Goal: Information Seeking & Learning: Compare options

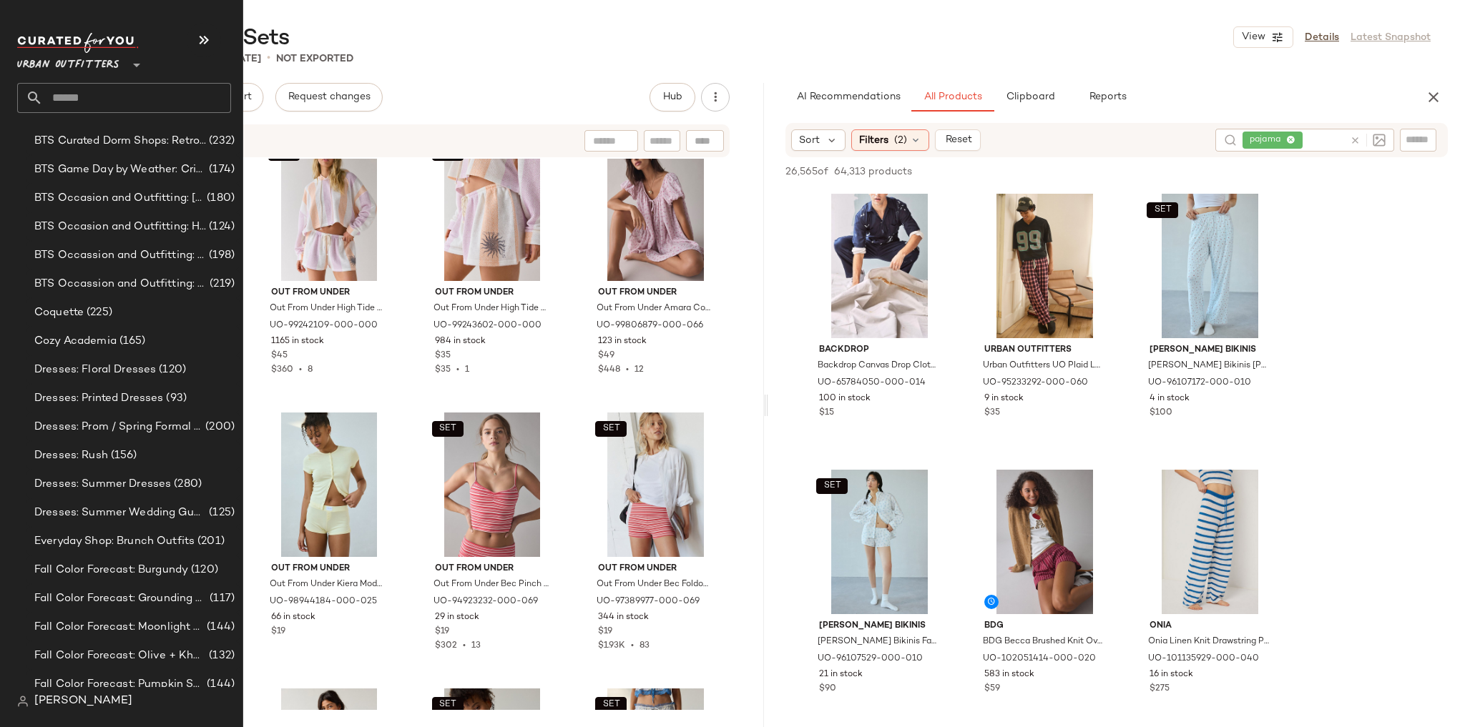
scroll to position [572, 0]
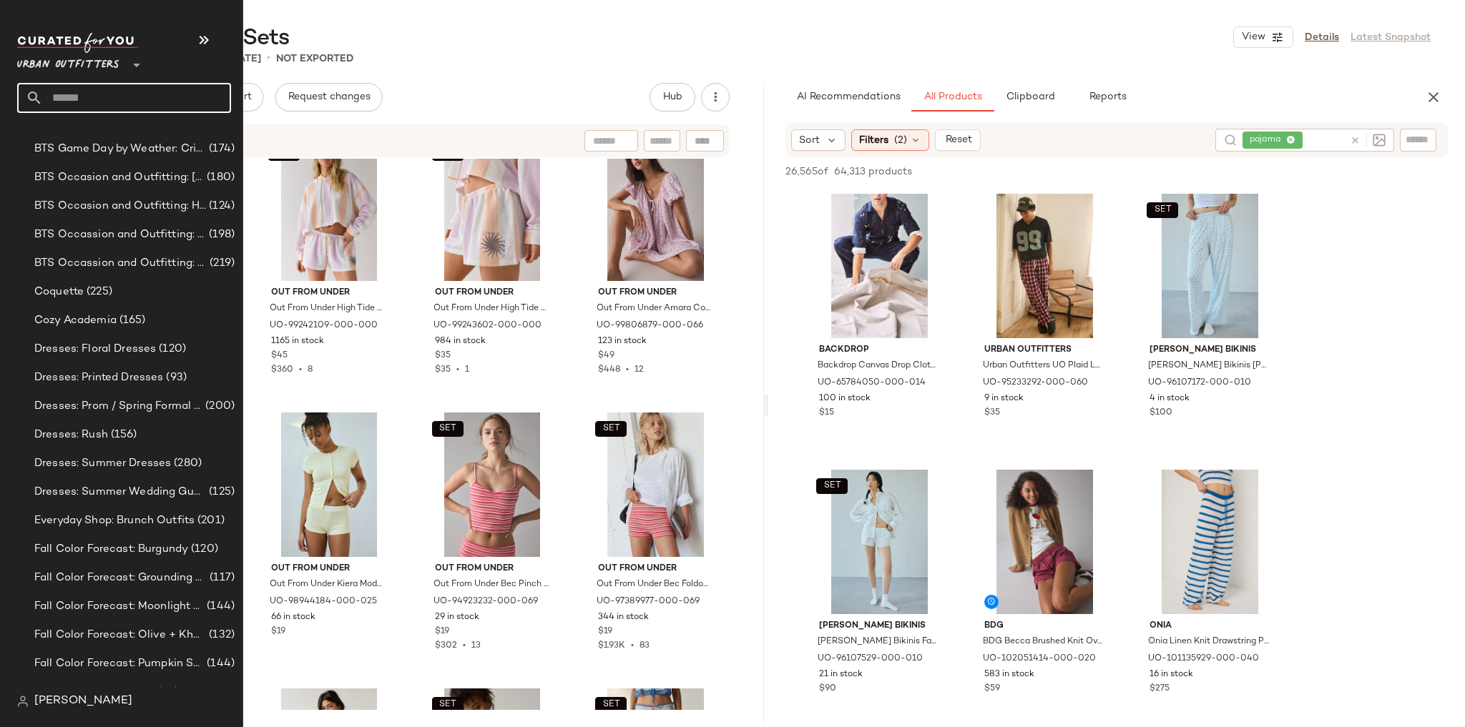
click at [133, 97] on input "text" at bounding box center [137, 98] width 188 height 30
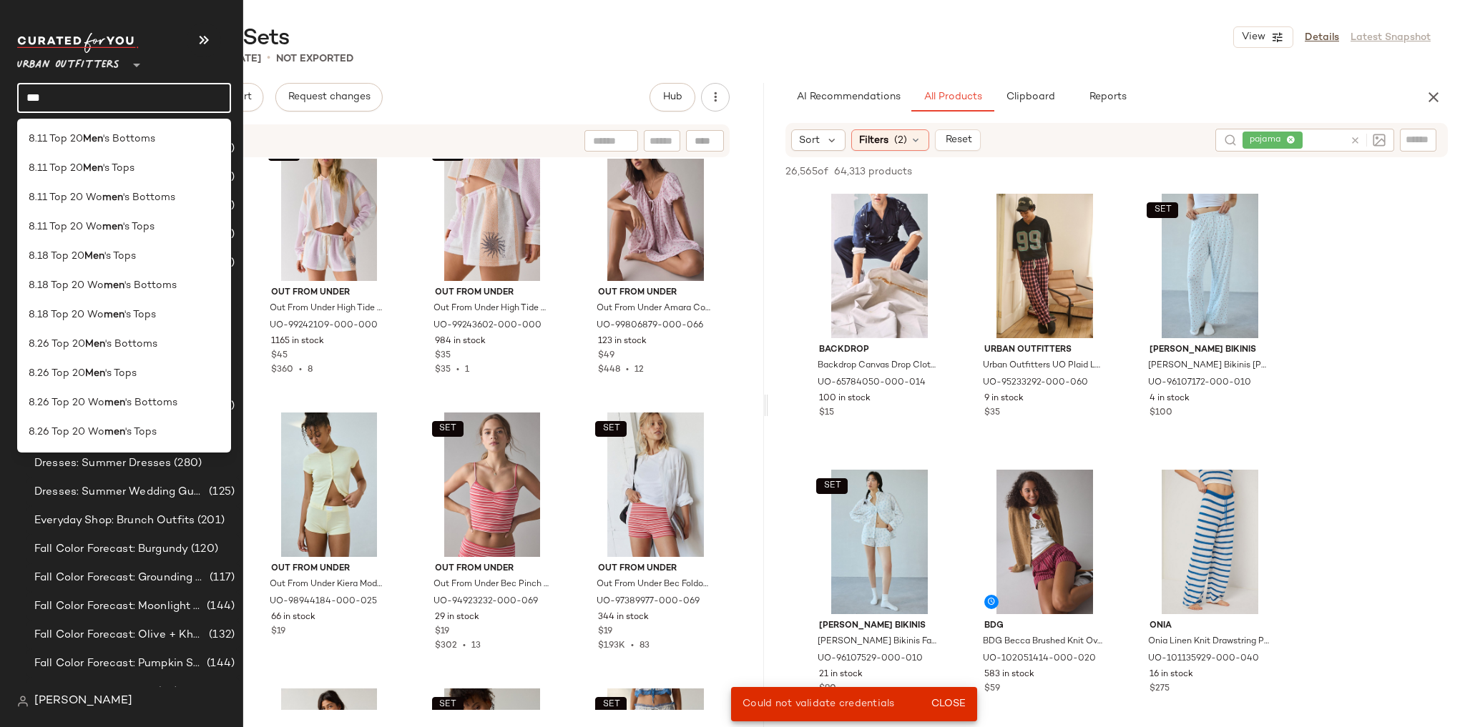
type input "***"
click at [166, 43] on div "Urban Outfitters **" at bounding box center [124, 57] width 214 height 36
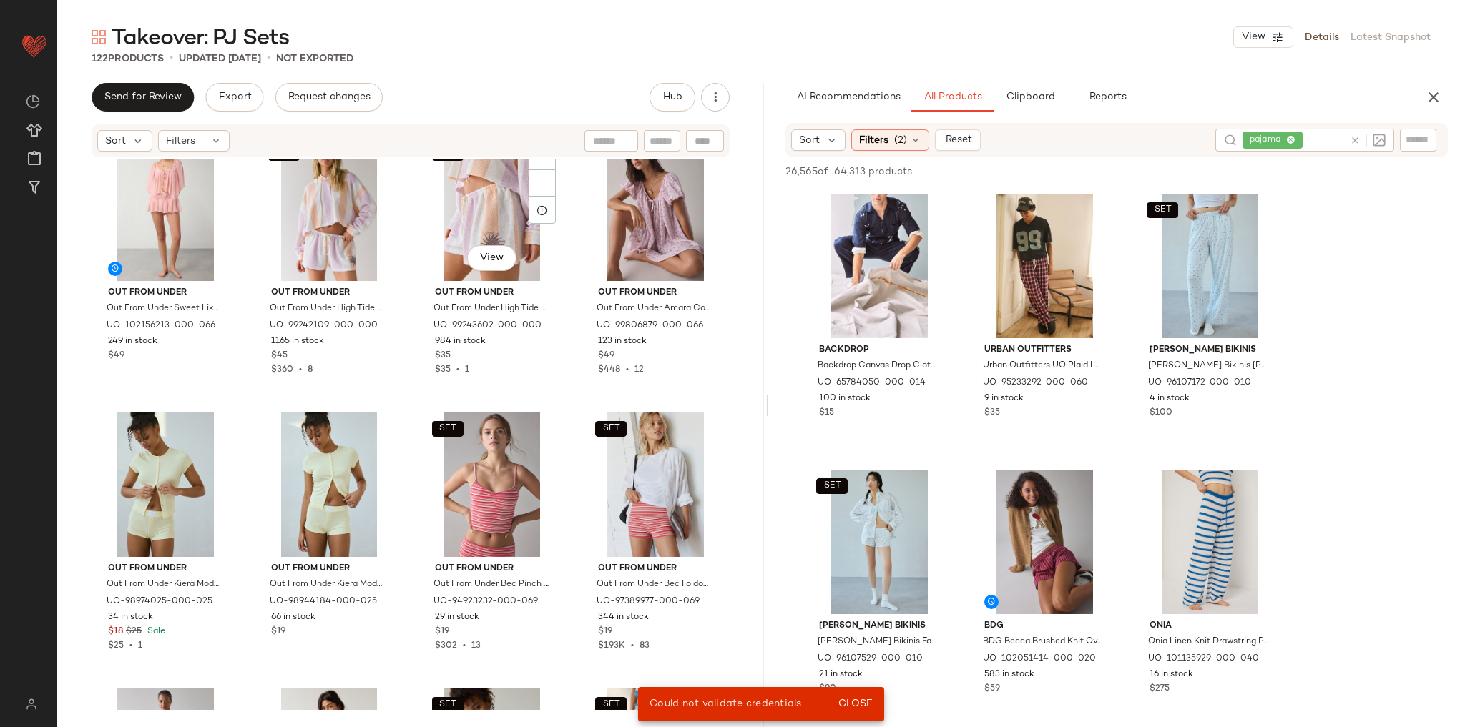
scroll to position [0, 0]
click at [853, 705] on span "Close" at bounding box center [855, 704] width 35 height 11
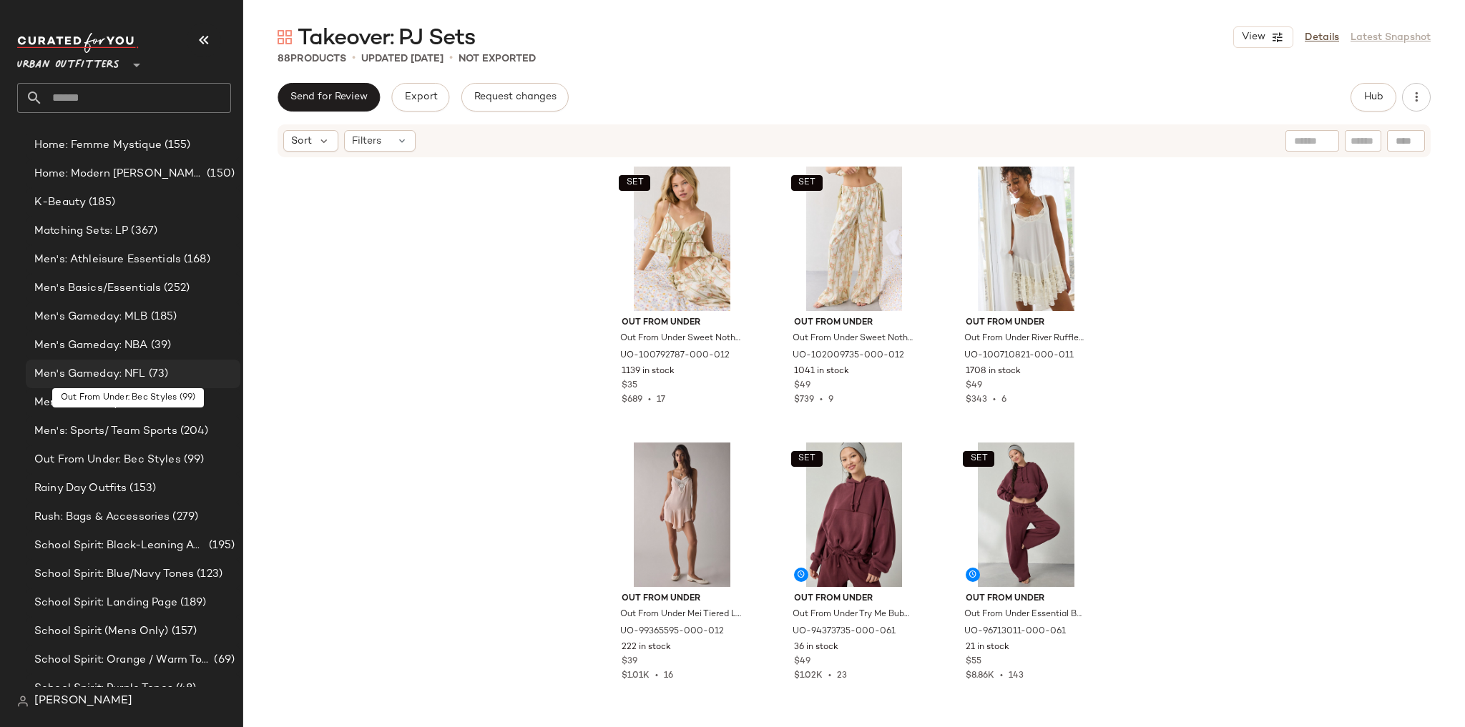
scroll to position [2129, 0]
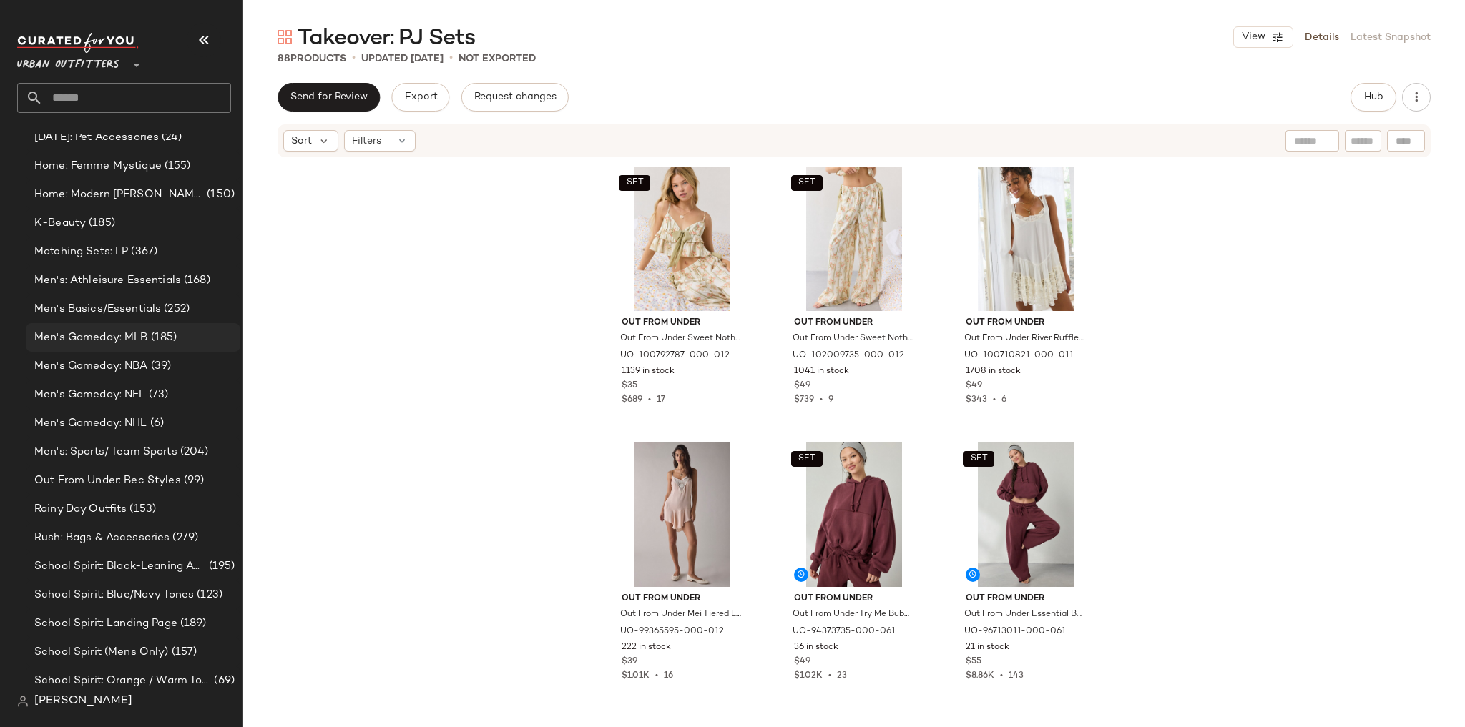
click at [183, 350] on div "Men's Gameday: MLB (185)" at bounding box center [133, 337] width 215 height 29
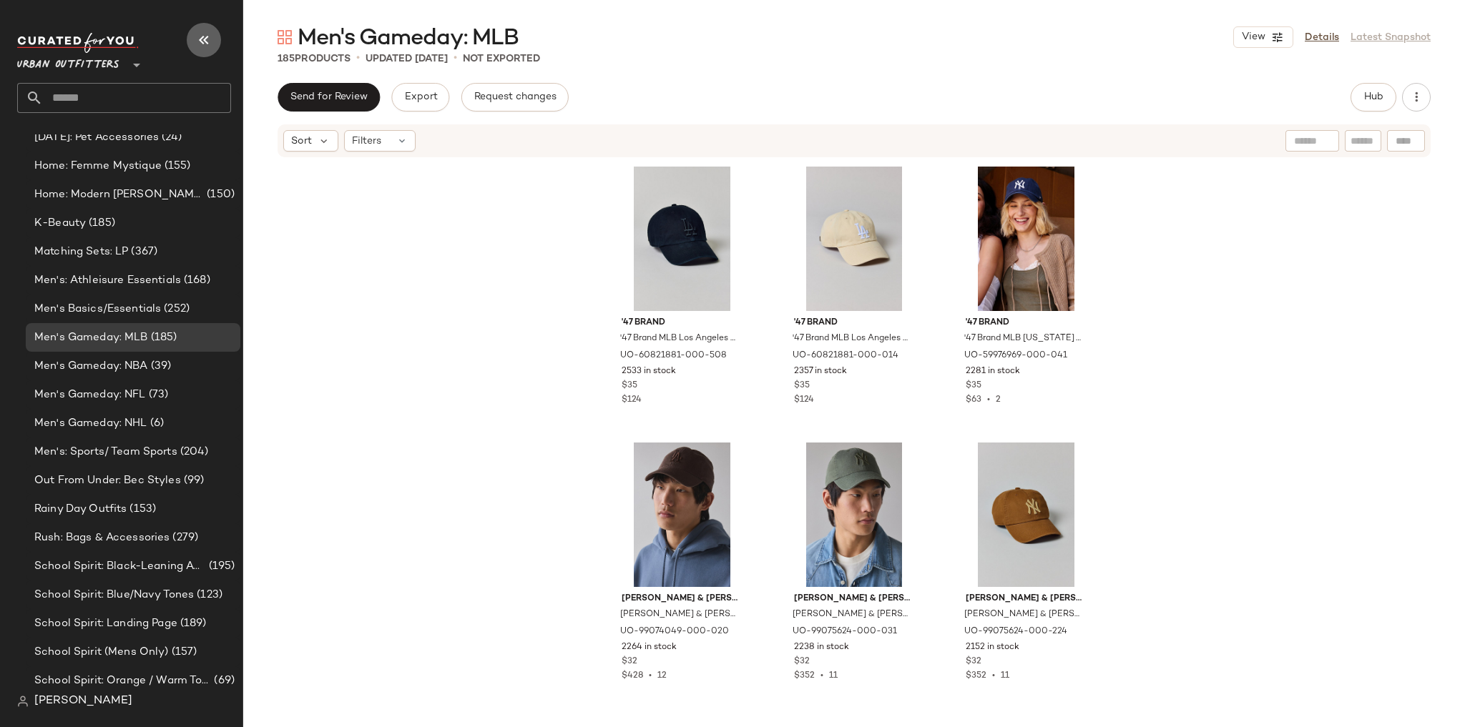
click at [194, 40] on button "button" at bounding box center [204, 40] width 34 height 34
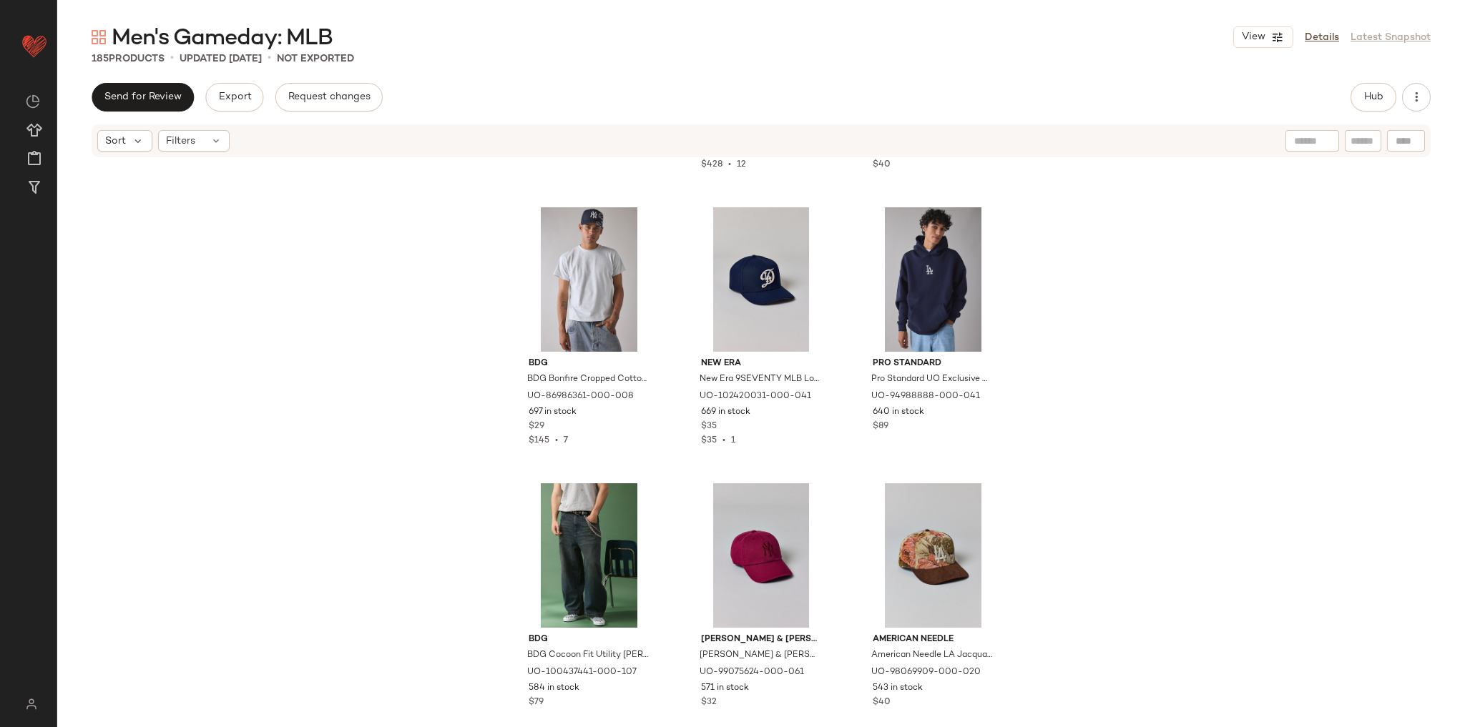
scroll to position [2186, 0]
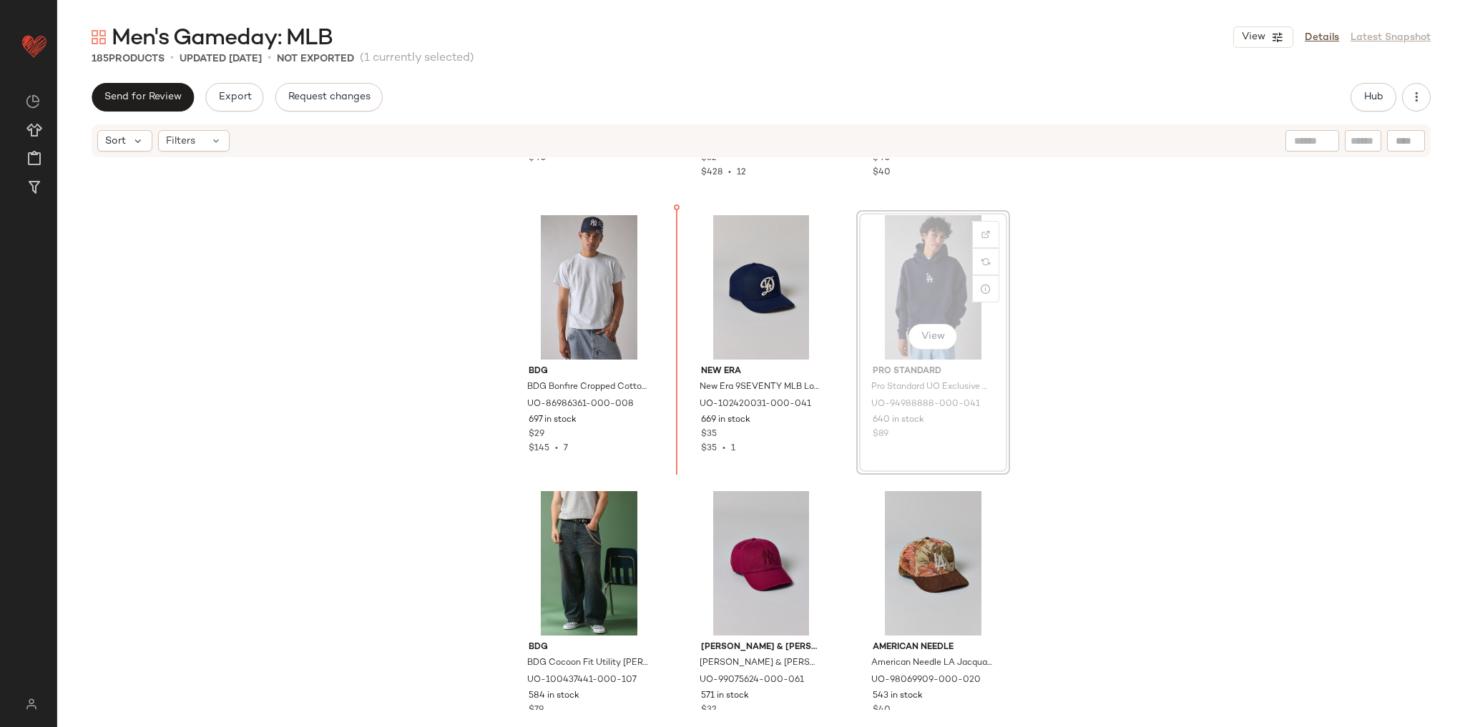
scroll to position [2152, 0]
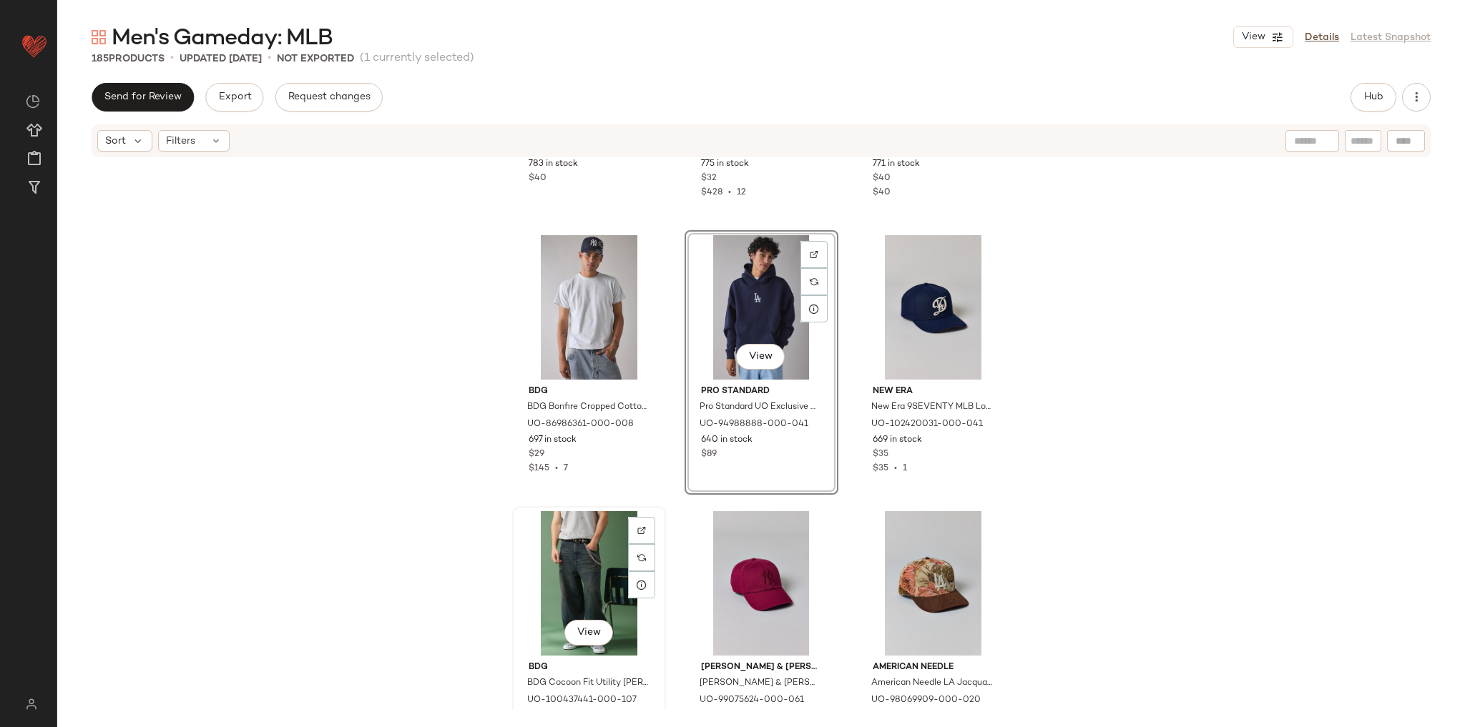
click at [657, 557] on div "View BDG BDG Cocoon Fit Utility Jean in Soft Wash, Men's at Urban Outfitters UO…" at bounding box center [589, 639] width 151 height 262
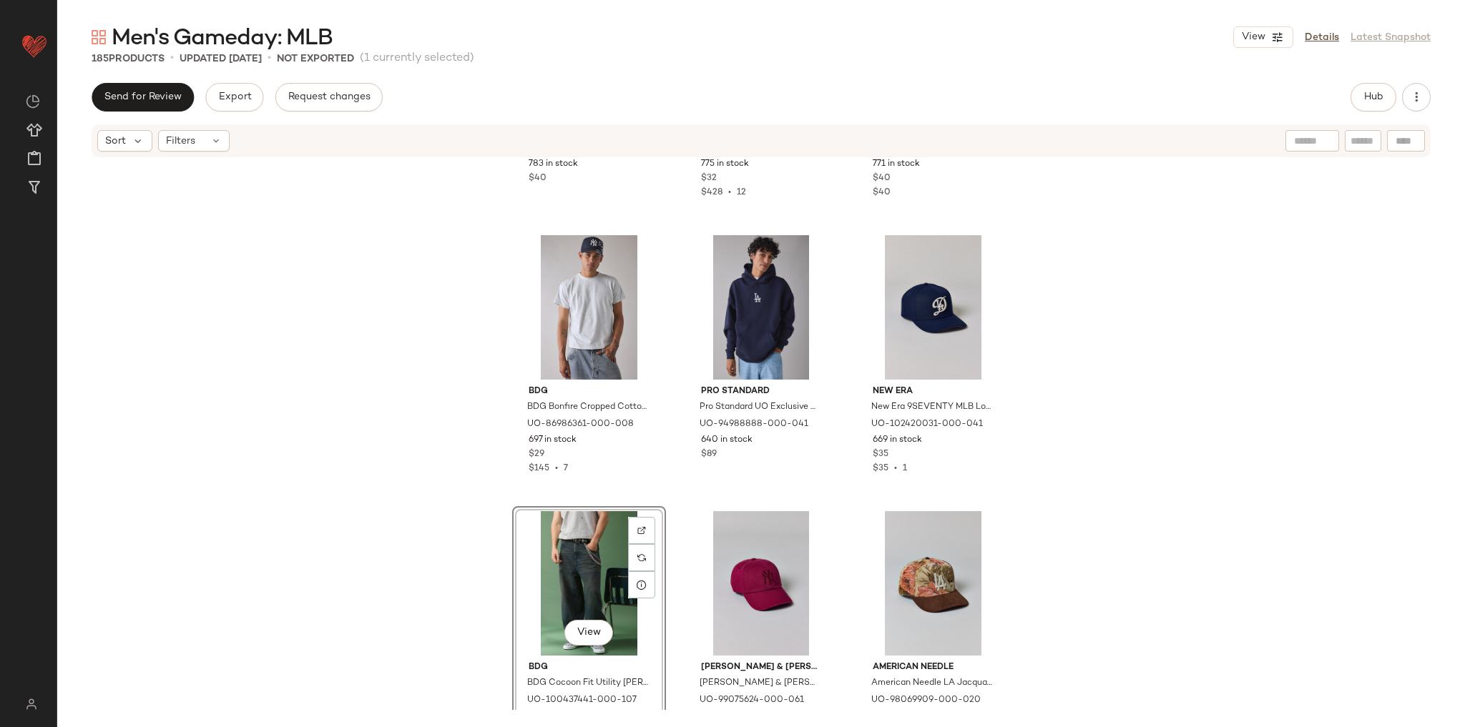
scroll to position [2152, 0]
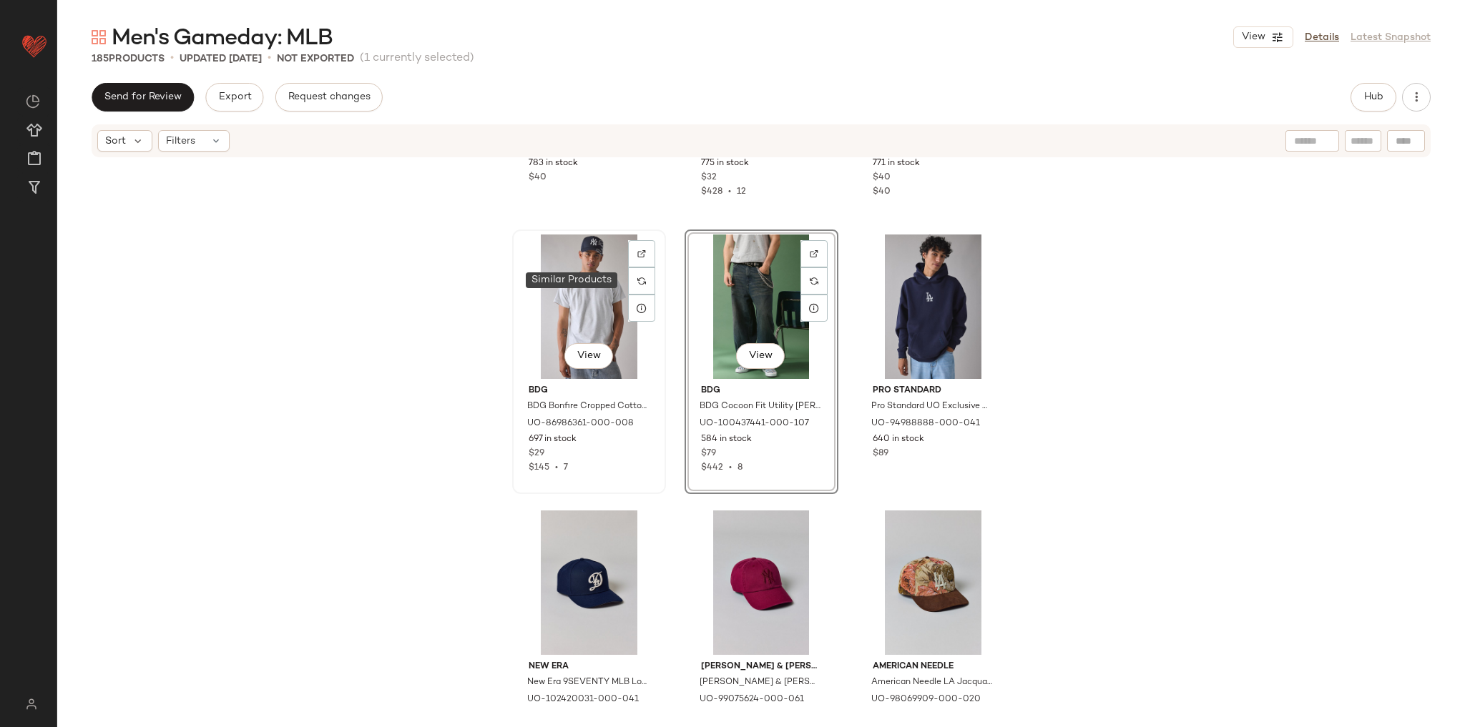
click at [628, 285] on div at bounding box center [641, 281] width 27 height 27
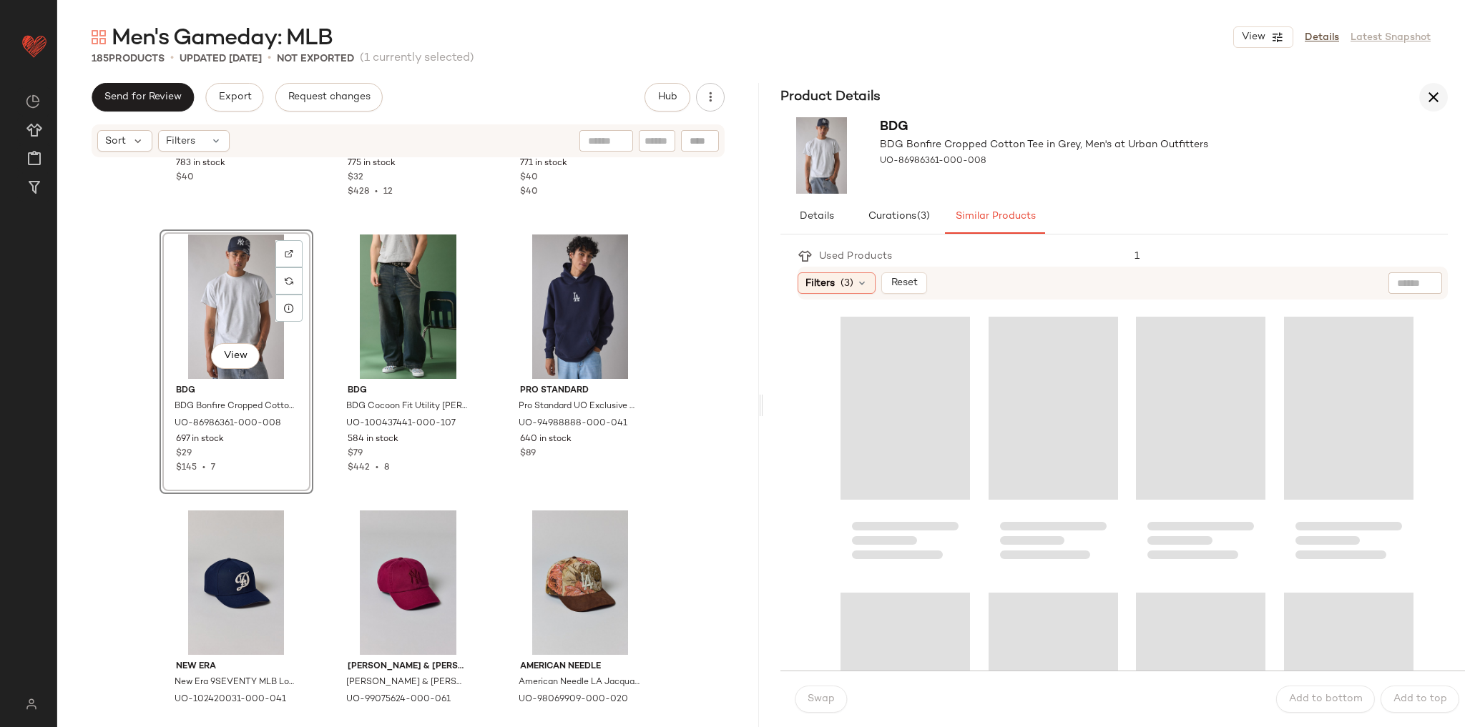
click at [1422, 93] on button "button" at bounding box center [1433, 97] width 29 height 29
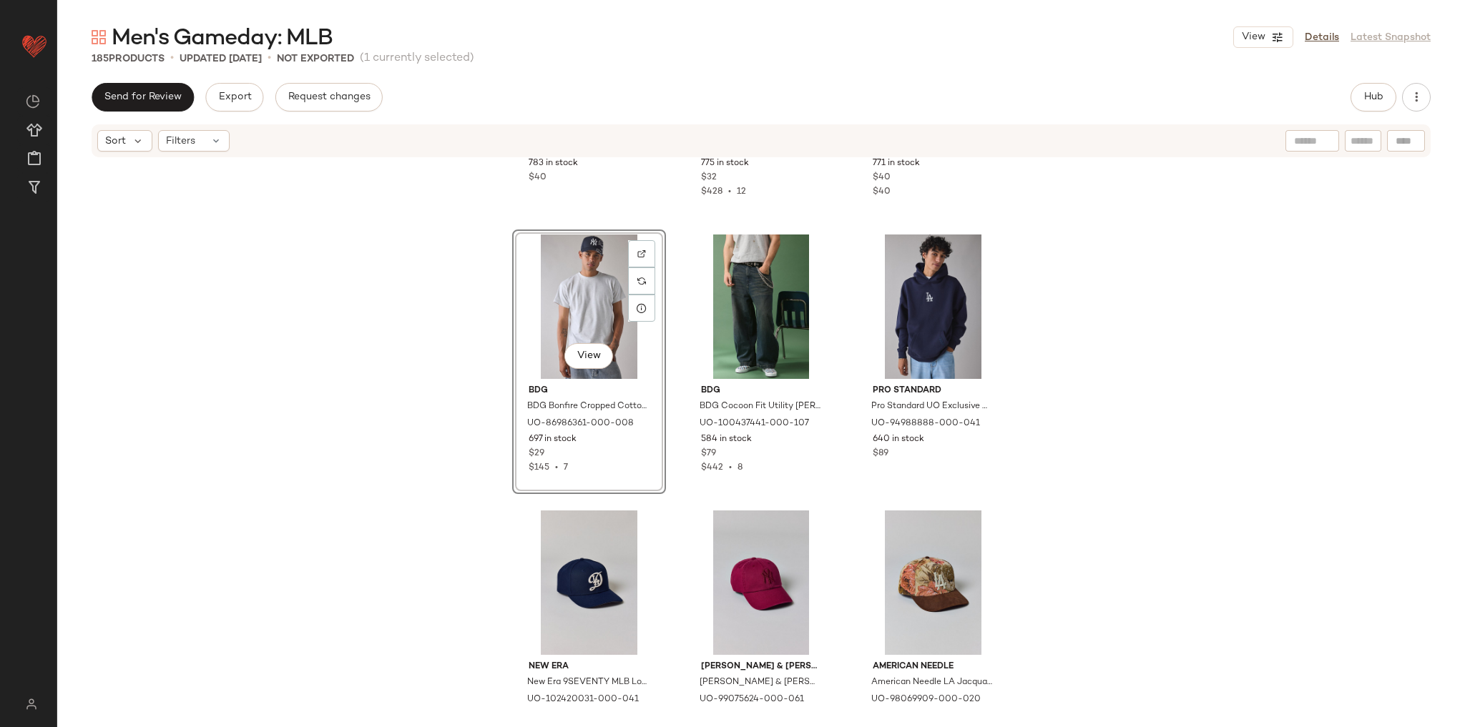
click at [572, 308] on div "View" at bounding box center [589, 307] width 144 height 144
click at [898, 295] on div "View" at bounding box center [933, 307] width 144 height 144
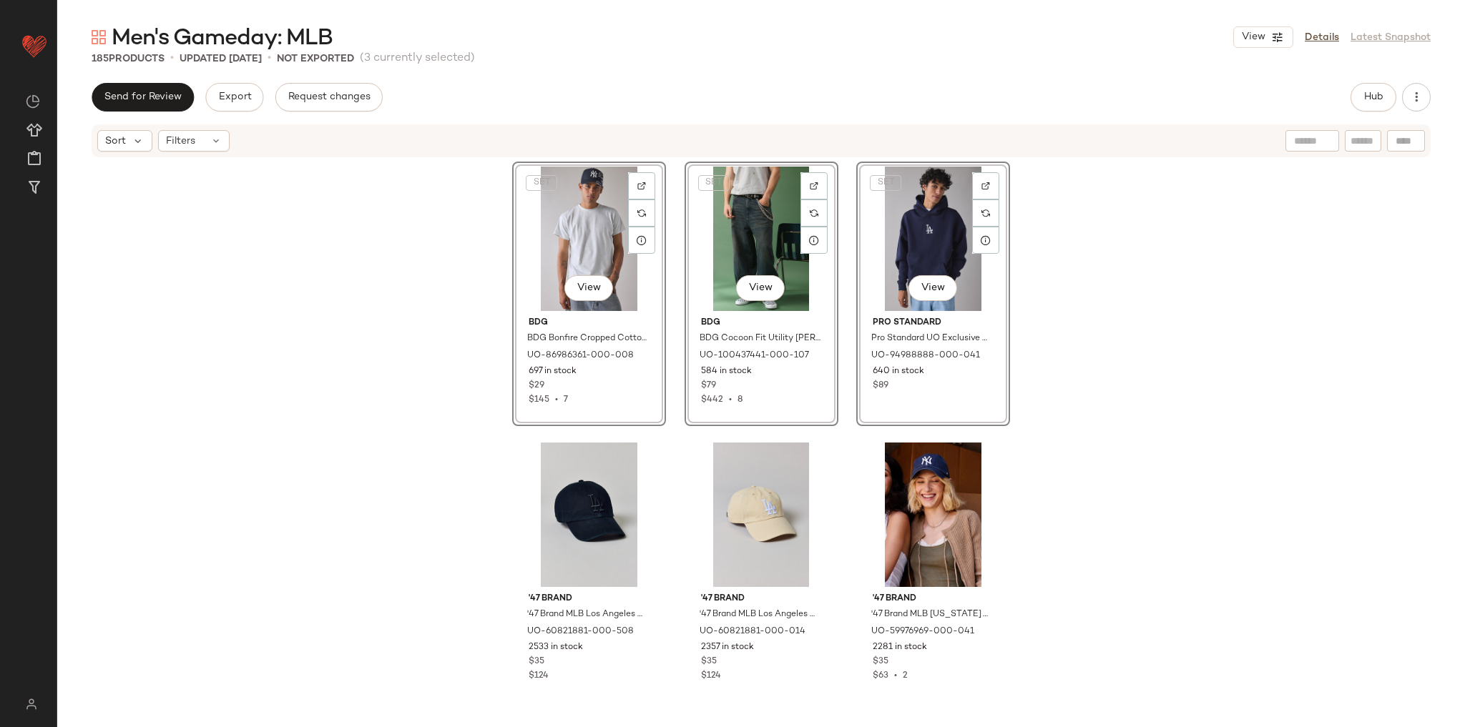
click at [1137, 235] on div "SET View BDG BDG Bonfire Cropped Cotton Tee in Grey, Men's at Urban Outfitters …" at bounding box center [761, 435] width 1408 height 552
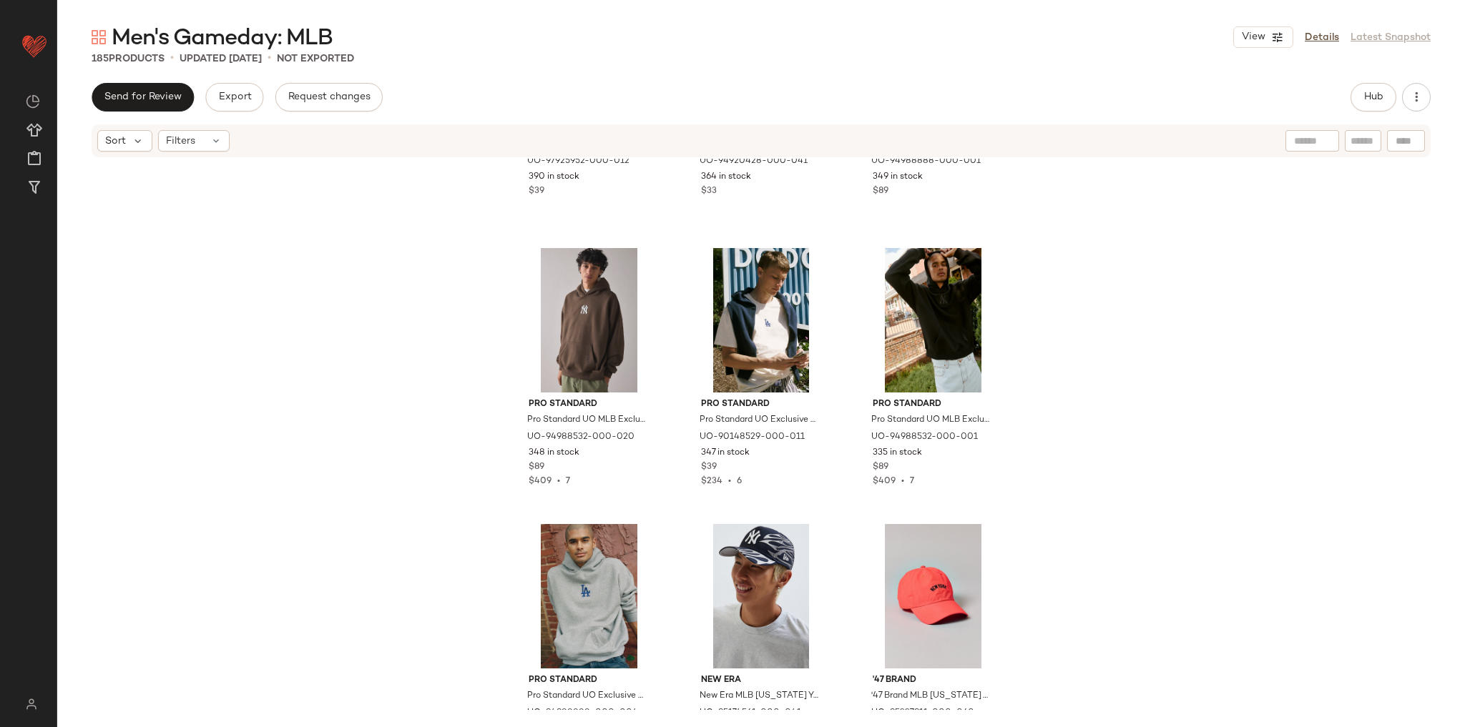
scroll to position [3617, 0]
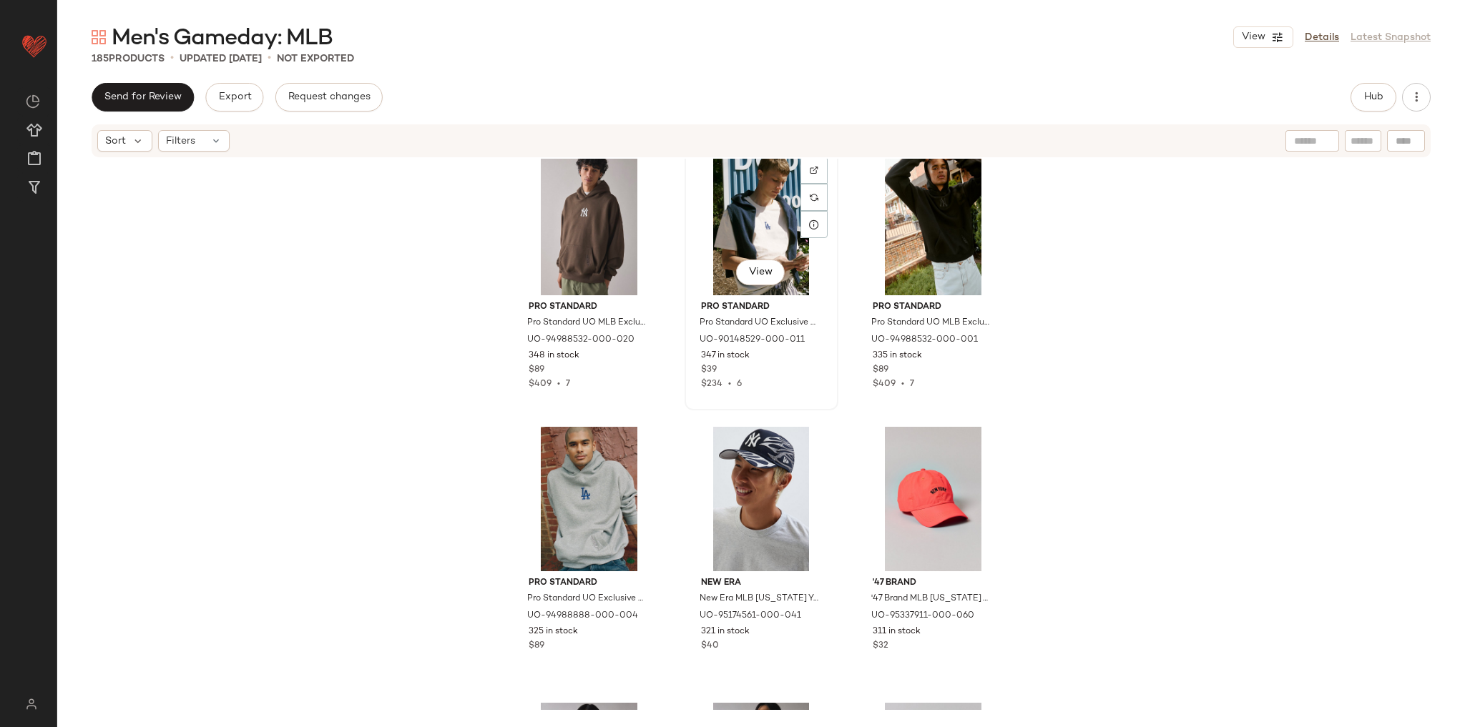
scroll to position [3613, 0]
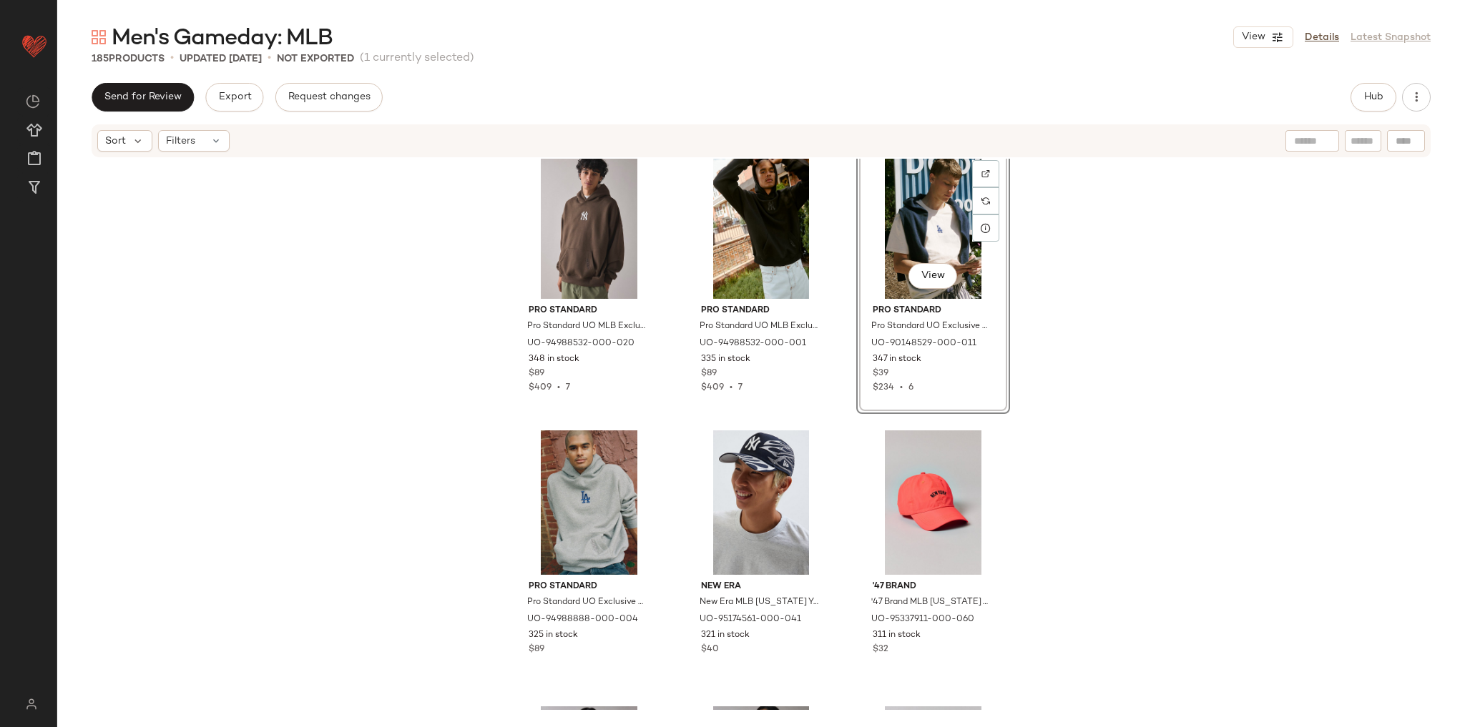
click at [1033, 403] on div "Pro Standard Pro Standard UO Exclusive MLB New York Yankees Team Logo Tee in Cr…" at bounding box center [761, 435] width 1408 height 552
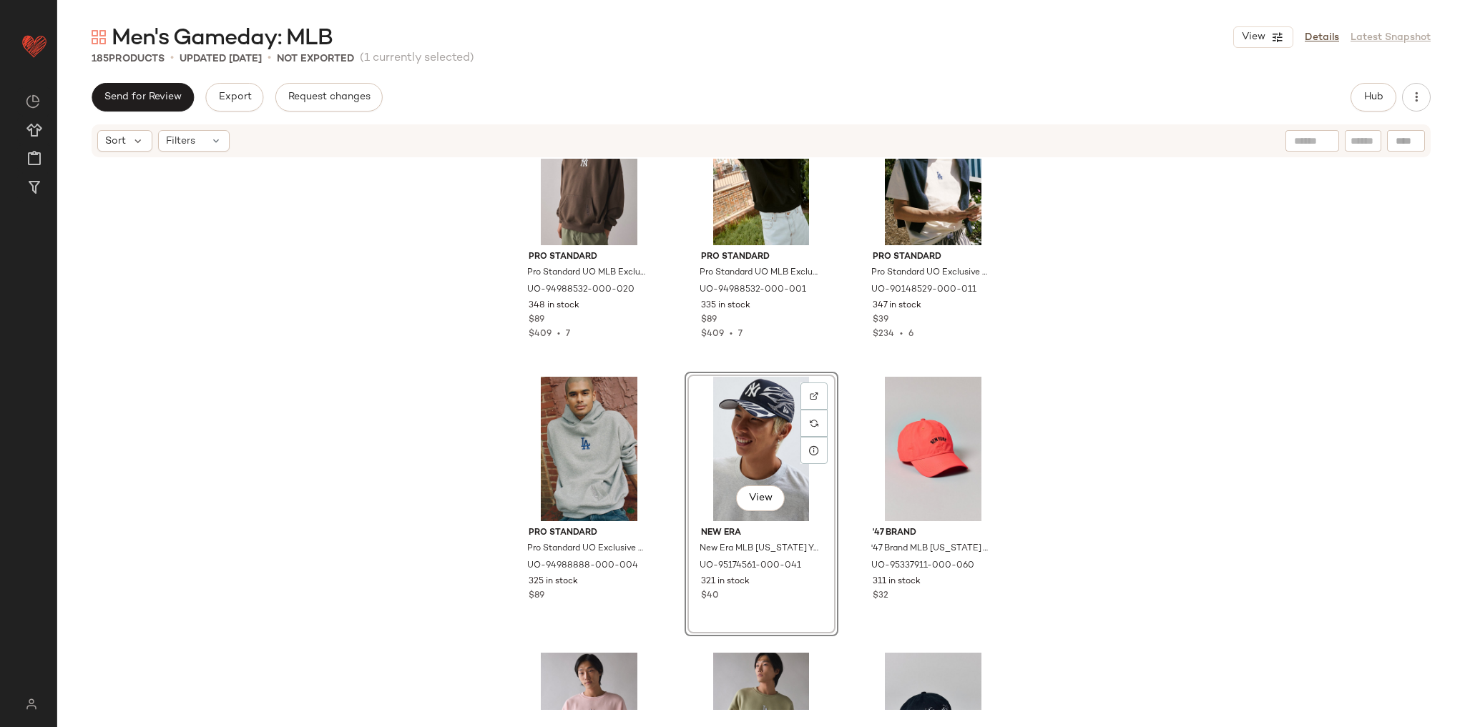
click at [1190, 328] on div "Pro Standard Pro Standard UO MLB Exclusive New York Yankees Logo Hoodie Sweatsh…" at bounding box center [761, 435] width 1408 height 552
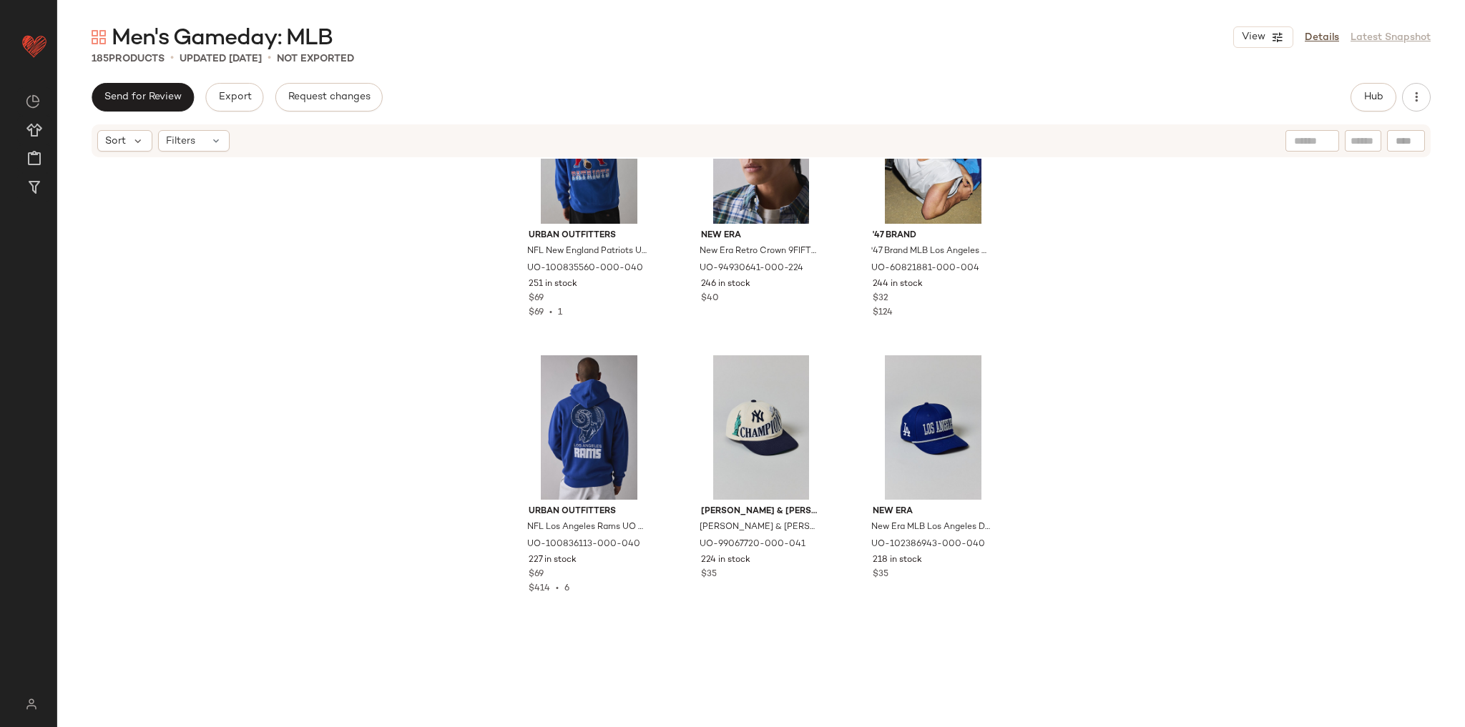
scroll to position [4582, 0]
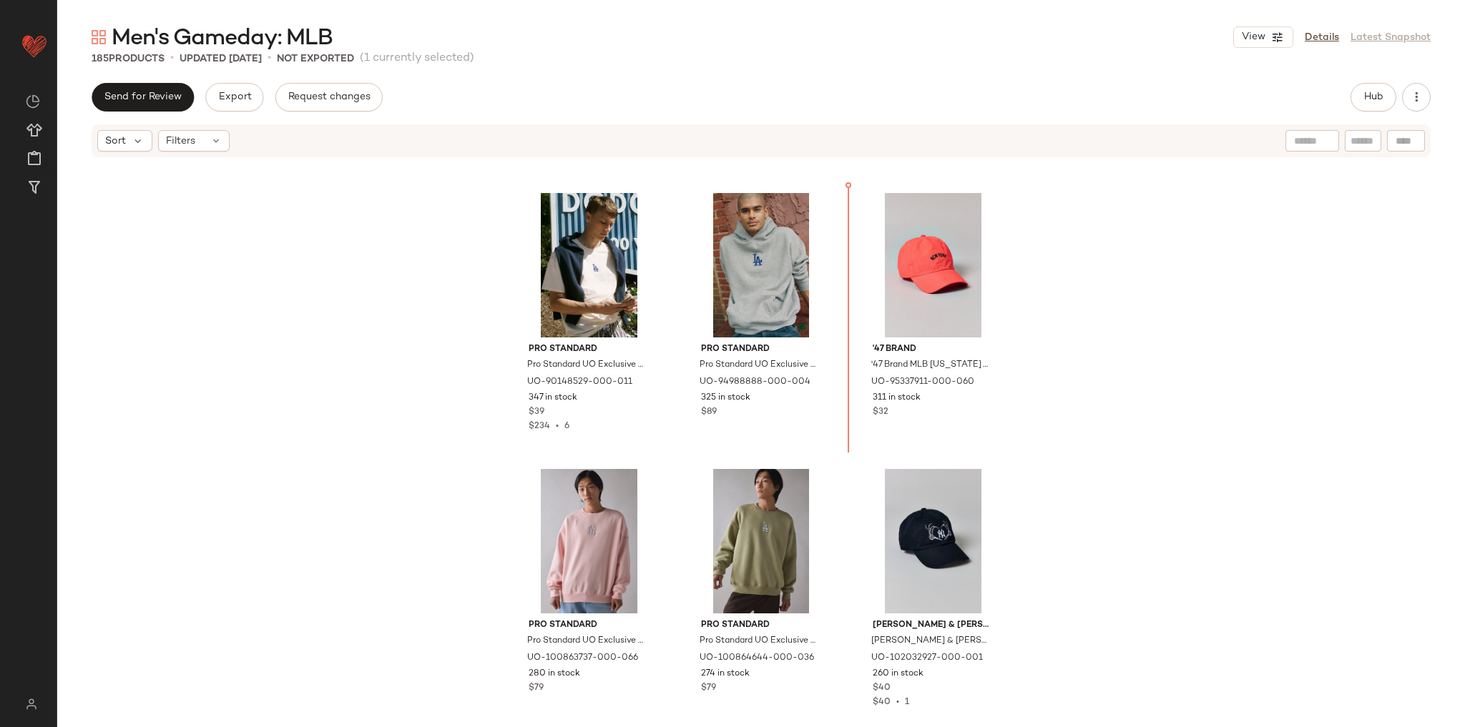
scroll to position [3851, 0]
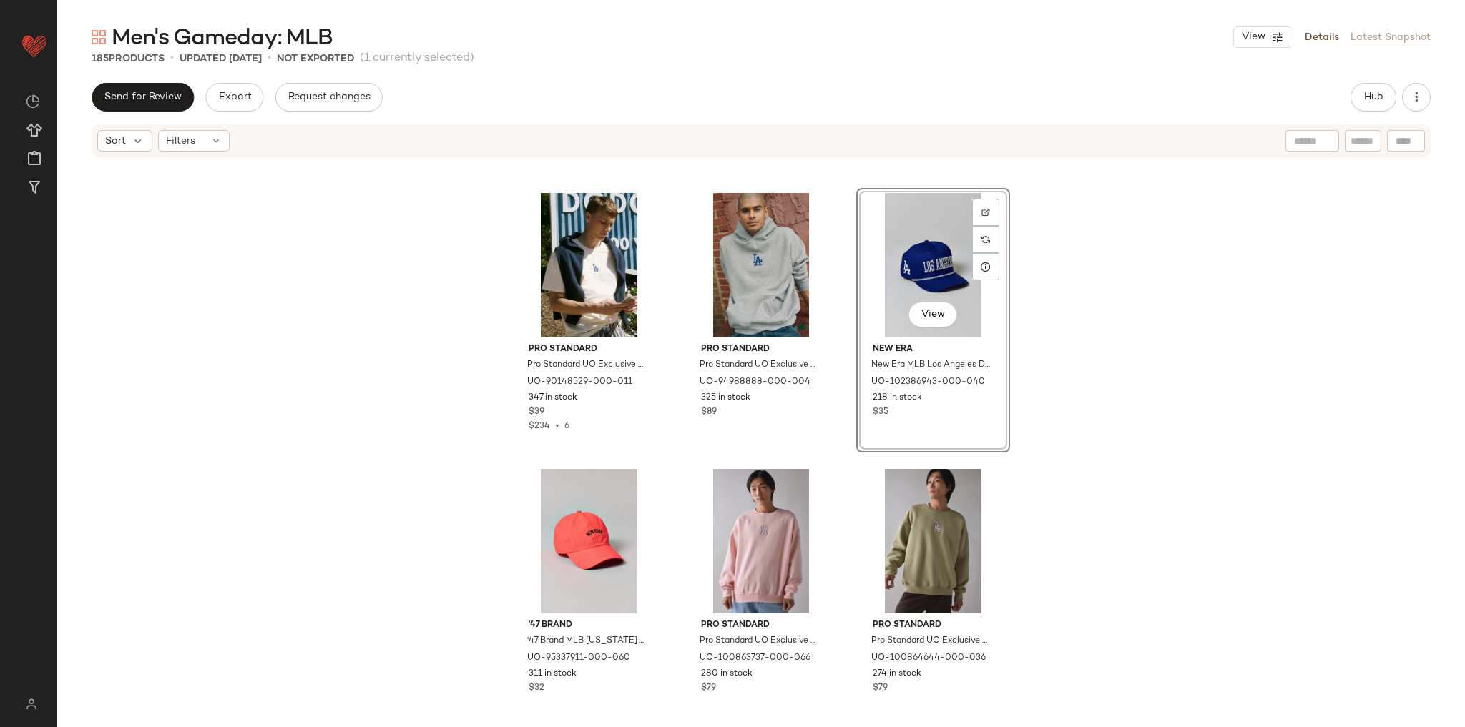
click at [1117, 378] on div "Pro Standard Pro Standard UO Exclusive MLB Los Angeles Dodgers Team Logo Tee in…" at bounding box center [761, 435] width 1408 height 552
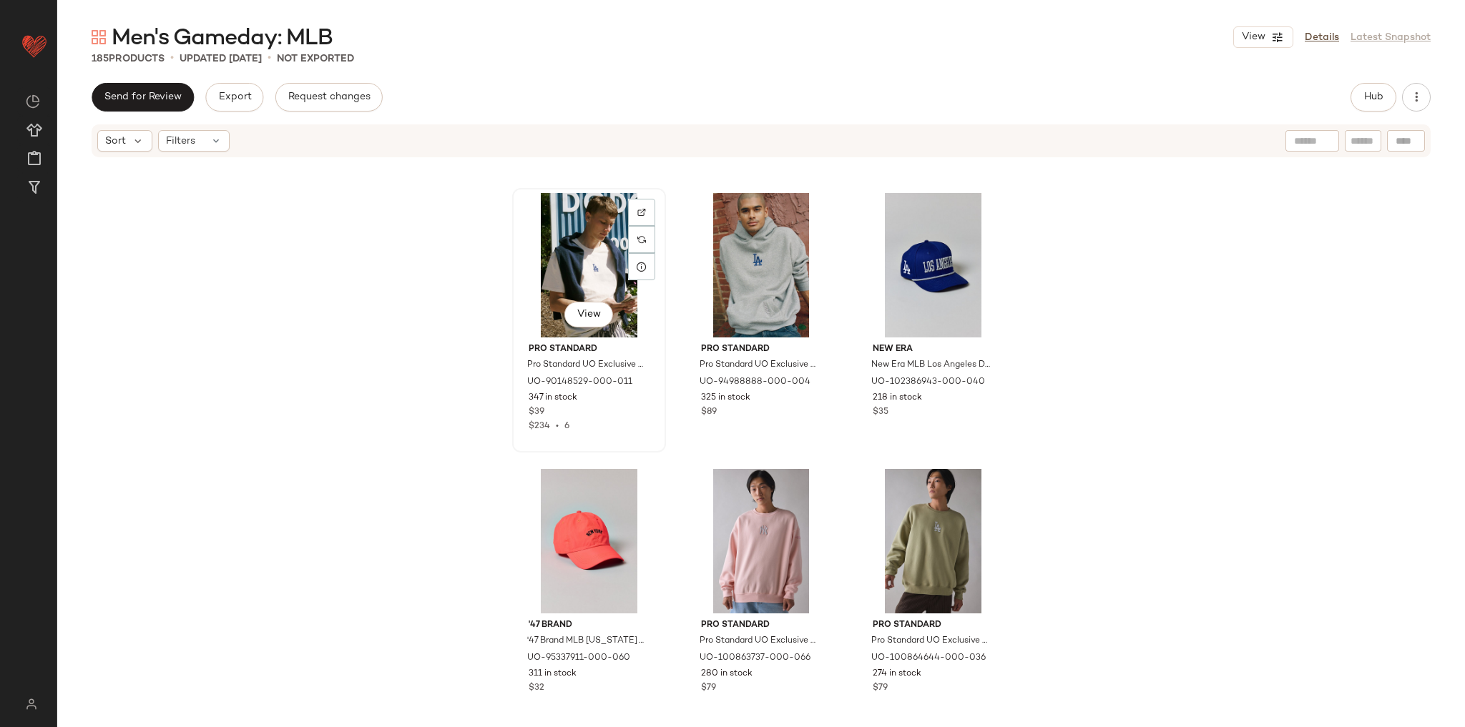
click at [599, 285] on div "View" at bounding box center [589, 265] width 144 height 144
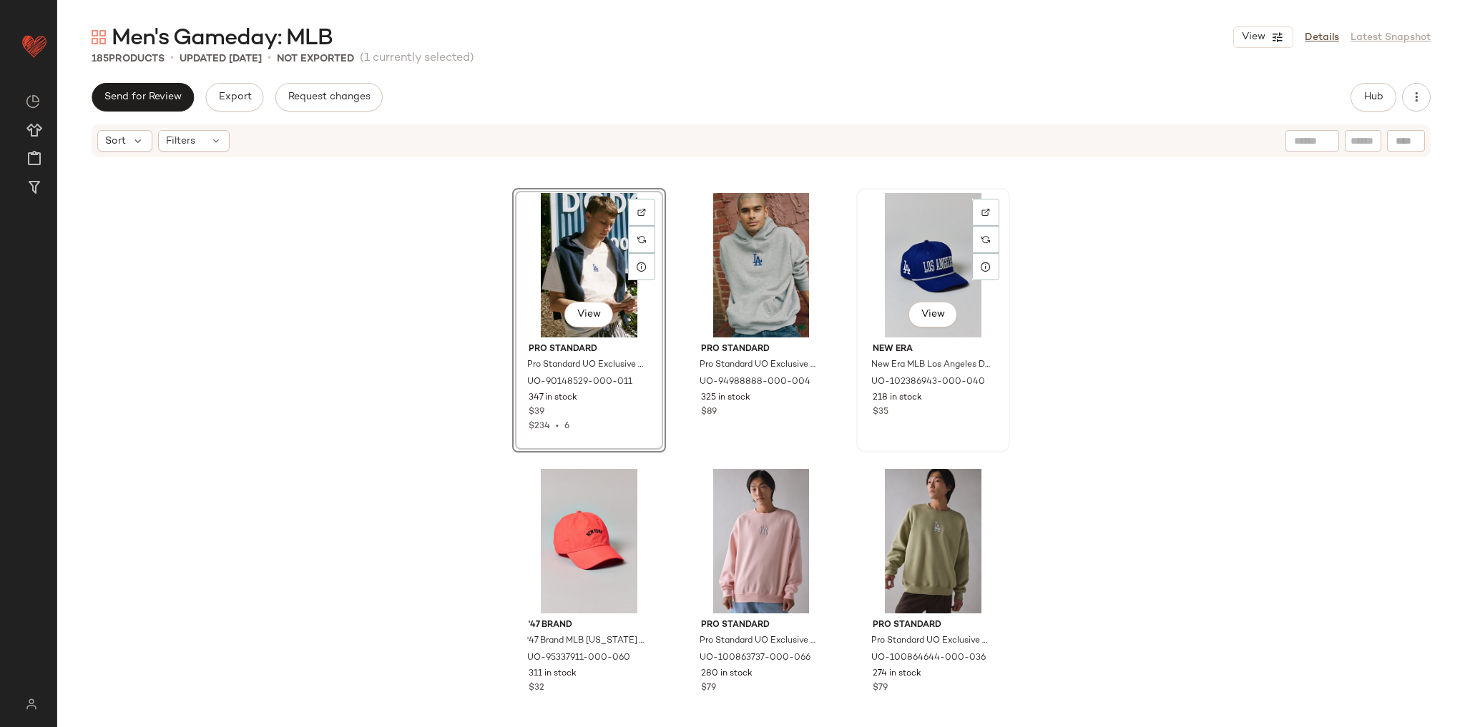
click at [890, 278] on div "View" at bounding box center [933, 265] width 144 height 144
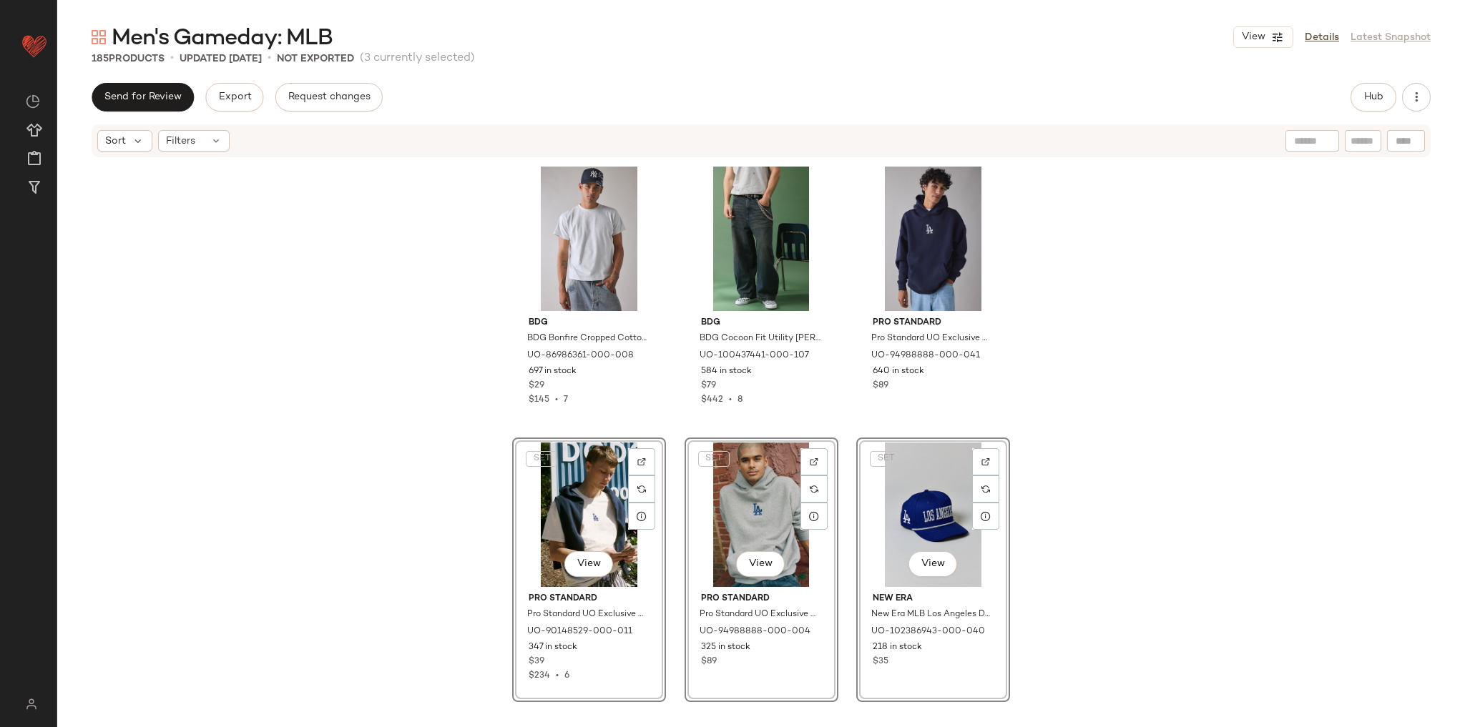
click at [1068, 282] on div "BDG BDG Bonfire Cropped Cotton Tee in Grey, Men's at Urban Outfitters UO-869863…" at bounding box center [761, 435] width 1408 height 552
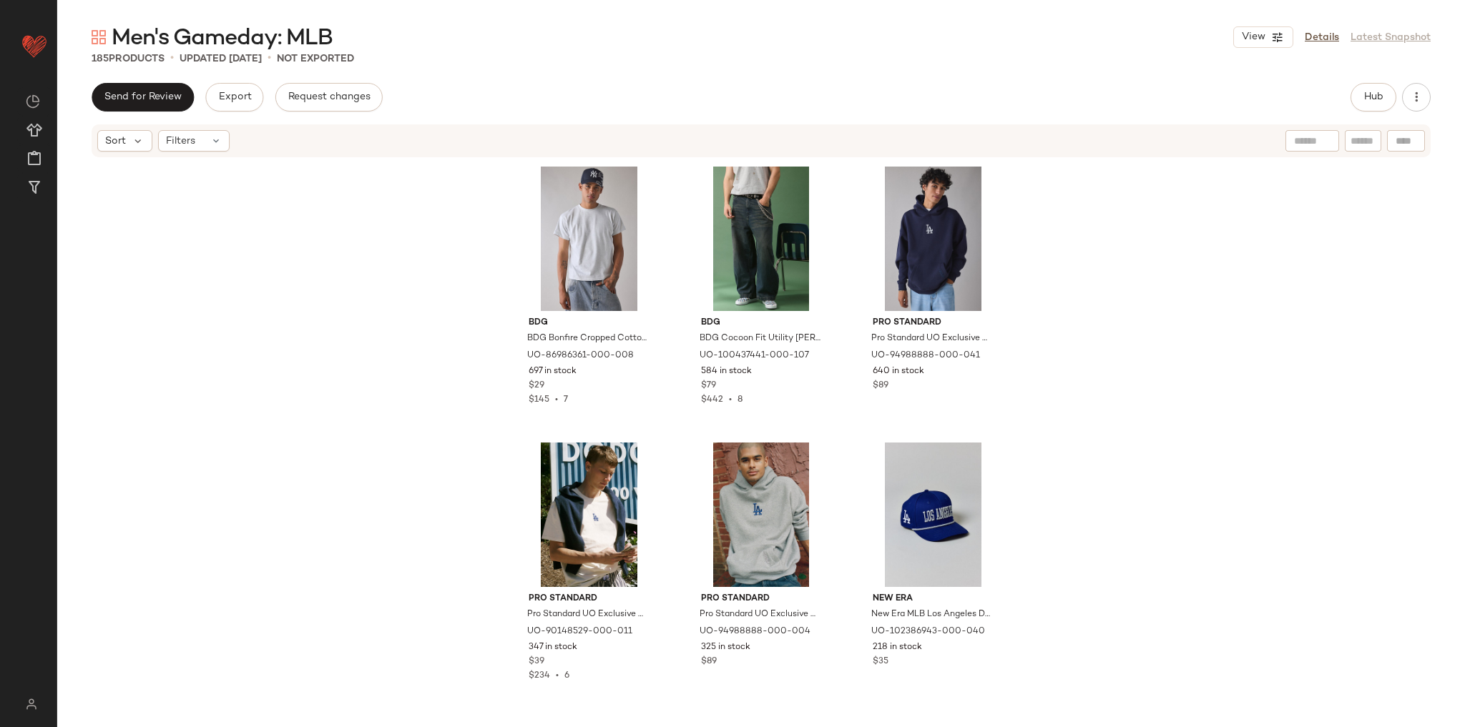
click at [341, 335] on div "BDG BDG Bonfire Cropped Cotton Tee in Grey, Men's at Urban Outfitters UO-869863…" at bounding box center [761, 435] width 1408 height 552
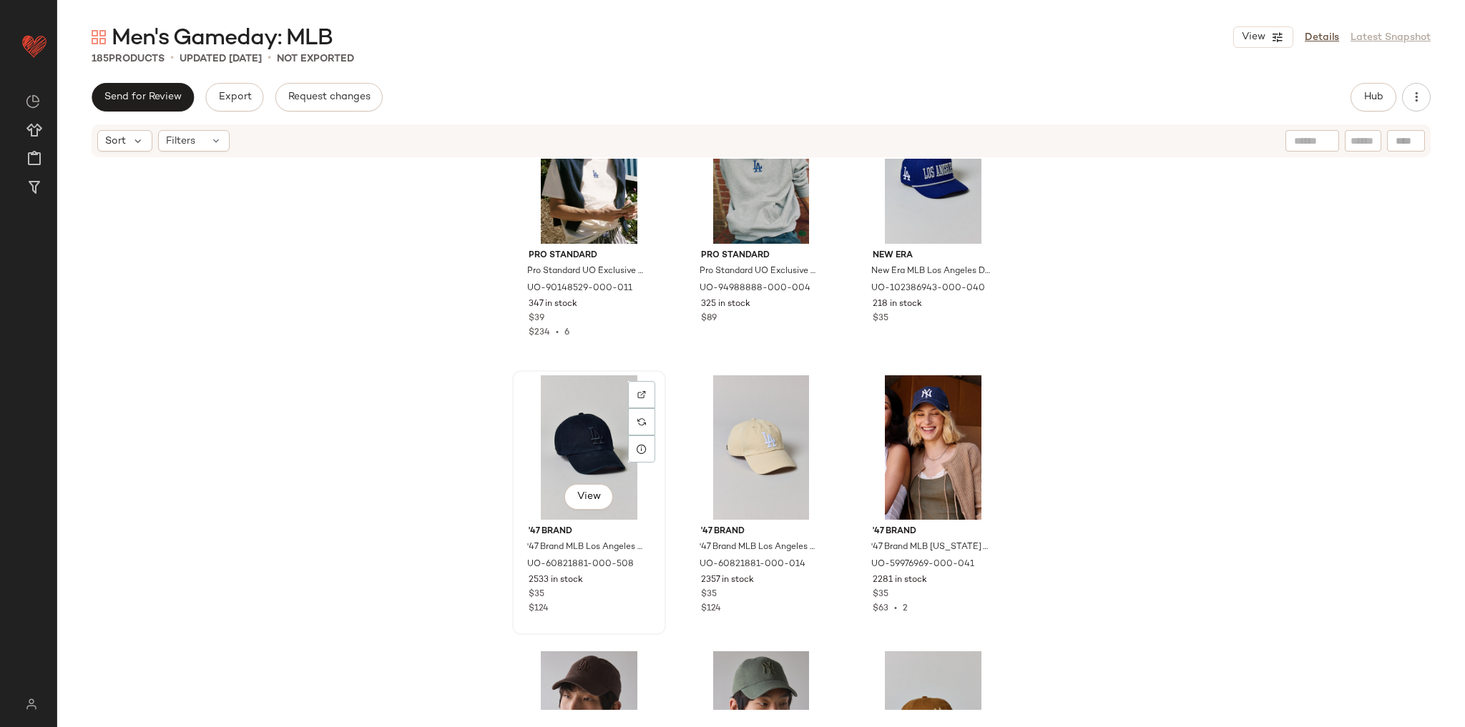
click at [521, 409] on div "View" at bounding box center [589, 448] width 144 height 144
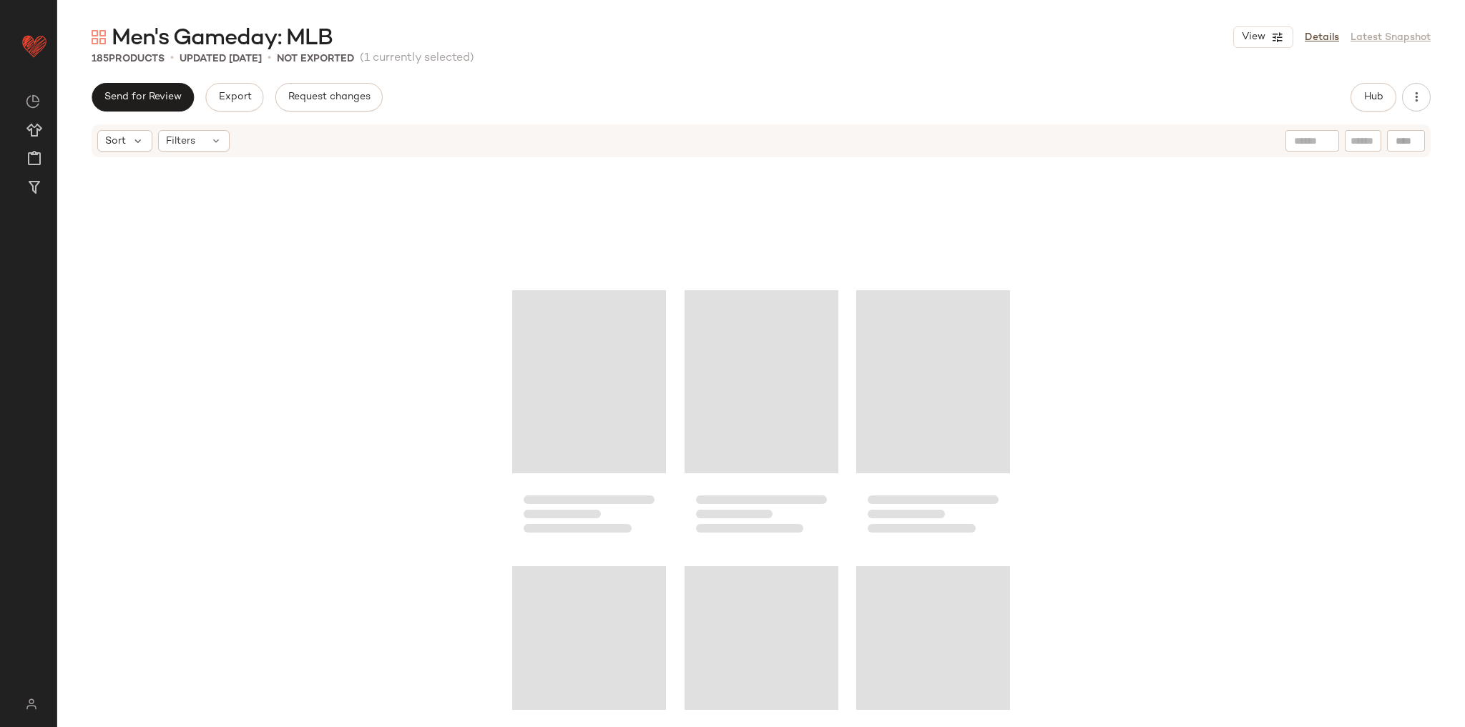
scroll to position [16570, 0]
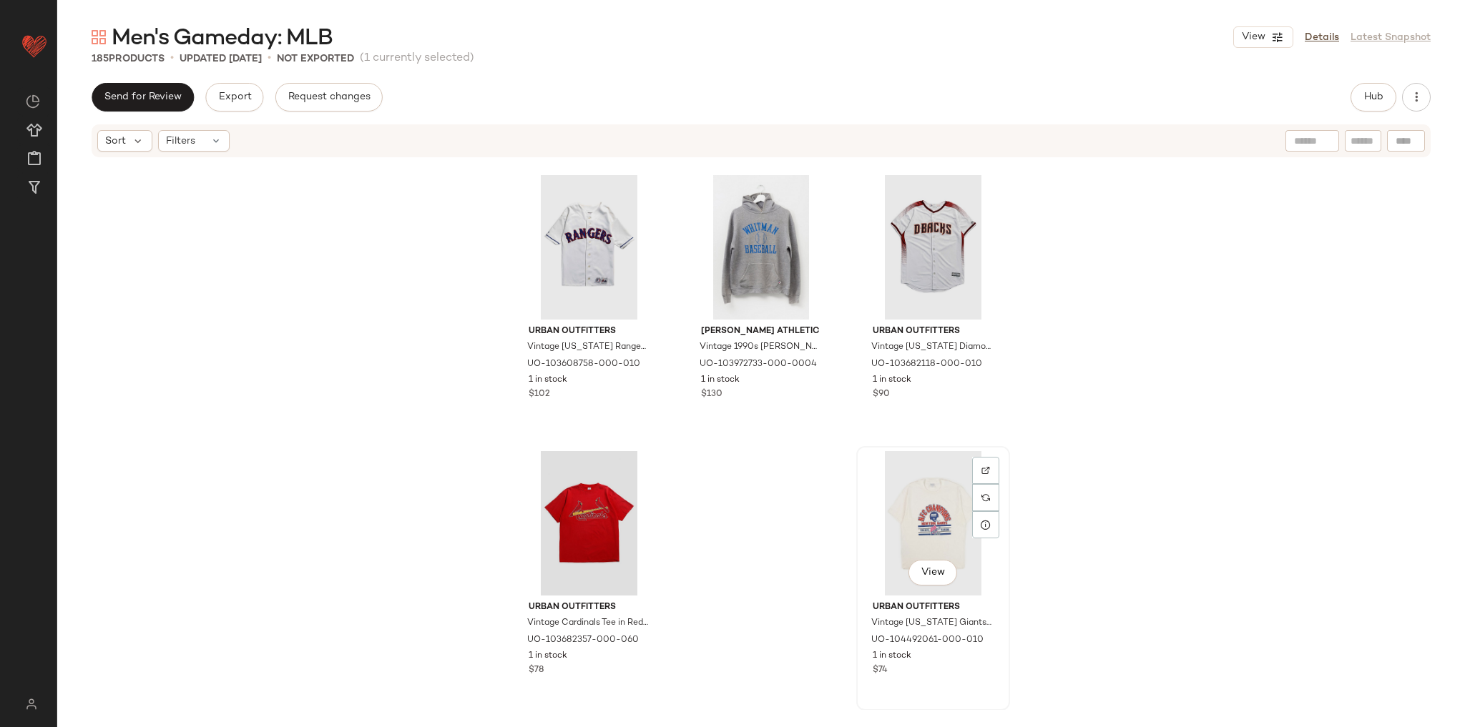
click at [922, 491] on div "View" at bounding box center [933, 523] width 144 height 144
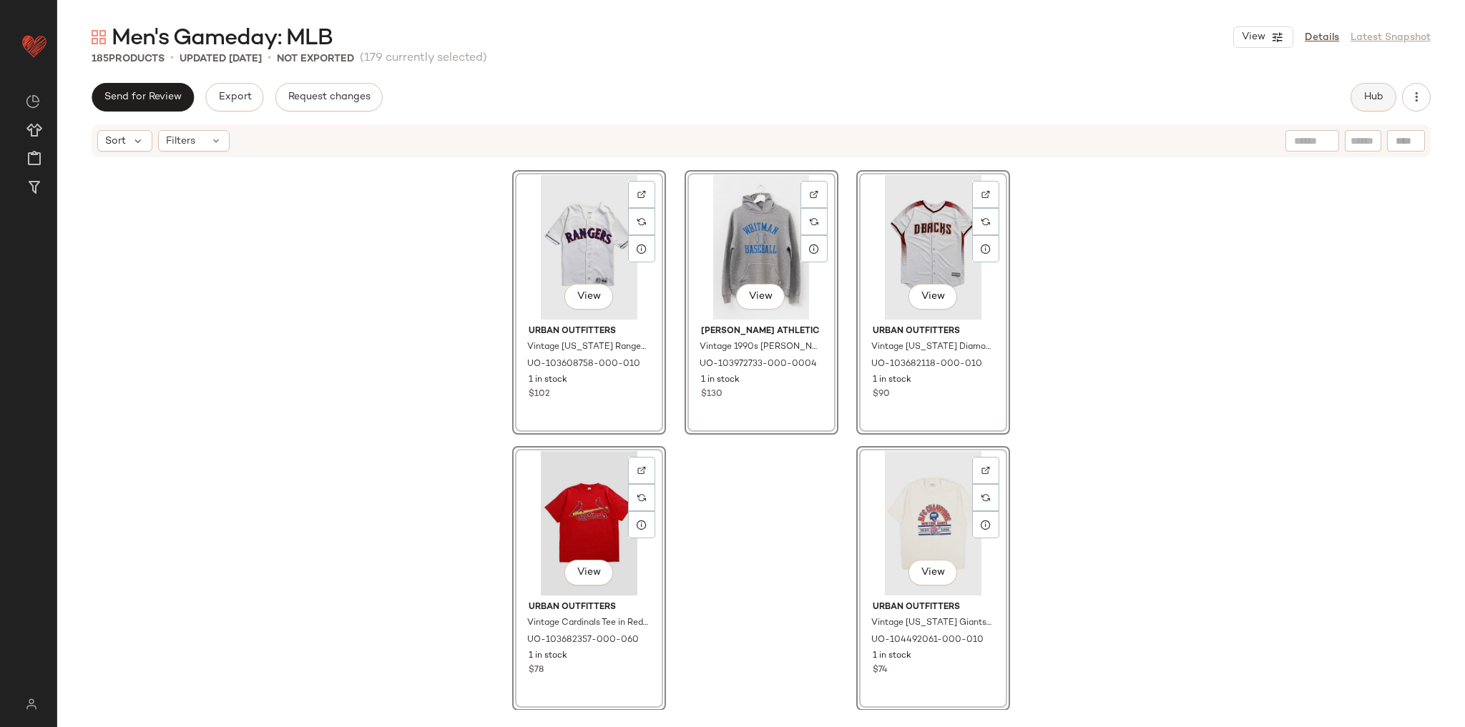
click at [1364, 110] on button "Hub" at bounding box center [1374, 97] width 46 height 29
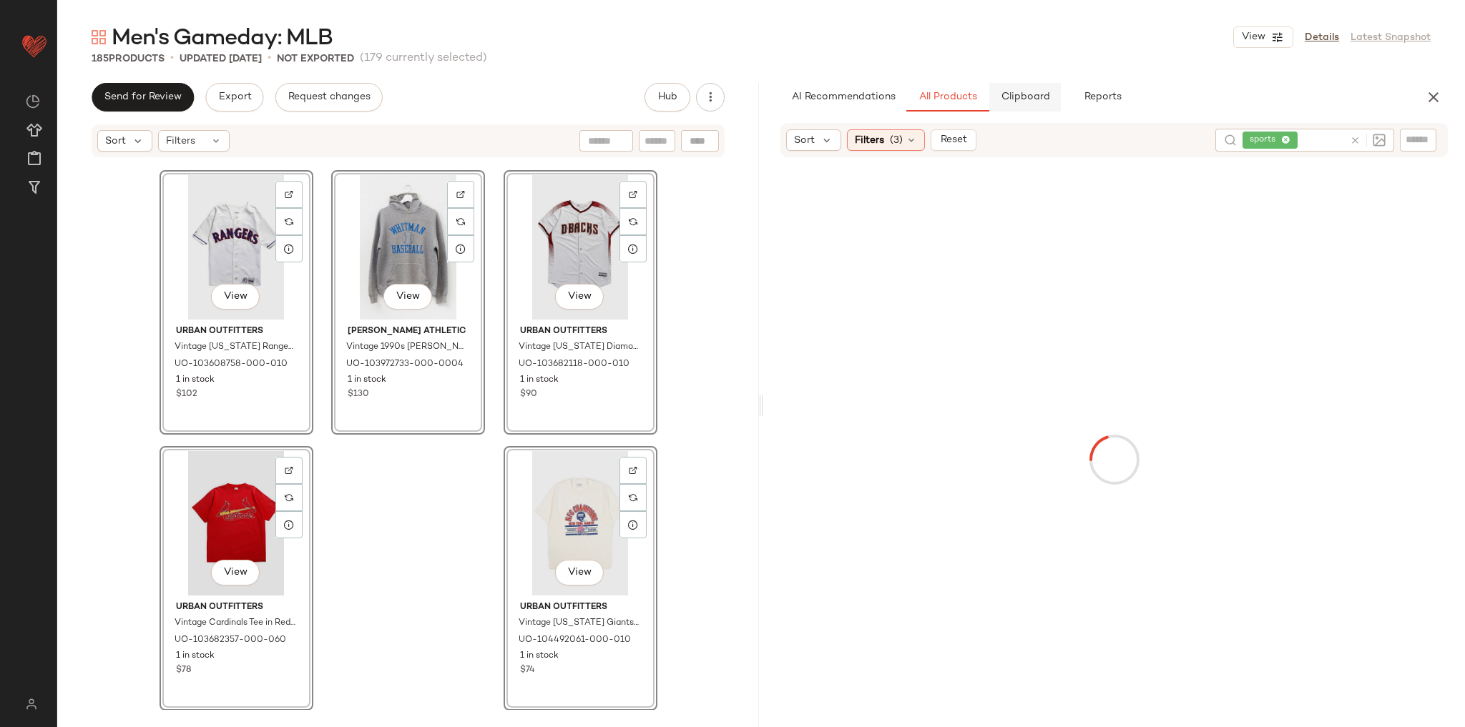
click at [1042, 92] on span "Clipboard" at bounding box center [1024, 97] width 49 height 11
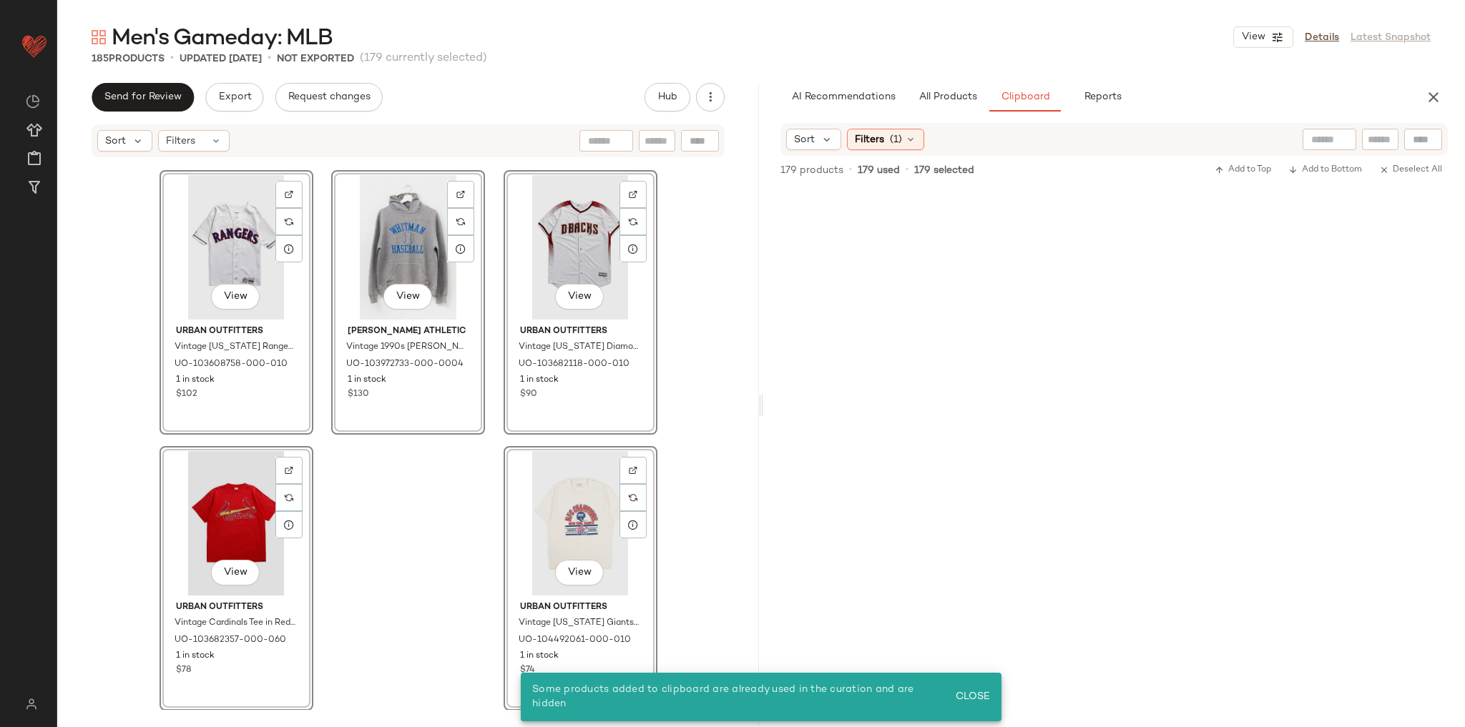
click at [1024, 351] on div at bounding box center [1114, 458] width 633 height 537
click at [704, 435] on div "View Urban Outfitters Vintage New England Patriots Super Bowl XXXIX Champions T…" at bounding box center [408, 435] width 702 height 552
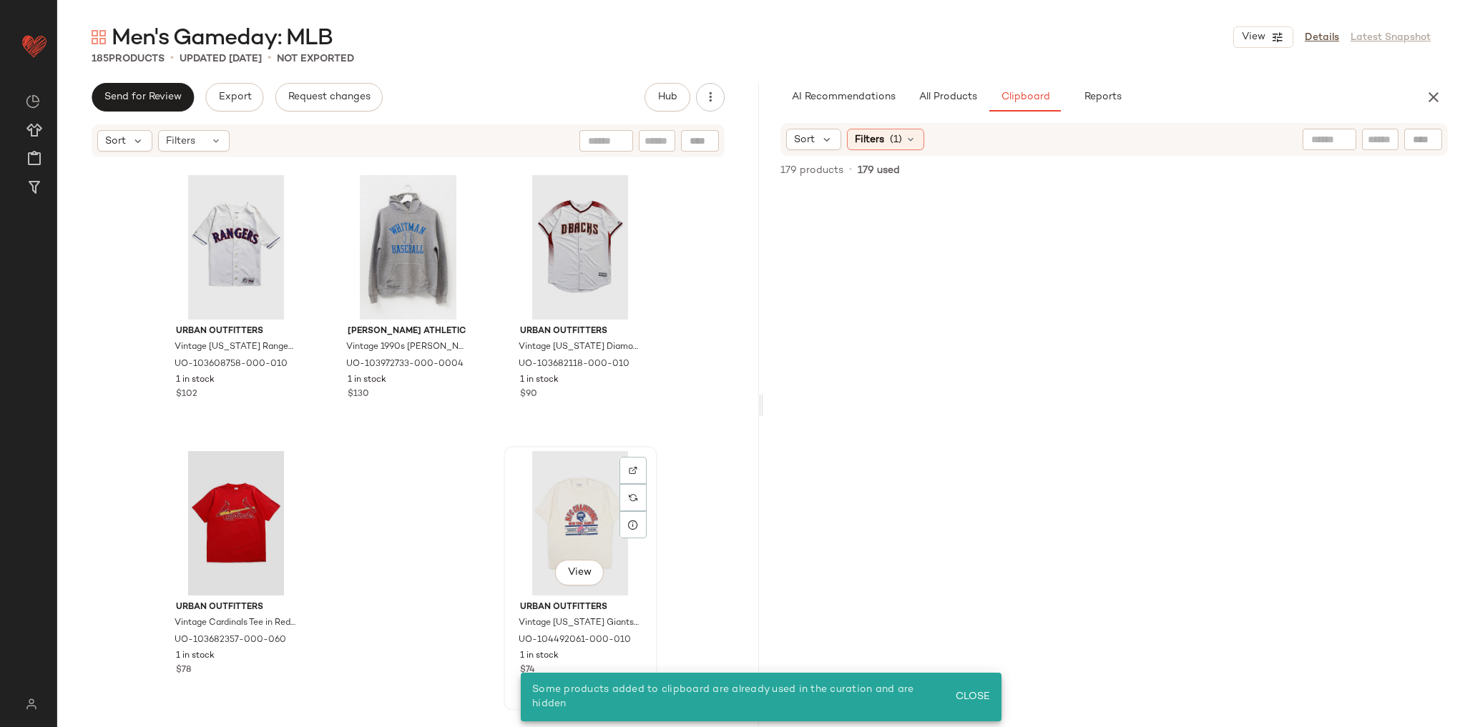
click at [554, 551] on div "View" at bounding box center [581, 523] width 144 height 144
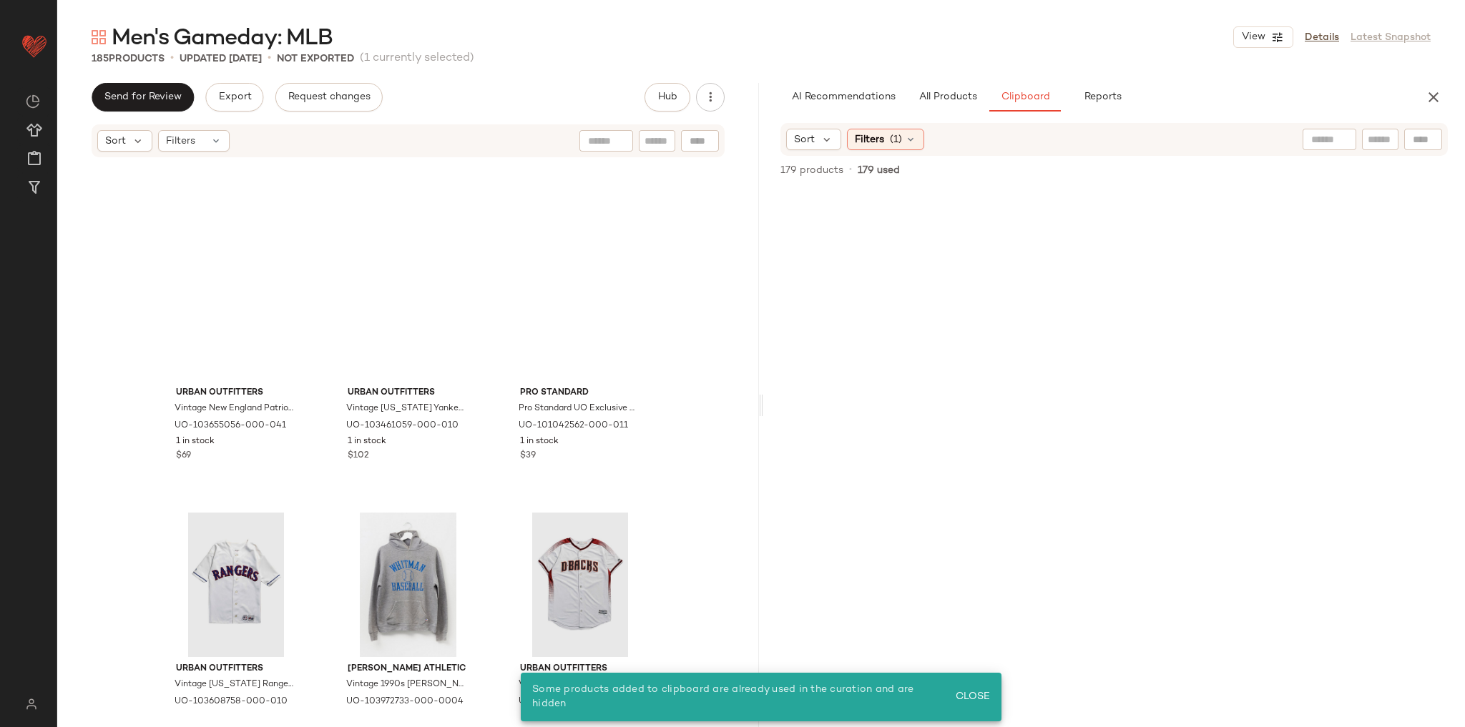
scroll to position [16227, 0]
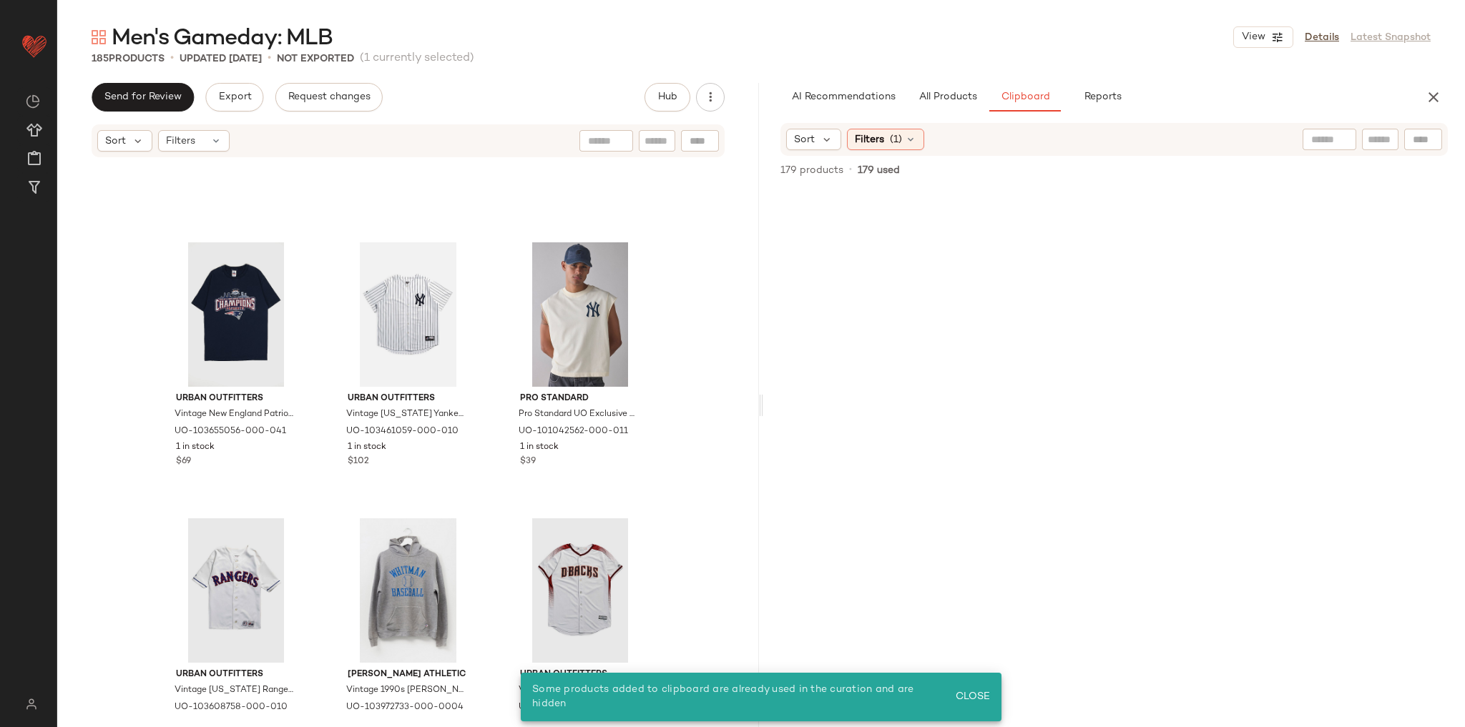
click at [970, 688] on button "Close" at bounding box center [972, 698] width 46 height 26
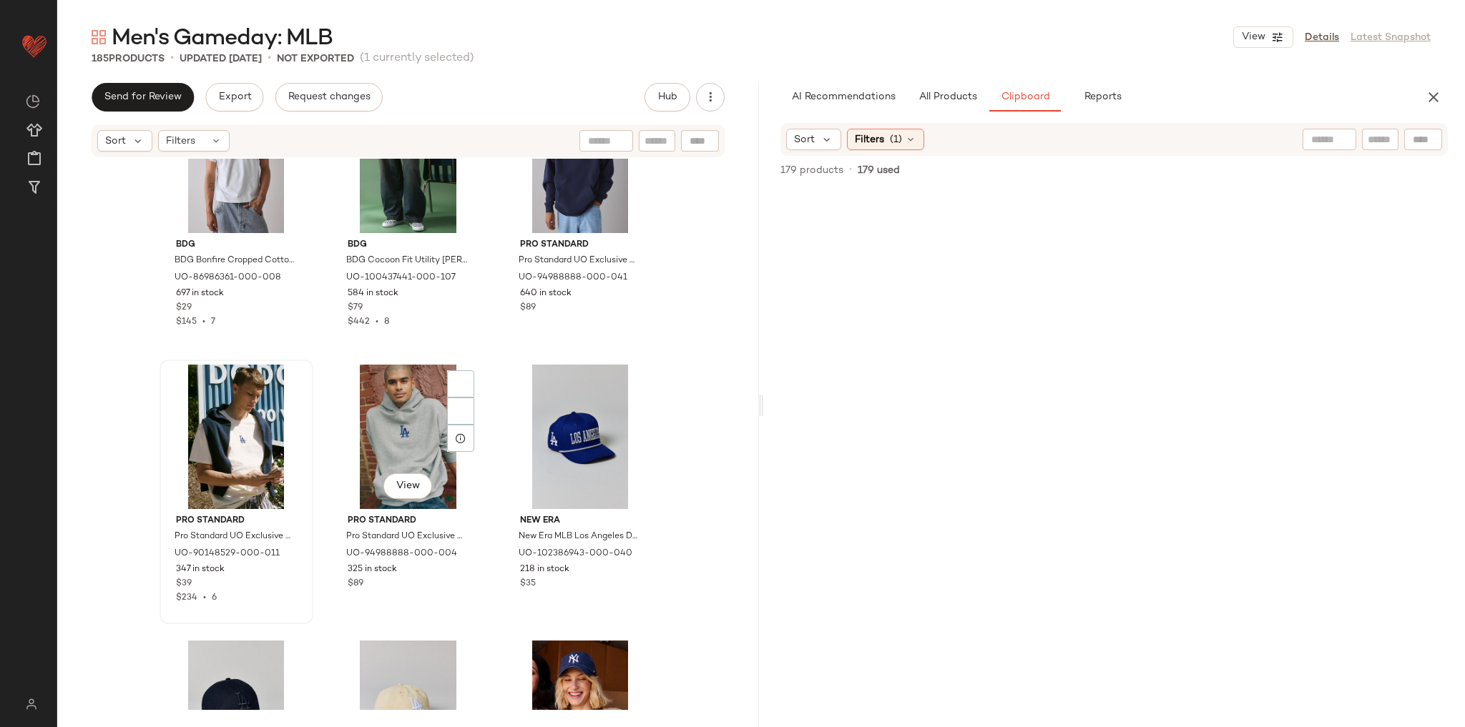
scroll to position [229, 0]
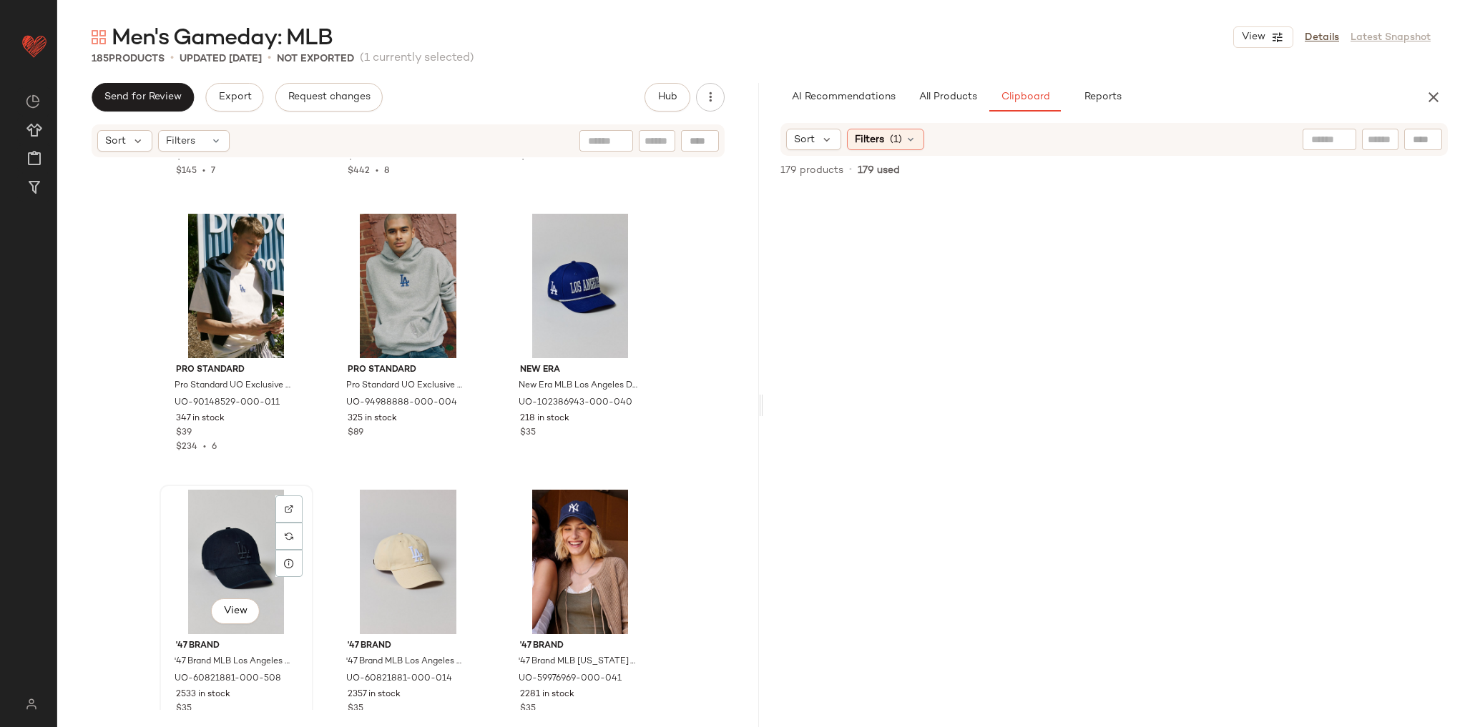
click at [246, 537] on div "View" at bounding box center [237, 562] width 144 height 144
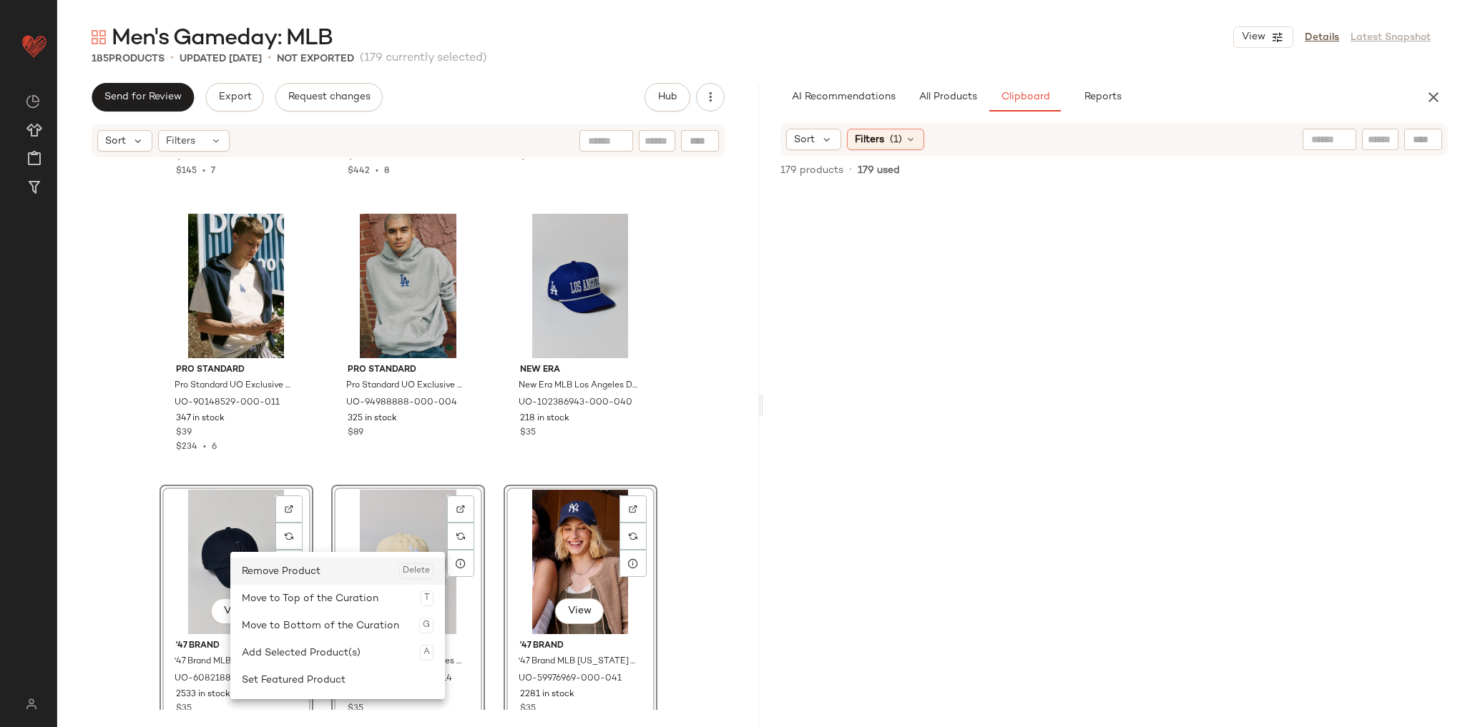
click at [298, 572] on div "Remove Product Delete" at bounding box center [338, 571] width 192 height 27
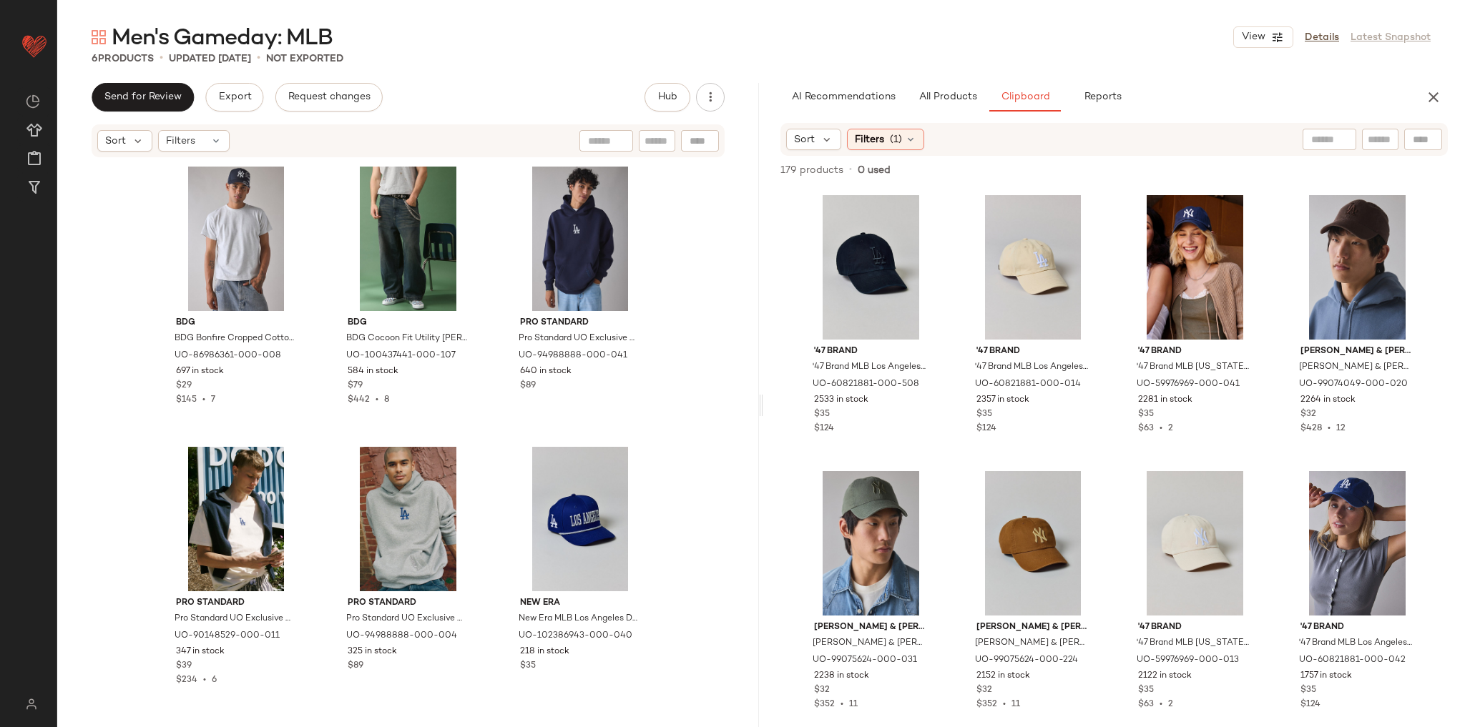
click at [707, 422] on div "BDG BDG Bonfire Cropped Cotton Tee in Grey, Men's at Urban Outfitters UO-869863…" at bounding box center [408, 435] width 702 height 552
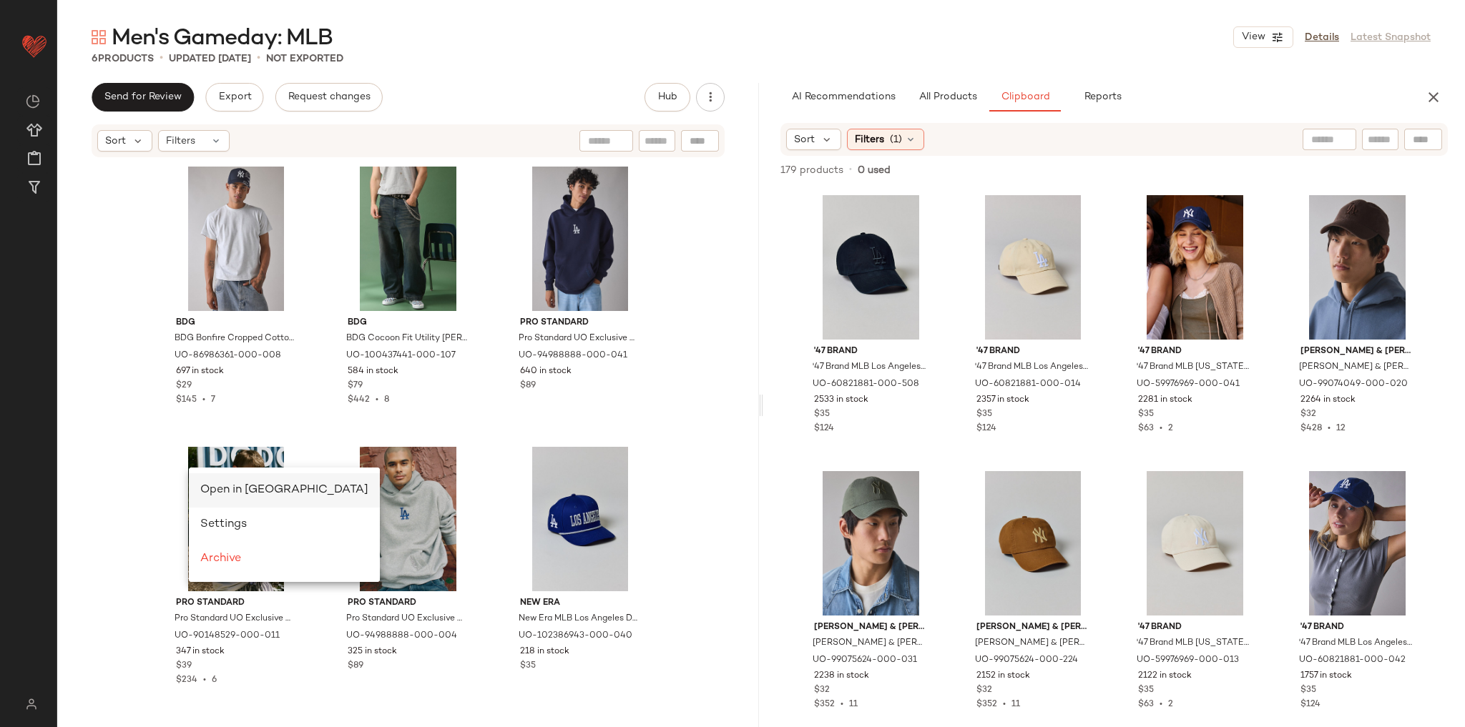
click at [227, 498] on div "Open in Split View" at bounding box center [284, 490] width 168 height 17
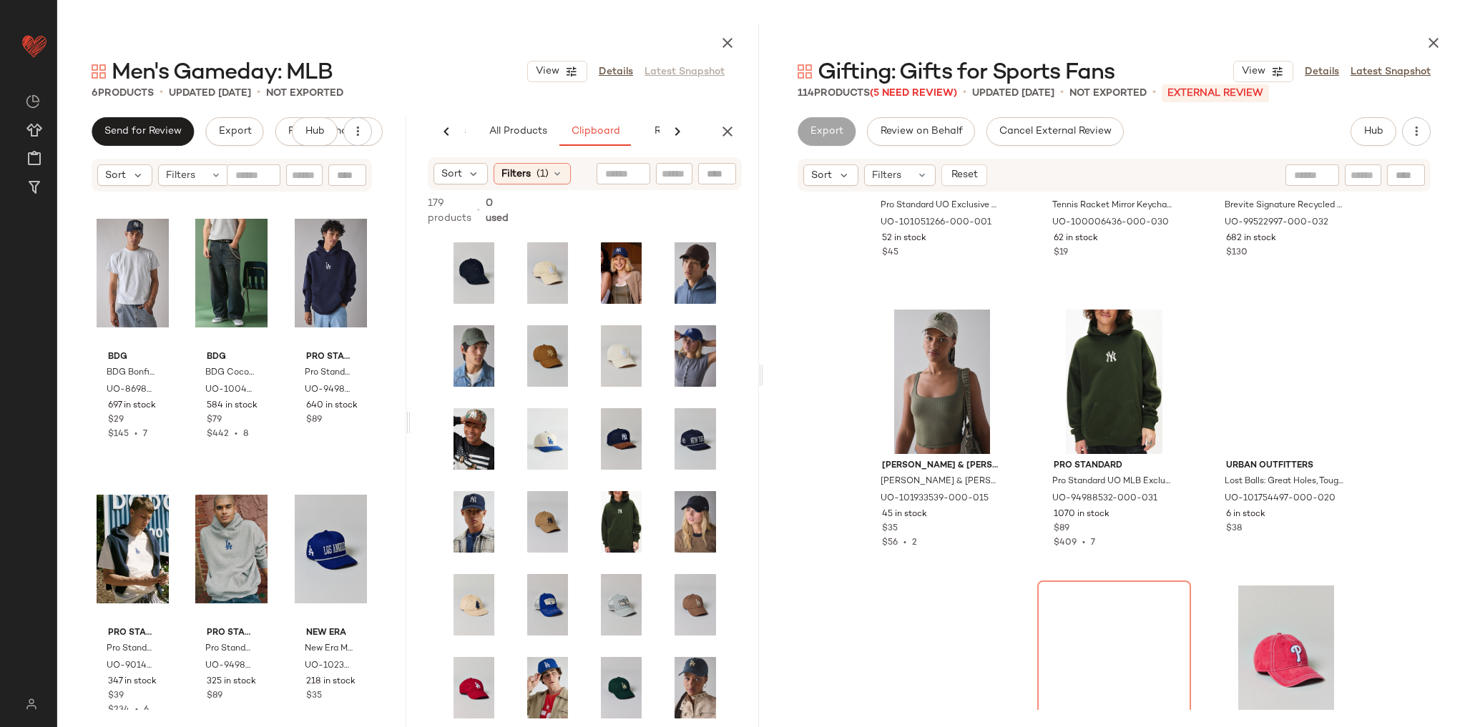
scroll to position [2129, 0]
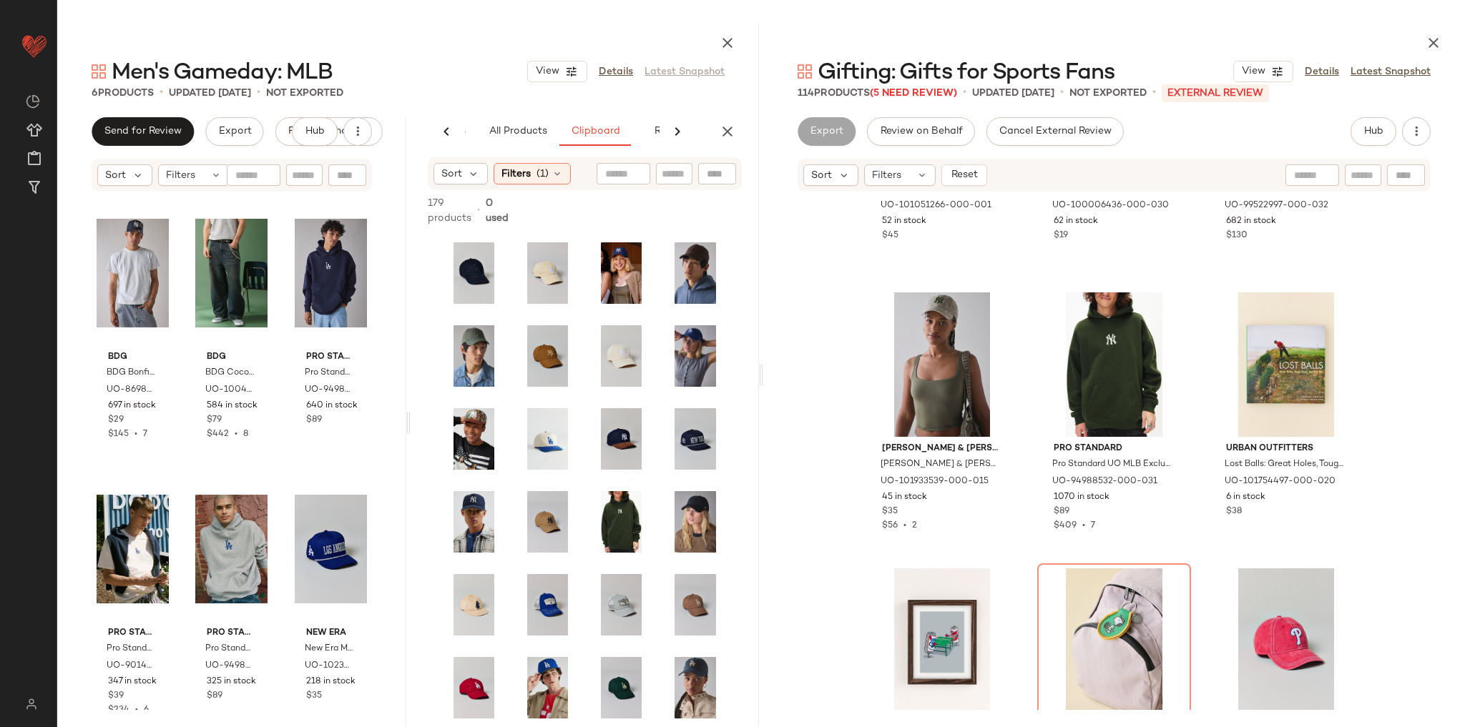
drag, startPoint x: 1448, startPoint y: 37, endPoint x: 1418, endPoint y: 46, distance: 31.5
click at [1446, 39] on div at bounding box center [1114, 40] width 702 height 34
click at [1434, 45] on icon "button" at bounding box center [1433, 42] width 17 height 17
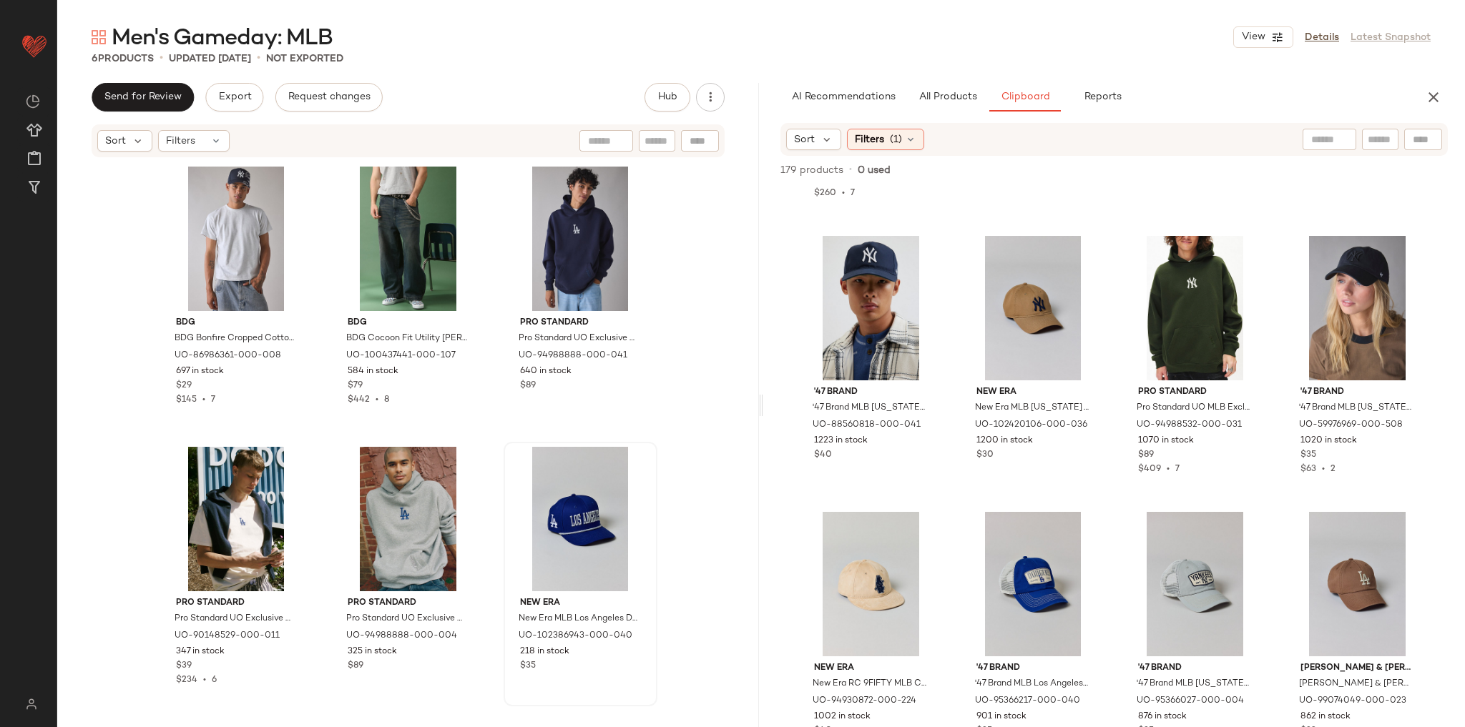
scroll to position [813, 0]
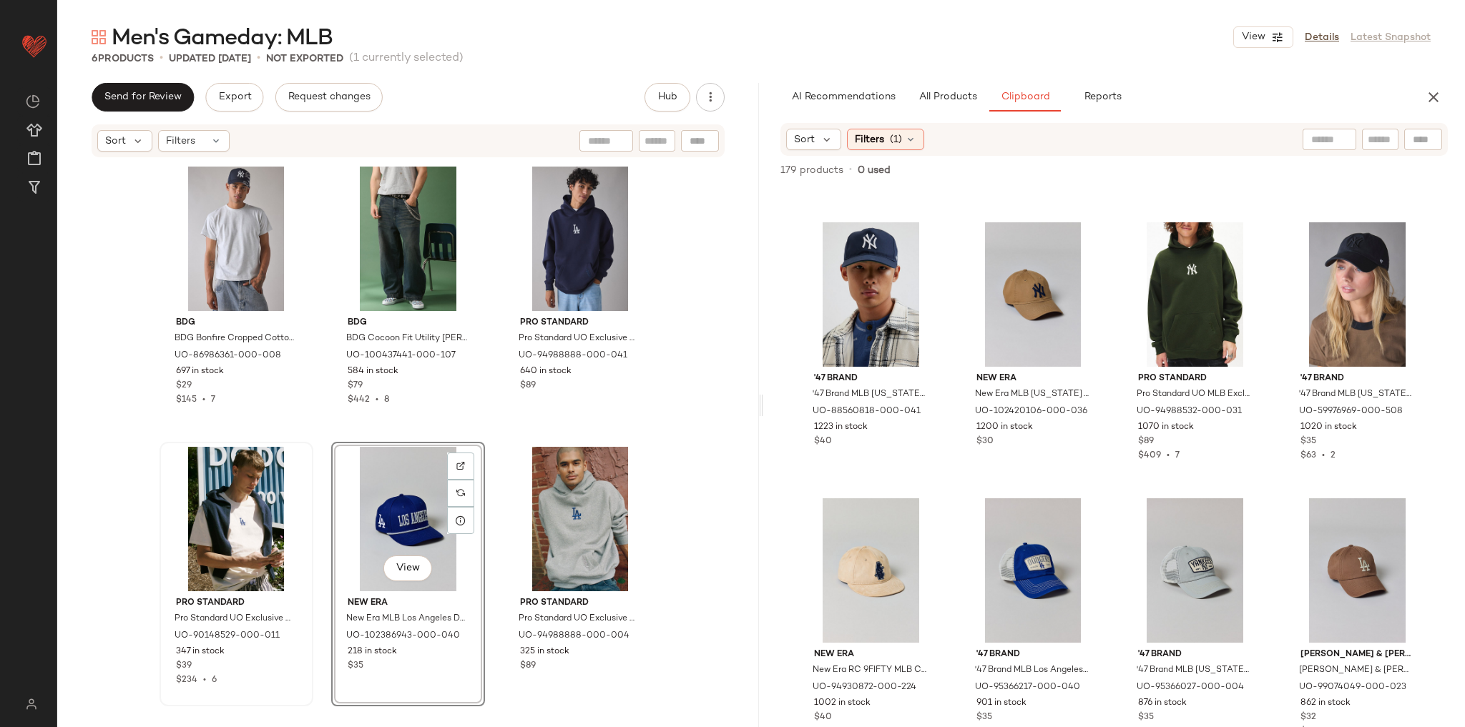
click at [308, 437] on div "BDG BDG Bonfire Cropped Cotton Tee in Grey, Men's at Urban Outfitters UO-869863…" at bounding box center [409, 436] width 498 height 549
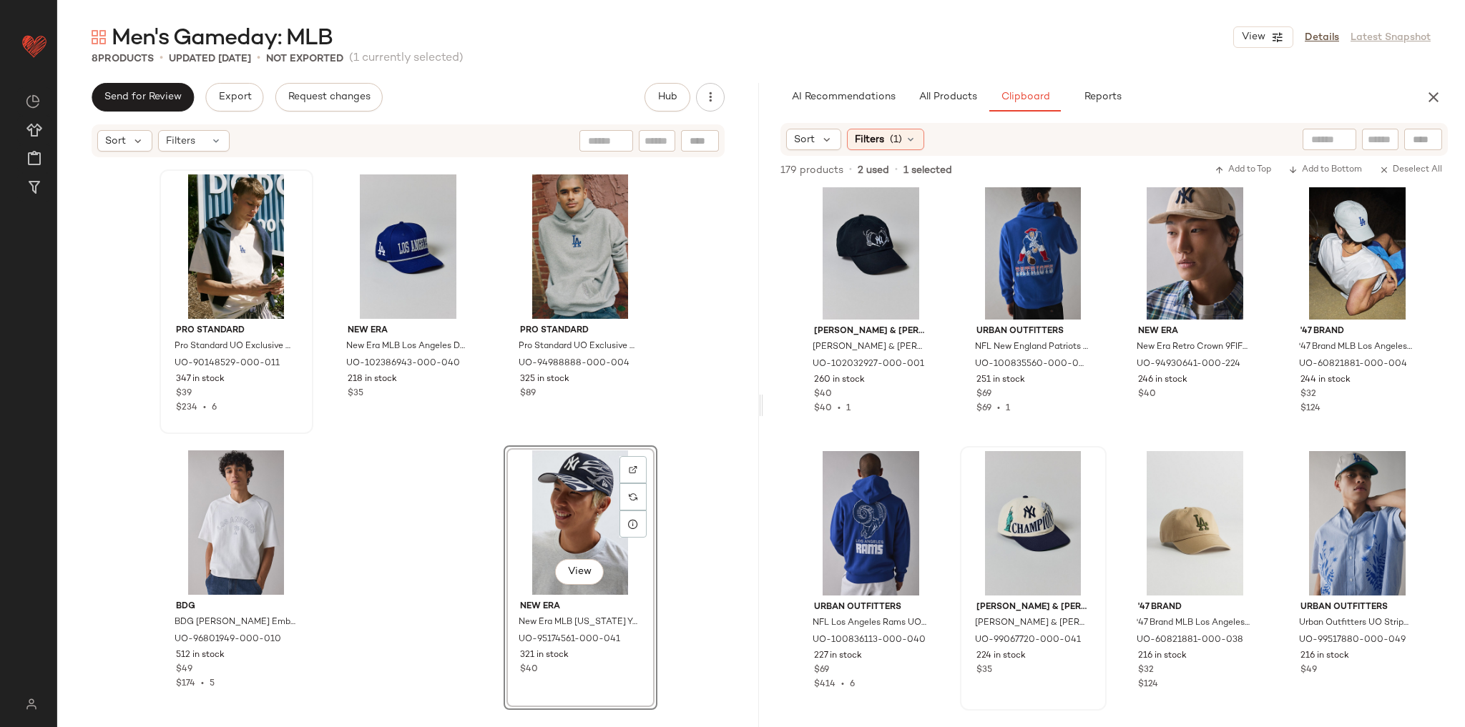
scroll to position [2813, 0]
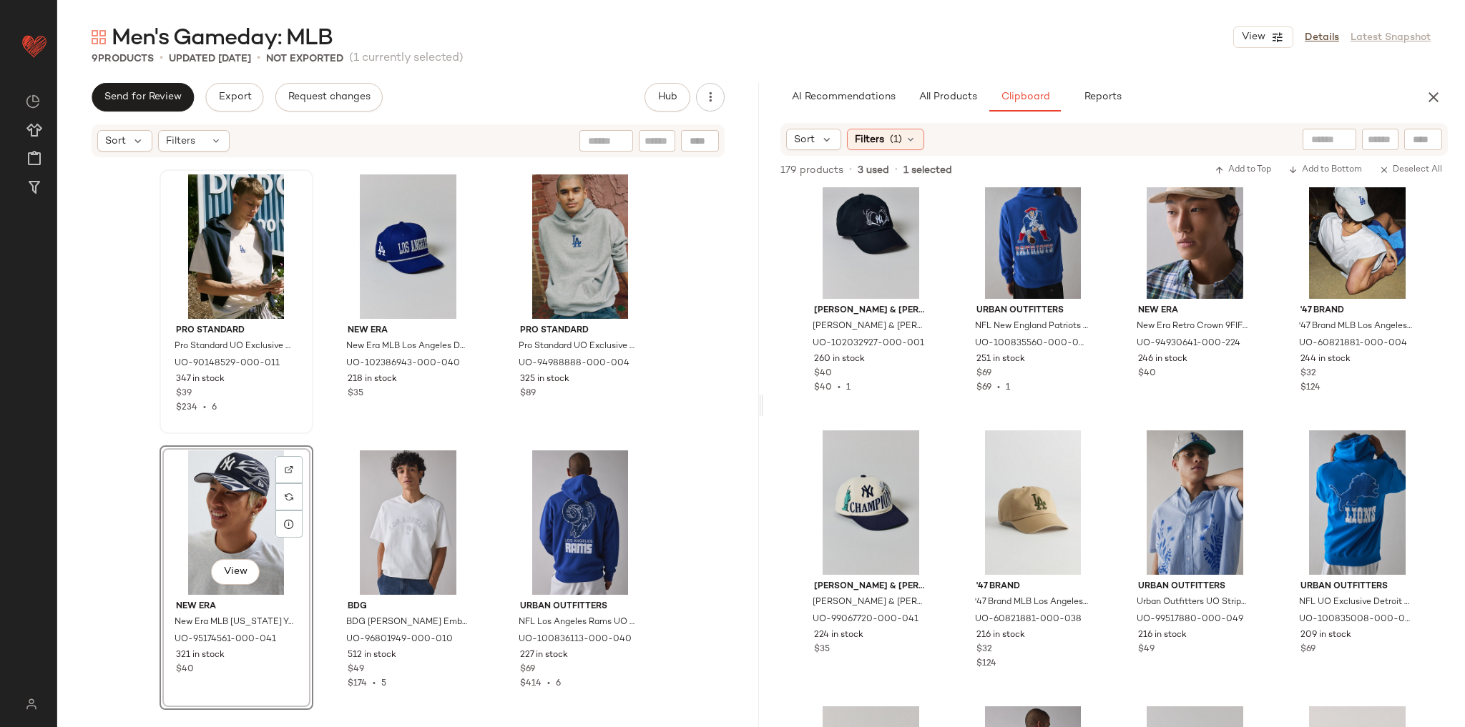
click at [684, 403] on div "BDG BDG Bonfire Cropped Cotton Tee in Grey, Men's at Urban Outfitters UO-869863…" at bounding box center [408, 435] width 702 height 552
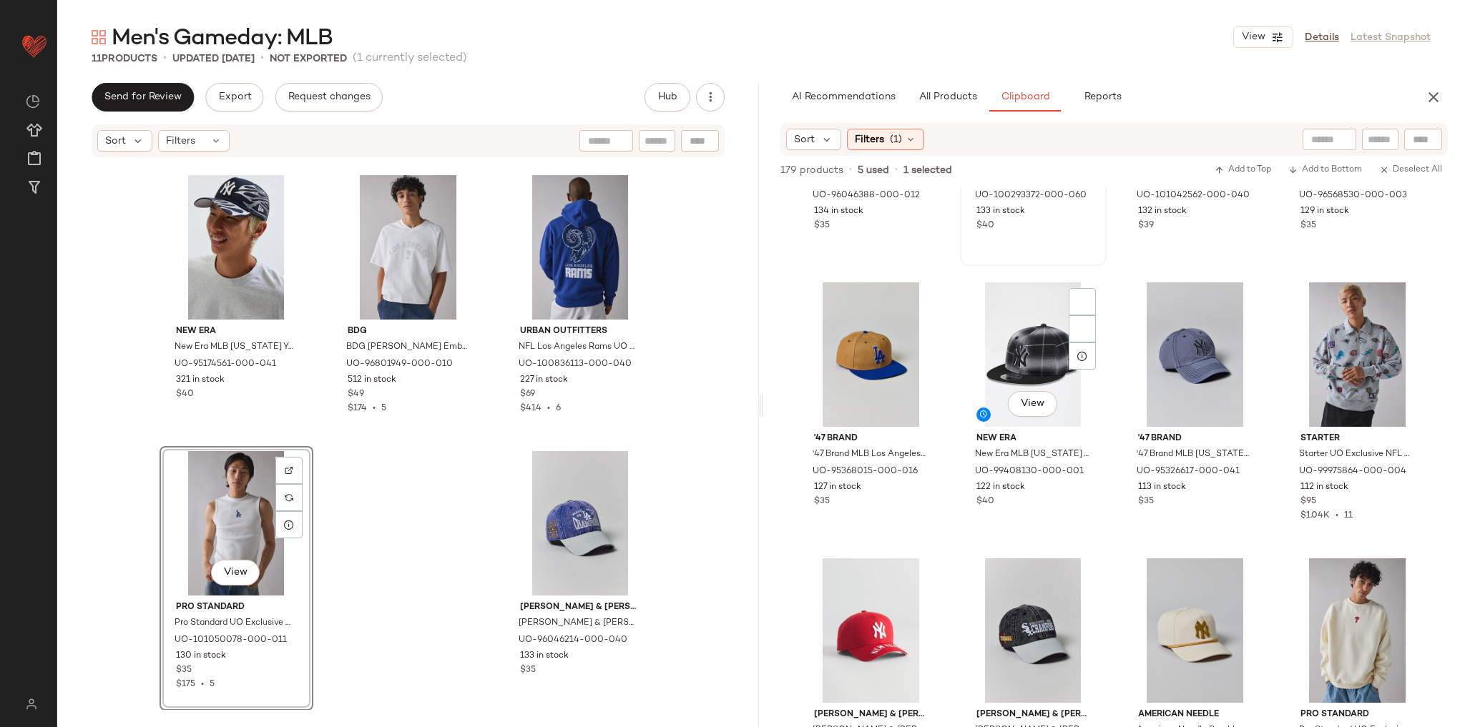
scroll to position [4072, 0]
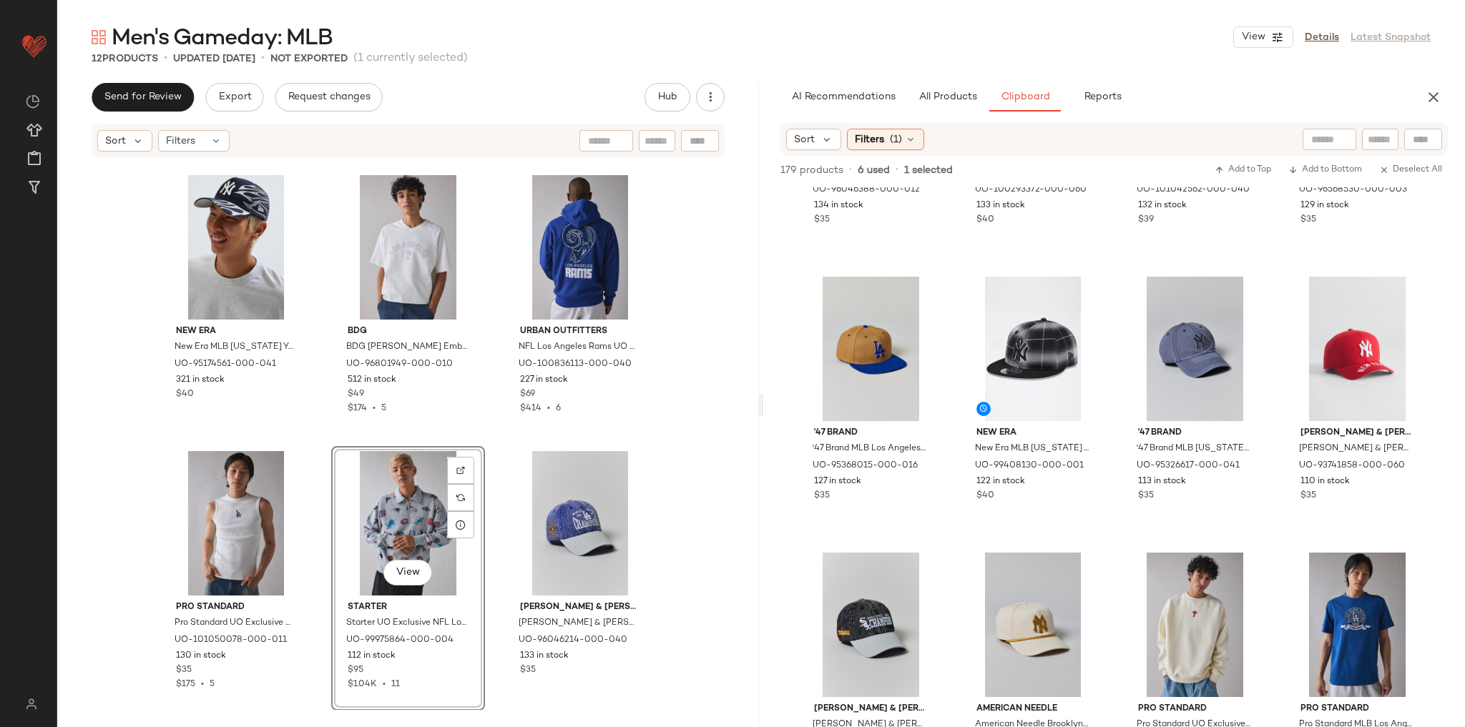
click at [679, 433] on div "Pro Standard Pro Standard UO Exclusive MLB Los Angeles Dodgers Team Logo Tee in…" at bounding box center [408, 435] width 702 height 552
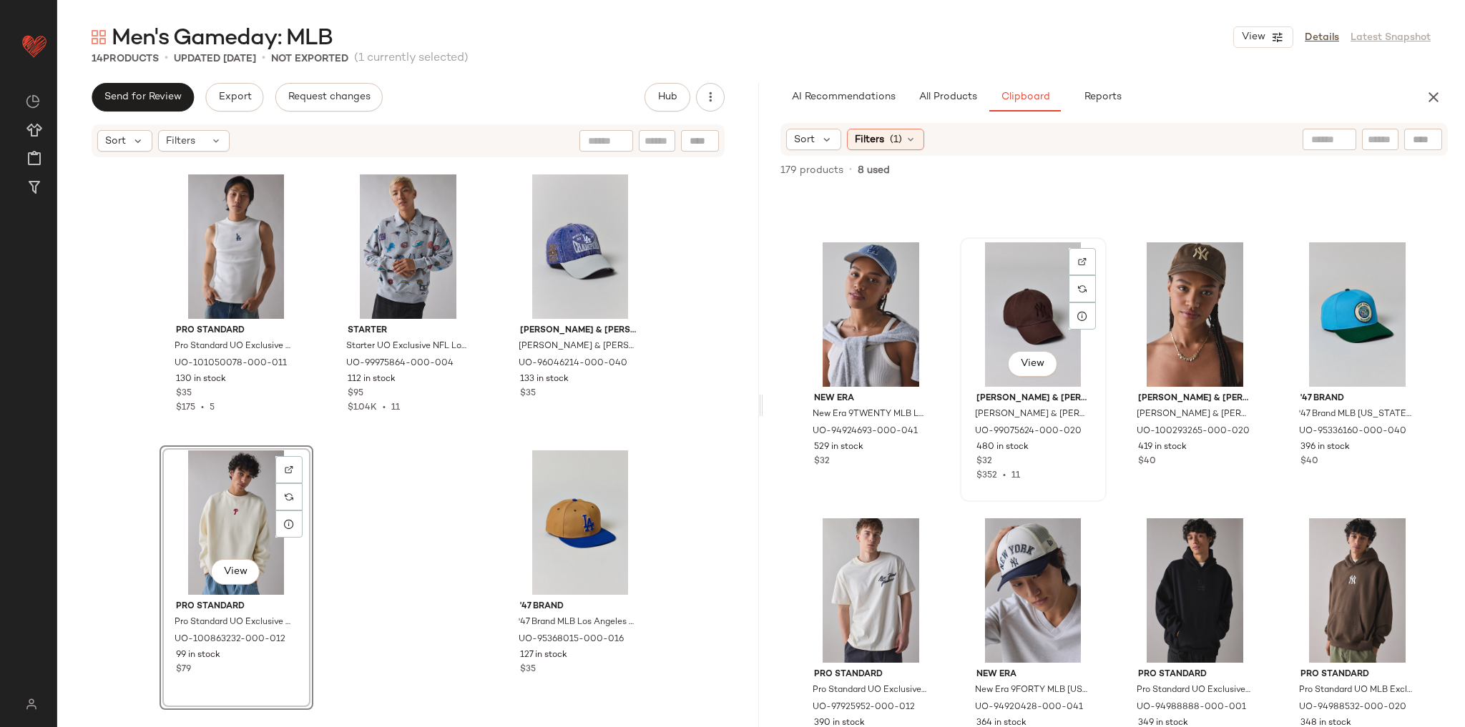
scroll to position [1896, 0]
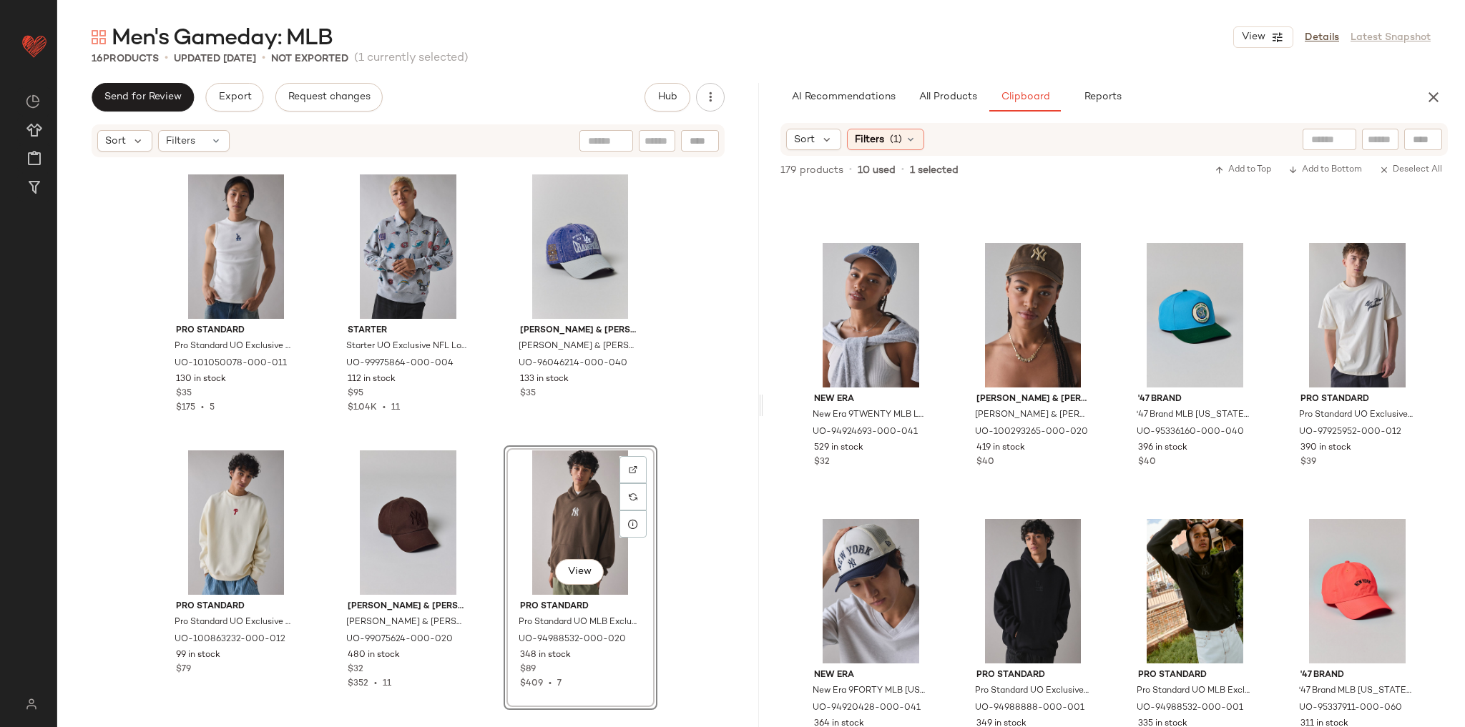
click at [710, 456] on div "New Era New Era MLB New York Yankees 59FIFTY Snapback Hat in Navy, Men's at Urb…" at bounding box center [408, 435] width 702 height 552
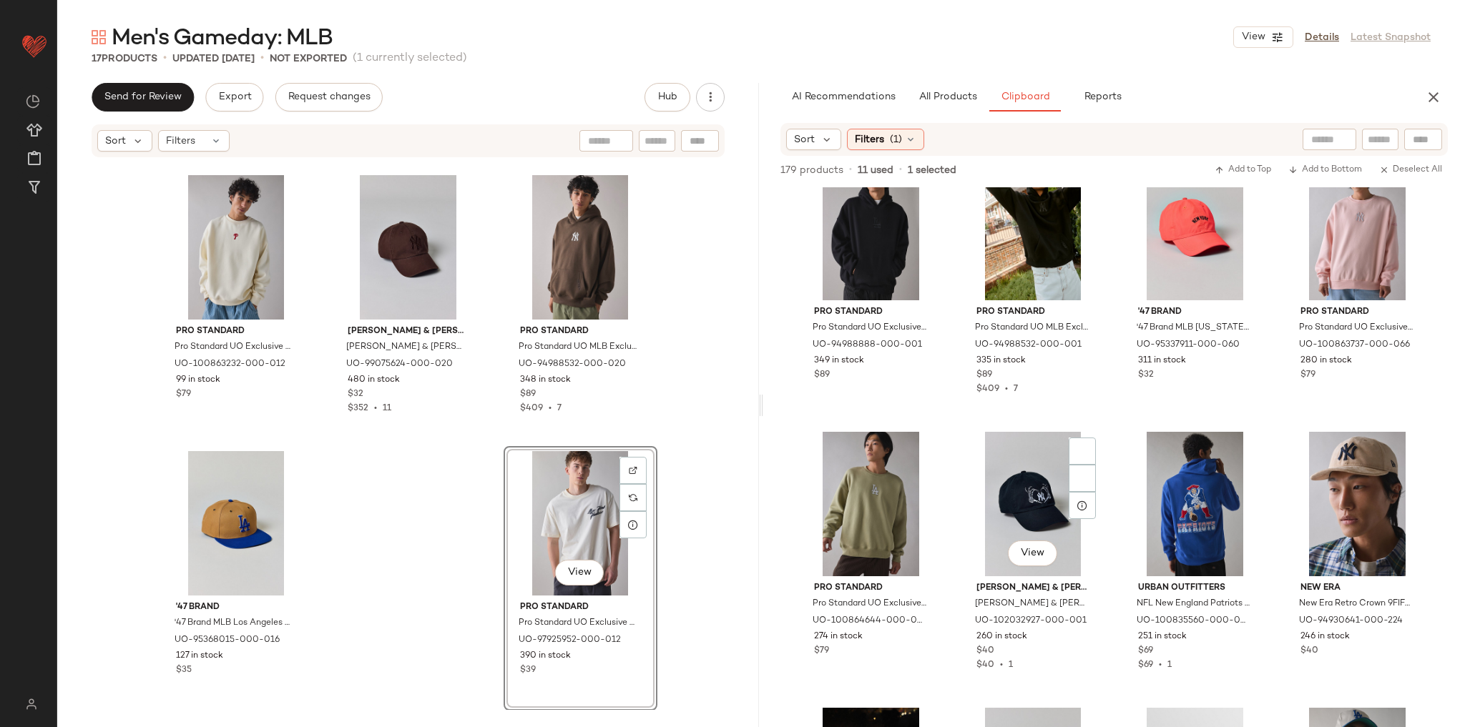
scroll to position [2243, 0]
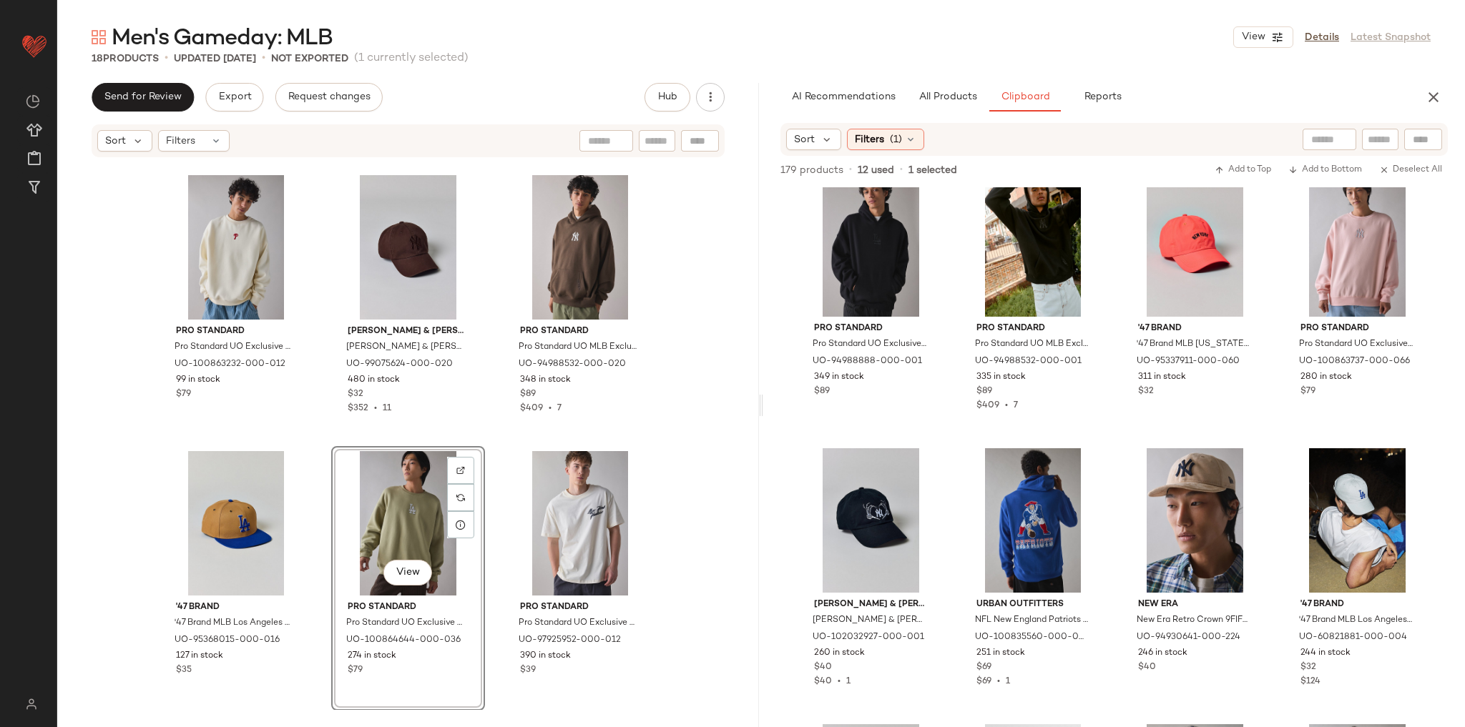
click at [667, 464] on div "Pro Standard Pro Standard UO Exclusive MLB Team Logo Tank Top in White/Los Ange…" at bounding box center [408, 435] width 702 height 552
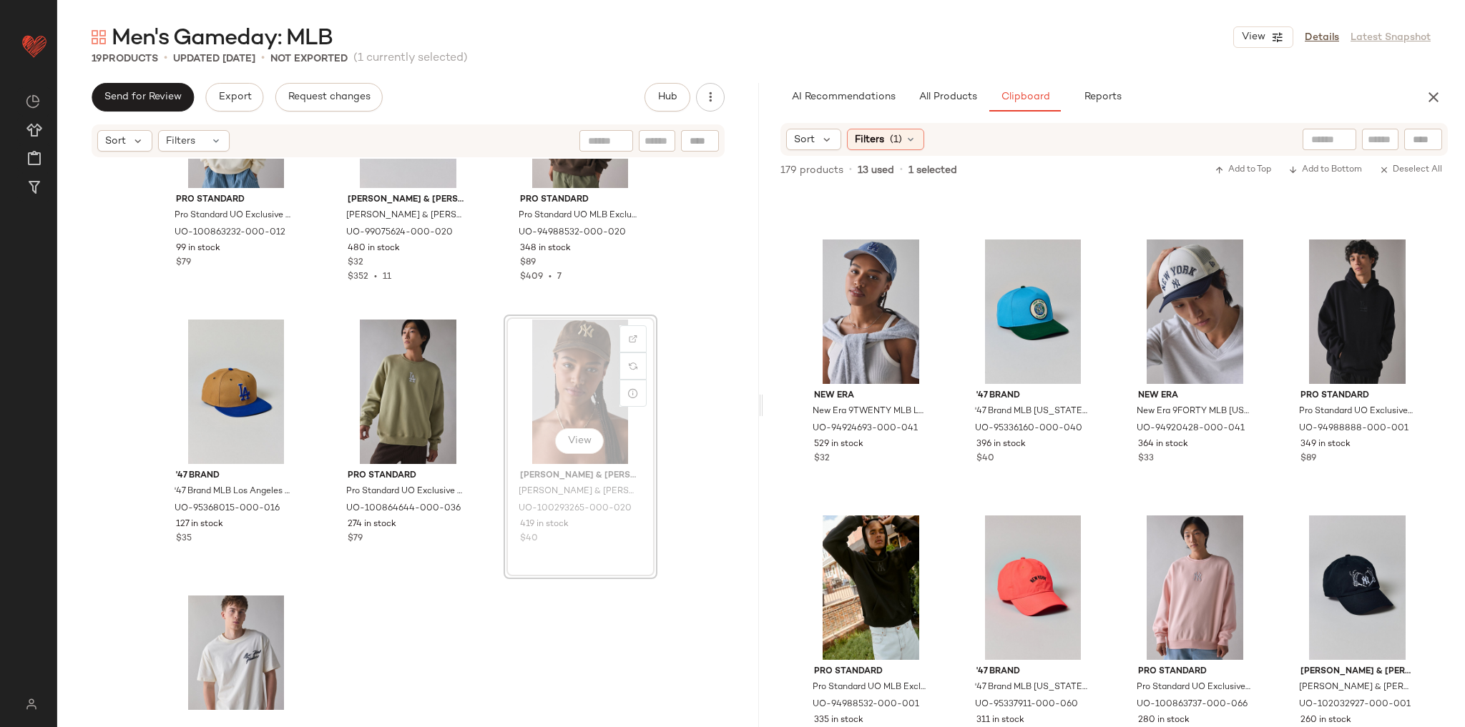
scroll to position [1343, 0]
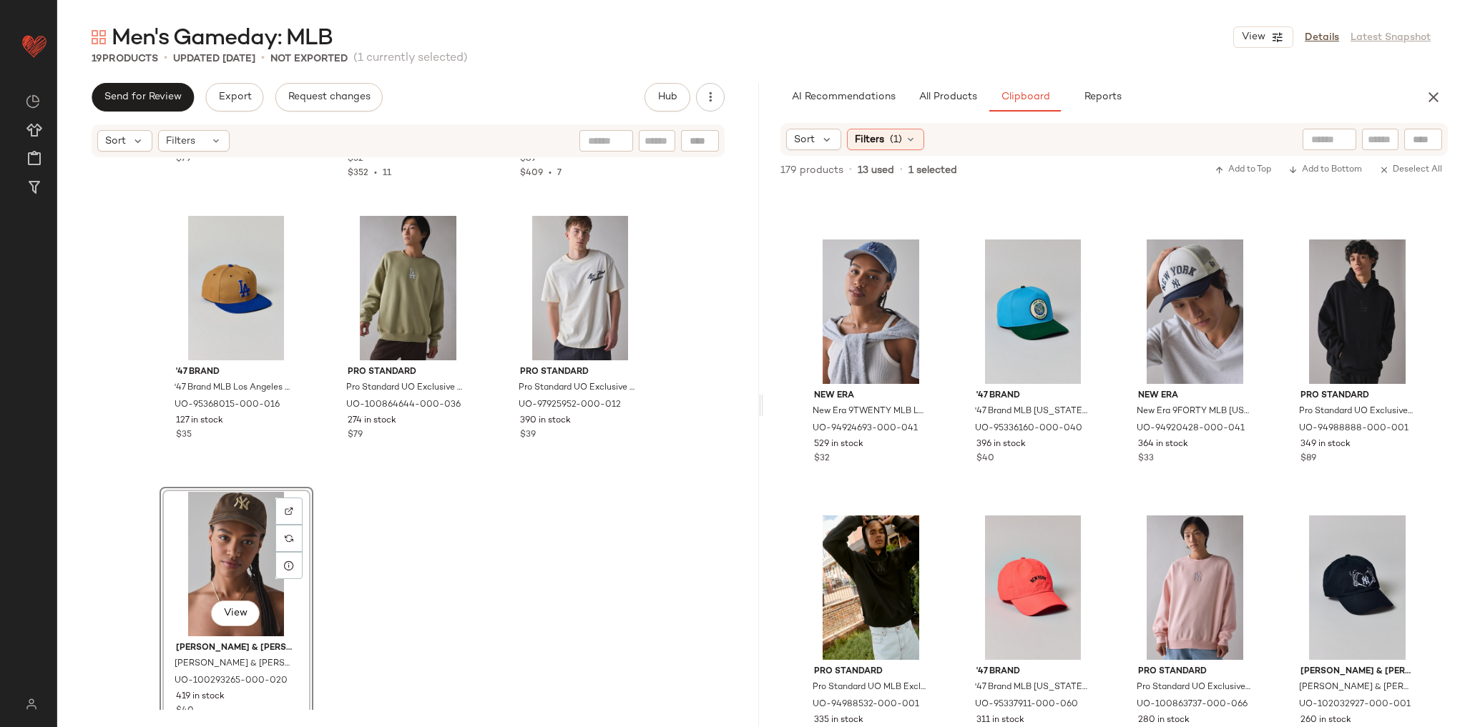
click at [468, 555] on div "Pro Standard Pro Standard UO Exclusive MLB Philadelphia Phillies Crew Neck Swea…" at bounding box center [408, 435] width 702 height 552
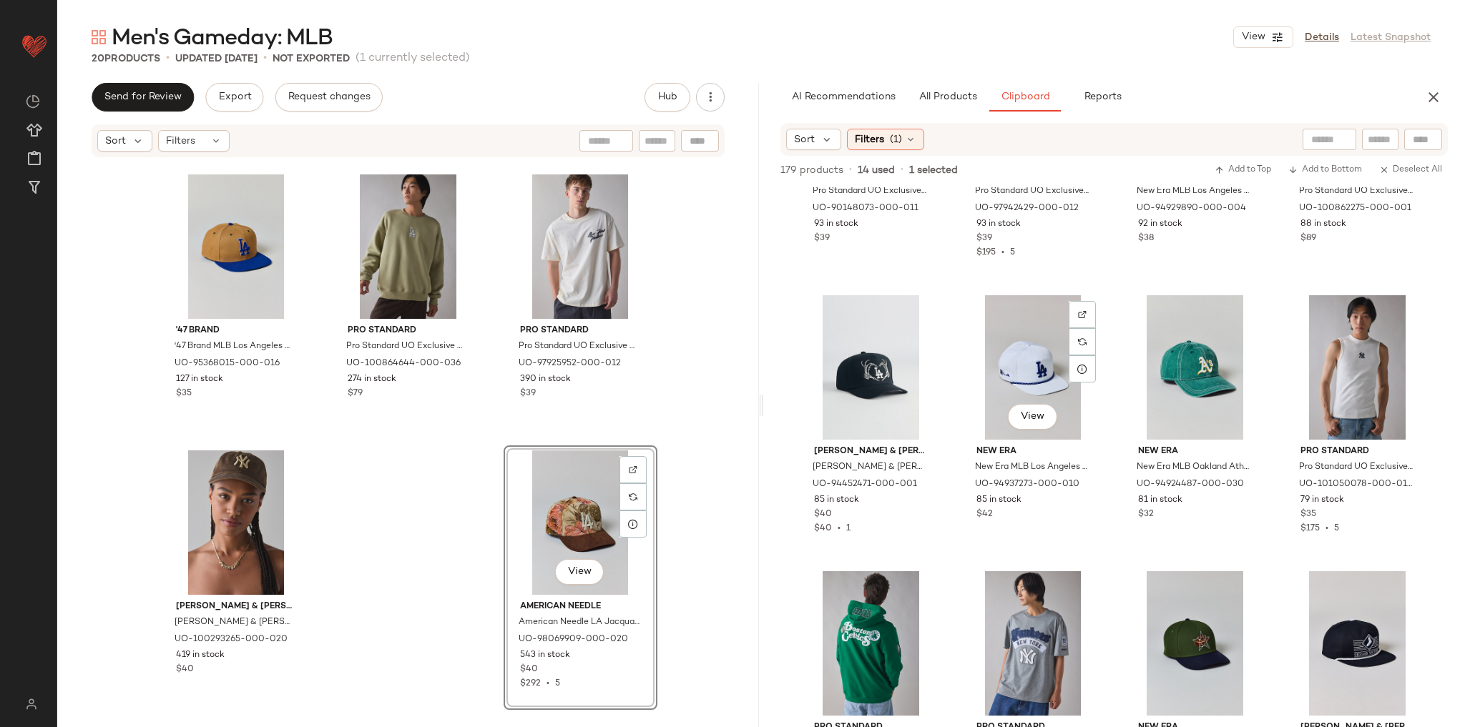
scroll to position [4361, 0]
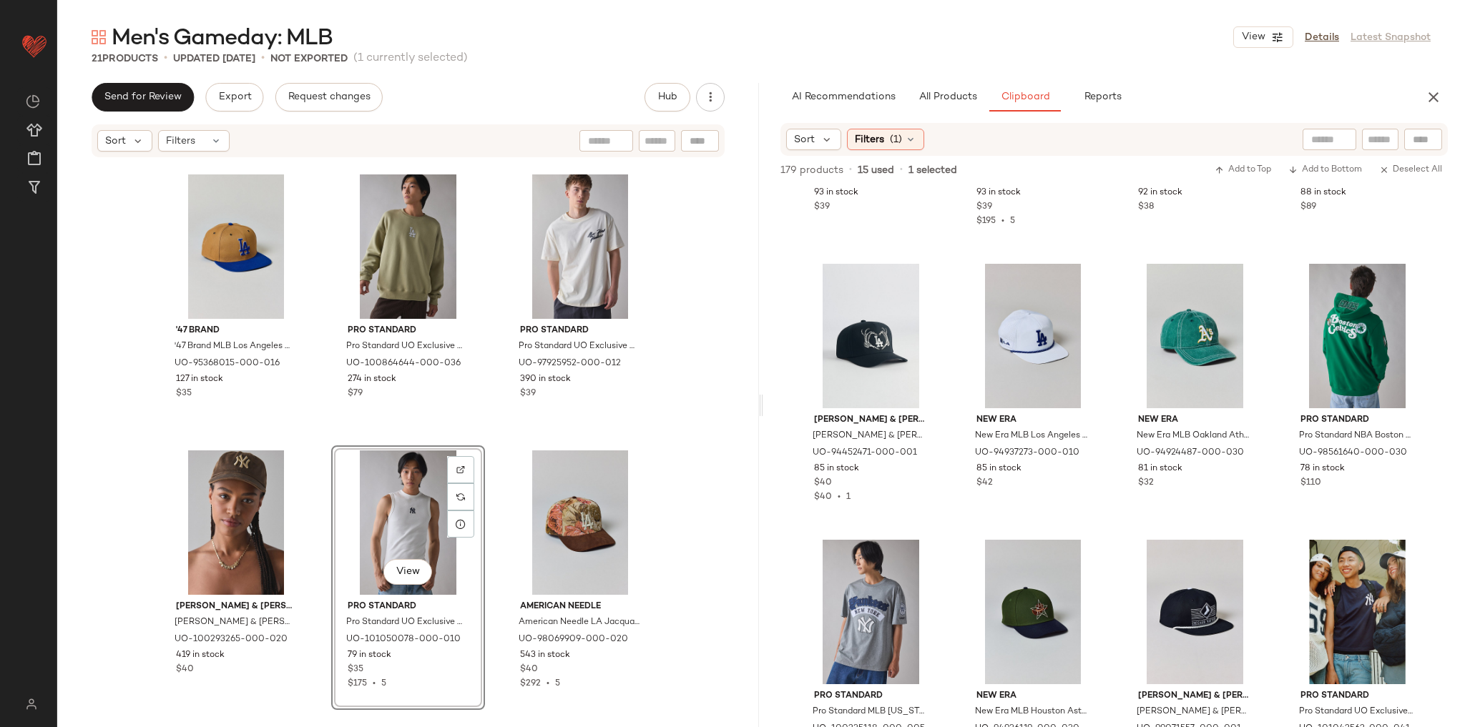
click at [702, 398] on div "Pro Standard Pro Standard UO Exclusive MLB Philadelphia Phillies Crew Neck Swea…" at bounding box center [408, 435] width 702 height 552
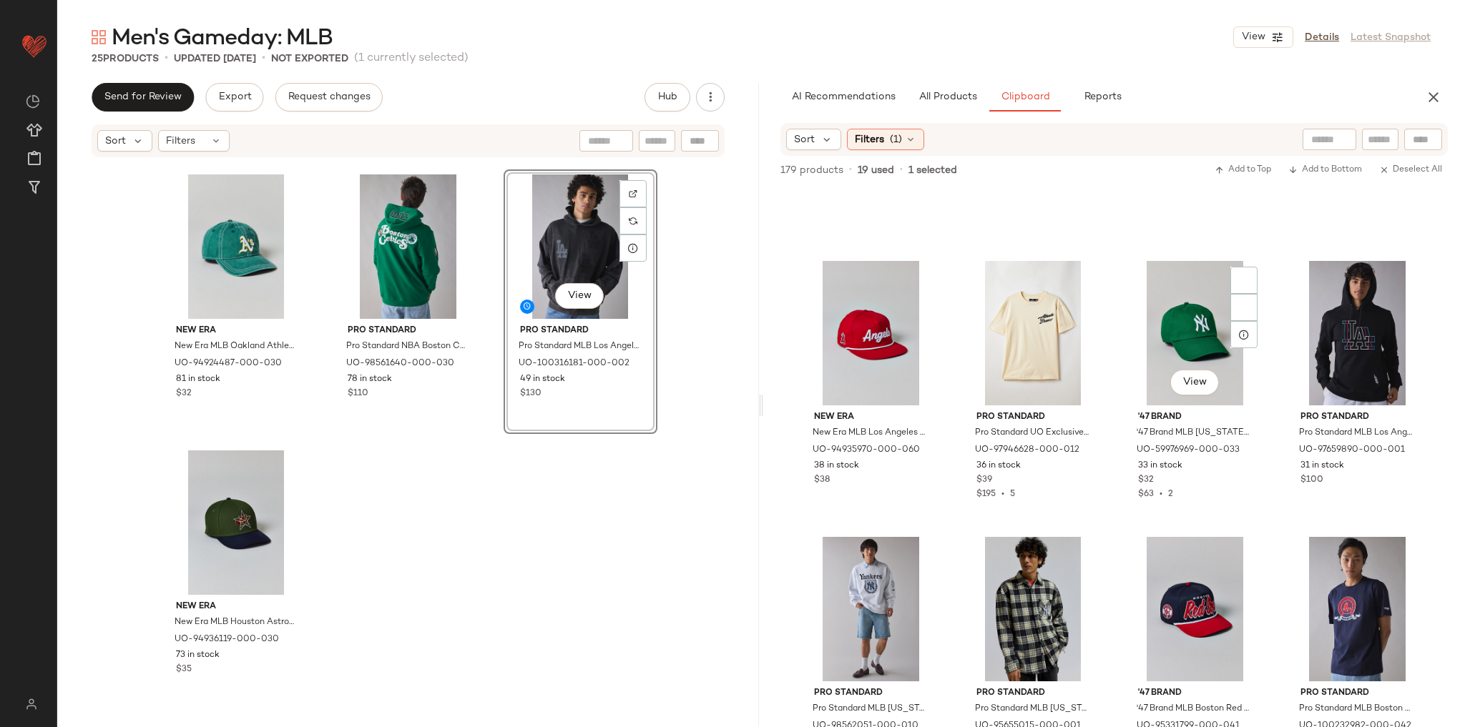
scroll to position [6535, 0]
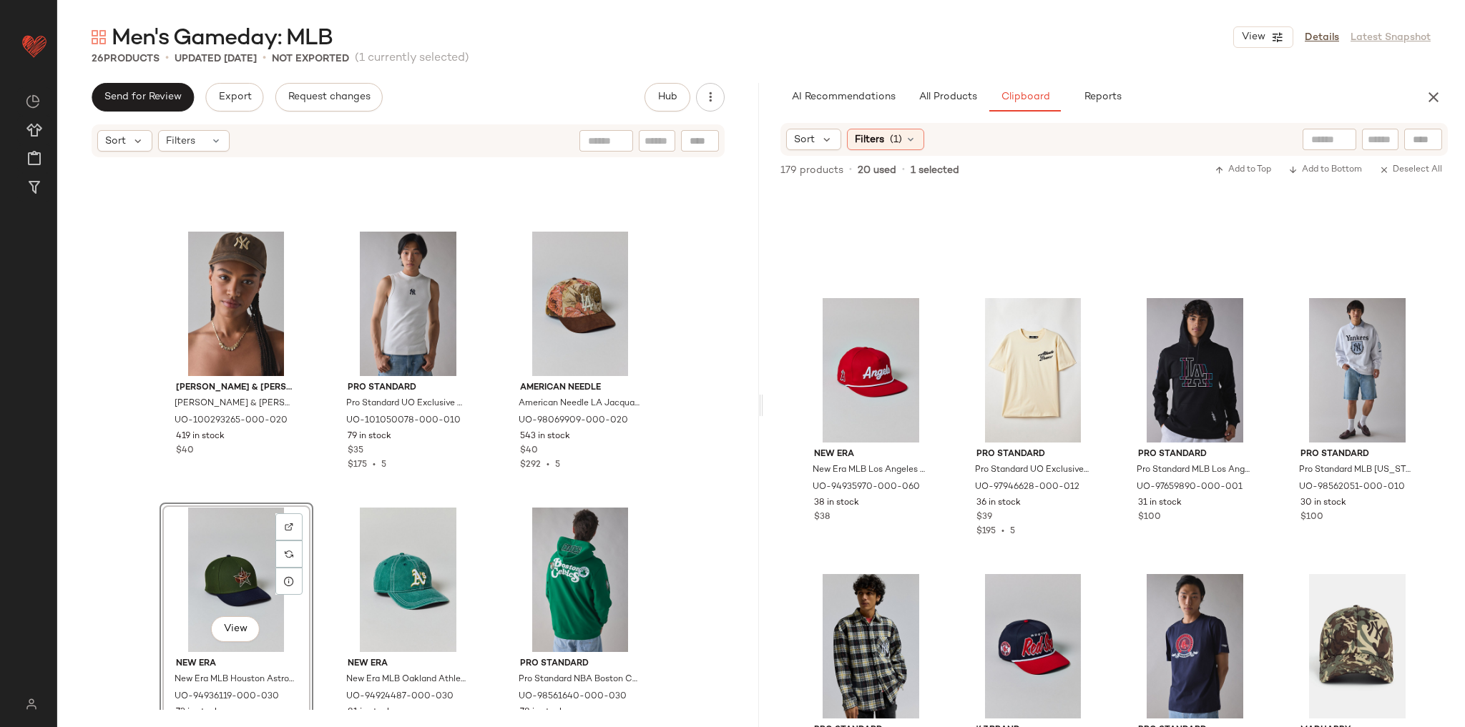
click at [697, 346] on div "Mitchell & Ness Mitchell & Ness MLB New York Yankees Leather Dad Hat in Brown, …" at bounding box center [408, 435] width 702 height 552
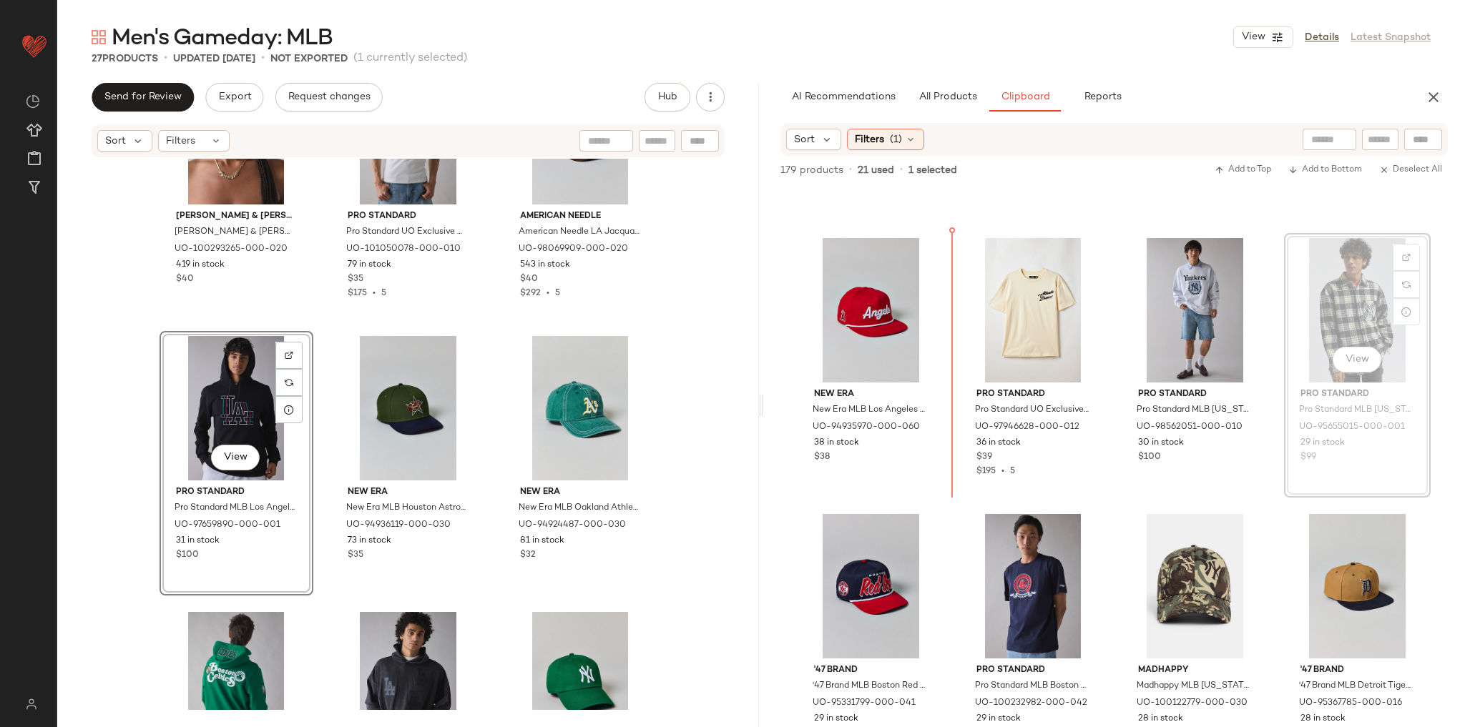
scroll to position [6595, 0]
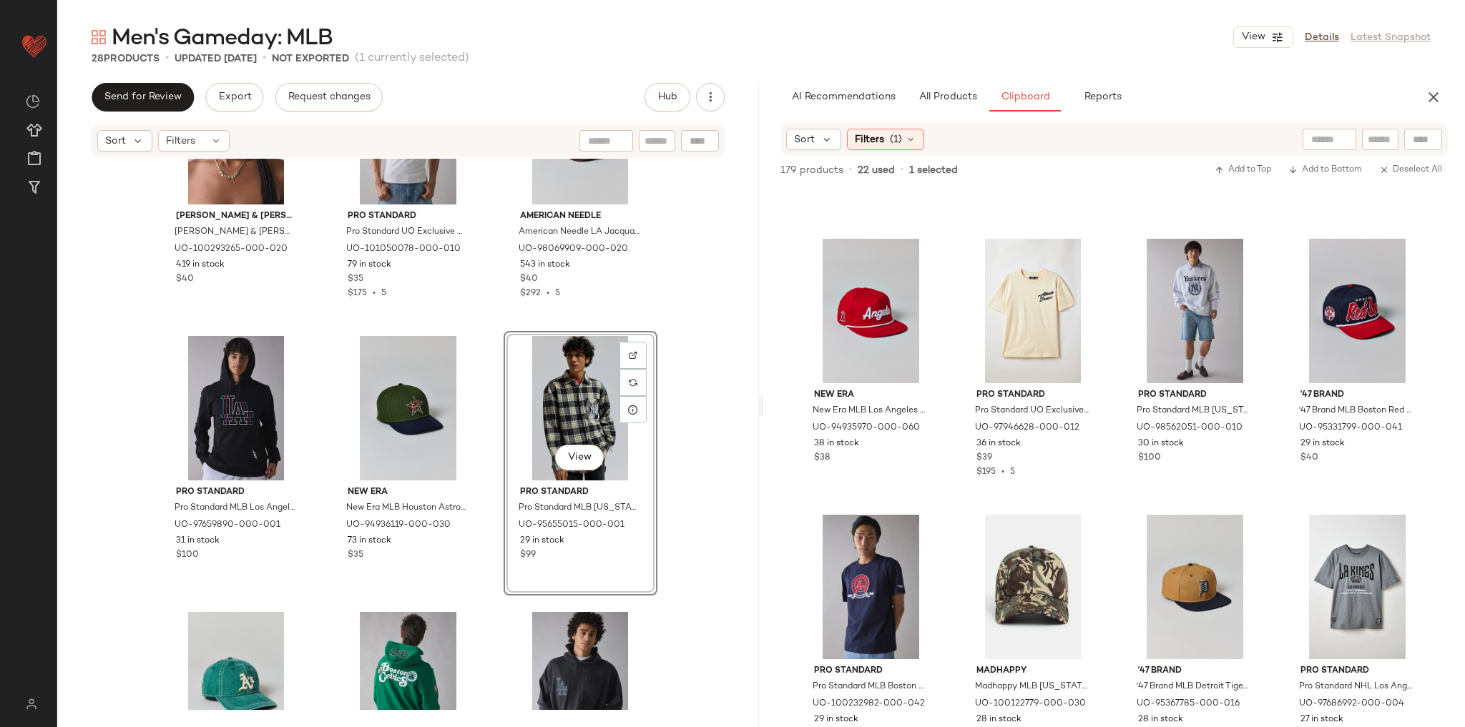
click at [486, 324] on div "Mitchell & Ness Mitchell & Ness MLB New York Yankees Leather Dad Hat in Brown, …" at bounding box center [408, 435] width 702 height 552
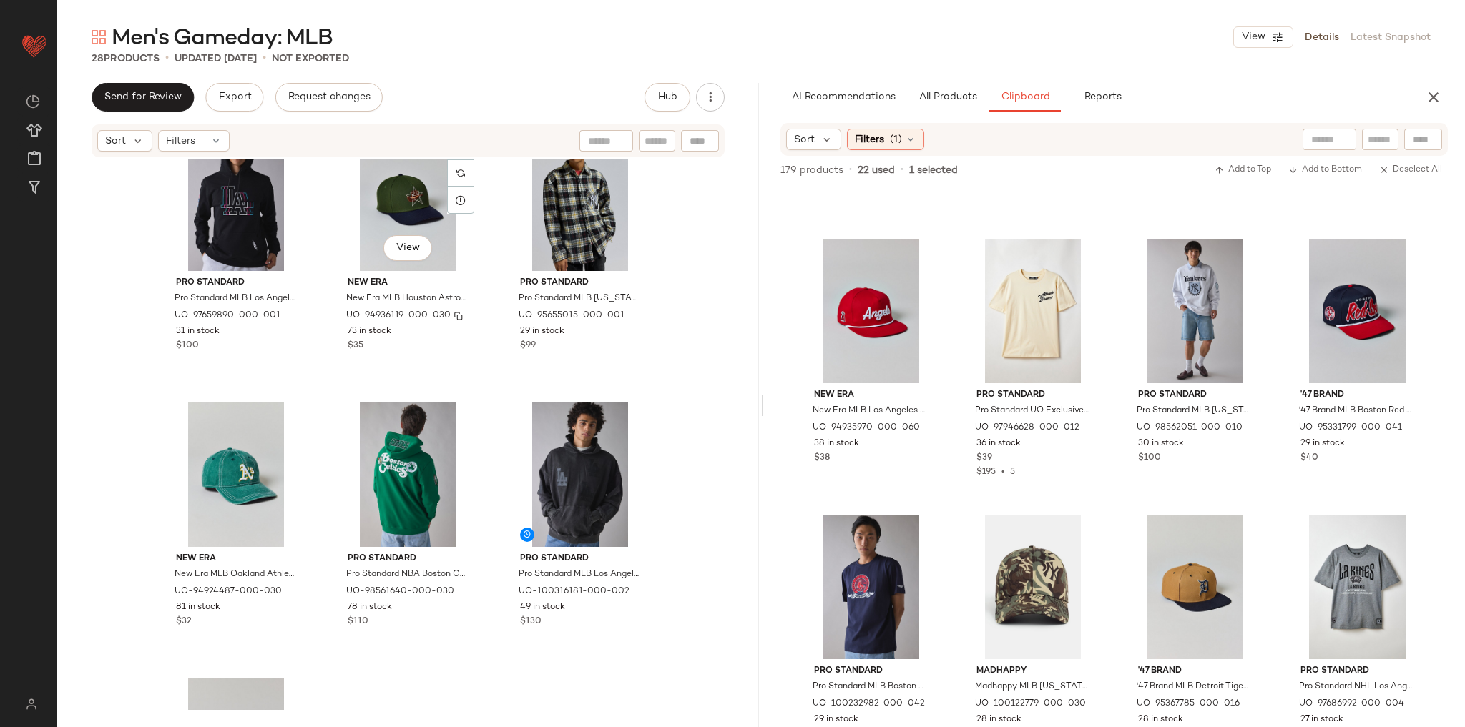
scroll to position [2004, 0]
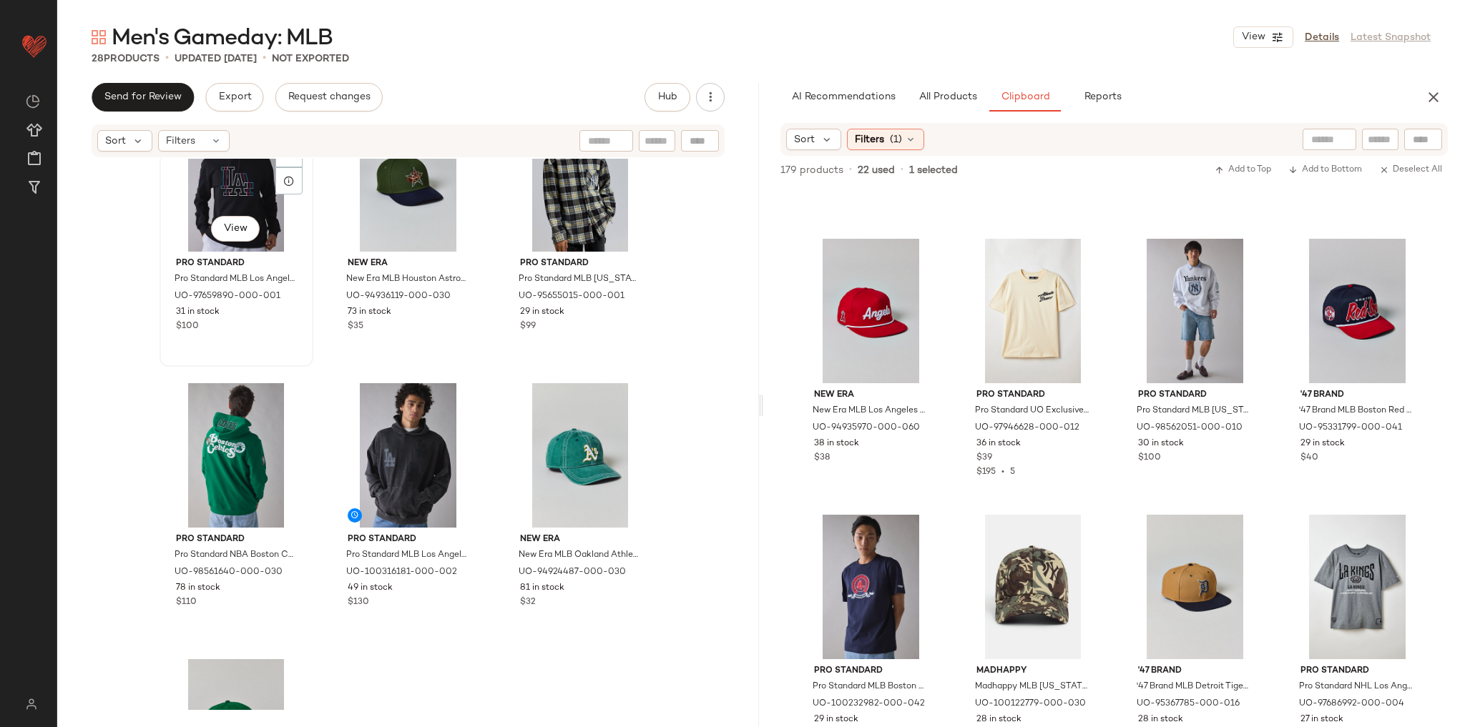
click at [306, 346] on div "View Pro Standard Pro Standard MLB Los Angeles Dodgers Echo Graphic Hoodie Swea…" at bounding box center [236, 235] width 151 height 262
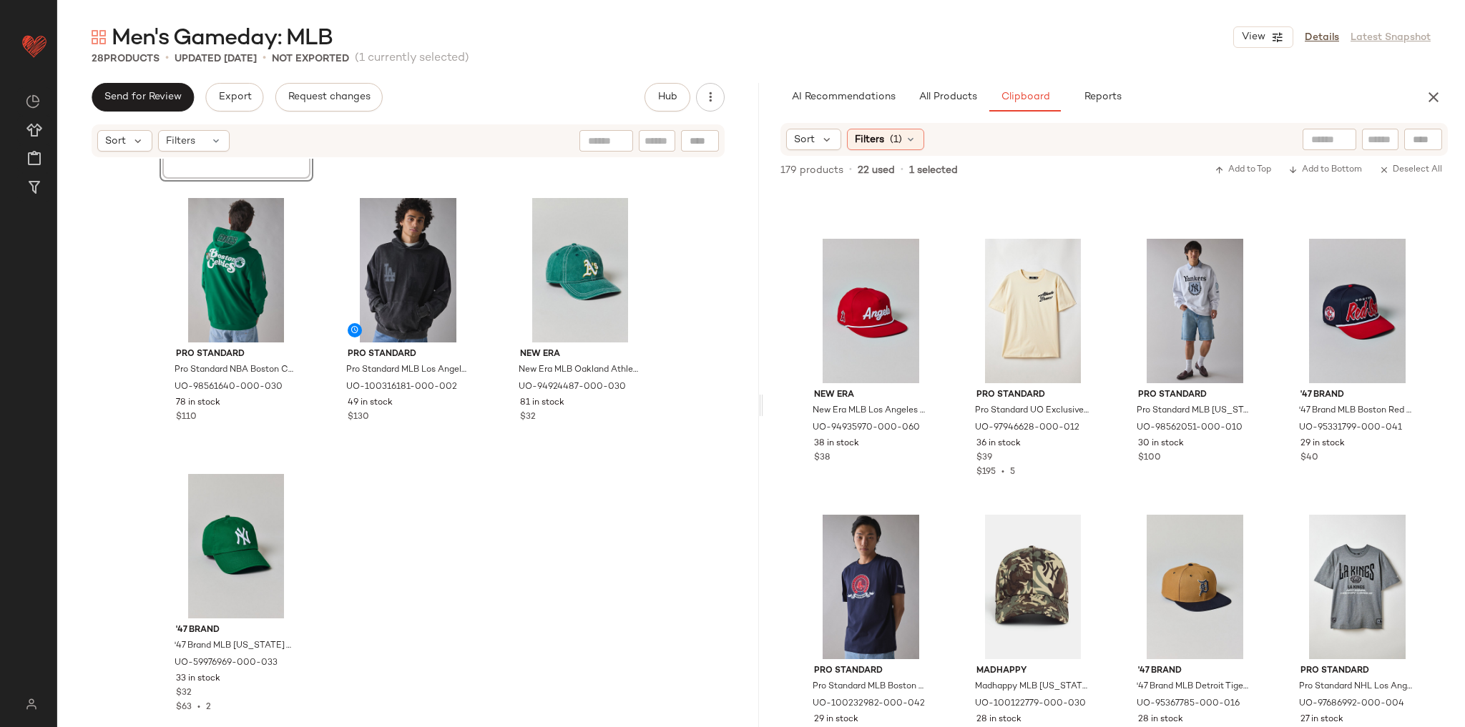
scroll to position [2212, 0]
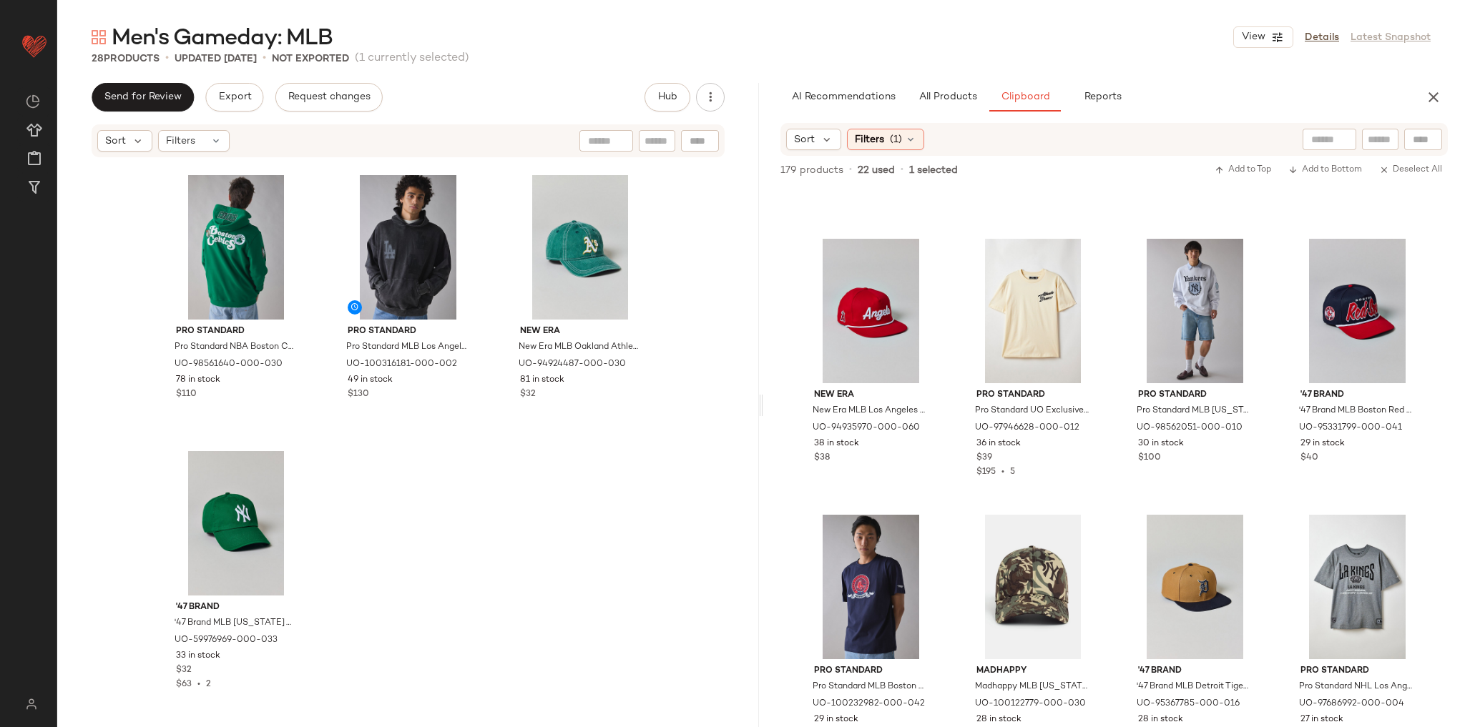
click at [335, 445] on div "View Pro Standard Pro Standard MLB Los Angeles Dodgers Echo Graphic Hoodie Swea…" at bounding box center [408, 435] width 702 height 552
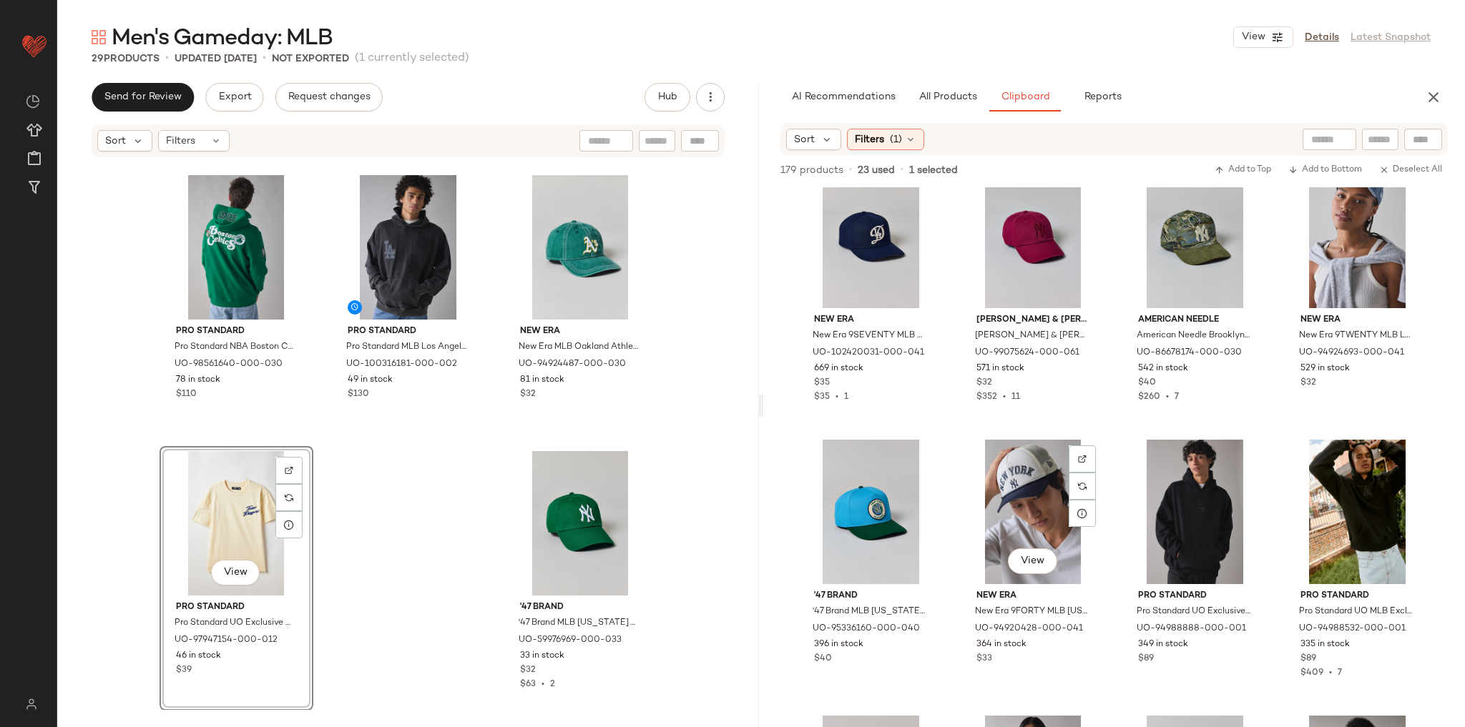
scroll to position [1673, 0]
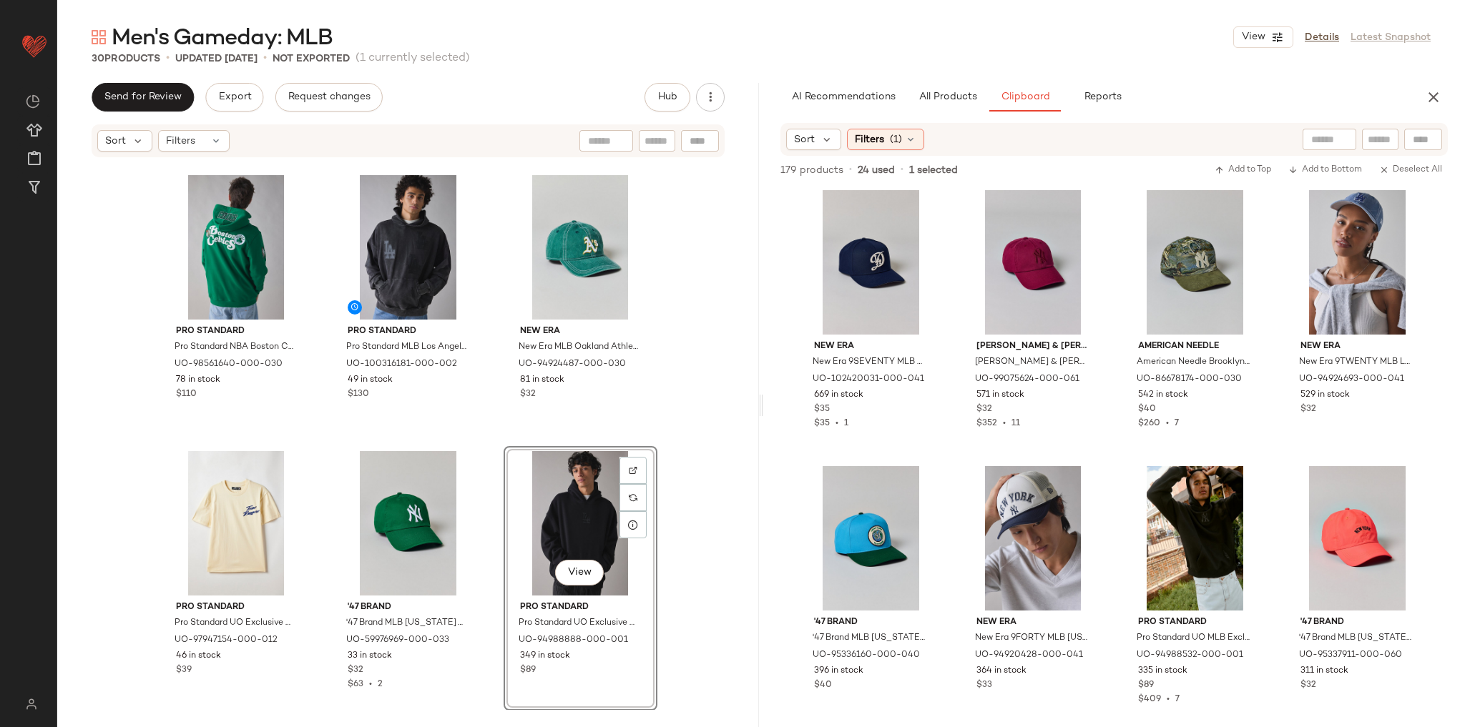
click at [670, 442] on div "Pro Standard Pro Standard MLB Los Angeles Dodgers Echo Graphic Hoodie Sweatshir…" at bounding box center [408, 435] width 702 height 552
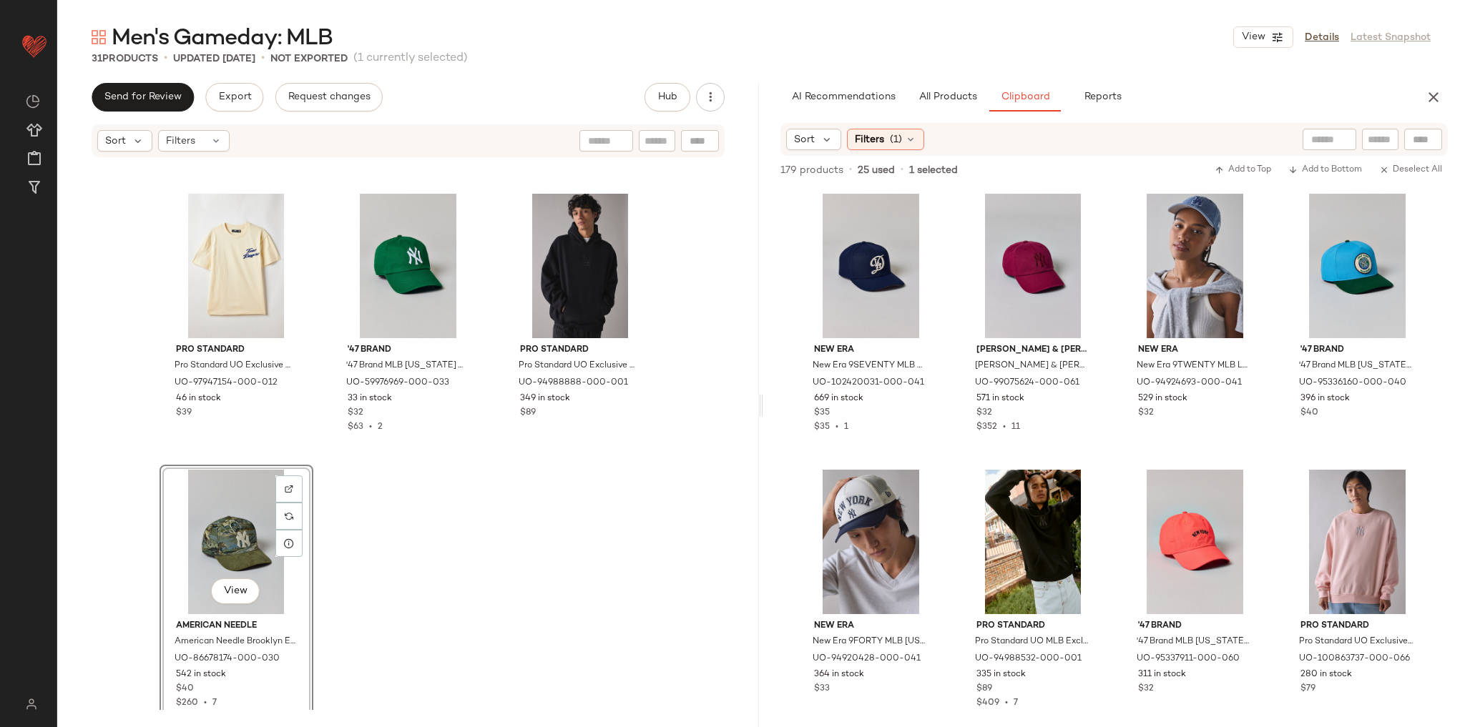
scroll to position [2489, 0]
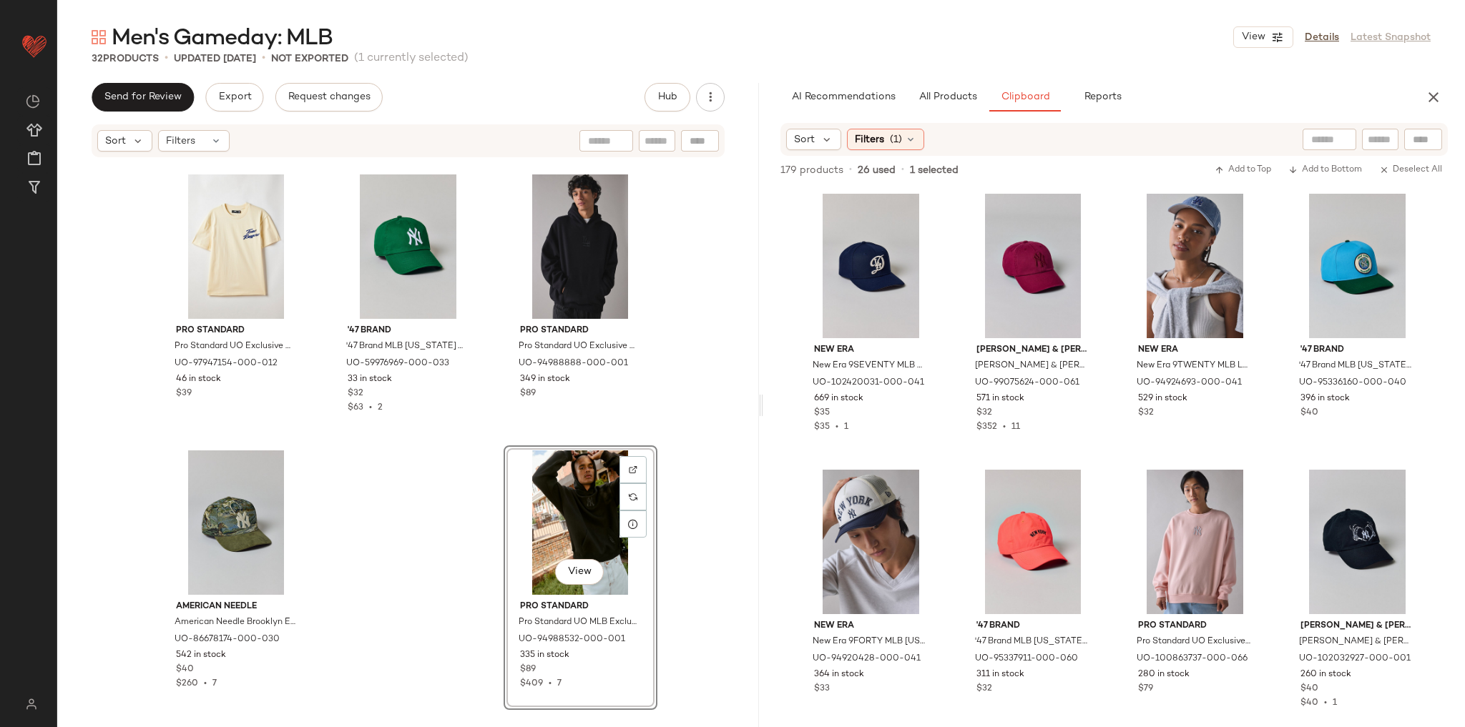
click at [718, 458] on div "Pro Standard Pro Standard NBA Boston Celtics Souvenir Graphic Hoodie Sweatshirt…" at bounding box center [408, 435] width 702 height 552
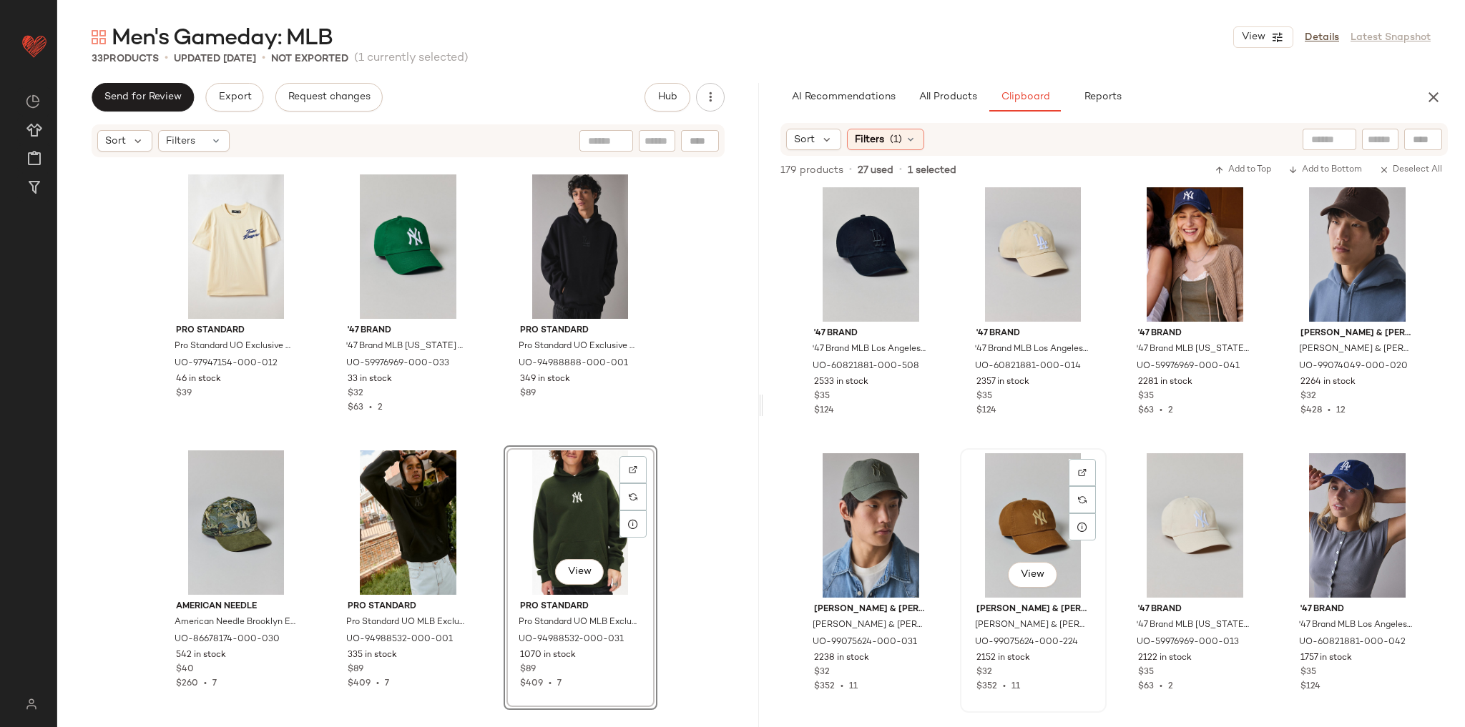
scroll to position [0, 0]
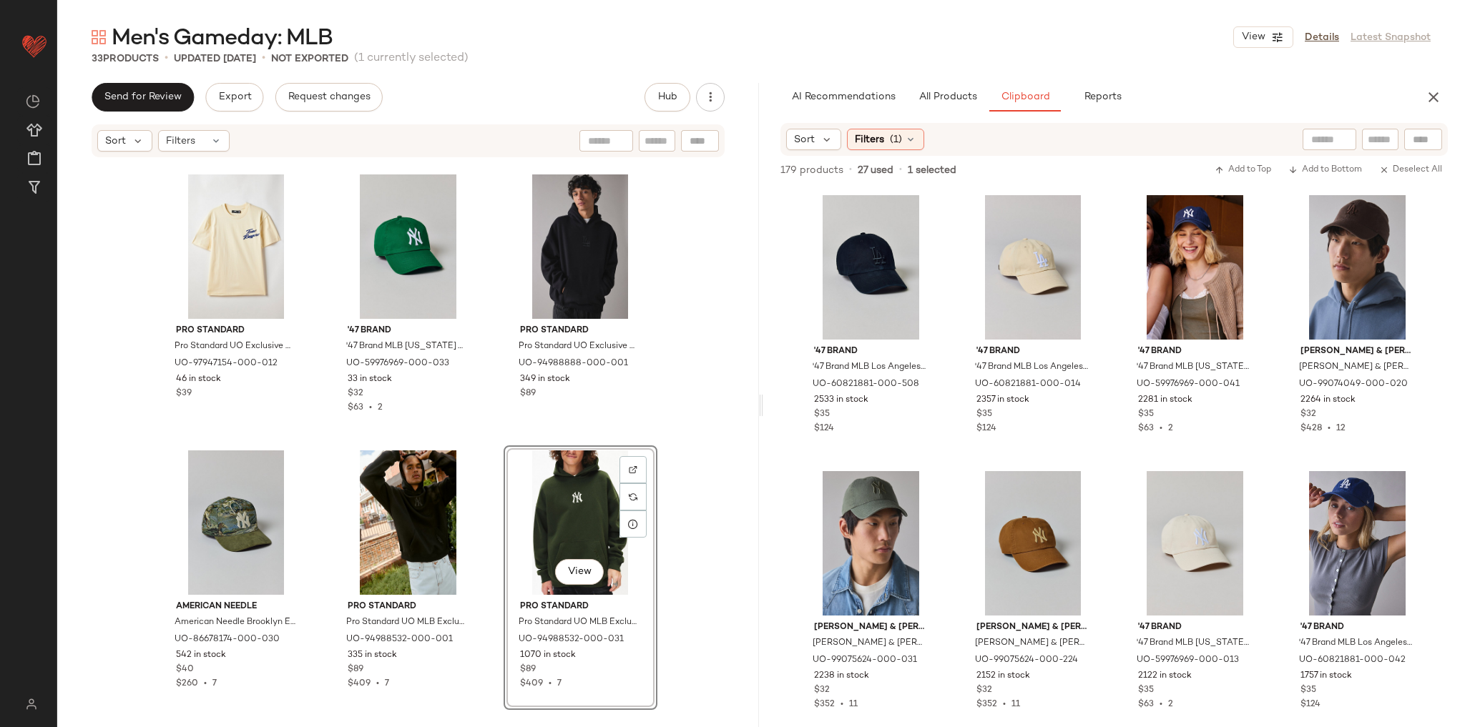
click at [685, 431] on div "Pro Standard Pro Standard NBA Boston Celtics Souvenir Graphic Hoodie Sweatshirt…" at bounding box center [408, 435] width 702 height 552
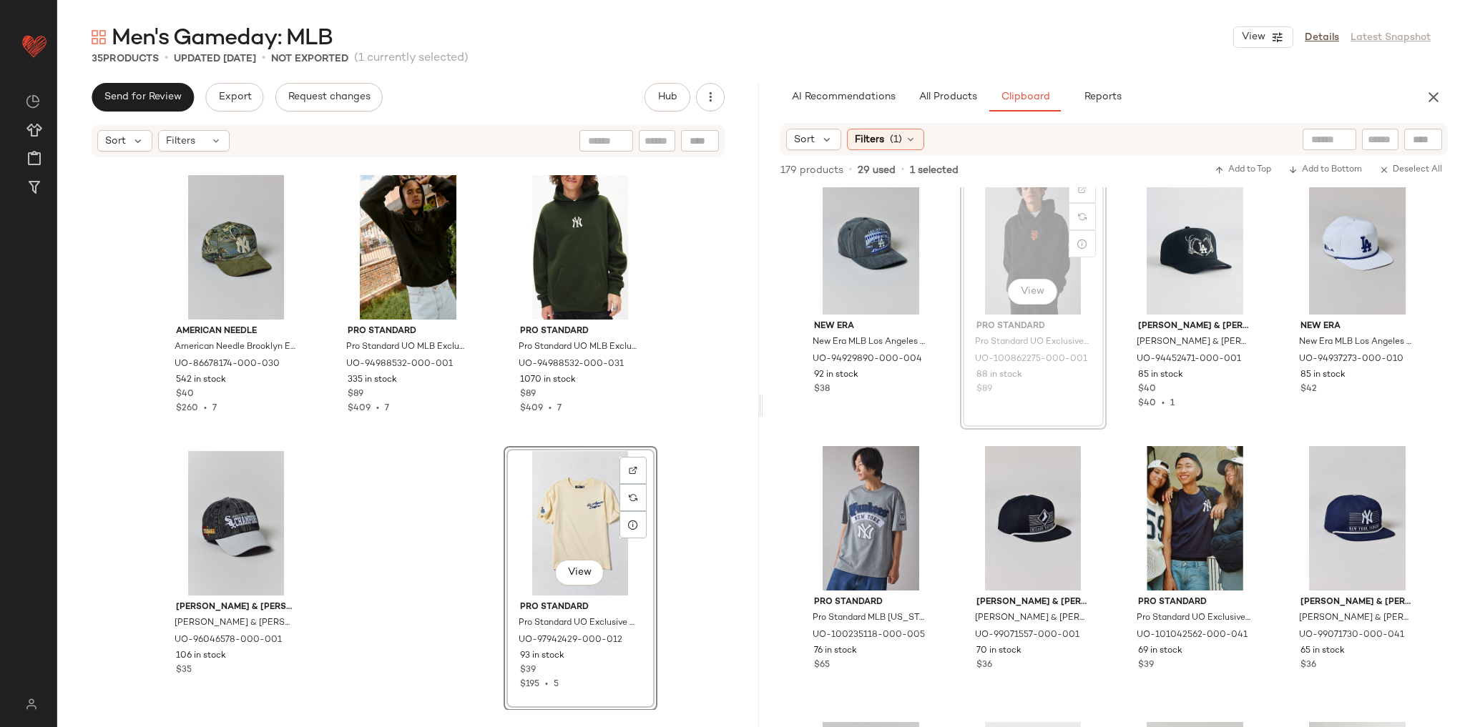
scroll to position [3899, 0]
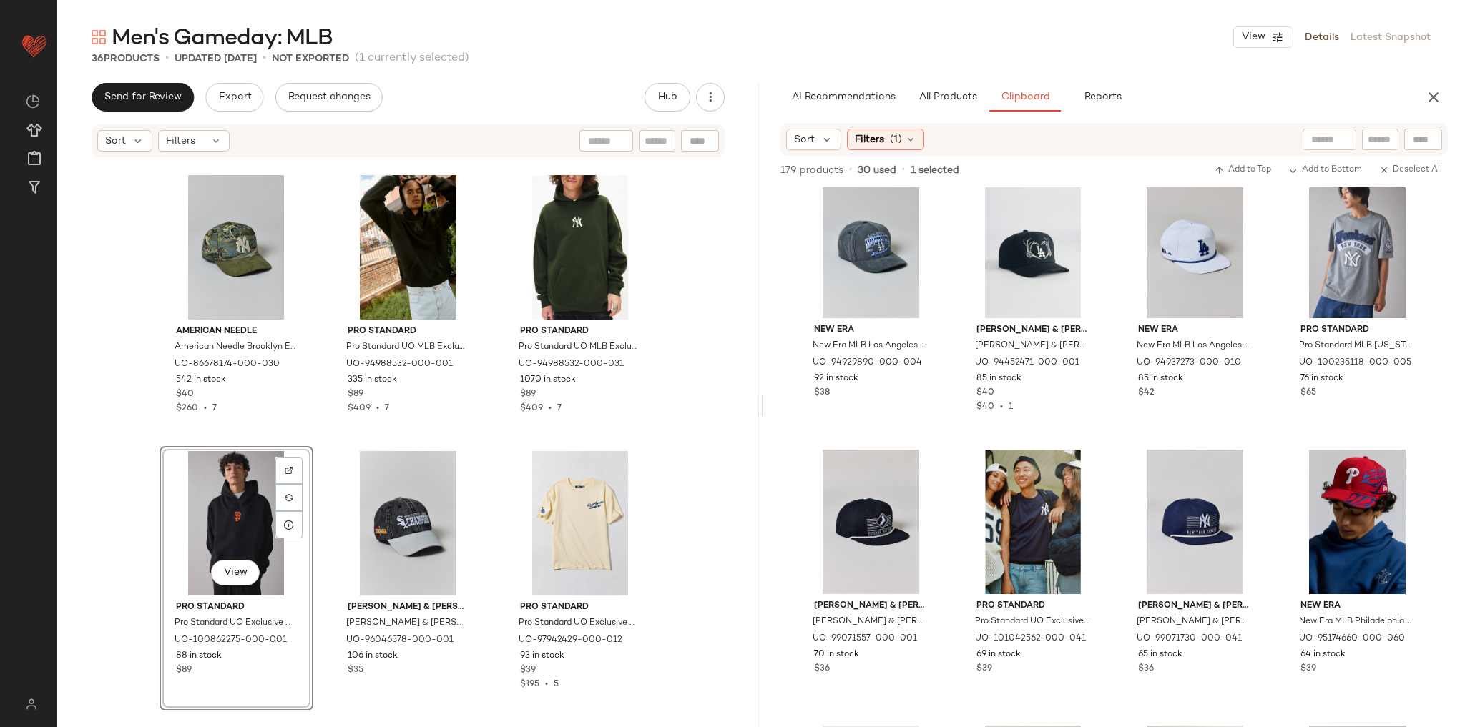
click at [320, 446] on div "Pro Standard Pro Standard UO Exclusive MLB Texas Rangers Team Logo Graphic Tee …" at bounding box center [408, 435] width 702 height 552
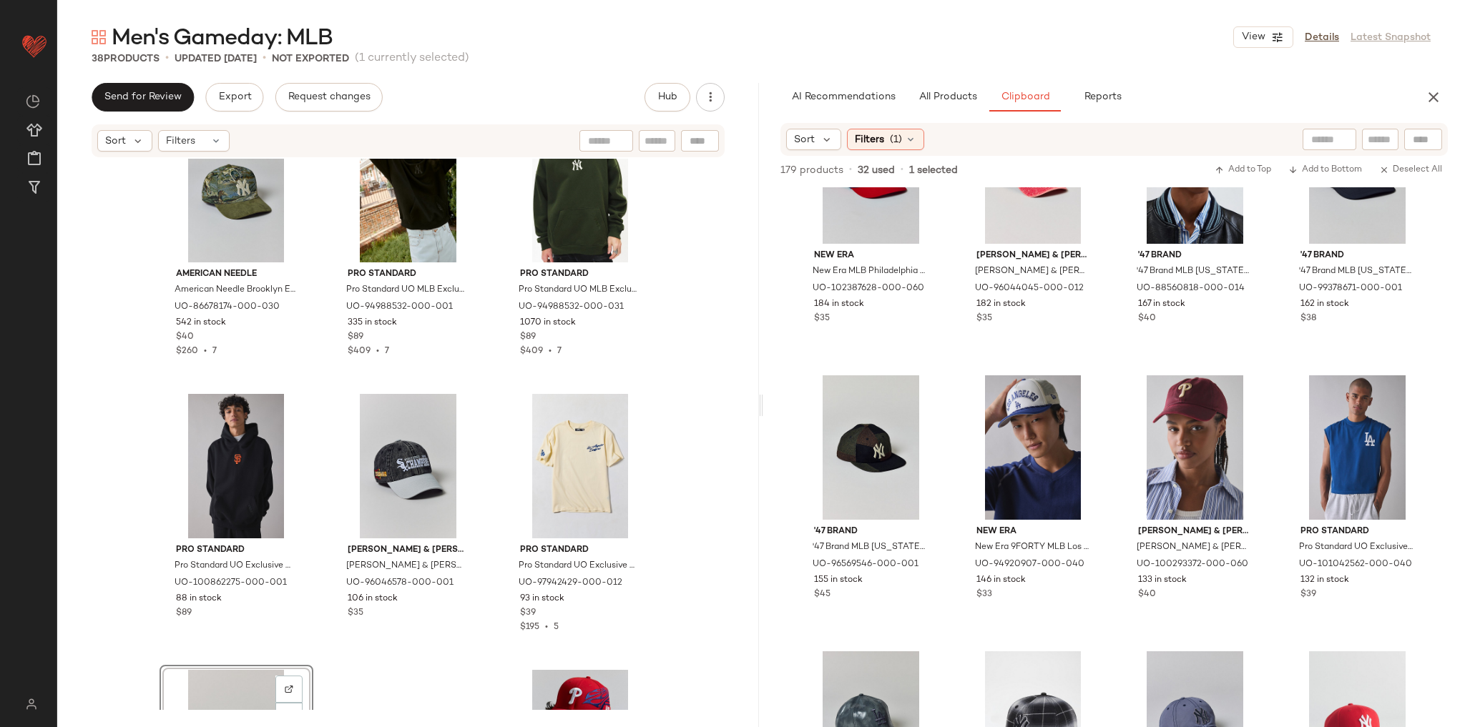
scroll to position [3041, 0]
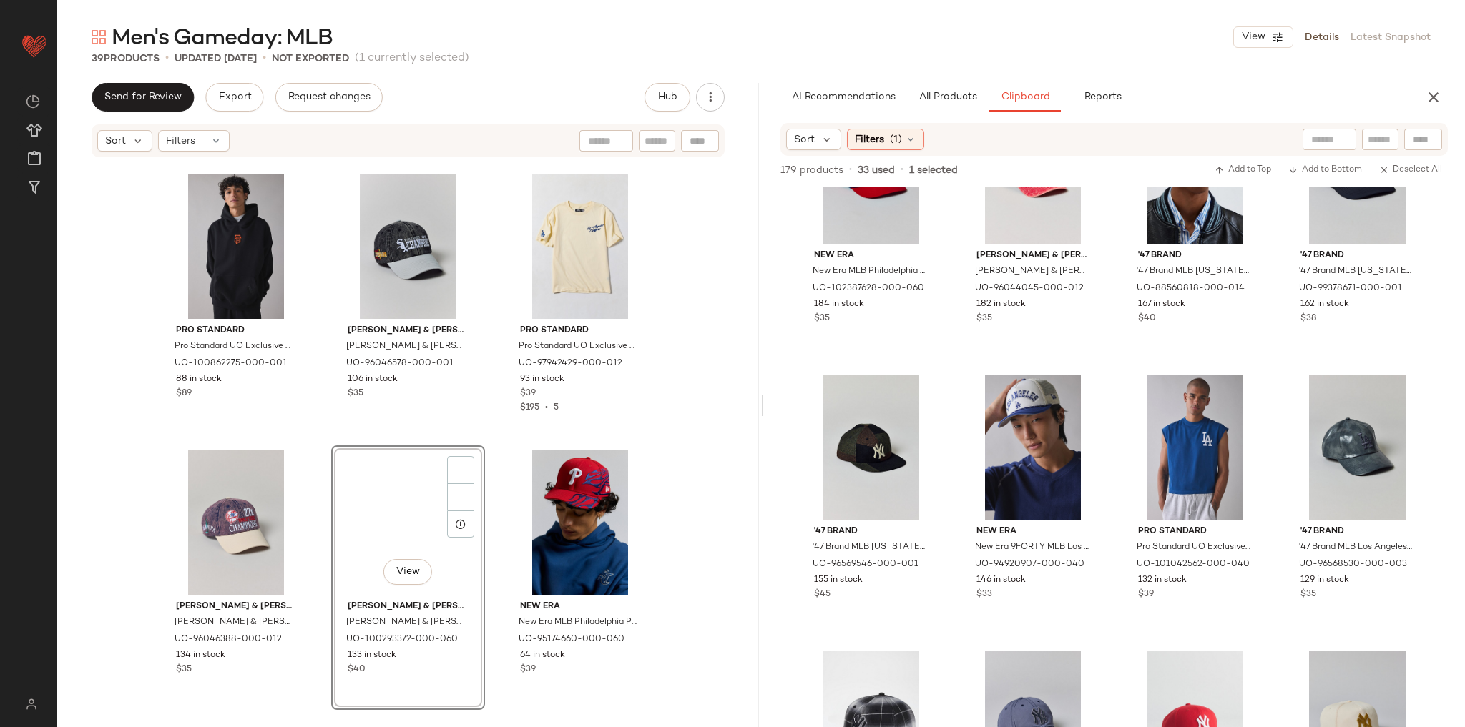
click at [377, 473] on div "View" at bounding box center [408, 523] width 144 height 144
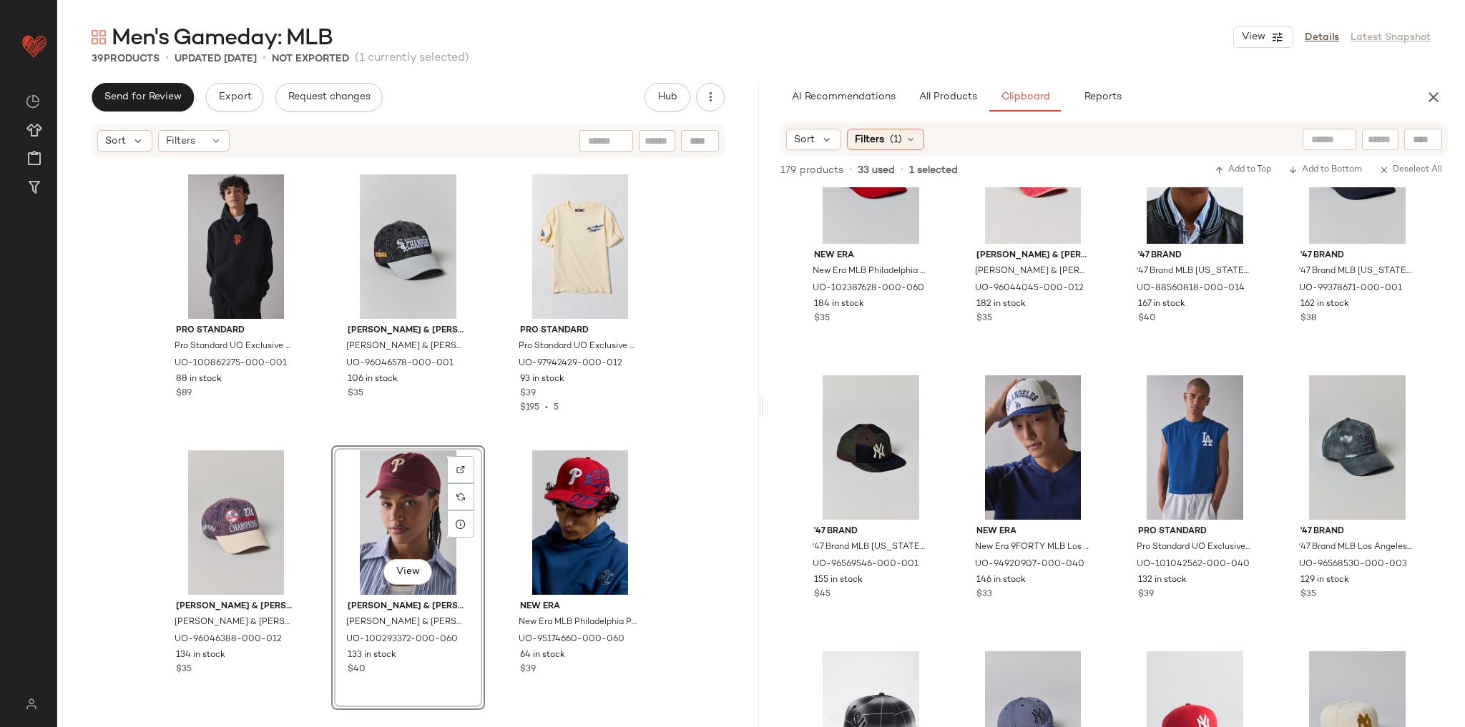
click at [319, 478] on div "American Needle American Needle Brooklyn Eagles Jacquard Hat in Green at Urban …" at bounding box center [408, 435] width 702 height 552
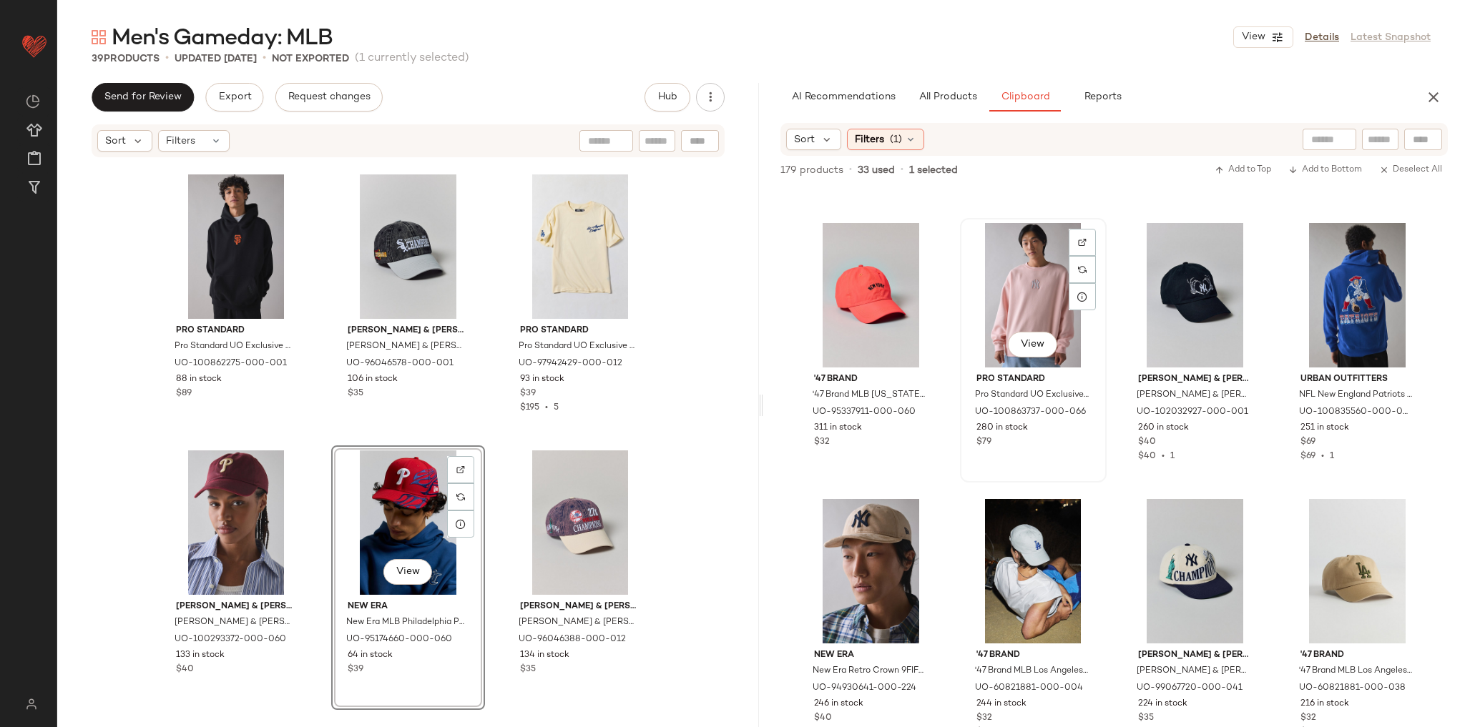
scroll to position [1896, 0]
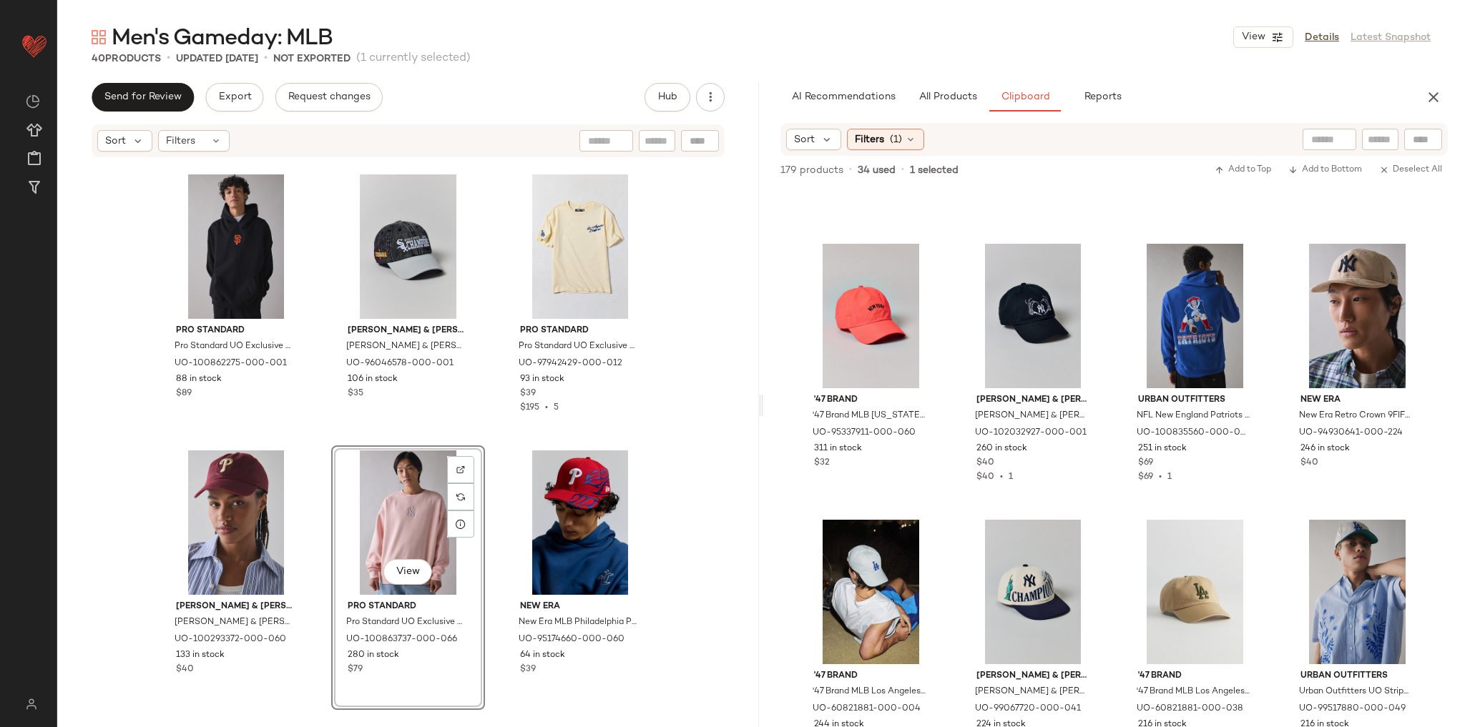
click at [675, 447] on div "American Needle American Needle Brooklyn Eagles Jacquard Hat in Green at Urban …" at bounding box center [408, 435] width 702 height 552
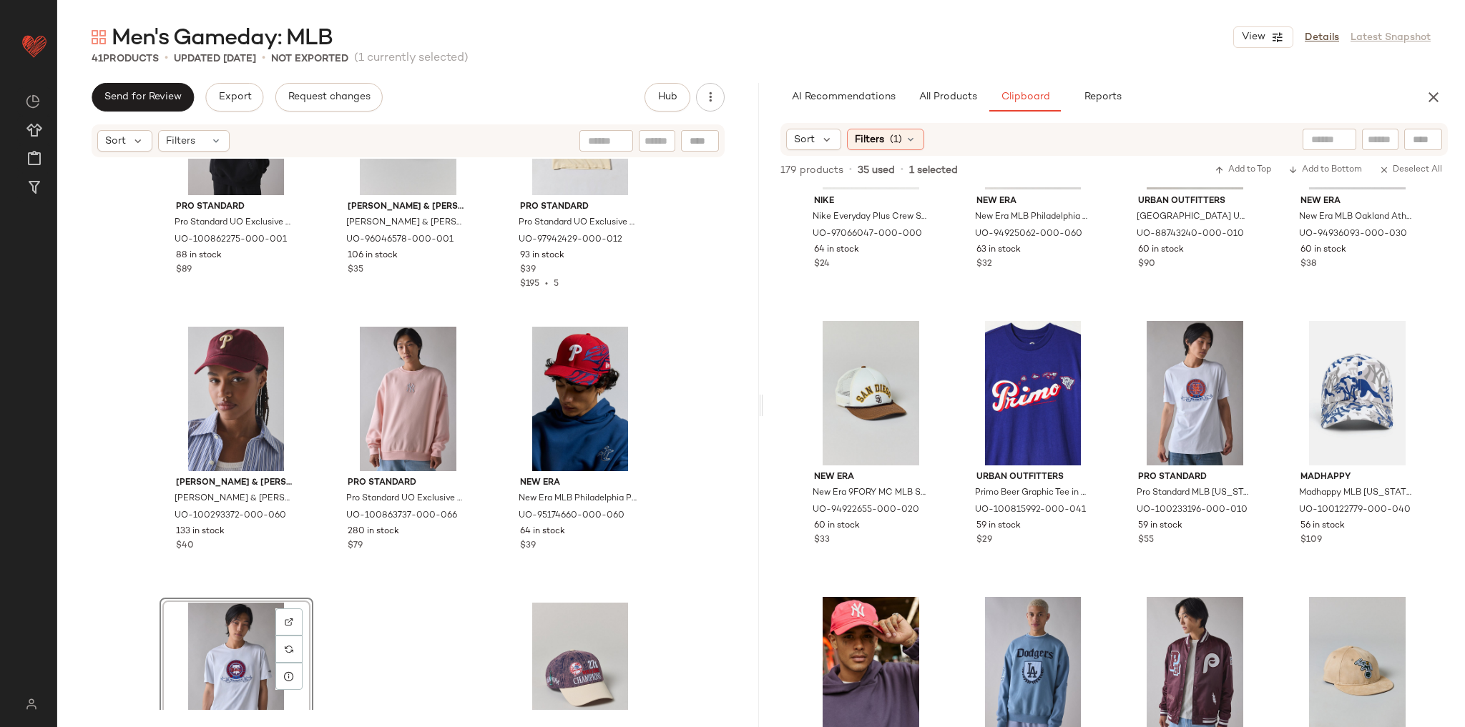
scroll to position [3170, 0]
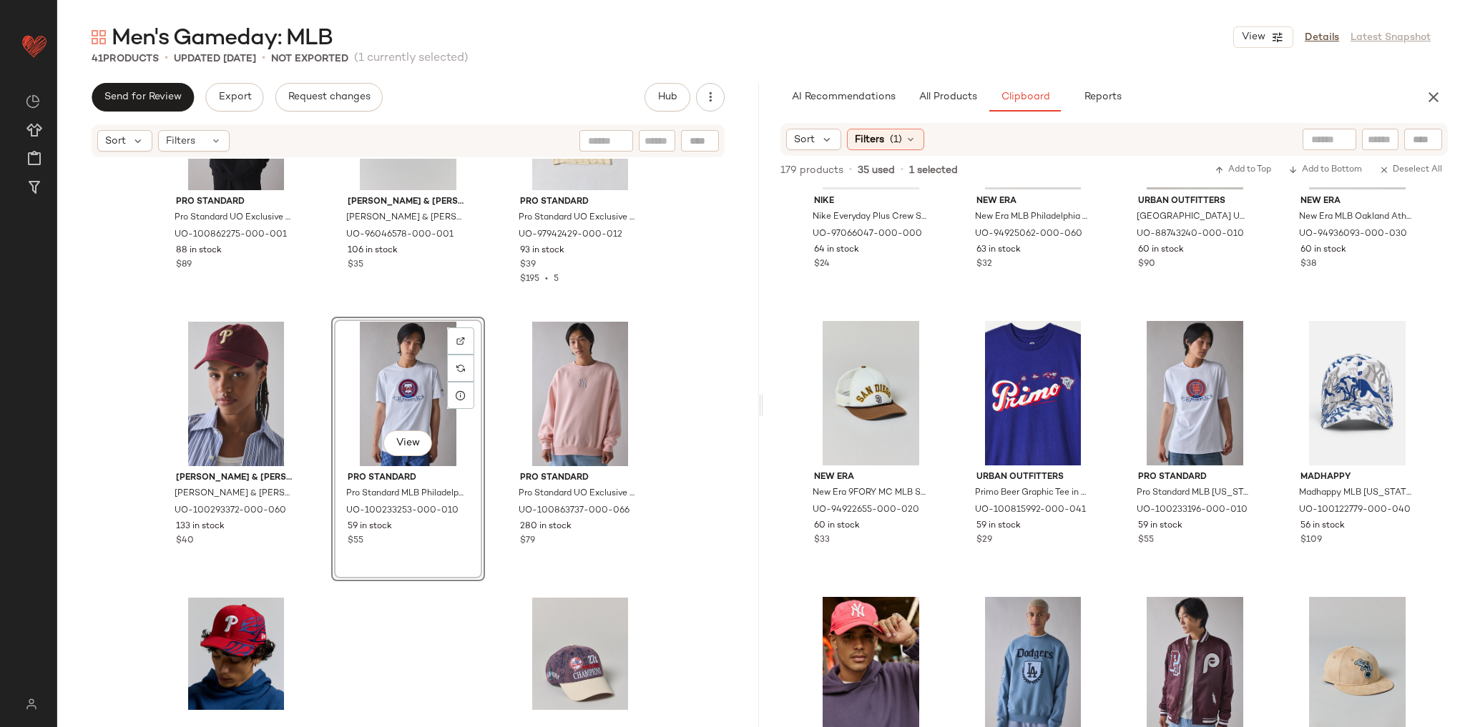
click at [675, 433] on div "Pro Standard Pro Standard UO Exclusive MLB San Francisco Giants Hoodie Sweatshi…" at bounding box center [408, 435] width 702 height 552
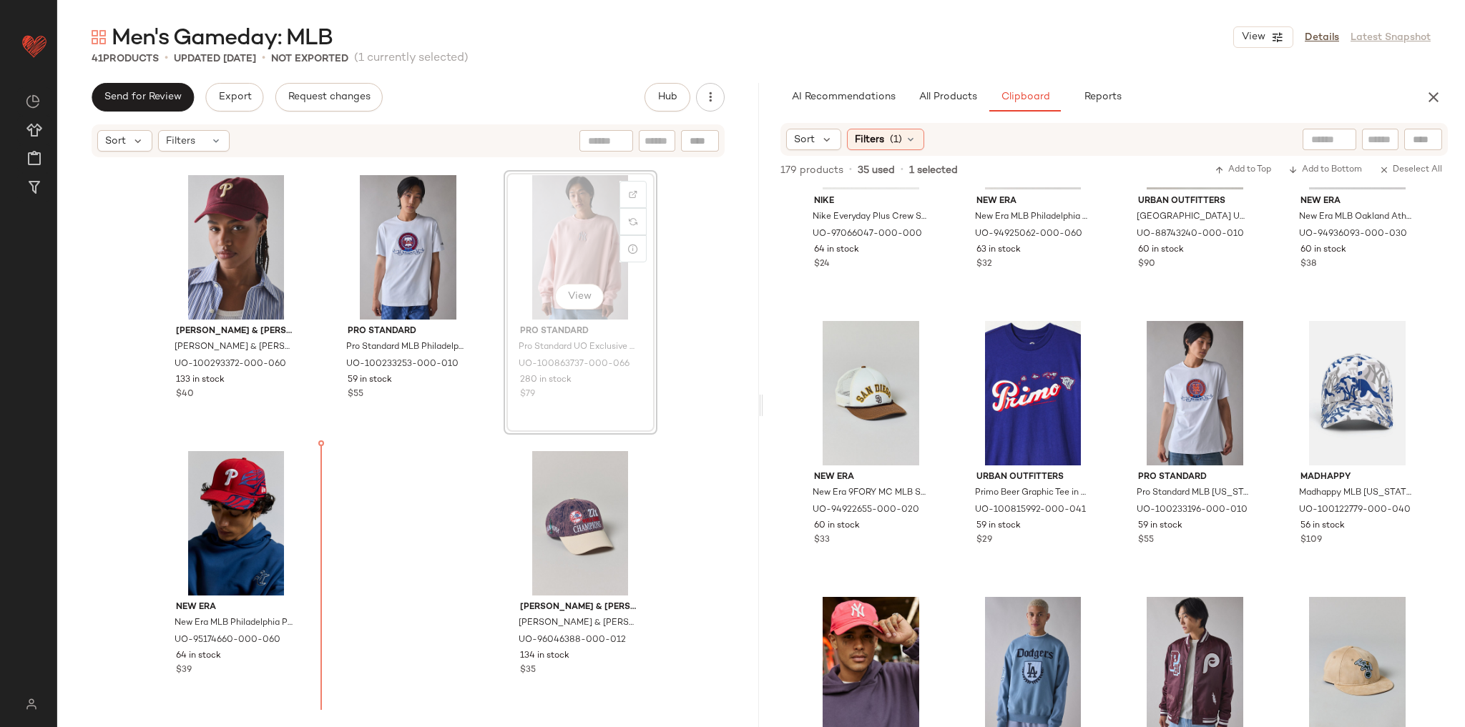
scroll to position [3316, 0]
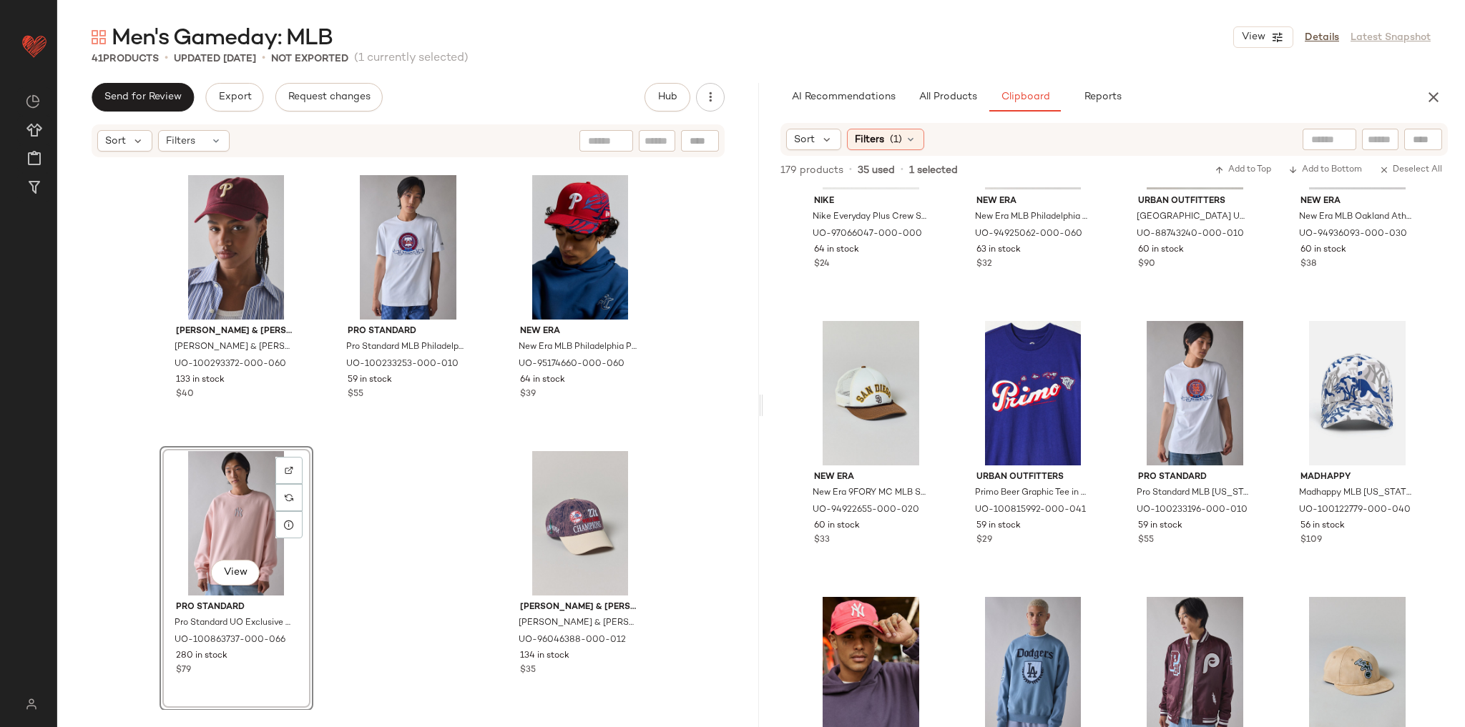
click at [451, 472] on div "Pro Standard Pro Standard UO Exclusive MLB San Francisco Giants Hoodie Sweatshi…" at bounding box center [408, 435] width 702 height 552
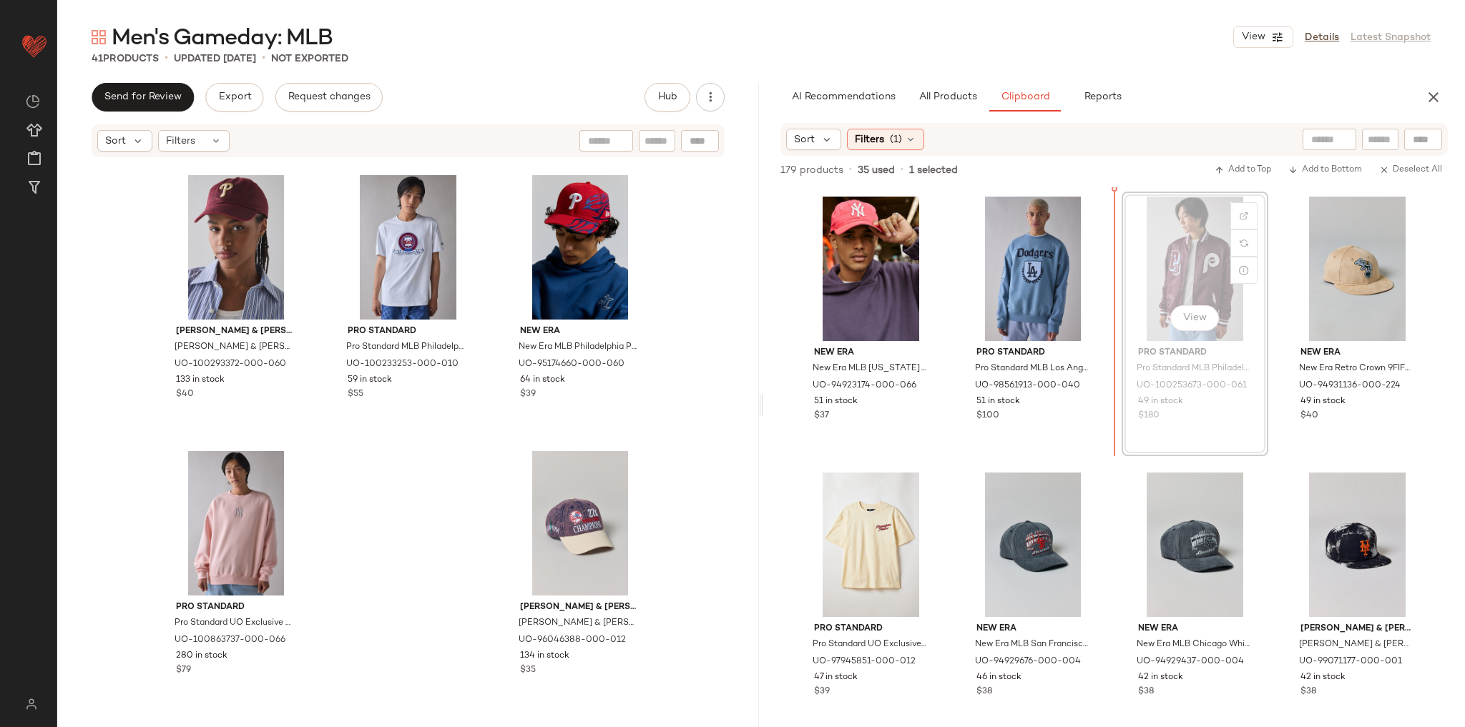
scroll to position [4702, 0]
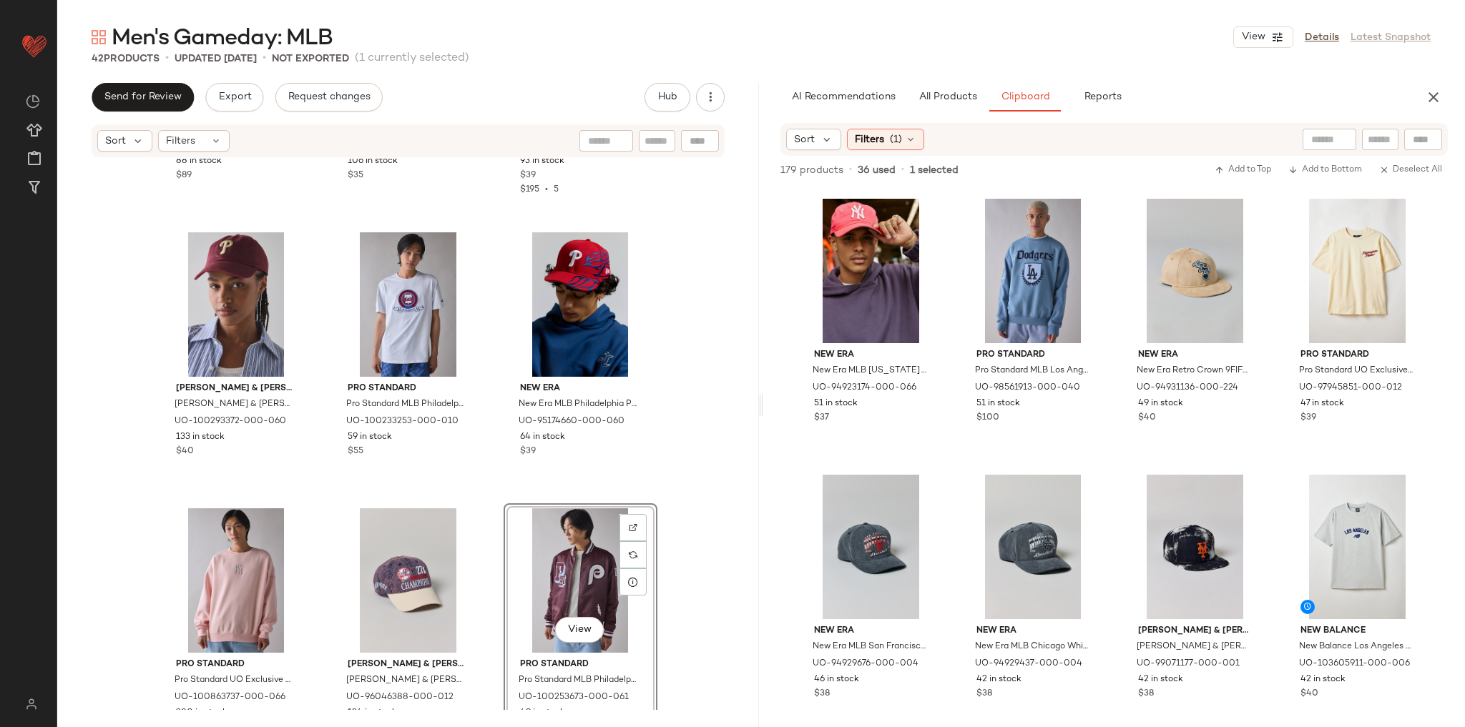
click at [680, 477] on div "Pro Standard Pro Standard UO Exclusive MLB San Francisco Giants Hoodie Sweatshi…" at bounding box center [408, 435] width 702 height 552
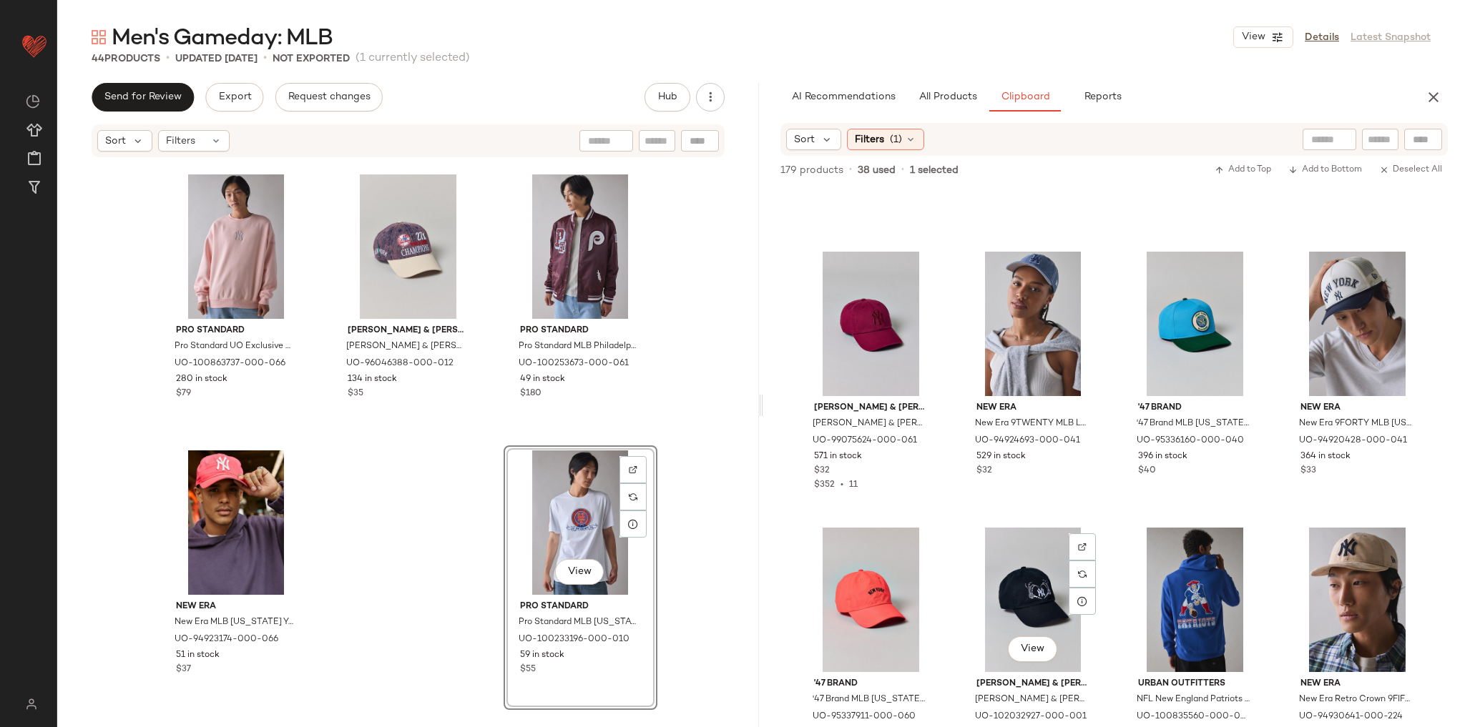
scroll to position [1554, 0]
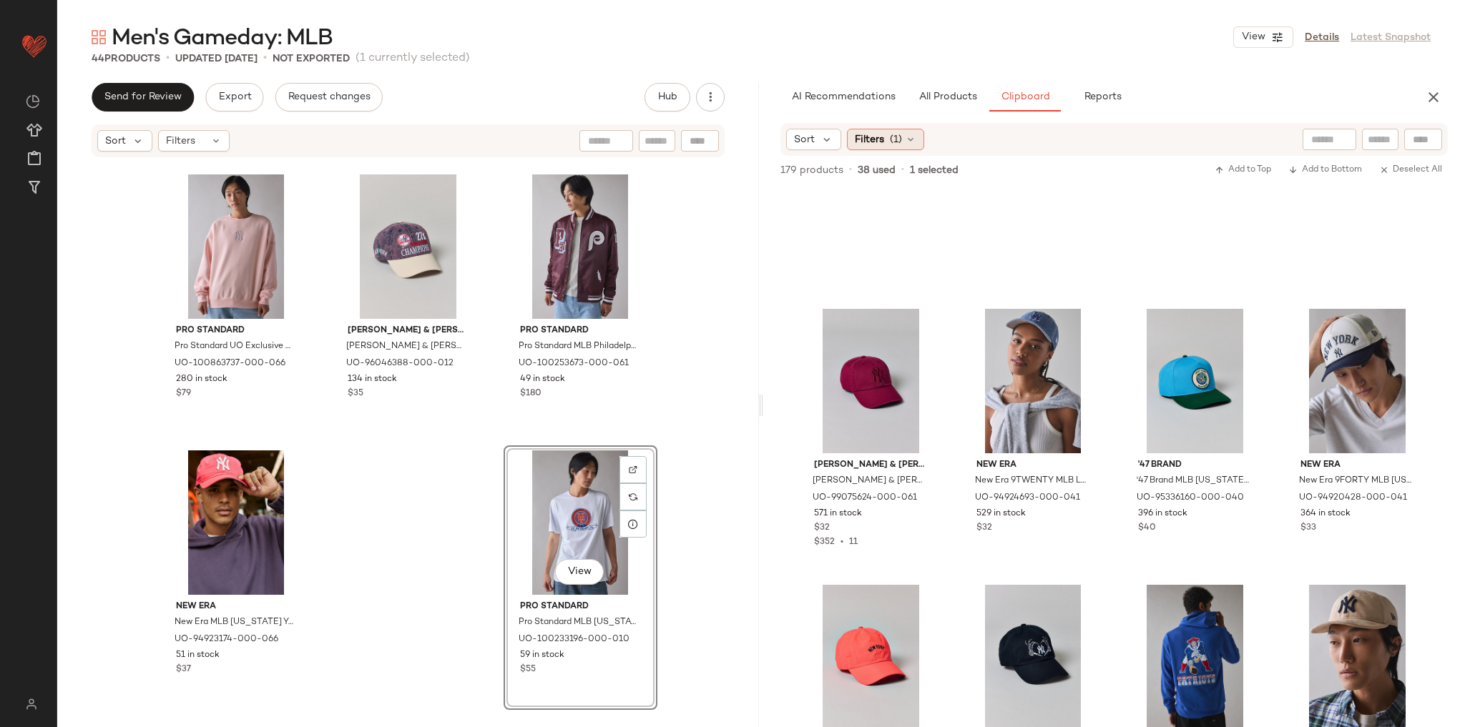
click at [891, 142] on span "(1)" at bounding box center [896, 139] width 12 height 15
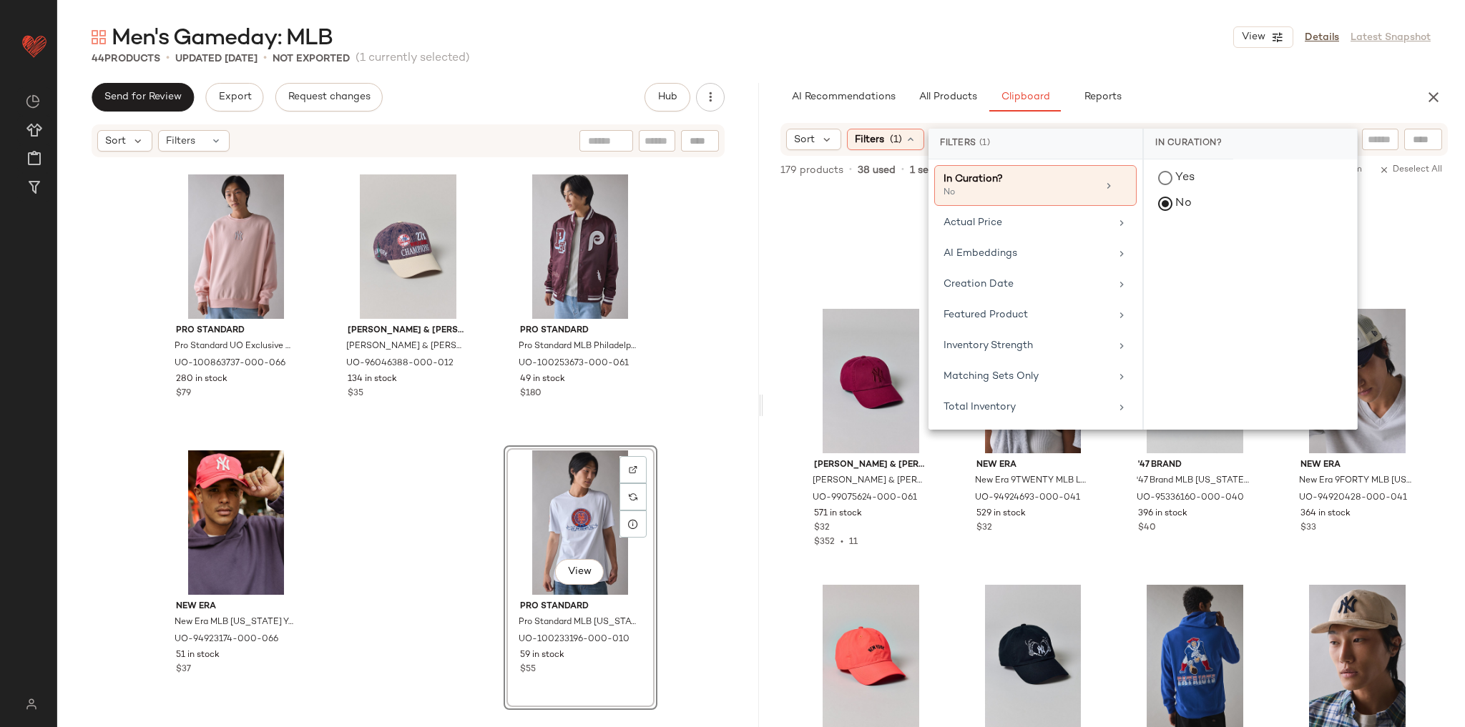
click at [1130, 39] on div "Men's Gameday: MLB View Details Latest Snapshot" at bounding box center [761, 37] width 1408 height 29
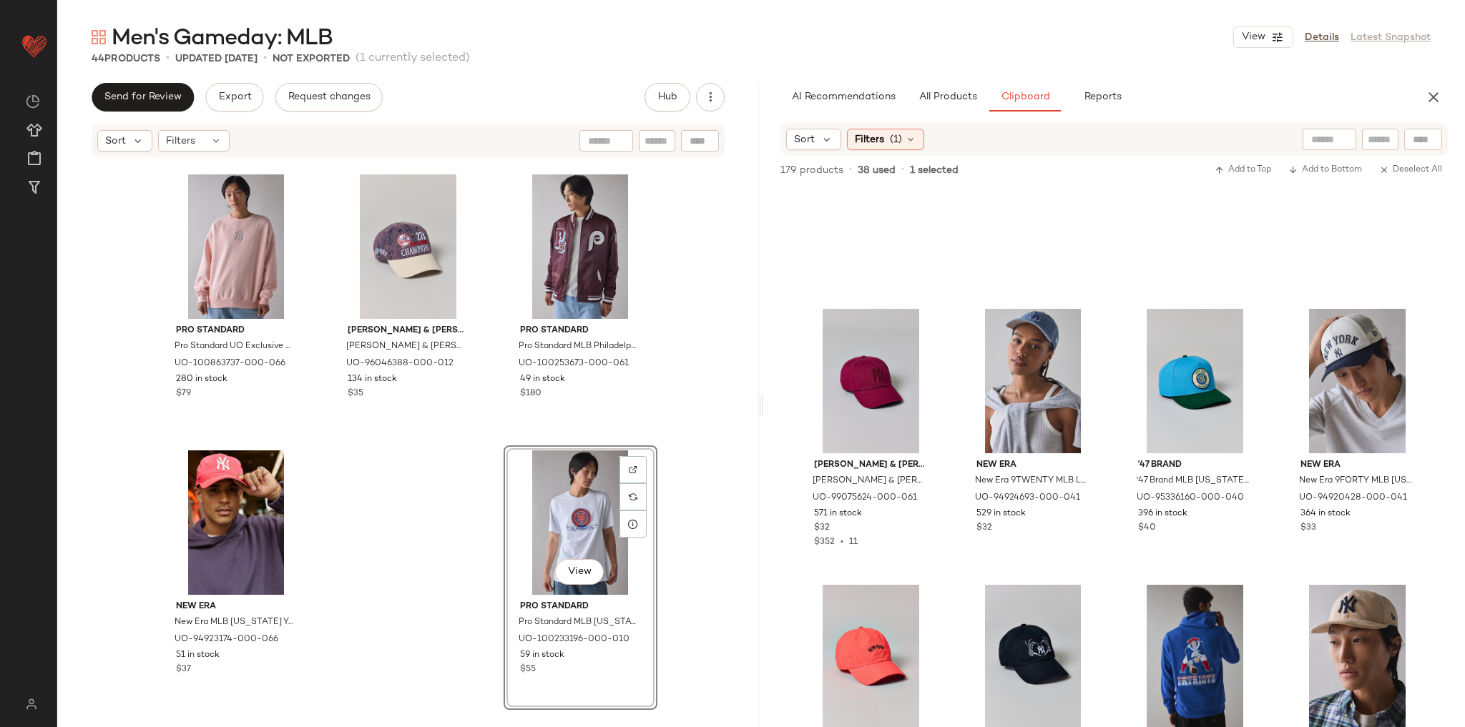
click at [882, 156] on div "179 products • 38 used • 1 selected Add to Top Add to Bottom Deselect All" at bounding box center [1114, 171] width 702 height 31
click at [891, 142] on span "(1)" at bounding box center [896, 139] width 12 height 15
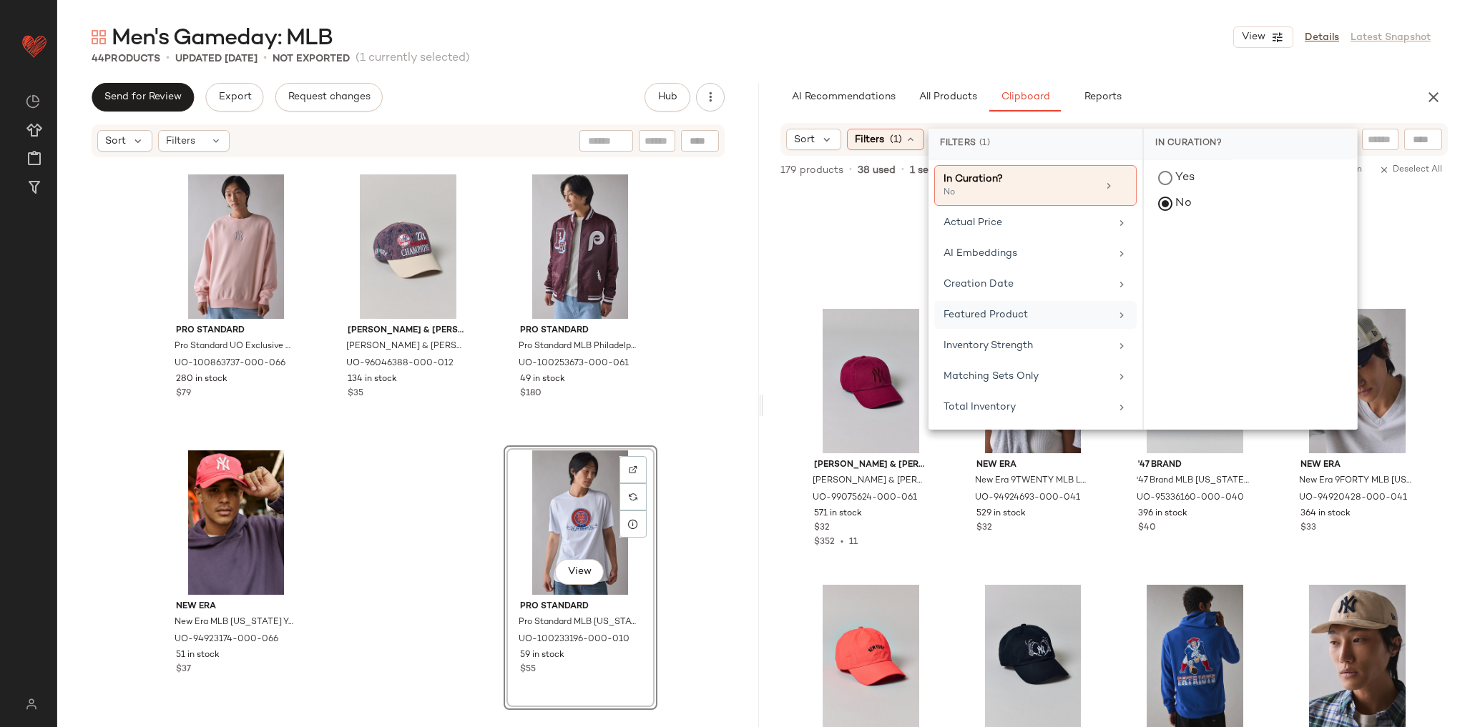
click at [1016, 323] on div "Featured Product" at bounding box center [1035, 315] width 202 height 28
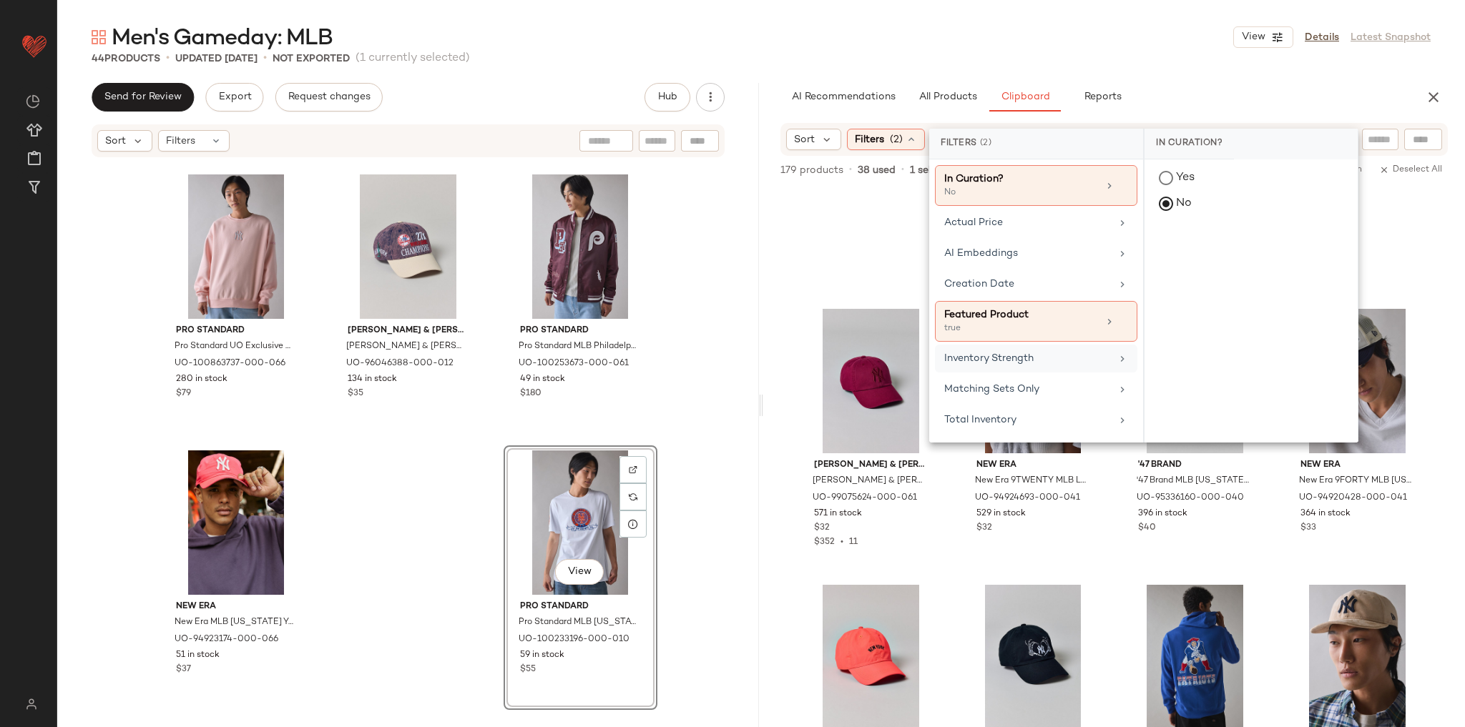
click at [1022, 356] on span "Inventory Strength" at bounding box center [988, 358] width 89 height 11
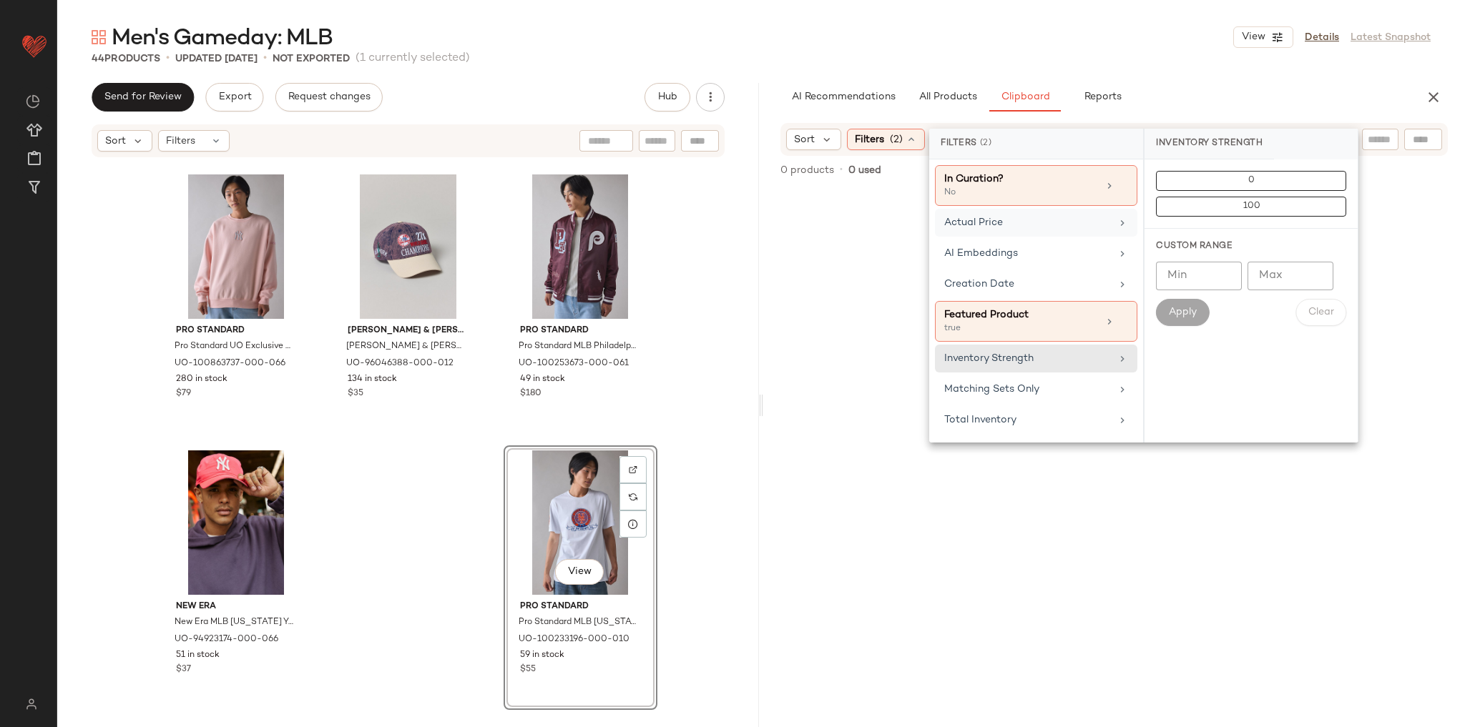
click at [1034, 227] on div "Actual Price" at bounding box center [1027, 222] width 167 height 15
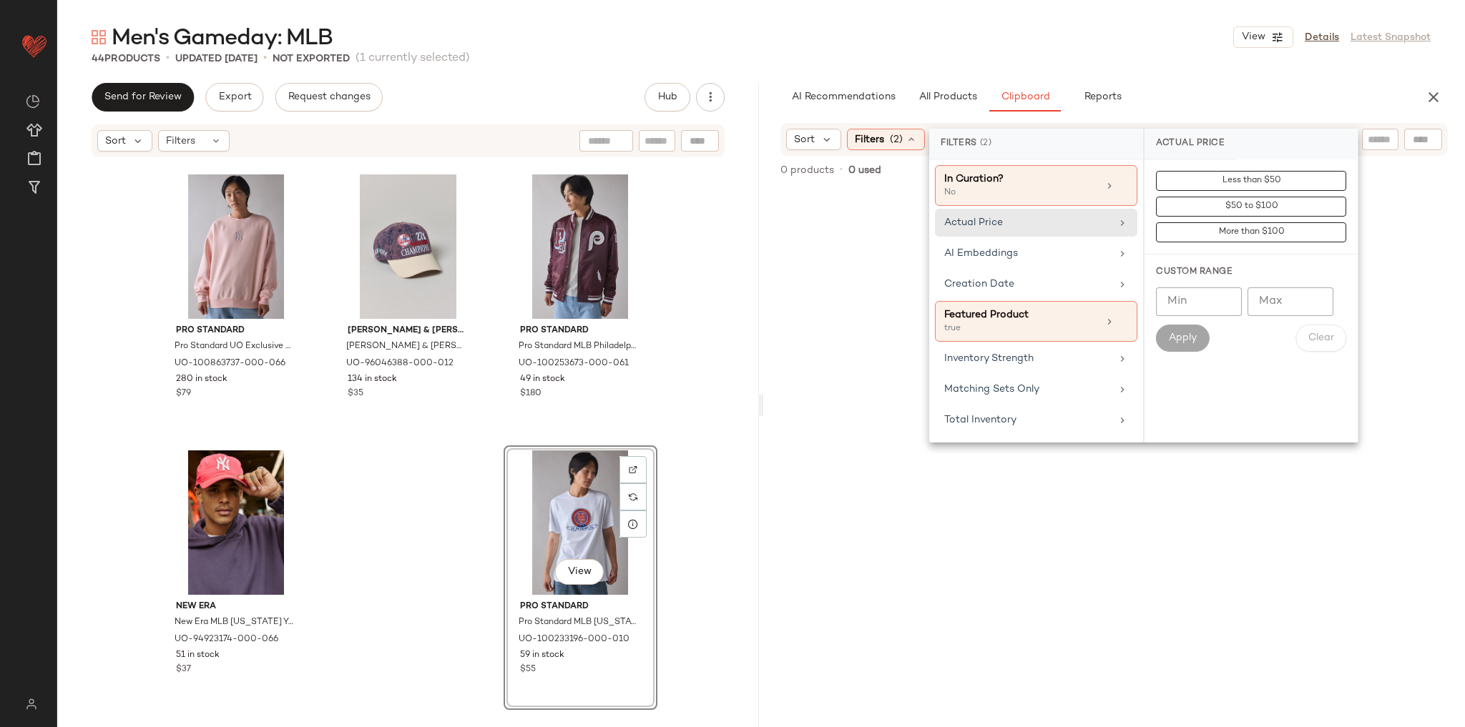
click at [1153, 50] on div "Men's Gameday: MLB View Details Latest Snapshot" at bounding box center [761, 37] width 1408 height 29
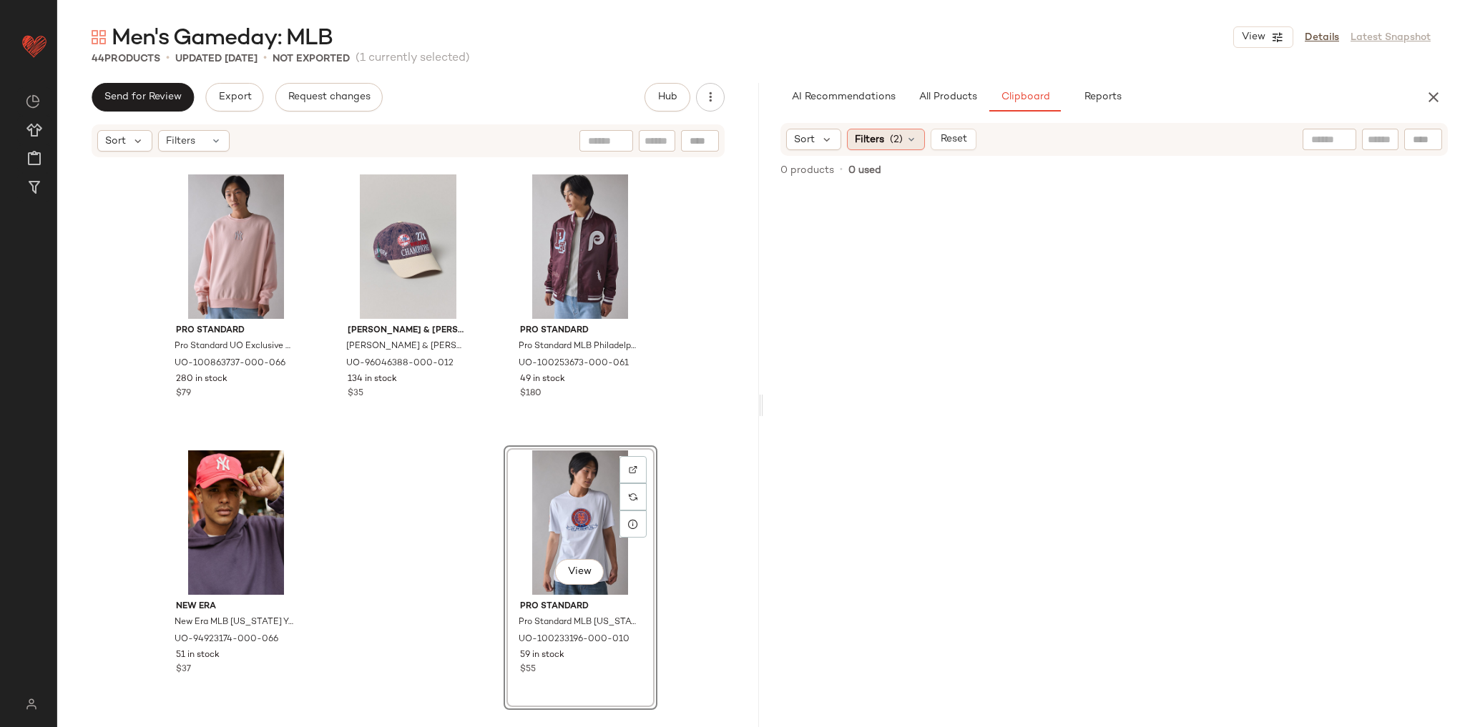
click at [886, 129] on div "Filters (2)" at bounding box center [886, 139] width 78 height 21
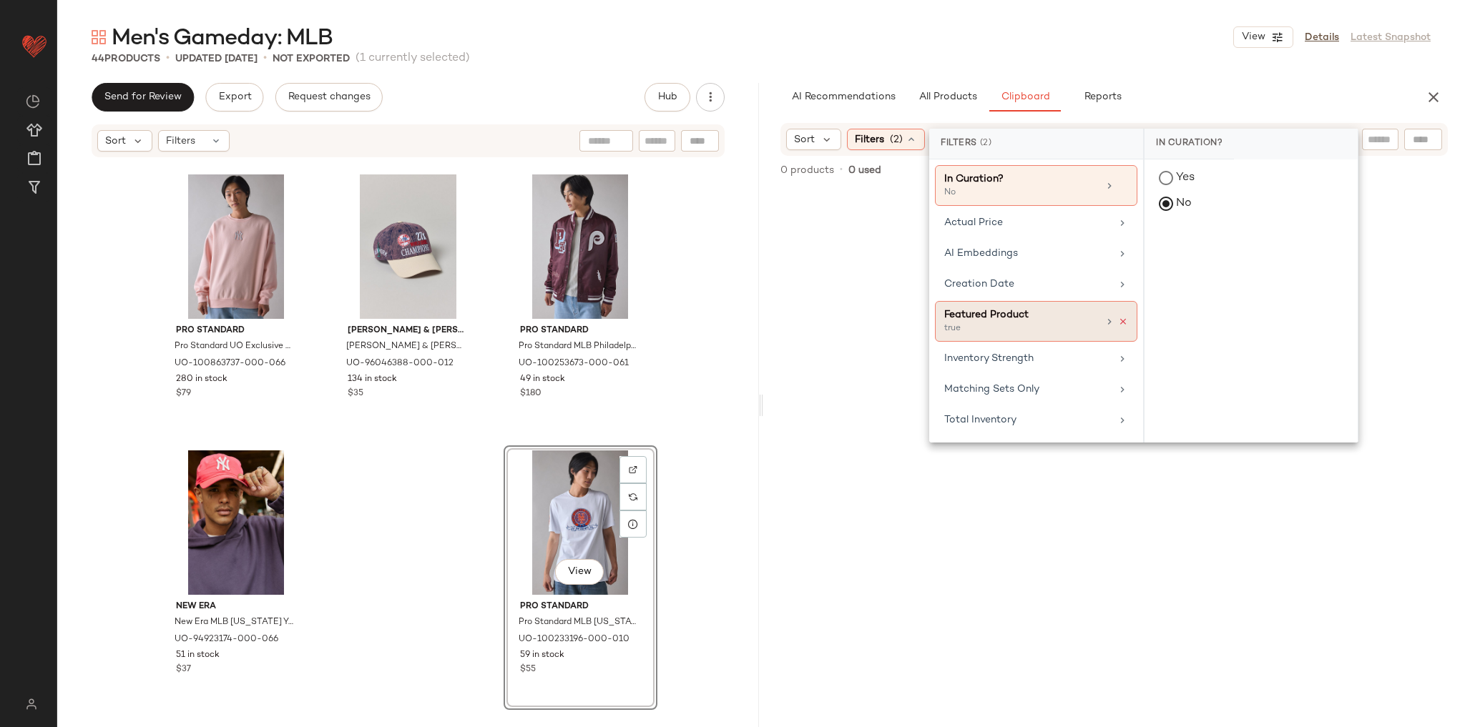
click at [1125, 317] on icon at bounding box center [1123, 322] width 10 height 10
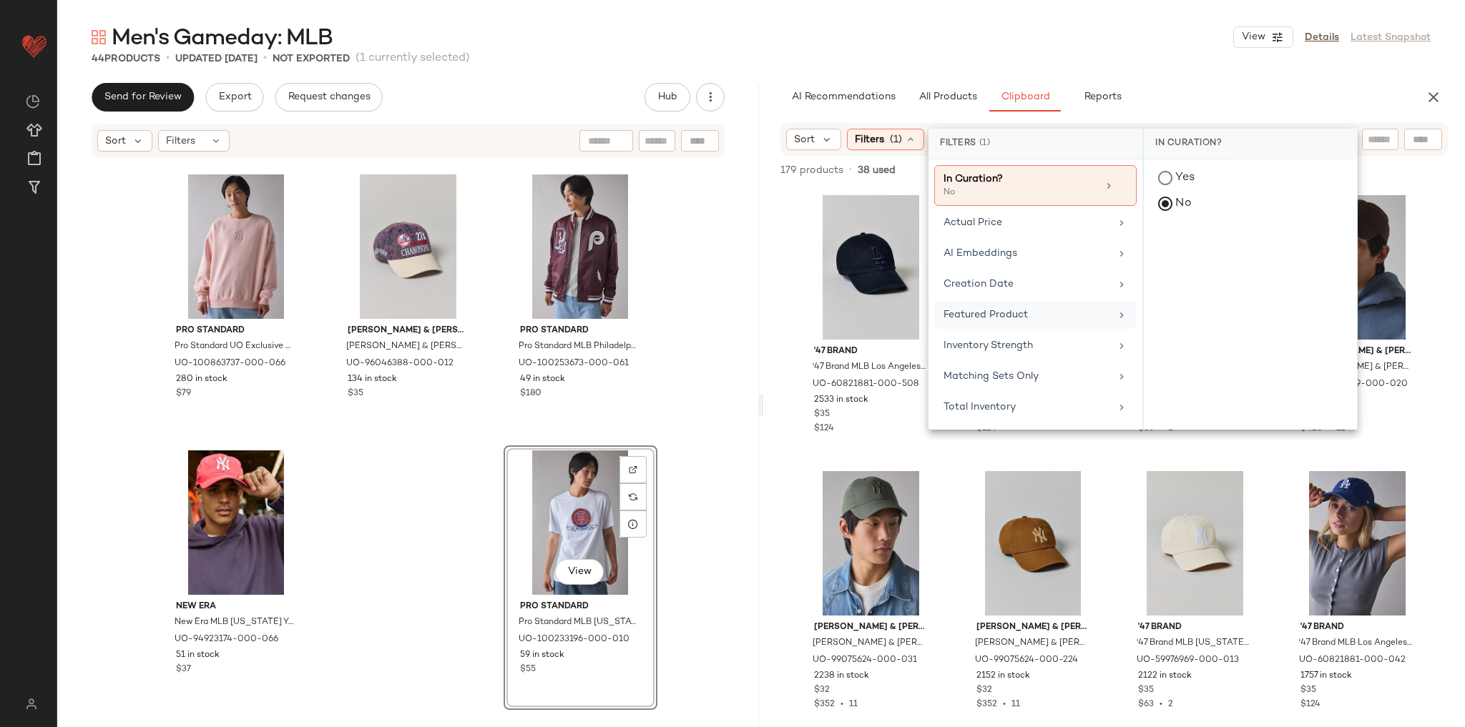
click at [1142, 79] on div "Men's Gameday: MLB View Details Latest Snapshot 44 Products • updated Aug 27th …" at bounding box center [761, 375] width 1408 height 705
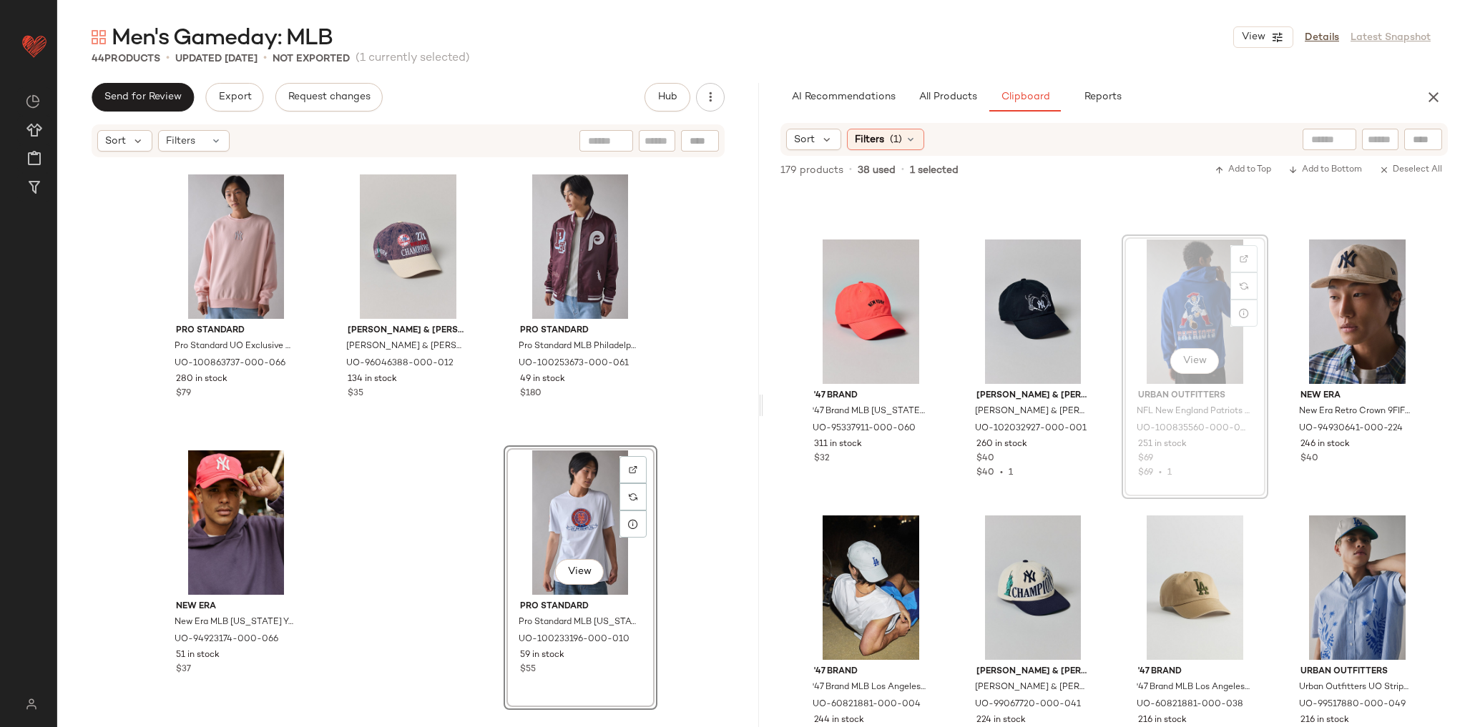
scroll to position [1897, 0]
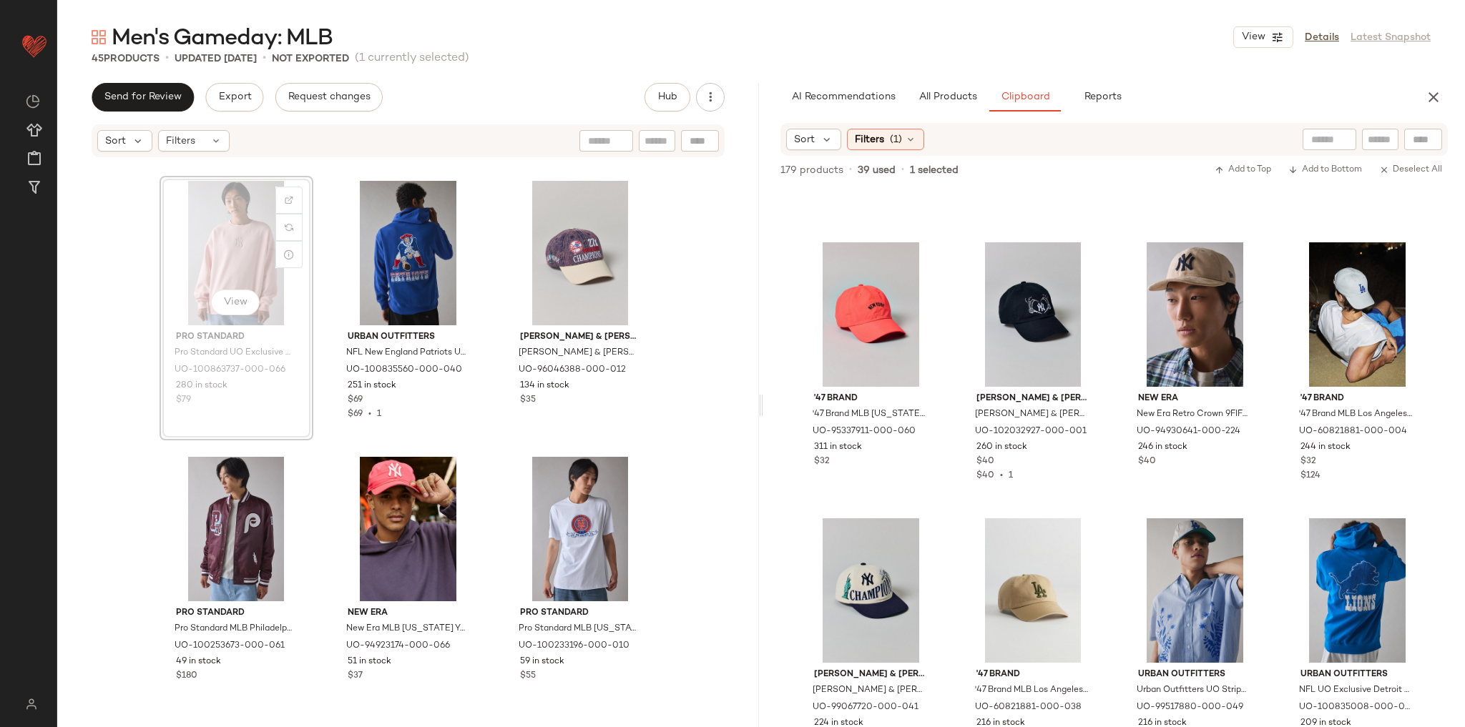
scroll to position [3585, 0]
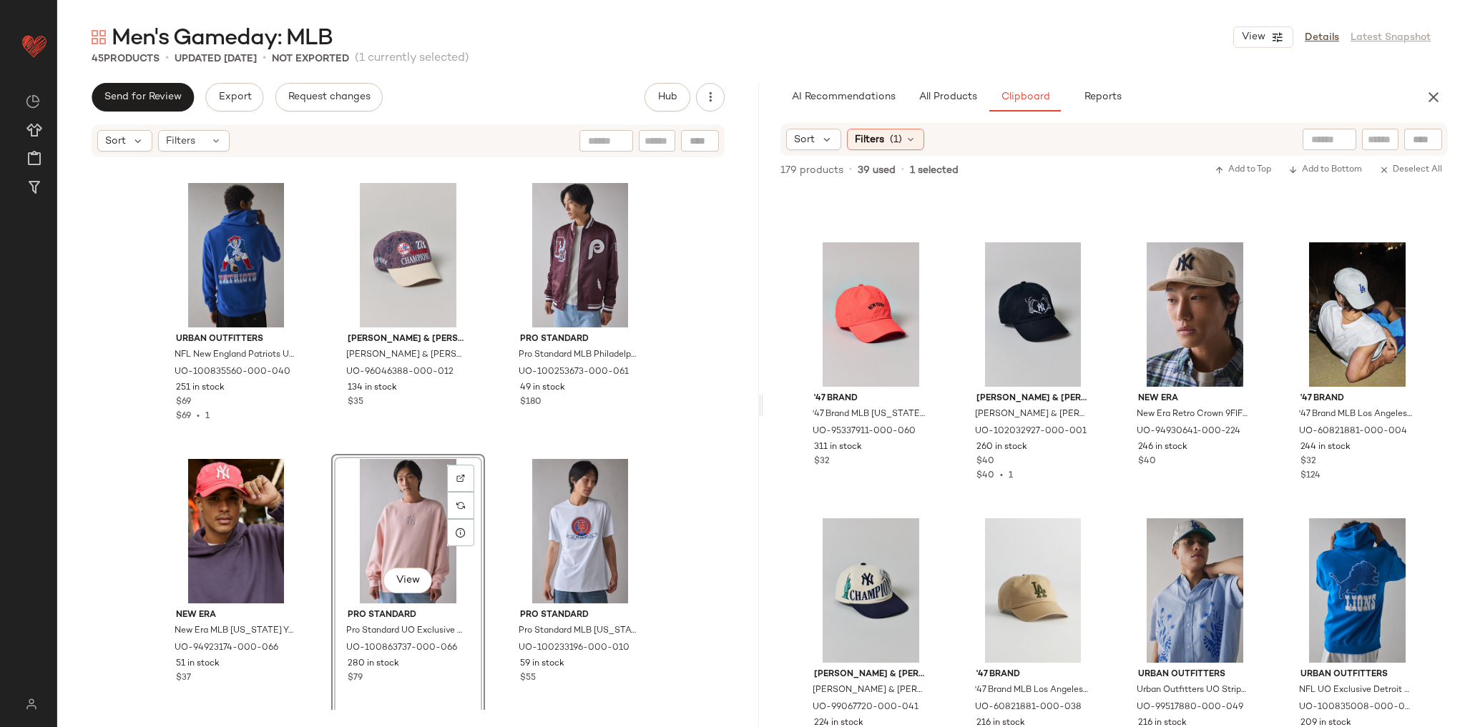
click at [665, 417] on div "Mitchell & Ness Mitchell & Ness MLB Philadelphia Phillies Logo Leather Dad Hat …" at bounding box center [408, 435] width 702 height 552
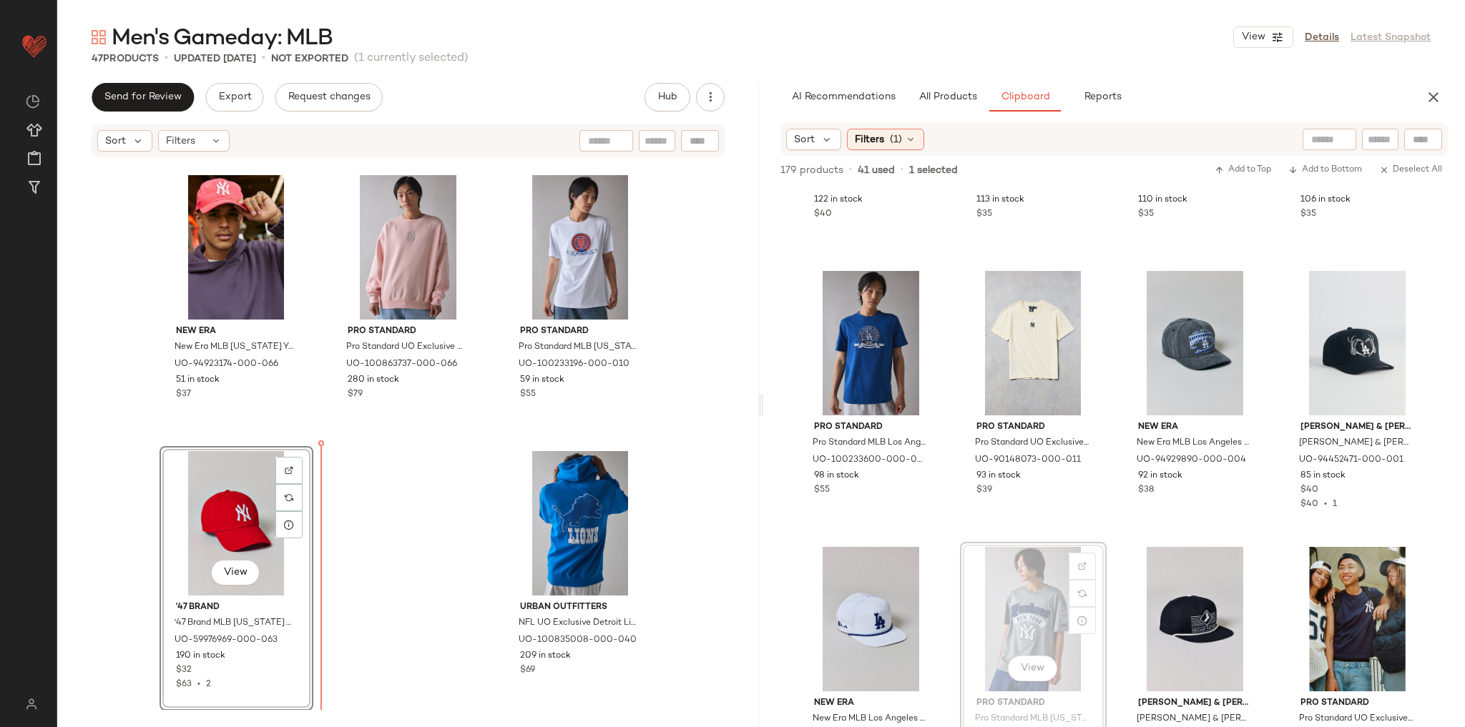
scroll to position [3869, 0]
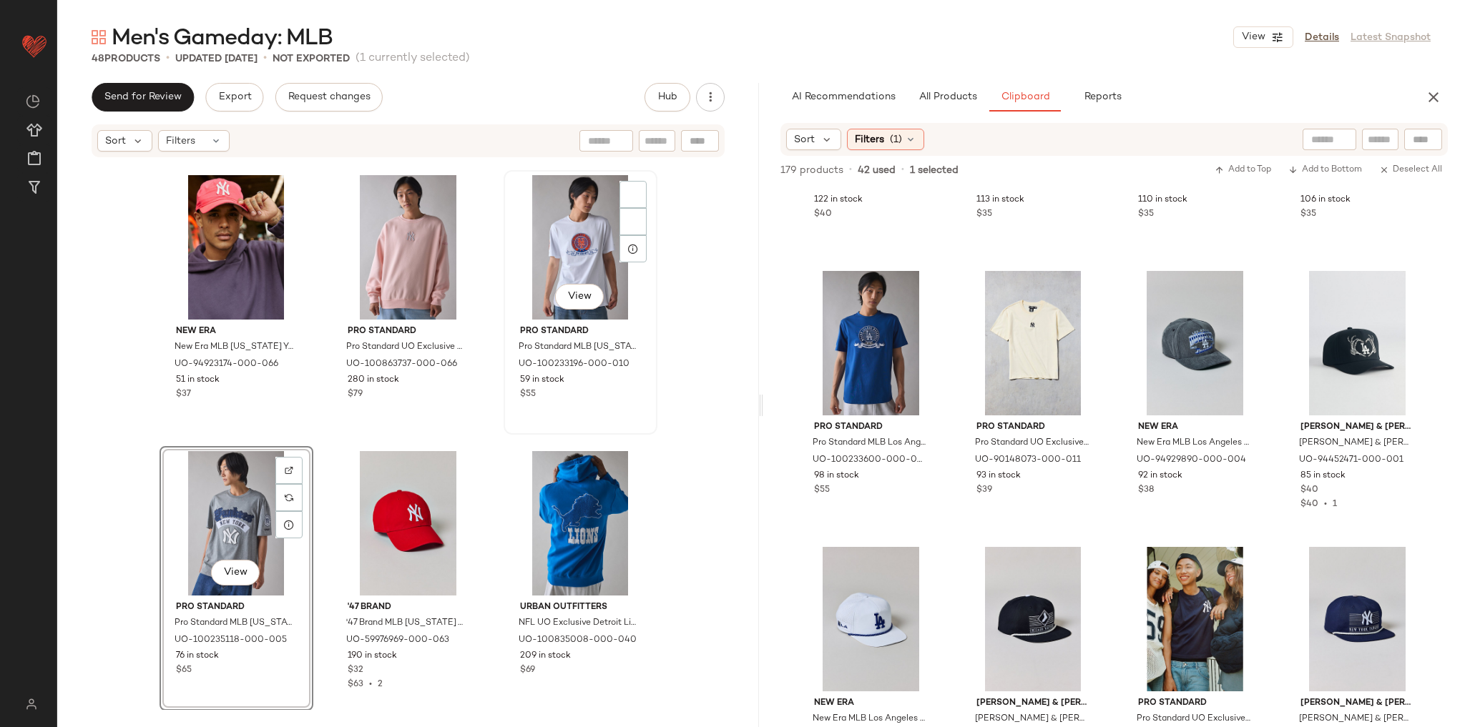
click at [508, 415] on div "View Pro Standard Pro Standard MLB New York Mets Team Logo Tee in White, Men's …" at bounding box center [580, 303] width 151 height 262
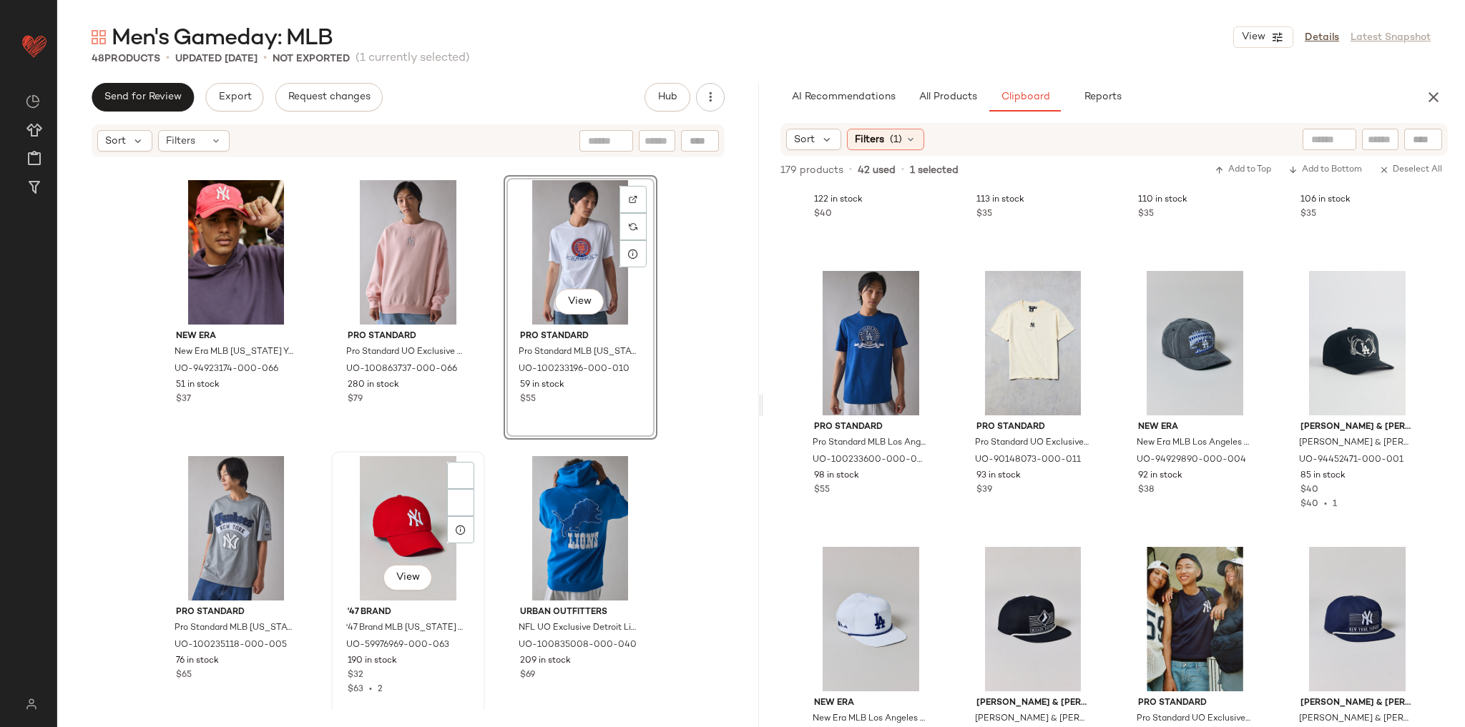
scroll to position [3869, 0]
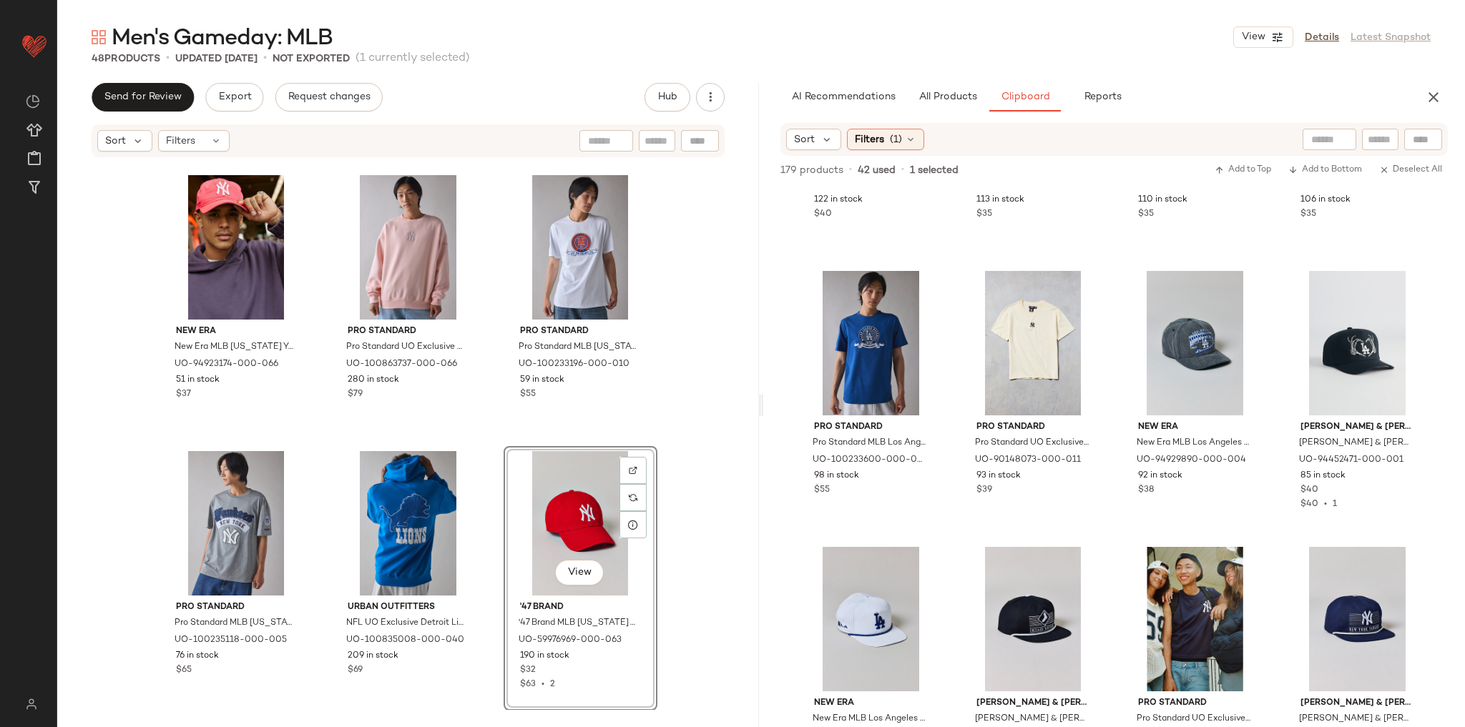
click at [705, 426] on div "Urban Outfitters NFL New England Patriots UO Exclusive Chenille Patch Hoodie Sw…" at bounding box center [408, 435] width 702 height 552
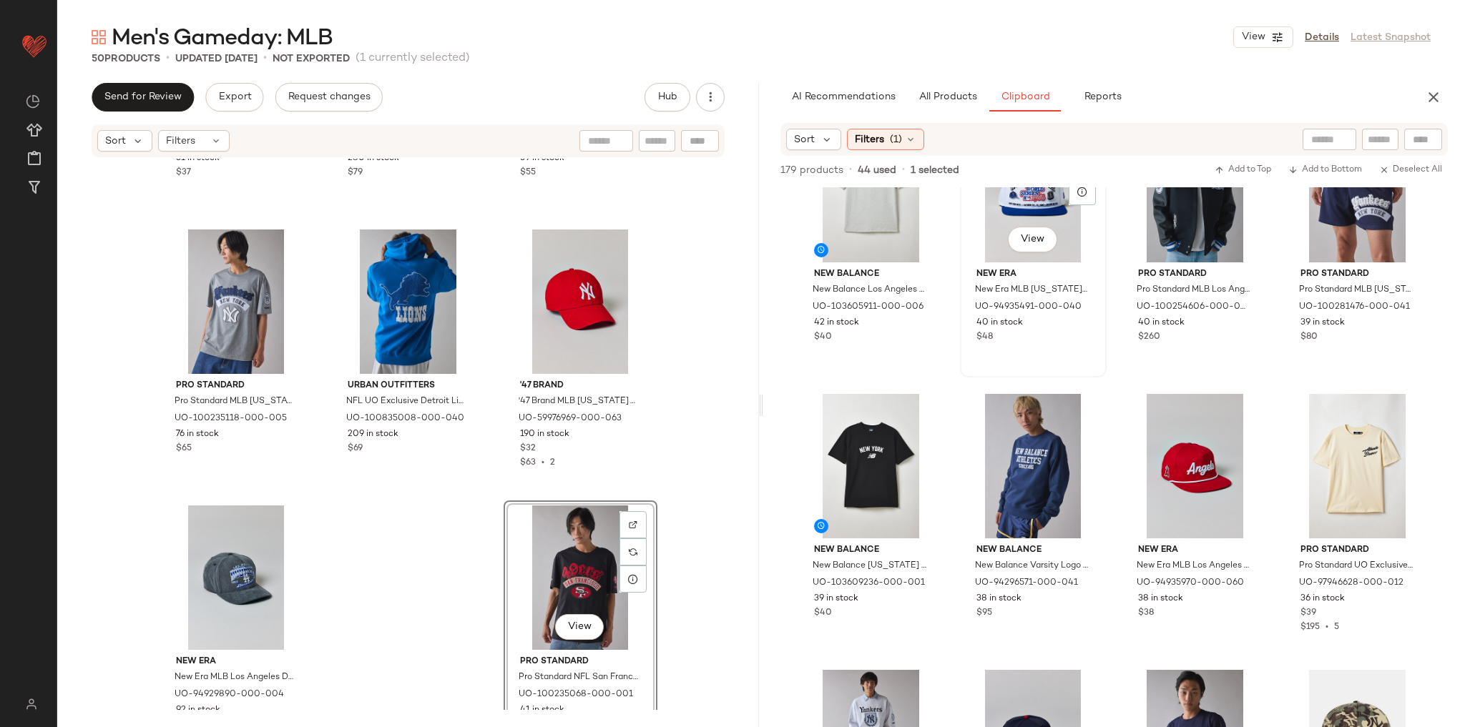
scroll to position [4794, 0]
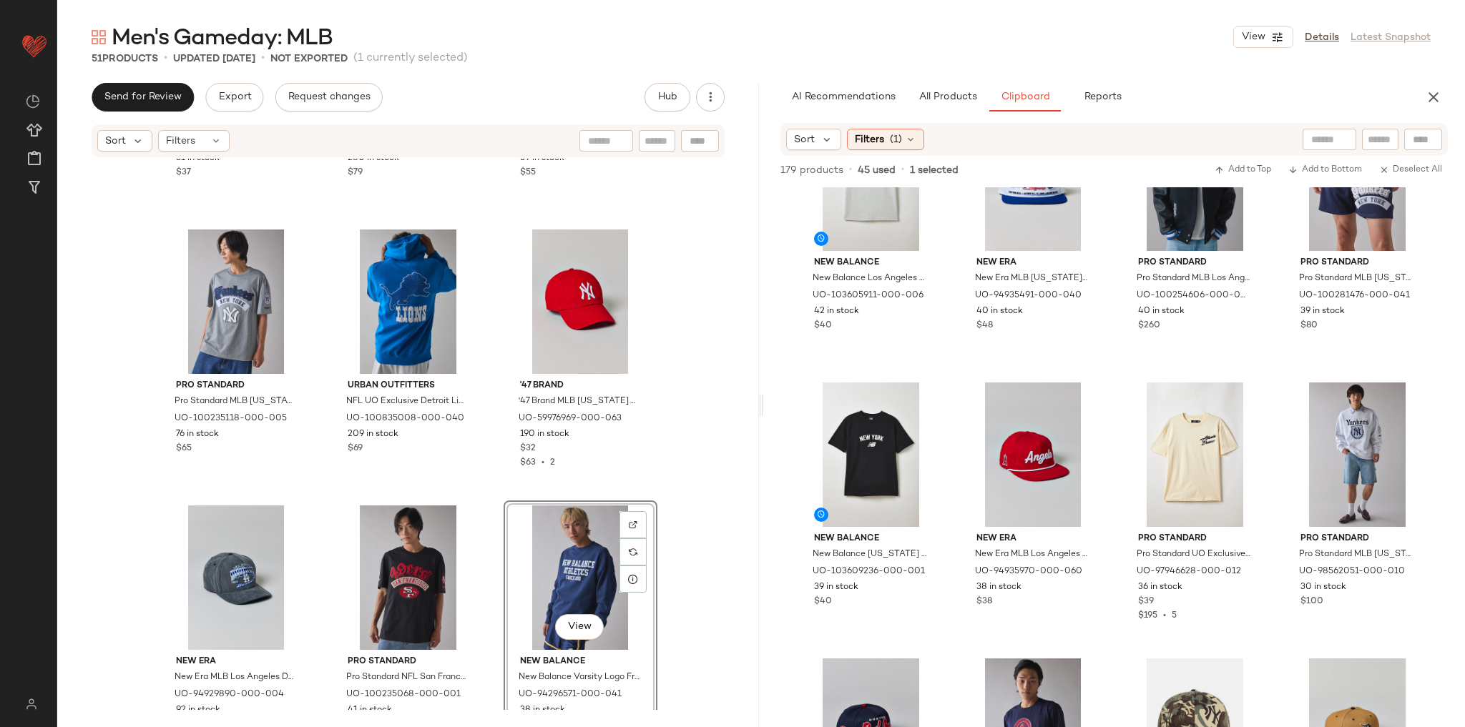
click at [680, 425] on div "New Era New Era MLB New York Yankees Everyday Nylon Hat in Pink, Men's at Urban…" at bounding box center [408, 435] width 702 height 552
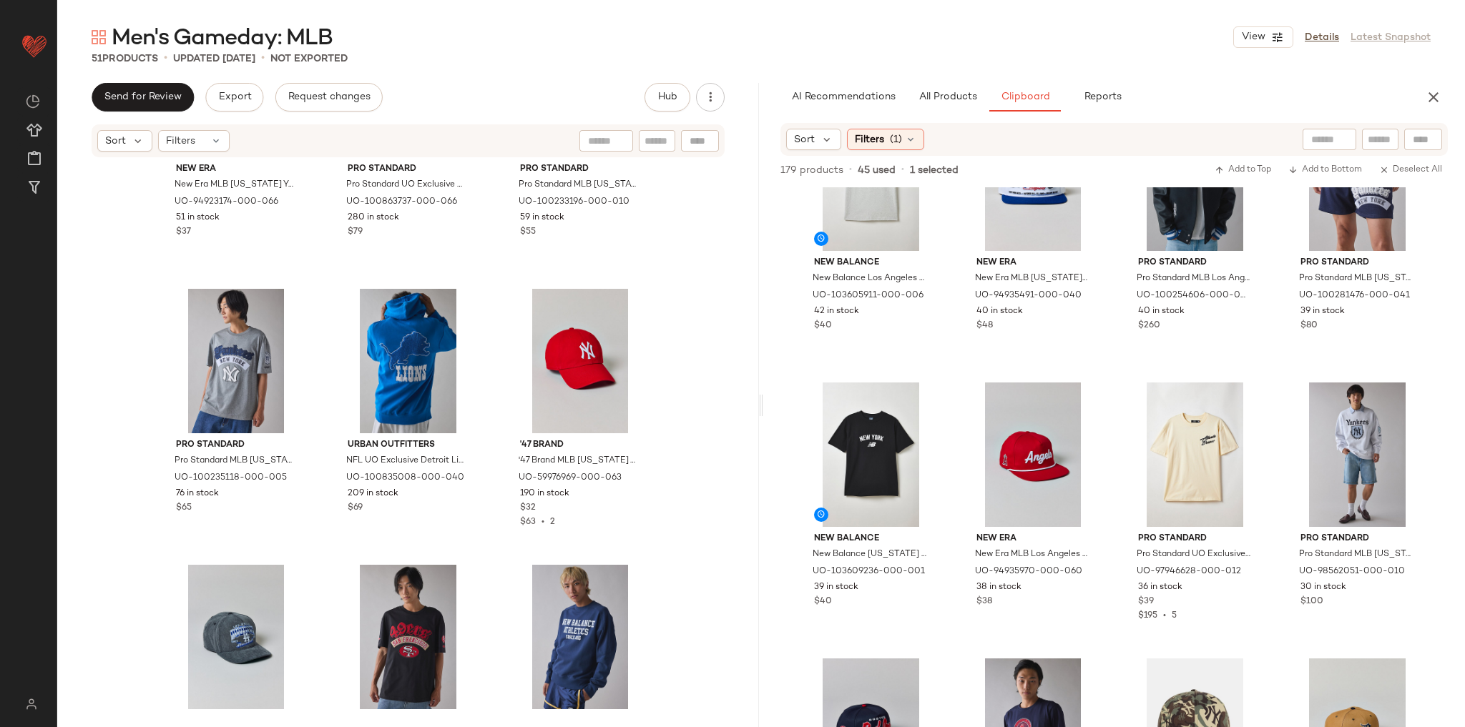
scroll to position [4145, 0]
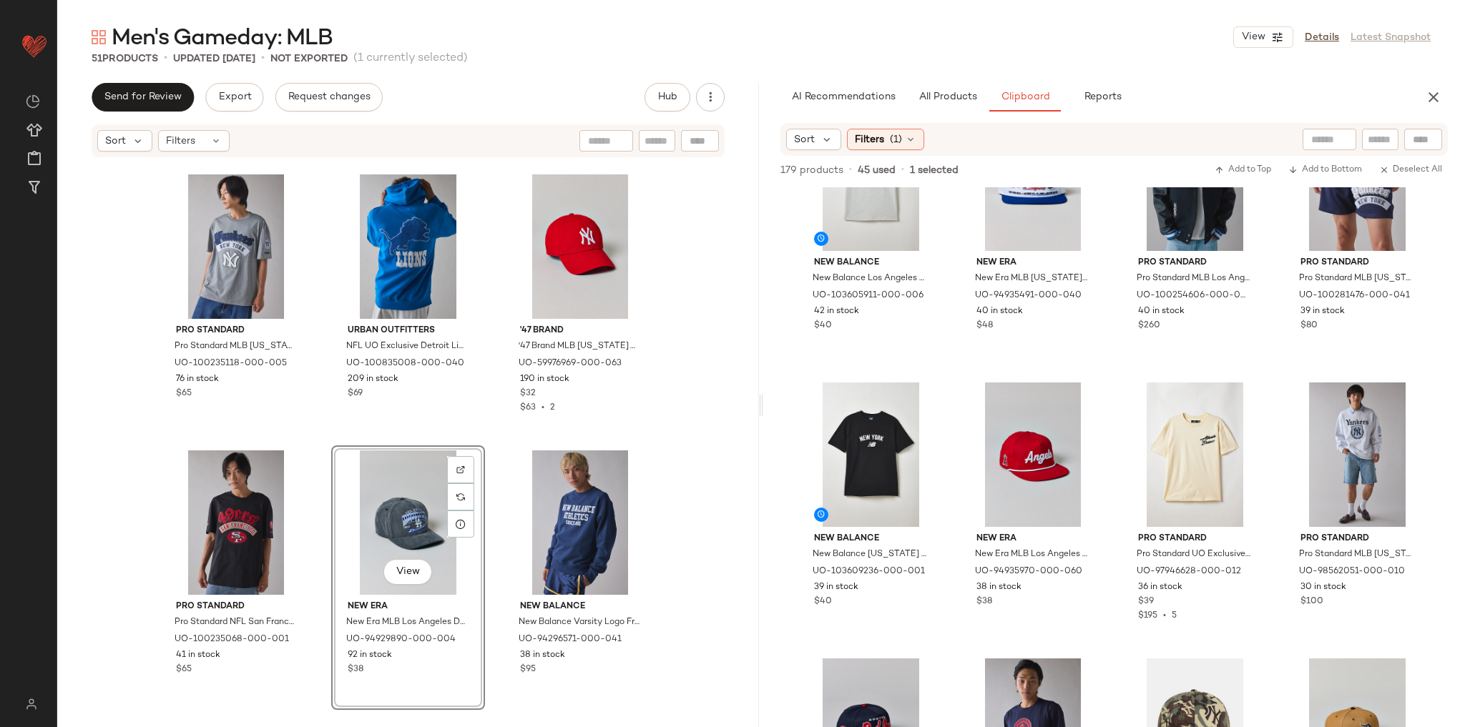
click at [660, 392] on div "New Era New Era MLB New York Yankees Everyday Nylon Hat in Pink, Men's at Urban…" at bounding box center [408, 435] width 702 height 552
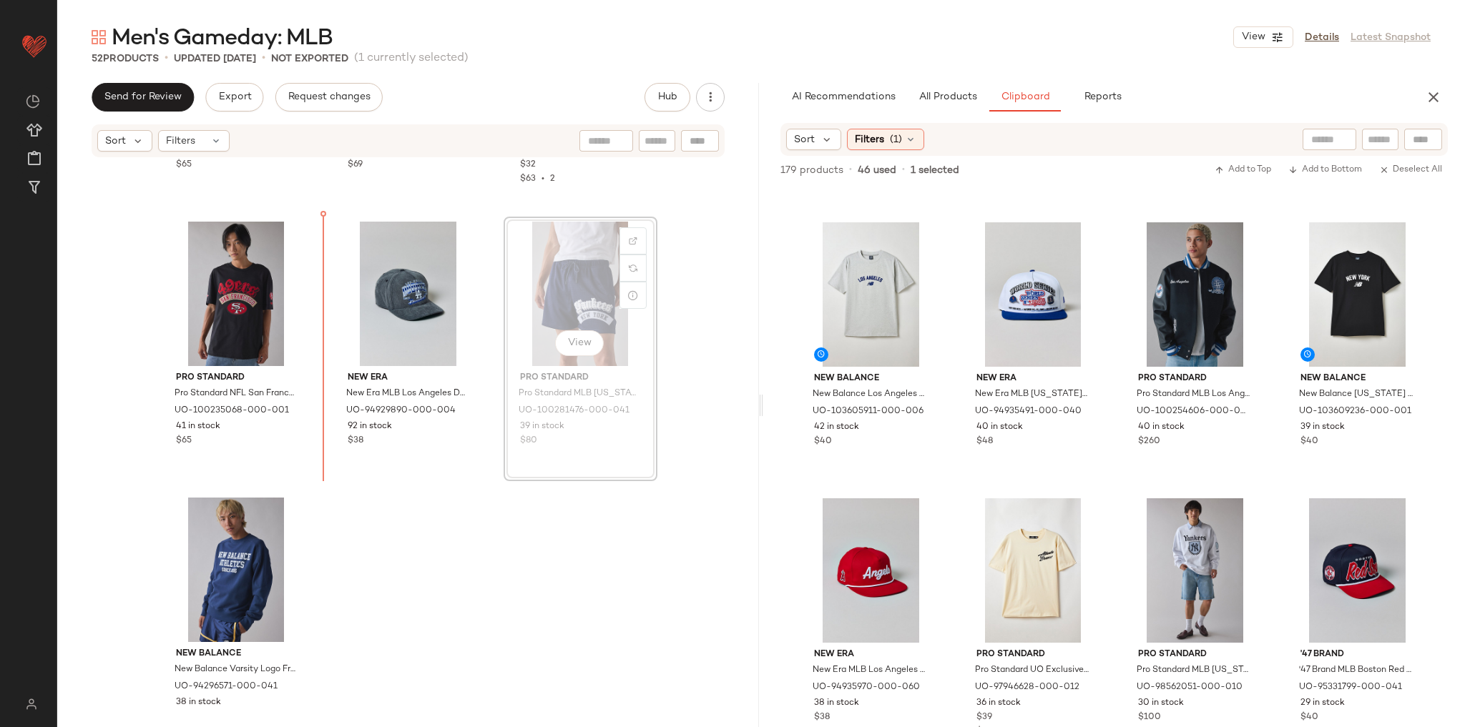
scroll to position [4374, 0]
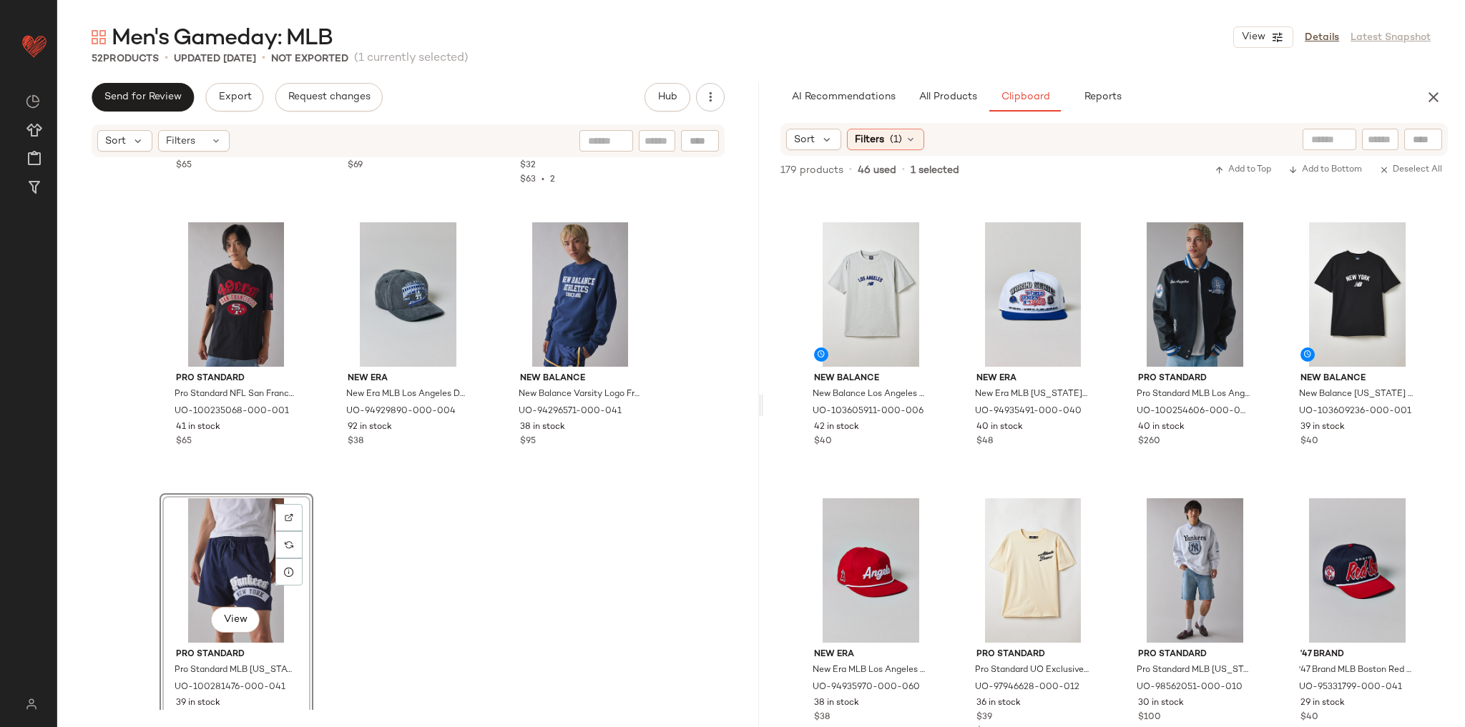
click at [715, 466] on div "Pro Standard Pro Standard MLB New York Yankees Graphic Tee in Dark Grey, Men's …" at bounding box center [408, 435] width 702 height 552
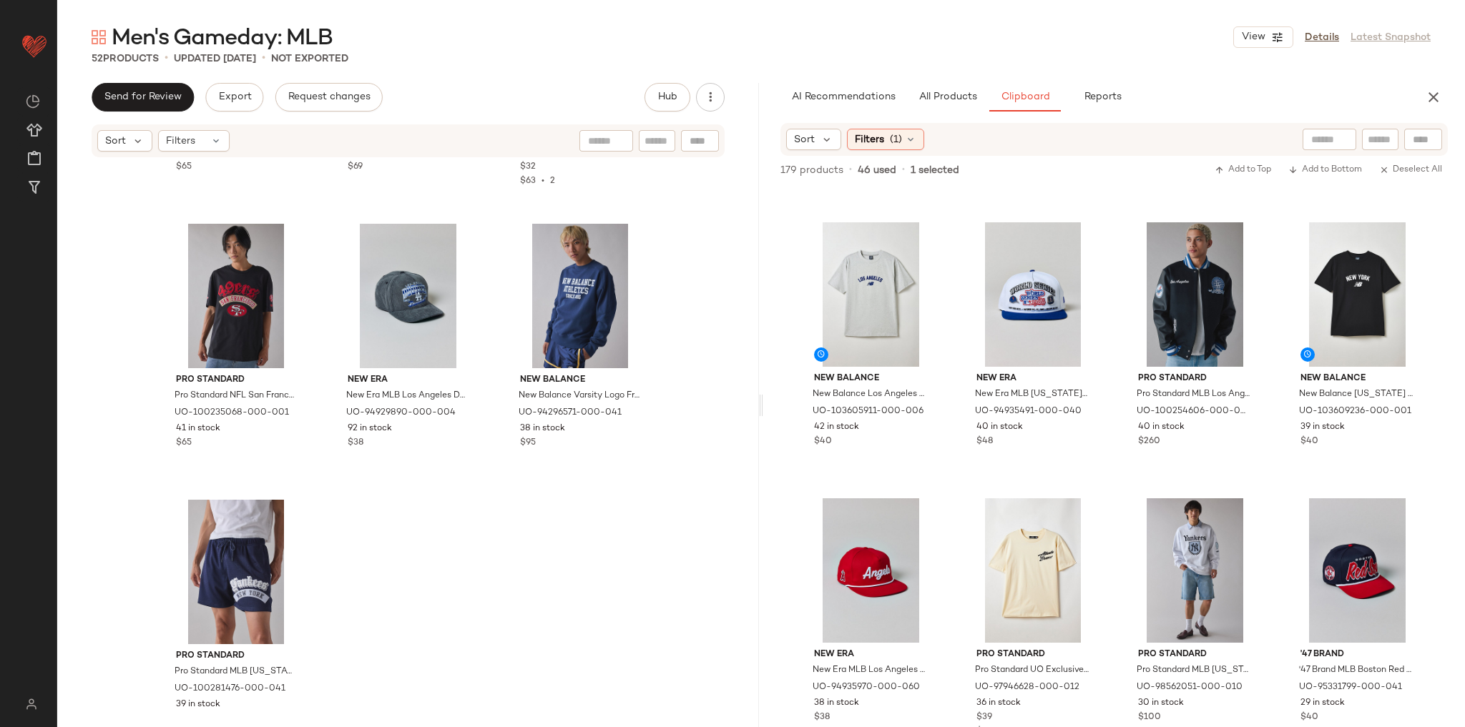
scroll to position [4421, 0]
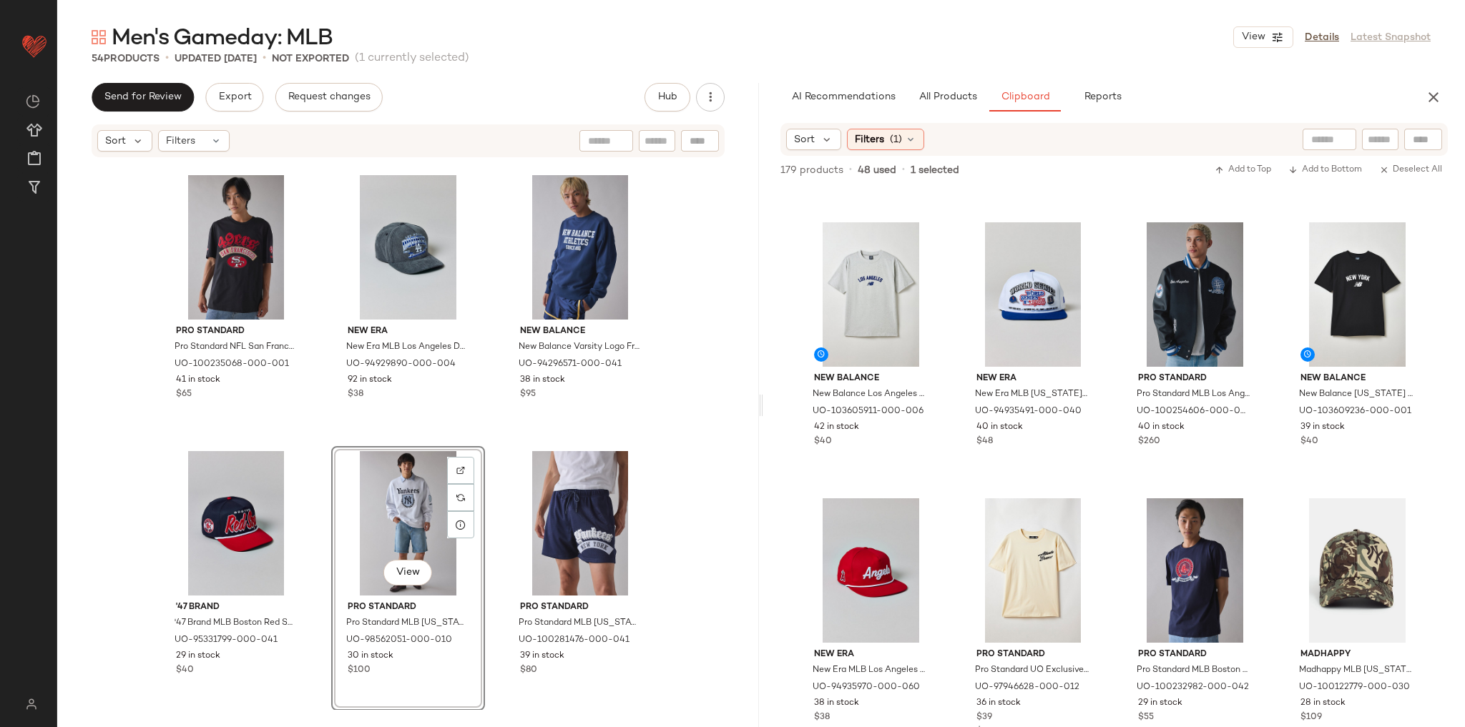
click at [687, 413] on div "Pro Standard Pro Standard MLB New York Yankees Graphic Tee in Dark Grey, Men's …" at bounding box center [408, 435] width 702 height 552
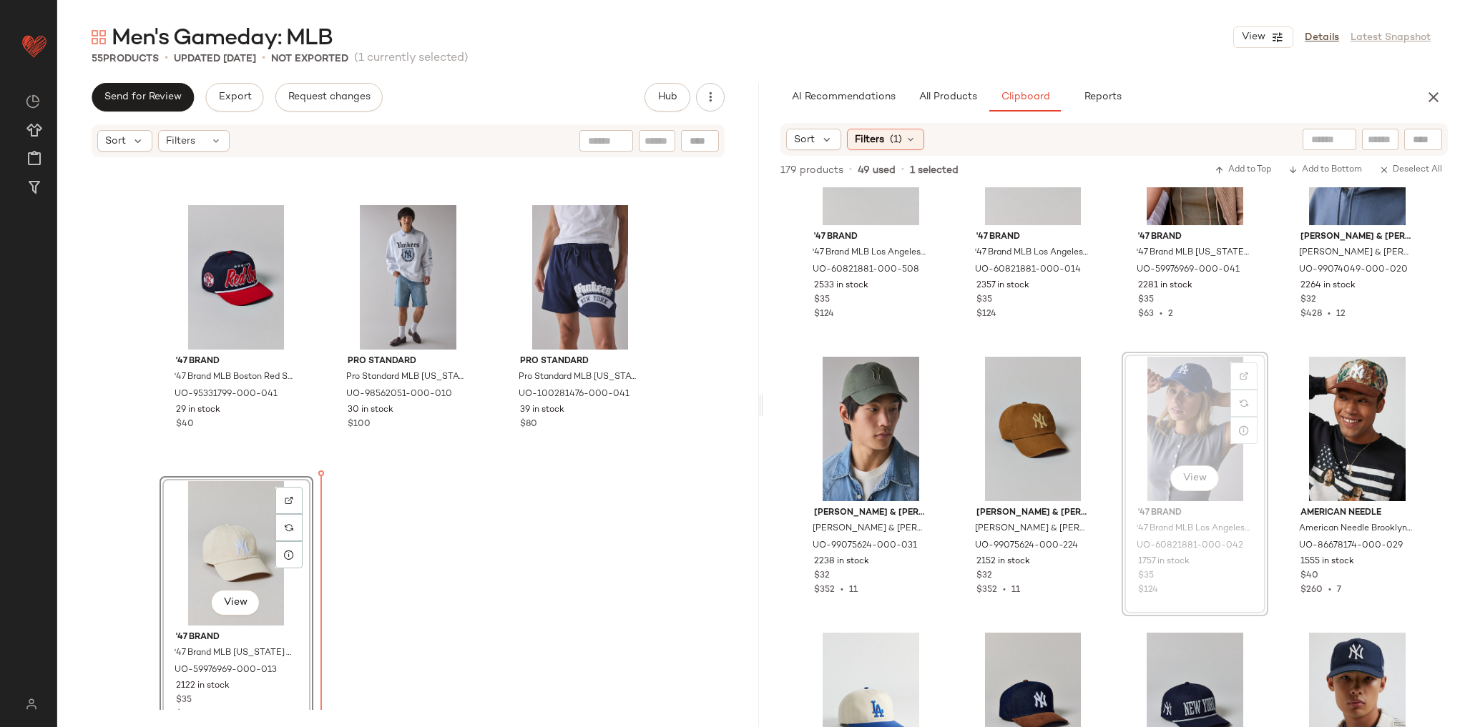
scroll to position [4698, 0]
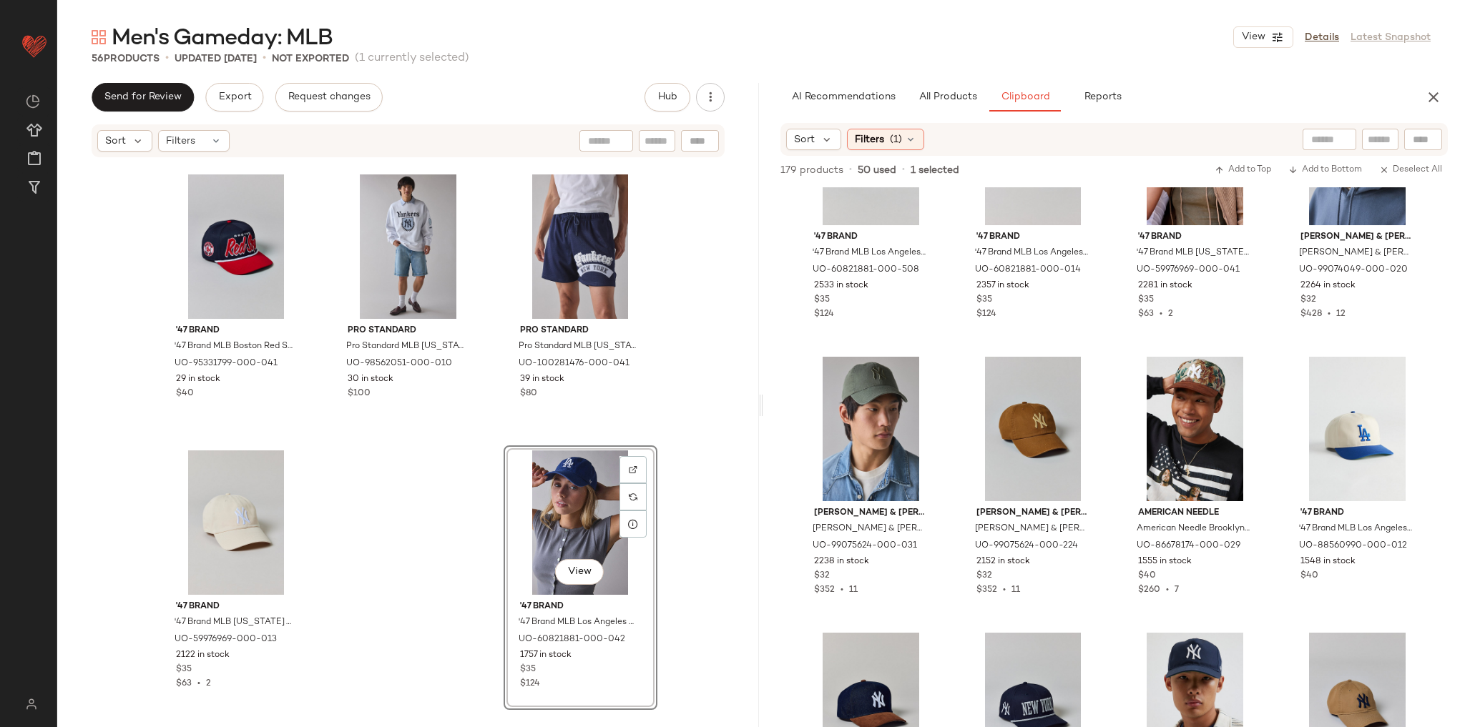
click at [712, 424] on div "Pro Standard Pro Standard NFL San Francisco 49ers Graphic Tee in Black, Men's a…" at bounding box center [408, 435] width 702 height 552
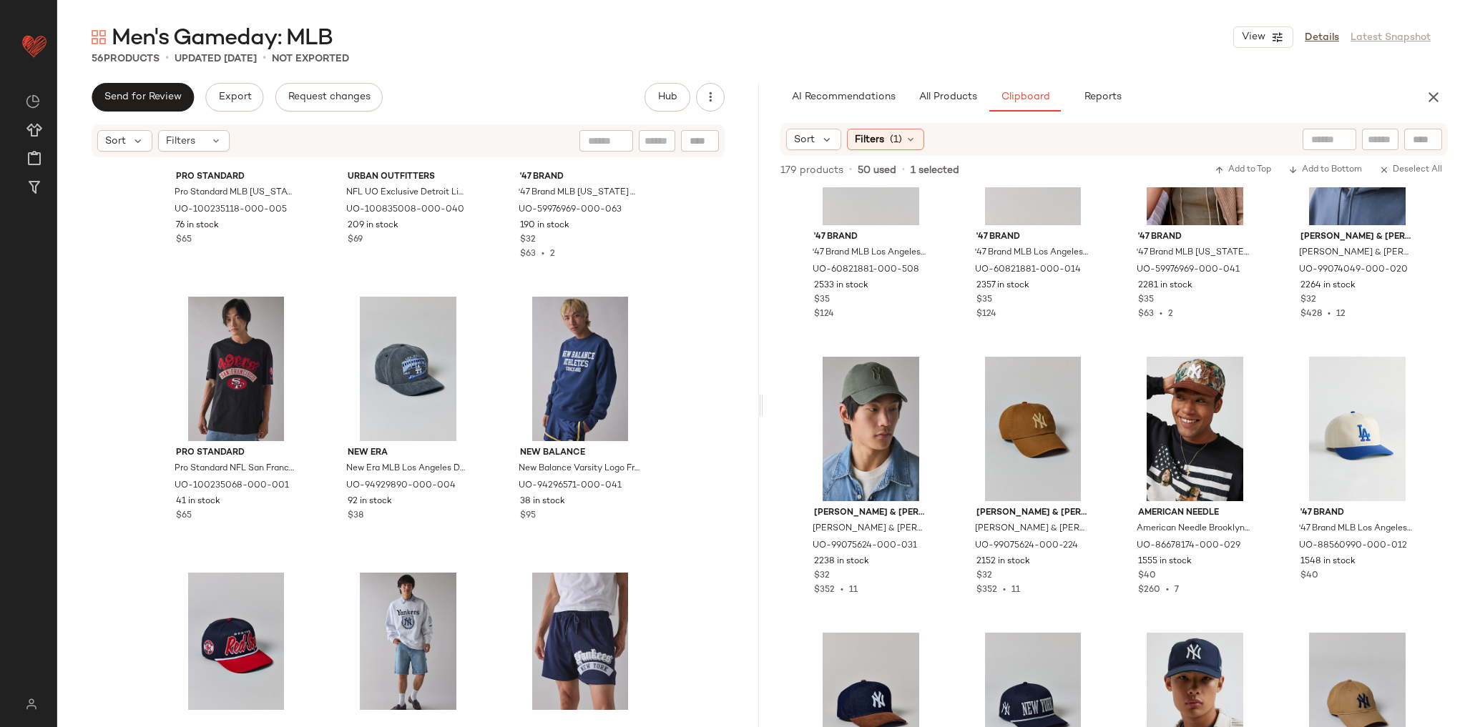
scroll to position [4297, 0]
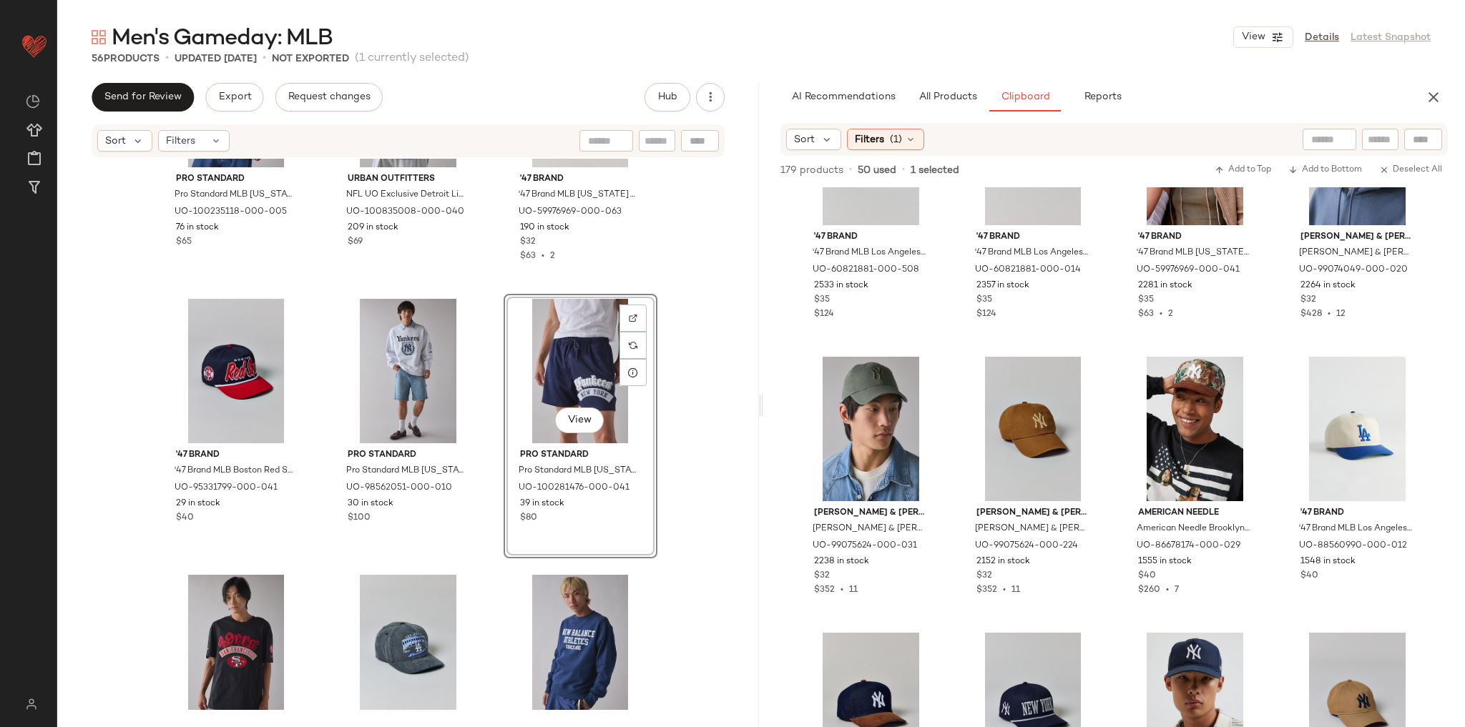
click at [669, 359] on div "Pro Standard Pro Standard MLB New York Yankees Graphic Tee in Dark Grey, Men's …" at bounding box center [408, 435] width 702 height 552
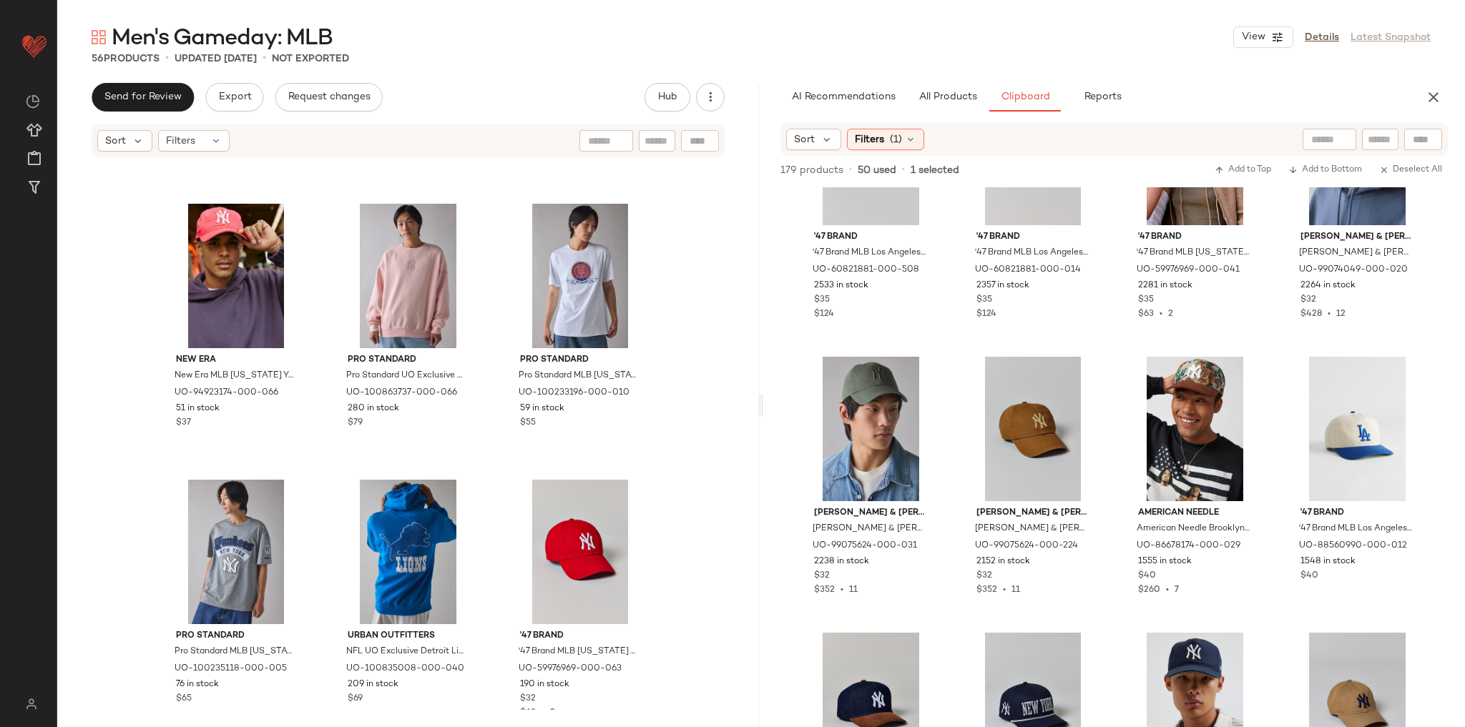
scroll to position [3839, 0]
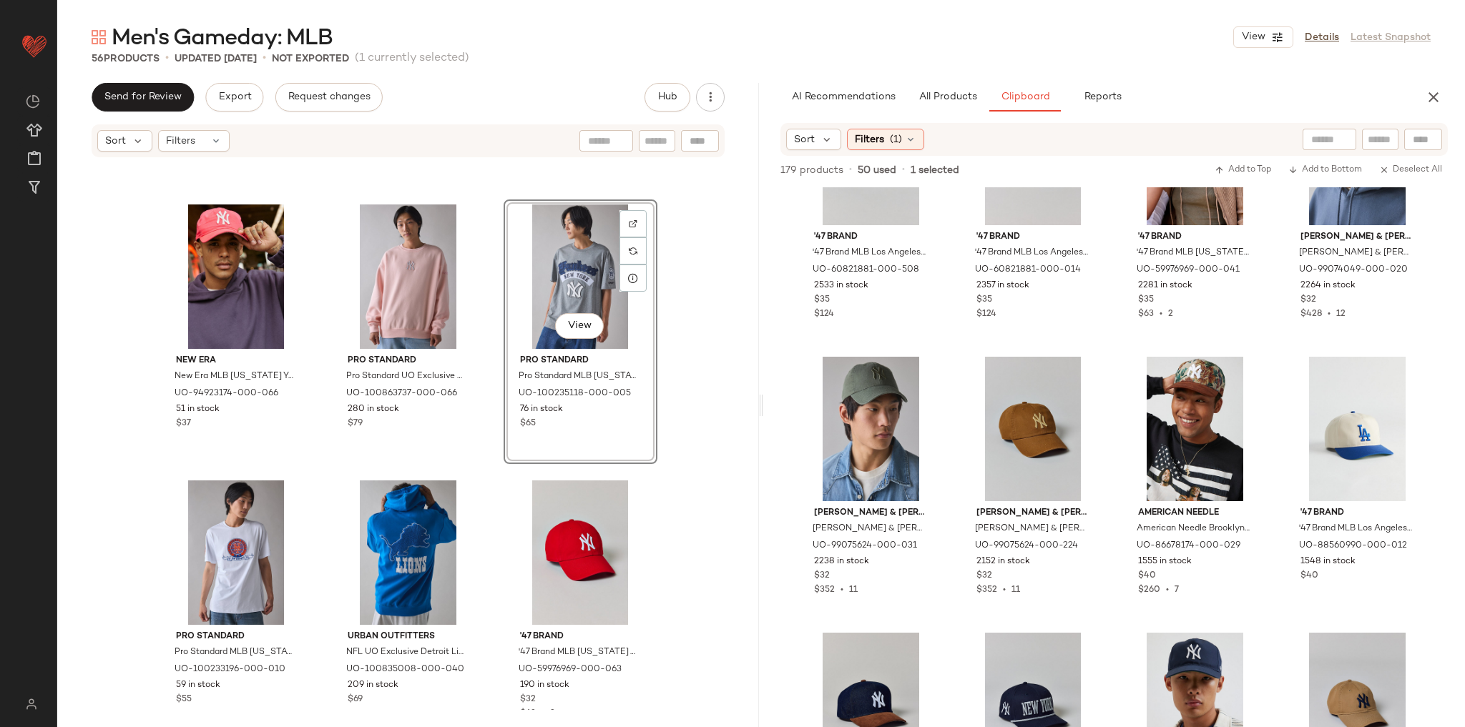
click at [662, 353] on div "New Era New Era MLB New York Yankees Everyday Nylon Hat in Pink, Men's at Urban…" at bounding box center [408, 435] width 702 height 552
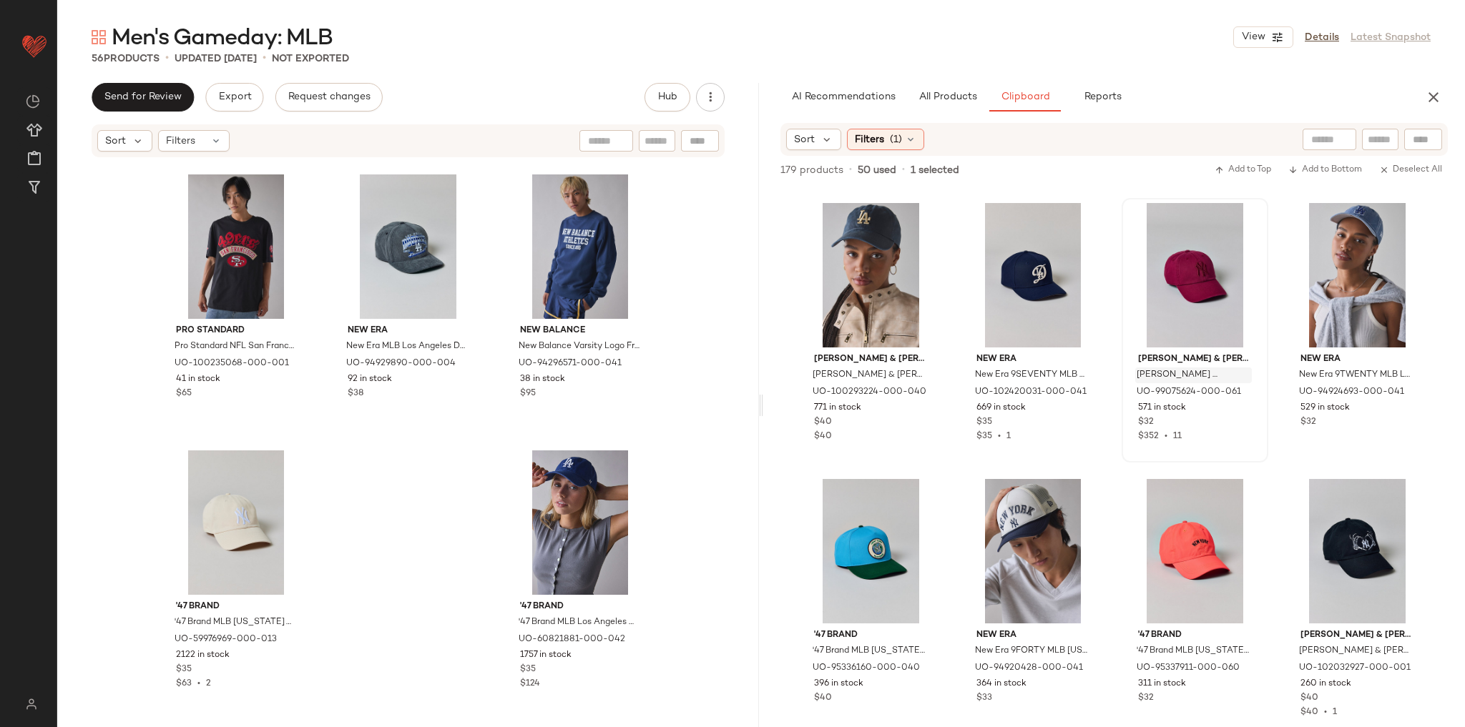
scroll to position [1385, 0]
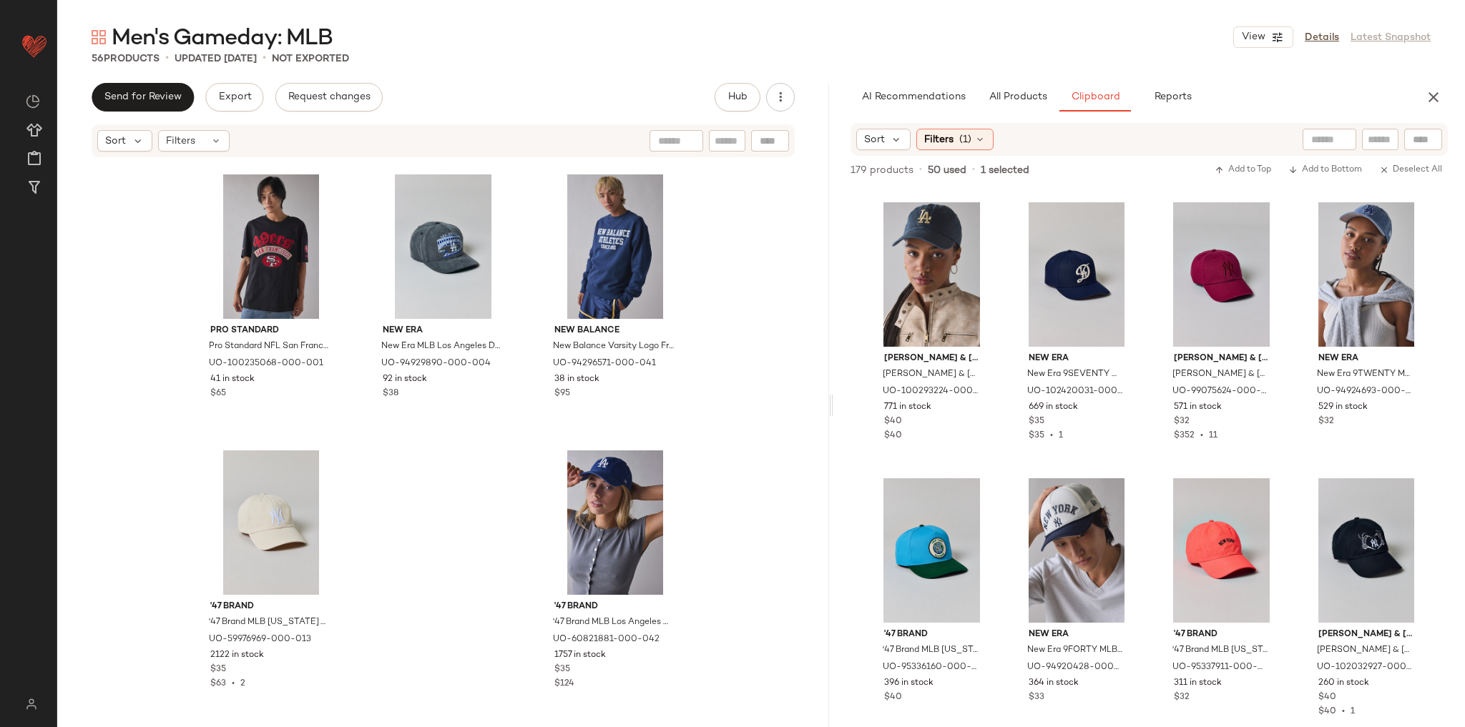
drag, startPoint x: 758, startPoint y: 403, endPoint x: 831, endPoint y: 471, distance: 100.2
click at [831, 471] on div "Men's Gameday: MLB View Details Latest Snapshot 56 Products • updated Aug 27th …" at bounding box center [761, 375] width 1408 height 705
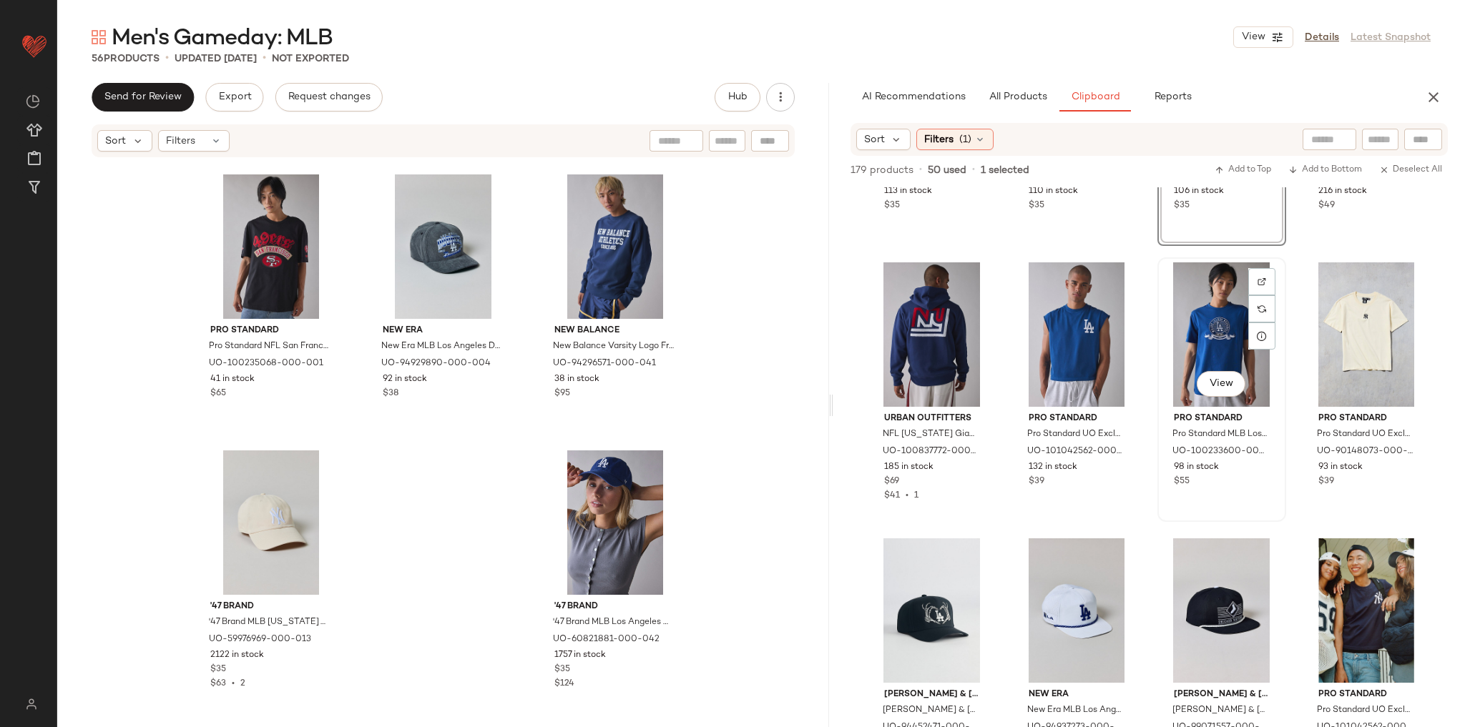
scroll to position [3022, 0]
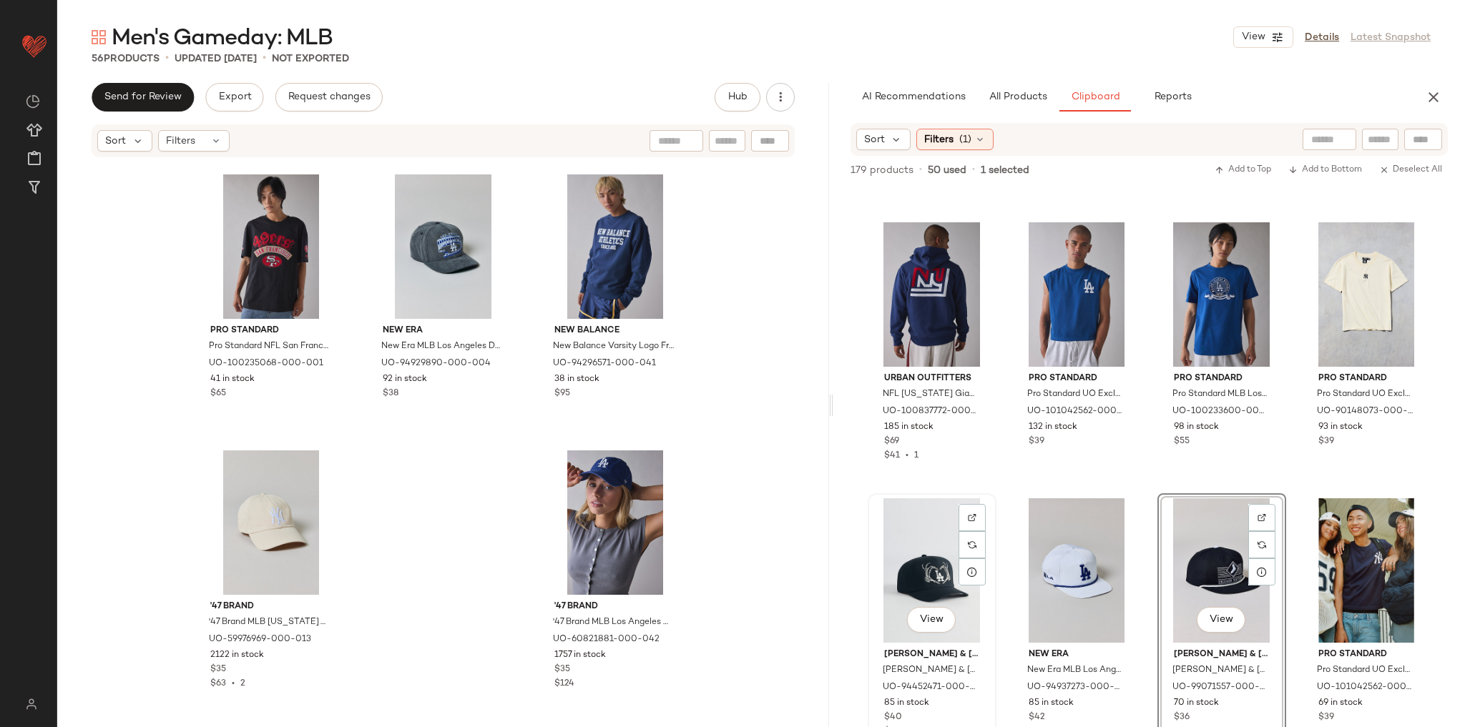
click at [934, 543] on div "View" at bounding box center [932, 571] width 119 height 144
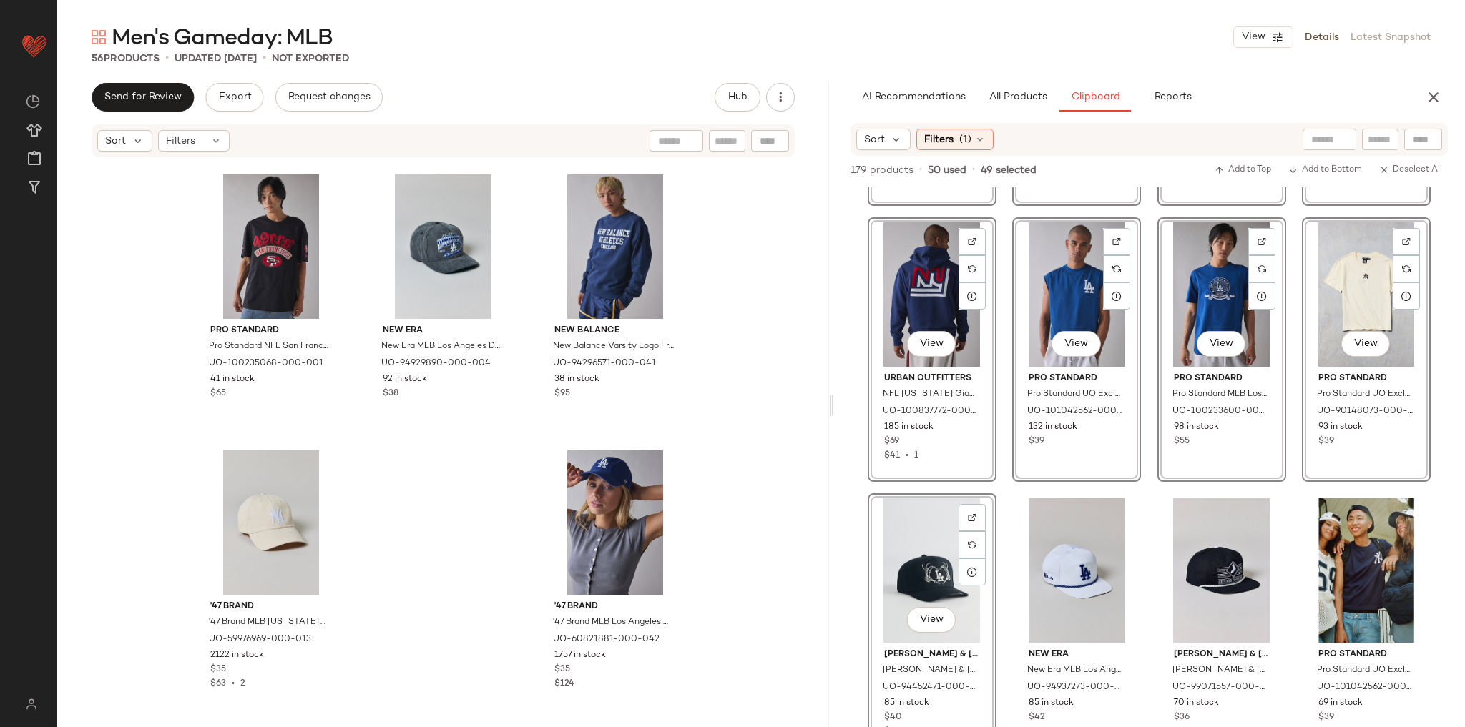
click at [1005, 479] on div "View '47 Brand '47 Brand MLB New York Yankees Scupper Logo Clean Up Hat in Navy…" at bounding box center [1149, 457] width 632 height 540
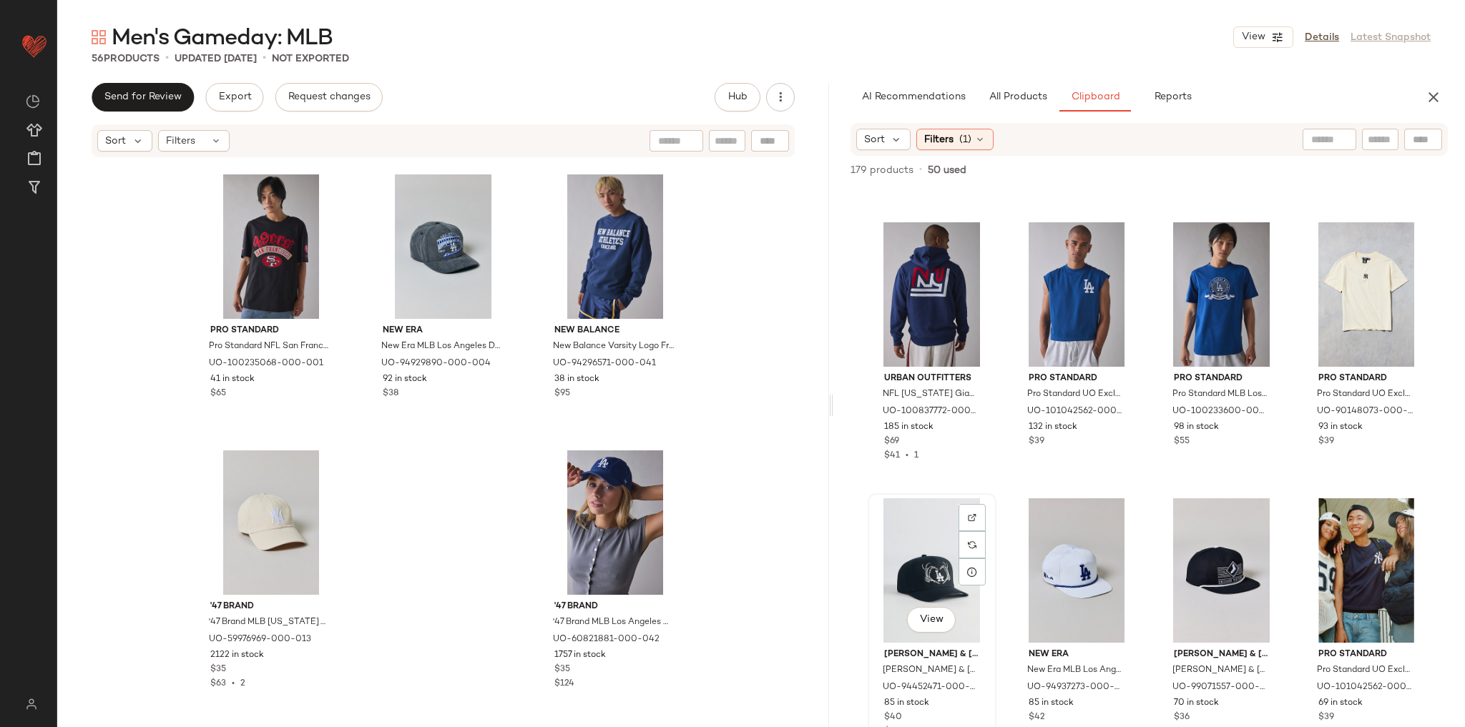
click at [933, 539] on div "View" at bounding box center [932, 571] width 119 height 144
drag, startPoint x: 1202, startPoint y: 540, endPoint x: 1159, endPoint y: 547, distance: 43.4
click at [1202, 541] on div "View" at bounding box center [1221, 571] width 119 height 144
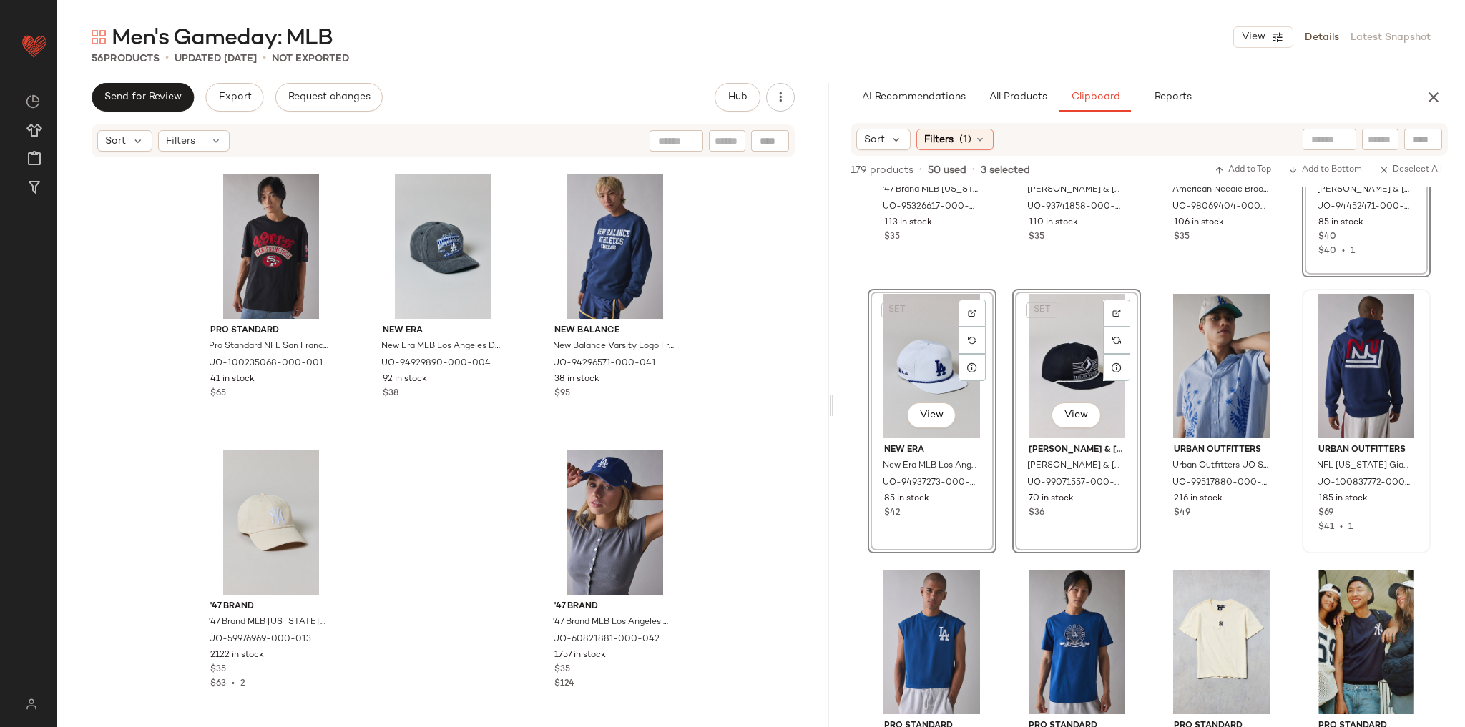
scroll to position [2954, 0]
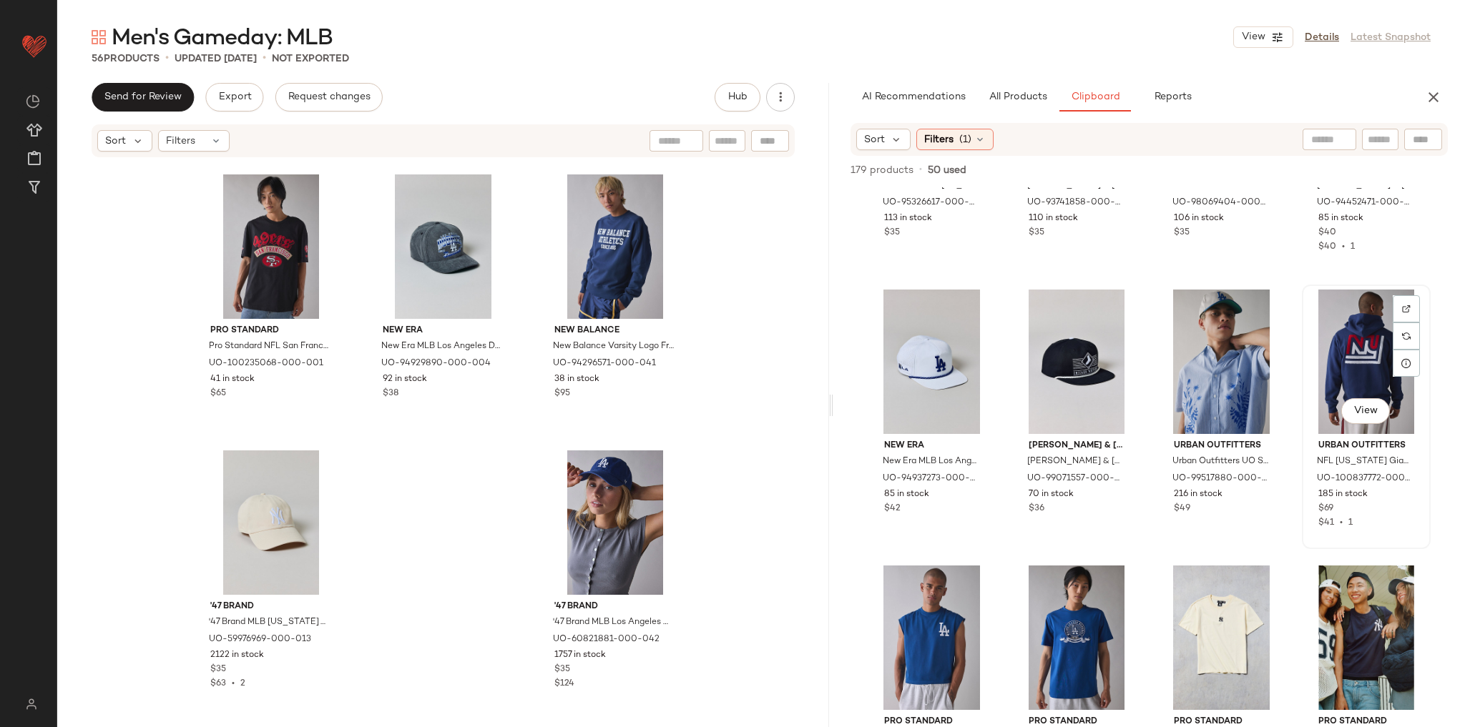
click at [1303, 330] on div "View Urban Outfitters NFL New York Giants UO Exclusive Chenille Patch Hoodie Sw…" at bounding box center [1366, 417] width 126 height 262
click at [1290, 335] on div "'47 Brand '47 Brand MLB New York Yankees Scupper Logo Clean Up Hat in Navy, Men…" at bounding box center [1149, 457] width 632 height 540
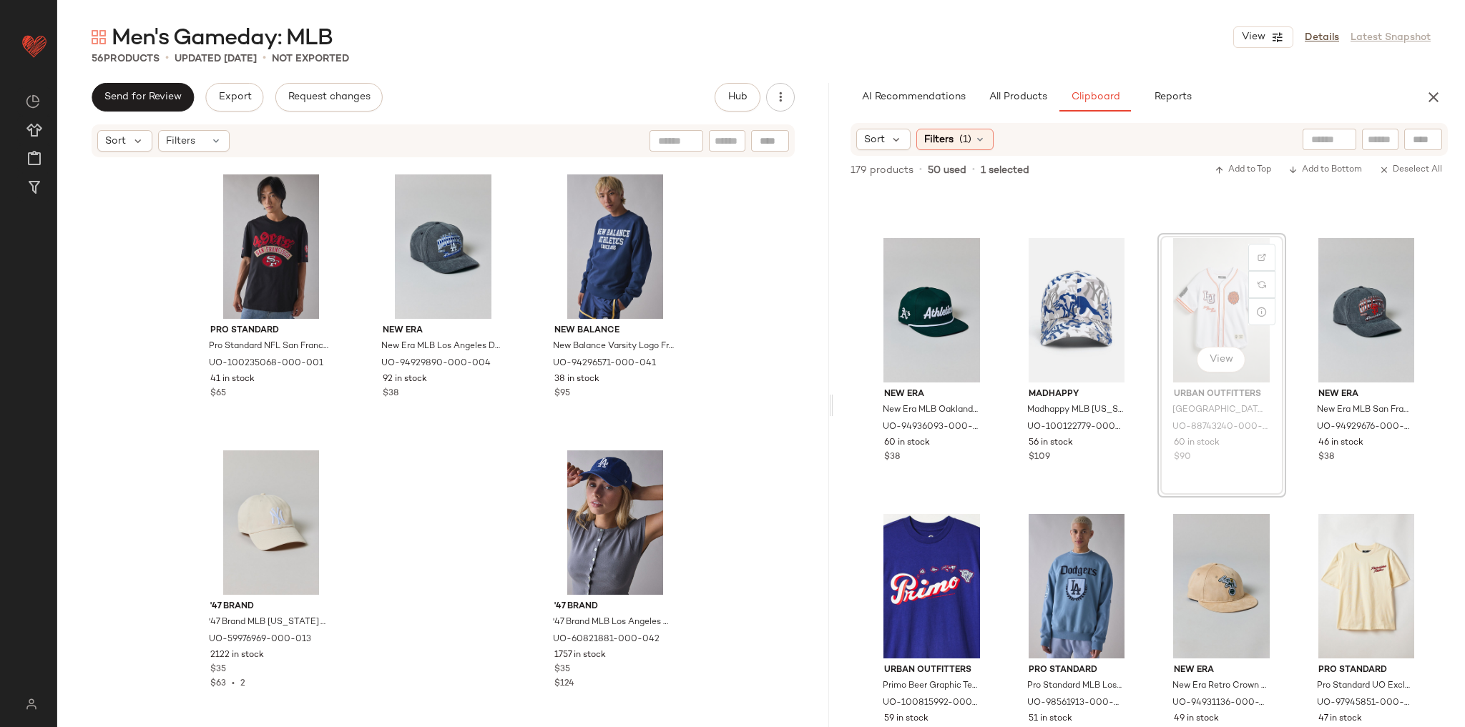
scroll to position [3833, 0]
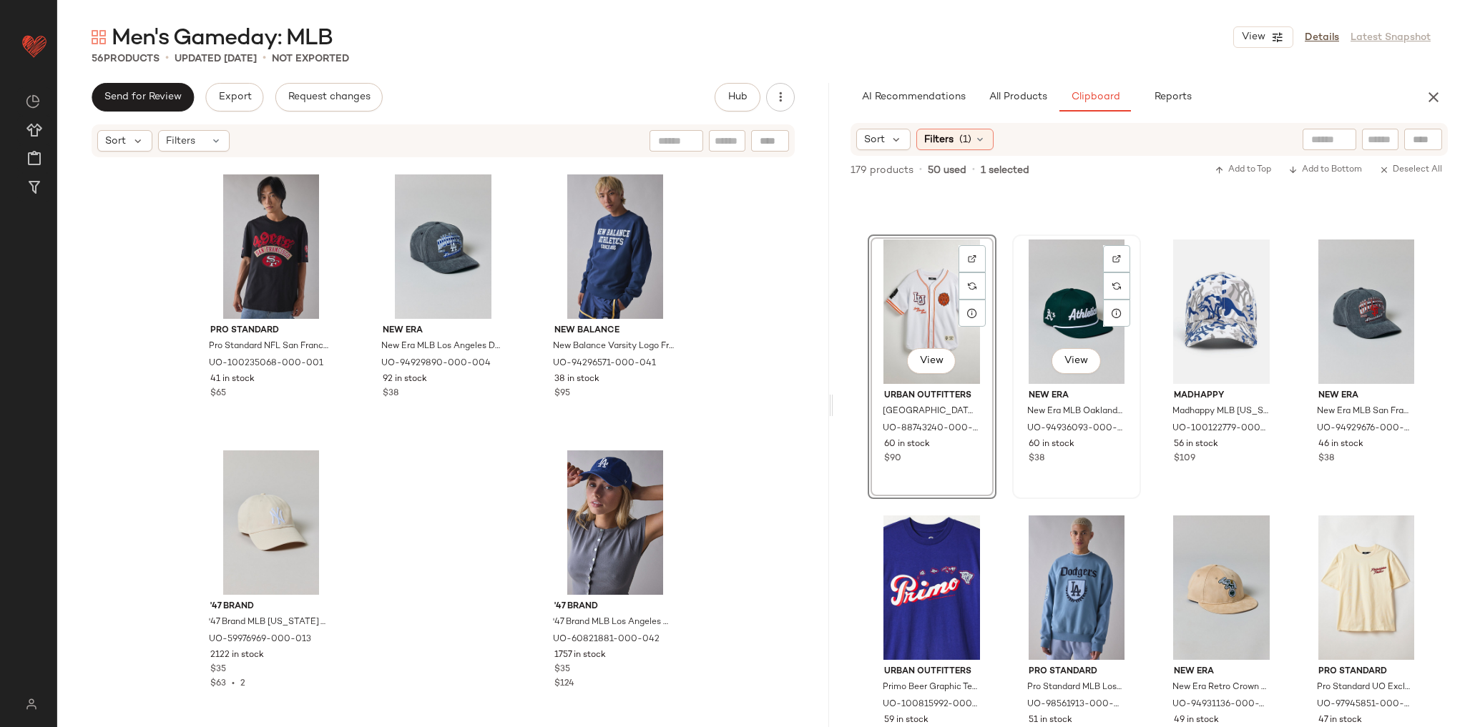
click at [1017, 250] on div "View" at bounding box center [1076, 312] width 119 height 144
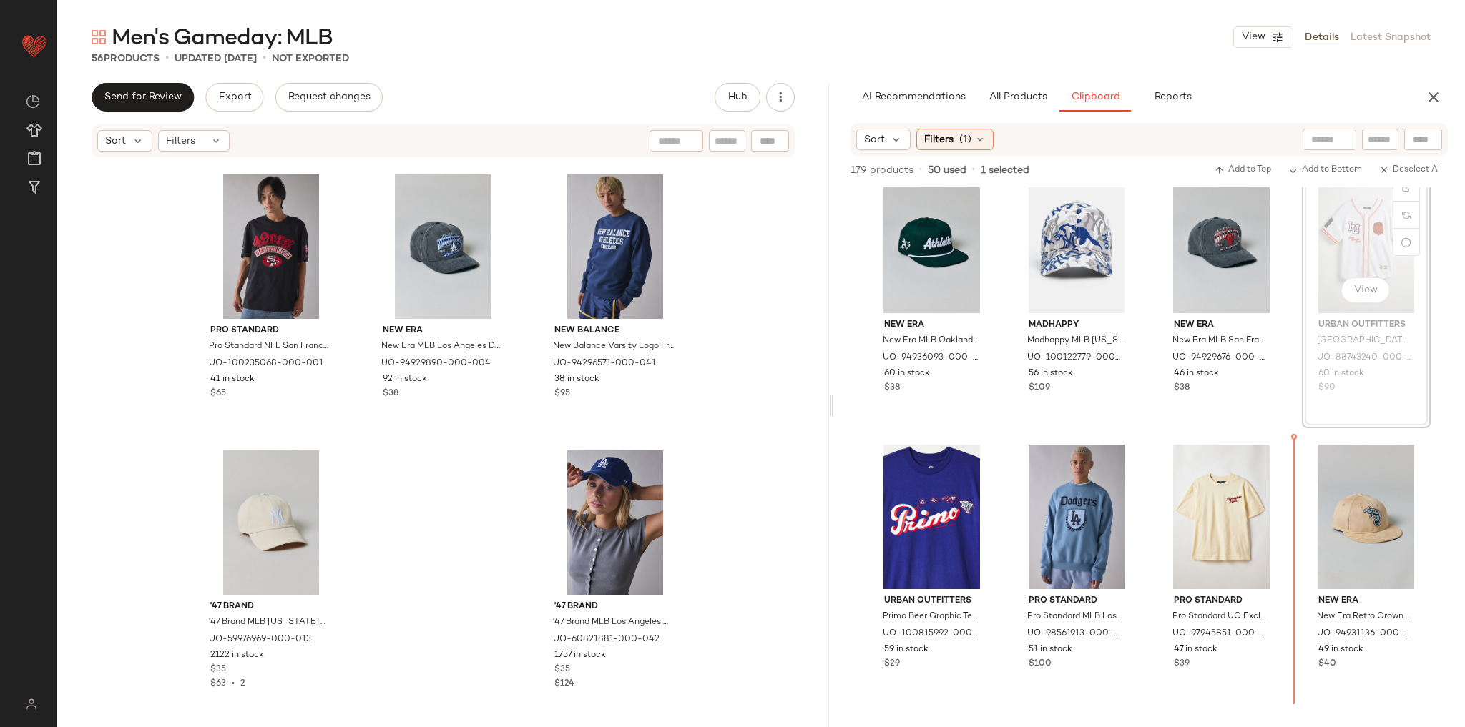
scroll to position [3917, 0]
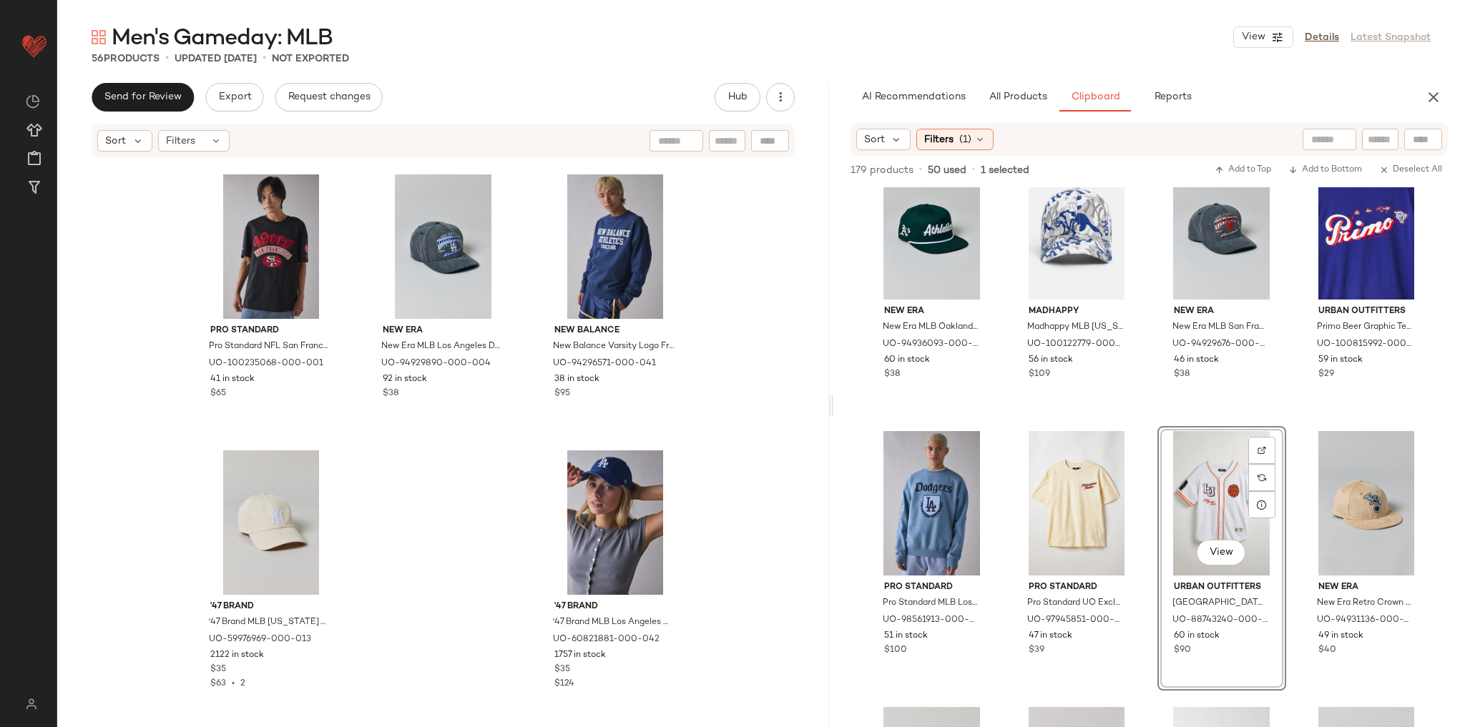
click at [1290, 391] on div "Mitchell & Ness Mitchell & Ness MLB New York Yankees Ascend Deadstock Hat in Na…" at bounding box center [1149, 457] width 632 height 540
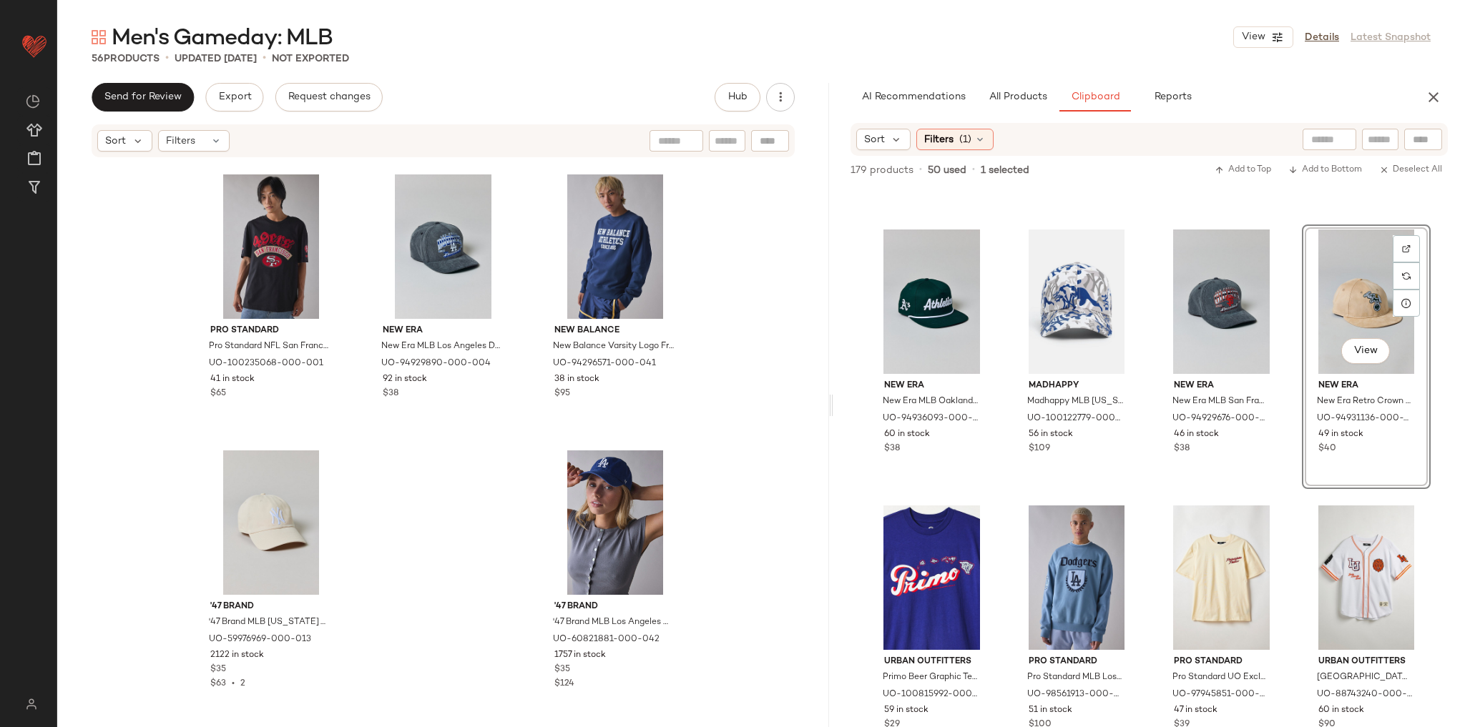
click at [1285, 347] on div "Mitchell & Ness Mitchell & Ness MLB New York Yankees Ascend Deadstock Hat in Na…" at bounding box center [1149, 457] width 632 height 540
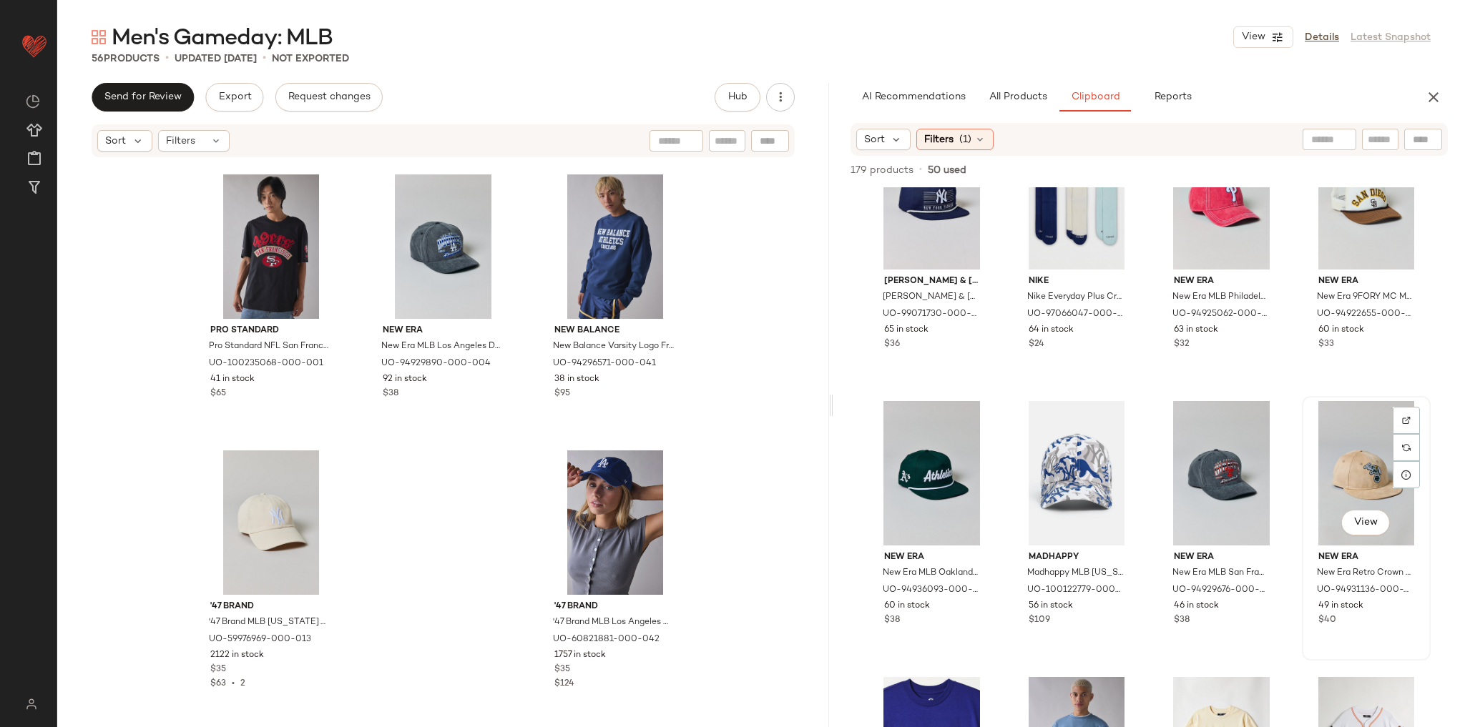
click at [1327, 450] on div "View" at bounding box center [1366, 473] width 119 height 144
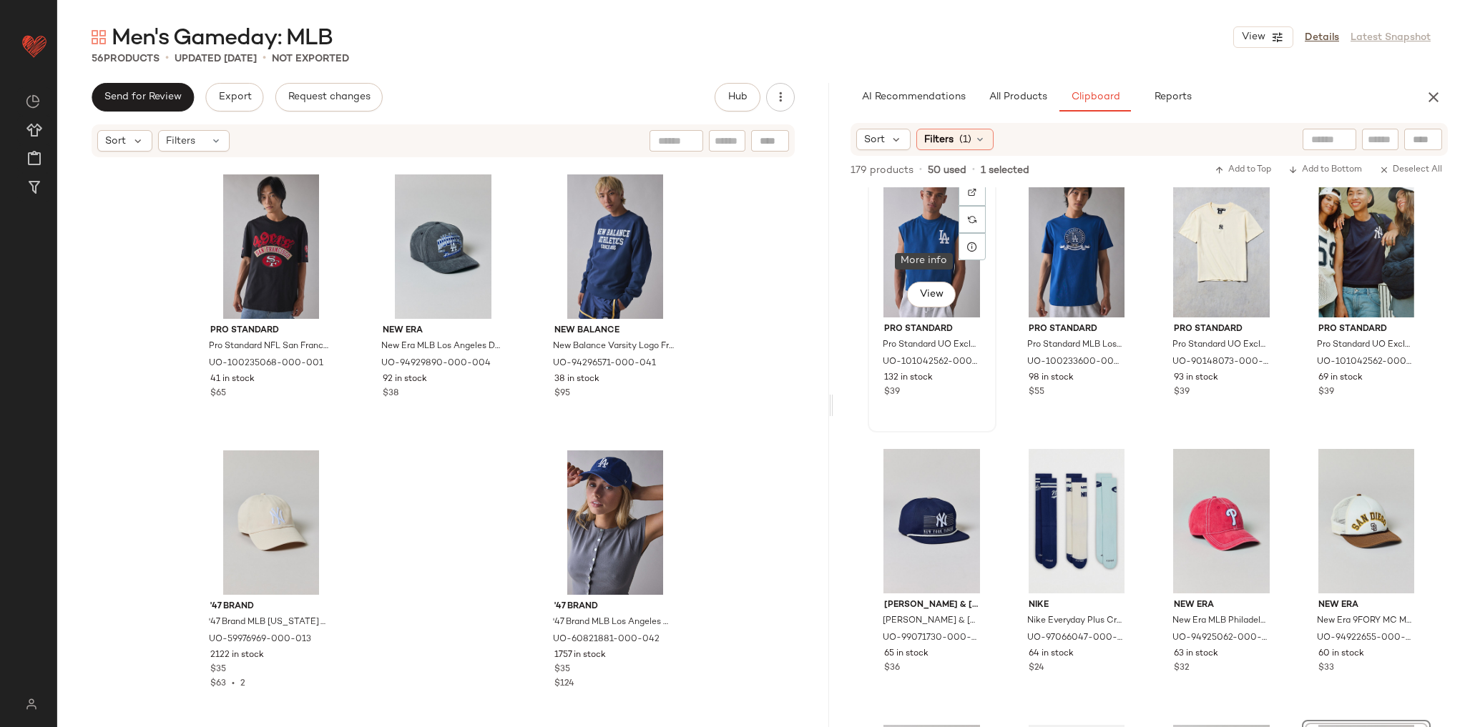
scroll to position [3328, 0]
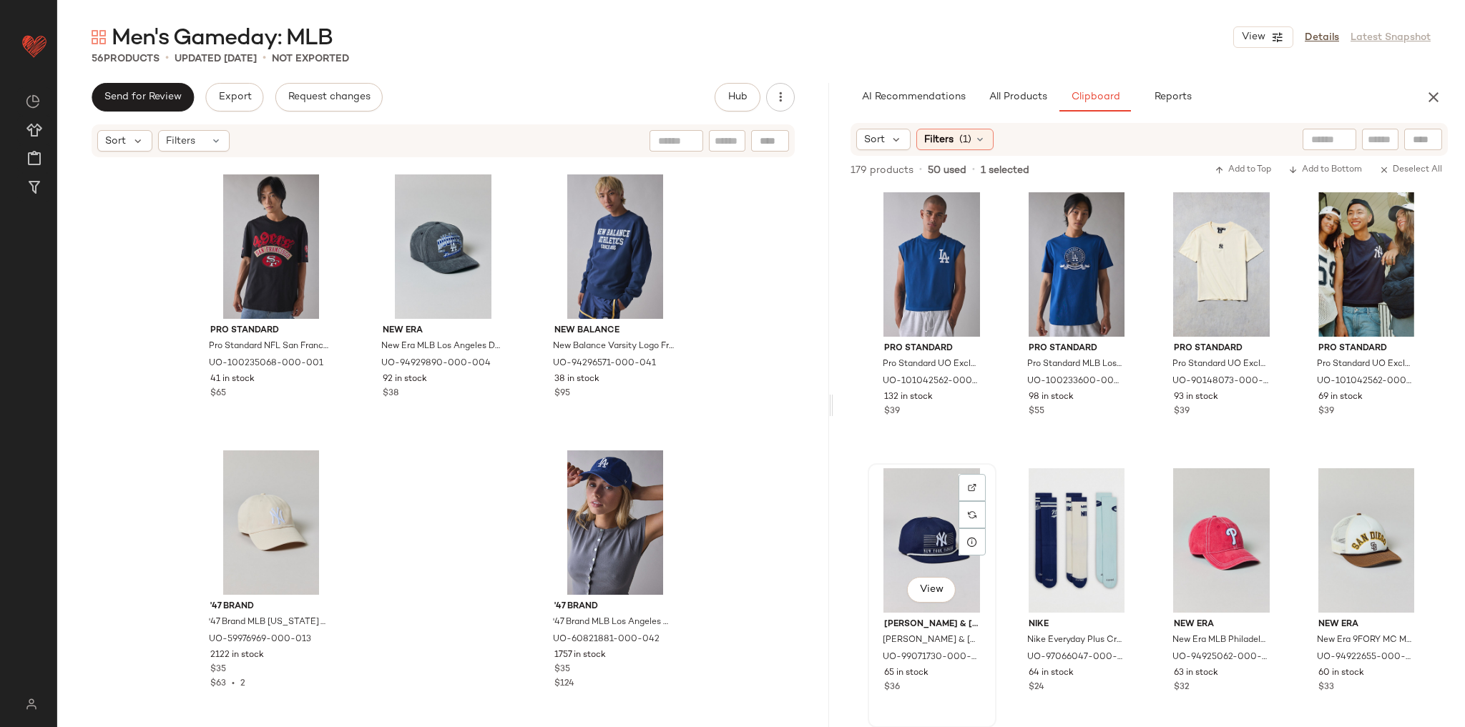
click at [942, 485] on div "View" at bounding box center [932, 541] width 119 height 144
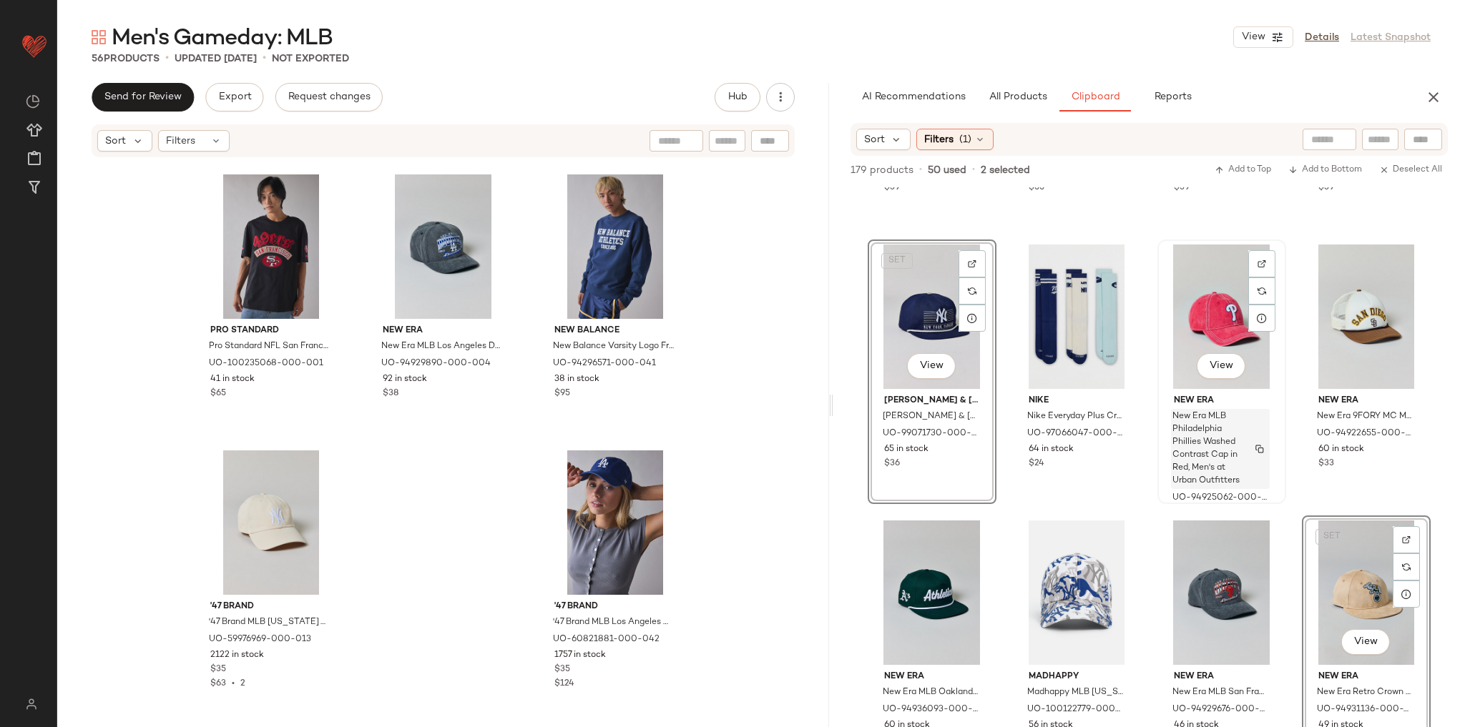
scroll to position [3557, 0]
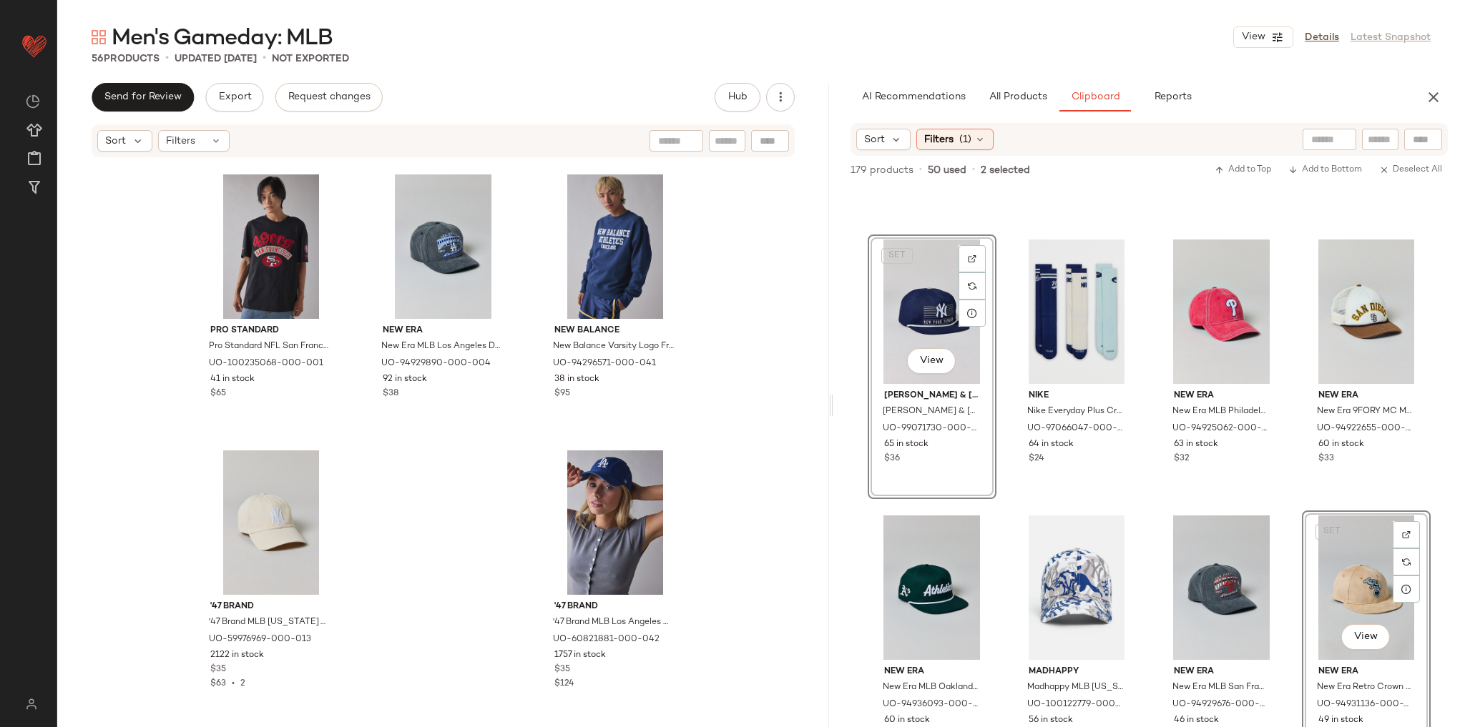
click at [1359, 552] on div "SET View" at bounding box center [1366, 588] width 119 height 144
click at [933, 326] on div "View" at bounding box center [932, 312] width 119 height 144
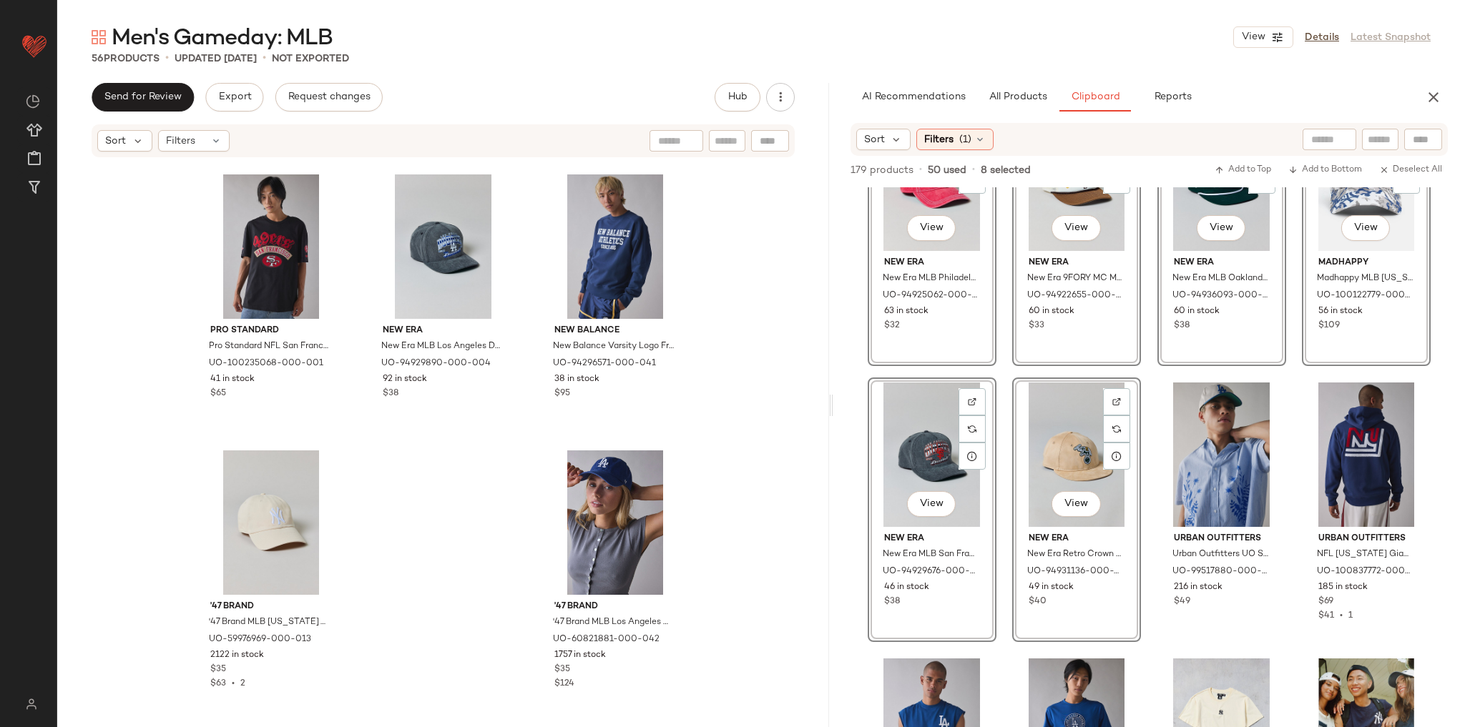
scroll to position [3577, 0]
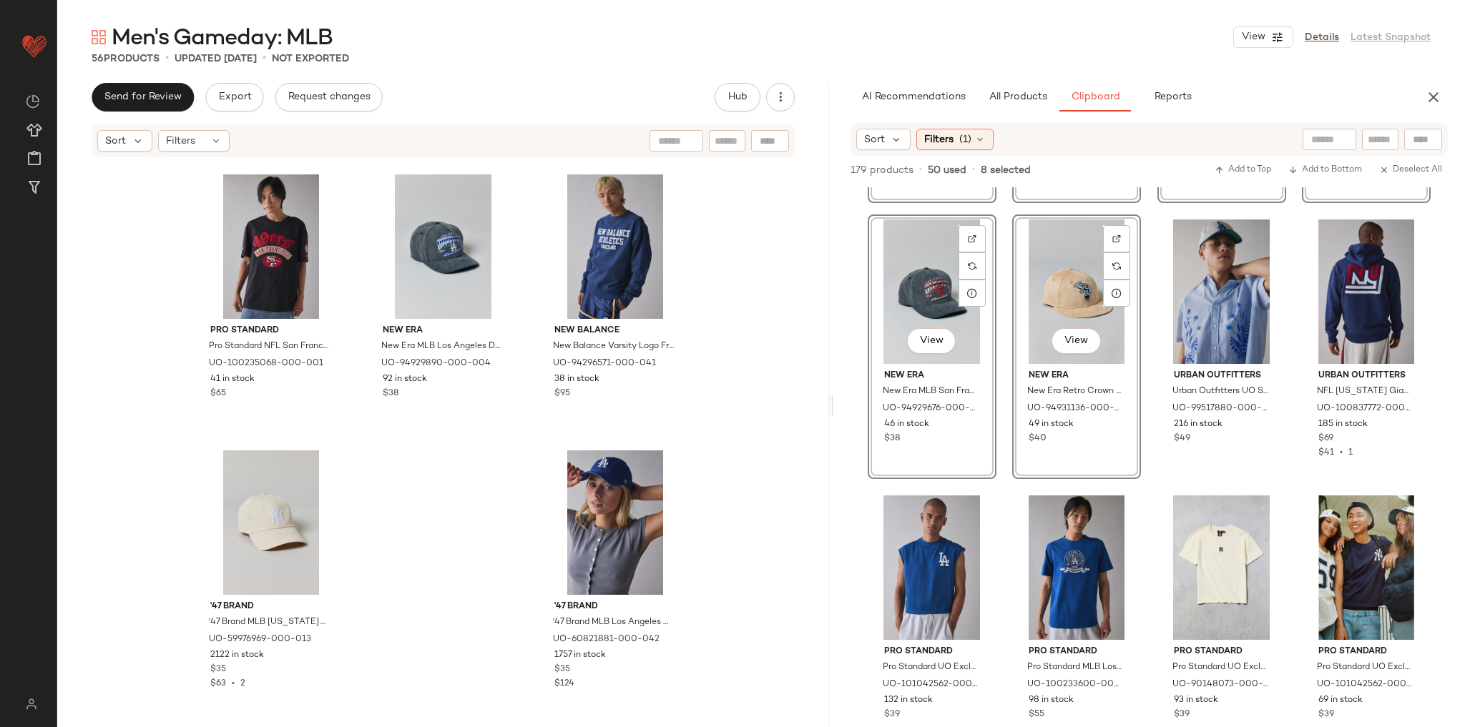
click at [1145, 359] on div "View New Era New Era MLB Philadelphia Phillies Washed Contrast Cap in Red, Men'…" at bounding box center [1149, 457] width 632 height 540
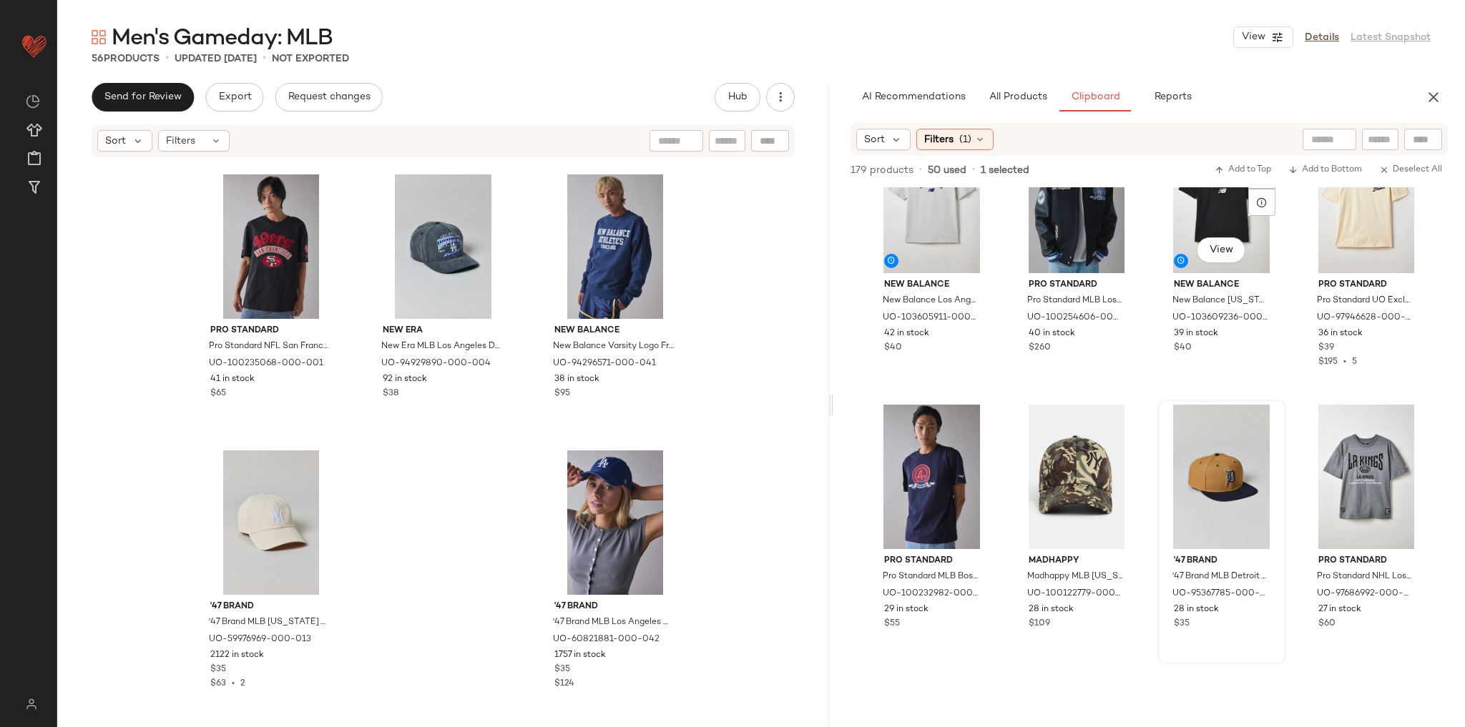
scroll to position [4922, 0]
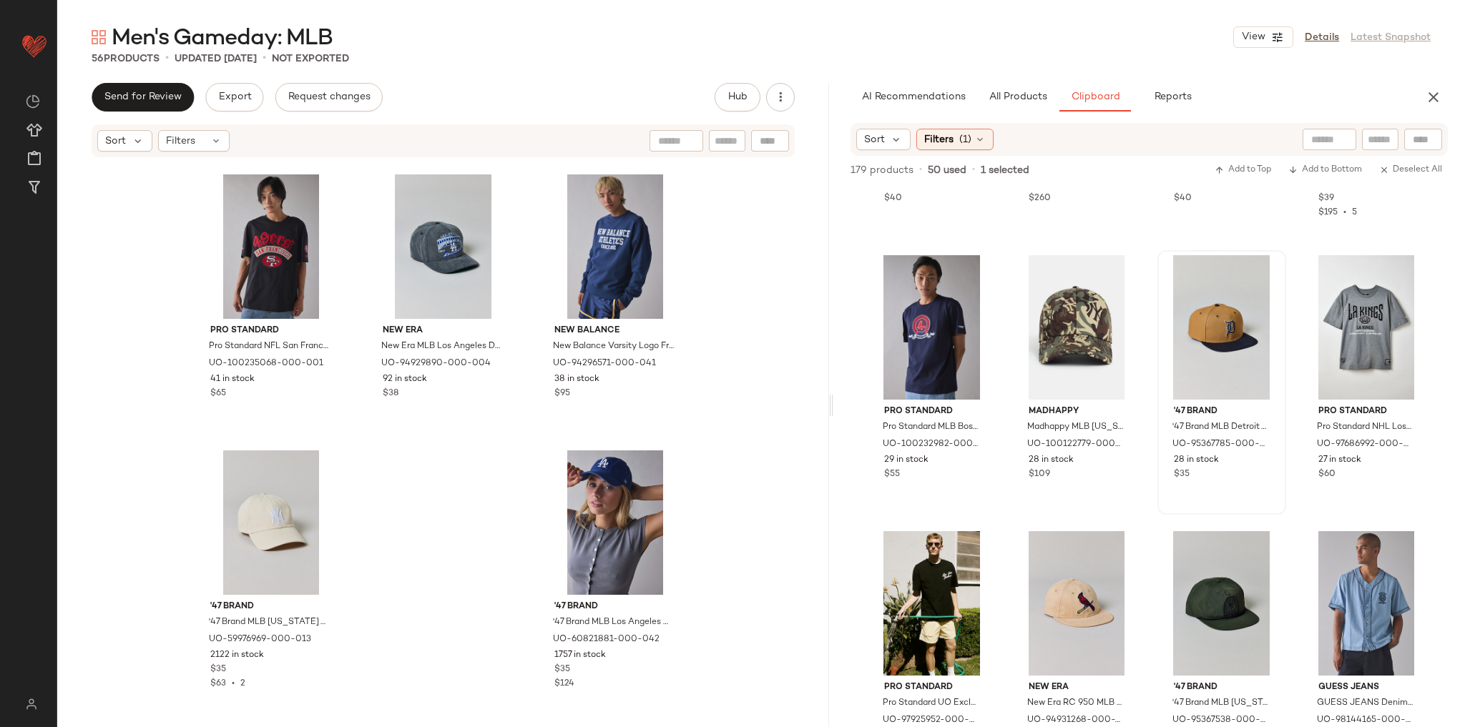
drag, startPoint x: 1226, startPoint y: 520, endPoint x: 1245, endPoint y: 512, distance: 20.9
click at [1245, 512] on div "New Balance New Balance Los Angeles Graphic Tee in Light Grey, Men's at Urban O…" at bounding box center [1149, 457] width 632 height 540
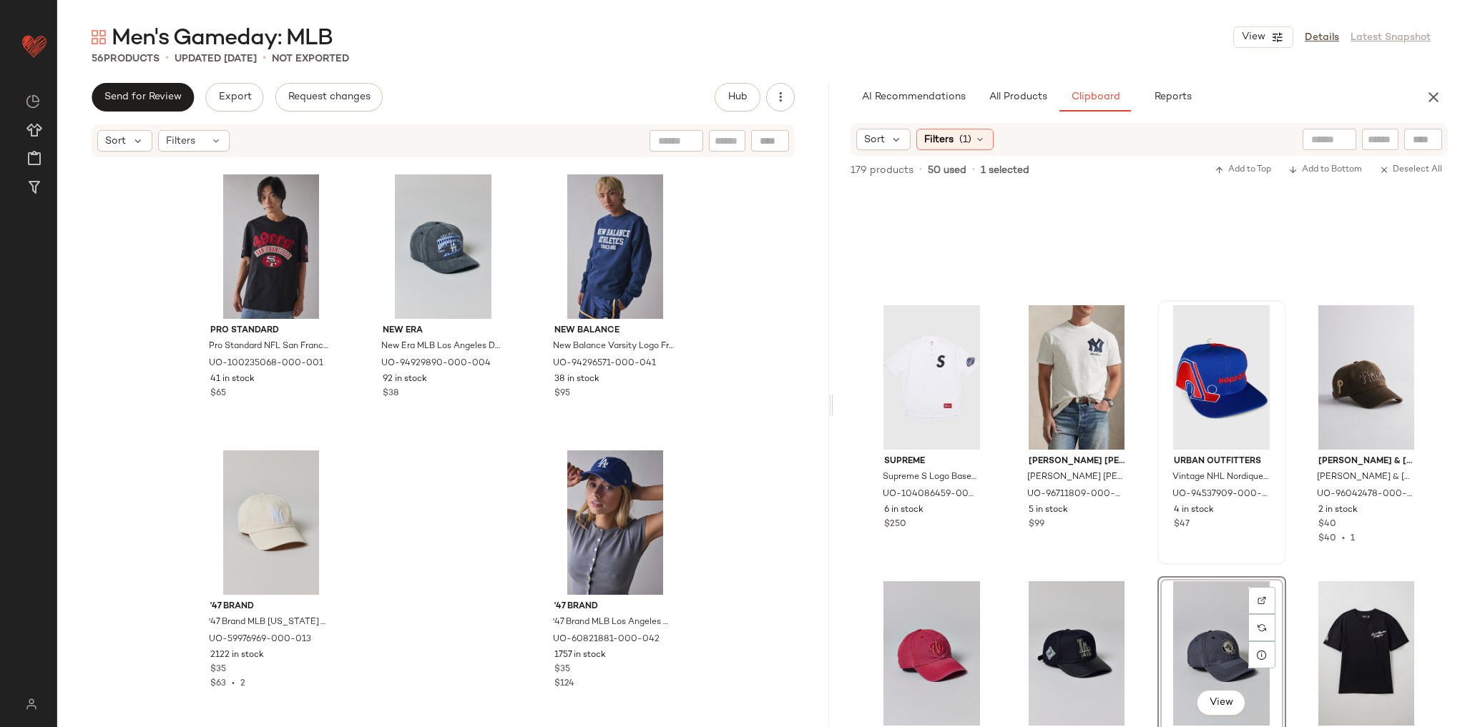
scroll to position [6524, 0]
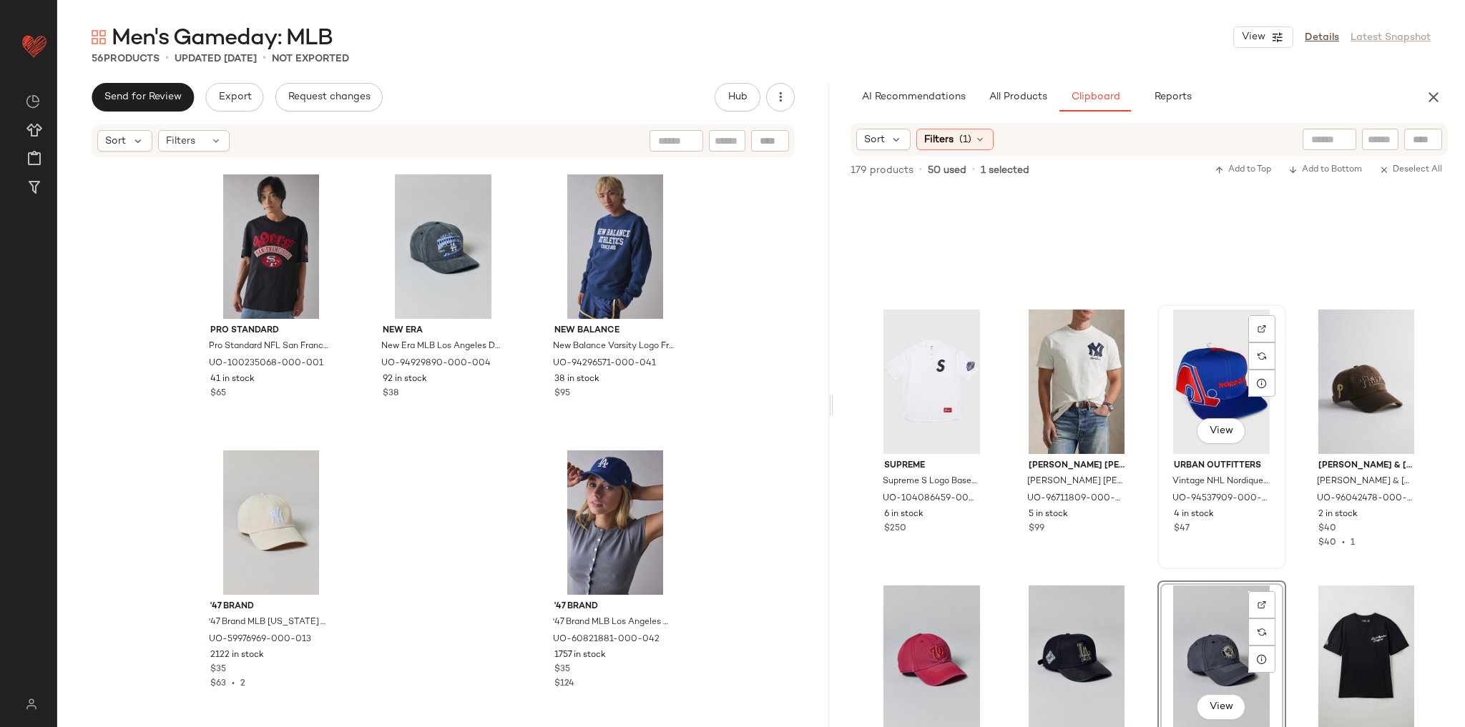
click at [1216, 372] on div "View" at bounding box center [1221, 382] width 119 height 144
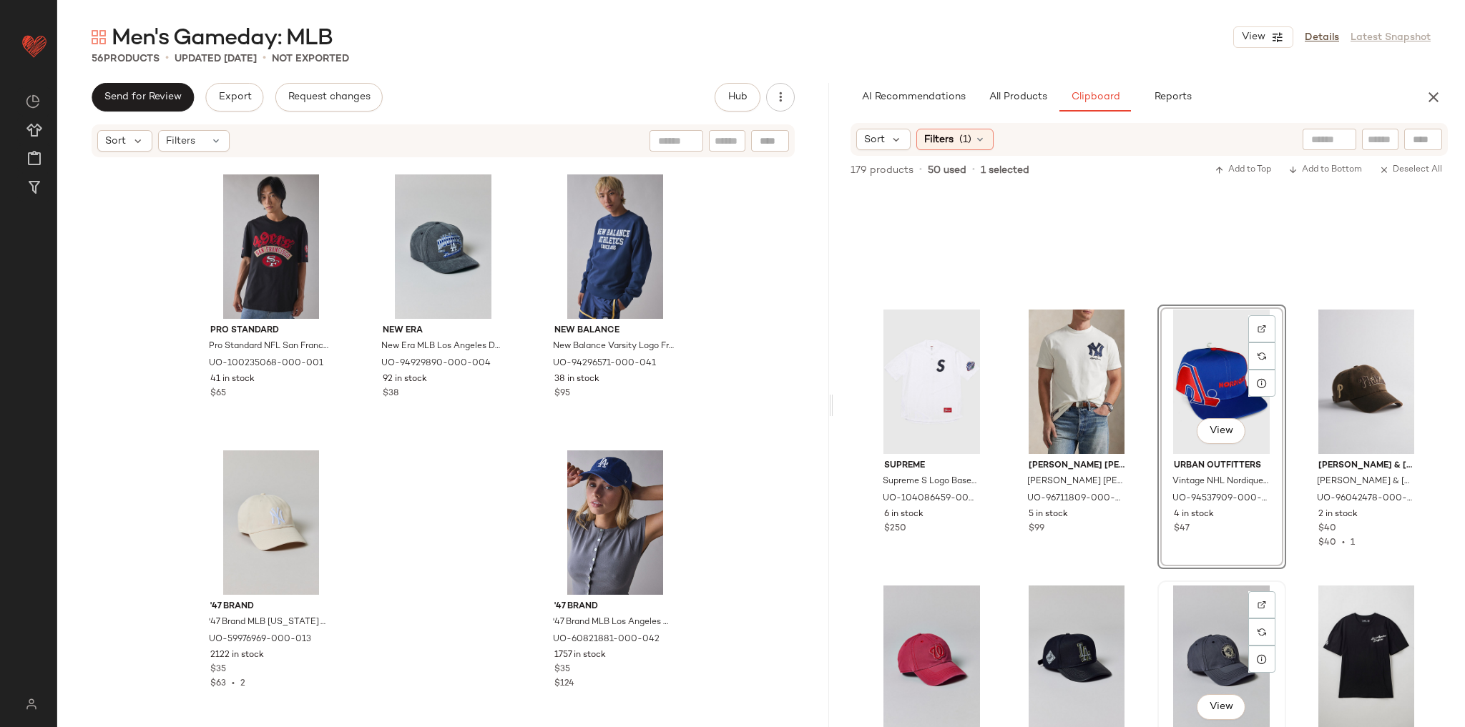
click at [1217, 631] on div "View" at bounding box center [1221, 658] width 119 height 144
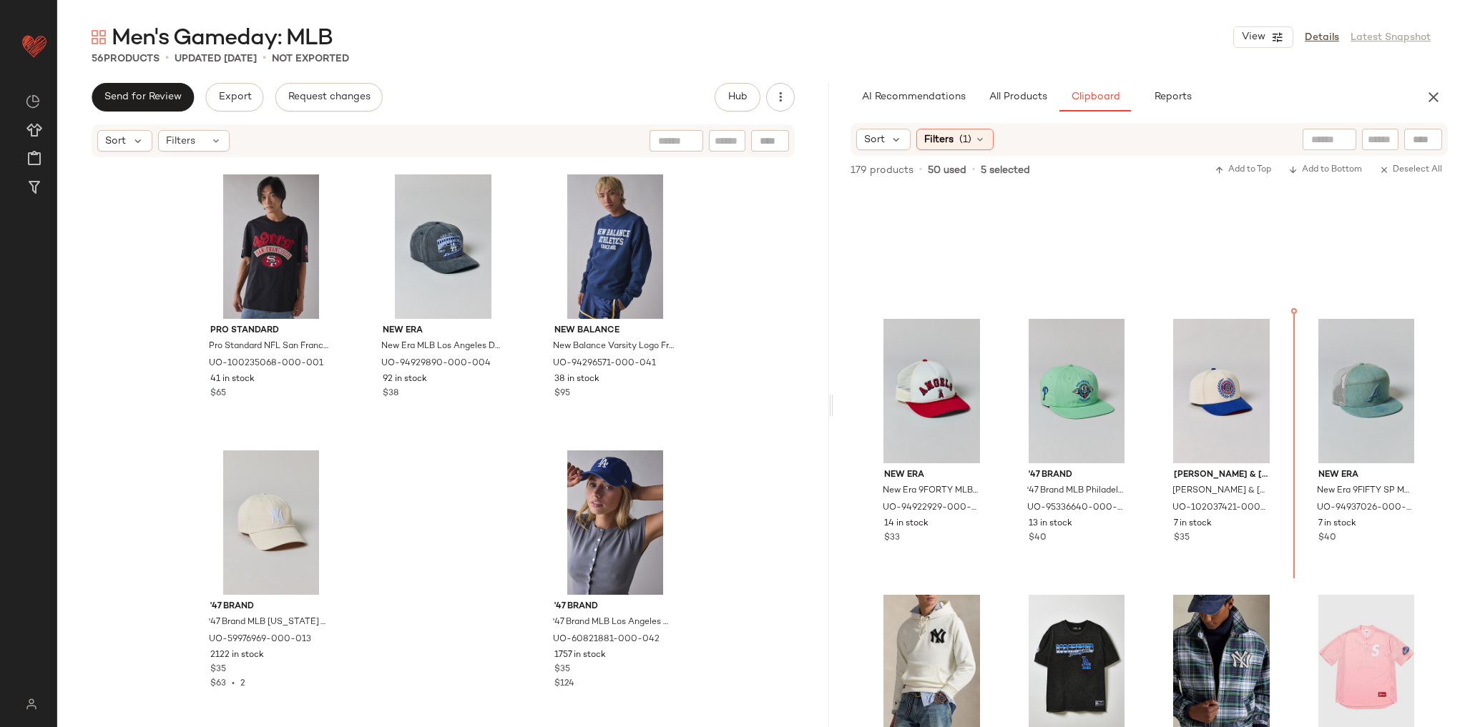
scroll to position [5926, 0]
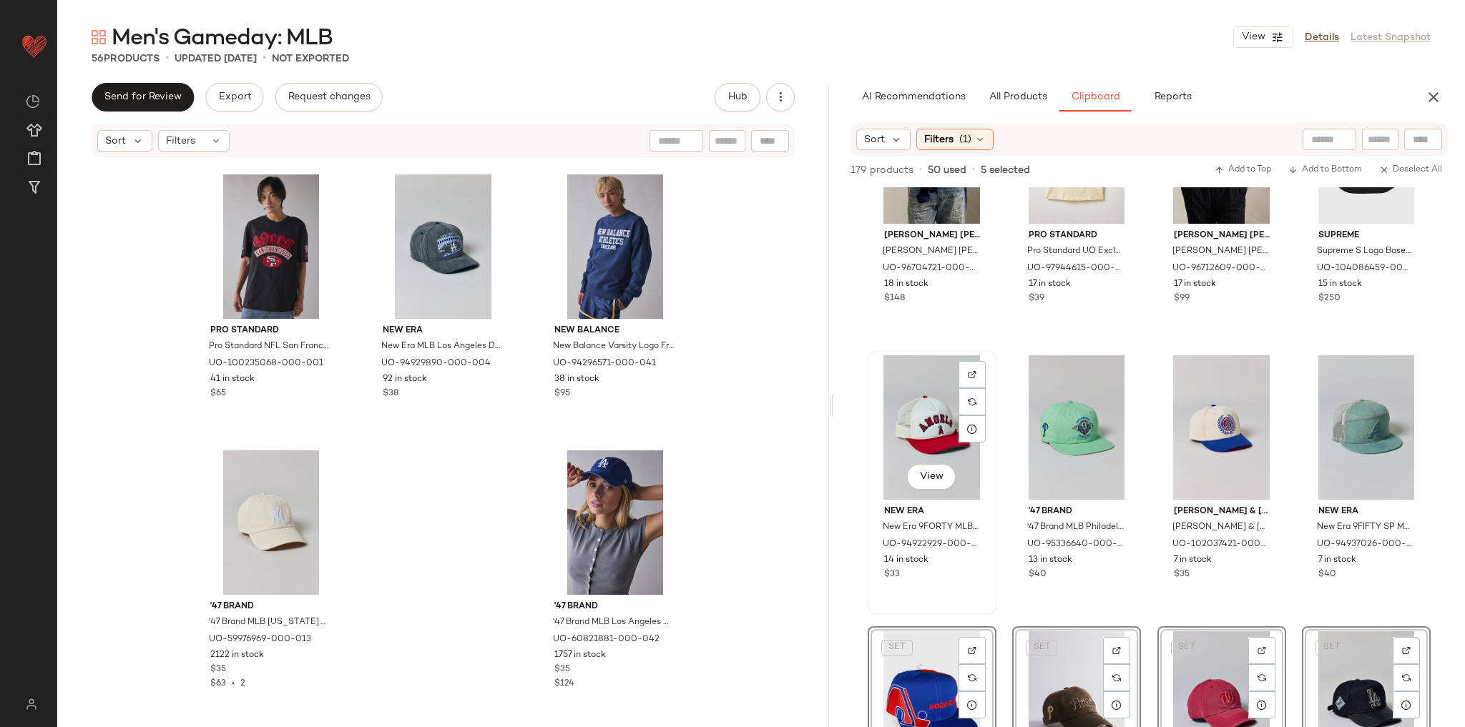
click at [918, 431] on div "View" at bounding box center [932, 428] width 119 height 144
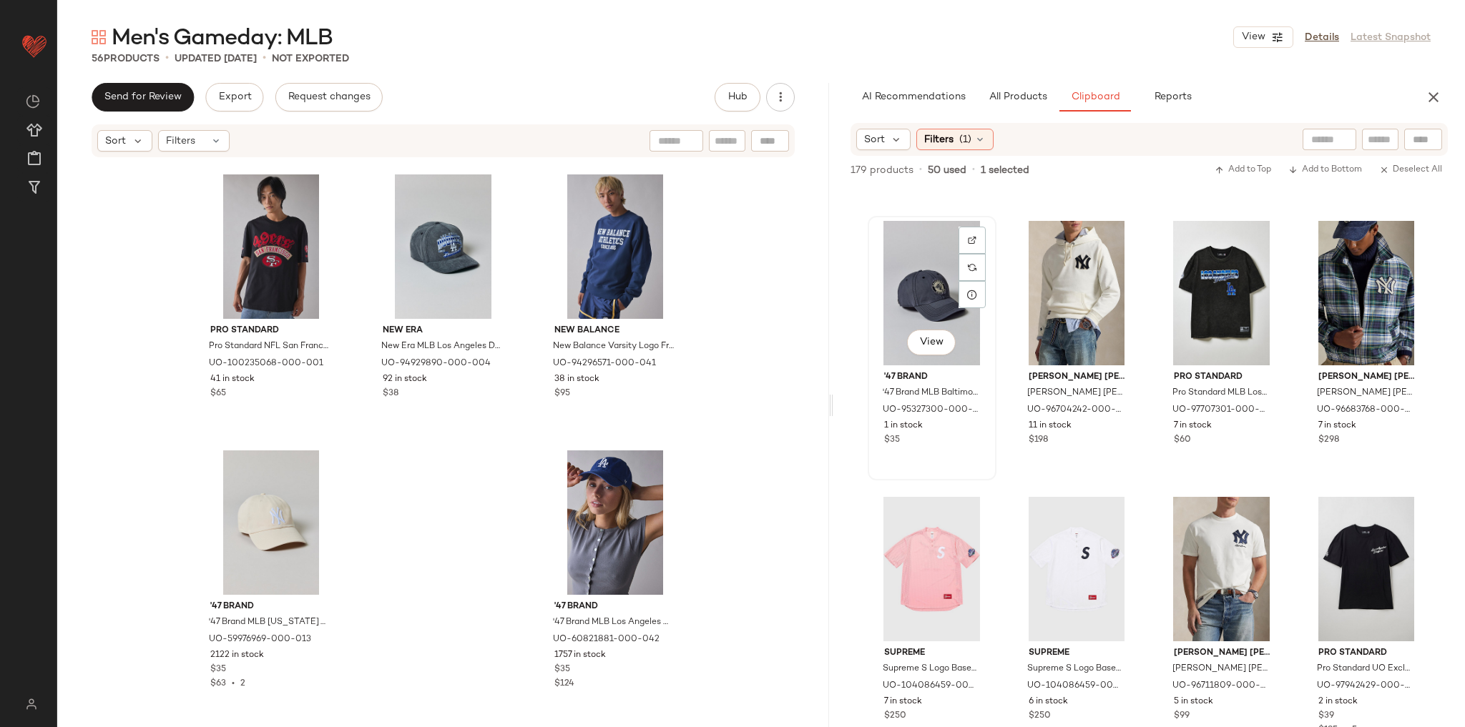
click at [904, 305] on div "View" at bounding box center [932, 293] width 119 height 144
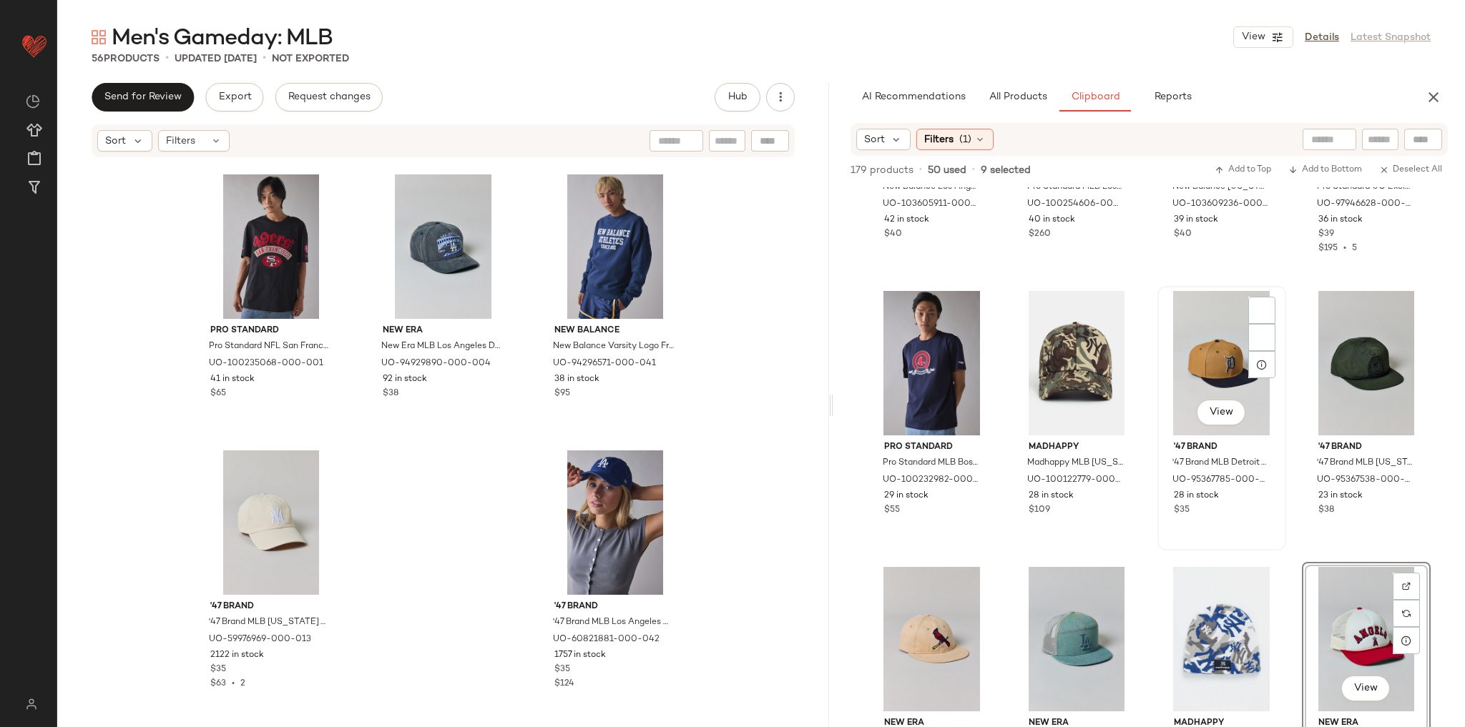
scroll to position [4876, 0]
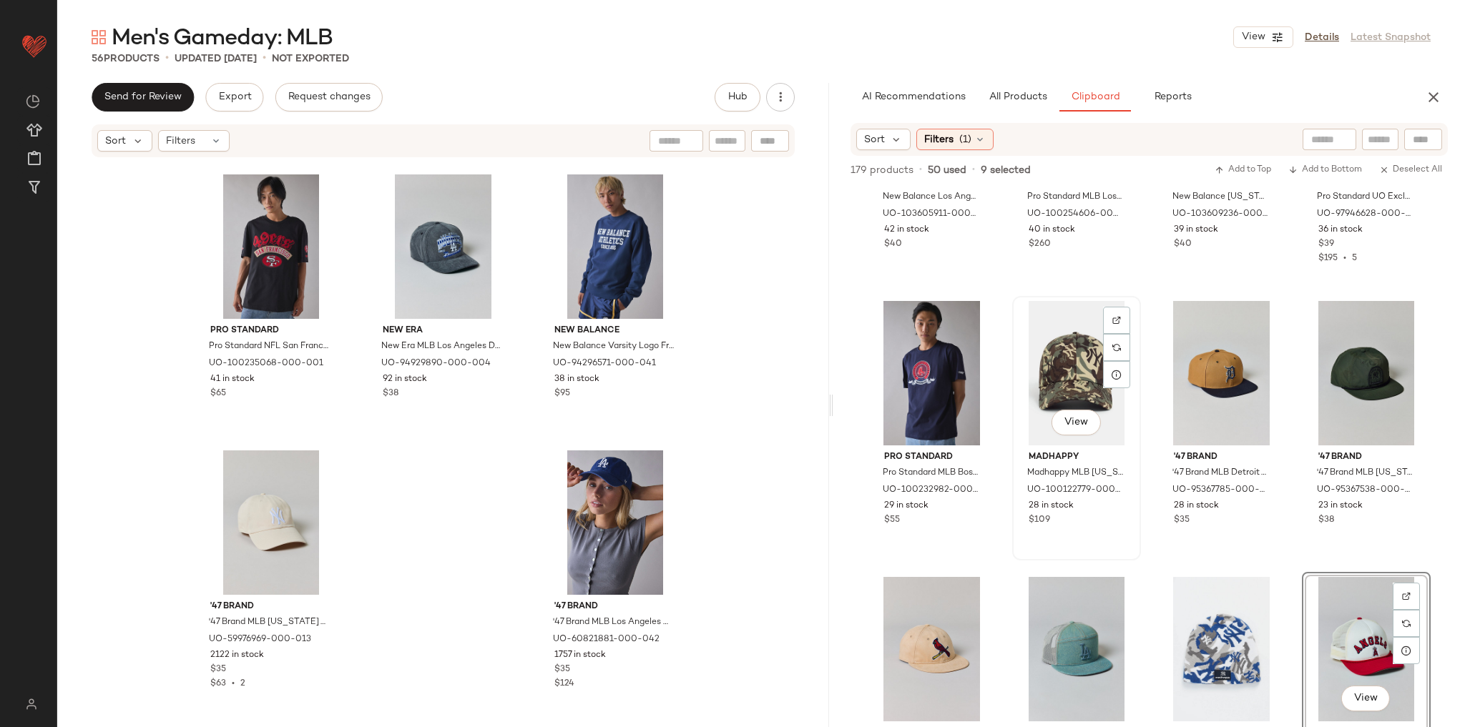
click at [1079, 369] on div "View" at bounding box center [1076, 373] width 119 height 144
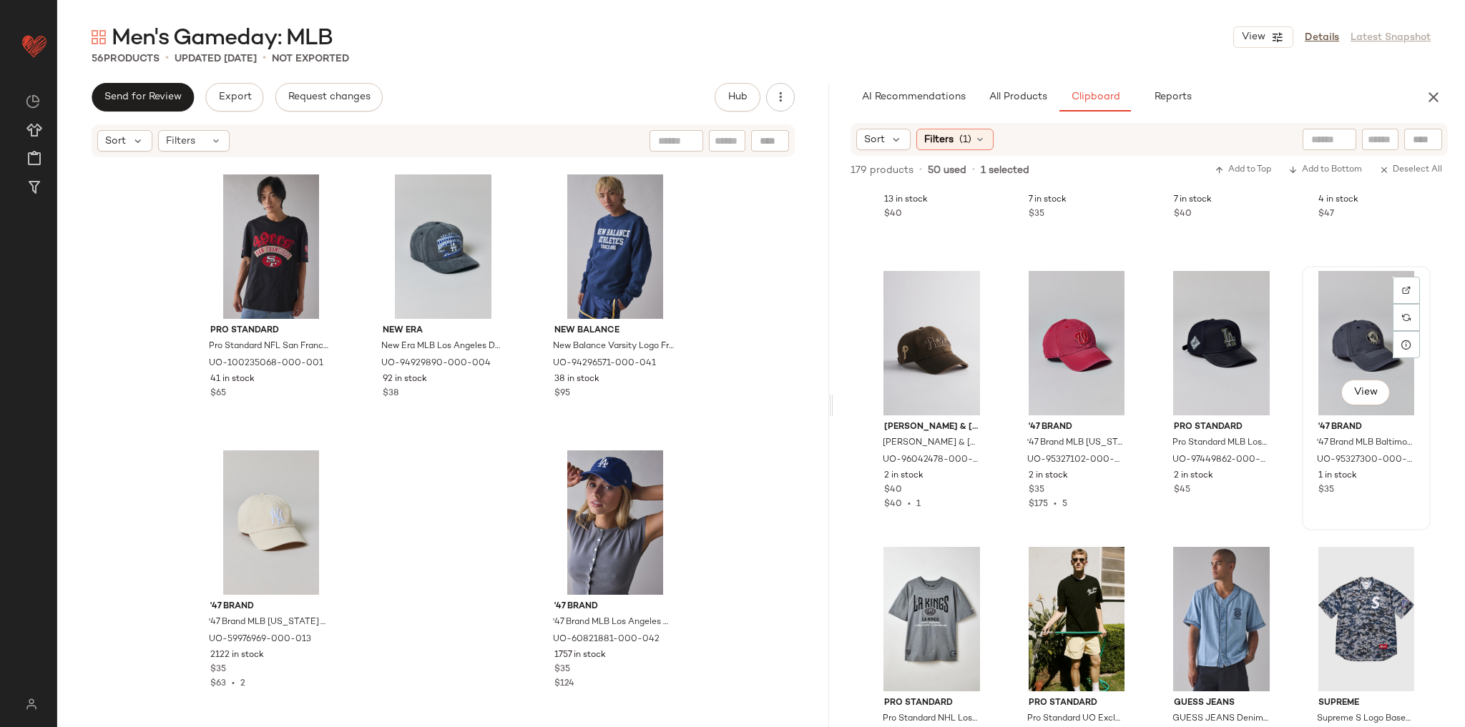
click at [1348, 339] on div "View" at bounding box center [1366, 343] width 119 height 144
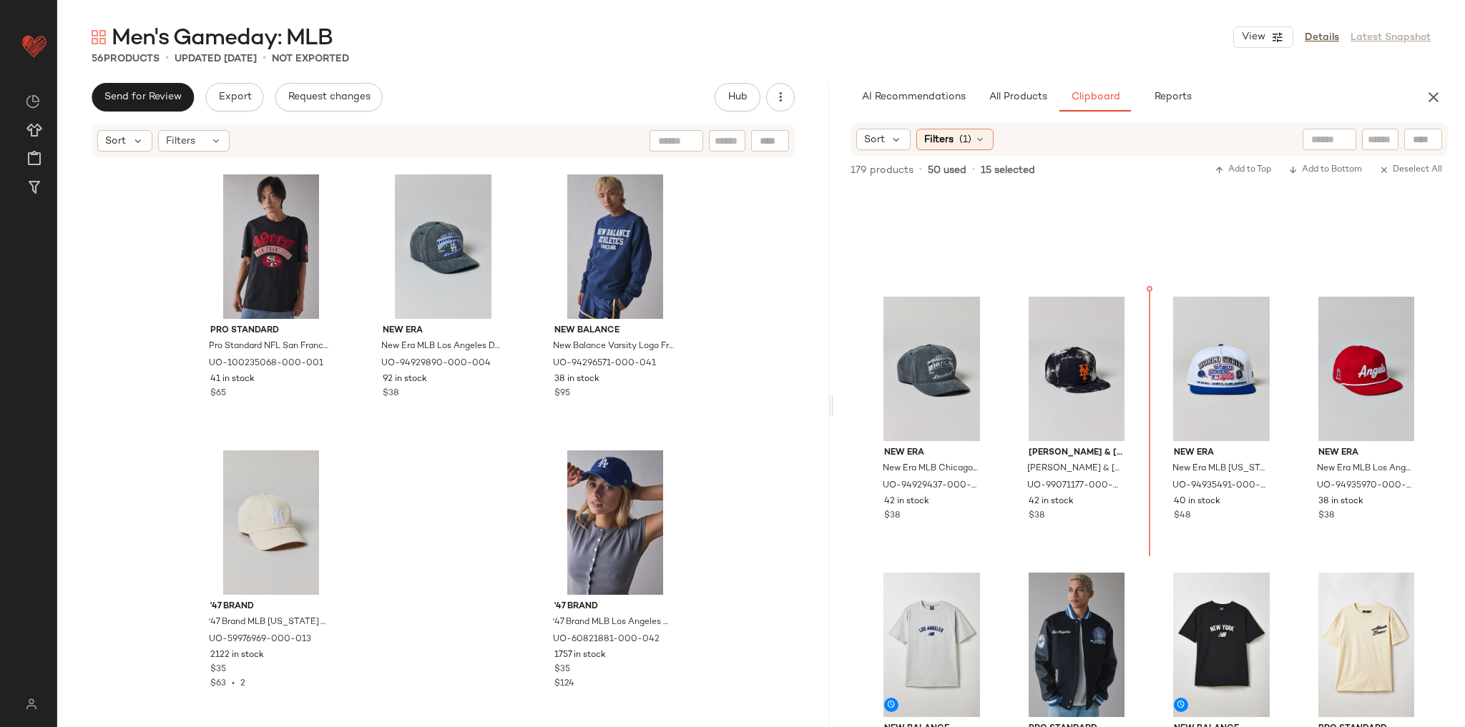
scroll to position [4327, 0]
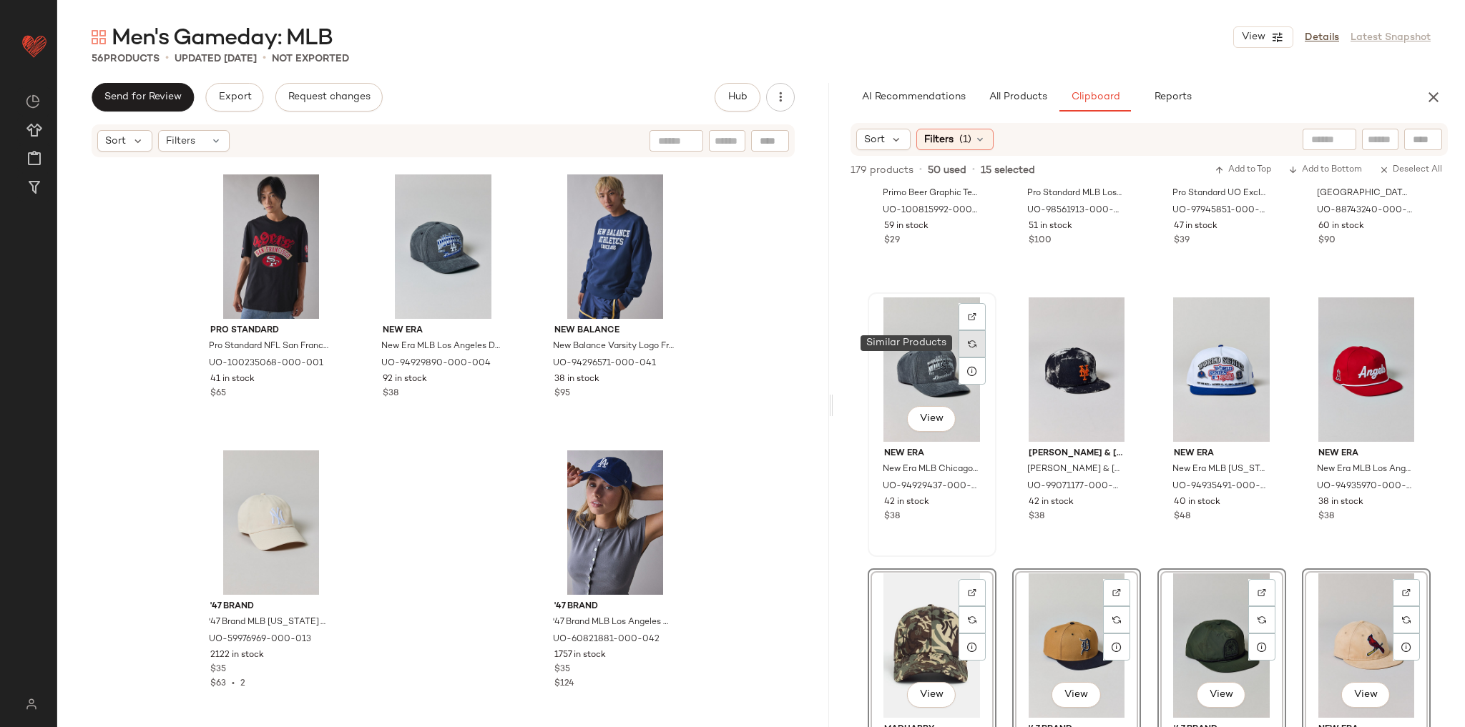
click at [960, 348] on div at bounding box center [972, 343] width 27 height 27
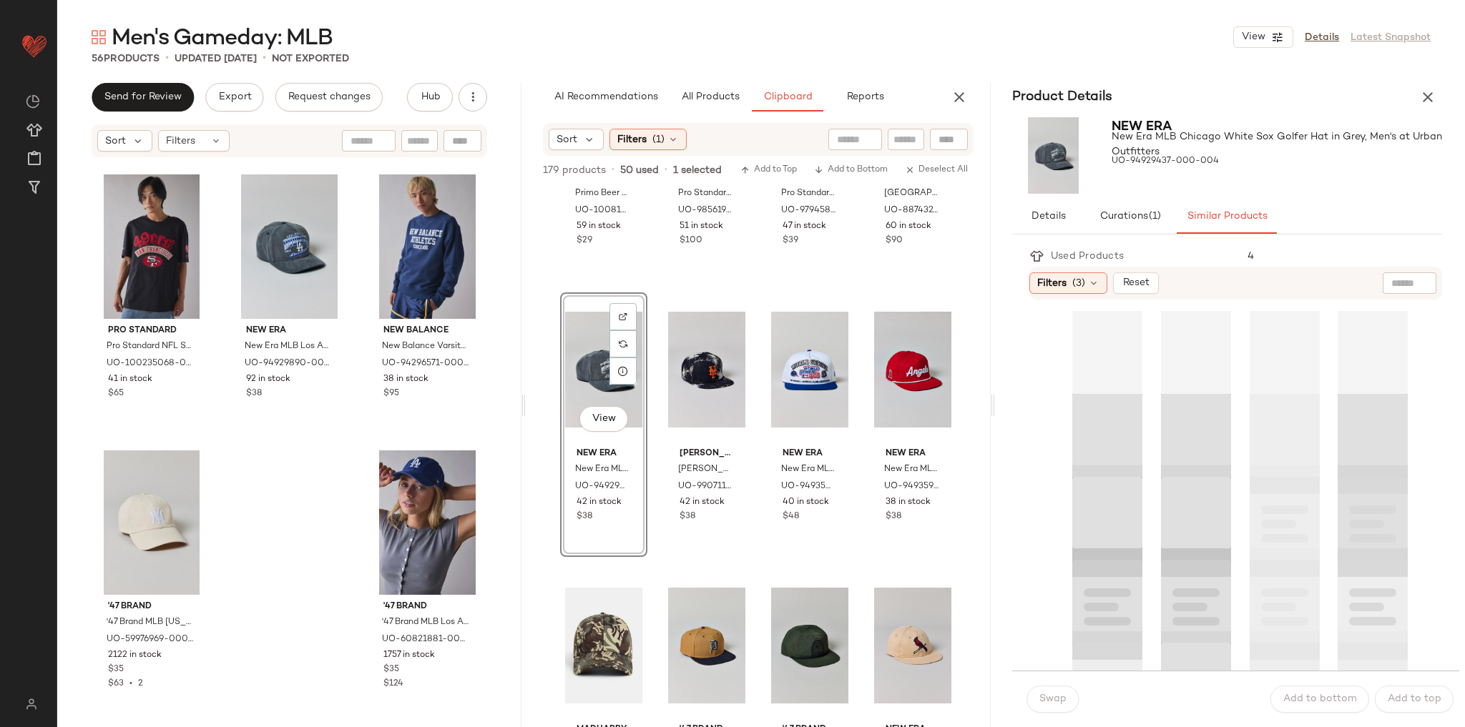
click at [1410, 117] on div "New Era New Era MLB Chicago White Sox Golfer Hat in Grey, Men's at Urban Outfit…" at bounding box center [1227, 156] width 464 height 88
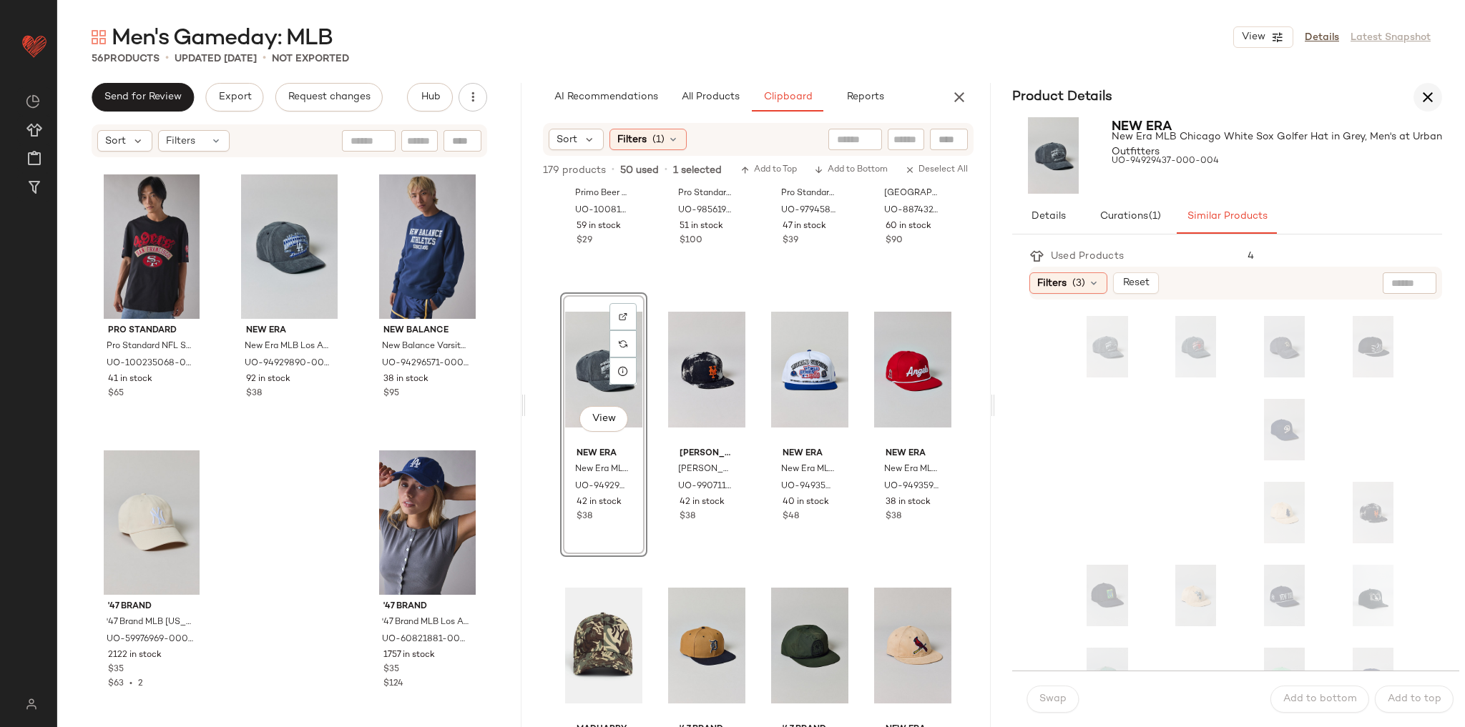
click at [1423, 104] on icon "button" at bounding box center [1427, 97] width 17 height 17
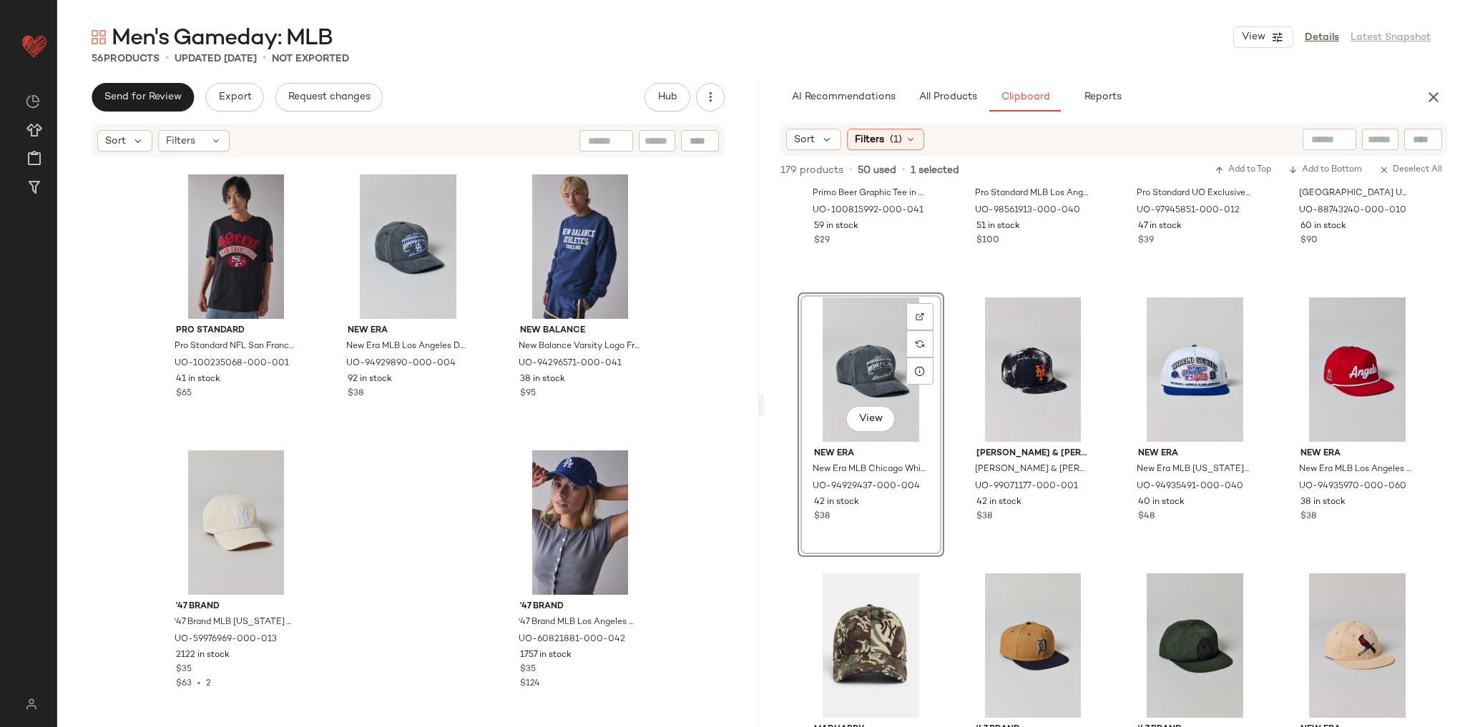
click at [878, 370] on div "View" at bounding box center [871, 370] width 137 height 144
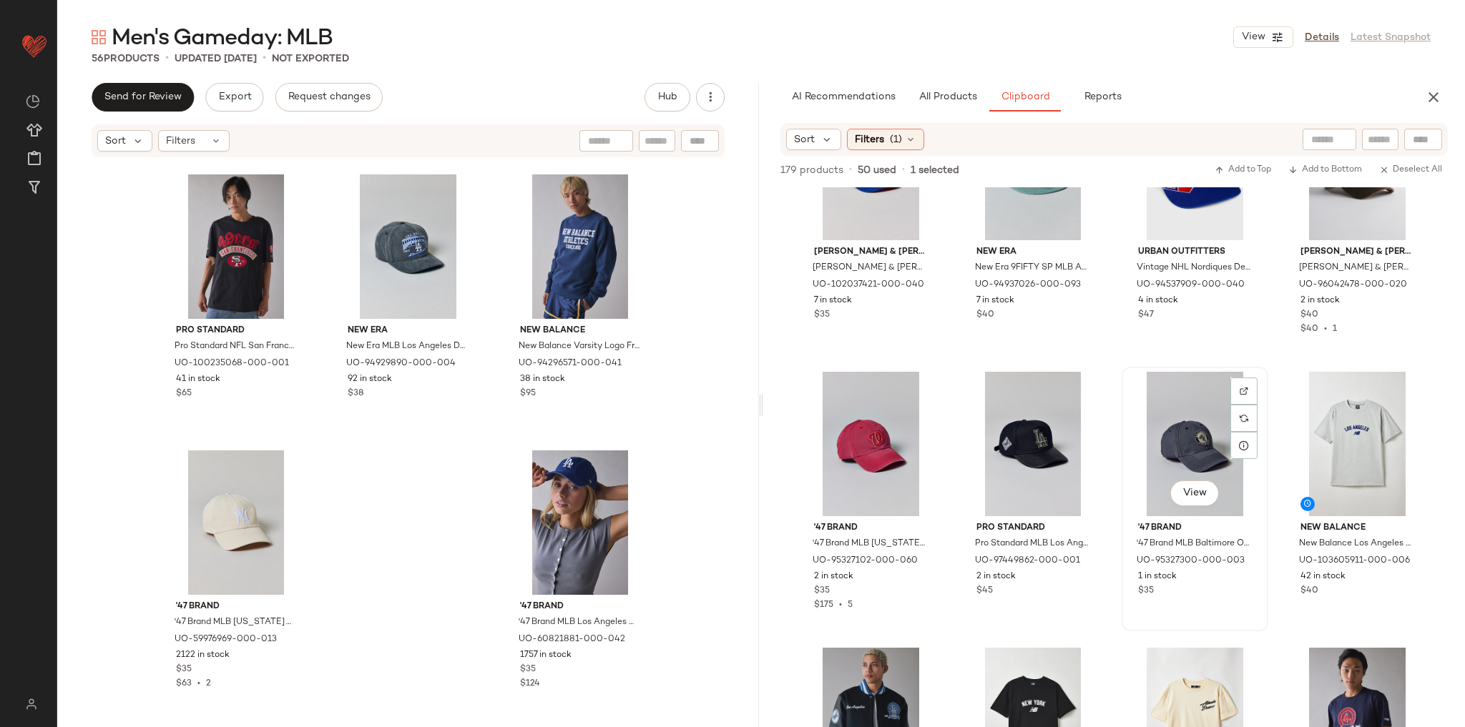
click at [1159, 454] on div "View" at bounding box center [1195, 444] width 137 height 144
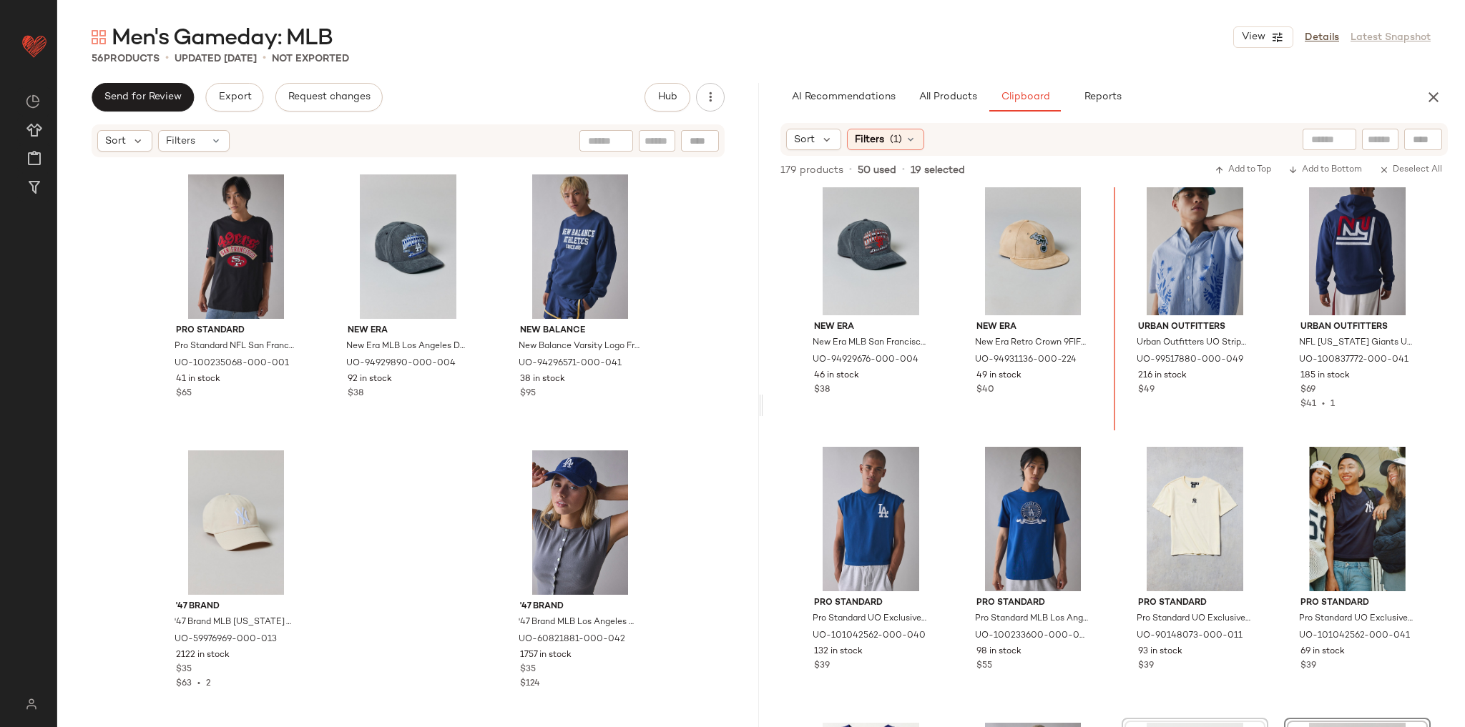
scroll to position [3594, 0]
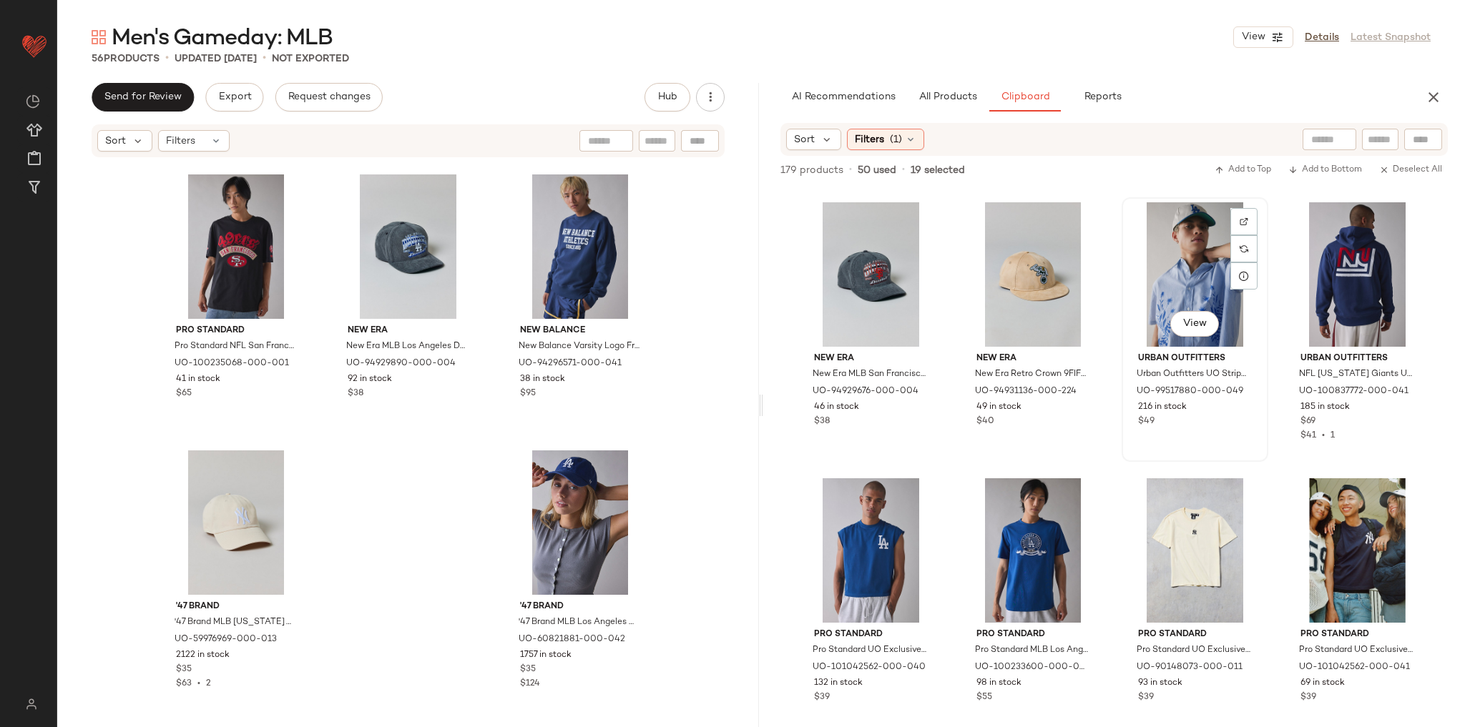
click at [1131, 352] on div "Urban Outfitters Urban Outfitters UO Stripe Graphic Shirt Top in Blue, Men's at…" at bounding box center [1195, 388] width 137 height 83
click at [1114, 363] on div "New Era New Era MLB San Francisco Giants Golfer Hat in Grey, Men's at Urban Out…" at bounding box center [1114, 457] width 702 height 540
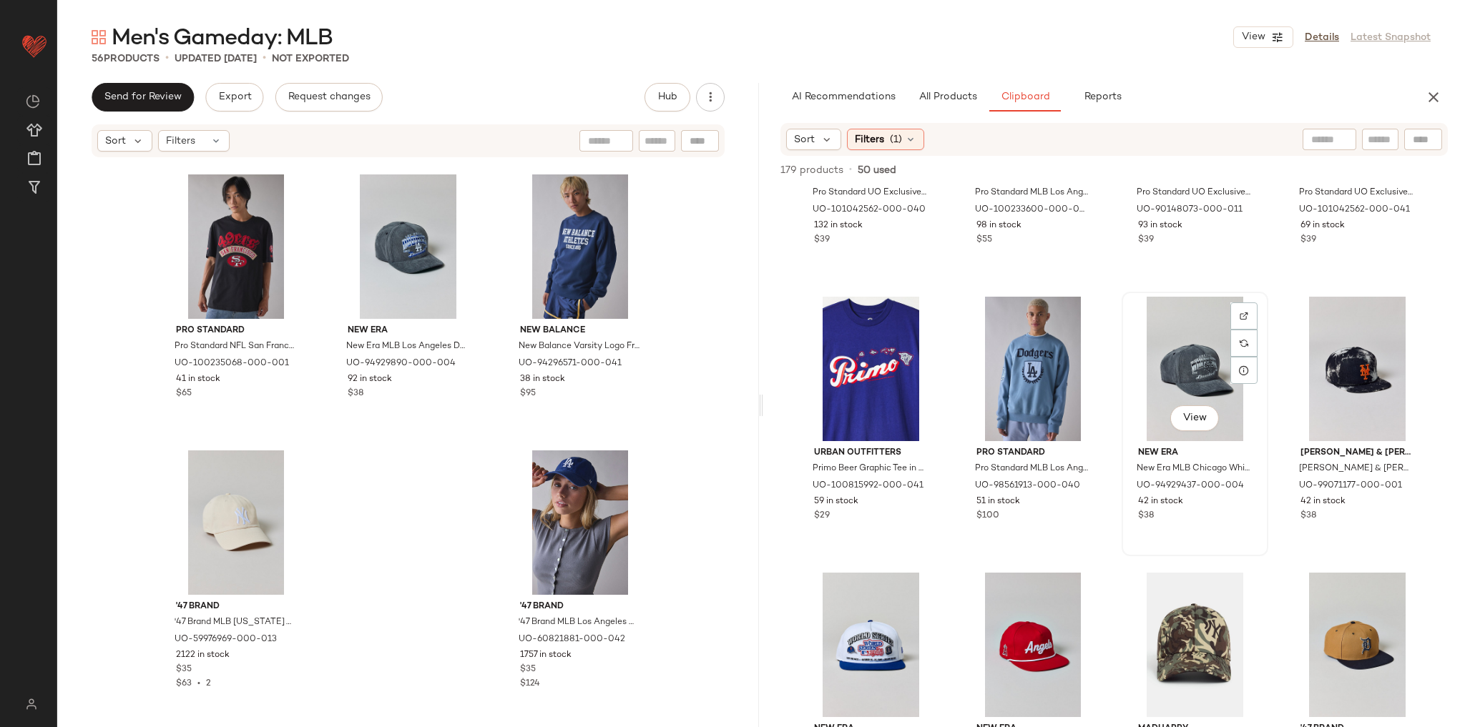
click at [1185, 444] on div "New Era New Era MLB Chicago White Sox Golfer Hat in Grey, Men's at Urban Outfit…" at bounding box center [1195, 482] width 137 height 83
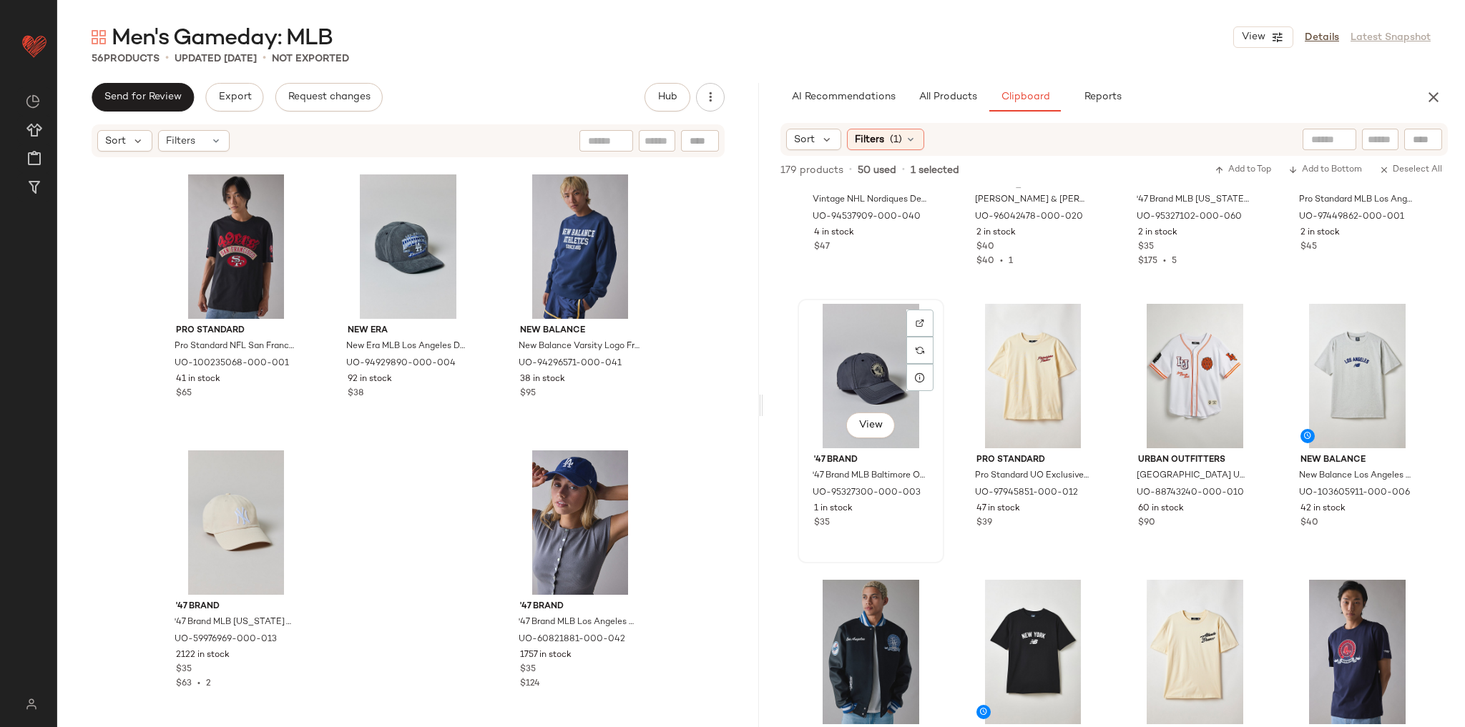
click at [870, 381] on div "View" at bounding box center [871, 376] width 137 height 144
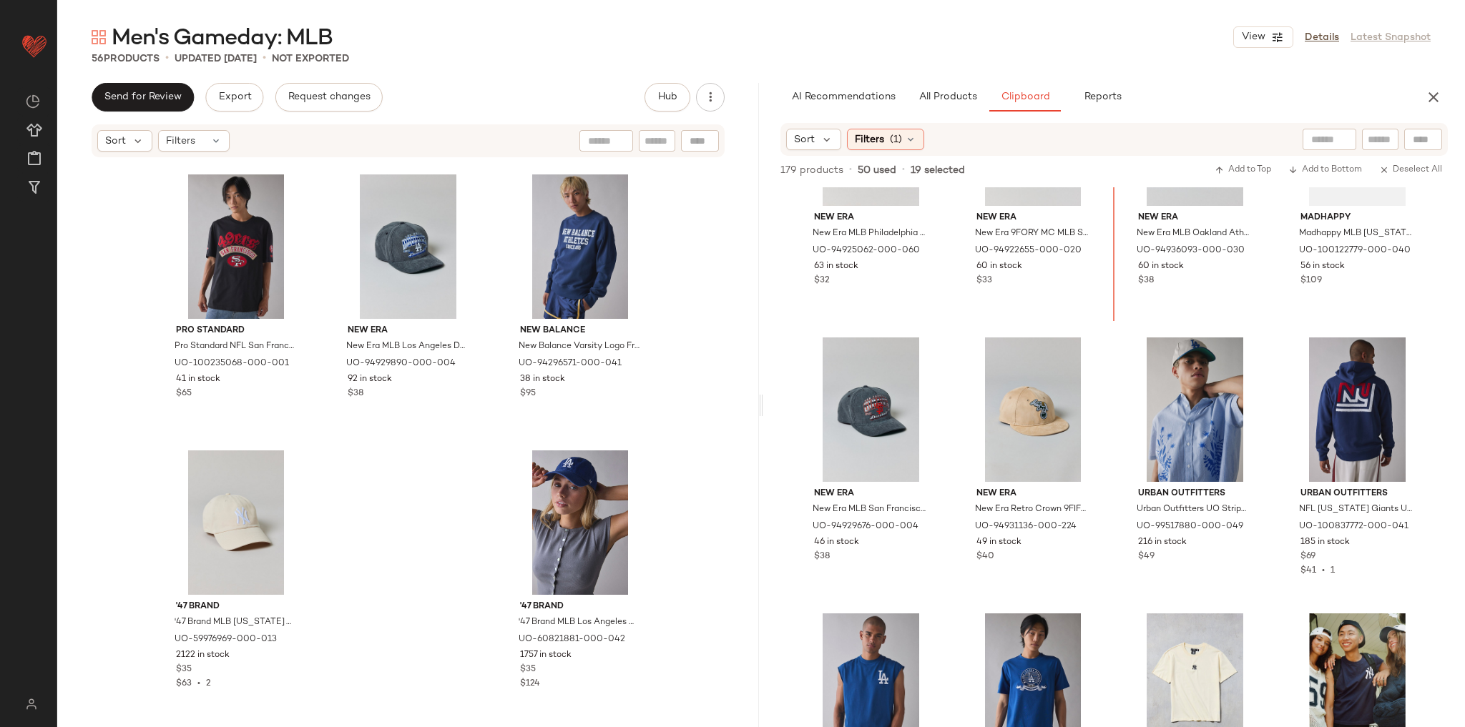
scroll to position [3421, 0]
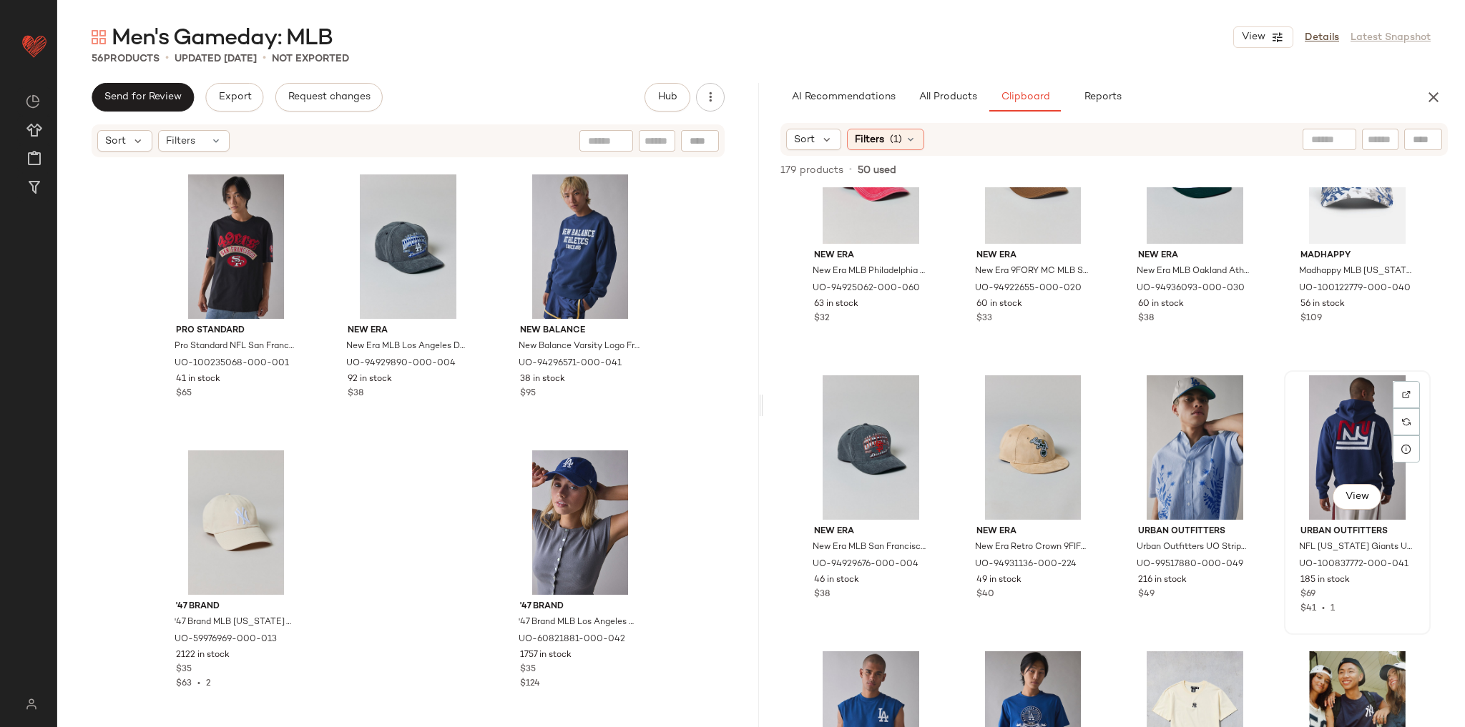
click at [1289, 471] on div "View" at bounding box center [1357, 448] width 137 height 144
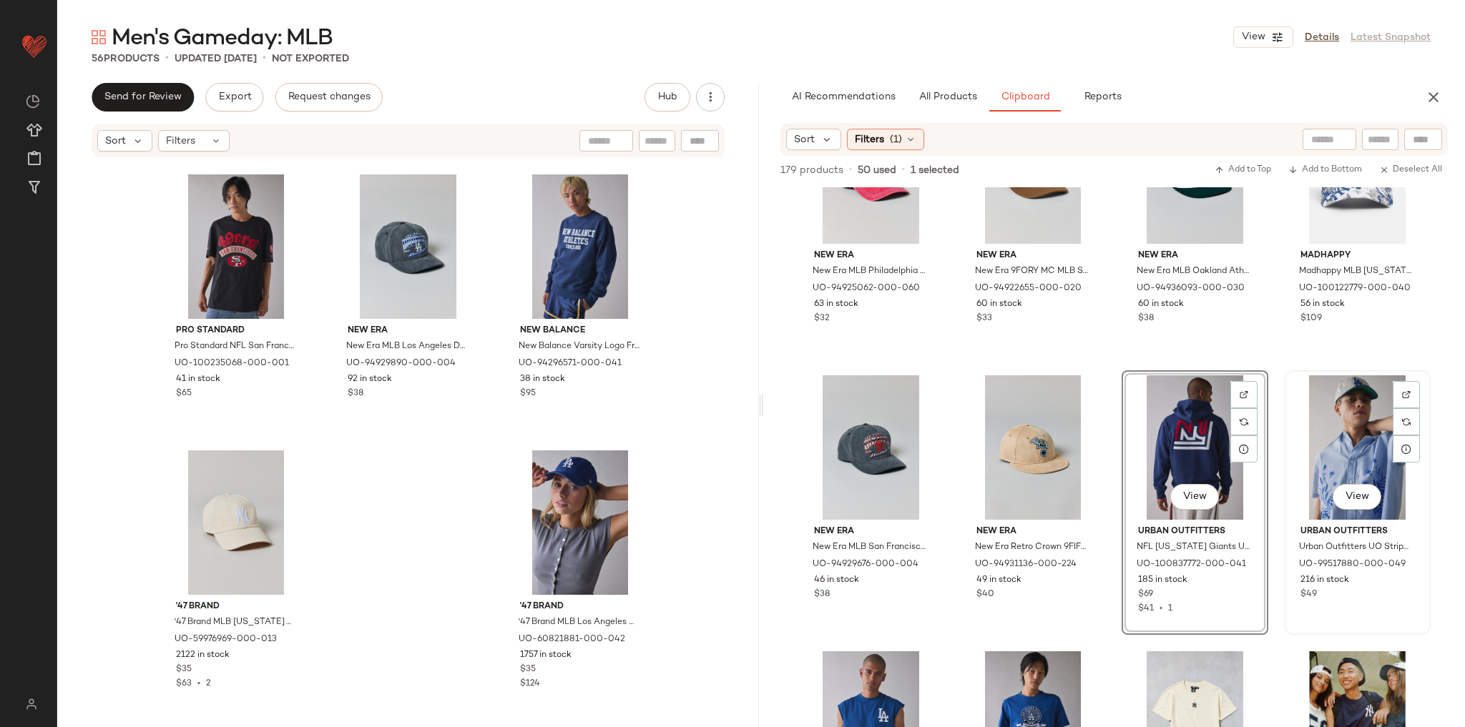
click at [1289, 482] on div "View" at bounding box center [1357, 448] width 137 height 144
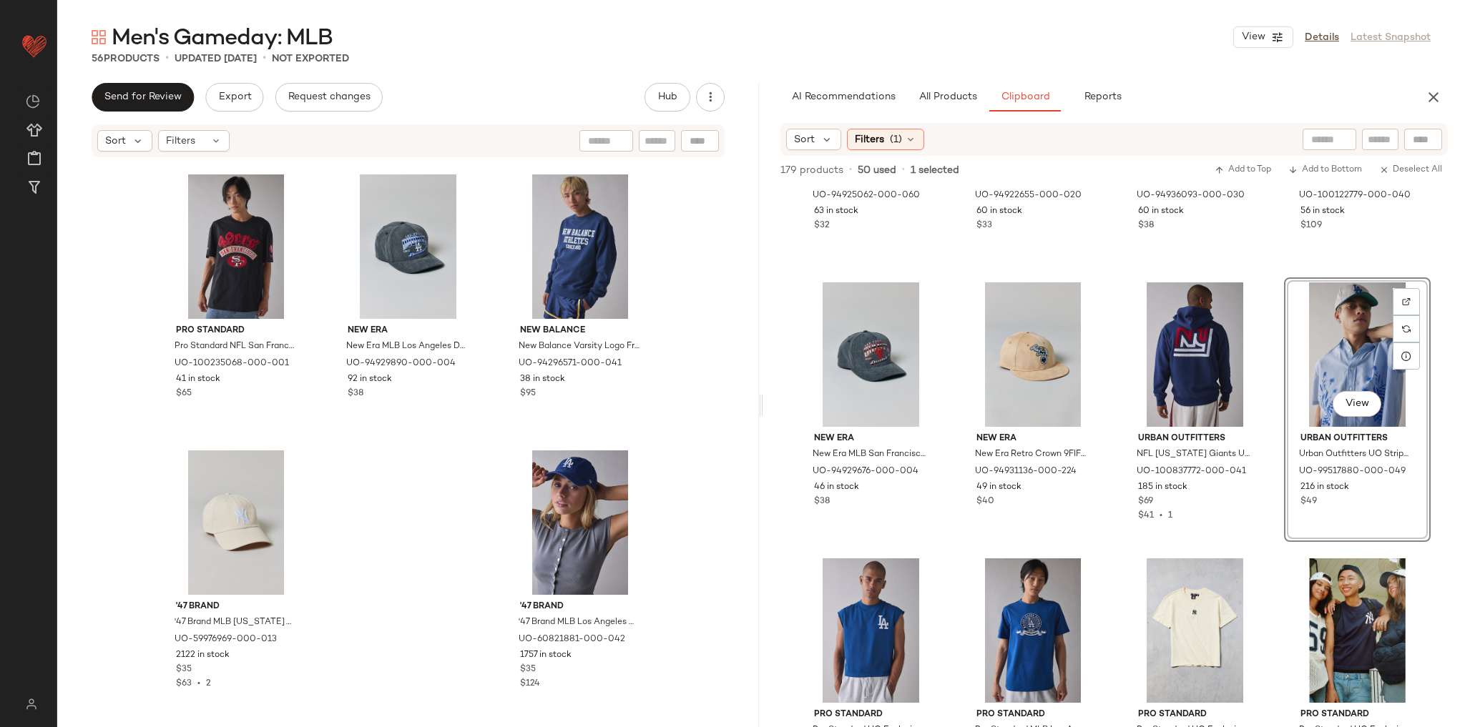
scroll to position [3650, 0]
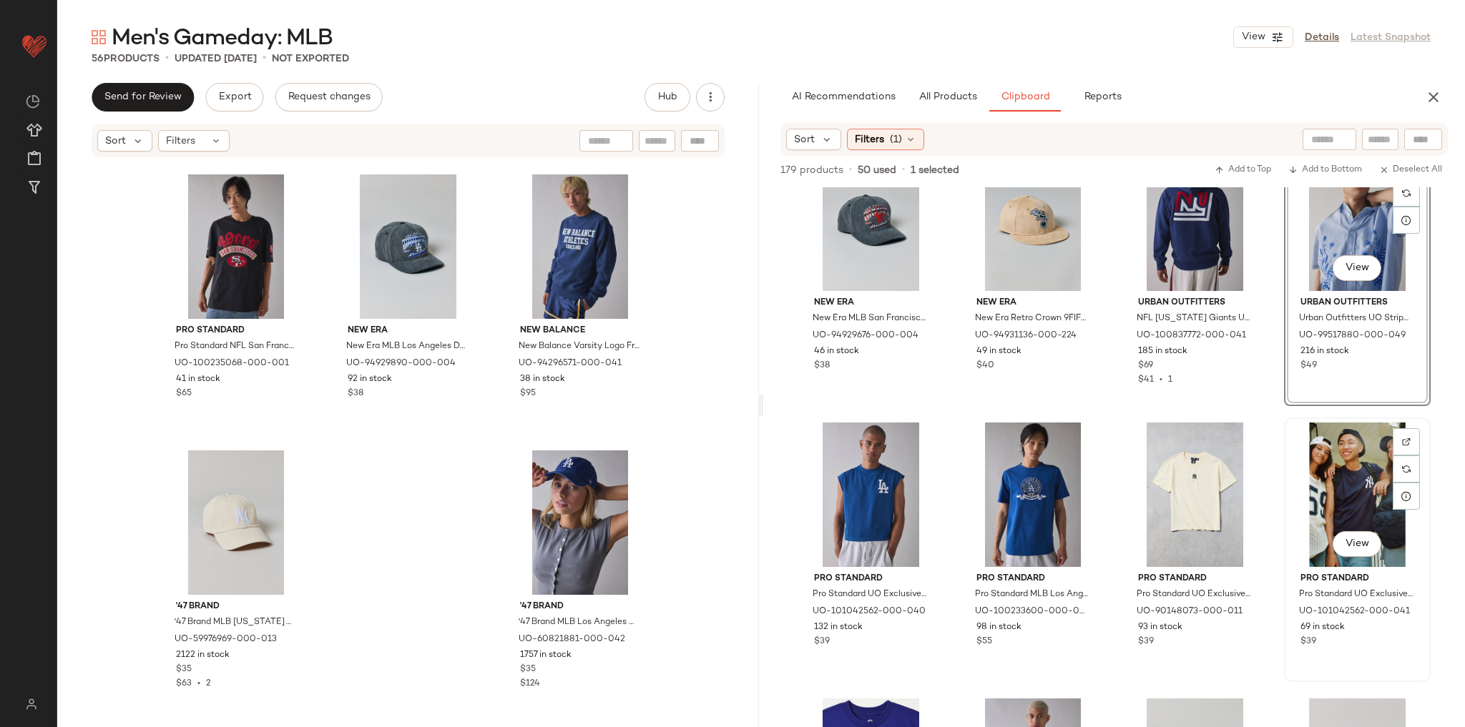
click at [1317, 484] on div "View" at bounding box center [1357, 495] width 137 height 144
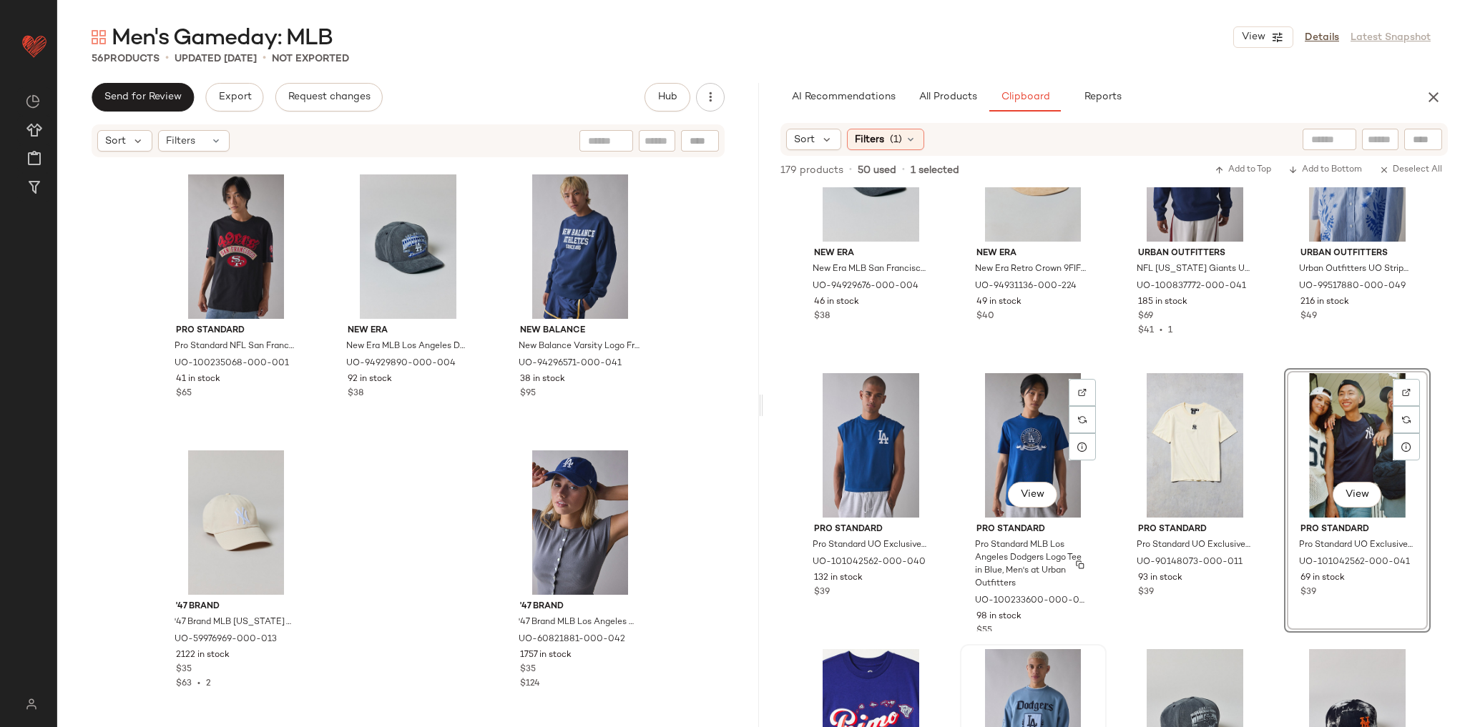
scroll to position [3879, 0]
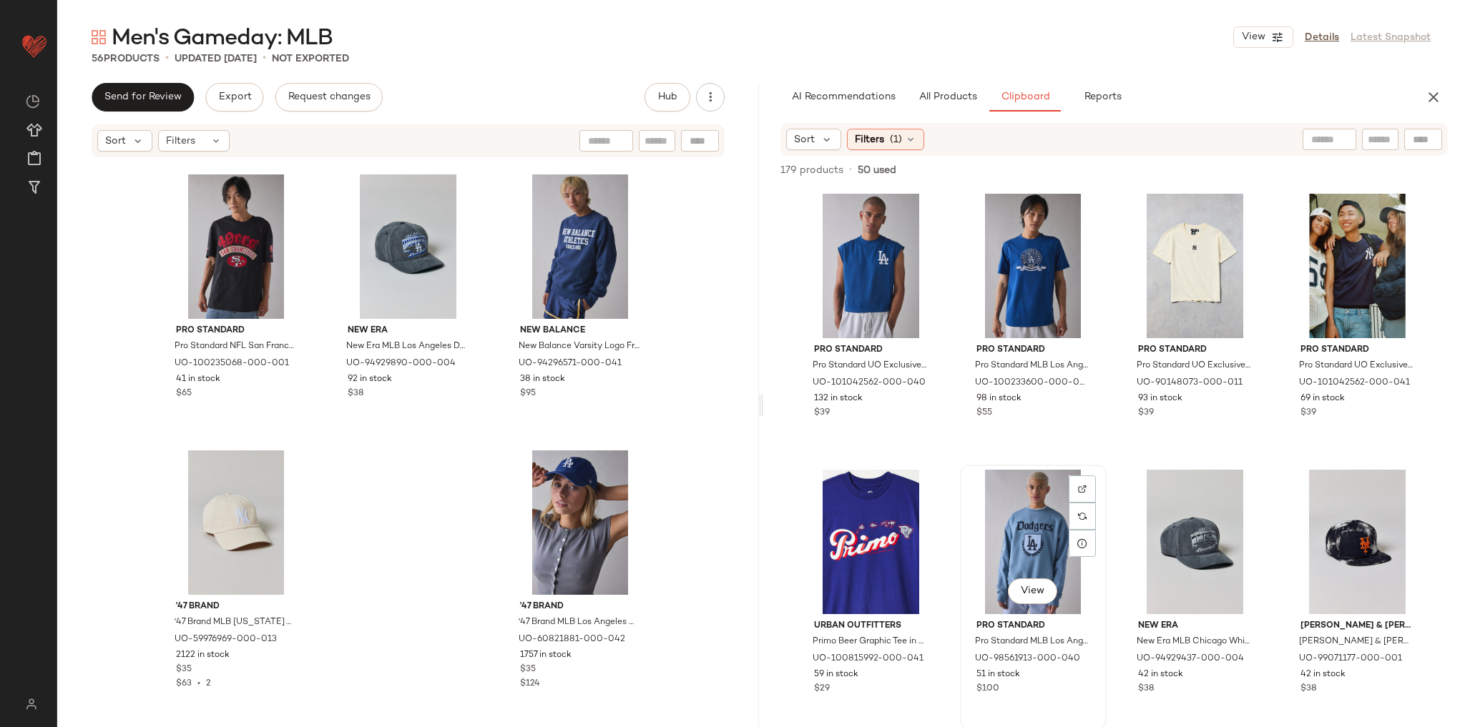
click at [1047, 524] on div "View" at bounding box center [1033, 542] width 137 height 144
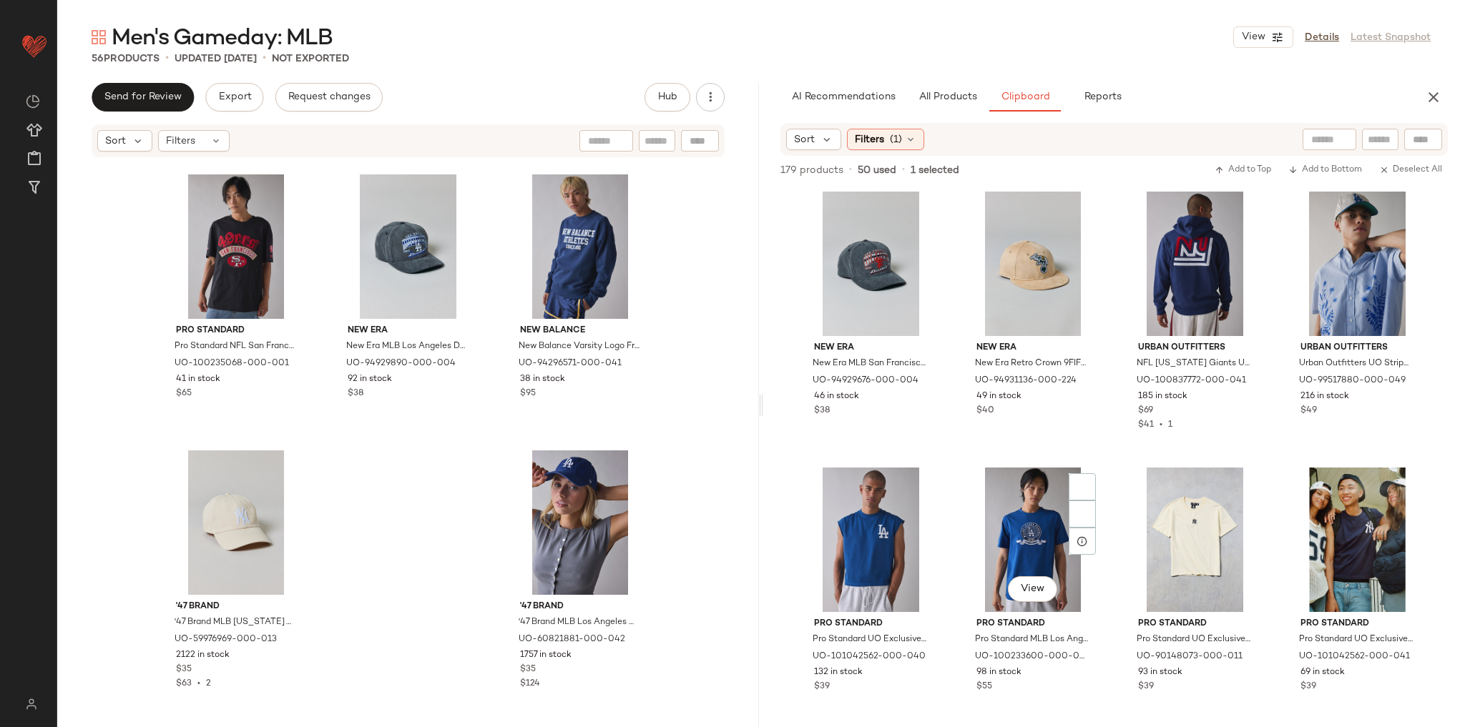
scroll to position [3592, 0]
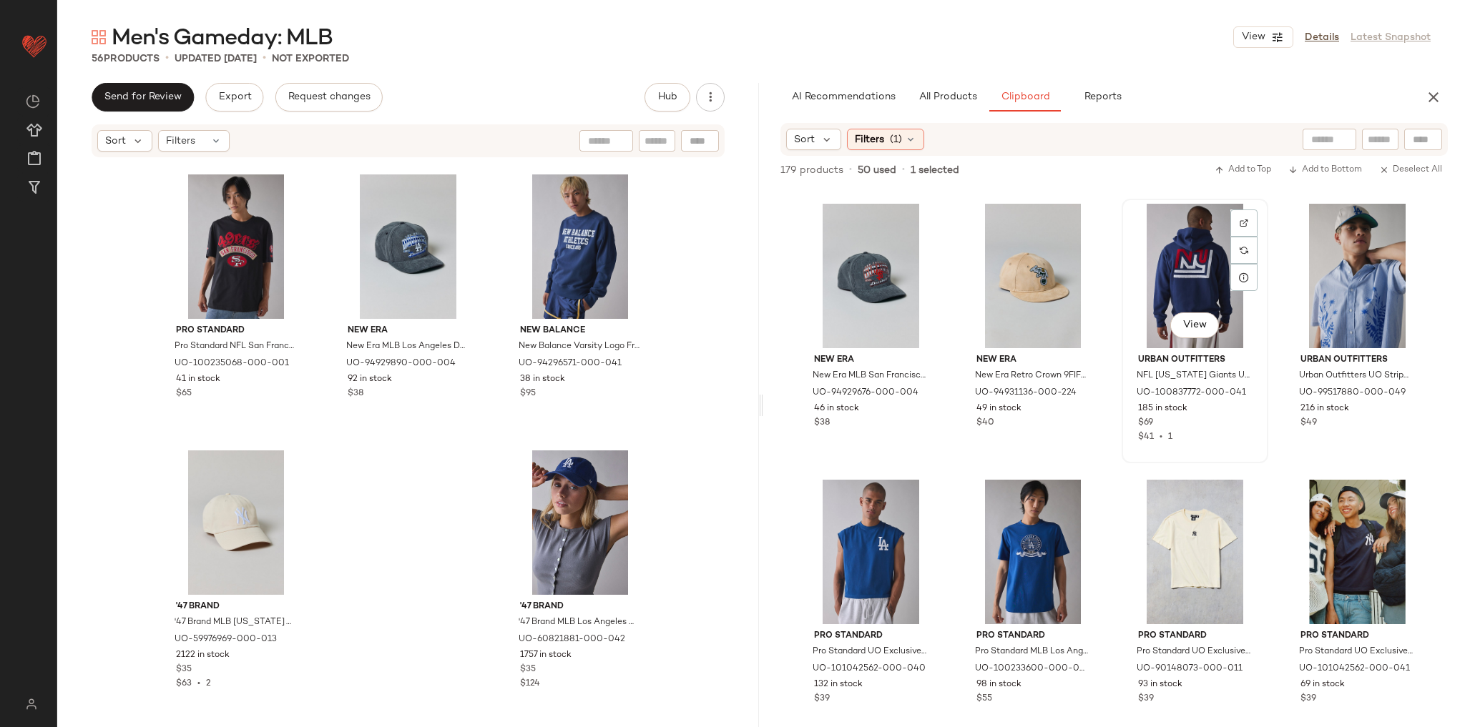
click at [1177, 300] on div "View" at bounding box center [1195, 276] width 137 height 144
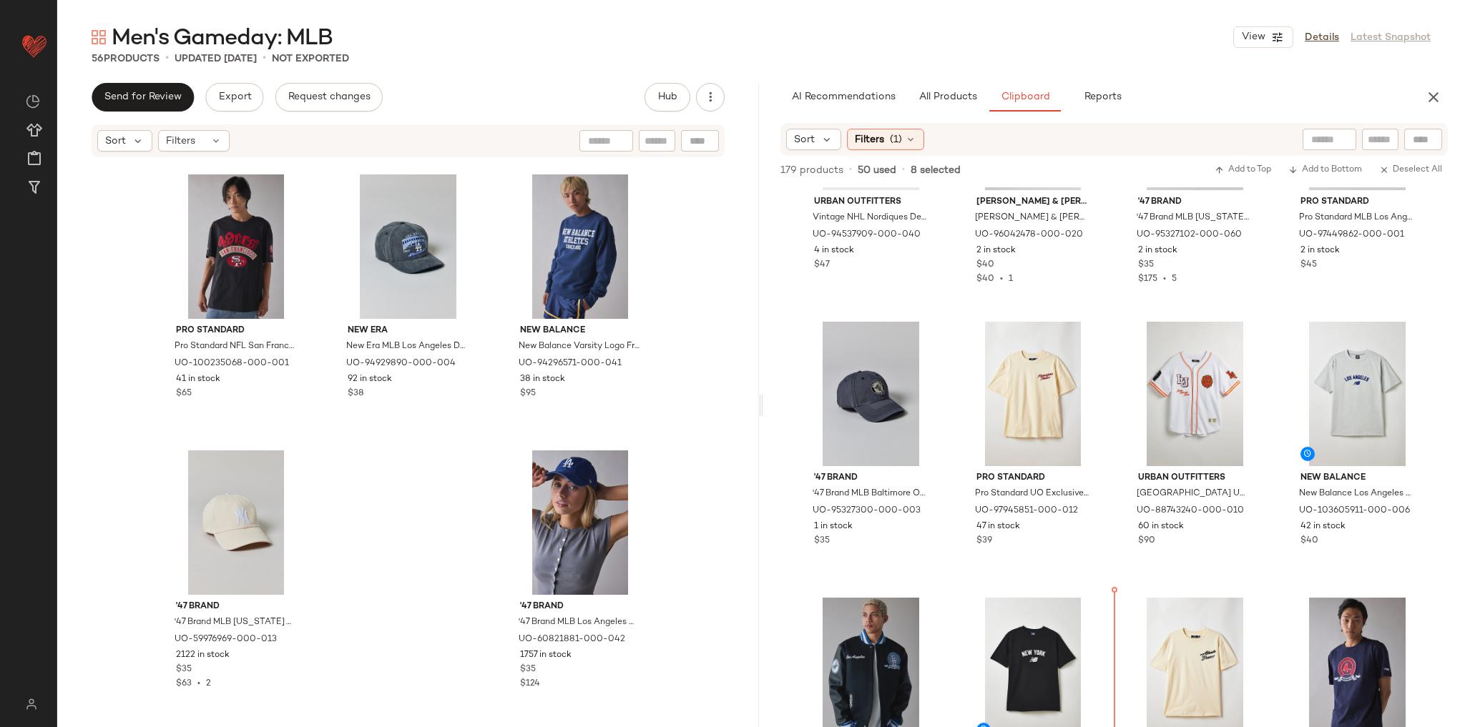
scroll to position [5434, 0]
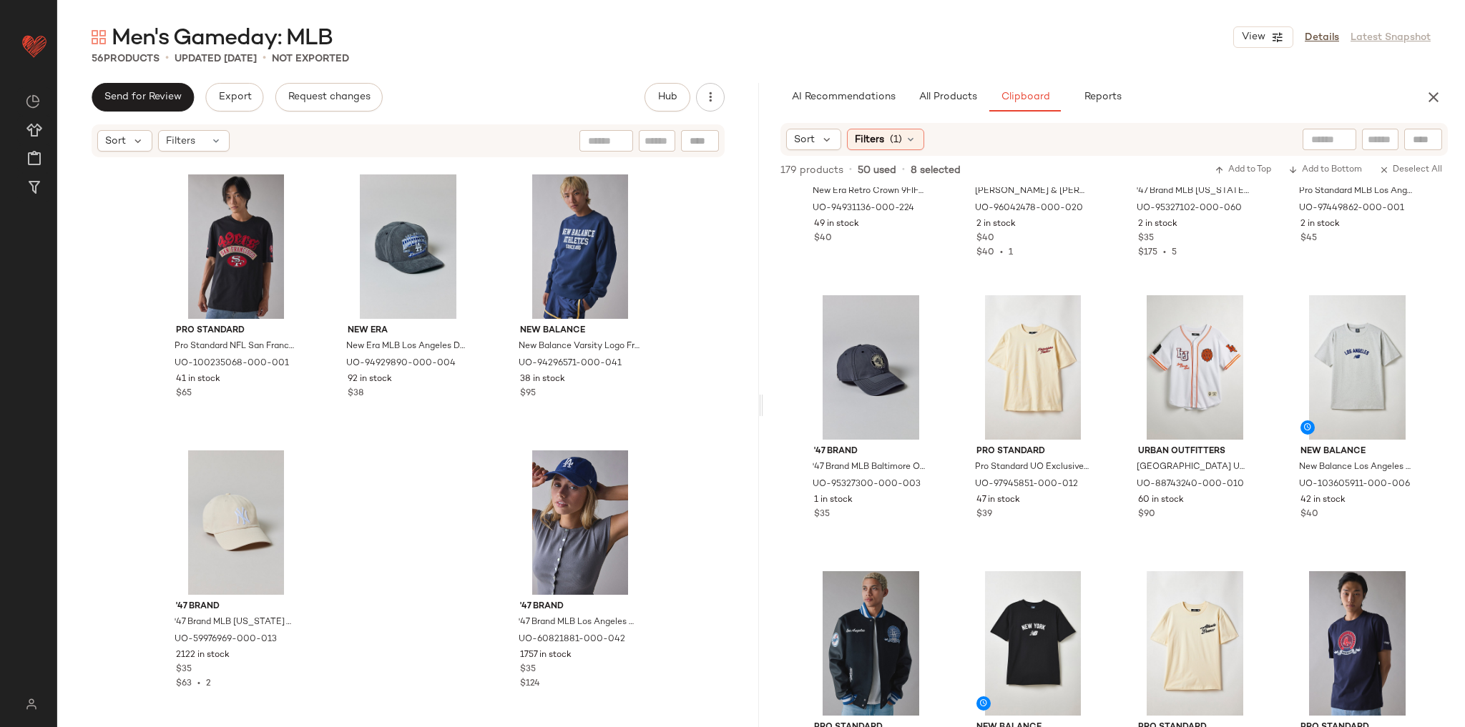
click at [1114, 418] on div "New Era New Era Retro Crown 9FIFTY MLB Oakland Athletics Suede Hat in Tan, Men'…" at bounding box center [1114, 457] width 702 height 540
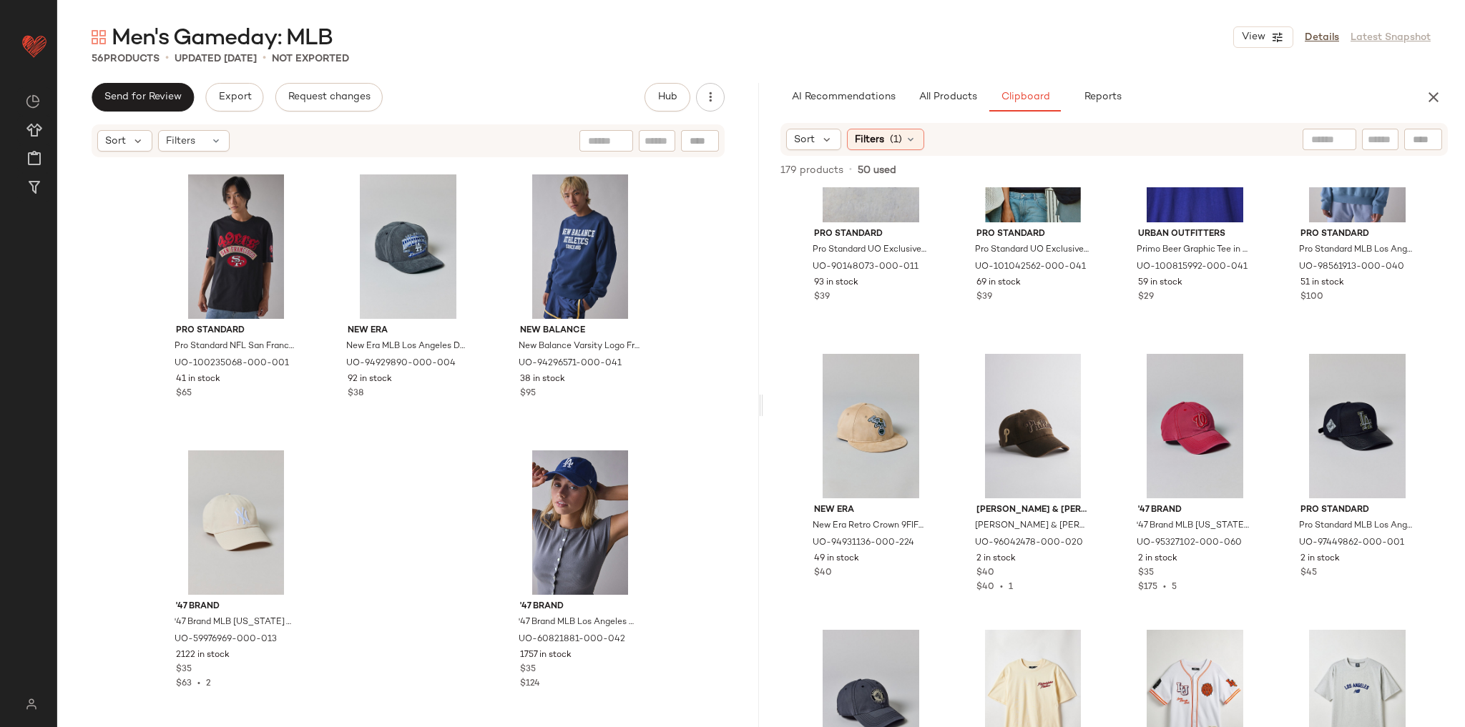
scroll to position [5205, 0]
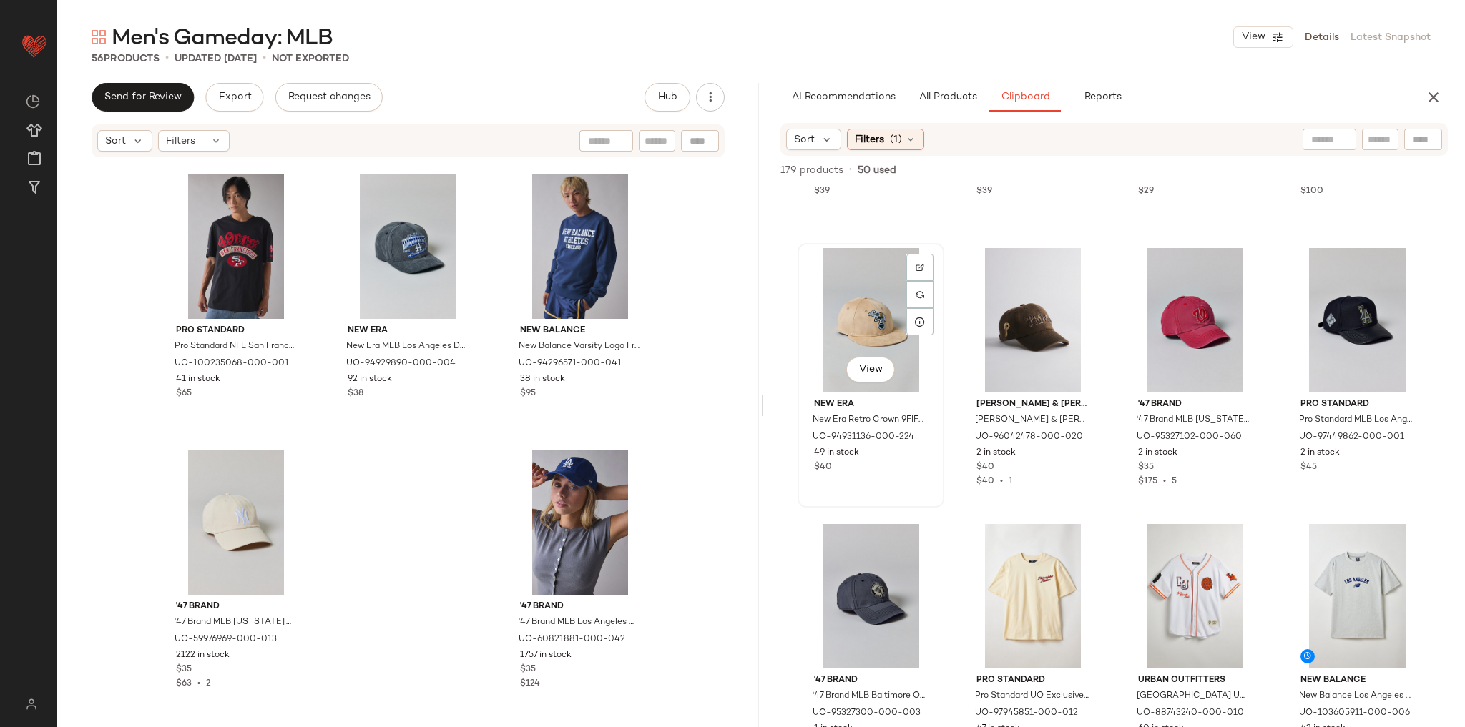
click at [859, 314] on div "View" at bounding box center [871, 320] width 137 height 144
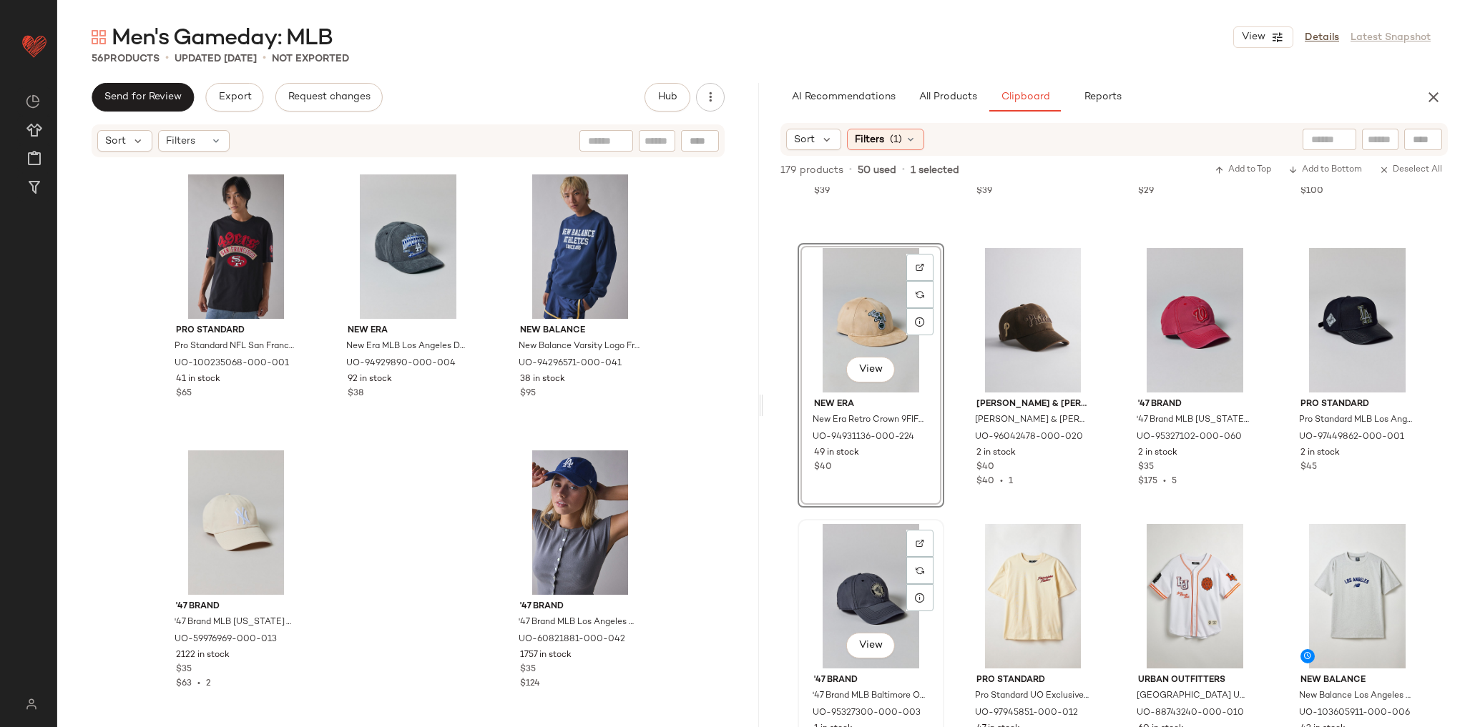
click at [873, 595] on div "View" at bounding box center [871, 596] width 137 height 144
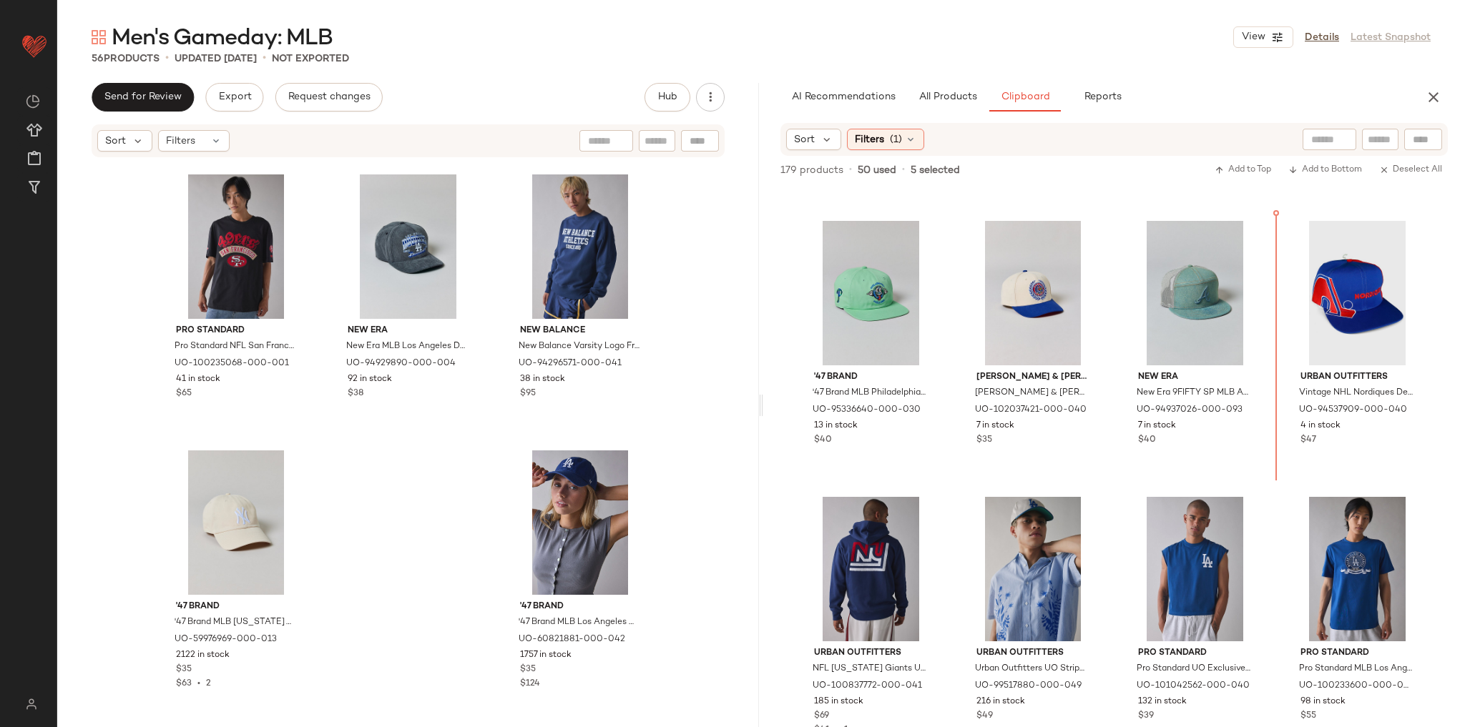
scroll to position [4336, 0]
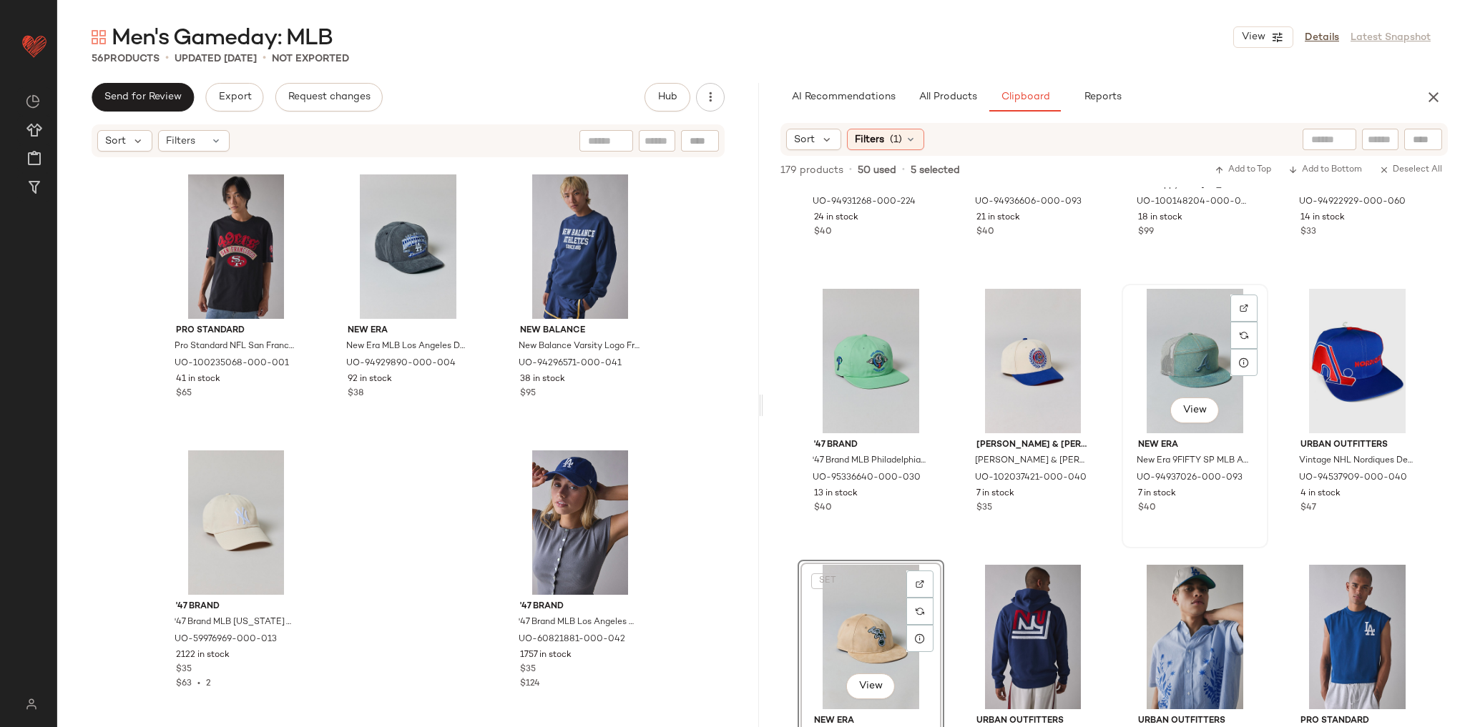
click at [1257, 384] on div "View" at bounding box center [1195, 361] width 137 height 144
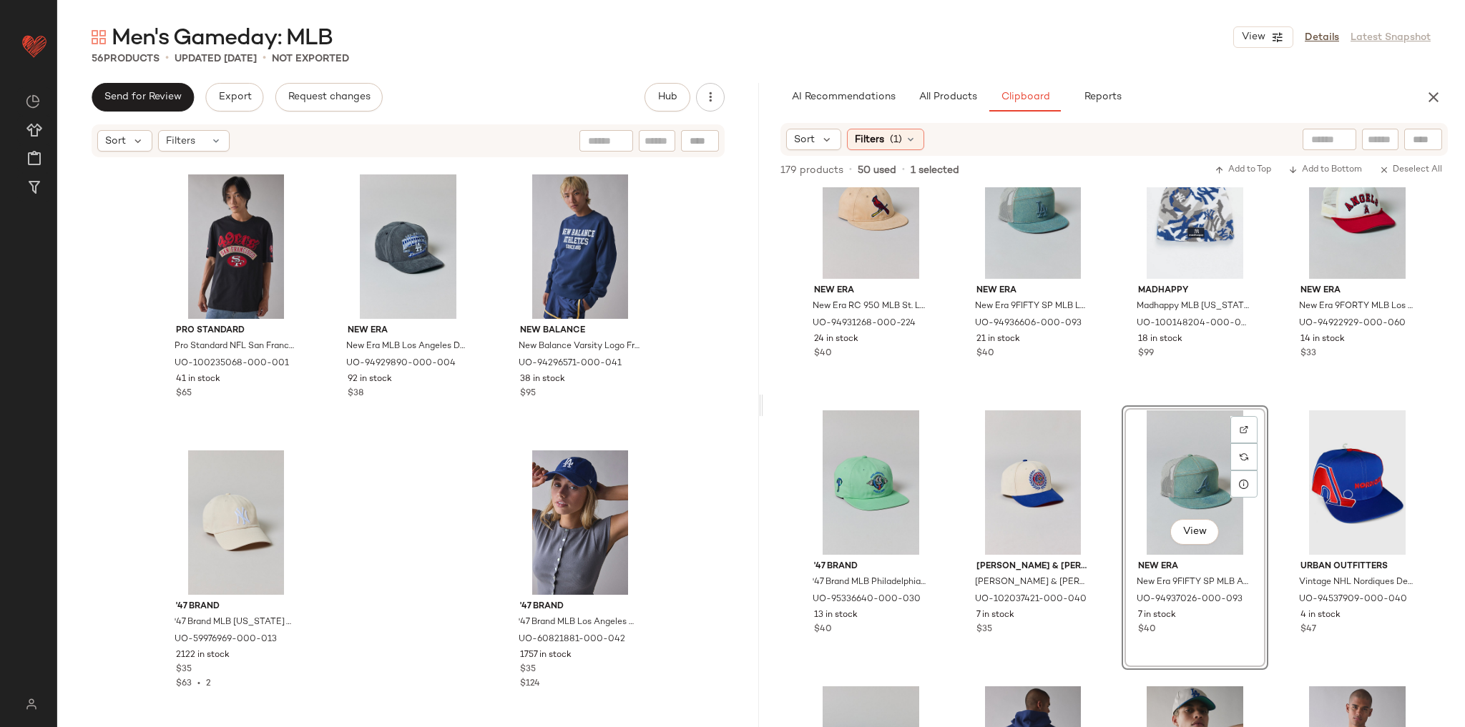
scroll to position [4050, 0]
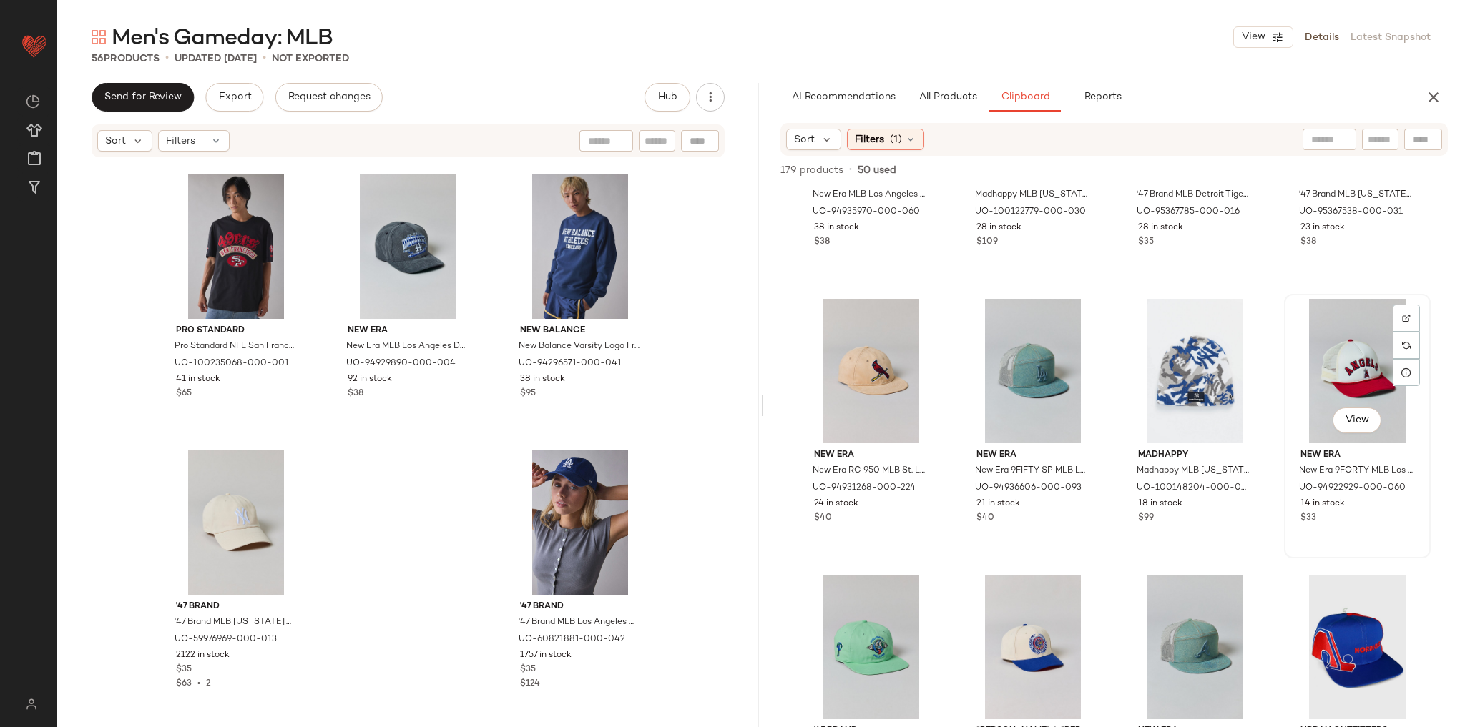
click at [1289, 361] on div "View" at bounding box center [1357, 371] width 137 height 144
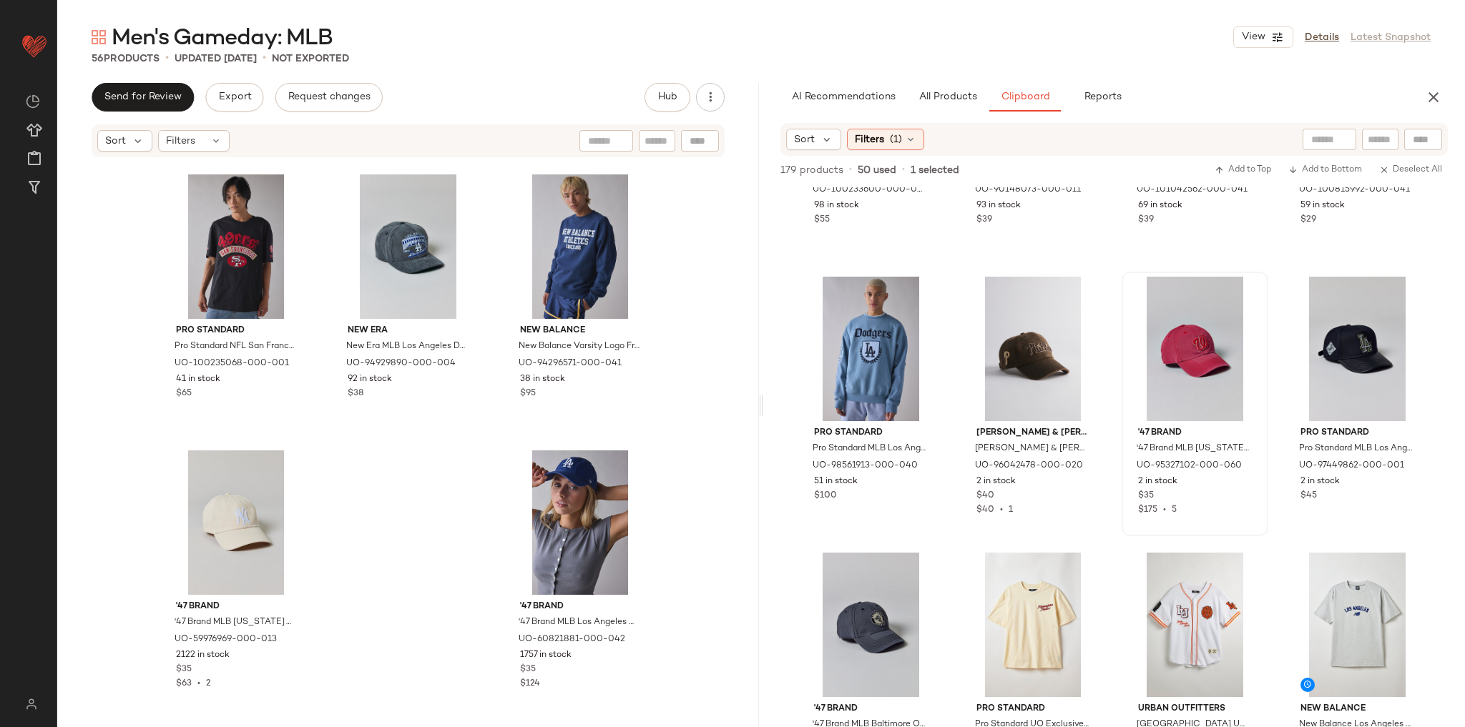
scroll to position [5194, 0]
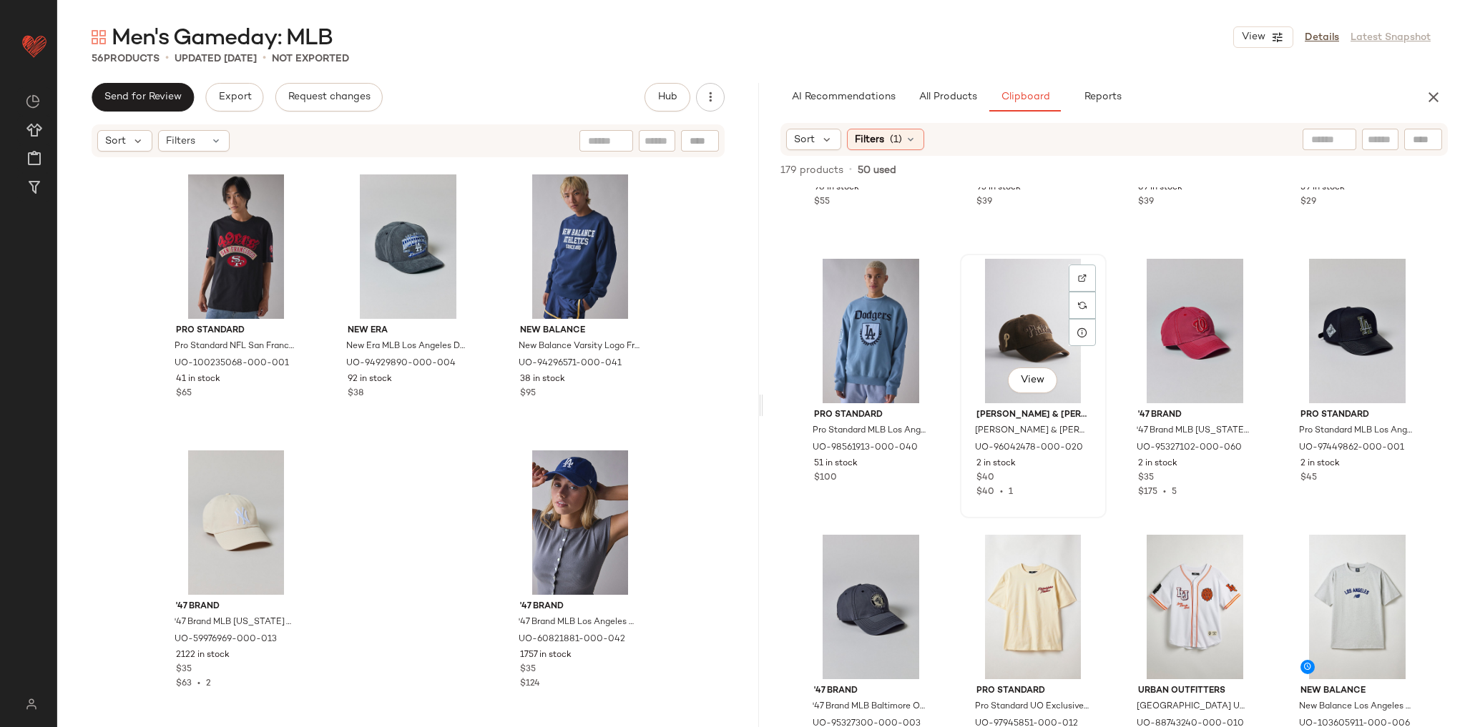
click at [1044, 341] on div "View" at bounding box center [1033, 331] width 137 height 144
click at [870, 589] on div "View" at bounding box center [871, 607] width 137 height 144
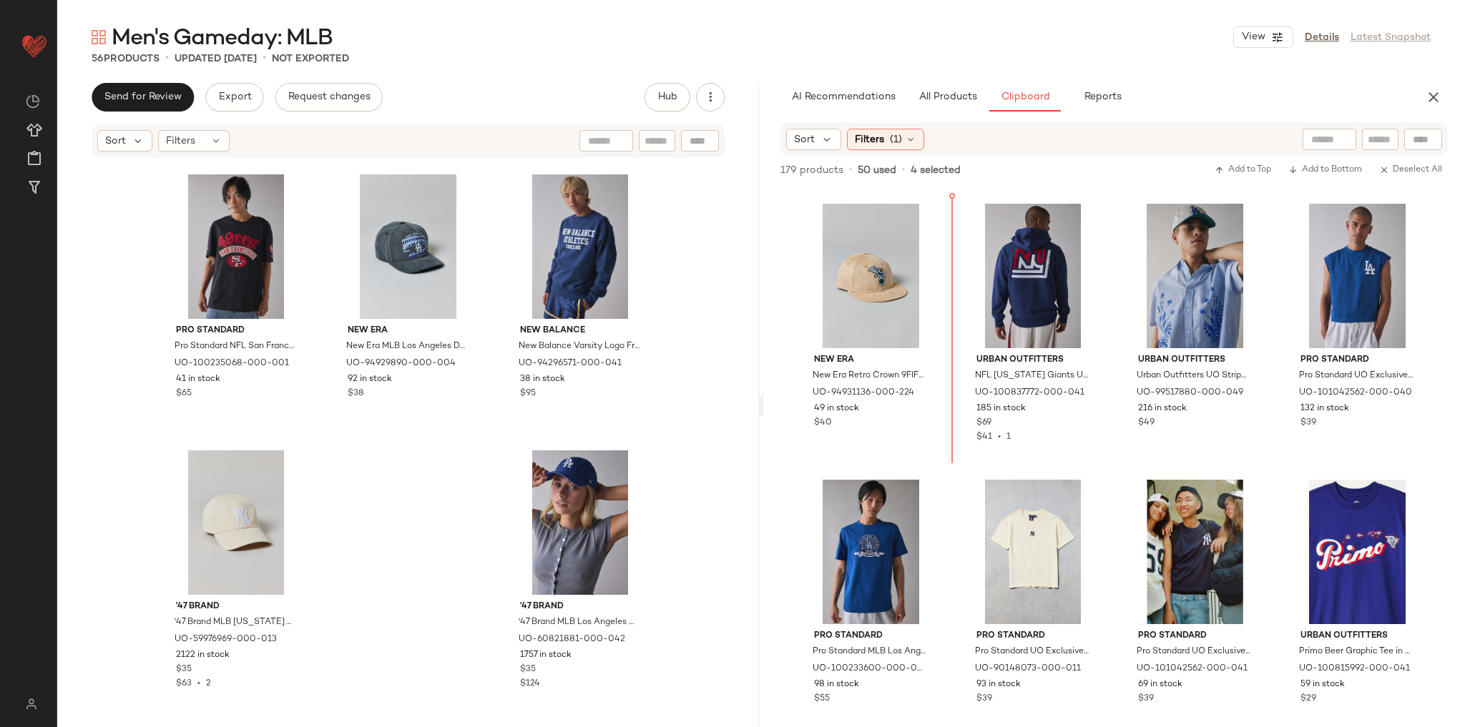
scroll to position [4688, 0]
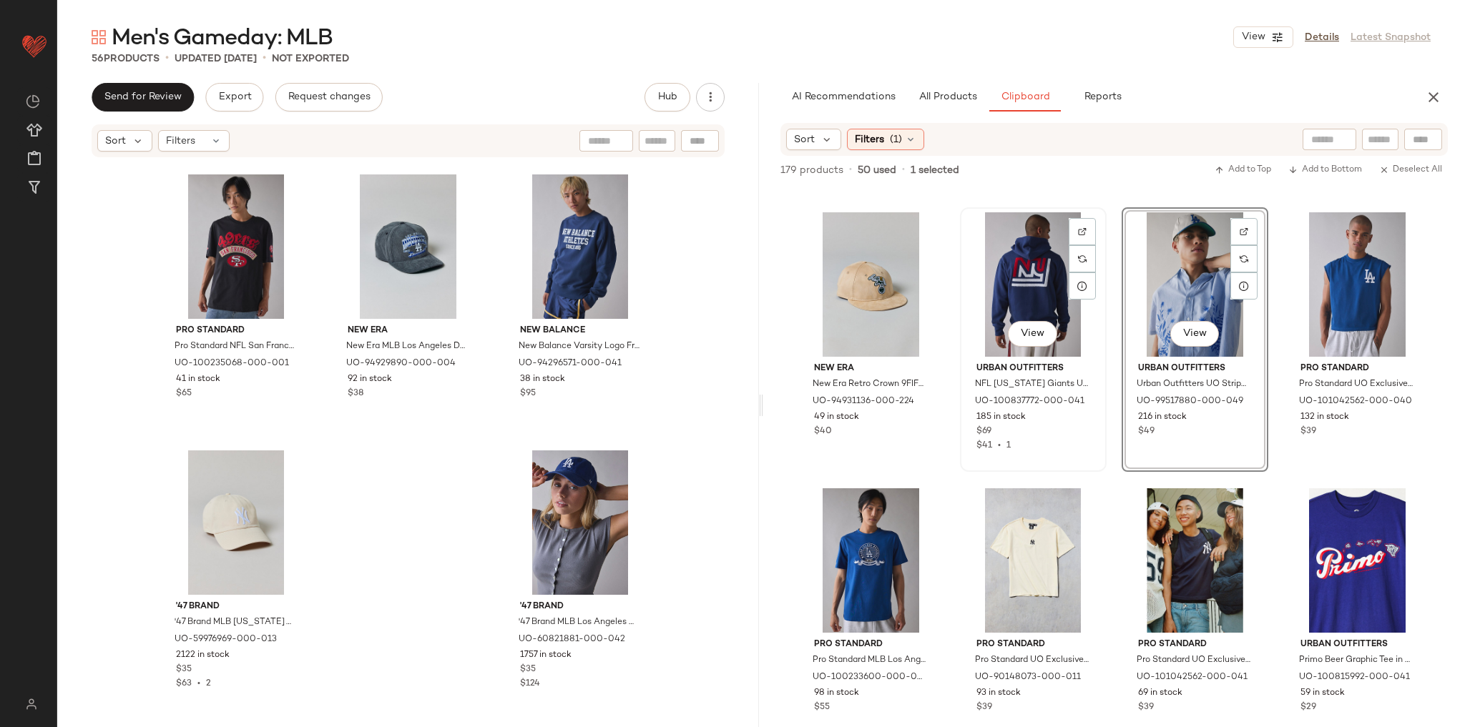
click at [1015, 317] on div "View" at bounding box center [1033, 284] width 137 height 144
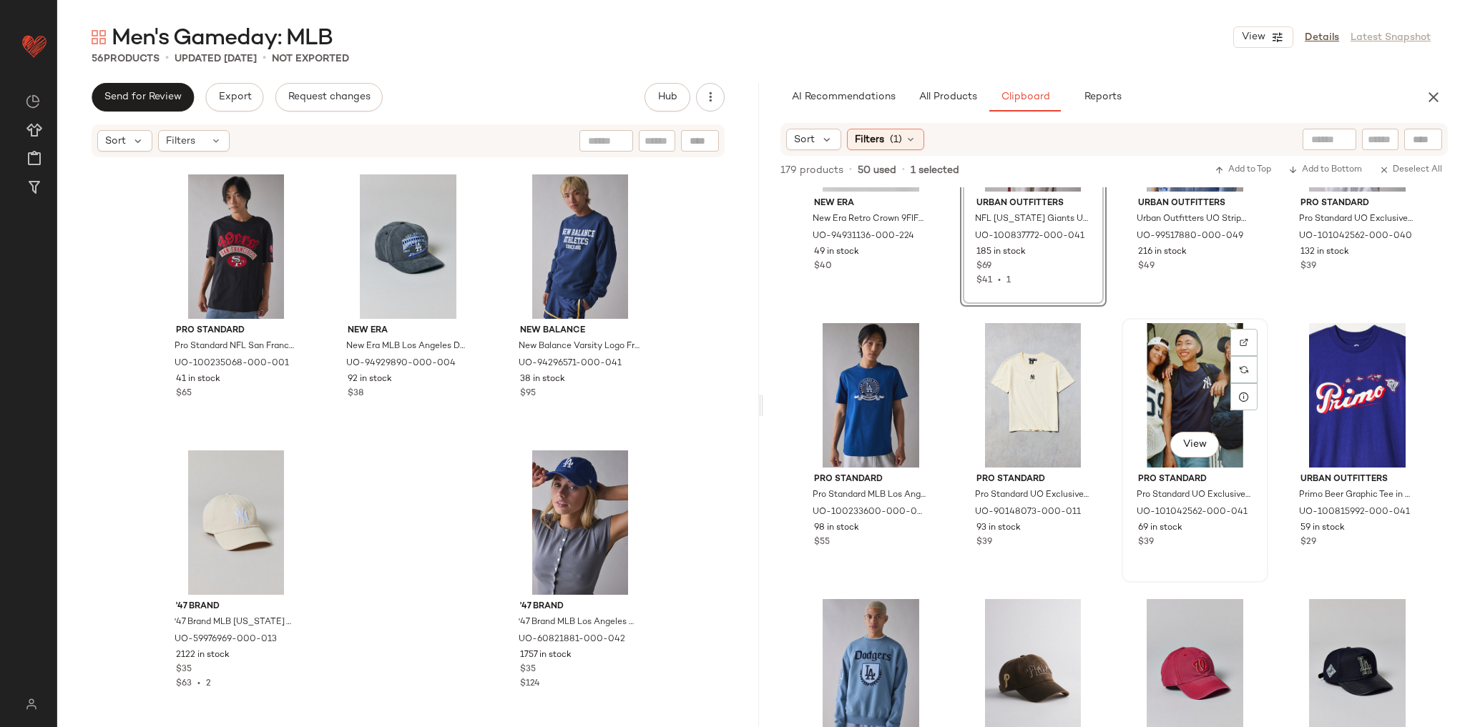
scroll to position [4917, 0]
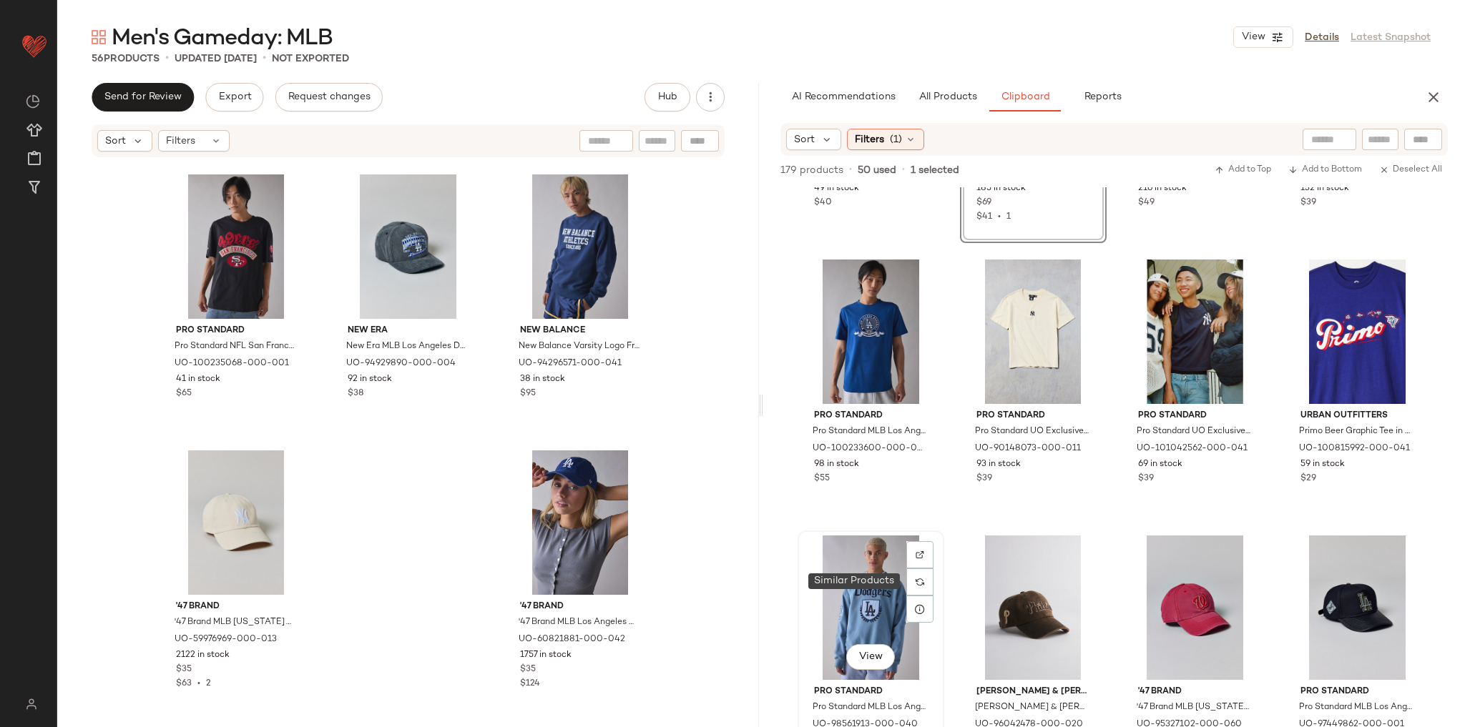
click at [868, 574] on div "View" at bounding box center [871, 608] width 137 height 144
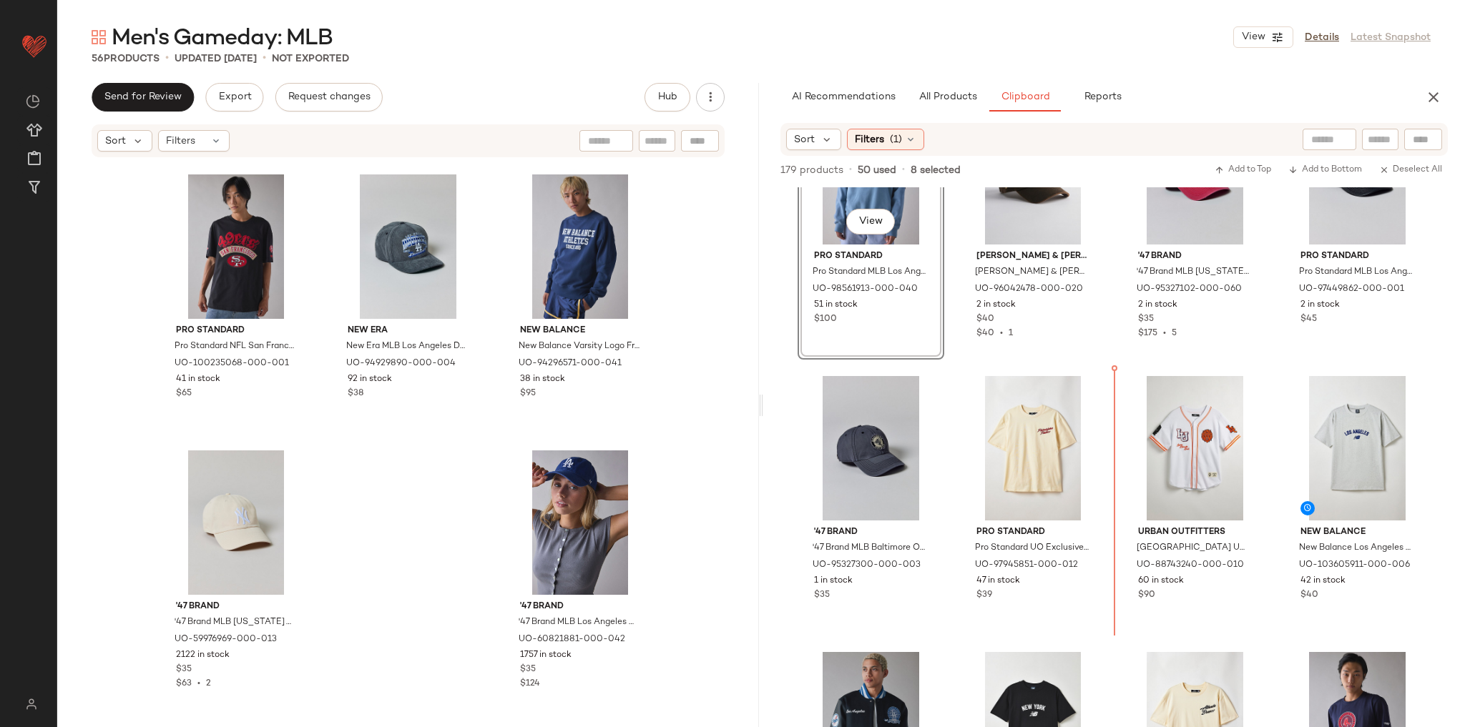
scroll to position [5354, 0]
click at [1107, 481] on div "View Pro Standard Pro Standard MLB Los Angeles Dodgers Crest Crew Neck Sweatshi…" at bounding box center [1114, 457] width 702 height 540
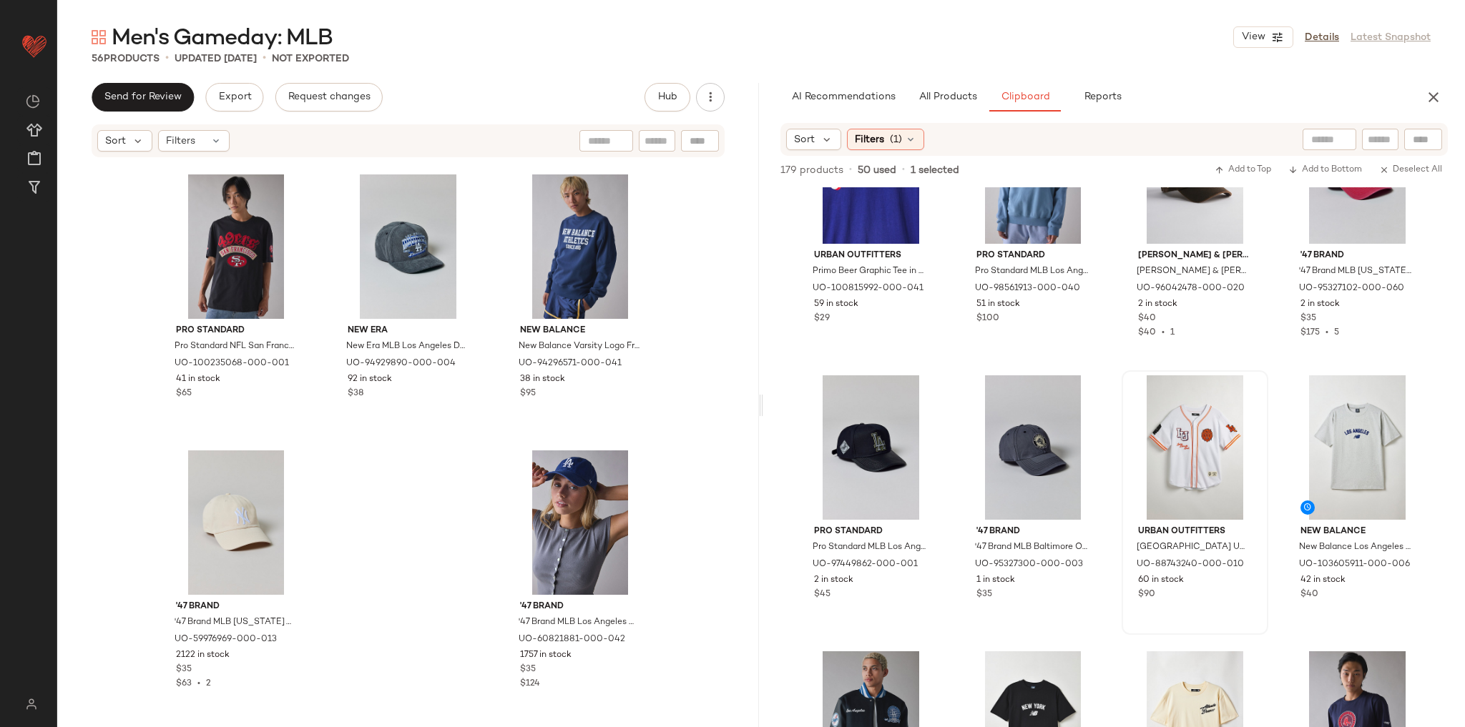
click at [1122, 464] on div "Urban Outfitters Lincoln University UO Exclusive Mesh Button-Down Jersey Top in…" at bounding box center [1195, 503] width 147 height 265
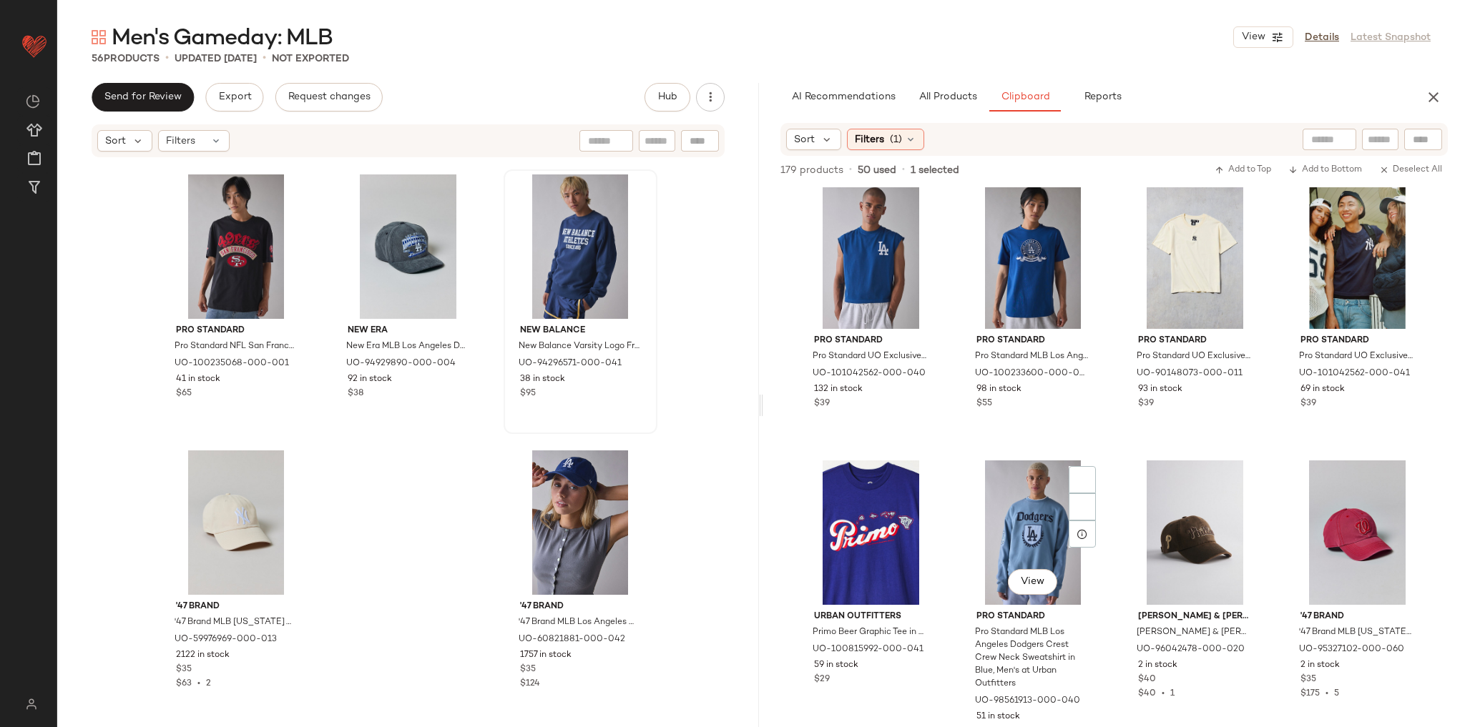
scroll to position [5128, 0]
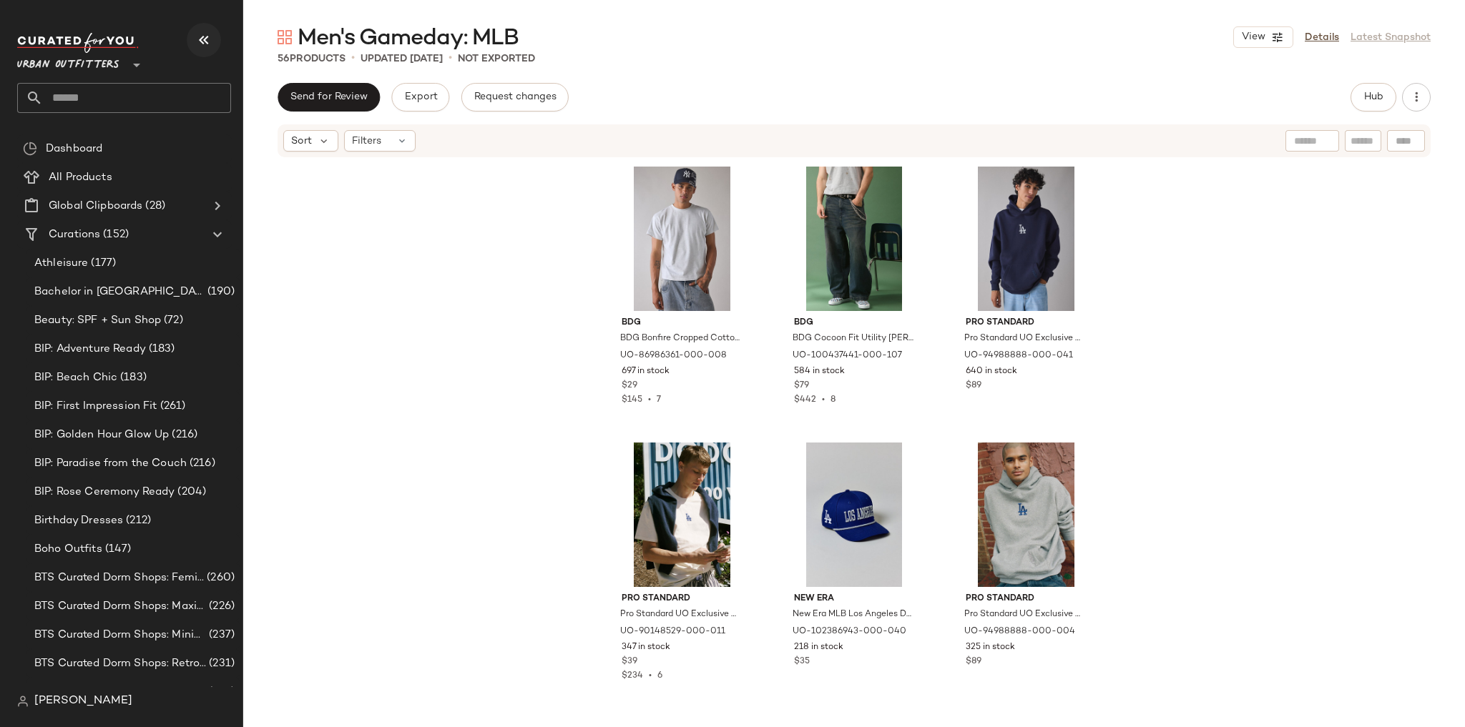
click at [205, 36] on icon "button" at bounding box center [203, 39] width 17 height 17
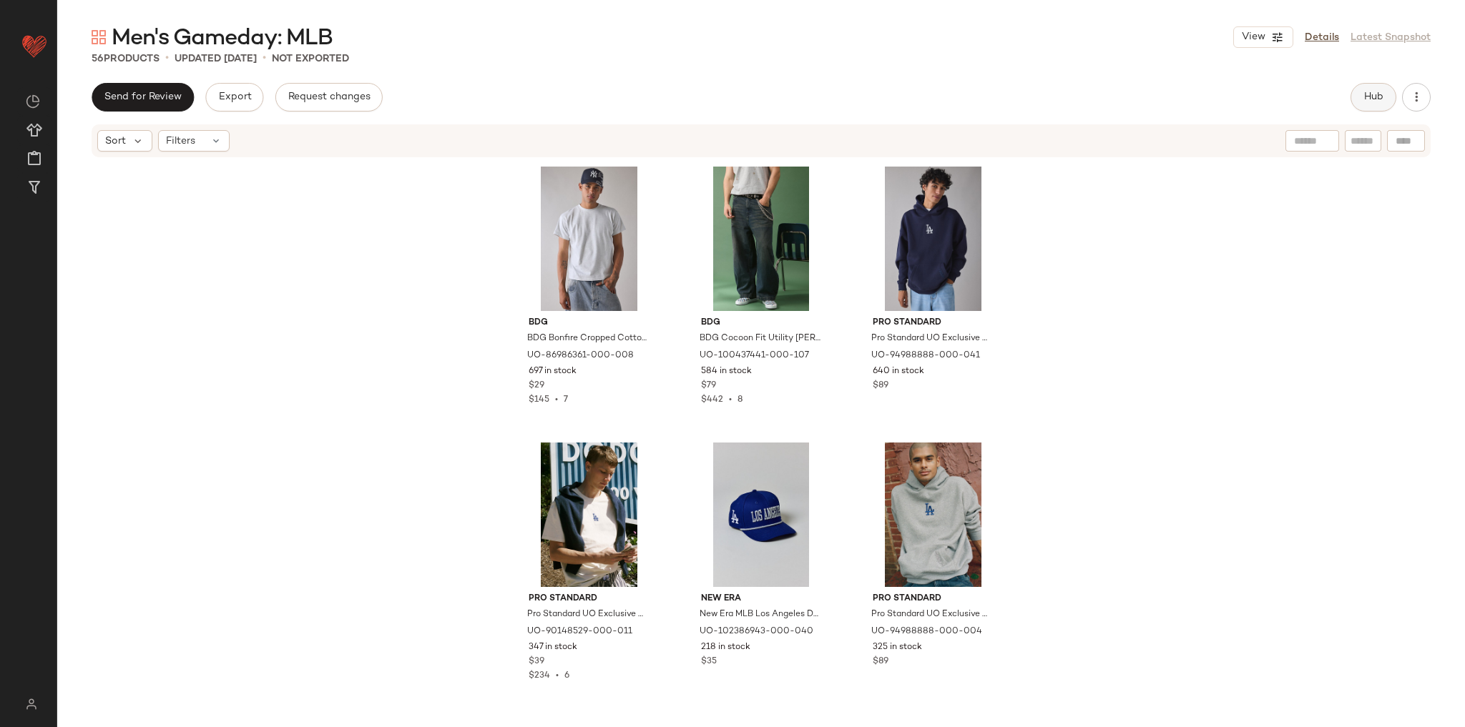
click at [1382, 96] on span "Hub" at bounding box center [1373, 97] width 20 height 11
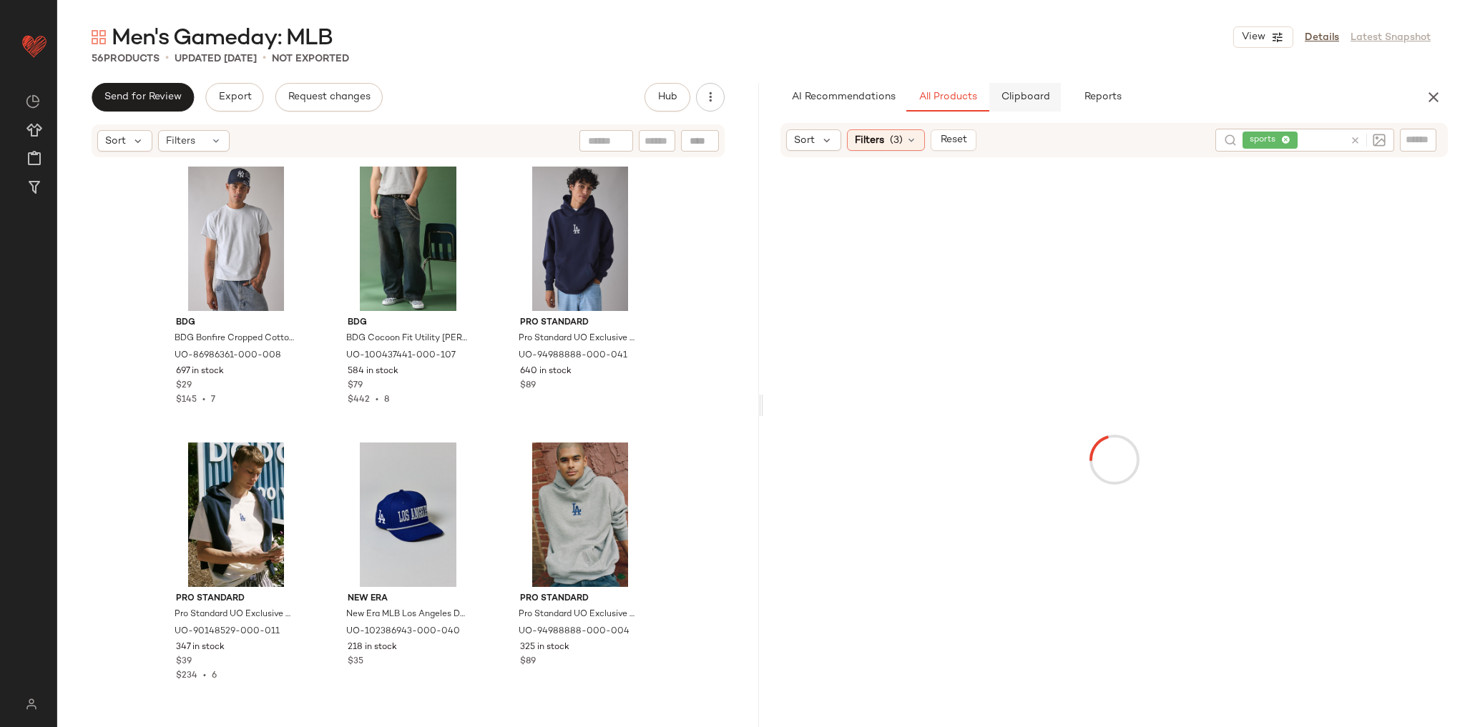
click at [1013, 109] on button "Clipboard" at bounding box center [1025, 97] width 72 height 29
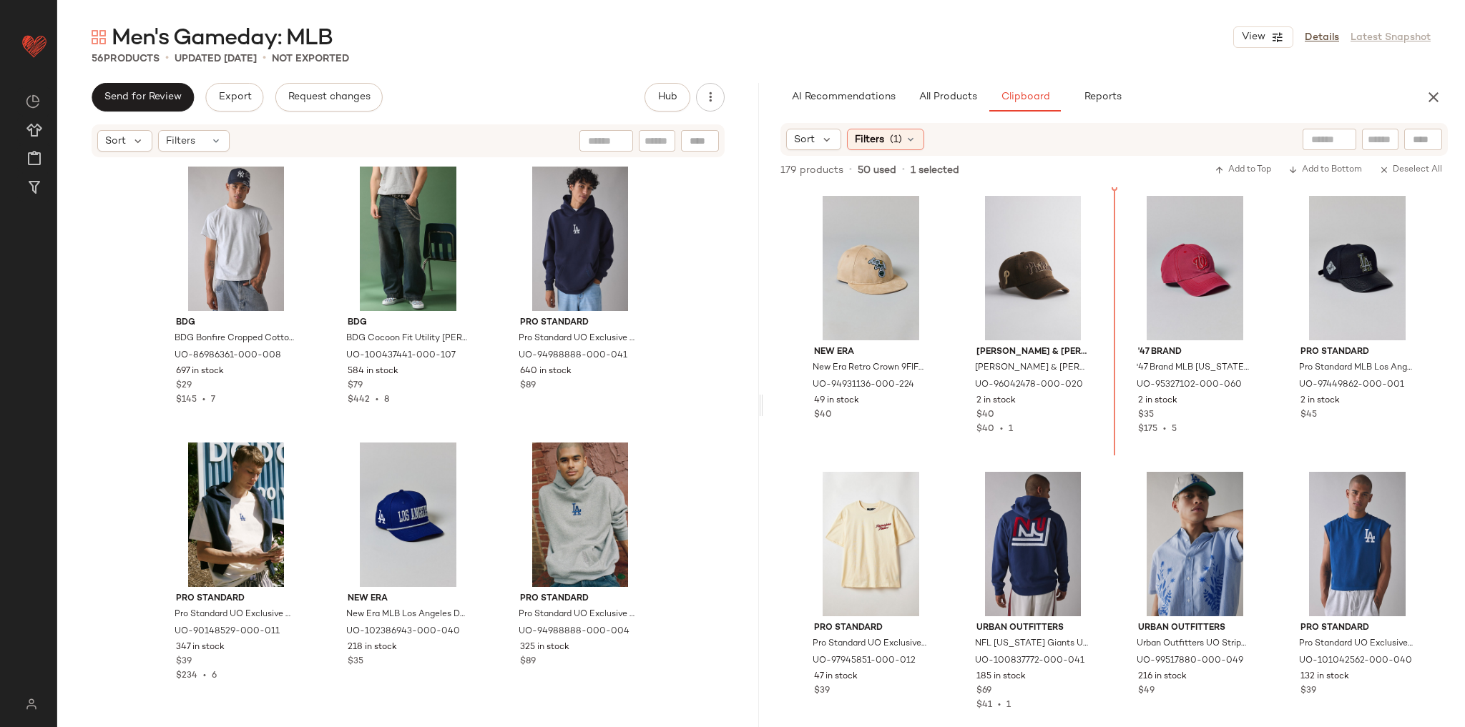
scroll to position [4656, 0]
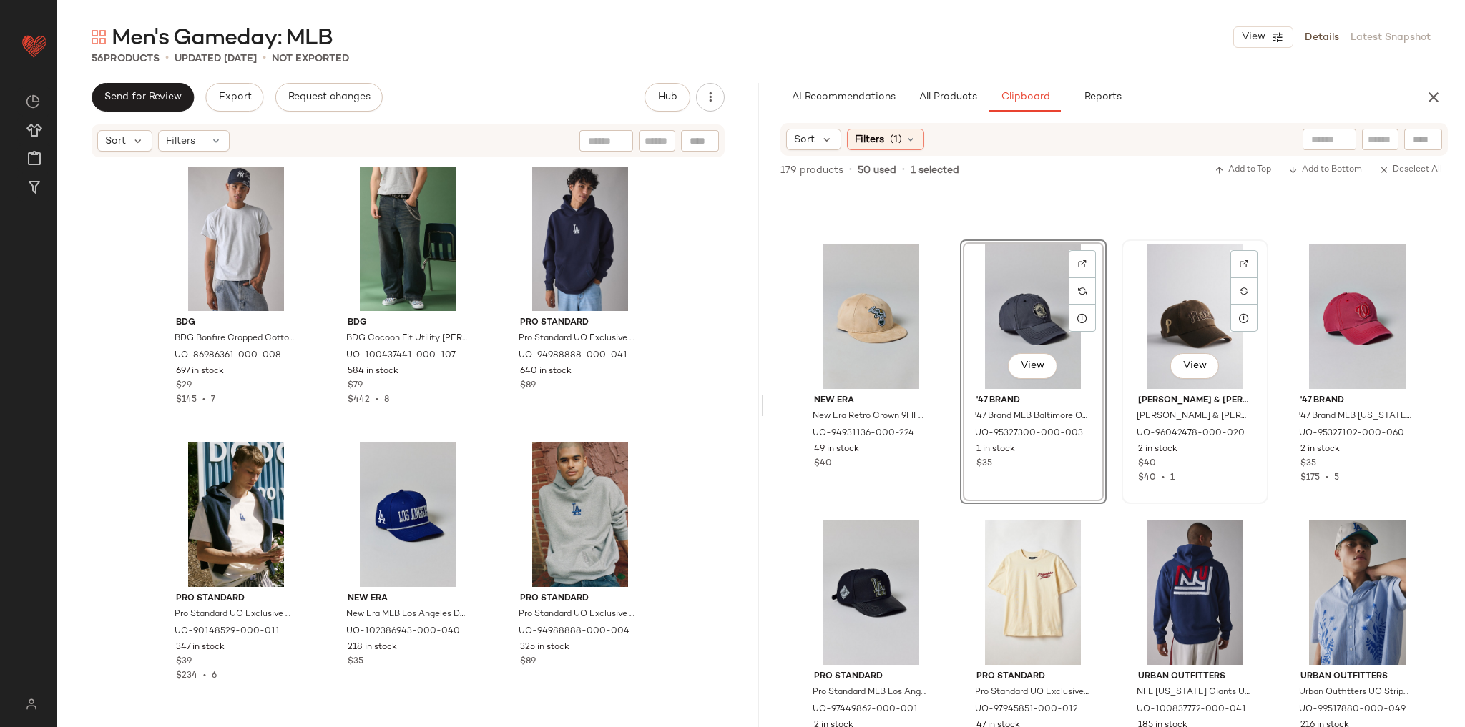
click at [1122, 258] on div "View [PERSON_NAME] & [PERSON_NAME] & [PERSON_NAME] MLB Philadelphia Phillies Le…" at bounding box center [1195, 372] width 147 height 265
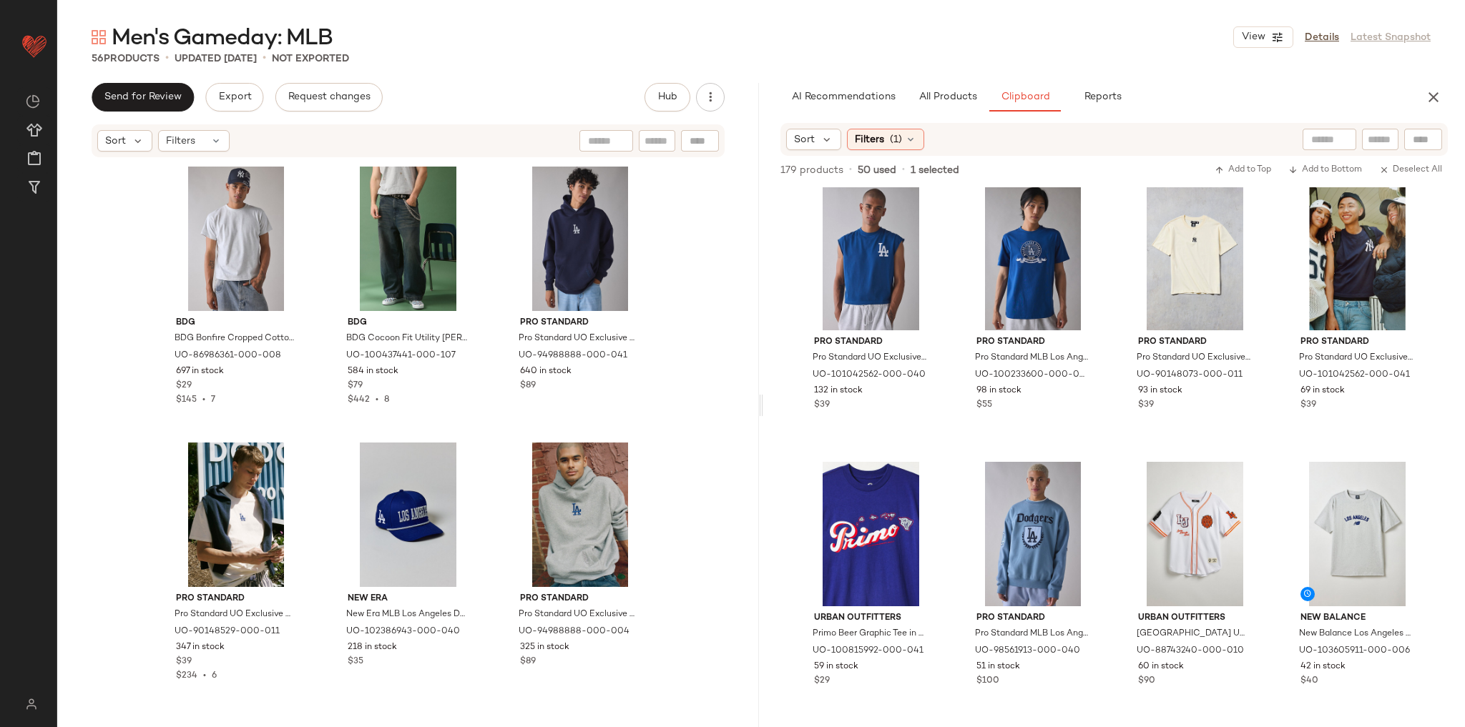
scroll to position [5400, 0]
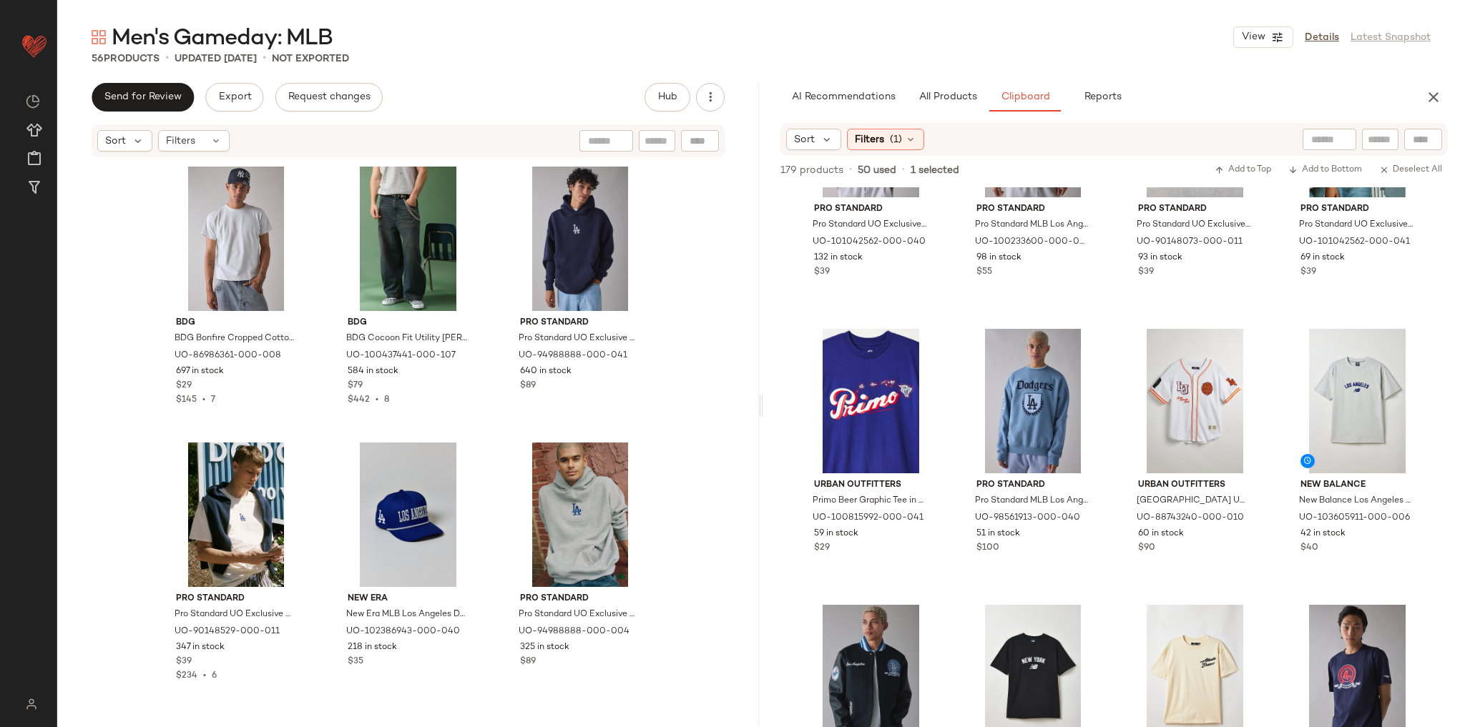
click at [1104, 281] on div "Pro Standard Pro Standard UO Exclusive MLB Team Logo Tee in Blue/Los Angeles Do…" at bounding box center [1114, 457] width 702 height 540
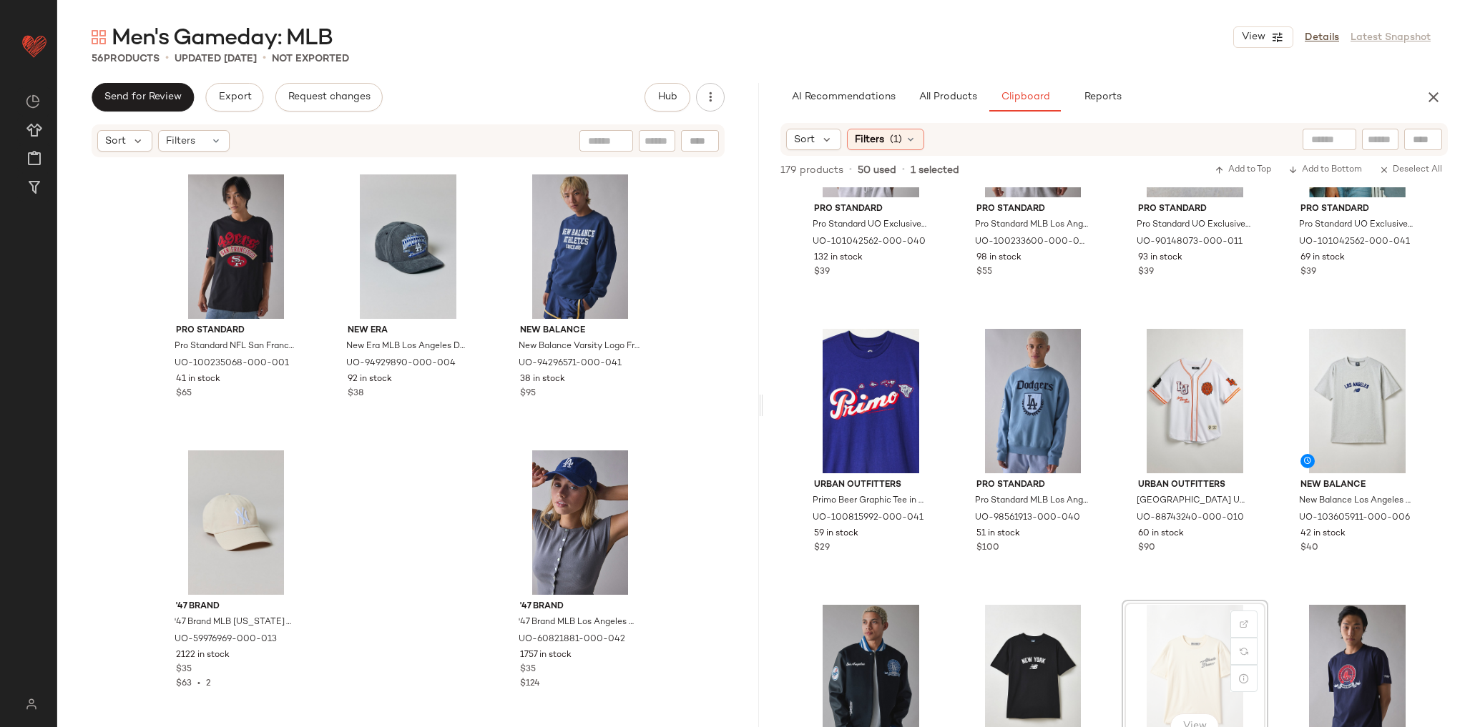
scroll to position [5440, 0]
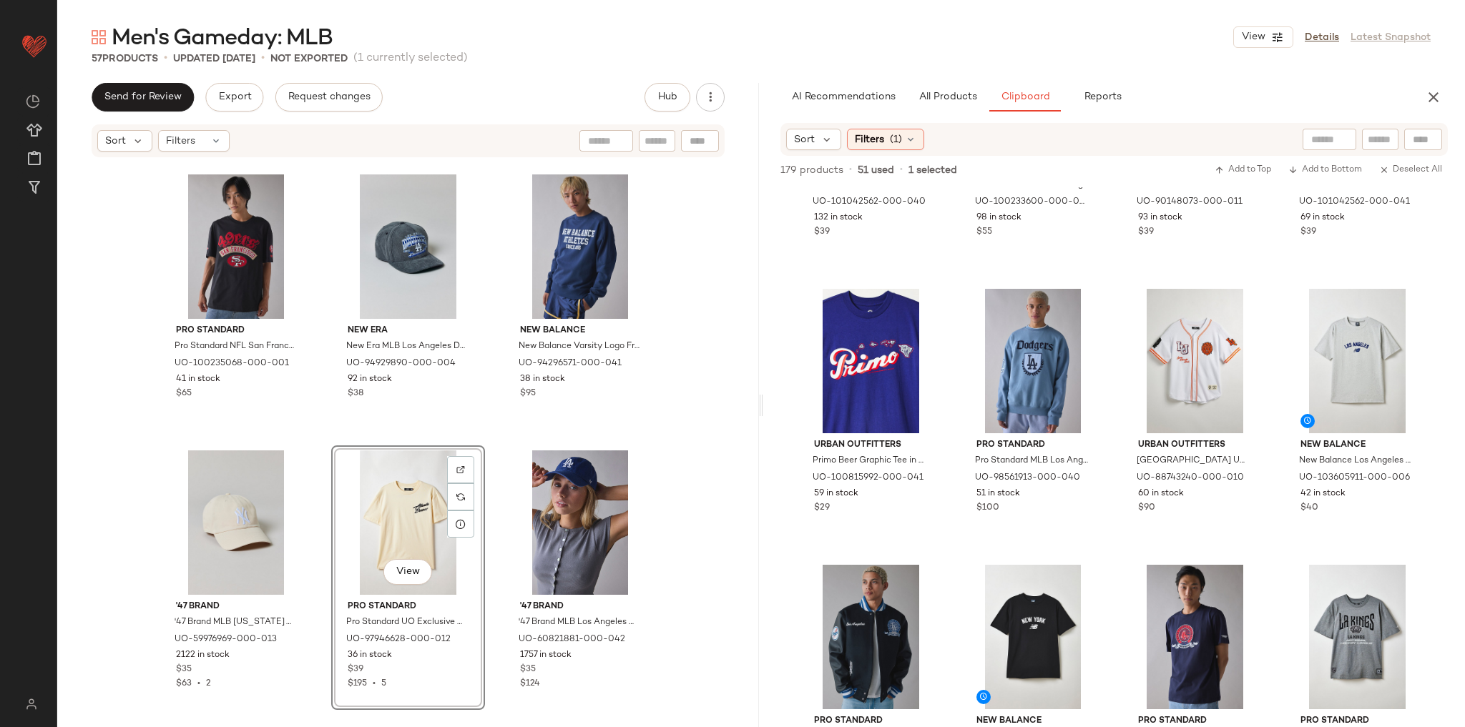
click at [697, 413] on div "'47 Brand '47 Brand MLB Boston Red Sox Drop Shadow Hitch Hat in Navy, Men's at …" at bounding box center [408, 435] width 702 height 552
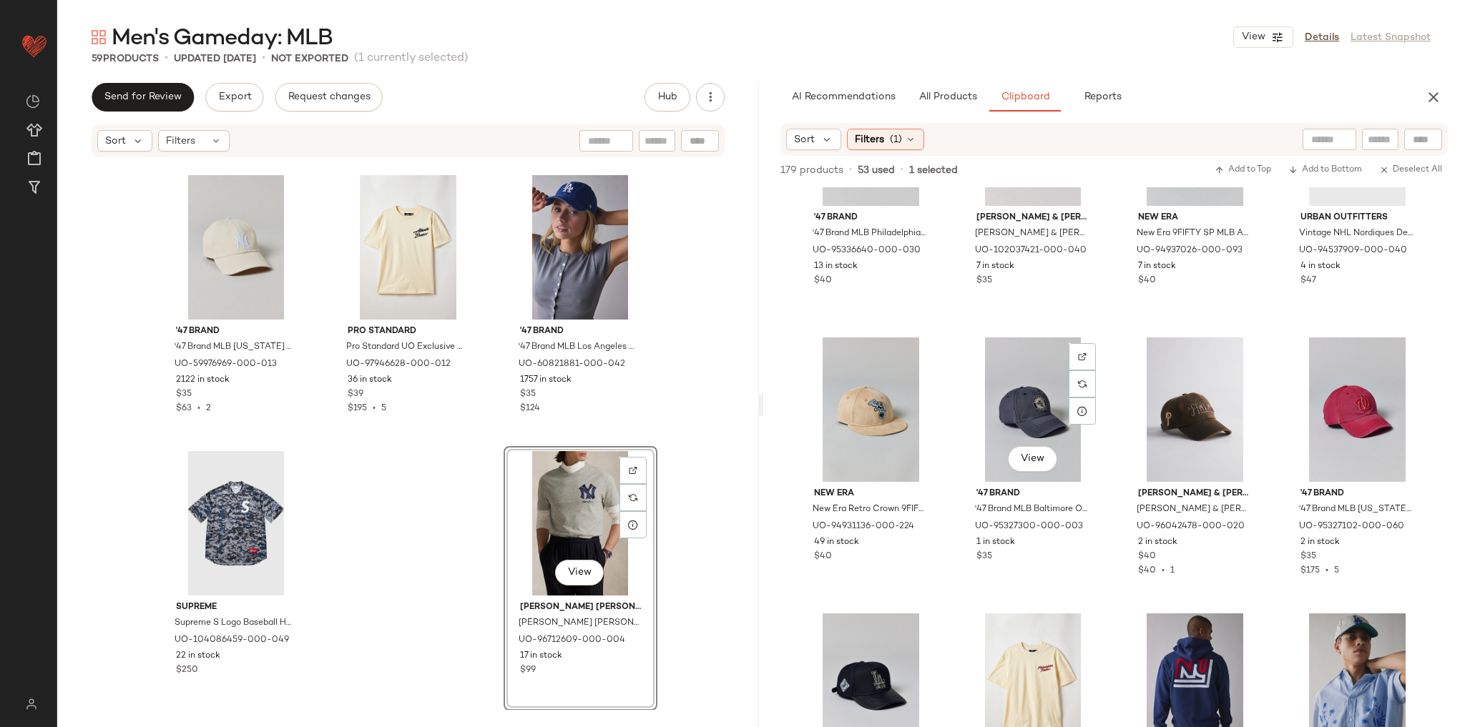
scroll to position [4581, 0]
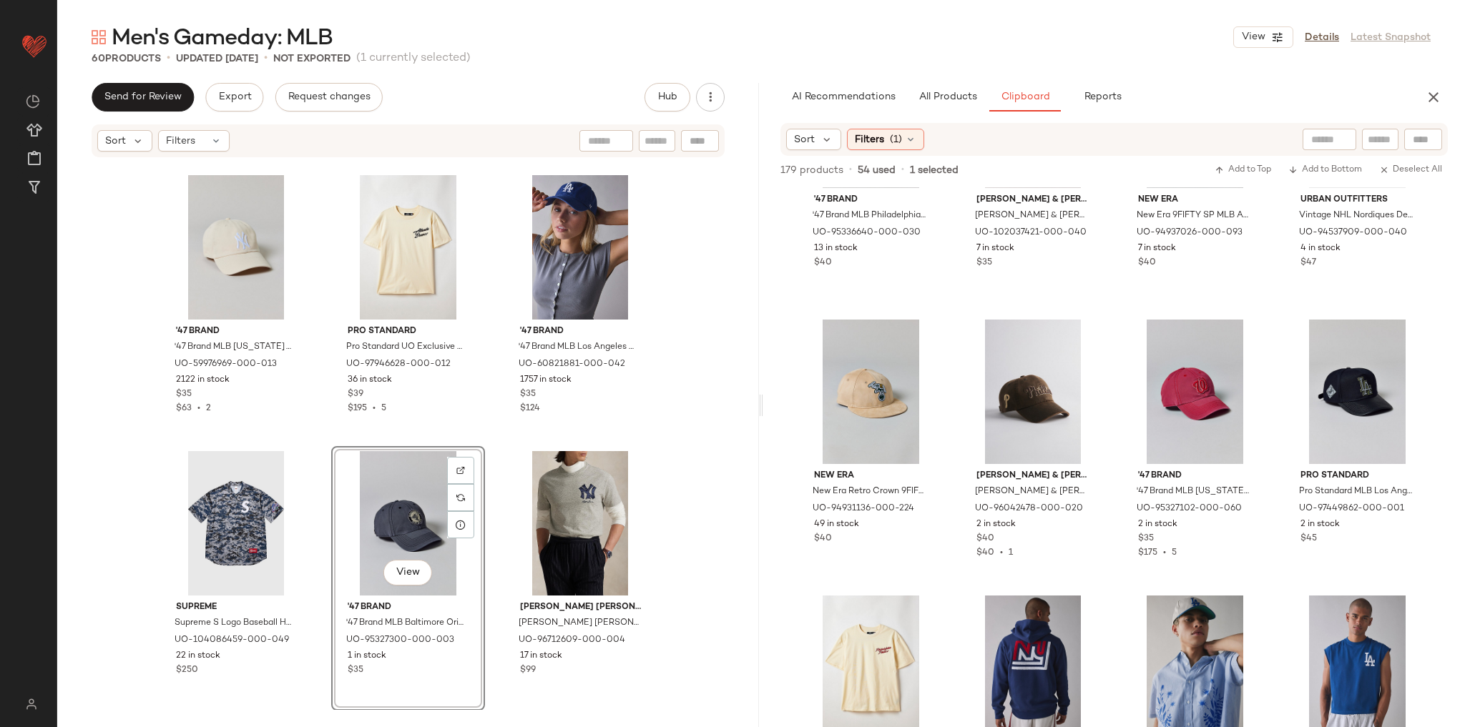
click at [692, 468] on div "Pro Standard Pro Standard NFL San Francisco 49ers Graphic Tee in Black, Men's a…" at bounding box center [408, 435] width 702 height 552
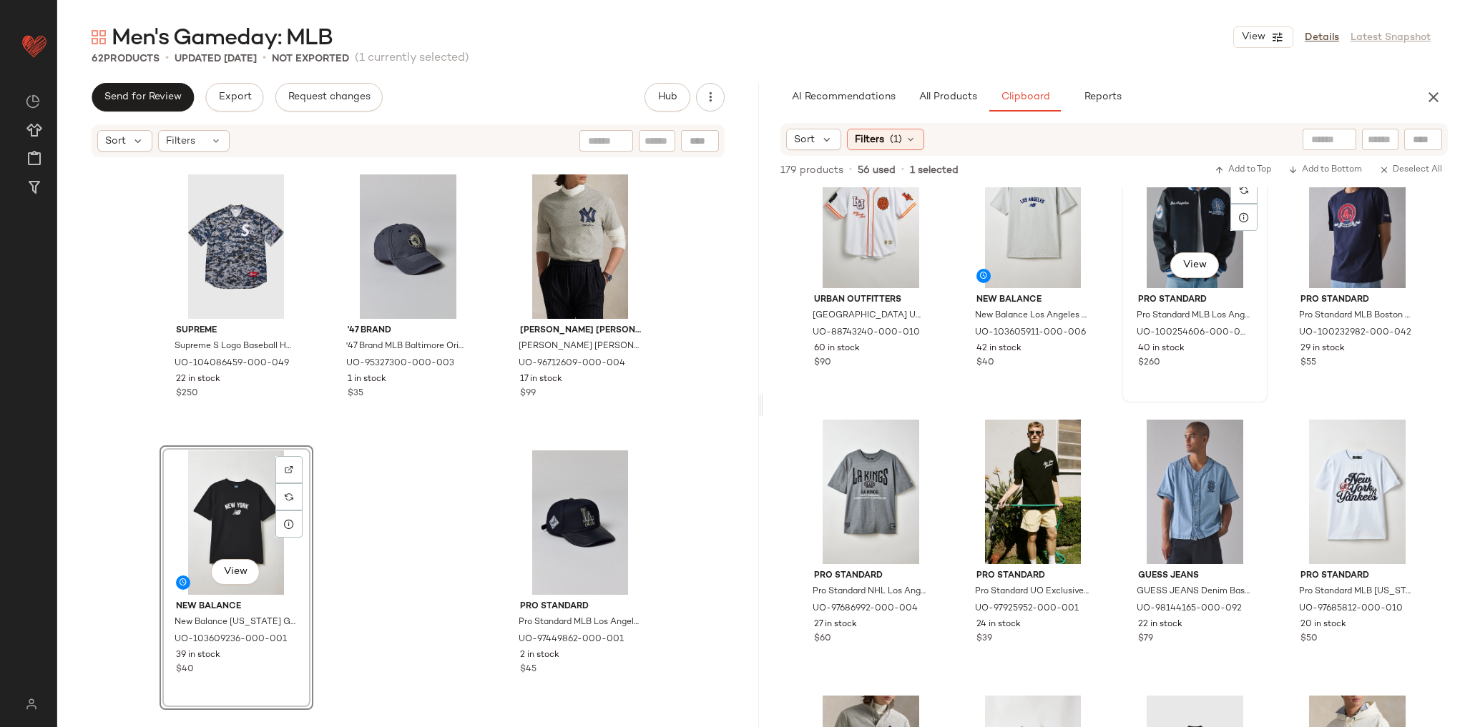
scroll to position [5611, 0]
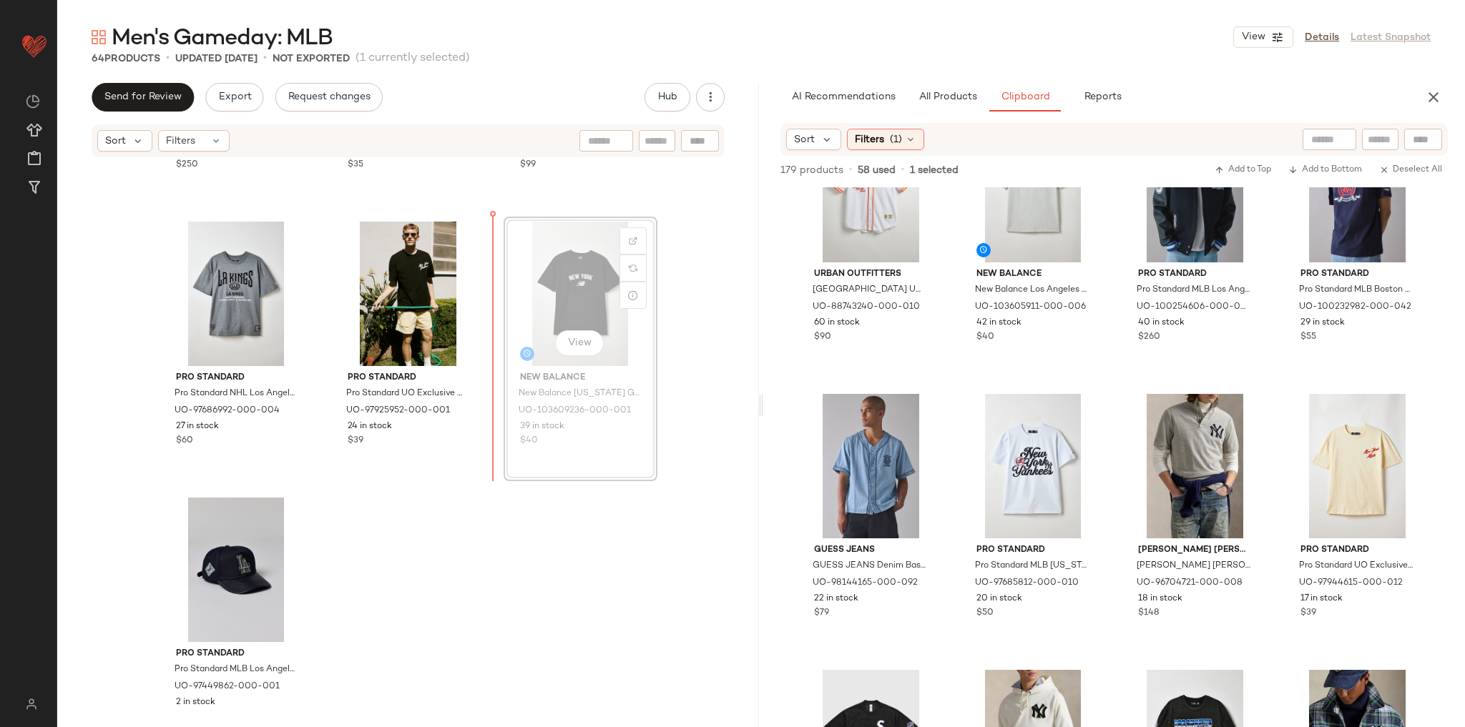
scroll to position [5478, 0]
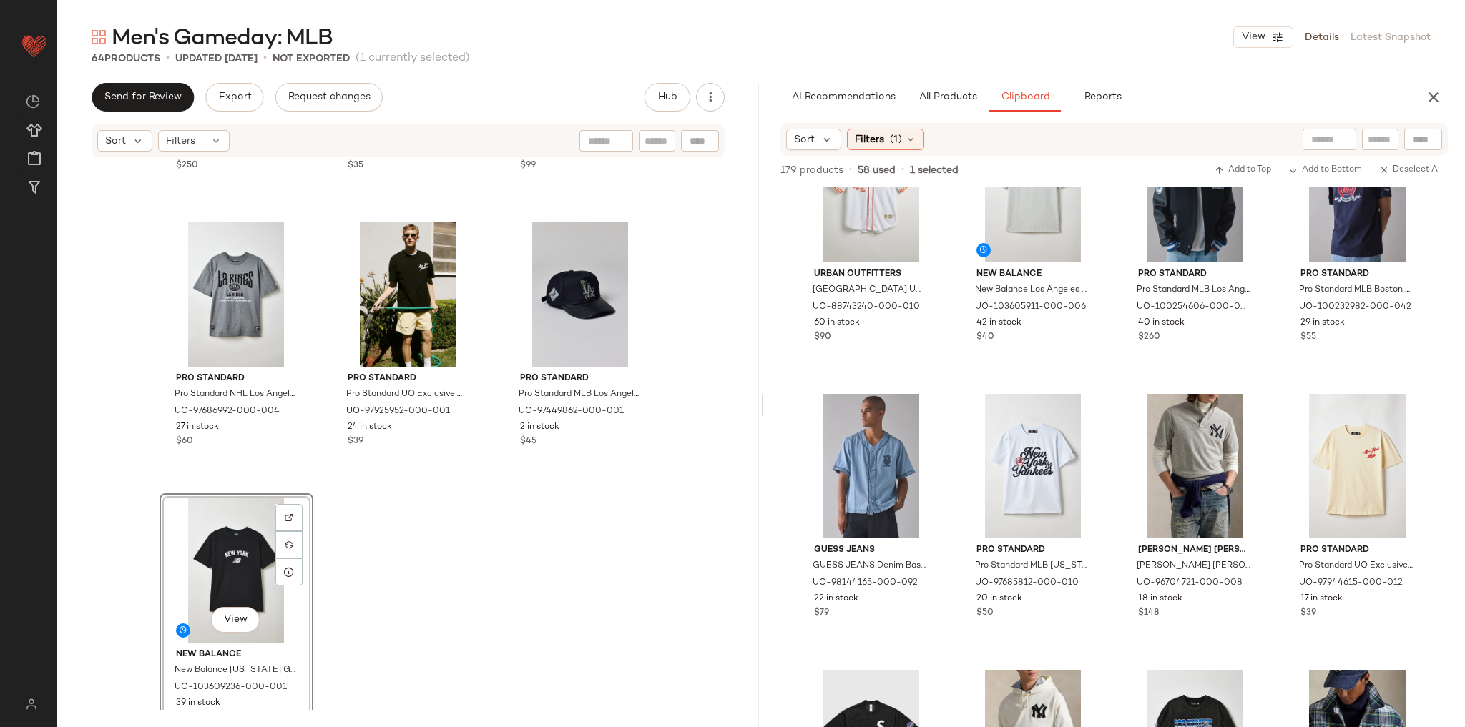
click at [522, 555] on div "Supreme Supreme S Logo Baseball Henley (SS25) Top in Blue, Men's at Urban Outfi…" at bounding box center [408, 435] width 702 height 552
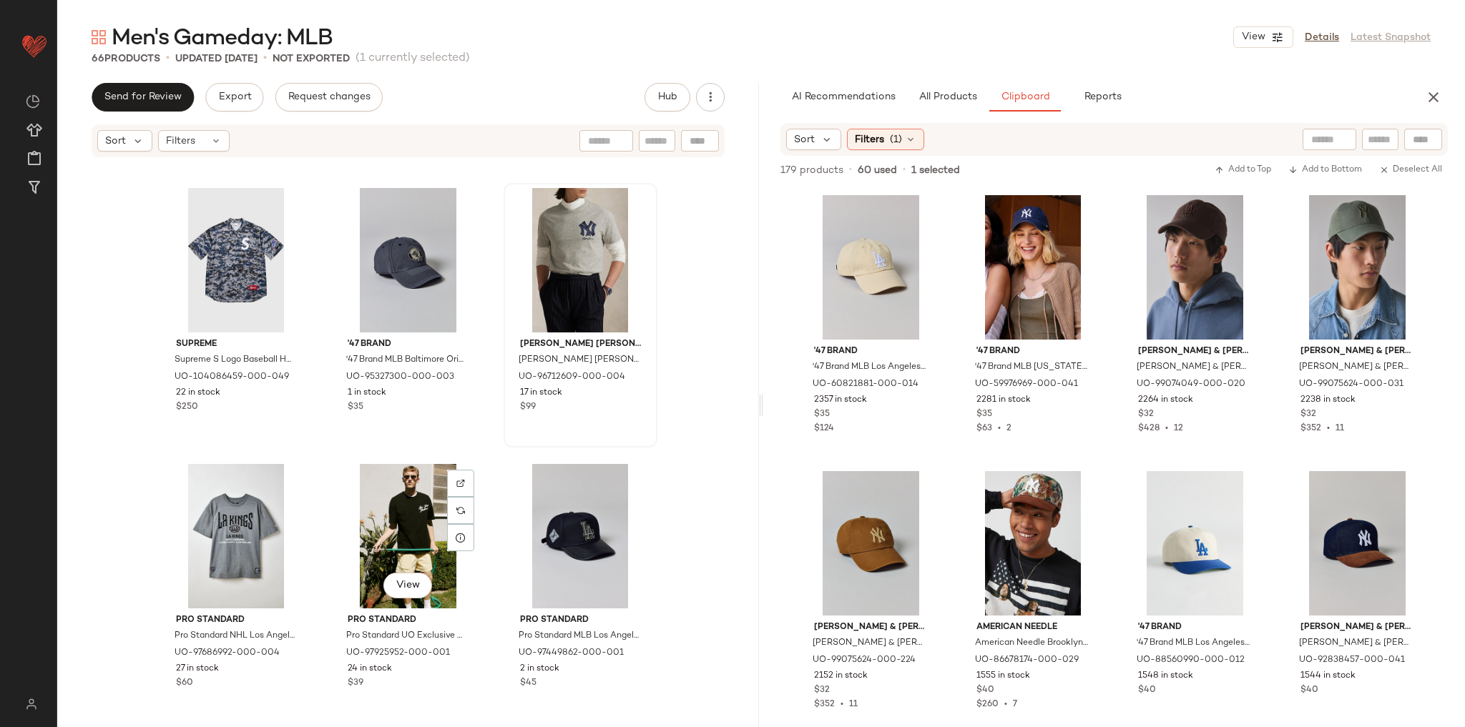
scroll to position [5010, 0]
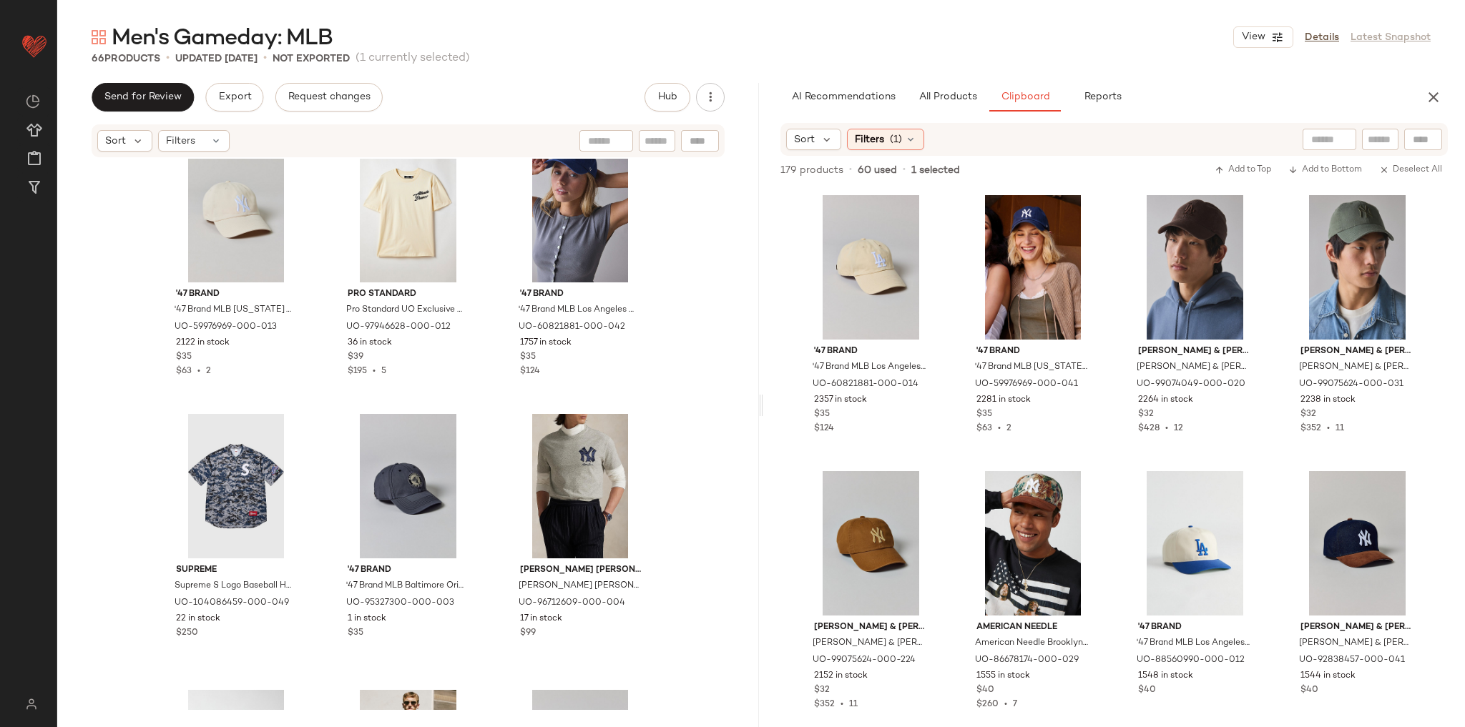
click at [689, 353] on div "'47 Brand '47 Brand MLB New York Yankees Clean Up Hat in Neutral at Urban Outfi…" at bounding box center [408, 435] width 702 height 552
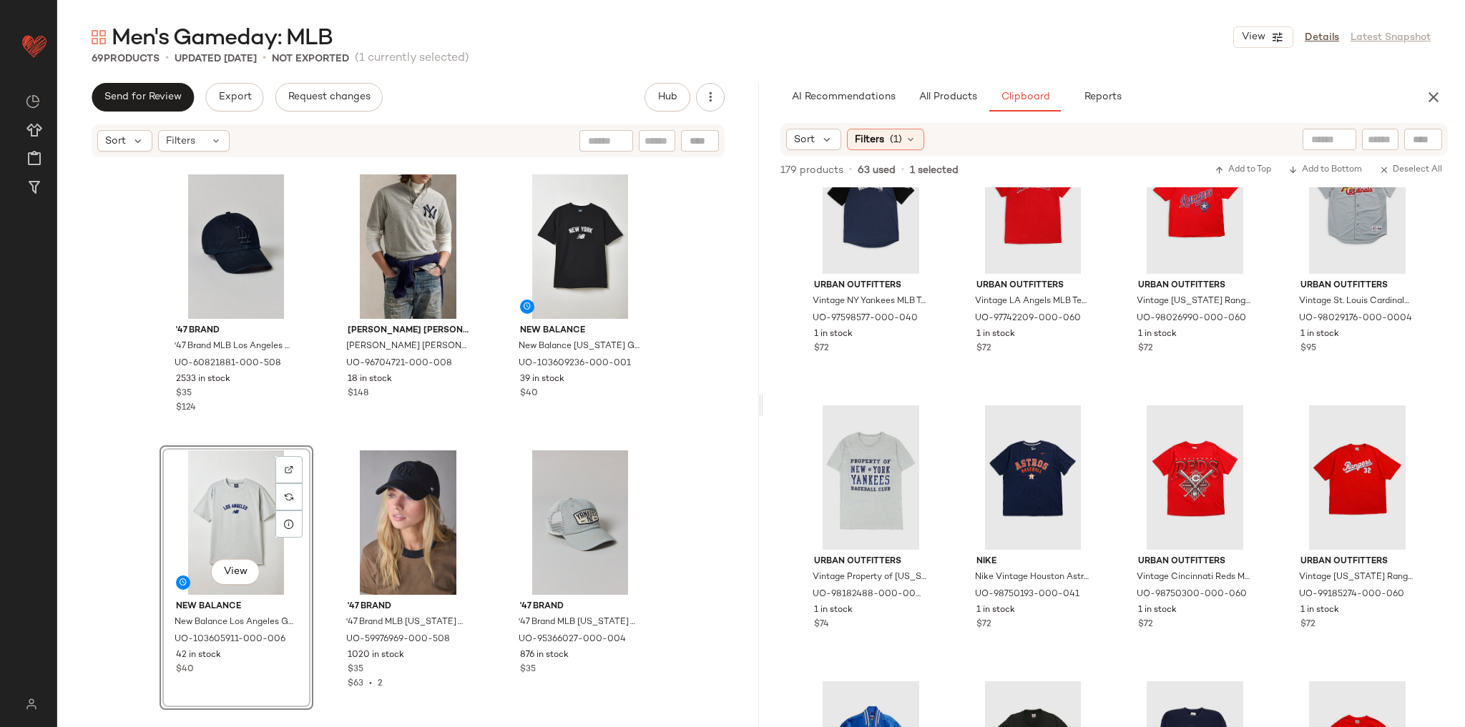
scroll to position [6933, 0]
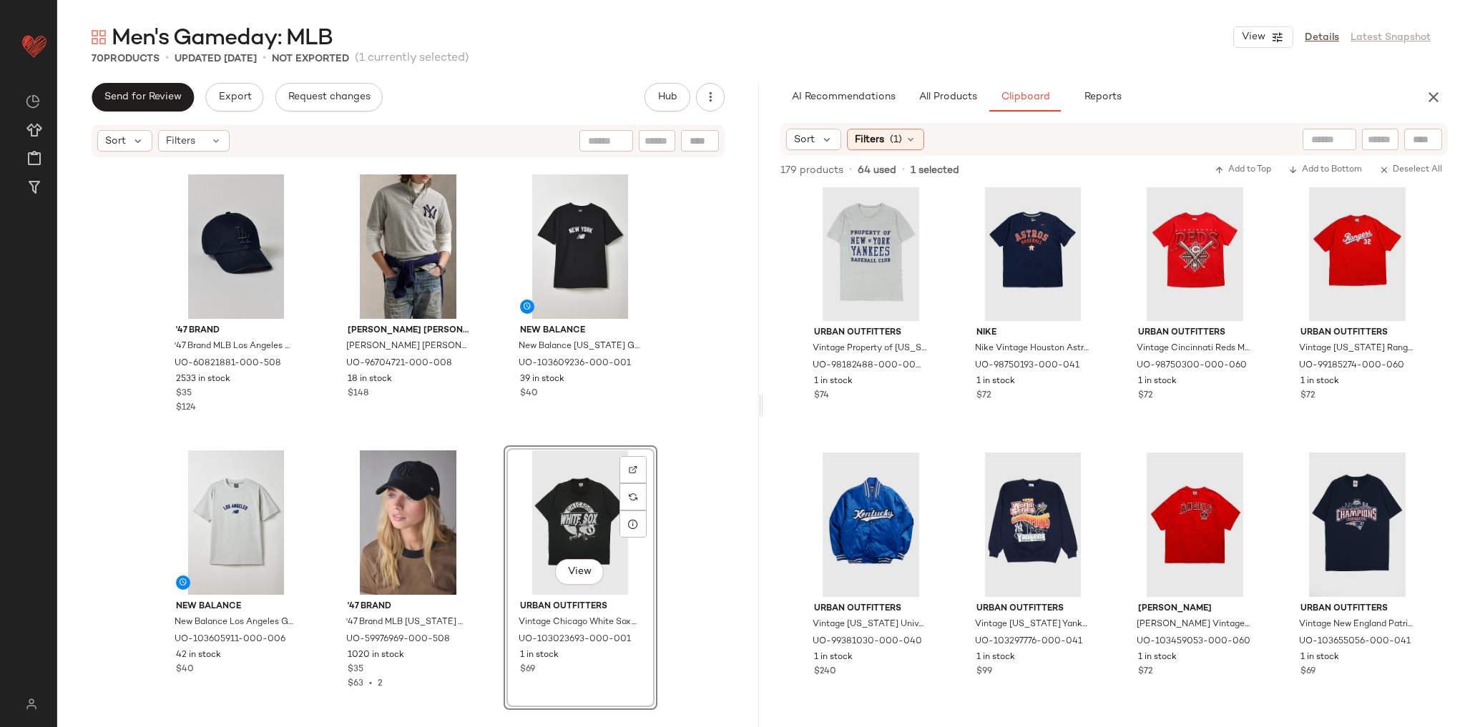
click at [707, 410] on div "Pro Standard Pro Standard NHL Los Angeles Kings City Graphic Tee in Grey, Men's…" at bounding box center [408, 435] width 702 height 552
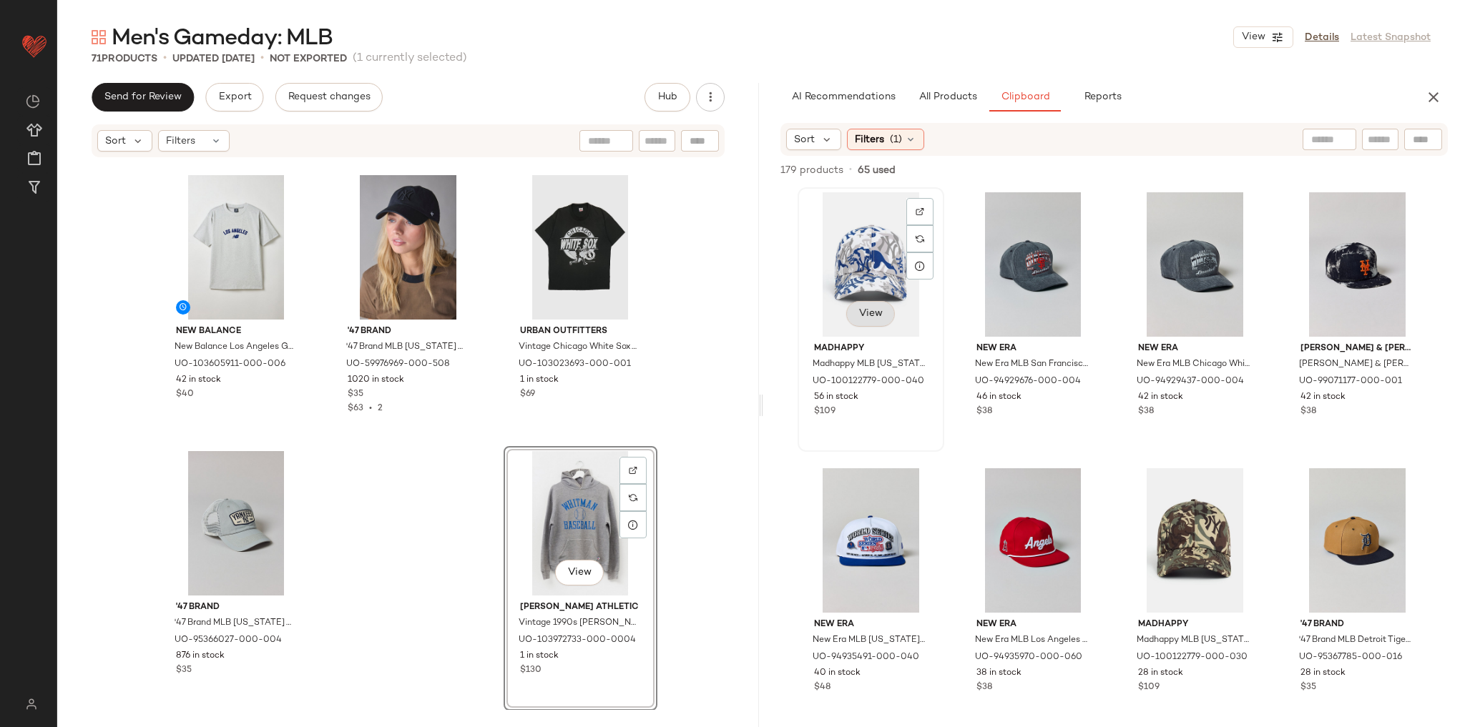
scroll to position [3327, 0]
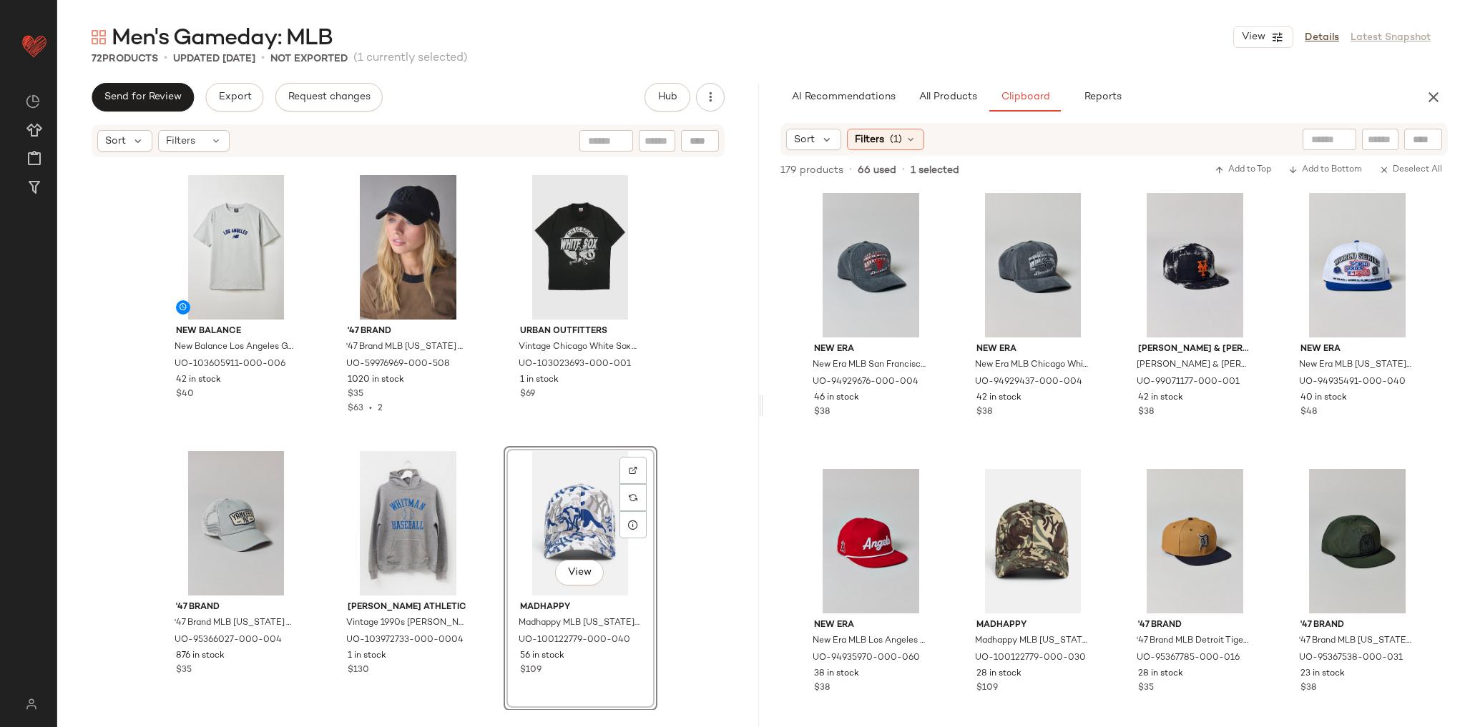
click at [692, 432] on div "'47 Brand '47 Brand MLB Los Angeles Dodgers Team Logo Clean Up Hat in Pitch bla…" at bounding box center [408, 435] width 702 height 552
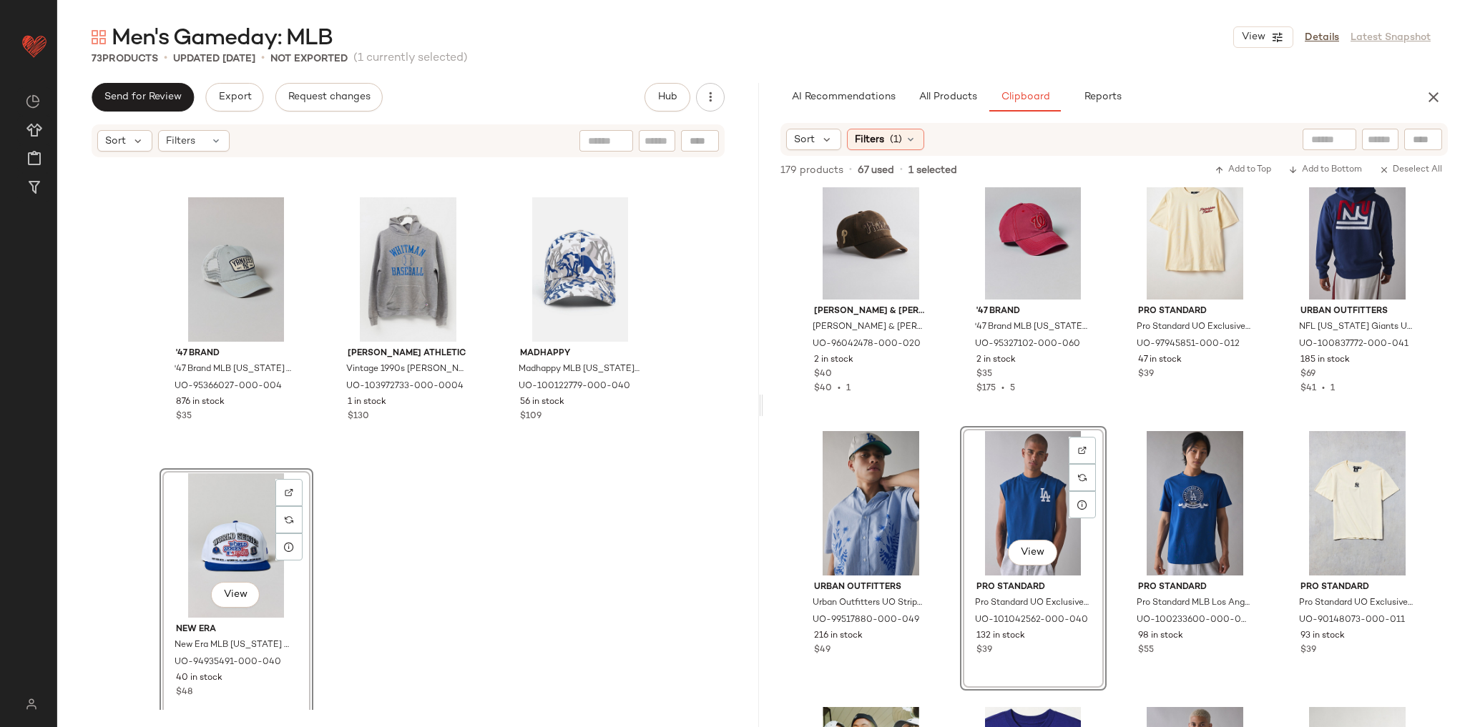
scroll to position [6345, 0]
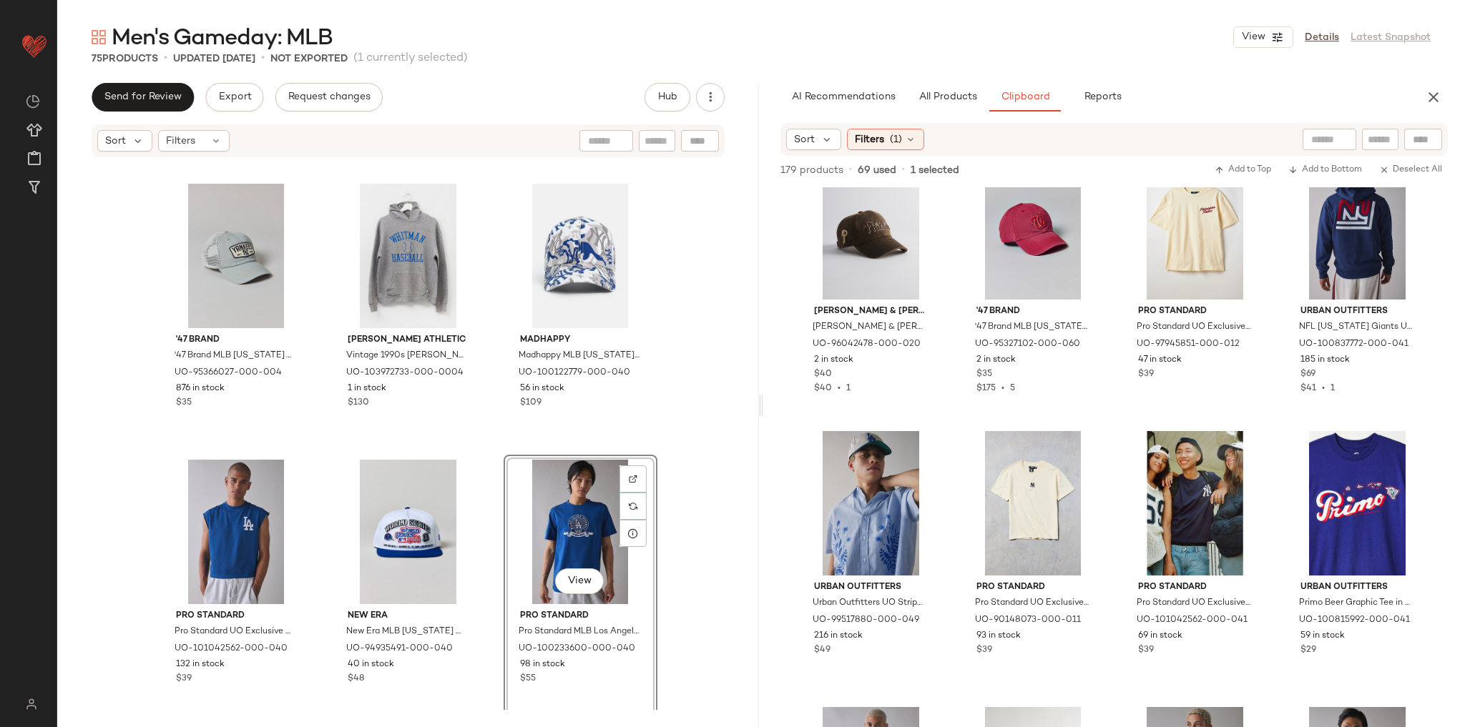
click at [694, 409] on div "New Balance New Balance Los Angeles Graphic Tee in Light Grey, Men's at Urban O…" at bounding box center [408, 435] width 702 height 552
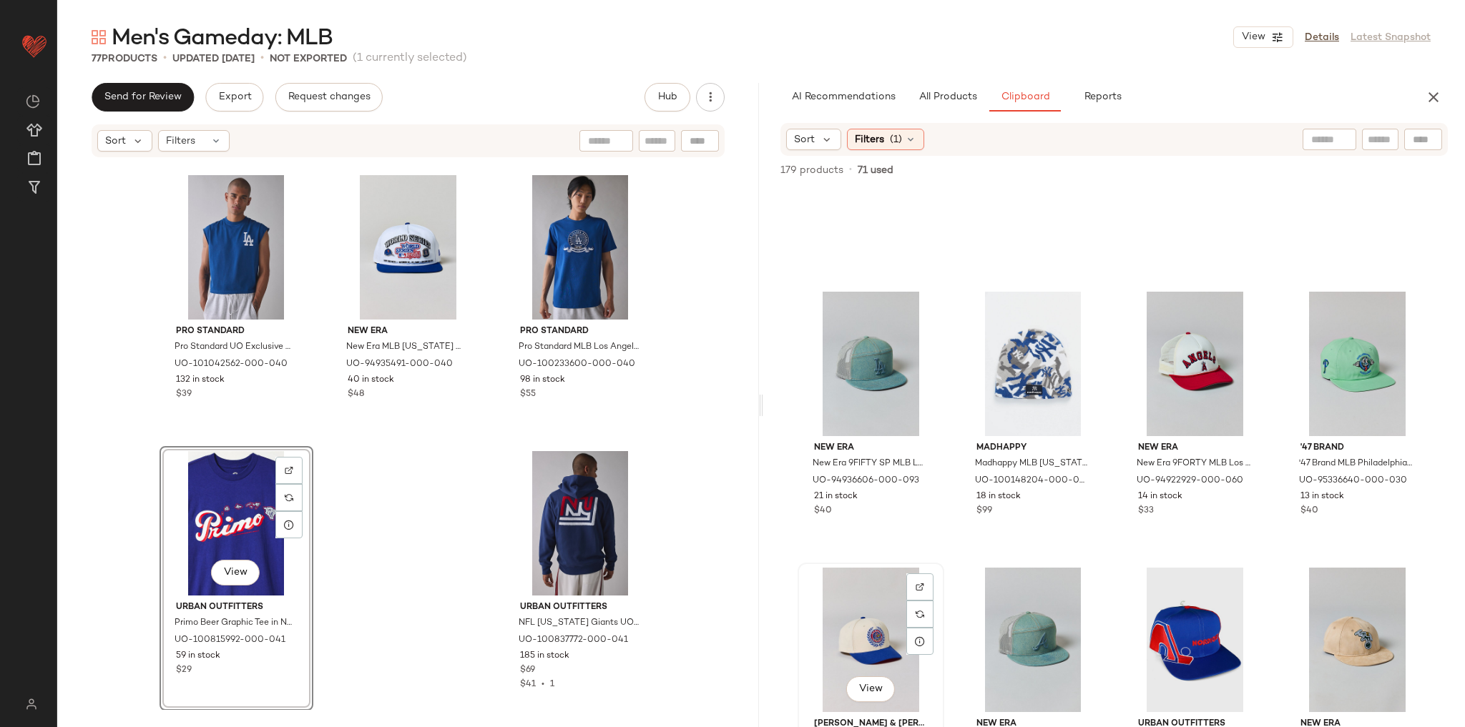
scroll to position [3781, 0]
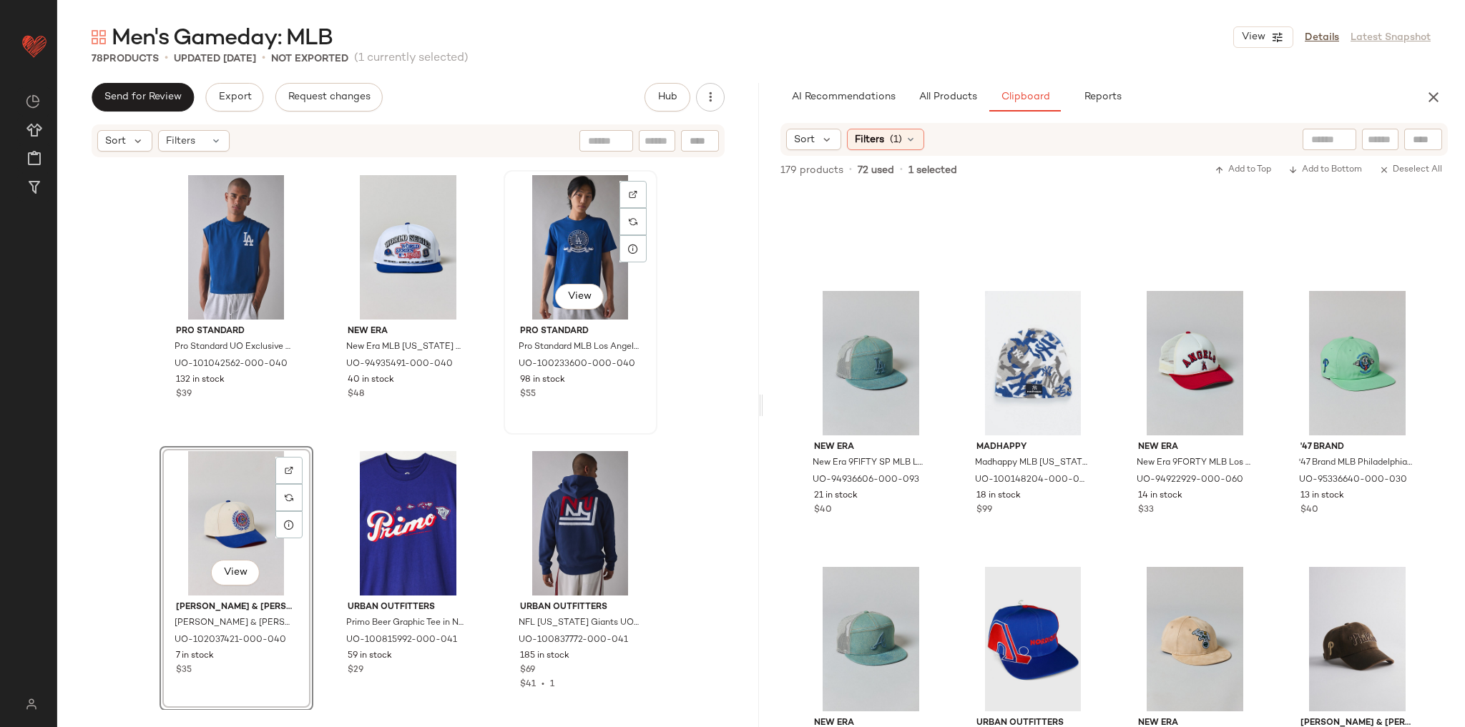
click at [517, 420] on div "View Pro Standard Pro Standard MLB Los Angeles Dodgers Logo Tee in Blue, Men's …" at bounding box center [580, 303] width 151 height 262
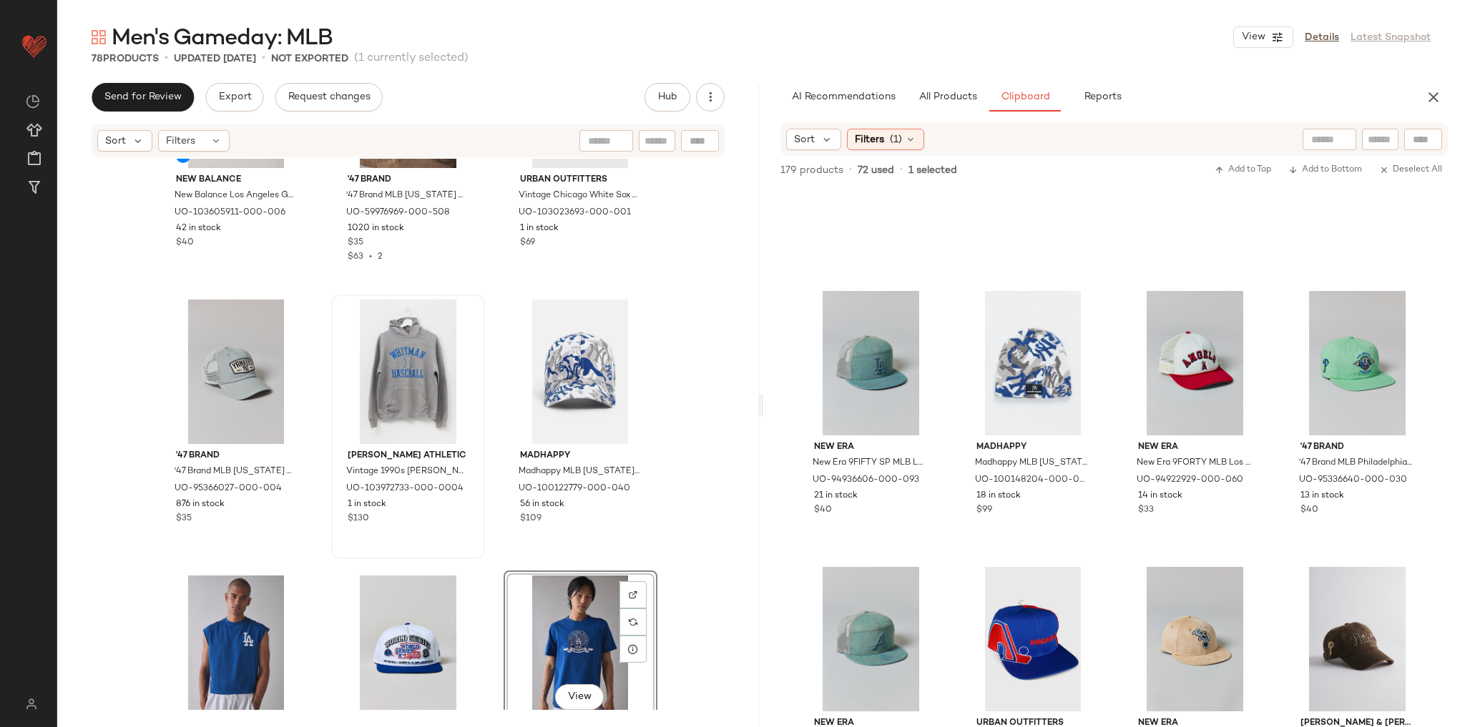
click at [479, 461] on div "Russell Athletic Vintage 1990s Russell Athletic Distressed Baseball Graphic Hoo…" at bounding box center [408, 427] width 154 height 265
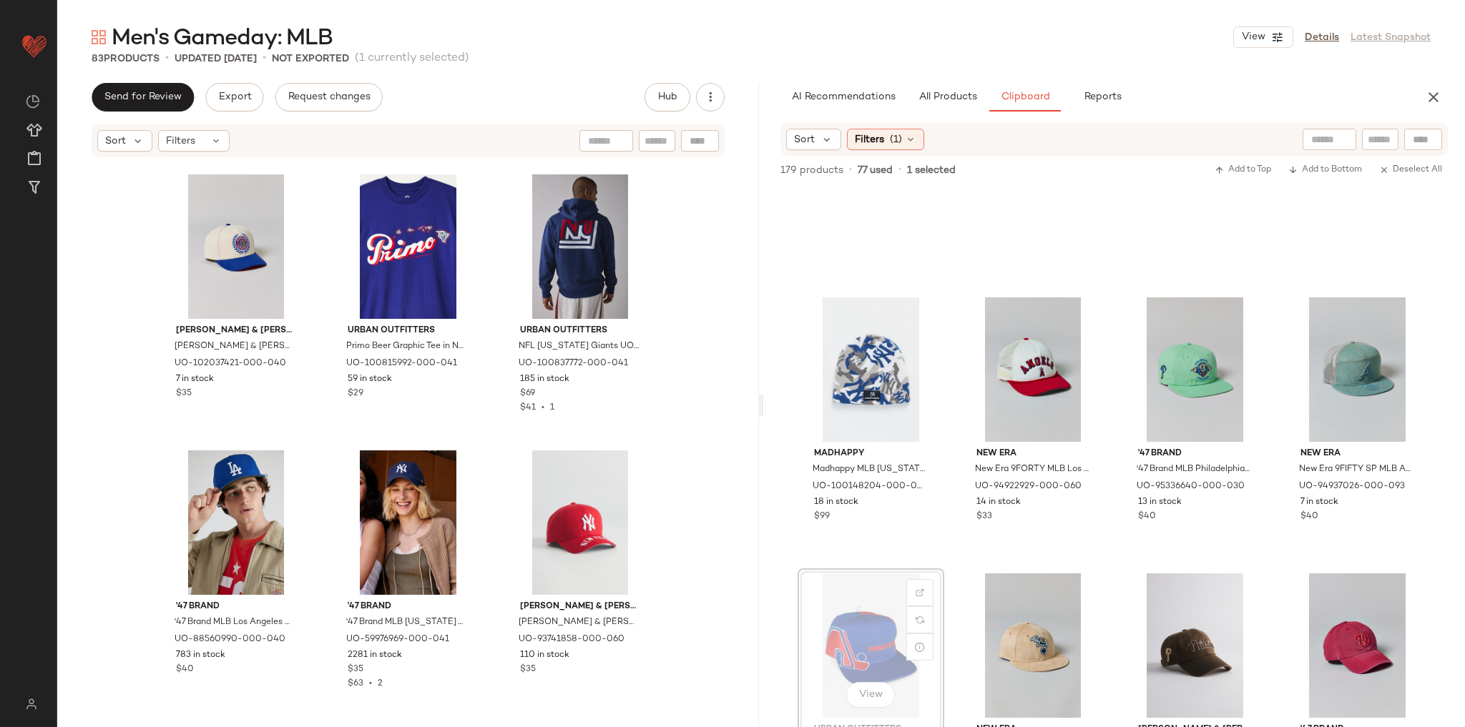
scroll to position [6910, 0]
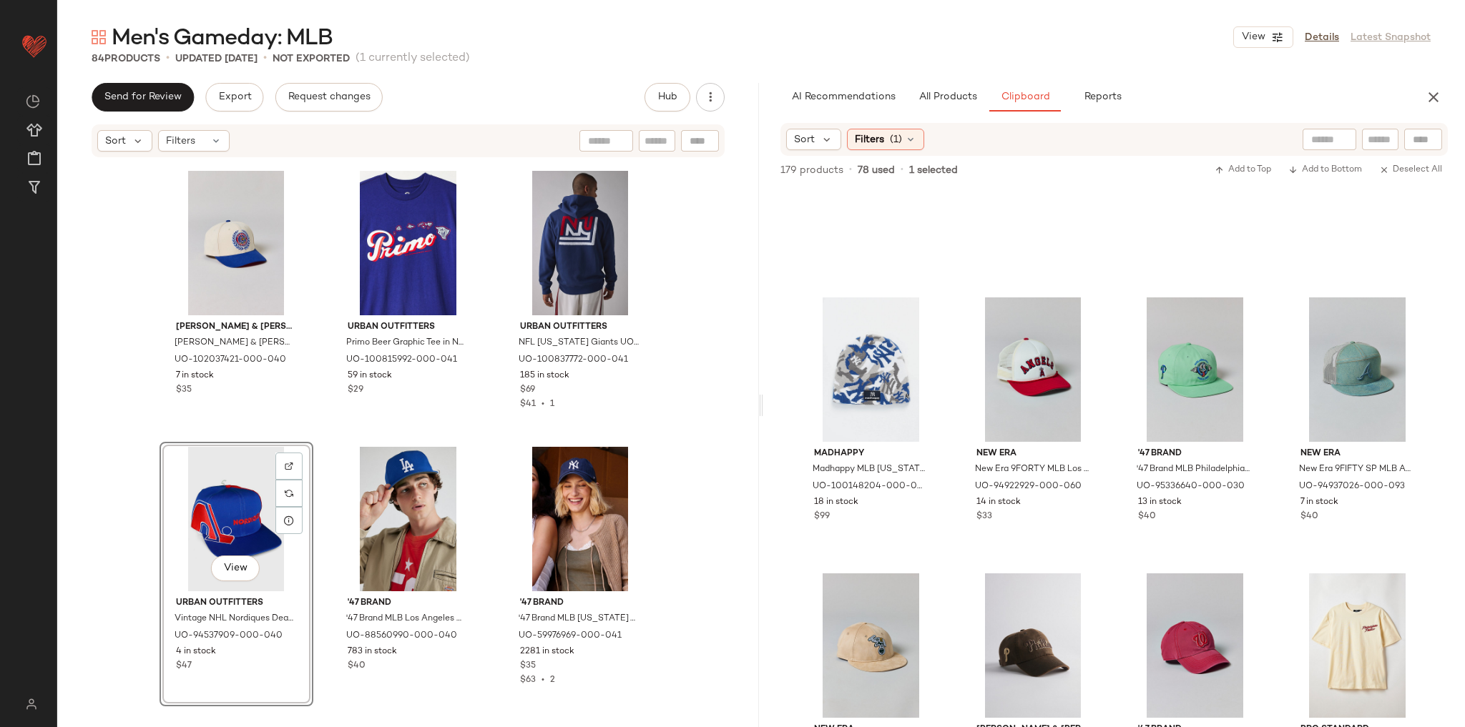
click at [325, 423] on div "Pro Standard Pro Standard UO Exclusive MLB Team Logo Tee in Blue/Los Angeles Do…" at bounding box center [408, 435] width 702 height 552
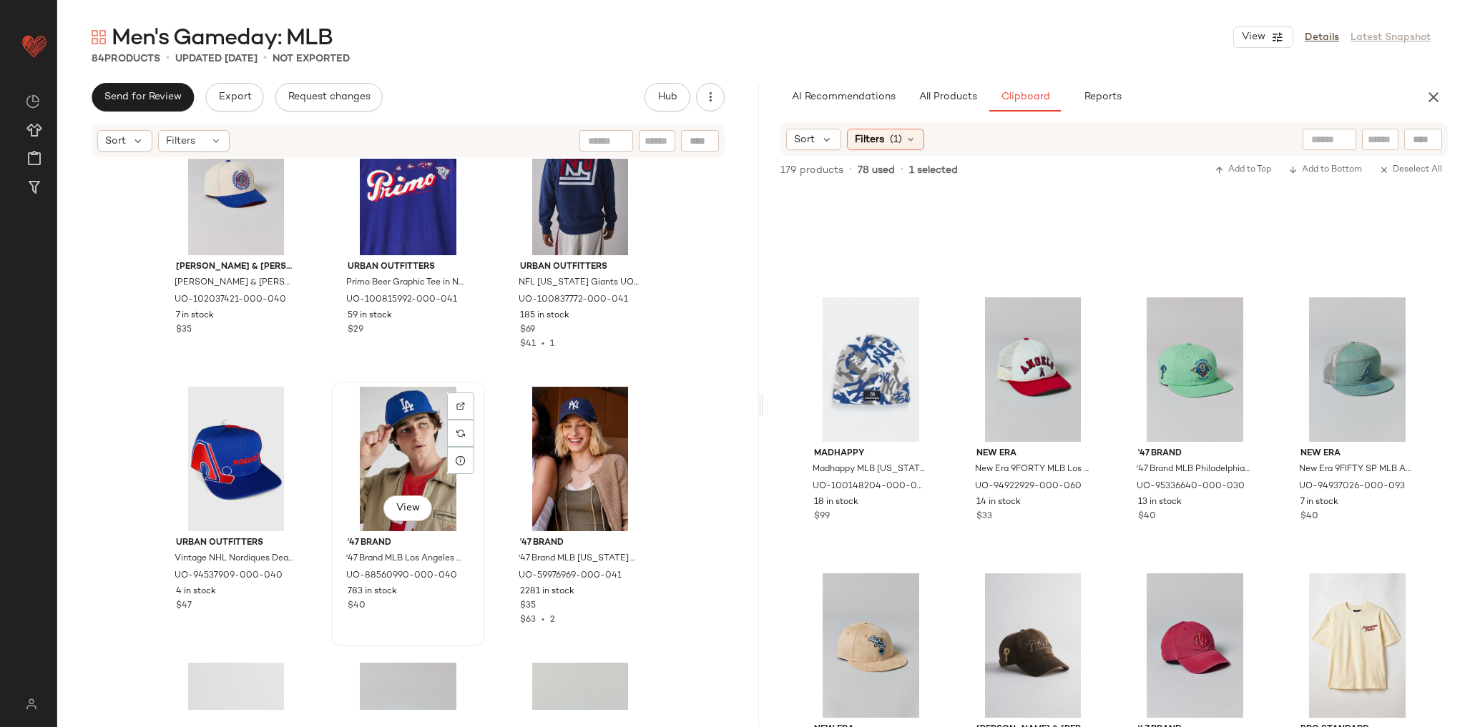
scroll to position [7025, 0]
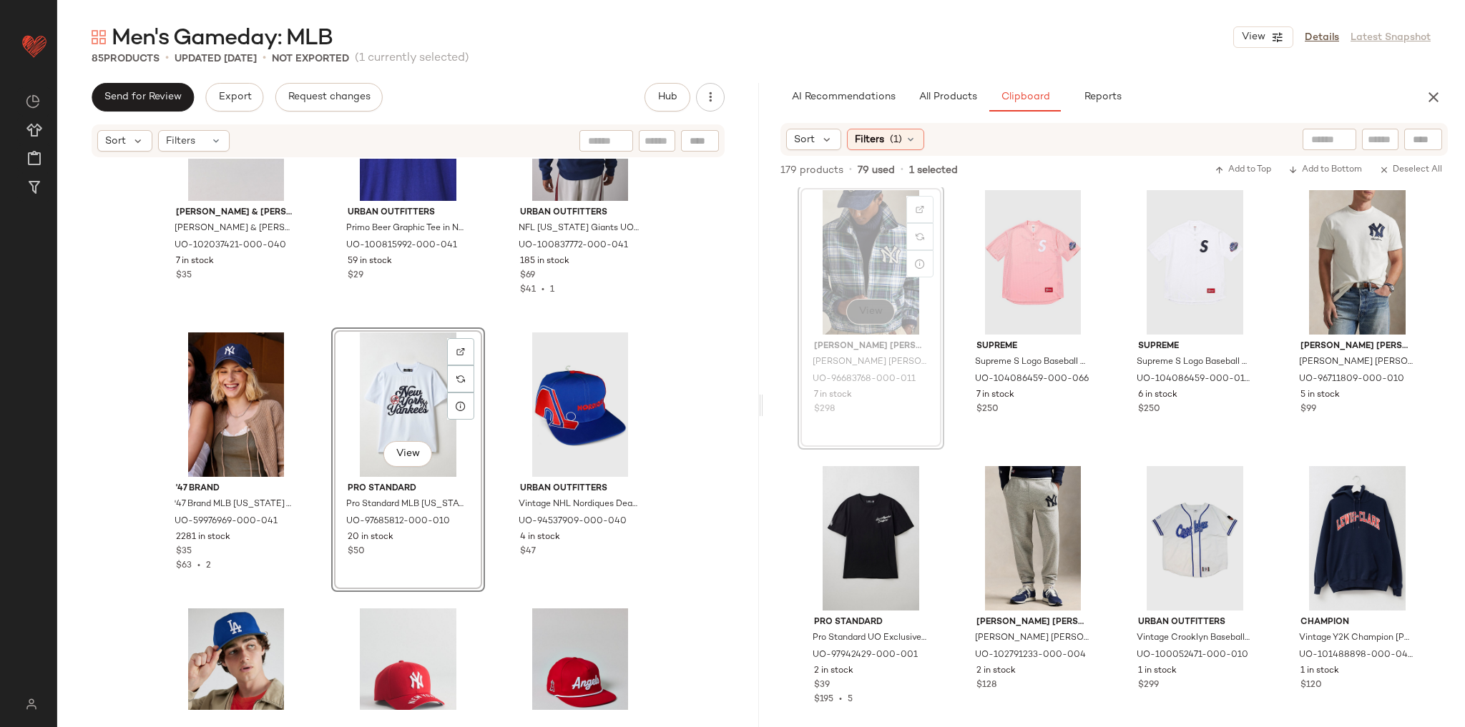
scroll to position [4983, 0]
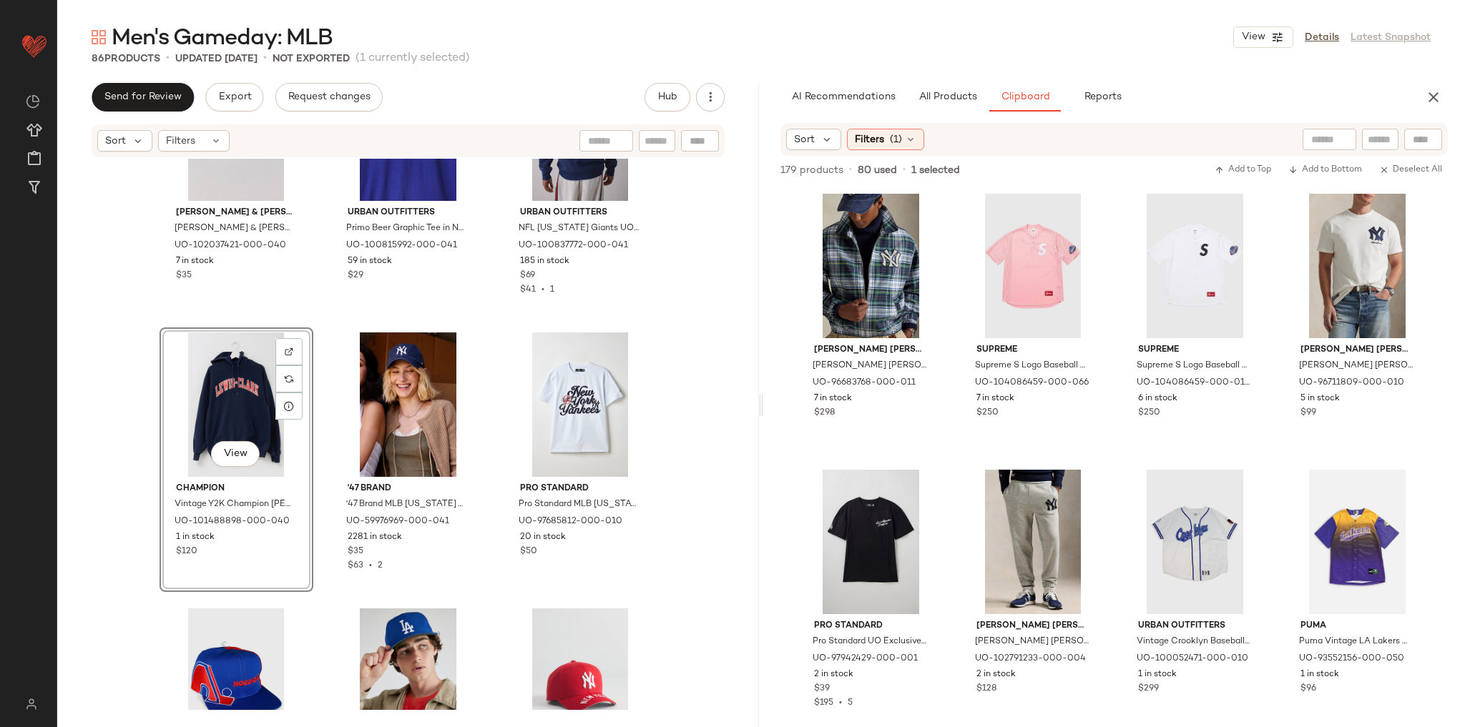
click at [726, 398] on div "Mitchell & Ness Mitchell & Ness University Of Kansas Jayhawks Team Logo Hat in …" at bounding box center [408, 435] width 702 height 552
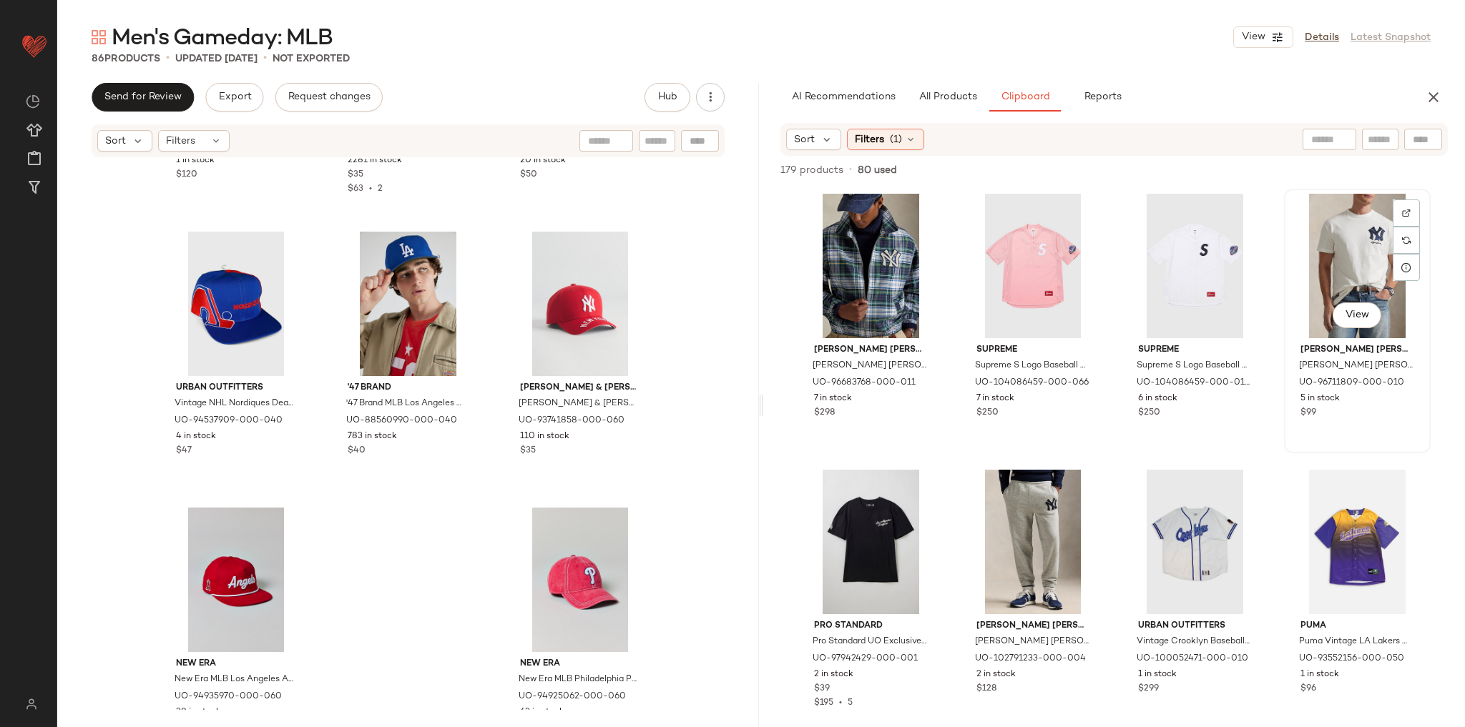
scroll to position [4982, 0]
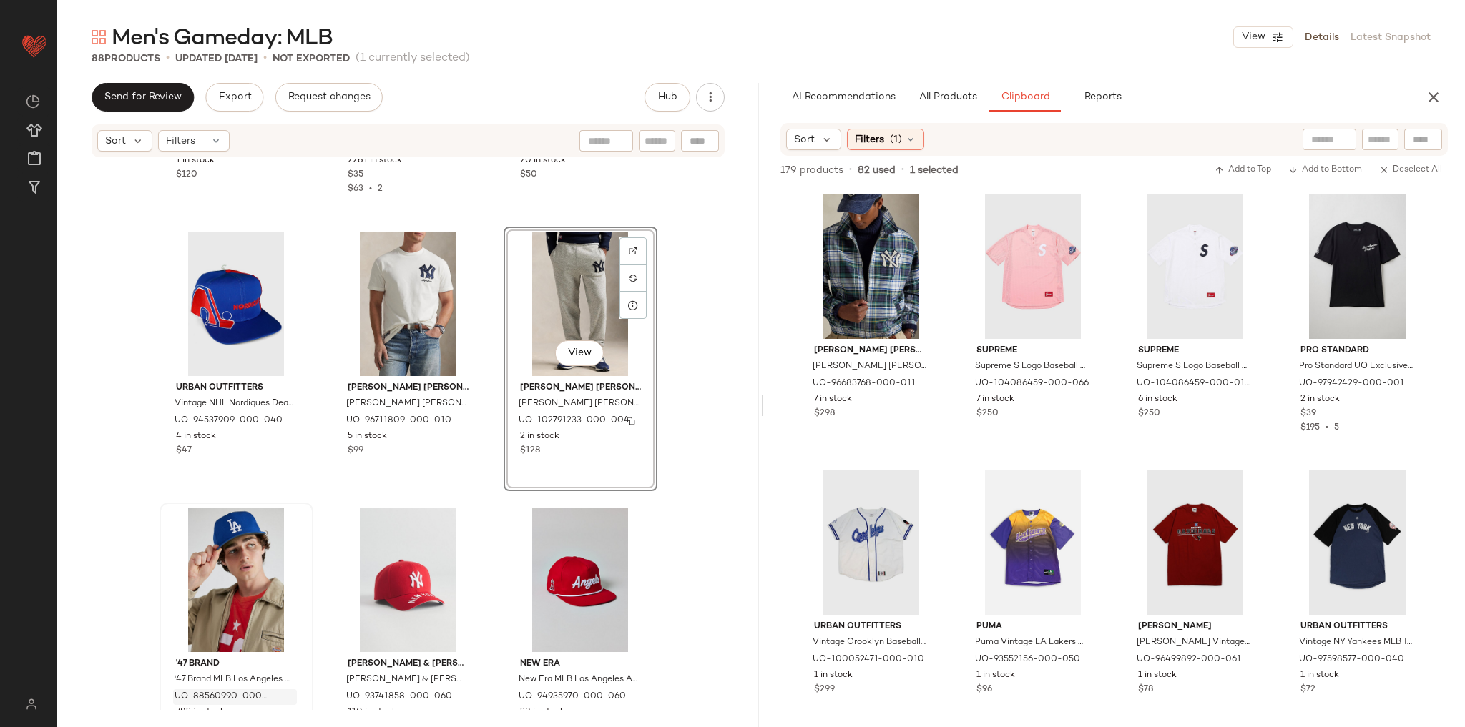
drag, startPoint x: 870, startPoint y: 532, endPoint x: 606, endPoint y: 423, distance: 285.8
click at [616, 421] on div "UO-102791233-000-004" at bounding box center [579, 421] width 124 height 16
click at [687, 426] on div "Champion Vintage Y2K Champion Lewis-Clark Hoodie Sweatshirt in Blue, Men's at U…" at bounding box center [408, 435] width 702 height 552
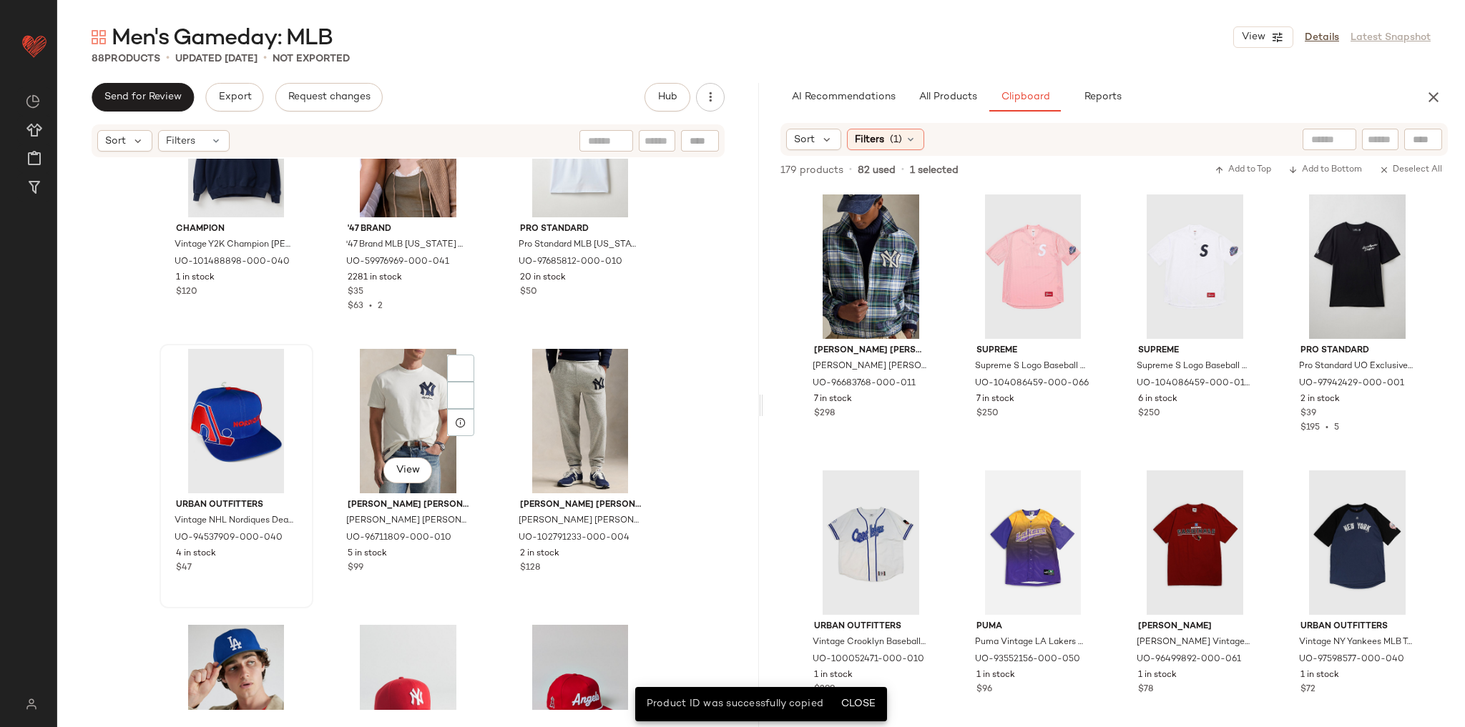
scroll to position [7402, 0]
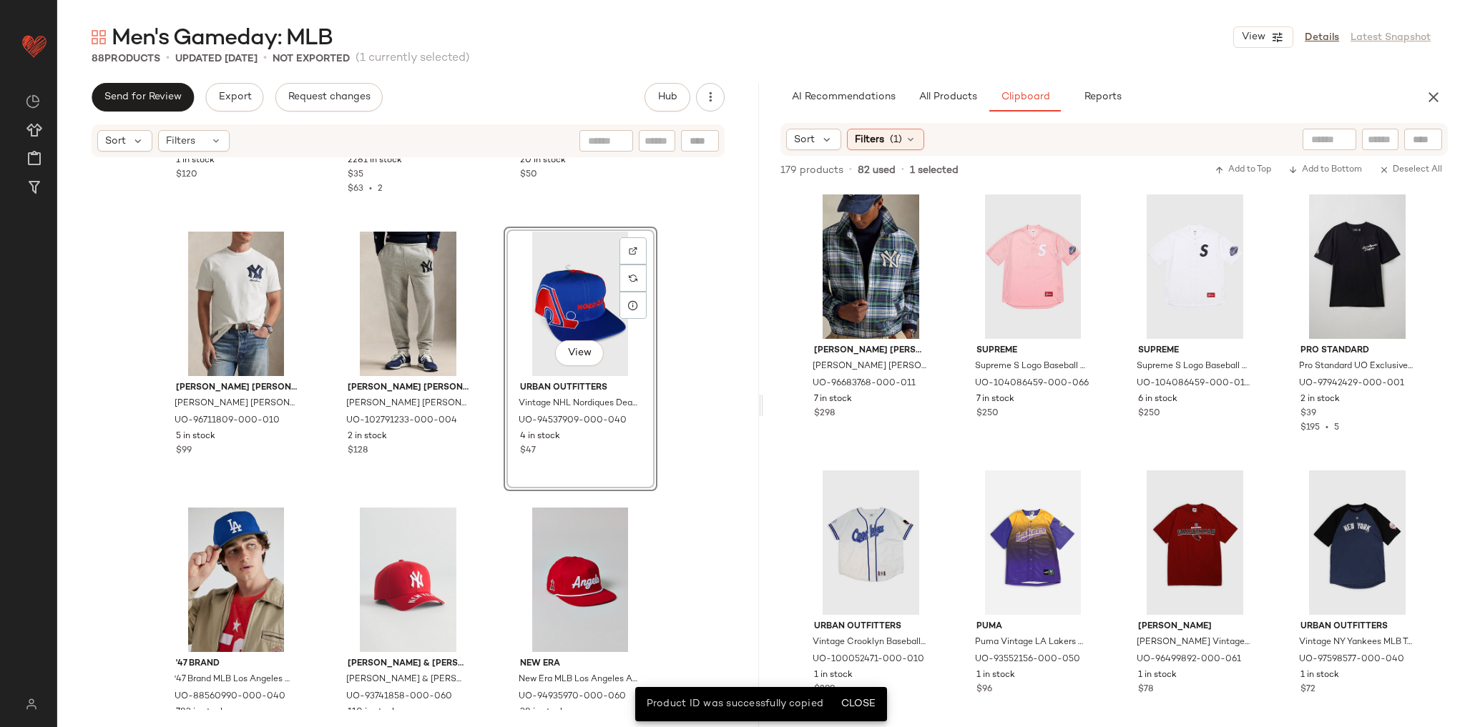
click at [694, 283] on div "Champion Vintage Y2K Champion Lewis-Clark Hoodie Sweatshirt in Blue, Men's at U…" at bounding box center [408, 435] width 702 height 552
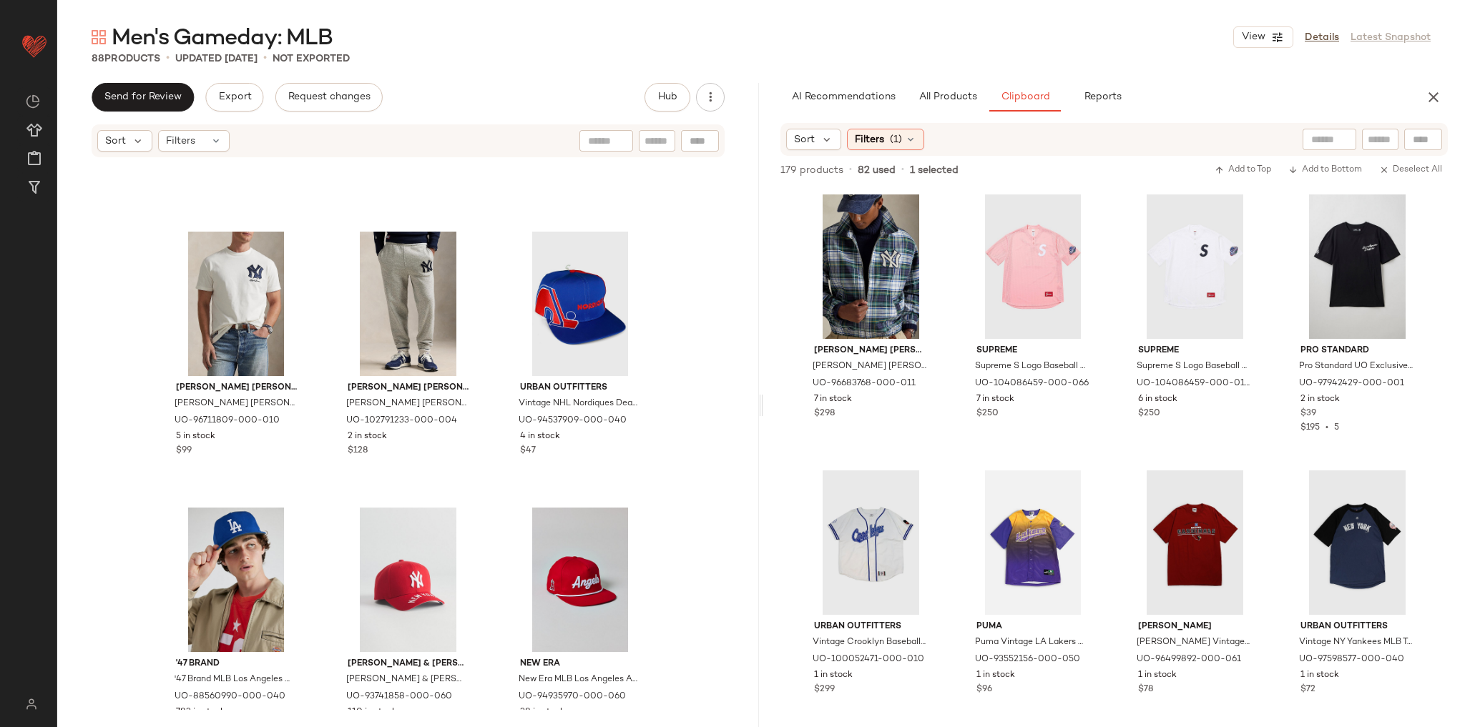
scroll to position [7516, 0]
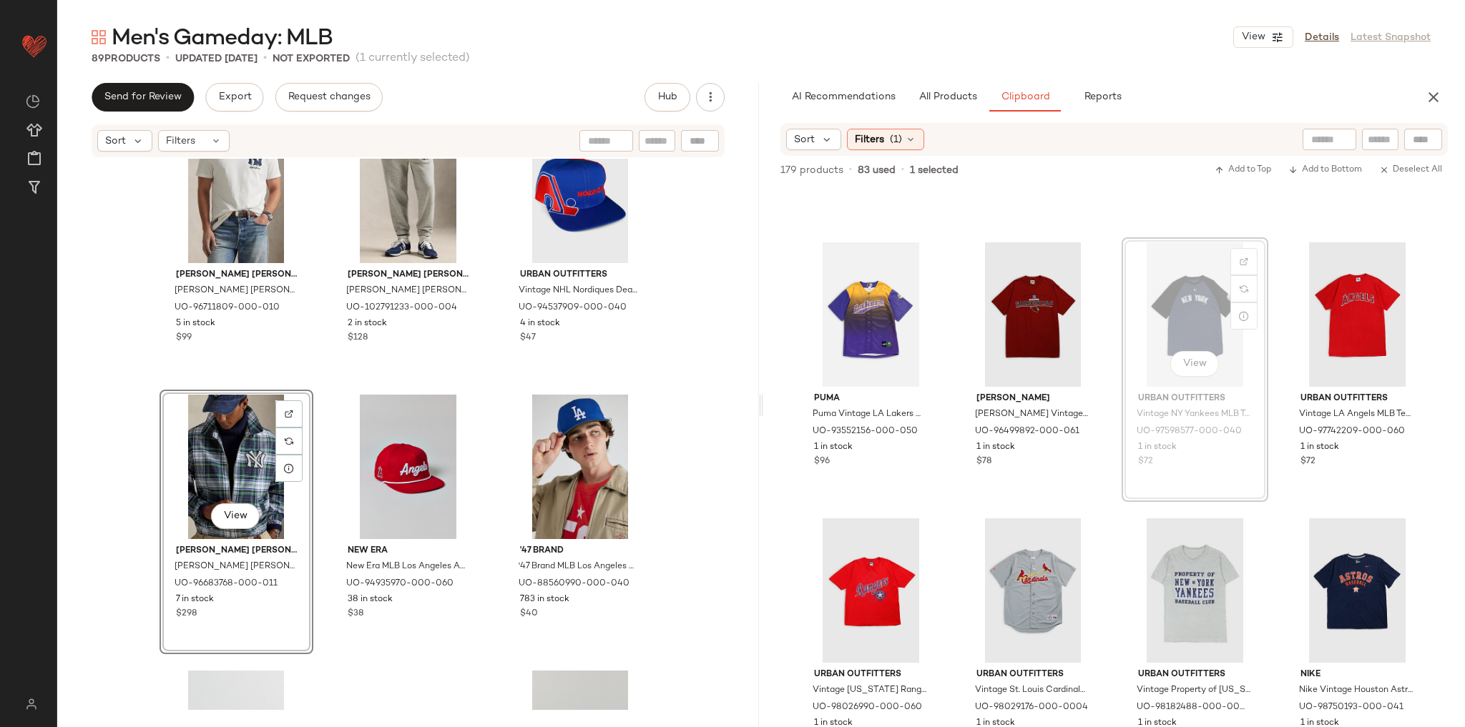
scroll to position [5207, 0]
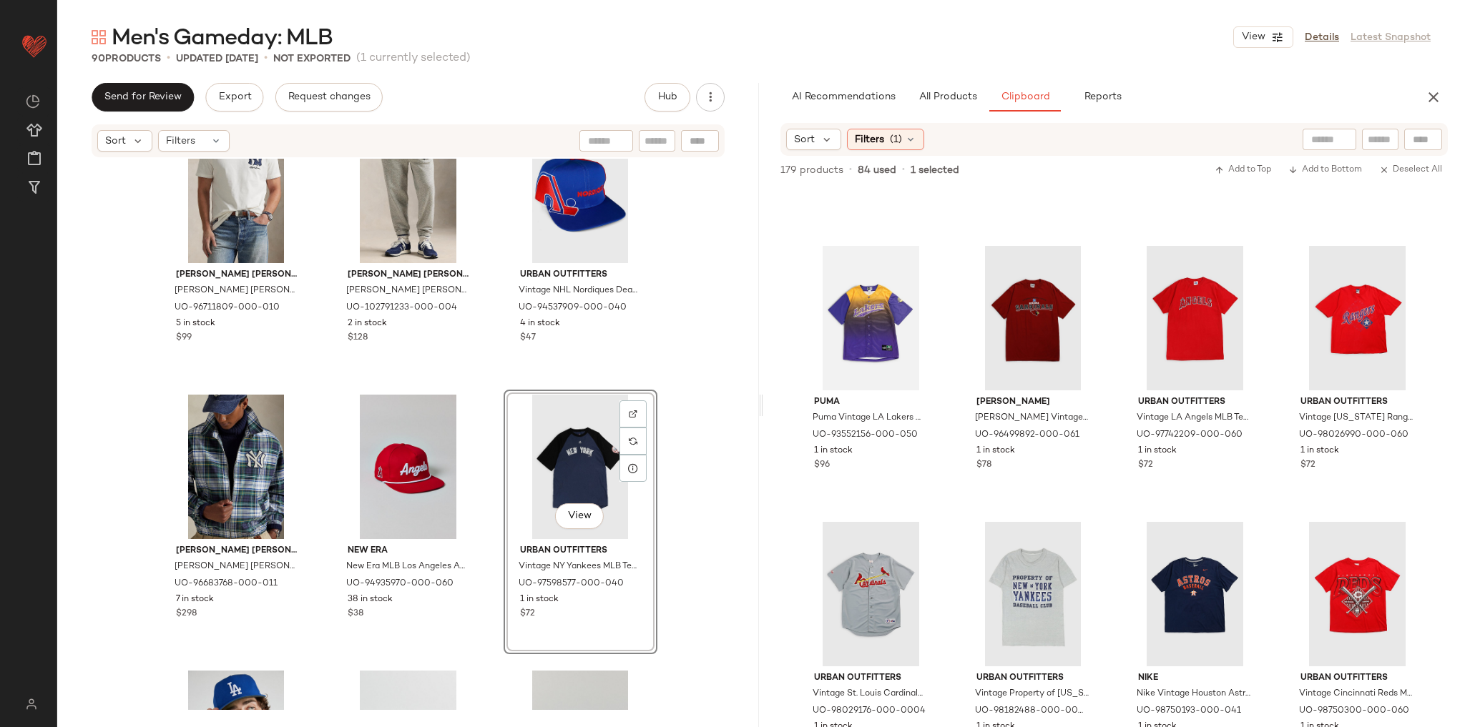
click at [485, 366] on div "Polo Ralph Lauren Polo Ralph Lauren Yankees Jersey T-Shirt Top in Deckwash Whit…" at bounding box center [408, 435] width 702 height 552
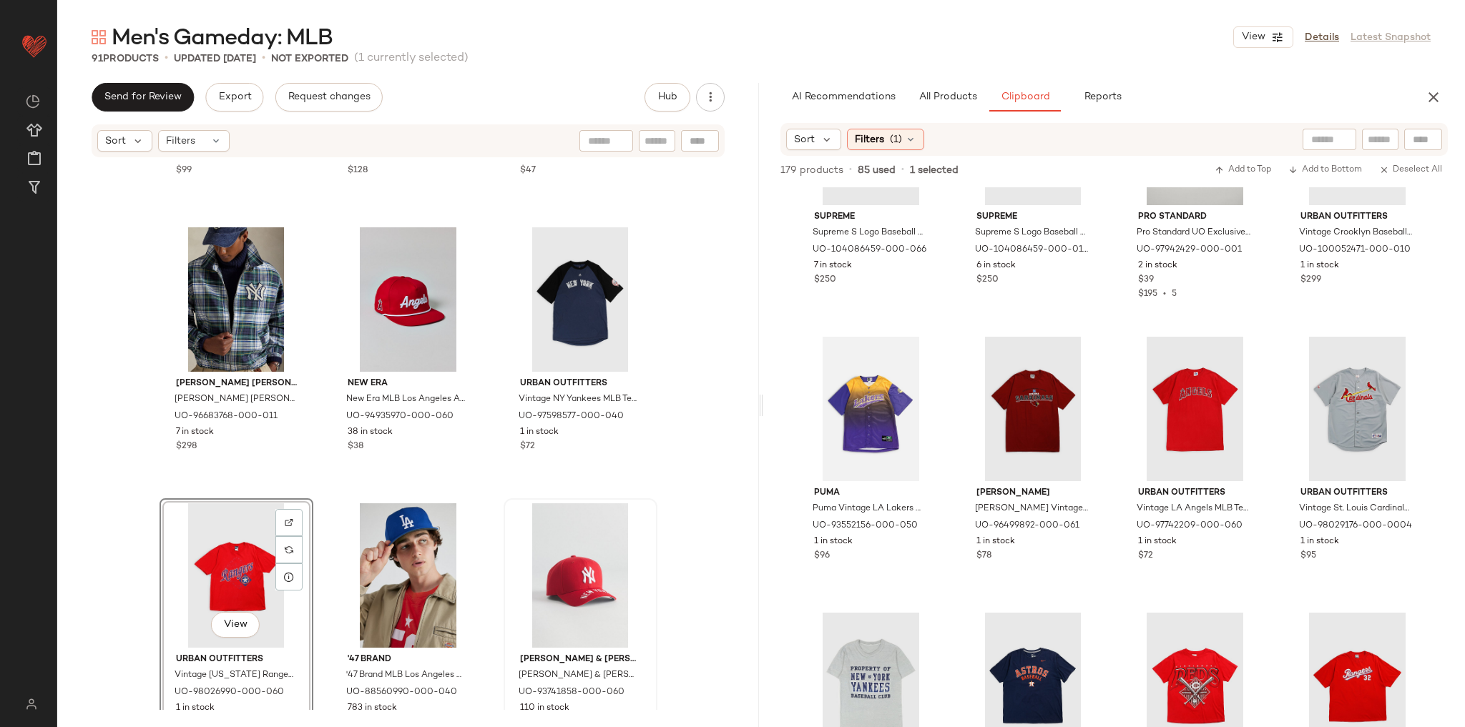
scroll to position [7725, 0]
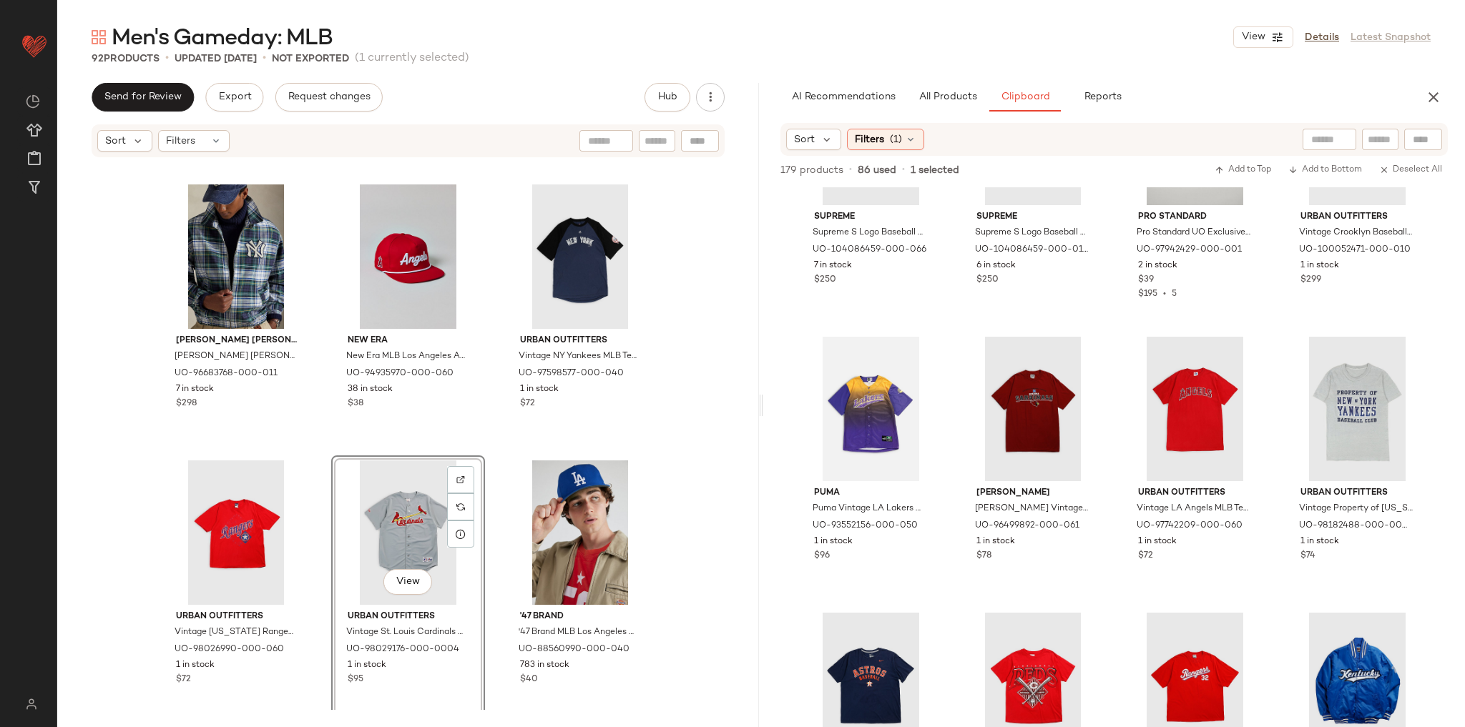
click at [712, 442] on div "Polo Ralph Lauren Polo Ralph Lauren Yankees Jersey T-Shirt Top in Deckwash Whit…" at bounding box center [408, 435] width 702 height 552
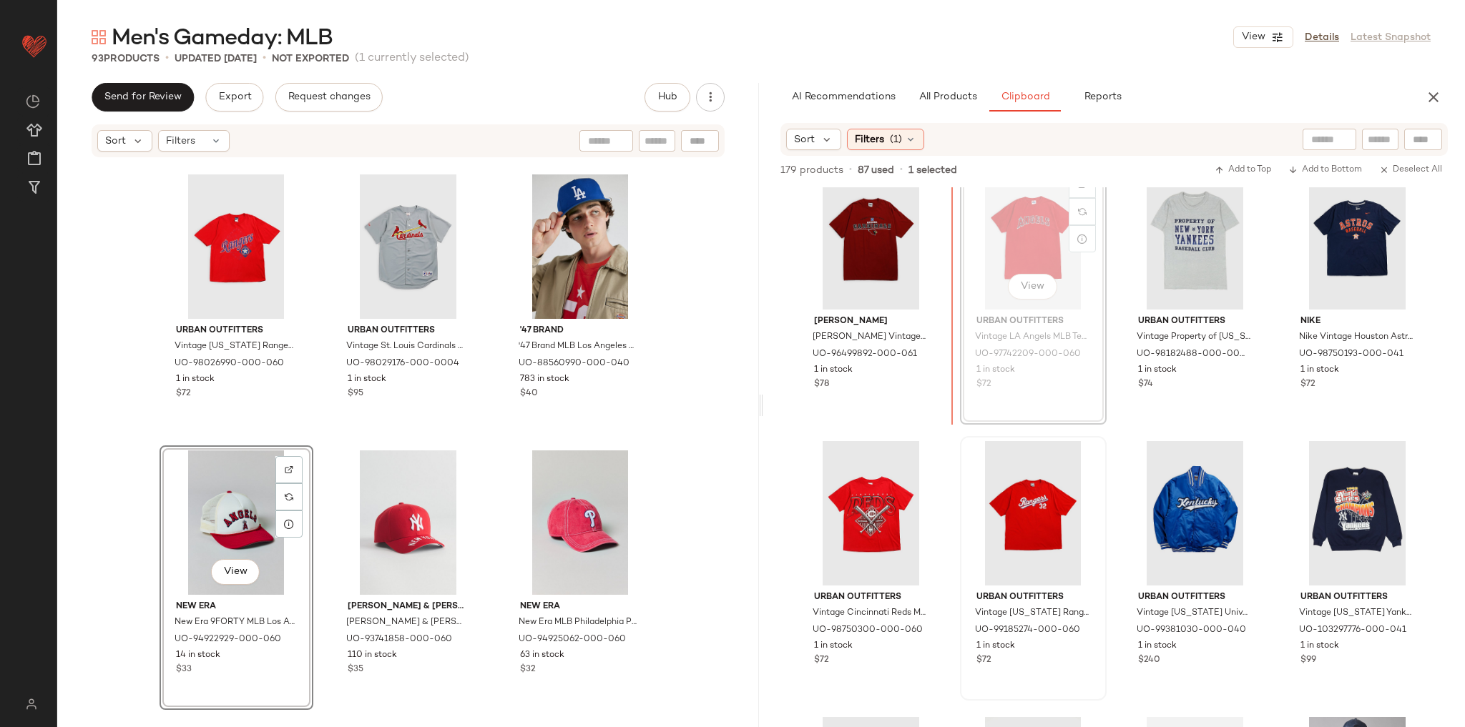
scroll to position [5286, 0]
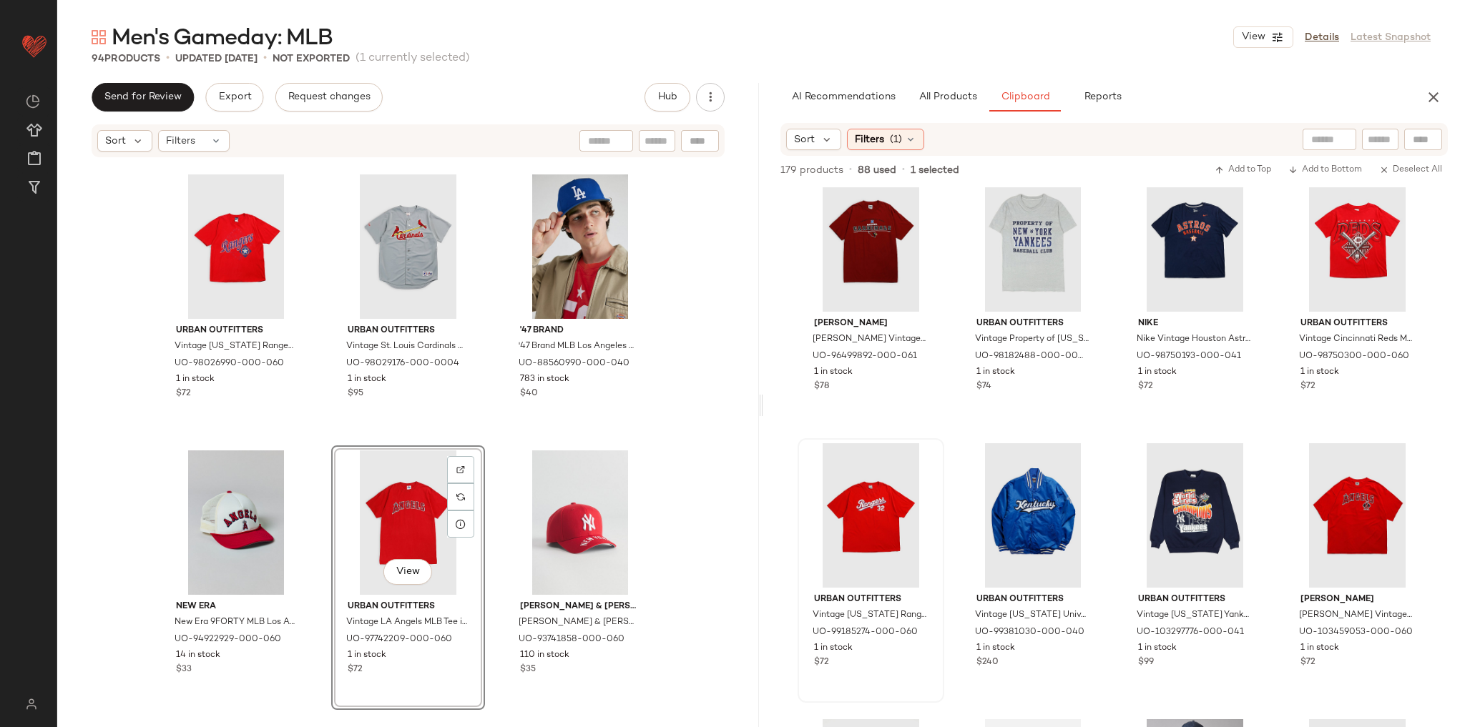
click at [683, 460] on div "Polo Ralph Lauren Polo Ralph Lauren Yankees Oxford Jacket in Deckwash White Cot…" at bounding box center [408, 435] width 702 height 552
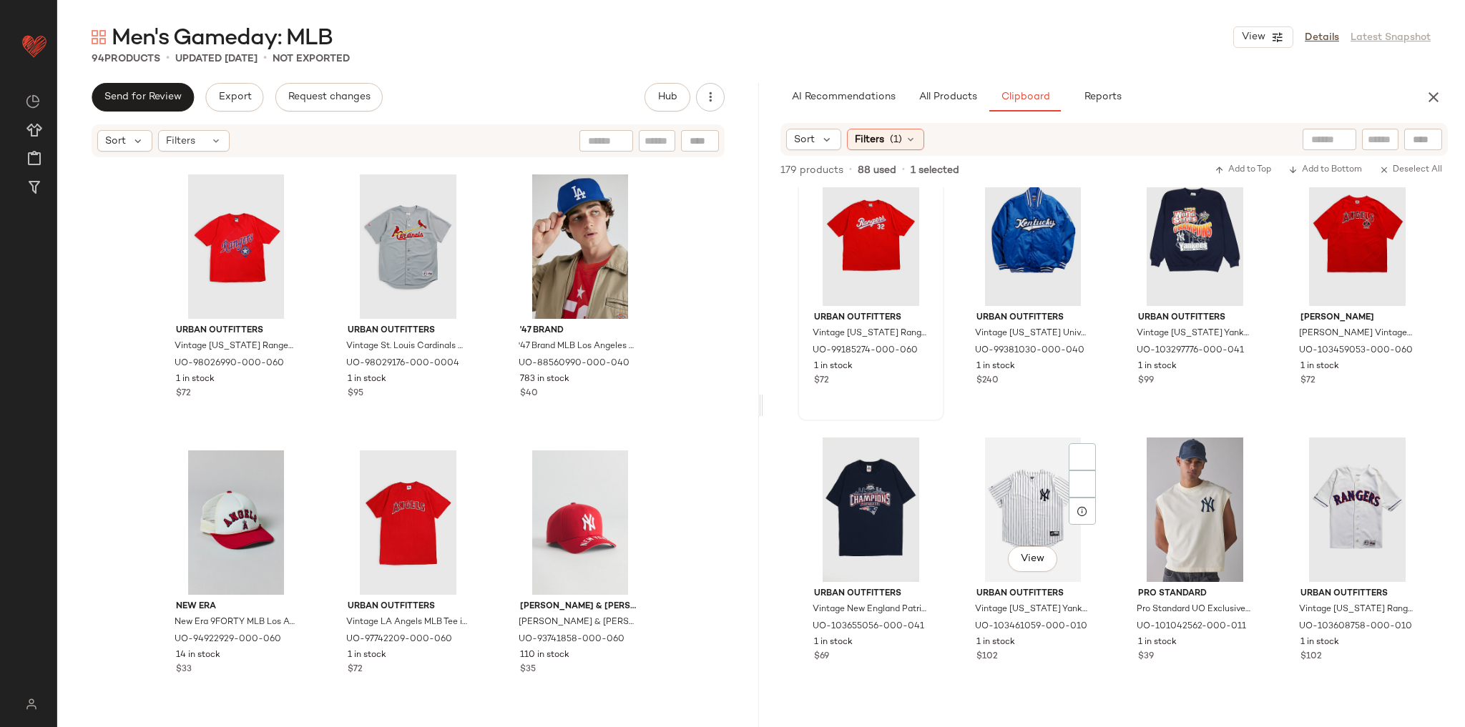
scroll to position [5686, 0]
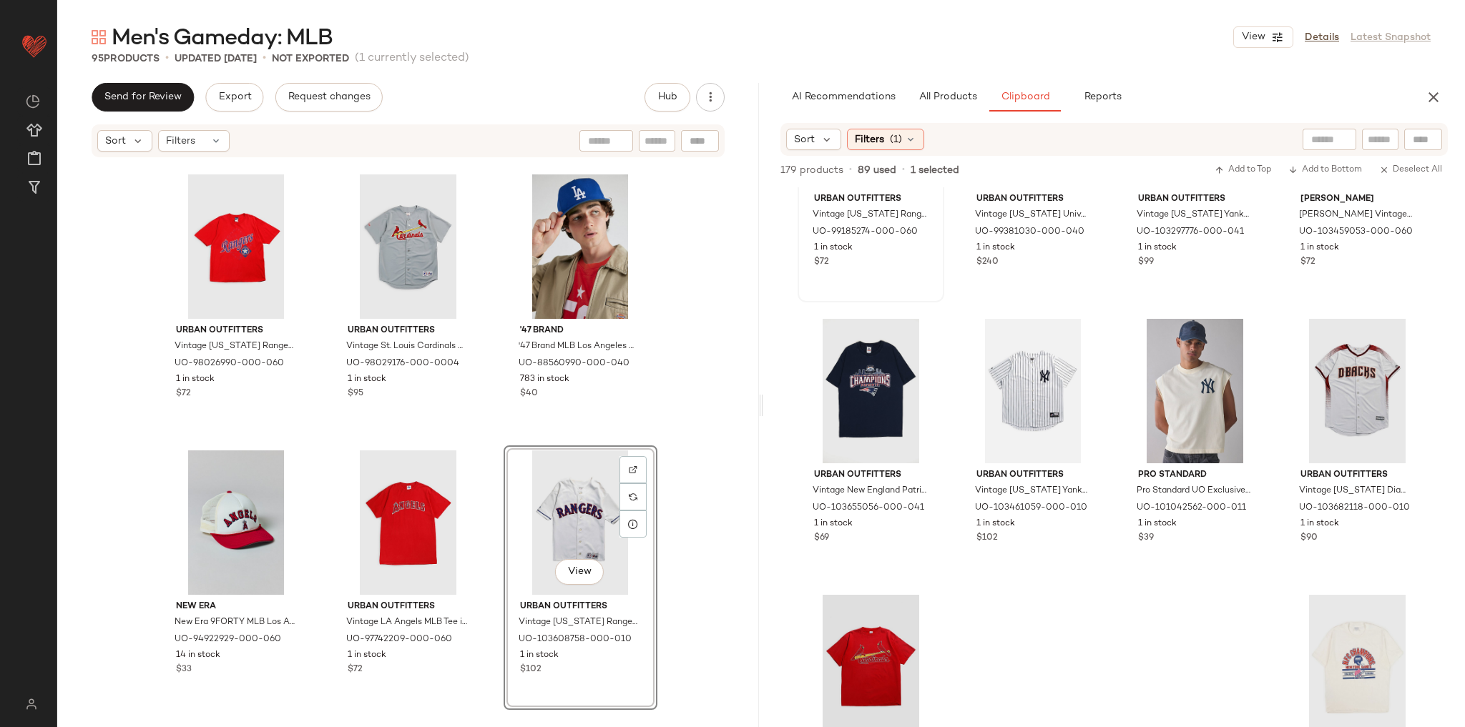
click at [662, 426] on div "Polo Ralph Lauren Polo Ralph Lauren Yankees Oxford Jacket in Deckwash White Cot…" at bounding box center [408, 435] width 702 height 552
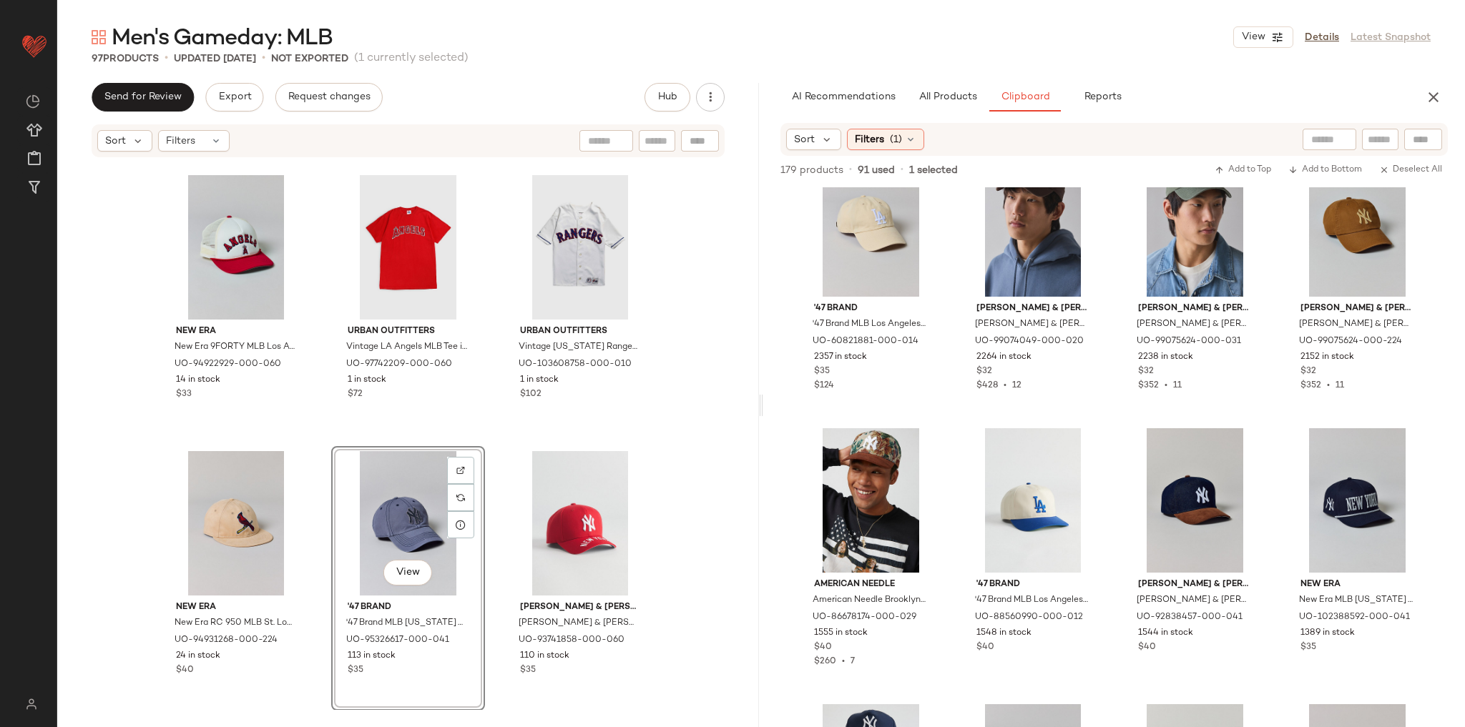
scroll to position [0, 0]
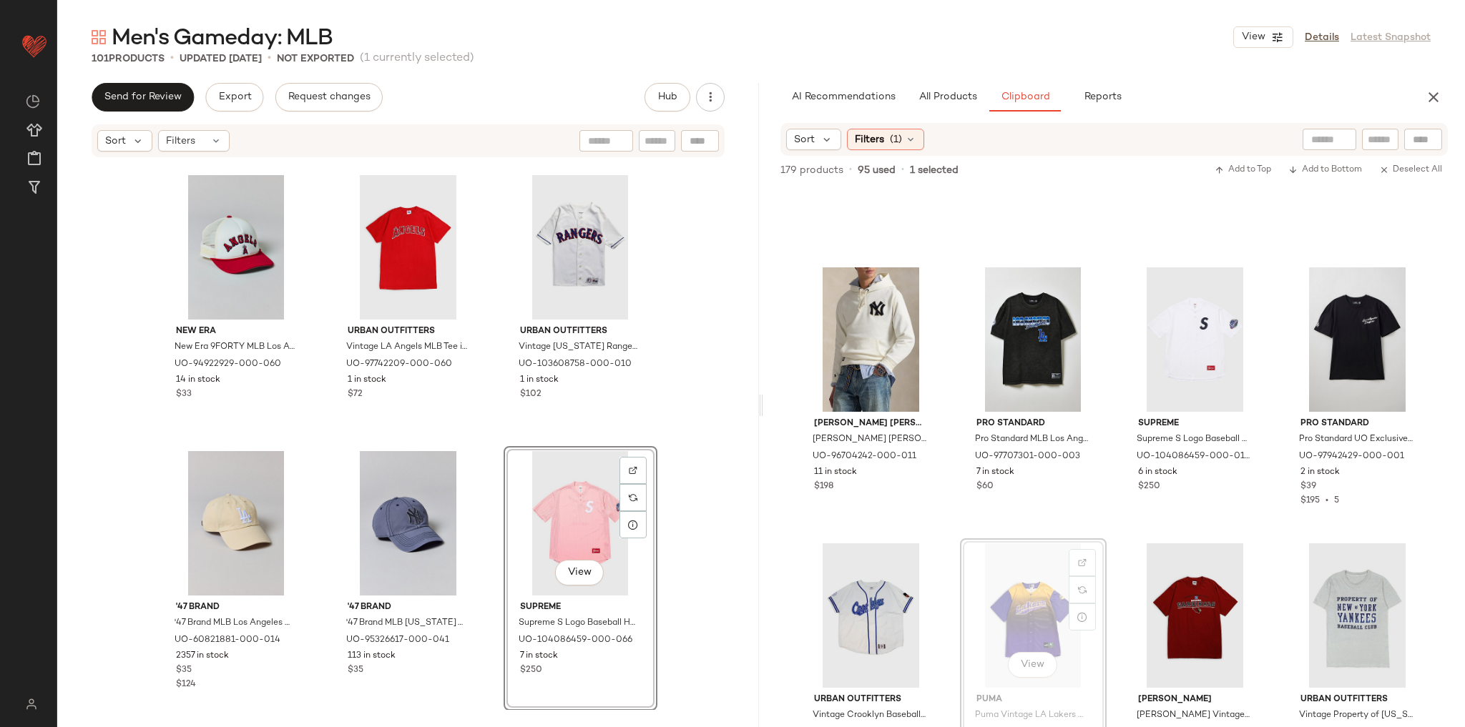
scroll to position [4360, 0]
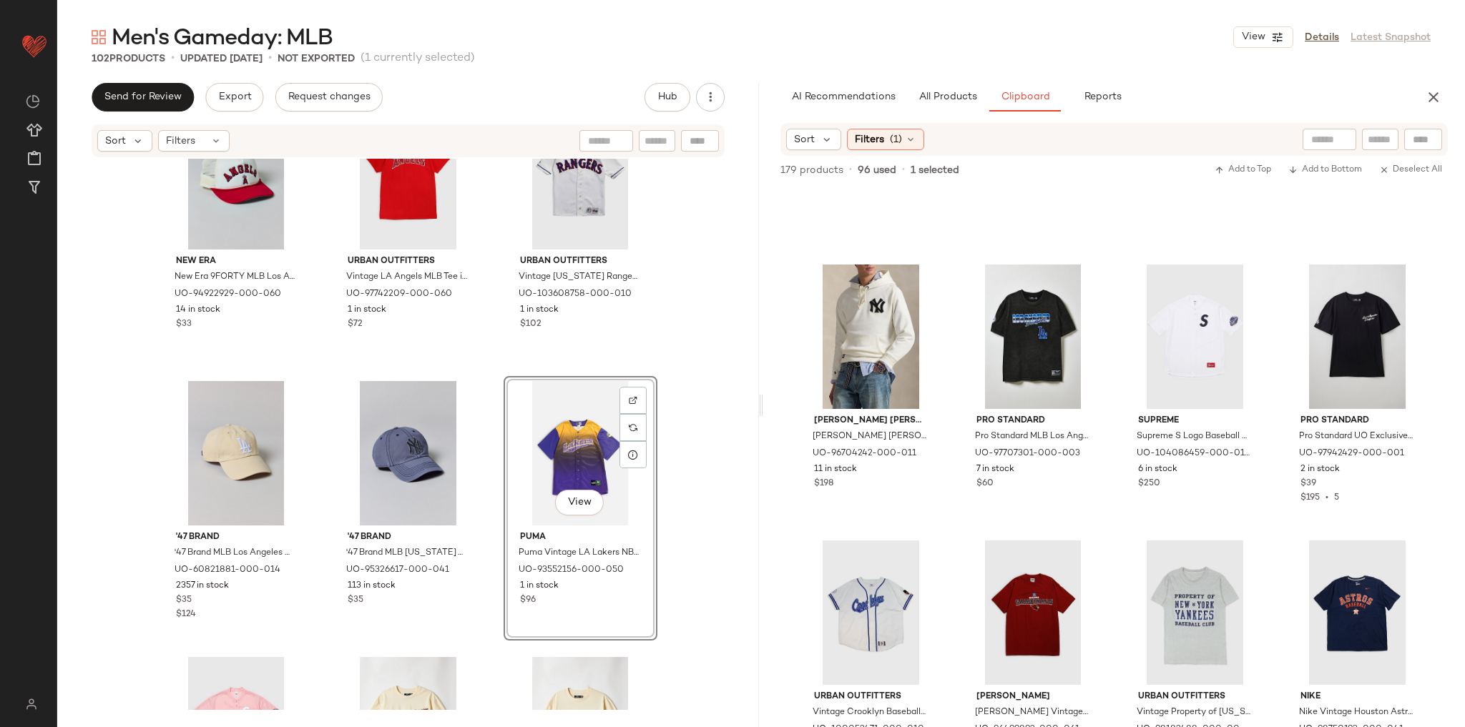
click at [711, 406] on div "New Era New Era 9FORTY MLB Los Angeles Angels Mesh Trucker Hat in Red, Men's at…" at bounding box center [408, 435] width 702 height 552
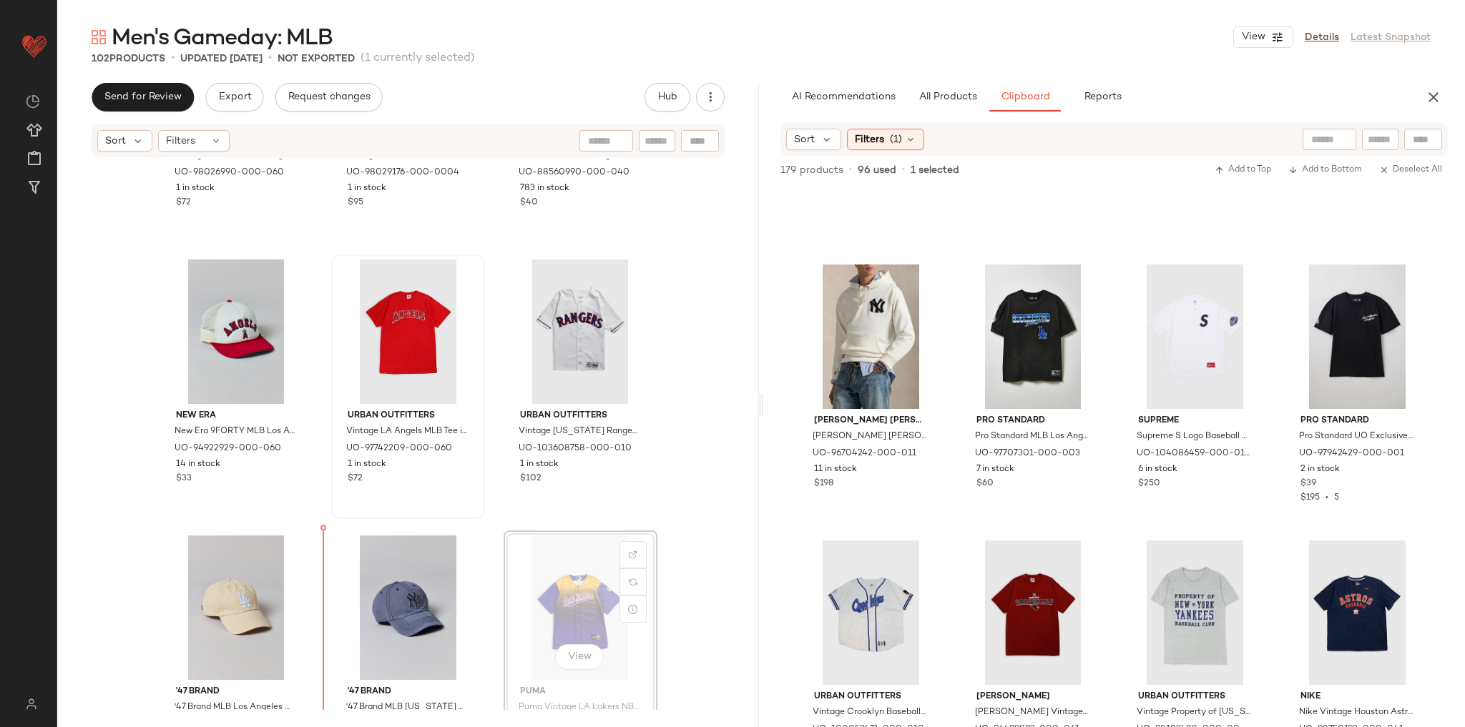
scroll to position [8202, 0]
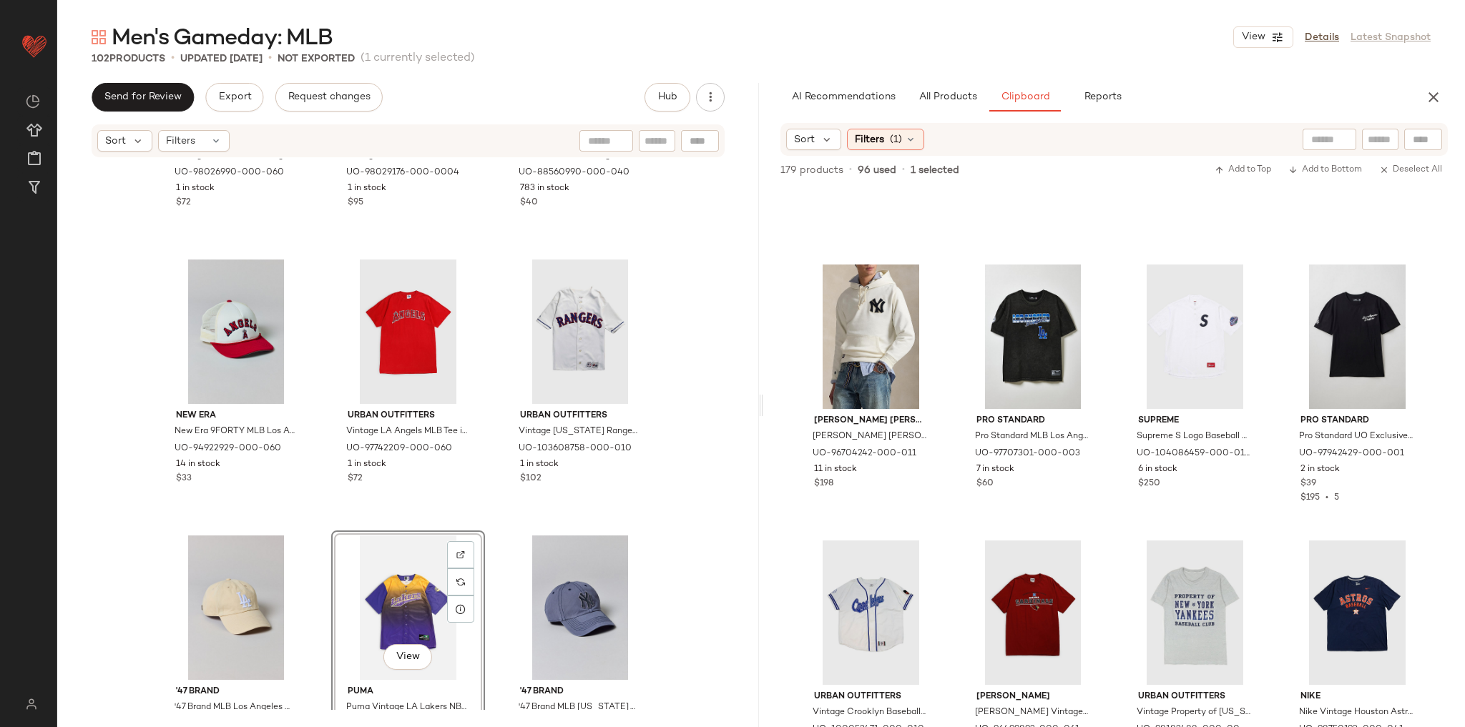
click at [504, 516] on div "Urban Outfitters Vintage Texas Rangers MLB Jersey 021 Top in White, Men's at Ur…" at bounding box center [581, 387] width 154 height 265
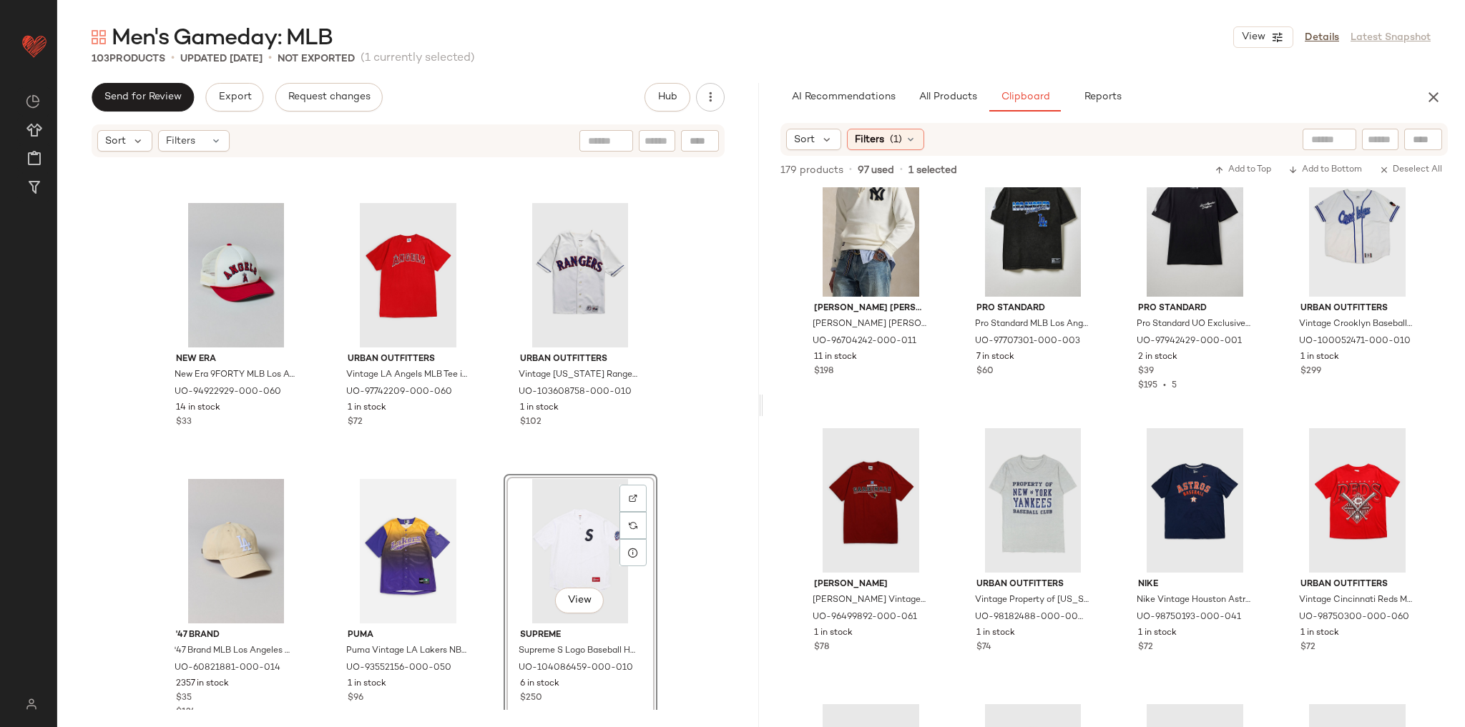
scroll to position [8202, 0]
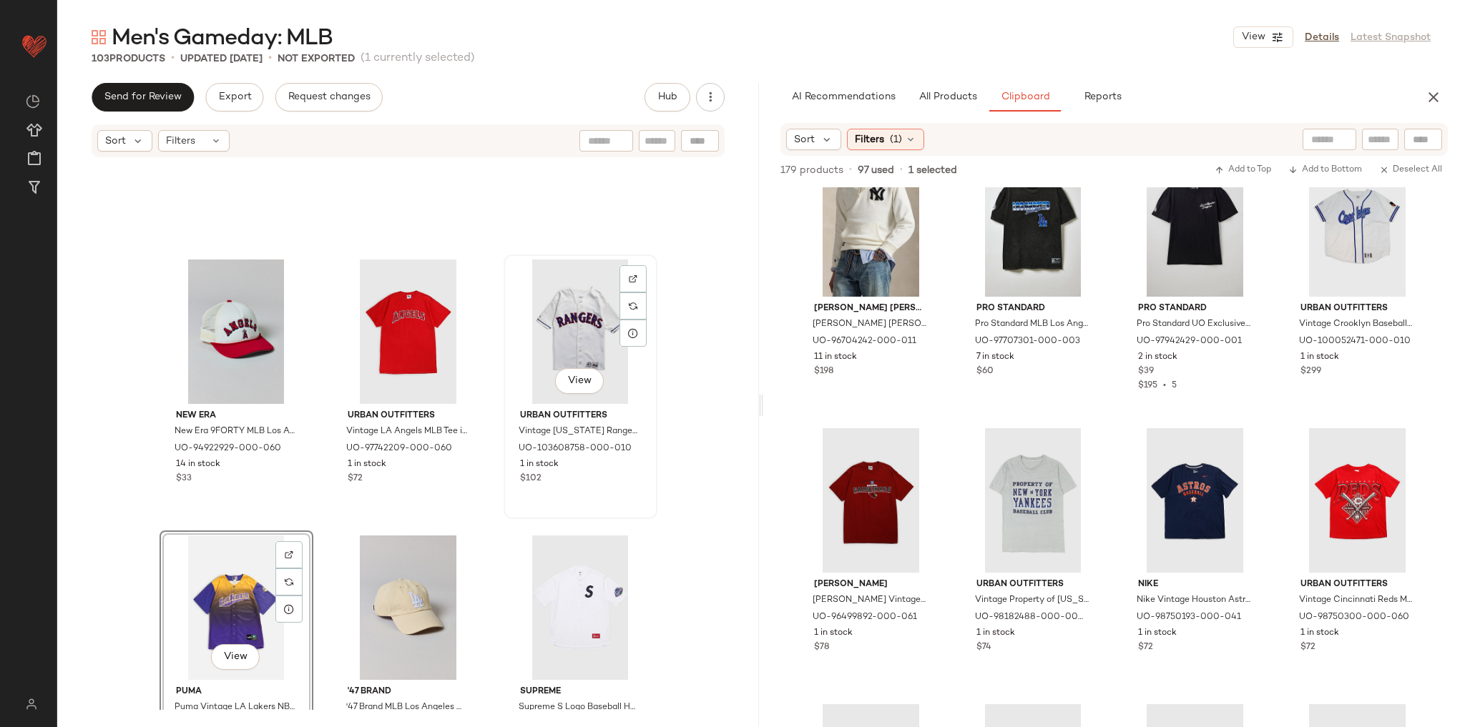
click at [505, 516] on div "View Urban Outfitters Vintage Texas Rangers MLB Jersey 021 Top in White, Men's …" at bounding box center [580, 387] width 151 height 262
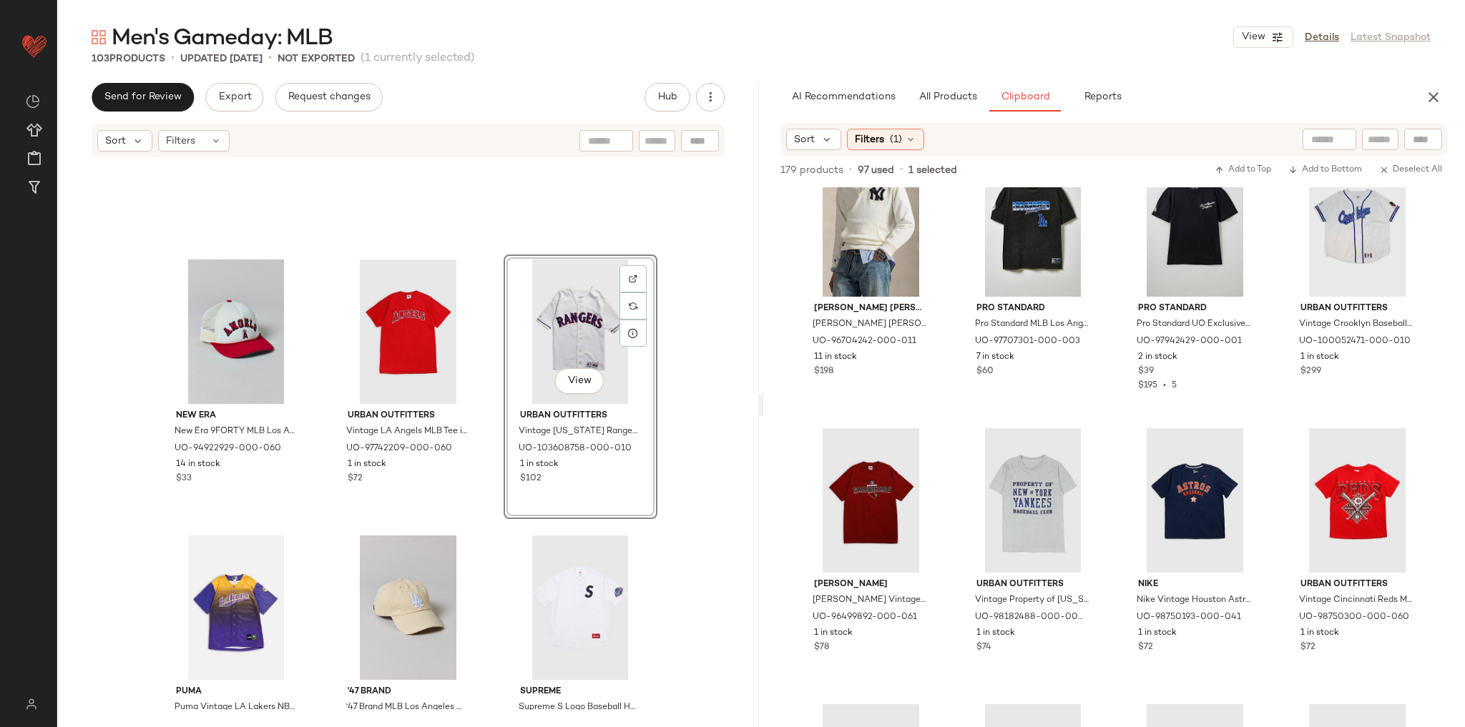
click at [486, 512] on div "New Era New Era 9FORTY MLB Los Angeles Angels Mesh Trucker Hat in Red, Men's at…" at bounding box center [408, 435] width 702 height 552
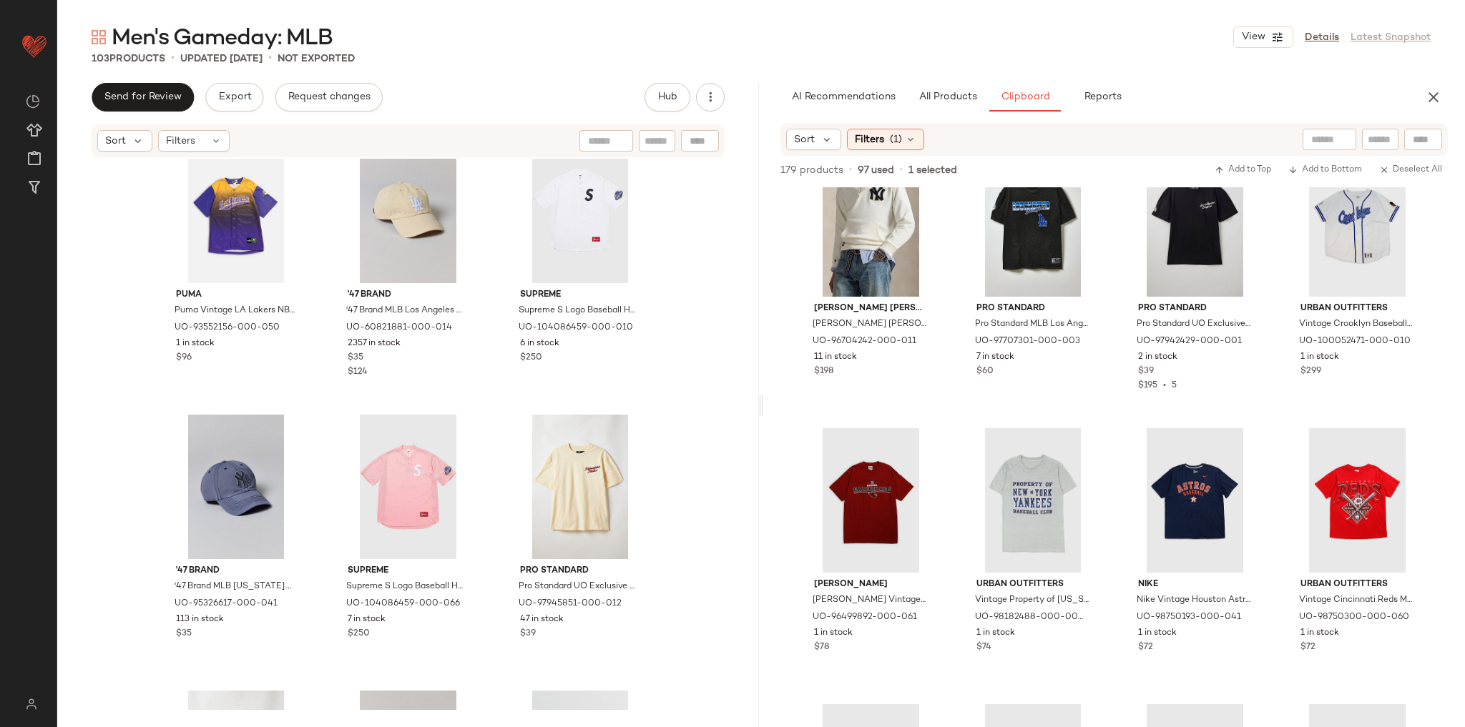
scroll to position [8660, 0]
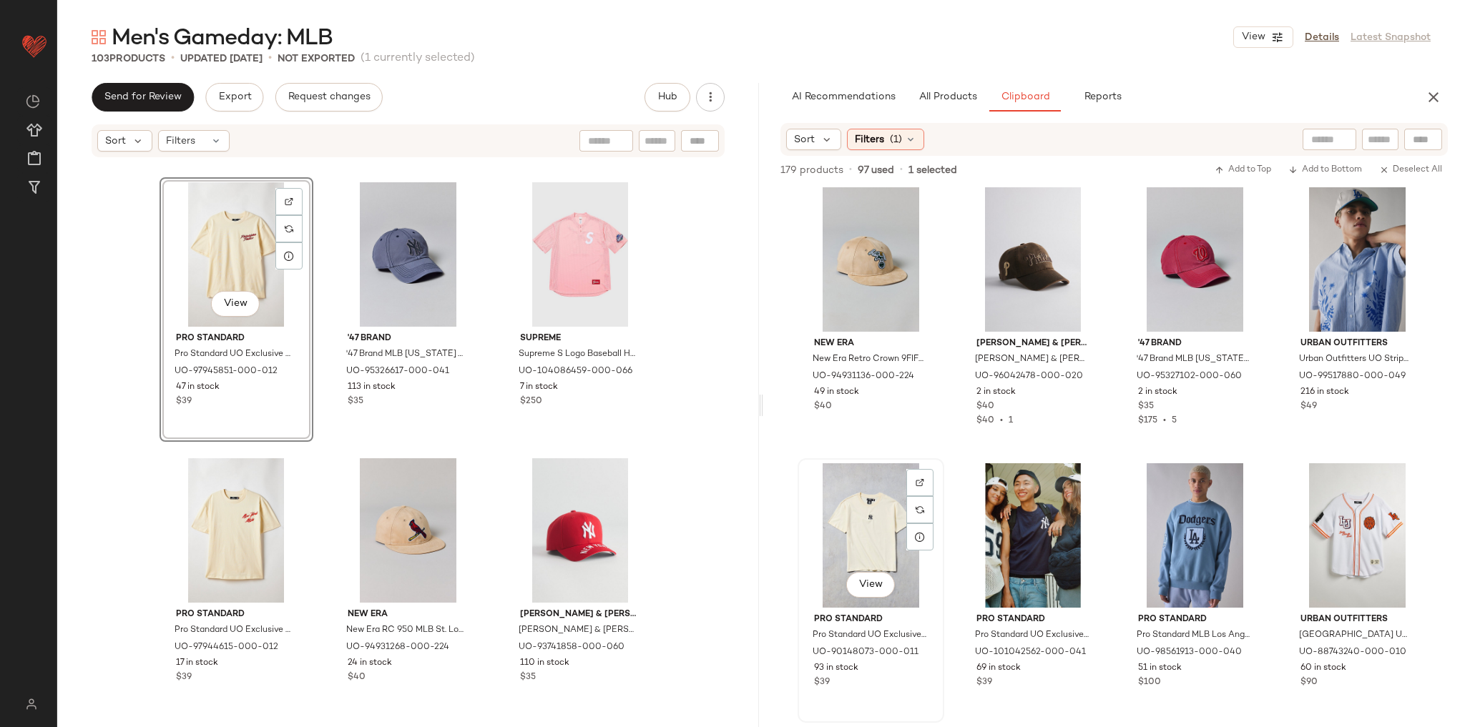
scroll to position [3602, 0]
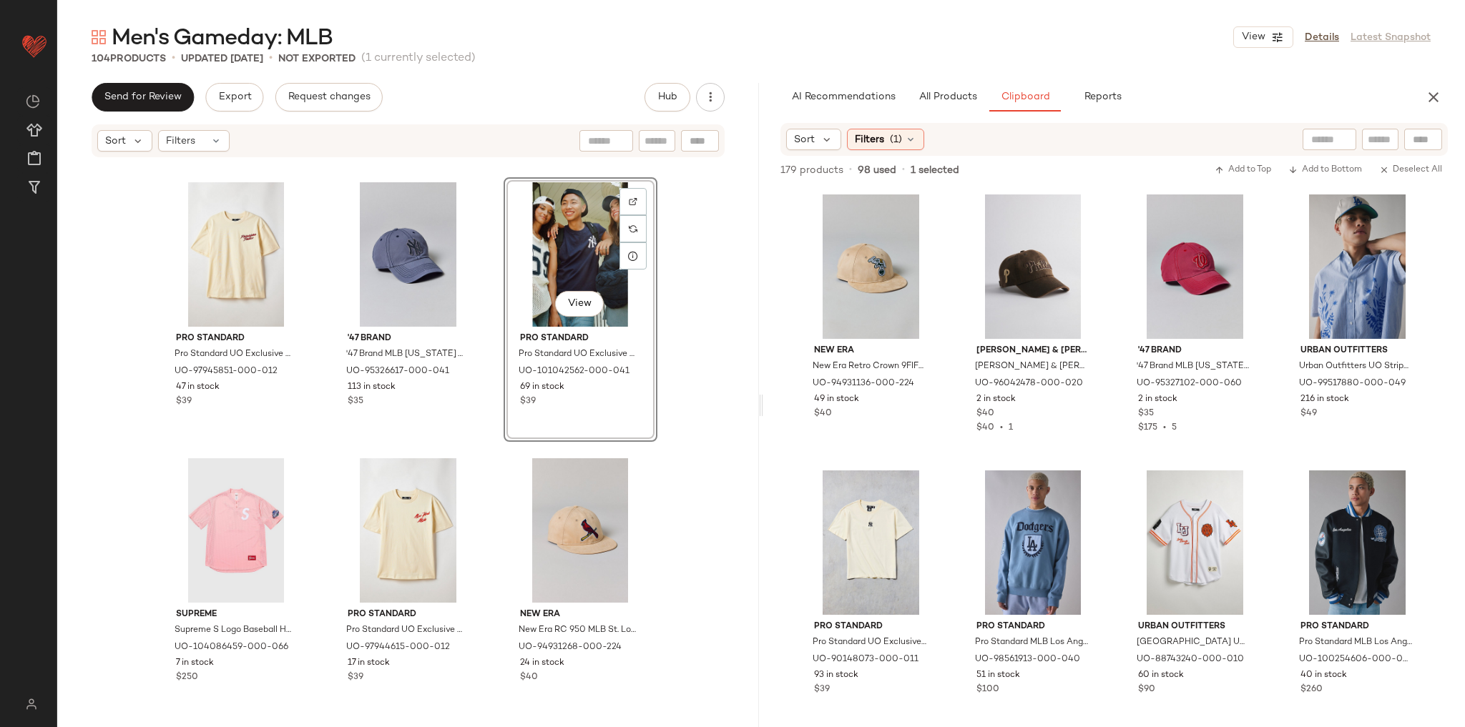
click at [715, 458] on div "Puma Puma Vintage LA Lakers NBA Baseball Jersey 001 Top in Purple, Men's at Urb…" at bounding box center [408, 435] width 702 height 552
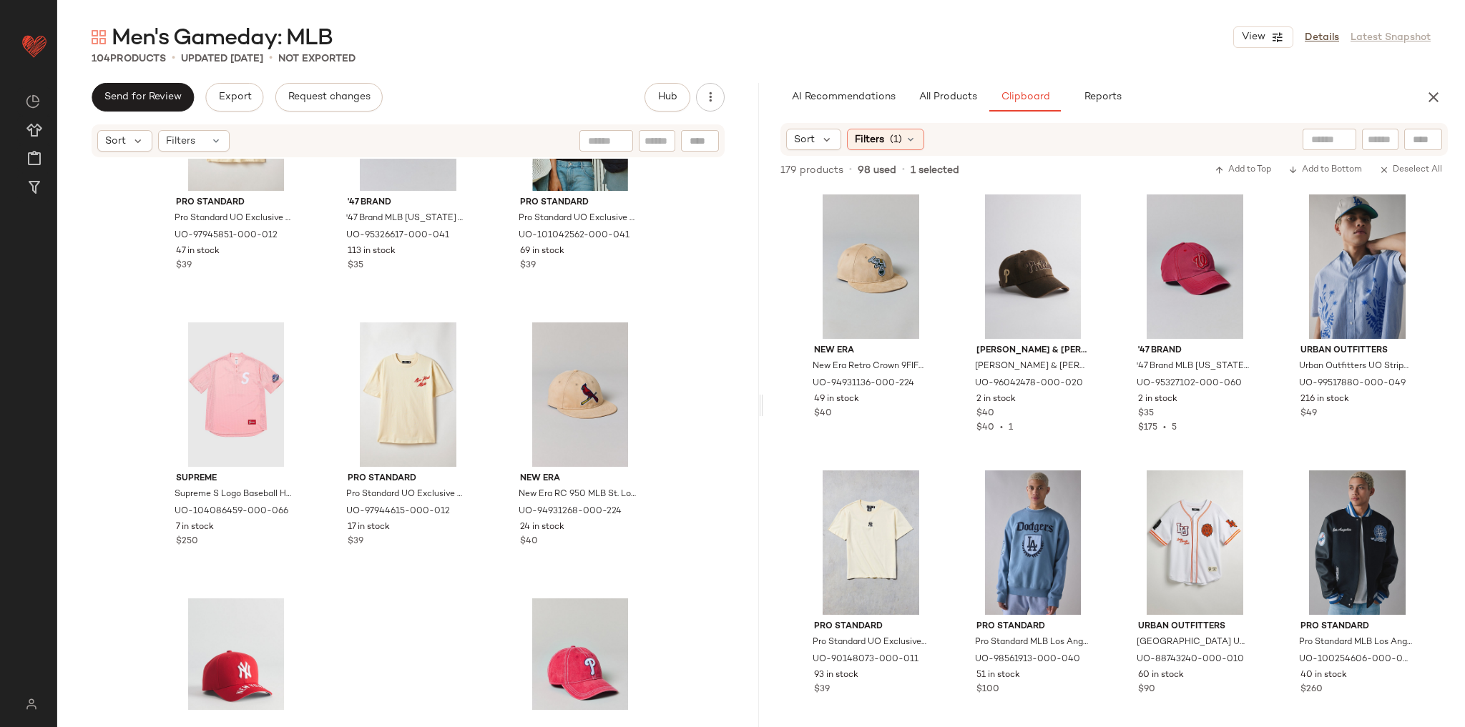
scroll to position [9003, 0]
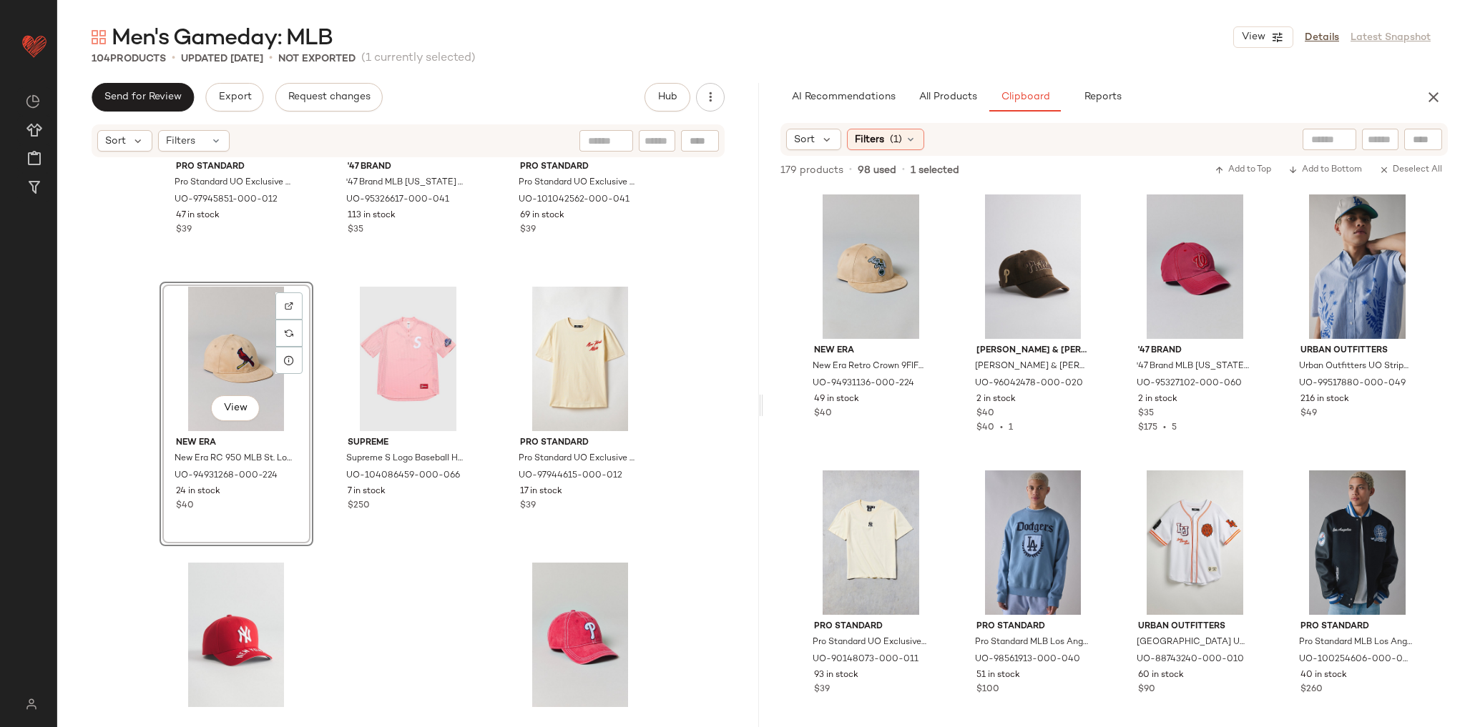
click at [693, 371] on div "Pro Standard Pro Standard UO Exclusive MLB Philadelphia Phillies Team Logo Grap…" at bounding box center [408, 435] width 702 height 552
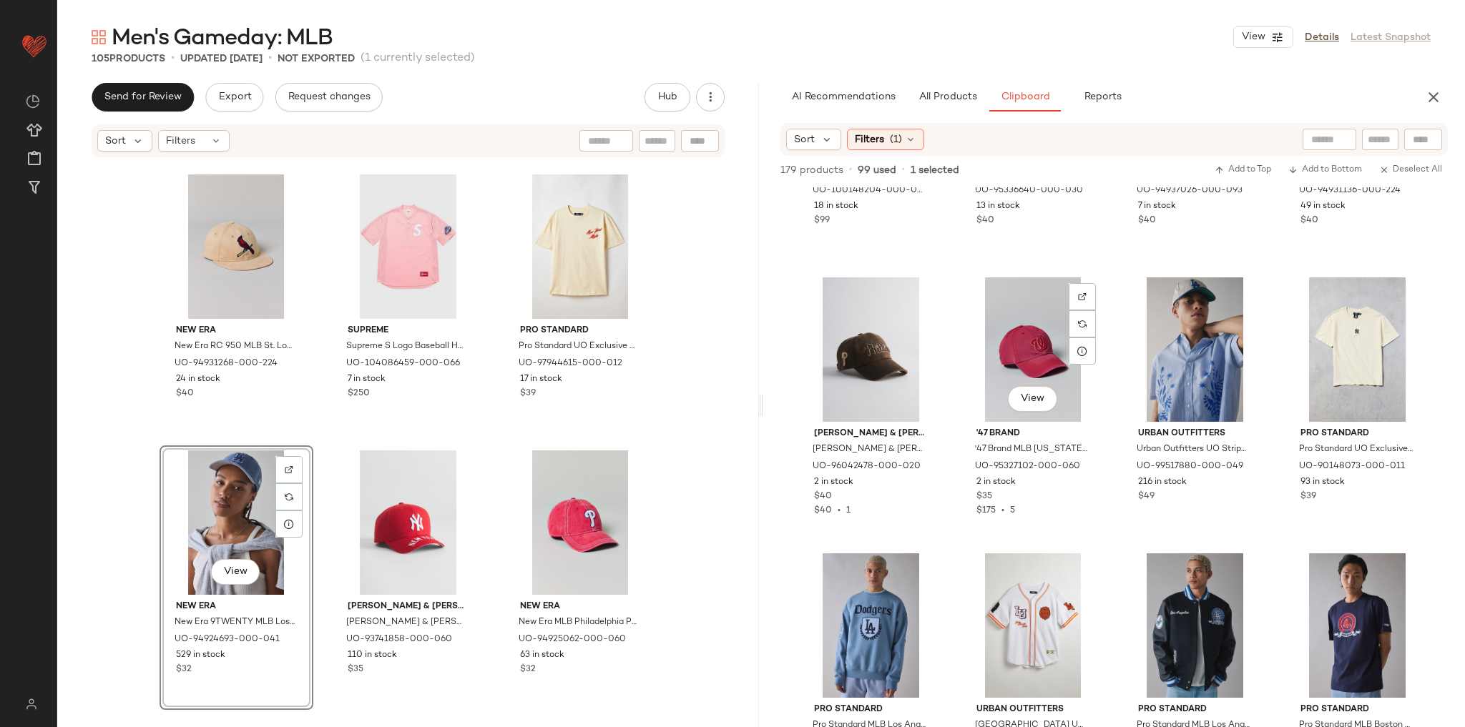
scroll to position [3502, 0]
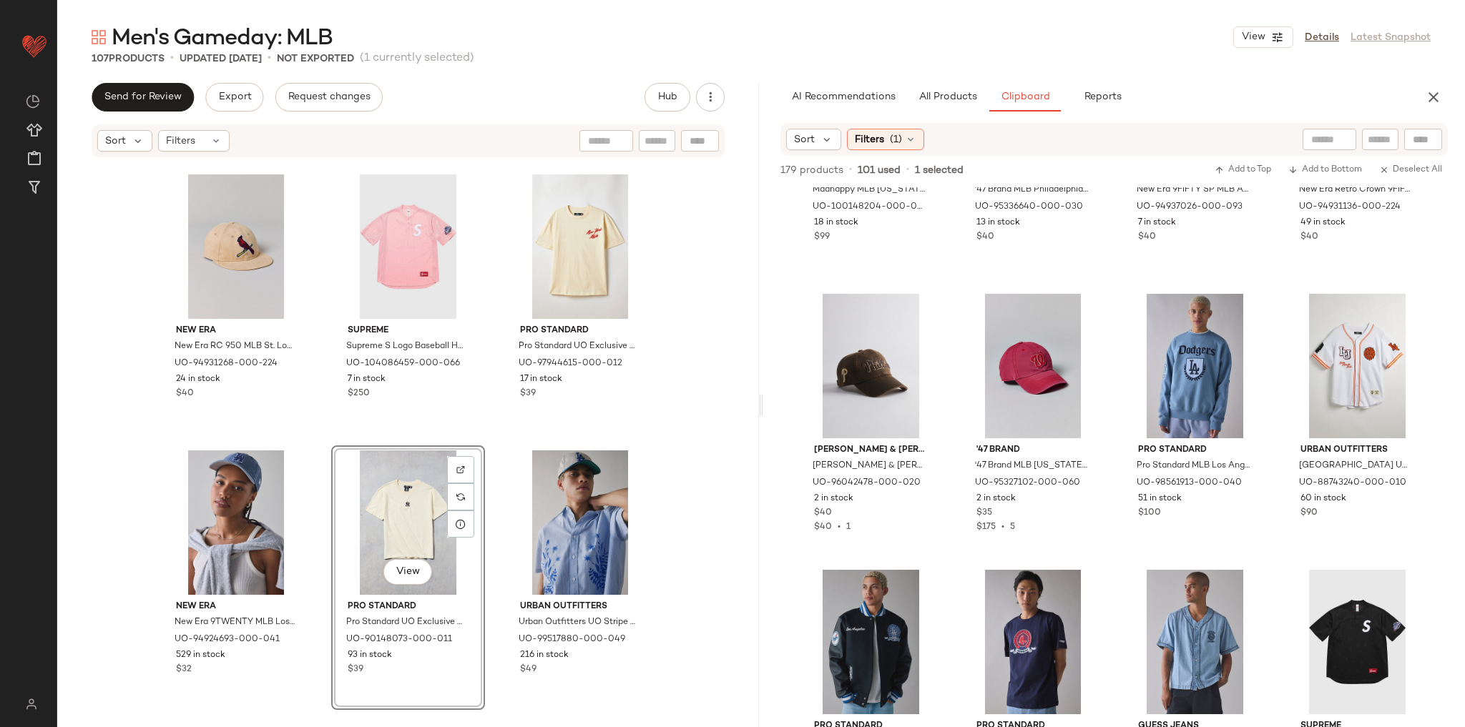
click at [707, 392] on div "Pro Standard Pro Standard UO Exclusive MLB Philadelphia Phillies Team Logo Grap…" at bounding box center [408, 435] width 702 height 552
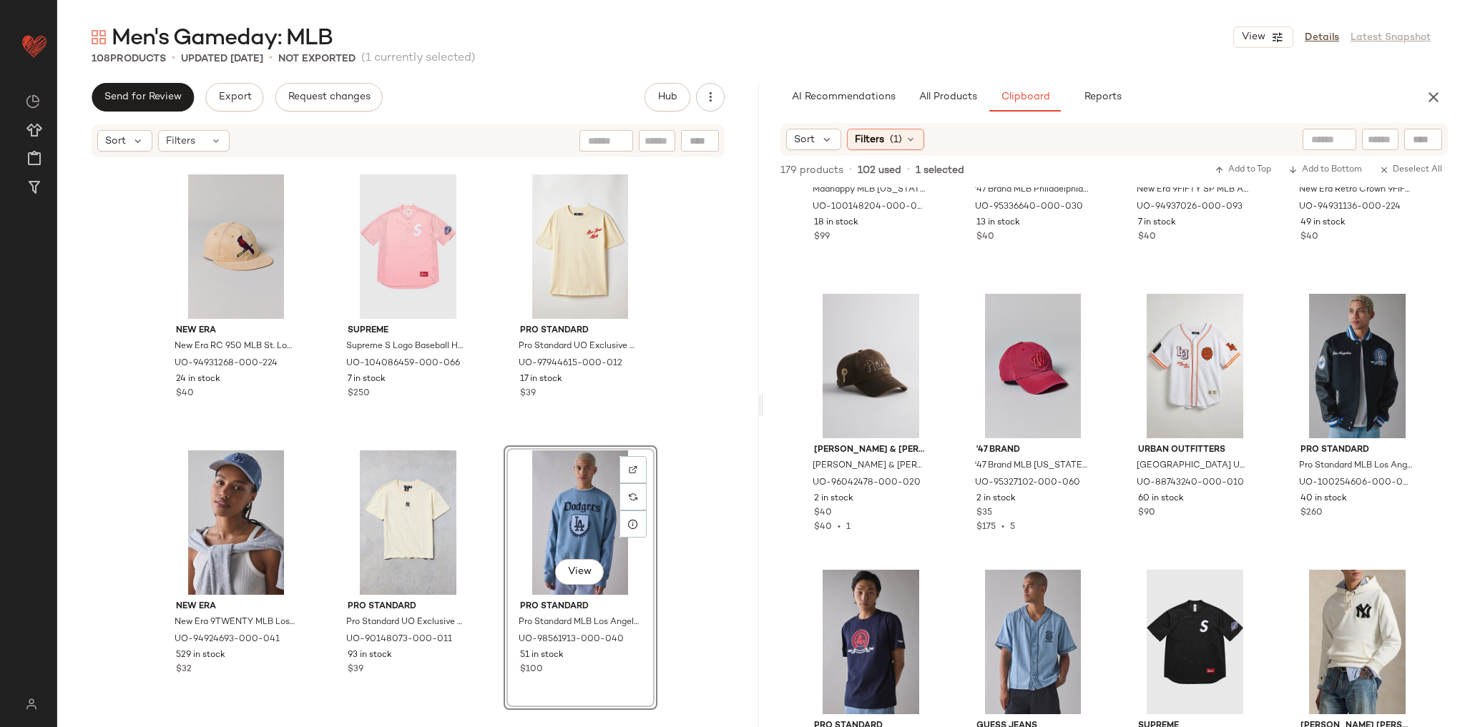
click at [717, 429] on div "Pro Standard Pro Standard UO Exclusive MLB Philadelphia Phillies Team Logo Grap…" at bounding box center [408, 435] width 702 height 552
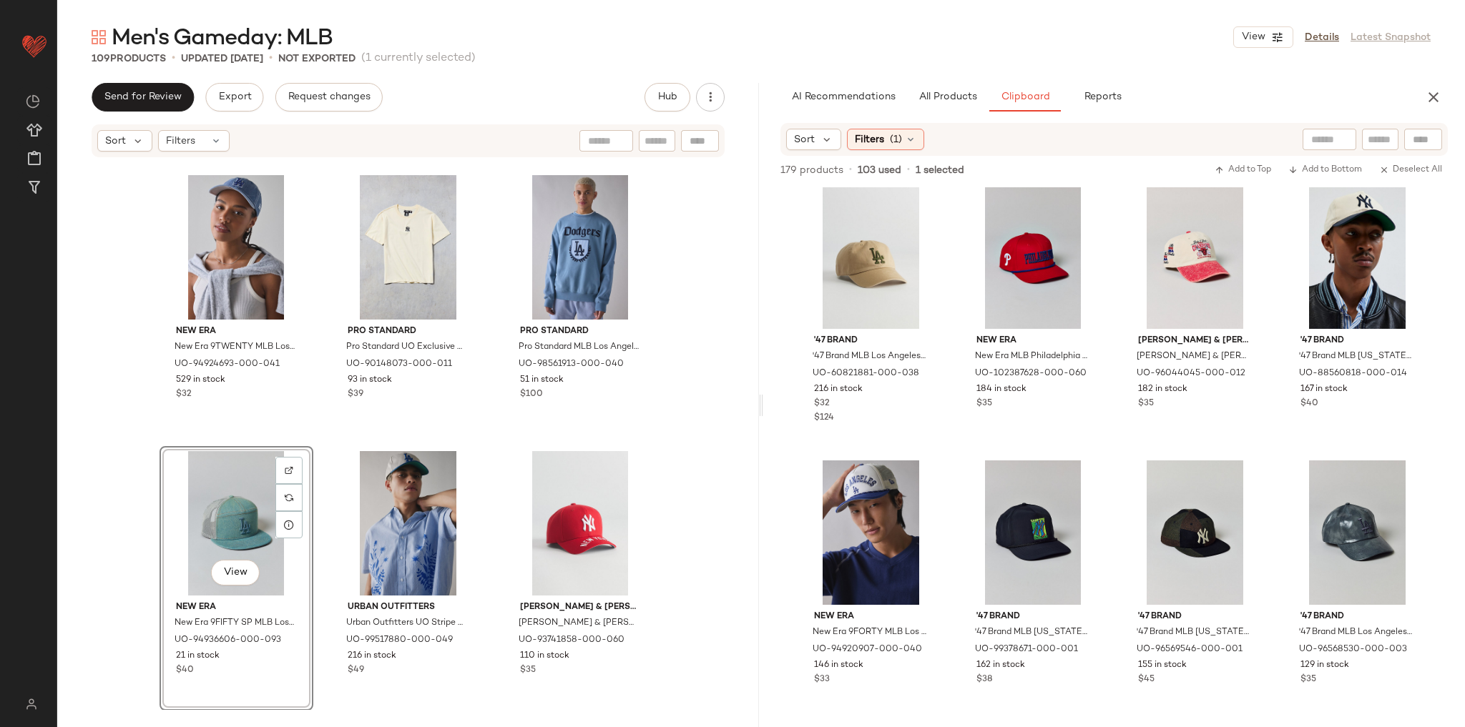
scroll to position [1671, 0]
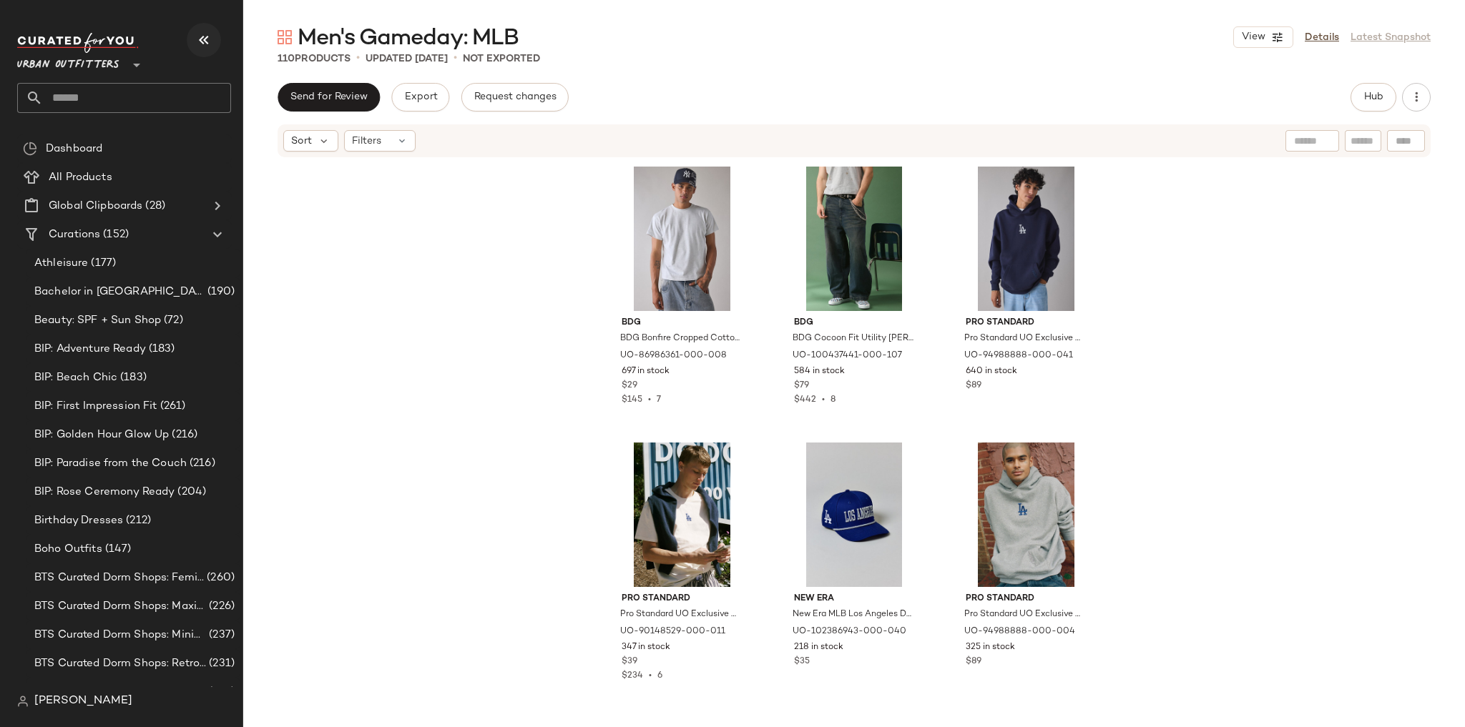
click at [196, 37] on icon "button" at bounding box center [203, 39] width 17 height 17
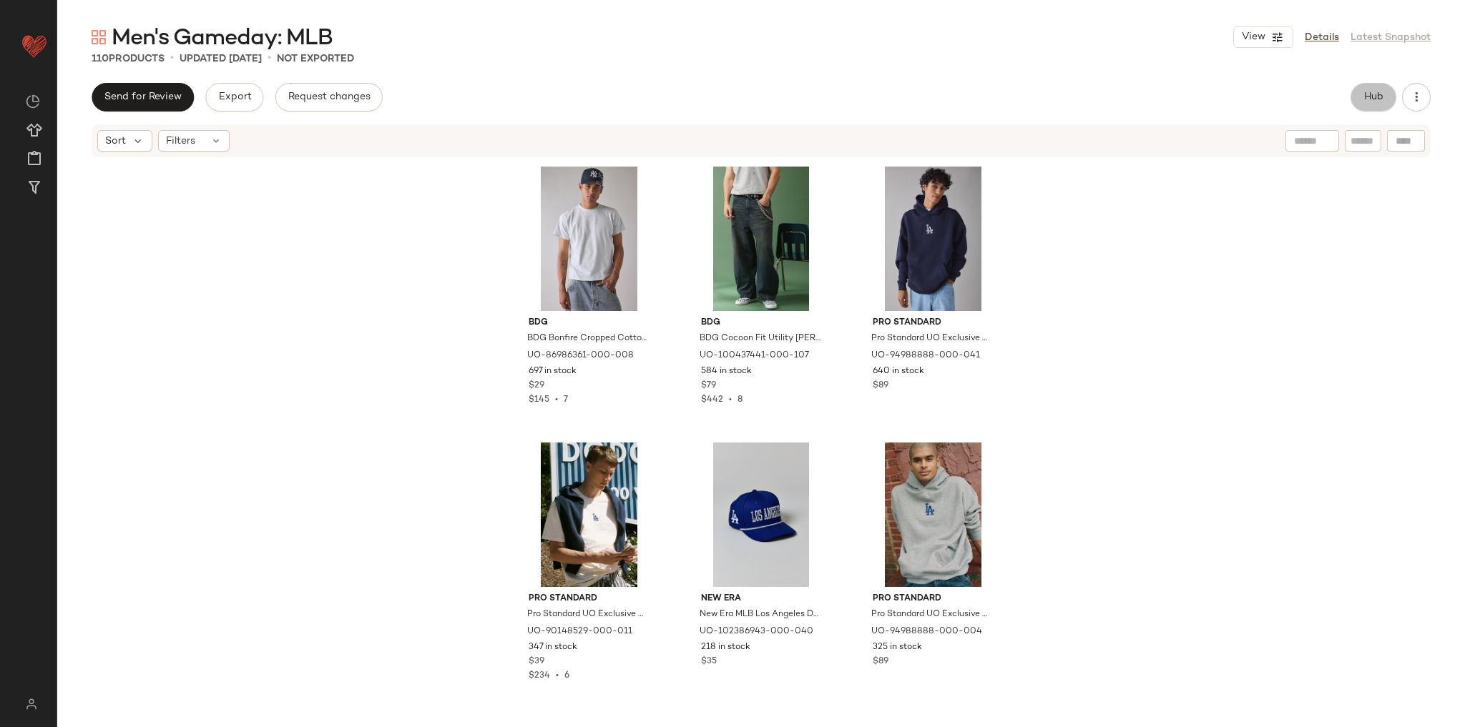
click at [1373, 92] on span "Hub" at bounding box center [1373, 97] width 20 height 11
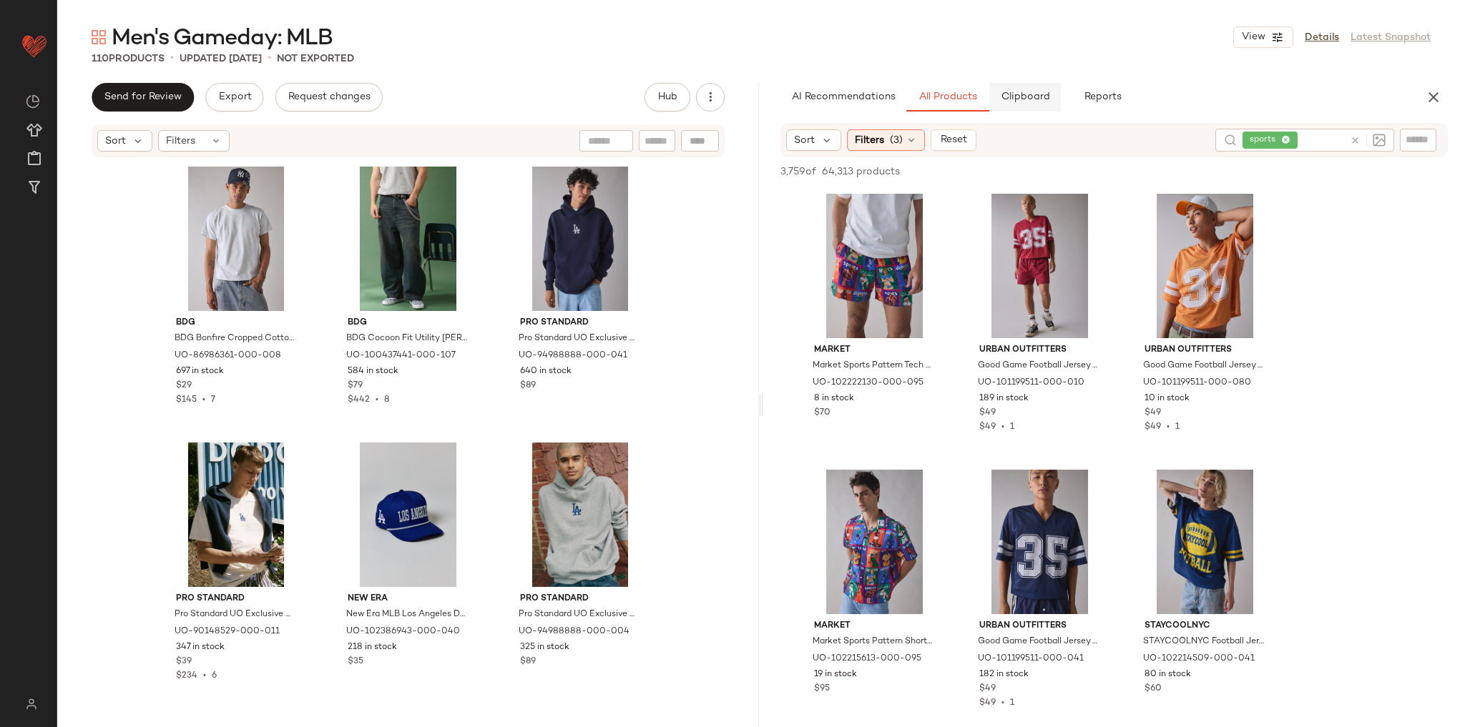
click at [1011, 101] on span "Clipboard" at bounding box center [1024, 97] width 49 height 11
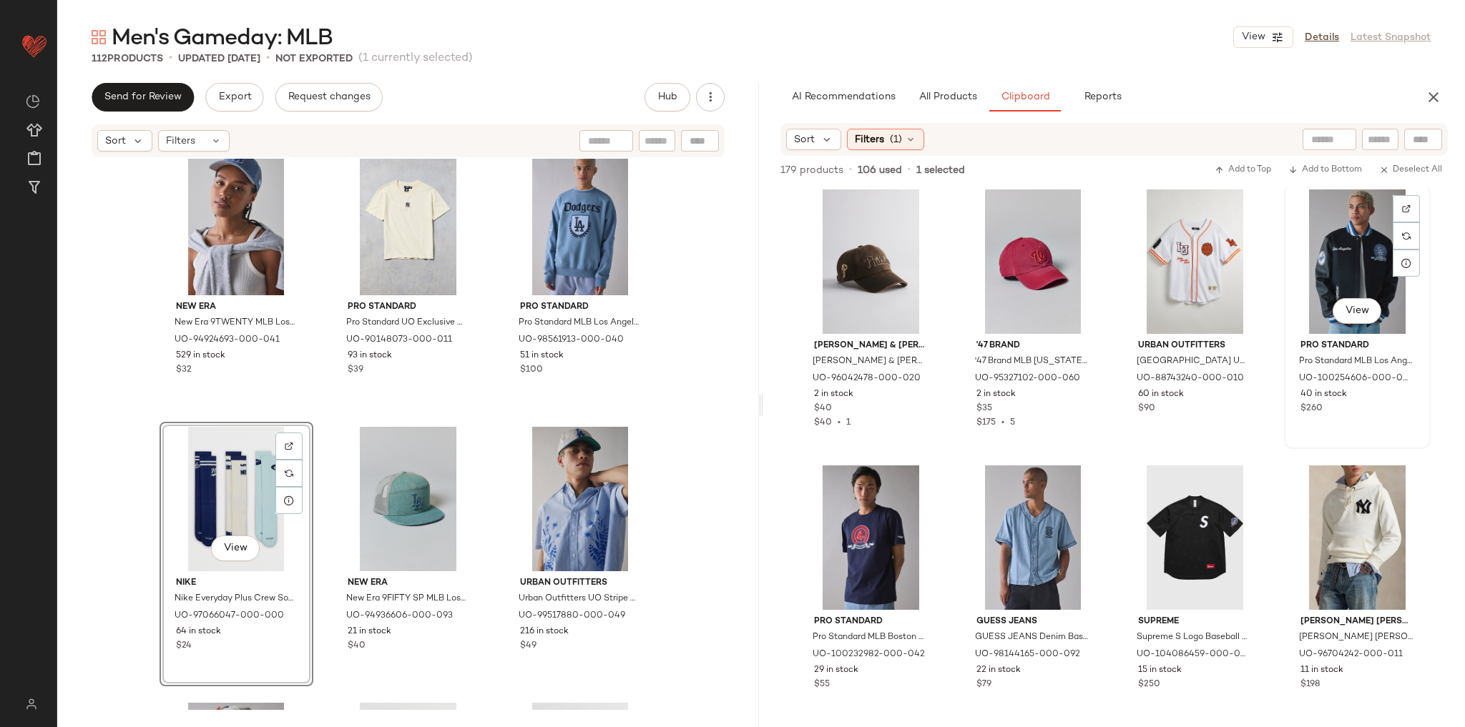
scroll to position [3330, 0]
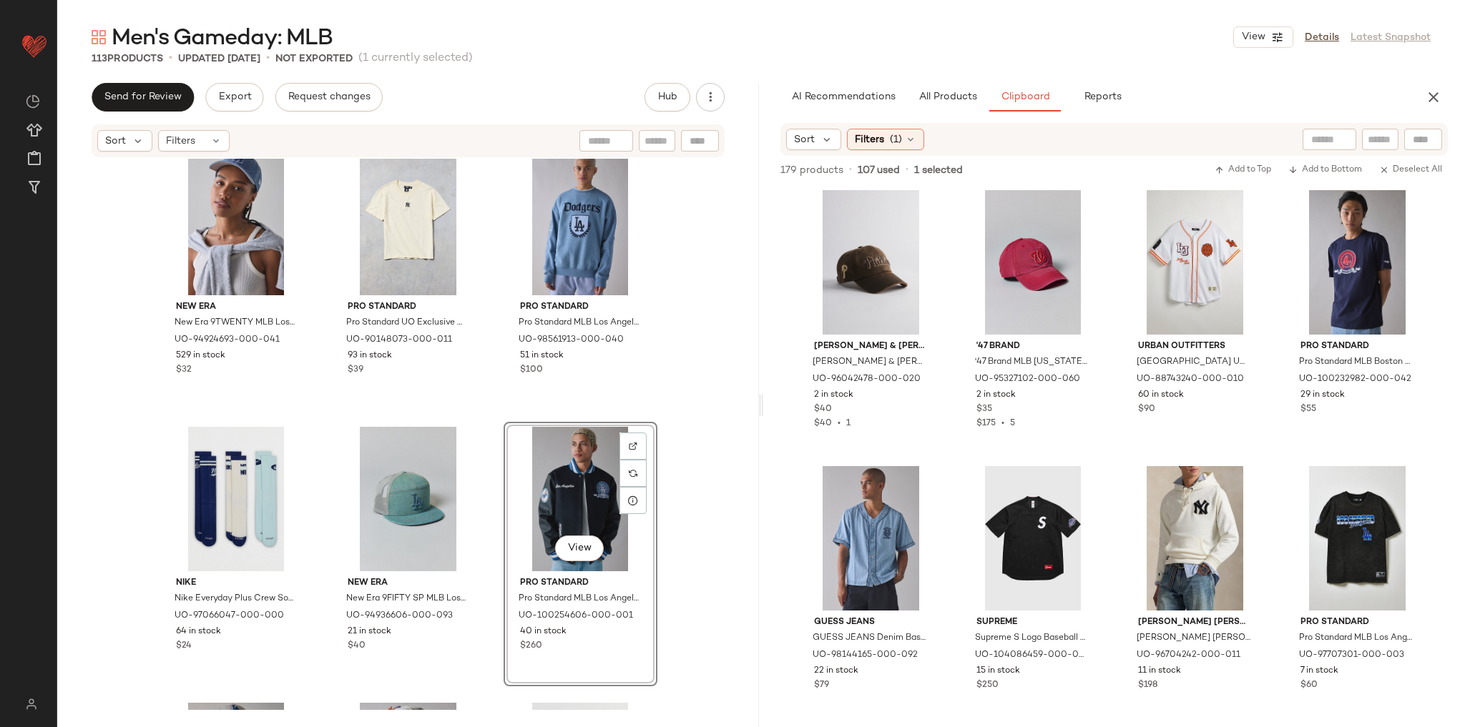
click at [681, 531] on div "New Era New Era RC 950 MLB St. Louis Cardinals Suede Hat in Tan, Men's at Urban…" at bounding box center [408, 435] width 702 height 552
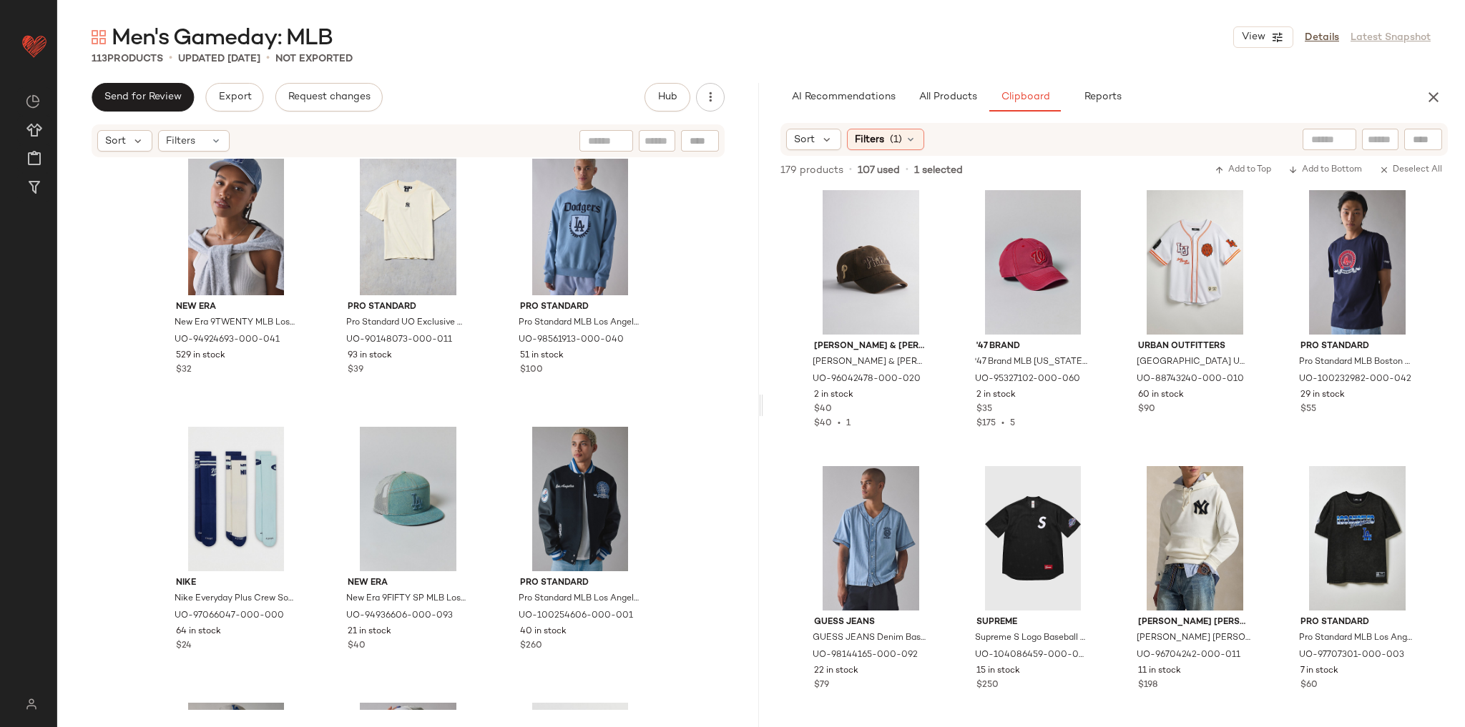
scroll to position [9530, 0]
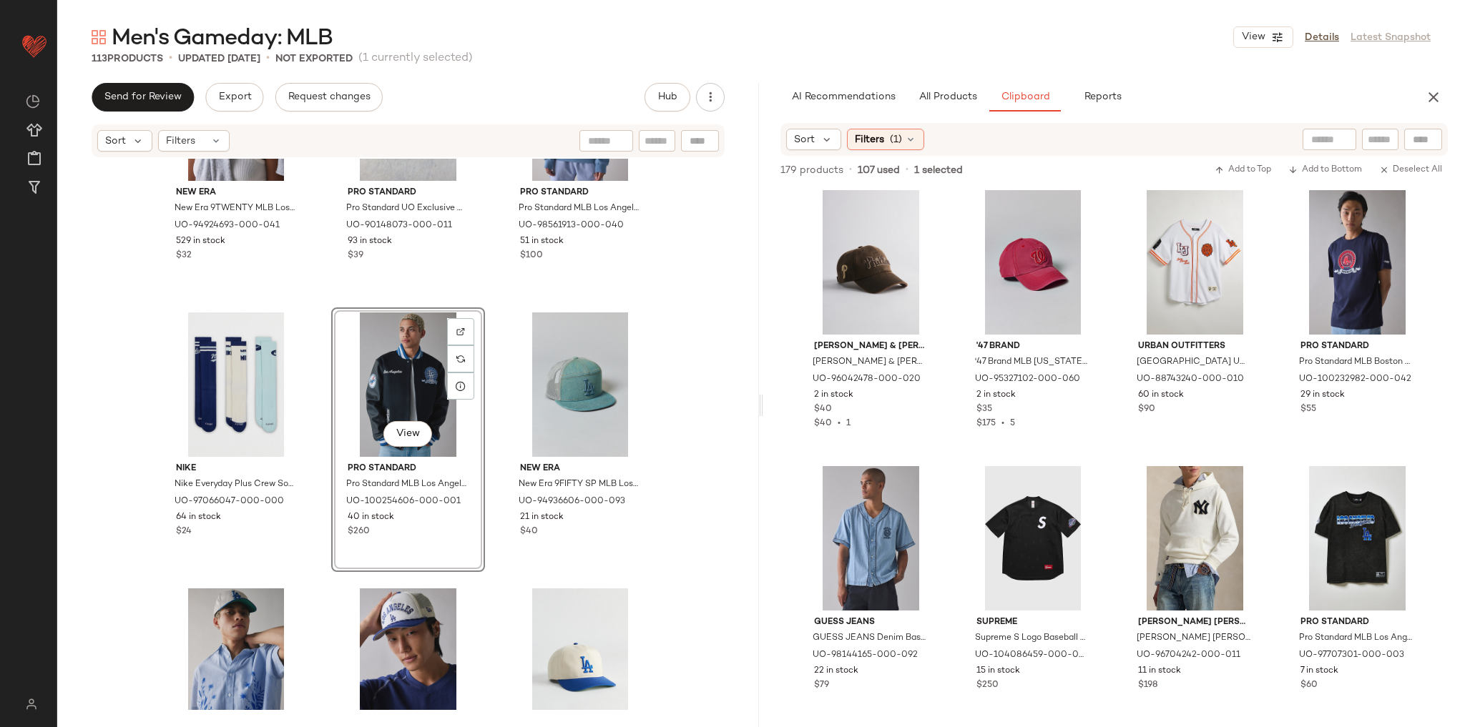
click at [668, 466] on div "New Era New Era 9TWENTY MLB Los Angeles Dodgers Washed Dad Hat in Navy, Men's a…" at bounding box center [408, 435] width 702 height 552
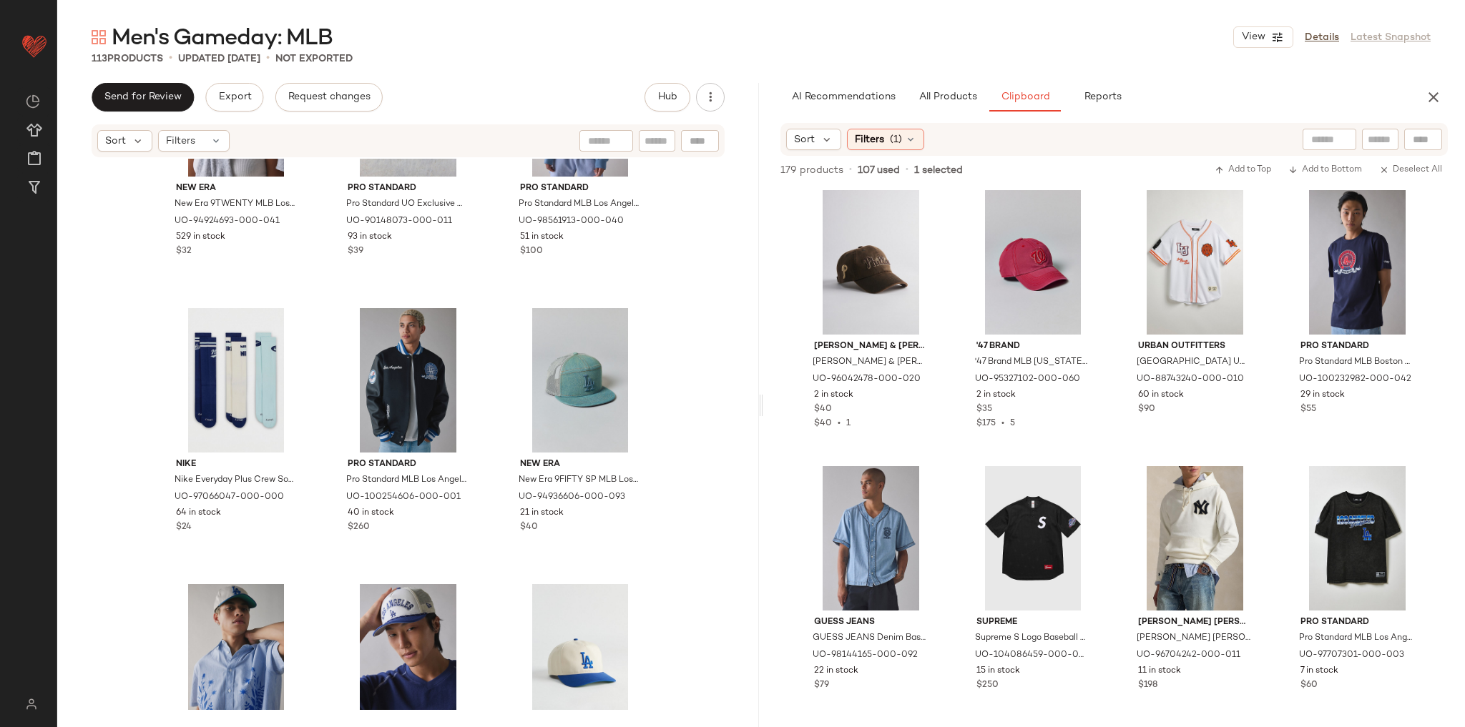
scroll to position [9701, 0]
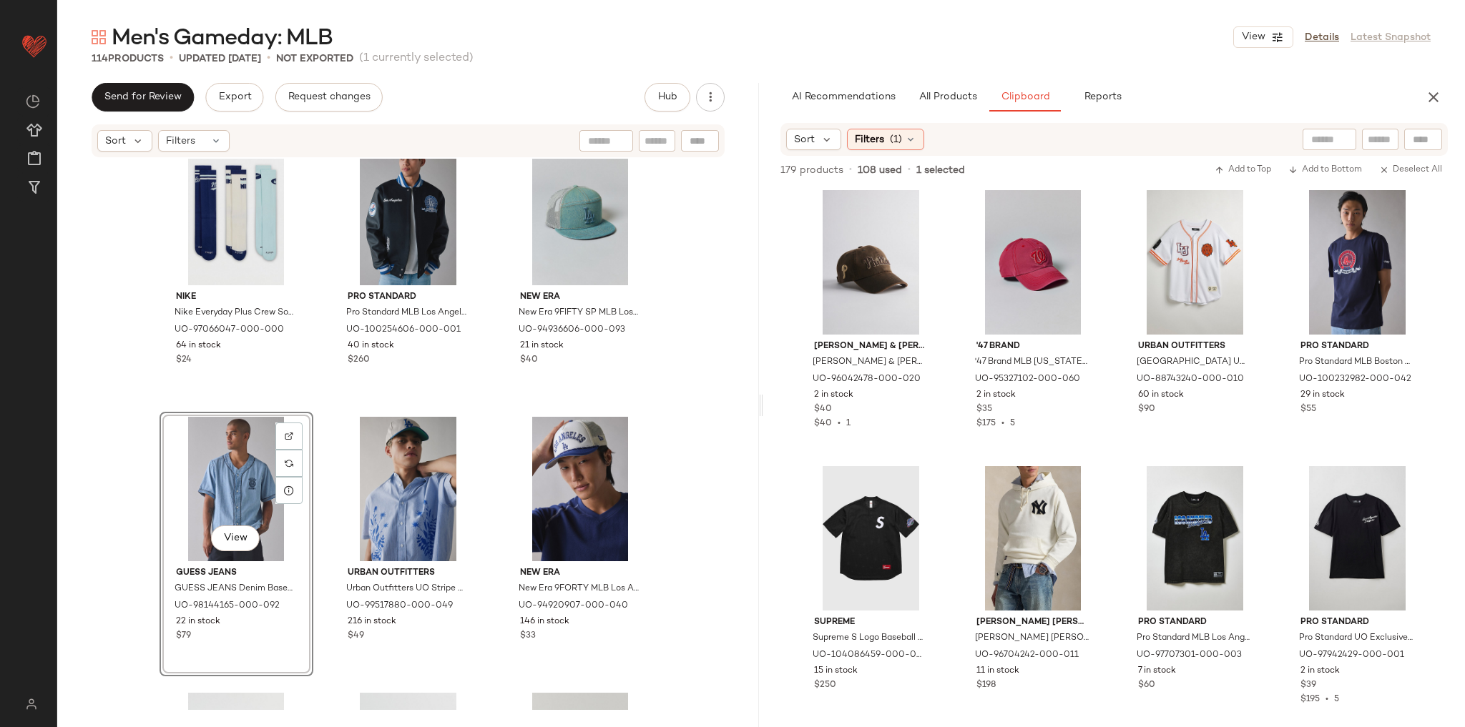
click at [678, 458] on div "New Era New Era 9TWENTY MLB Los Angeles Dodgers Washed Dad Hat in Navy, Men's a…" at bounding box center [408, 435] width 702 height 552
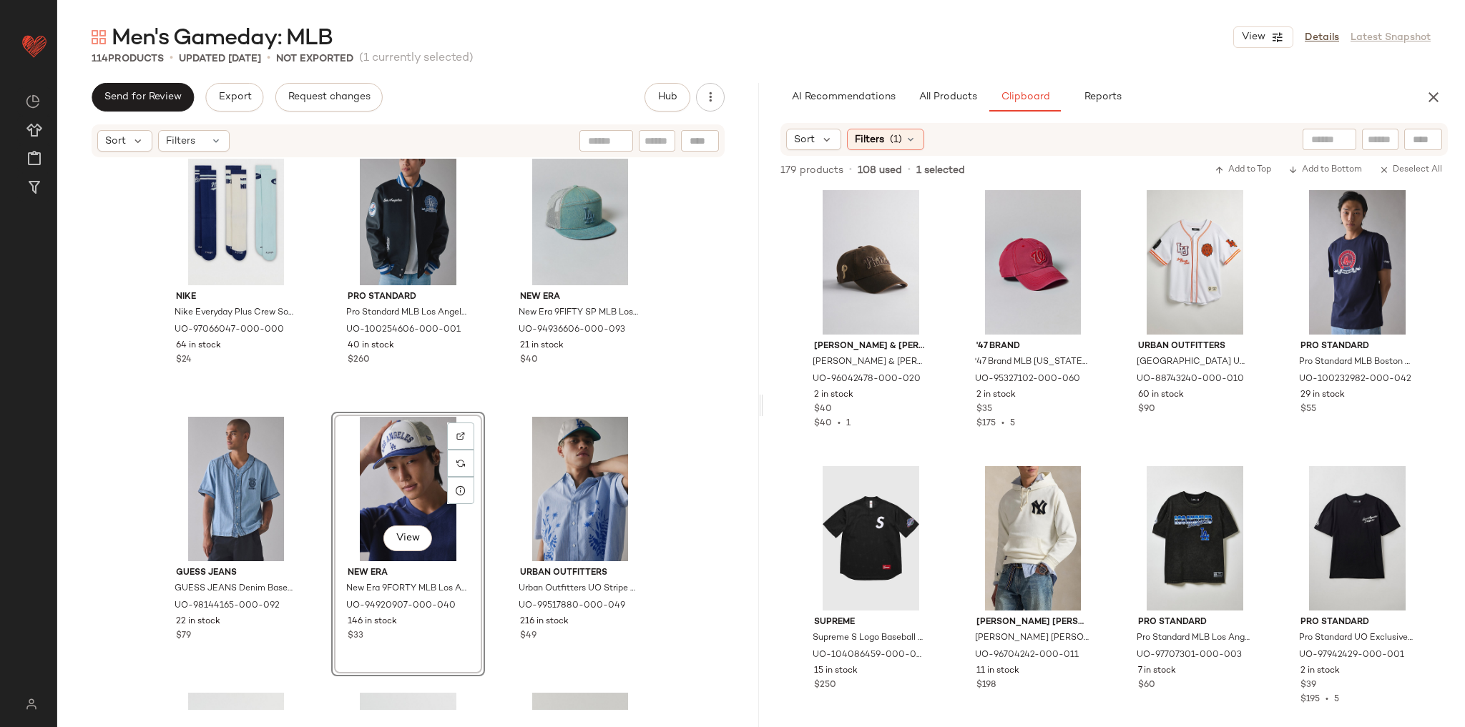
click at [735, 440] on div "New Era New Era 9TWENTY MLB Los Angeles Dodgers Washed Dad Hat in Navy, Men's a…" at bounding box center [408, 435] width 702 height 552
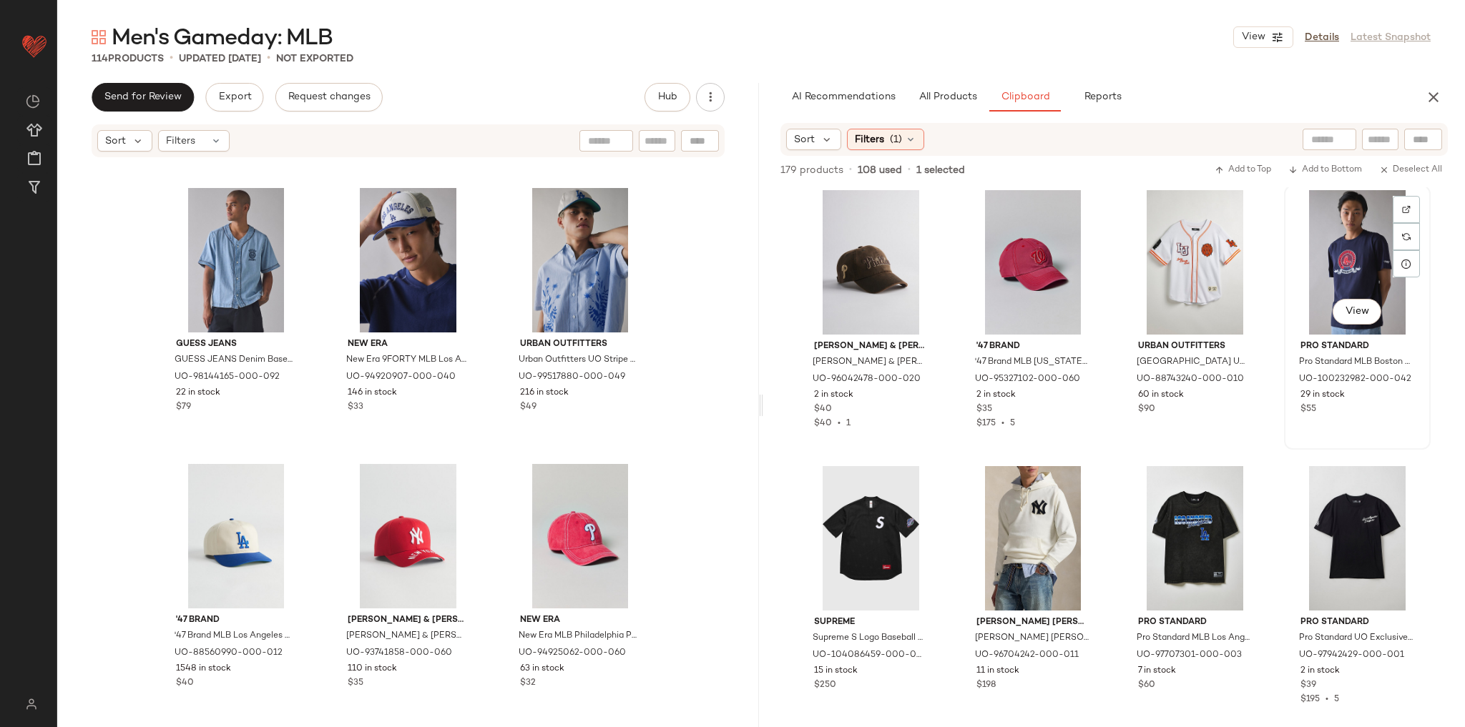
scroll to position [3329, 0]
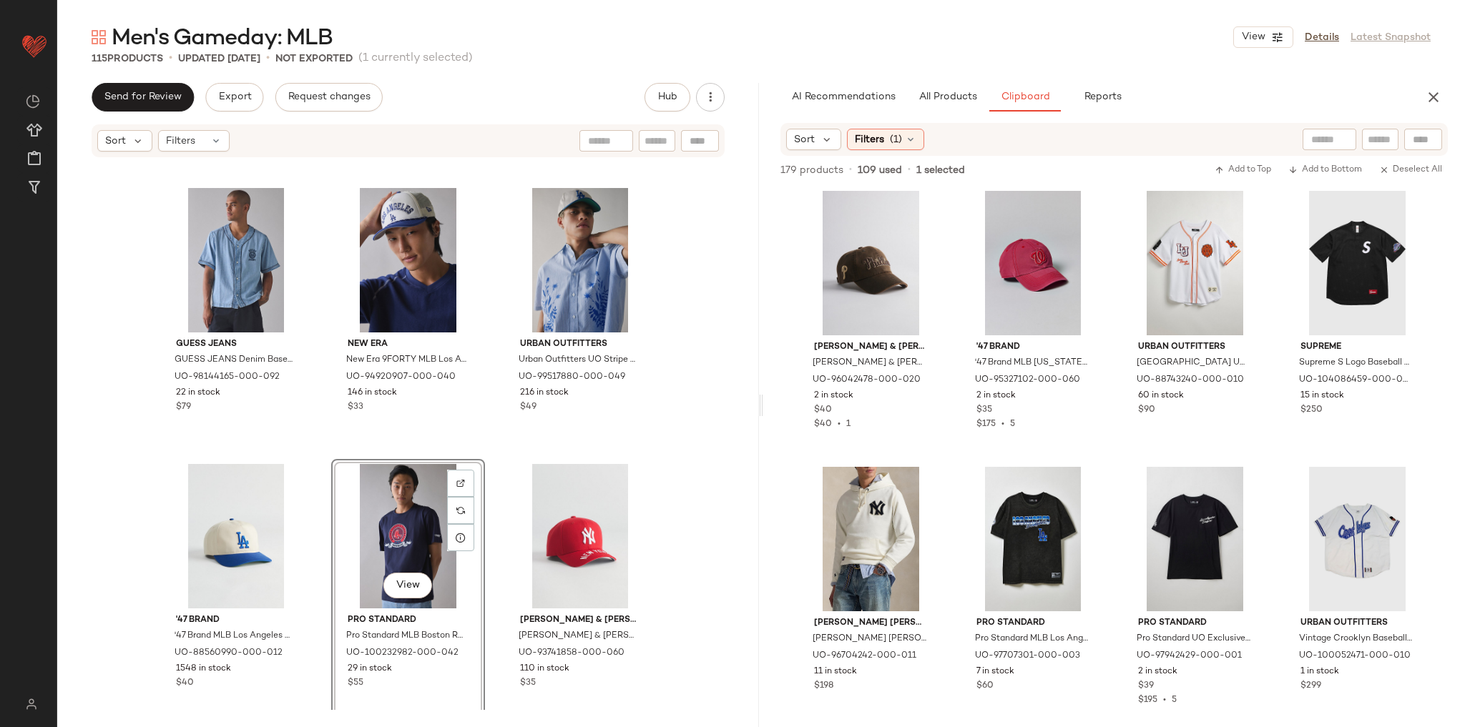
click at [740, 469] on div "Nike Nike Everyday Plus Crew Sock 3-Pack in Assorted Blue, Men's at Urban Outfi…" at bounding box center [408, 435] width 702 height 552
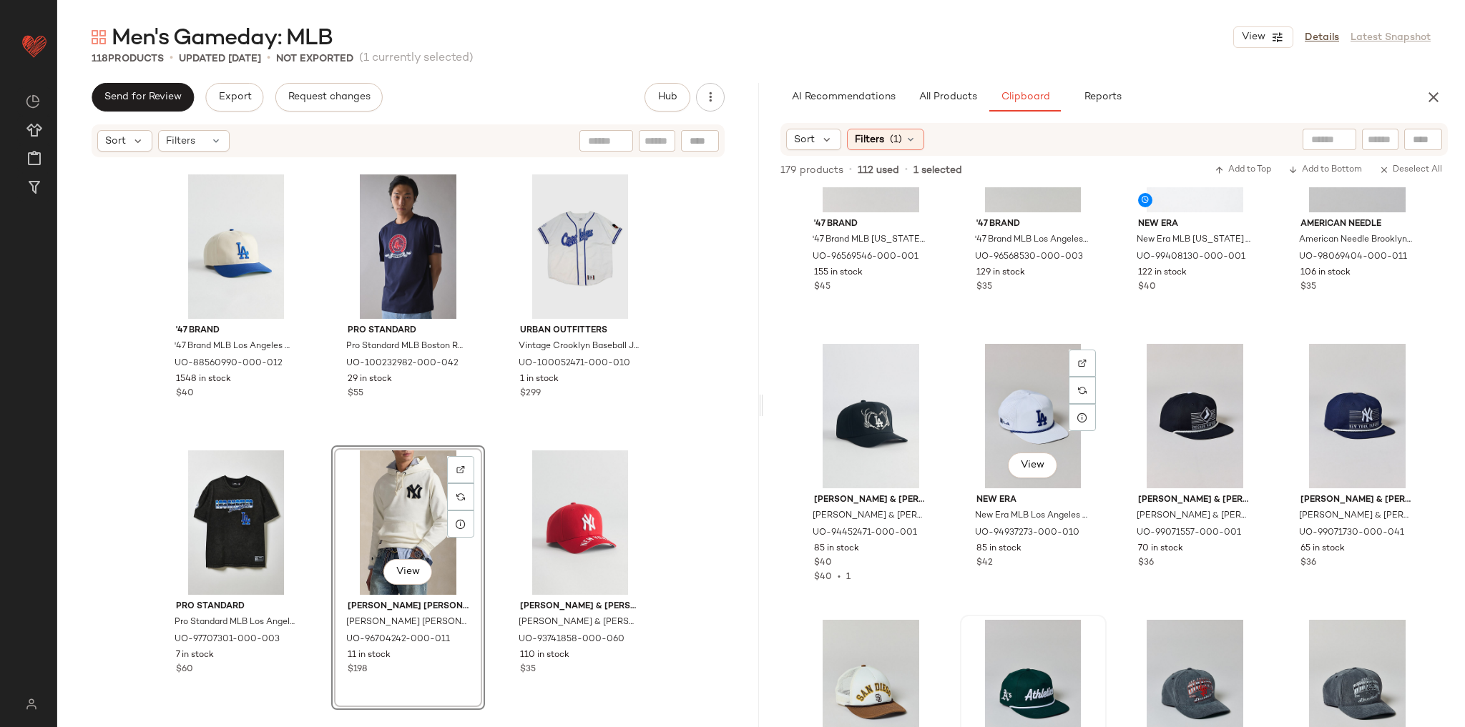
scroll to position [2070, 0]
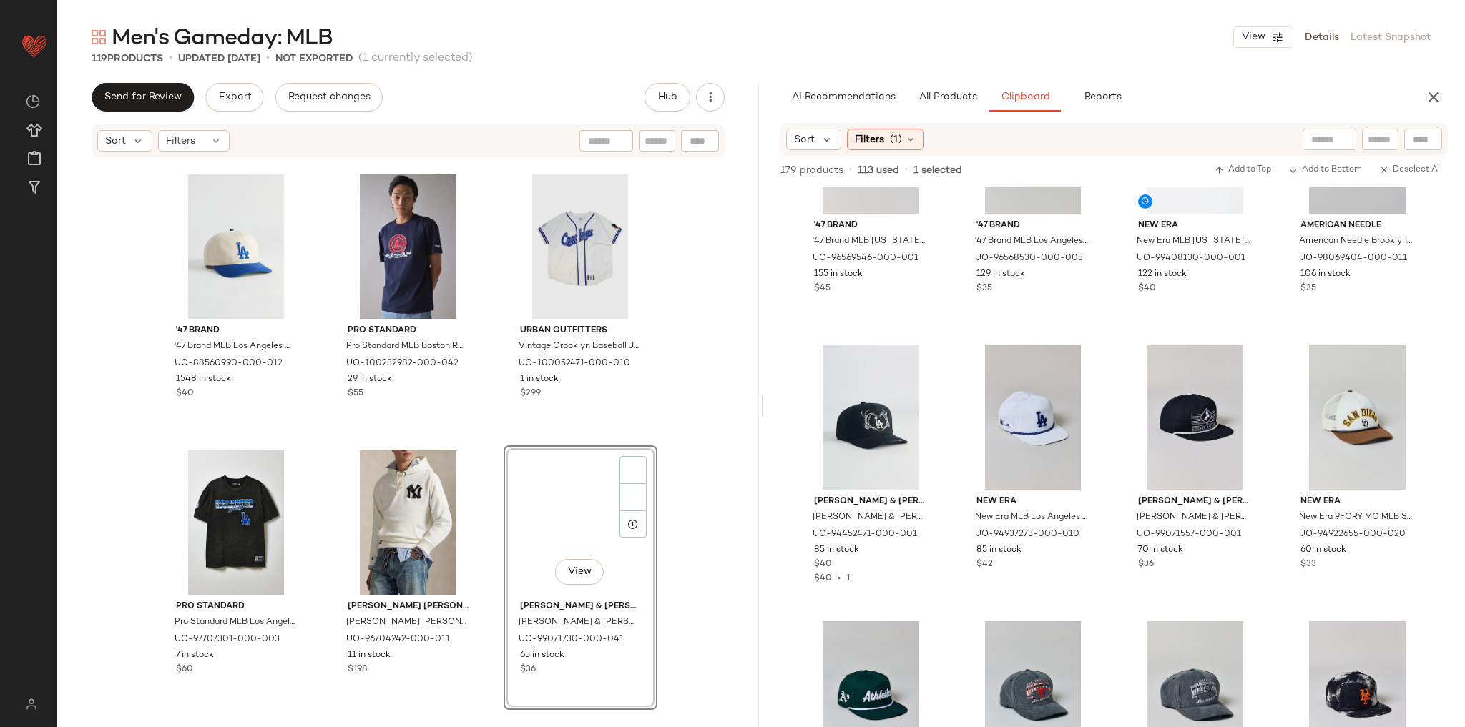
click at [684, 506] on div "GUESS JEANS GUESS JEANS Denim Baseball Shirt Top in Denim, Men's at Urban Outfi…" at bounding box center [408, 435] width 702 height 552
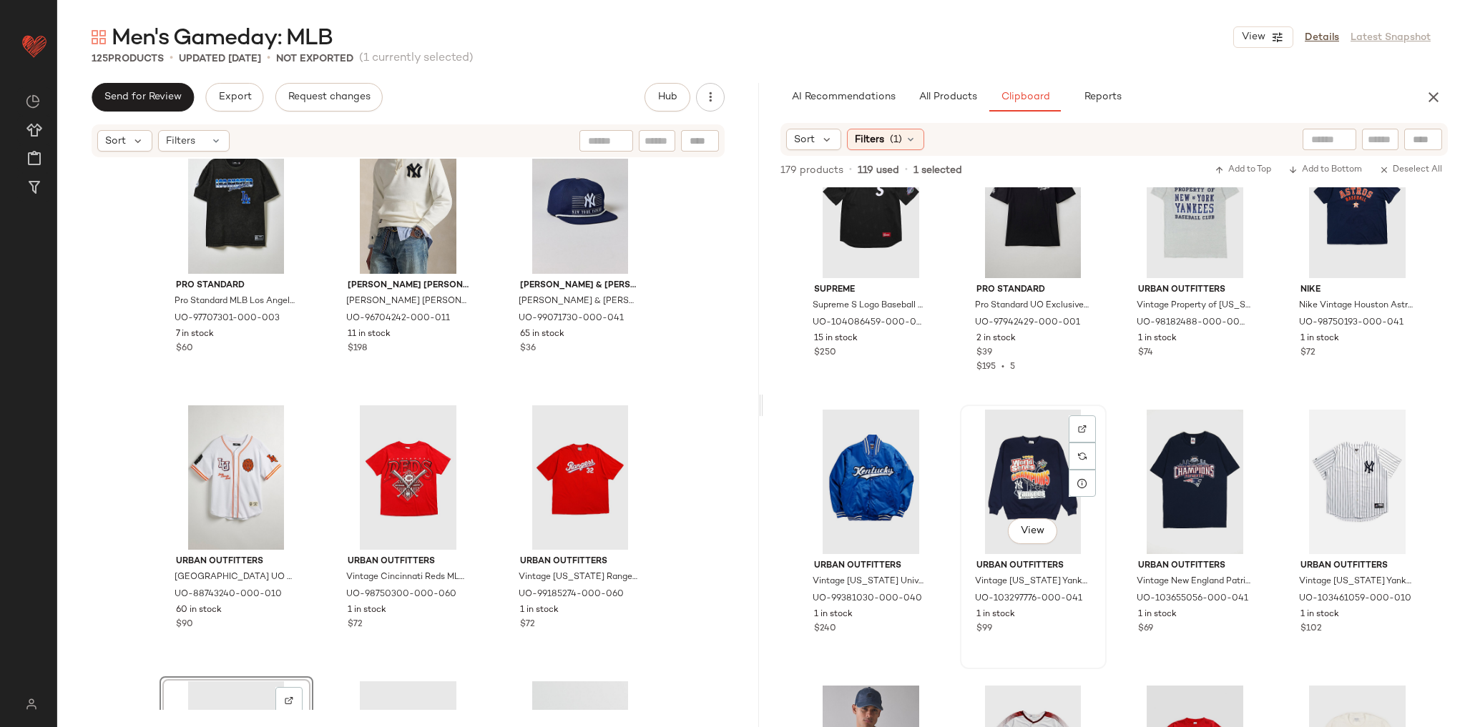
scroll to position [3605, 0]
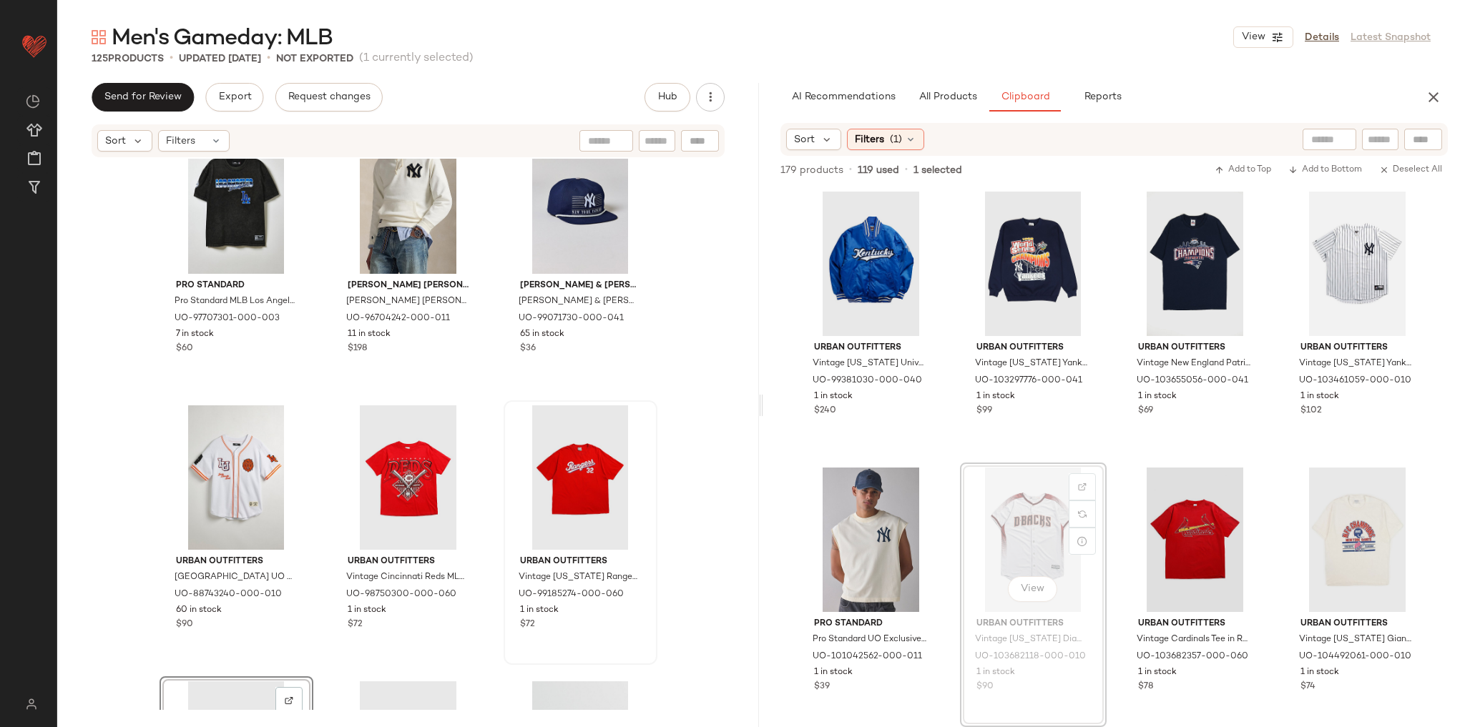
click at [624, 556] on span "Urban Outfitters" at bounding box center [580, 562] width 121 height 13
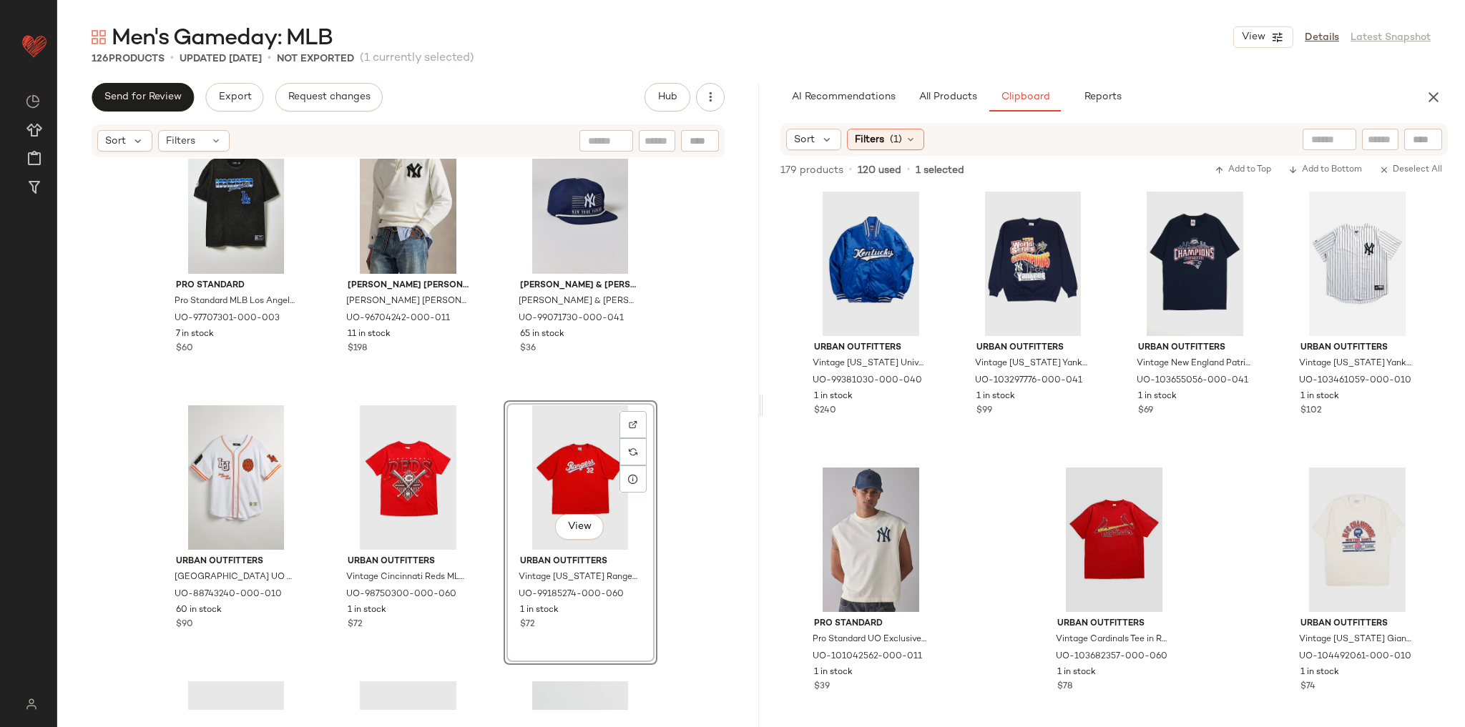
click at [995, 559] on div "Supreme Supreme S Logo Baseball Henley (SS25) Top in Black, Men's at Urban Outf…" at bounding box center [1114, 457] width 702 height 540
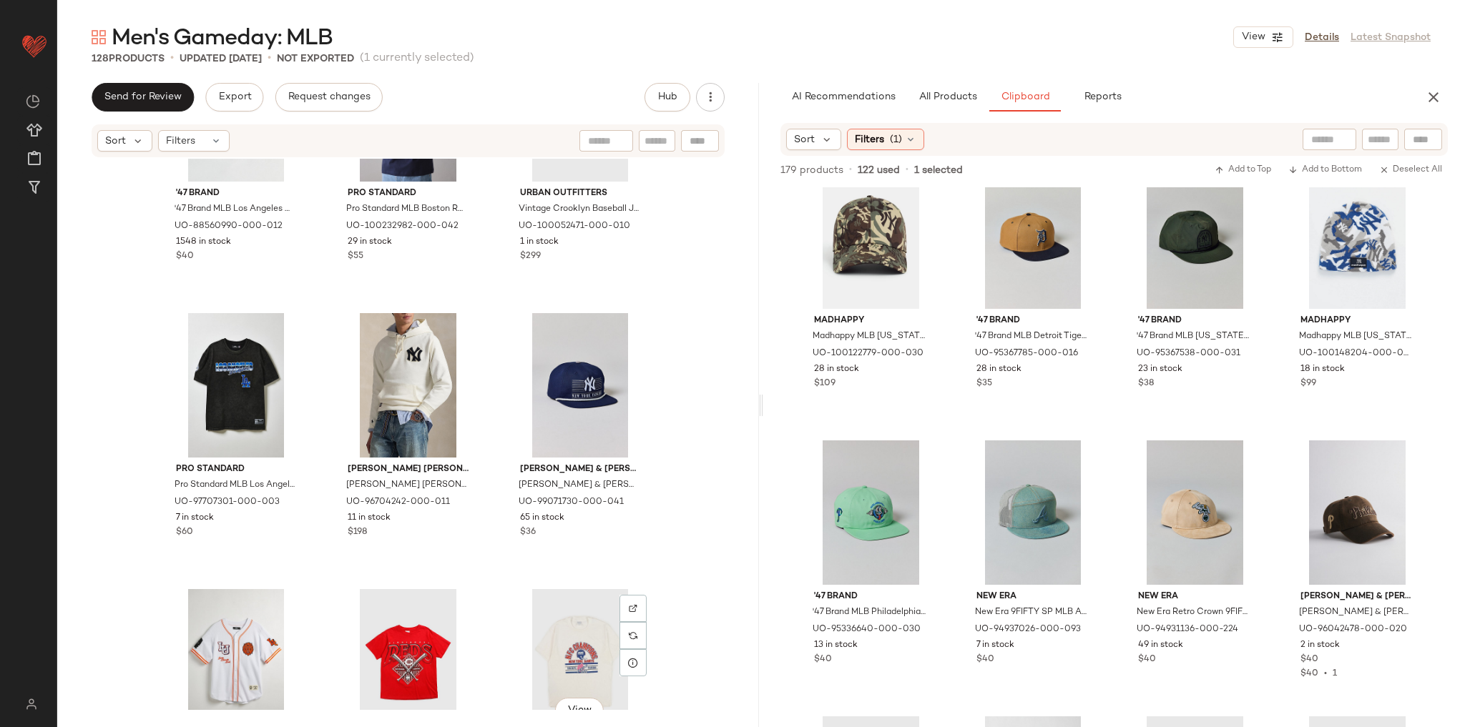
scroll to position [10198, 0]
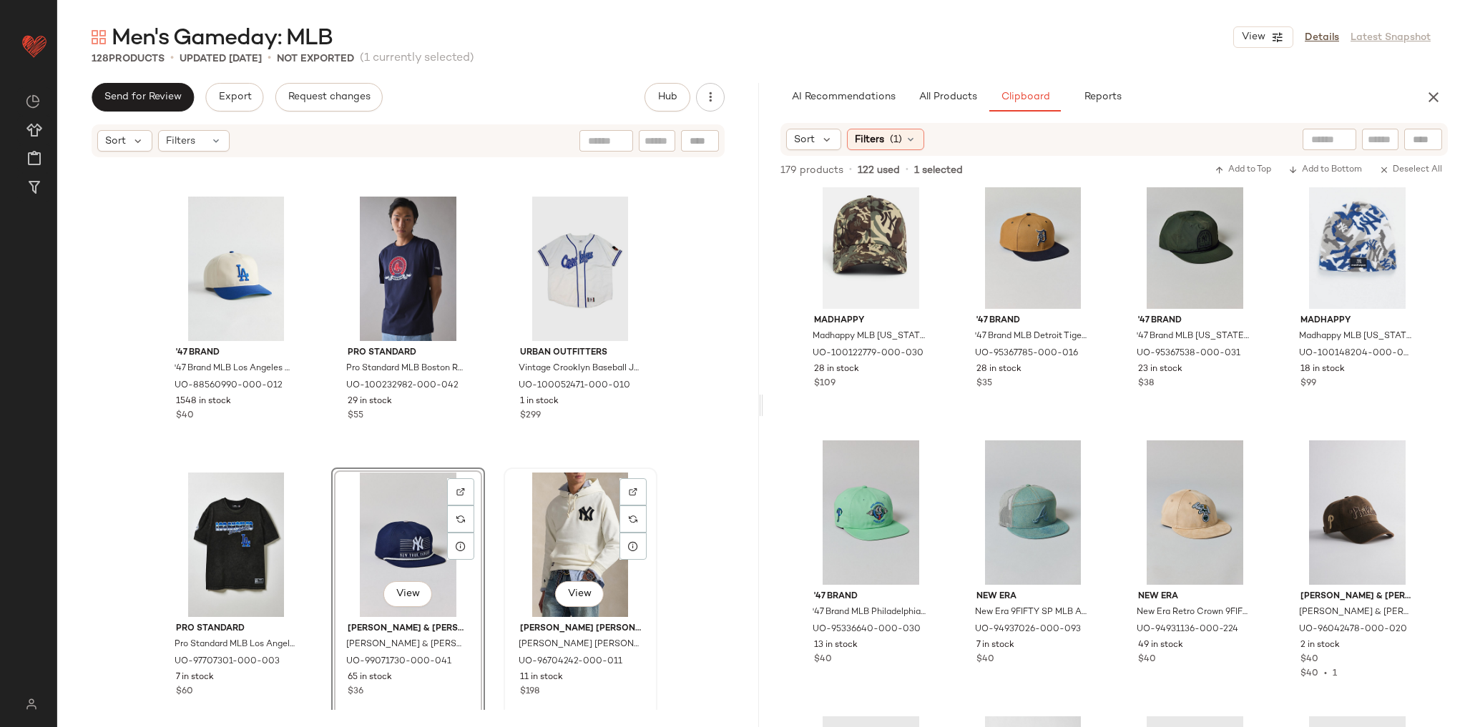
scroll to position [9969, 0]
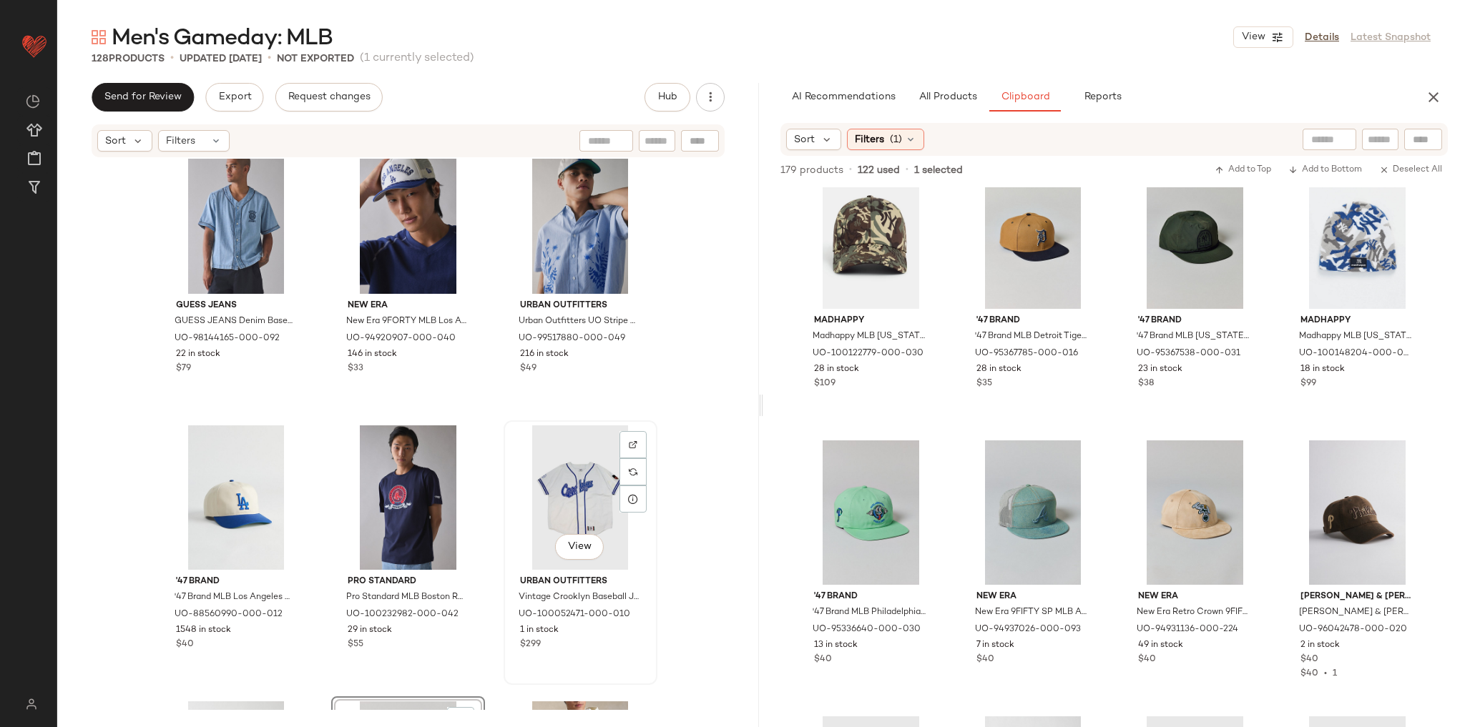
click at [645, 535] on div "View" at bounding box center [581, 498] width 144 height 144
click at [683, 568] on div "GUESS JEANS GUESS JEANS Denim Baseball Shirt Top in Denim, Men's at Urban Outfi…" at bounding box center [408, 435] width 702 height 552
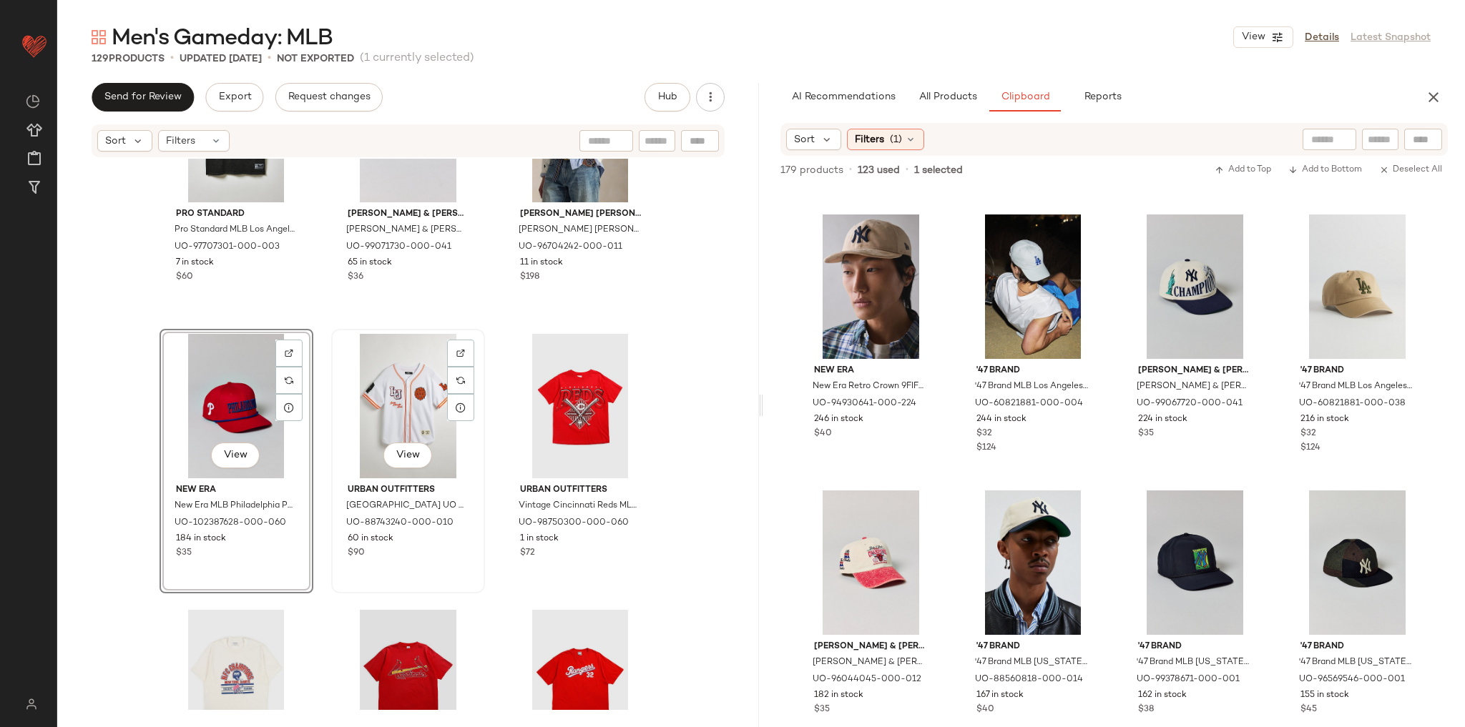
scroll to position [10541, 0]
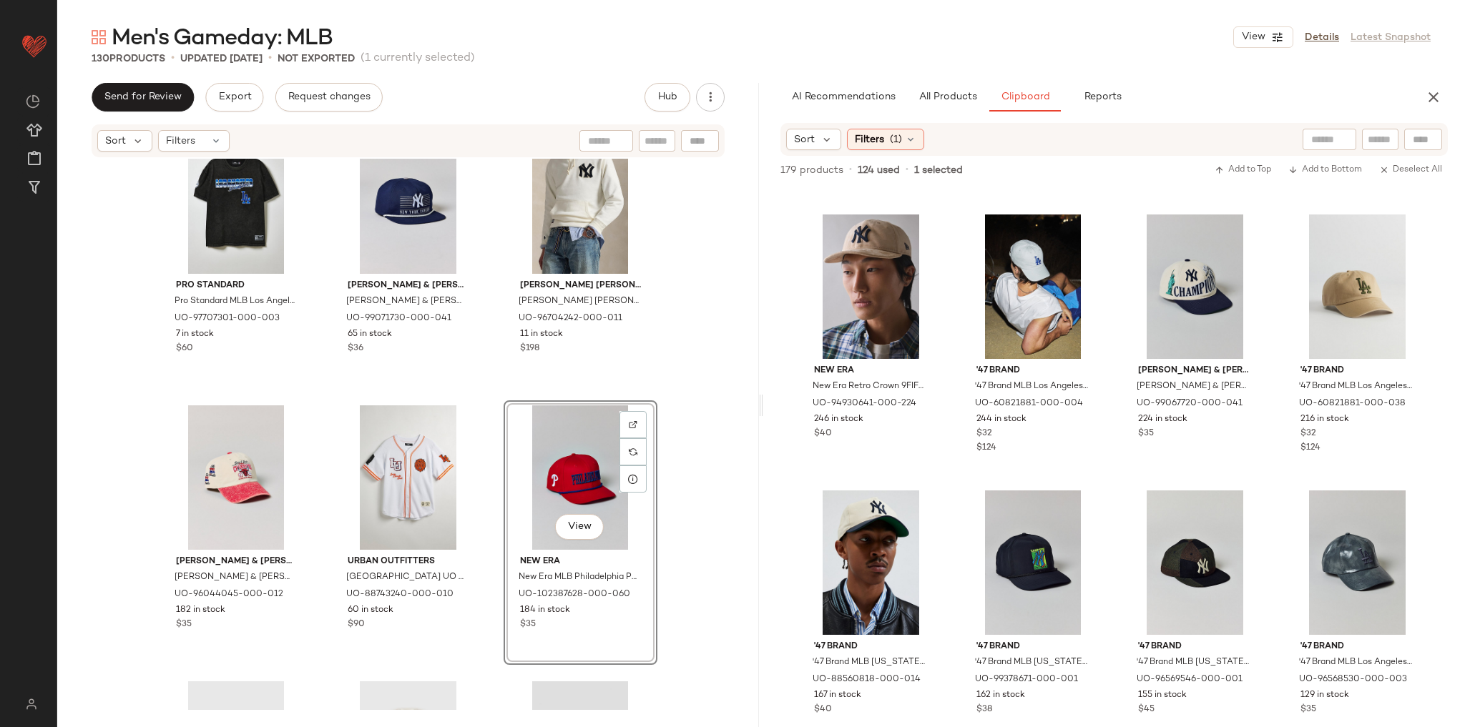
click at [680, 444] on div "Pro Standard Pro Standard MLB Los Angeles Dodgers Graphic Tee in Charcoal, Men'…" at bounding box center [408, 435] width 702 height 552
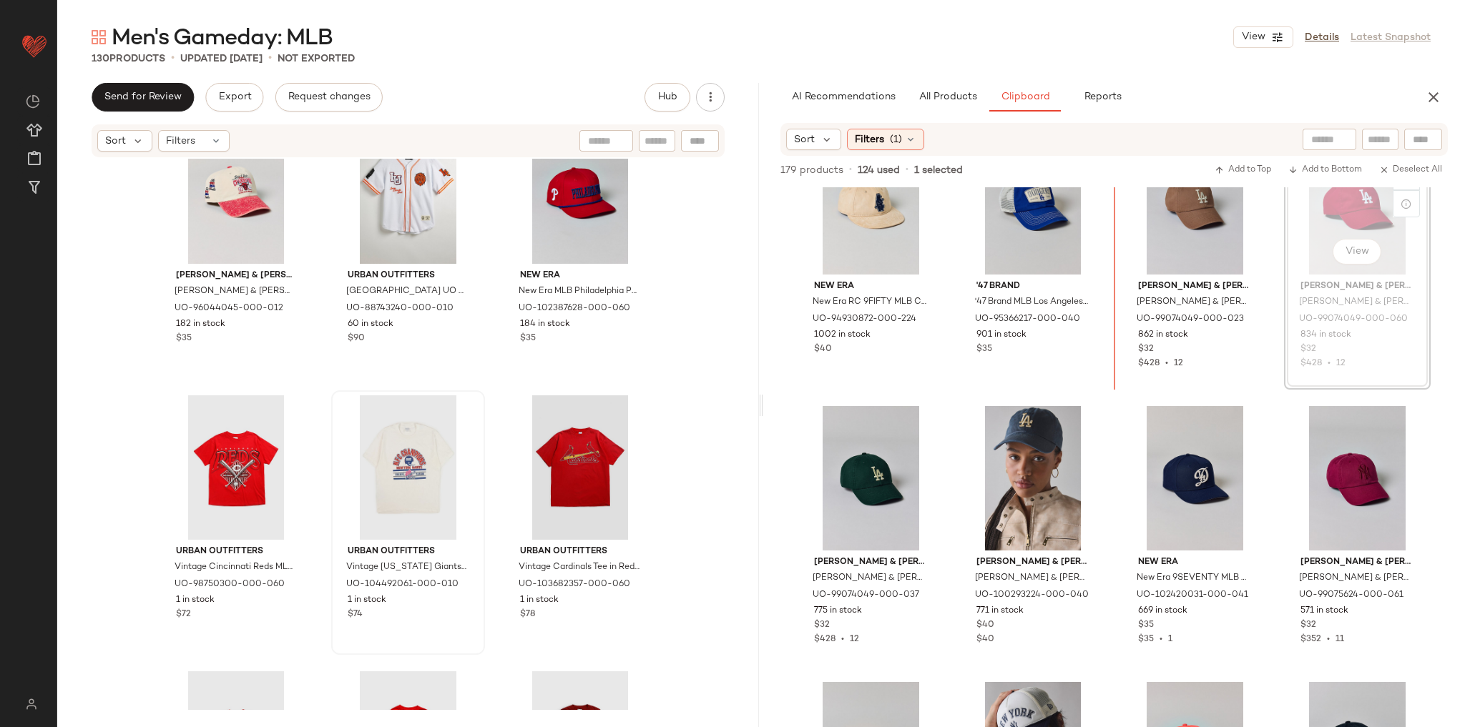
scroll to position [627, 0]
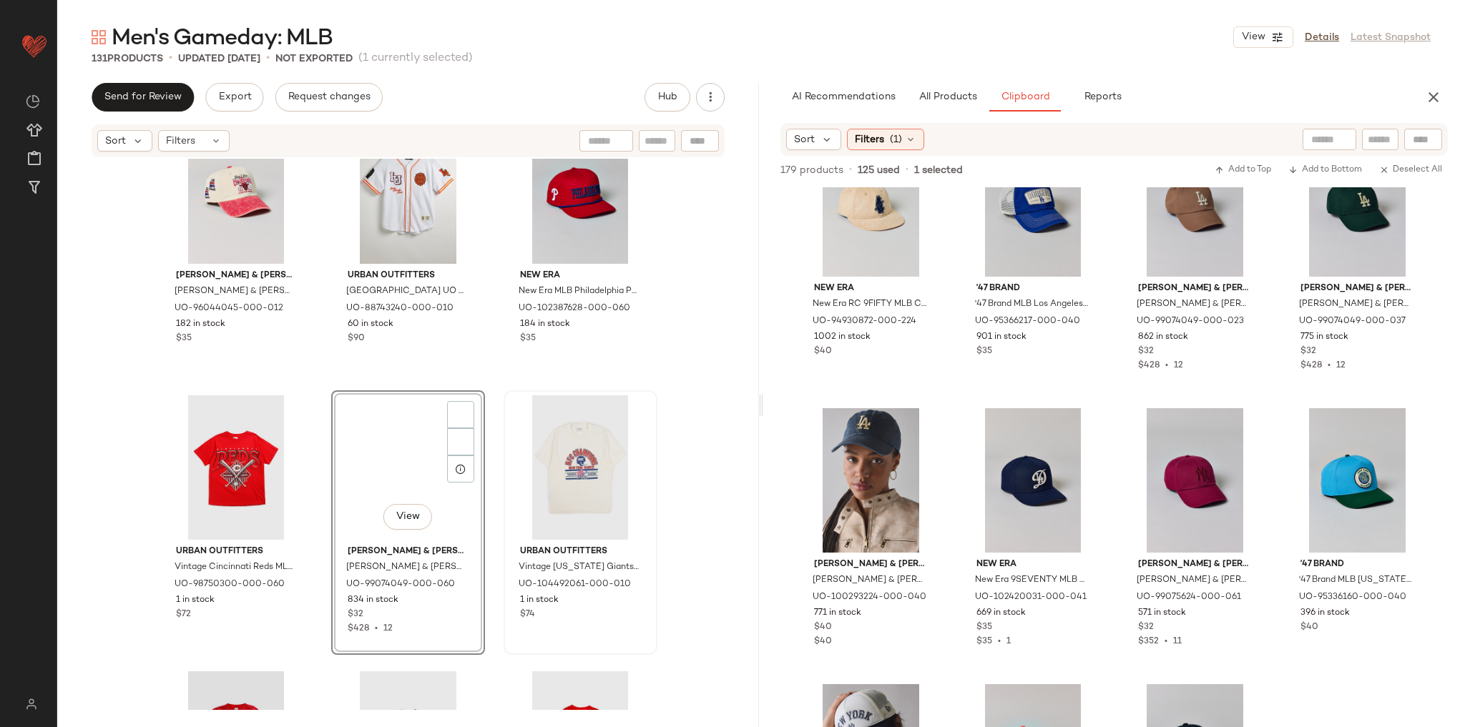
click at [694, 426] on div "Mitchell & Ness Mitchell & Ness NBA Chicago Bulls Champions Dad Hat in Creme, M…" at bounding box center [408, 435] width 702 height 552
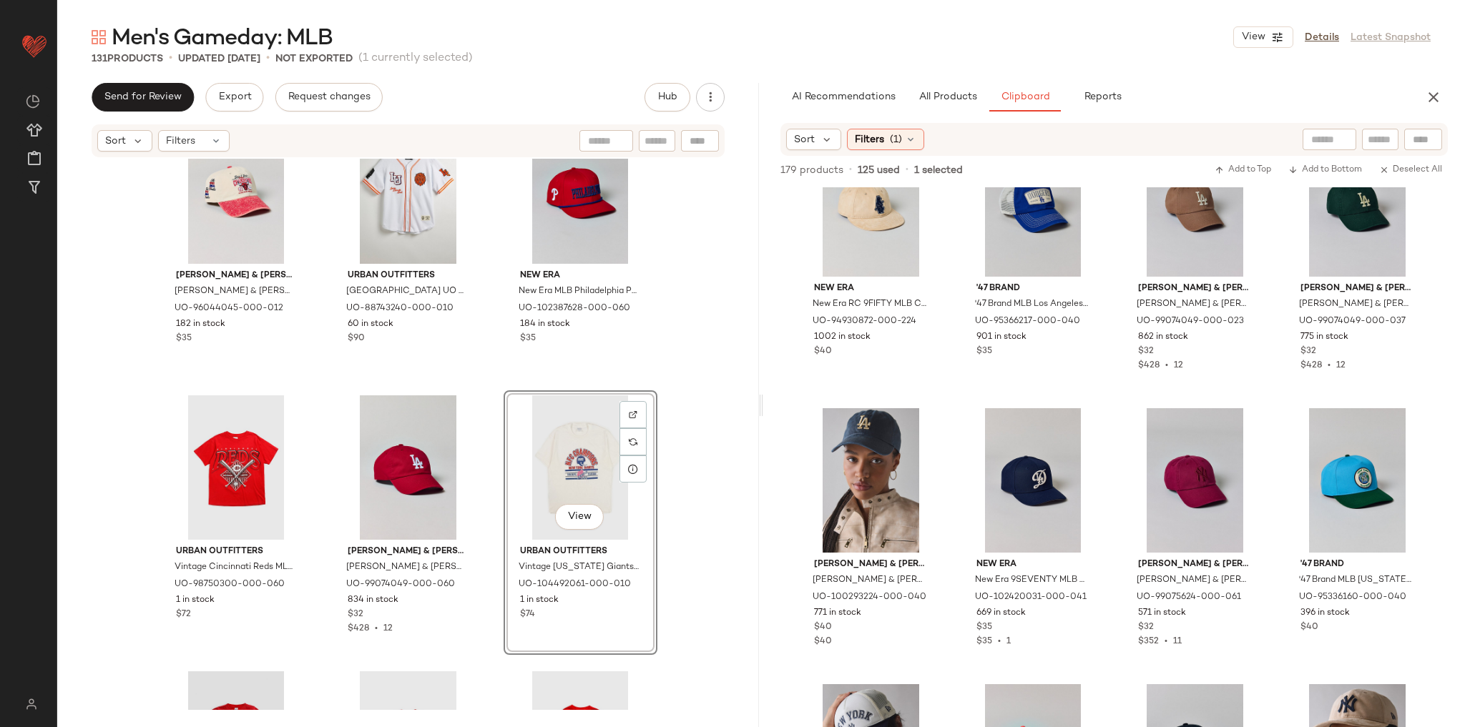
click at [696, 407] on div "Mitchell & Ness Mitchell & Ness NBA Chicago Bulls Champions Dad Hat in Creme, M…" at bounding box center [408, 435] width 702 height 552
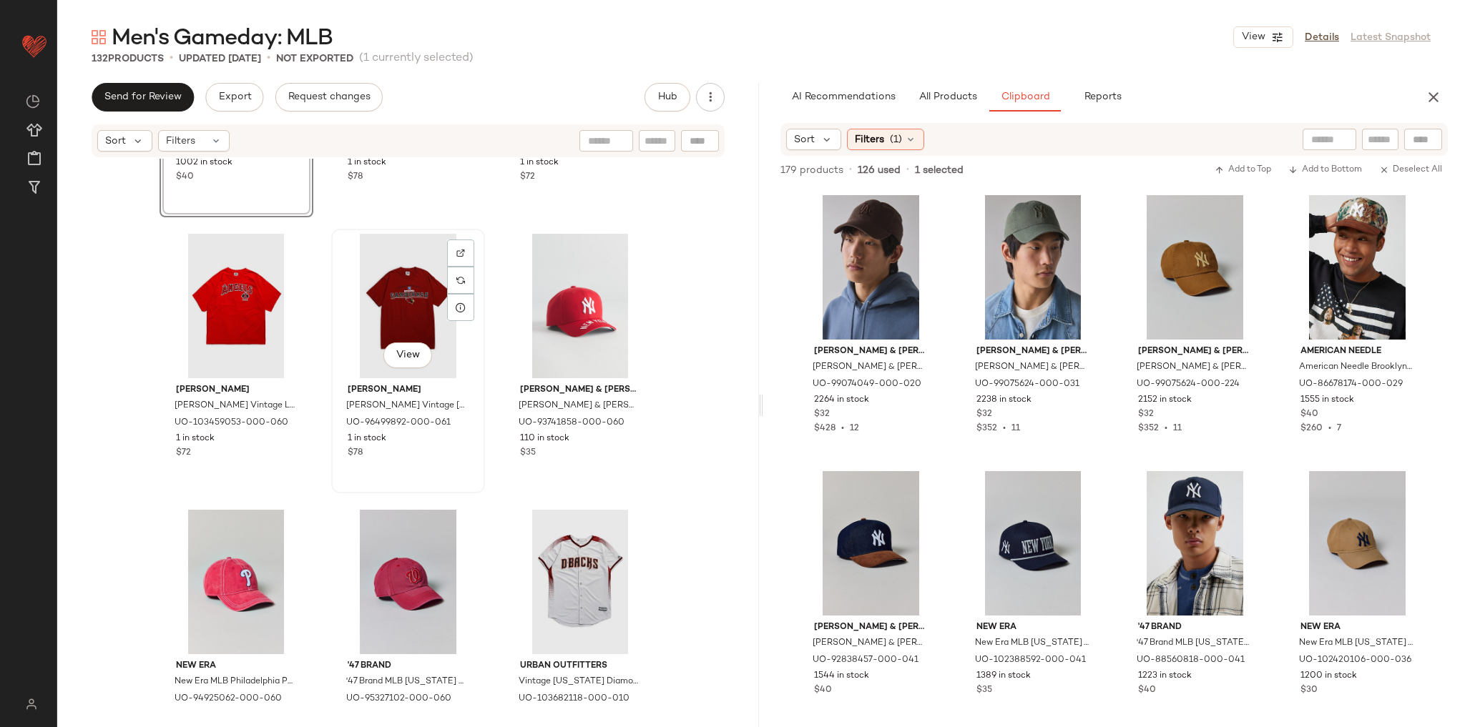
scroll to position [11600, 0]
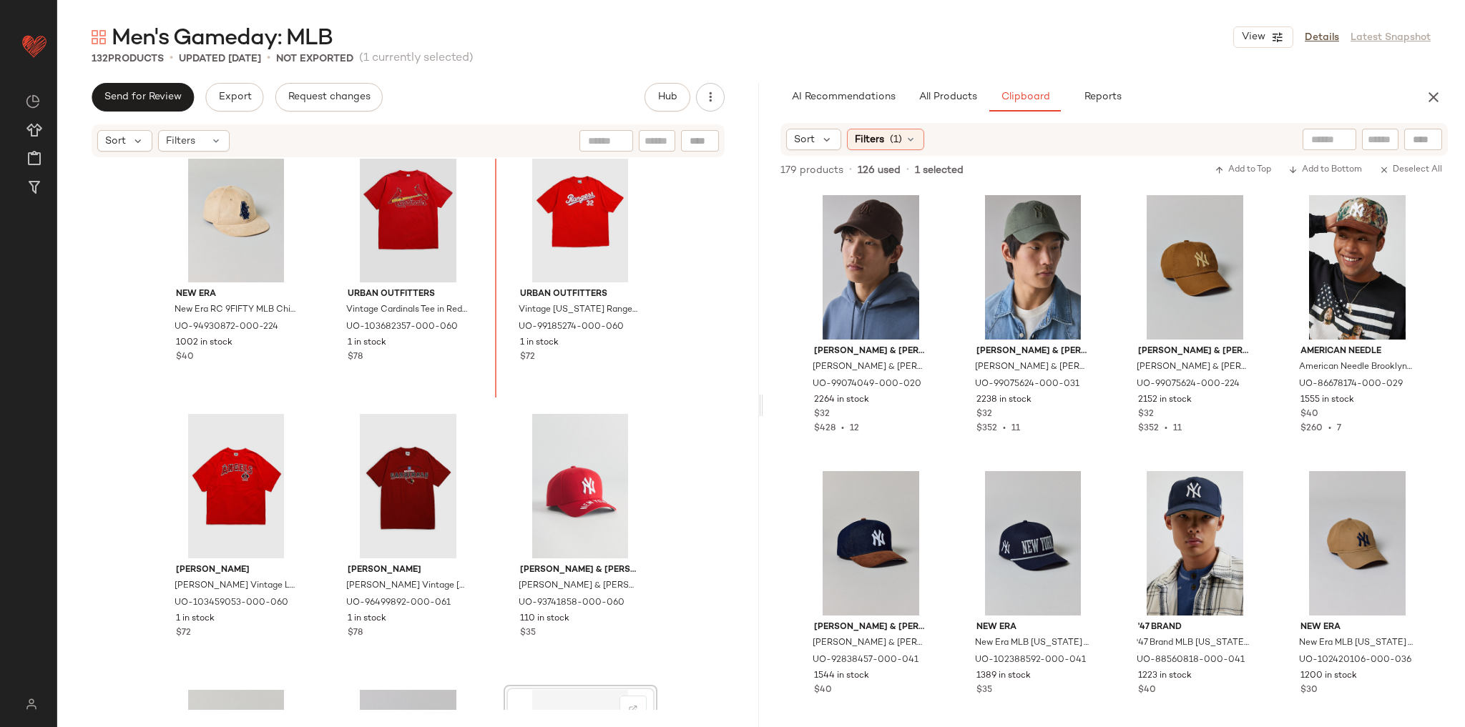
scroll to position [11361, 0]
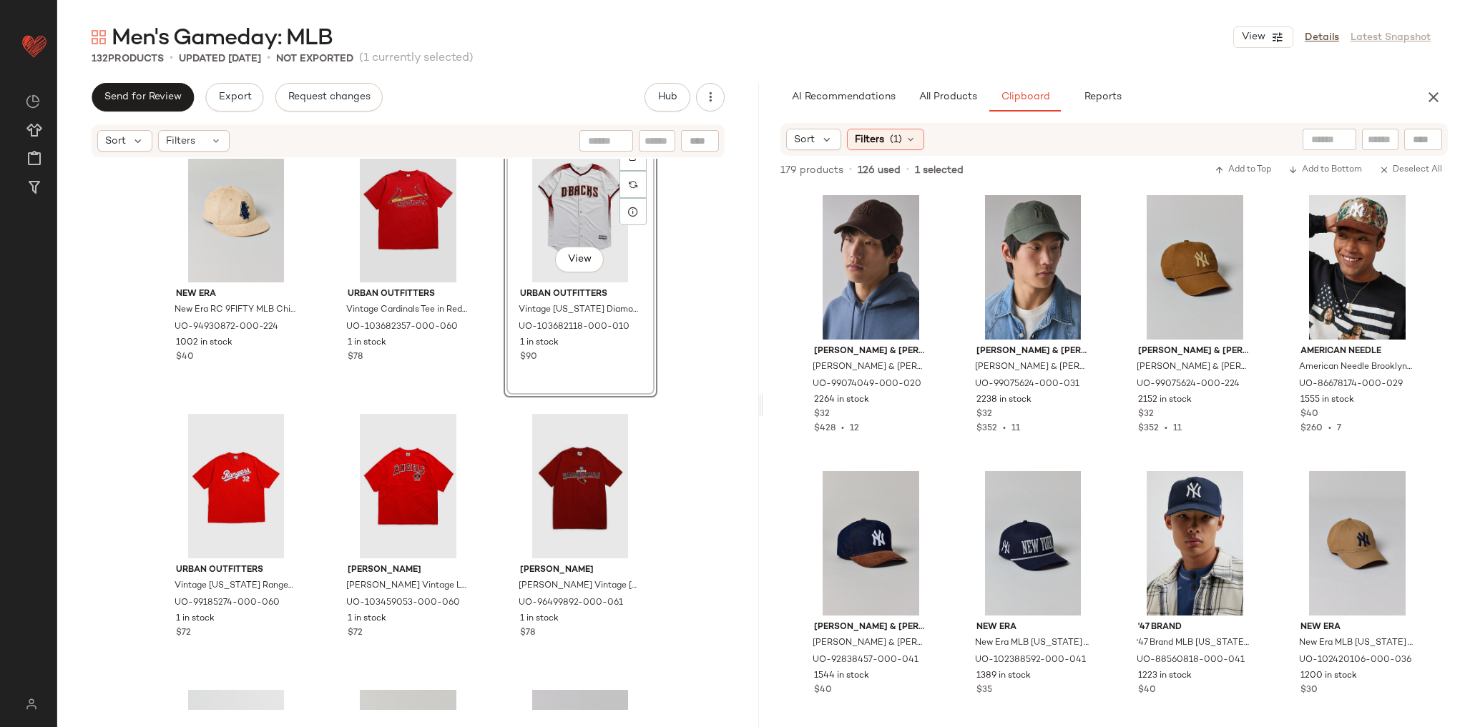
click at [707, 444] on div "New Era New Era RC 9FIFTY MLB Chicago Cubs Suede Hat in Tan, Men's at Urban Out…" at bounding box center [408, 435] width 702 height 552
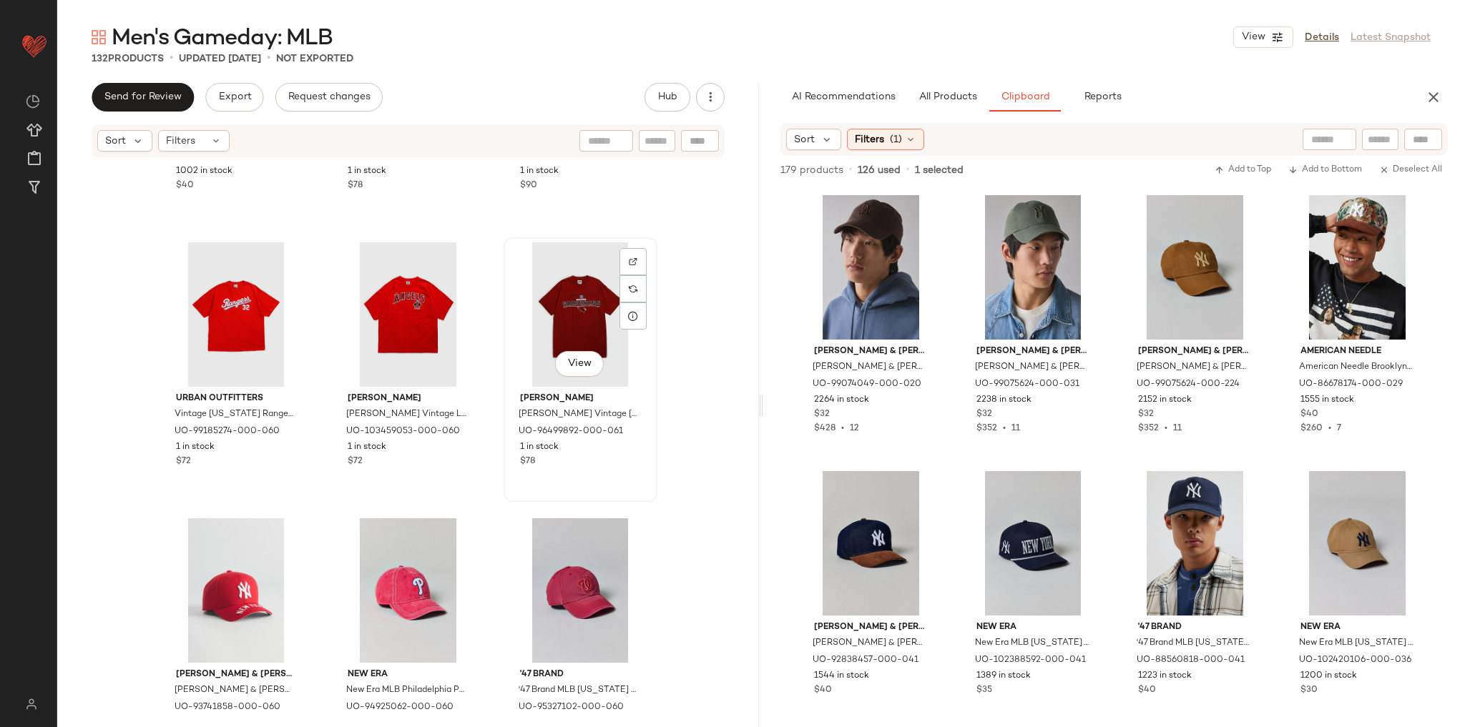
scroll to position [11531, 0]
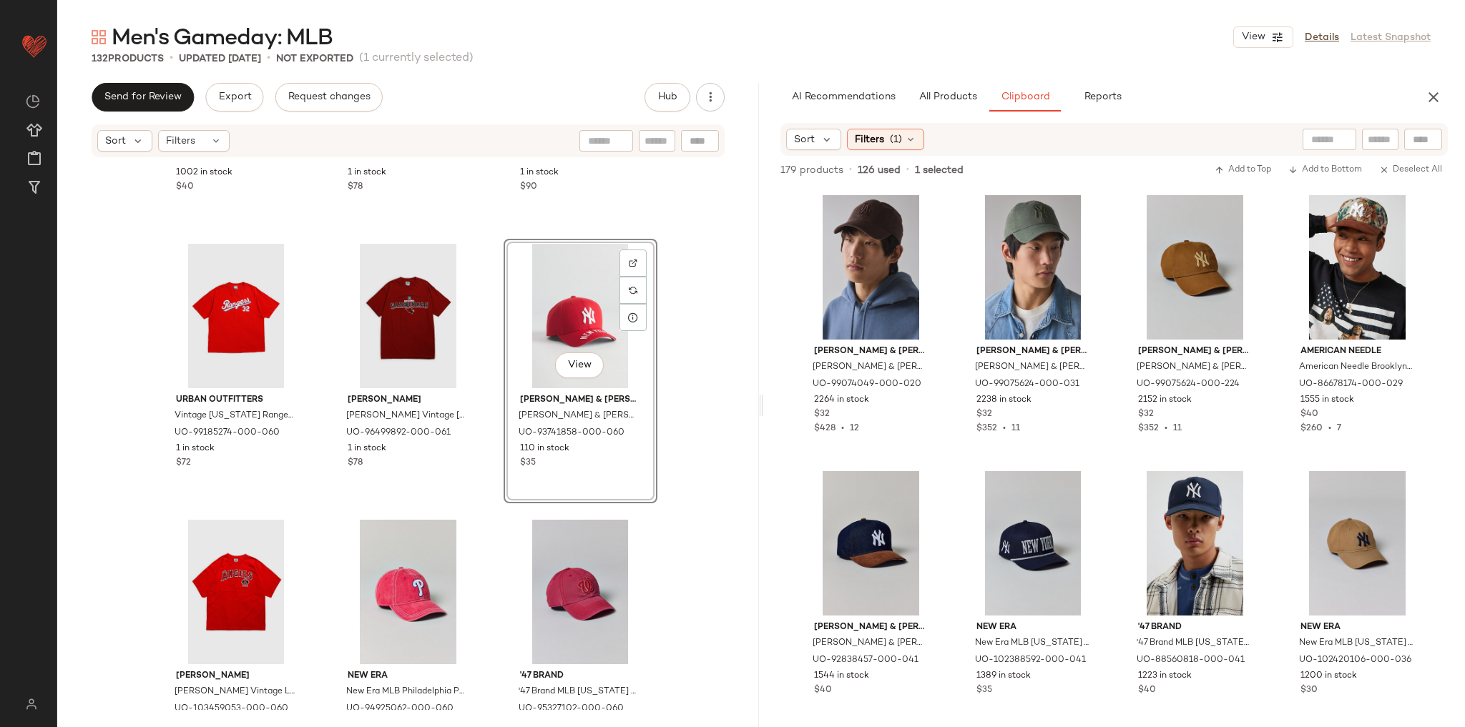
click at [680, 413] on div "New Era New Era RC 9FIFTY MLB Chicago Cubs Suede Hat in Tan, Men's at Urban Out…" at bounding box center [408, 435] width 702 height 552
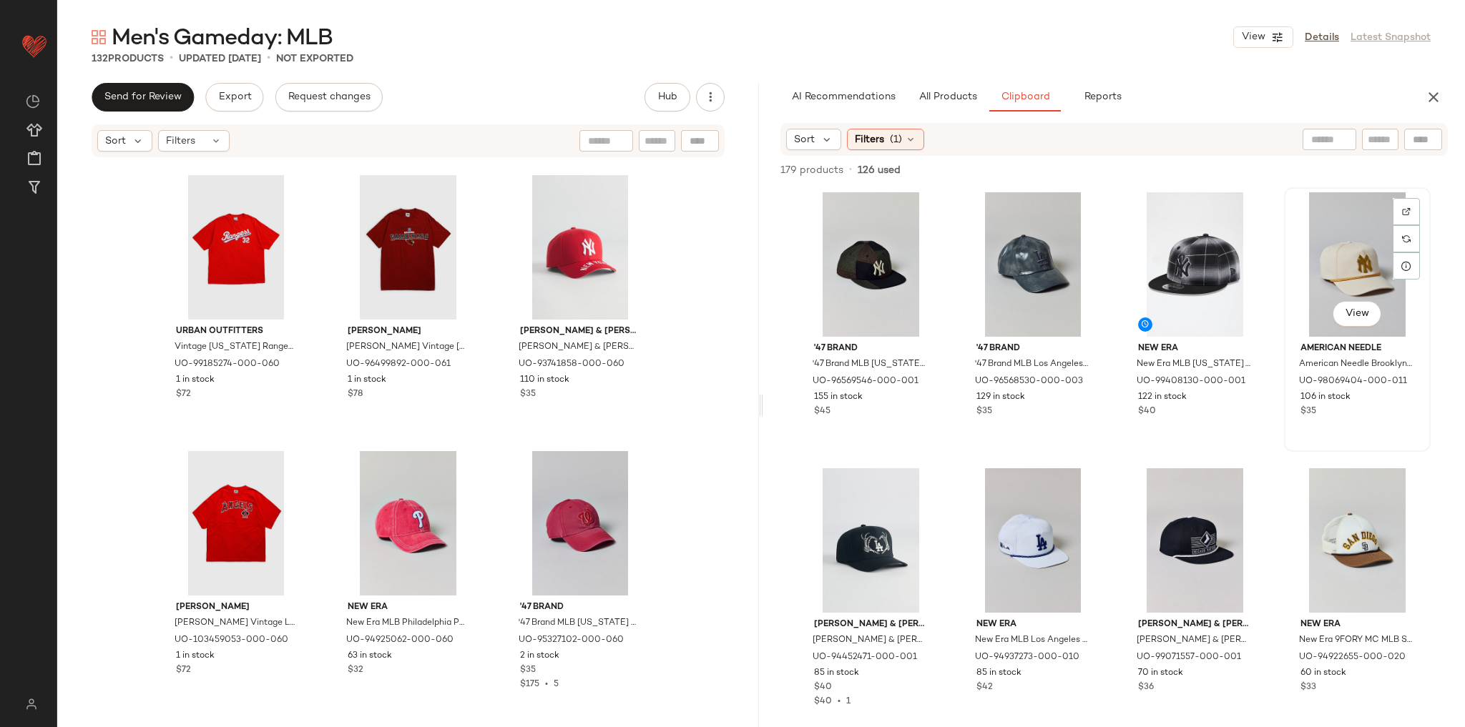
scroll to position [1668, 0]
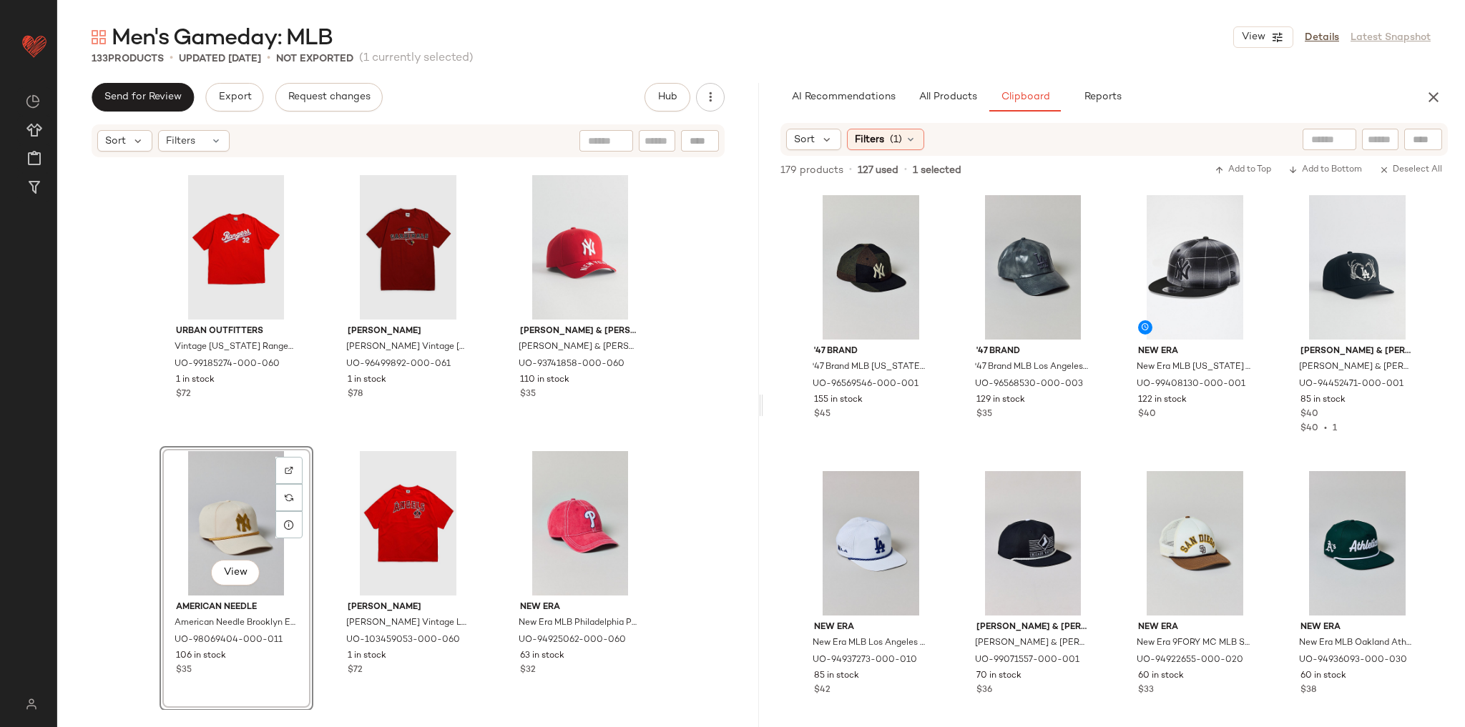
click at [692, 452] on div "New Era New Era RC 9FIFTY MLB Chicago Cubs Suede Hat in Tan, Men's at Urban Out…" at bounding box center [408, 435] width 702 height 552
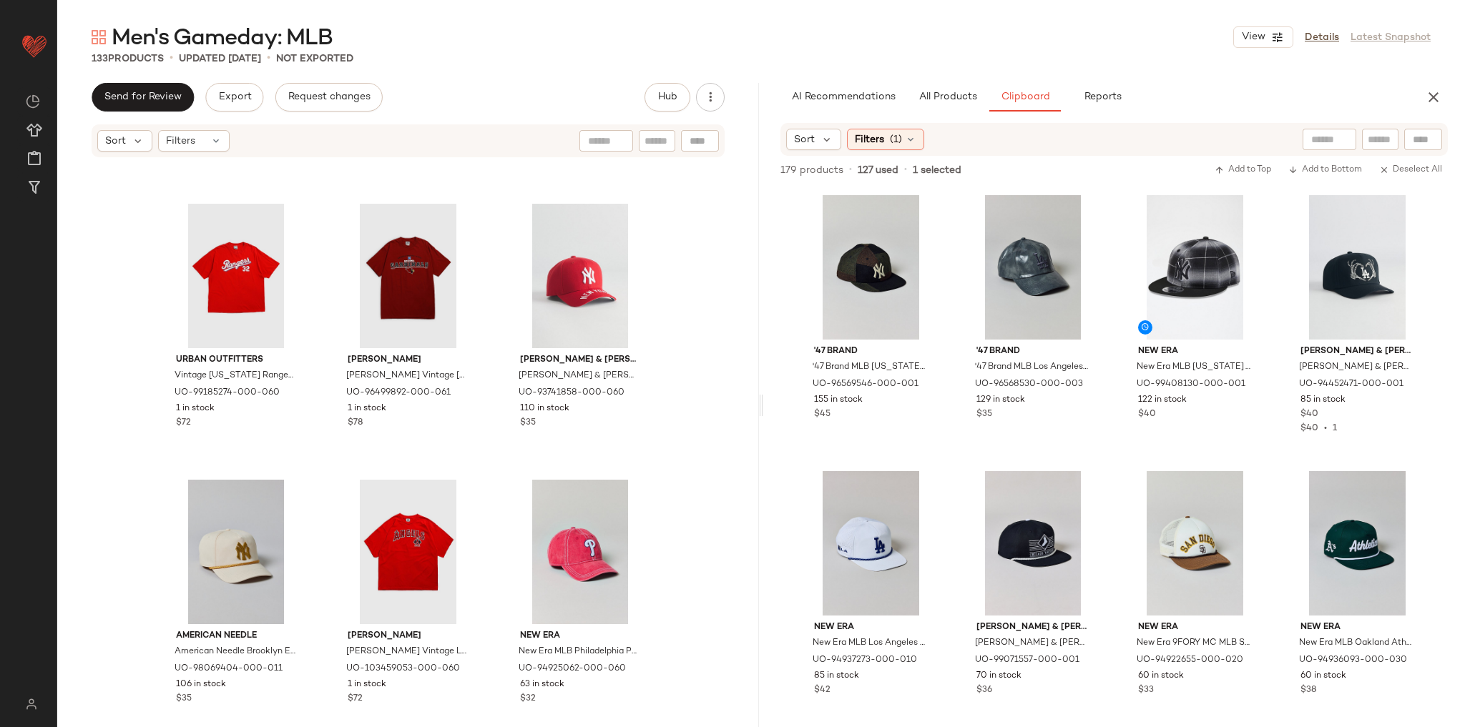
scroll to position [11543, 0]
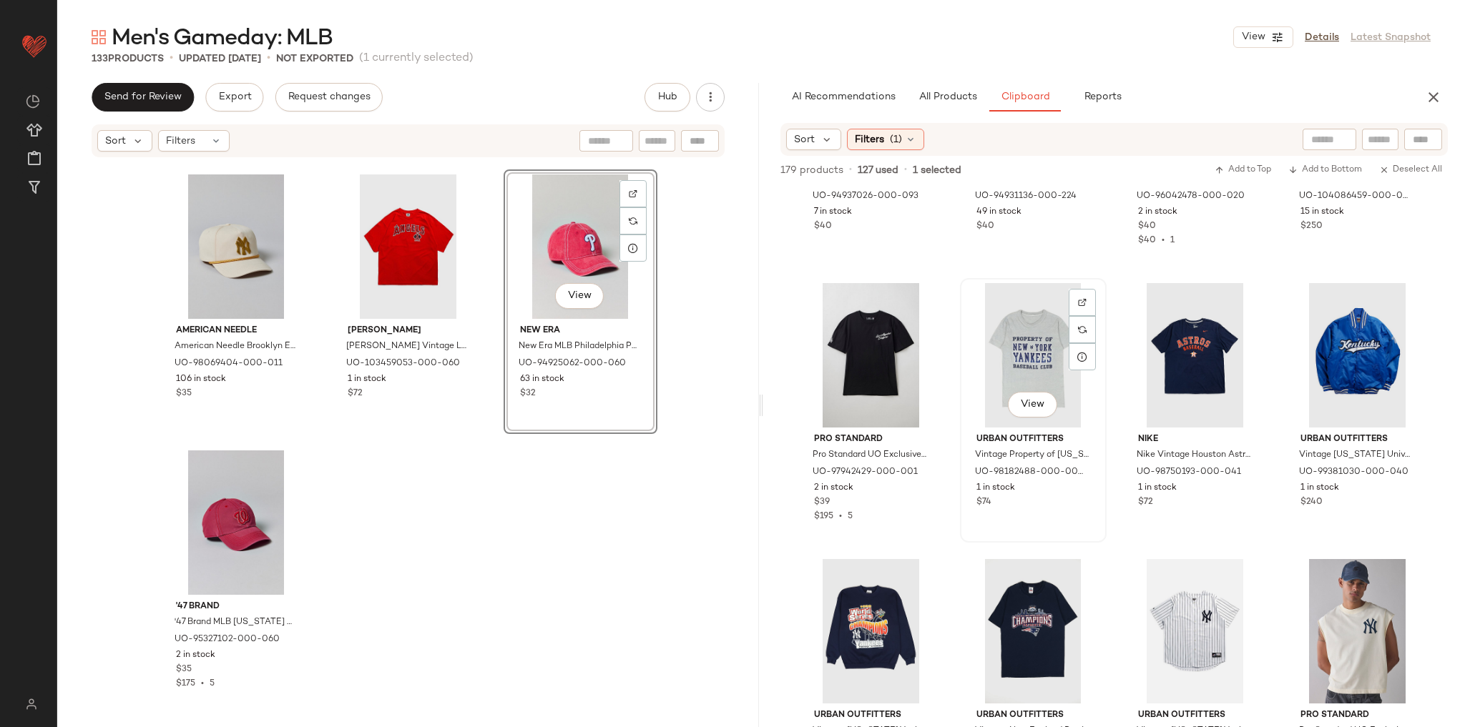
scroll to position [3052, 0]
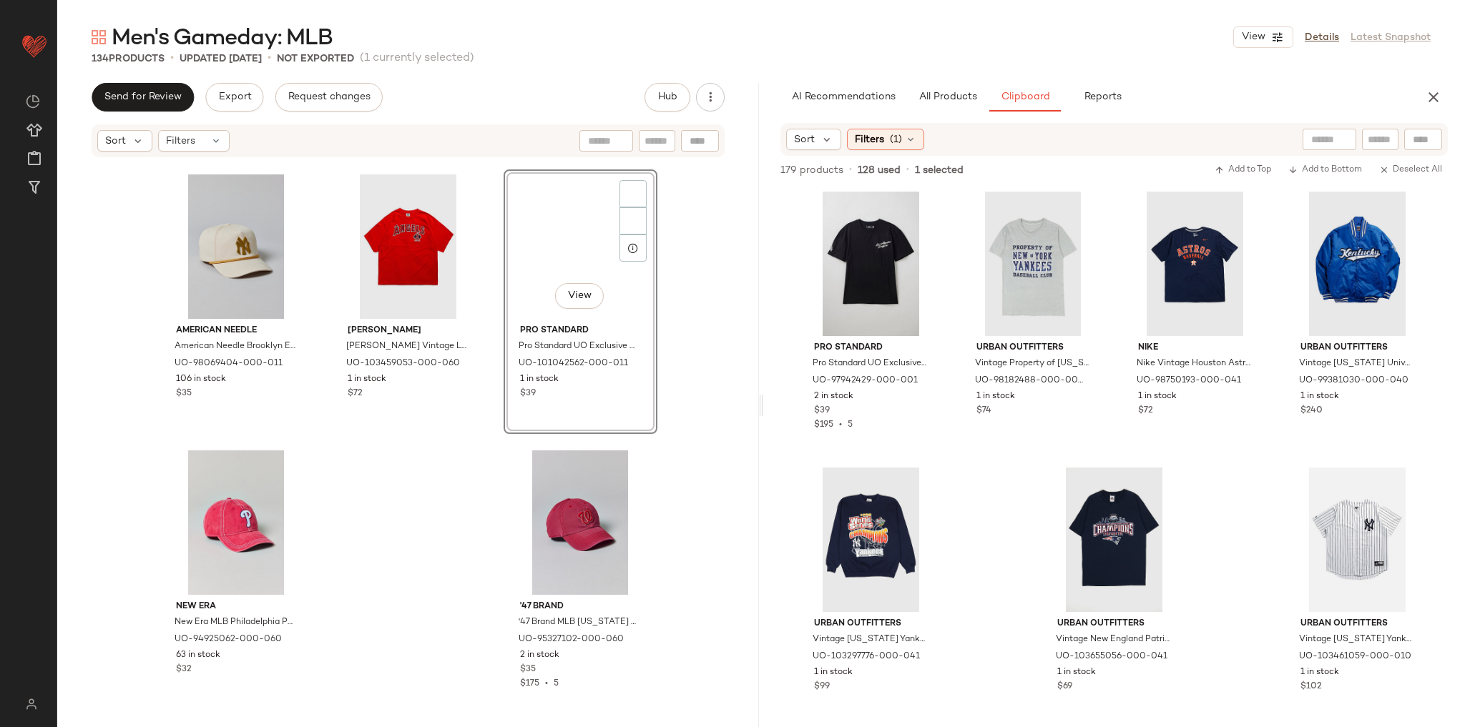
click at [688, 479] on div "Urban Outfitters Vintage Texas Rangers MLB Tee 001 in Red, Men's at Urban Outfi…" at bounding box center [408, 435] width 702 height 552
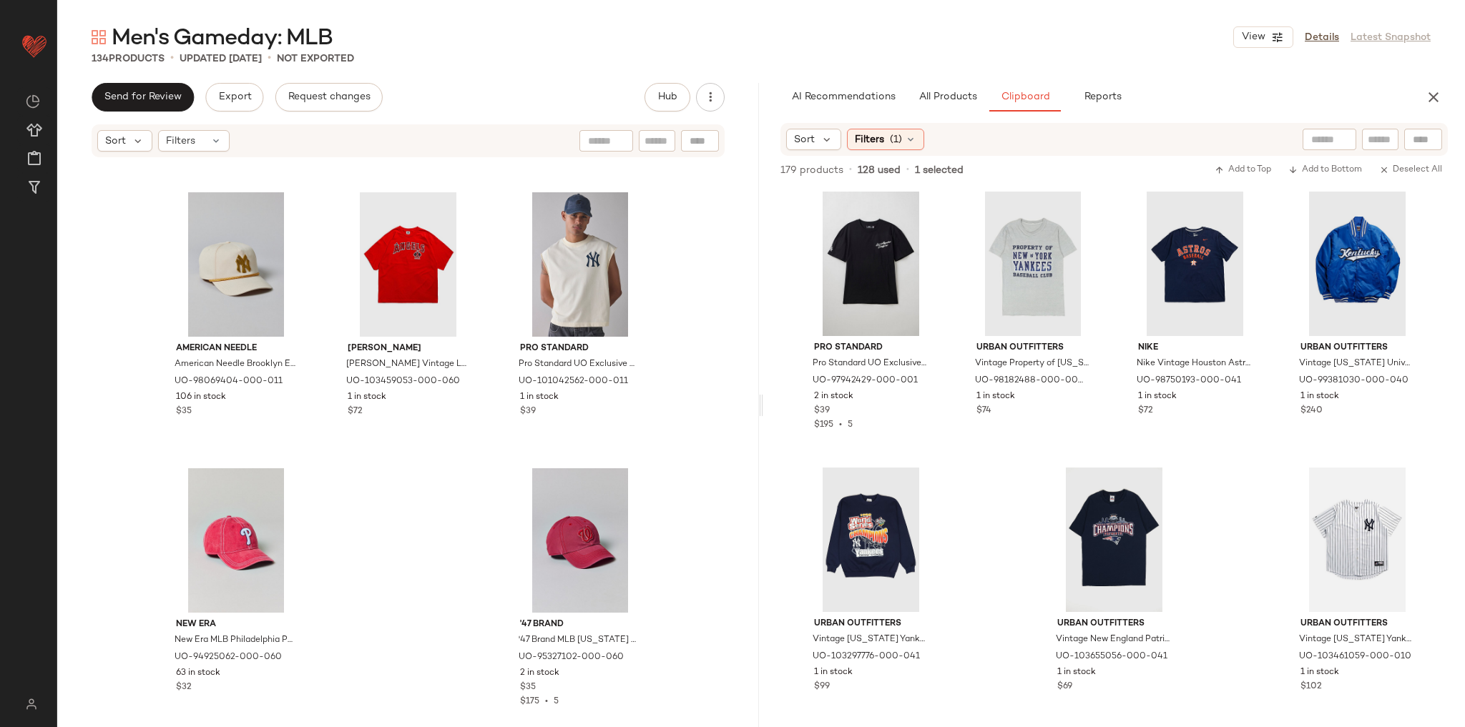
scroll to position [11877, 0]
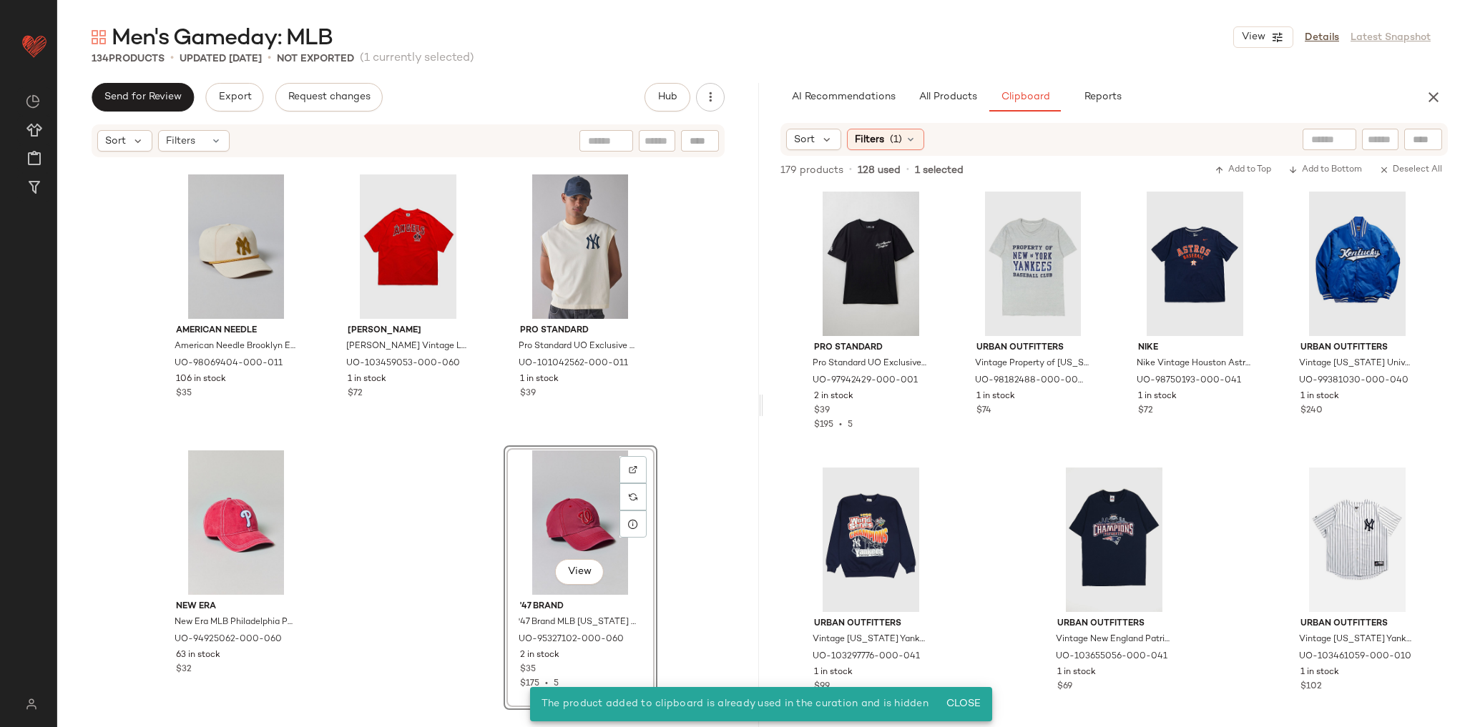
click at [730, 450] on div "Urban Outfitters Vintage Texas Rangers MLB Tee 001 in Red, Men's at Urban Outfi…" at bounding box center [408, 435] width 702 height 552
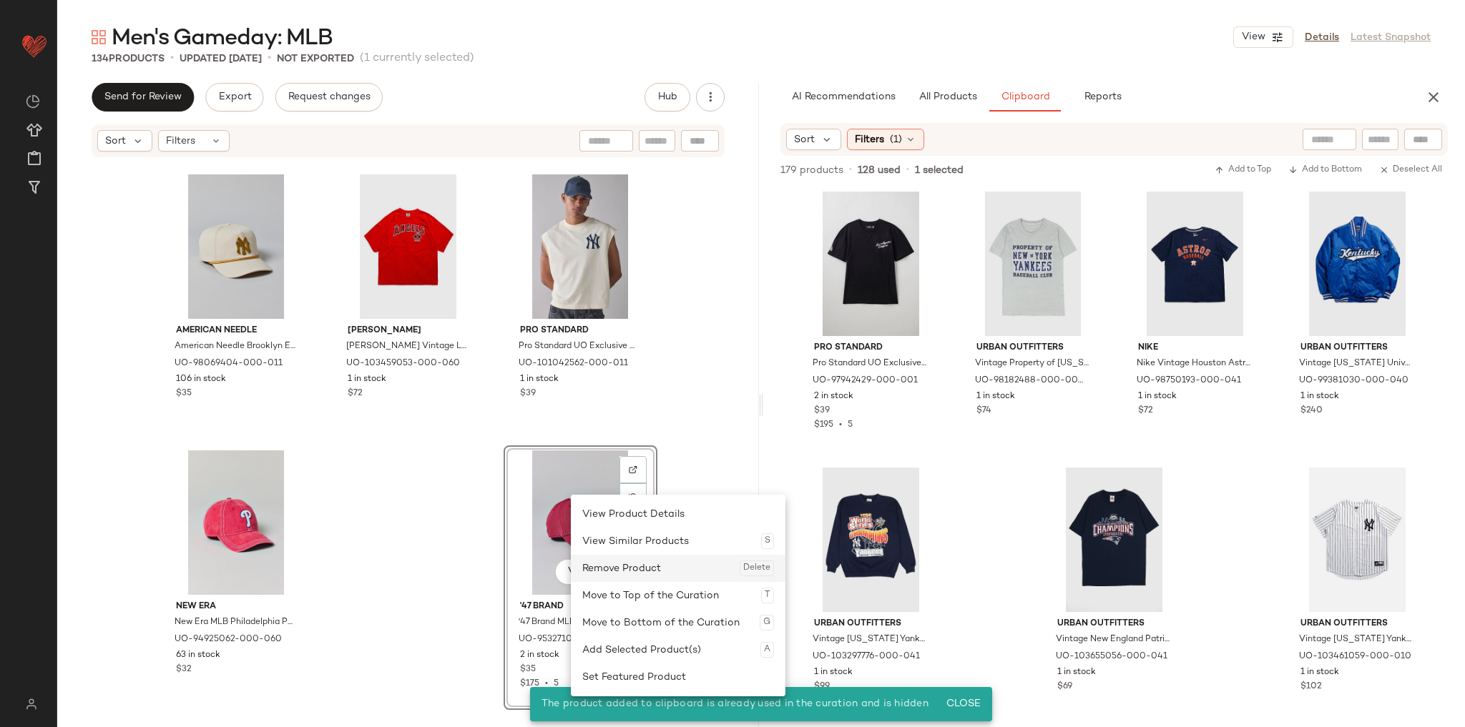
click at [620, 564] on div "Remove Product Delete" at bounding box center [678, 568] width 192 height 27
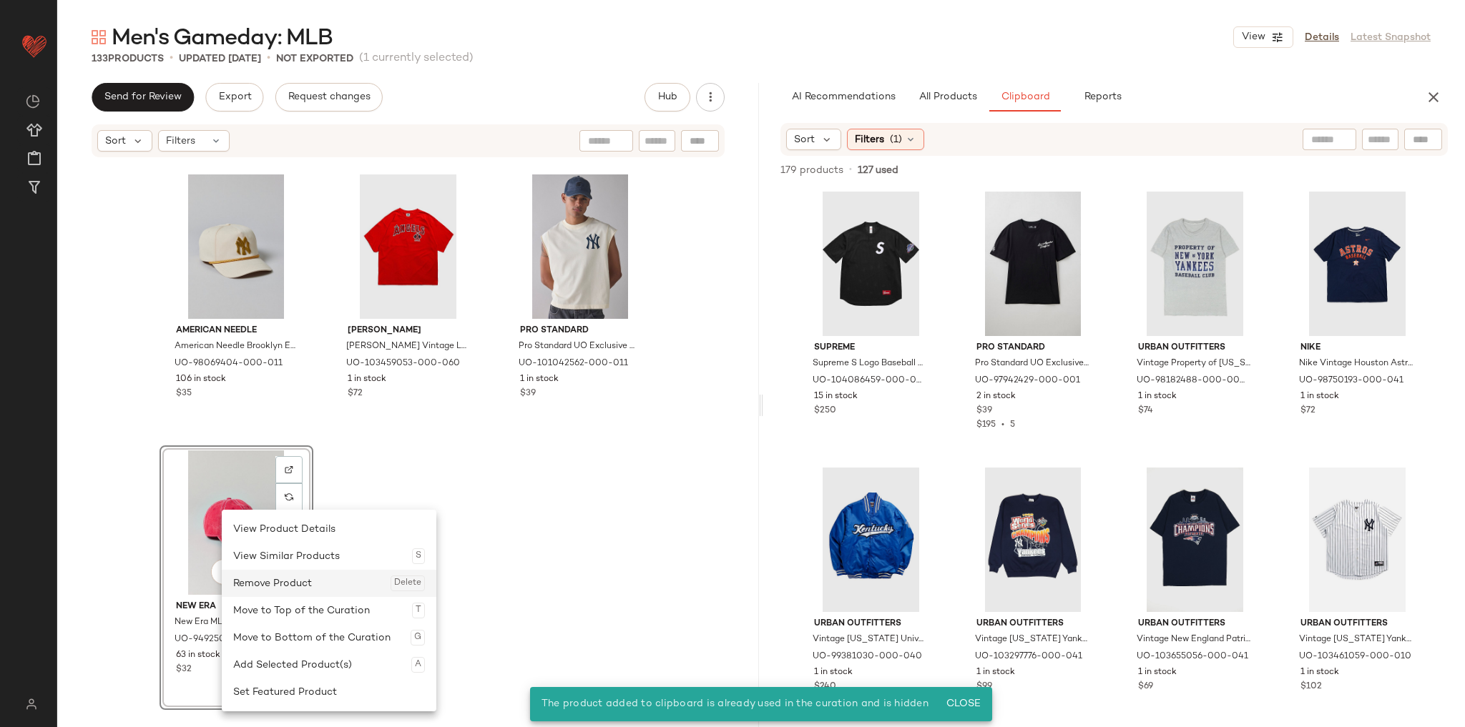
click at [306, 576] on div "Remove Product Delete" at bounding box center [329, 583] width 192 height 27
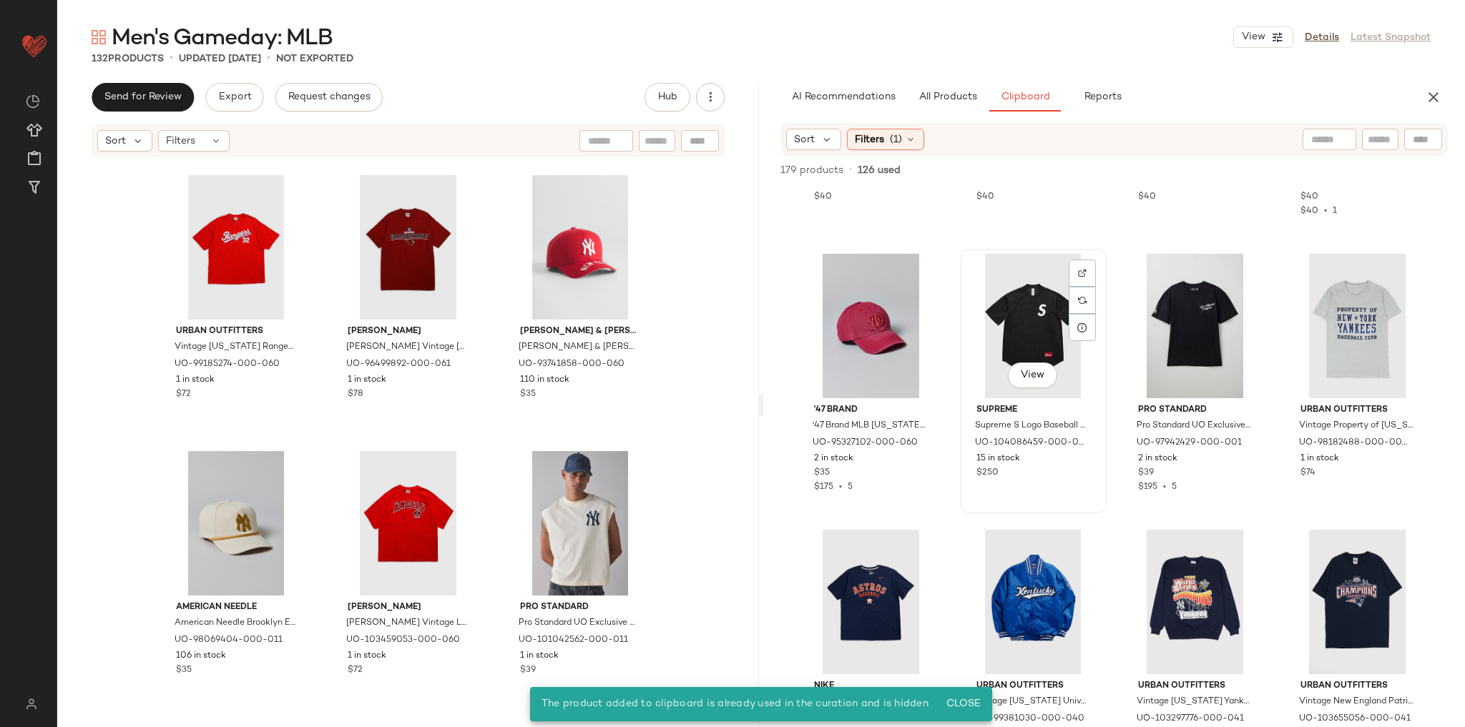
scroll to position [2938, 0]
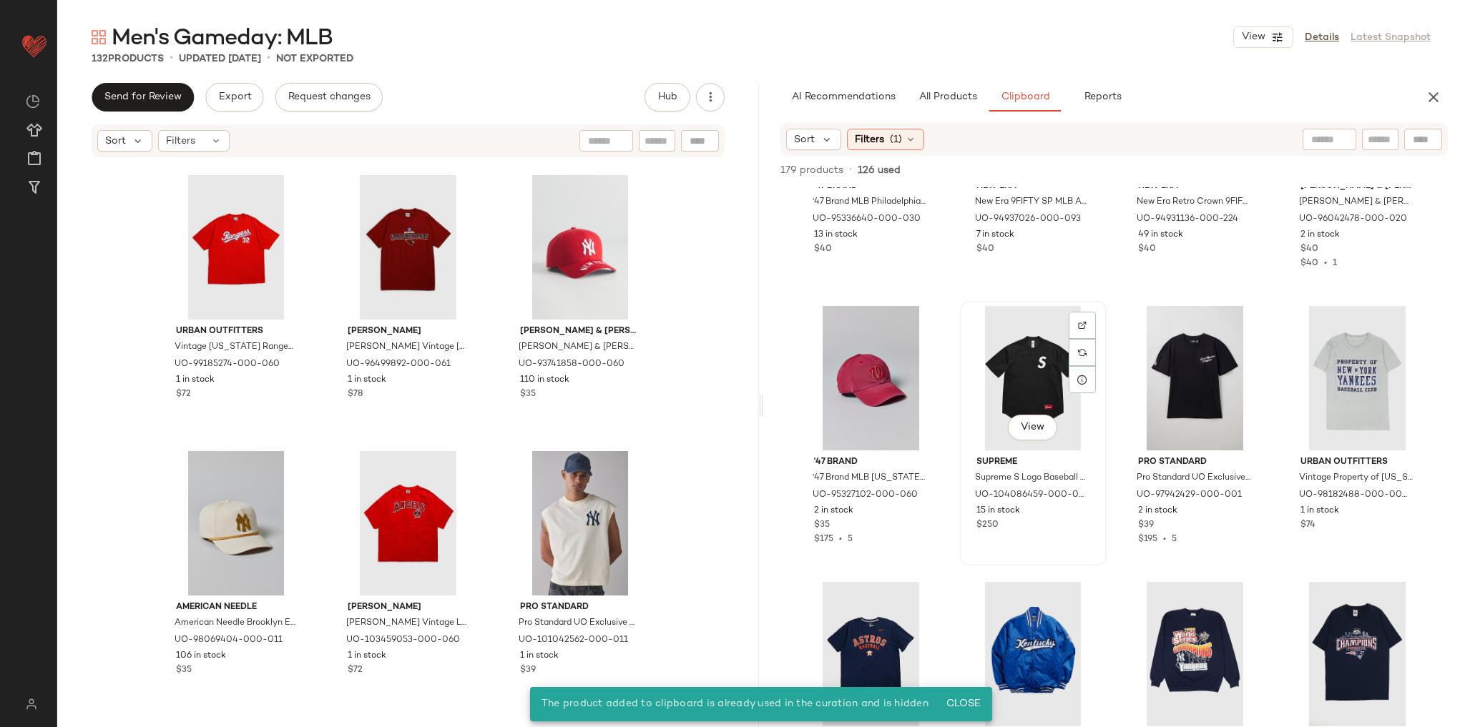
click at [1014, 366] on div "View" at bounding box center [1033, 378] width 137 height 144
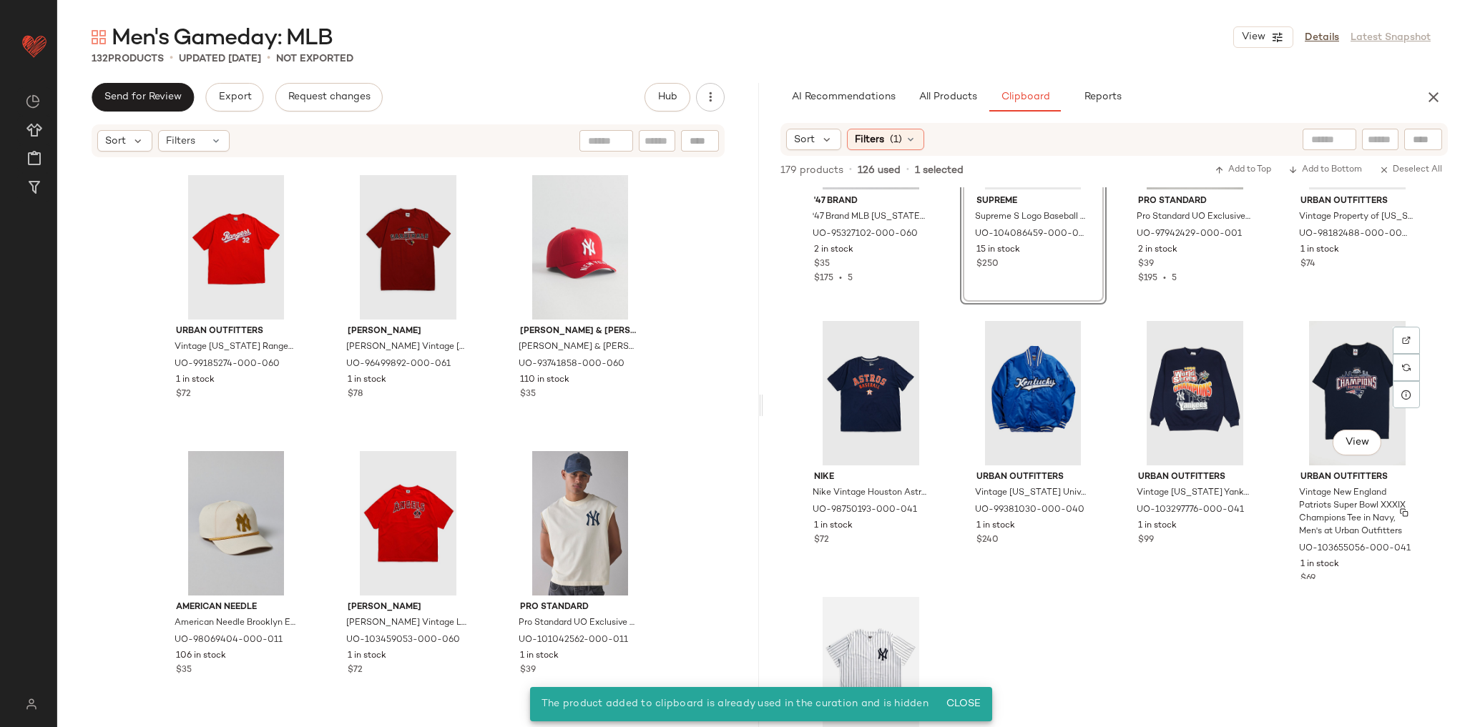
scroll to position [3328, 0]
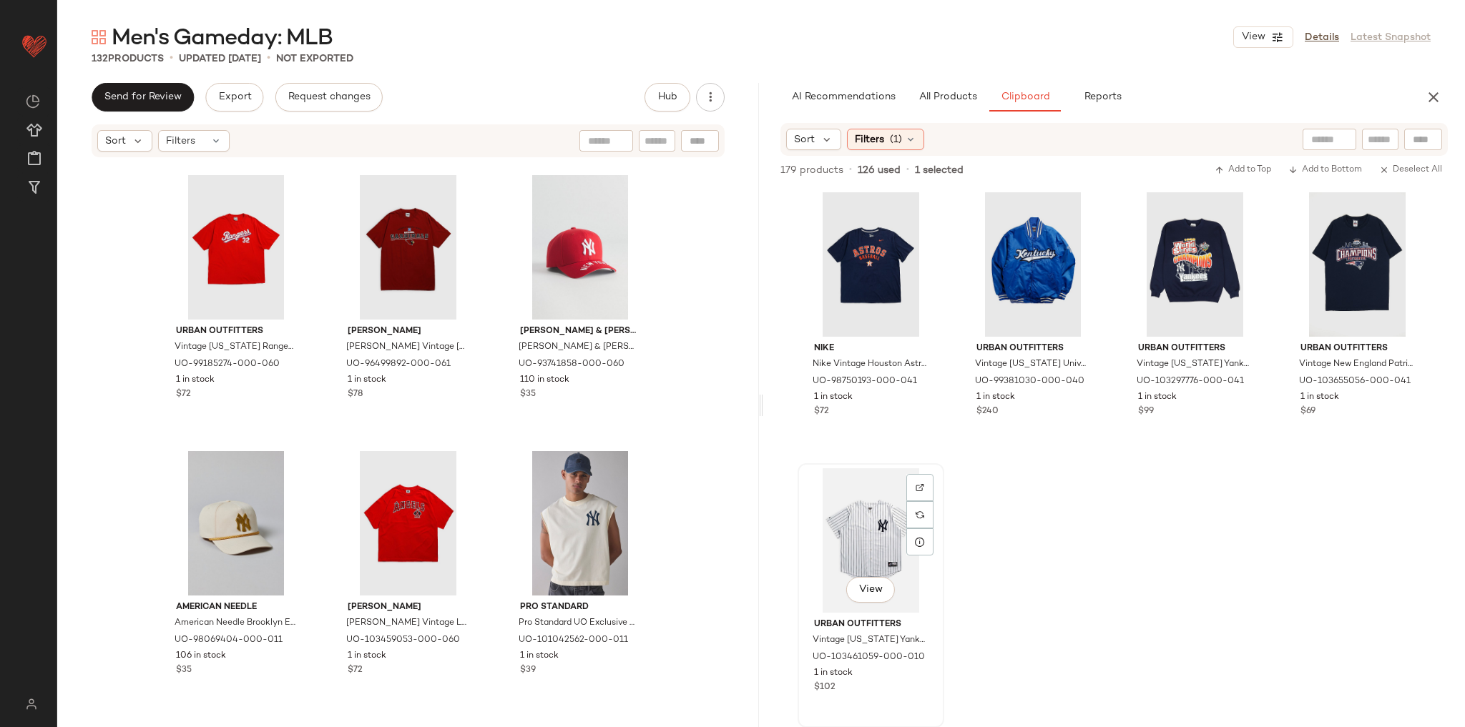
click at [828, 533] on div "View" at bounding box center [871, 541] width 137 height 144
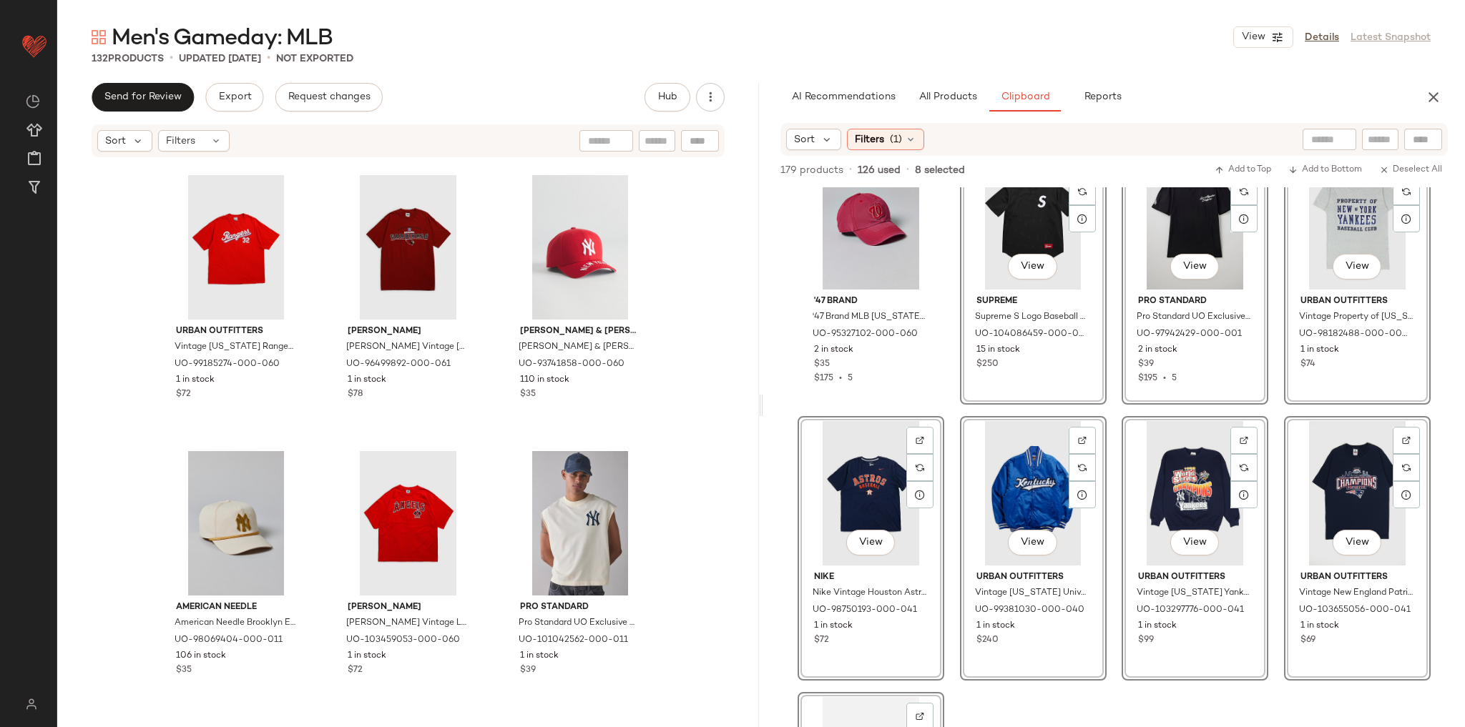
scroll to position [2870, 0]
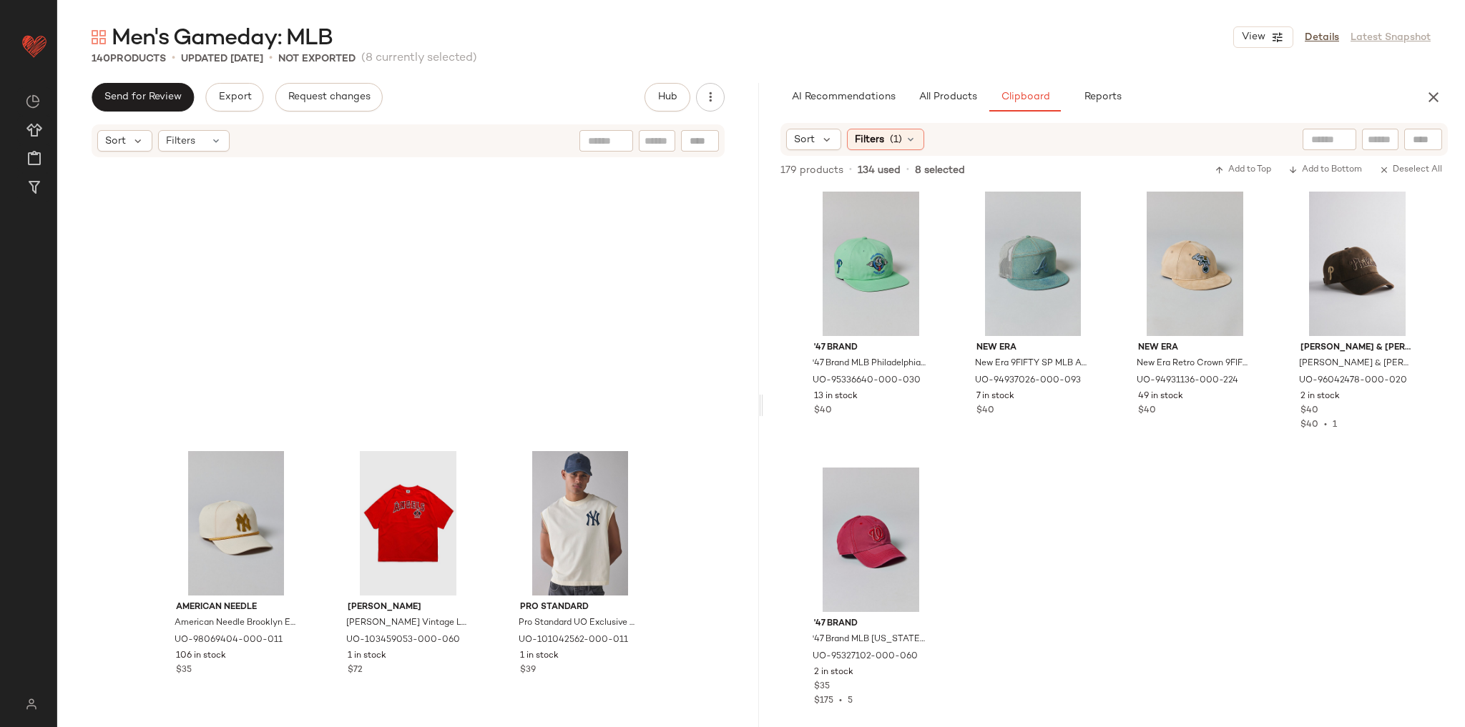
scroll to position [2776, 0]
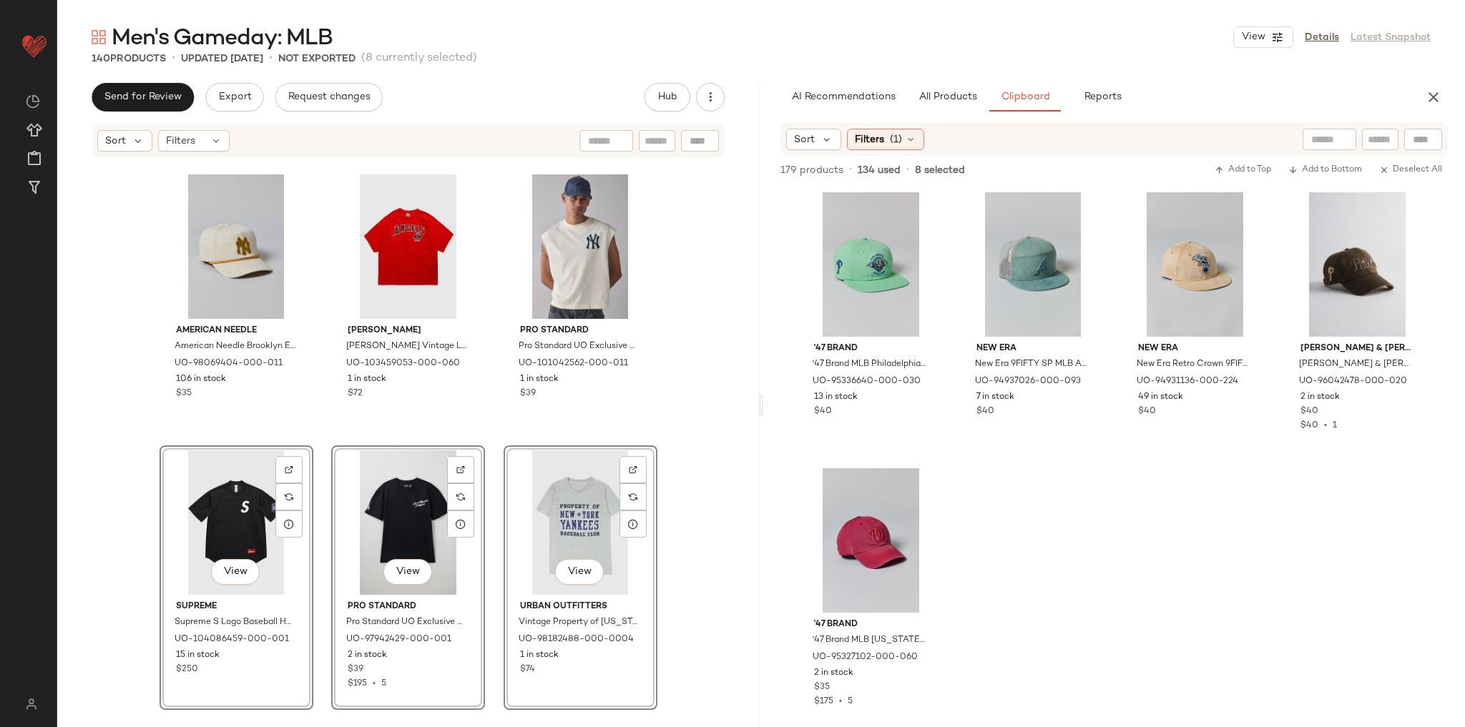
click at [705, 460] on div "American Needle American Needle Brooklyn Eagles Logo Hat in Ivory, Men's at Urb…" at bounding box center [408, 435] width 702 height 552
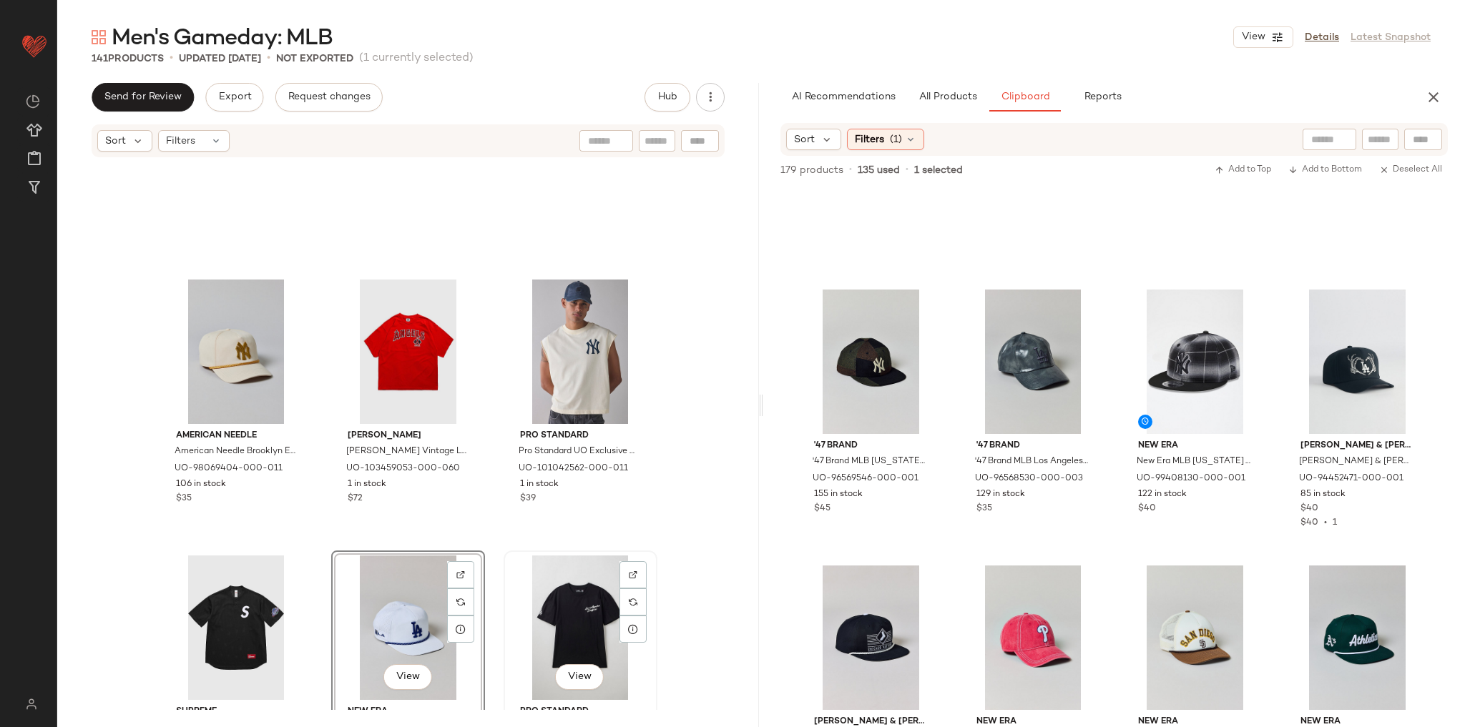
scroll to position [11762, 0]
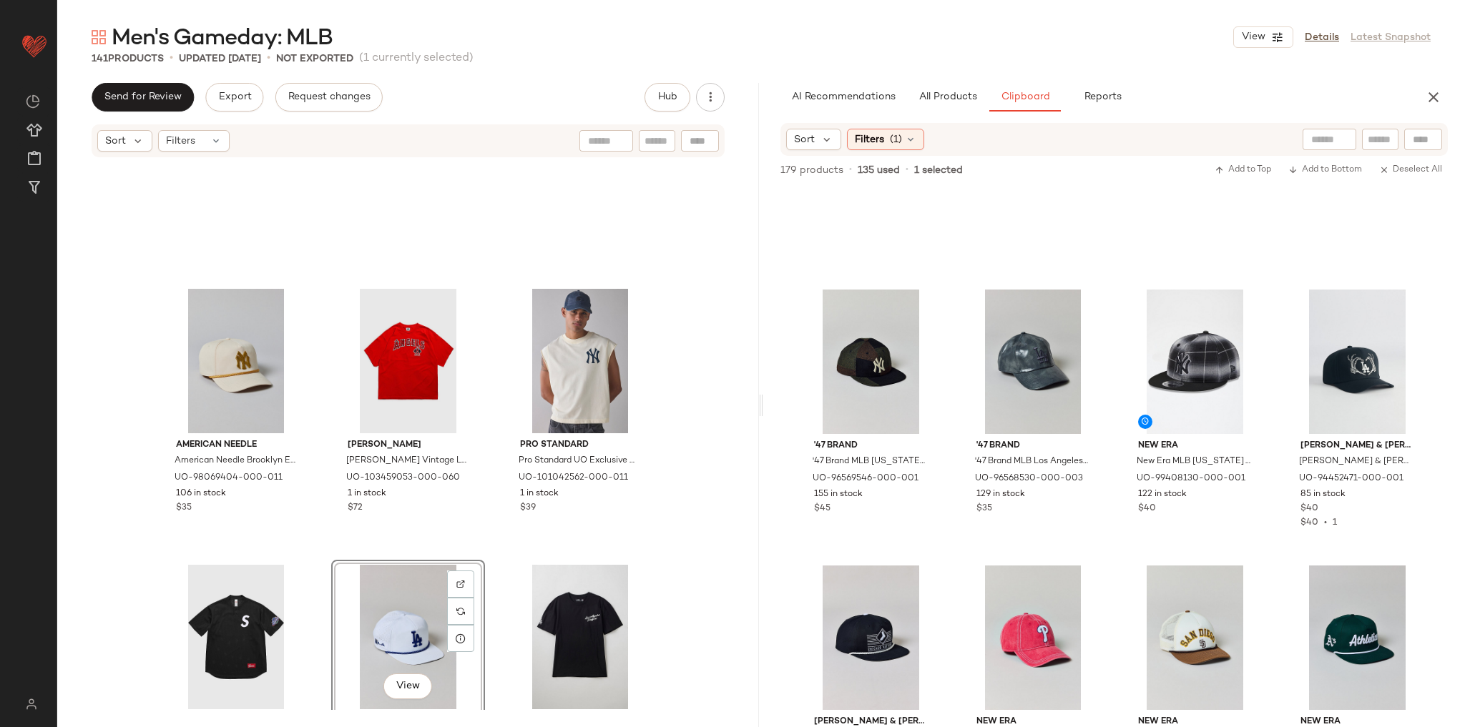
click at [722, 420] on div "American Needle American Needle Brooklyn Eagles Logo Hat in Ivory, Men's at Urb…" at bounding box center [408, 435] width 702 height 552
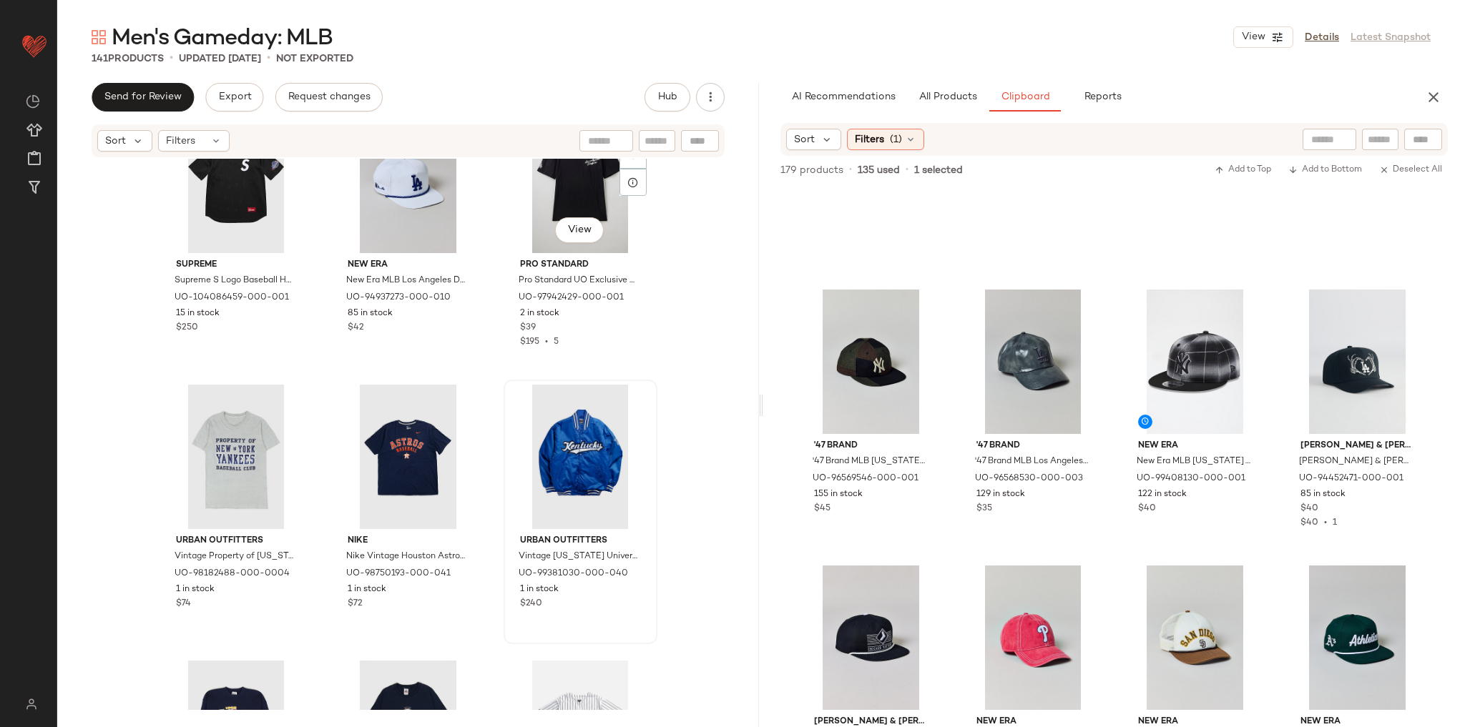
scroll to position [12220, 0]
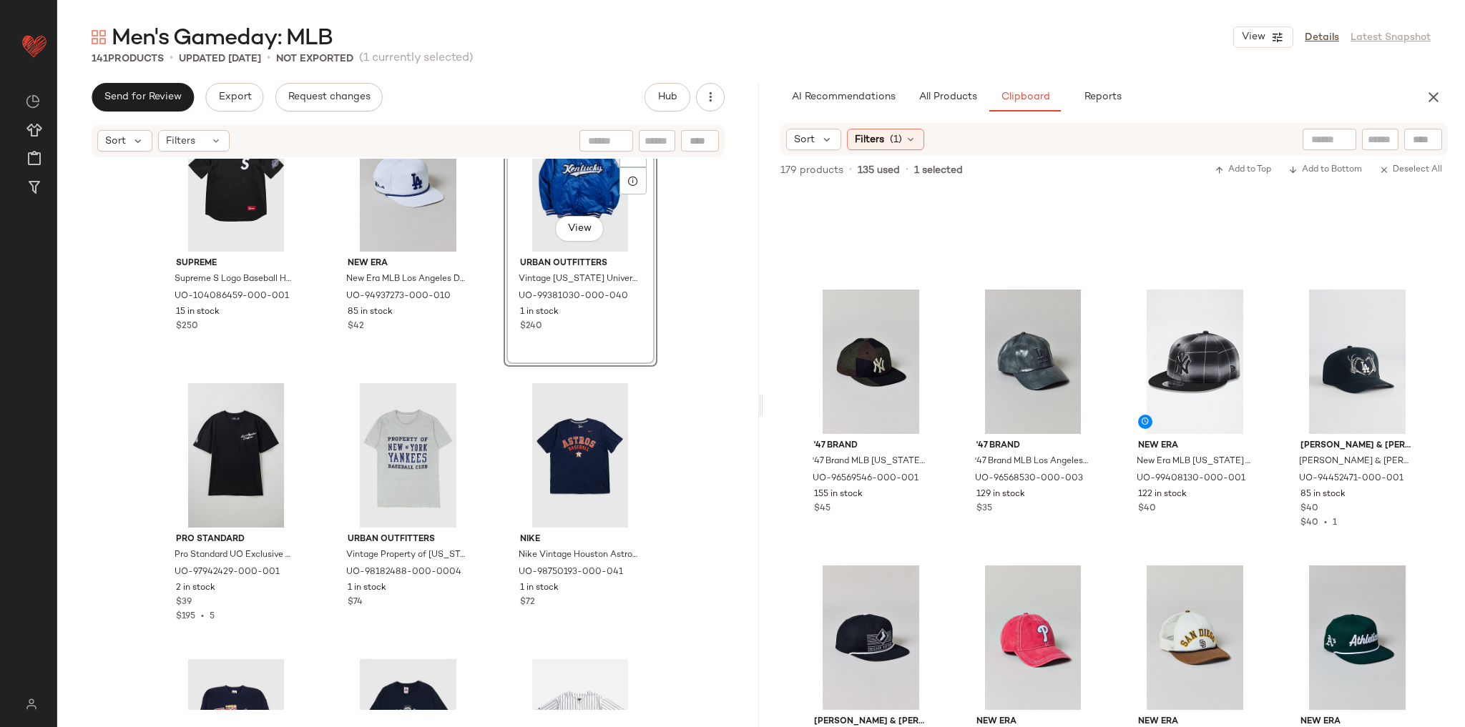
click at [670, 358] on div "Supreme Supreme S Logo Baseball Henley (SS25) Top in Black, Men's at Urban Outf…" at bounding box center [408, 435] width 702 height 552
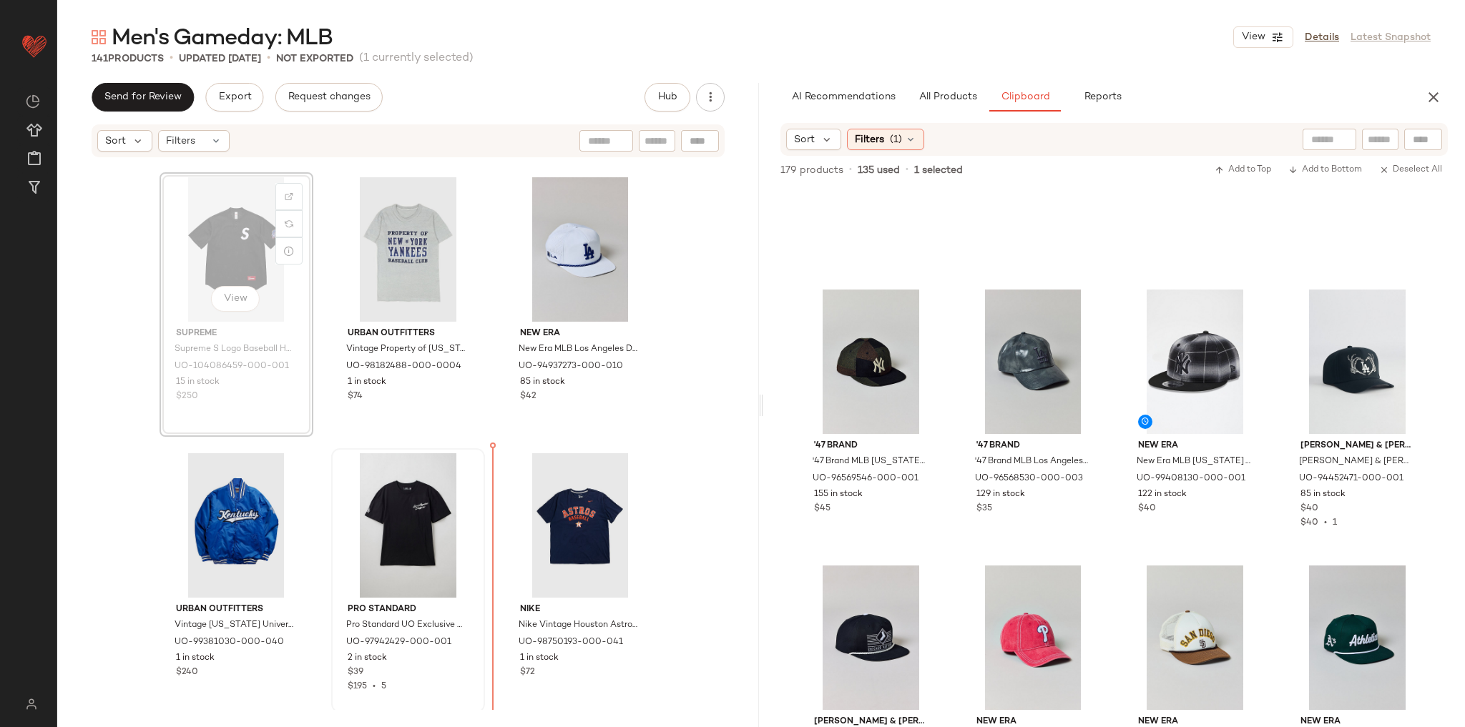
scroll to position [12179, 0]
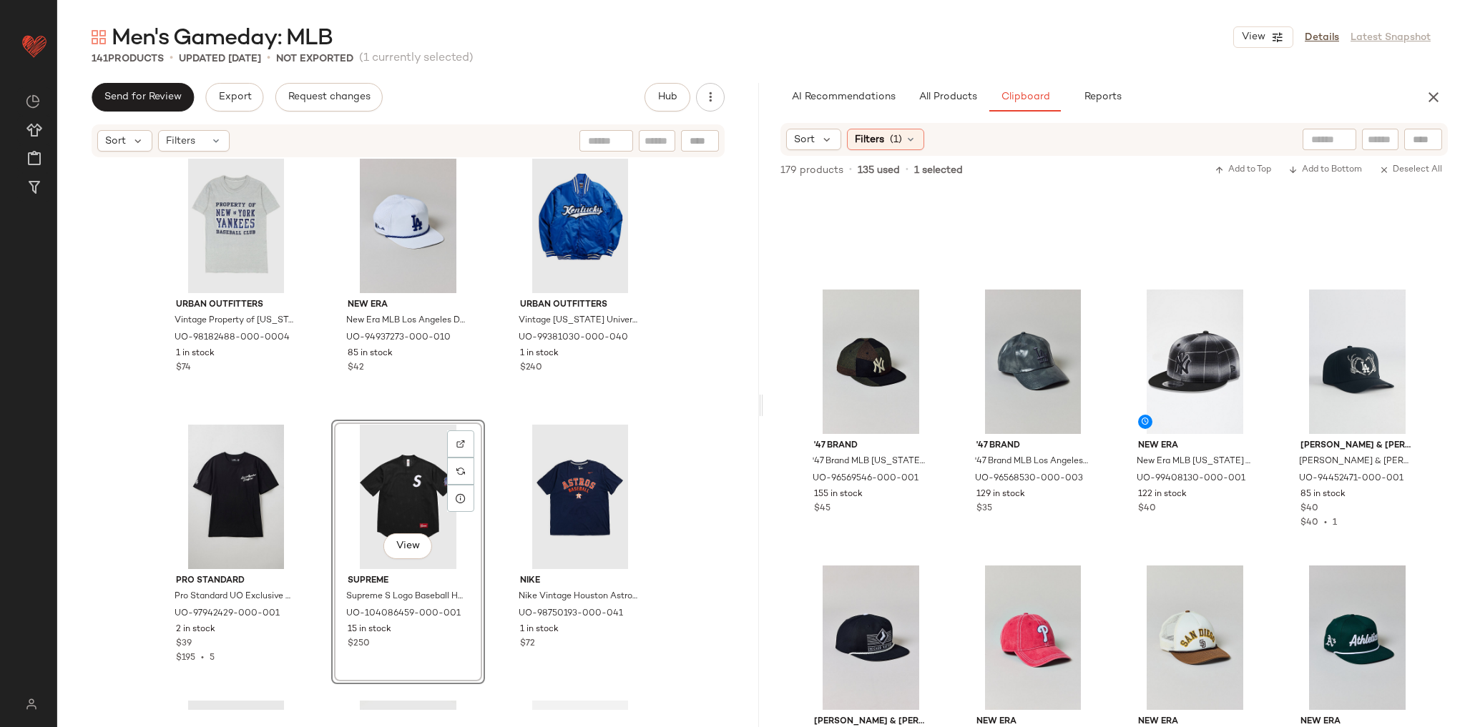
click at [660, 421] on div "Urban Outfitters Vintage Property of New York Yankees Baseball Club Tee in Grey…" at bounding box center [408, 435] width 702 height 552
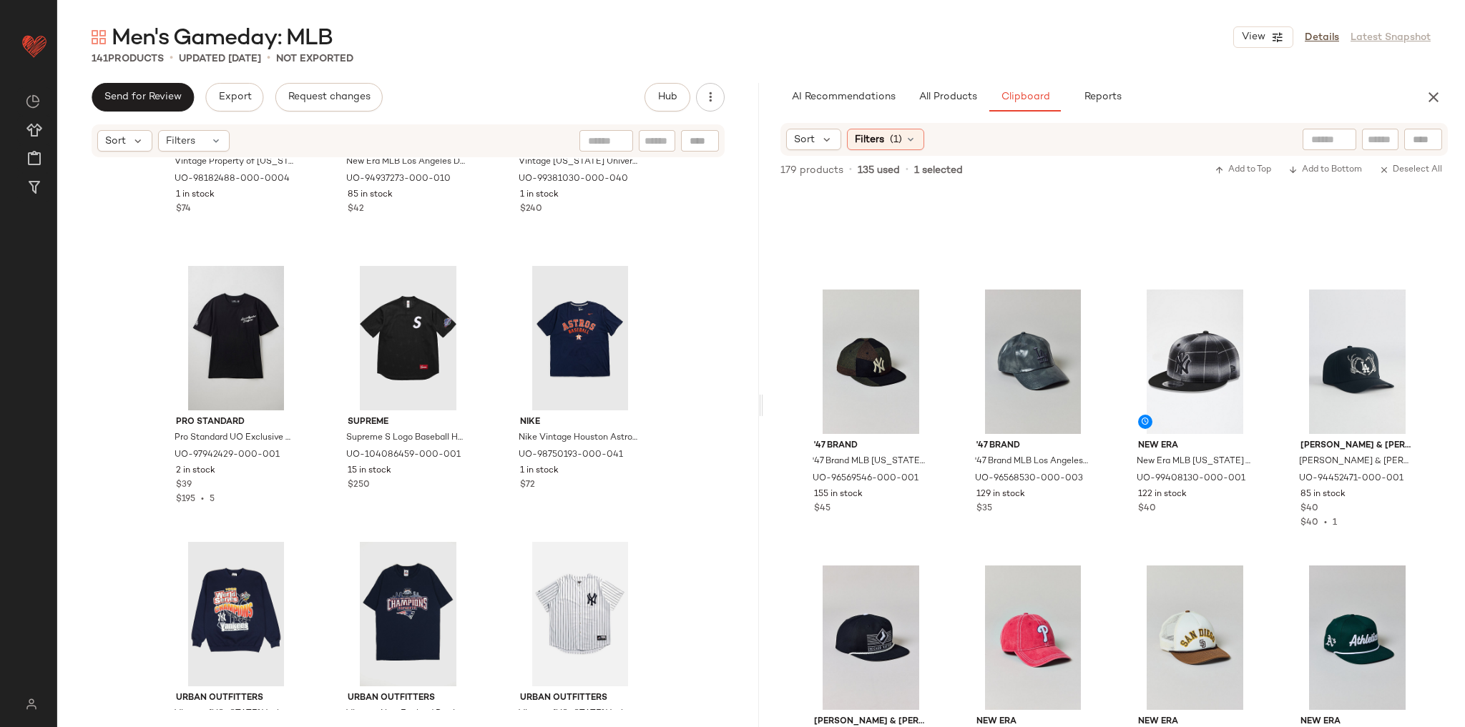
scroll to position [12350, 0]
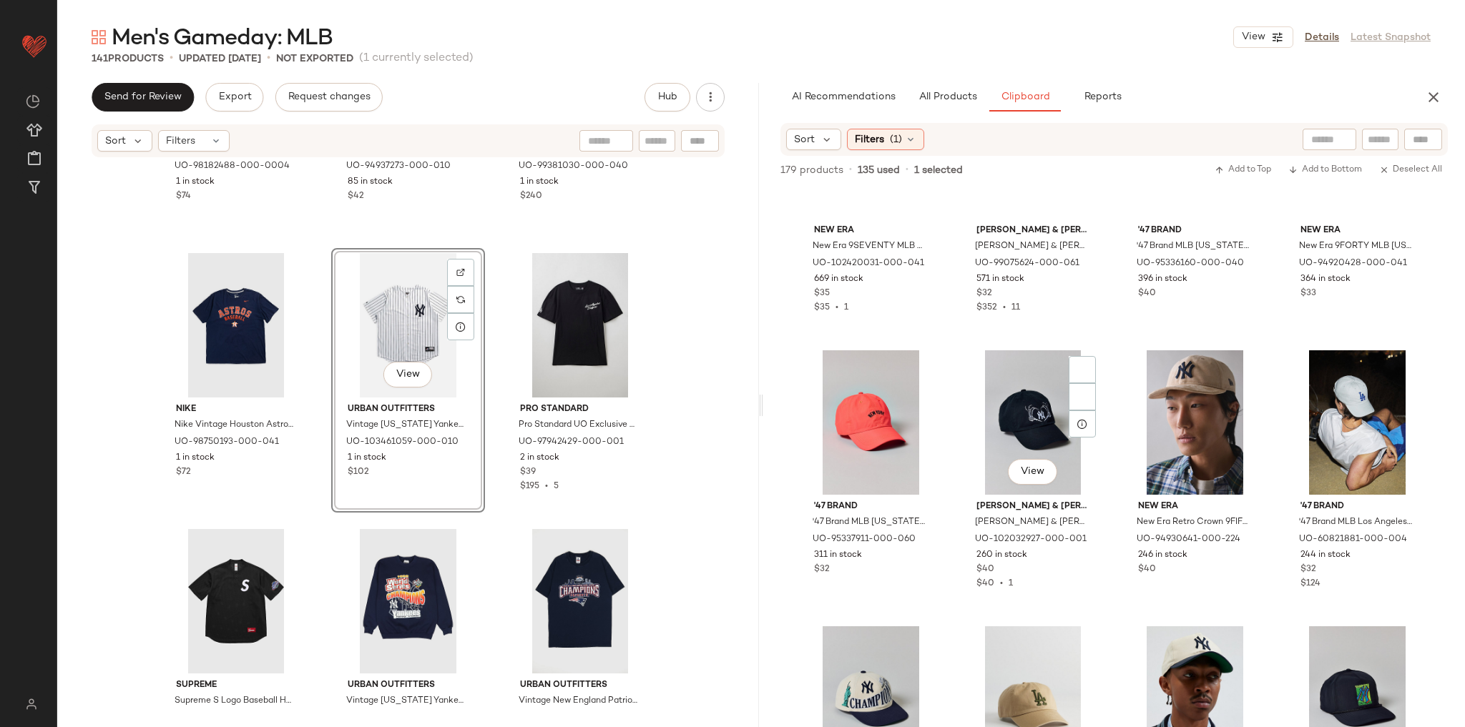
scroll to position [944, 0]
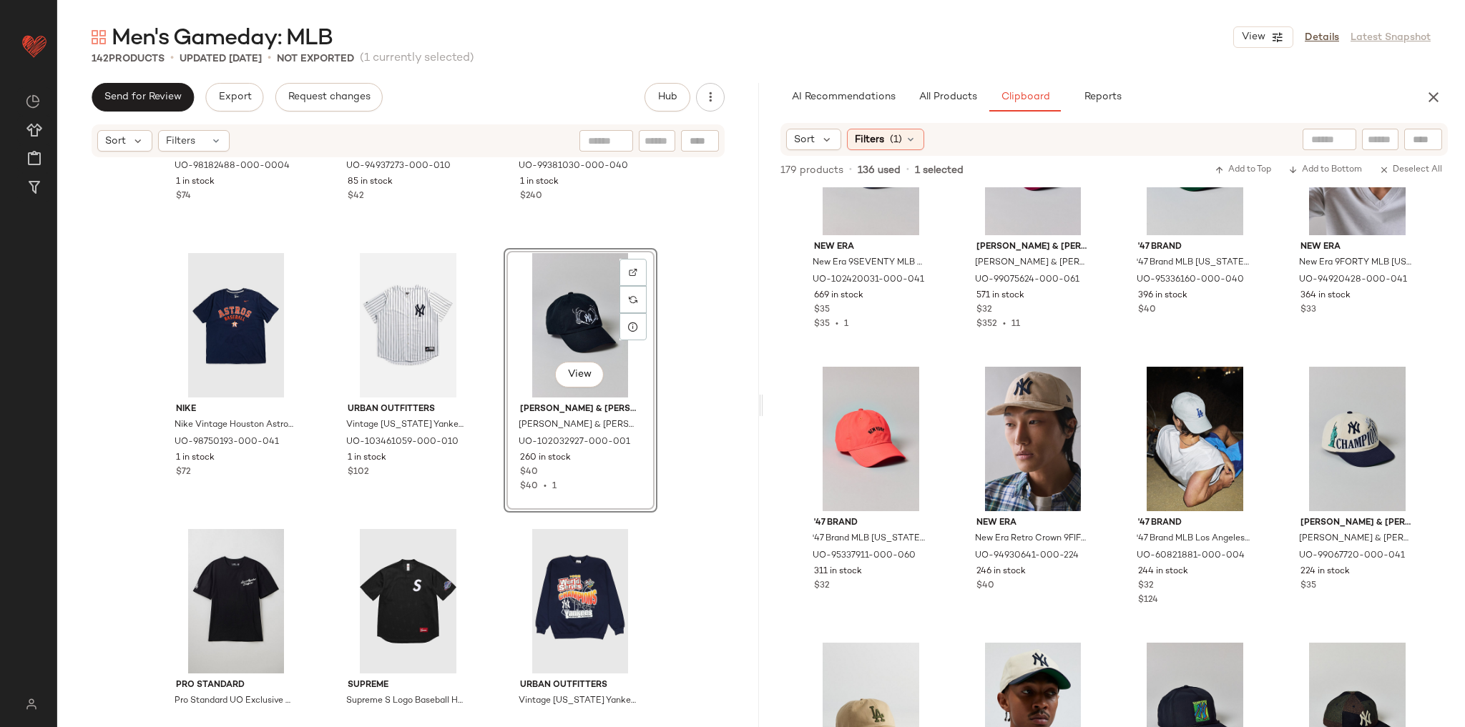
click at [670, 452] on div "Urban Outfitters Vintage Property of New York Yankees Baseball Club Tee in Grey…" at bounding box center [408, 435] width 702 height 552
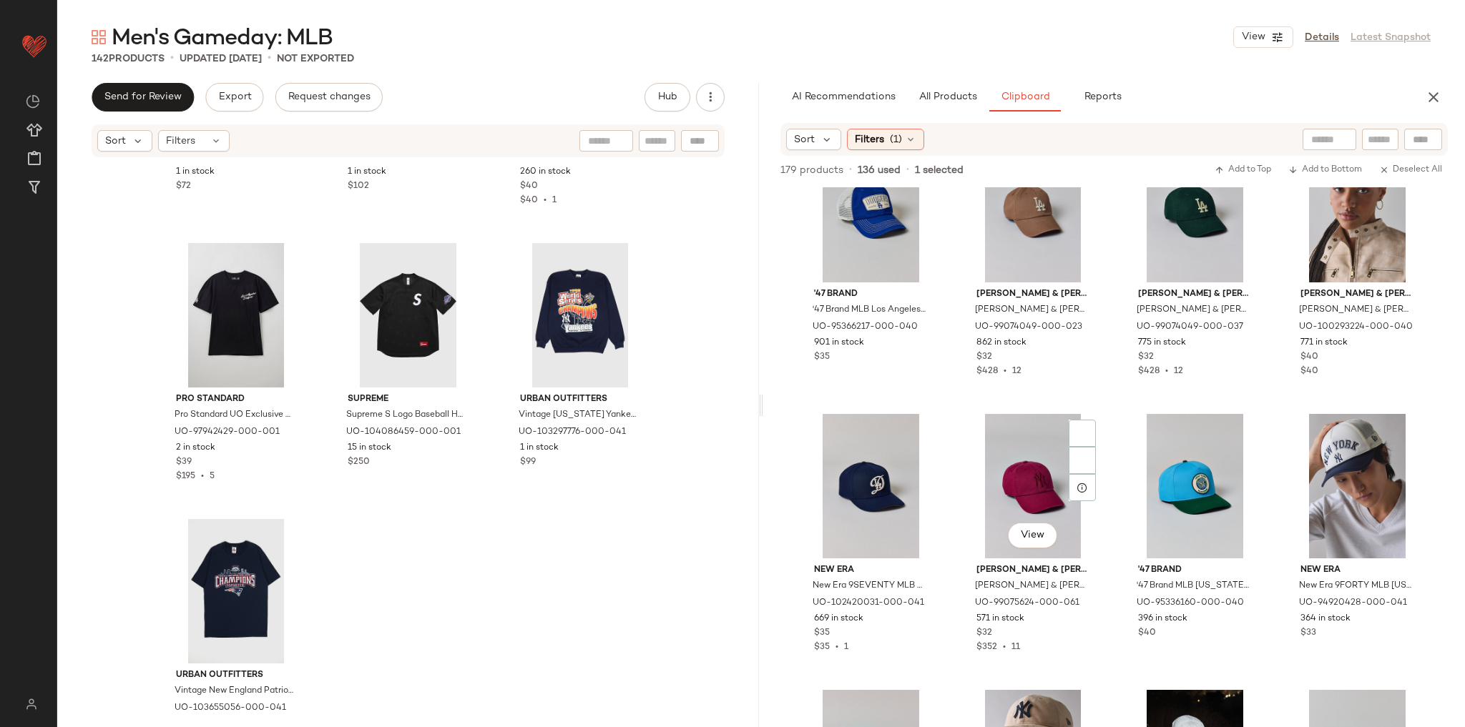
scroll to position [773, 0]
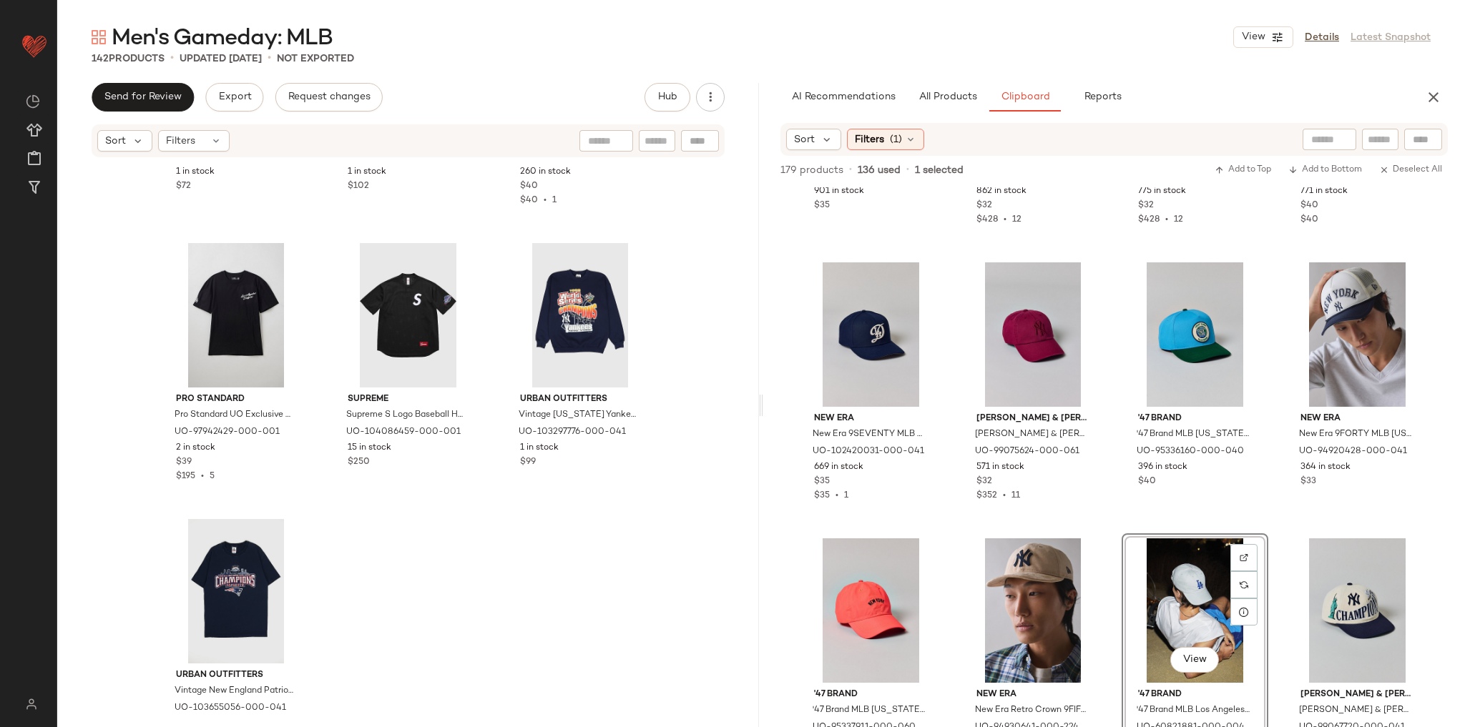
click at [308, 612] on div at bounding box center [237, 591] width 144 height 144
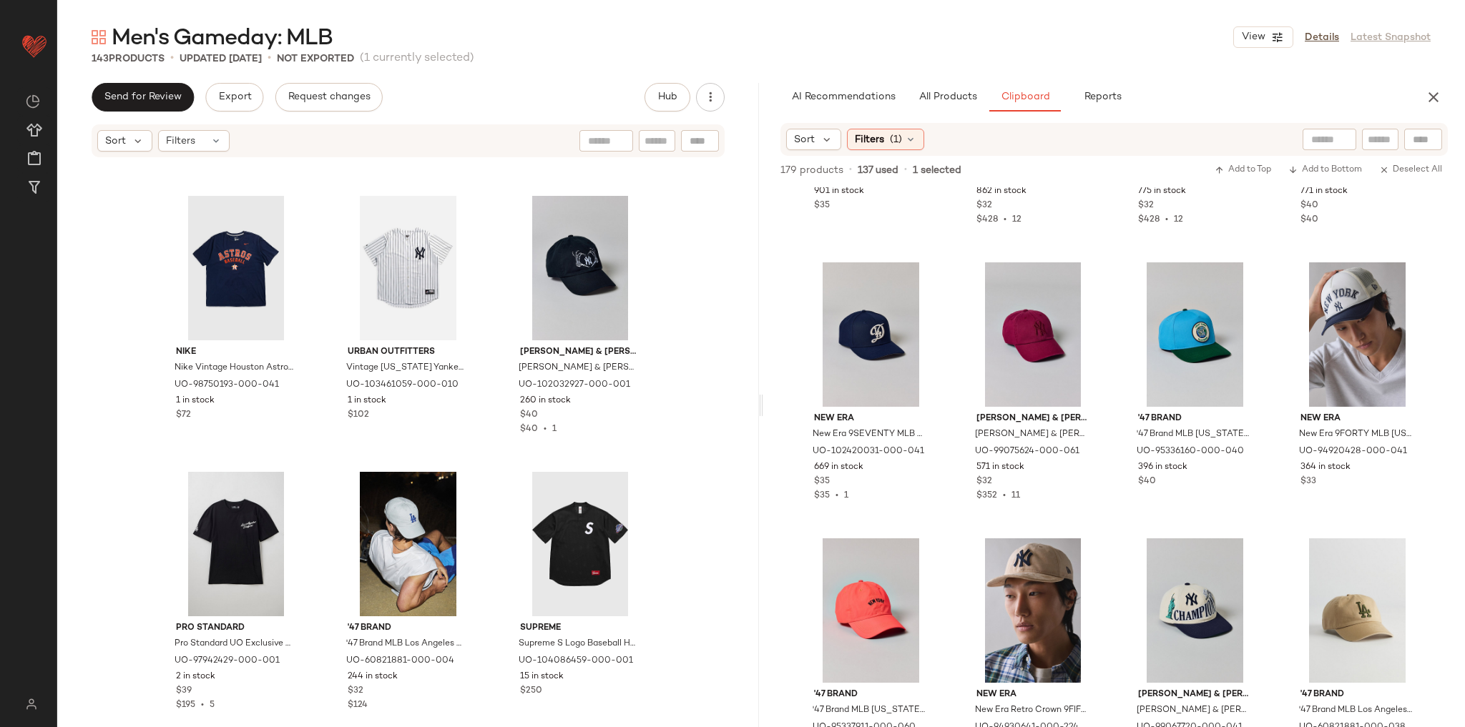
click at [675, 445] on div "Nike Nike Vintage Houston Astros MLB Tee 002 in Navy, Men's at Urban Outfitters…" at bounding box center [408, 435] width 702 height 552
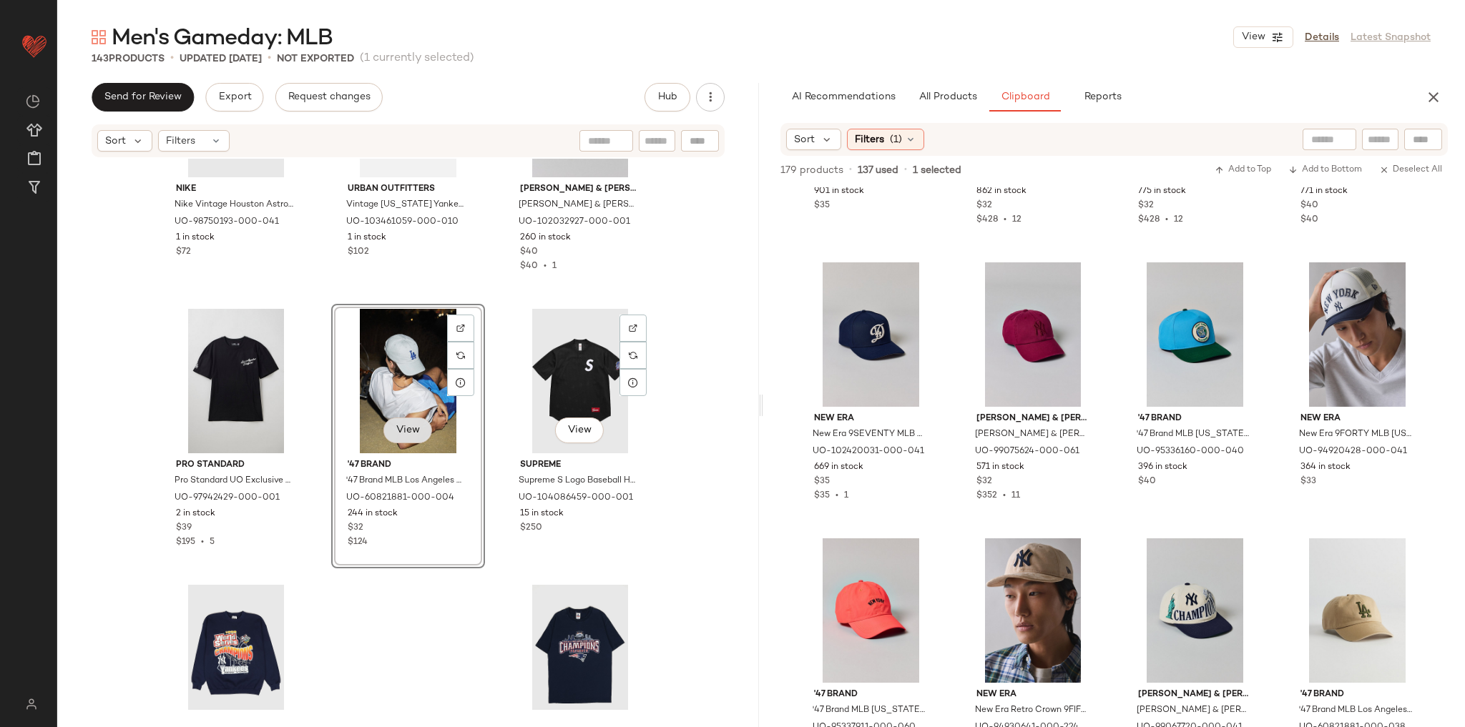
scroll to position [12588, 0]
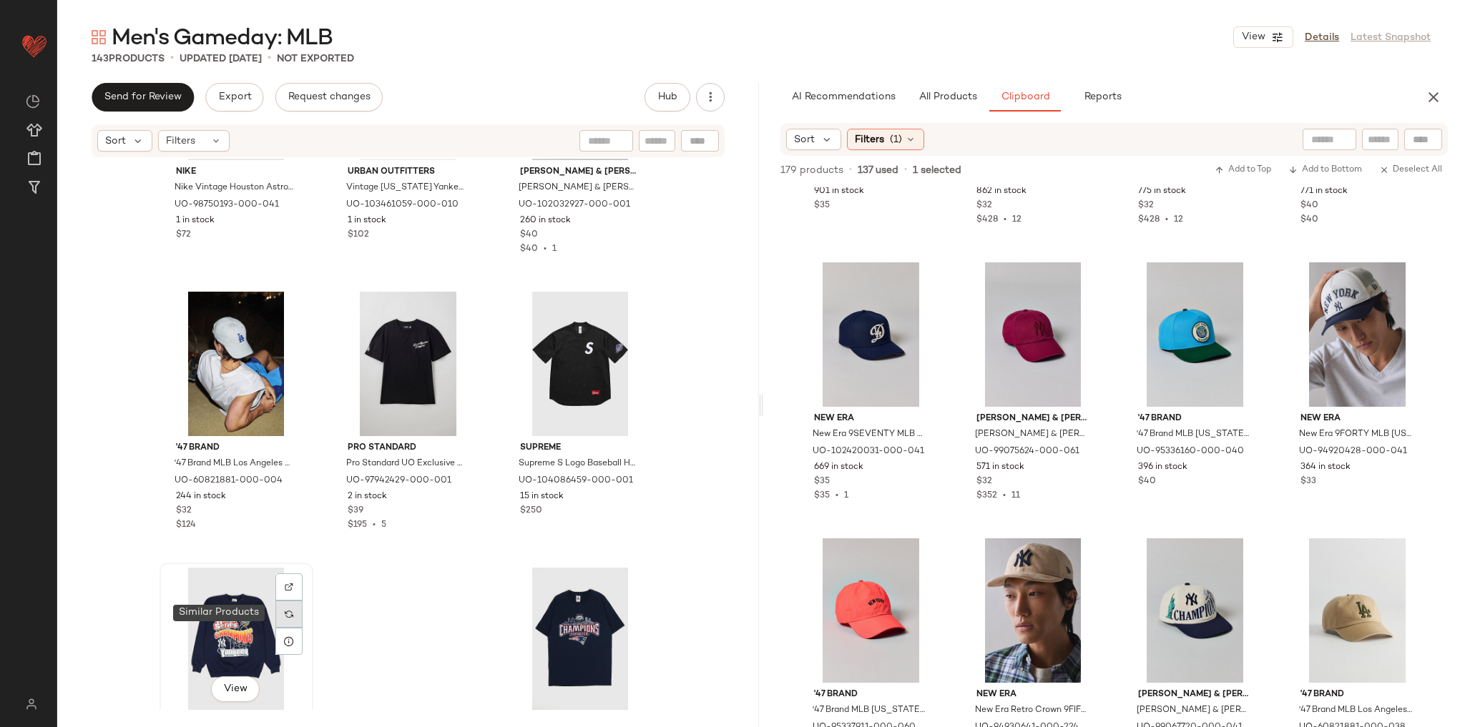
drag, startPoint x: 297, startPoint y: 624, endPoint x: 209, endPoint y: 602, distance: 90.9
click at [297, 624] on div at bounding box center [288, 614] width 27 height 27
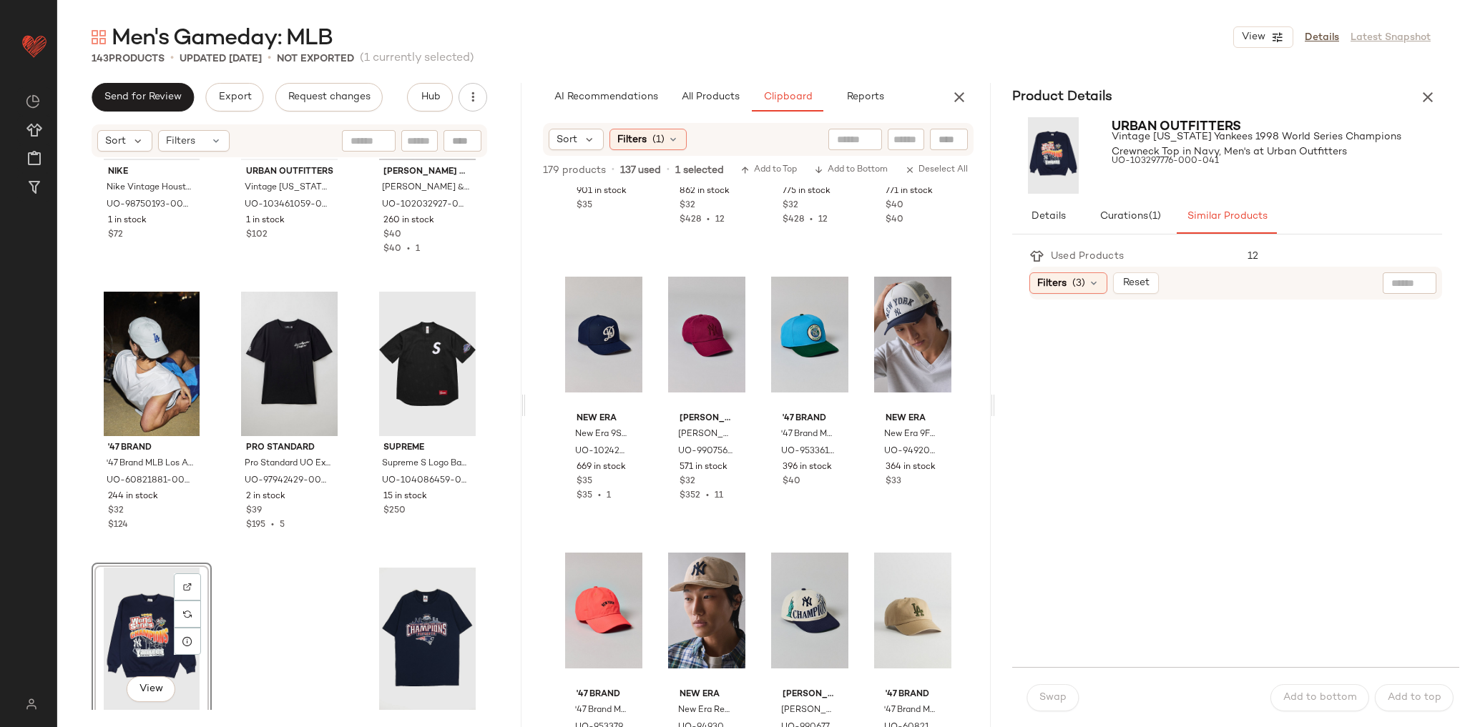
click at [1414, 106] on div "Product Details" at bounding box center [1227, 97] width 464 height 29
click at [1429, 100] on icon "button" at bounding box center [1427, 97] width 17 height 17
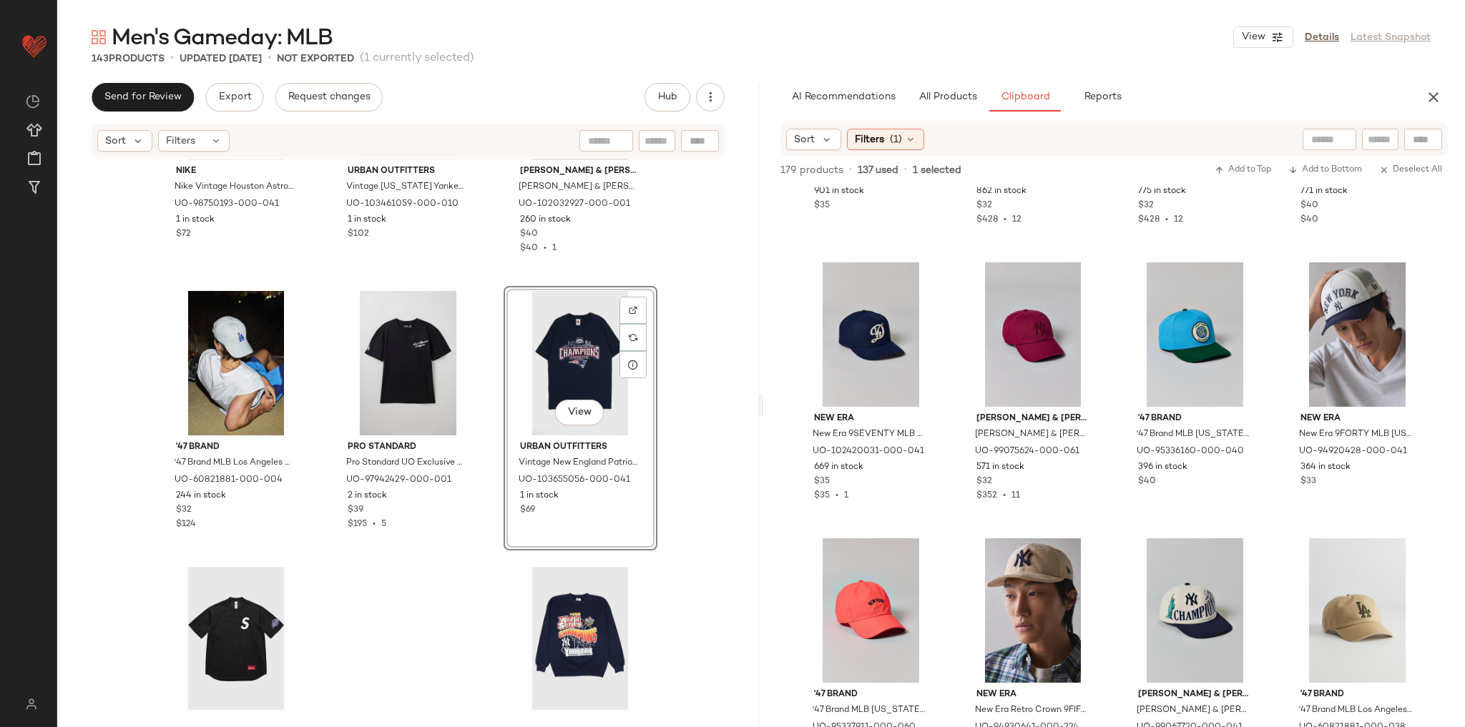
click at [748, 476] on div "Nike Nike Vintage Houston Astros MLB Tee 002 in Navy, Men's at Urban Outfitters…" at bounding box center [408, 435] width 702 height 552
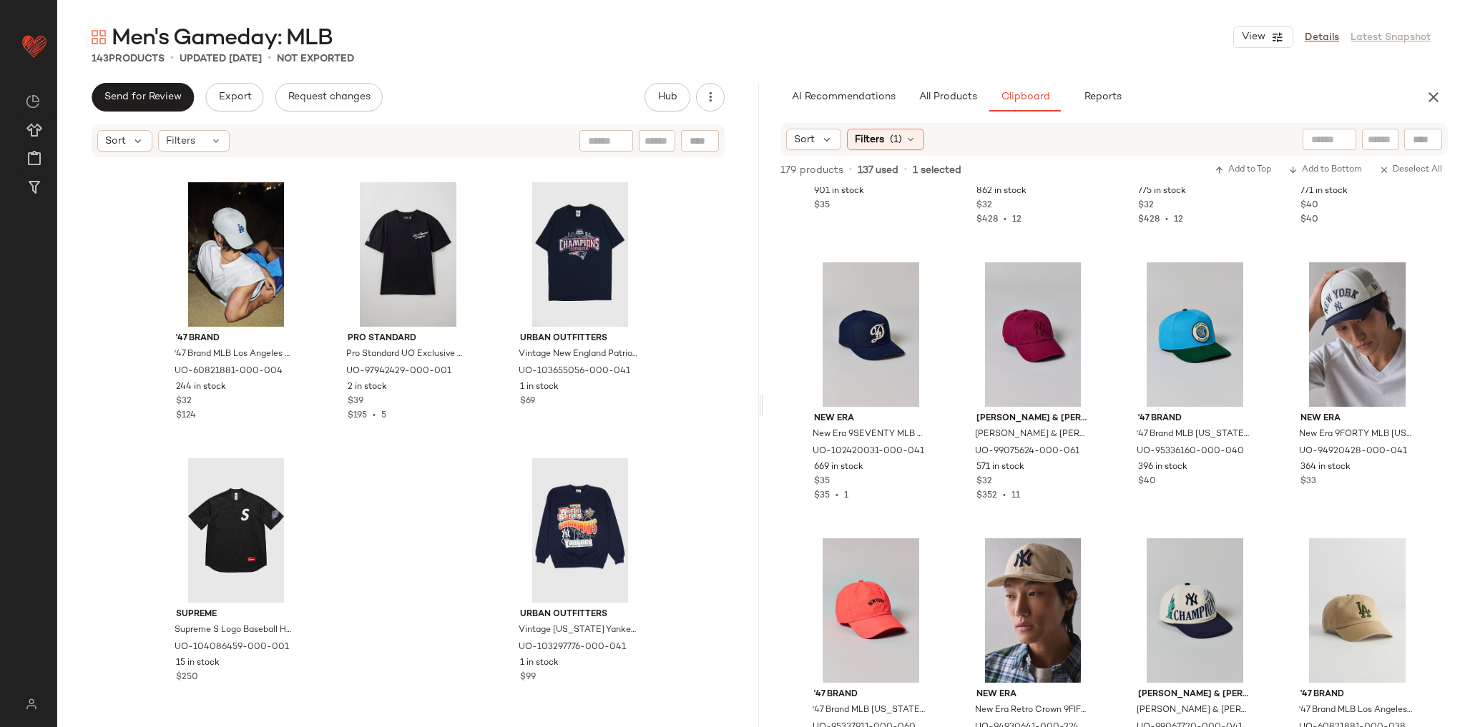
scroll to position [12704, 0]
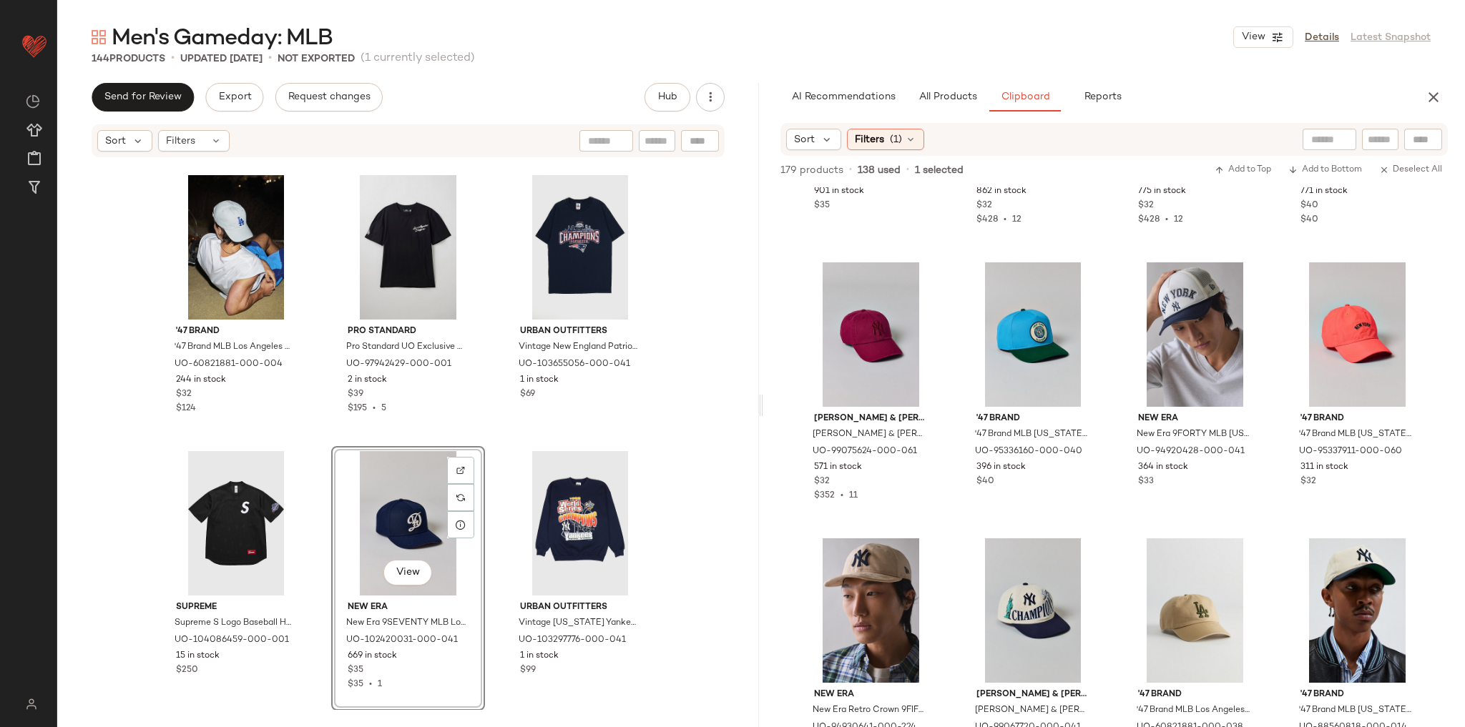
click at [692, 434] on div "Nike Nike Vintage Houston Astros MLB Tee 002 in Navy, Men's at Urban Outfitters…" at bounding box center [408, 435] width 702 height 552
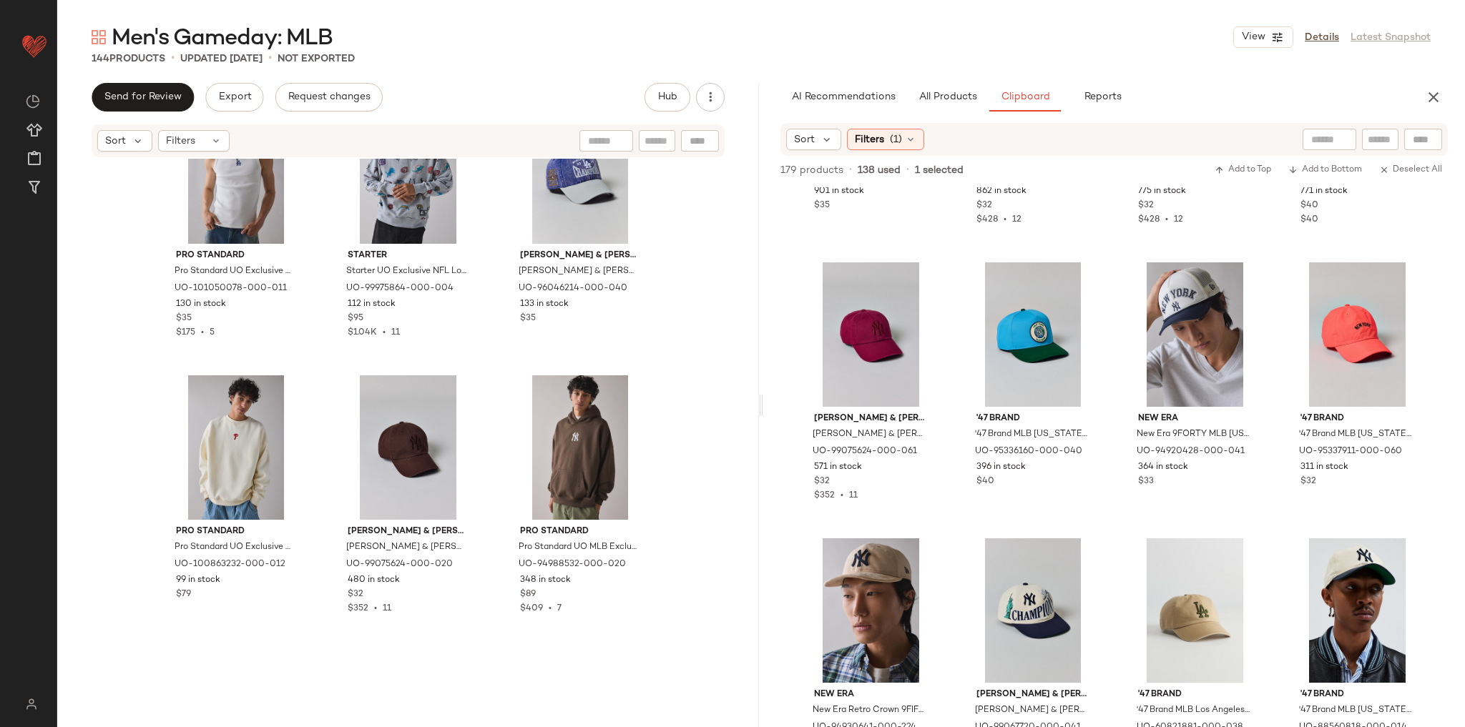
scroll to position [112, 0]
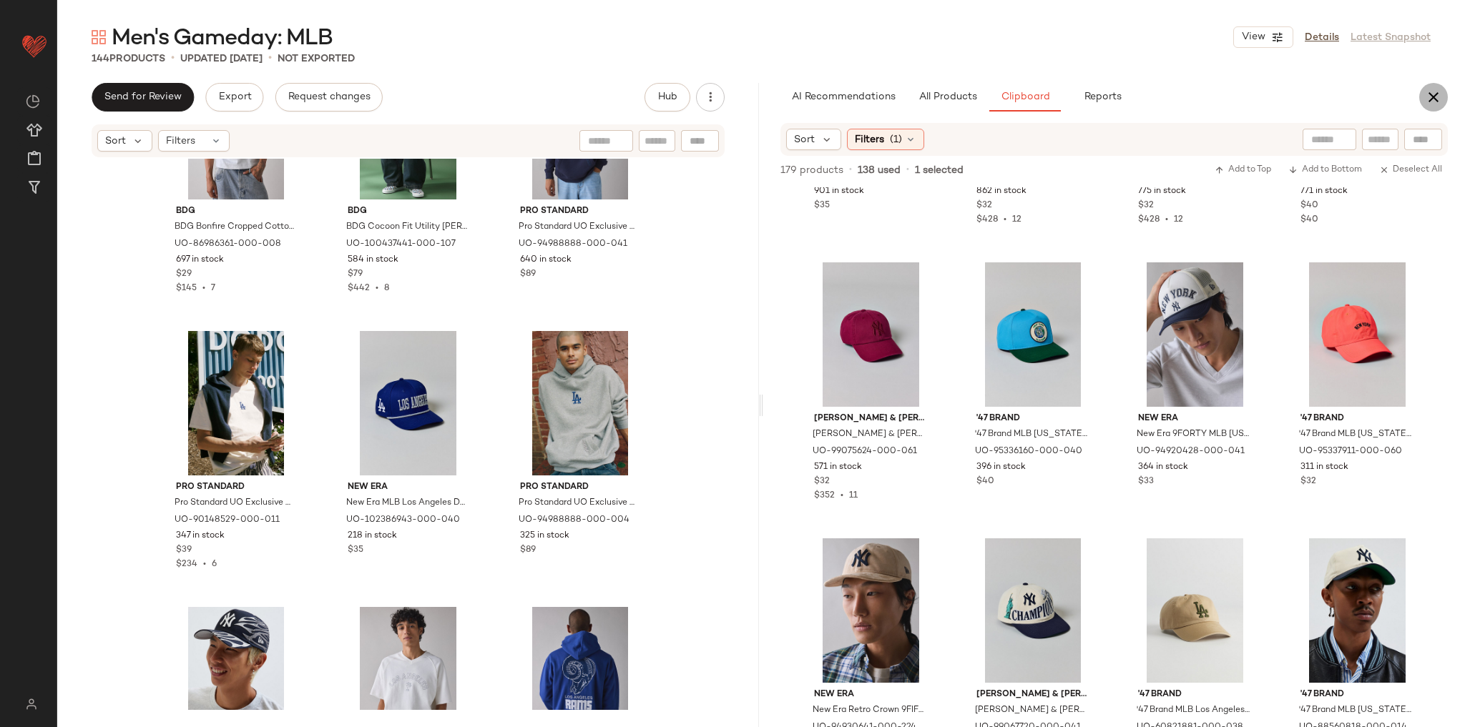
click at [1428, 97] on icon "button" at bounding box center [1433, 97] width 17 height 17
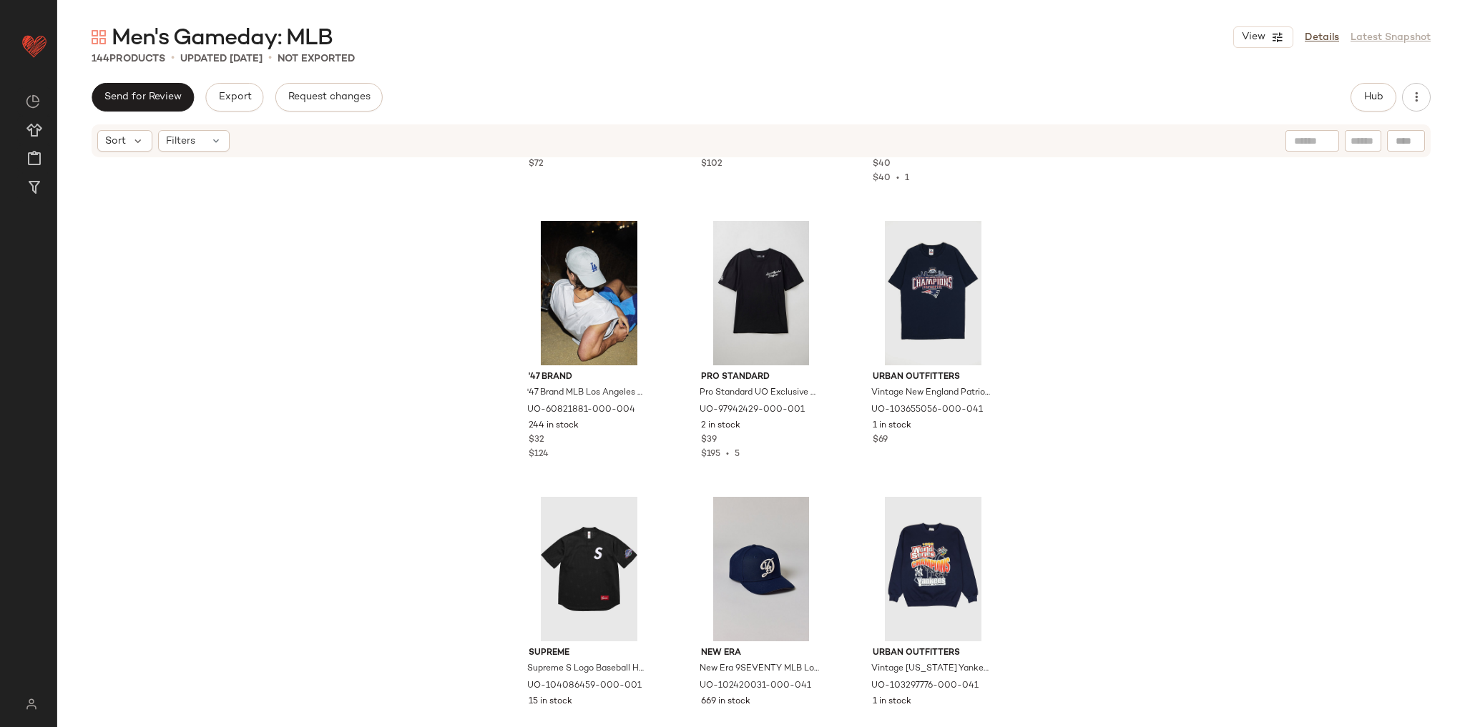
scroll to position [12704, 0]
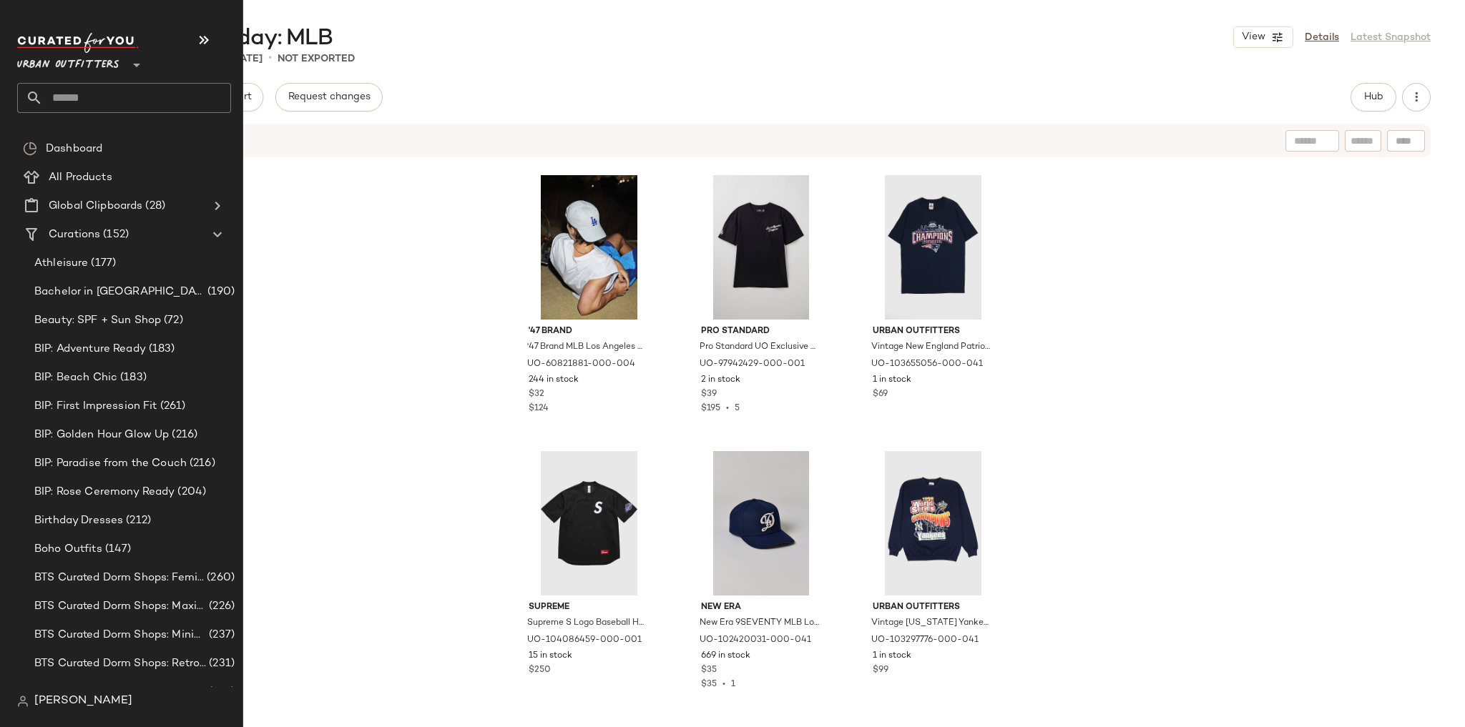
drag, startPoint x: 137, startPoint y: 74, endPoint x: 125, endPoint y: 99, distance: 27.5
click at [137, 74] on div "Urban Outfitters **" at bounding box center [124, 73] width 214 height 80
click at [122, 103] on input "text" at bounding box center [137, 98] width 188 height 30
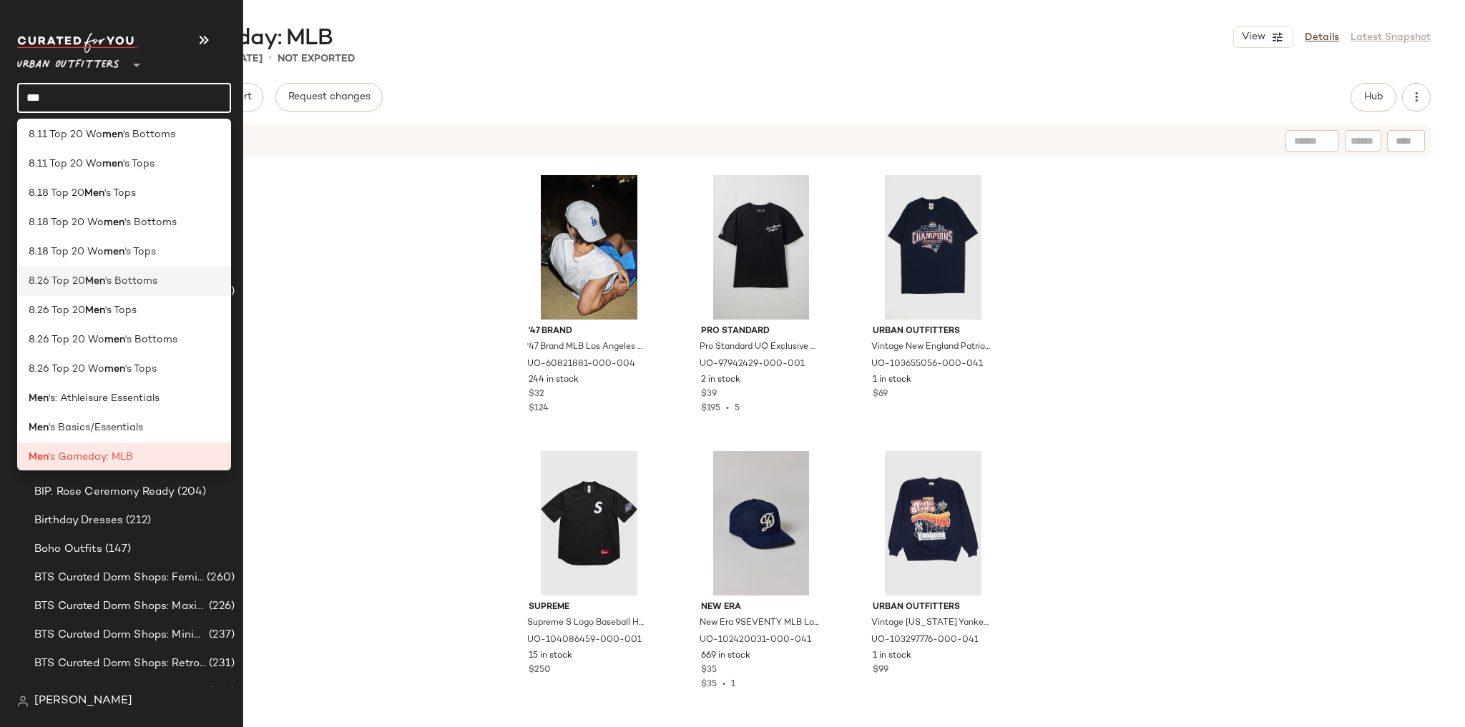
scroll to position [217, 0]
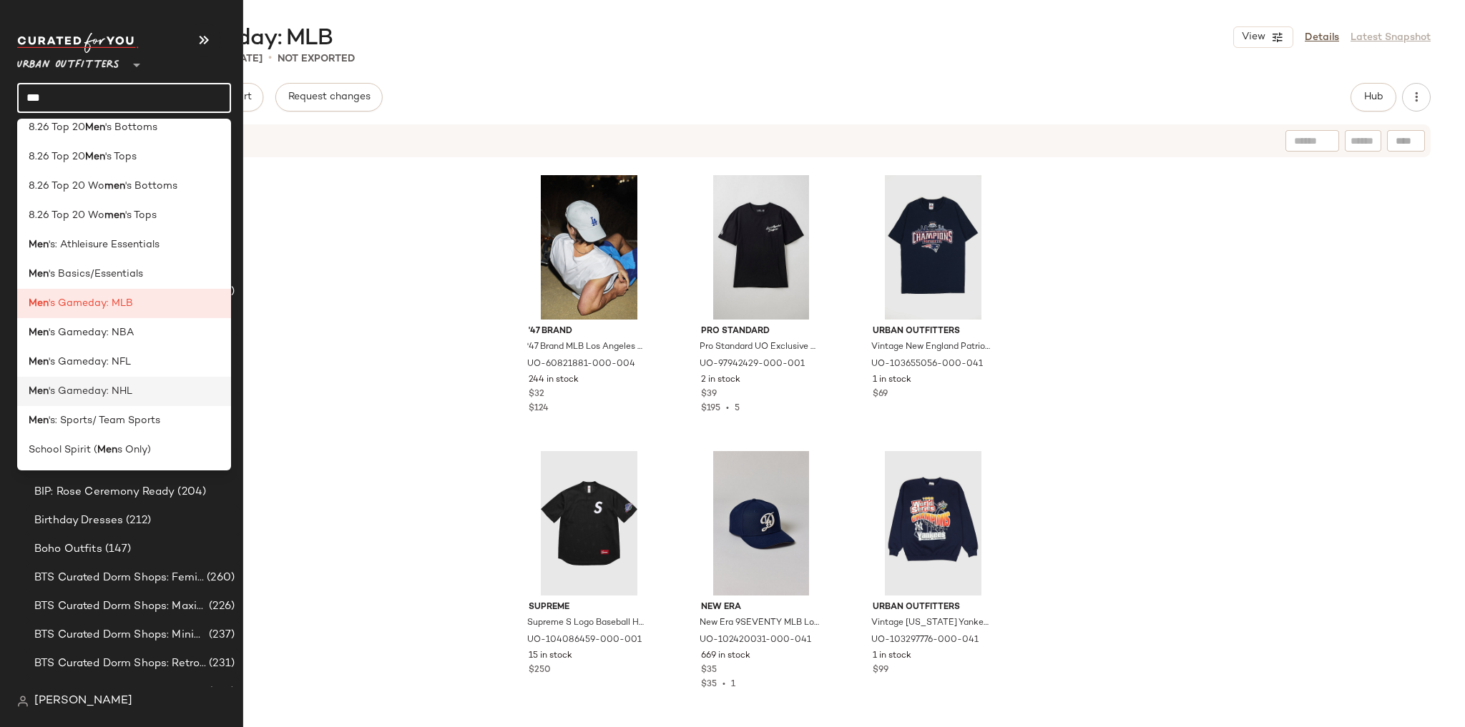
type input "***"
click at [146, 401] on div "Men 's Gameday: NHL" at bounding box center [124, 391] width 214 height 29
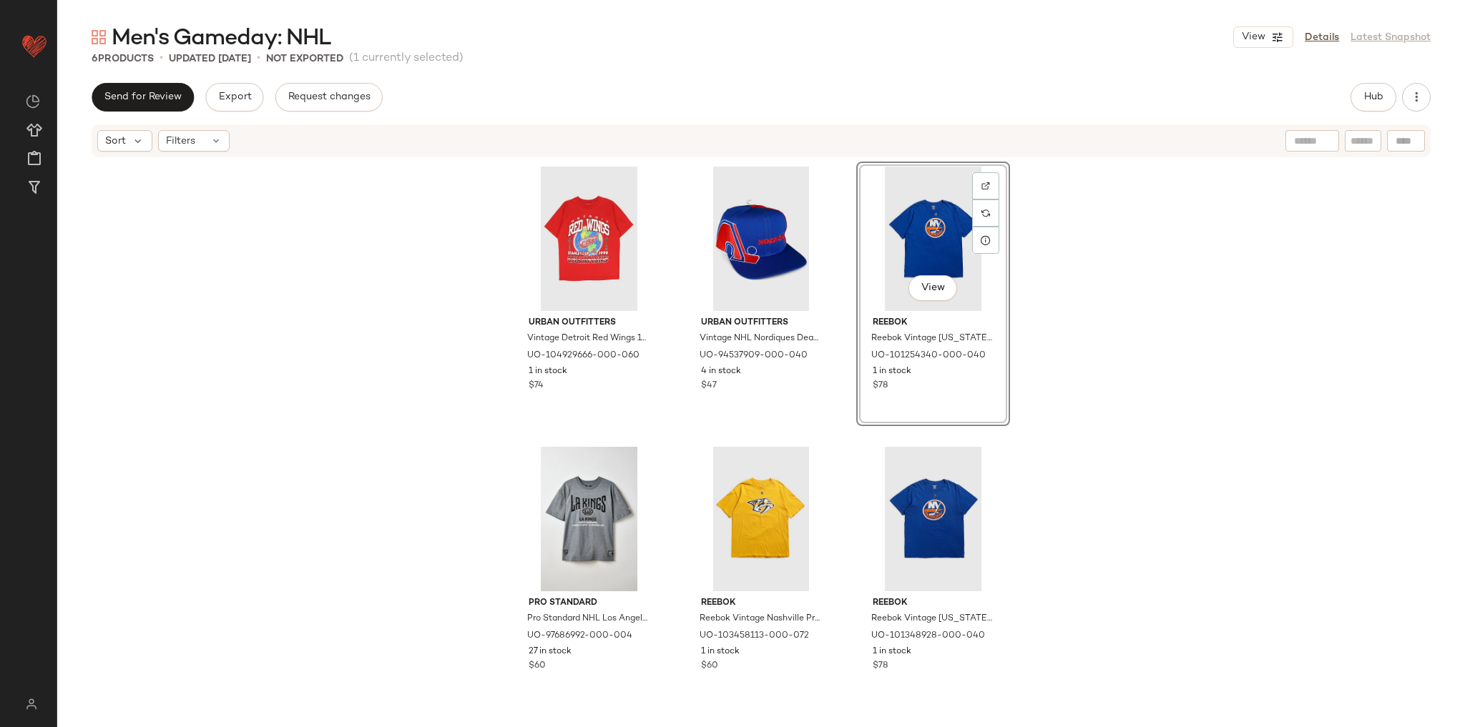
drag, startPoint x: 1127, startPoint y: 348, endPoint x: 1118, endPoint y: 358, distance: 13.7
click at [1129, 348] on div "Urban Outfitters Vintage Detroit Red Wings 1998 Stanley Cup Champions Tee in Re…" at bounding box center [761, 435] width 1408 height 552
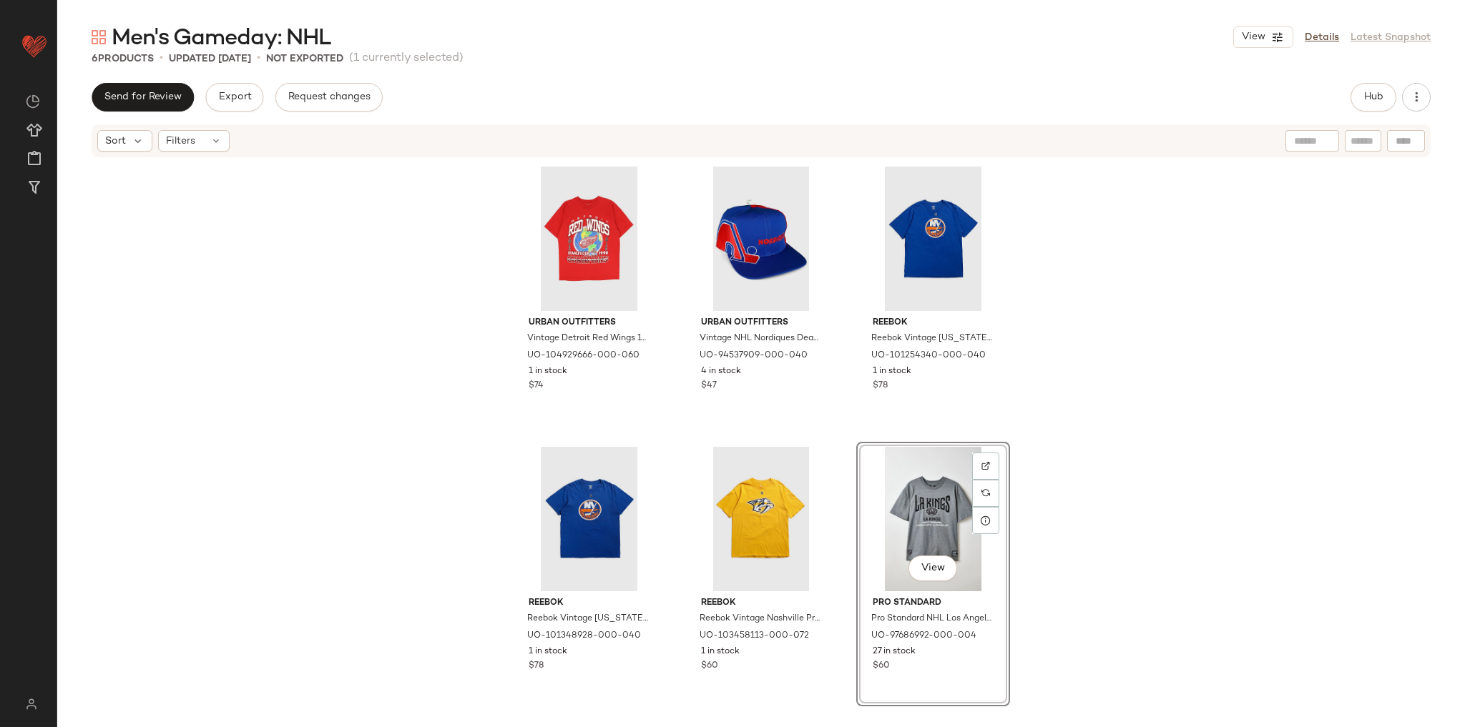
click at [1096, 362] on div "Urban Outfitters Vintage Detroit Red Wings 1998 Stanley Cup Champions Tee in Re…" at bounding box center [761, 435] width 1408 height 552
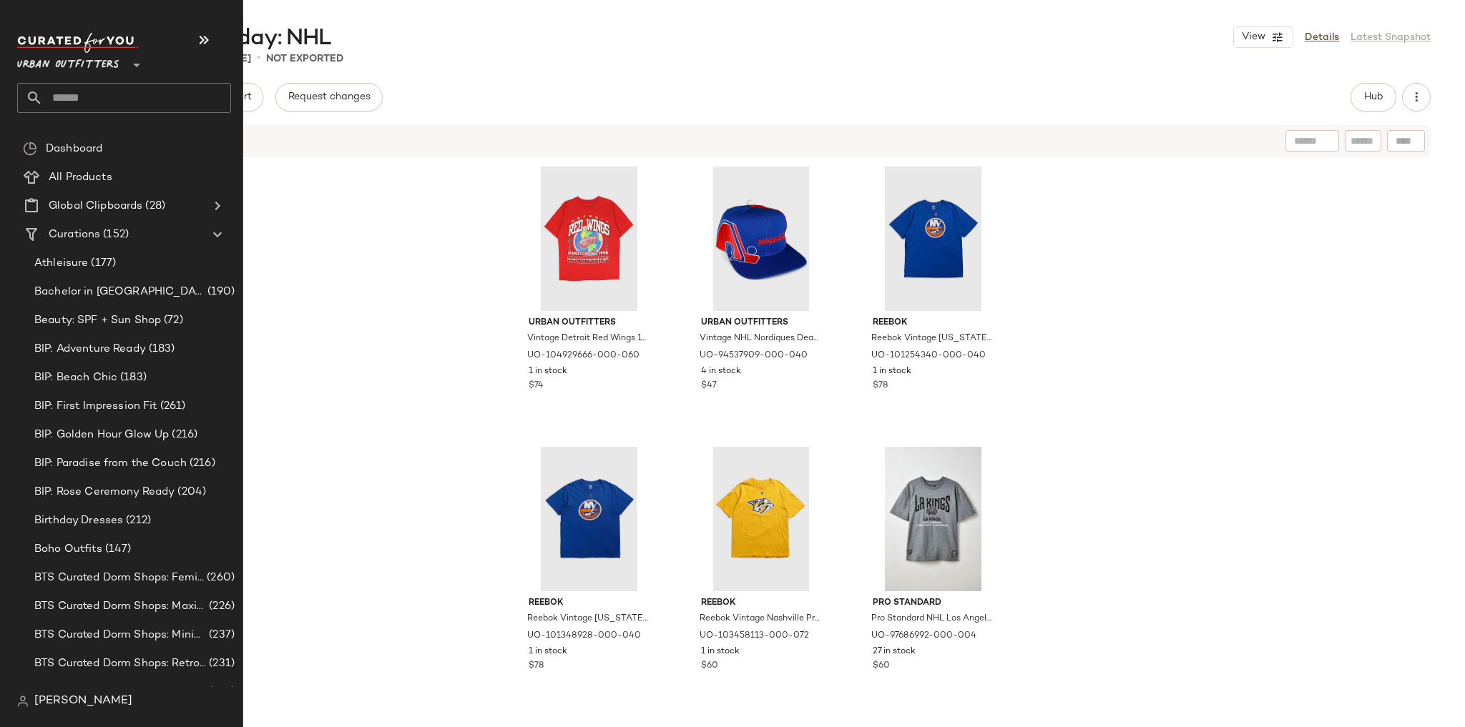
click at [97, 96] on input "text" at bounding box center [137, 98] width 188 height 30
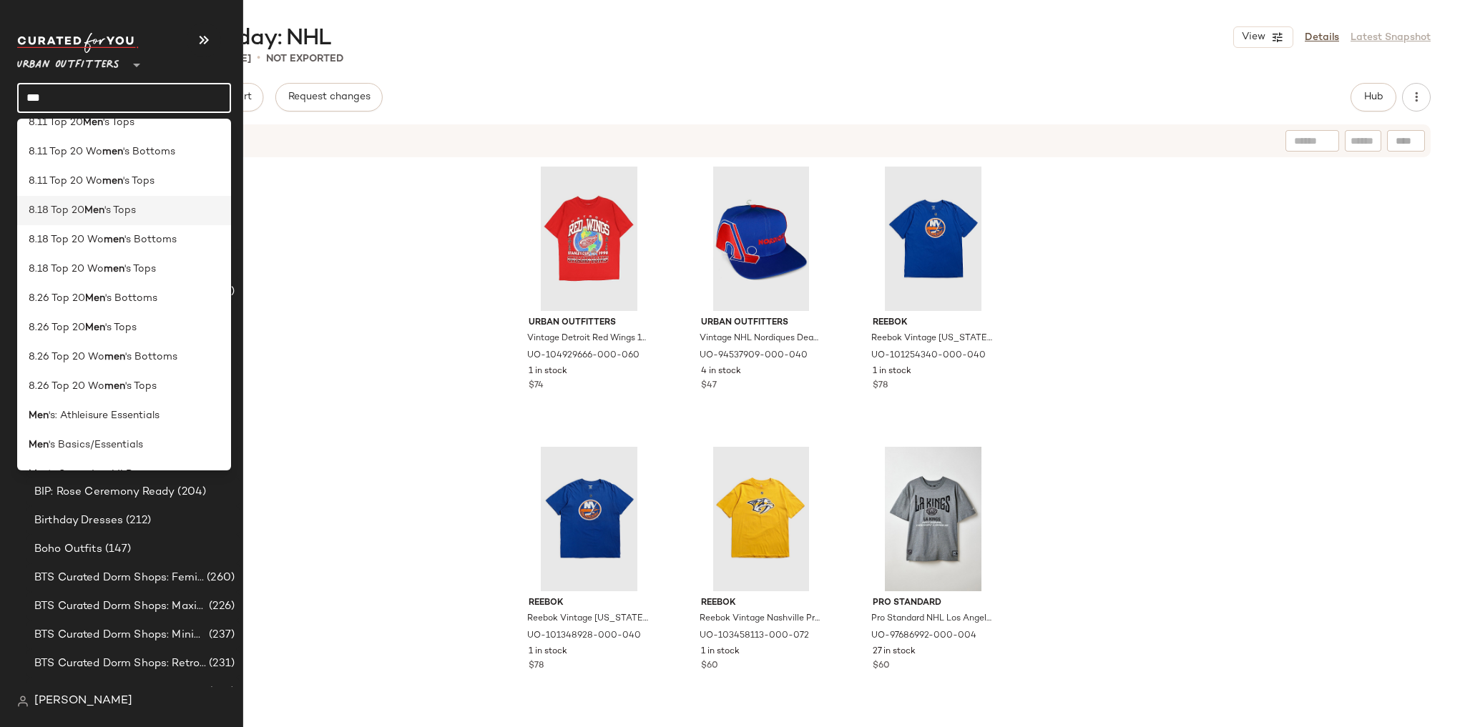
scroll to position [217, 0]
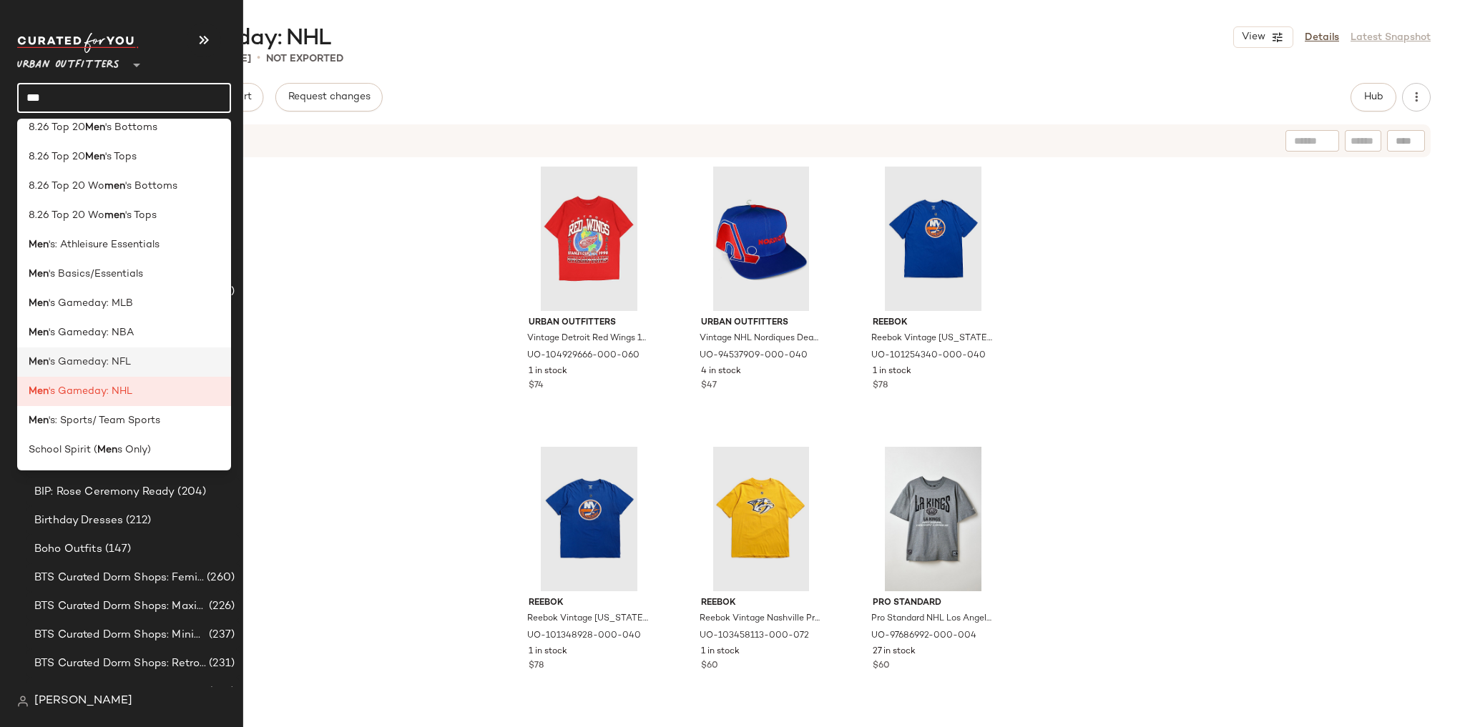
type input "***"
click at [110, 363] on span "'s Gameday: NFL" at bounding box center [90, 362] width 82 height 15
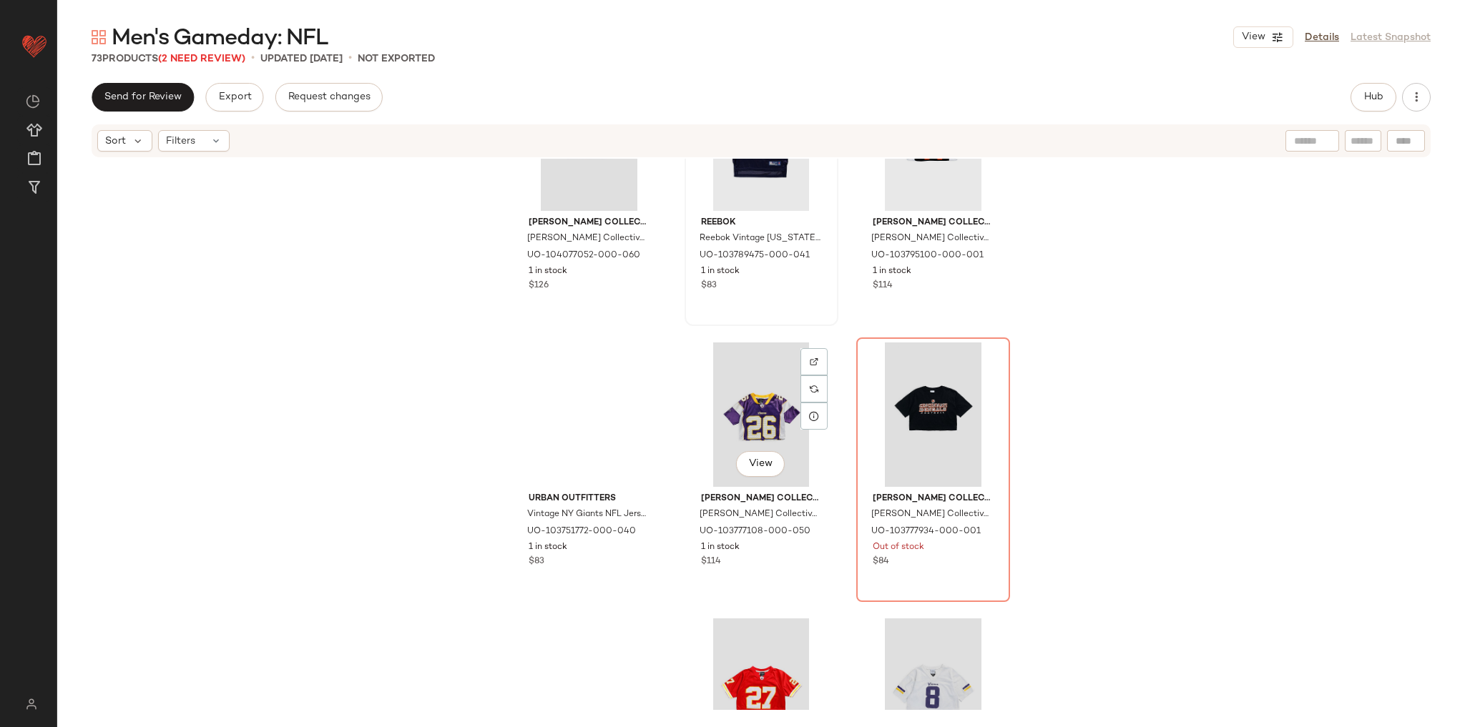
scroll to position [2930, 0]
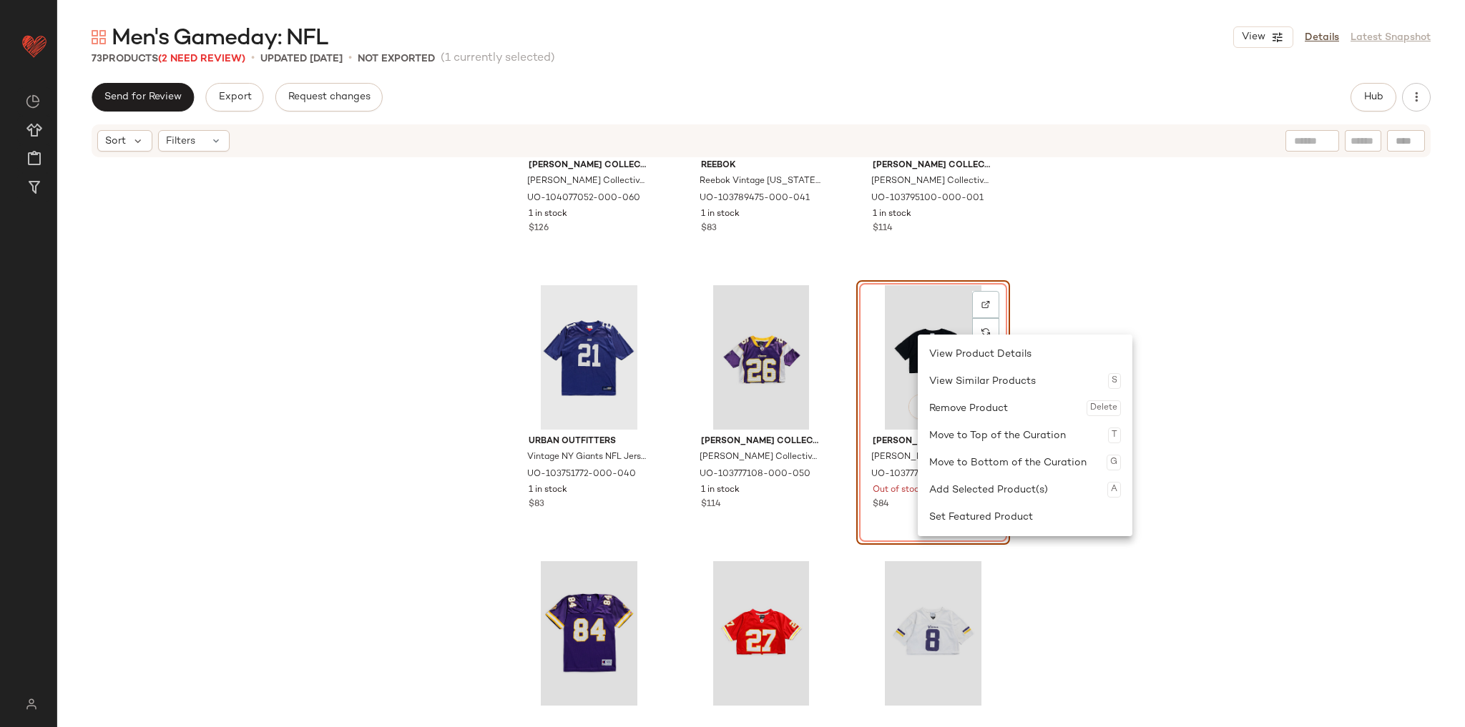
click at [948, 409] on div "Remove Product Delete" at bounding box center [1025, 408] width 192 height 27
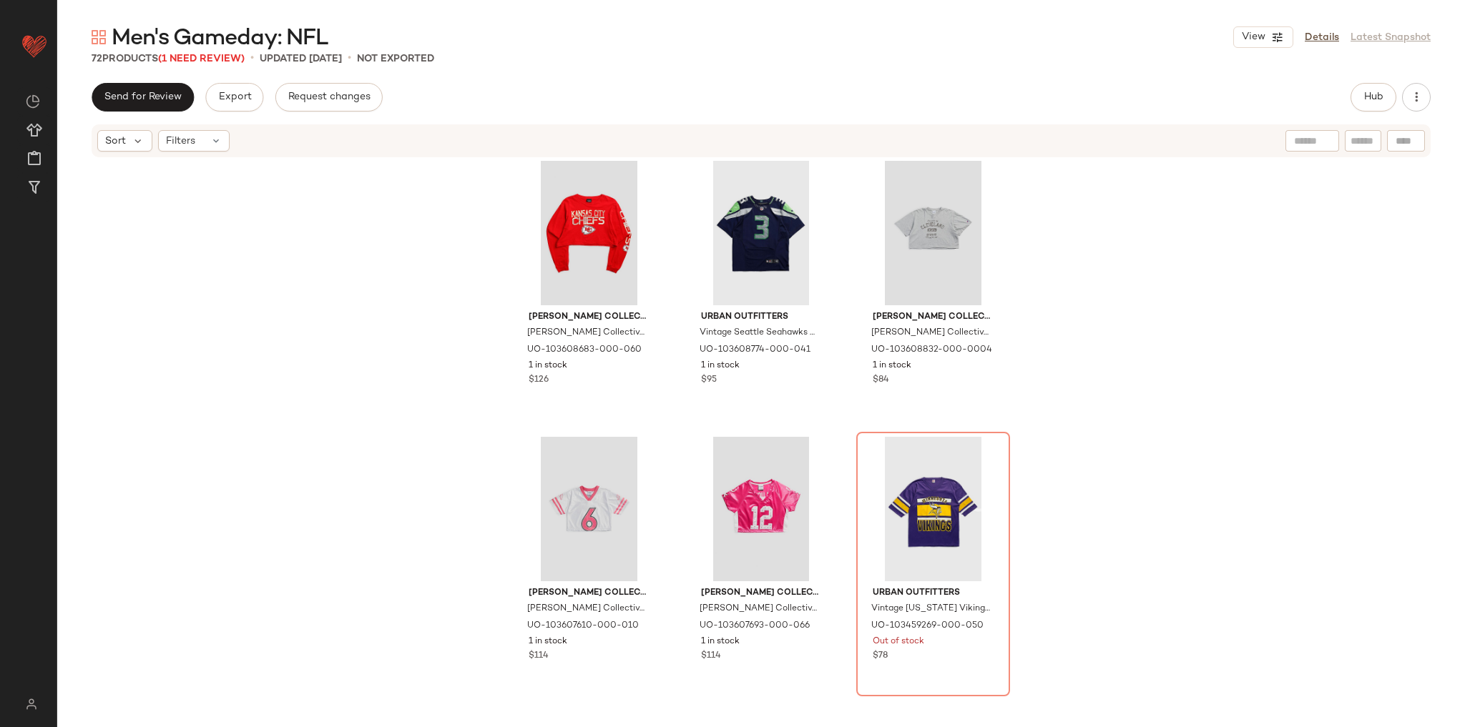
scroll to position [4246, 0]
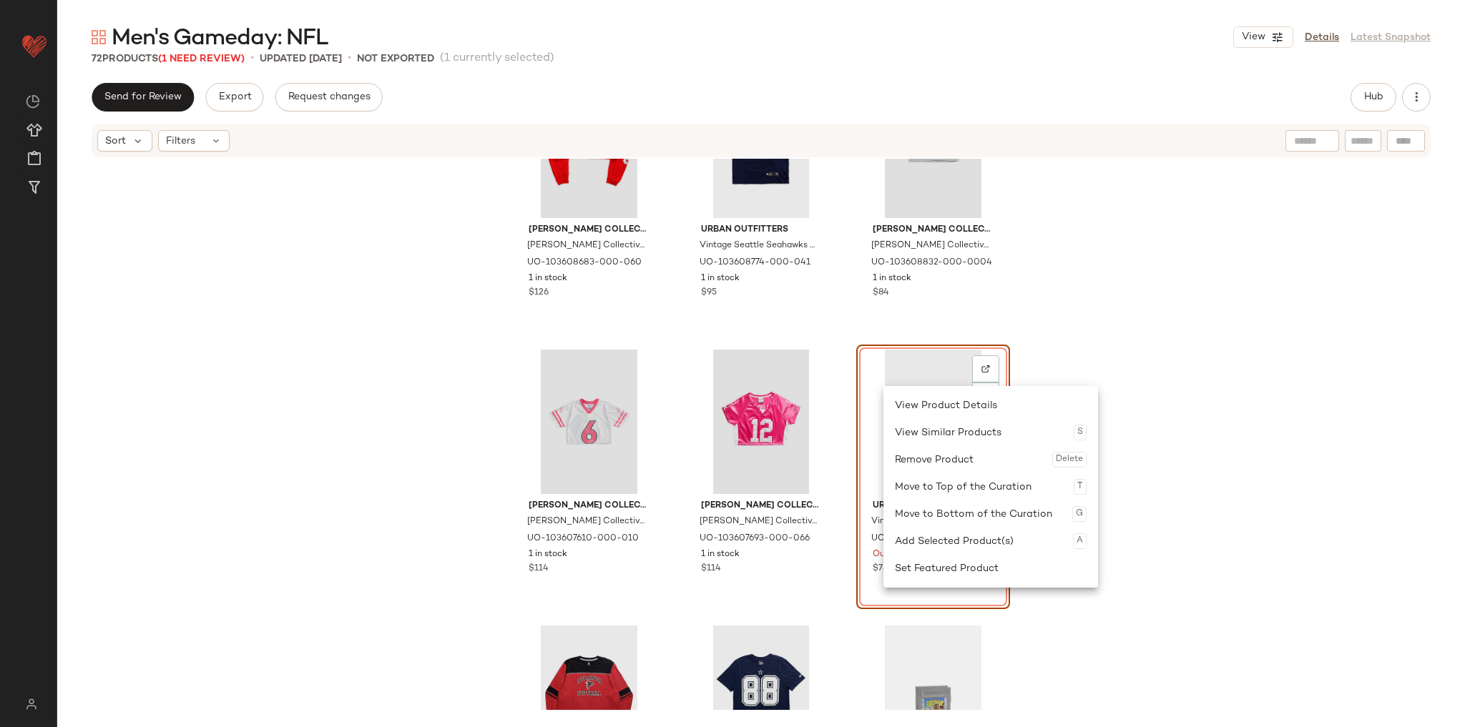
drag, startPoint x: 944, startPoint y: 455, endPoint x: 931, endPoint y: 445, distance: 16.9
click at [944, 455] on div "Remove Product Delete" at bounding box center [991, 459] width 192 height 27
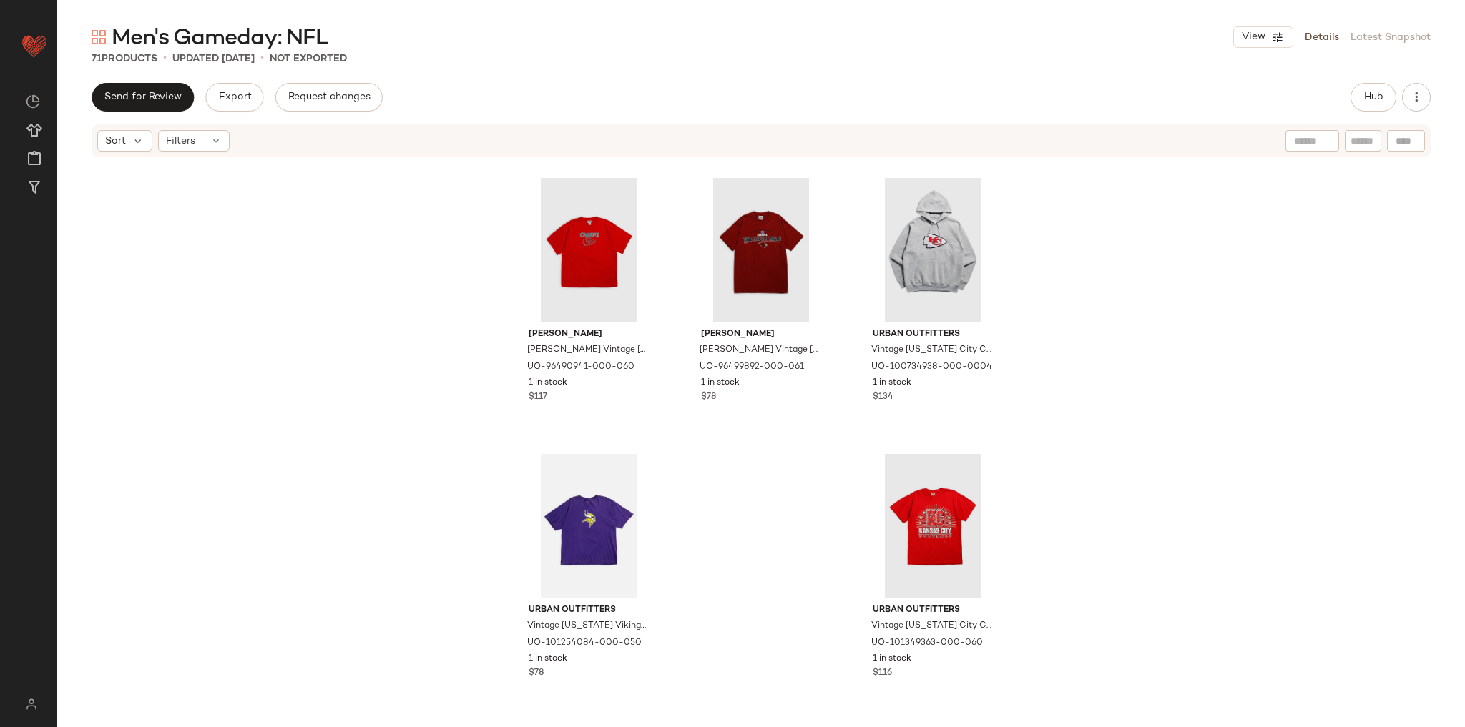
scroll to position [6078, 0]
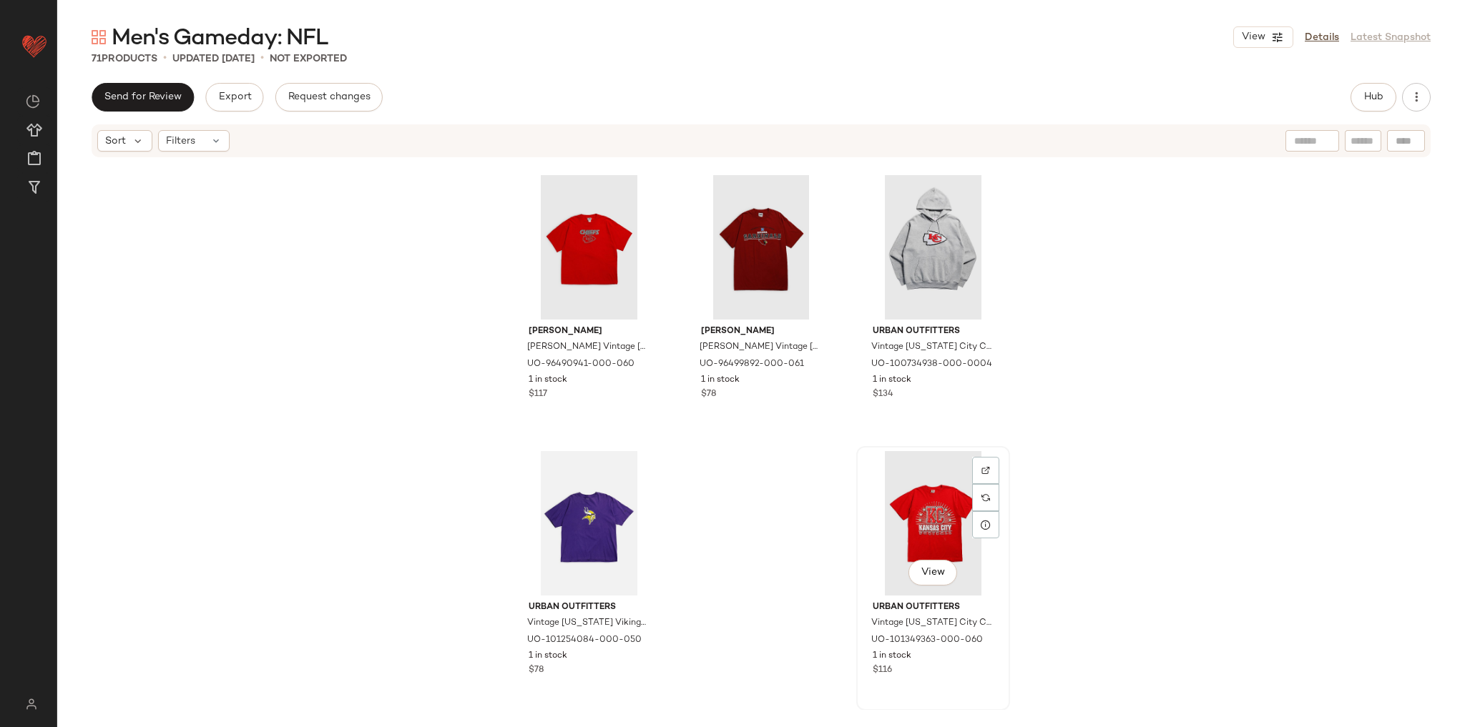
click at [910, 522] on div "View" at bounding box center [933, 523] width 144 height 144
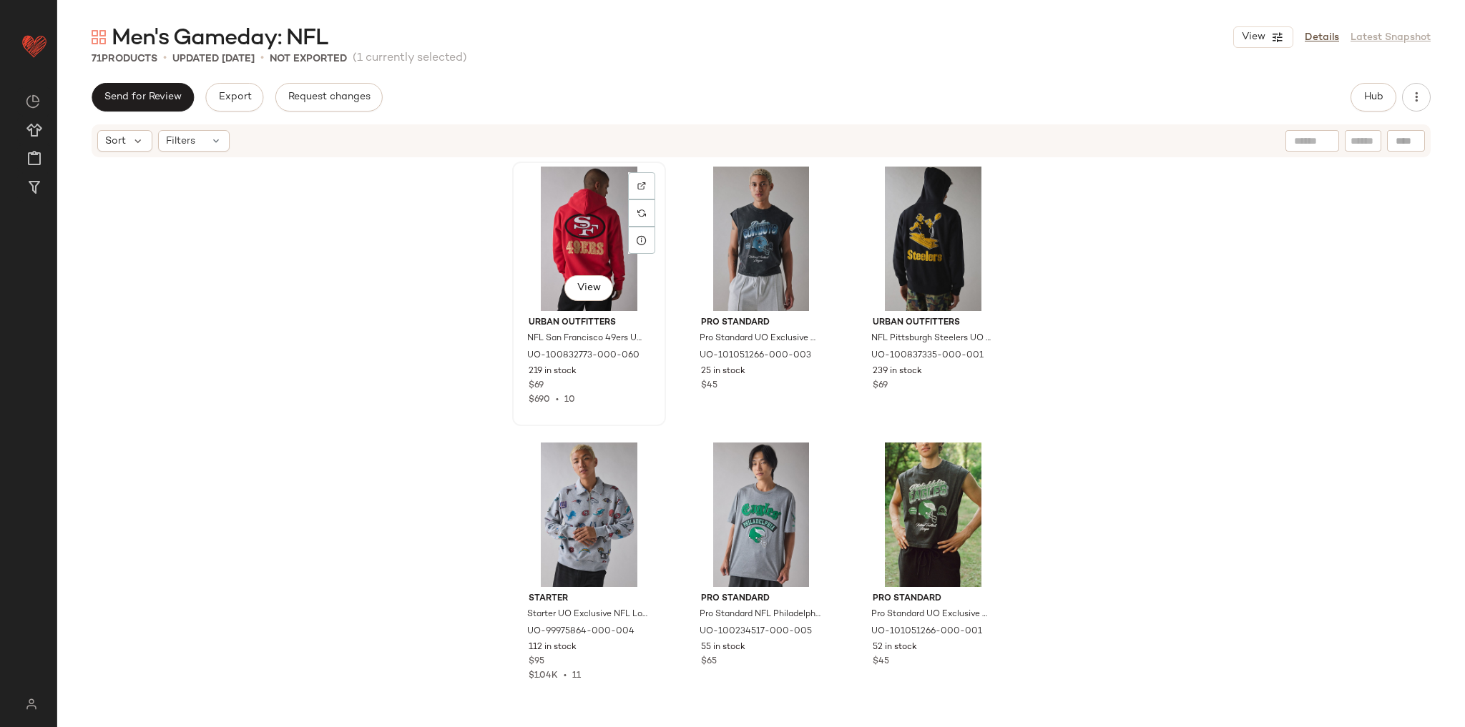
click at [573, 220] on div "View" at bounding box center [589, 239] width 144 height 144
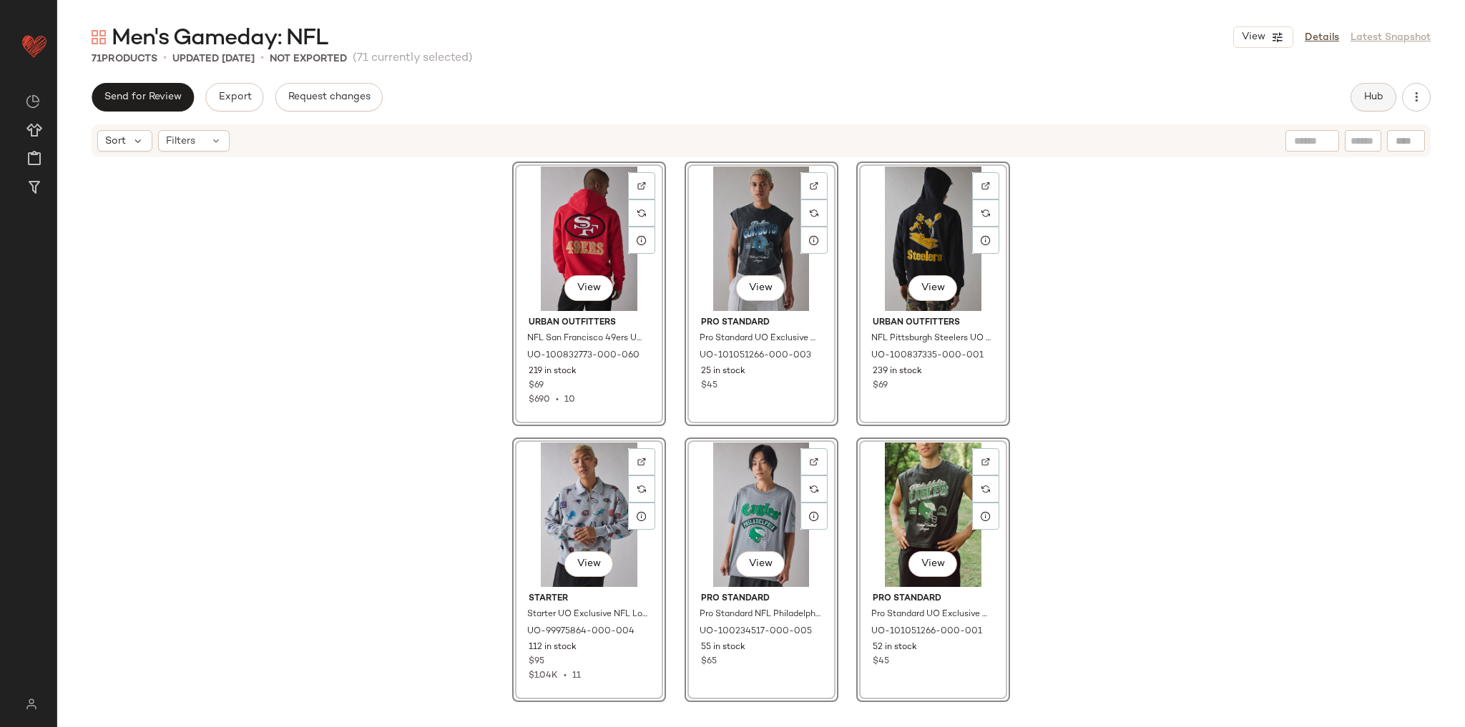
click at [1358, 100] on button "Hub" at bounding box center [1374, 97] width 46 height 29
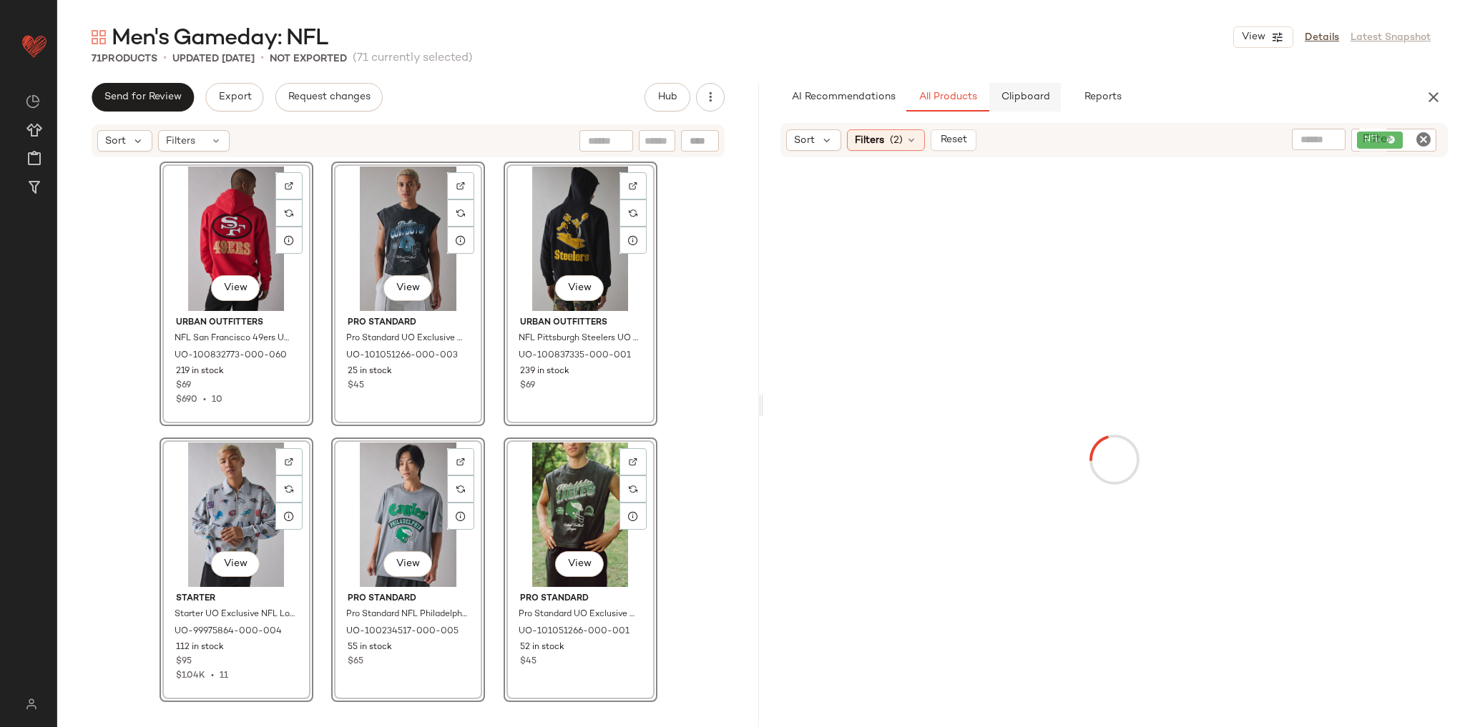
click at [1019, 92] on span "Clipboard" at bounding box center [1024, 97] width 49 height 11
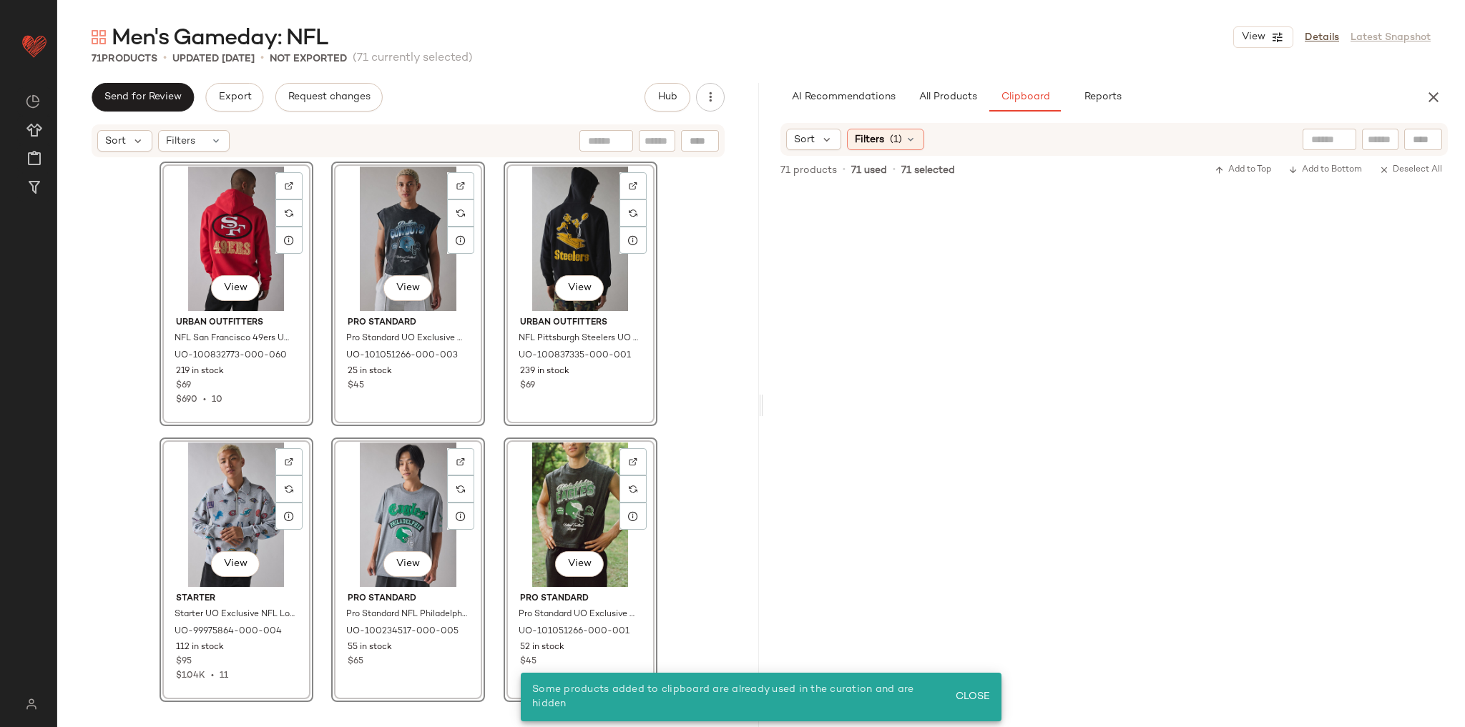
click at [683, 275] on div "View Urban Outfitters NFL San Francisco 49ers UO Exclusive Chenille Patch Hoodi…" at bounding box center [408, 435] width 702 height 552
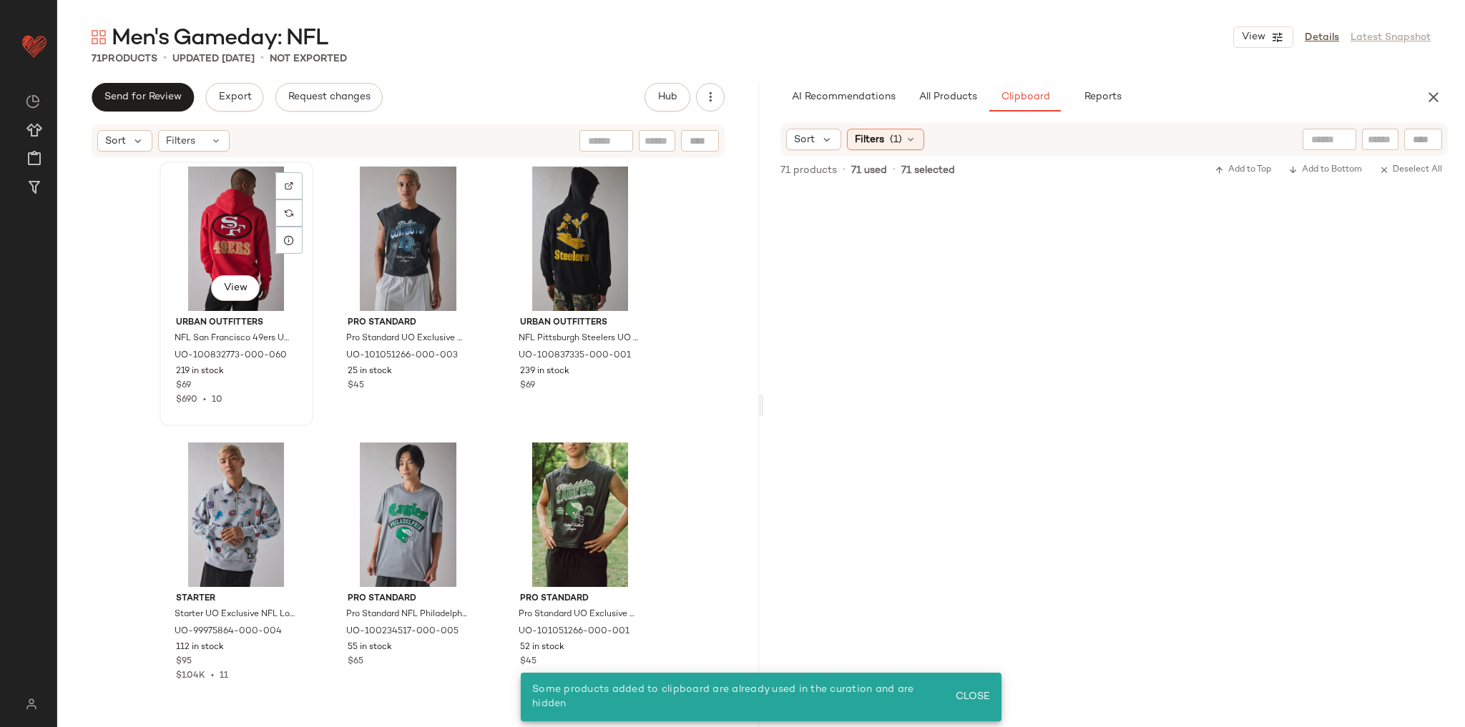
click at [182, 231] on div "View" at bounding box center [237, 239] width 144 height 144
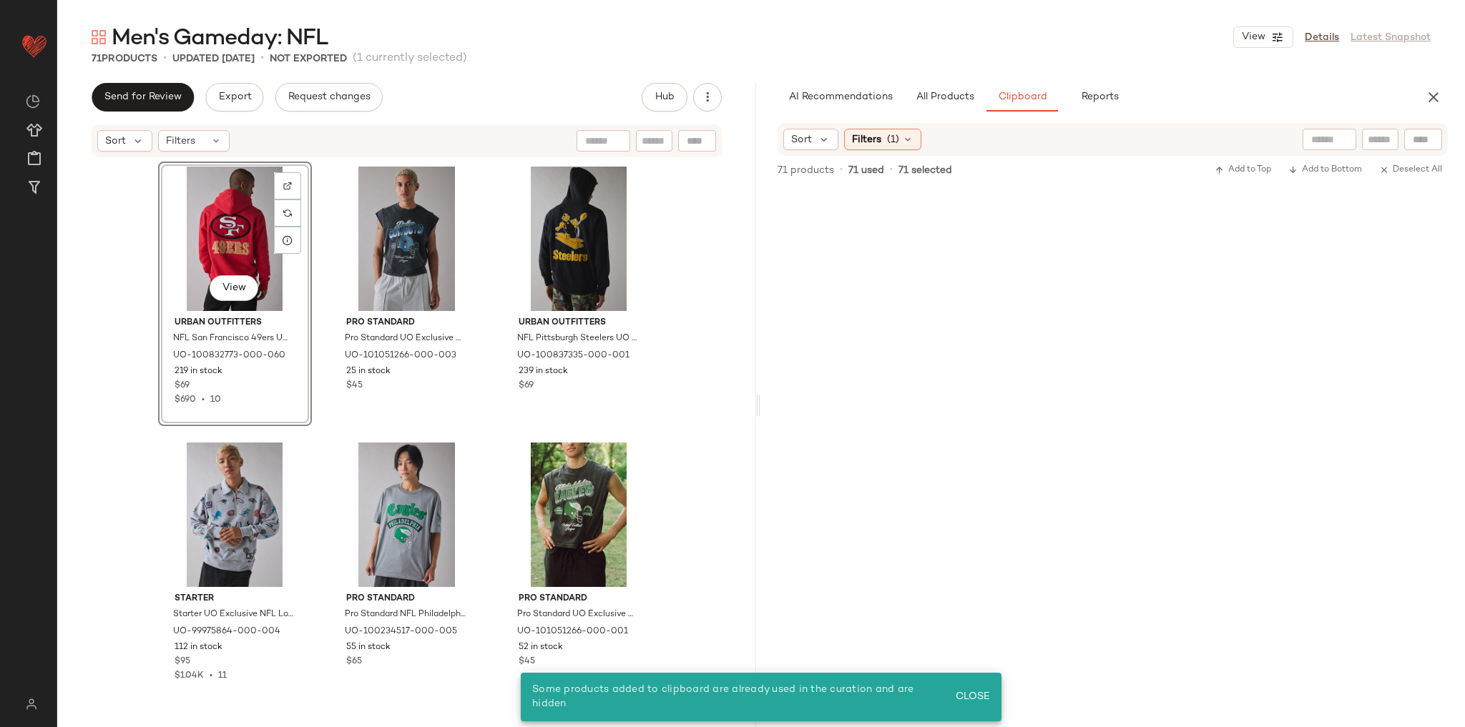
click at [758, 182] on div "Men's Gameday: NFL View Details Latest Snapshot 71 Products • updated Aug 27th …" at bounding box center [761, 375] width 1408 height 705
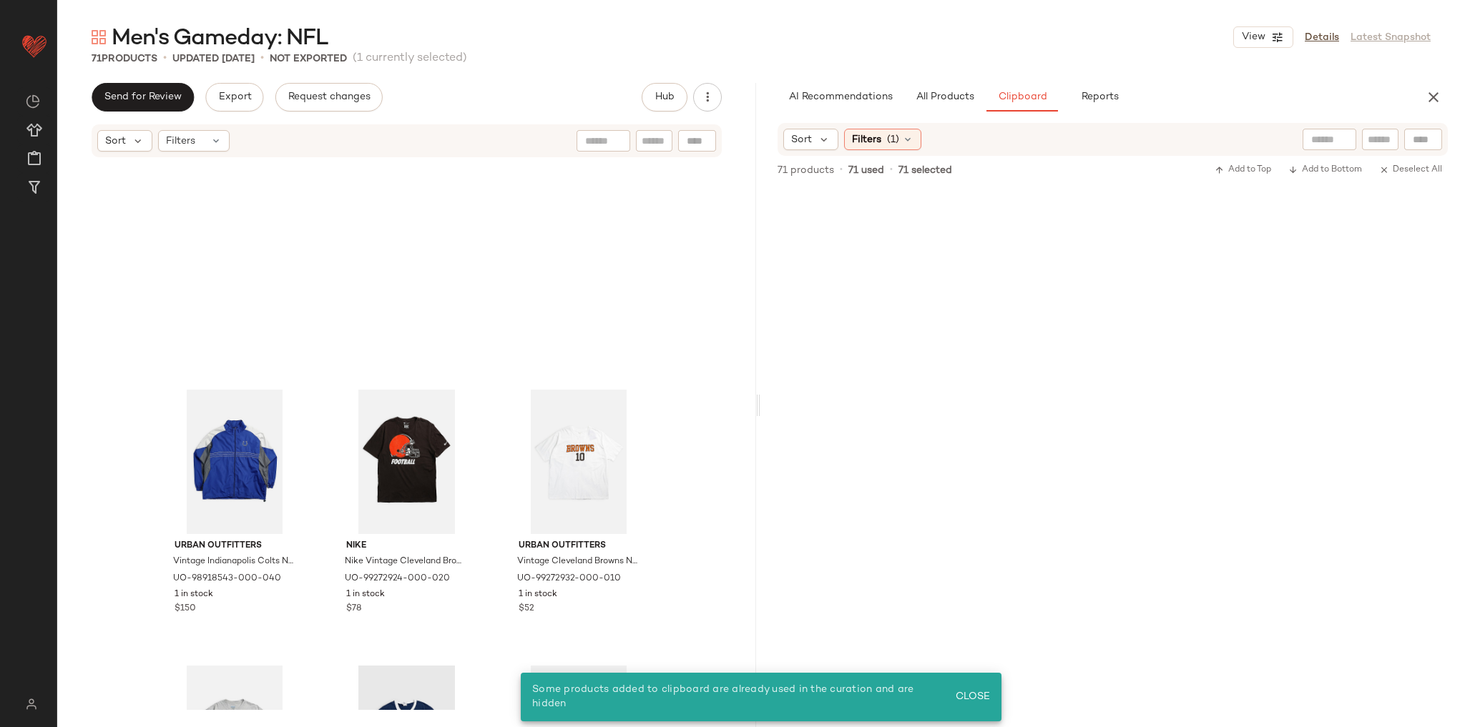
scroll to position [6078, 0]
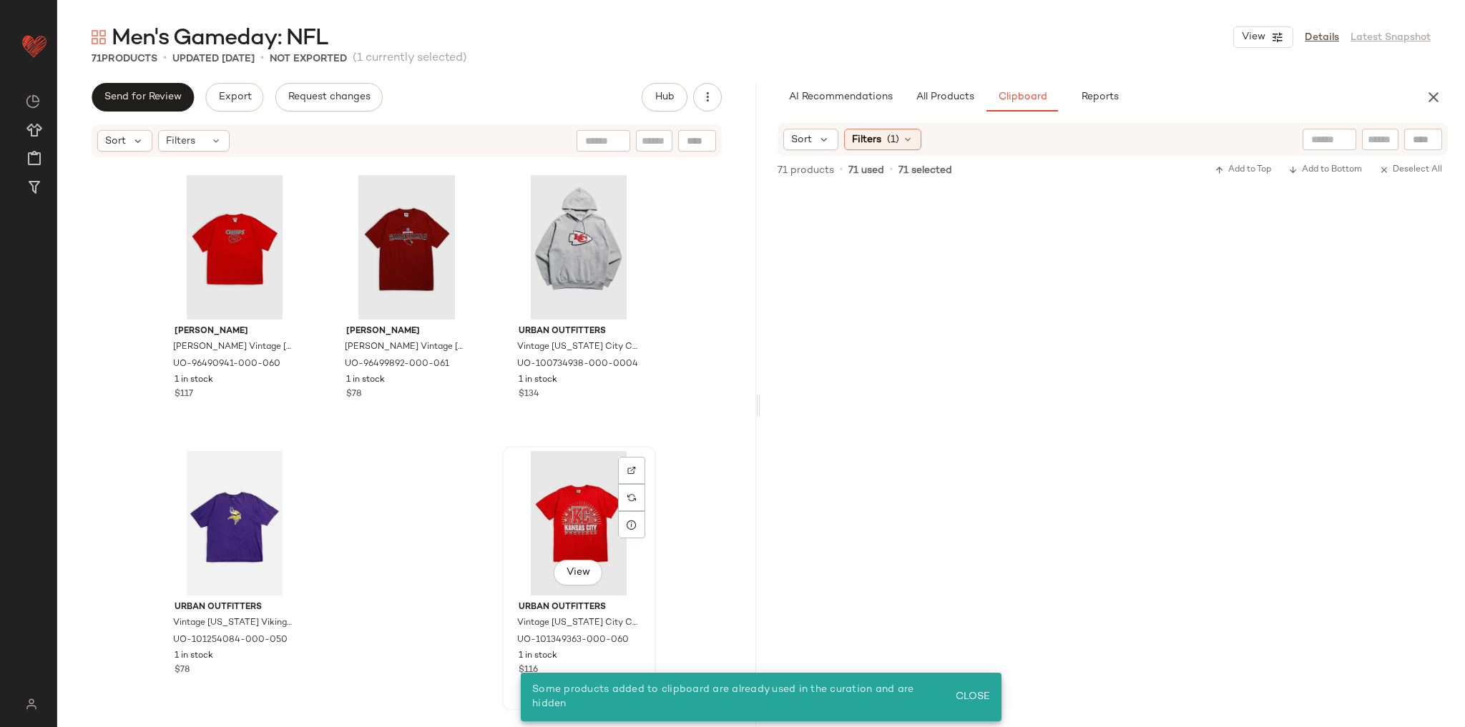
click at [580, 498] on div "View" at bounding box center [579, 523] width 144 height 144
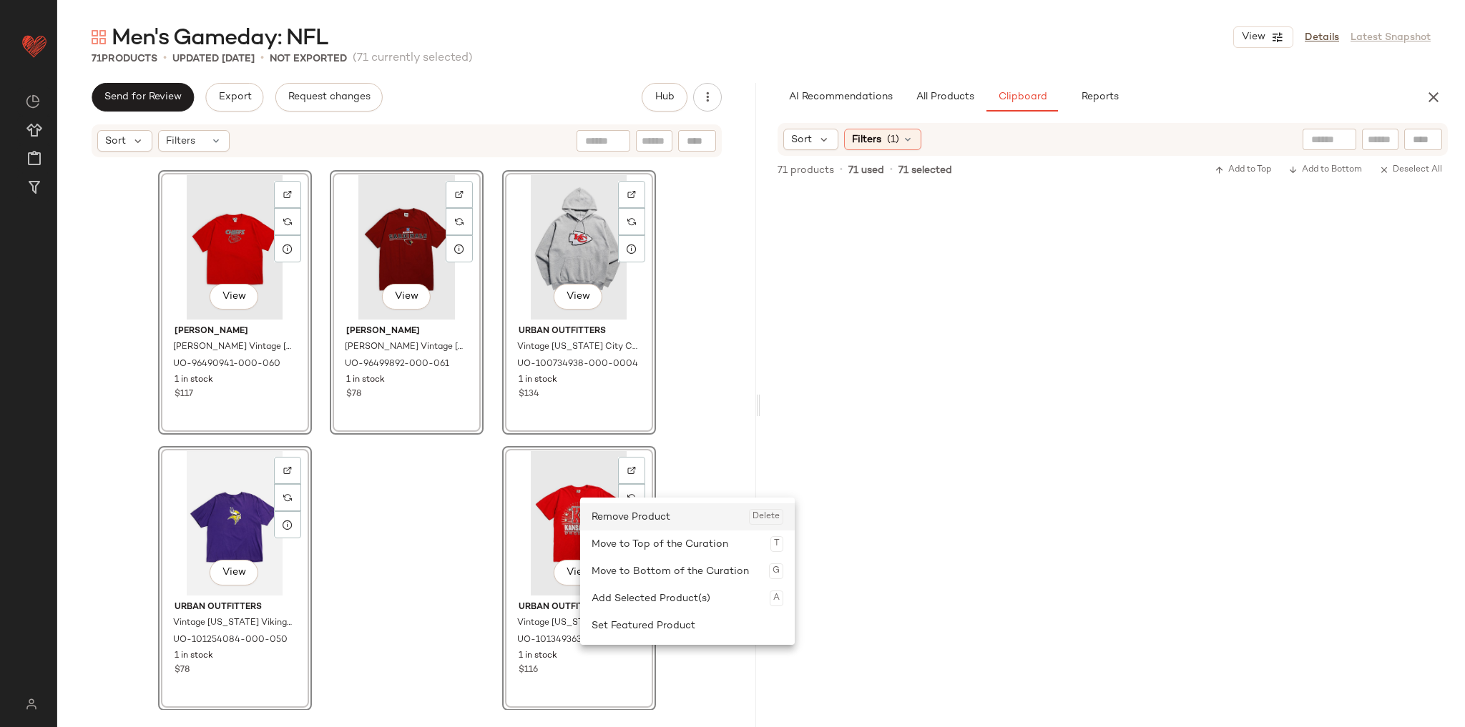
click at [631, 524] on div "Remove Product Delete" at bounding box center [688, 517] width 192 height 27
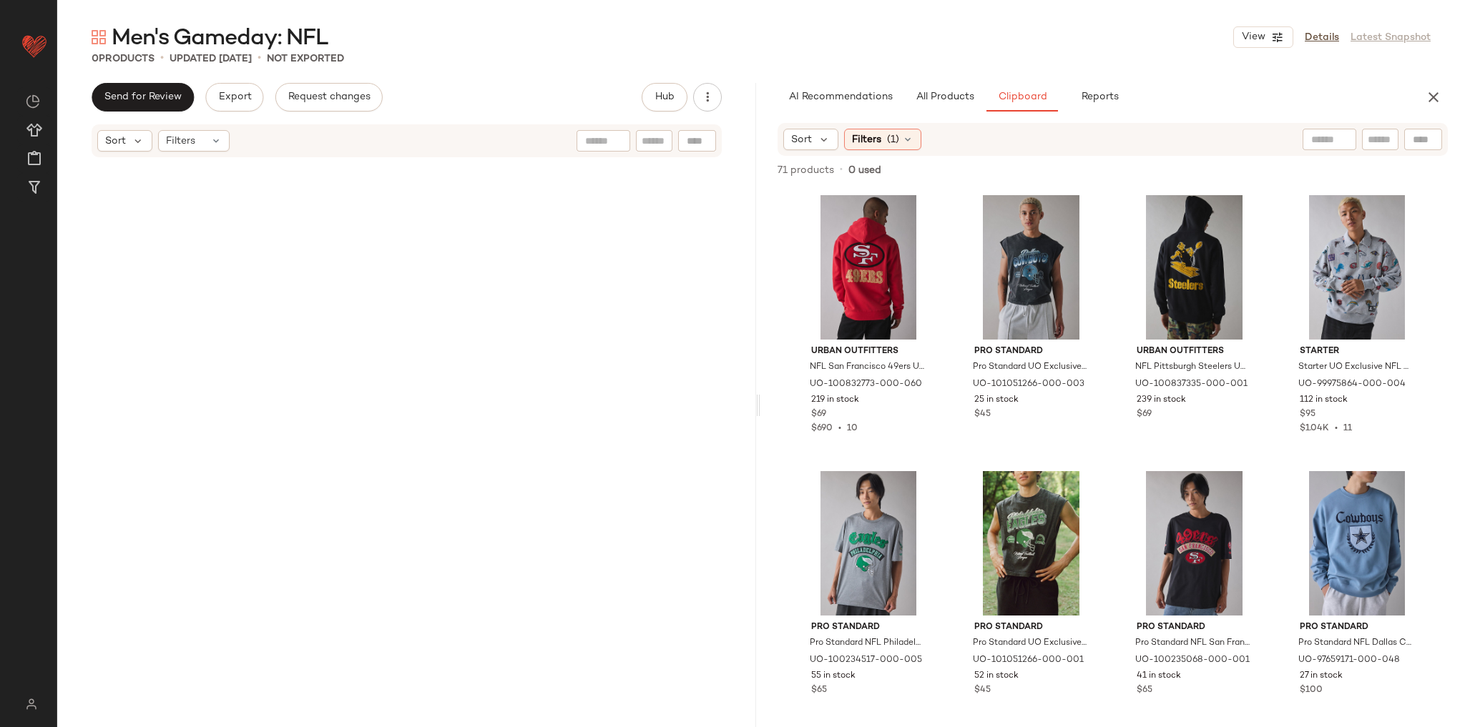
click at [686, 300] on div at bounding box center [406, 435] width 699 height 552
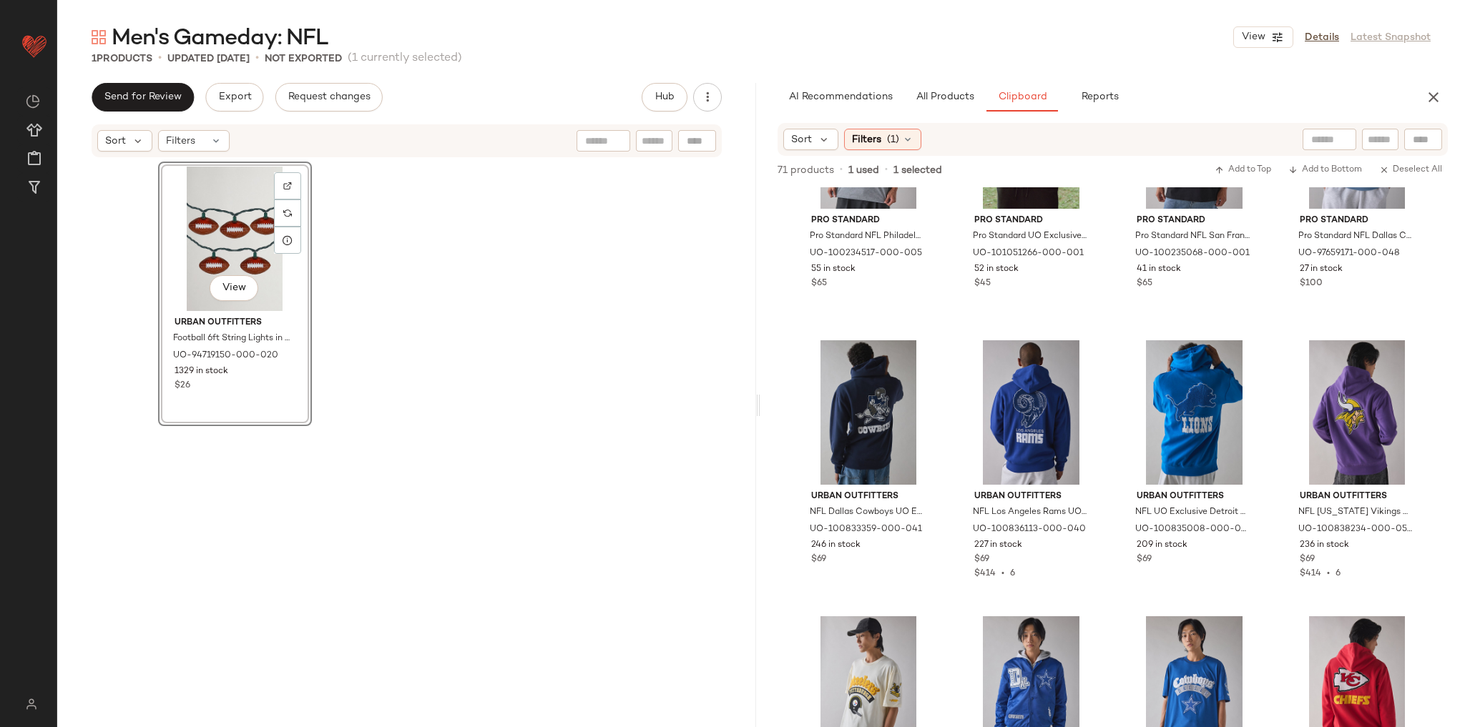
scroll to position [412, 0]
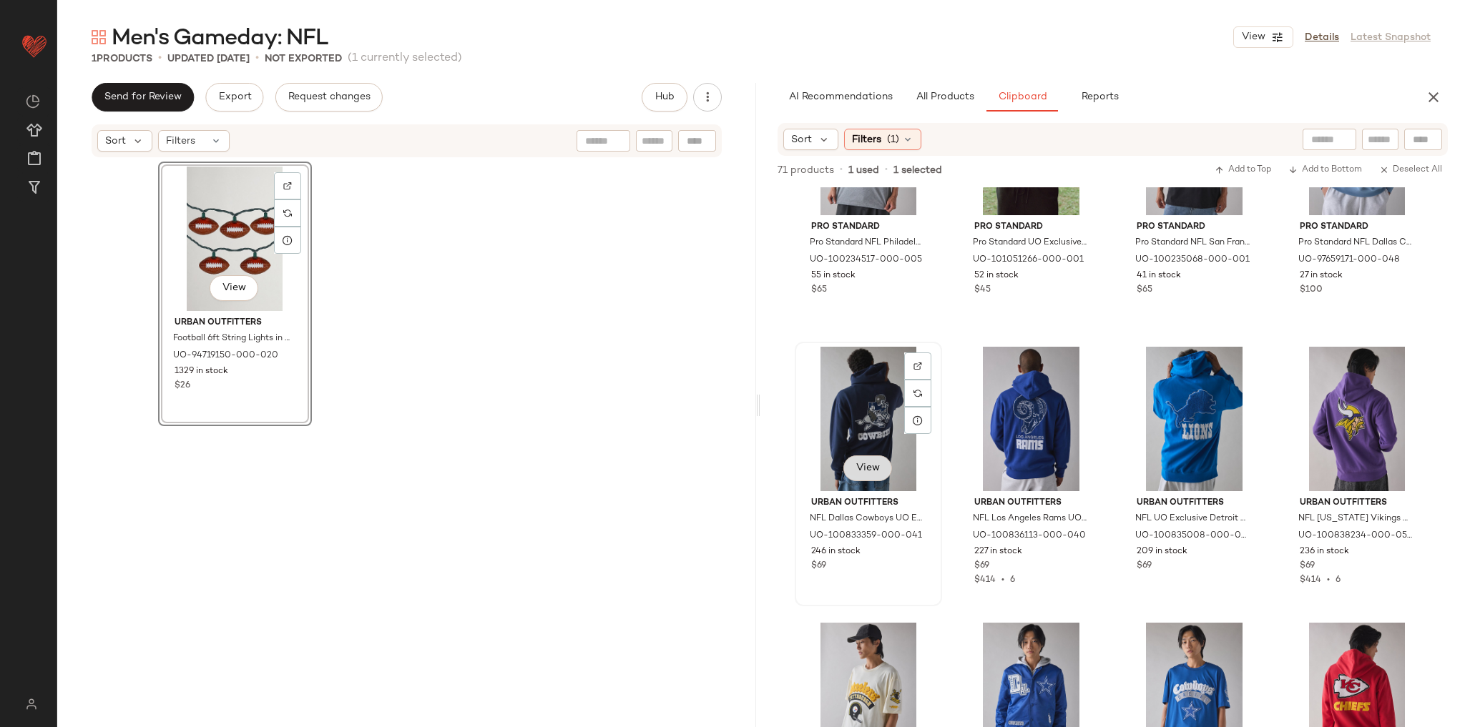
click at [864, 471] on span "View" at bounding box center [868, 468] width 24 height 11
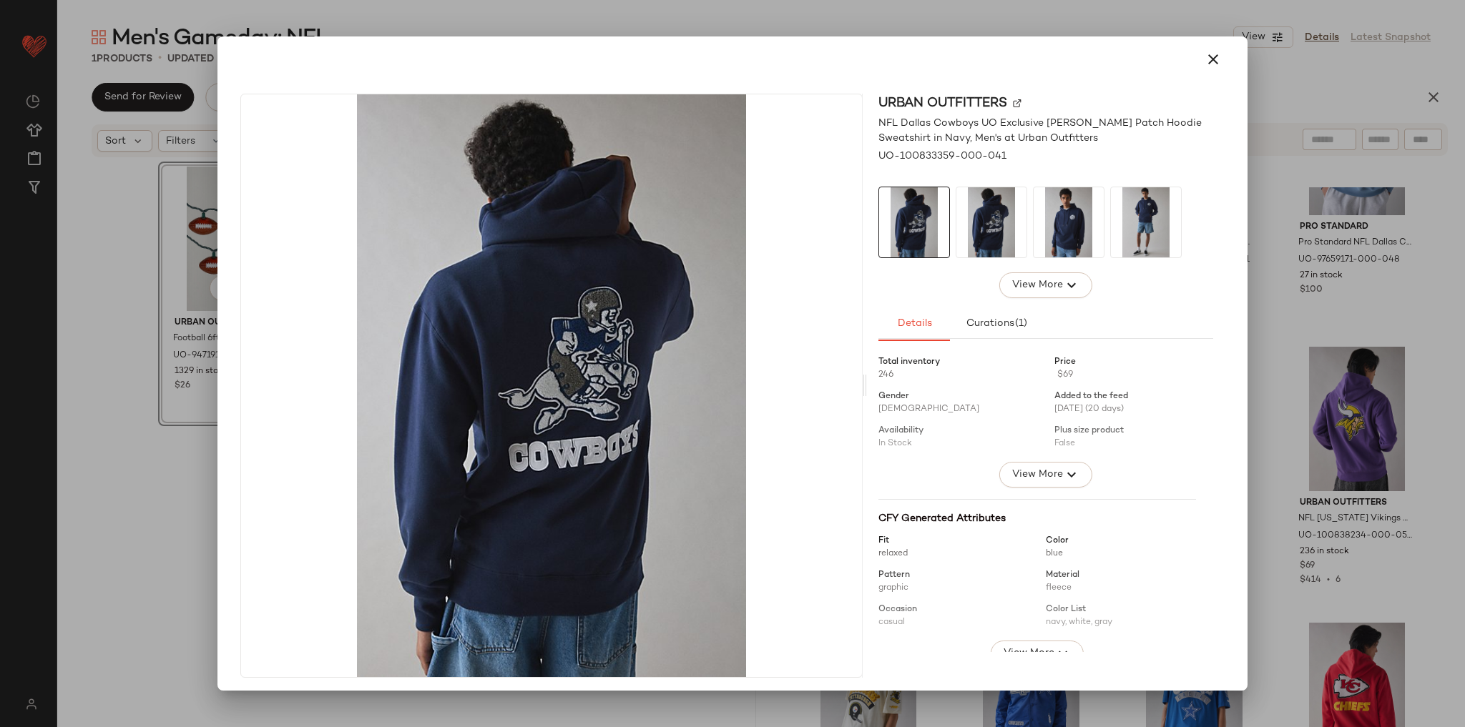
click at [1059, 237] on img at bounding box center [1069, 222] width 70 height 70
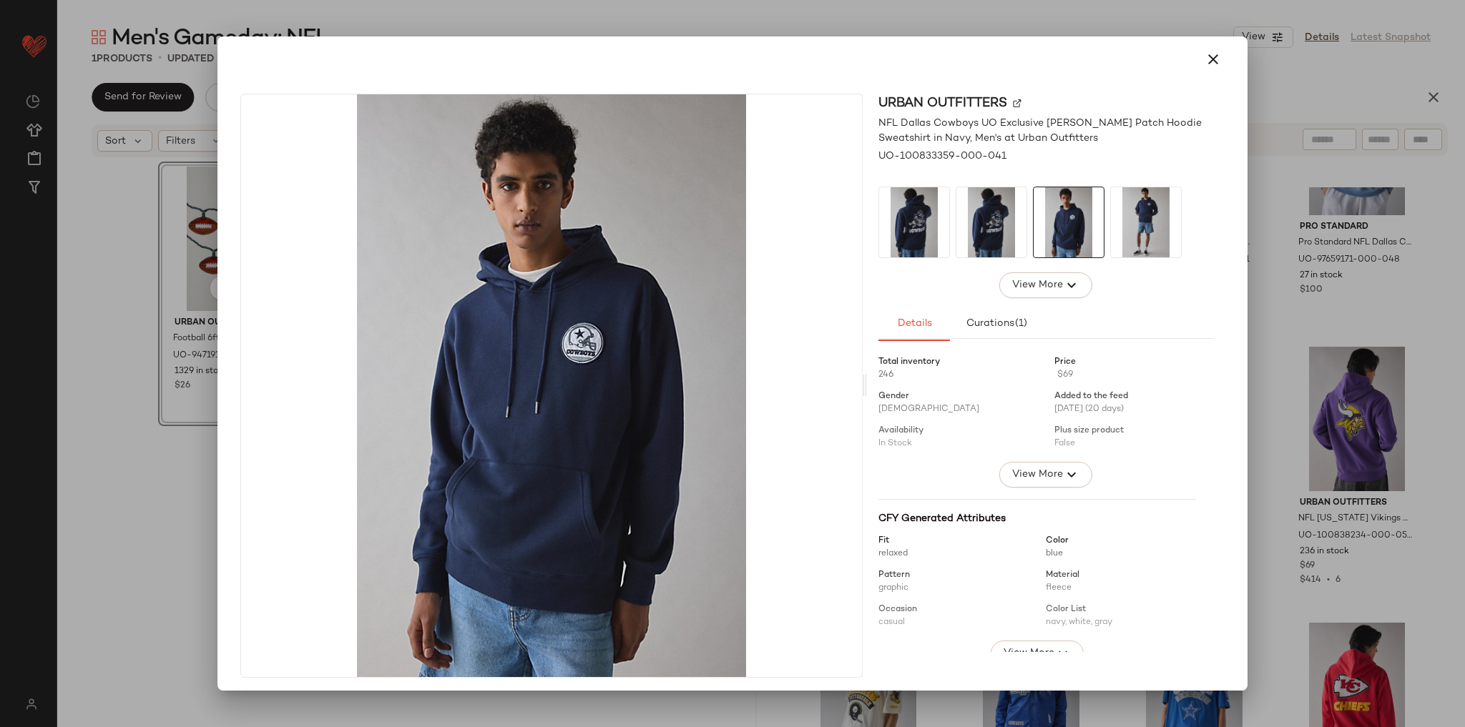
click at [911, 197] on img at bounding box center [914, 222] width 70 height 70
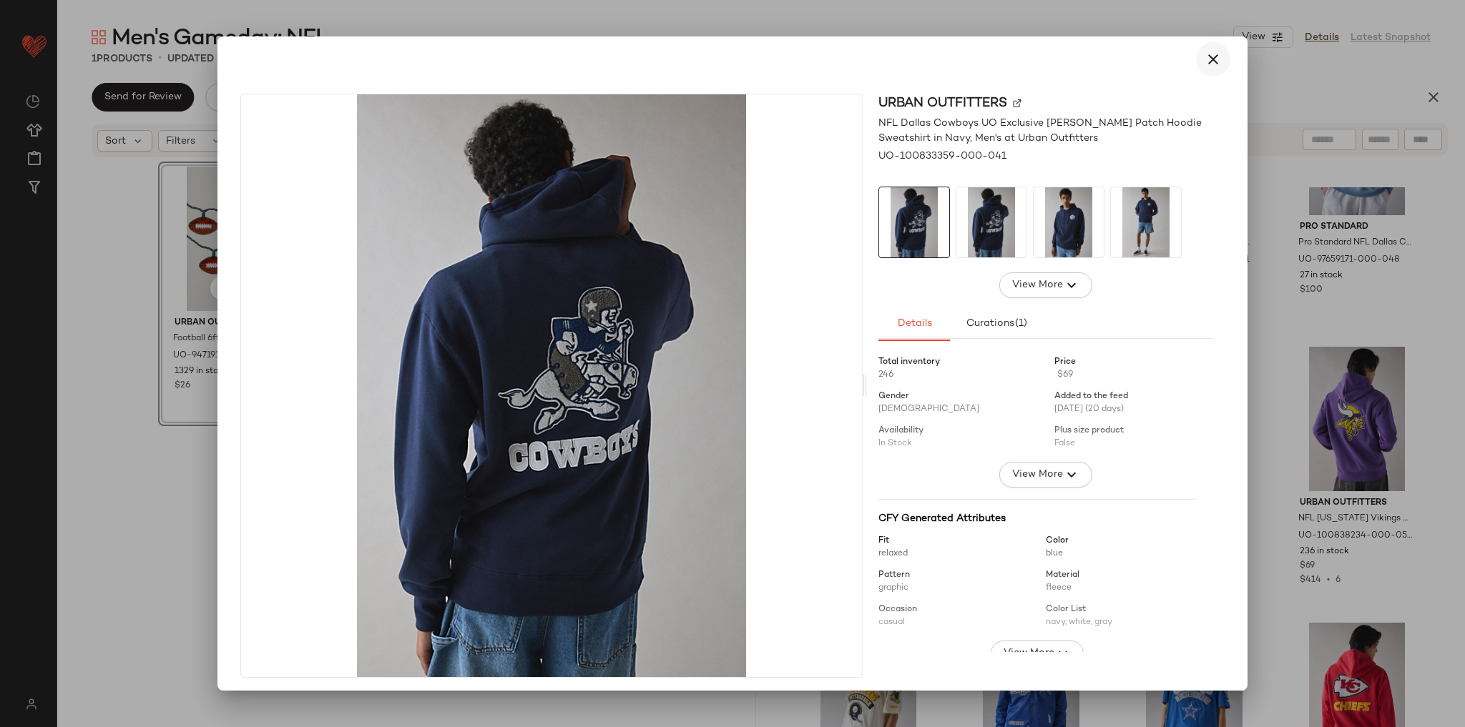
click at [1205, 61] on icon "button" at bounding box center [1213, 59] width 17 height 17
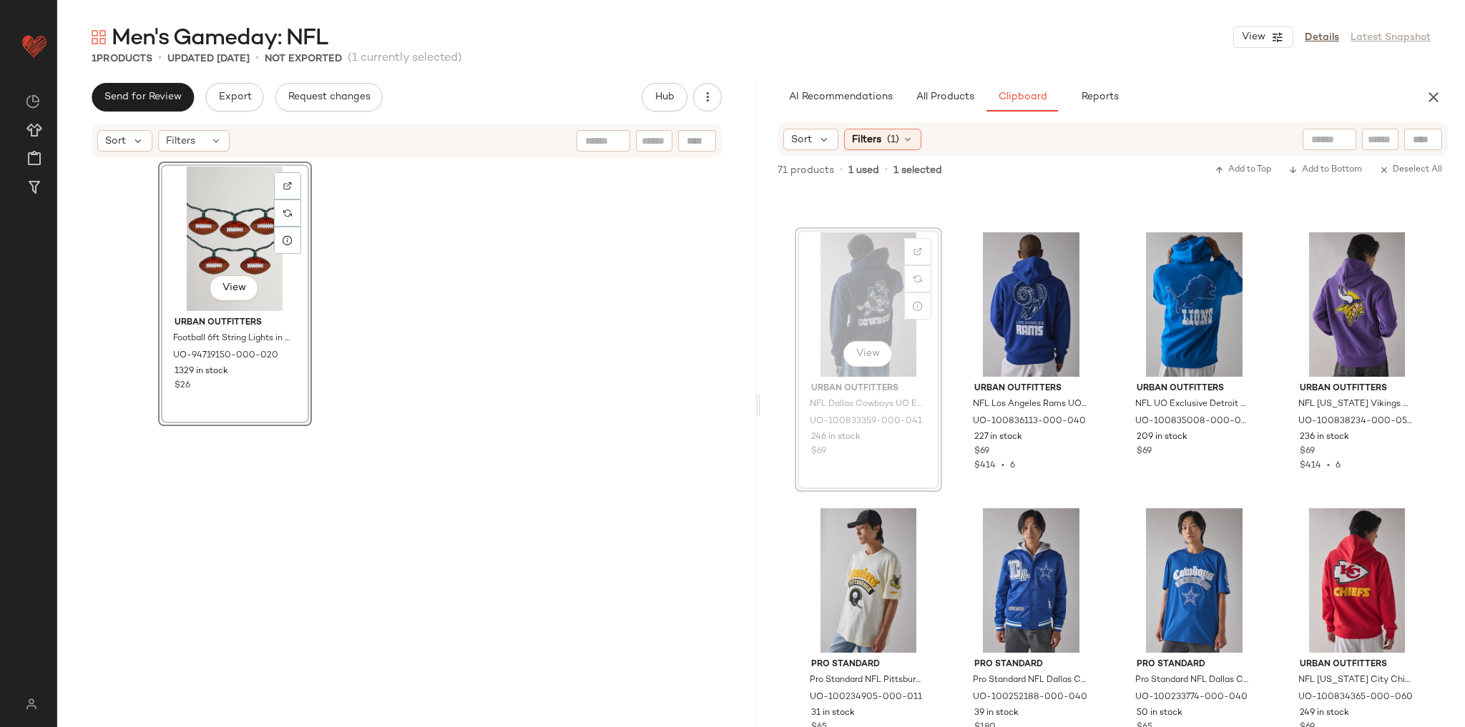
scroll to position [525, 0]
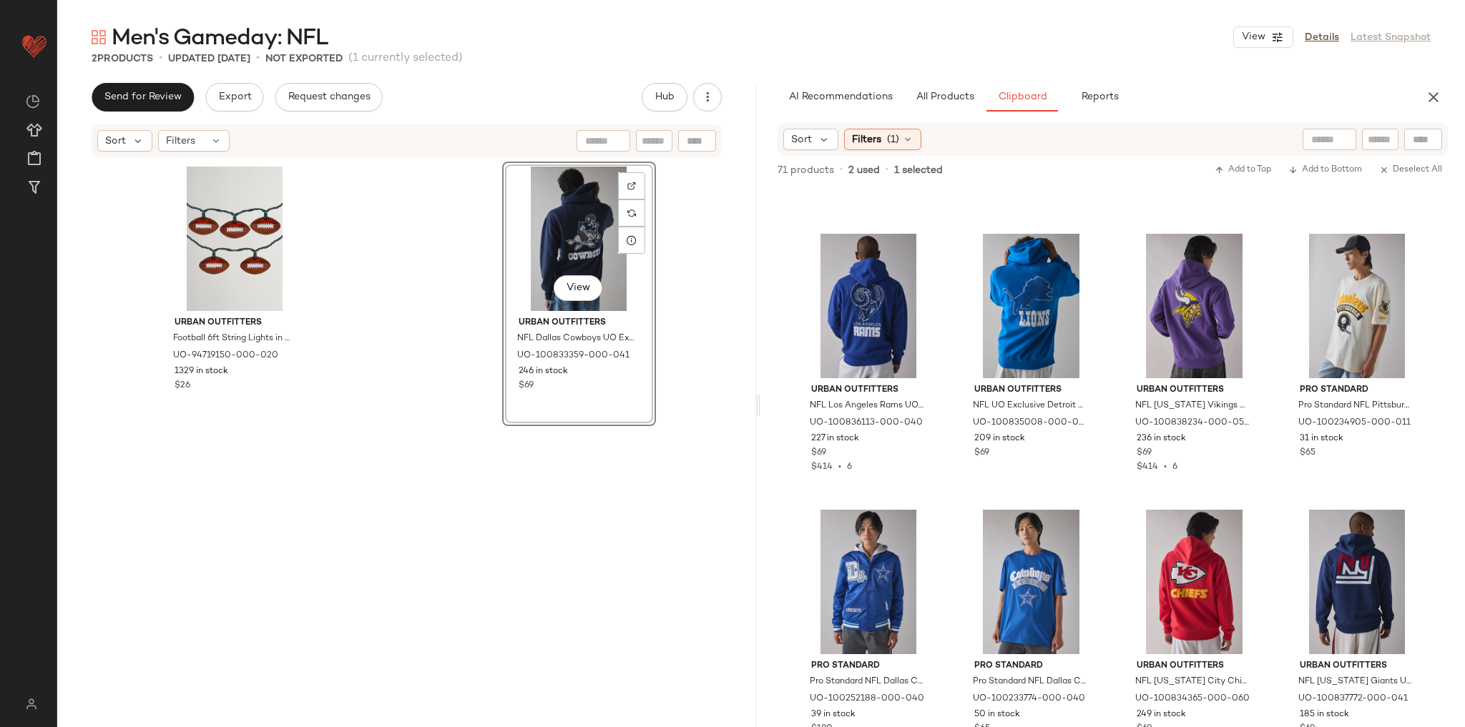
click at [690, 275] on div "Urban Outfitters Football 6ft String Lights in Brown at Urban Outfitters UO-947…" at bounding box center [406, 435] width 699 height 552
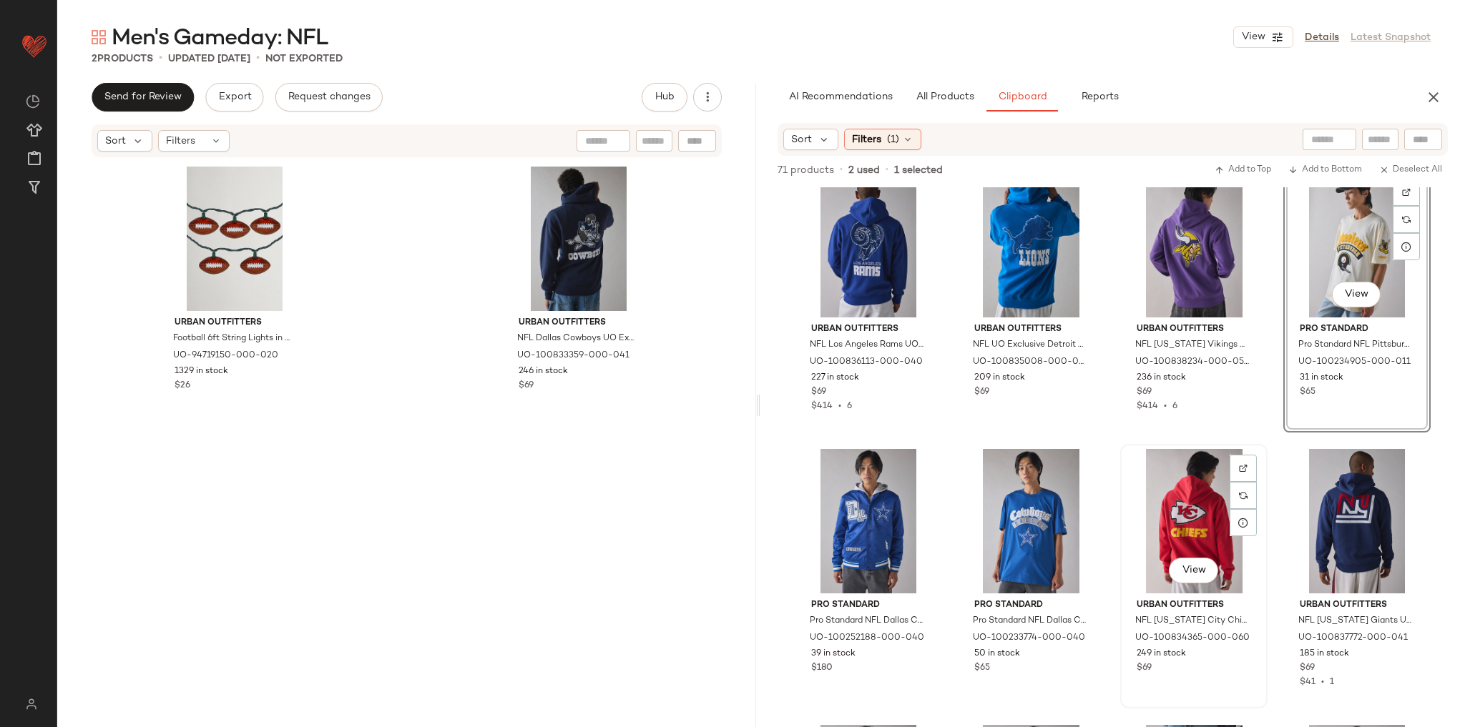
scroll to position [755, 0]
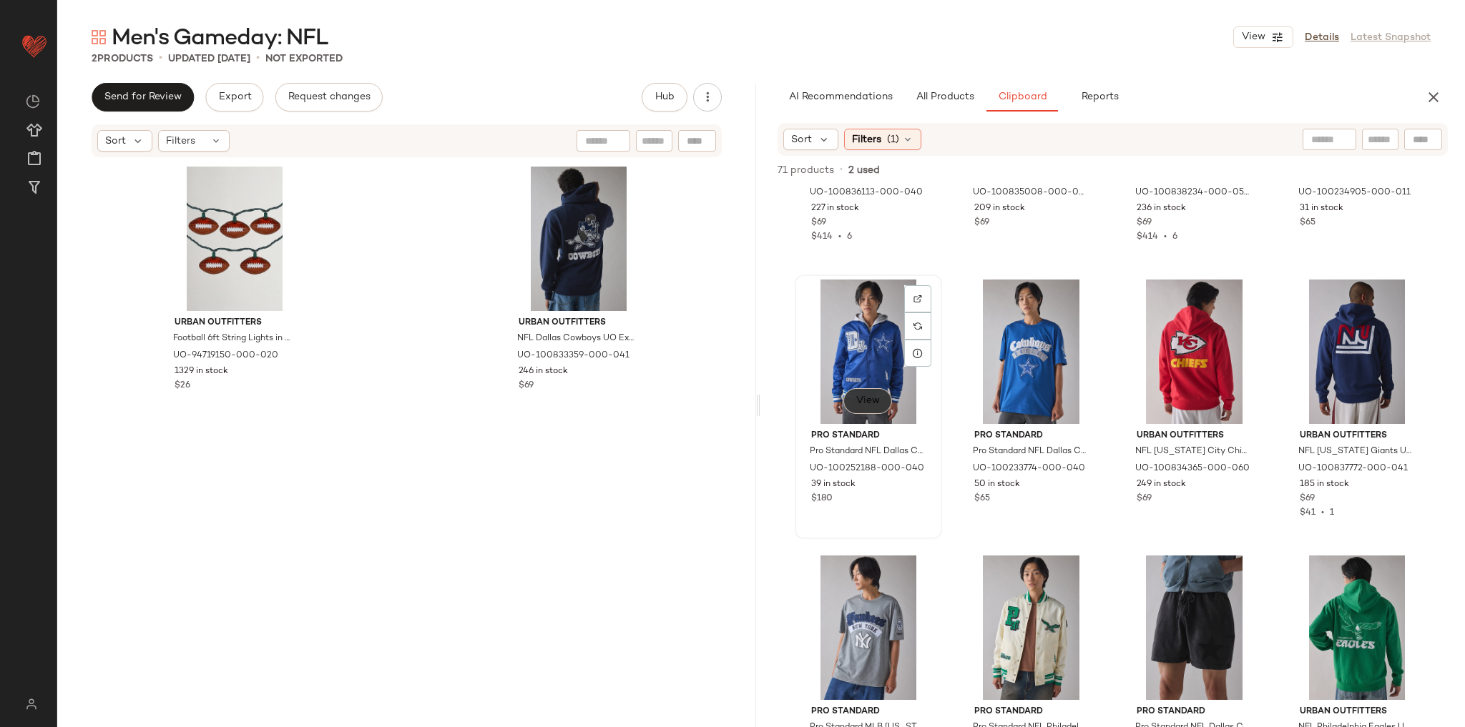
click at [874, 411] on button "View" at bounding box center [867, 401] width 49 height 26
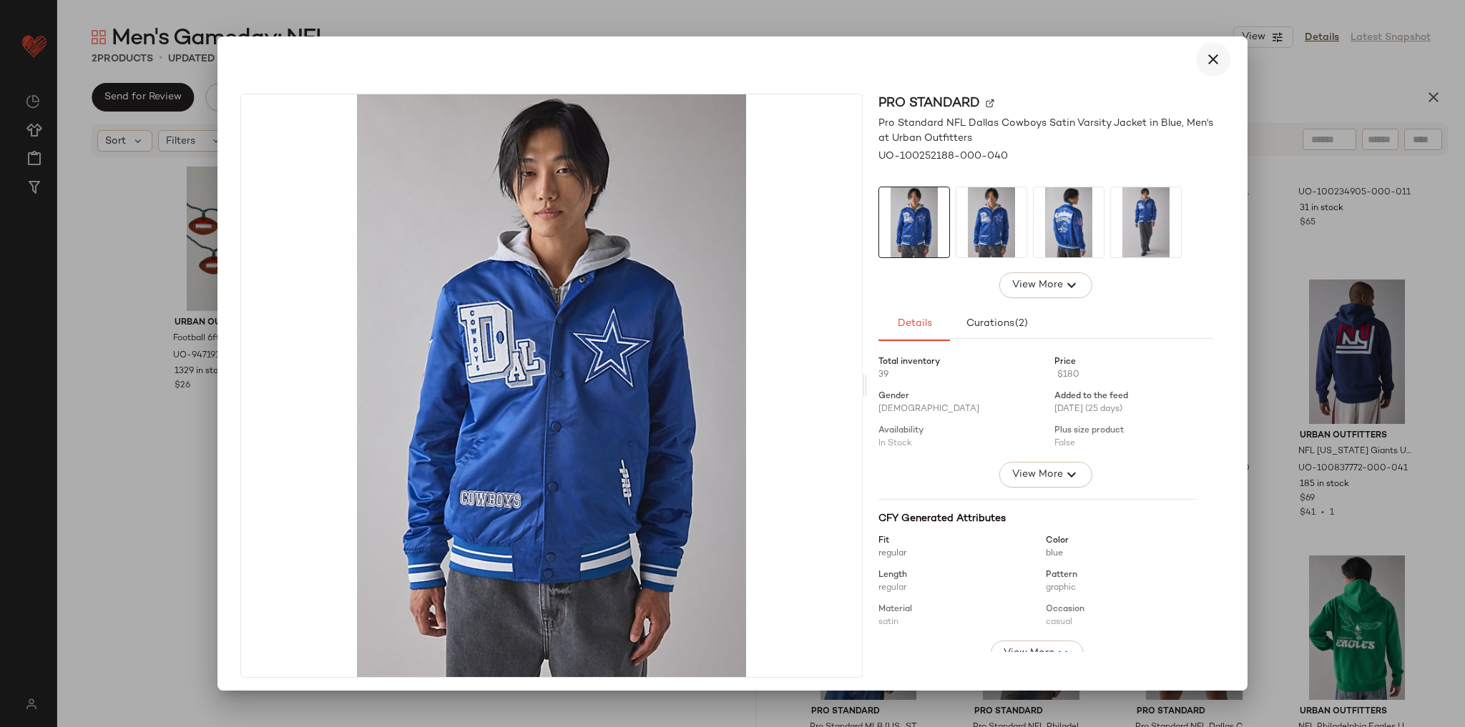
click at [1205, 62] on icon "button" at bounding box center [1213, 59] width 17 height 17
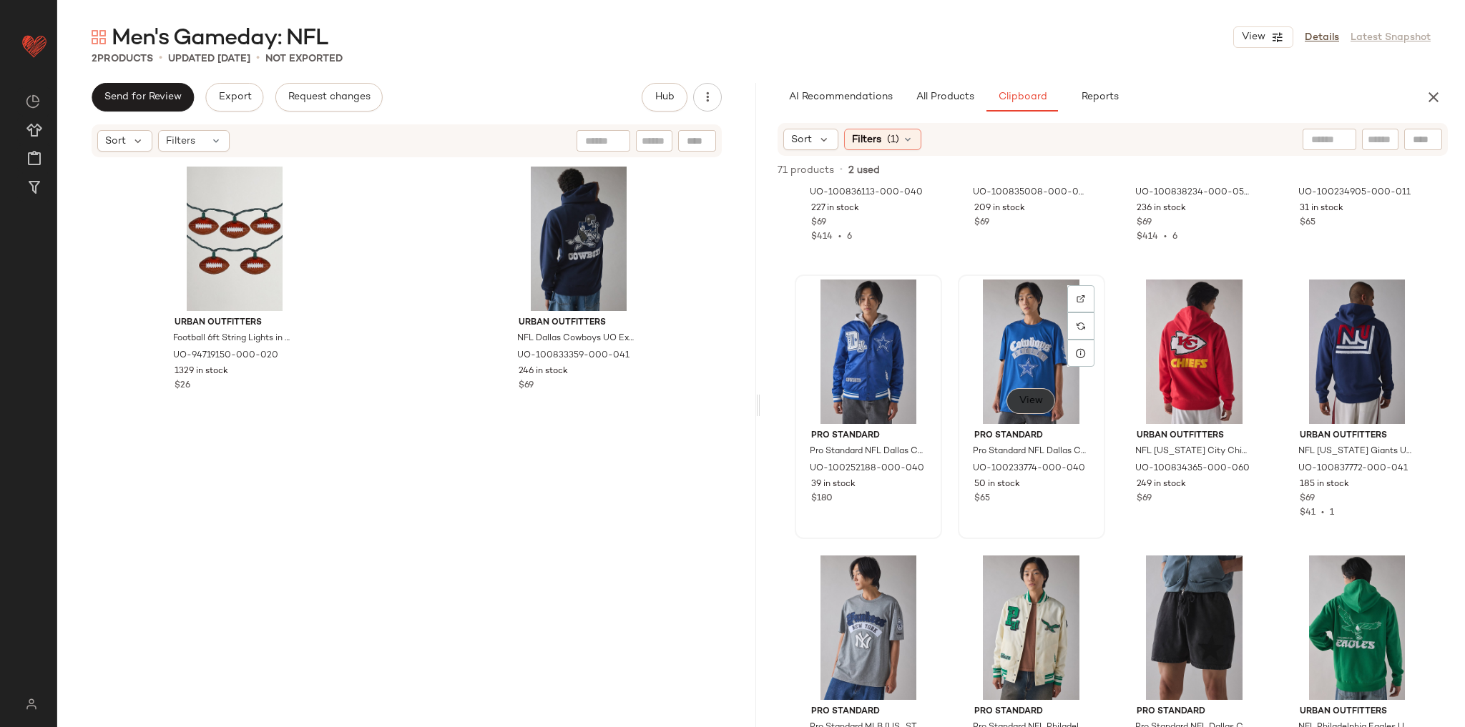
click at [1038, 403] on span "View" at bounding box center [1031, 401] width 24 height 11
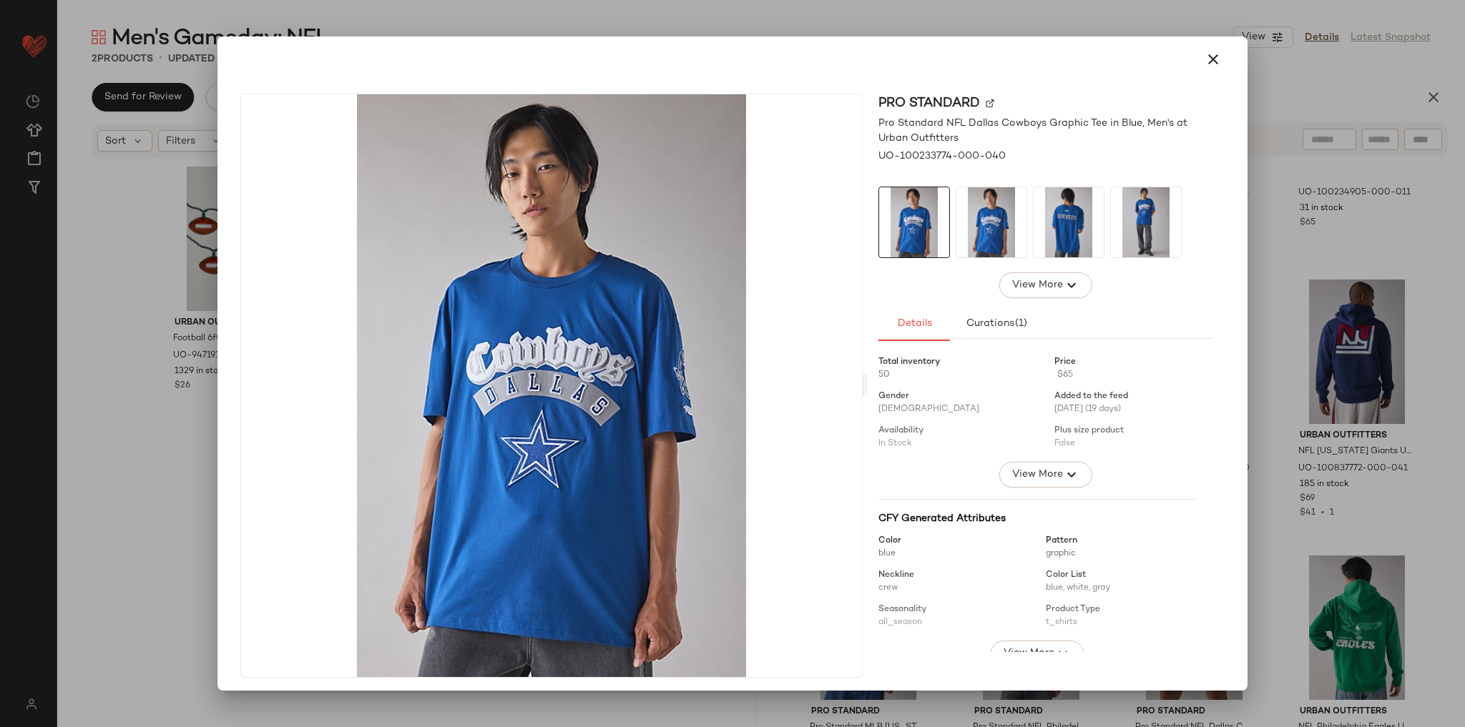
click at [1053, 223] on img at bounding box center [1069, 222] width 70 height 70
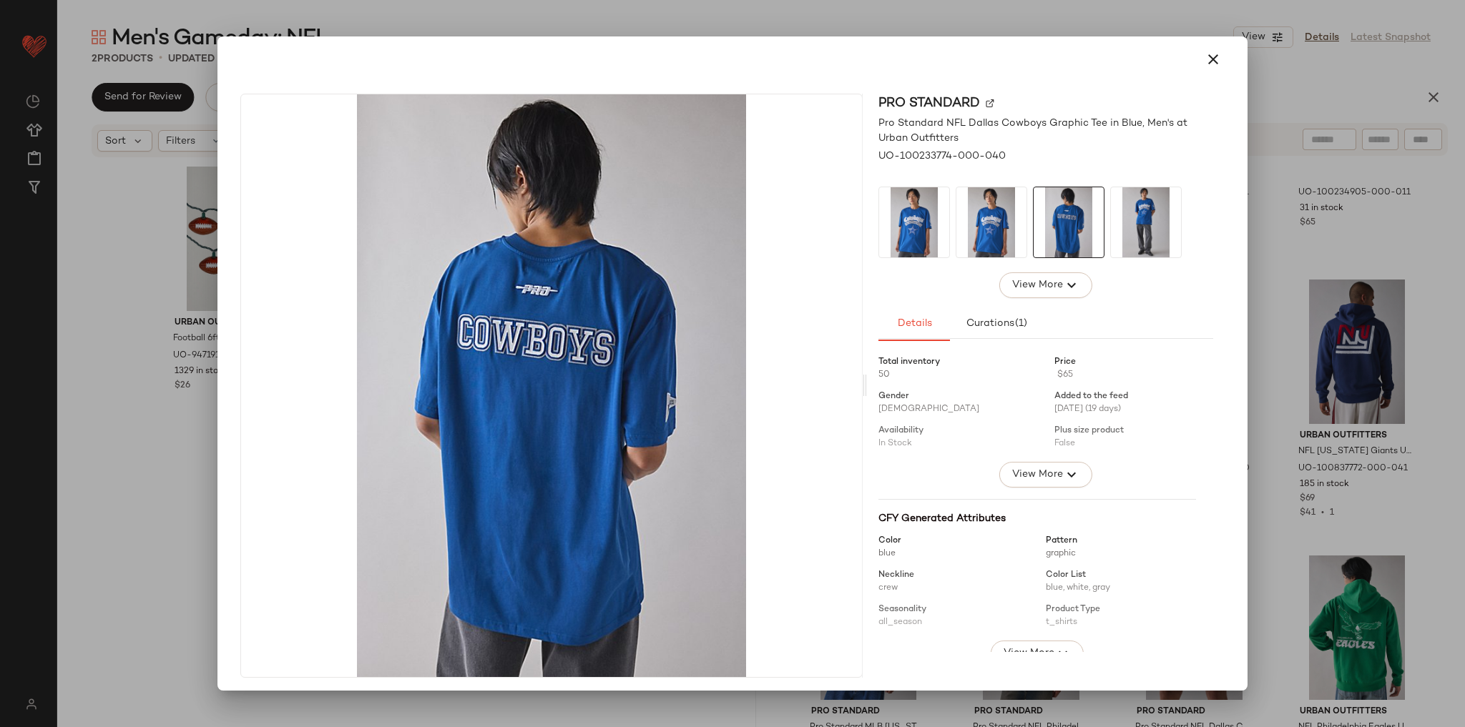
click at [900, 240] on img at bounding box center [914, 222] width 70 height 70
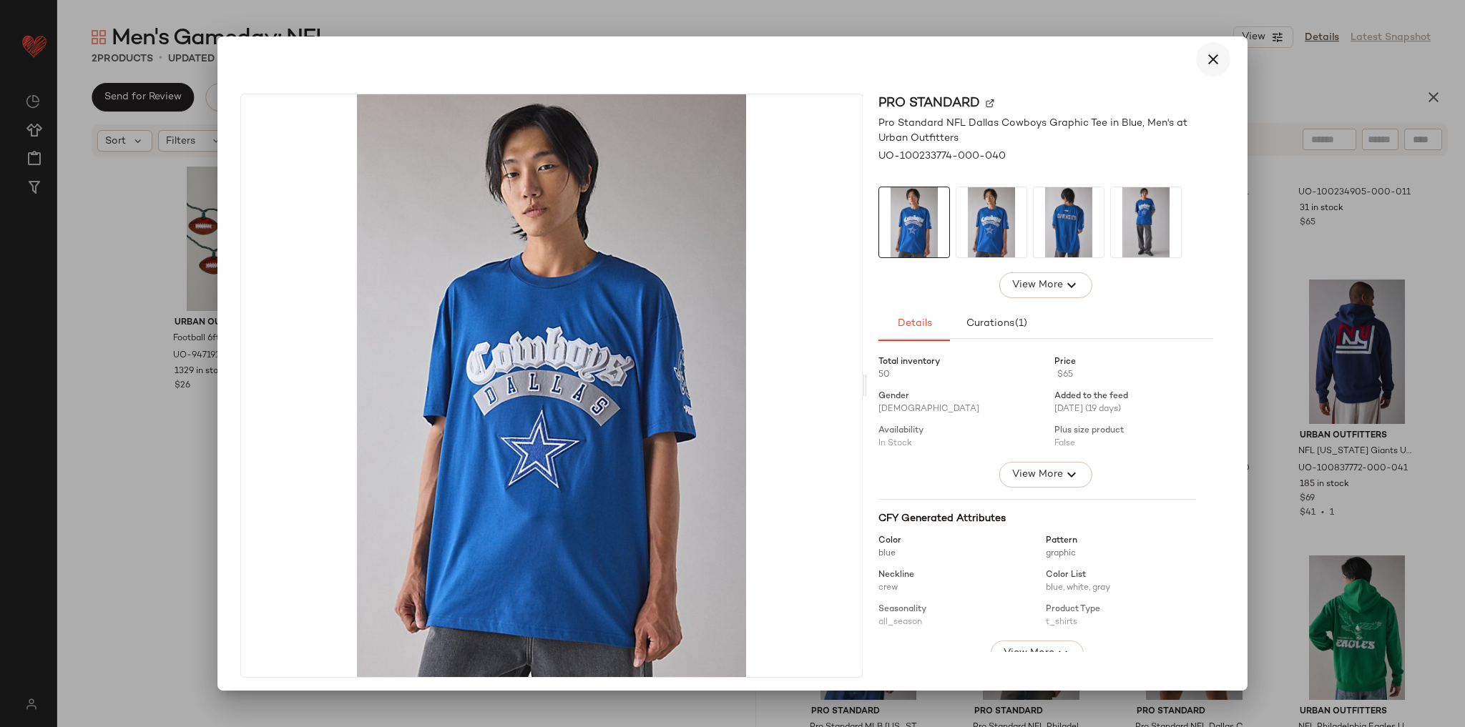
click at [1207, 69] on button "button" at bounding box center [1213, 59] width 34 height 34
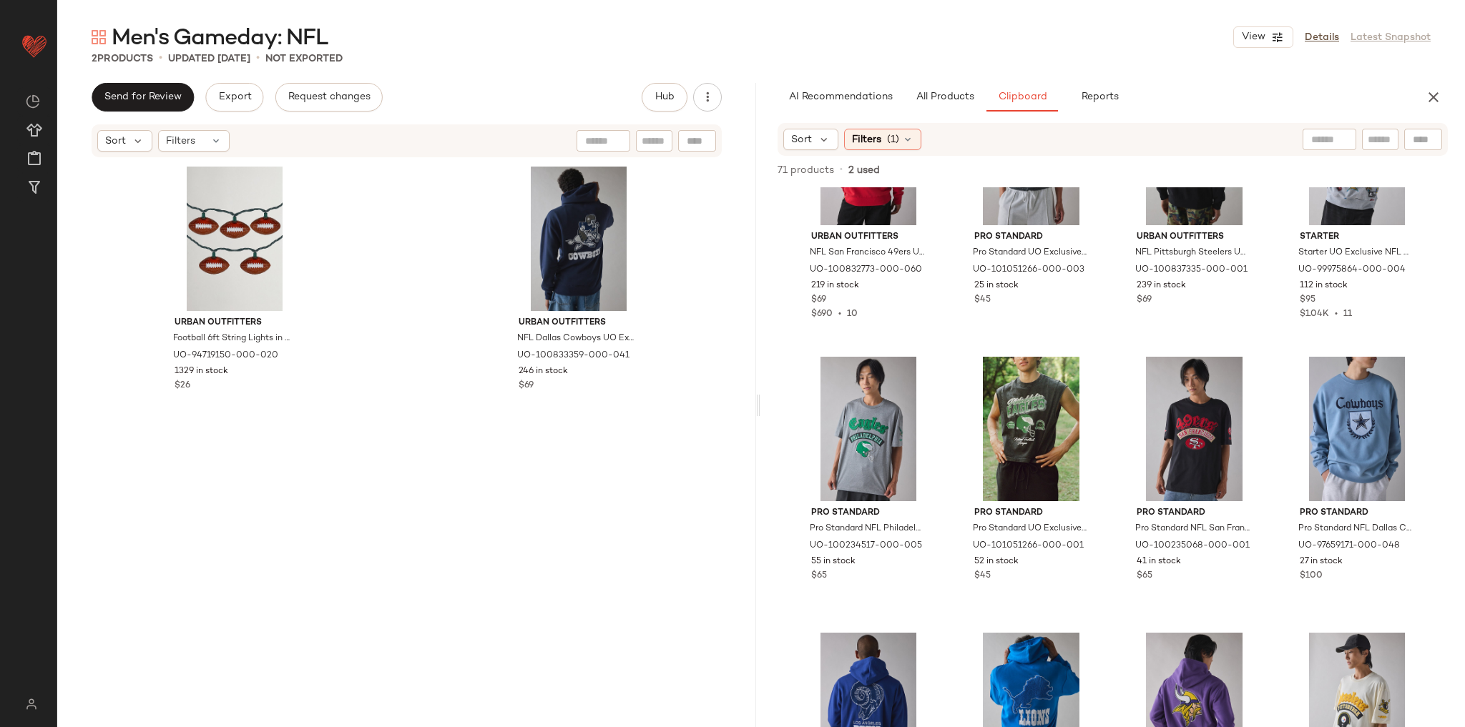
scroll to position [0, 0]
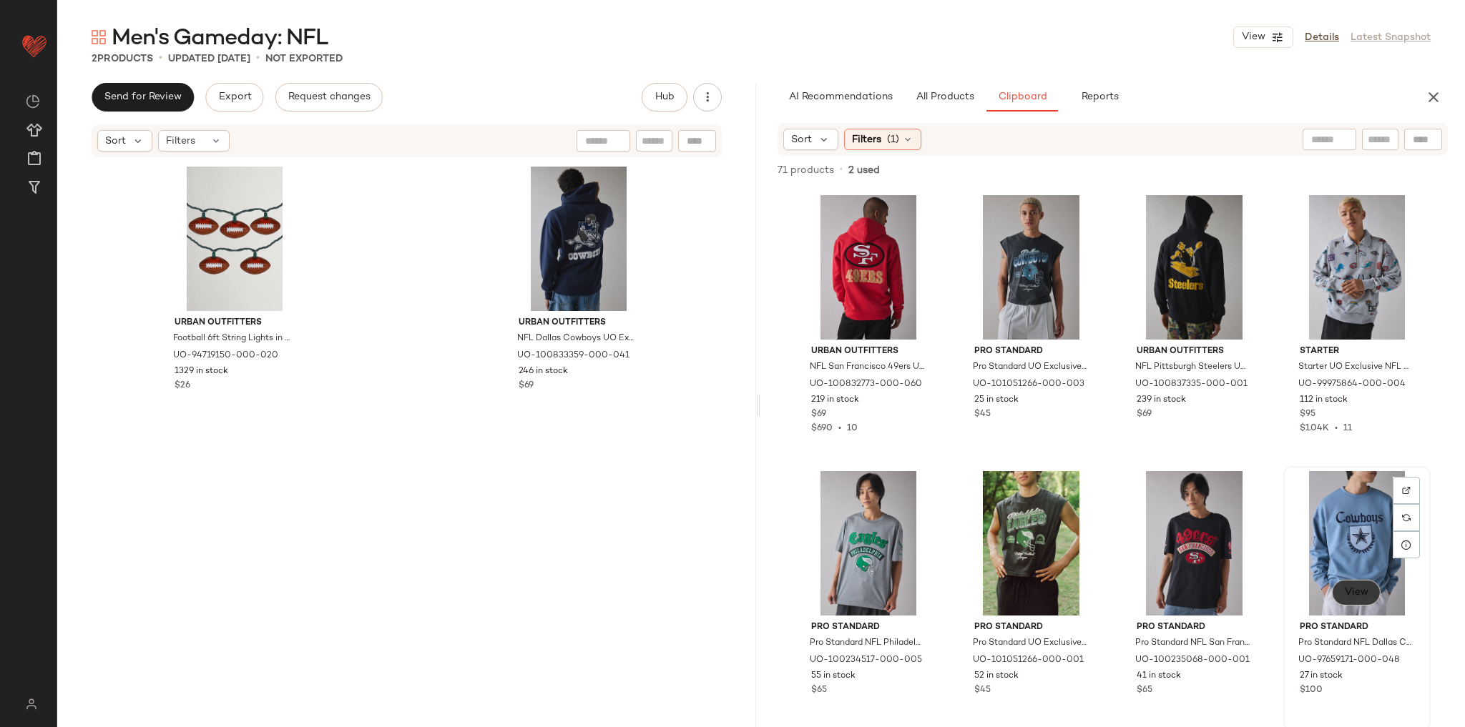
click at [1332, 595] on button "View" at bounding box center [1356, 593] width 49 height 26
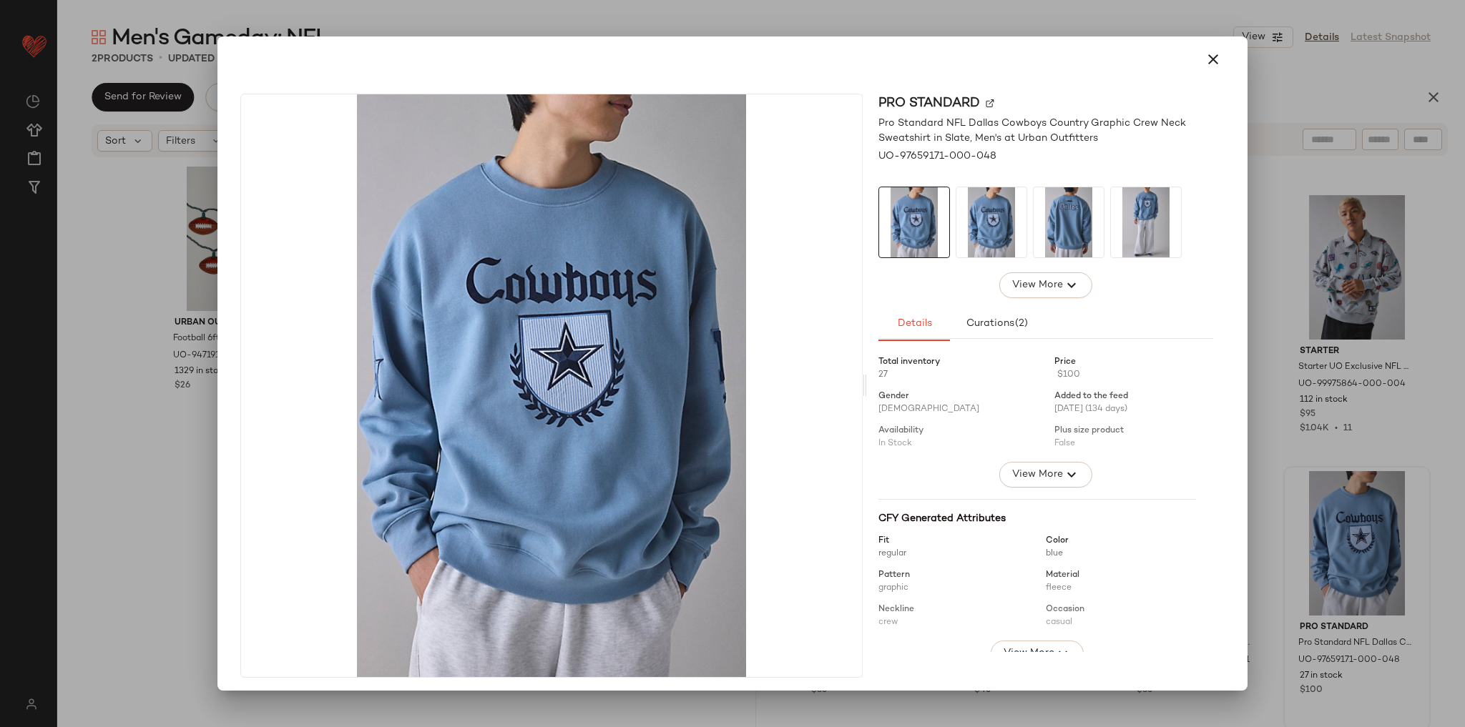
click at [1140, 229] on img at bounding box center [1146, 222] width 70 height 70
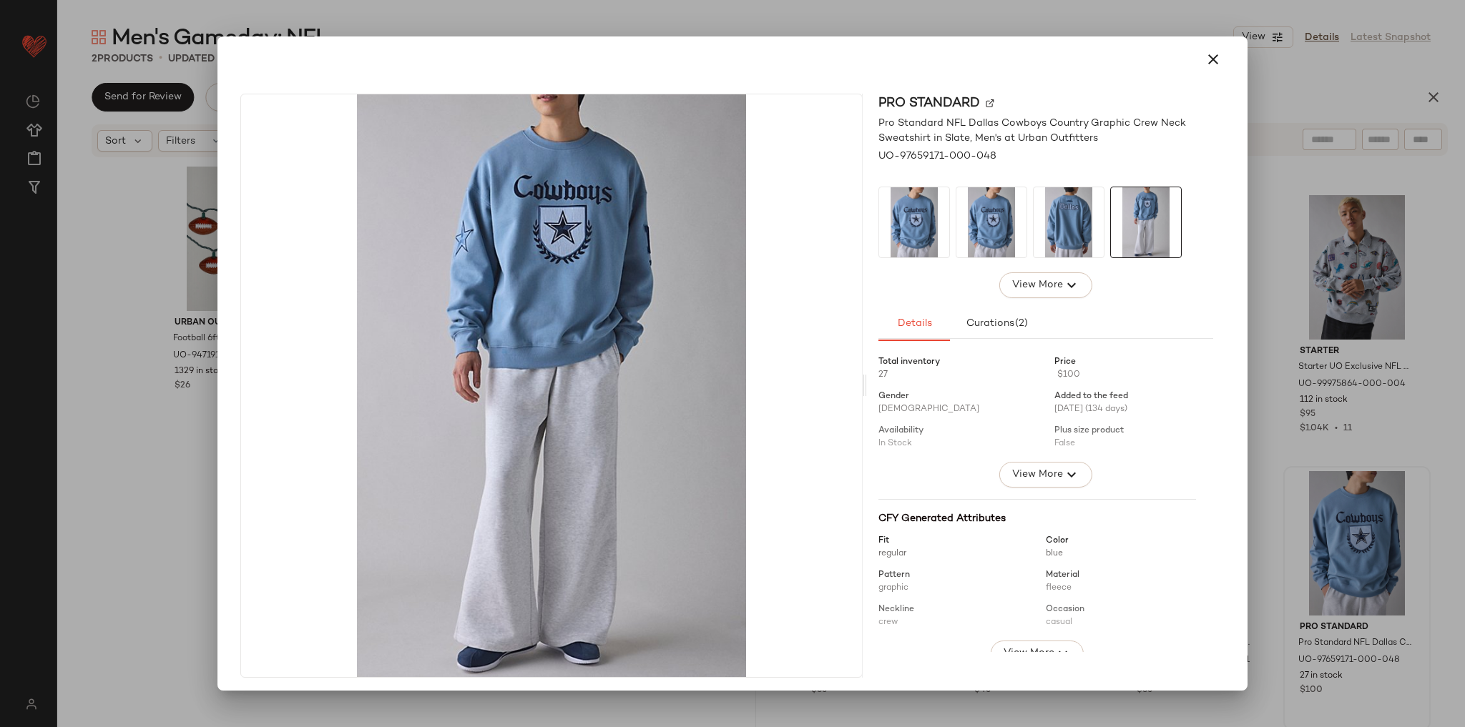
click at [1059, 242] on img at bounding box center [1069, 222] width 70 height 70
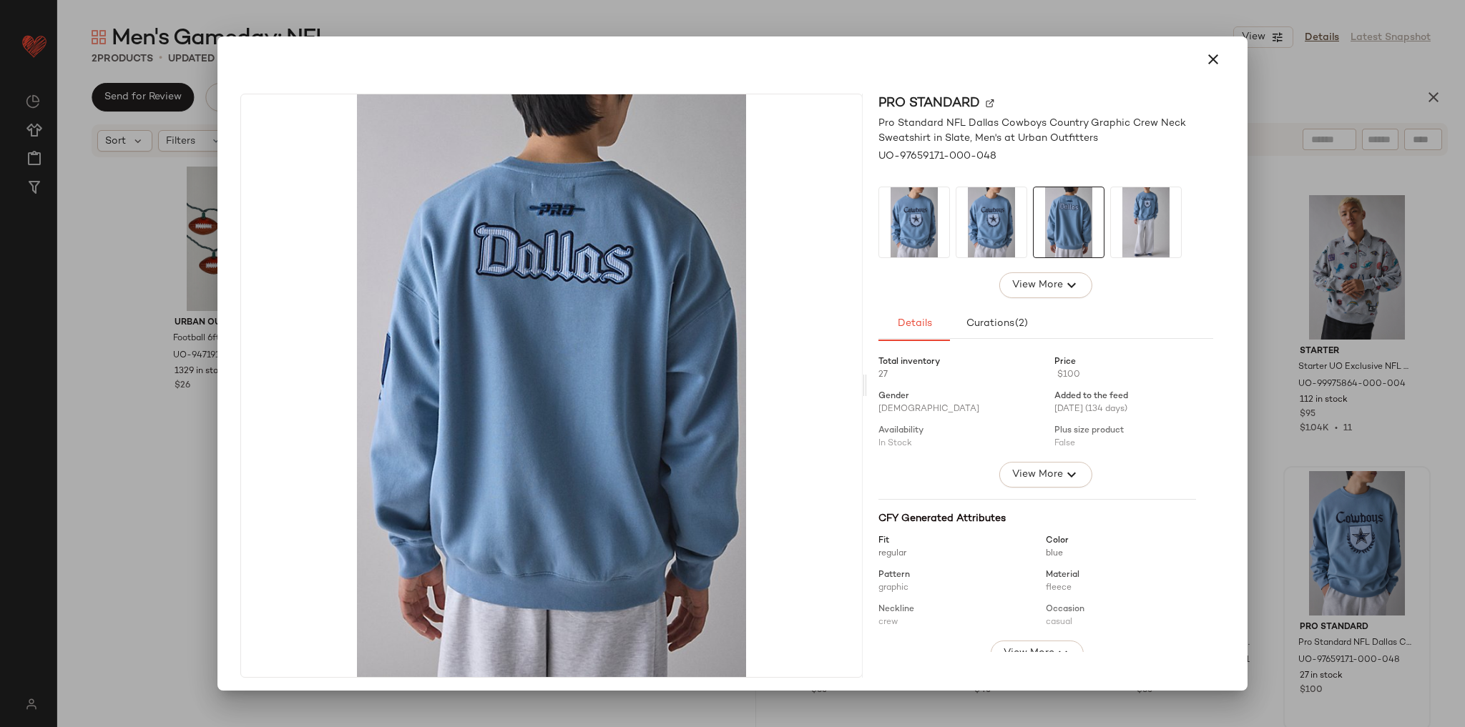
click at [916, 244] on img at bounding box center [914, 222] width 70 height 70
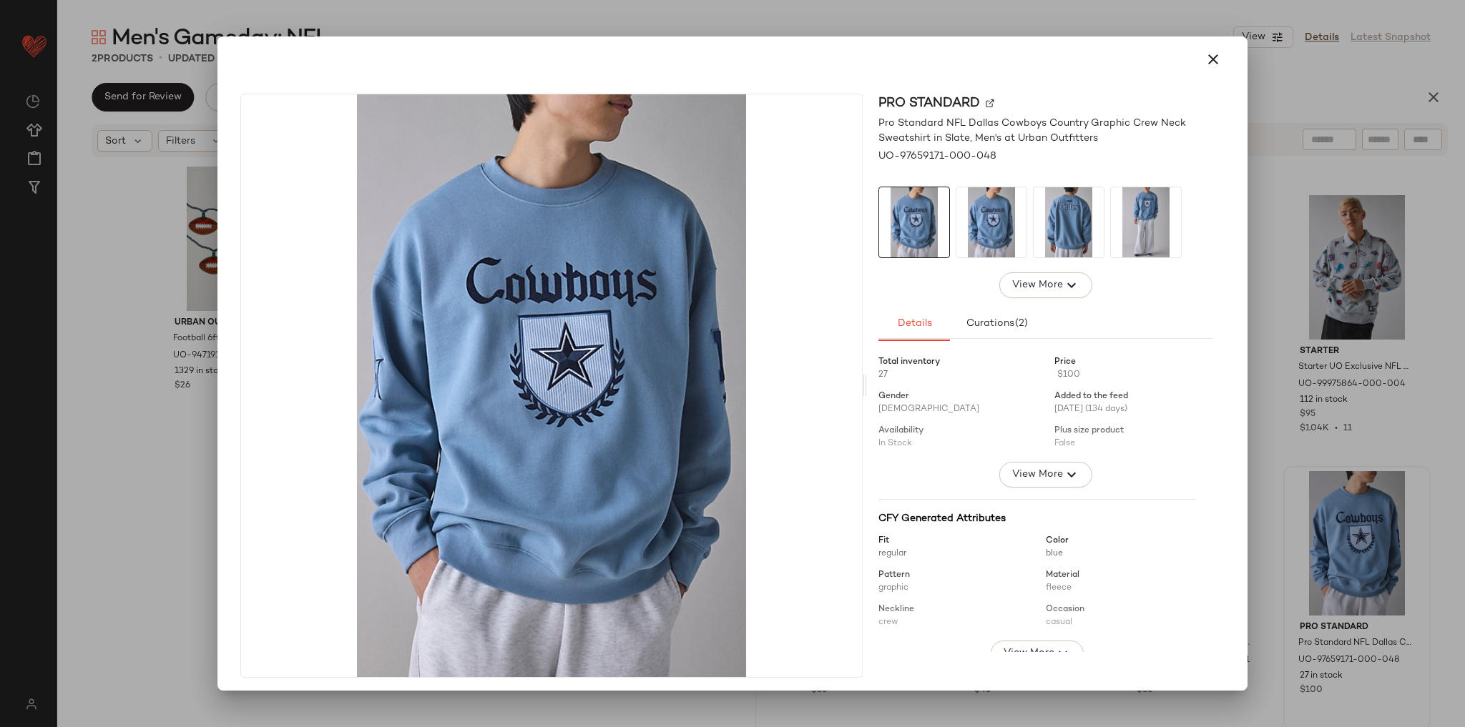
click at [1305, 150] on div at bounding box center [732, 363] width 1465 height 727
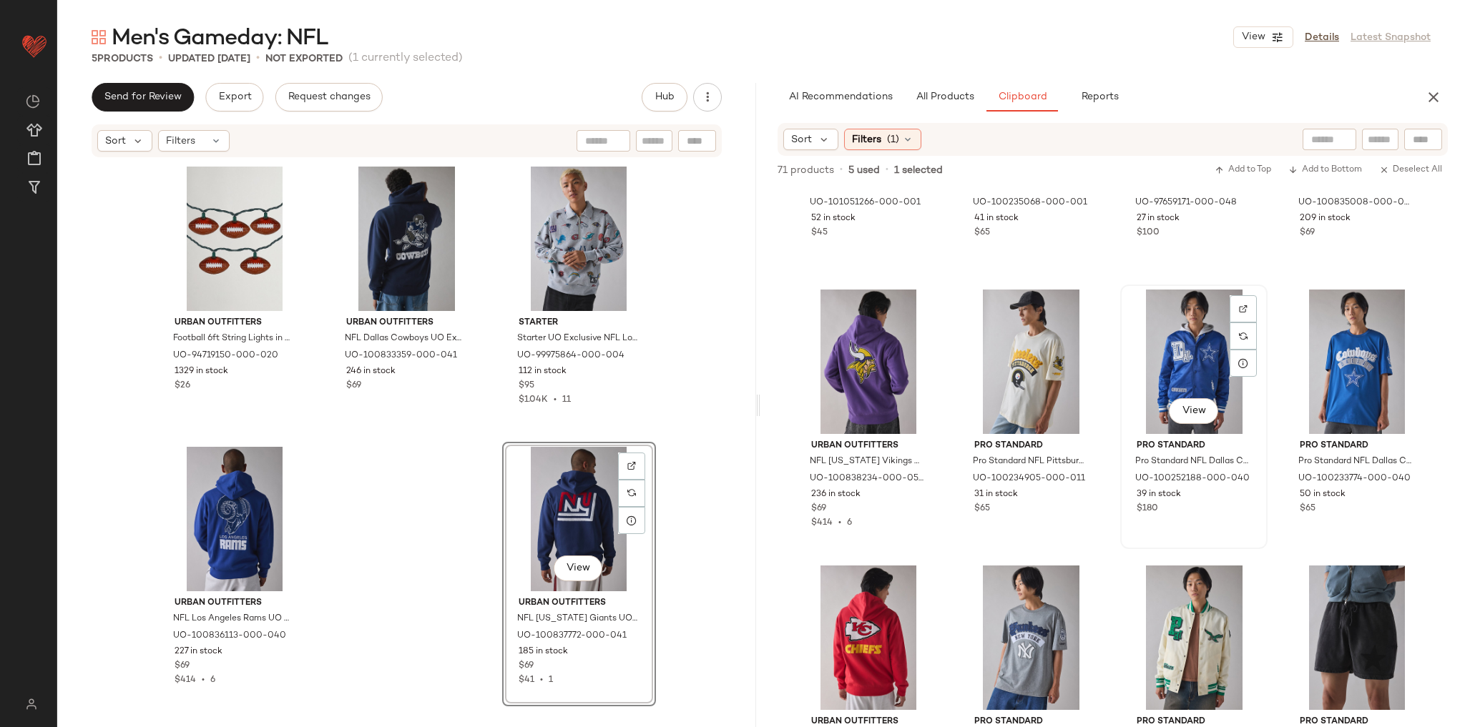
scroll to position [526, 0]
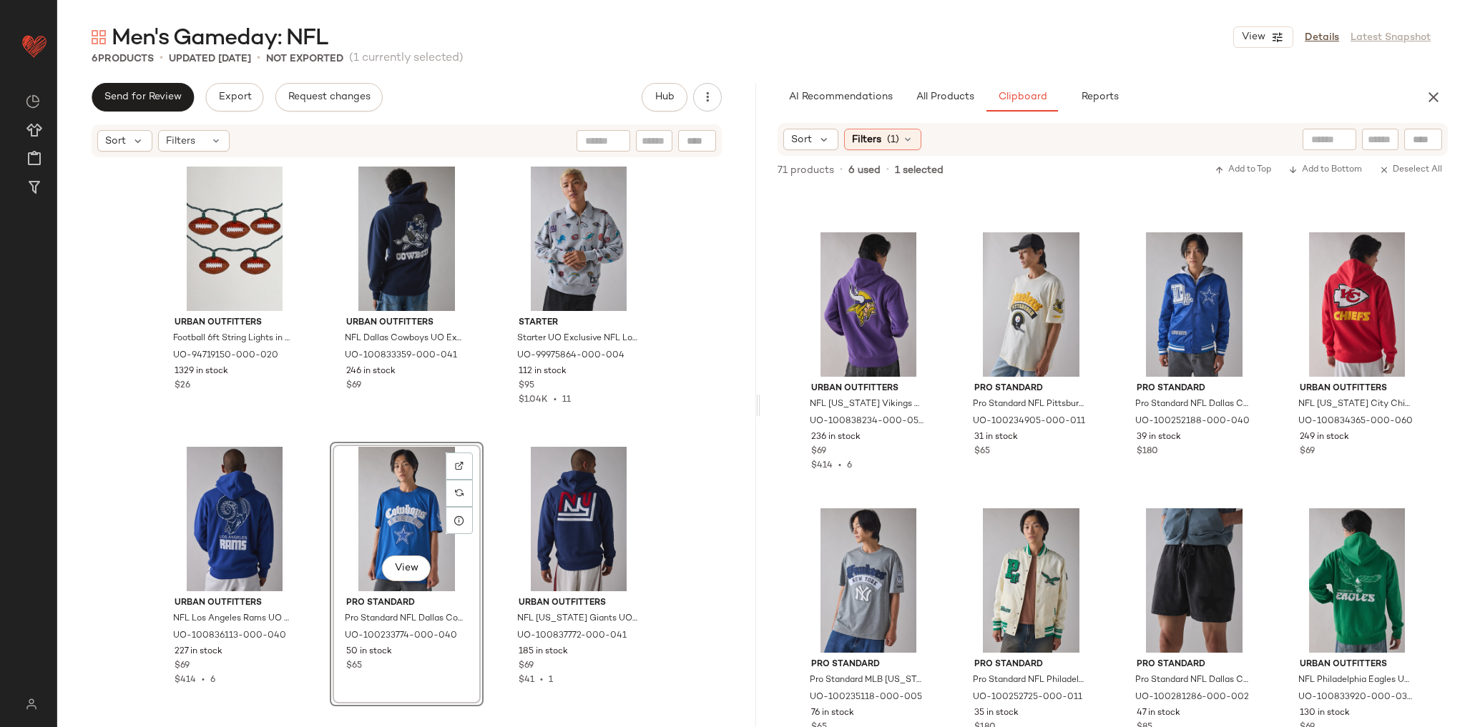
click at [671, 442] on div "Urban Outfitters Football 6ft String Lights in Brown at Urban Outfitters UO-947…" at bounding box center [406, 435] width 699 height 552
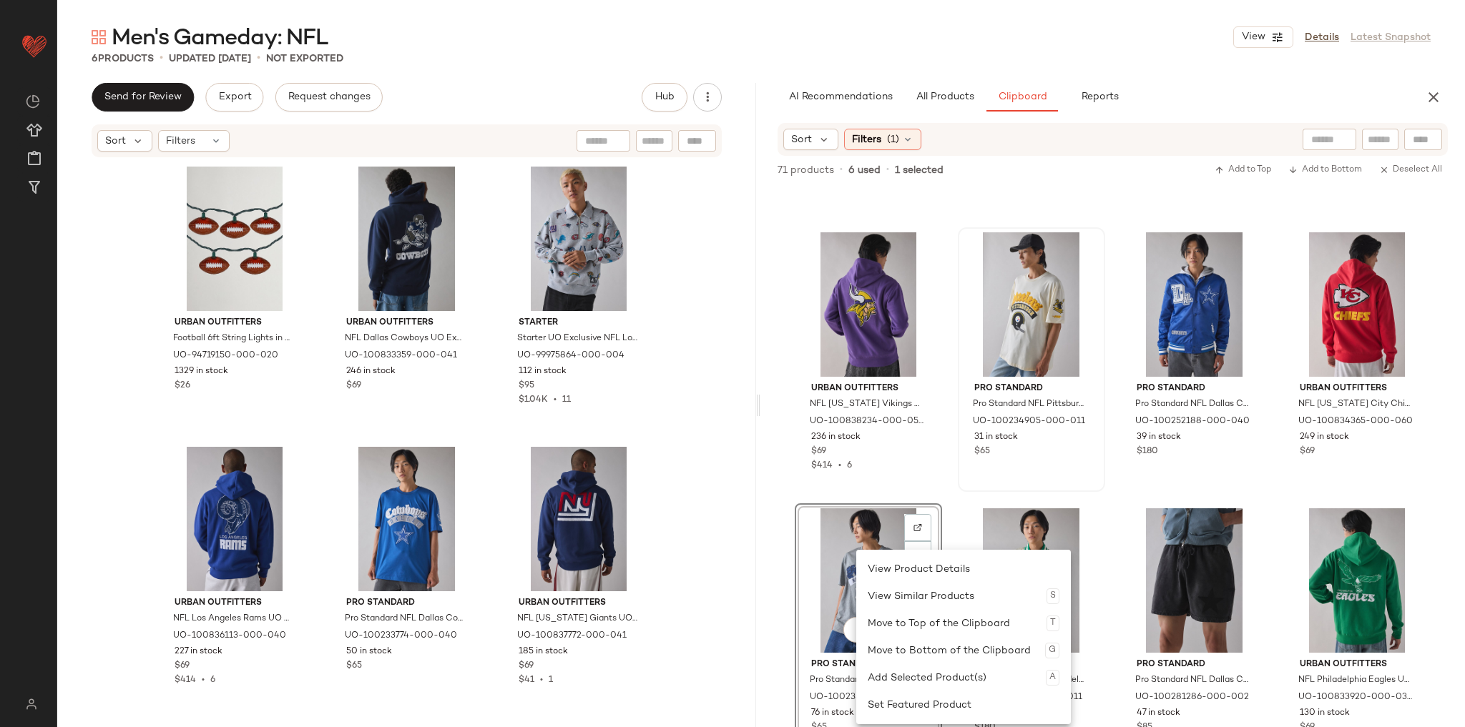
click at [959, 486] on div "Pro Standard Pro Standard NFL Pittsburgh Steelers Graphic Tee in Ivory, Men's a…" at bounding box center [1031, 360] width 144 height 262
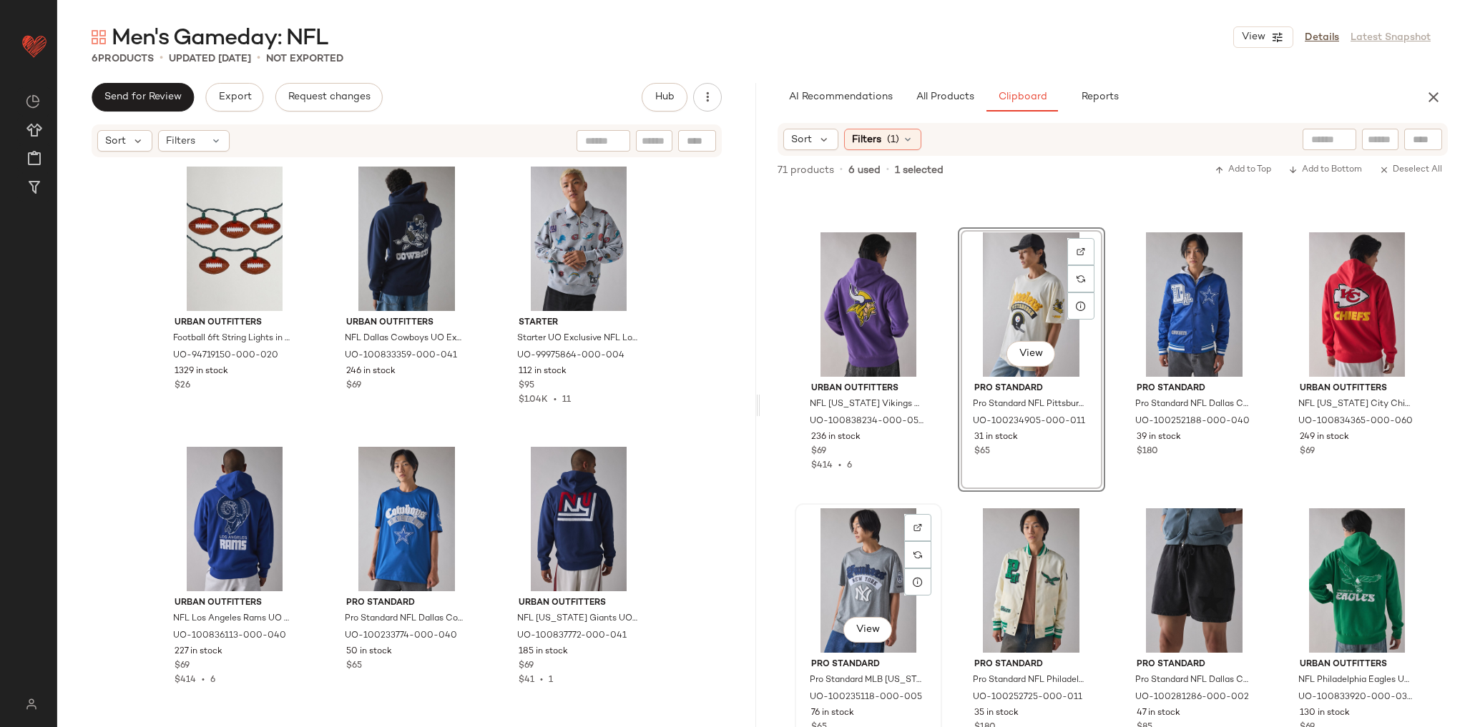
click at [876, 540] on div "View" at bounding box center [868, 581] width 137 height 144
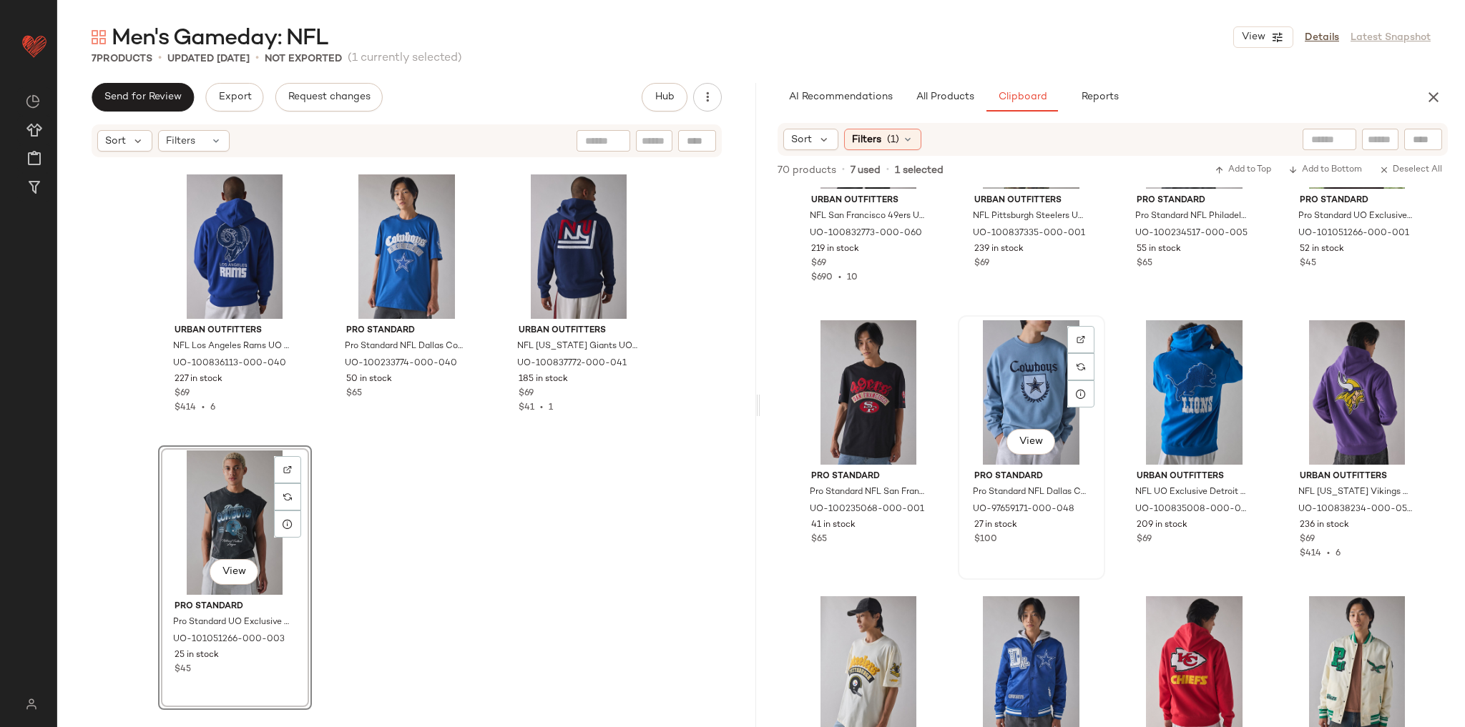
scroll to position [229, 0]
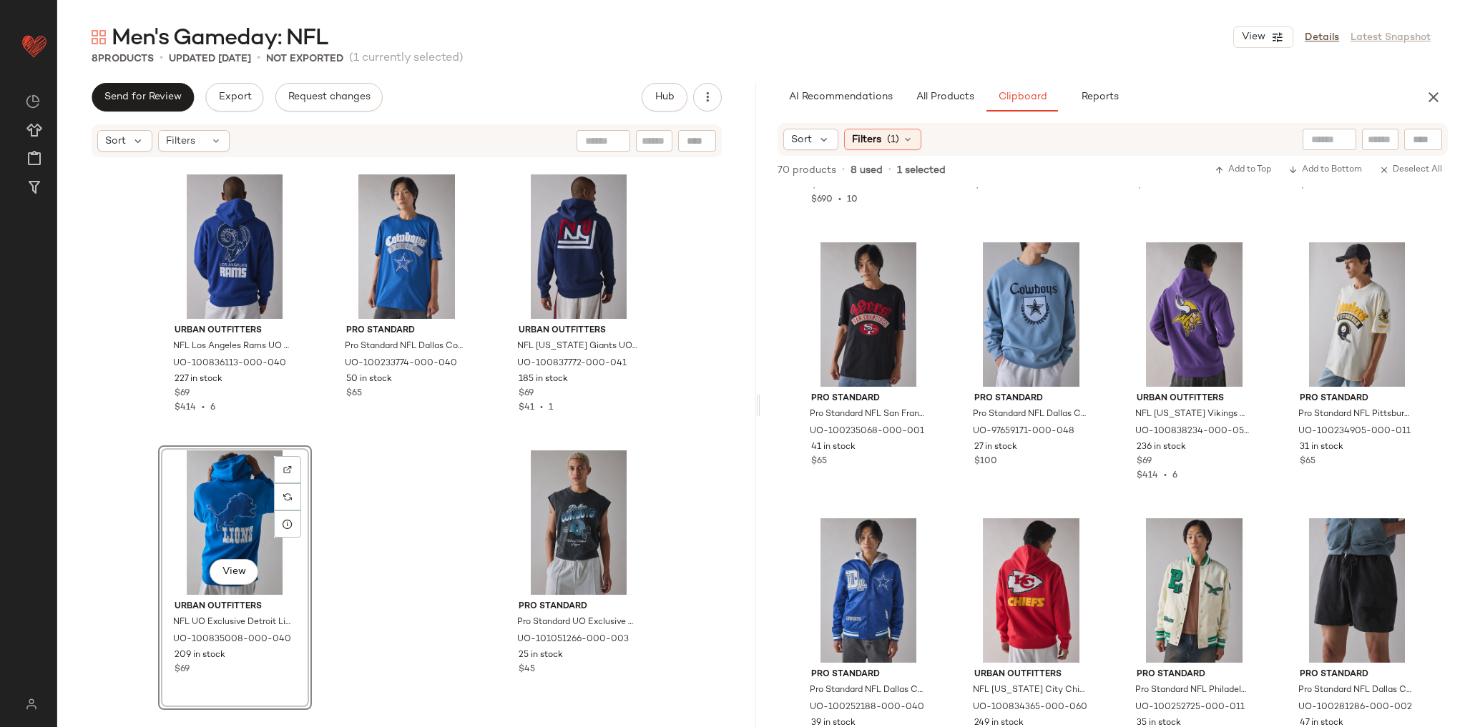
click at [665, 439] on div "Urban Outfitters Football 6ft String Lights in Brown at Urban Outfitters UO-947…" at bounding box center [406, 435] width 699 height 552
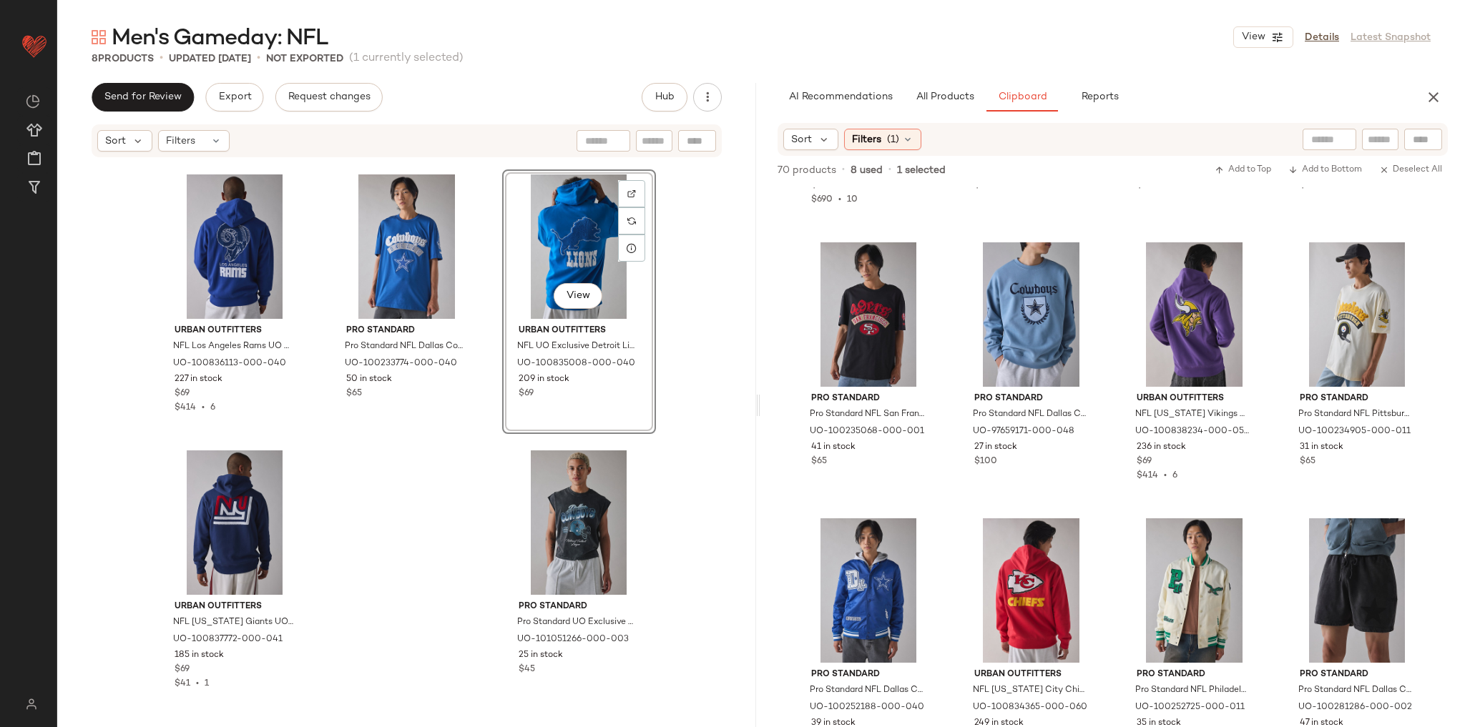
click at [662, 402] on div "Urban Outfitters Football 6ft String Lights in Brown at Urban Outfitters UO-947…" at bounding box center [406, 435] width 699 height 552
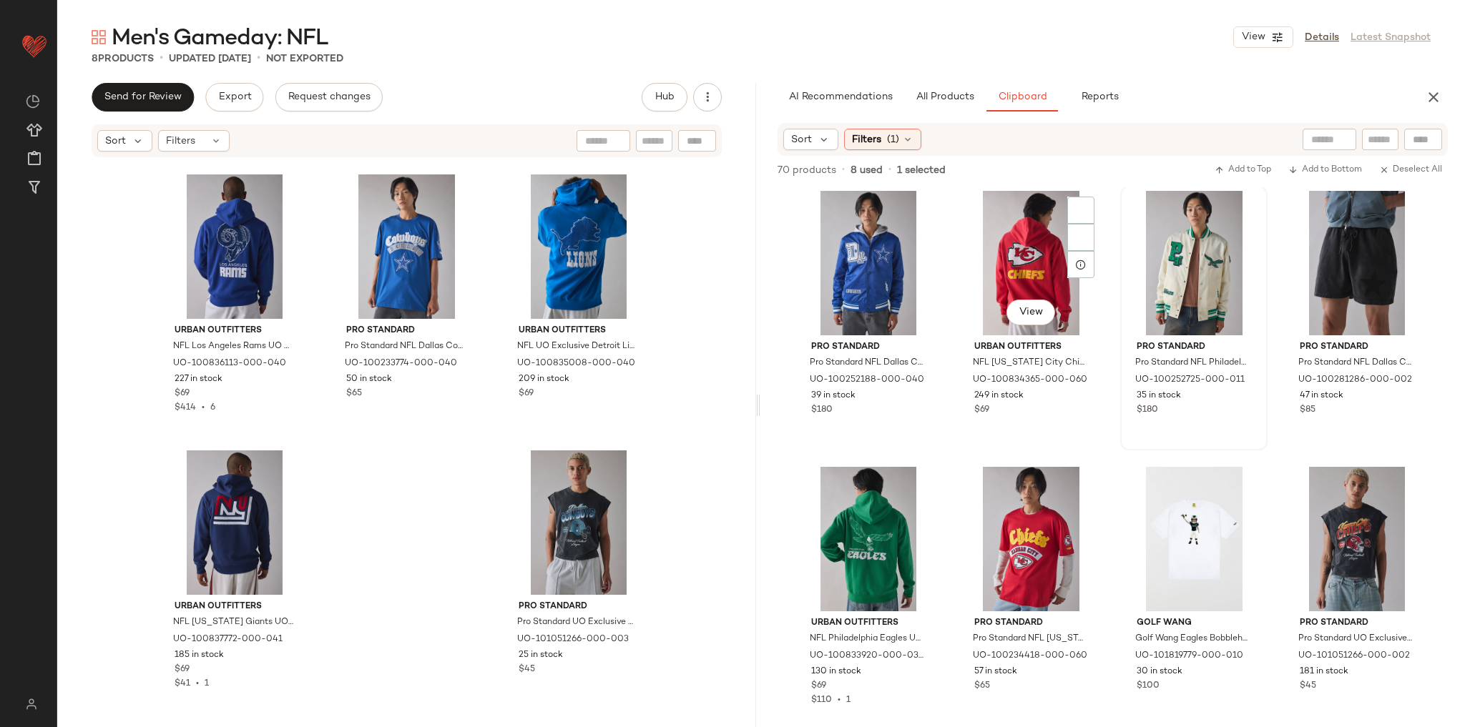
scroll to position [469, 0]
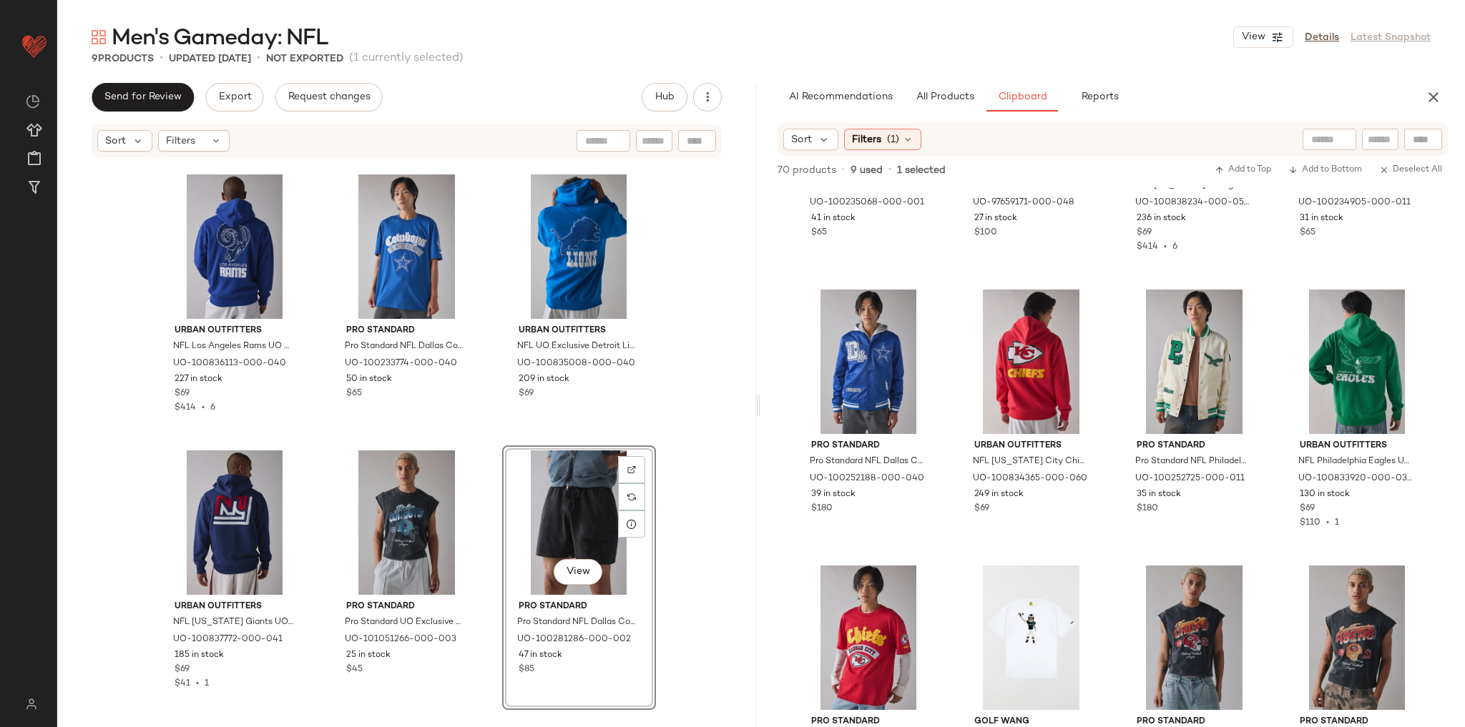
click at [691, 411] on div "Urban Outfitters Football 6ft String Lights in Brown at Urban Outfitters UO-947…" at bounding box center [406, 435] width 699 height 552
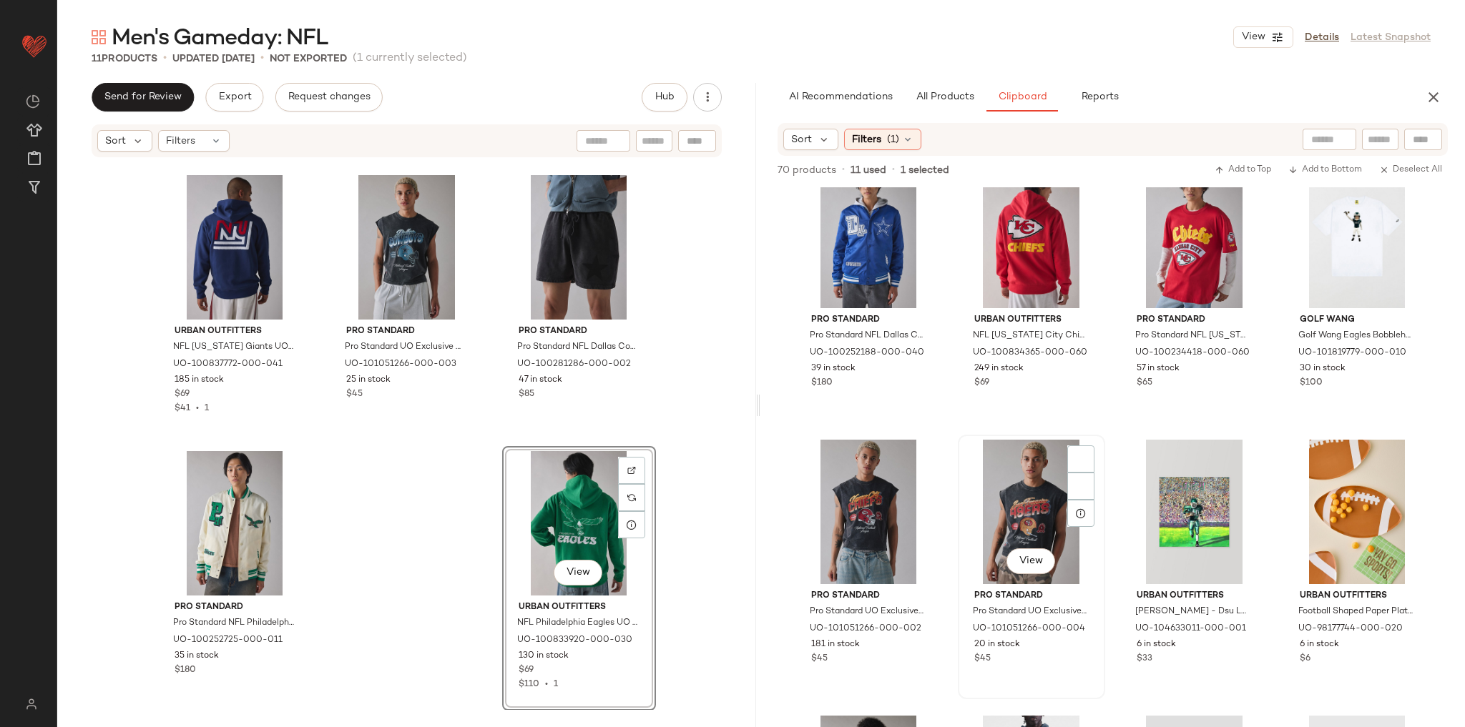
scroll to position [641, 0]
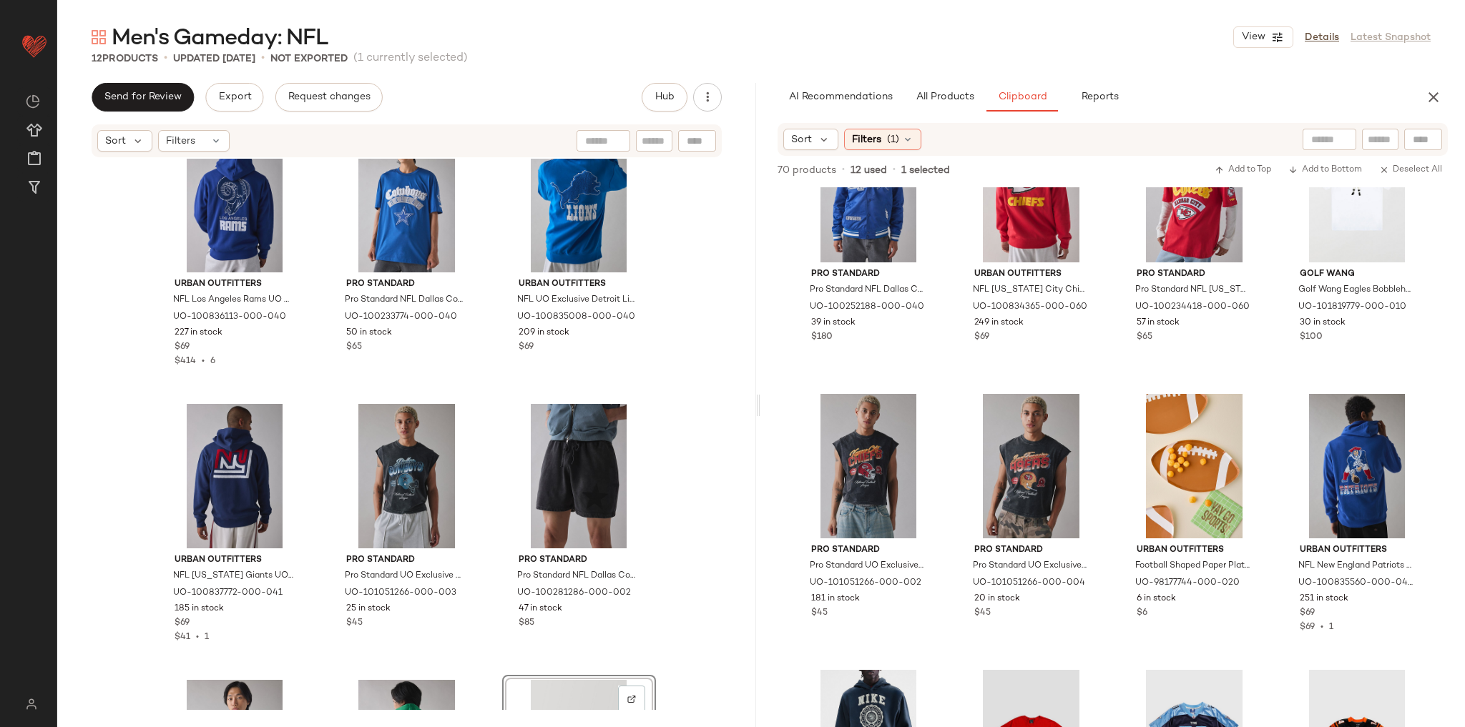
click at [674, 494] on div "Urban Outfitters NFL Los Angeles Rams UO Exclusive Chenille Patch Hoodie Sweats…" at bounding box center [406, 435] width 699 height 552
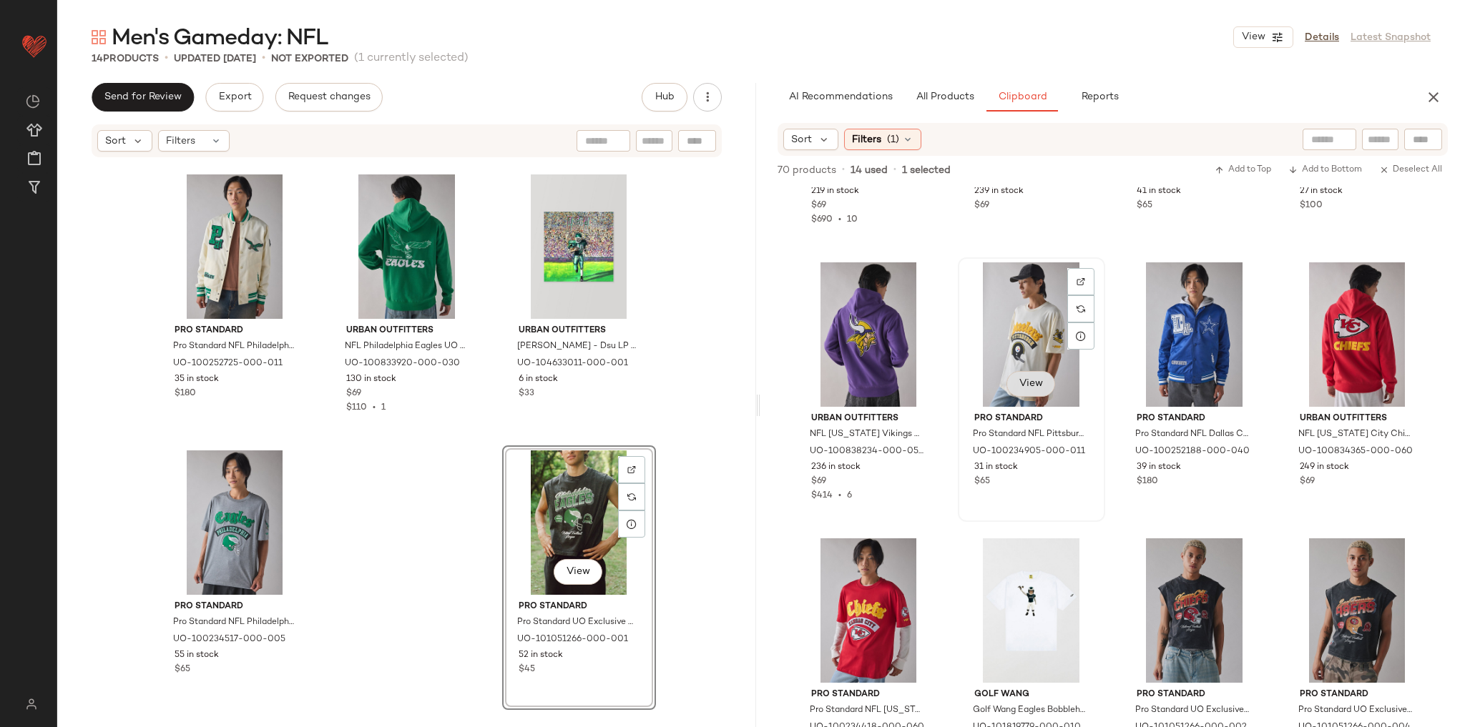
scroll to position [229, 0]
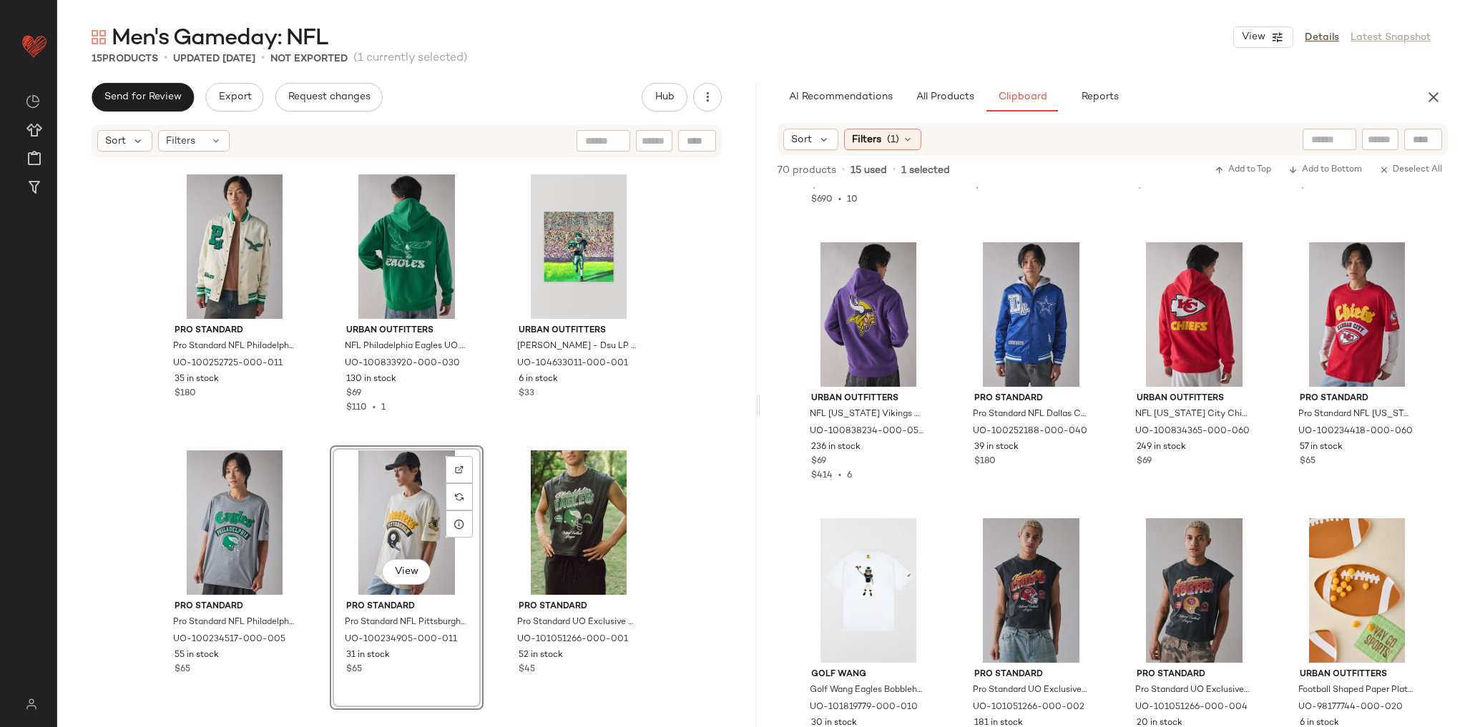
click at [672, 431] on div "Urban Outfitters NFL New York Giants UO Exclusive Chenille Patch Hoodie Sweatsh…" at bounding box center [406, 435] width 699 height 552
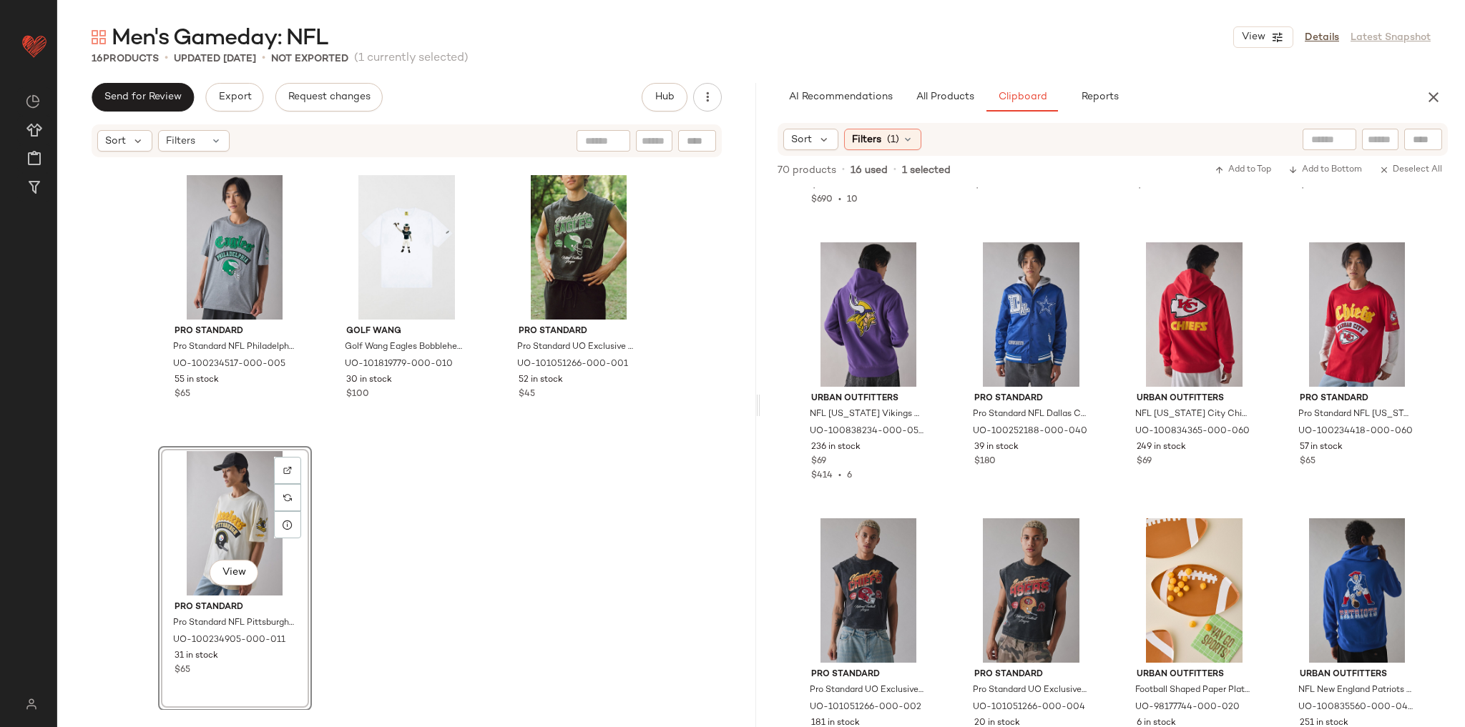
scroll to position [1107, 0]
click at [585, 547] on div "Pro Standard Pro Standard NFL Philadelphia Eagles Satin Varsity Jacket in Ivory…" at bounding box center [406, 435] width 699 height 552
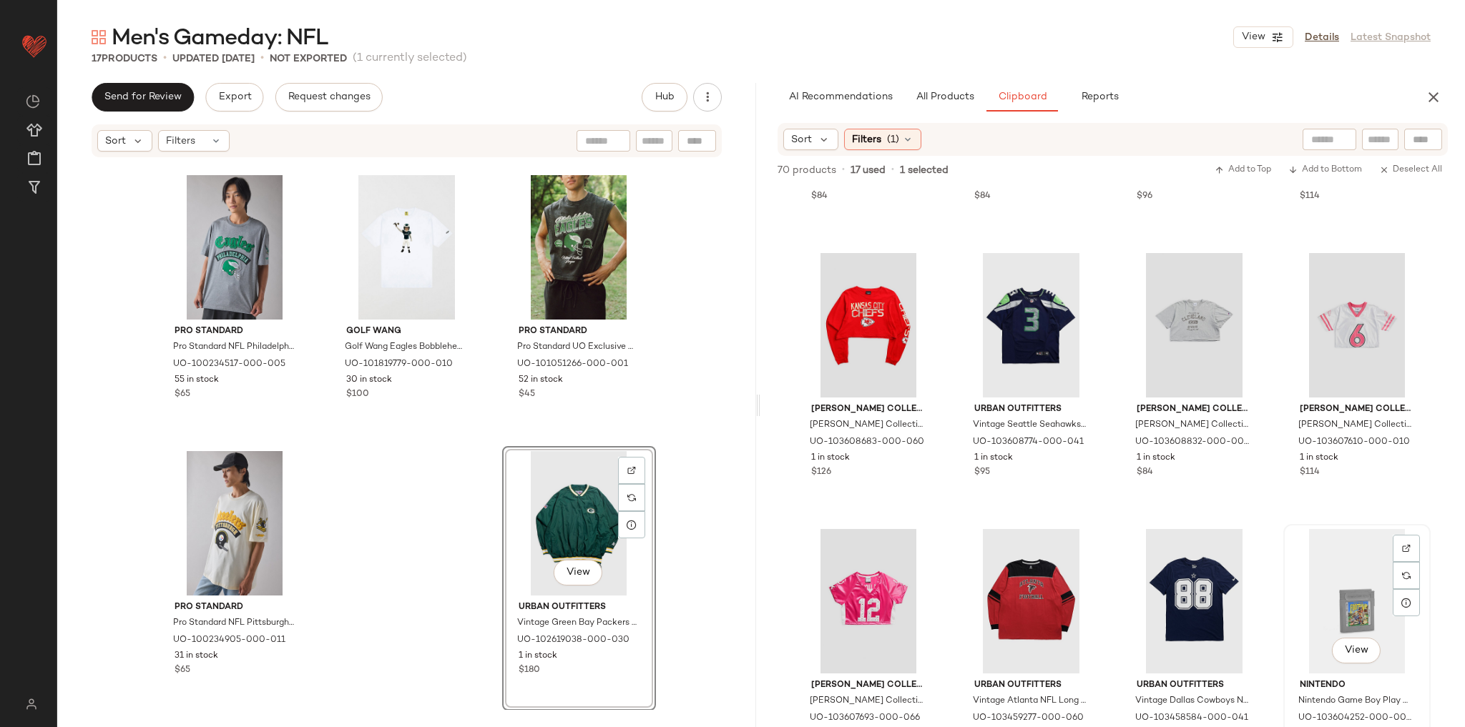
scroll to position [1898, 0]
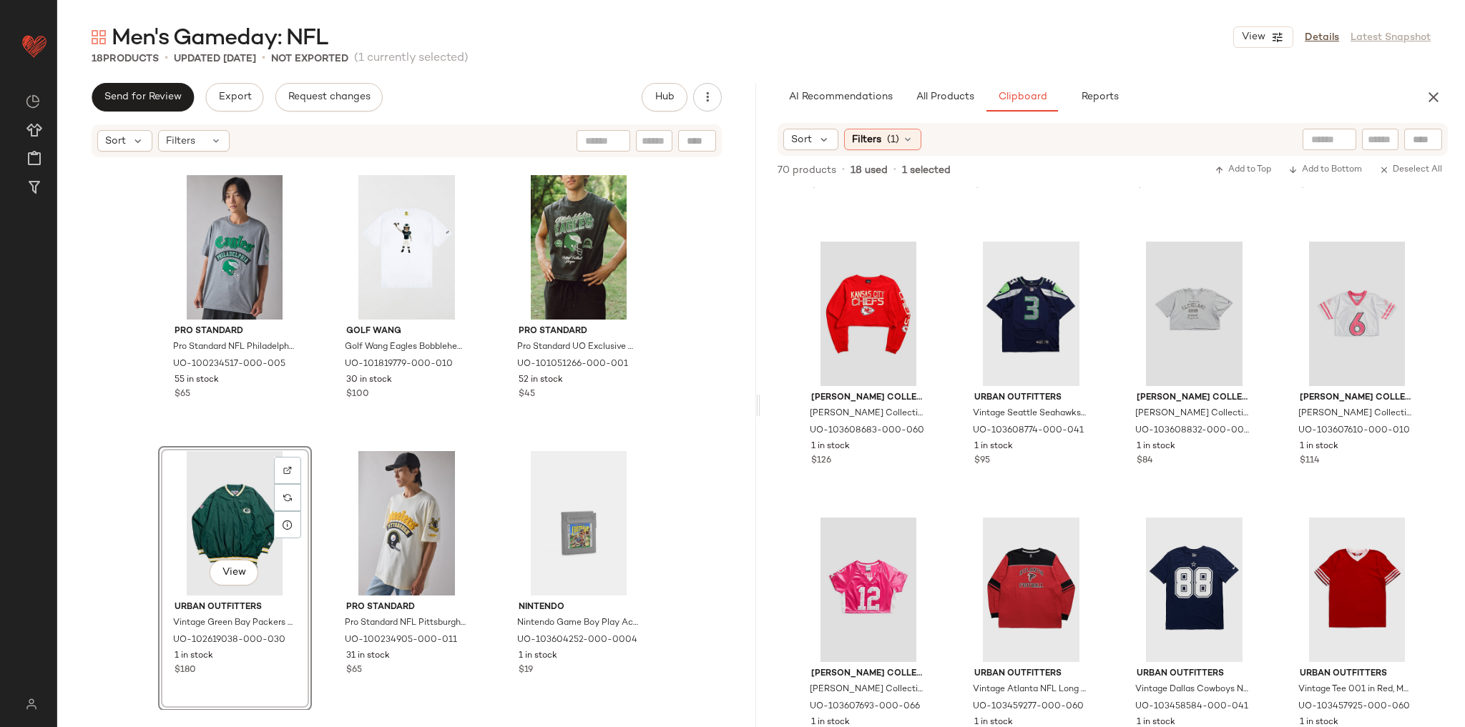
click at [700, 391] on div "Pro Standard Pro Standard NFL Philadelphia Eagles Satin Varsity Jacket in Ivory…" at bounding box center [406, 435] width 699 height 552
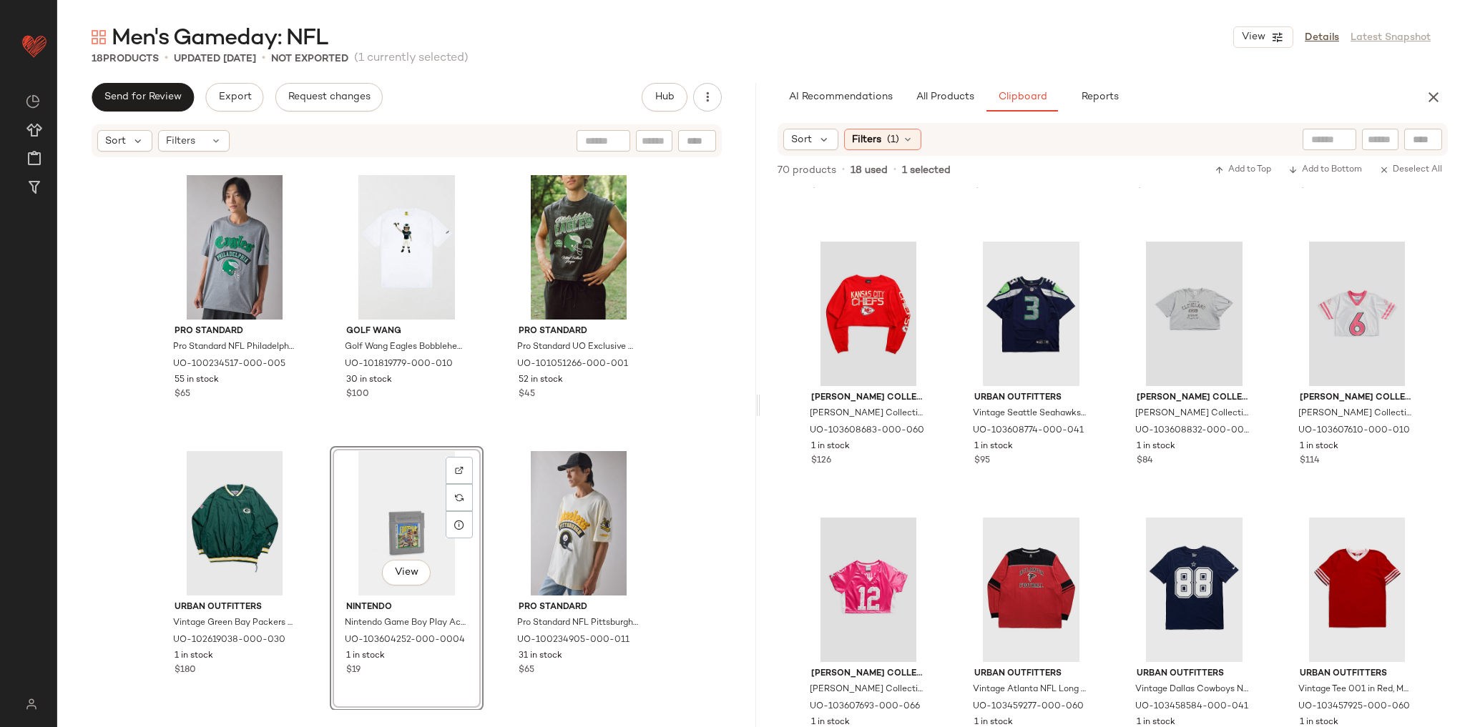
click at [701, 403] on div "Pro Standard Pro Standard NFL Philadelphia Eagles Satin Varsity Jacket in Ivory…" at bounding box center [406, 435] width 699 height 552
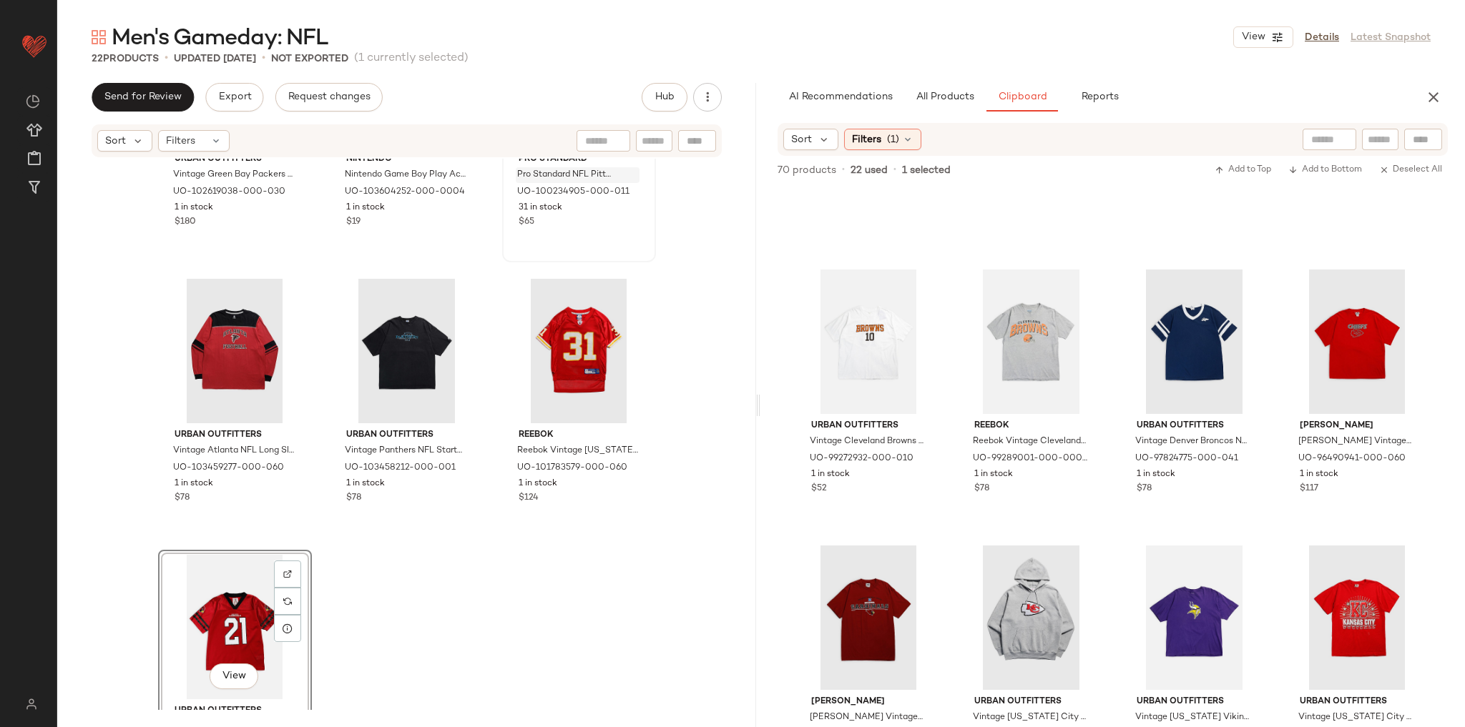
scroll to position [1557, 0]
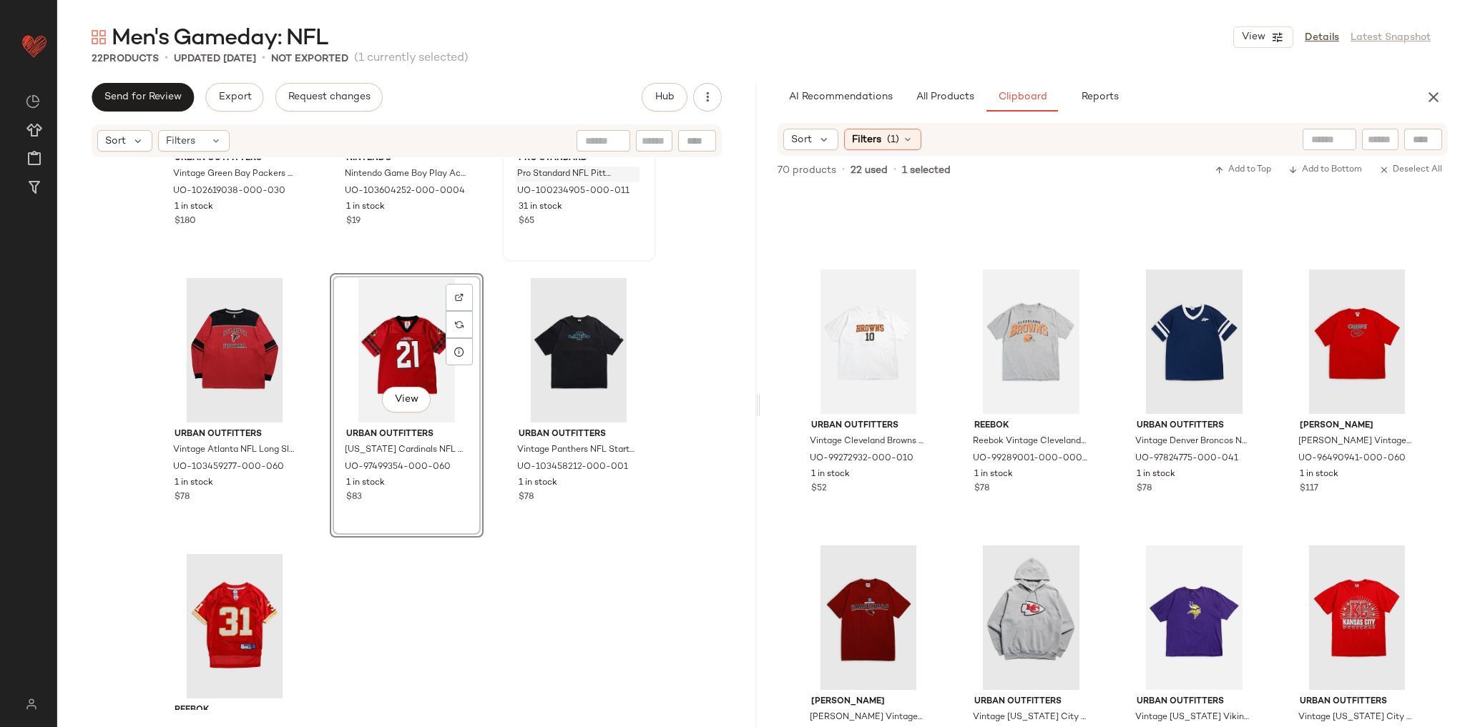
drag, startPoint x: 579, startPoint y: 584, endPoint x: 620, endPoint y: 559, distance: 48.8
click at [579, 584] on div "Urban Outfitters Vintage Green Bay Packers NFL Jacket 001 in Green, Men's at Ur…" at bounding box center [406, 435] width 699 height 552
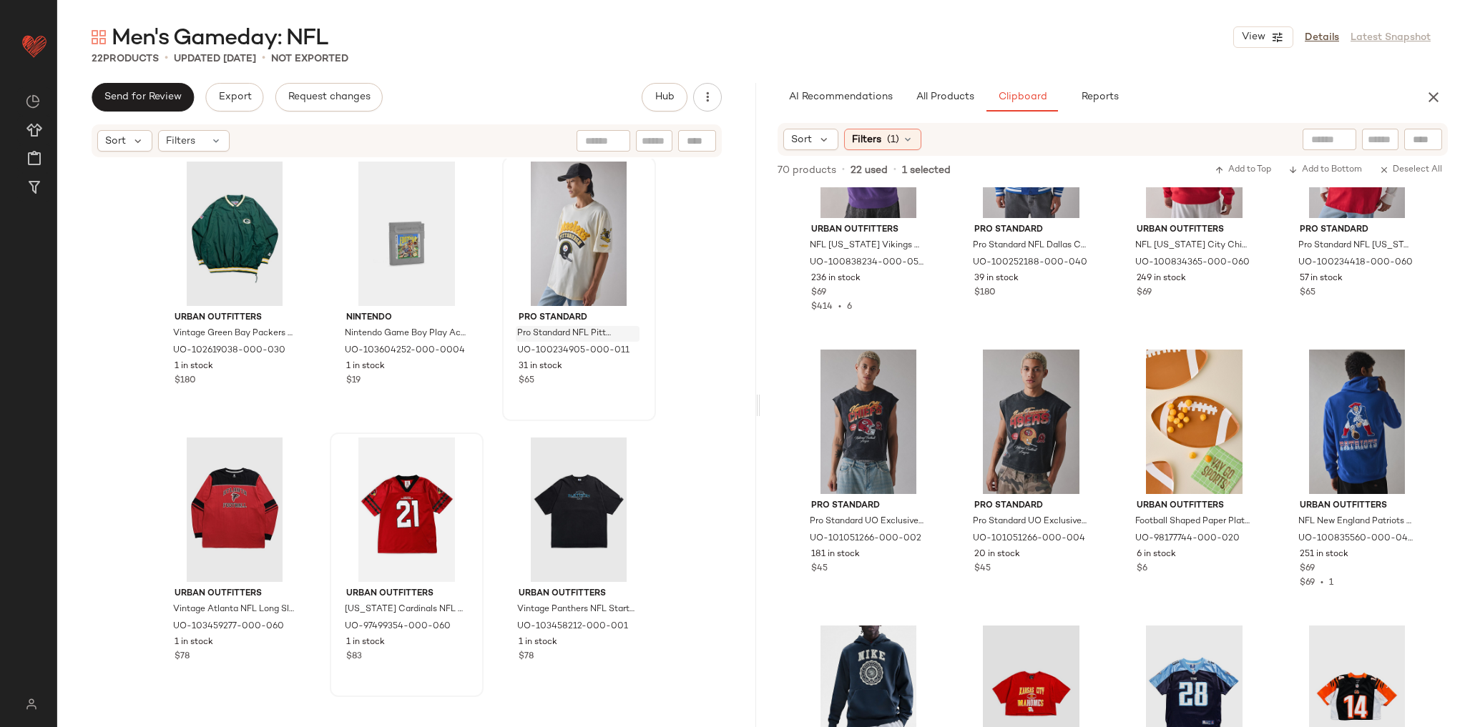
scroll to position [1374, 0]
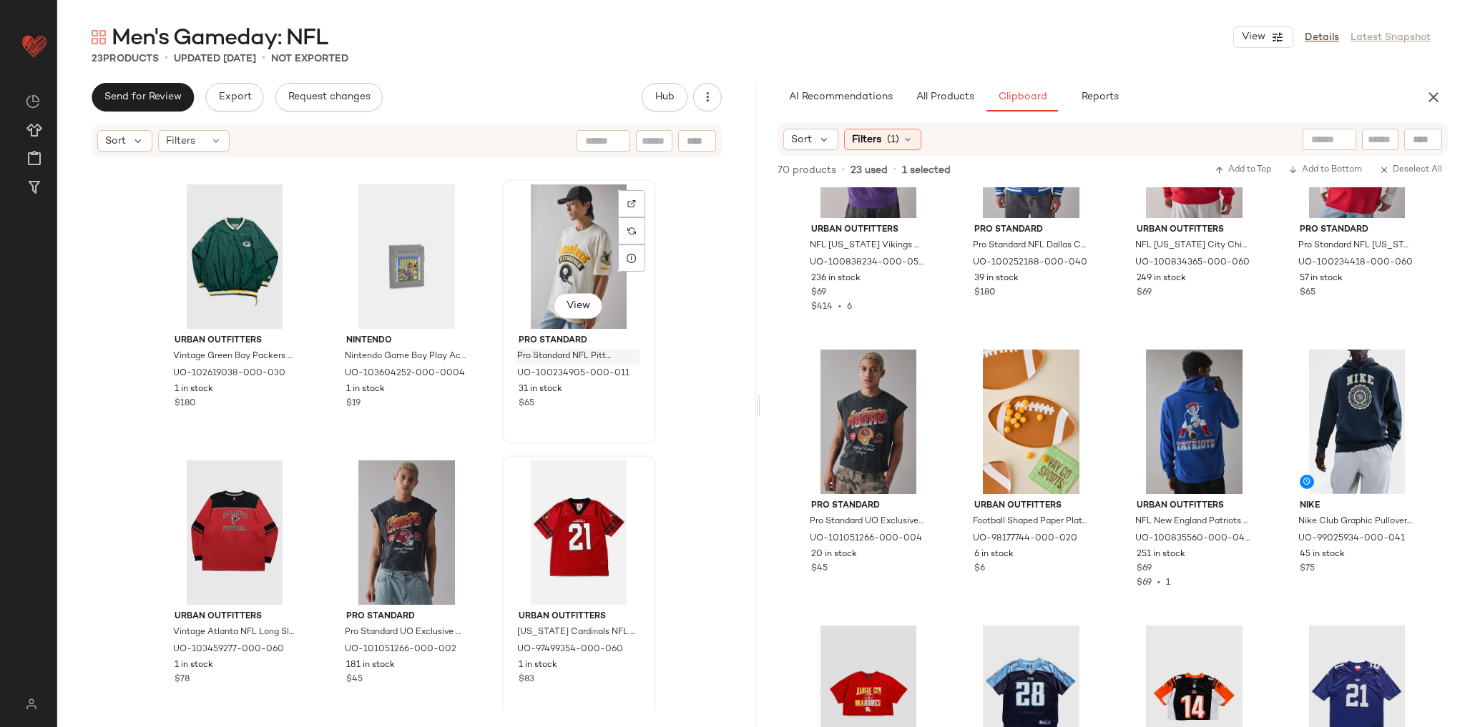
click at [509, 444] on div "View Pro Standard Pro Standard NFL Pittsburgh Steelers Graphic Tee in Ivory, Me…" at bounding box center [579, 312] width 154 height 265
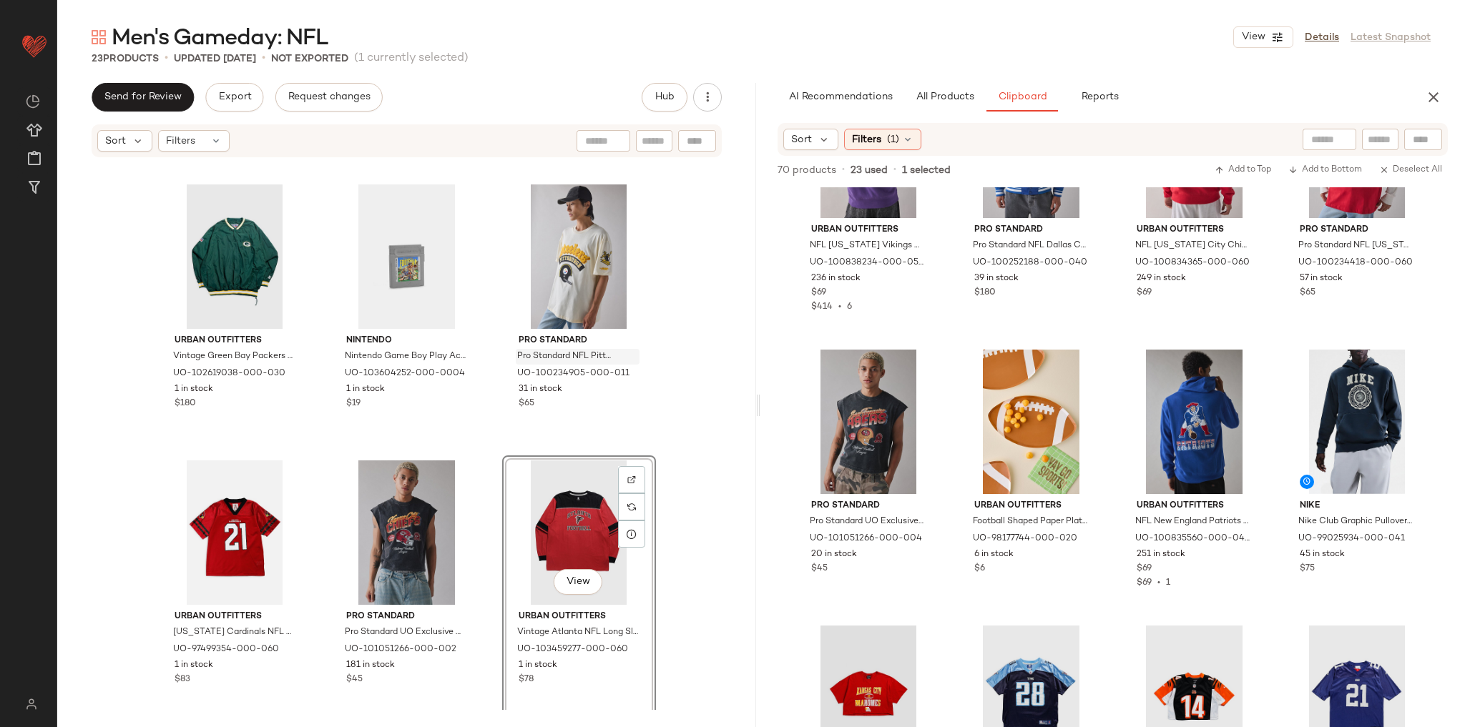
click at [694, 420] on div "Urban Outfitters Vintage Green Bay Packers NFL Jacket 001 in Green, Men's at Ur…" at bounding box center [406, 435] width 699 height 552
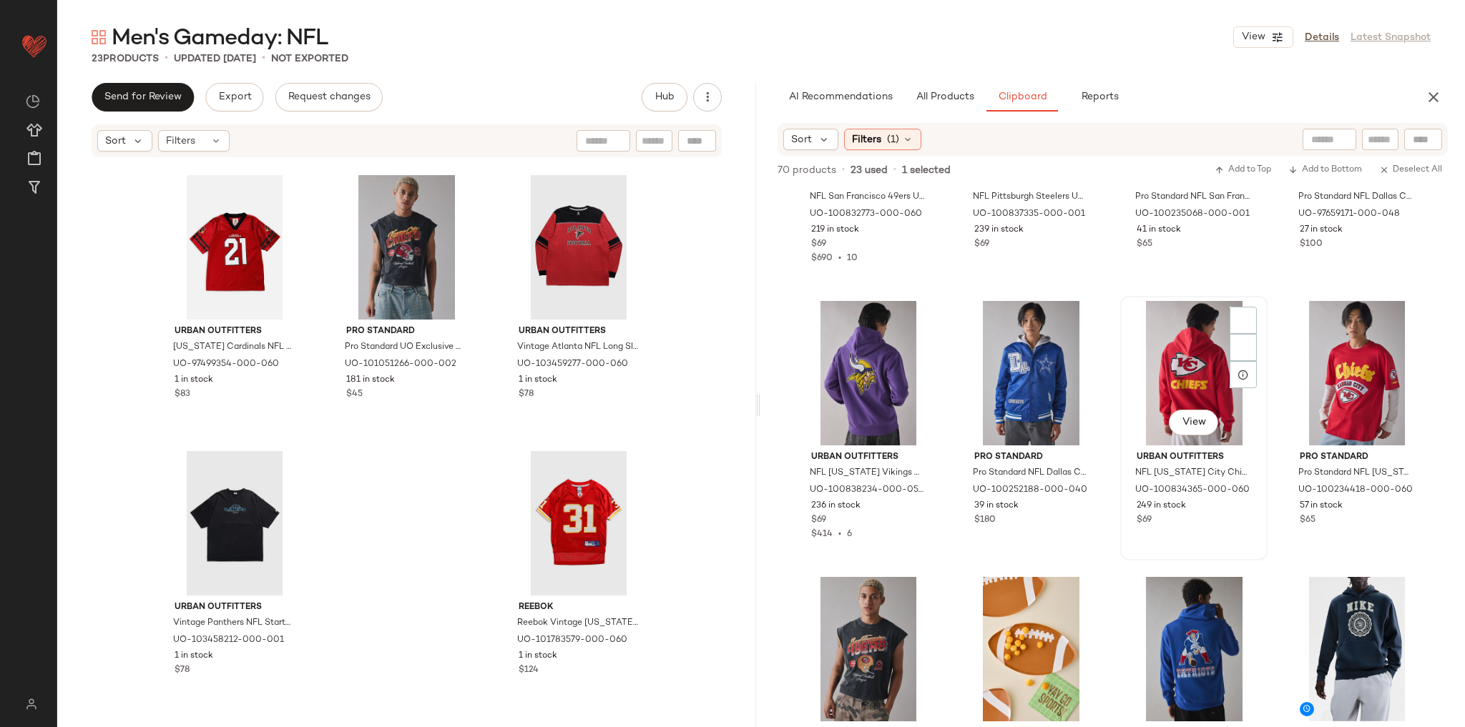
scroll to position [172, 0]
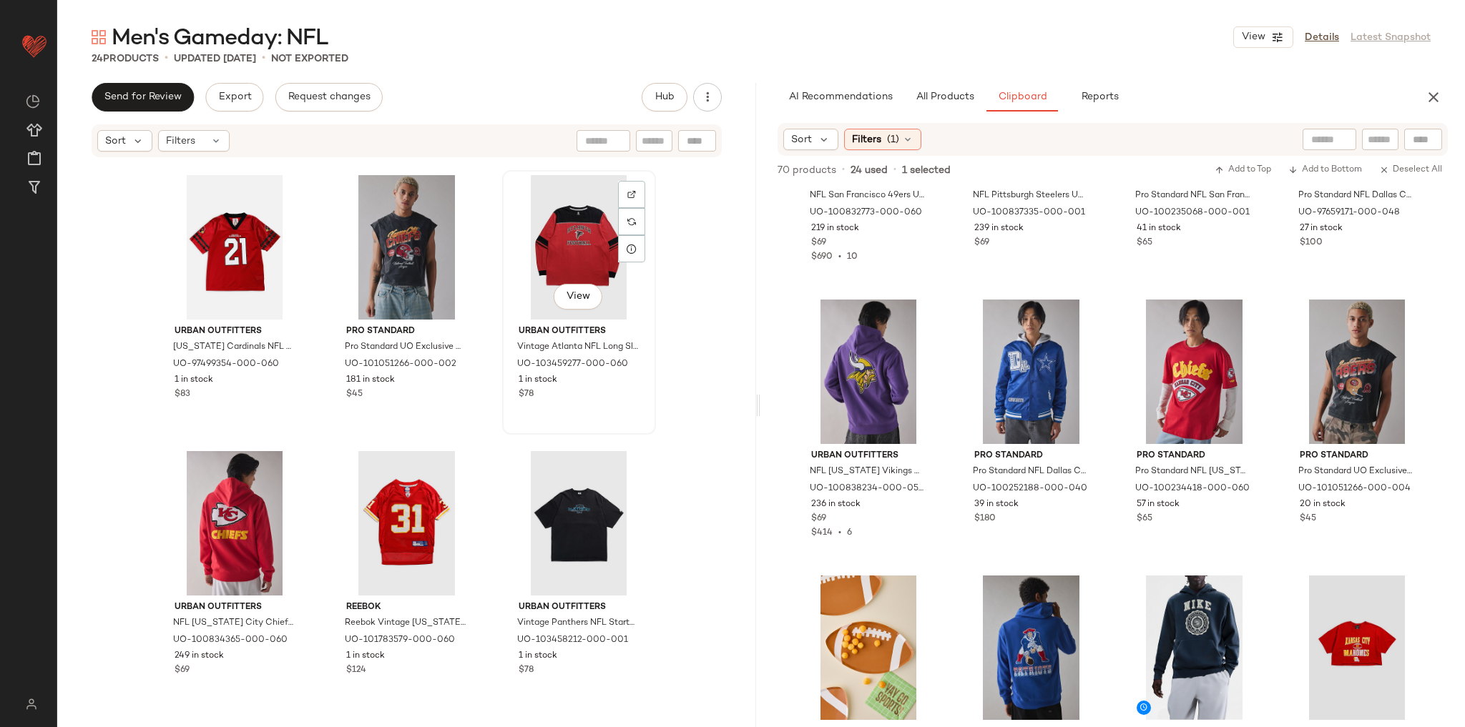
click at [504, 426] on div "View Urban Outfitters Vintage Atlanta NFL Long Sleeve Tee in Red, Men's at Urba…" at bounding box center [579, 303] width 151 height 262
click at [495, 446] on div "Urban Outfitters Vintage Green Bay Packers NFL Jacket 001 in Green, Men's at Ur…" at bounding box center [406, 435] width 699 height 552
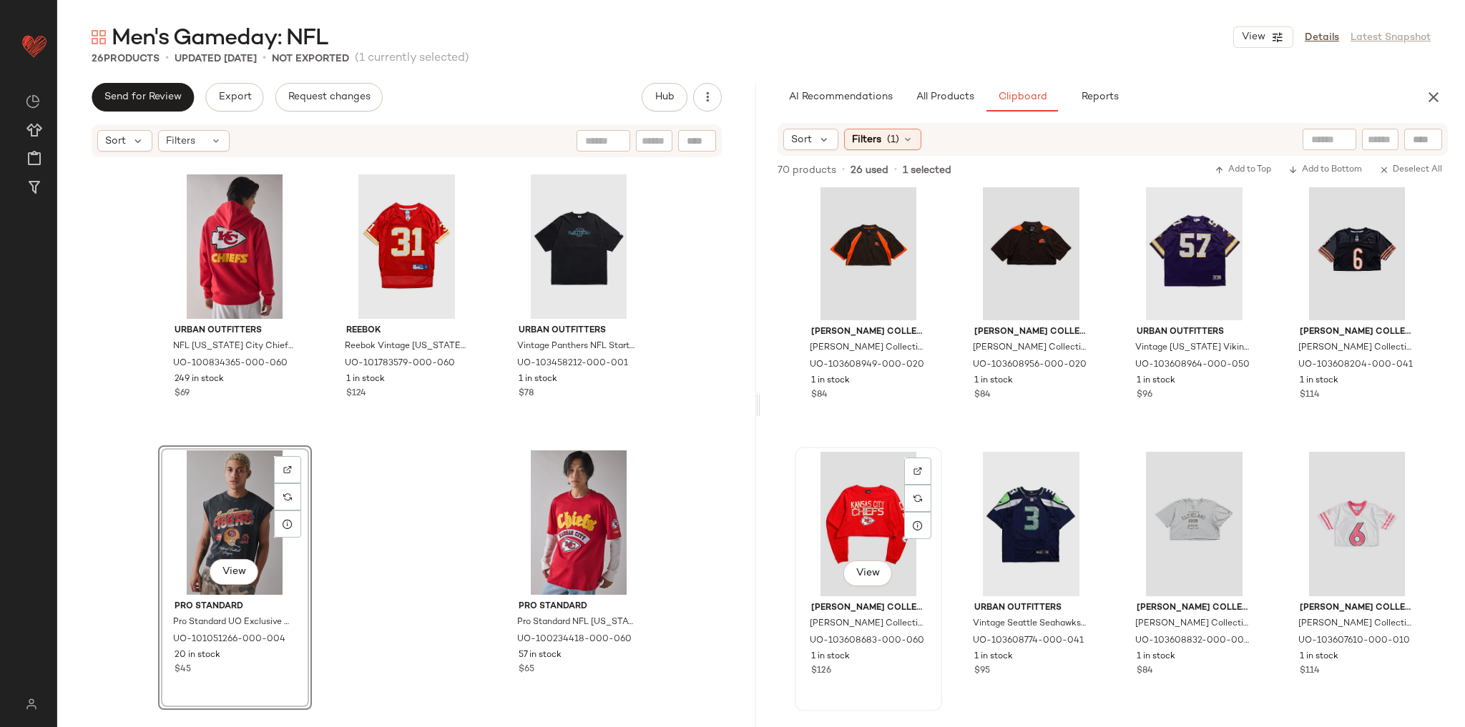
scroll to position [1413, 0]
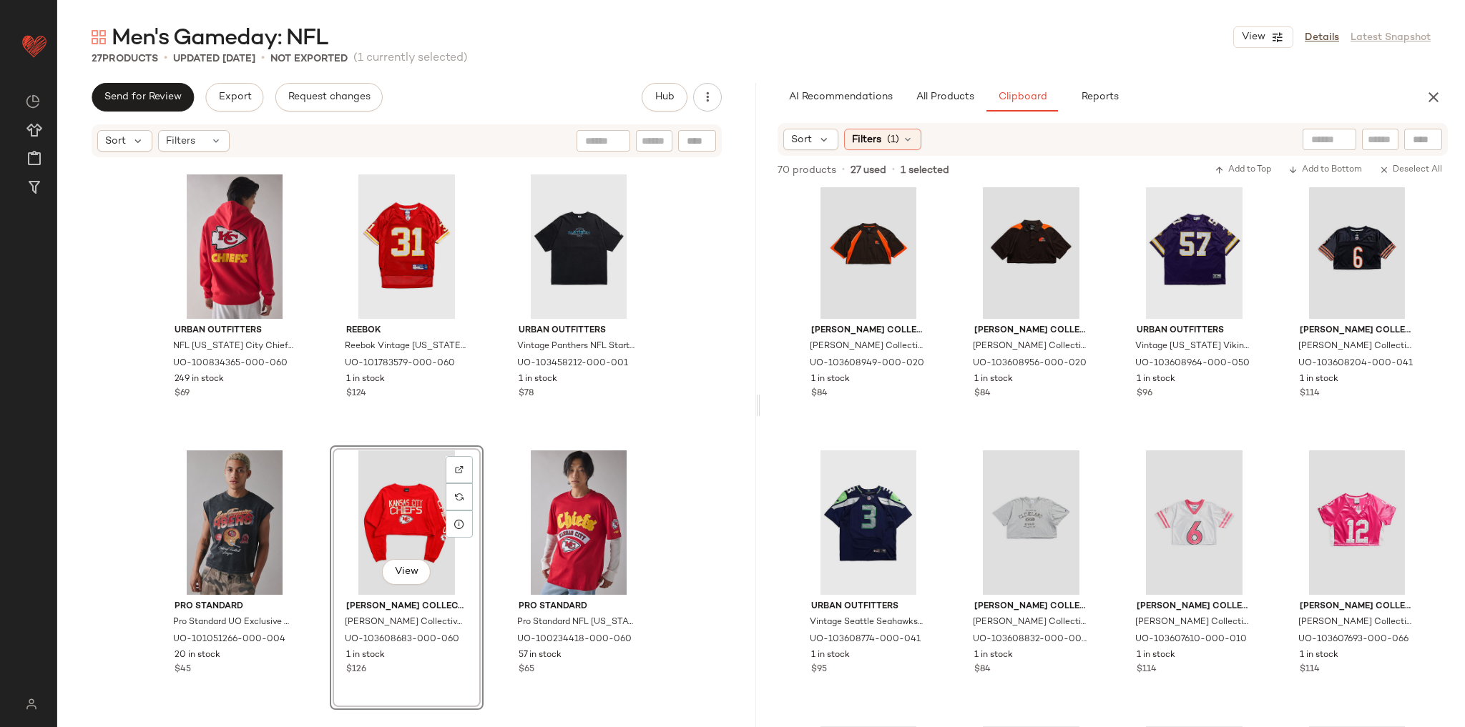
click at [654, 503] on div "Urban Outfitters Arizona Cardinals NFL Jersey Top in Red, Women's at Urban Outf…" at bounding box center [406, 435] width 699 height 552
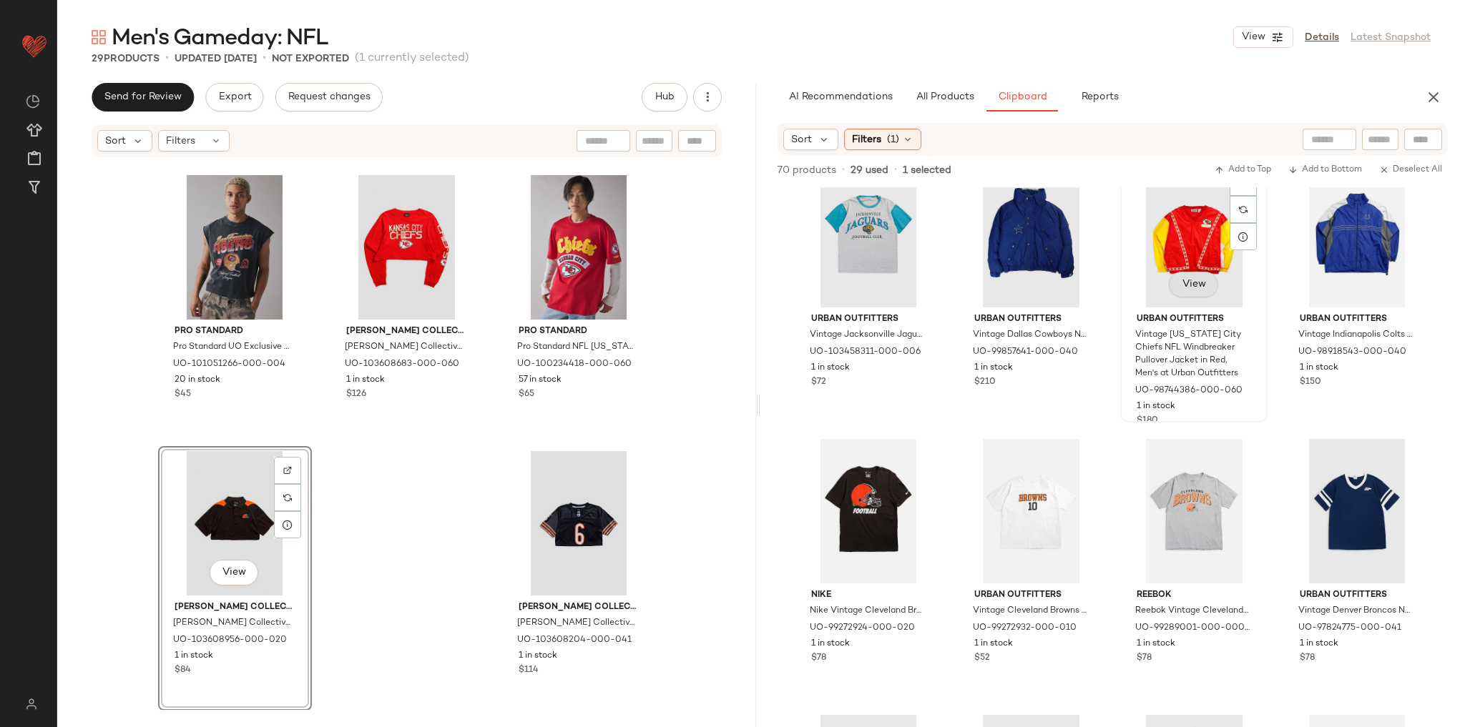
scroll to position [1978, 0]
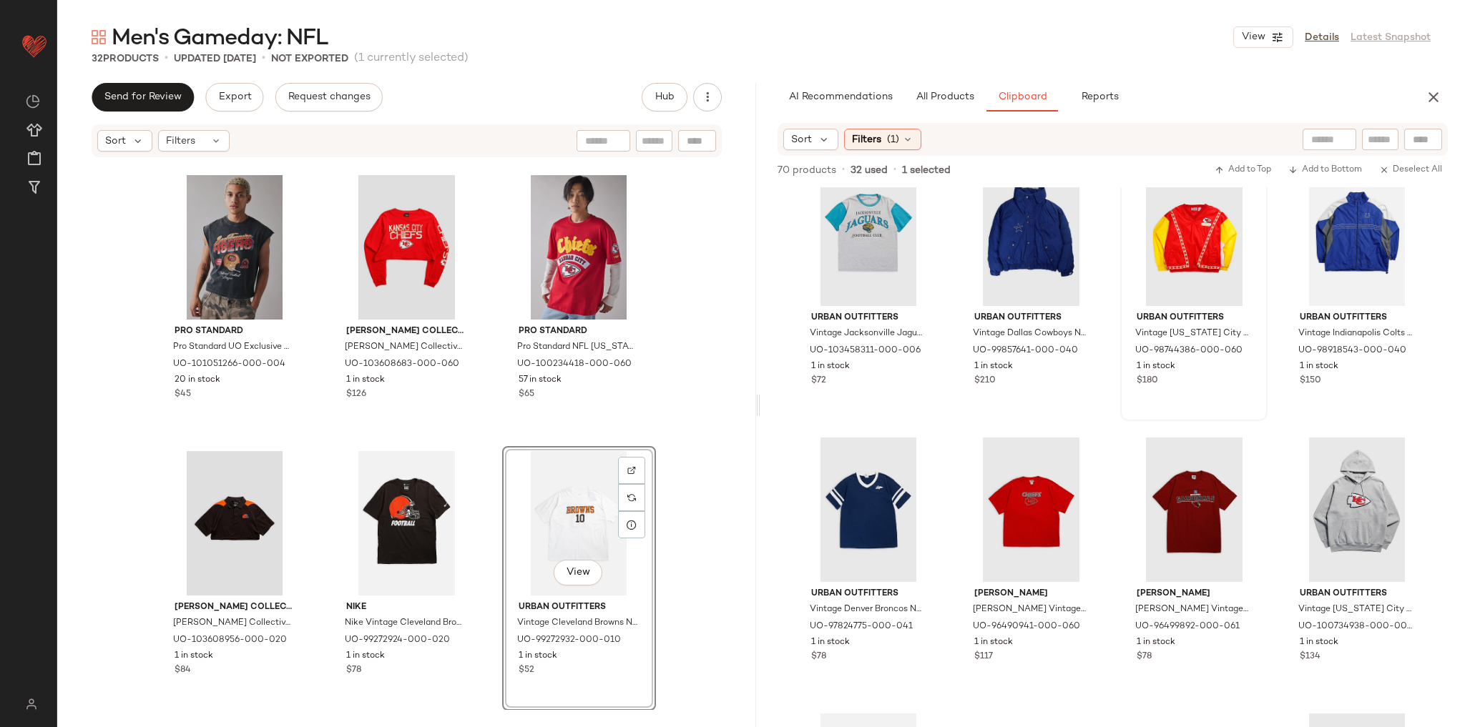
click at [719, 415] on div "Urban Outfitters NFL Kansas City Chiefs UO Exclusive Chenille Patch Hoodie Swea…" at bounding box center [406, 435] width 699 height 552
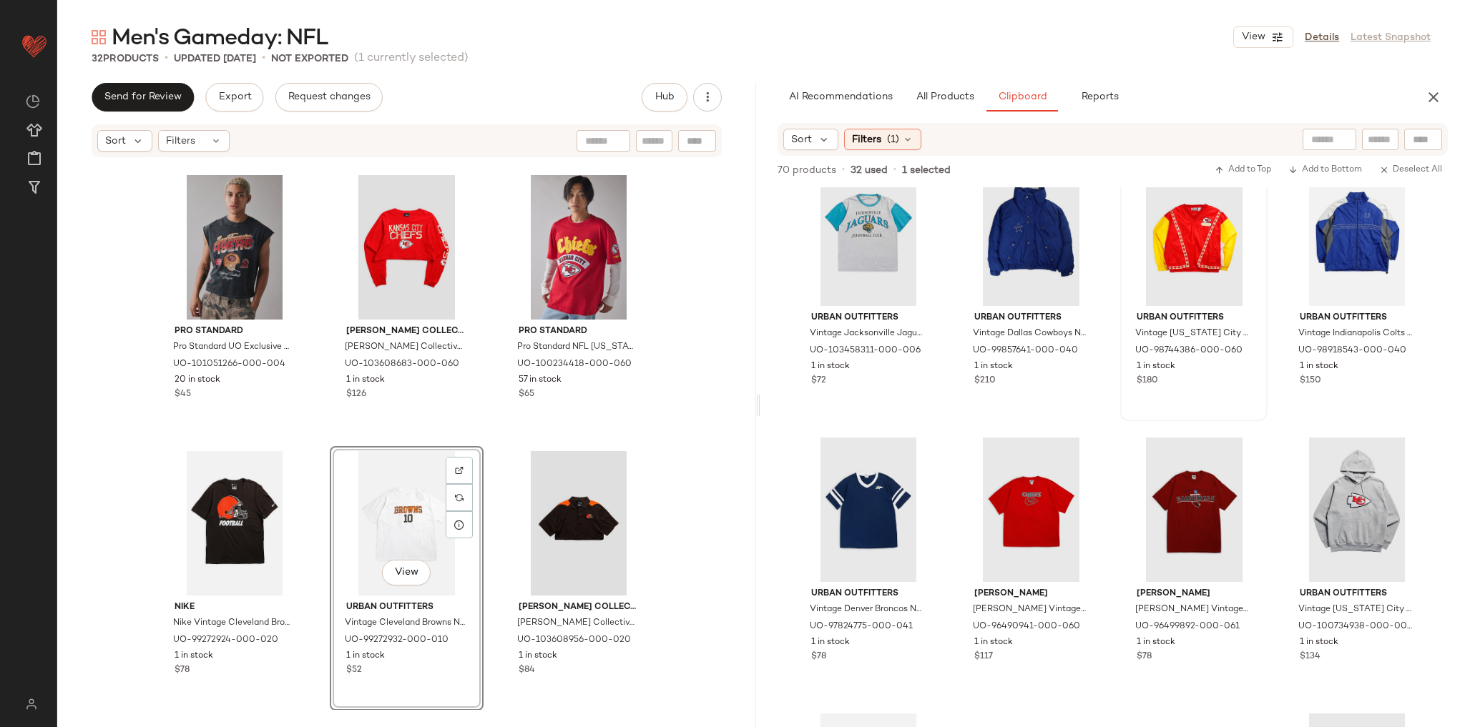
click at [684, 376] on div "Urban Outfitters NFL Kansas City Chiefs UO Exclusive Chenille Patch Hoodie Swea…" at bounding box center [406, 435] width 699 height 552
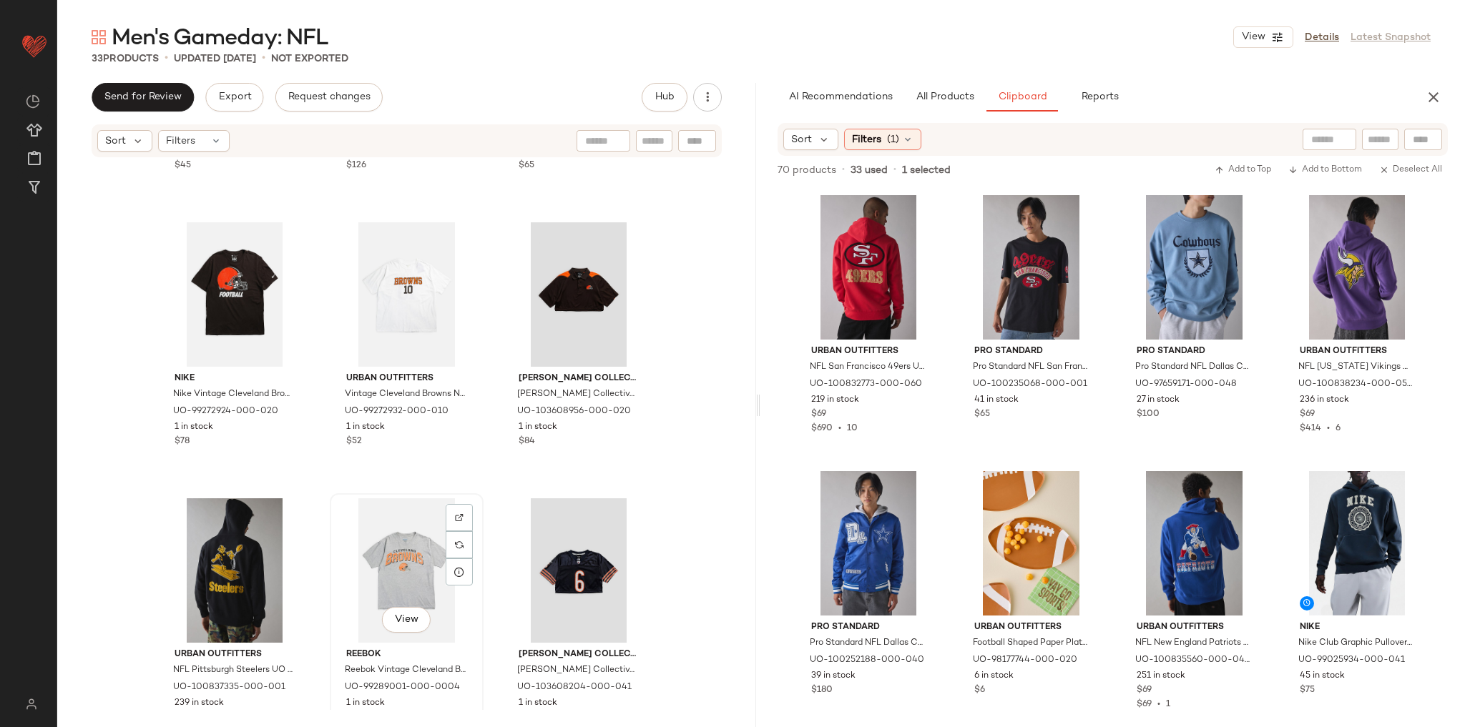
click at [476, 505] on div "View Reebok Reebok Vintage Cleveland Browns NFL Tee 004 in Grey, Men's at Urban…" at bounding box center [406, 626] width 151 height 262
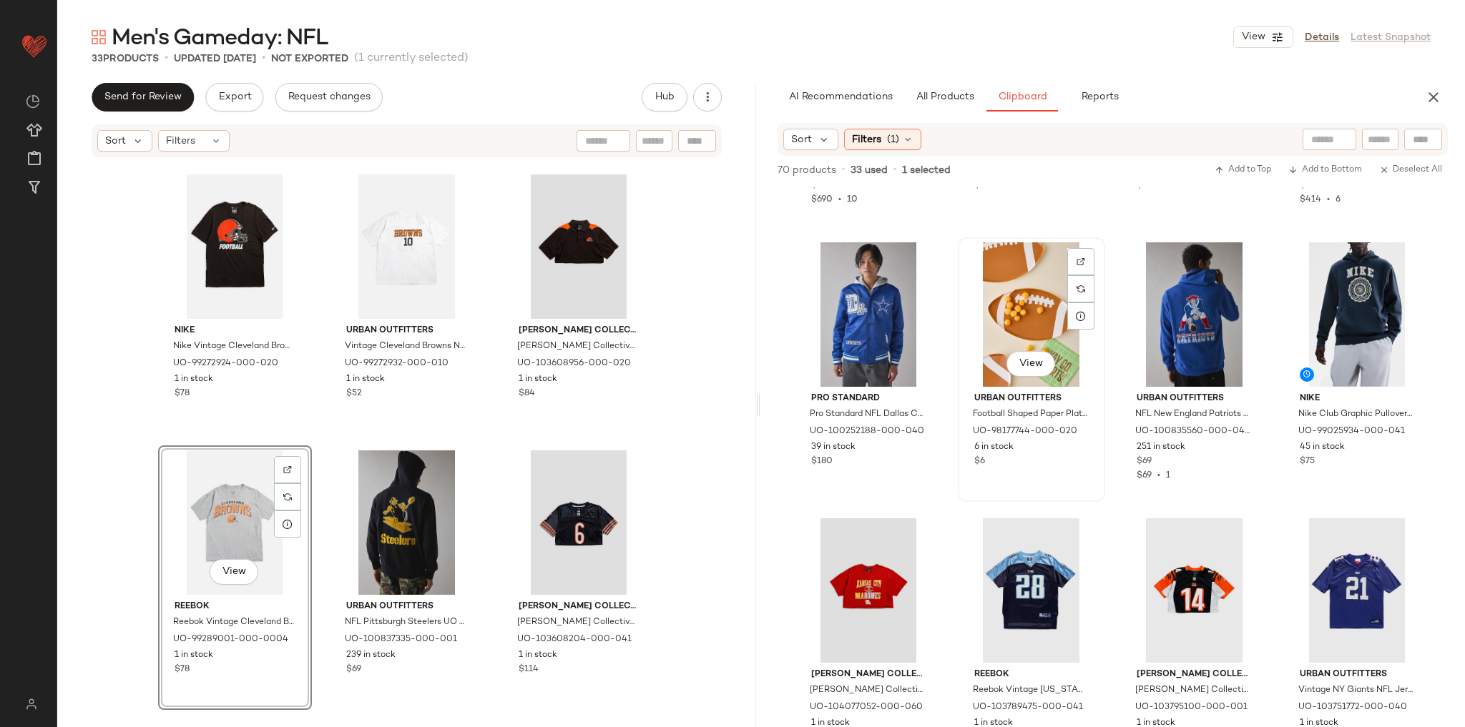
scroll to position [227, 0]
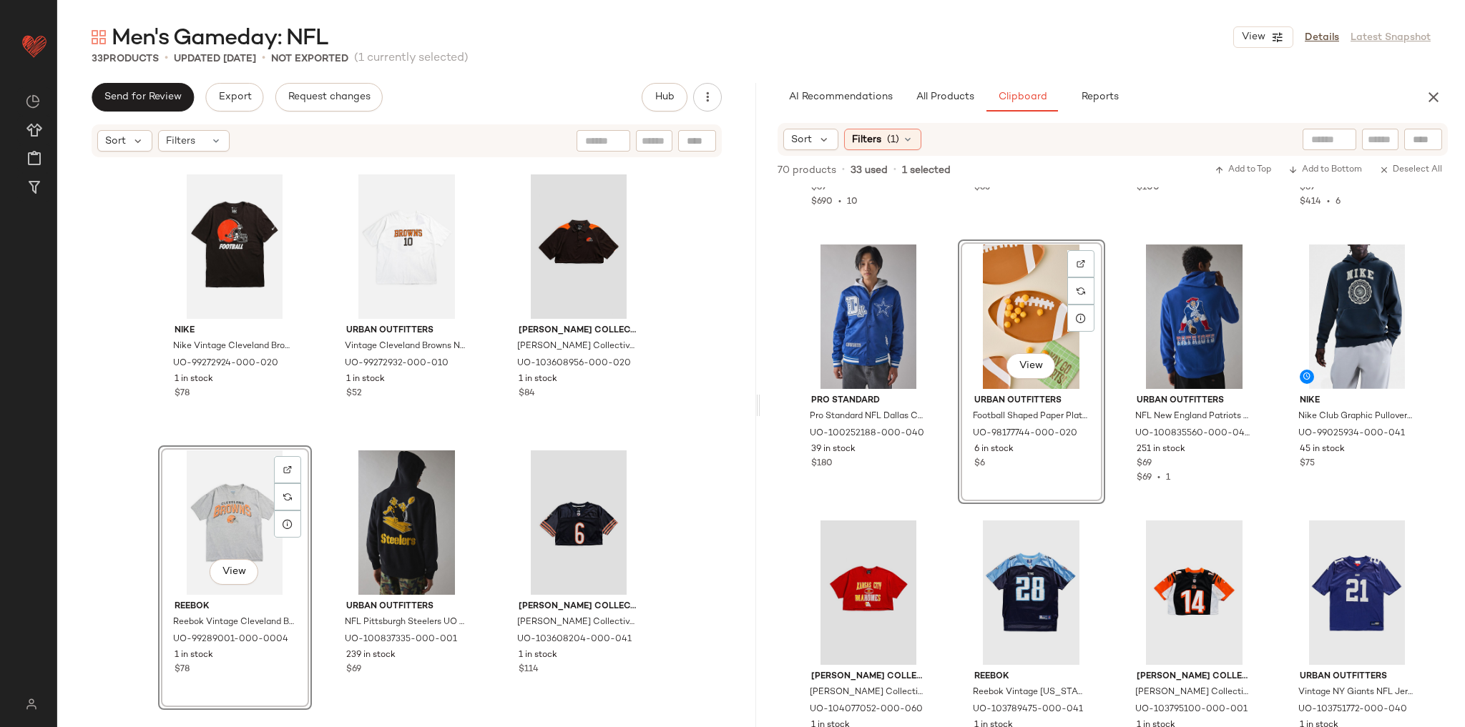
click at [746, 429] on div "Pro Standard Pro Standard UO Exclusive NFL Team Logo Washed Cutoff Muscle Tee, …" at bounding box center [406, 435] width 699 height 552
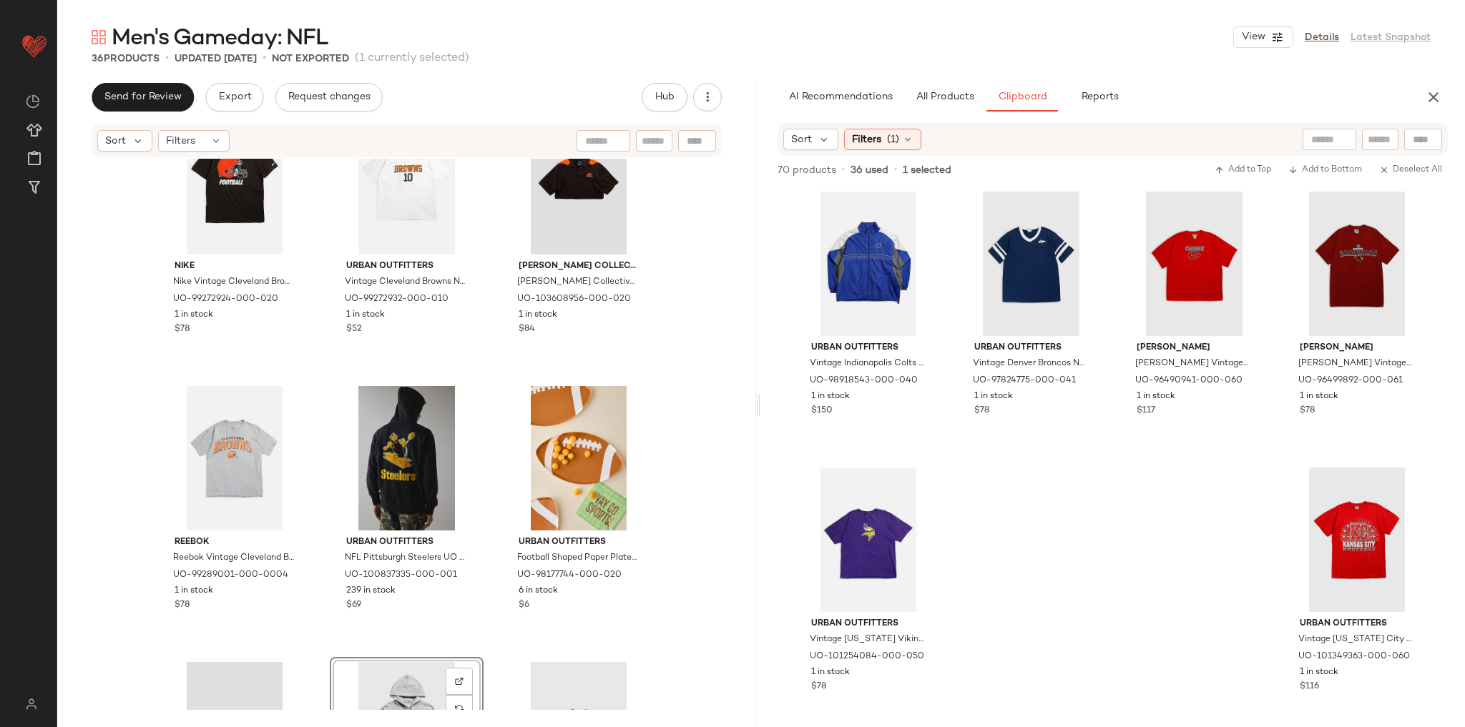
scroll to position [2535, 0]
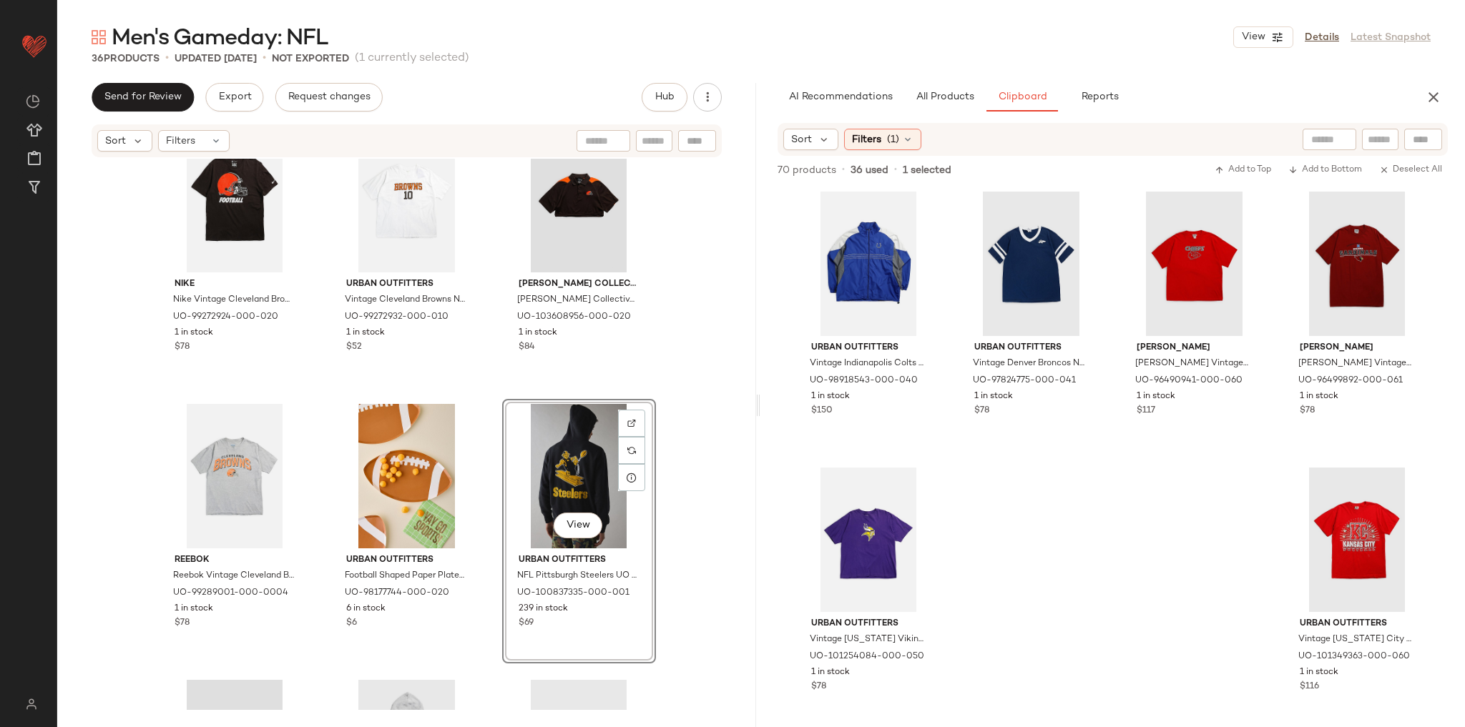
click at [672, 413] on div "Nike Nike Vintage Cleveland Browns NFL Tee 005 in Brown, Men's at Urban Outfitt…" at bounding box center [406, 435] width 699 height 552
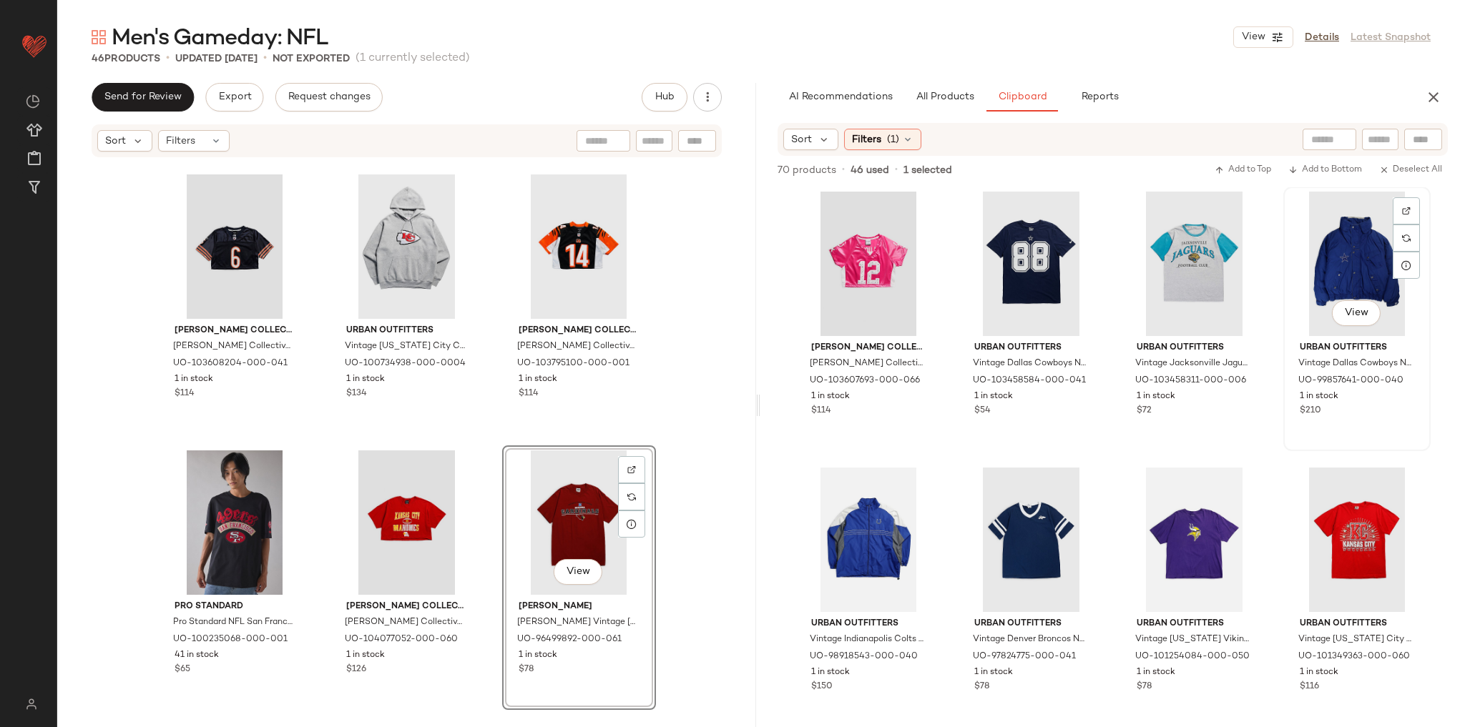
scroll to position [1119, 0]
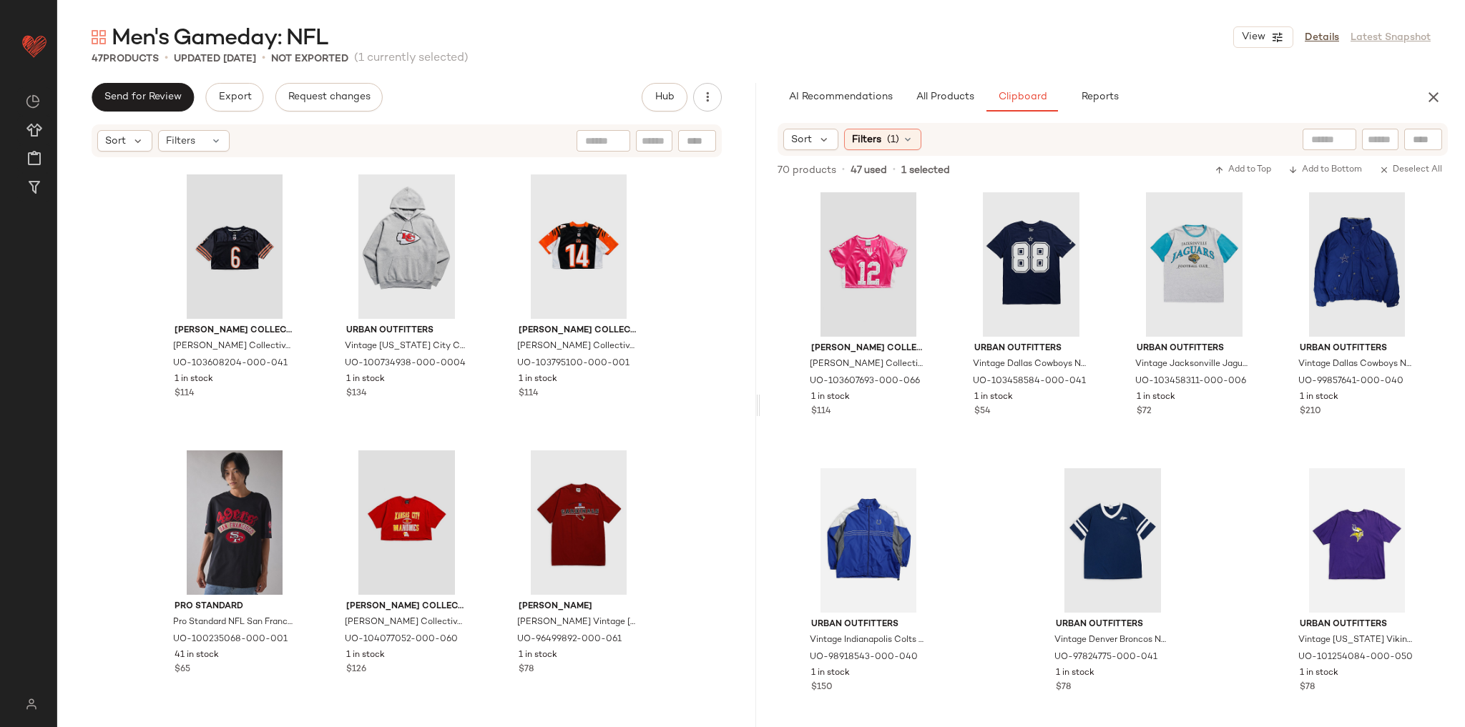
click at [713, 403] on div "Reebok Reebok Vintage Cleveland Browns NFL Tee 004 in Grey, Men's at Urban Outf…" at bounding box center [406, 435] width 699 height 552
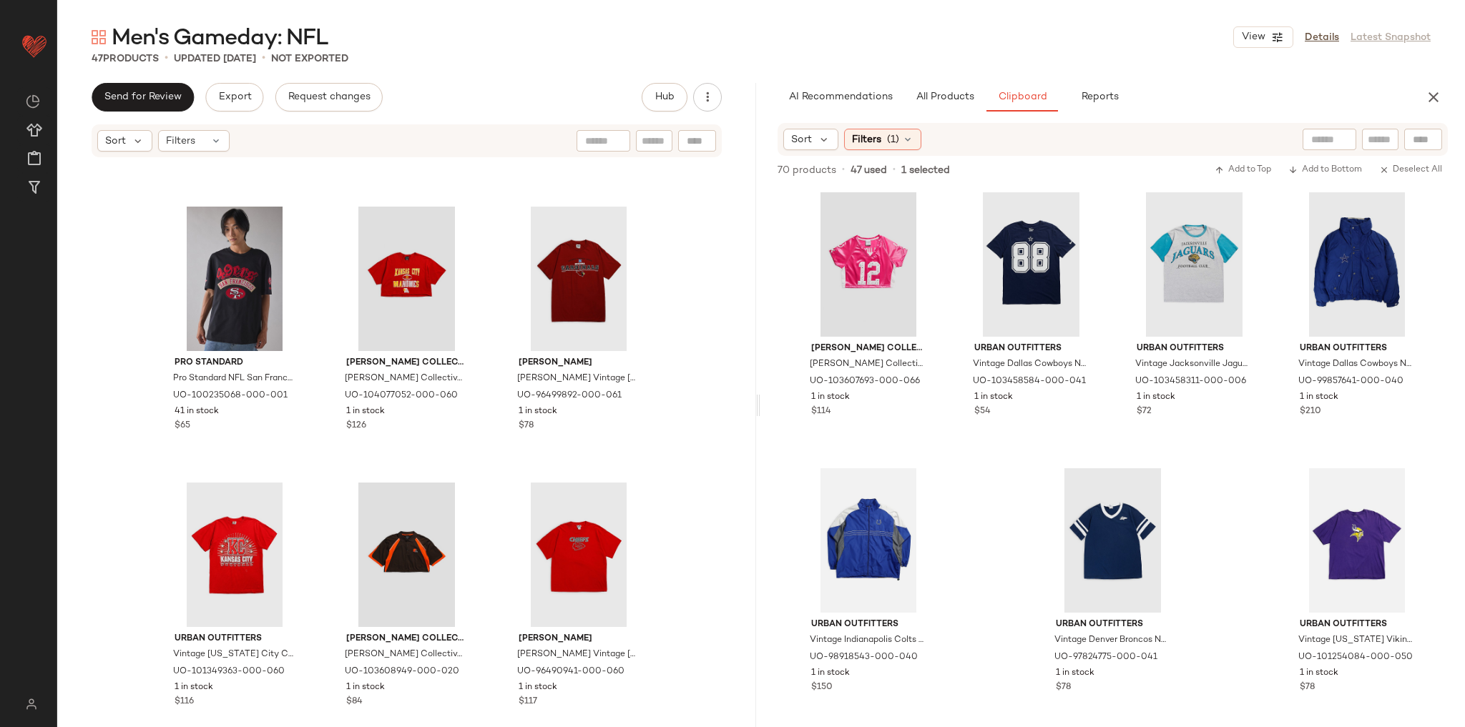
scroll to position [3270, 0]
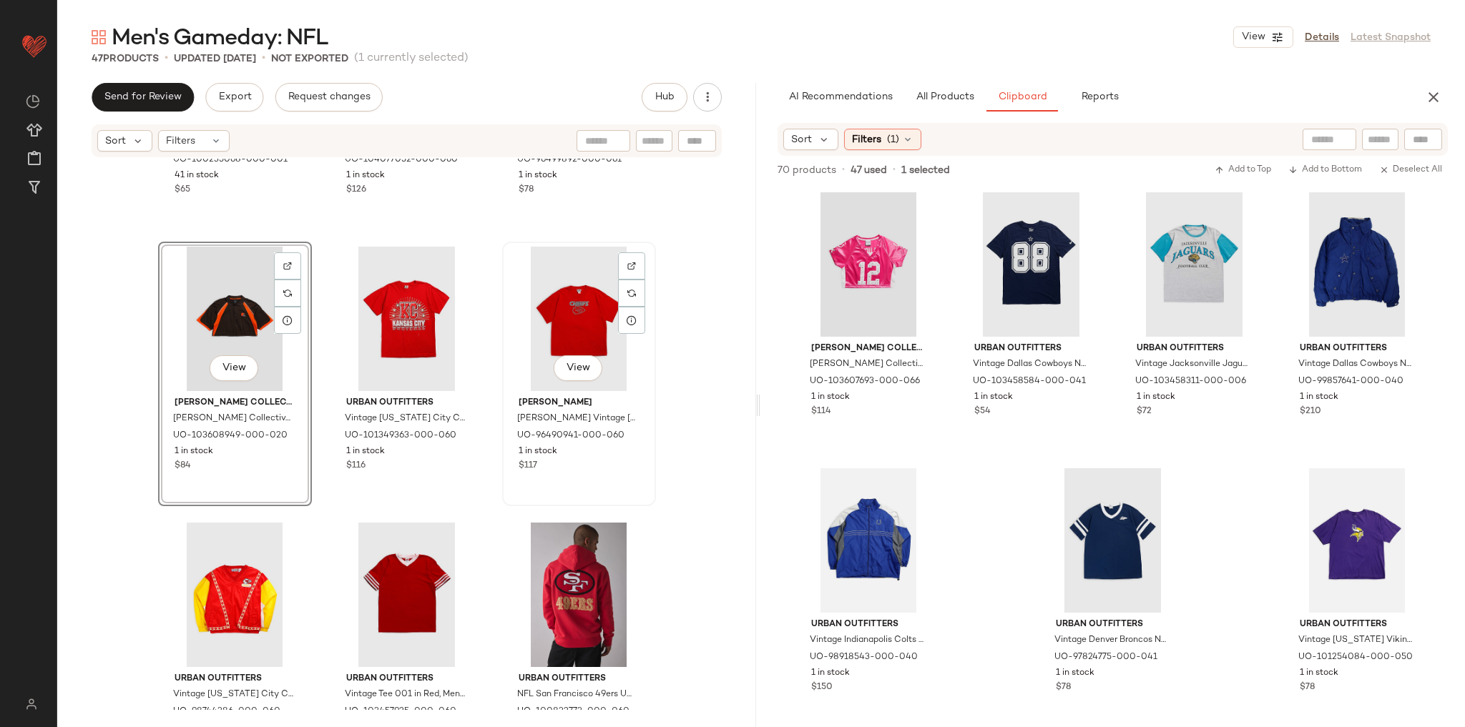
scroll to position [3525, 0]
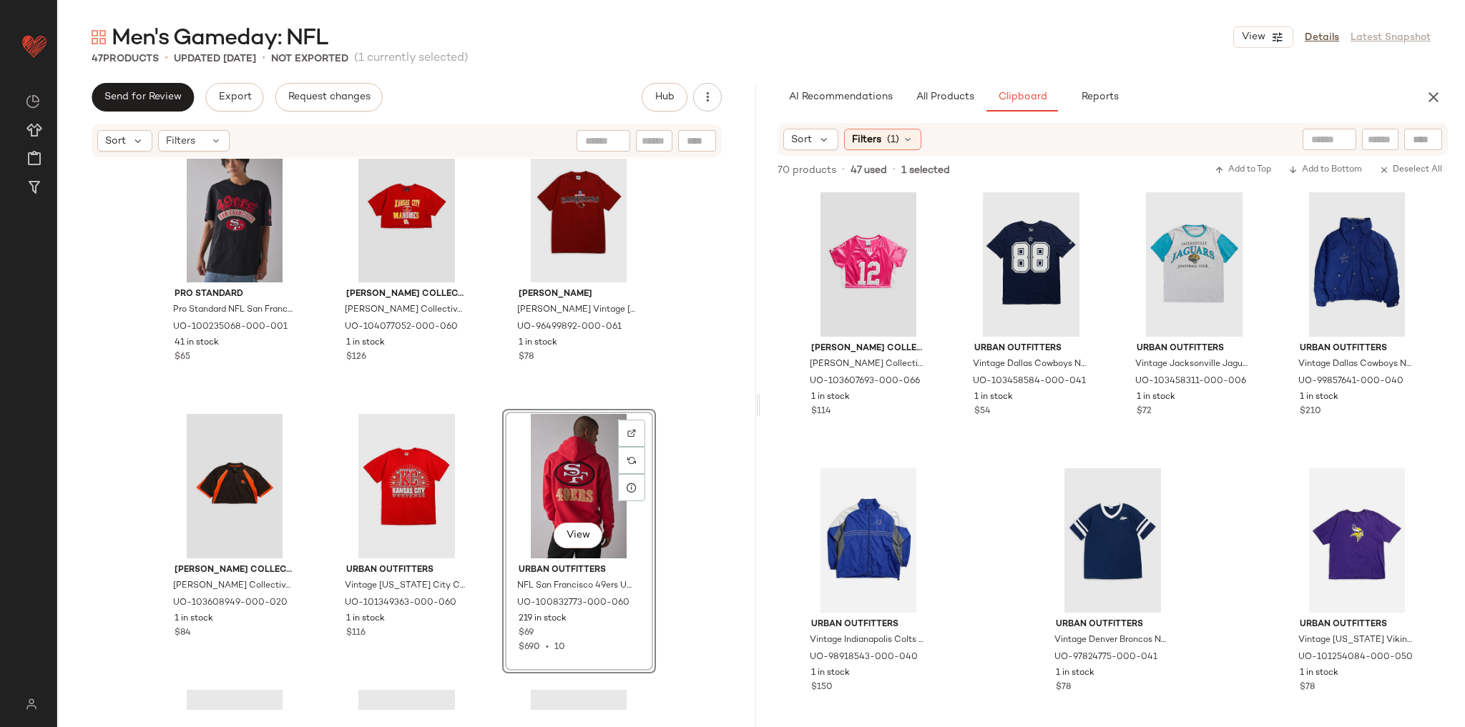
click at [659, 444] on div "Pro Standard Pro Standard NFL San Francisco 49ers Graphic Tee in Black, Men's a…" at bounding box center [406, 435] width 699 height 552
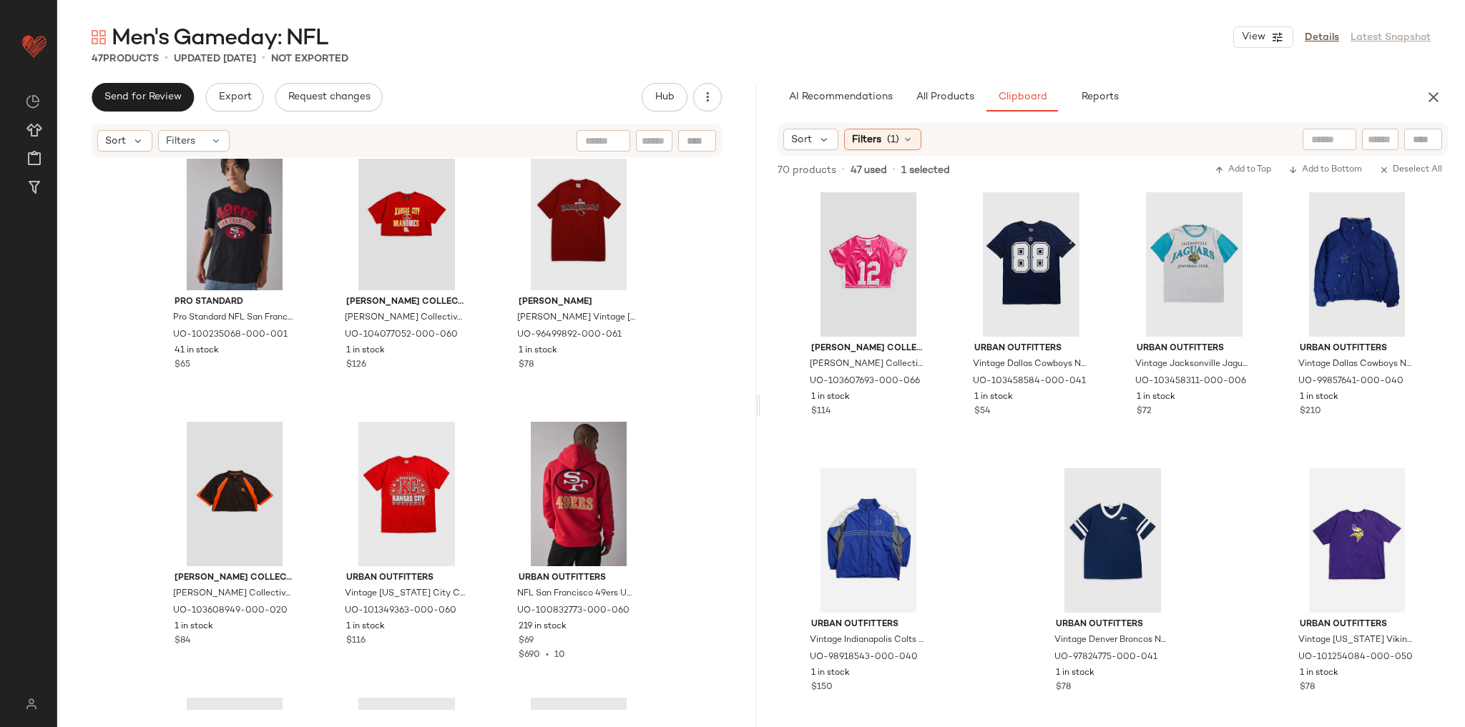
scroll to position [3353, 0]
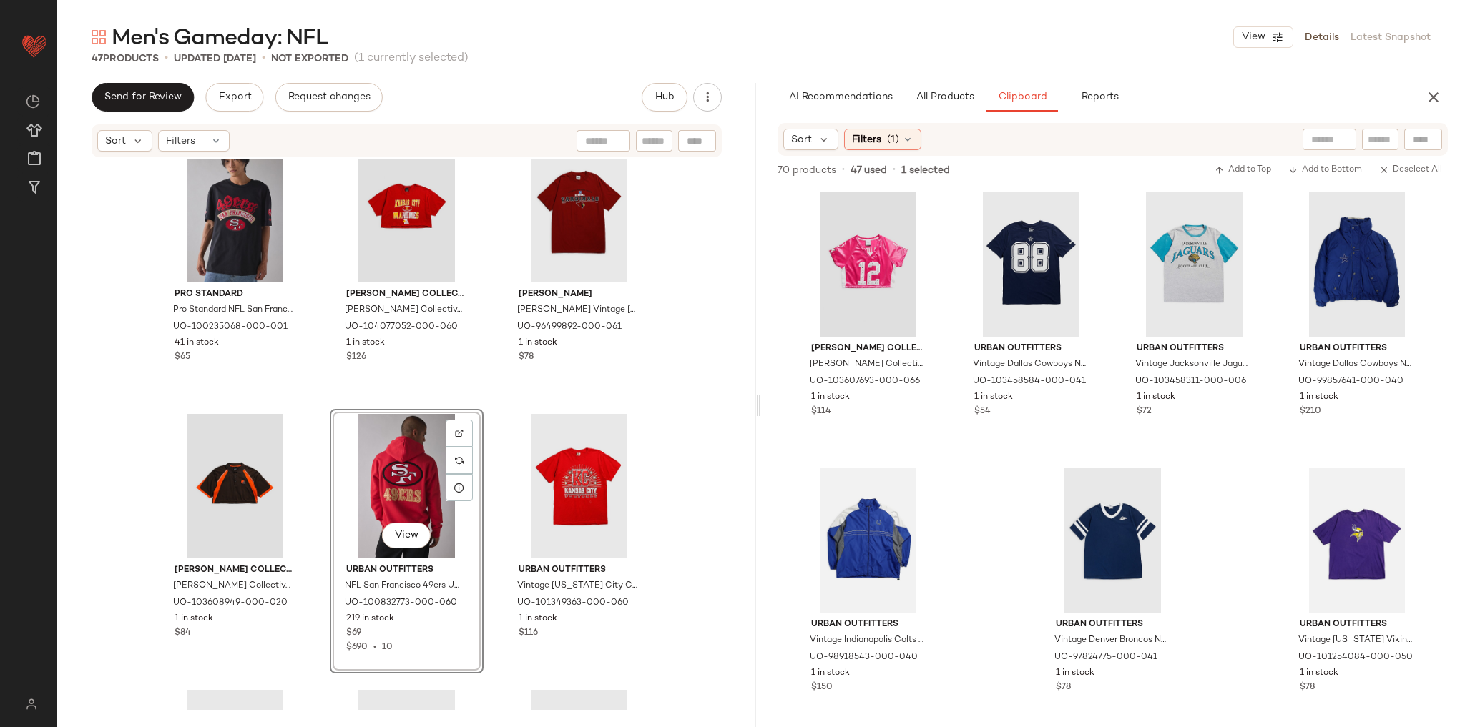
click at [697, 402] on div "Frankie Collective Frankie Collective Crop Chicago Bears NFL Jersey Top in Navy…" at bounding box center [406, 435] width 699 height 552
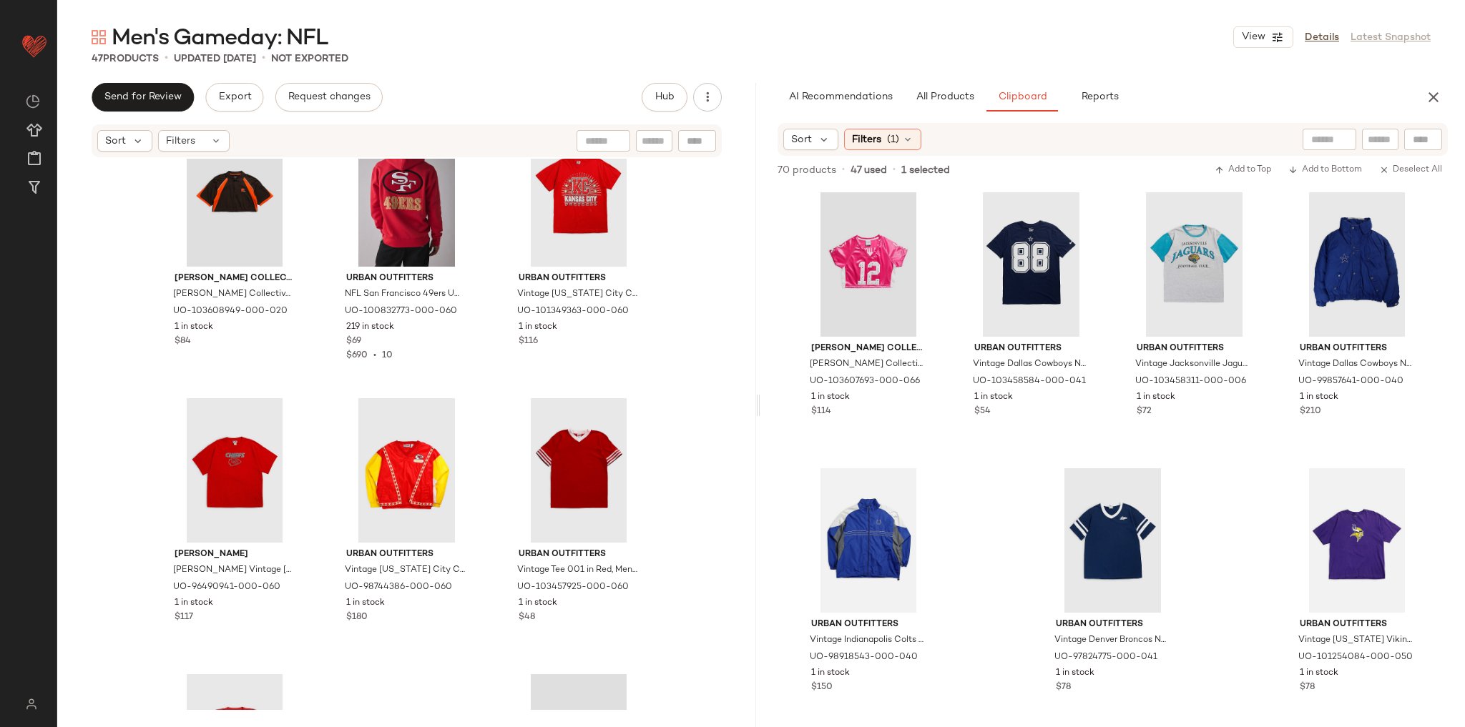
scroll to position [3640, 0]
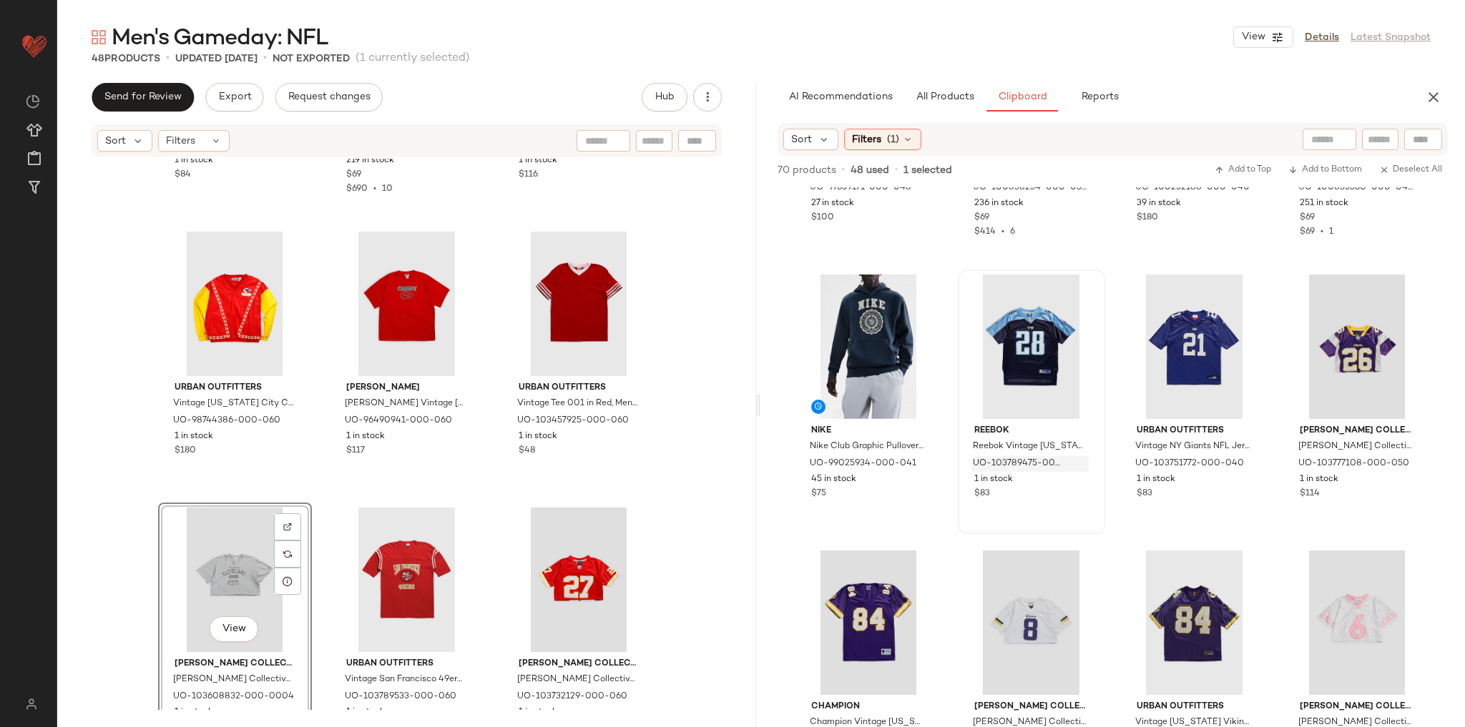
scroll to position [229, 0]
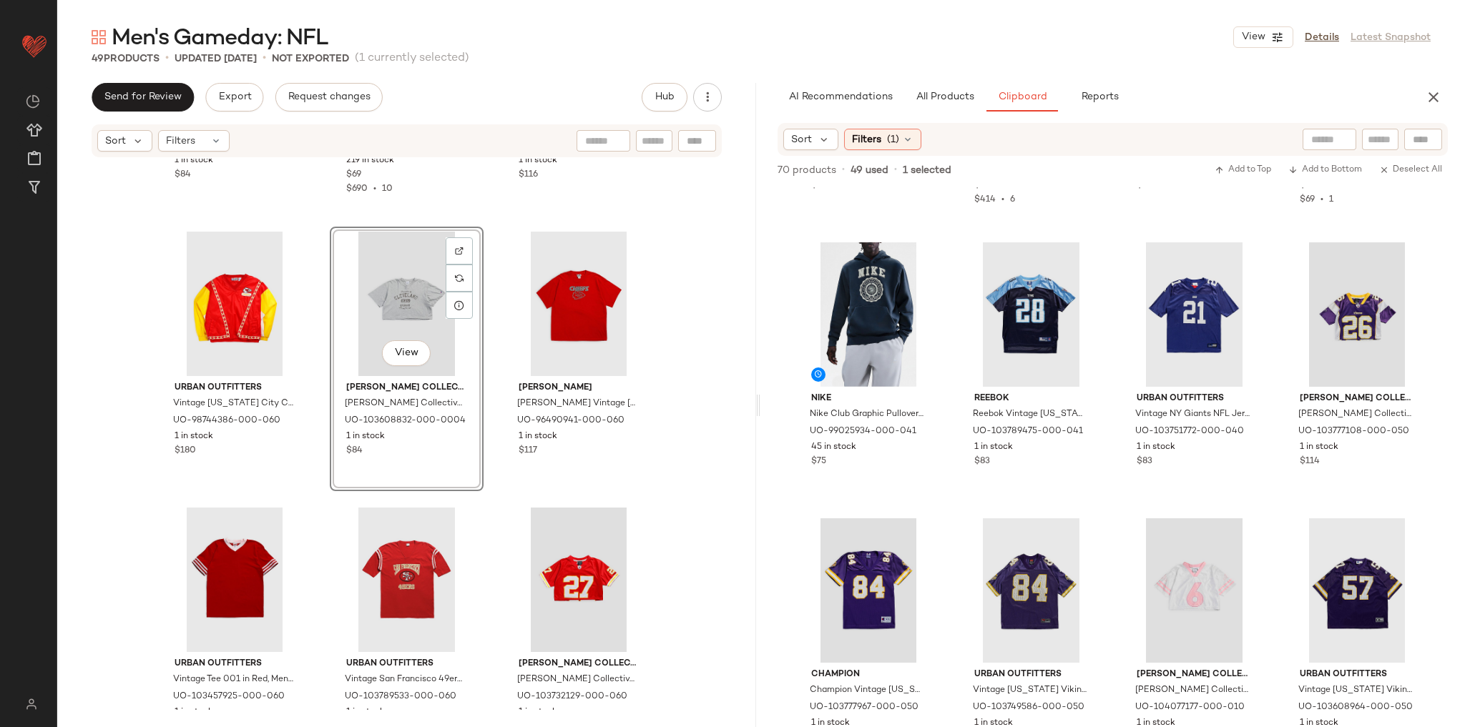
click at [664, 386] on div "Frankie Collective Frankie Collective Cleveland Browns NFL Crop Collared Tee in…" at bounding box center [406, 435] width 699 height 552
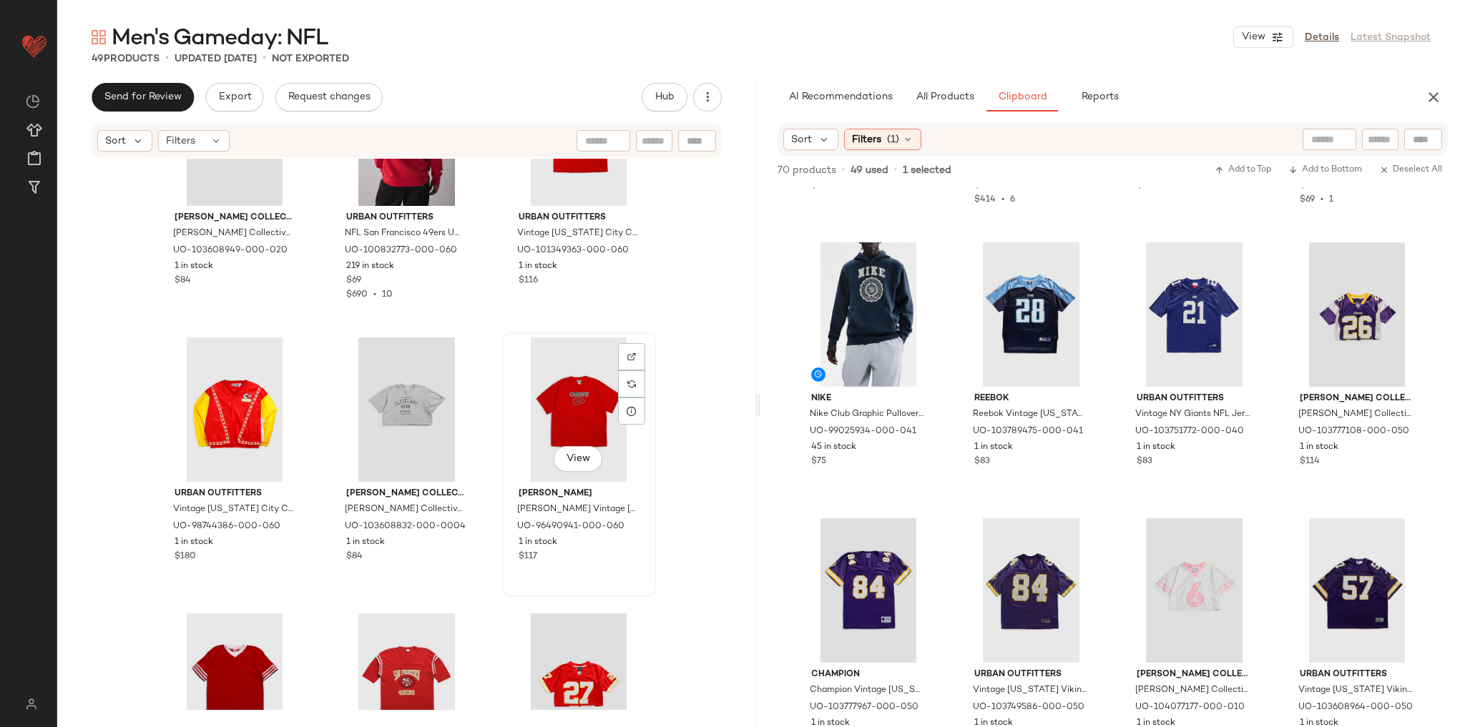
scroll to position [3698, 0]
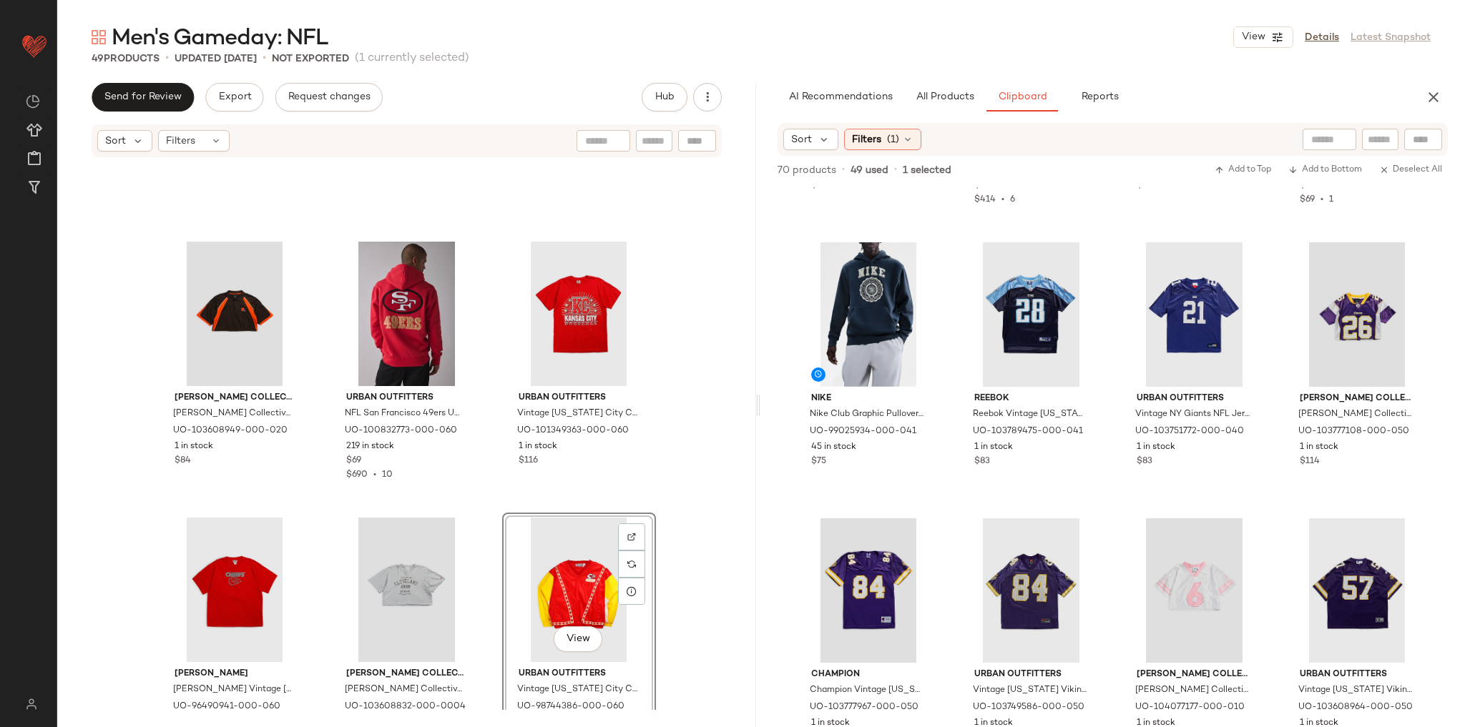
click at [696, 375] on div "Frankie Collective Frankie Collective Cleveland Browns NFL Crop Collared Tee in…" at bounding box center [406, 435] width 699 height 552
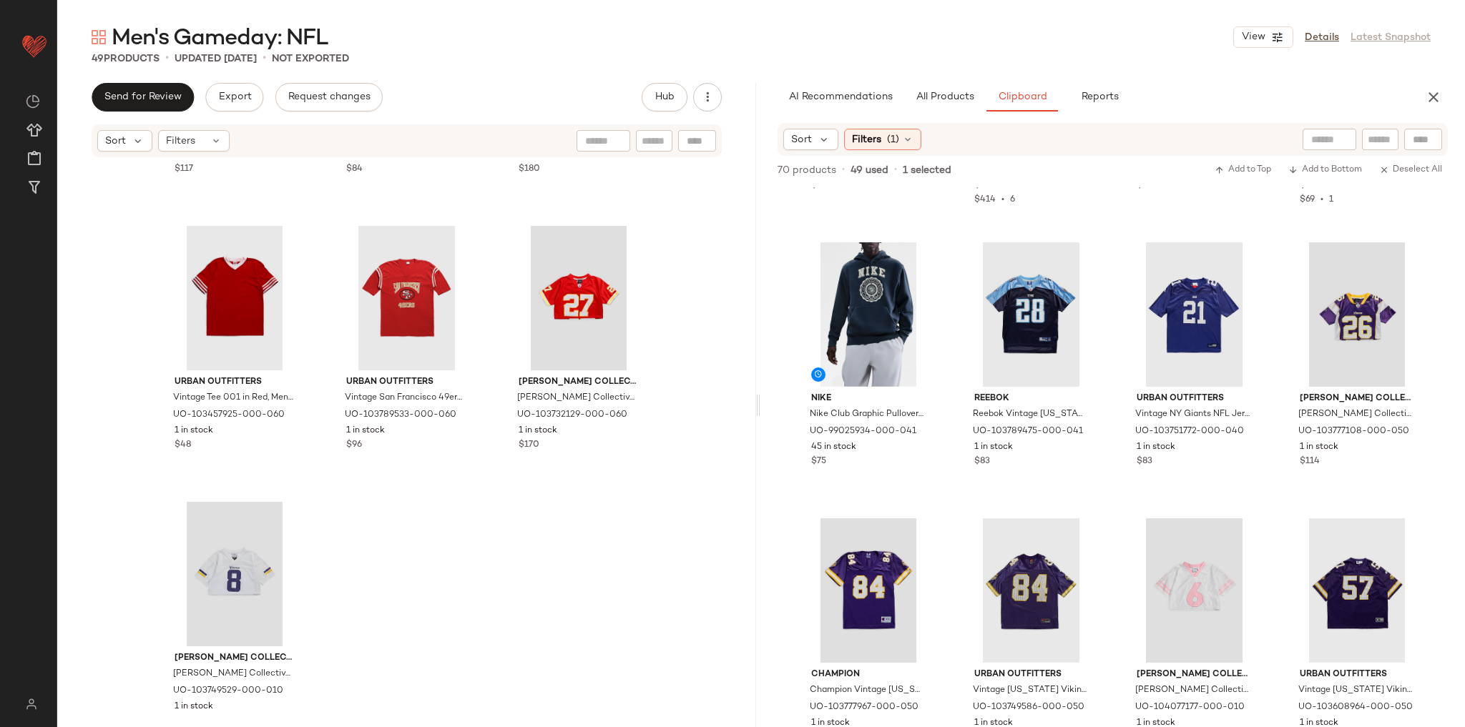
scroll to position [4145, 0]
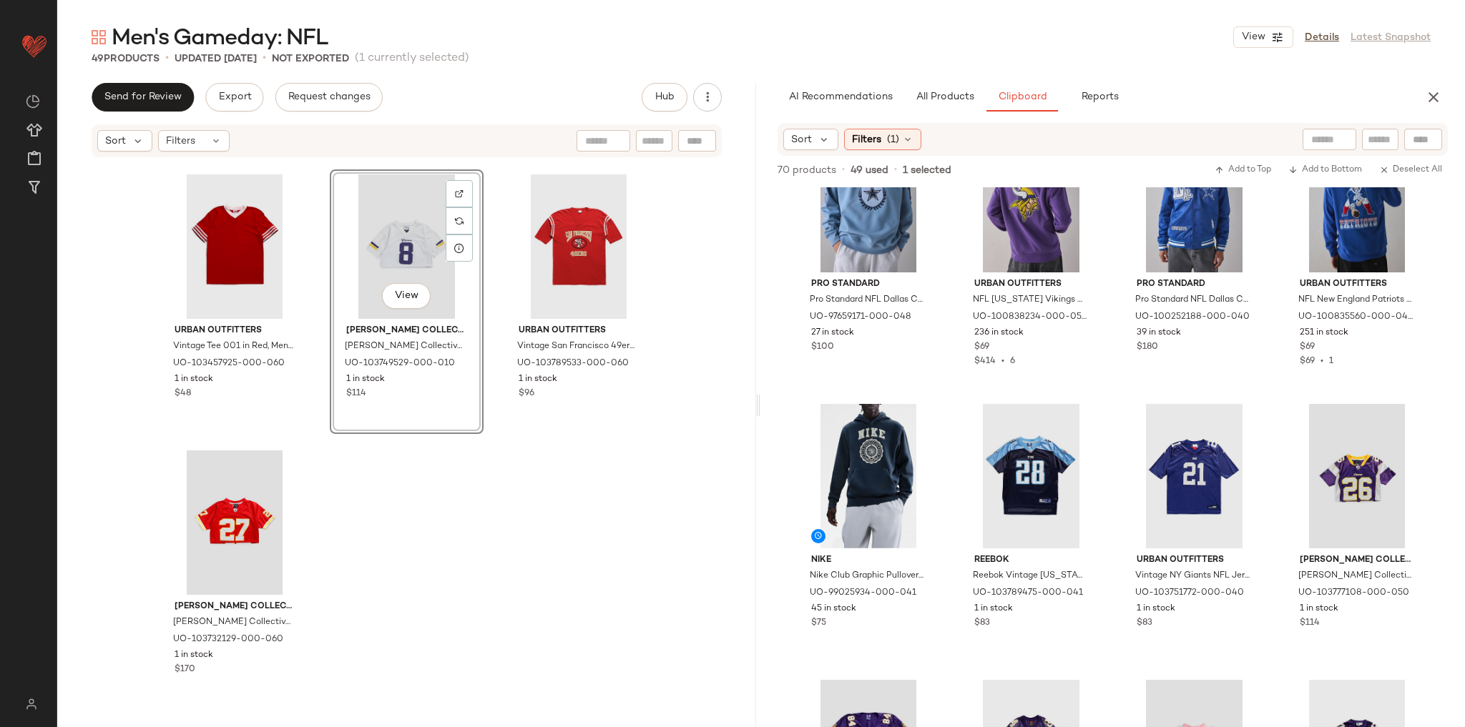
scroll to position [229, 0]
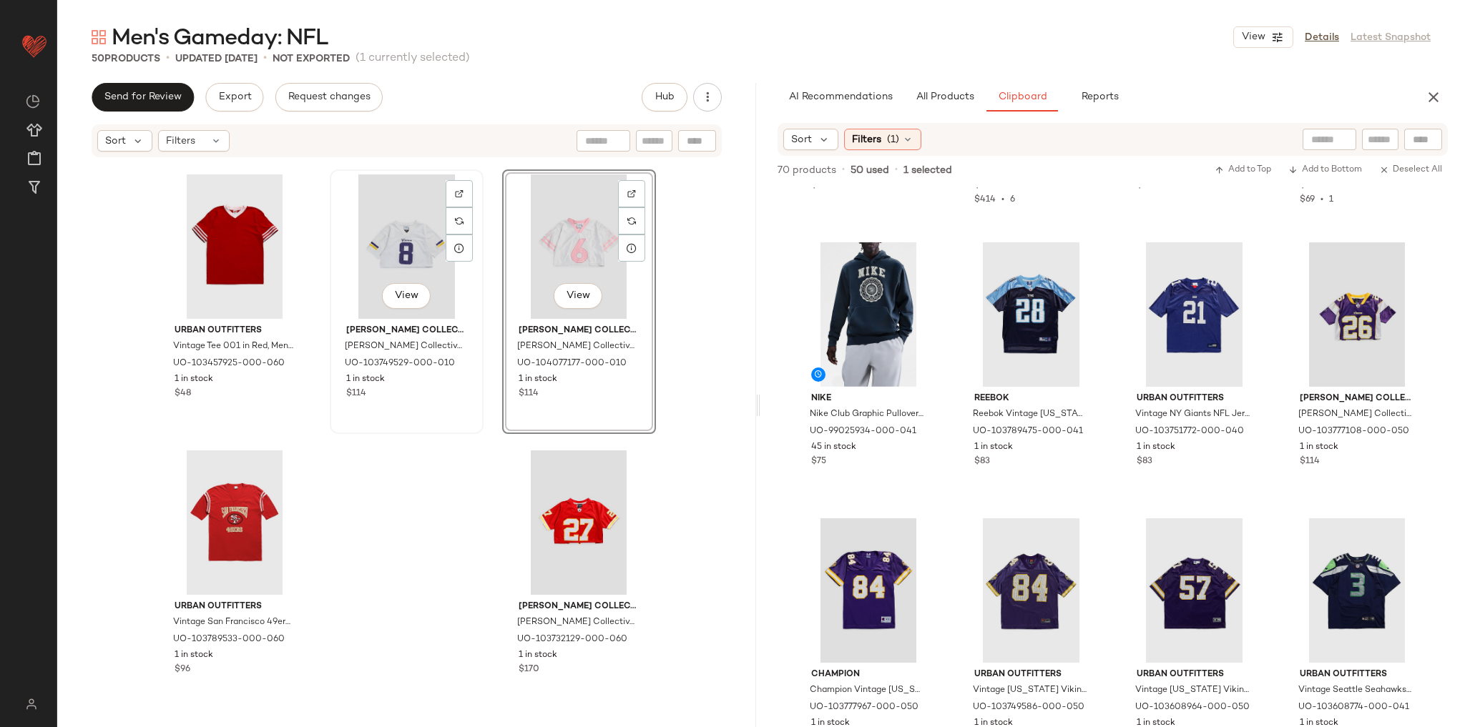
scroll to position [4144, 0]
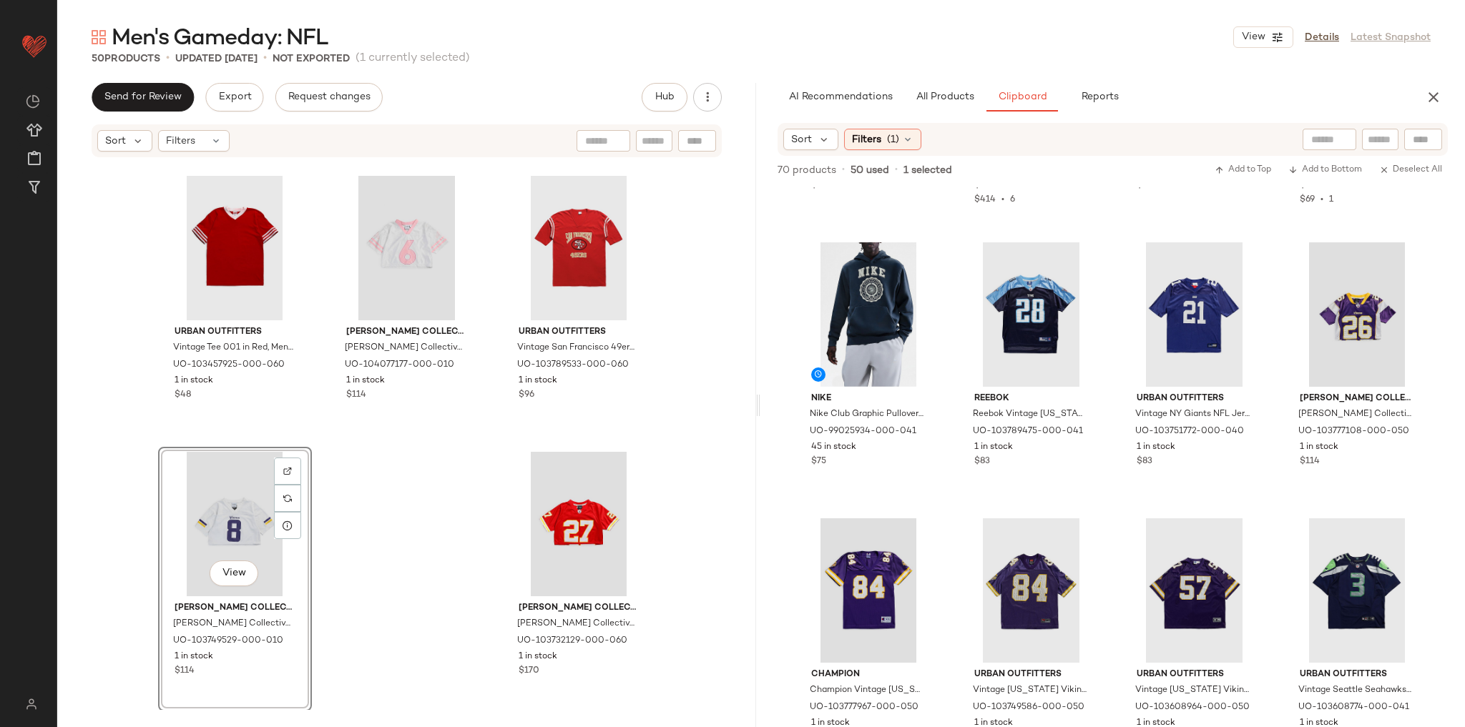
click at [400, 510] on div "Lee Lee Vintage Kansas City Chiefs NFL Tee in Red, Men's at Urban Outfitters UO…" at bounding box center [406, 435] width 699 height 552
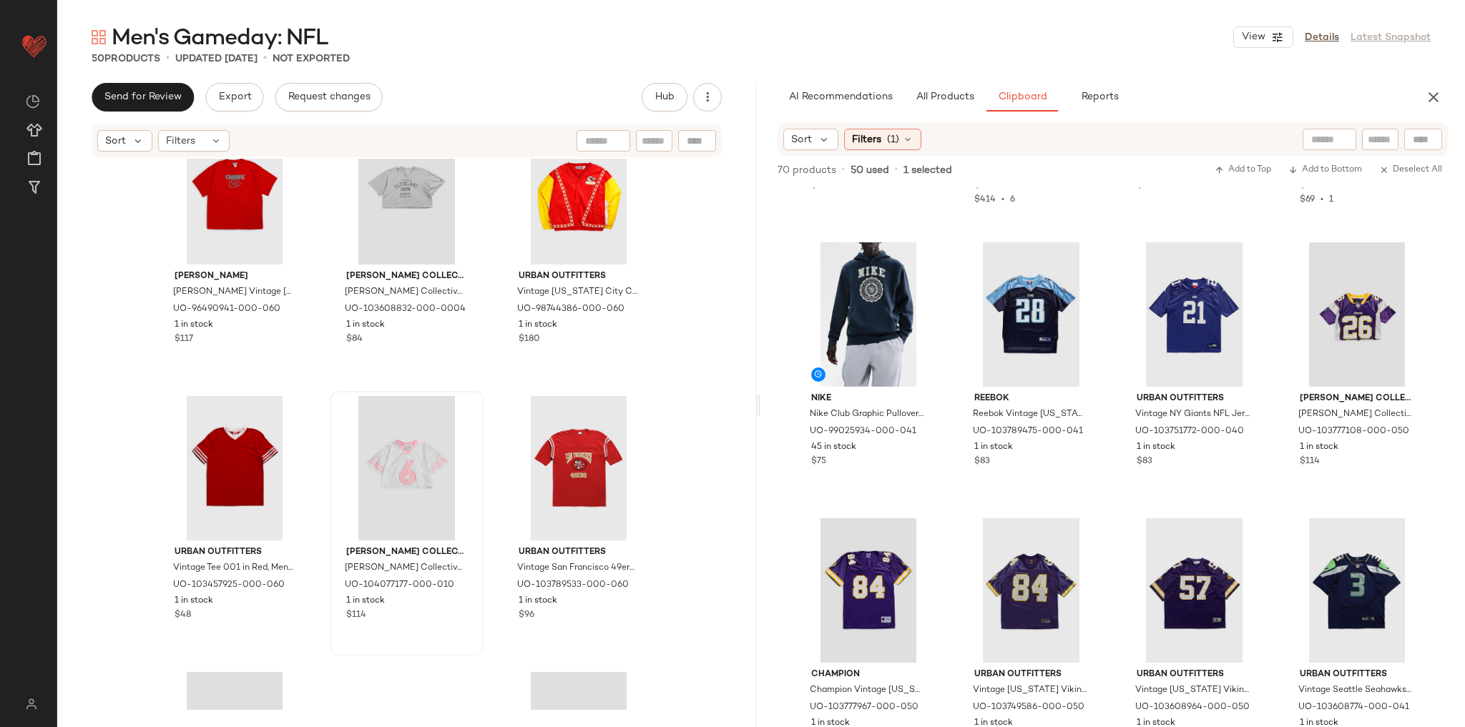
scroll to position [3915, 0]
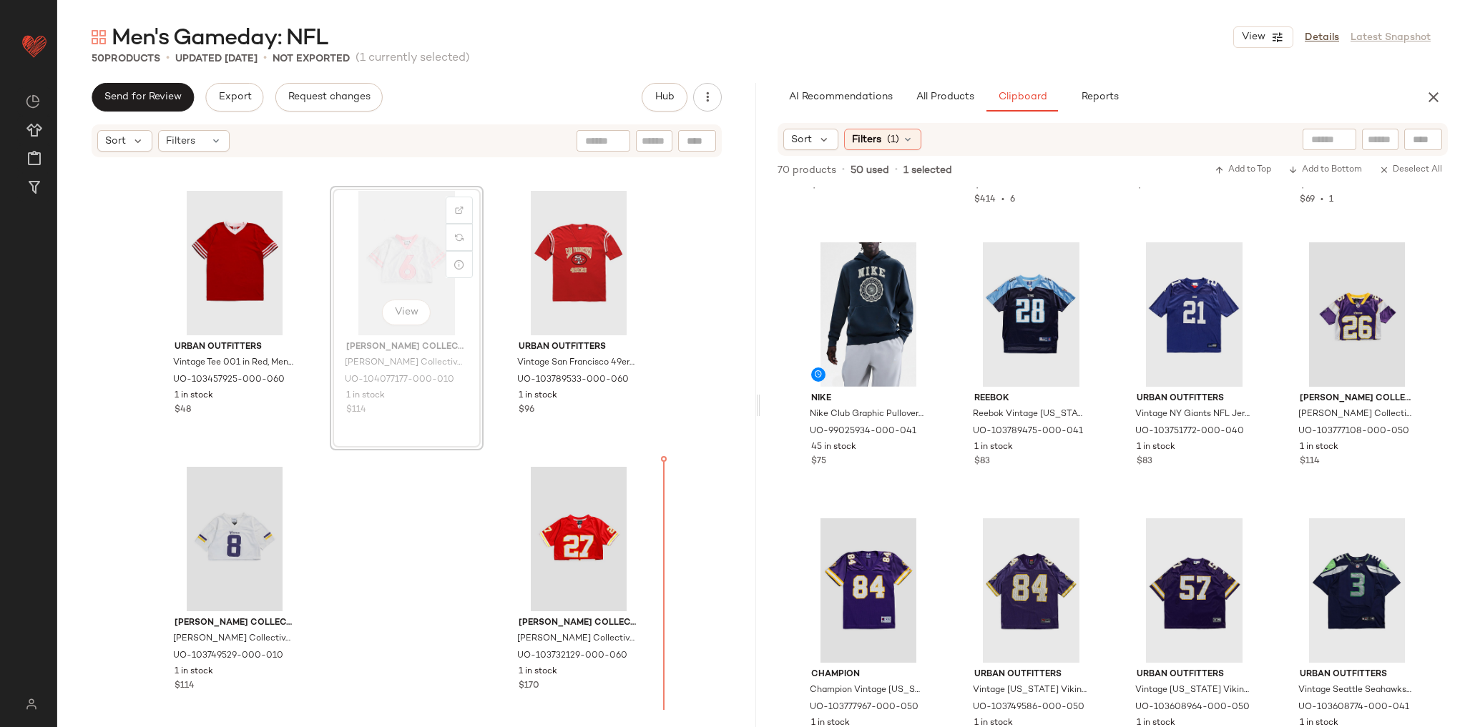
scroll to position [4145, 0]
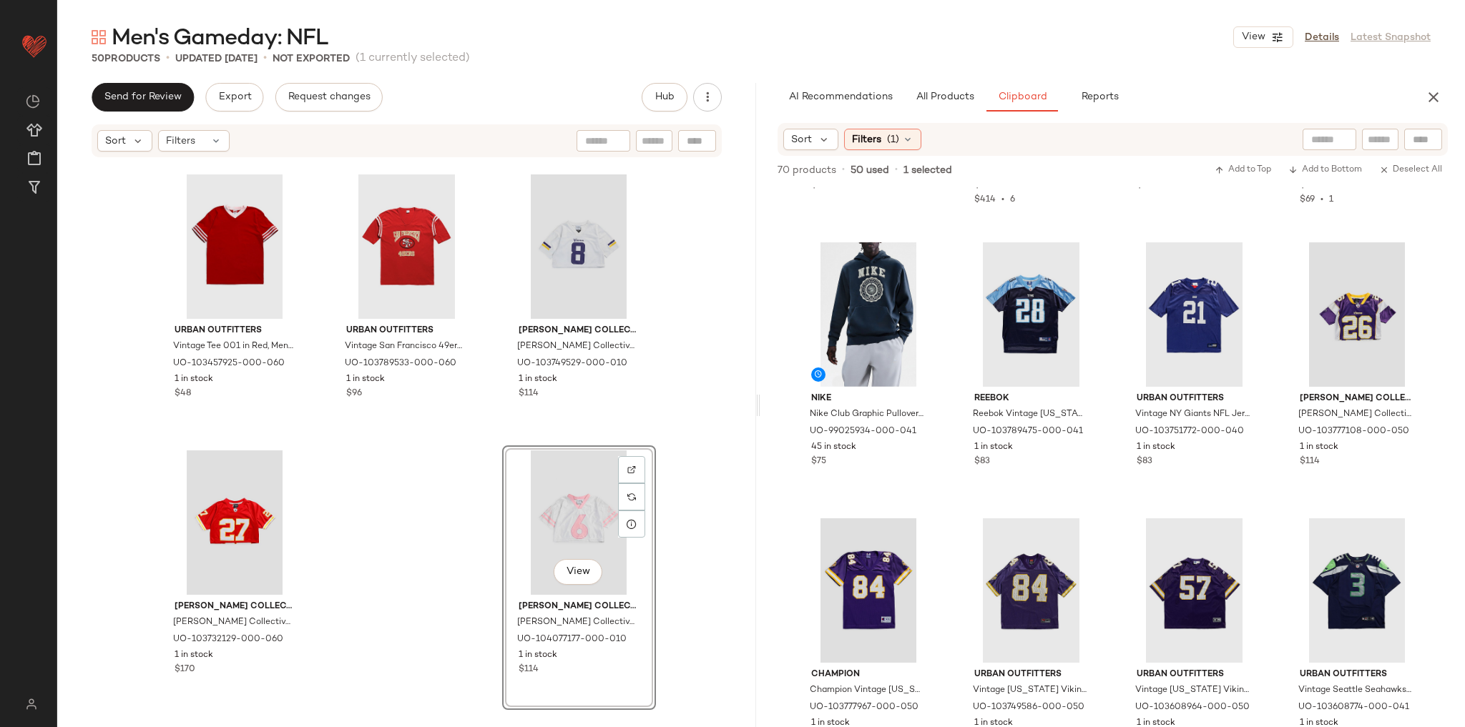
drag, startPoint x: 697, startPoint y: 411, endPoint x: 429, endPoint y: 435, distance: 268.6
click at [695, 411] on div "Lee Lee Vintage Kansas City Chiefs NFL Tee in Red, Men's at Urban Outfitters UO…" at bounding box center [406, 435] width 699 height 552
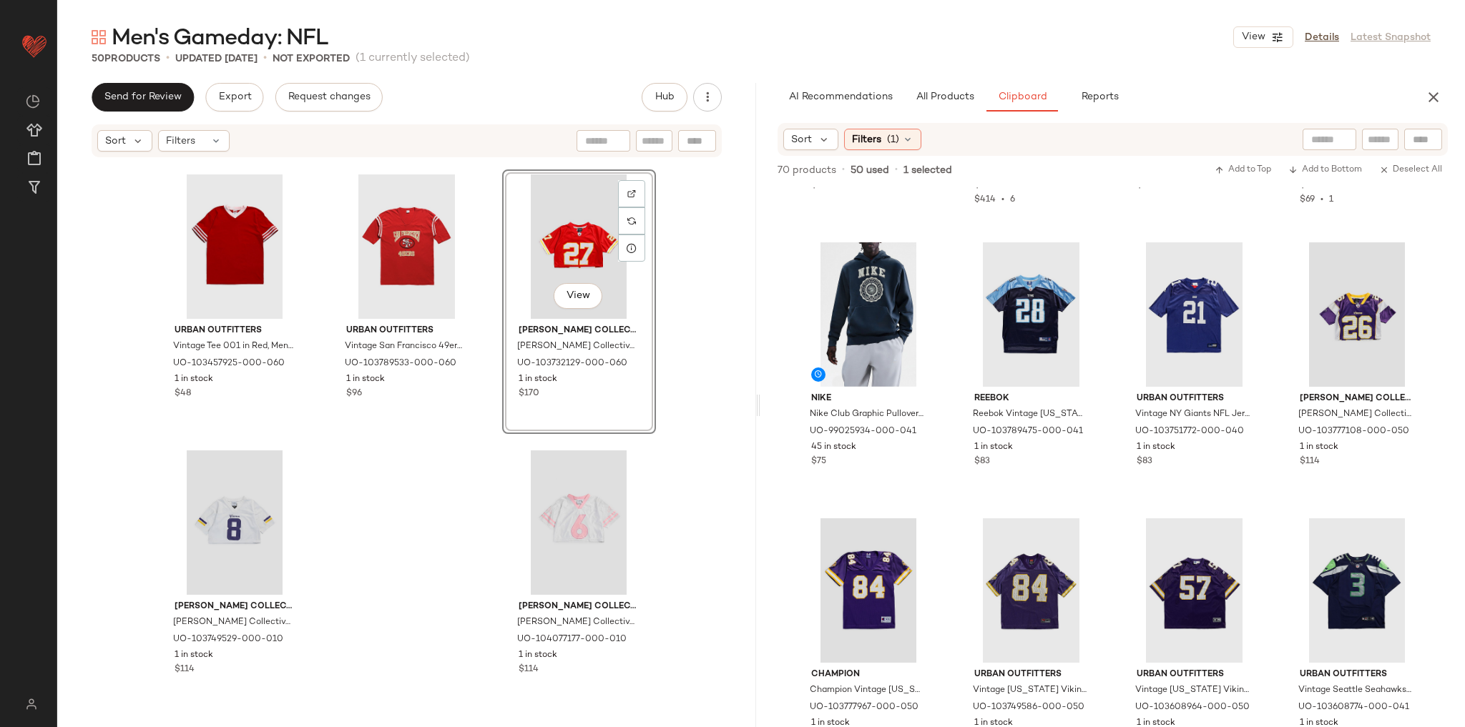
drag, startPoint x: 476, startPoint y: 569, endPoint x: 471, endPoint y: 561, distance: 10.3
click at [476, 567] on div "Lee Lee Vintage Kansas City Chiefs NFL Tee in Red, Men's at Urban Outfitters UO…" at bounding box center [406, 435] width 699 height 552
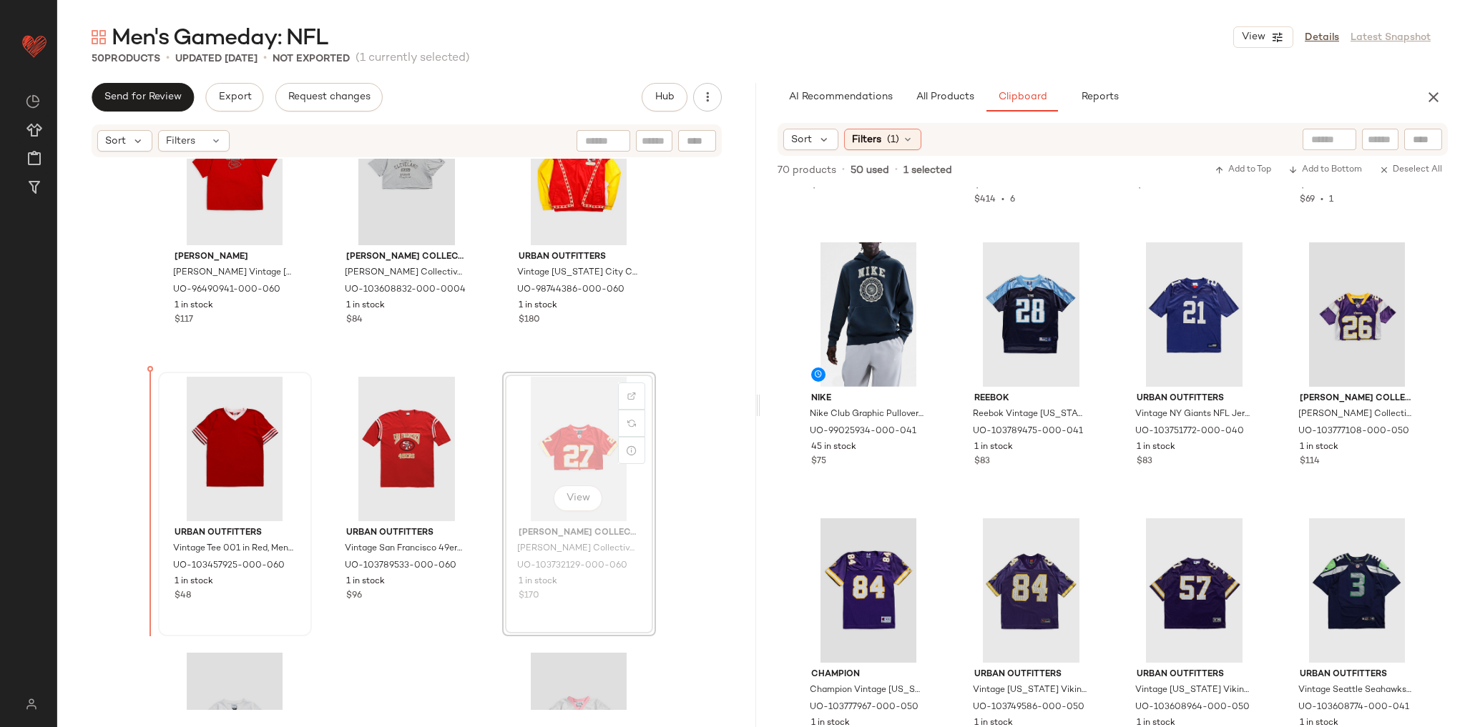
scroll to position [3949, 0]
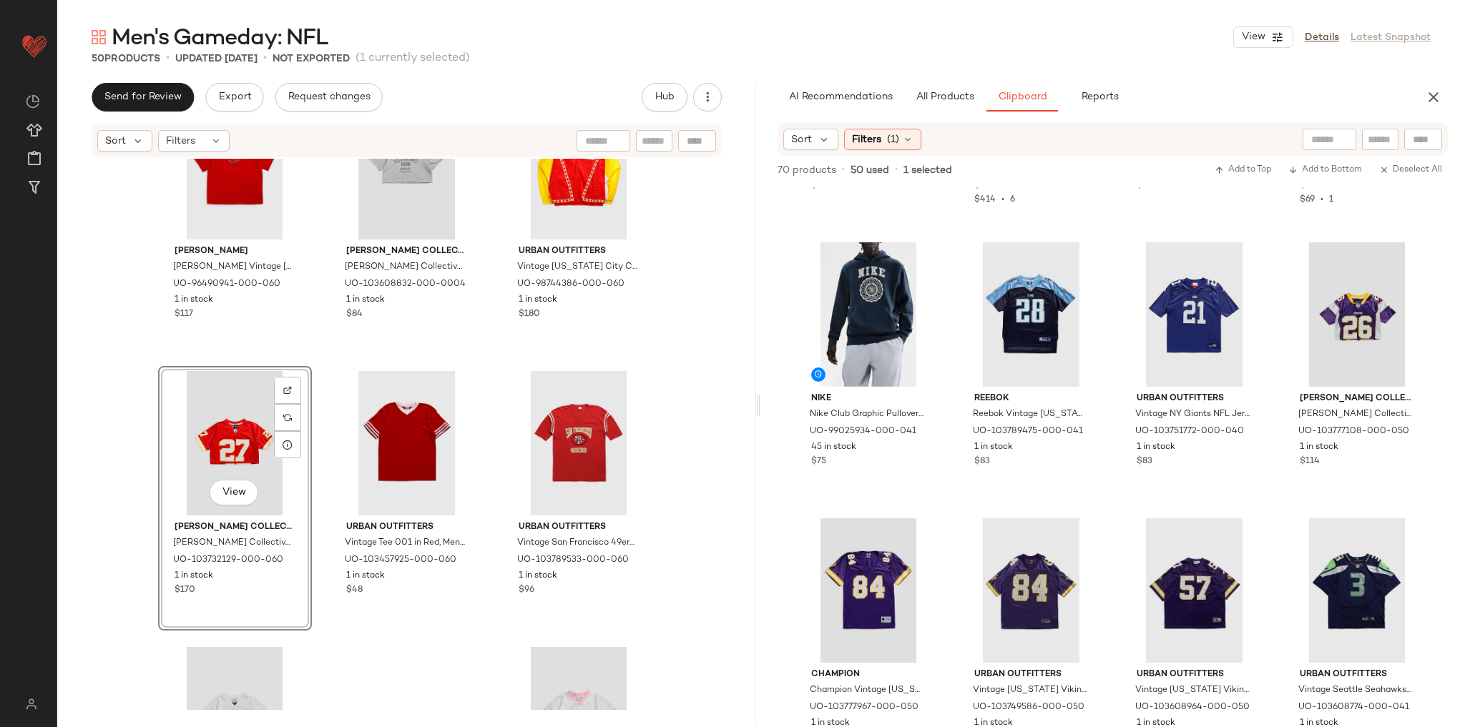
drag, startPoint x: 423, startPoint y: 673, endPoint x: 421, endPoint y: 662, distance: 10.9
click at [423, 670] on div "Lee Lee Vintage Kansas City Chiefs NFL Tee in Red, Men's at Urban Outfitters UO…" at bounding box center [406, 435] width 699 height 552
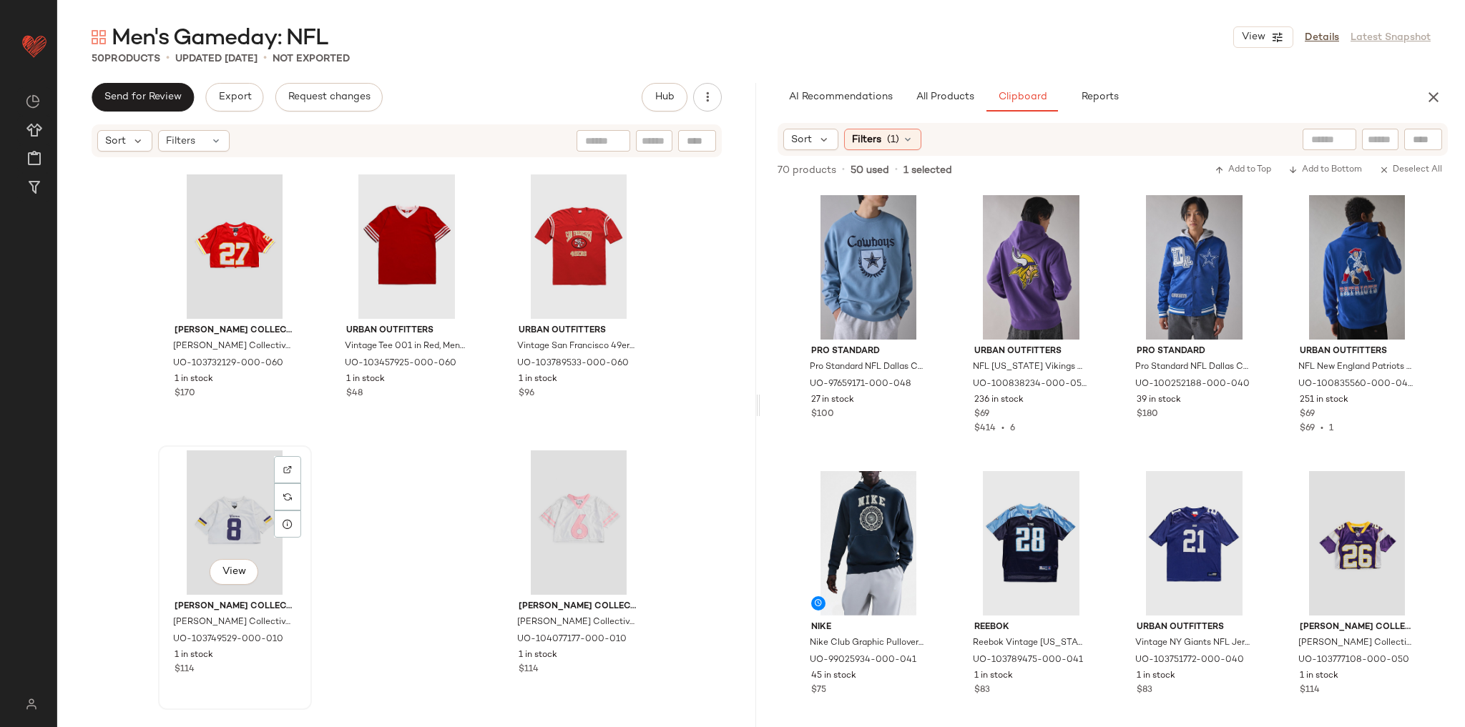
drag, startPoint x: 478, startPoint y: 538, endPoint x: 185, endPoint y: 568, distance: 294.1
click at [185, 568] on div "Lee Lee Vintage Kansas City Chiefs NFL Tee in Red, Men's at Urban Outfitters UO…" at bounding box center [406, 435] width 699 height 552
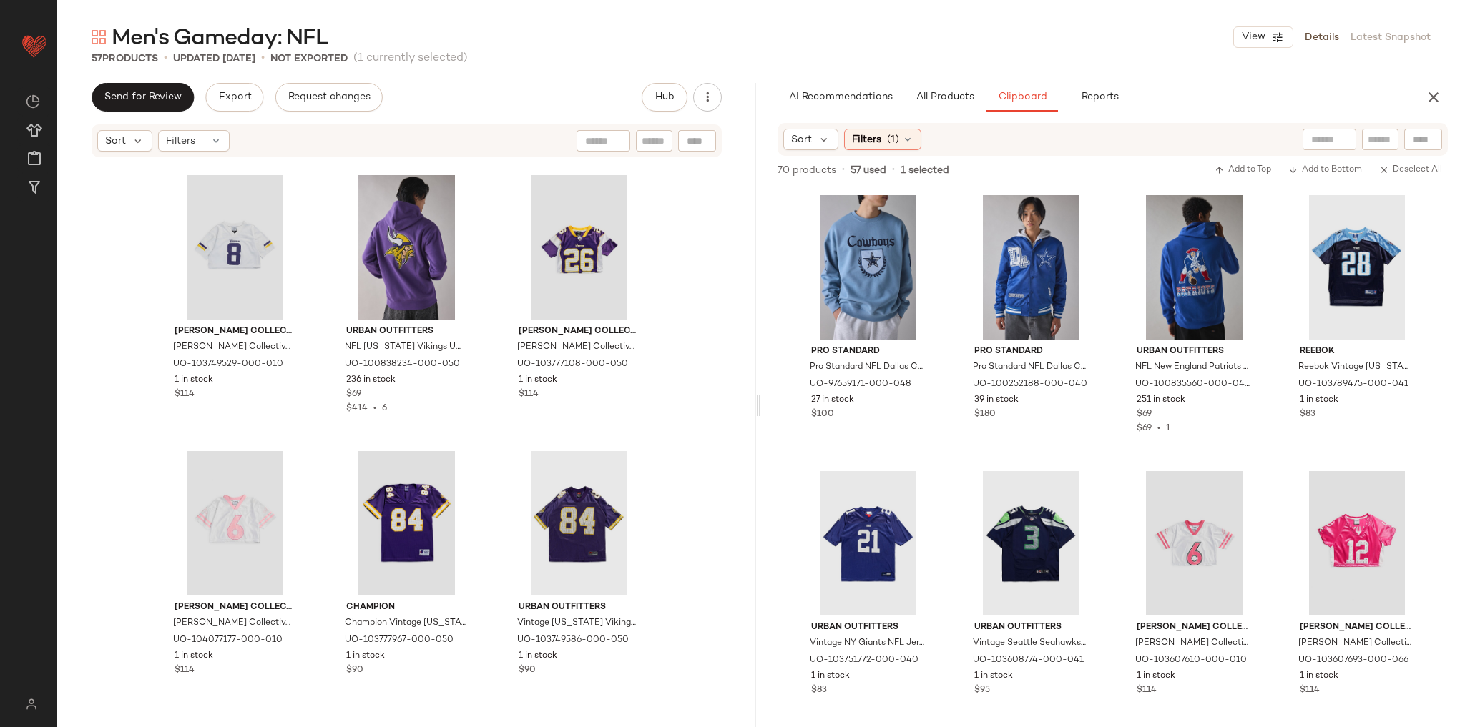
click at [675, 421] on div "Frankie Collective Frankie Collective Crop Kansas City Chiefs NFL Jersey 002 To…" at bounding box center [406, 435] width 699 height 552
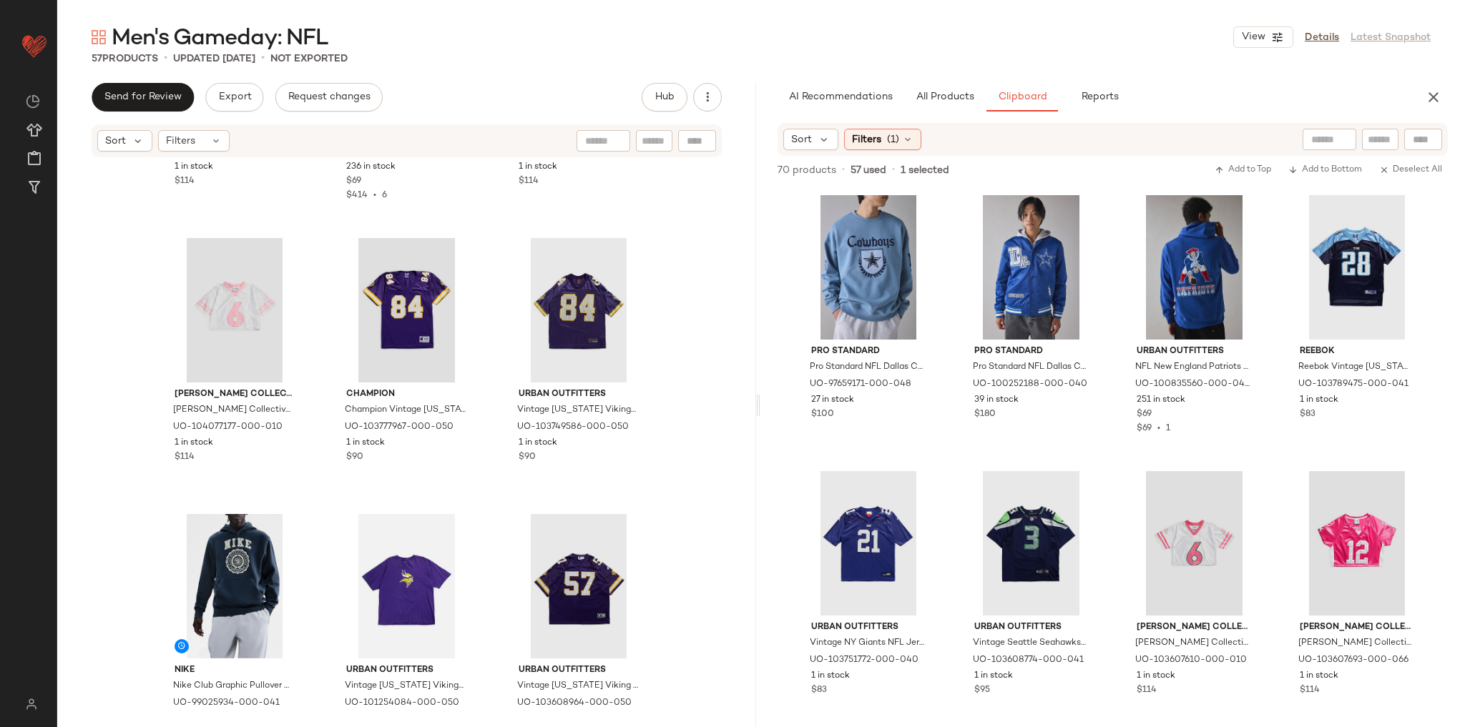
scroll to position [4650, 0]
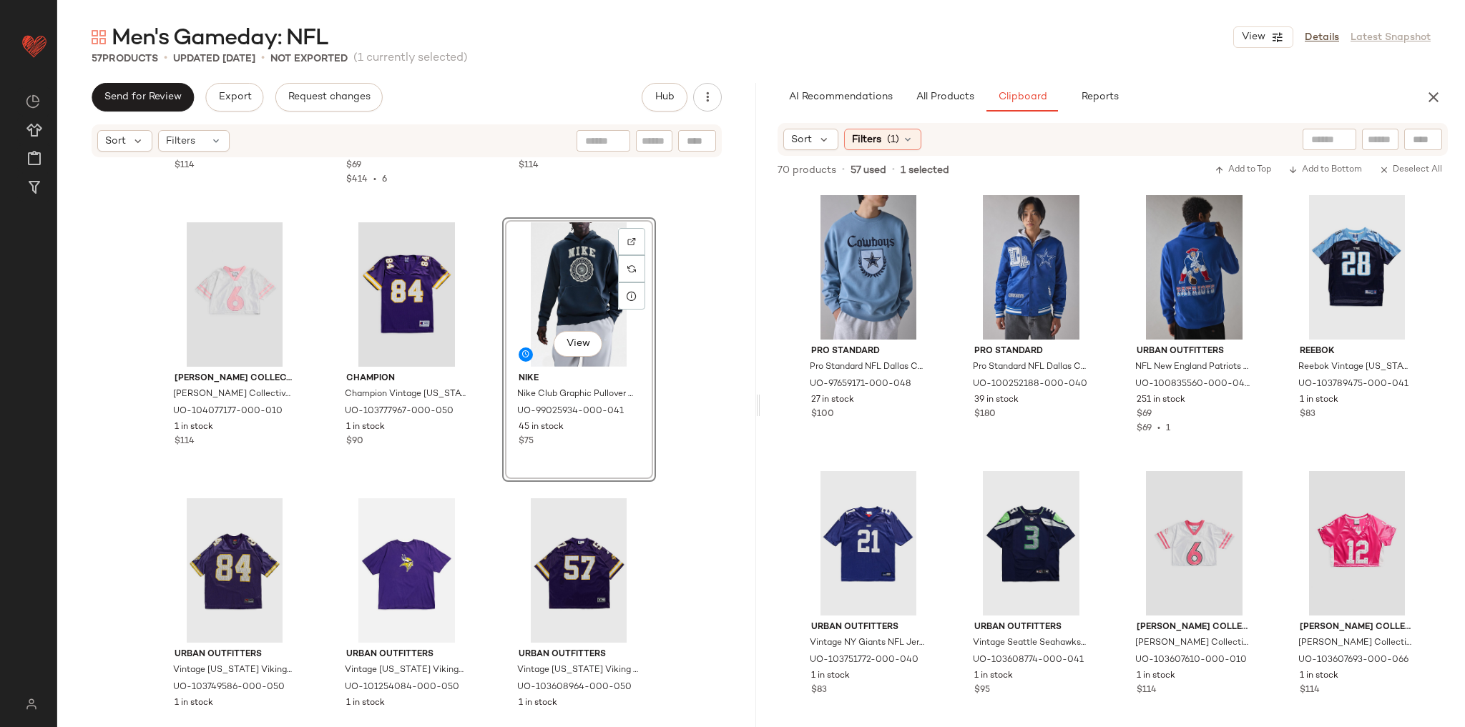
click at [635, 450] on div "View Nike Nike Club Graphic Pullover Hoodie Sweatshirt in Thunder Blue/Coconut,…" at bounding box center [579, 349] width 154 height 265
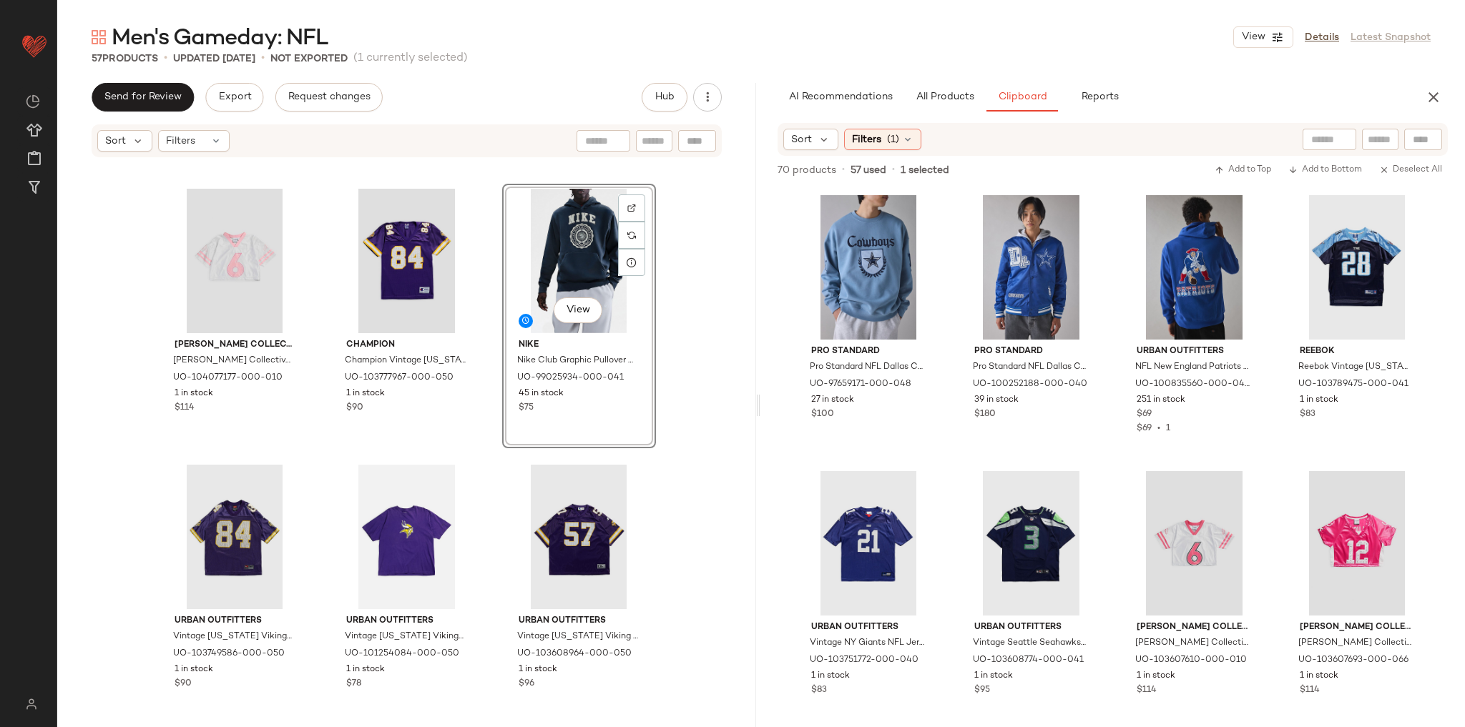
scroll to position [4698, 0]
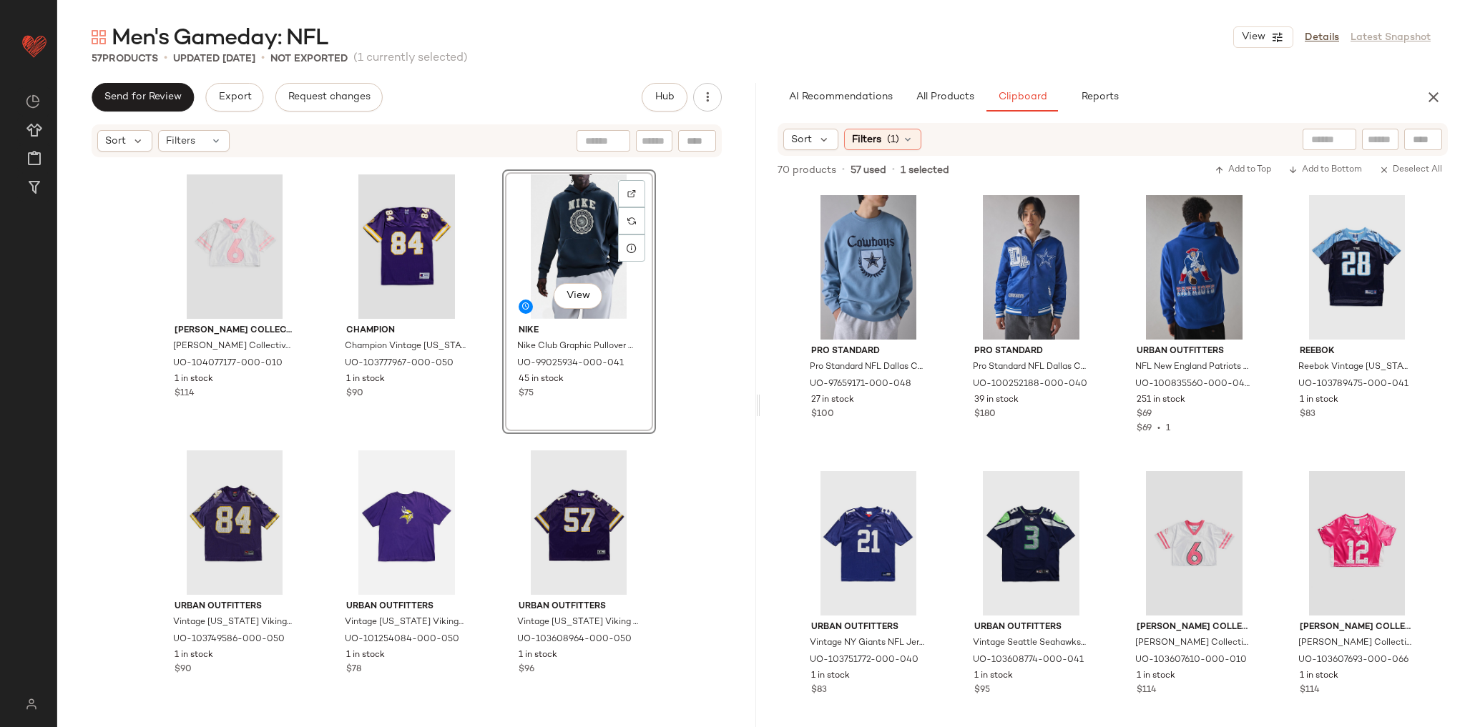
click at [675, 435] on div "Frankie Collective Frankie Collective Crop Minnesota Vikings NFL Jersey 013 Top…" at bounding box center [406, 435] width 699 height 552
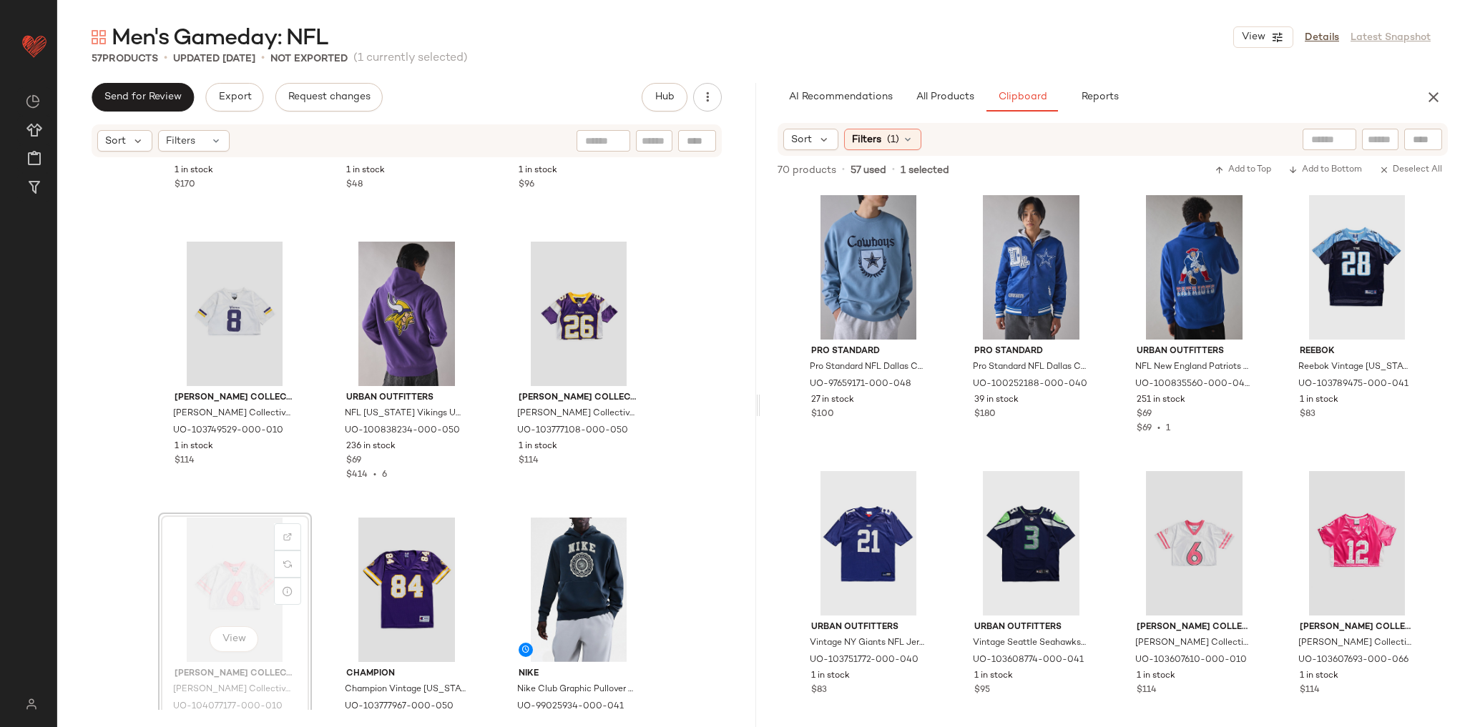
scroll to position [4355, 0]
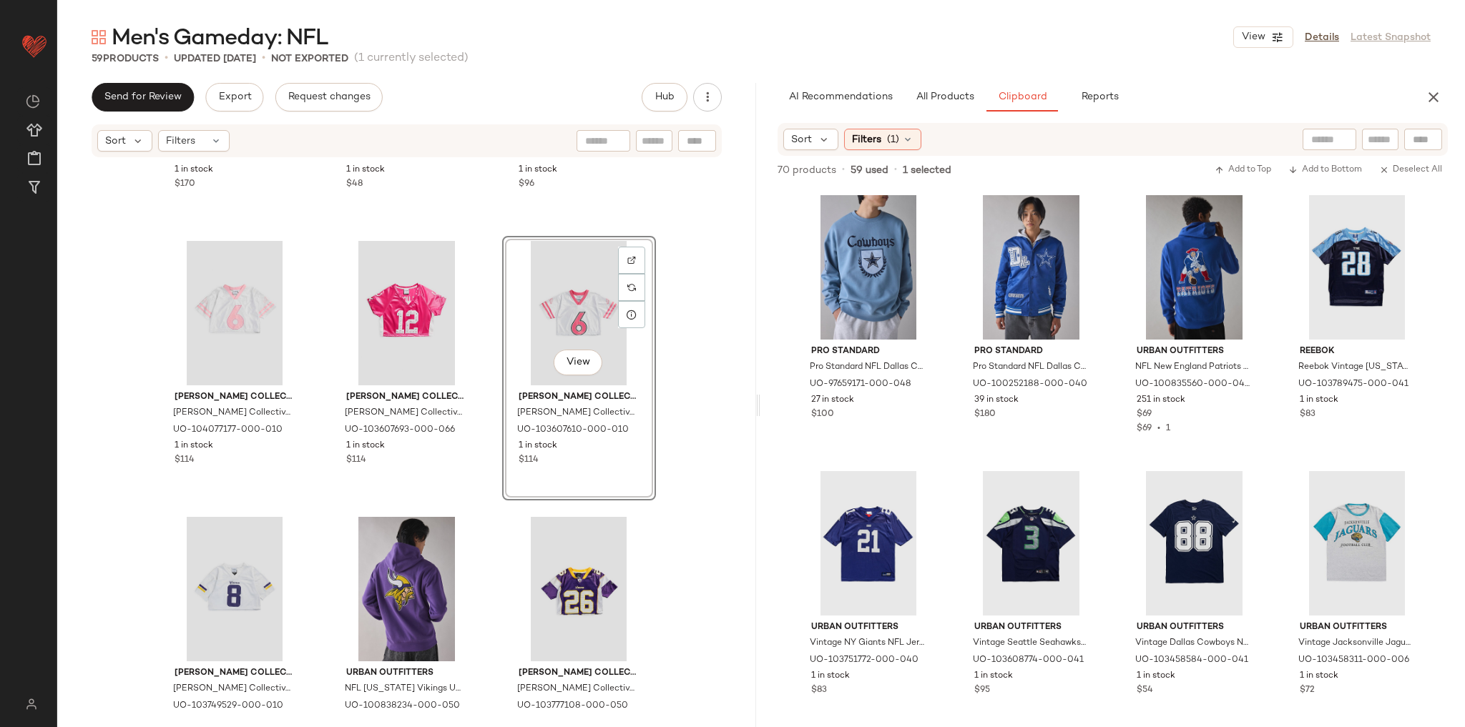
click at [709, 288] on div "Frankie Collective Frankie Collective Crop Kansas City Chiefs NFL Jersey 002 To…" at bounding box center [406, 435] width 699 height 552
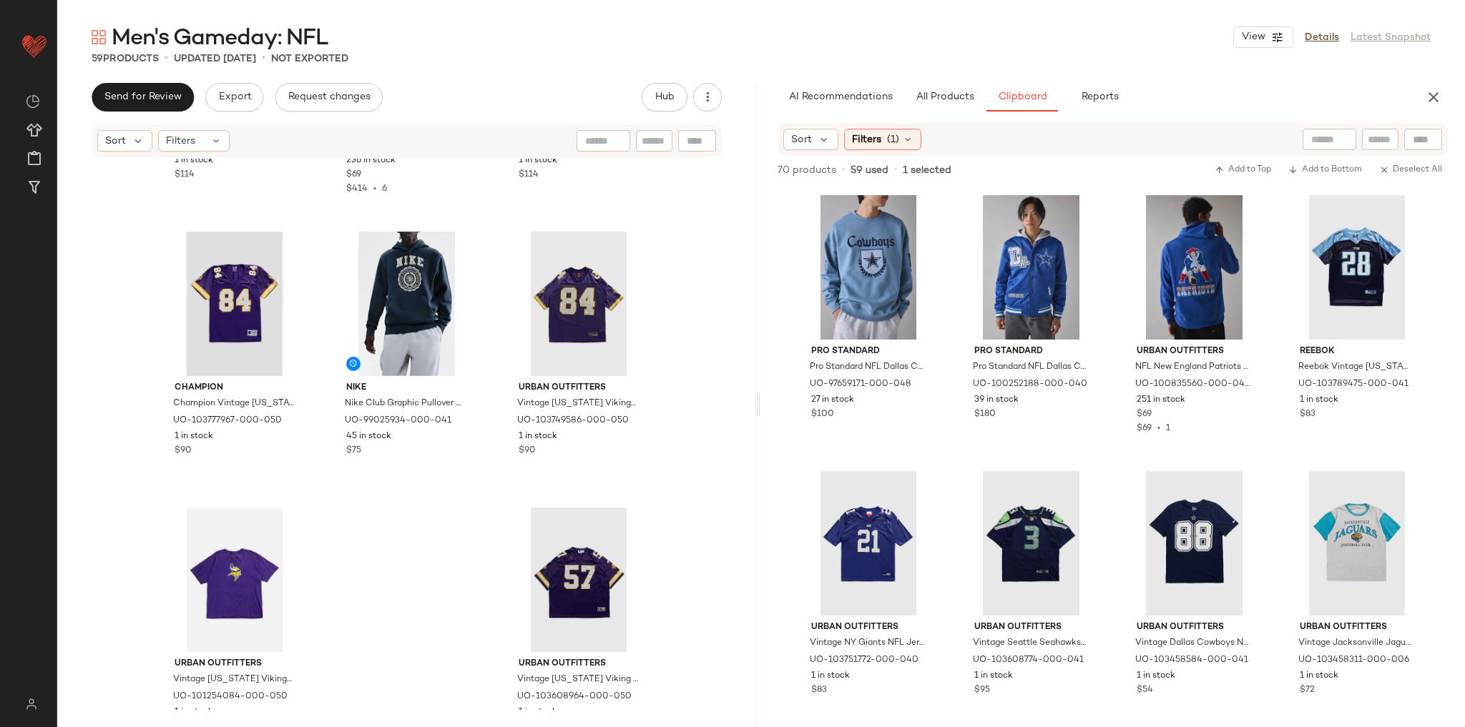
scroll to position [4973, 0]
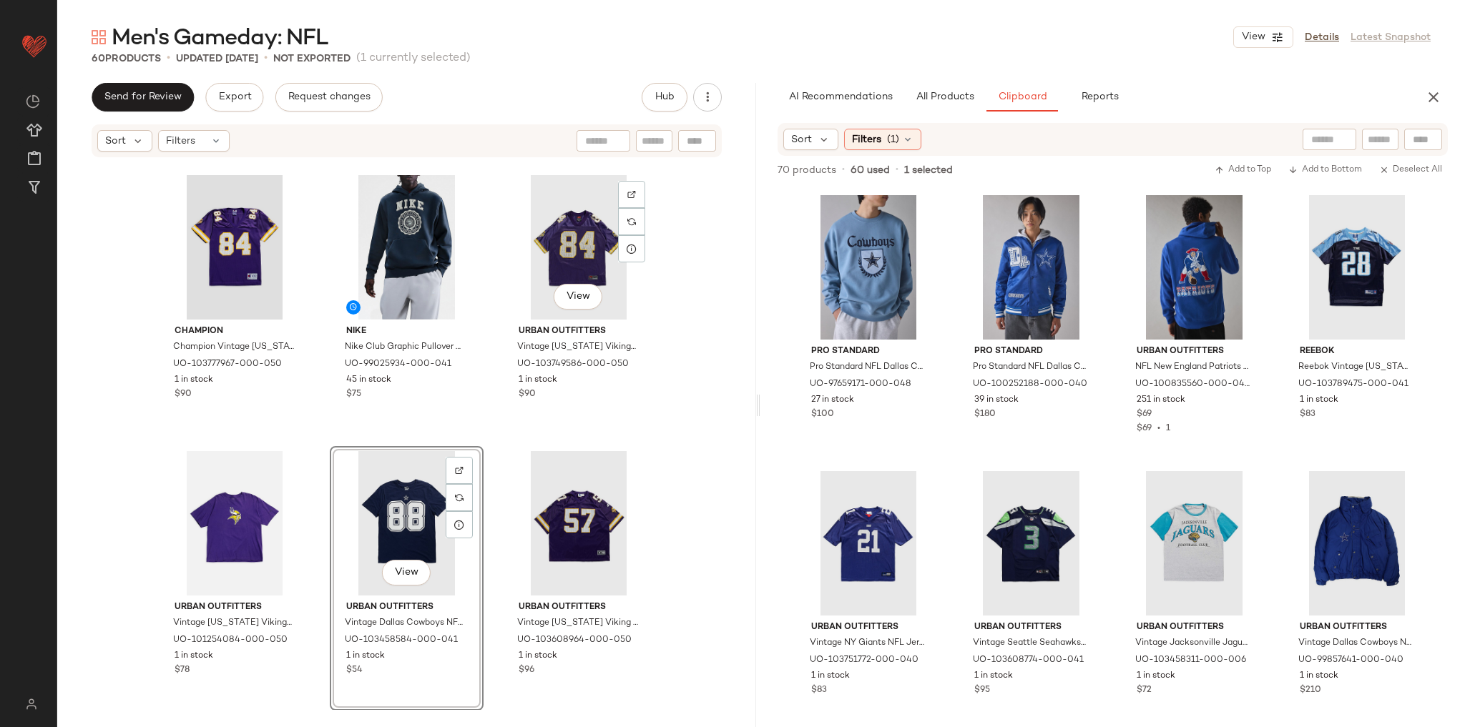
click at [655, 412] on div "Frankie Collective Frankie Collective Crop Minnesota Vikings NFL Jersey 013 Top…" at bounding box center [406, 435] width 699 height 552
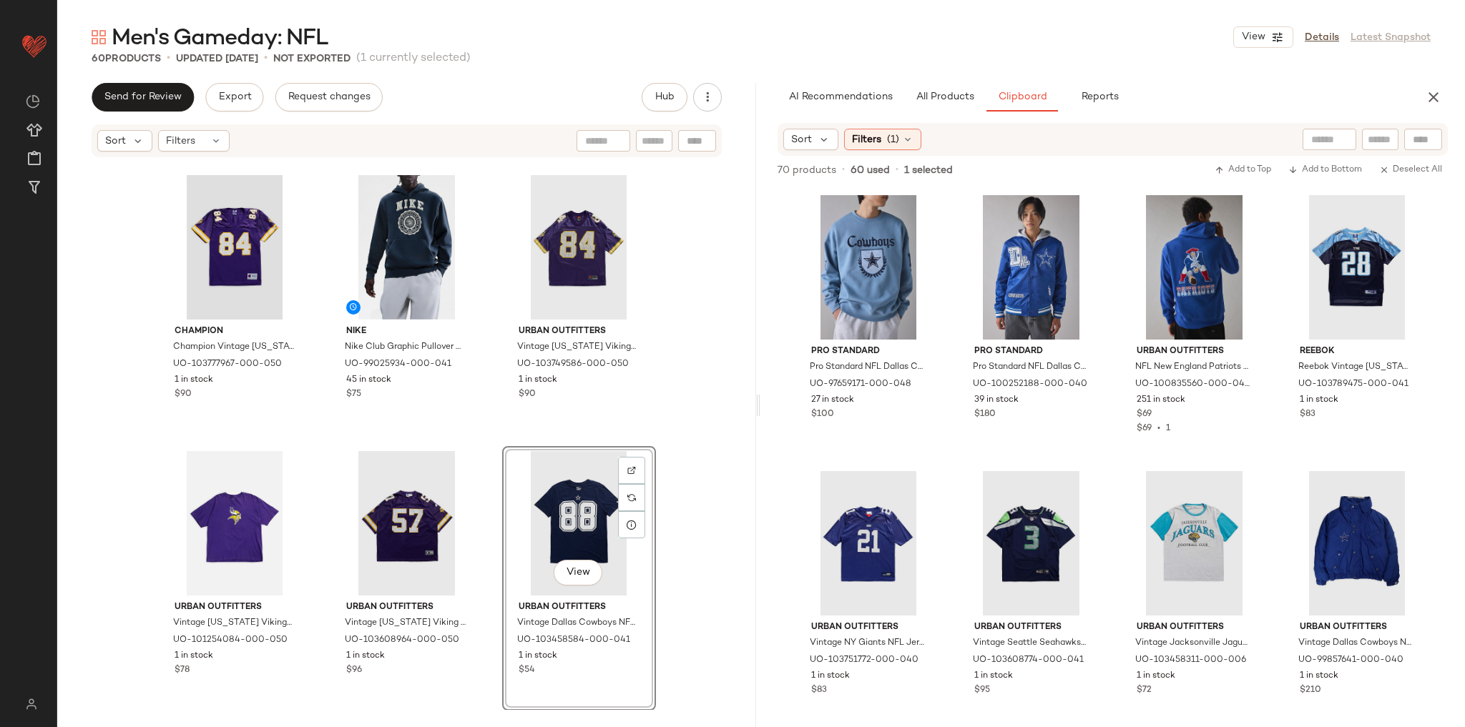
click at [670, 418] on div "Frankie Collective Frankie Collective Crop Minnesota Vikings NFL Jersey 013 Top…" at bounding box center [406, 435] width 699 height 552
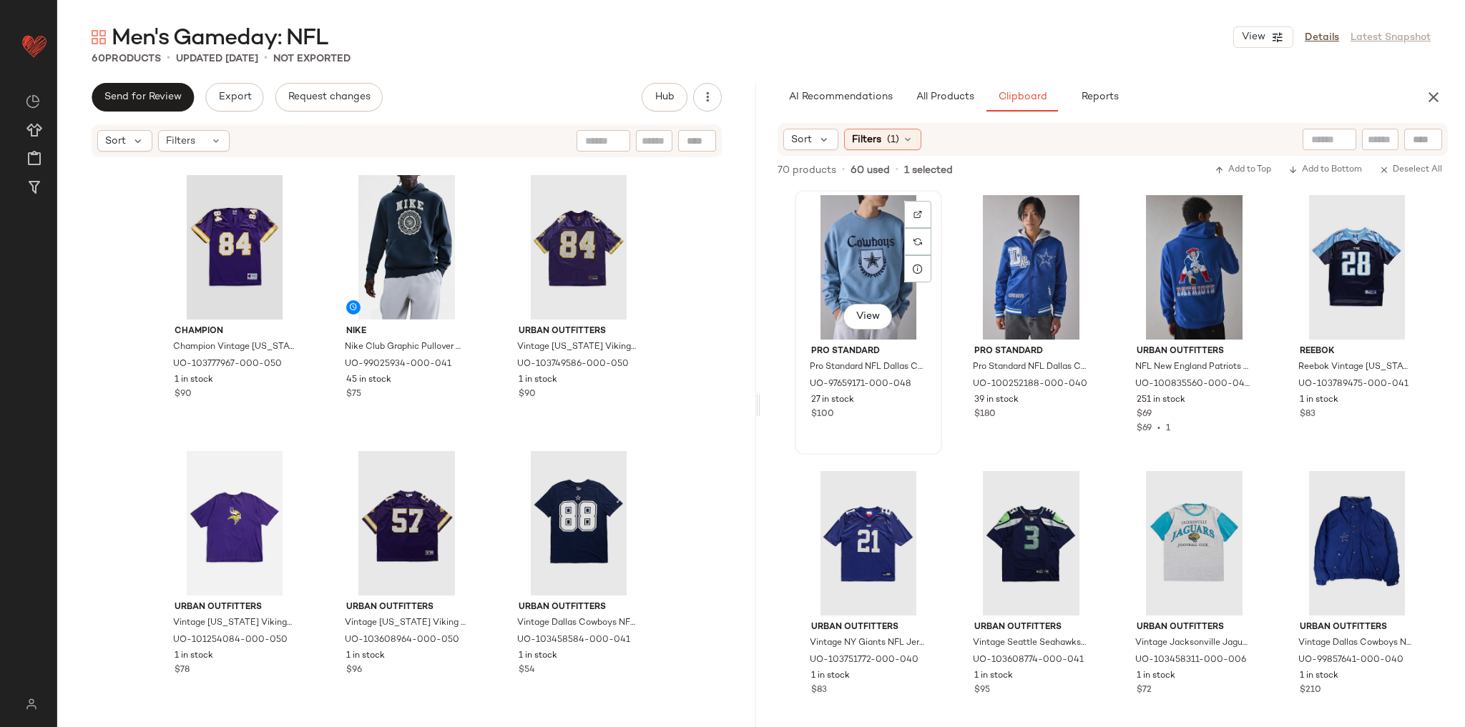
click at [825, 269] on div "View" at bounding box center [868, 267] width 137 height 144
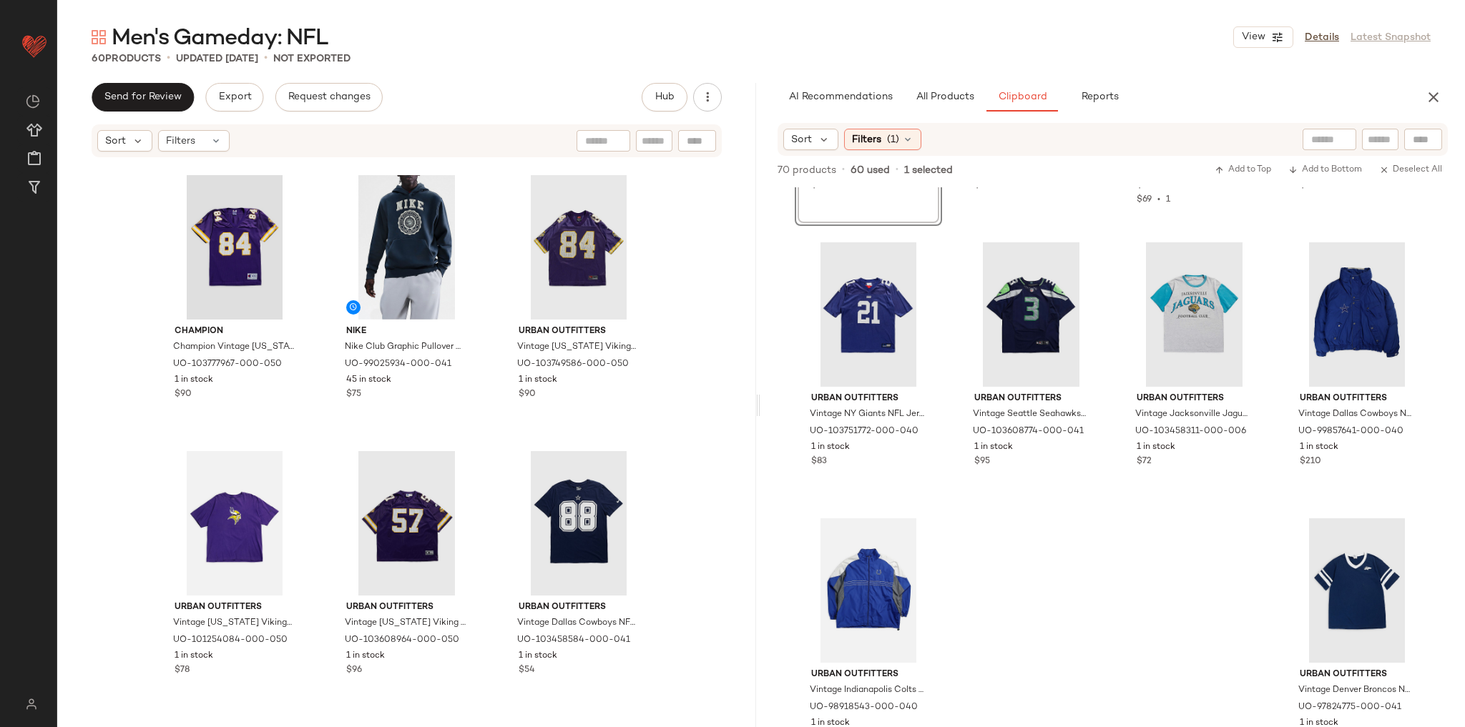
scroll to position [280, 0]
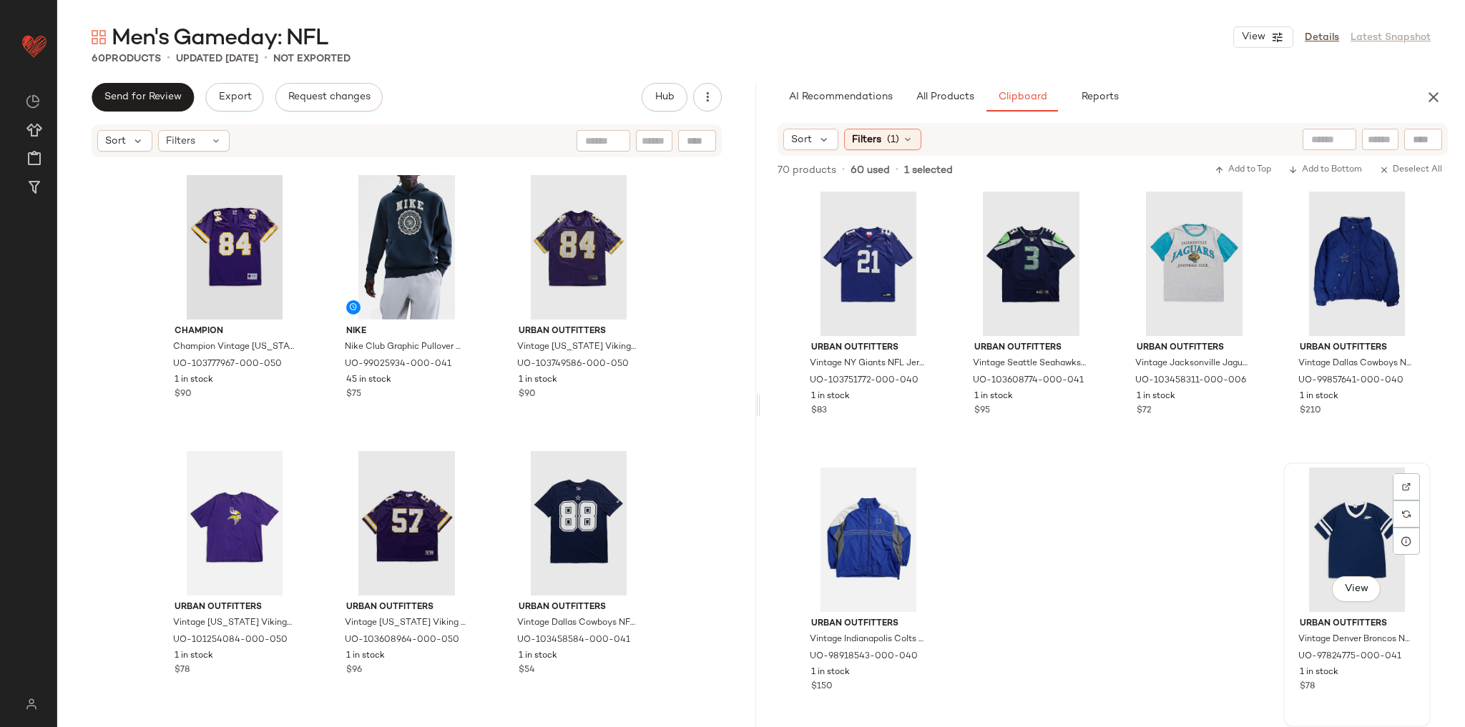
click at [1331, 513] on div "View" at bounding box center [1356, 540] width 137 height 144
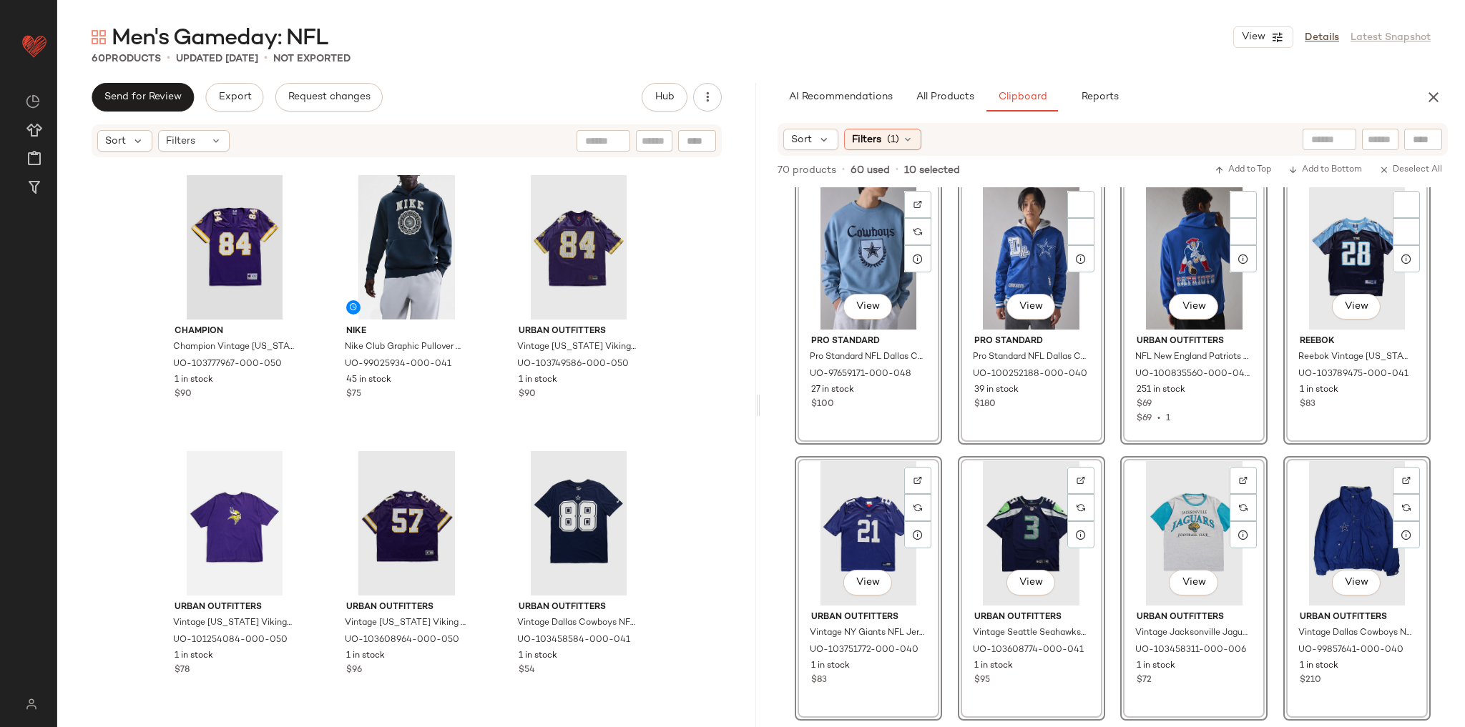
scroll to position [0, 0]
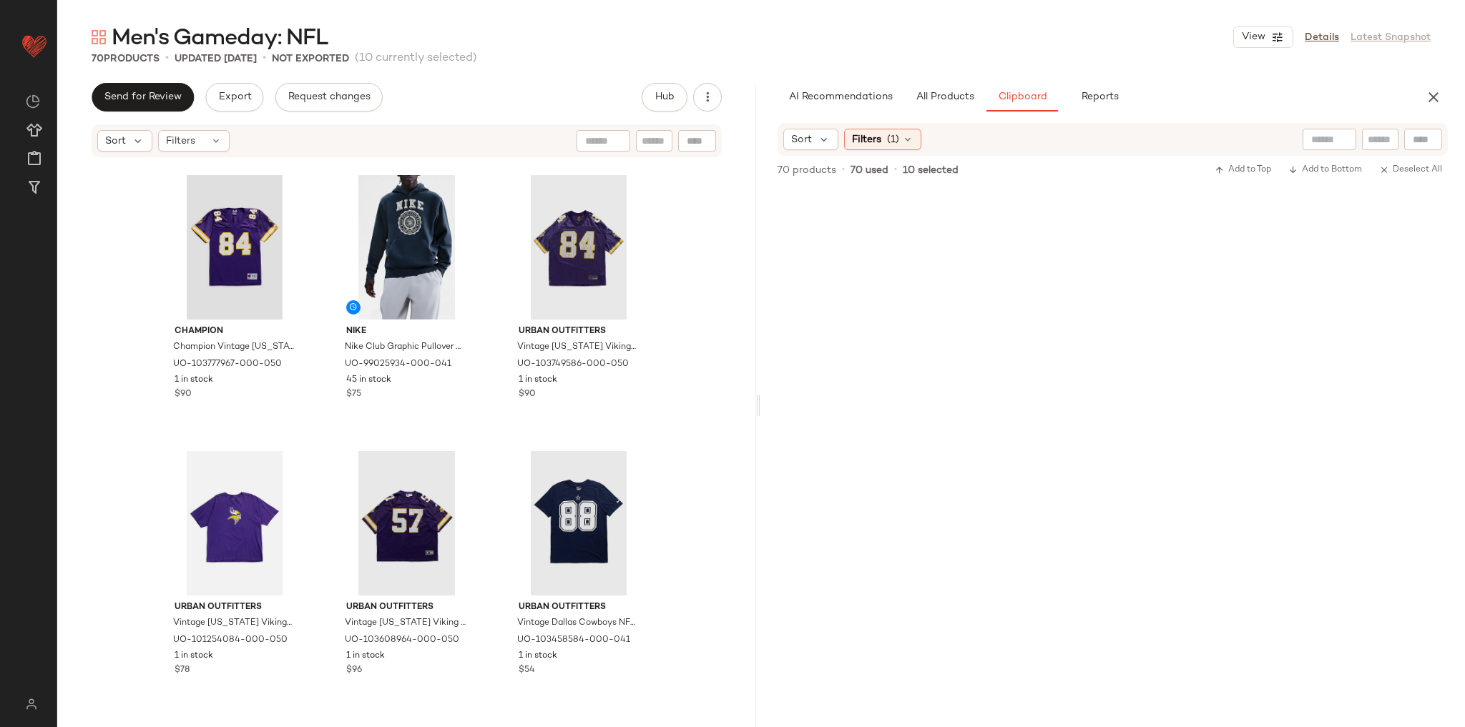
click at [670, 434] on div "Frankie Collective Frankie Collective Crop Minnesota Vikings NFL Jersey 013 Top…" at bounding box center [406, 435] width 699 height 552
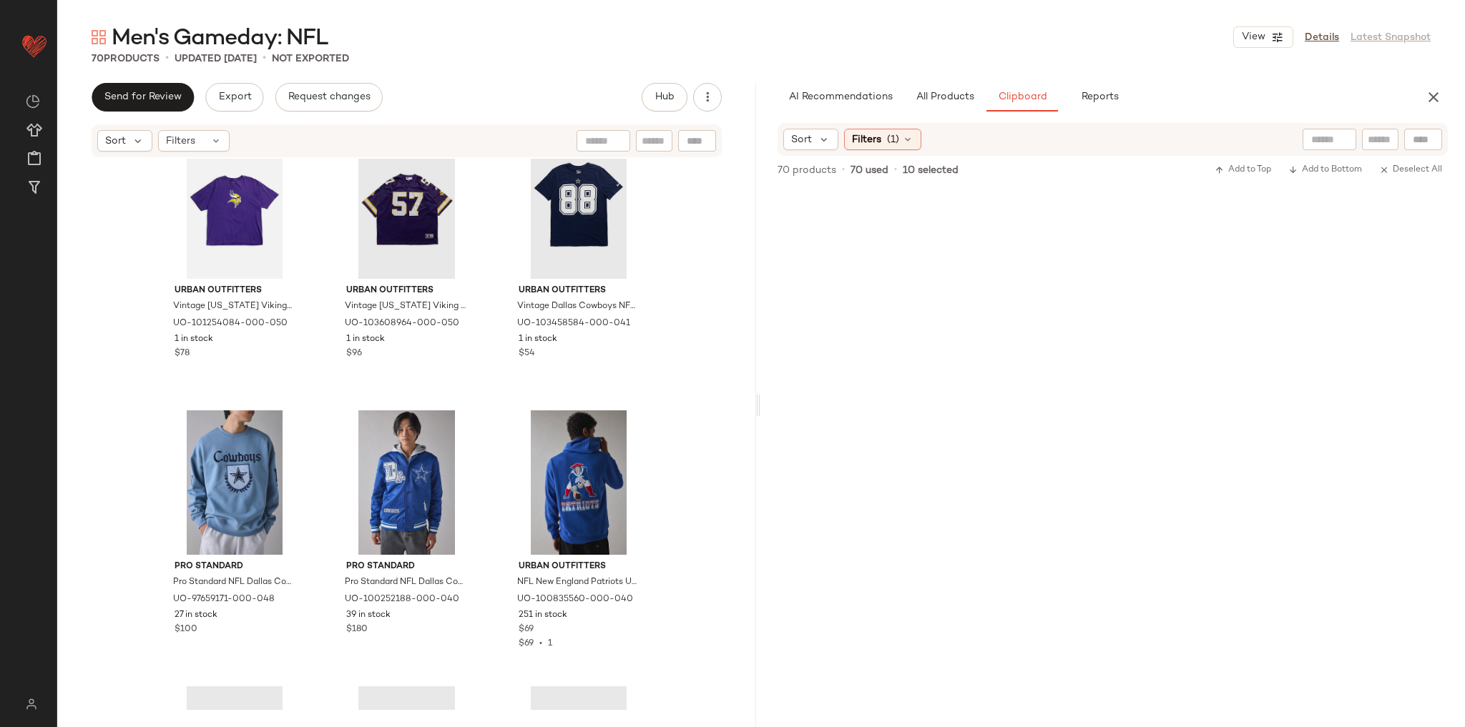
scroll to position [5145, 0]
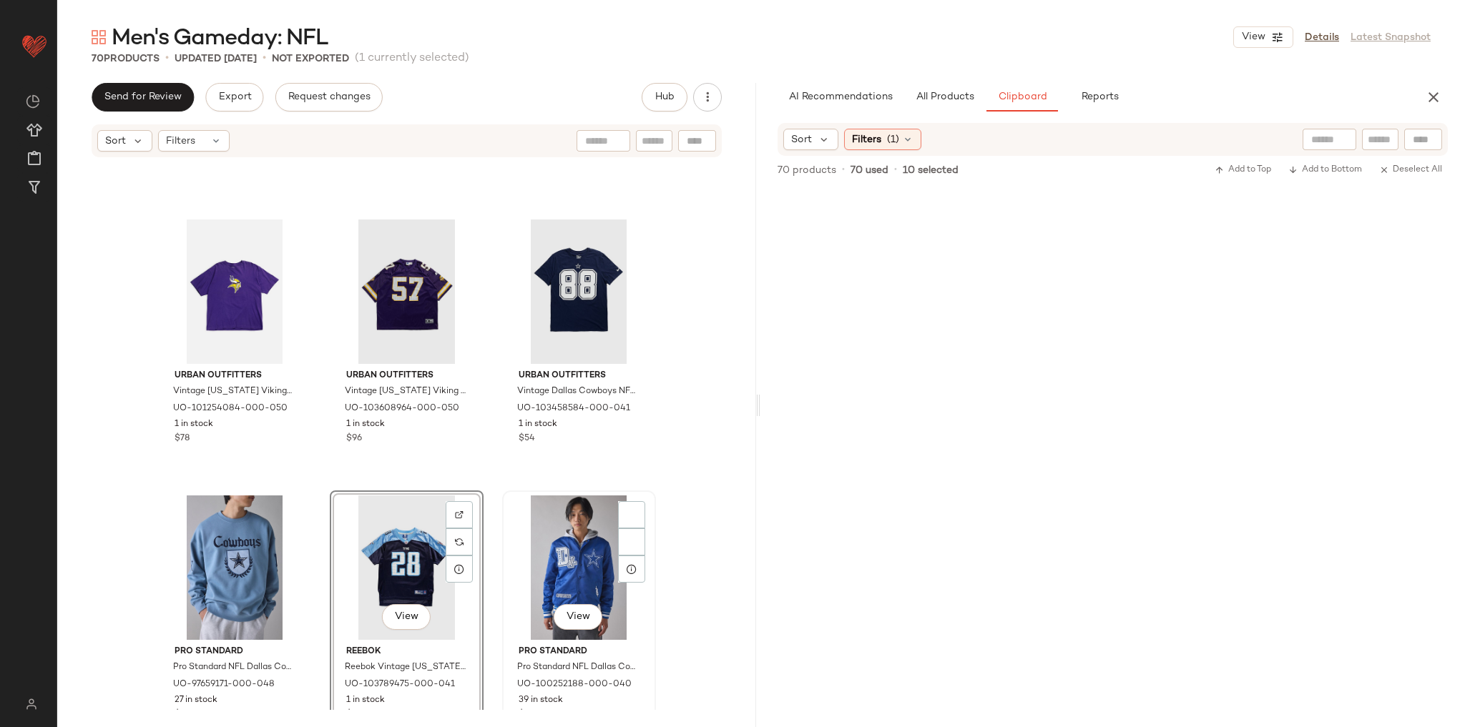
scroll to position [5319, 0]
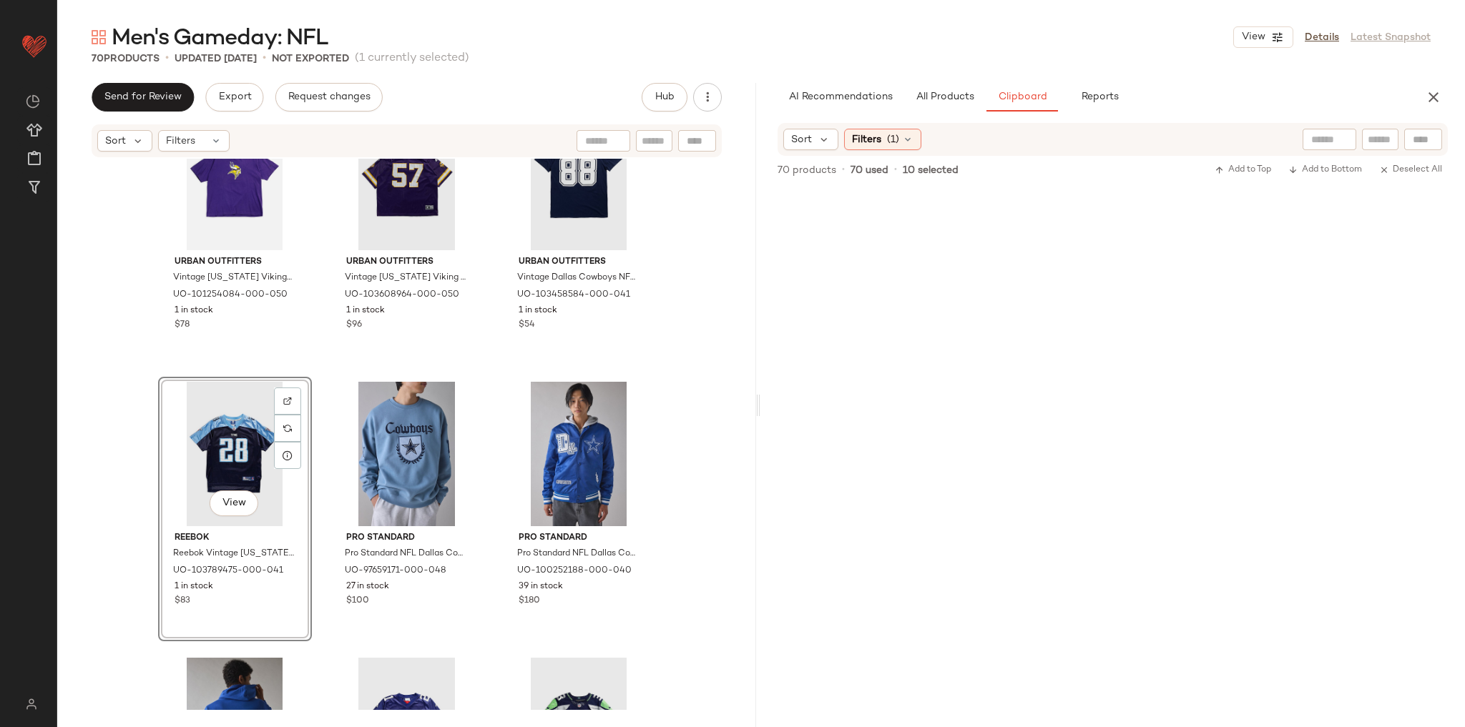
click at [703, 411] on div "Urban Outfitters Vintage Minnesota Vikings NFL Tee 001 in Purple, Men's at Urba…" at bounding box center [406, 435] width 699 height 552
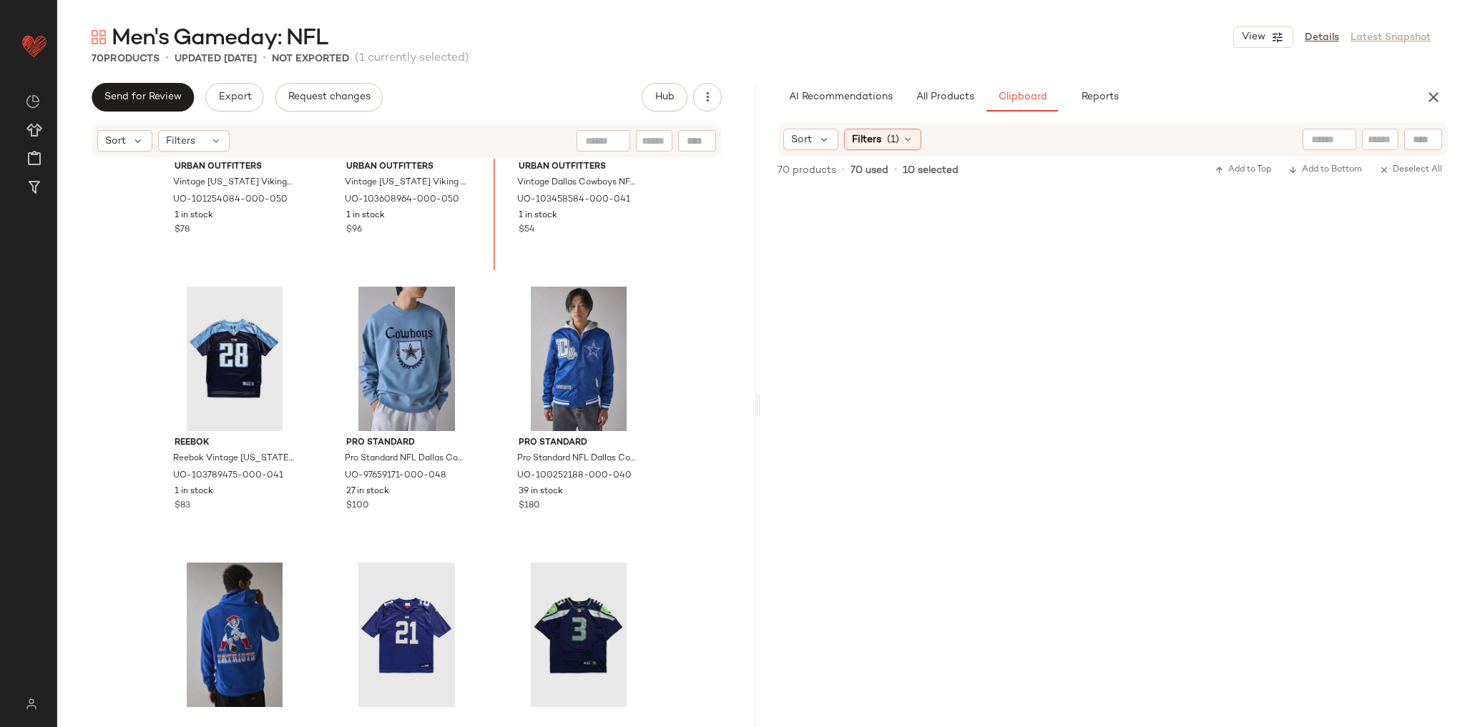
scroll to position [5396, 0]
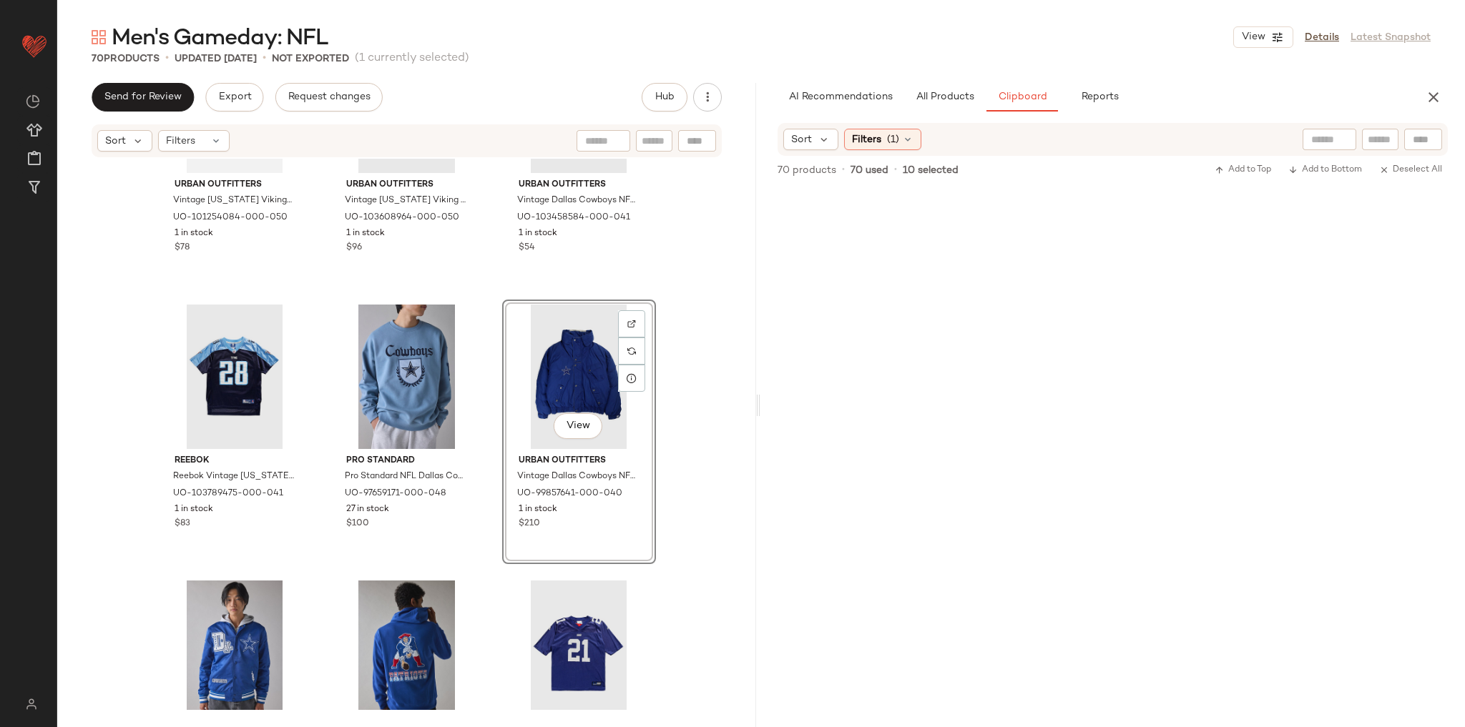
click at [675, 341] on div "Urban Outfitters Vintage Minnesota Vikings NFL Tee 001 in Purple, Men's at Urba…" at bounding box center [406, 435] width 699 height 552
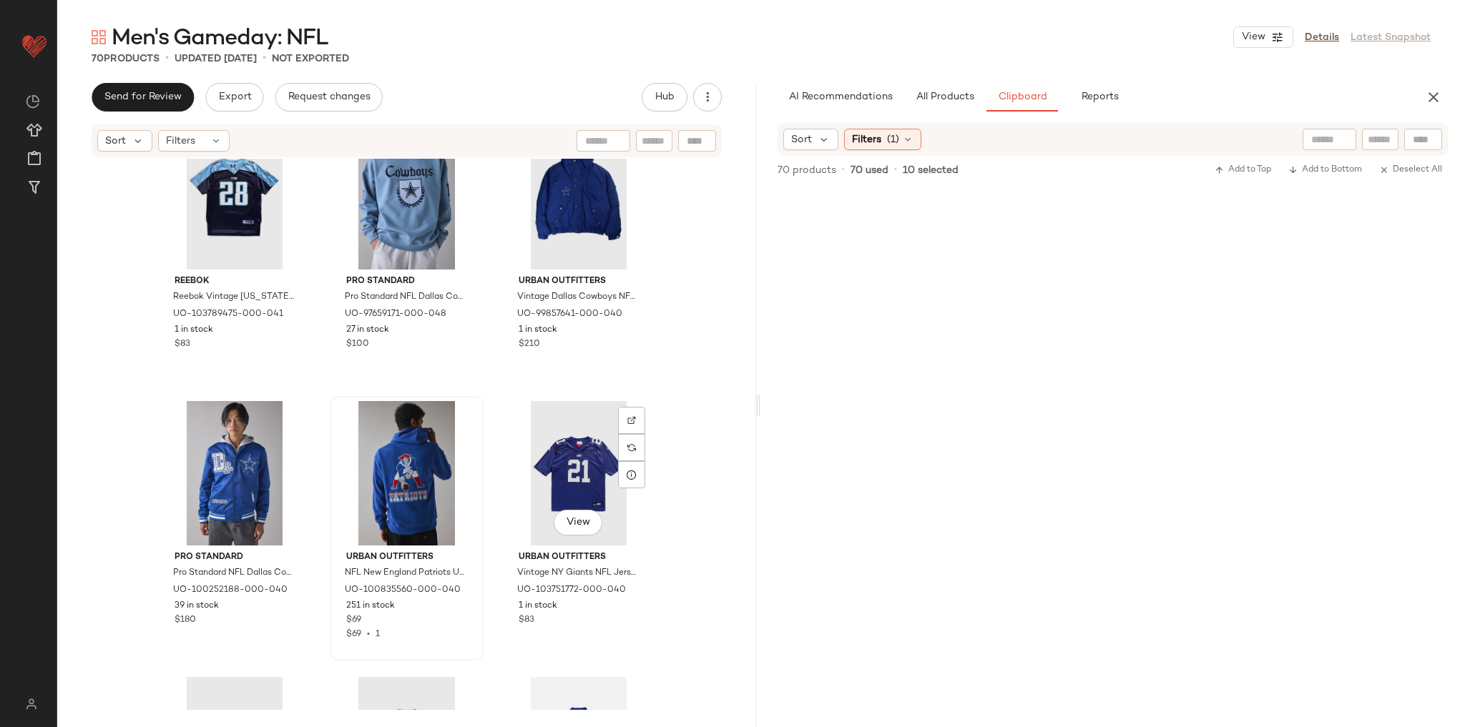
scroll to position [5567, 0]
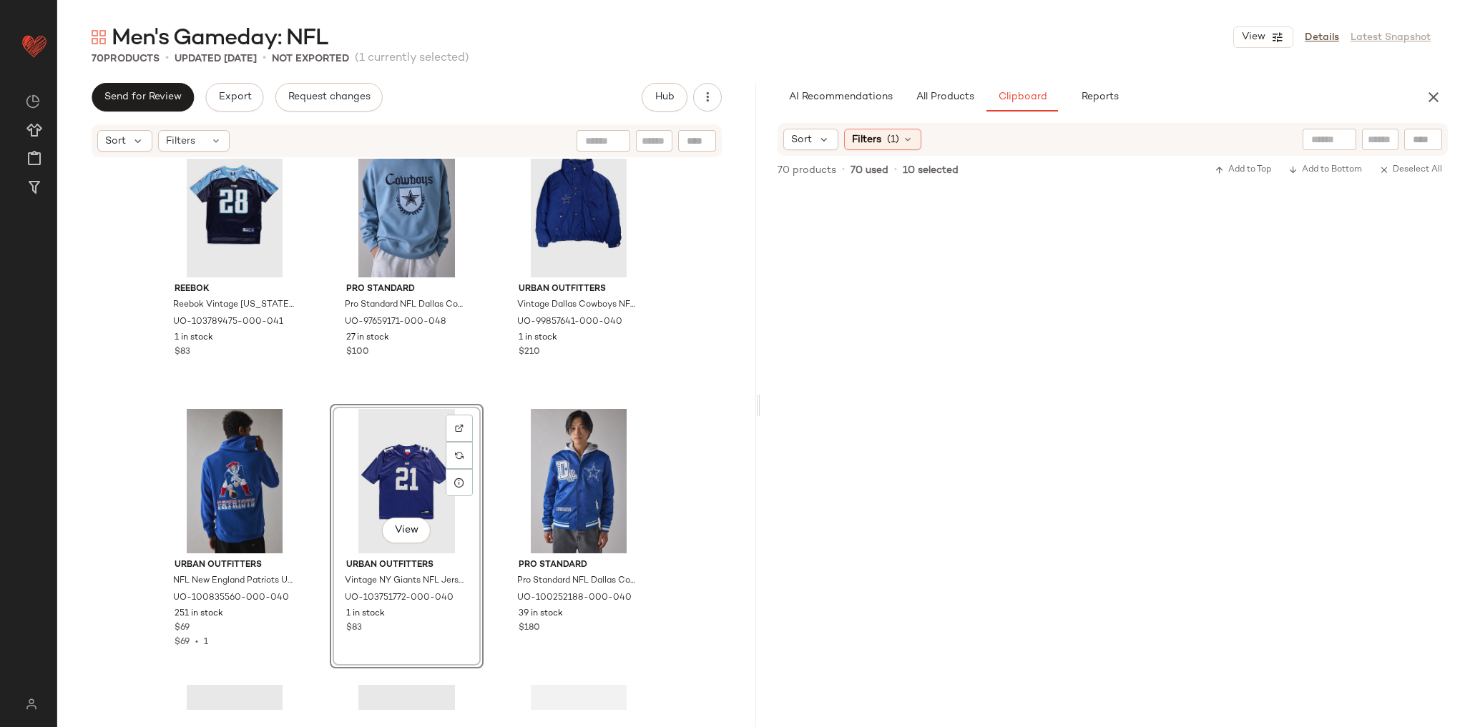
click at [672, 339] on div "Reebok Reebok Vintage Tennessee Titans NFL Jersey 001 Top in Navy, Women's at U…" at bounding box center [406, 435] width 699 height 552
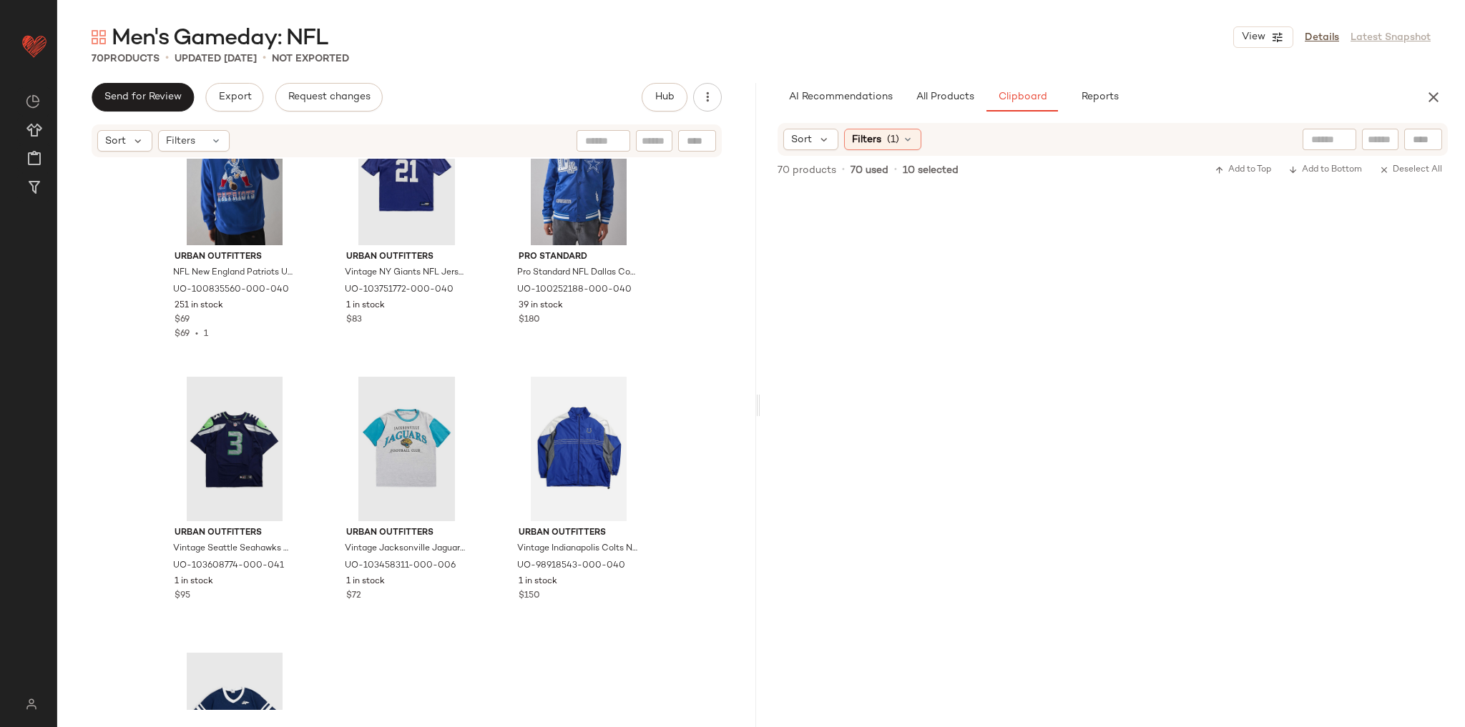
scroll to position [5906, 0]
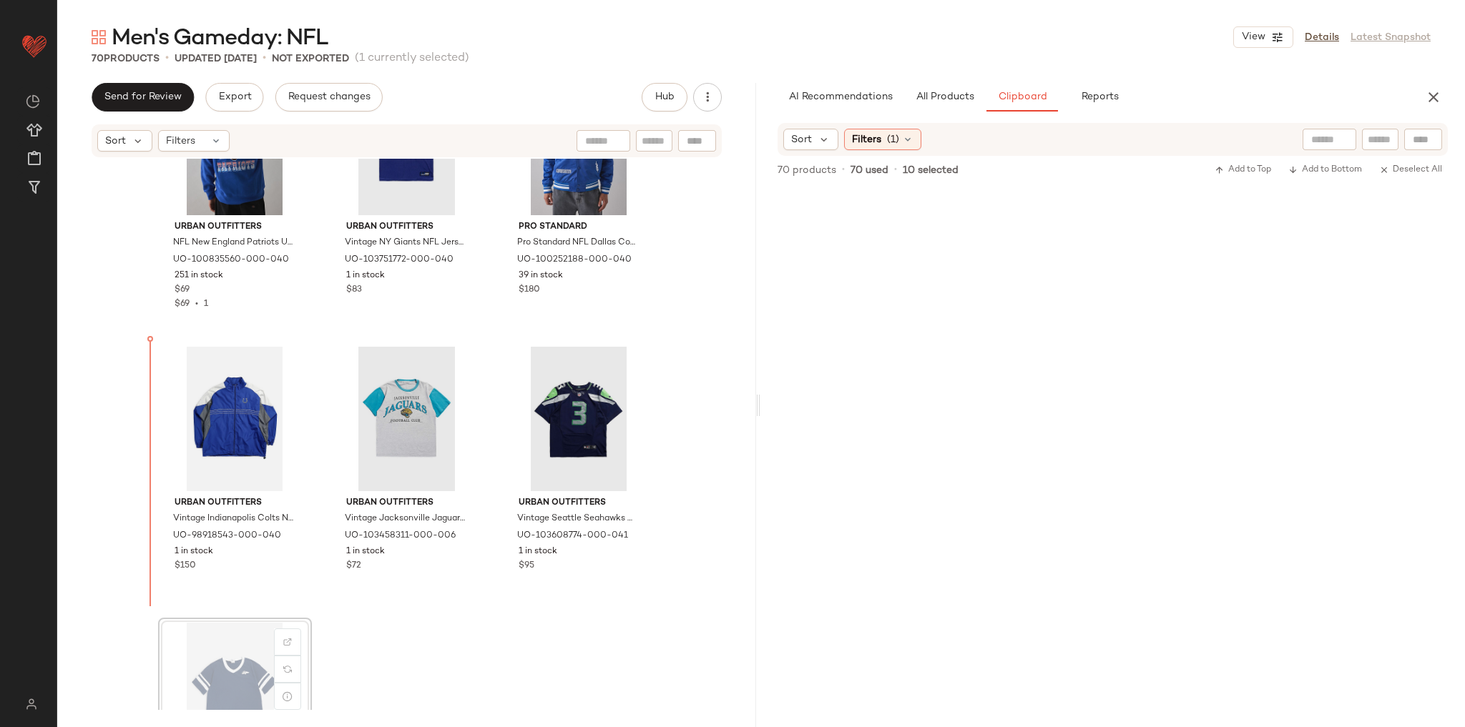
scroll to position [5909, 0]
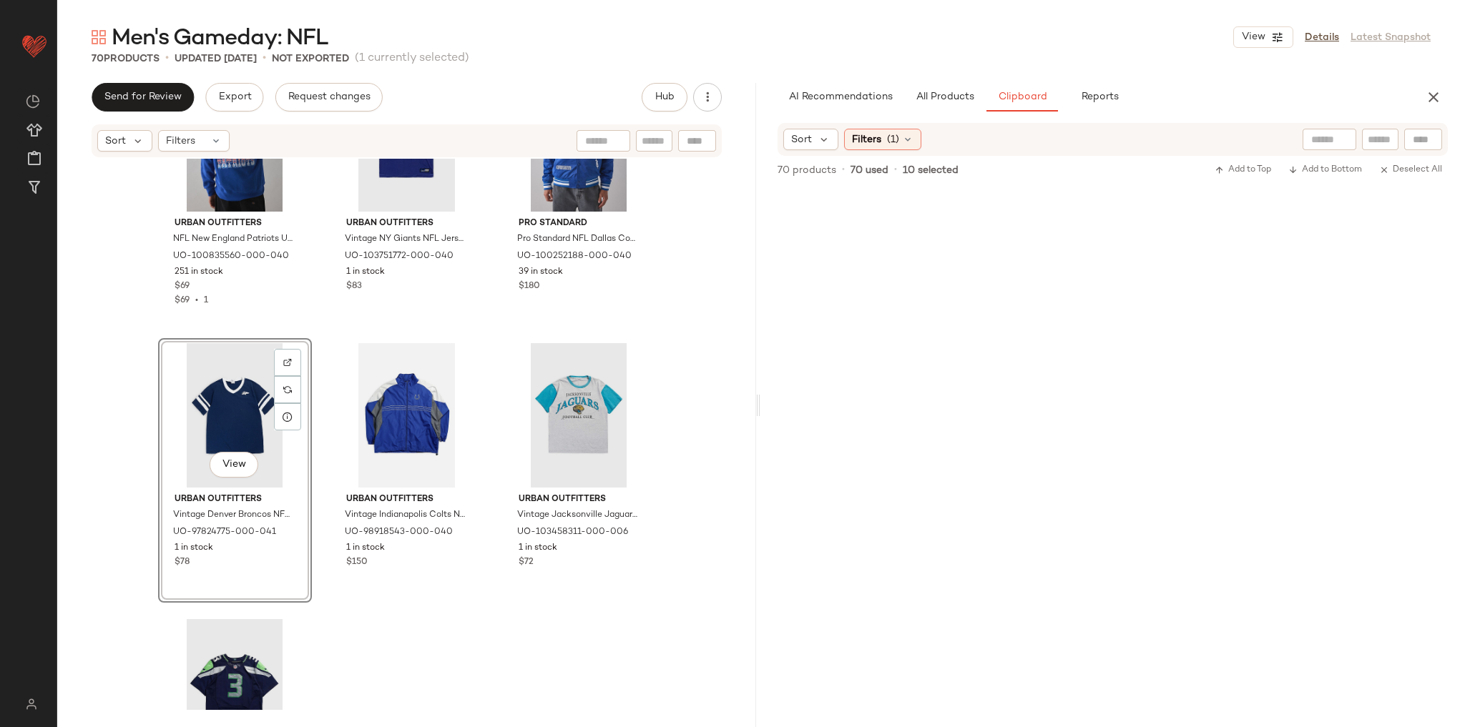
click at [452, 701] on div "Urban Outfitters NFL New England Patriots UO Exclusive Chenille Patch Hoodie Sw…" at bounding box center [406, 435] width 699 height 552
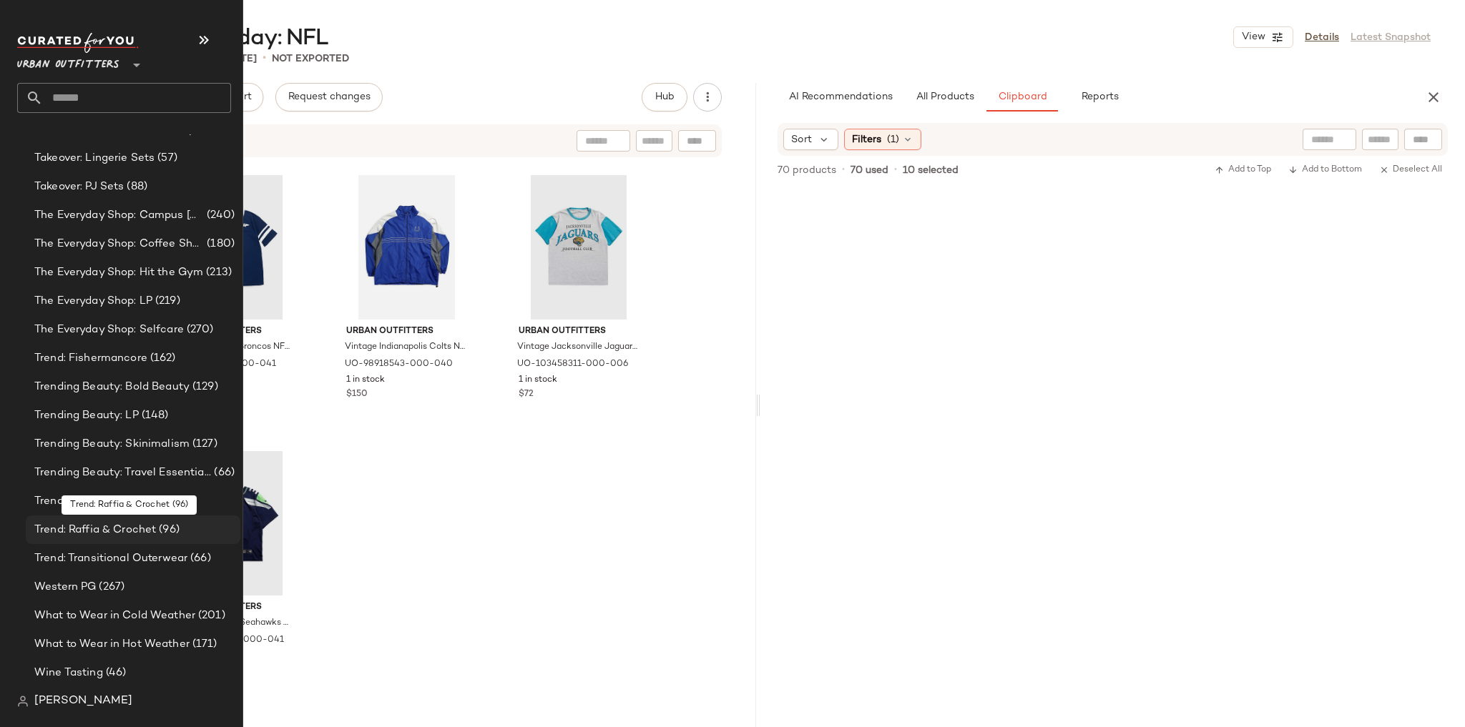
scroll to position [5284, 0]
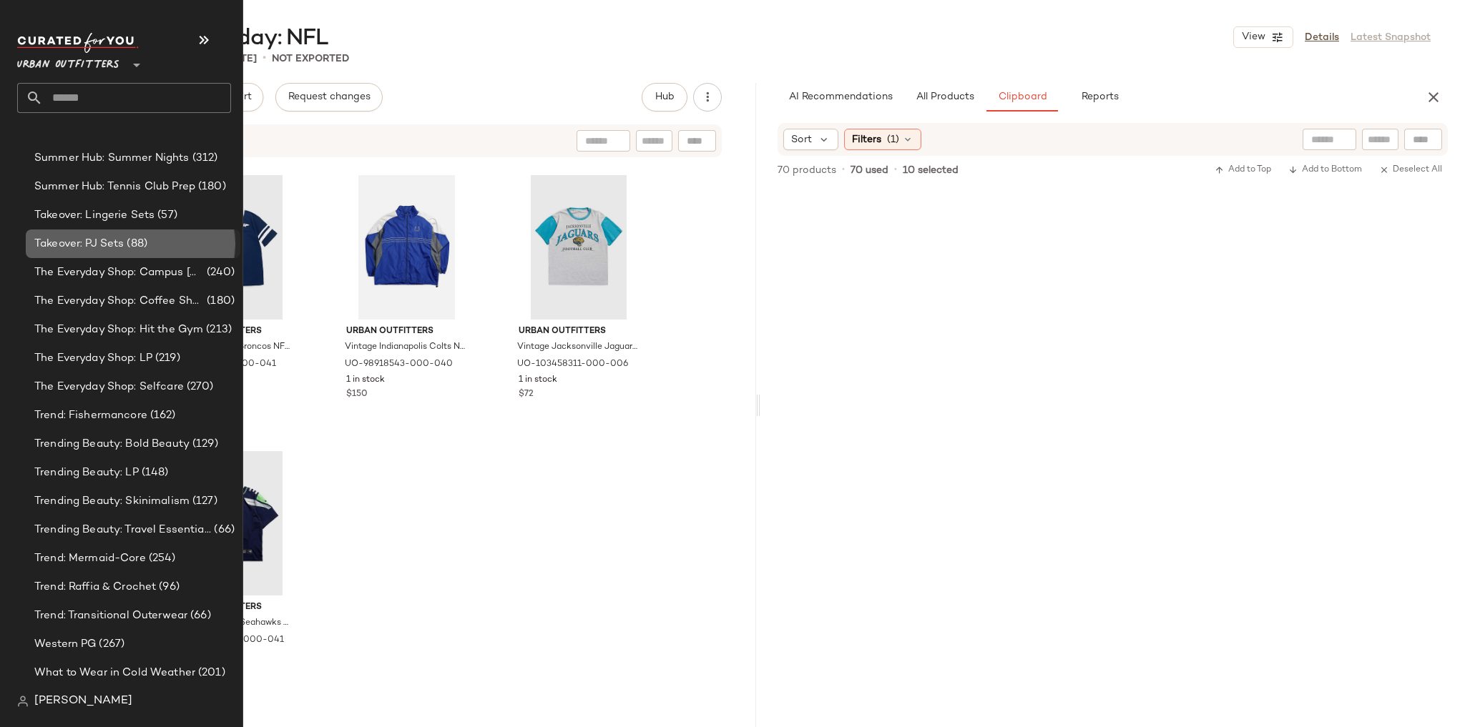
click at [140, 238] on span "(88)" at bounding box center [136, 244] width 24 height 16
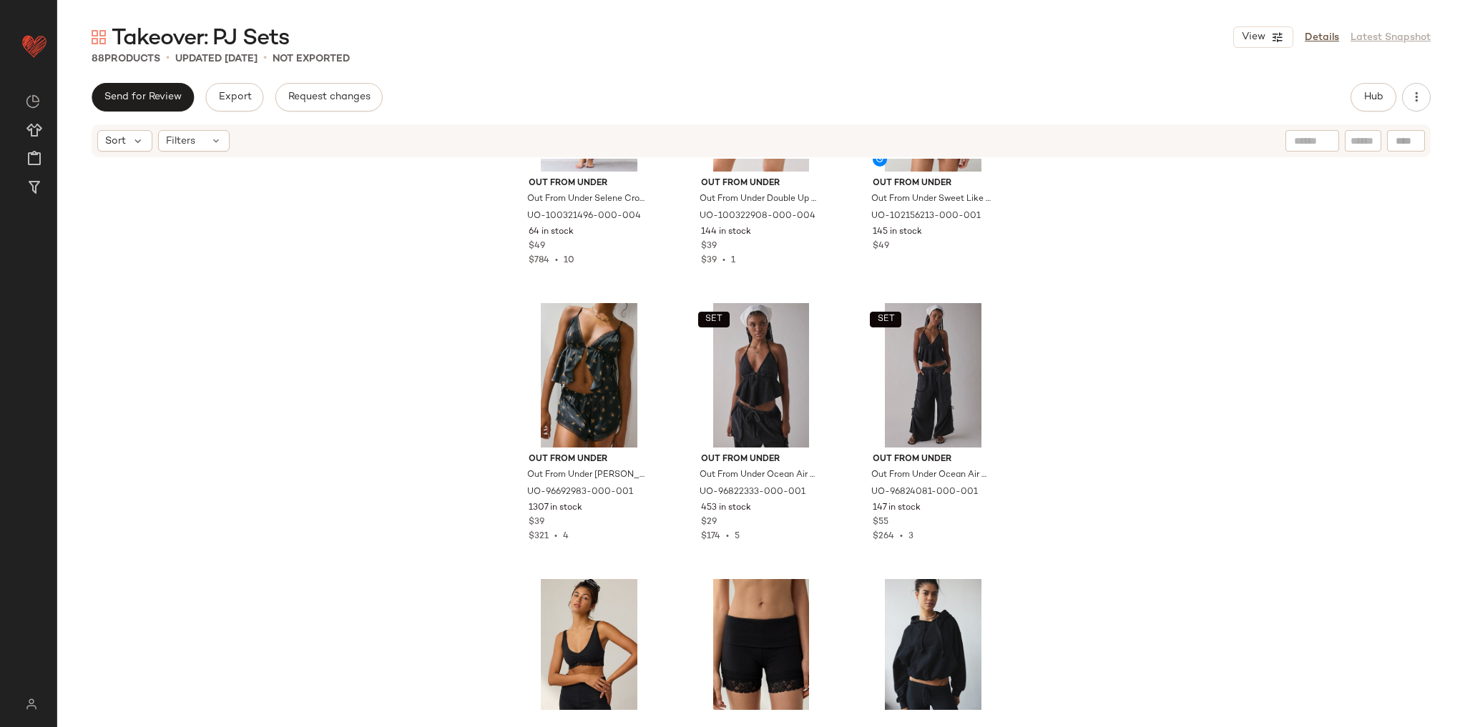
scroll to position [4017, 0]
click at [823, 321] on div at bounding box center [813, 321] width 27 height 27
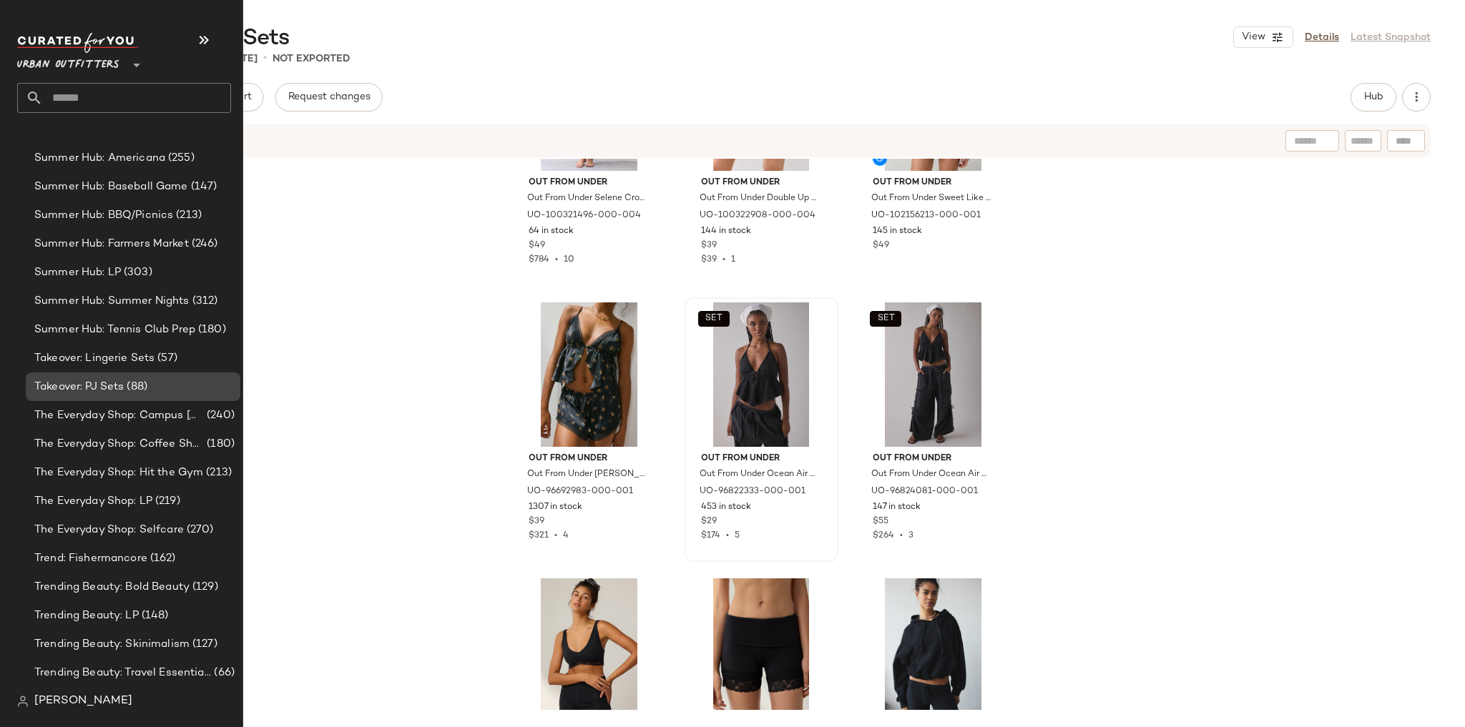
scroll to position [2289, 0]
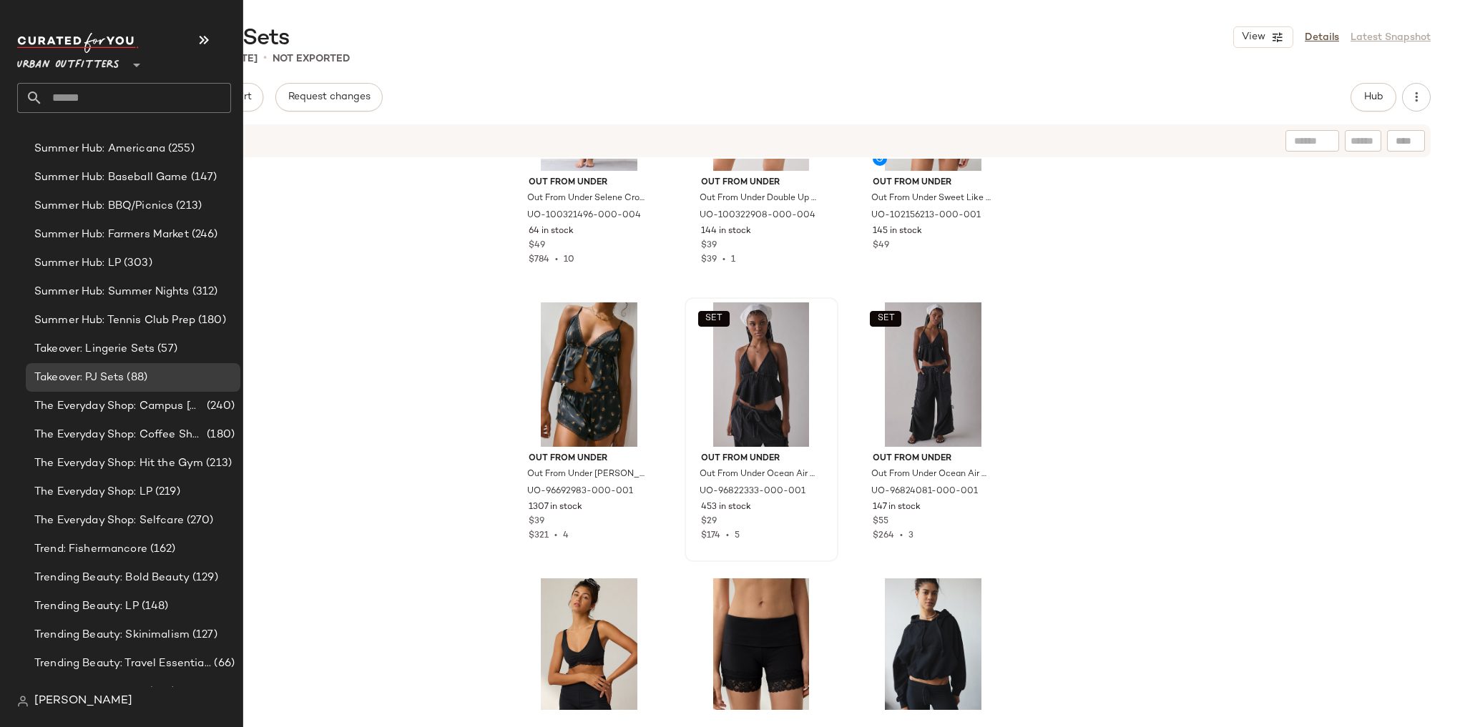
click at [115, 104] on input "text" at bounding box center [137, 98] width 188 height 30
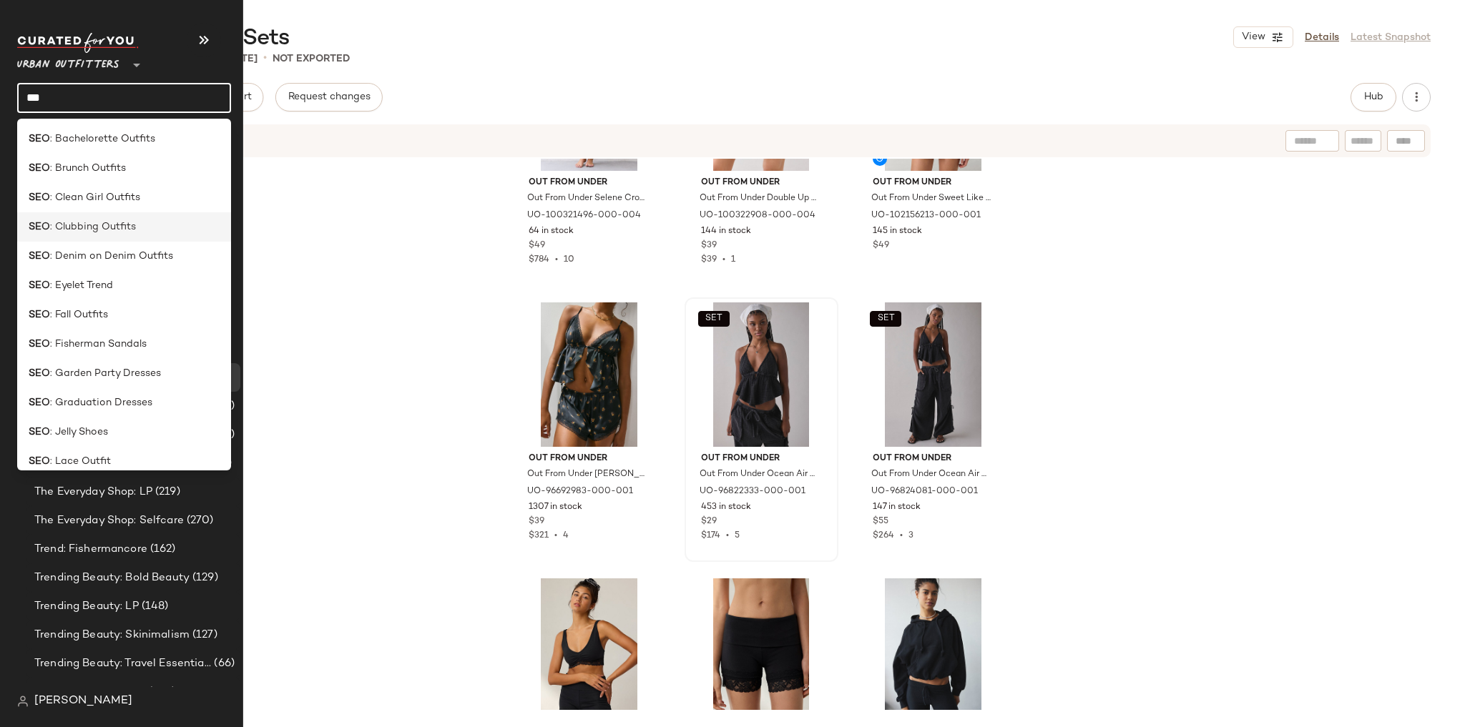
type input "***"
click at [77, 220] on span ": Clubbing Outfits" at bounding box center [93, 227] width 86 height 15
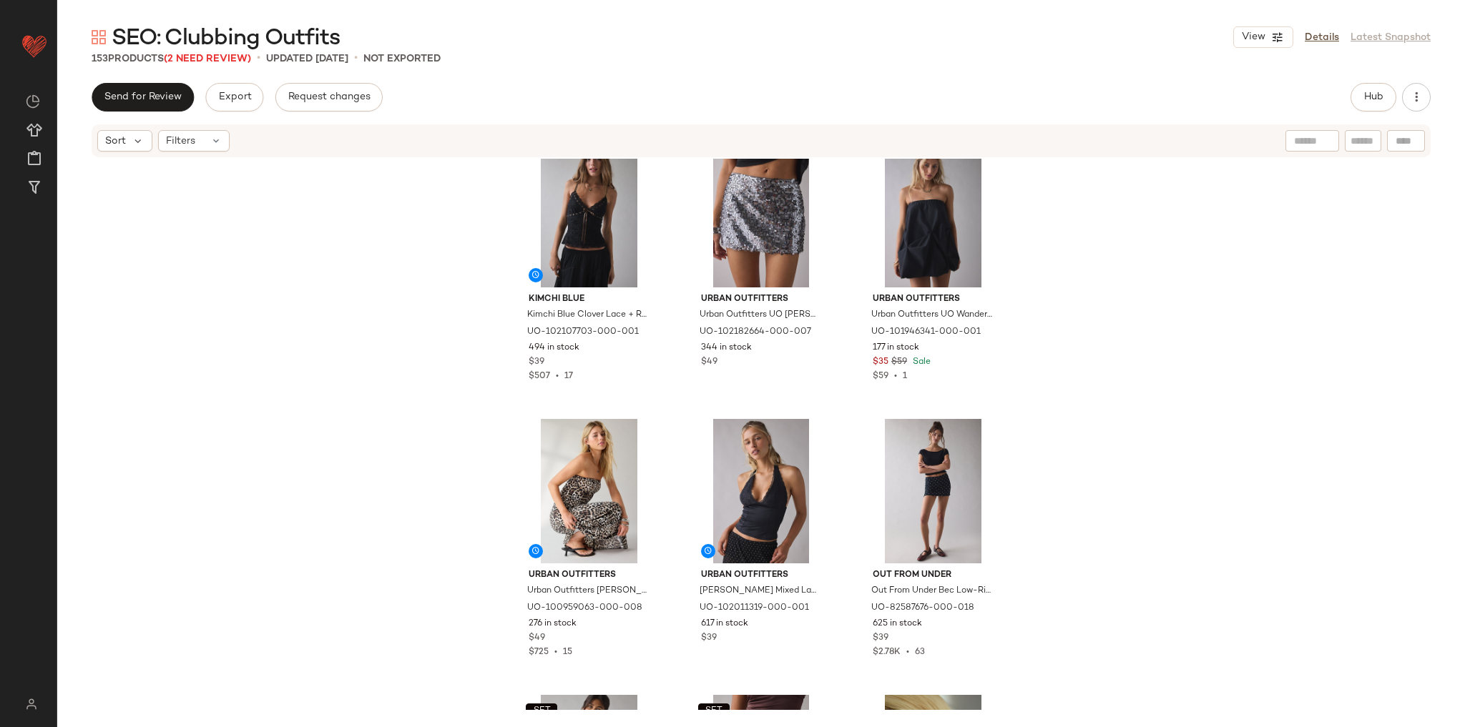
scroll to position [584, 0]
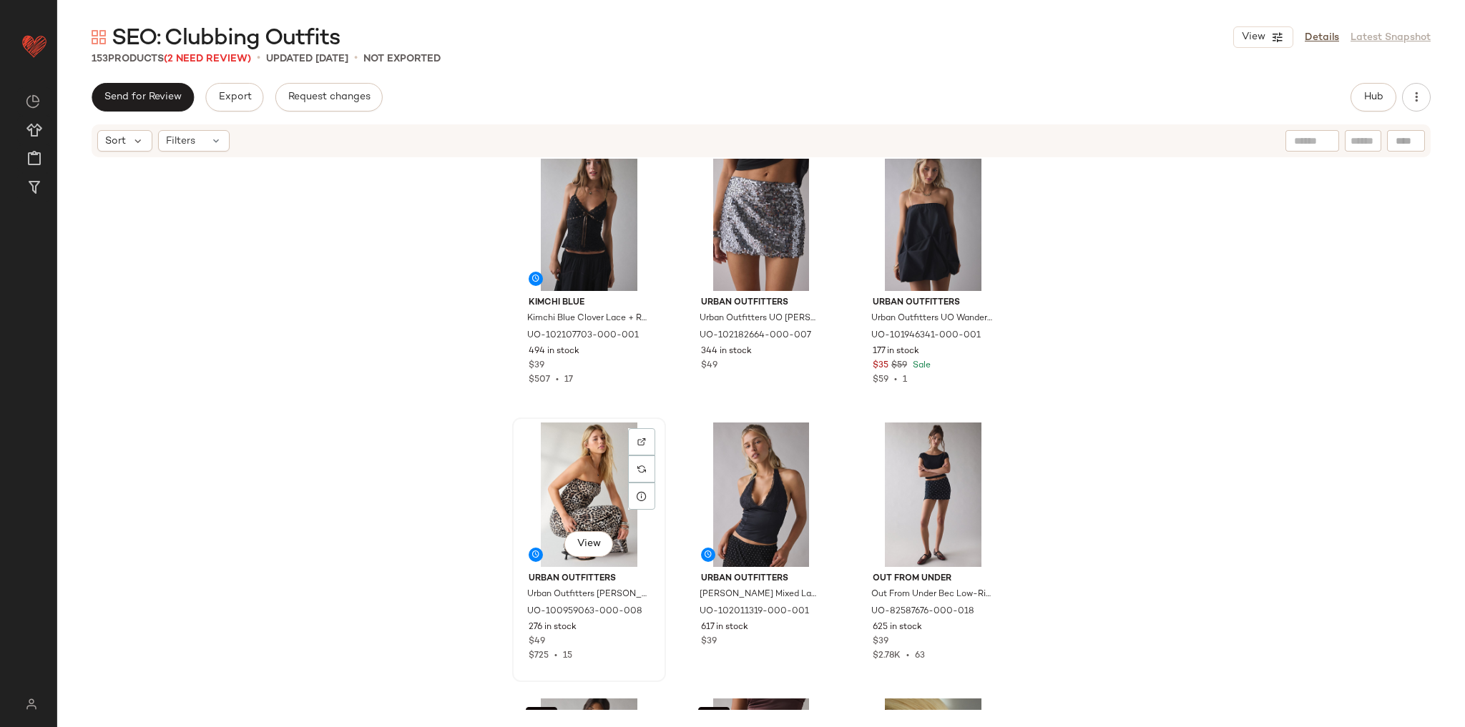
click at [595, 481] on div "View" at bounding box center [589, 495] width 144 height 144
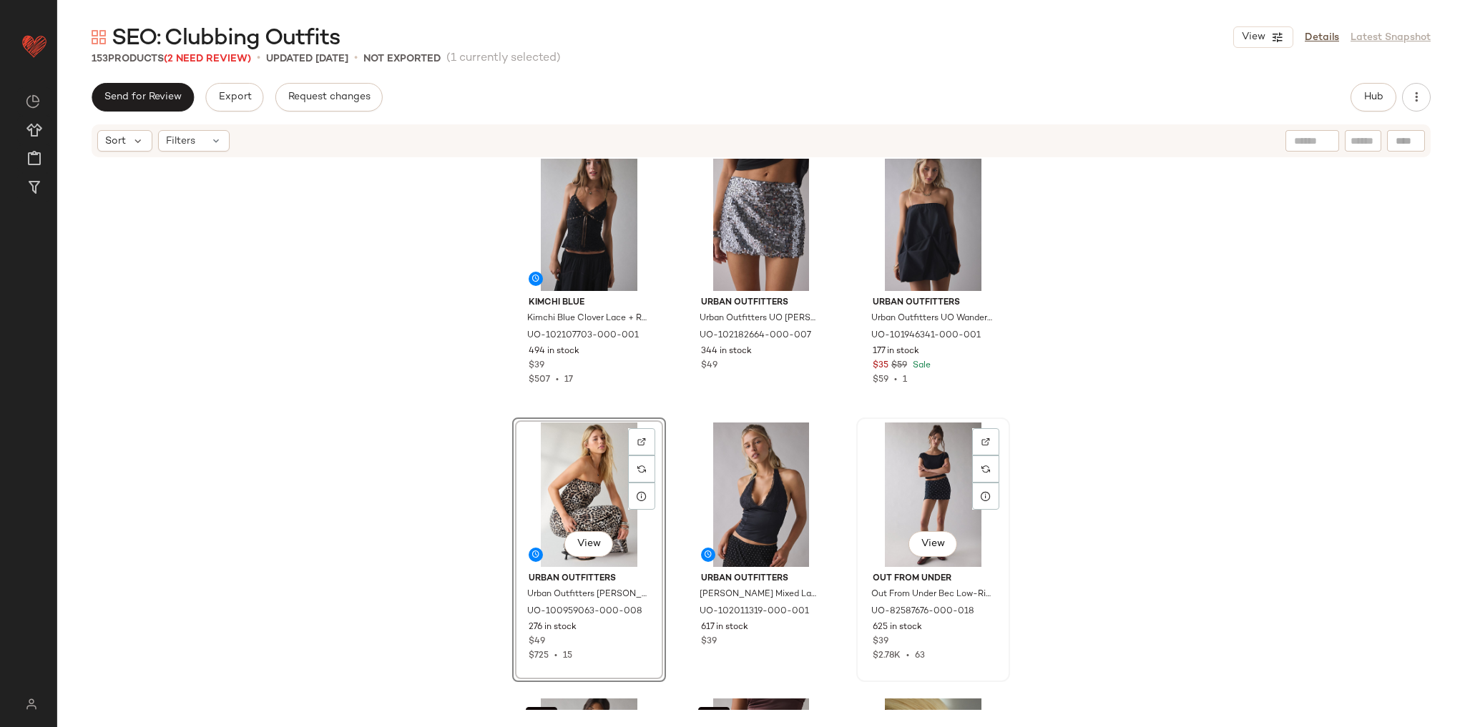
click at [916, 477] on div "View" at bounding box center [933, 495] width 144 height 144
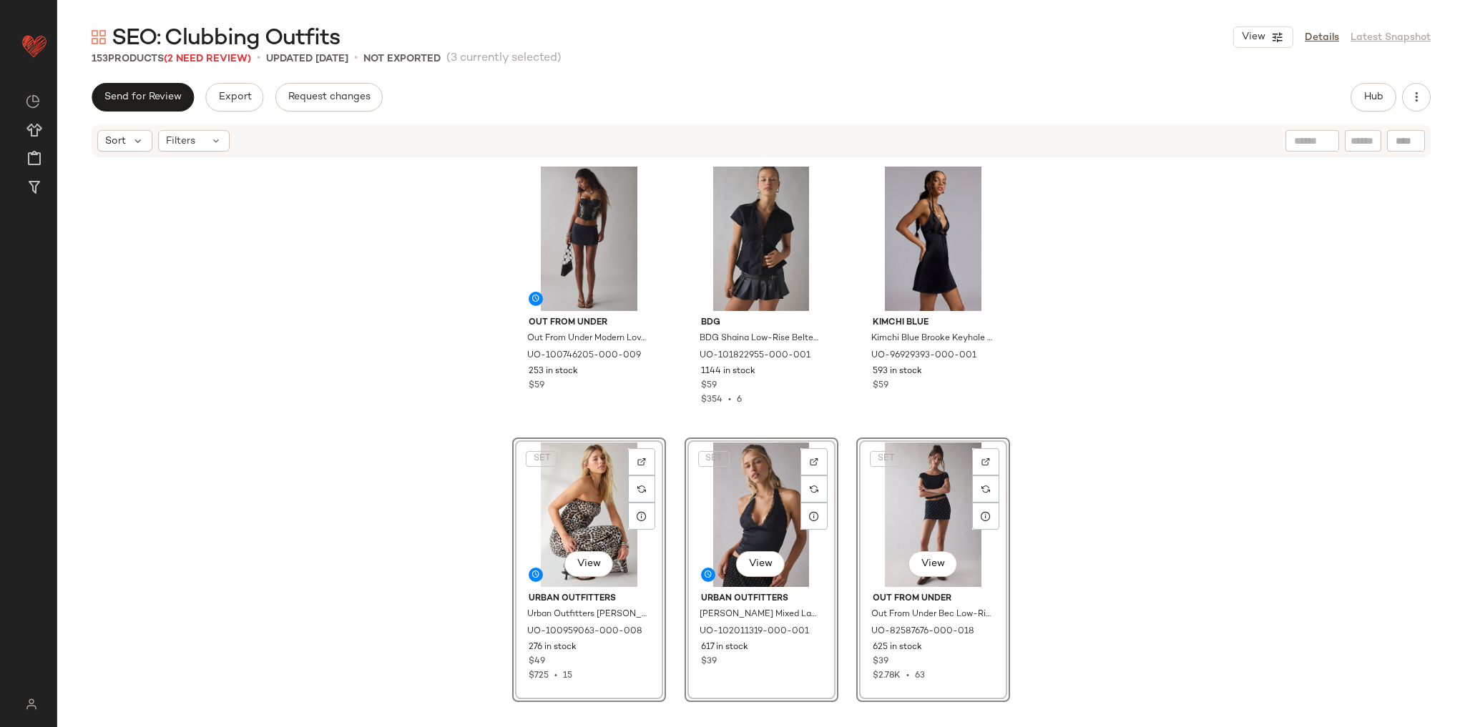
click at [1119, 343] on div "Out From Under Out From Under Modern Love Push-Up Corset in Black, Women's at U…" at bounding box center [761, 435] width 1408 height 552
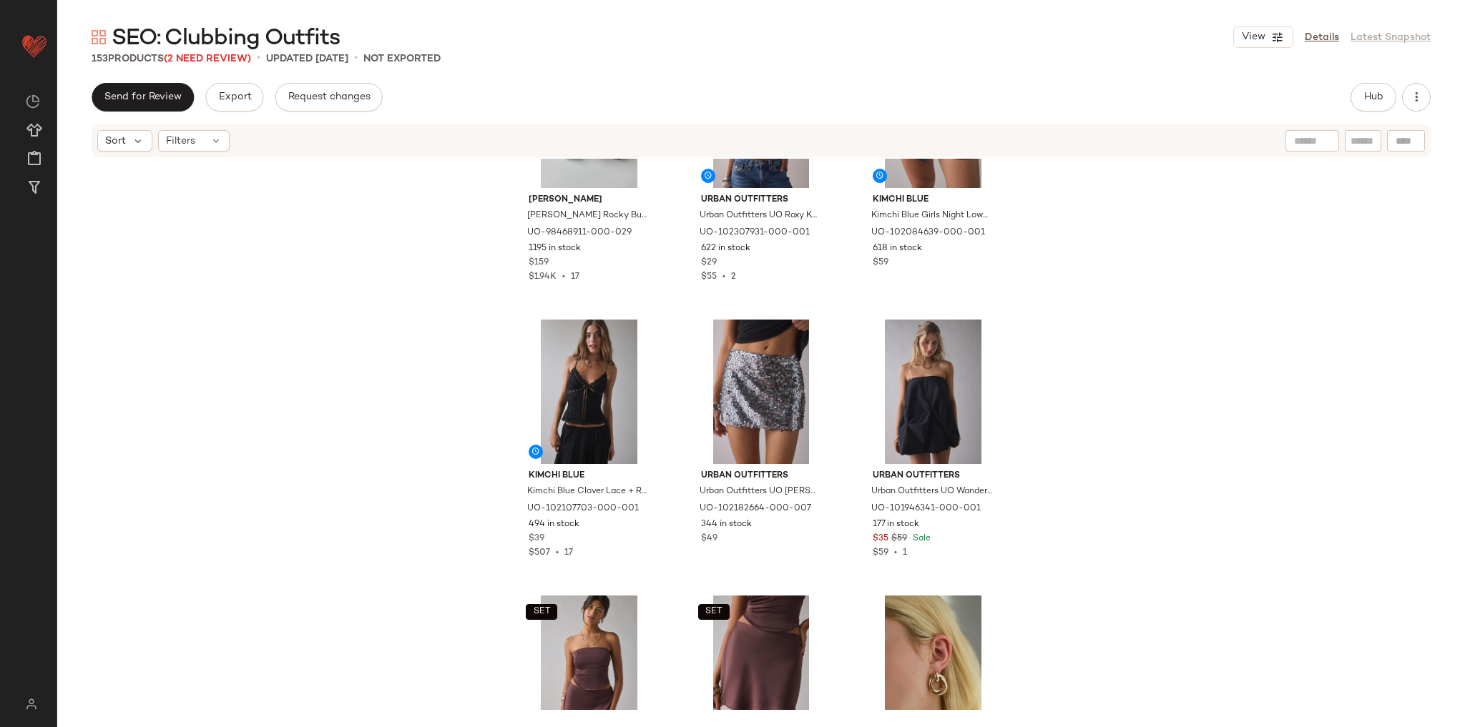
scroll to position [698, 0]
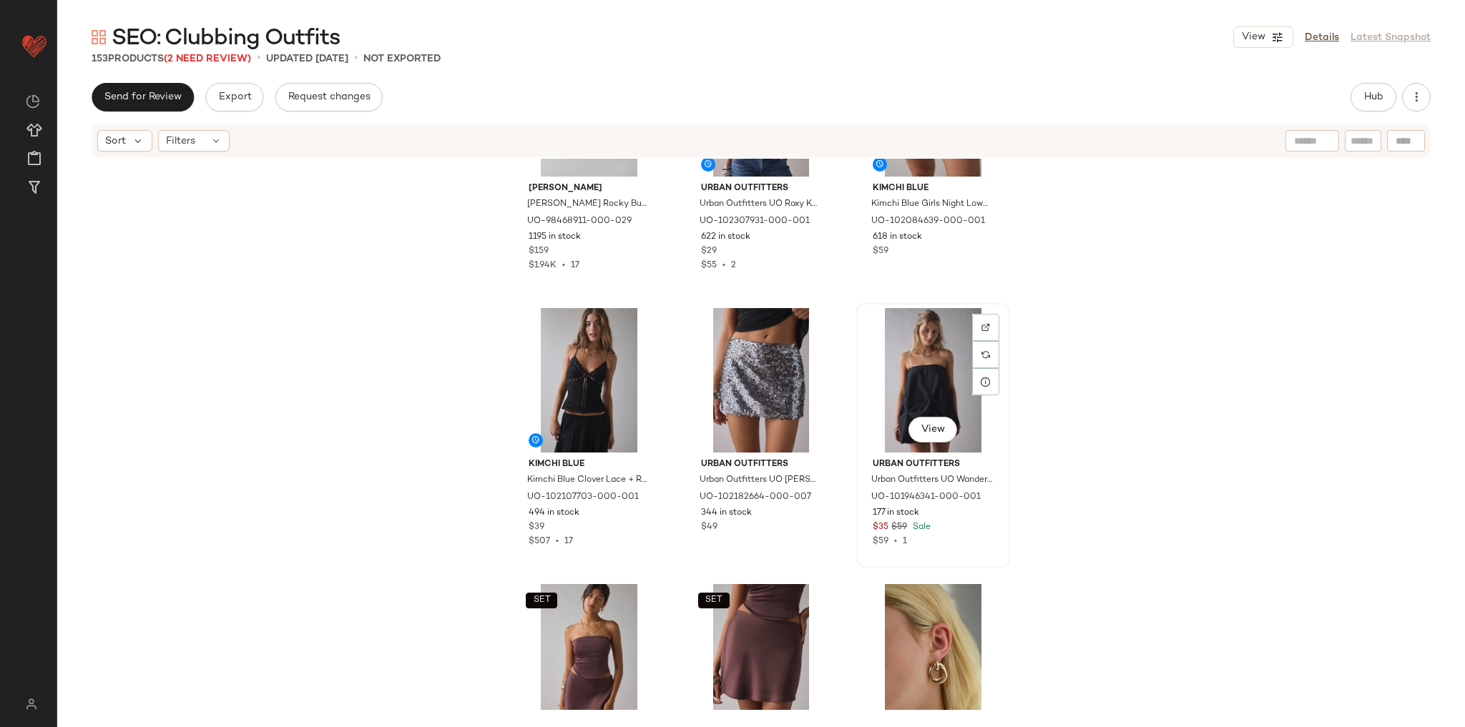
click at [940, 384] on div "View" at bounding box center [933, 380] width 144 height 144
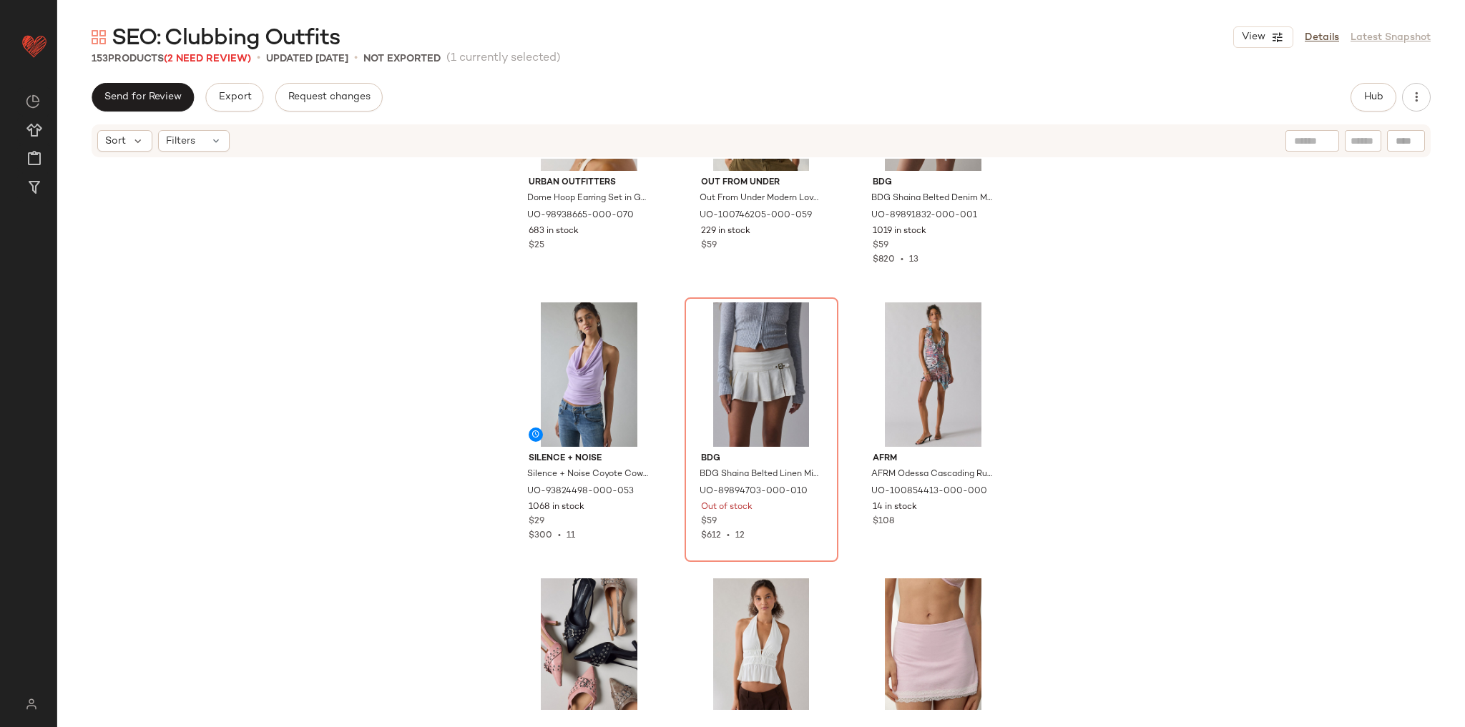
scroll to position [4075, 0]
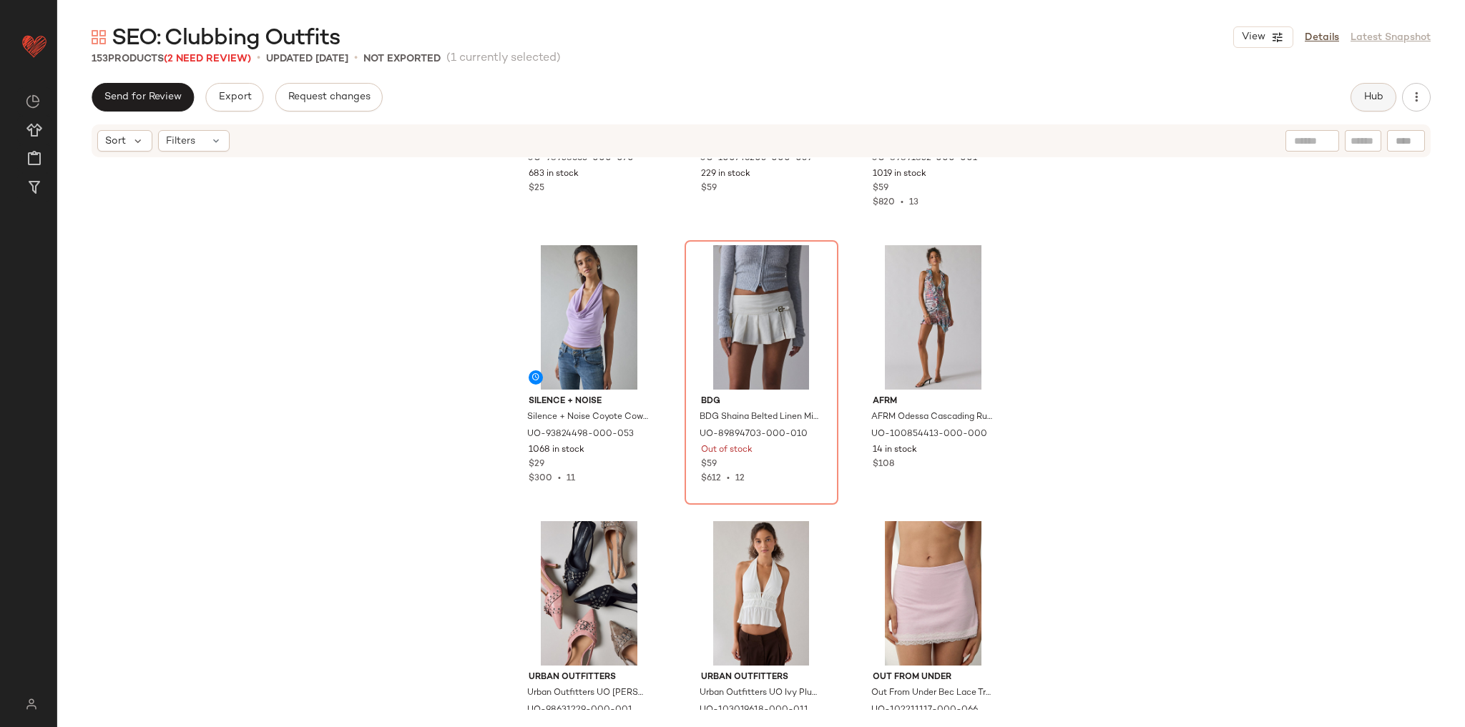
click at [1368, 93] on span "Hub" at bounding box center [1373, 97] width 20 height 11
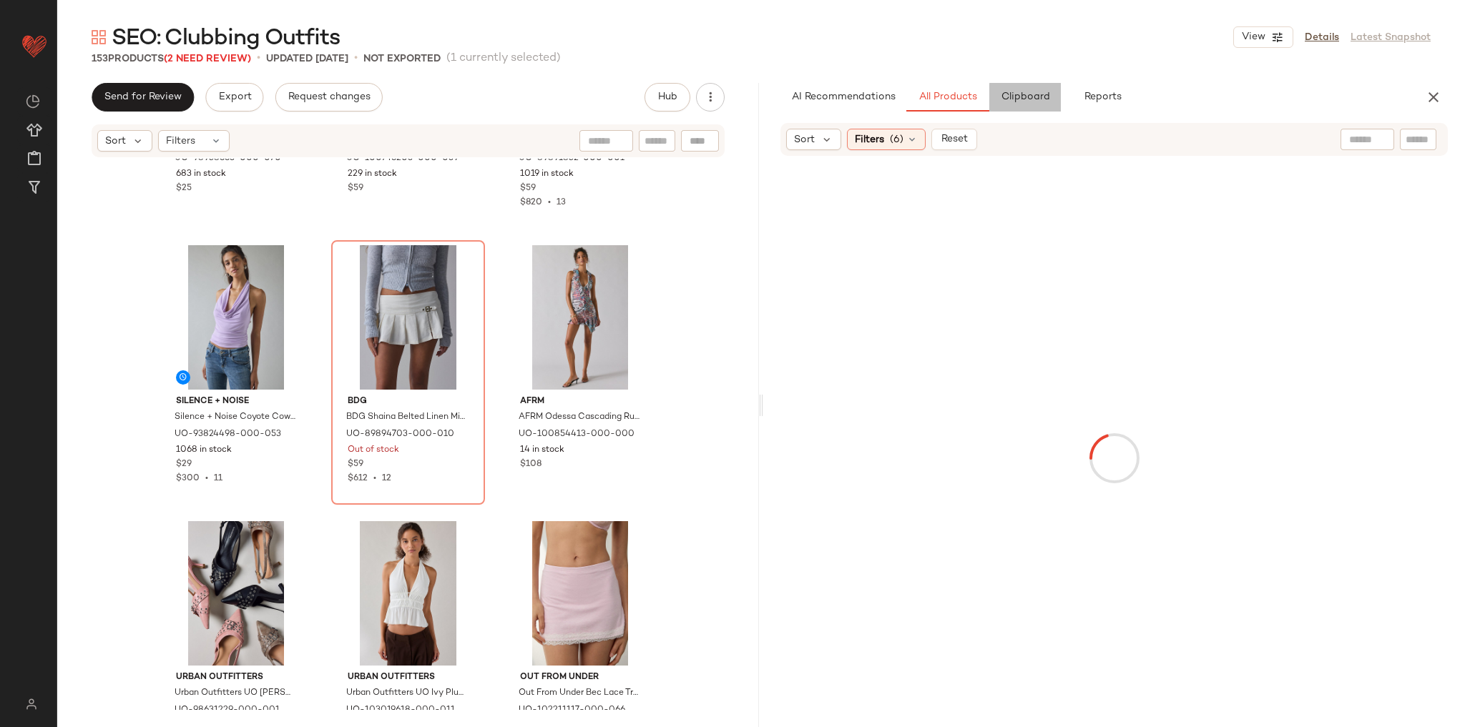
click at [1027, 84] on button "Clipboard" at bounding box center [1025, 97] width 72 height 29
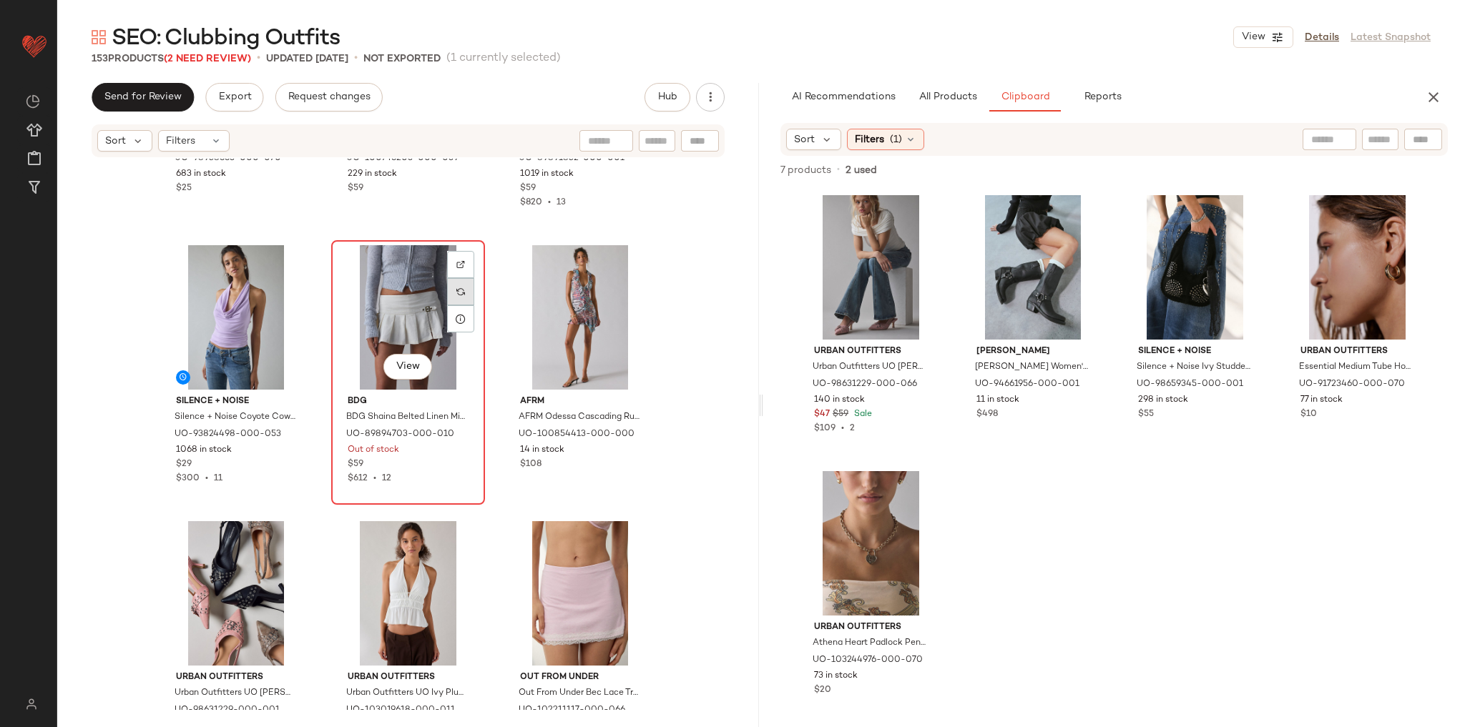
click at [466, 291] on div at bounding box center [460, 291] width 27 height 27
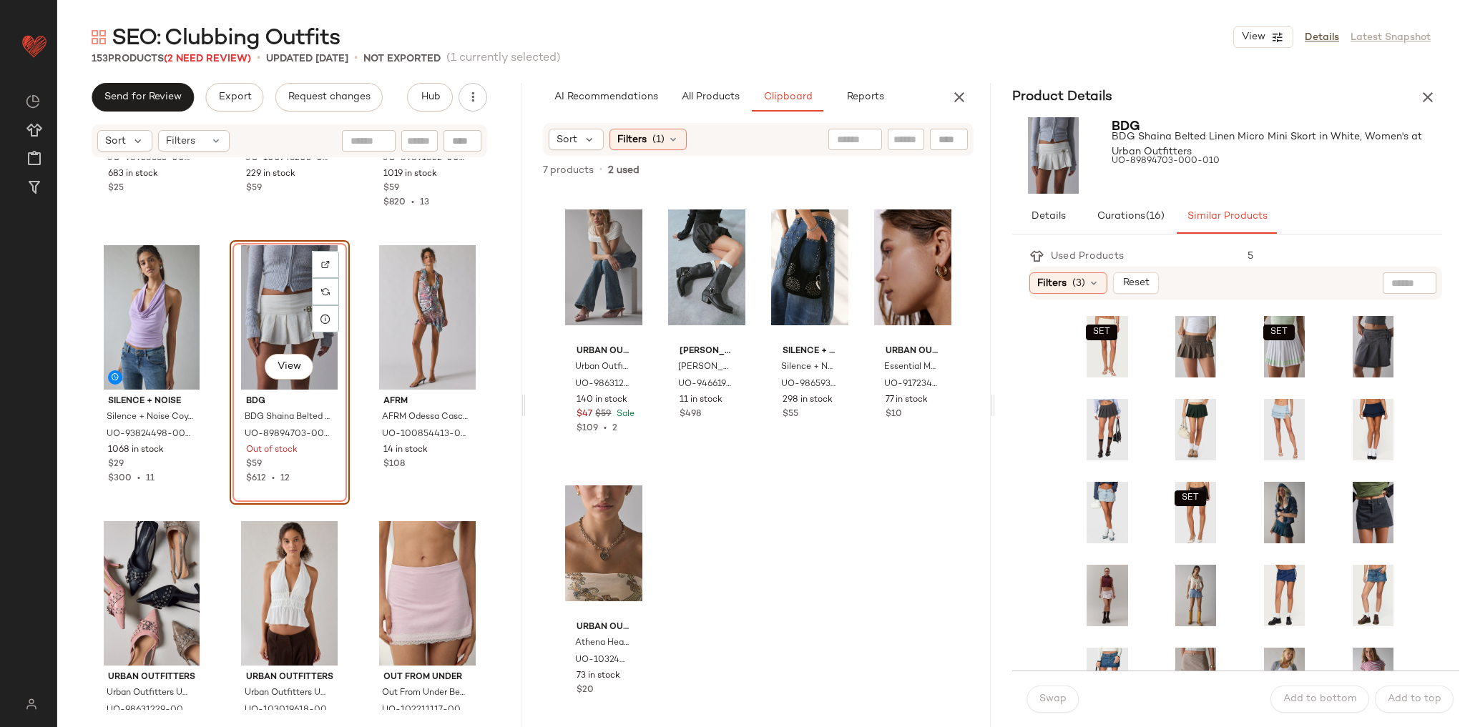
scroll to position [44, 0]
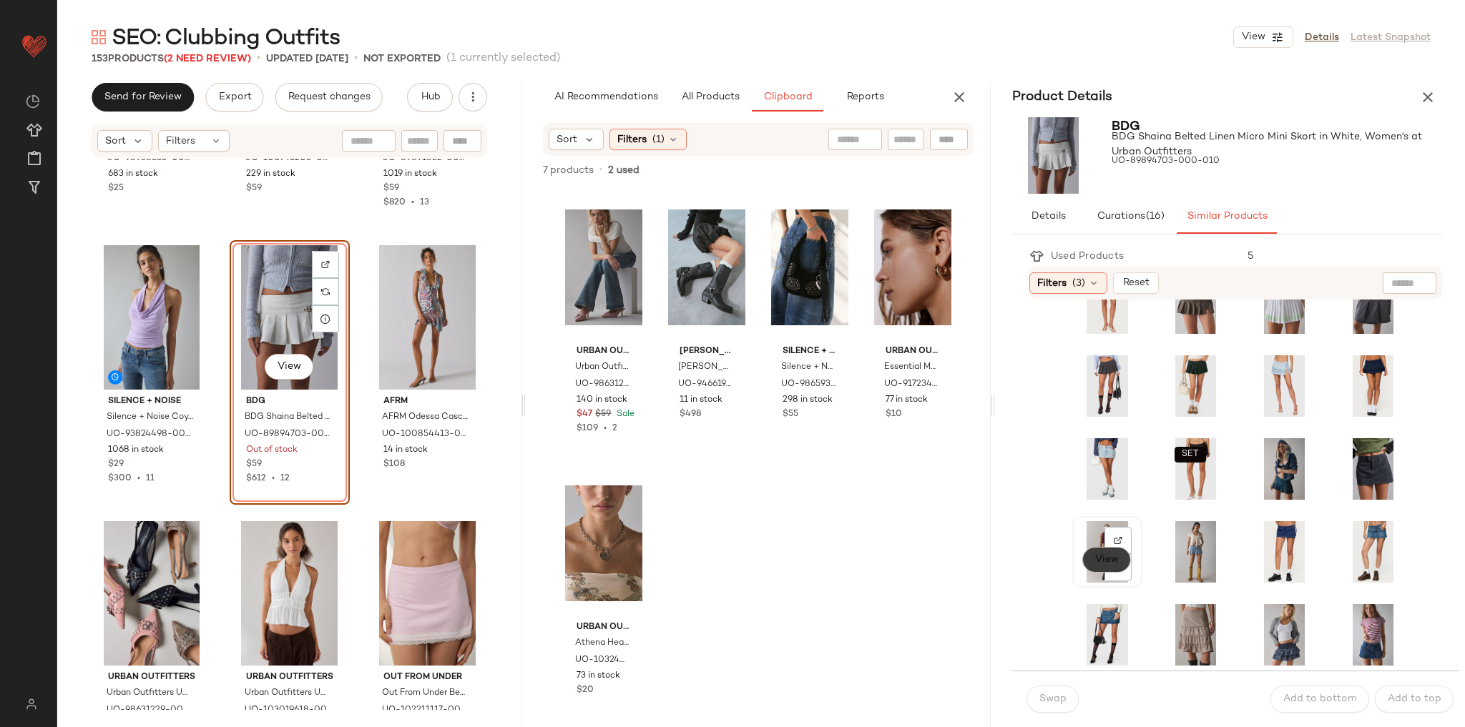
click at [1105, 559] on span "View" at bounding box center [1106, 559] width 24 height 11
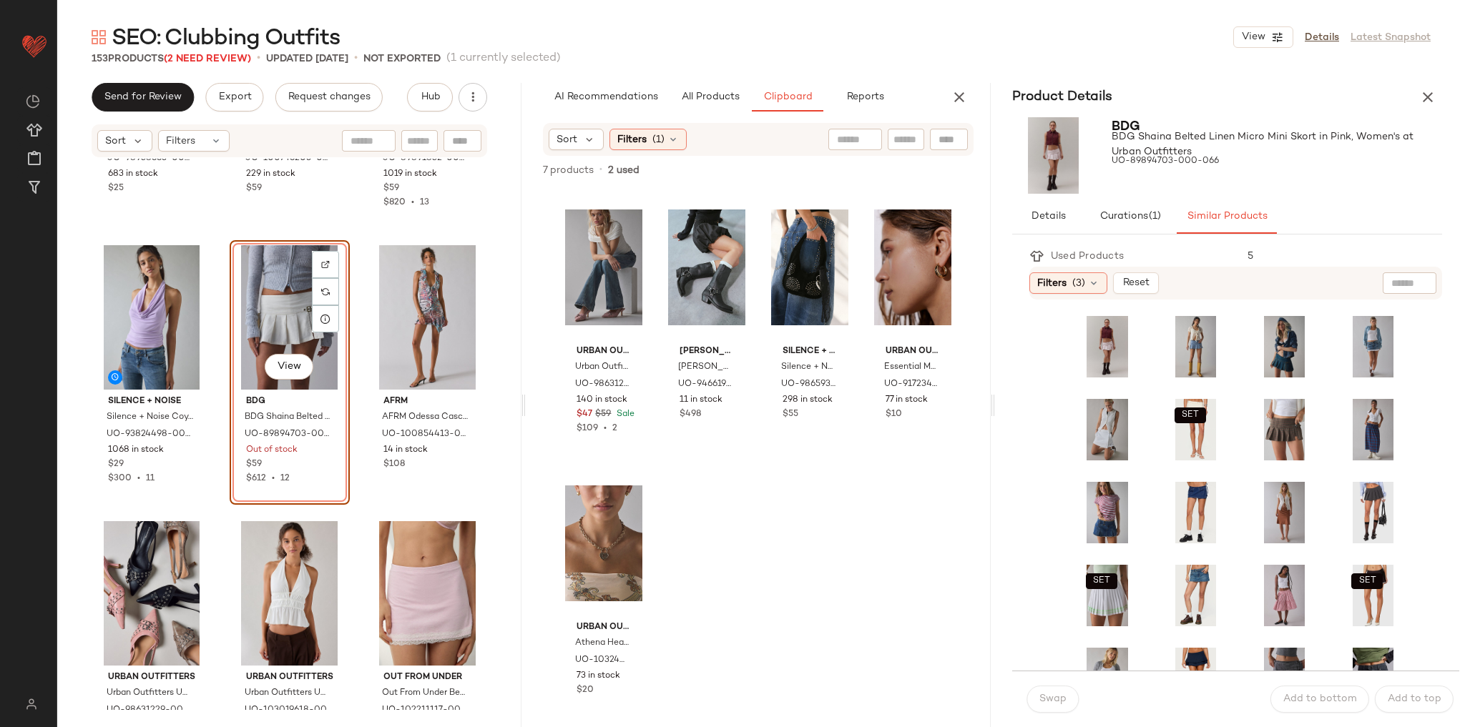
click at [1056, 164] on img at bounding box center [1053, 155] width 82 height 77
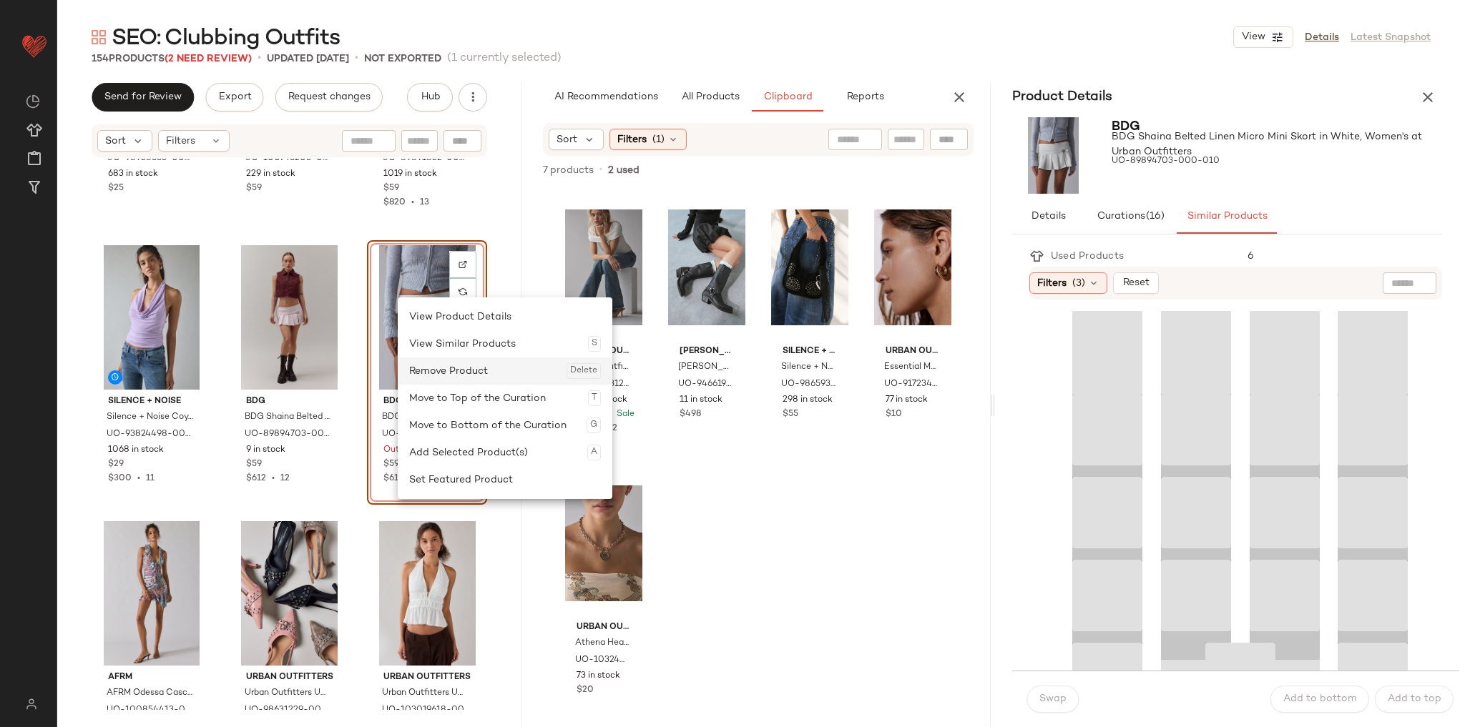
click at [441, 381] on div "Remove Product Delete" at bounding box center [505, 371] width 192 height 27
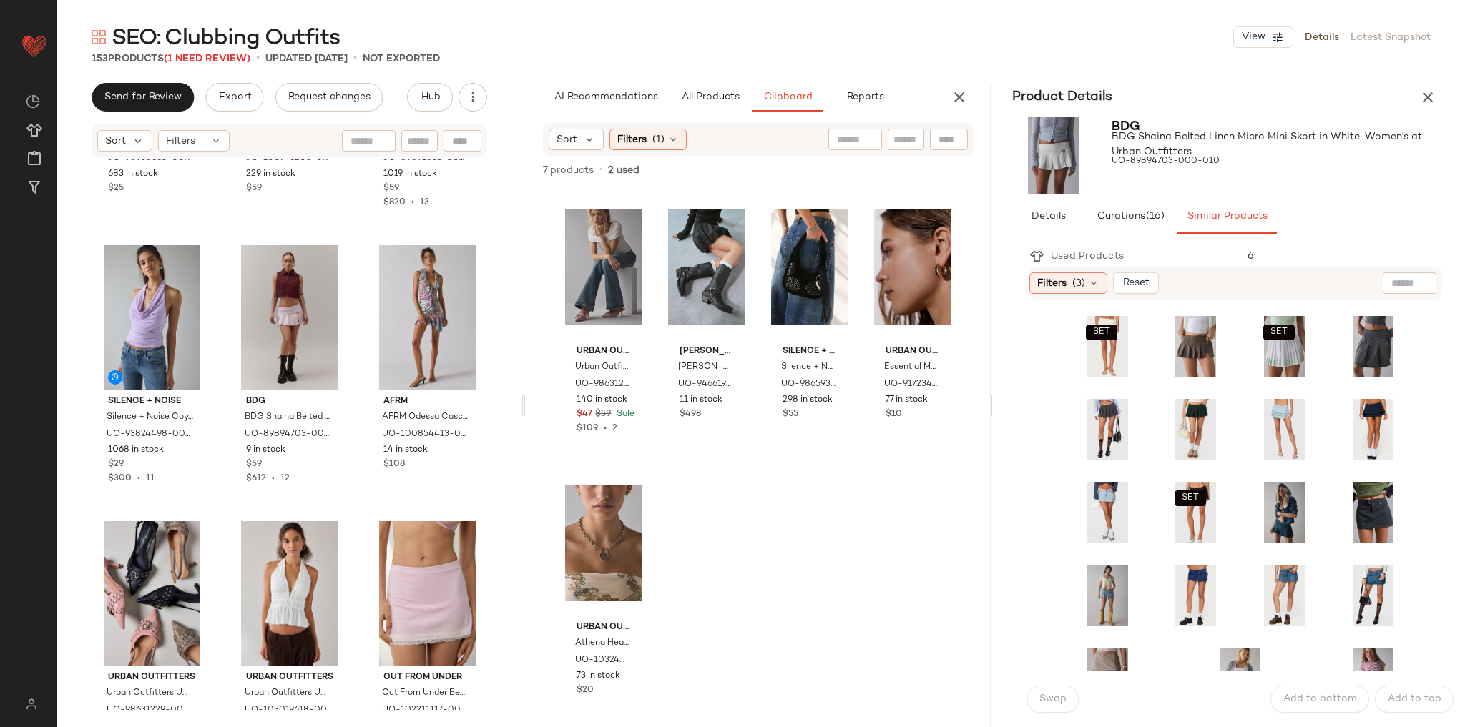
click at [488, 293] on div "Urban Outfitters Dome Hoop Earring Set in Gold, Women's at Urban Outfitters UO-…" at bounding box center [289, 435] width 464 height 552
click at [1428, 92] on icon "button" at bounding box center [1427, 97] width 17 height 17
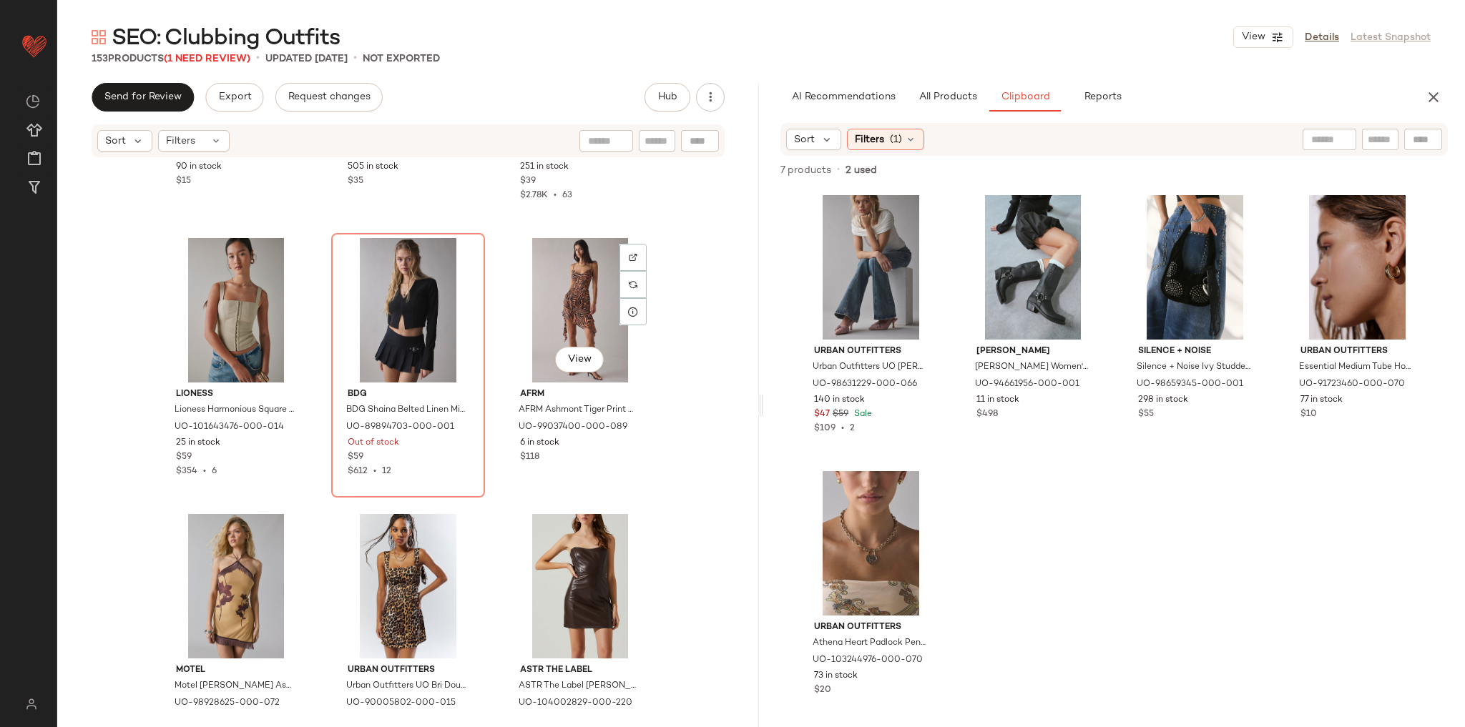
scroll to position [9053, 0]
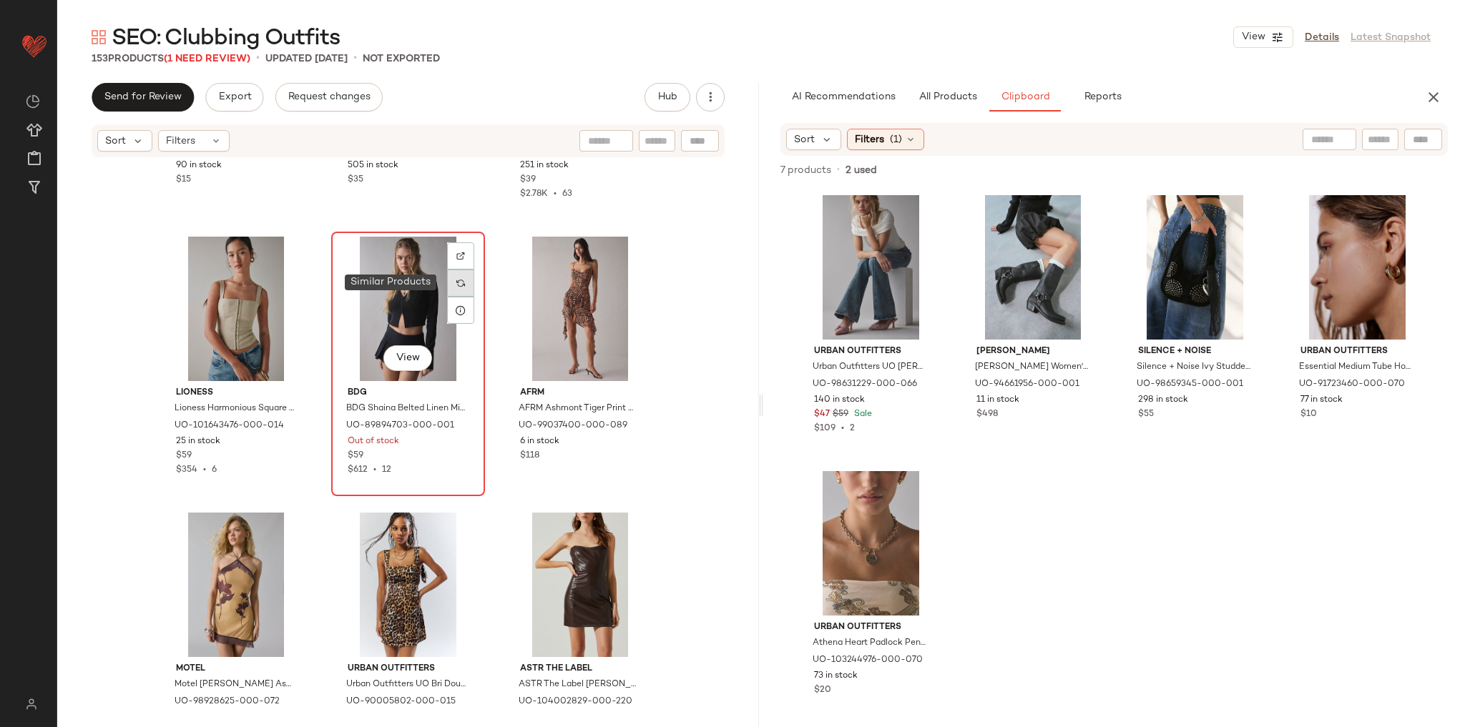
click at [464, 286] on div at bounding box center [460, 283] width 27 height 27
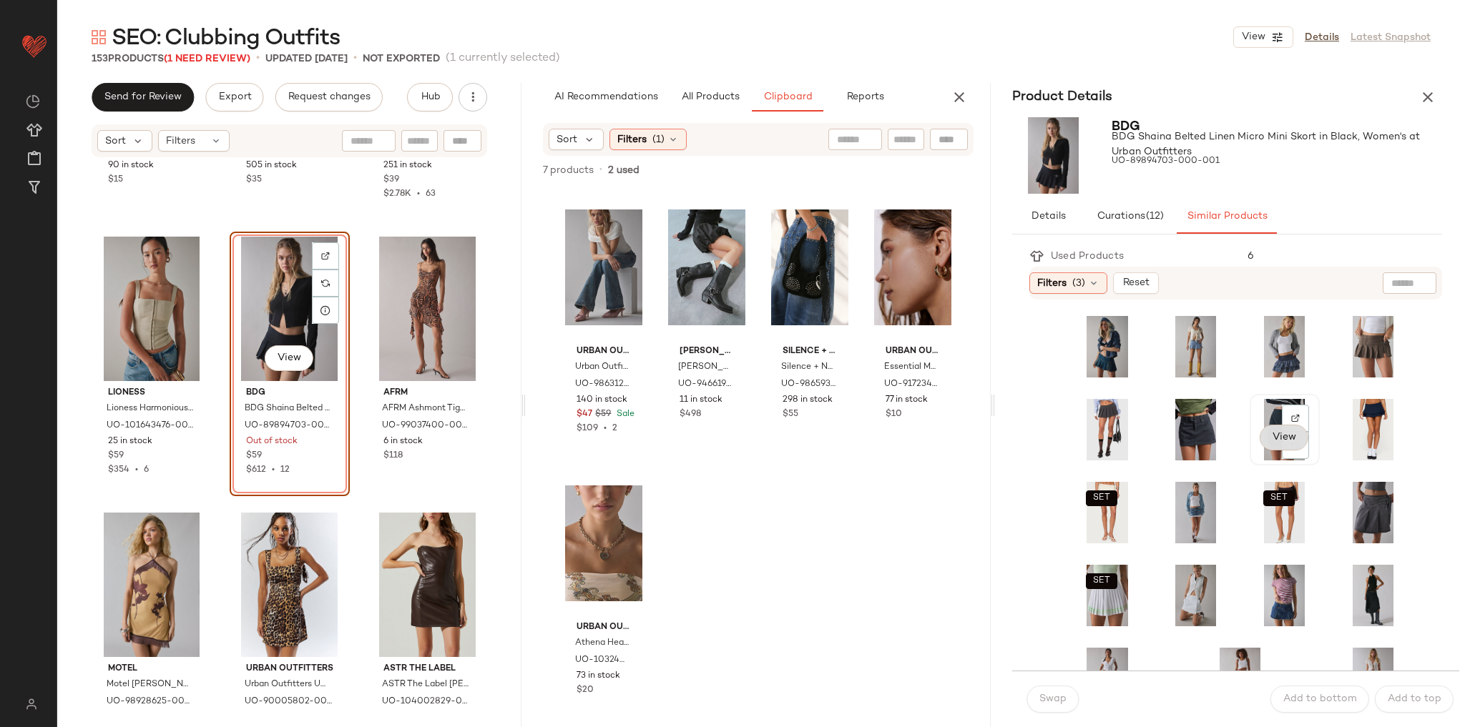
click at [1260, 435] on button "View" at bounding box center [1284, 438] width 49 height 26
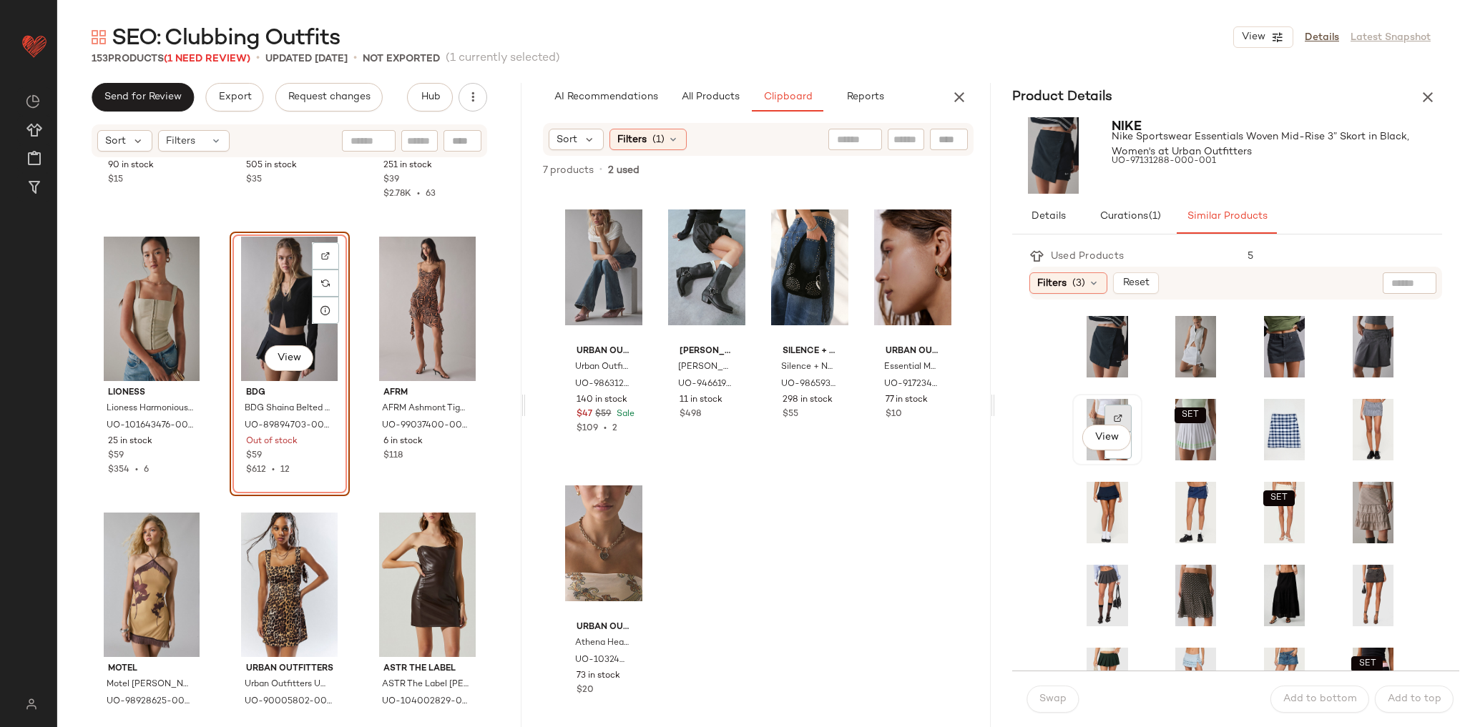
click at [1110, 415] on div at bounding box center [1117, 418] width 27 height 27
click at [1096, 416] on div "View" at bounding box center [1107, 430] width 60 height 62
click at [1045, 707] on button "Swap" at bounding box center [1053, 699] width 52 height 27
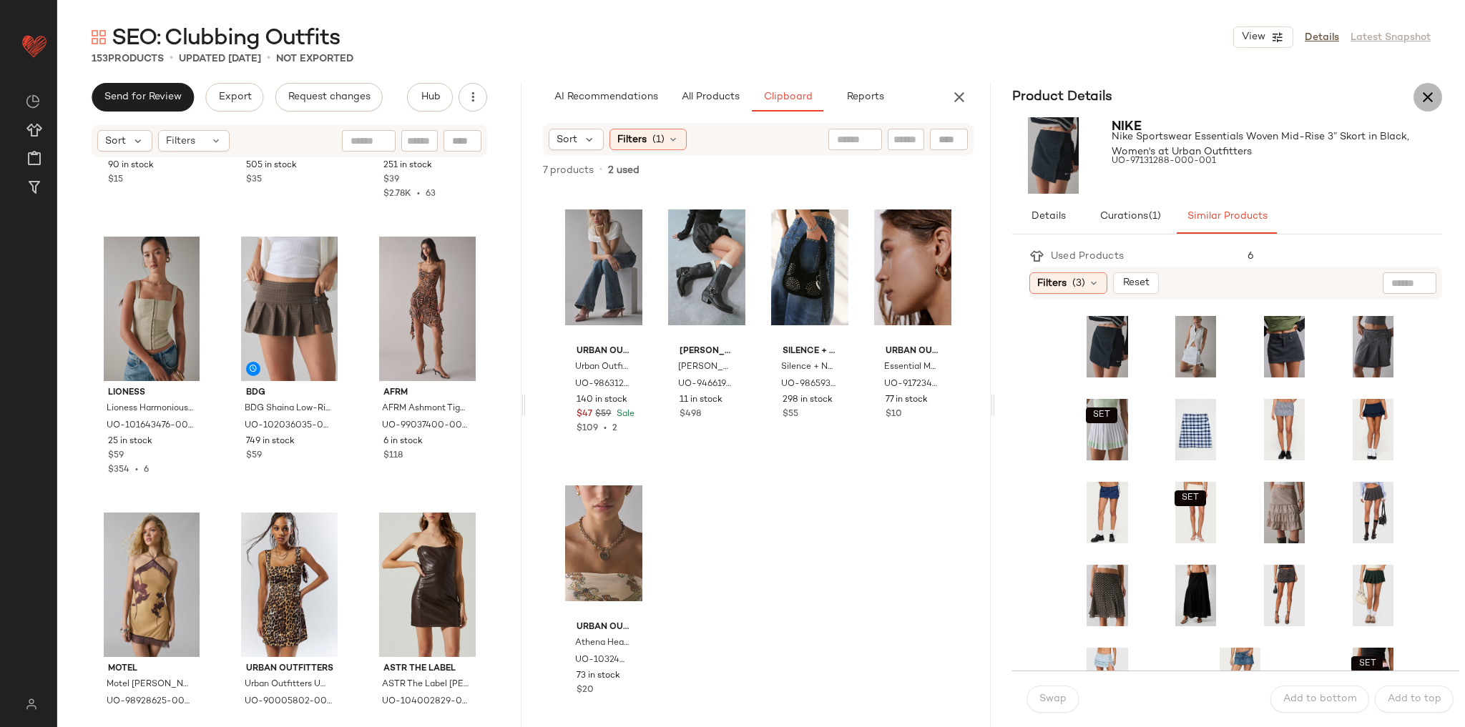
click at [1422, 95] on icon "button" at bounding box center [1427, 97] width 17 height 17
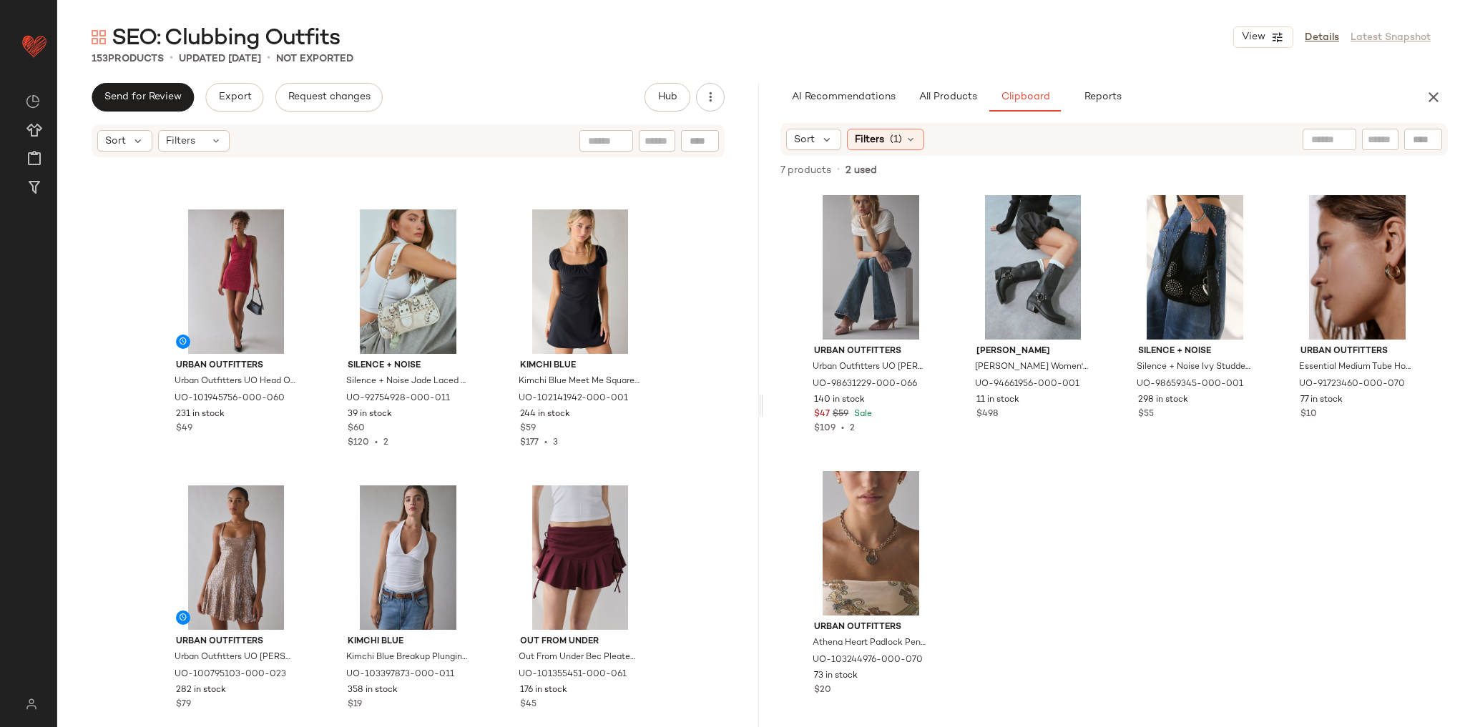
scroll to position [9797, 0]
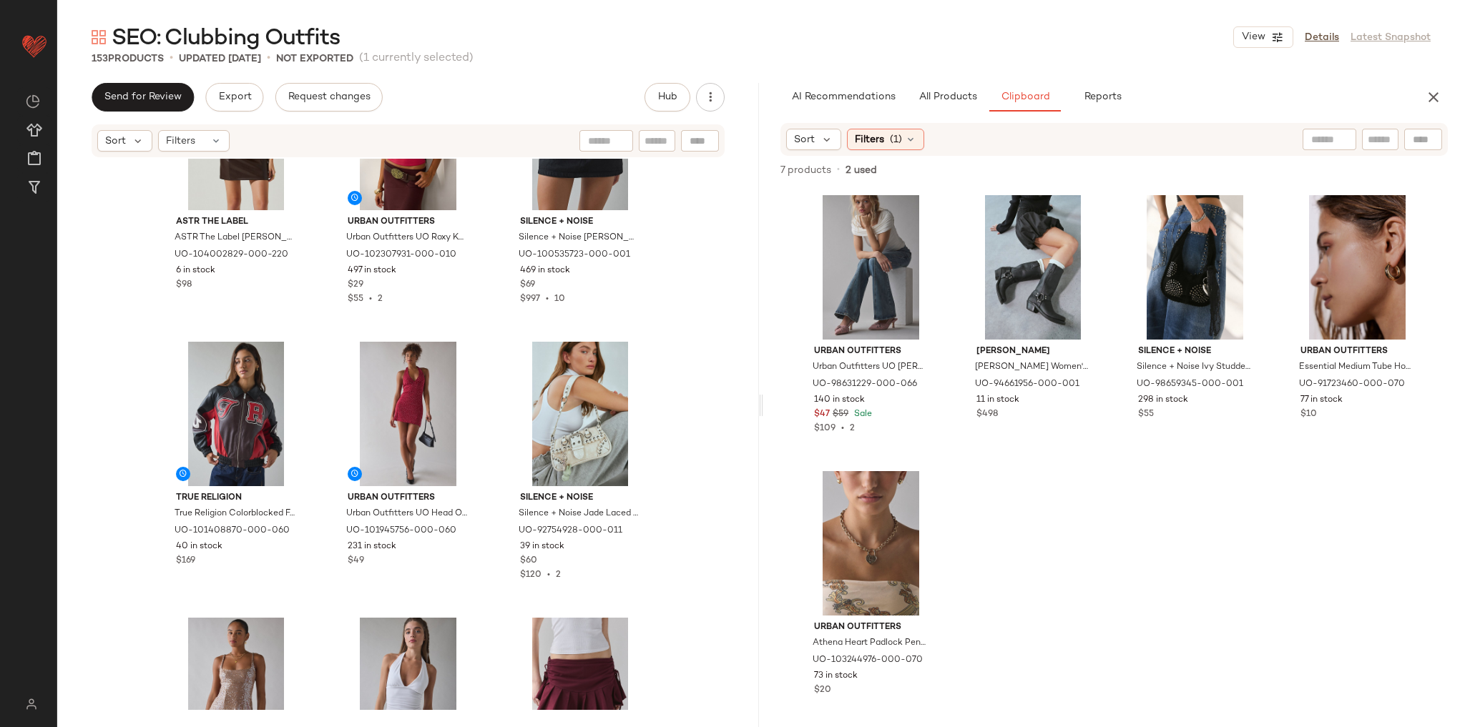
scroll to position [9777, 0]
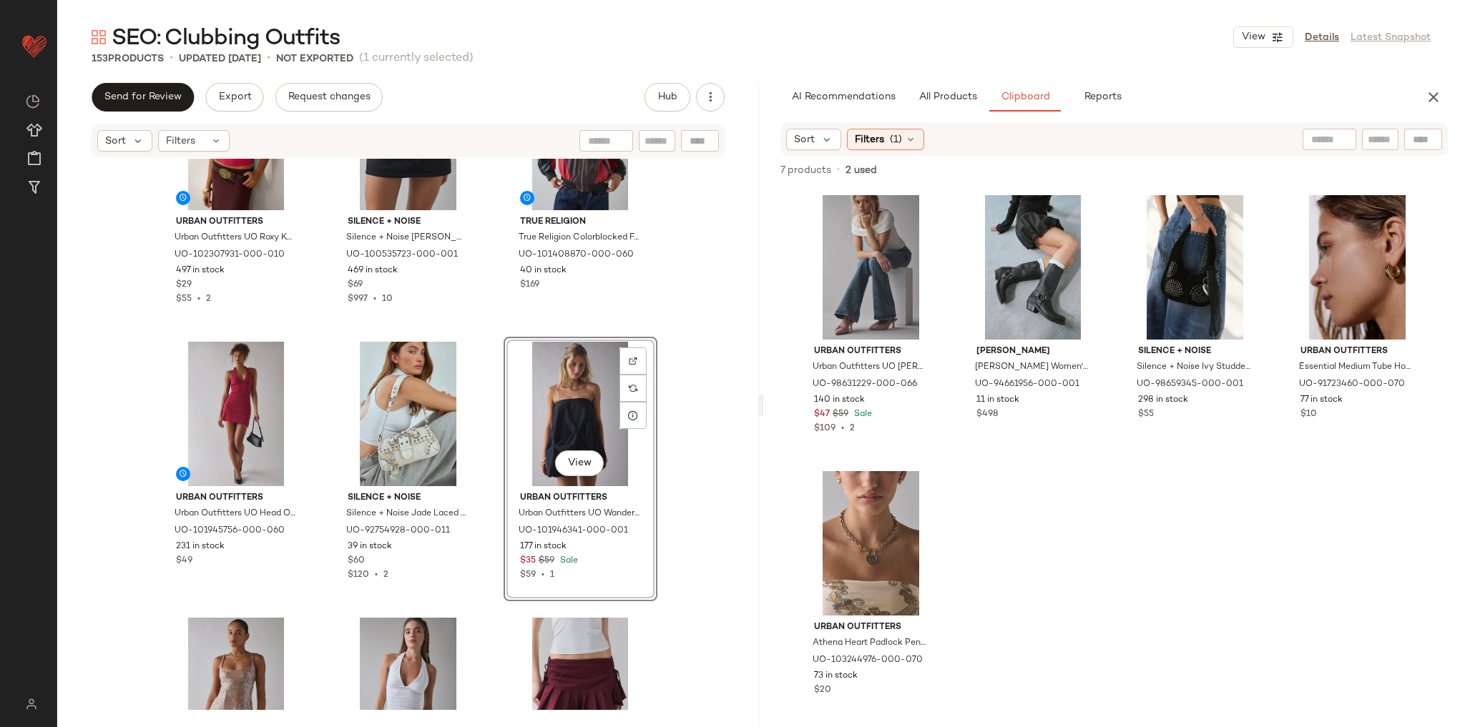
click at [670, 310] on div "Urban Outfitters Urban Outfitters UO Roxy Keyhole Cutout High Neck Halter Top i…" at bounding box center [408, 435] width 702 height 552
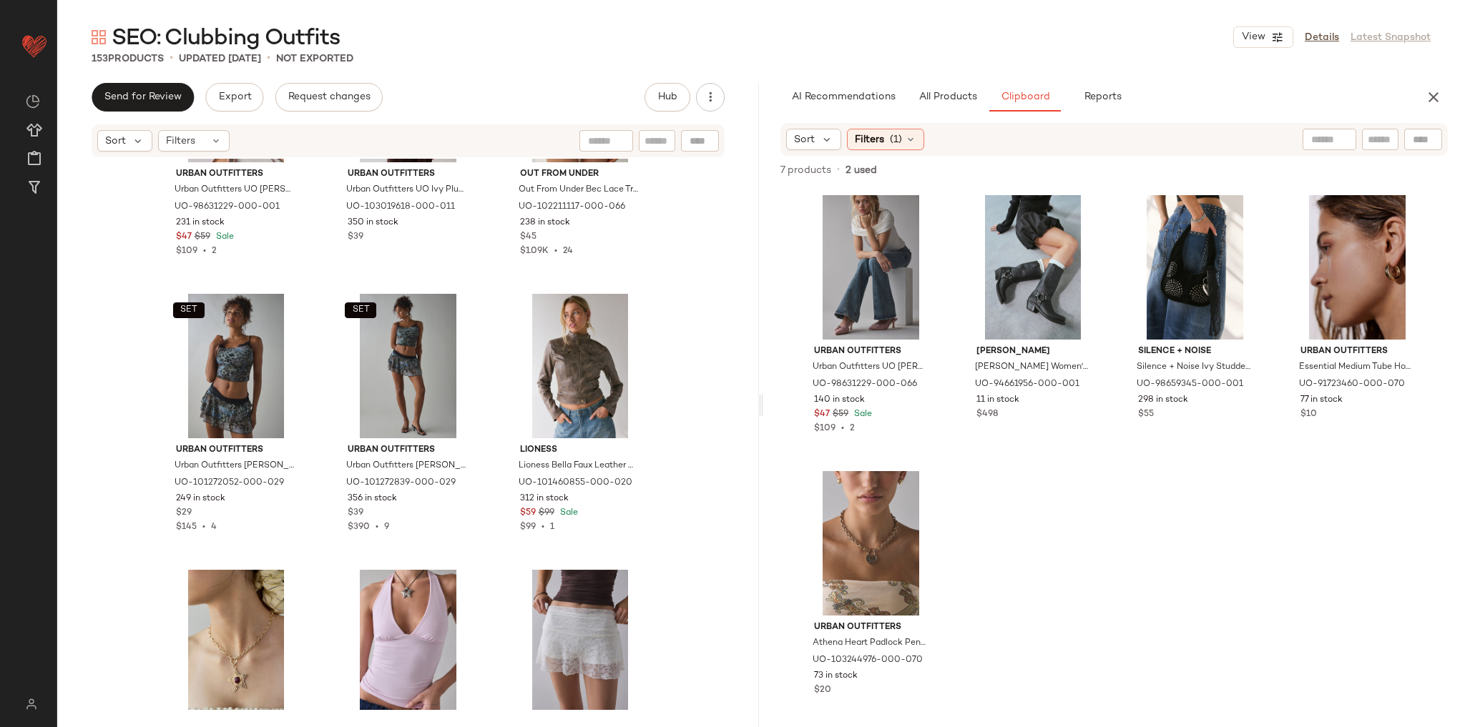
scroll to position [4578, 0]
click at [237, 367] on div "SET View" at bounding box center [237, 366] width 144 height 144
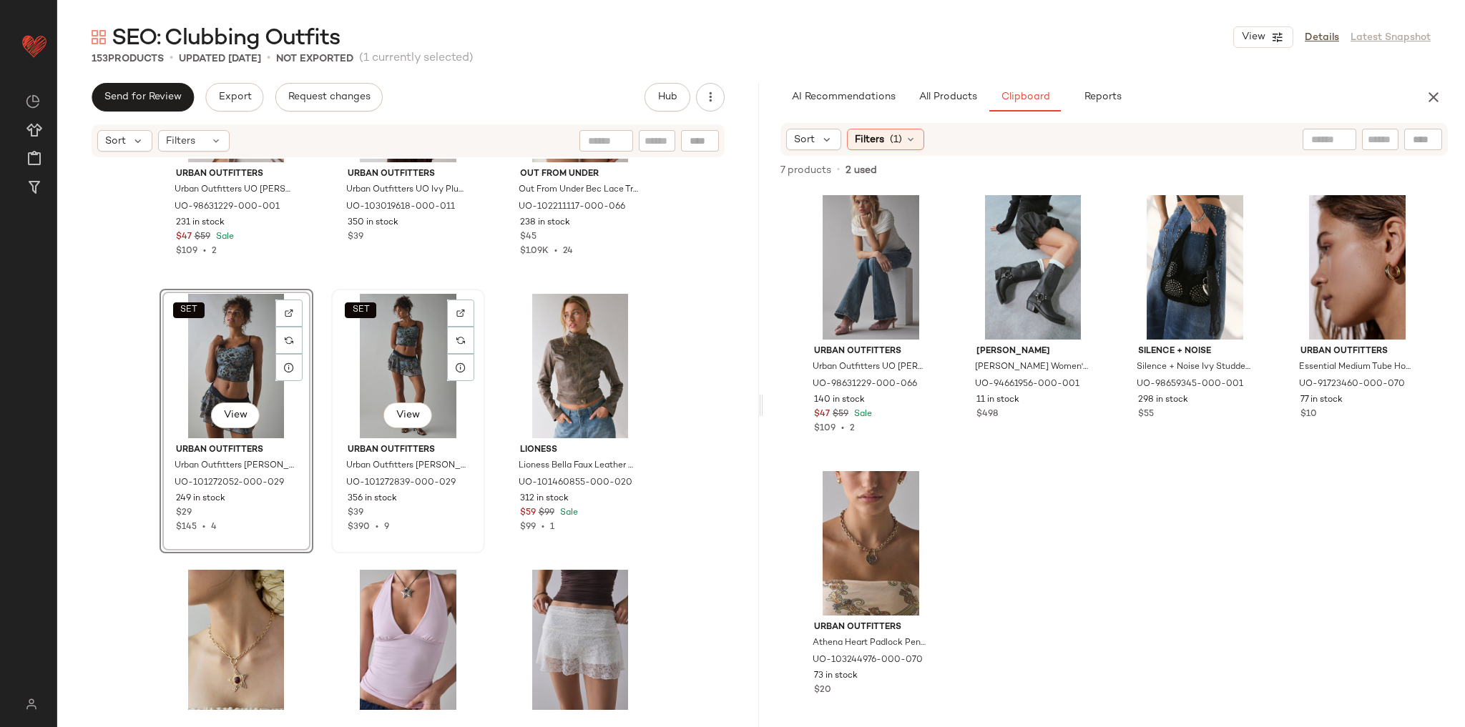
click at [373, 348] on div "SET View" at bounding box center [408, 366] width 144 height 144
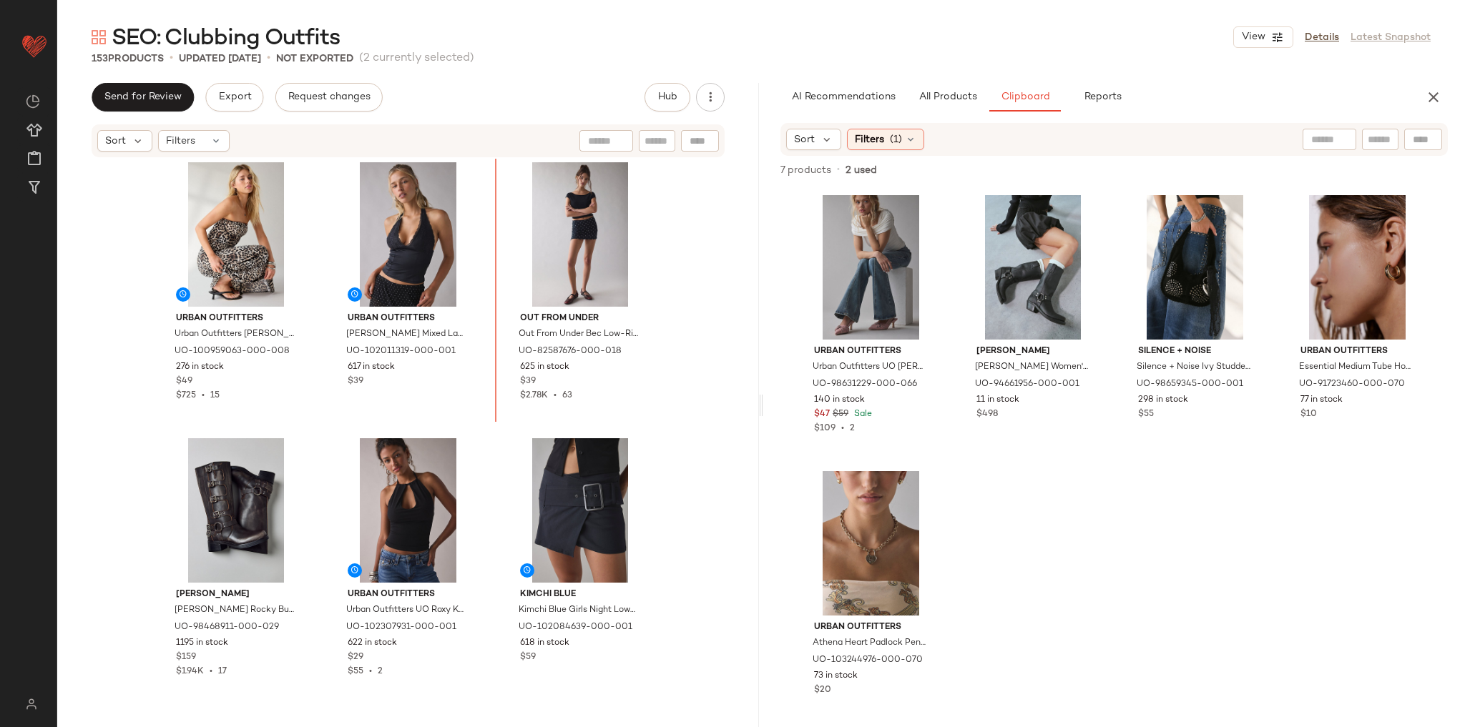
scroll to position [321, 0]
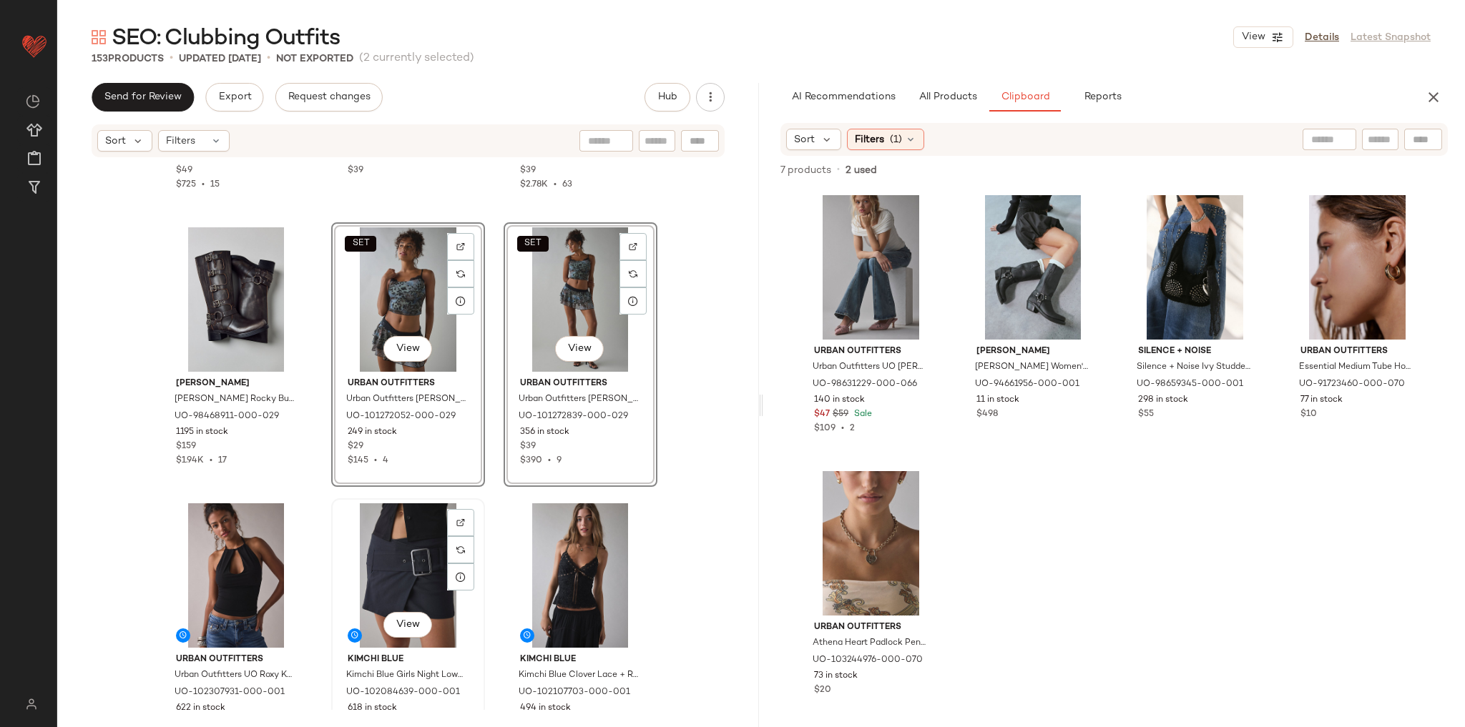
scroll to position [550, 0]
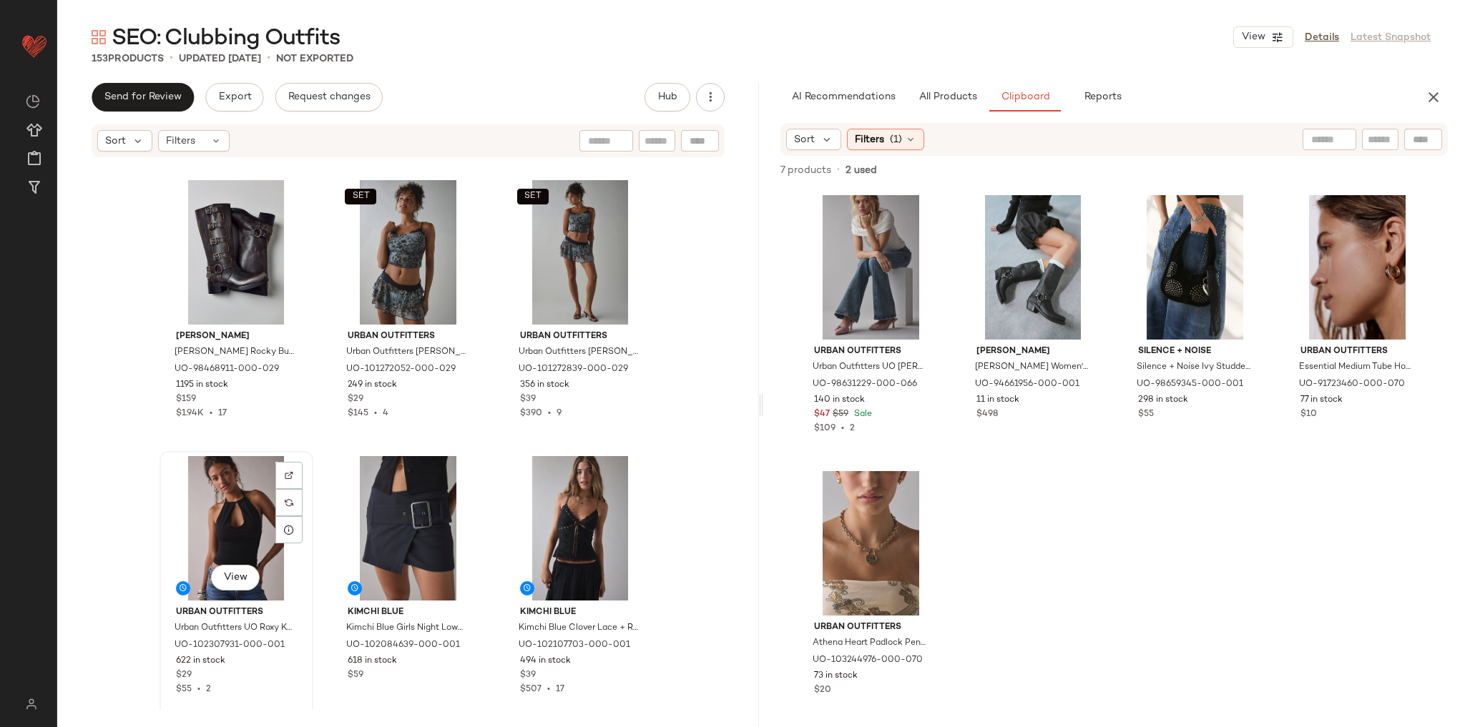
click at [235, 500] on div "View" at bounding box center [237, 528] width 144 height 144
click at [358, 501] on div "View" at bounding box center [408, 528] width 144 height 144
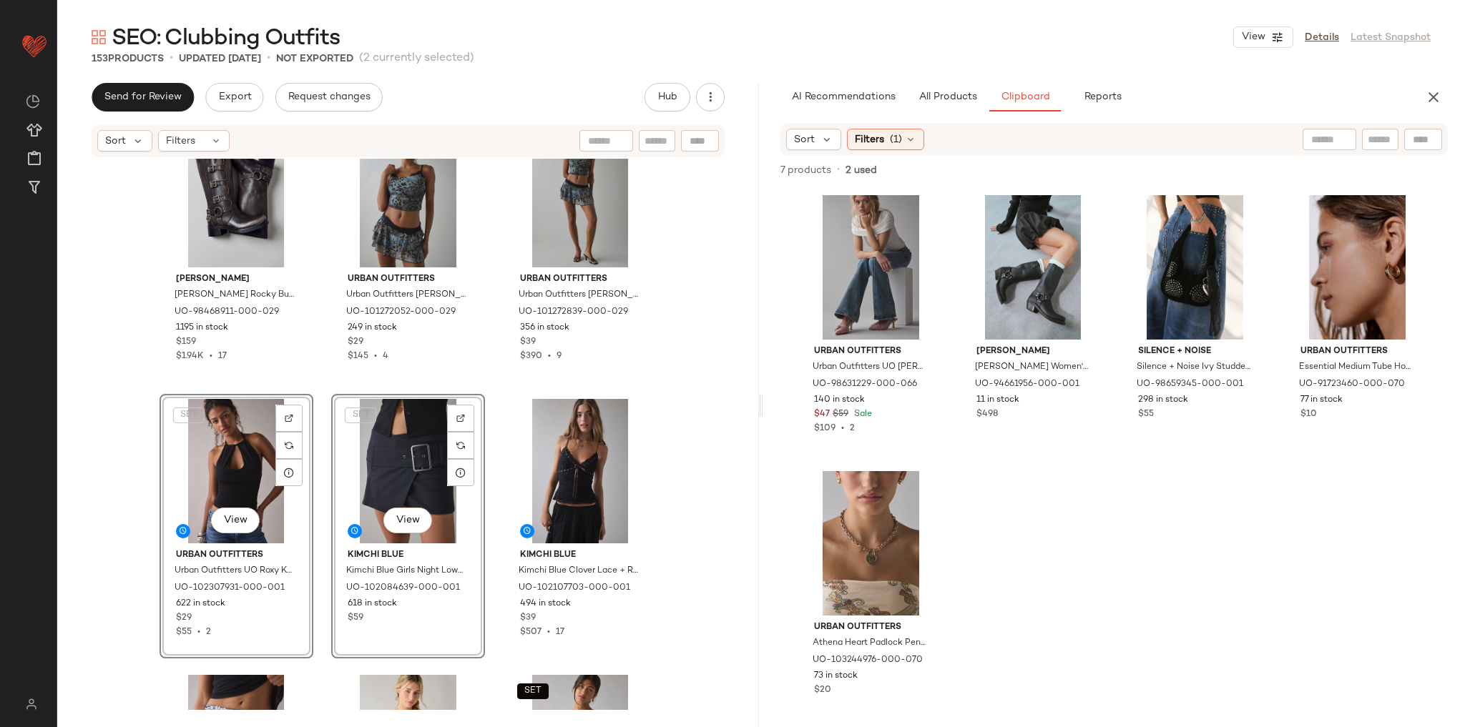
click at [685, 445] on div "Steve Madden Steve Madden Rocky Buckled Tall Boot in Brown Distressed, Women's …" at bounding box center [408, 435] width 702 height 552
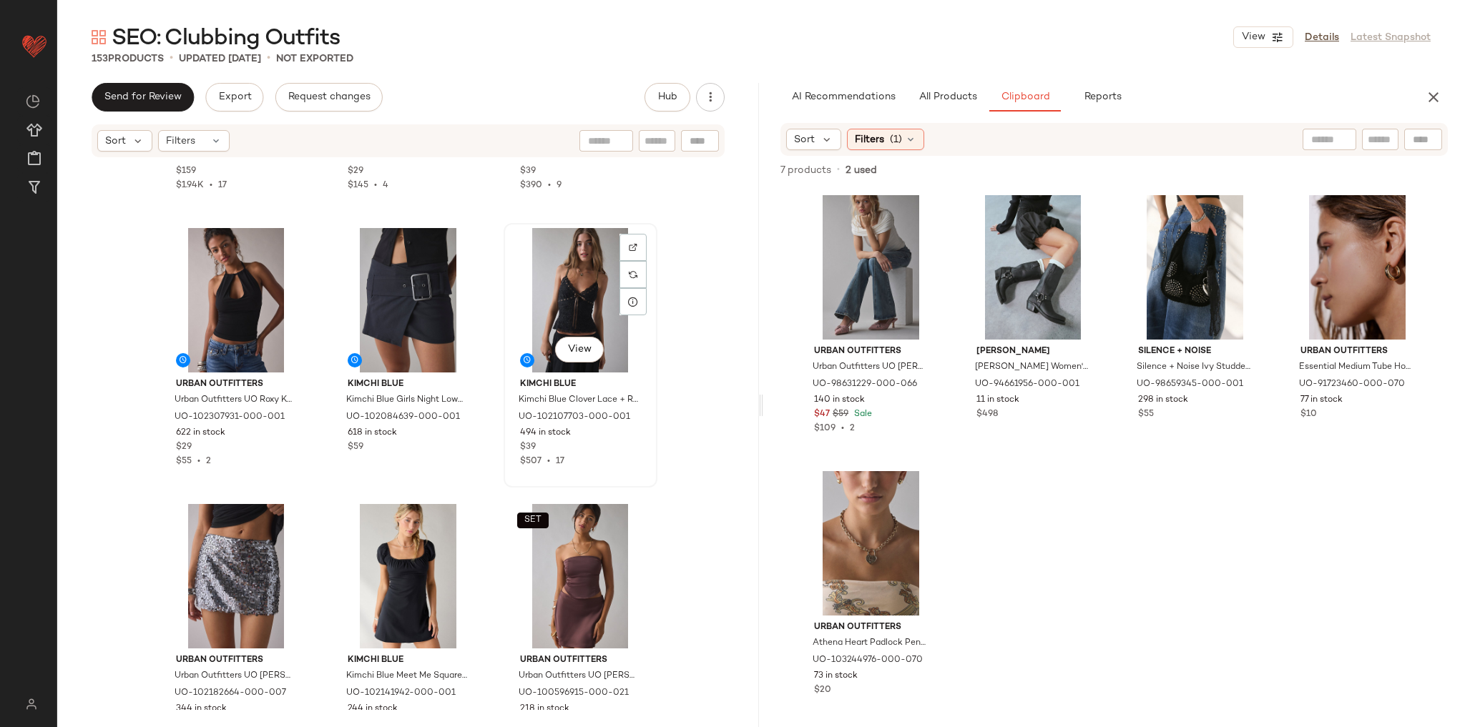
scroll to position [779, 0]
click at [569, 300] on div "View" at bounding box center [581, 299] width 144 height 144
click at [708, 521] on div "Steve Madden Steve Madden Rocky Buckled Tall Boot in Brown Distressed, Women's …" at bounding box center [408, 435] width 702 height 552
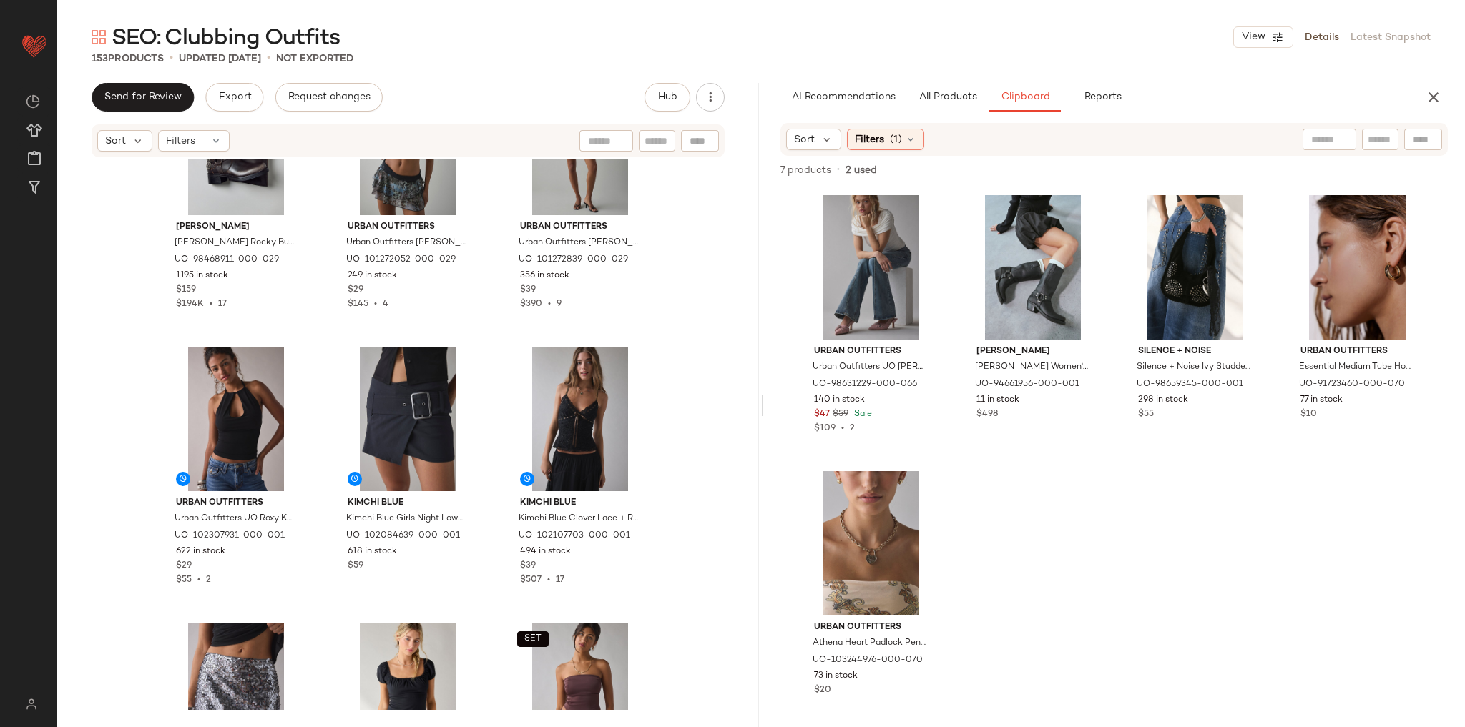
scroll to position [698, 0]
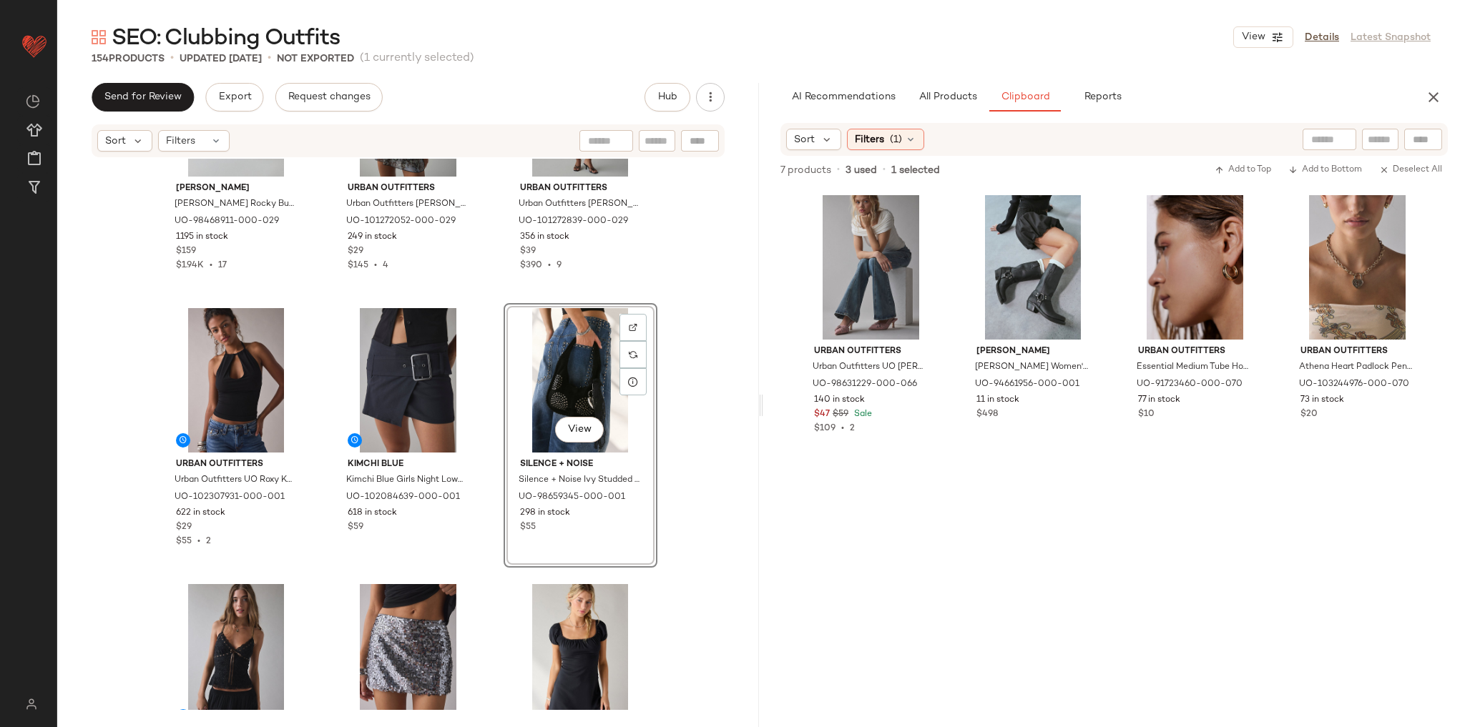
click at [682, 348] on div "Steve Madden Steve Madden Rocky Buckled Tall Boot in Brown Distressed, Women's …" at bounding box center [408, 435] width 702 height 552
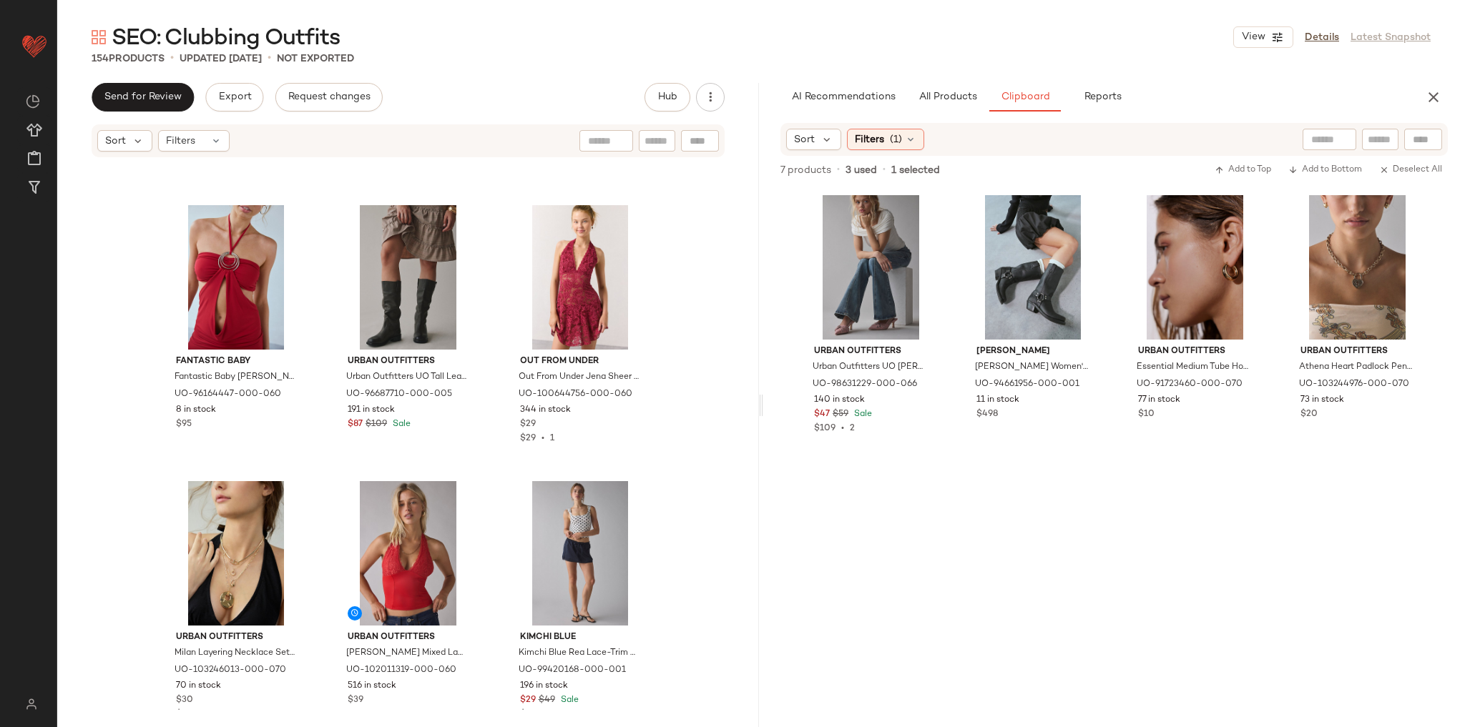
scroll to position [3273, 0]
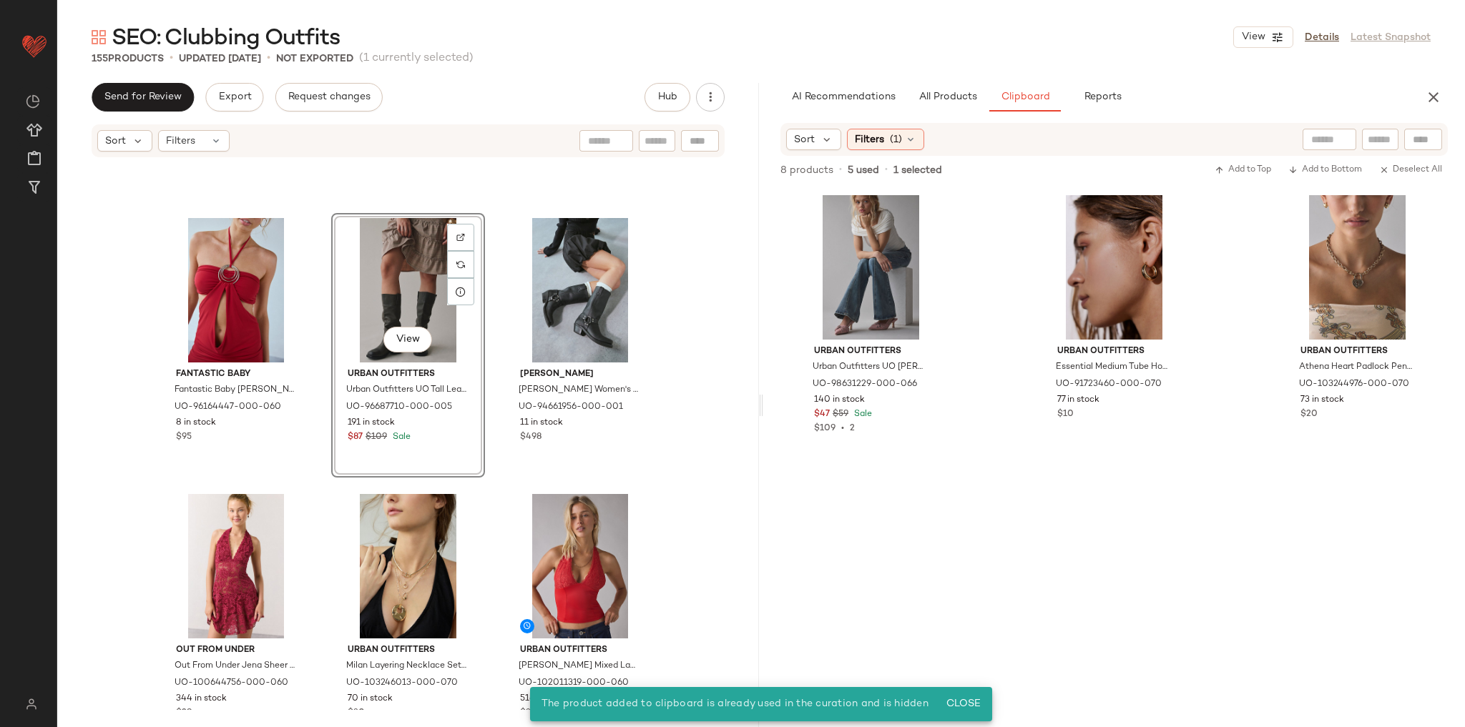
click at [670, 418] on div "Fantastic Baby Fantastic Baby Monique Cut-Out Halter Mini Dress in Red, Women's…" at bounding box center [408, 435] width 702 height 552
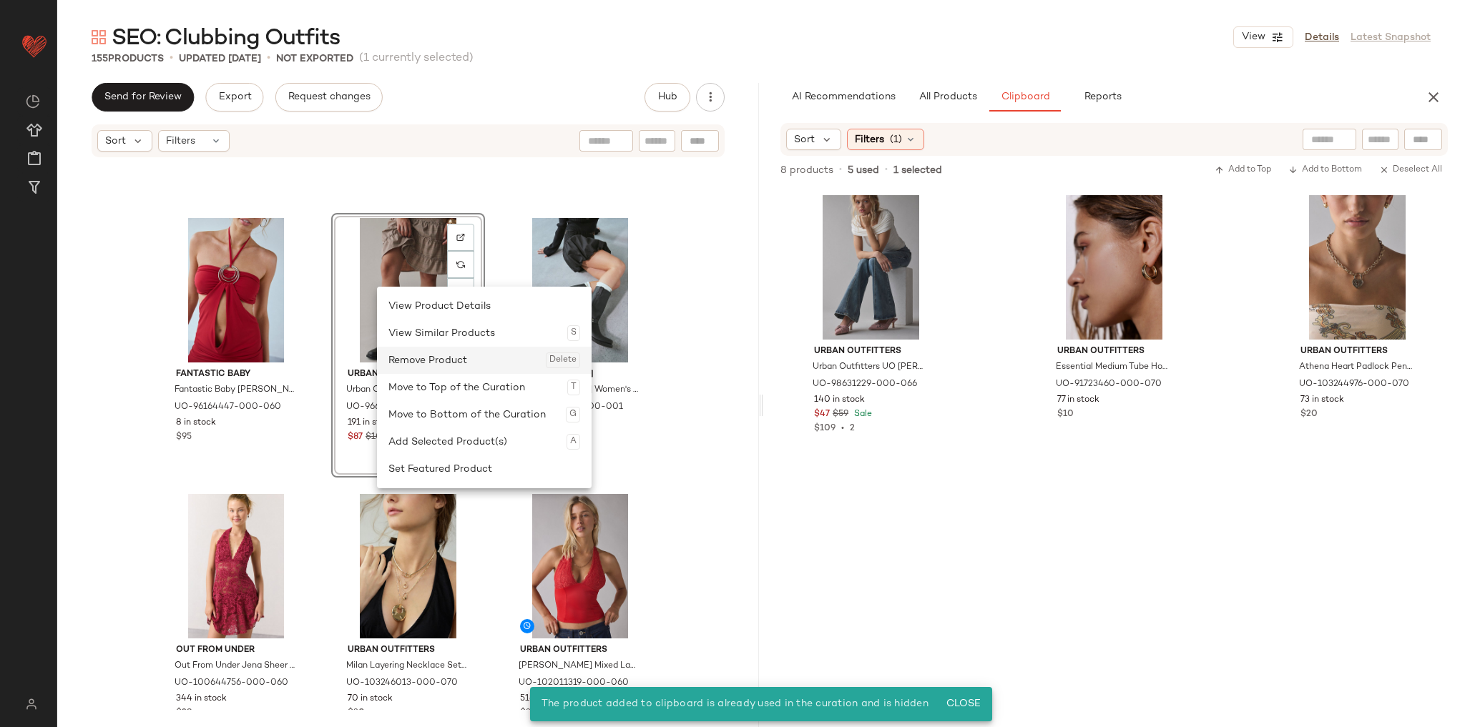
click at [463, 358] on div "Remove Product Delete" at bounding box center [484, 360] width 192 height 27
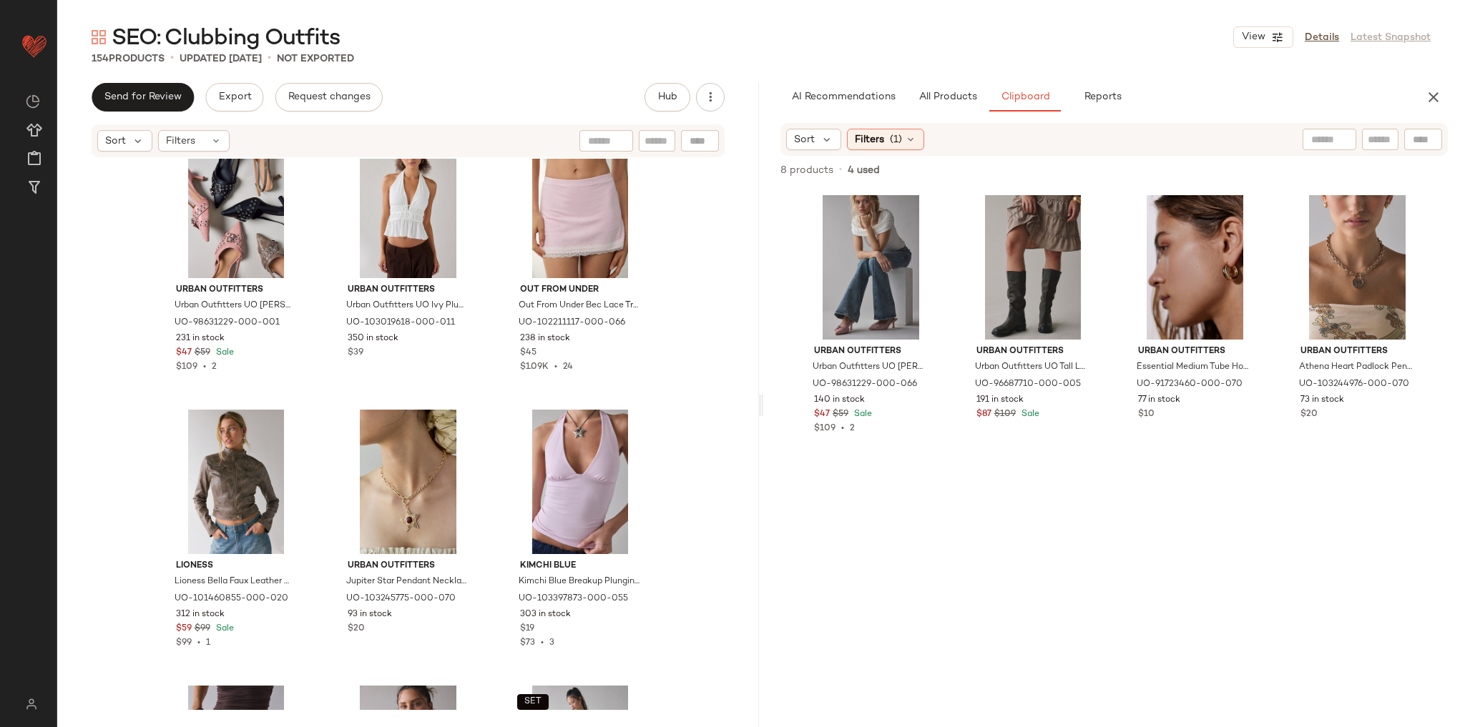
scroll to position [4704, 0]
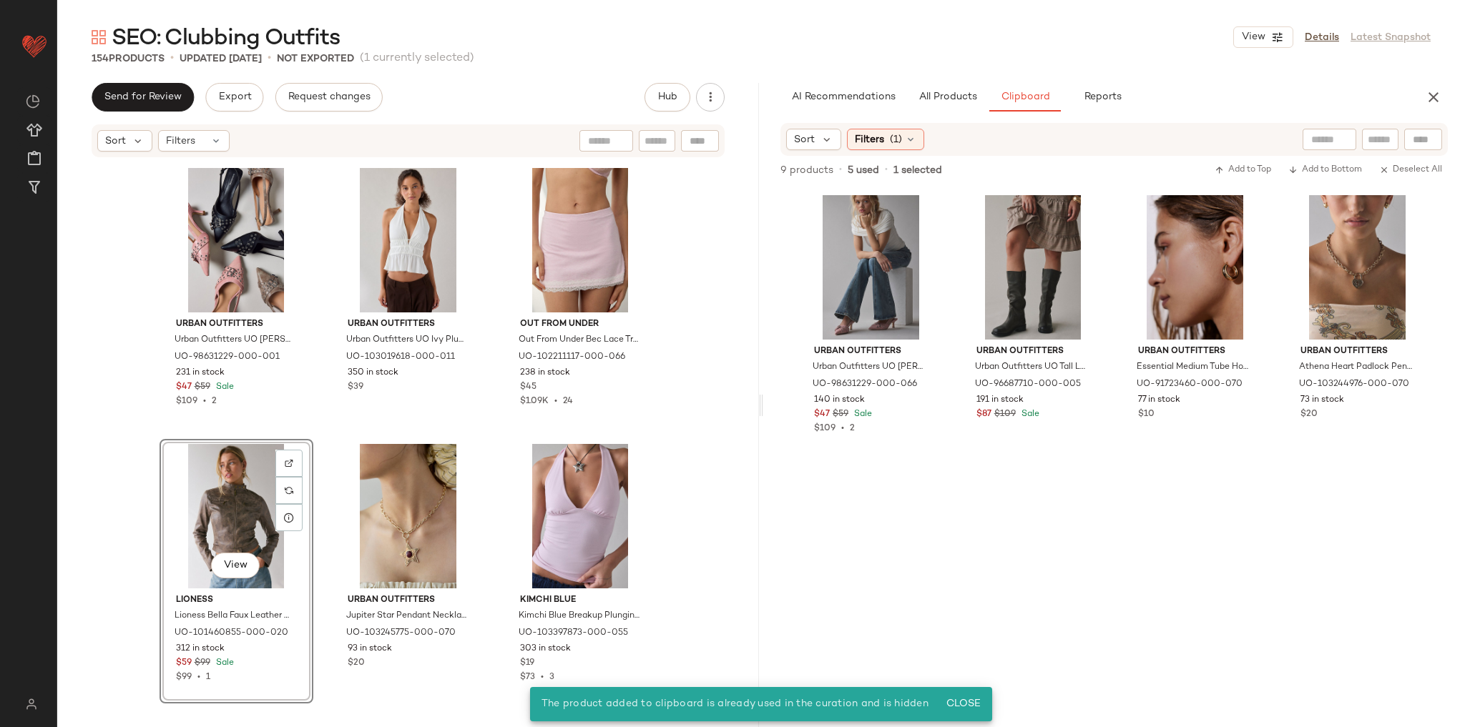
click at [328, 434] on div "Urban Outfitters Urban Outfitters UO Wren Buckle Slingback Kitten Heel in Black…" at bounding box center [408, 435] width 702 height 552
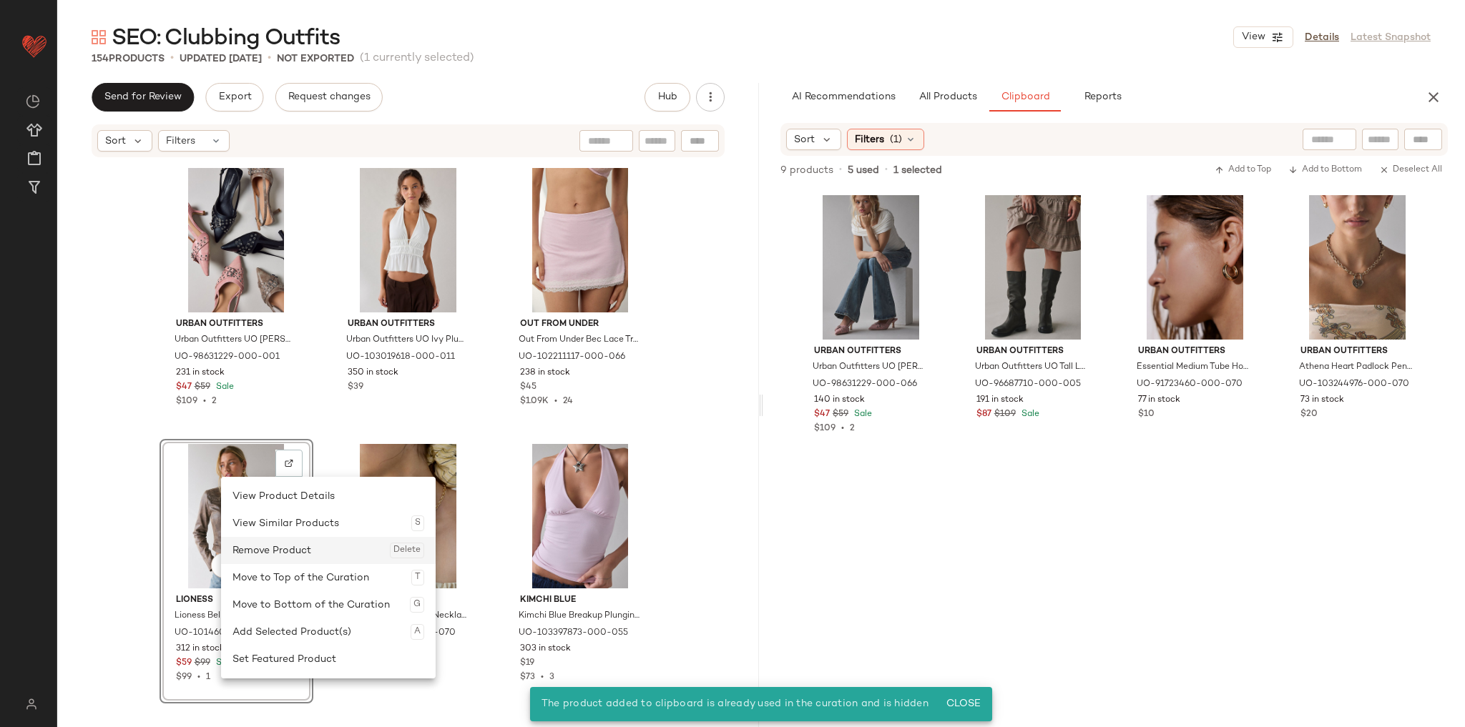
click at [298, 544] on div "Remove Product Delete" at bounding box center [328, 550] width 192 height 27
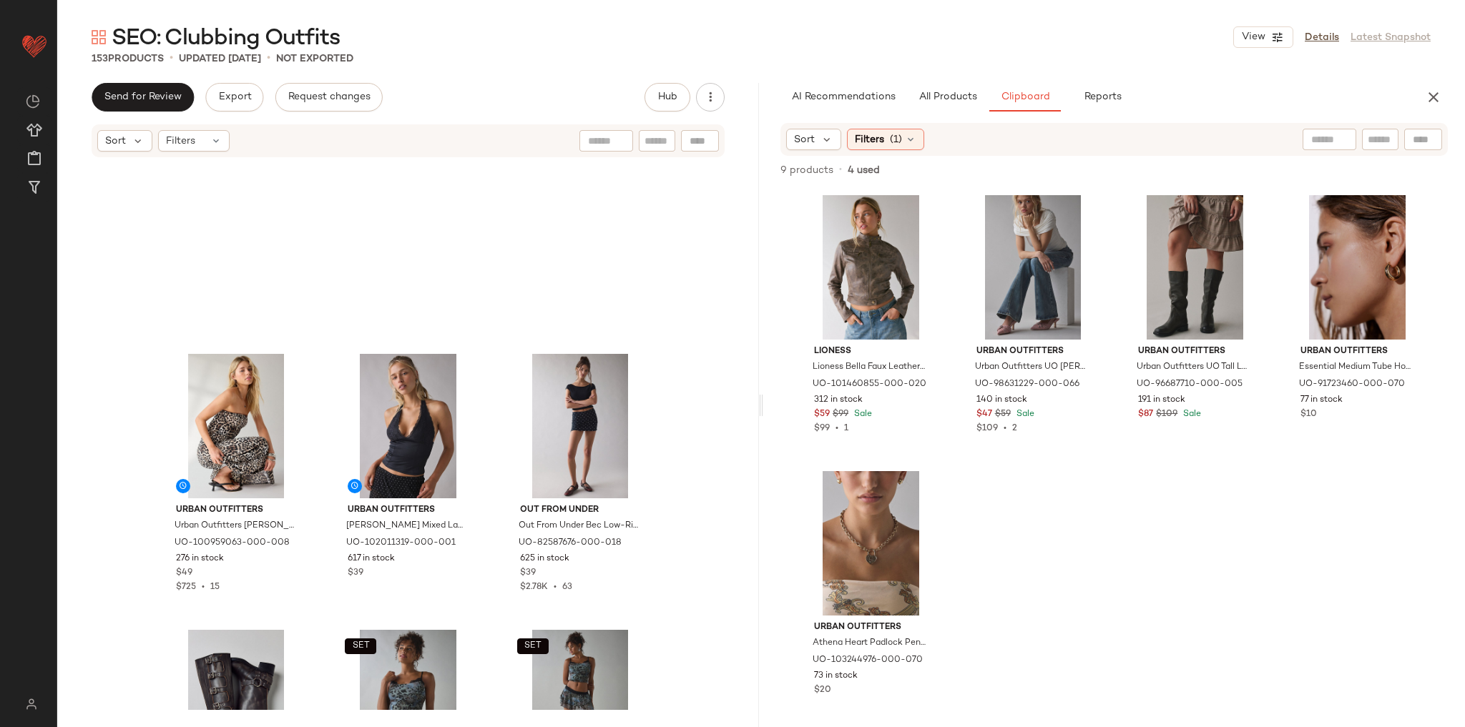
scroll to position [9, 0]
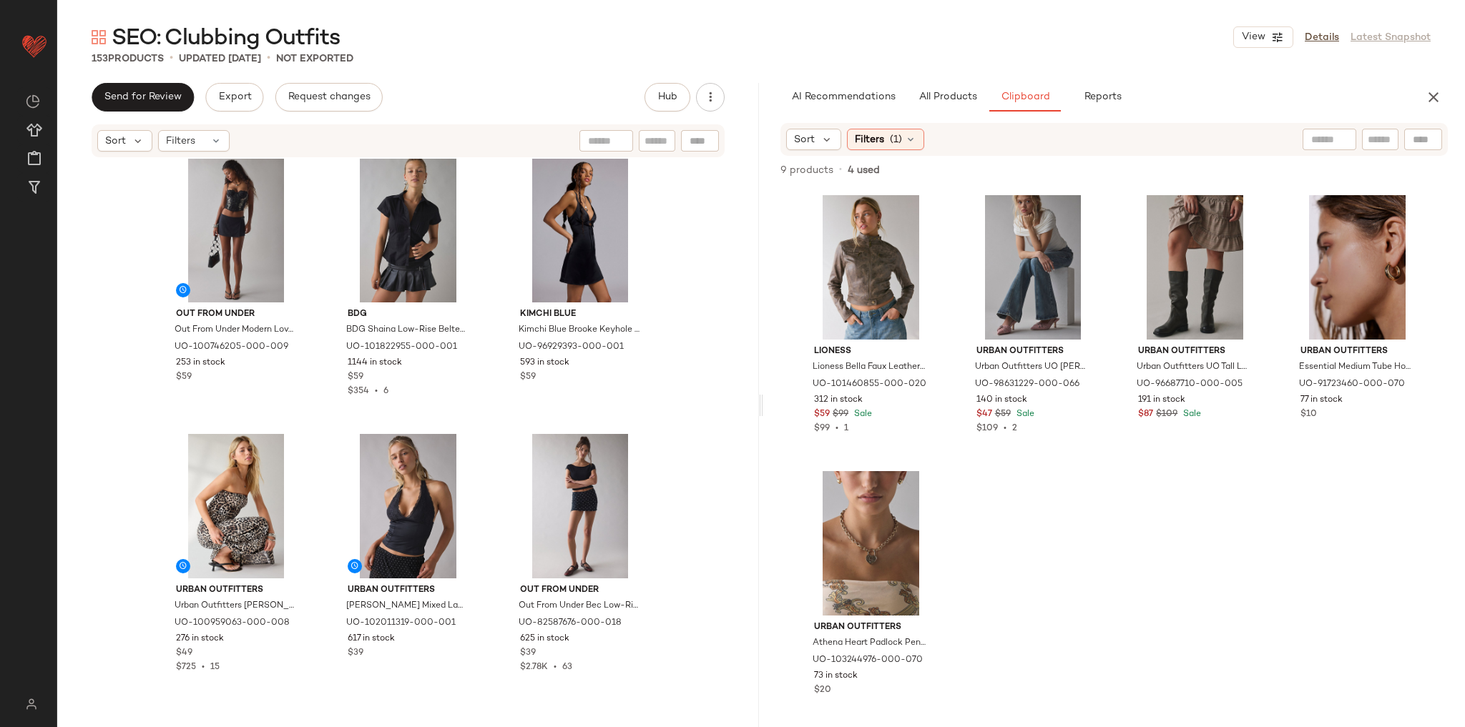
drag, startPoint x: 749, startPoint y: 183, endPoint x: 737, endPoint y: 293, distance: 110.8
click at [737, 301] on div "Out From Under Out From Under Modern Love Push-Up Corset in Black, Women's at U…" at bounding box center [408, 435] width 702 height 552
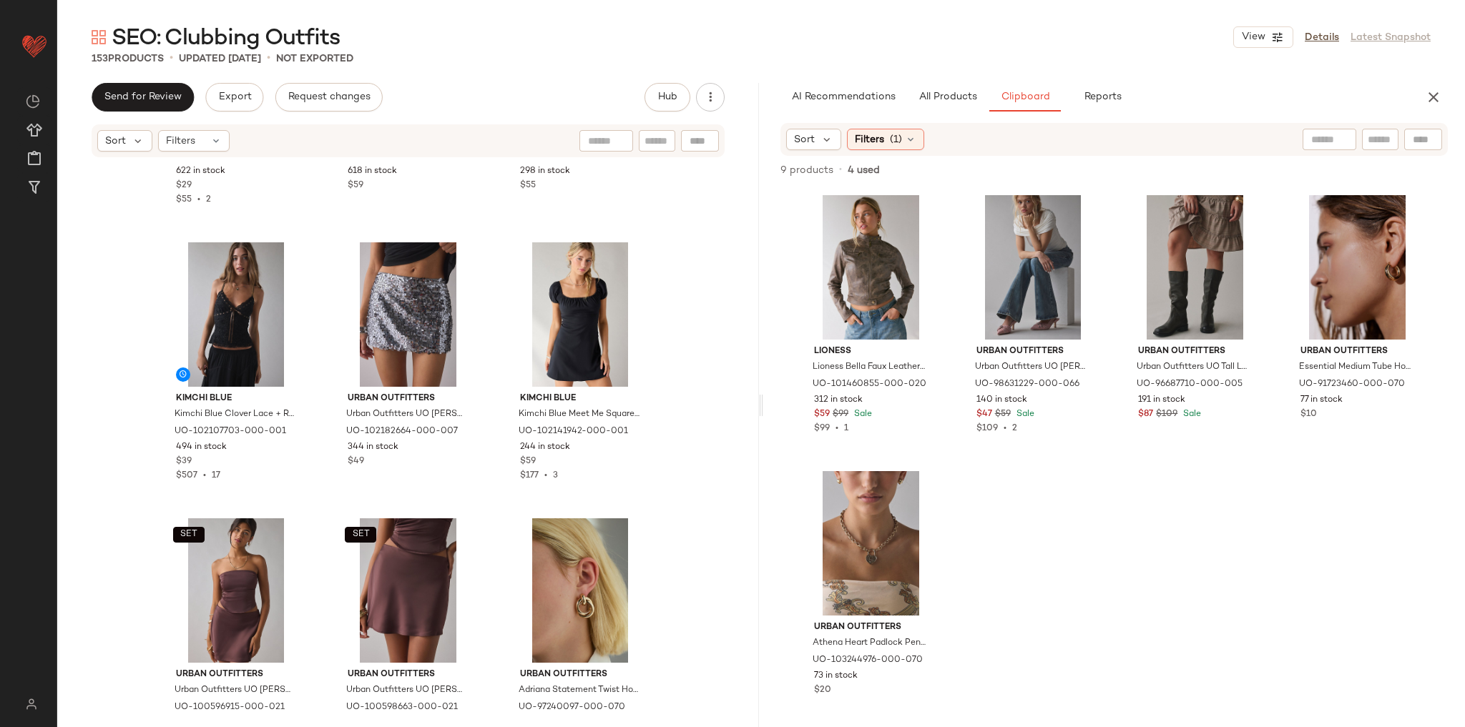
scroll to position [1042, 0]
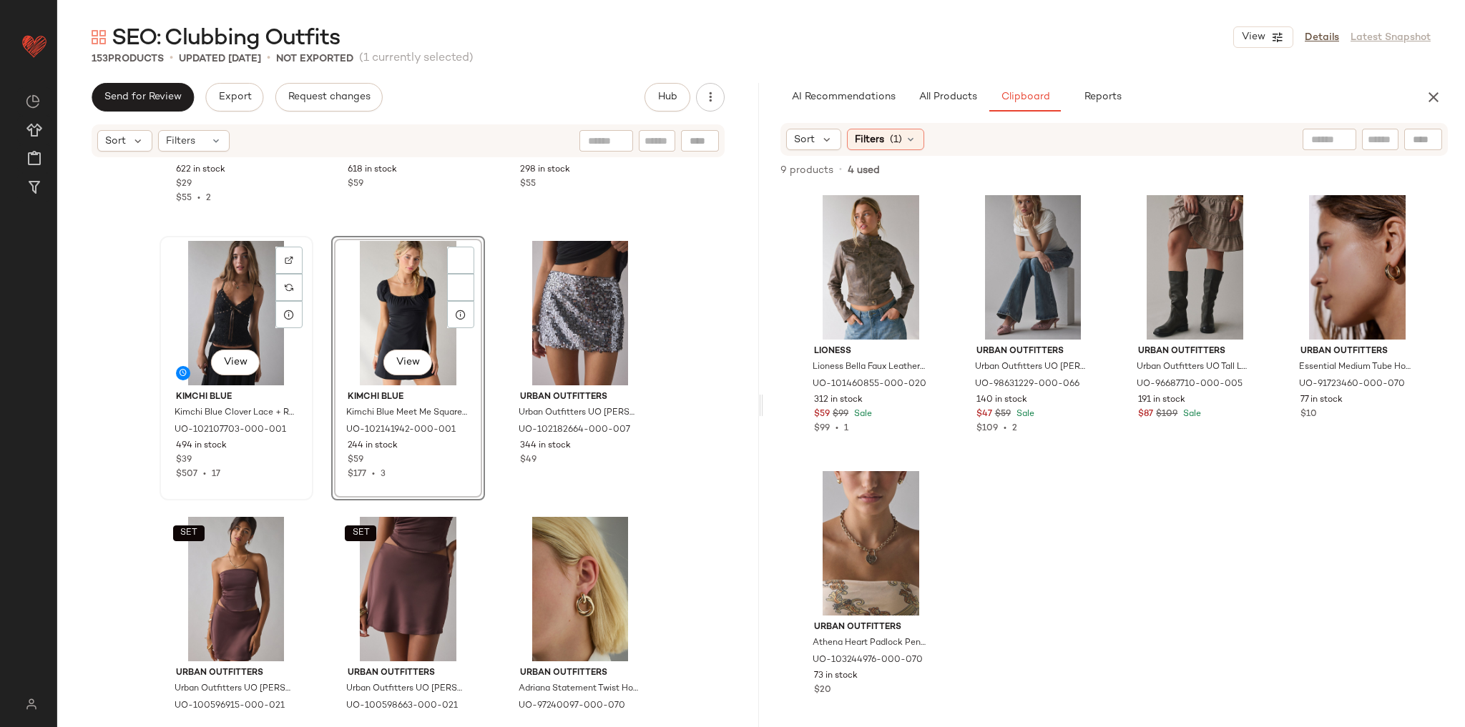
click at [235, 403] on span "Kimchi Blue" at bounding box center [236, 397] width 121 height 13
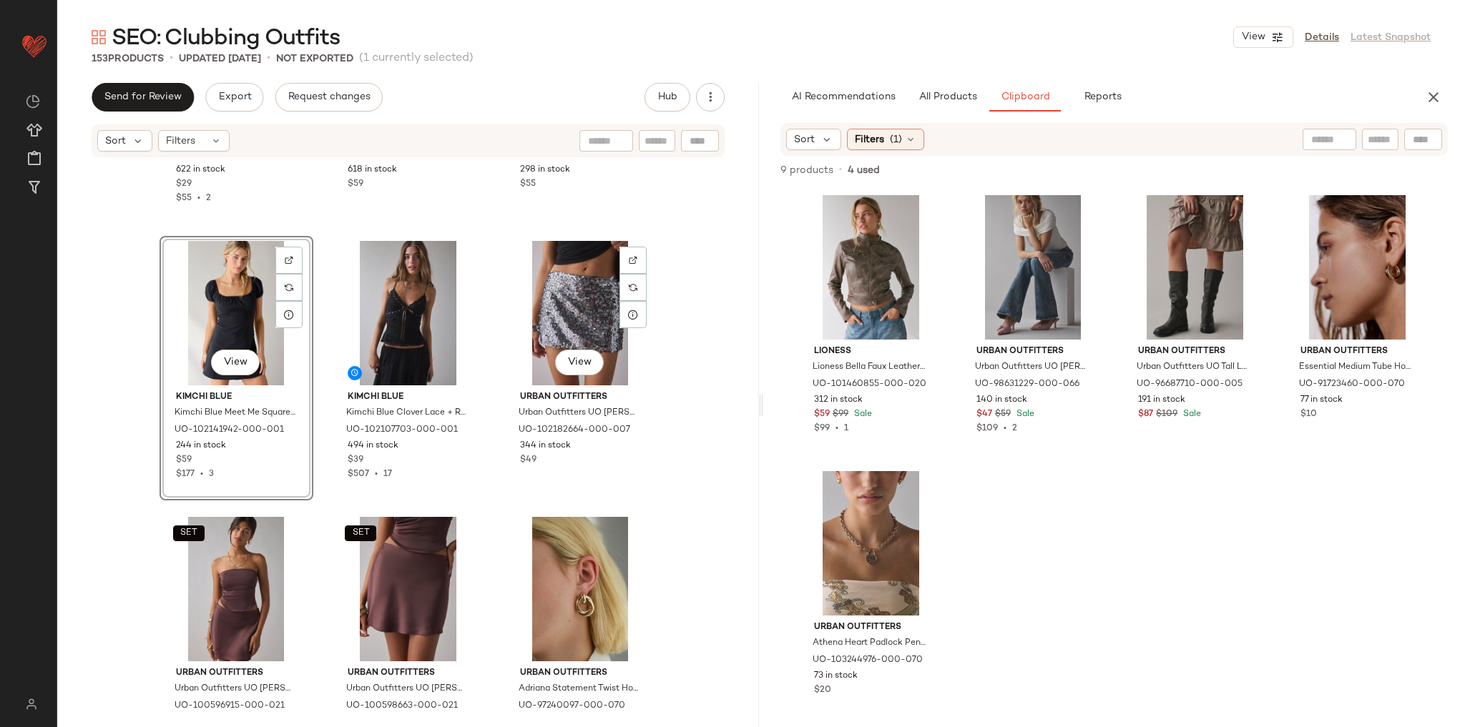
click at [681, 373] on div "Urban Outfitters Urban Outfitters UO Roxy Keyhole Cutout High Neck Halter Top i…" at bounding box center [408, 435] width 702 height 552
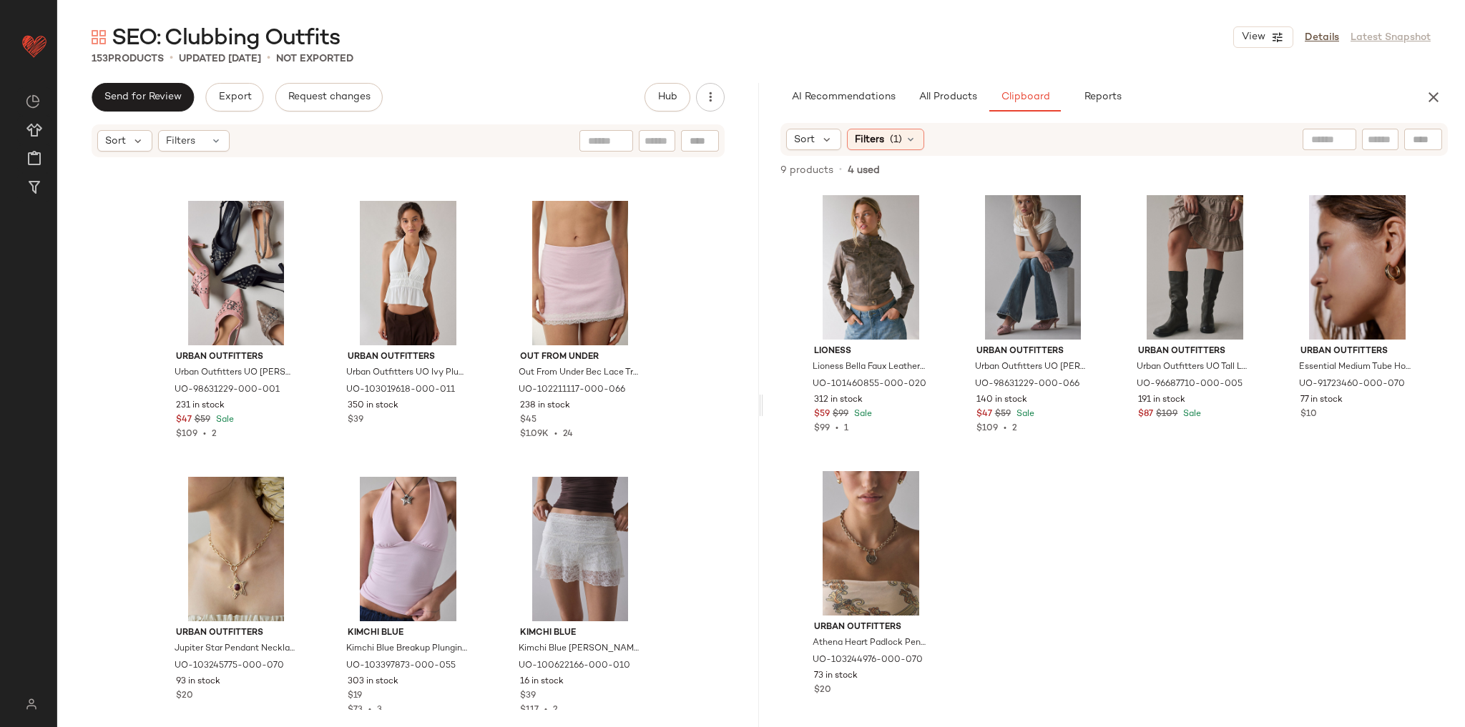
scroll to position [4647, 0]
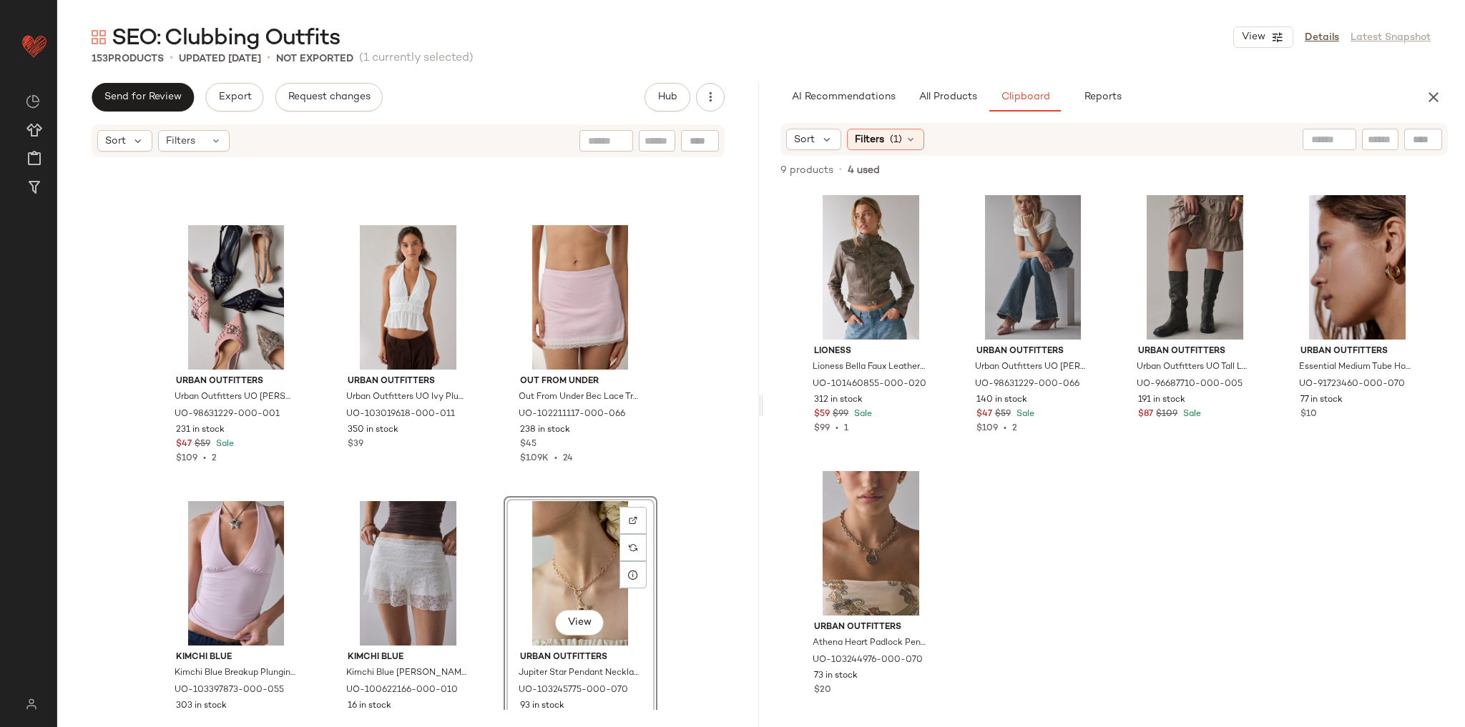
click at [675, 436] on div "Urban Outfitters Urban Outfitters UO Wren Buckle Slingback Kitten Heel in Black…" at bounding box center [408, 435] width 702 height 552
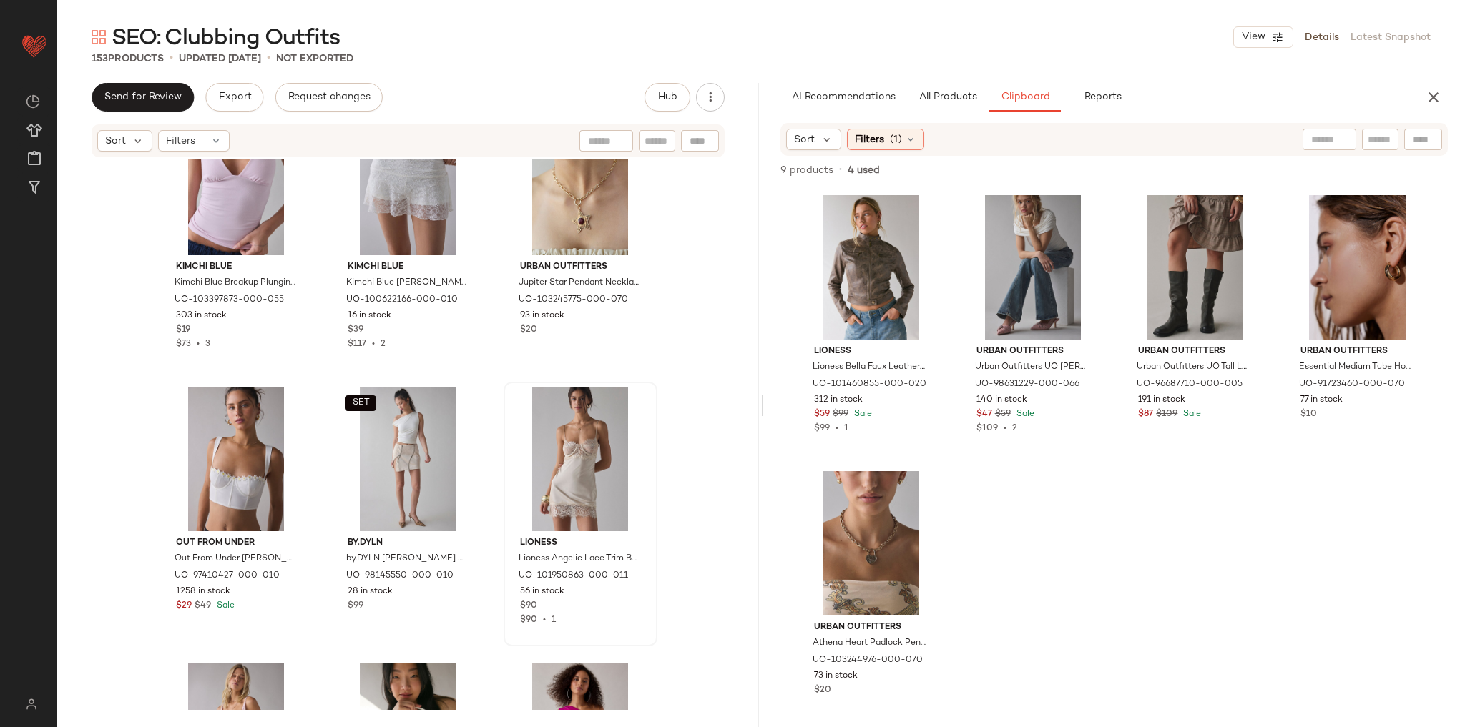
scroll to position [5105, 0]
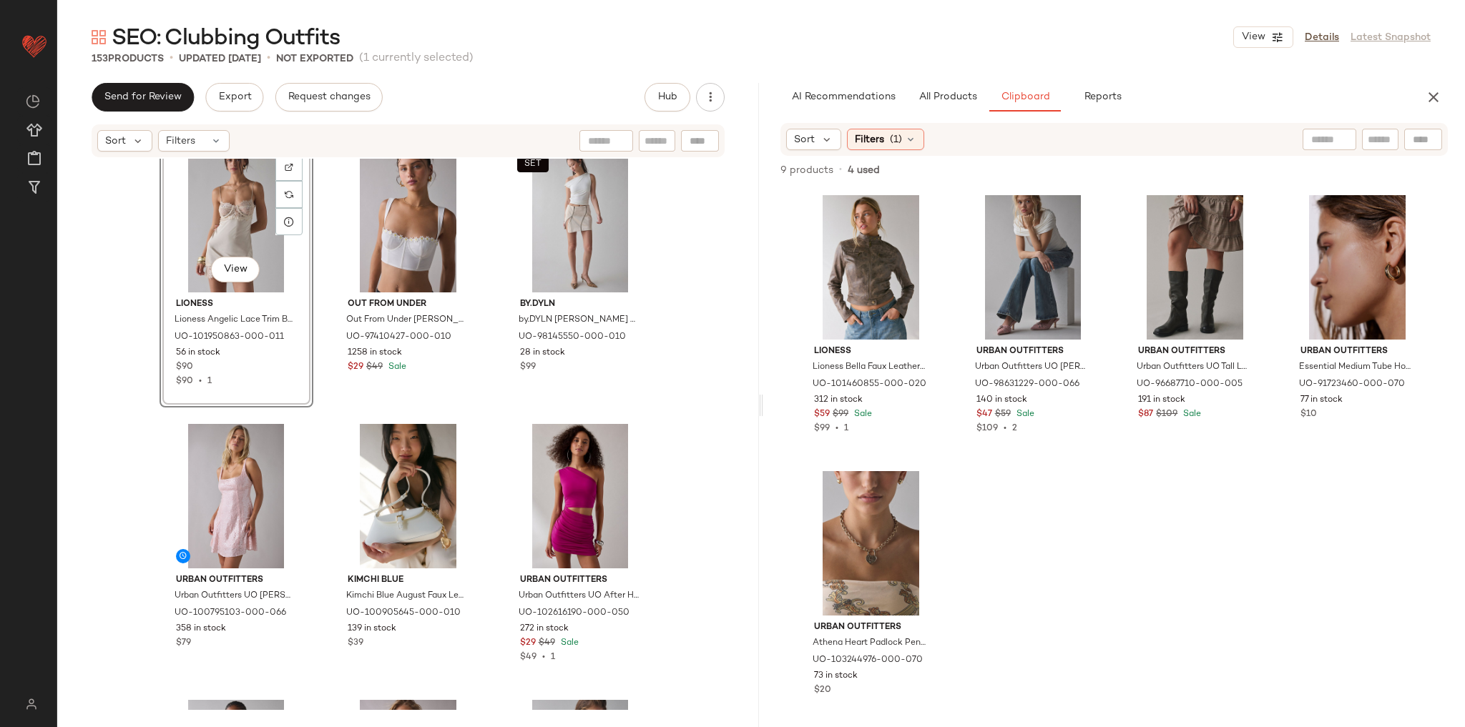
click at [677, 509] on div "View Lioness Lioness Angelic Lace Trim Babydoll Satin Slip in Ivory, Women's at…" at bounding box center [408, 435] width 702 height 552
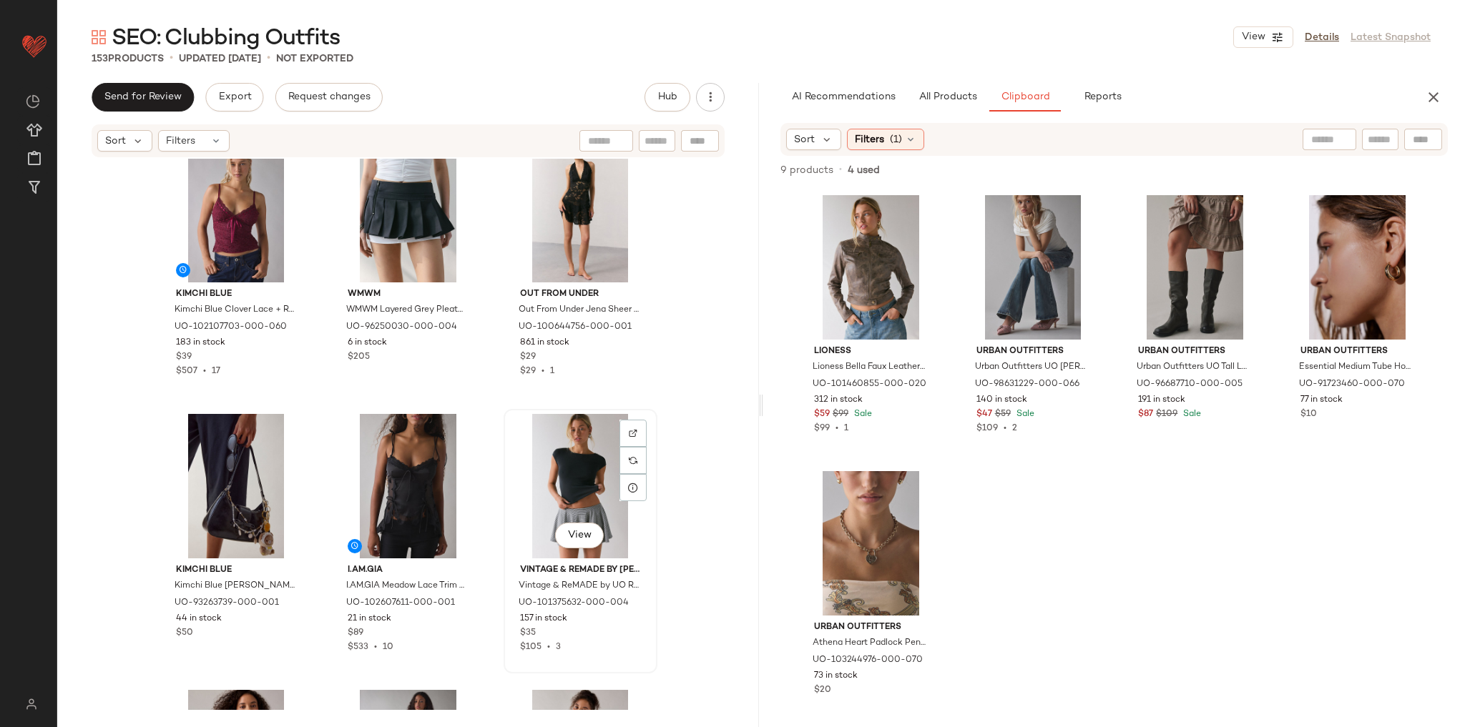
scroll to position [11915, 0]
click at [707, 138] on div at bounding box center [700, 140] width 38 height 21
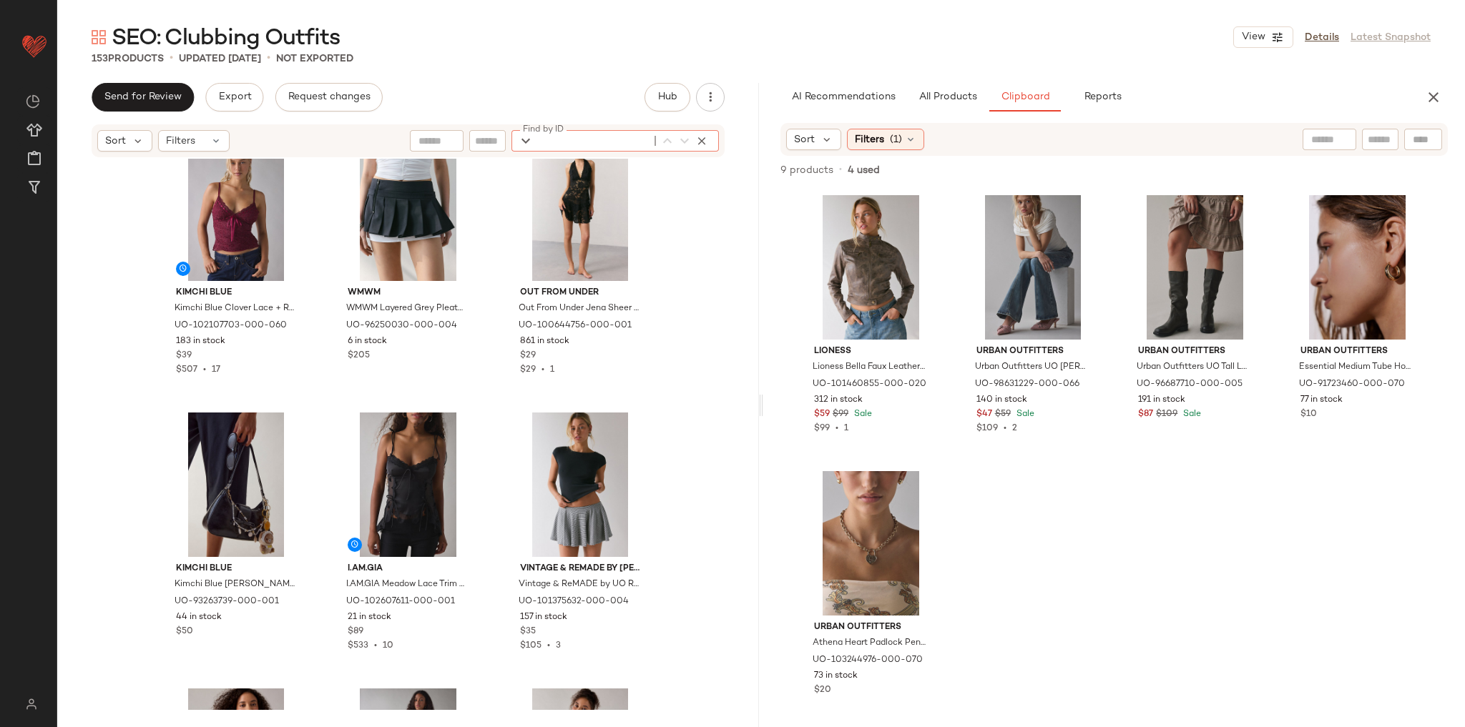
paste input "**********"
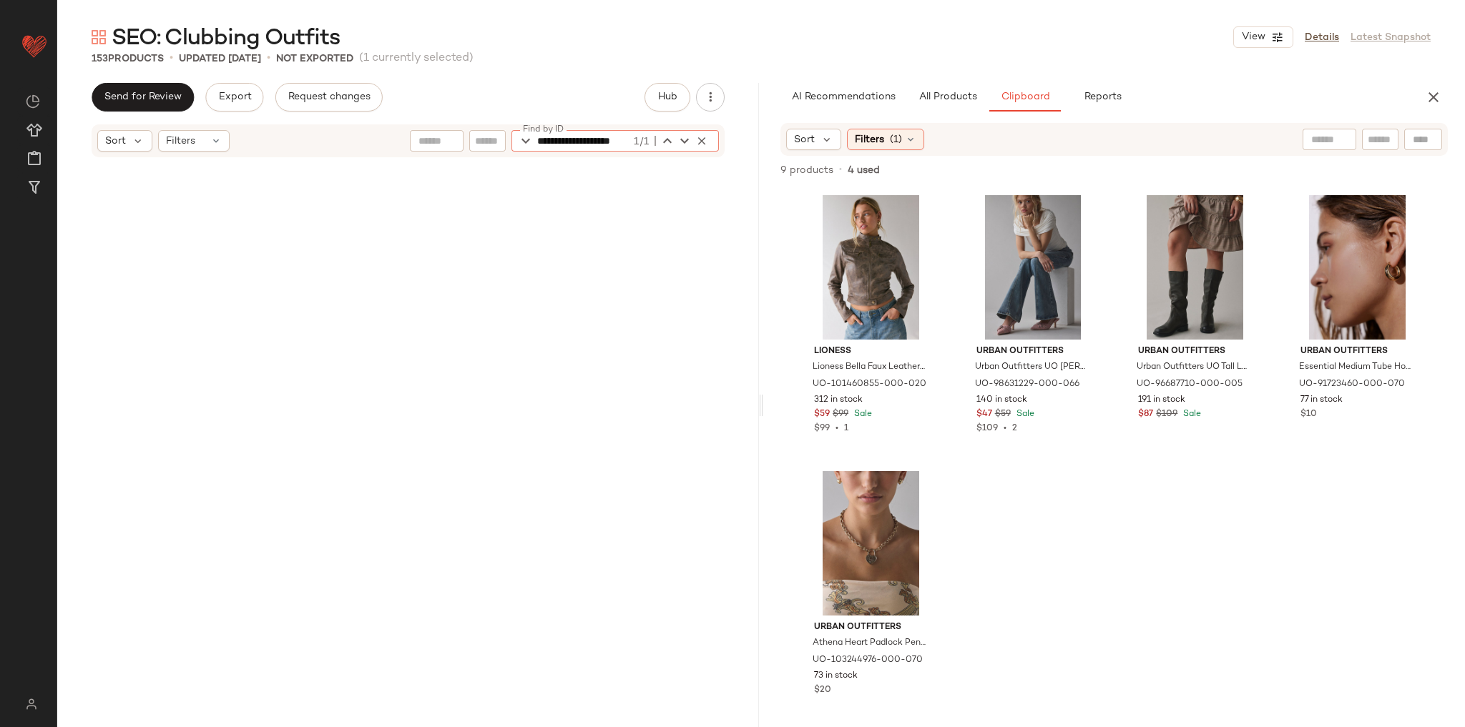
scroll to position [9664, 0]
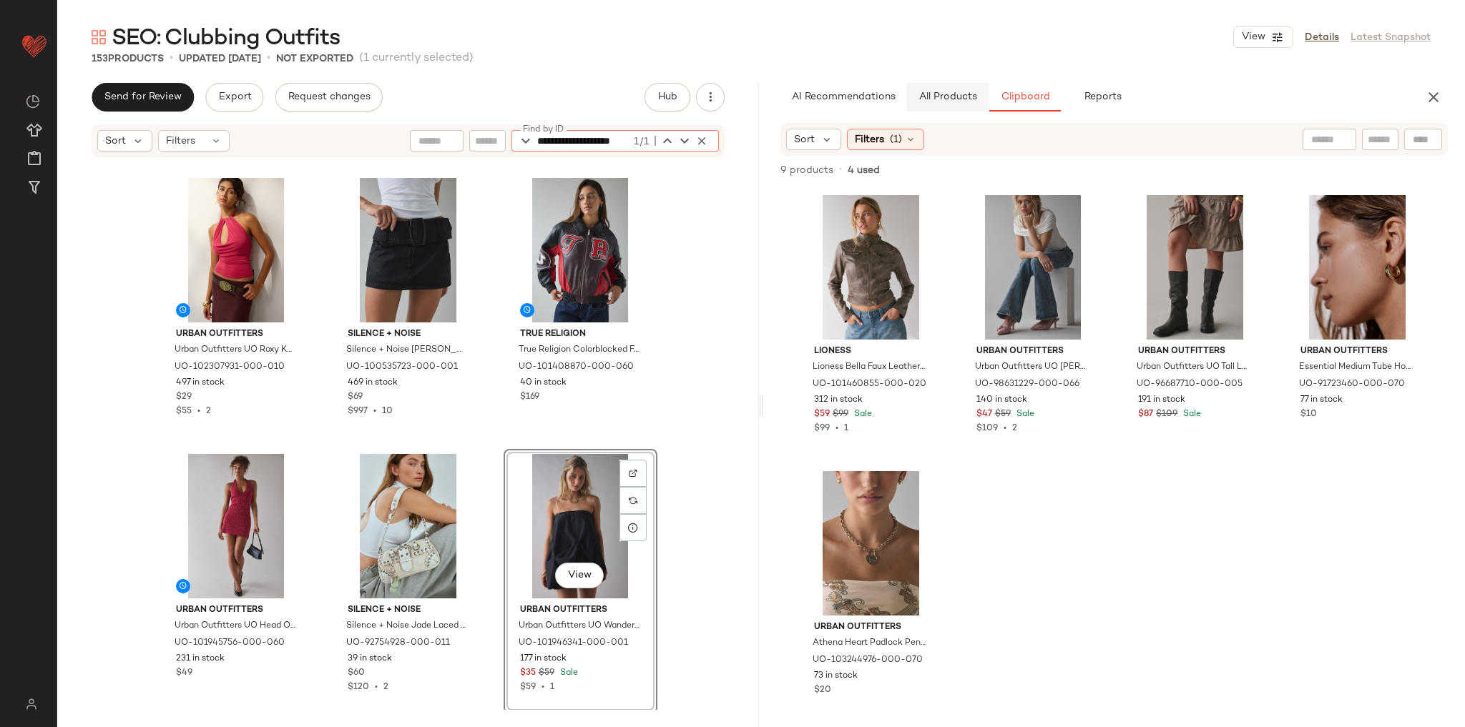
type input "**********"
click at [962, 93] on span "All Products" at bounding box center [947, 97] width 59 height 11
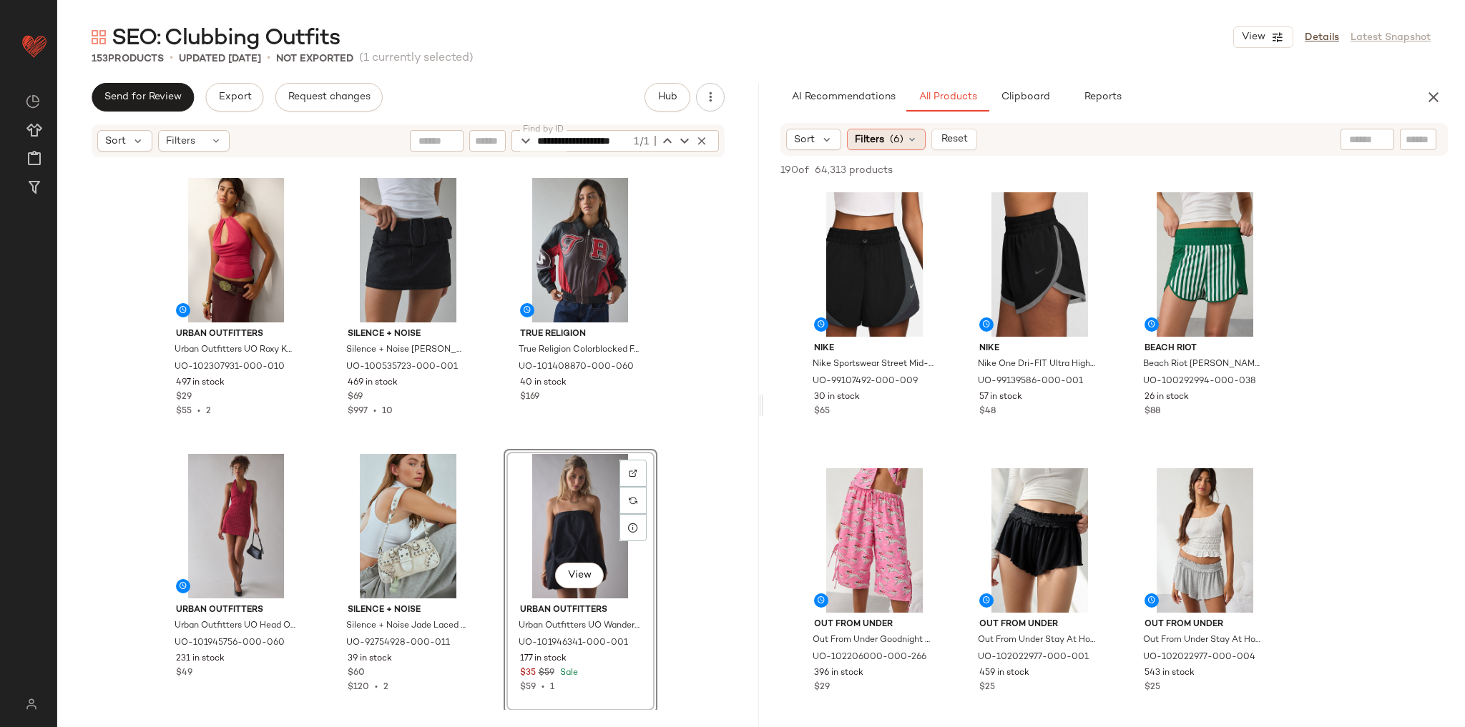
click at [885, 134] on div "Filters (6)" at bounding box center [886, 139] width 79 height 21
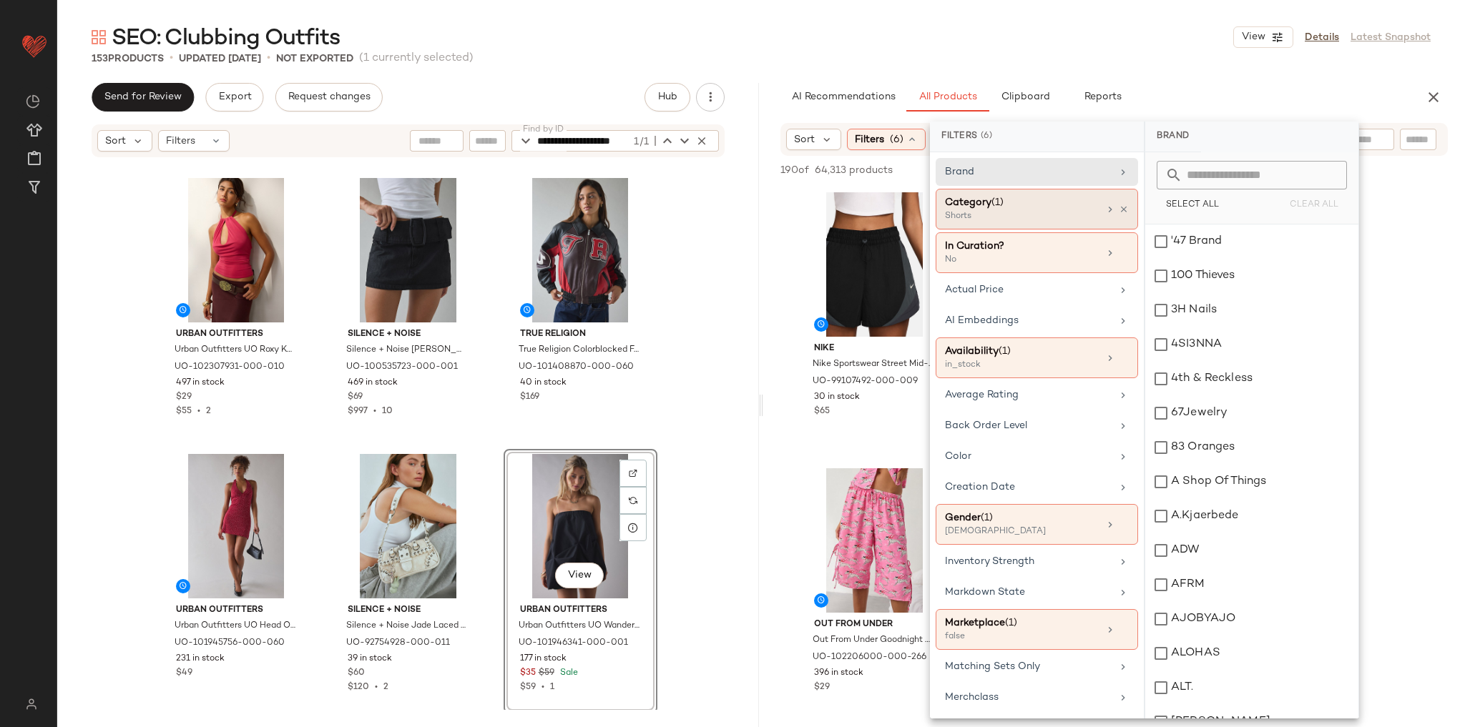
click at [1003, 206] on span "(1)" at bounding box center [997, 202] width 12 height 11
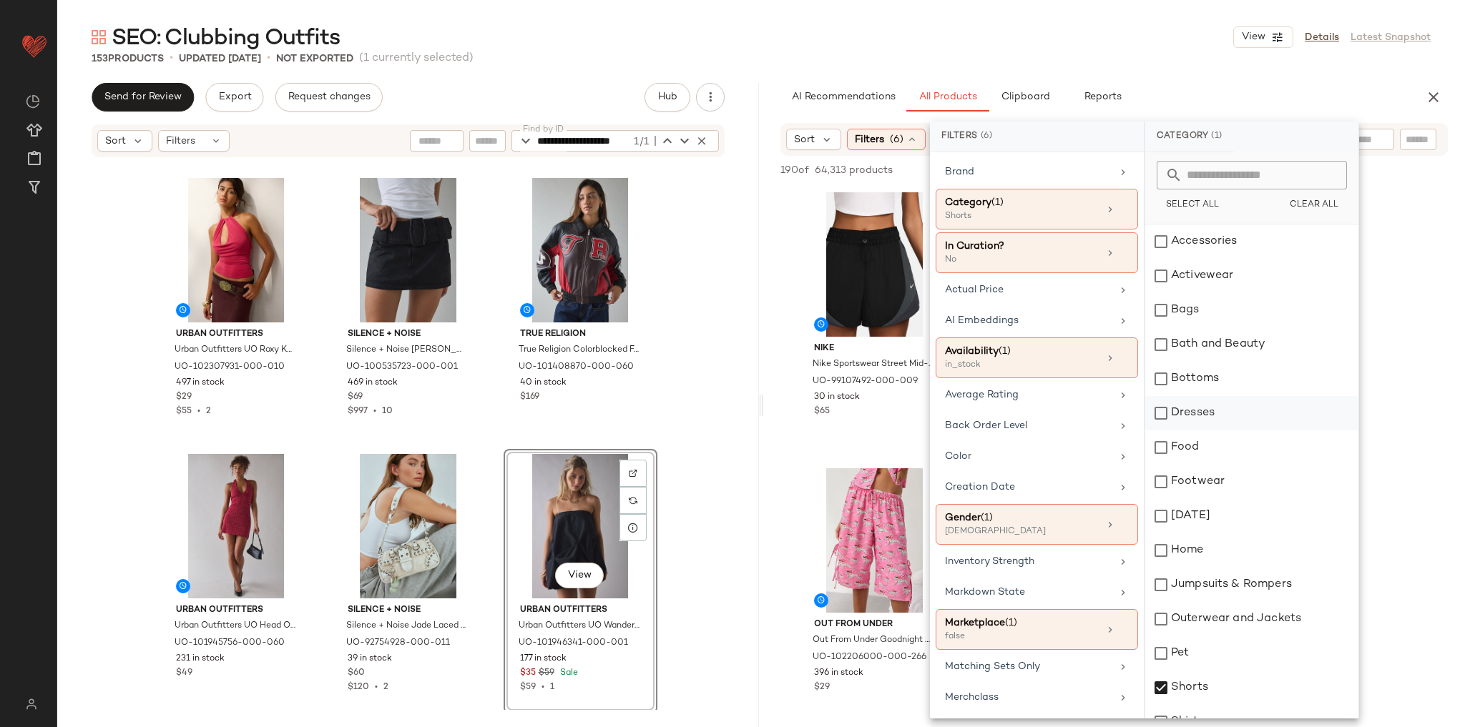
click at [1210, 408] on div "Dresses" at bounding box center [1251, 413] width 213 height 34
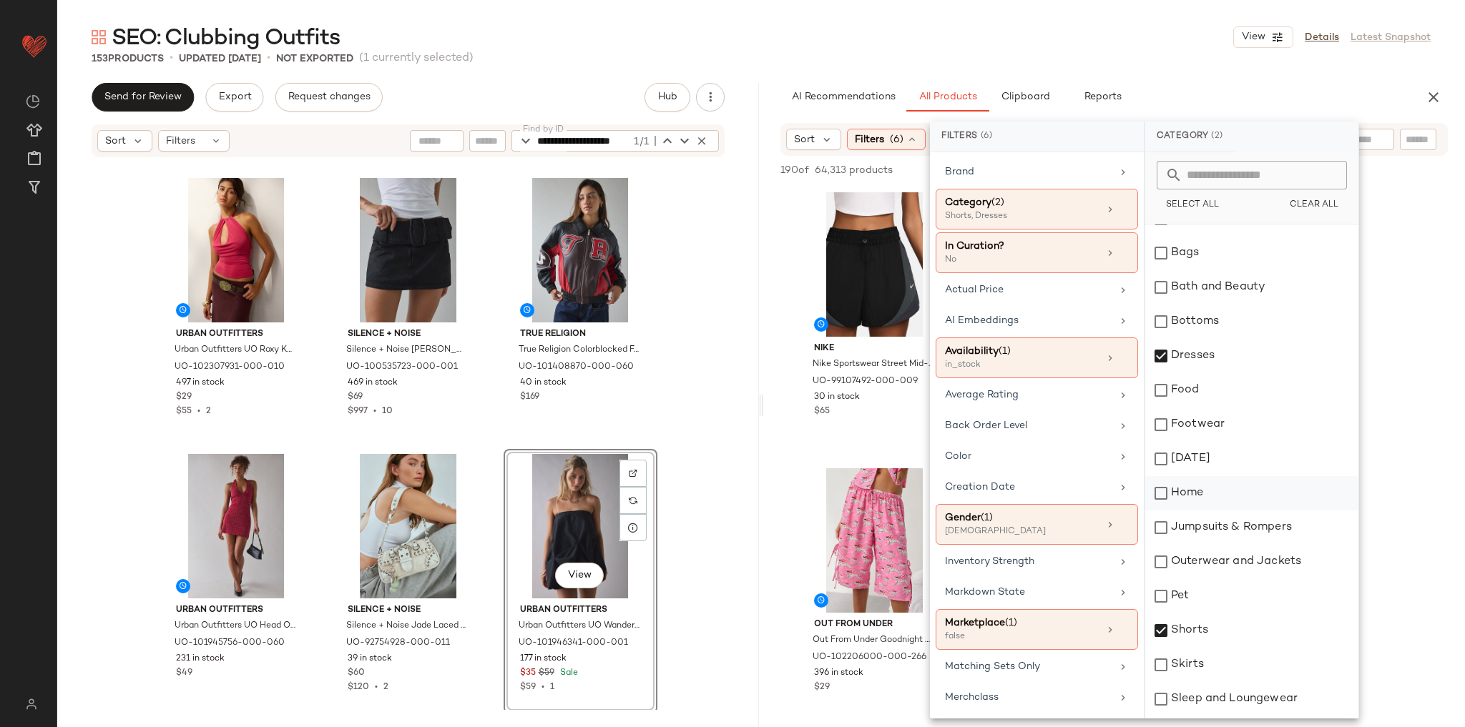
drag, startPoint x: 1199, startPoint y: 627, endPoint x: 1182, endPoint y: 502, distance: 125.6
click at [1198, 624] on div "Shorts" at bounding box center [1251, 631] width 213 height 34
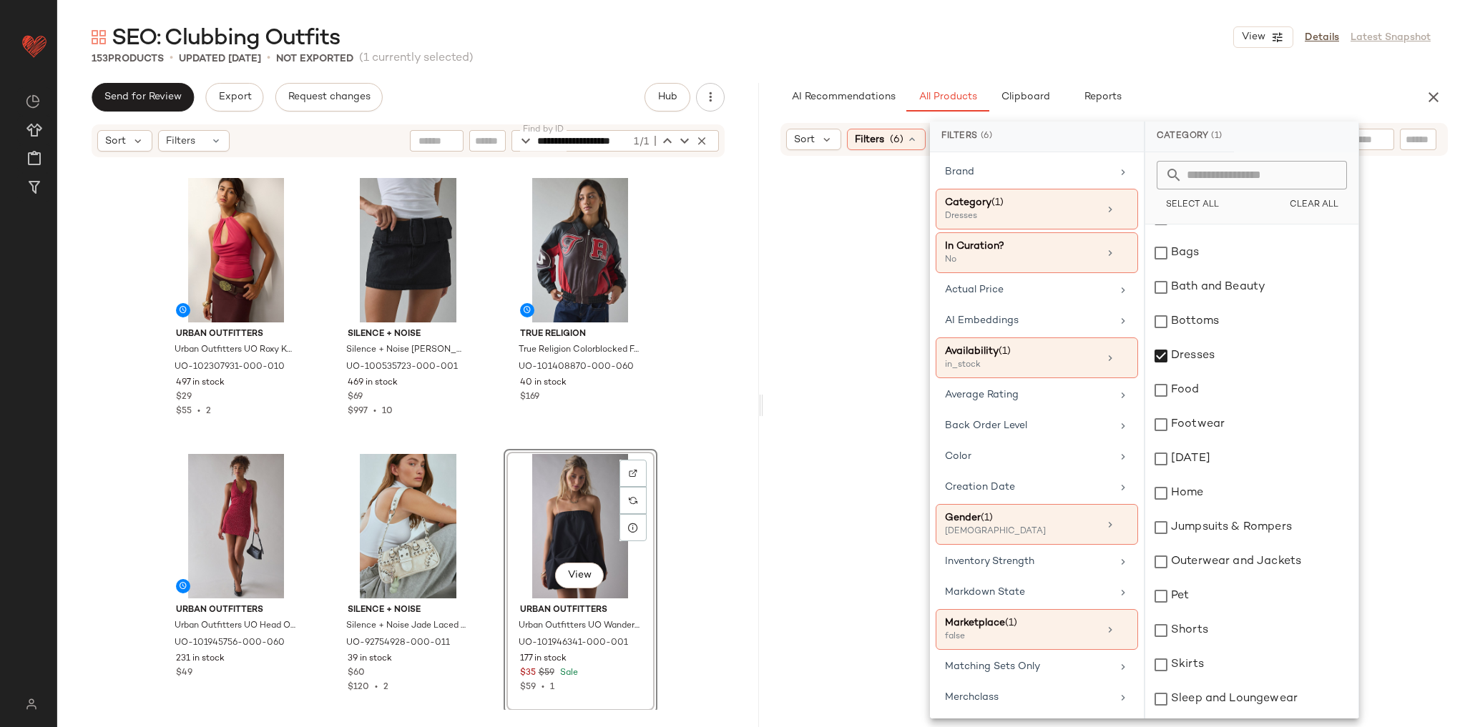
click at [1172, 71] on div "**********" at bounding box center [761, 375] width 1408 height 705
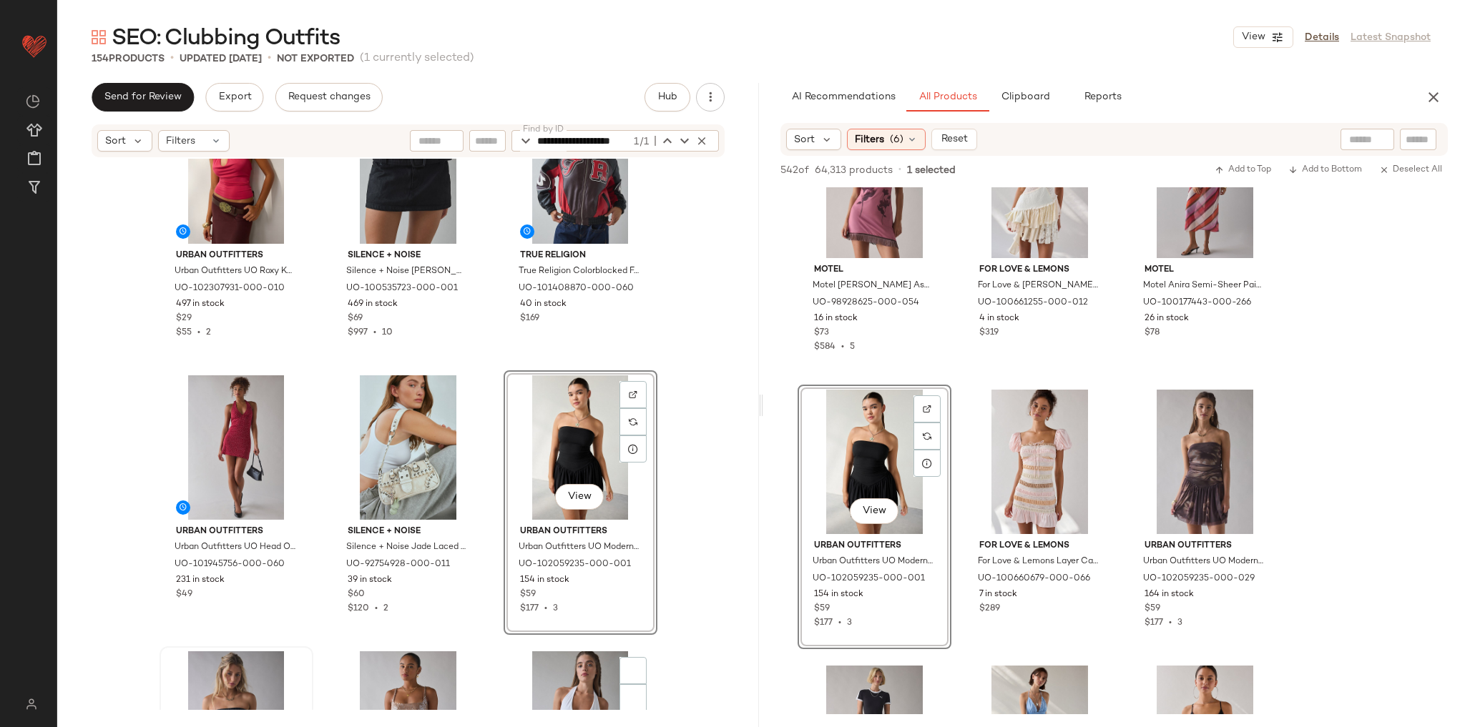
scroll to position [9901, 0]
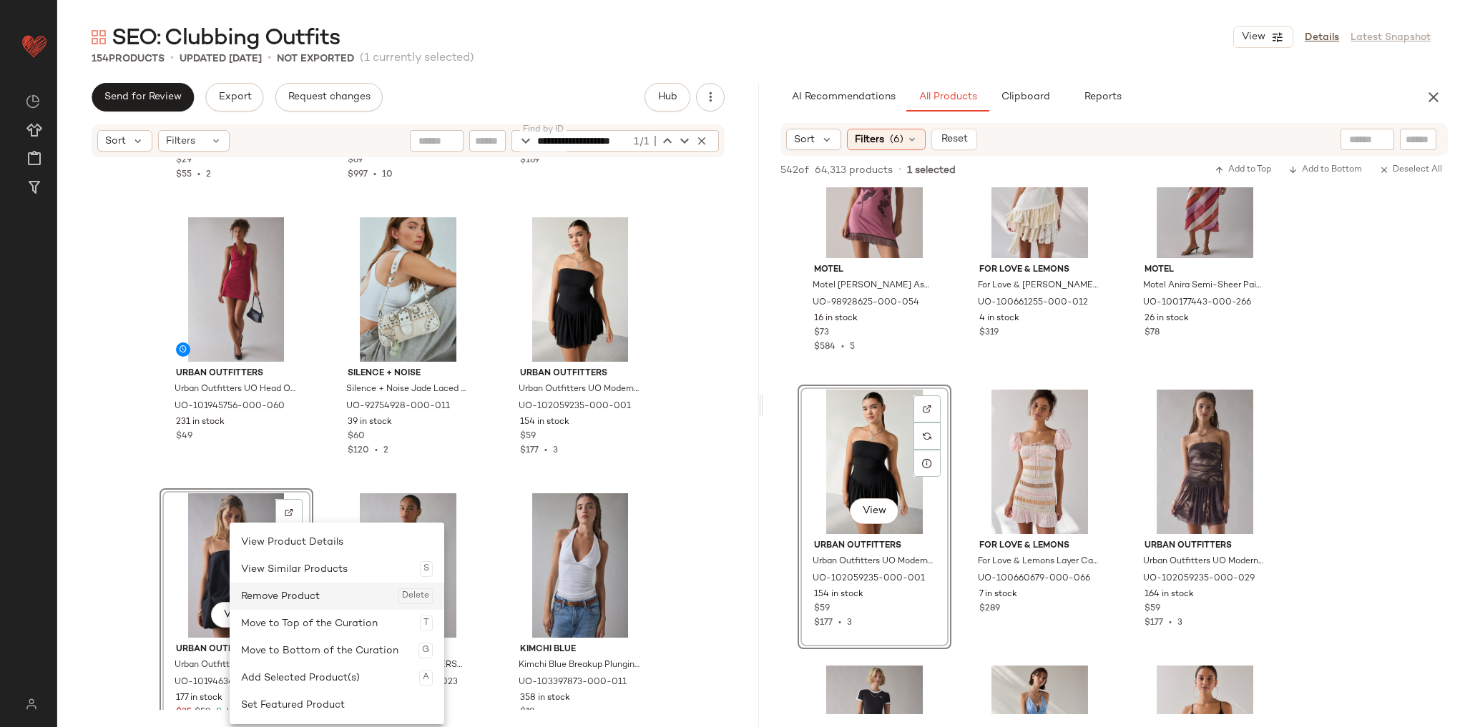
click at [280, 597] on div "Remove Product Delete" at bounding box center [337, 596] width 192 height 27
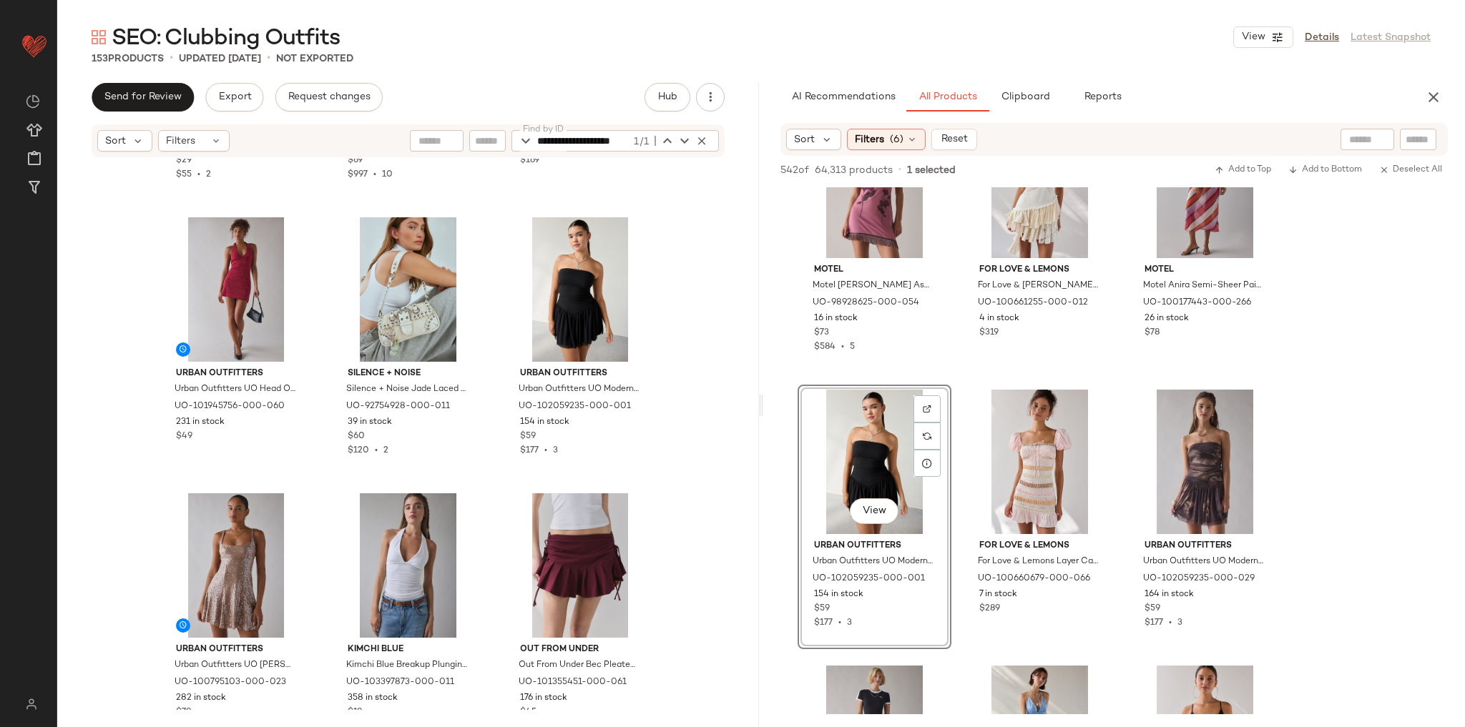
click at [678, 450] on div "Urban Outfitters Urban Outfitters UO Roxy Keyhole Cutout High Neck Halter Top i…" at bounding box center [408, 435] width 702 height 552
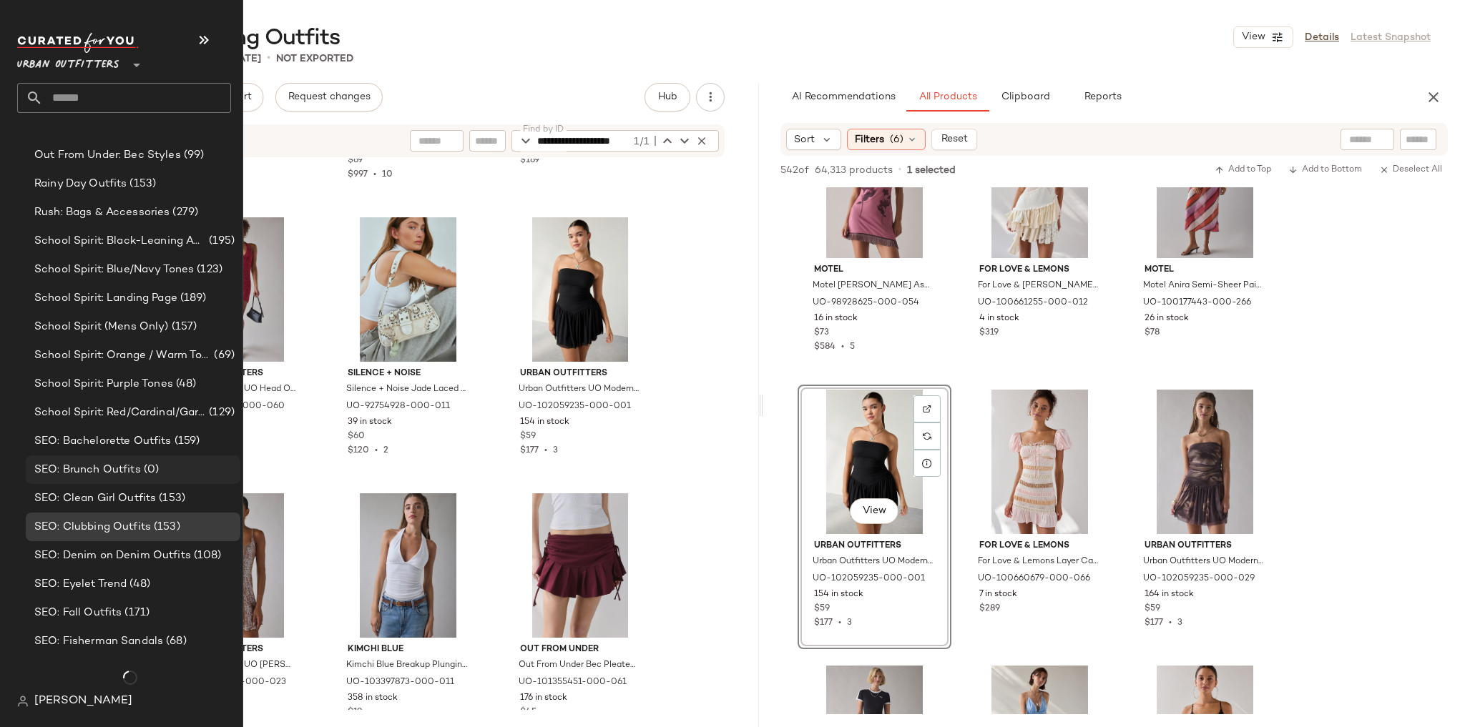
scroll to position [2454, 0]
click at [122, 564] on div "SEO: Denim on Denim Outfits (108)" at bounding box center [133, 556] width 215 height 29
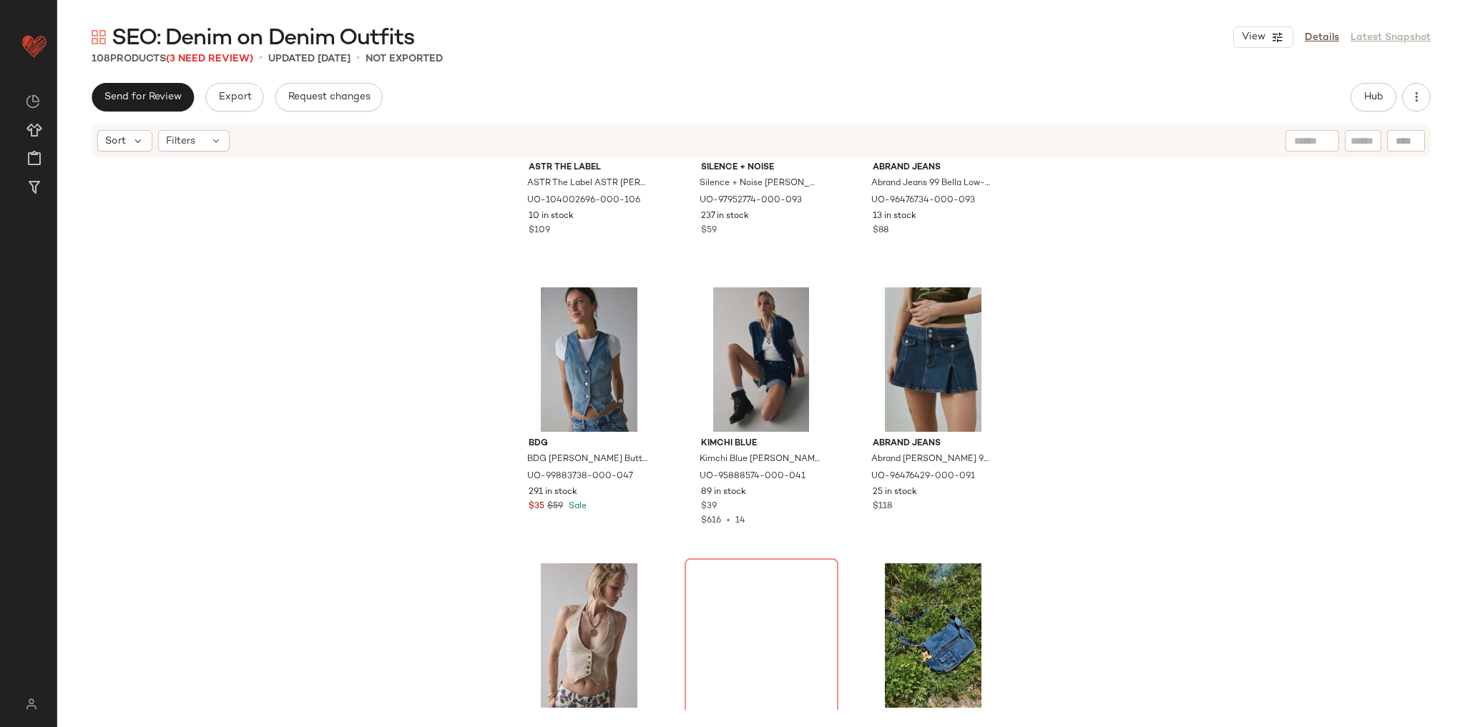
scroll to position [6135, 0]
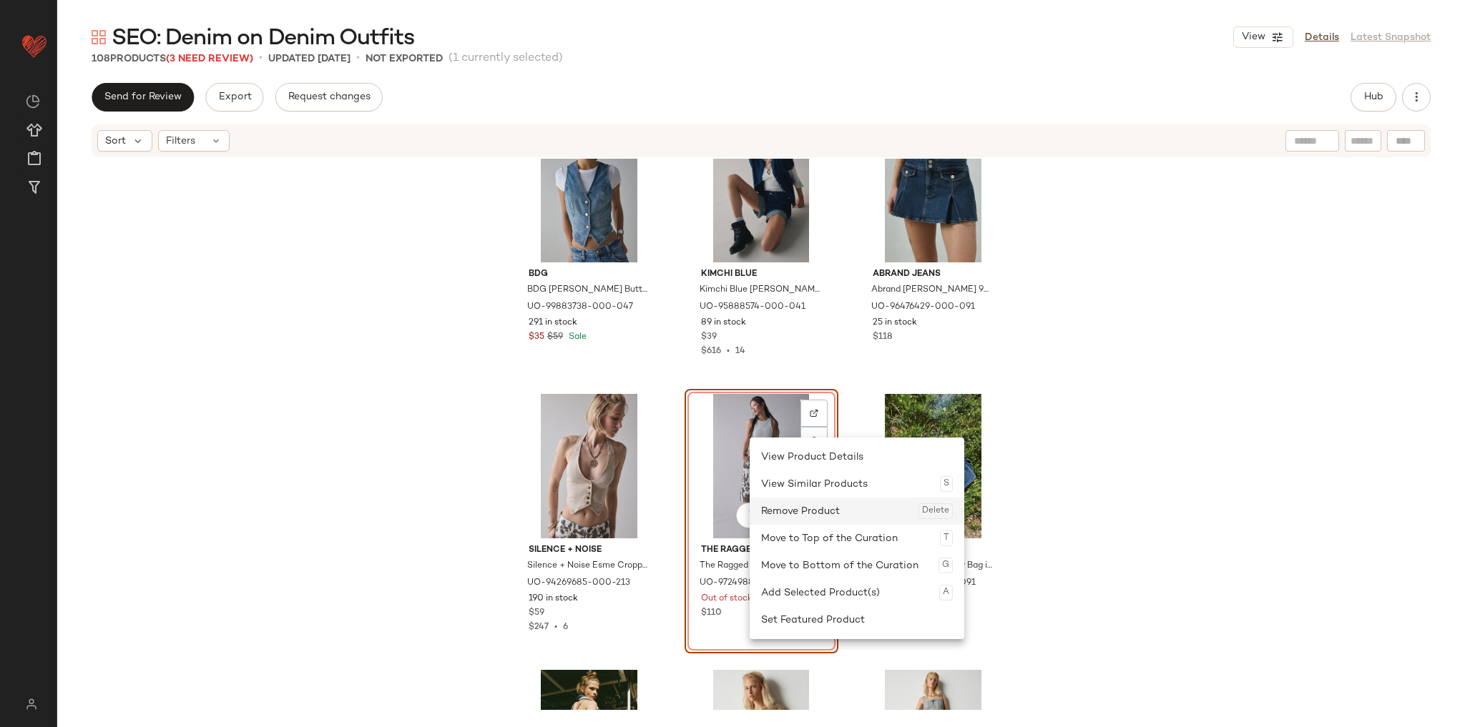
click at [796, 512] on div "Remove Product Delete" at bounding box center [857, 511] width 192 height 27
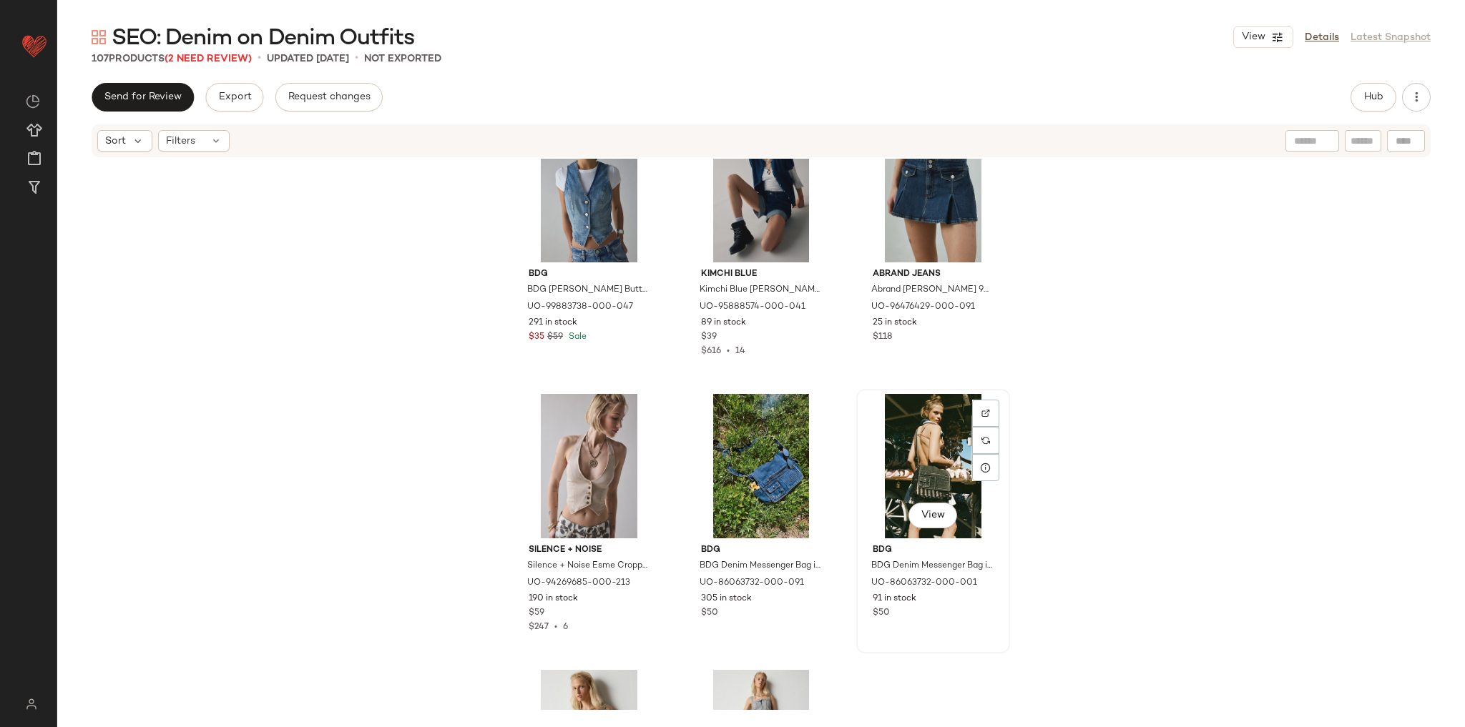
click at [1003, 400] on div "View BDG BDG Denim Messenger Bag in Black Denim, Women's at Urban Outfitters UO…" at bounding box center [933, 522] width 151 height 262
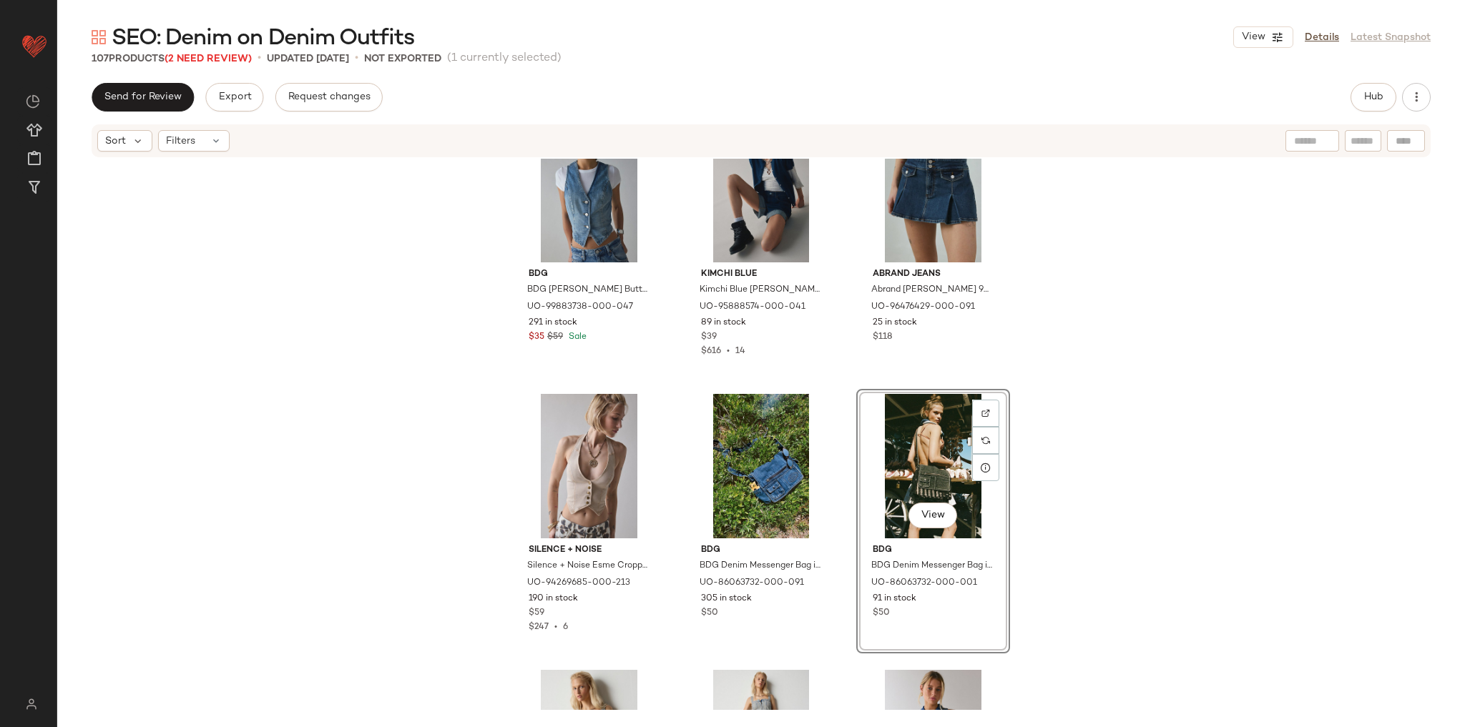
click at [1049, 396] on div "BDG BDG Natasha Denim Button-Front Vest Top Jacket in Walton Indigo, Women's at…" at bounding box center [761, 435] width 1408 height 552
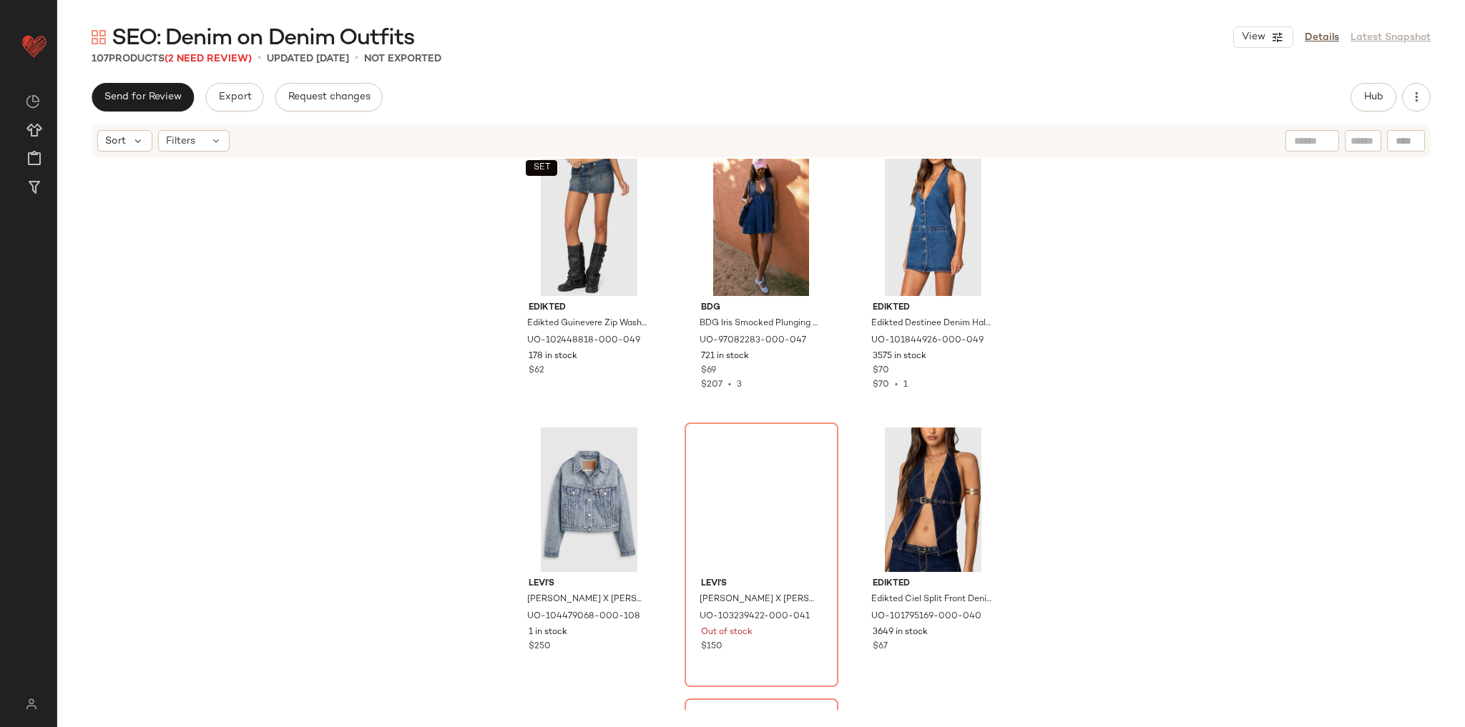
scroll to position [8595, 0]
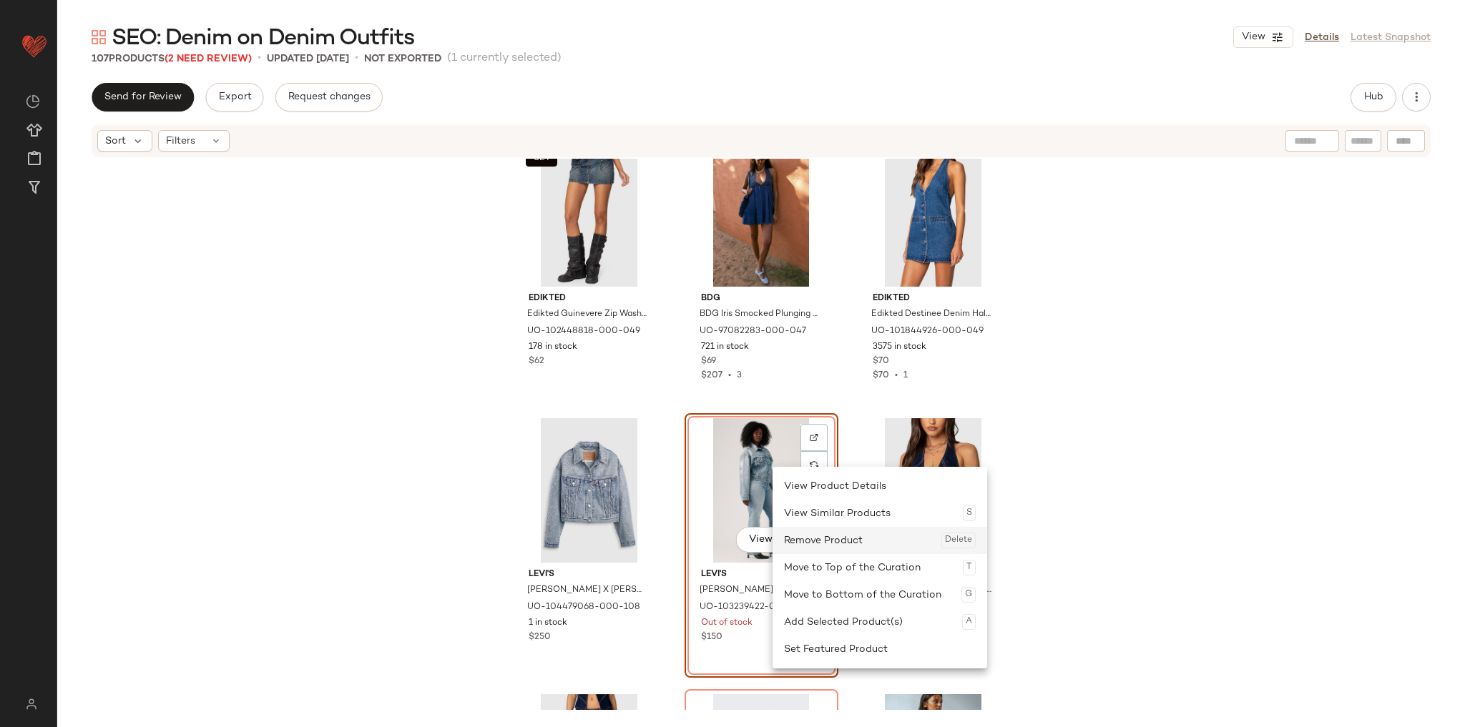
click at [830, 541] on div "Remove Product Delete" at bounding box center [880, 540] width 192 height 27
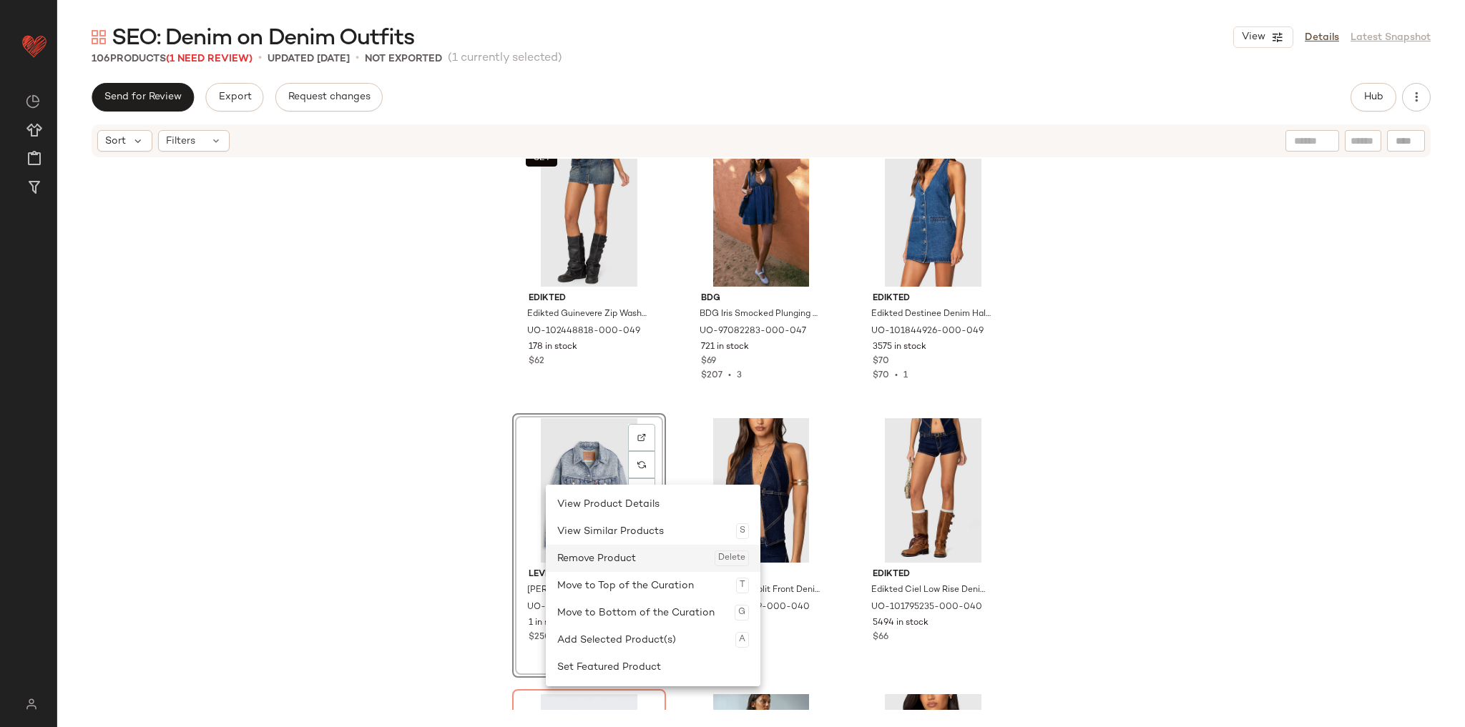
click at [640, 561] on div "Remove Product Delete" at bounding box center [653, 558] width 192 height 27
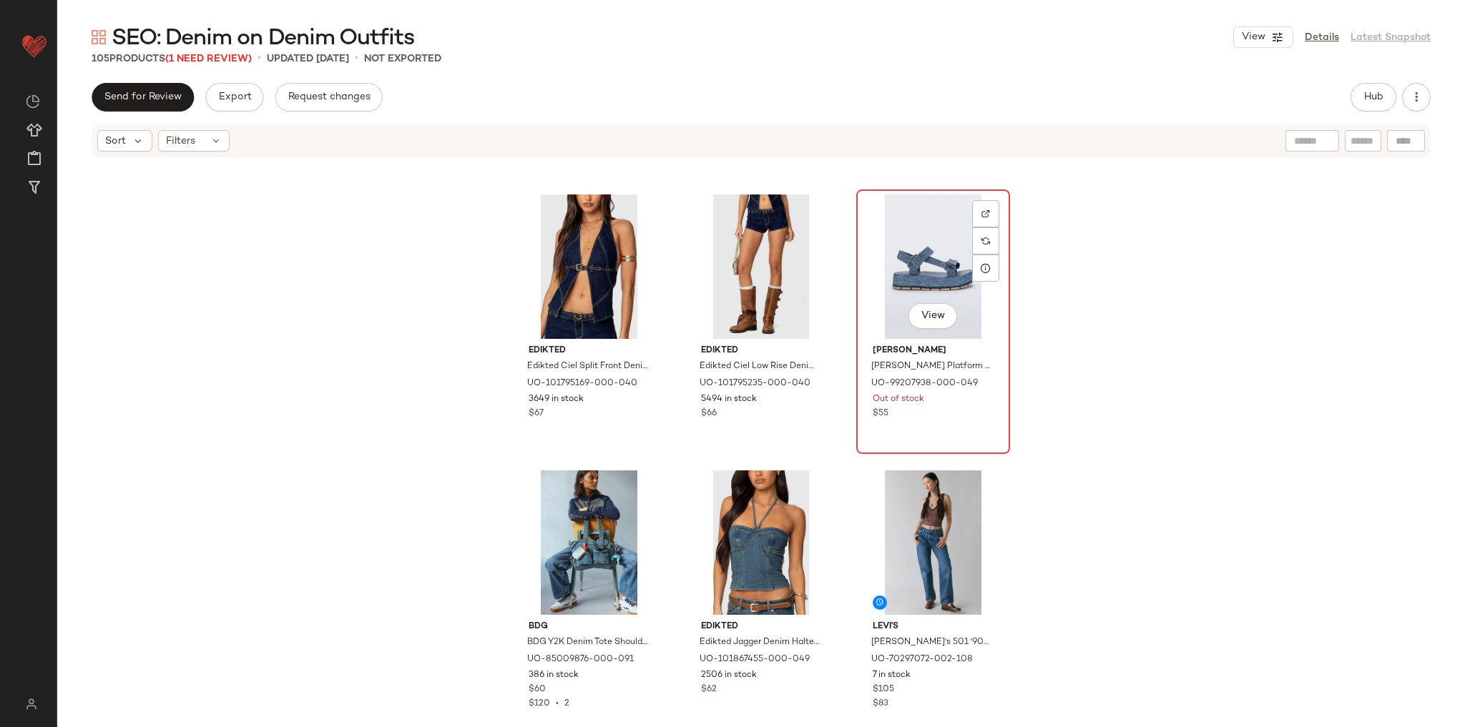
scroll to position [8824, 0]
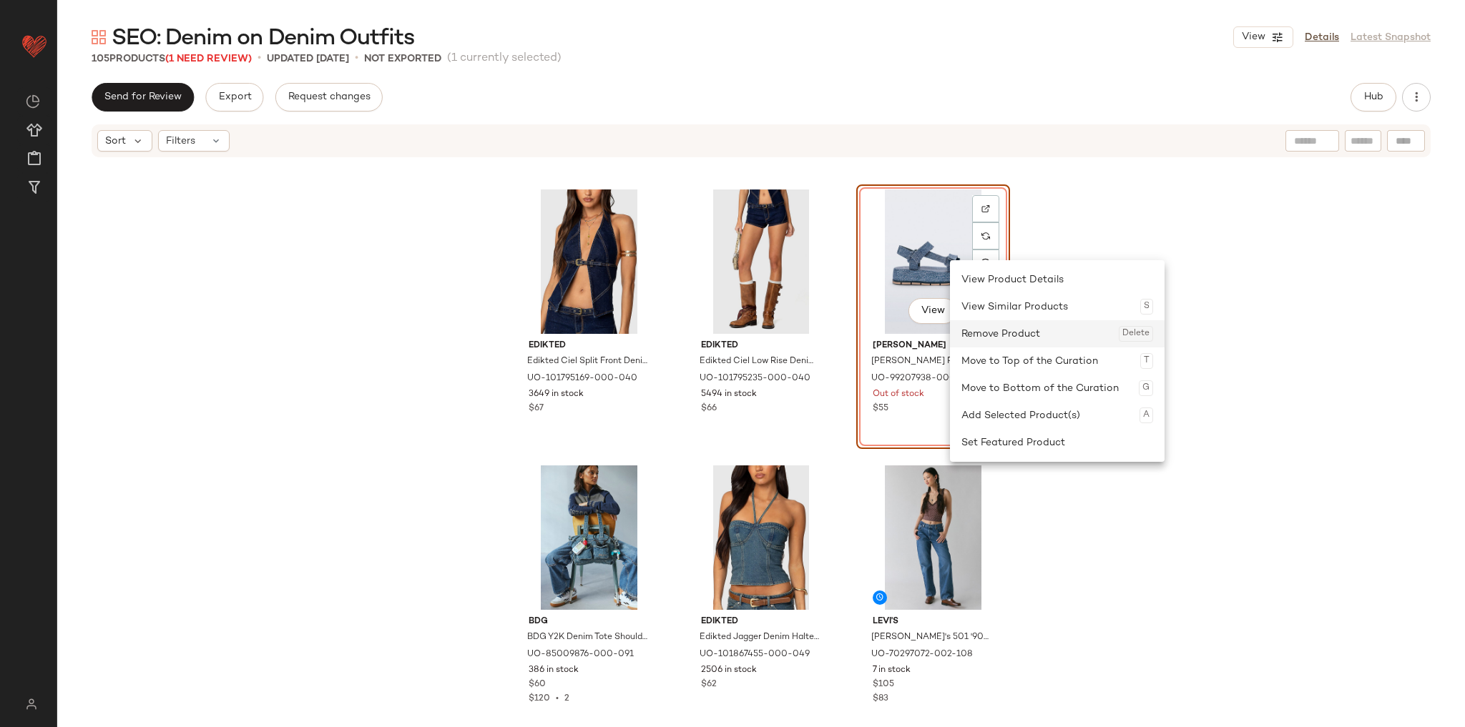
click at [989, 337] on div "Remove Product Delete" at bounding box center [1057, 333] width 192 height 27
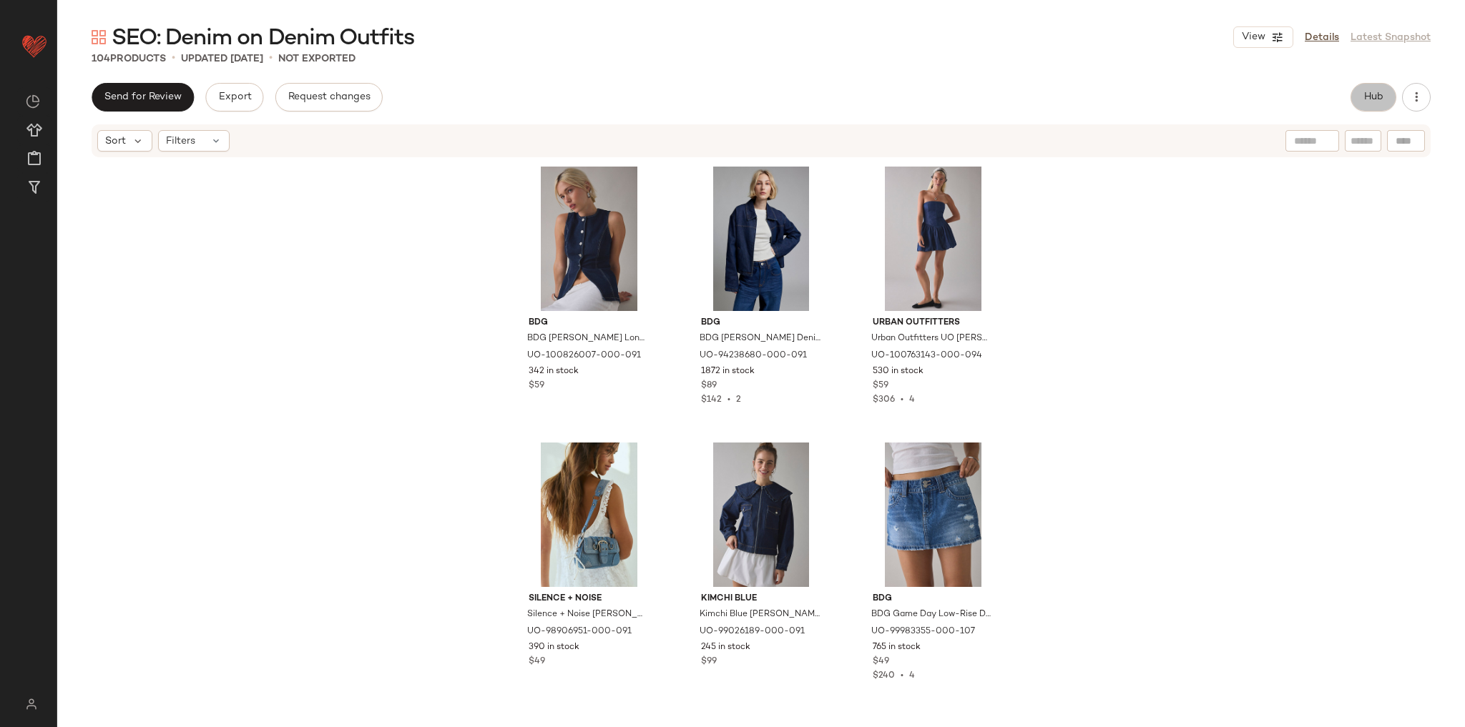
click at [1371, 103] on span "Hub" at bounding box center [1373, 97] width 20 height 11
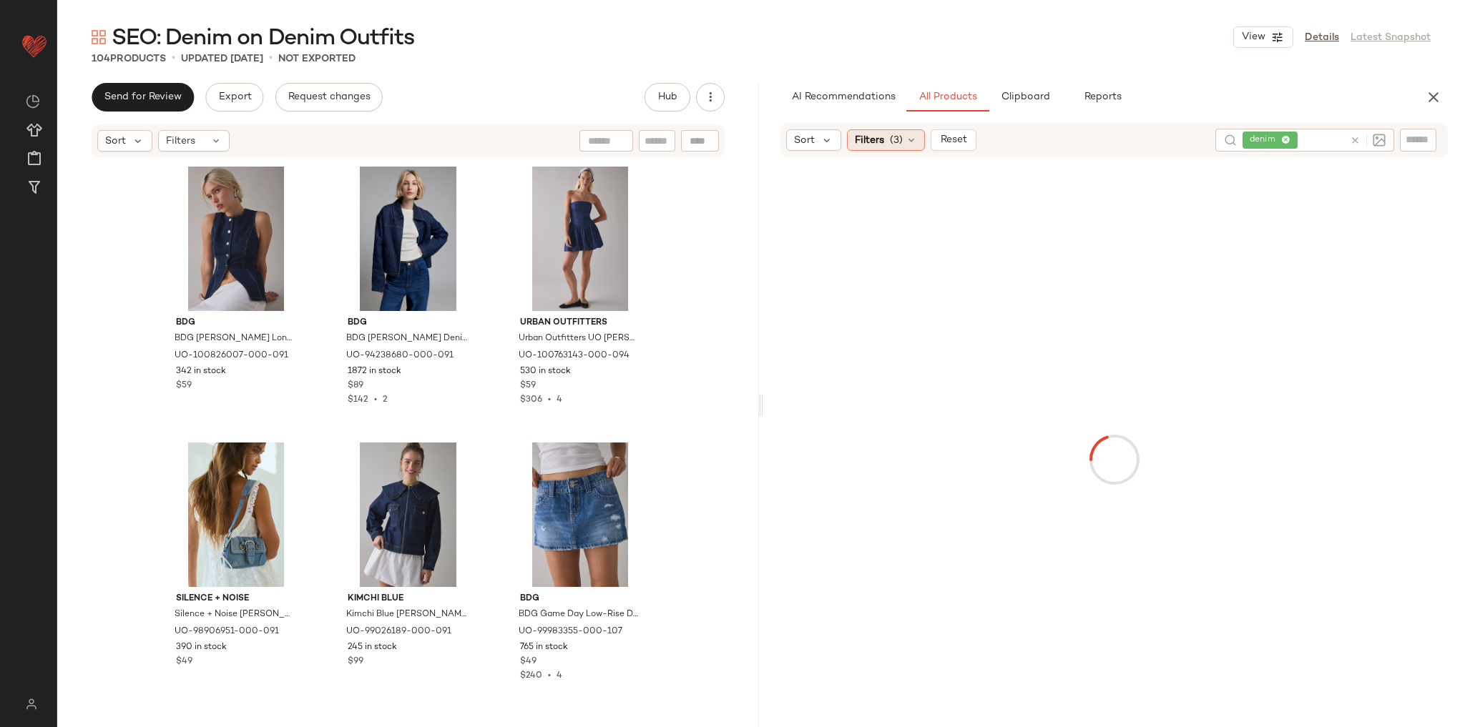
click at [886, 139] on div "Filters (3)" at bounding box center [886, 139] width 78 height 21
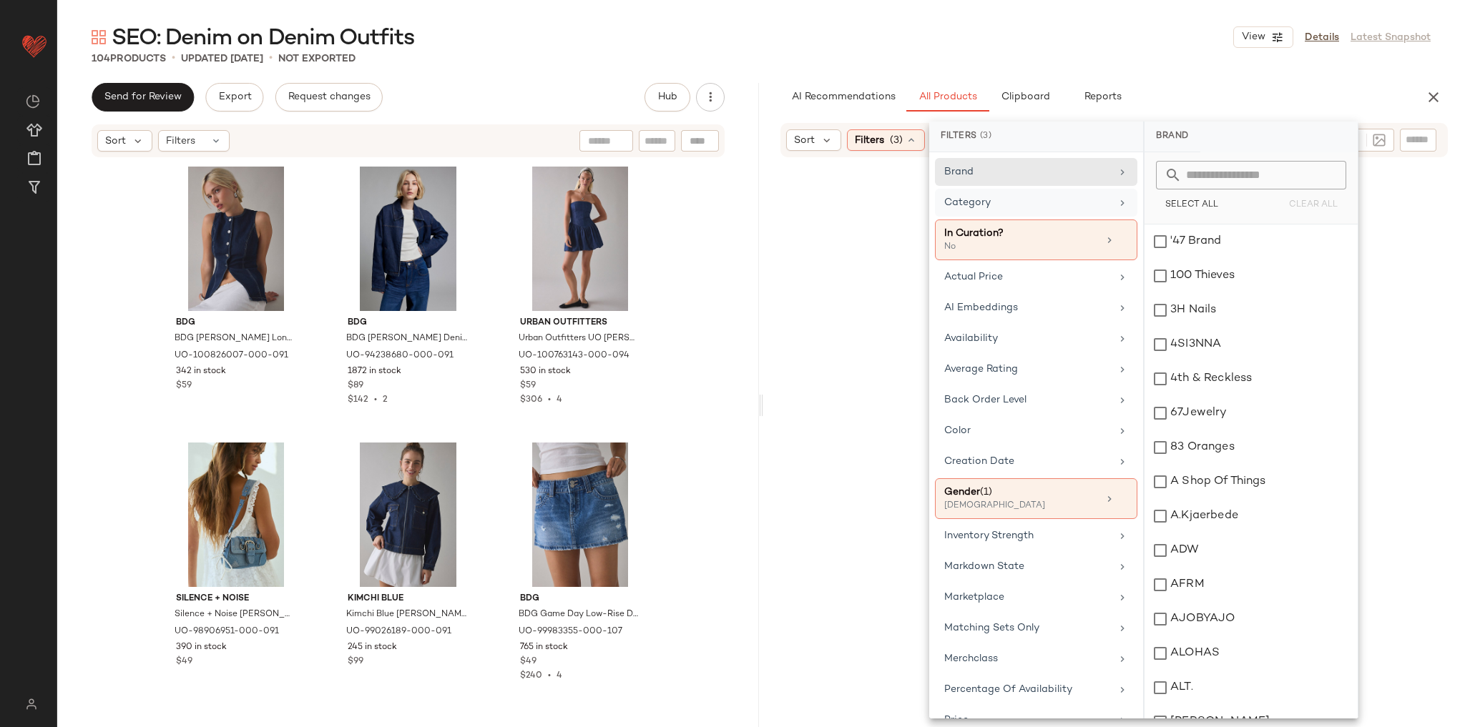
click at [1029, 202] on div "Category" at bounding box center [1027, 202] width 167 height 15
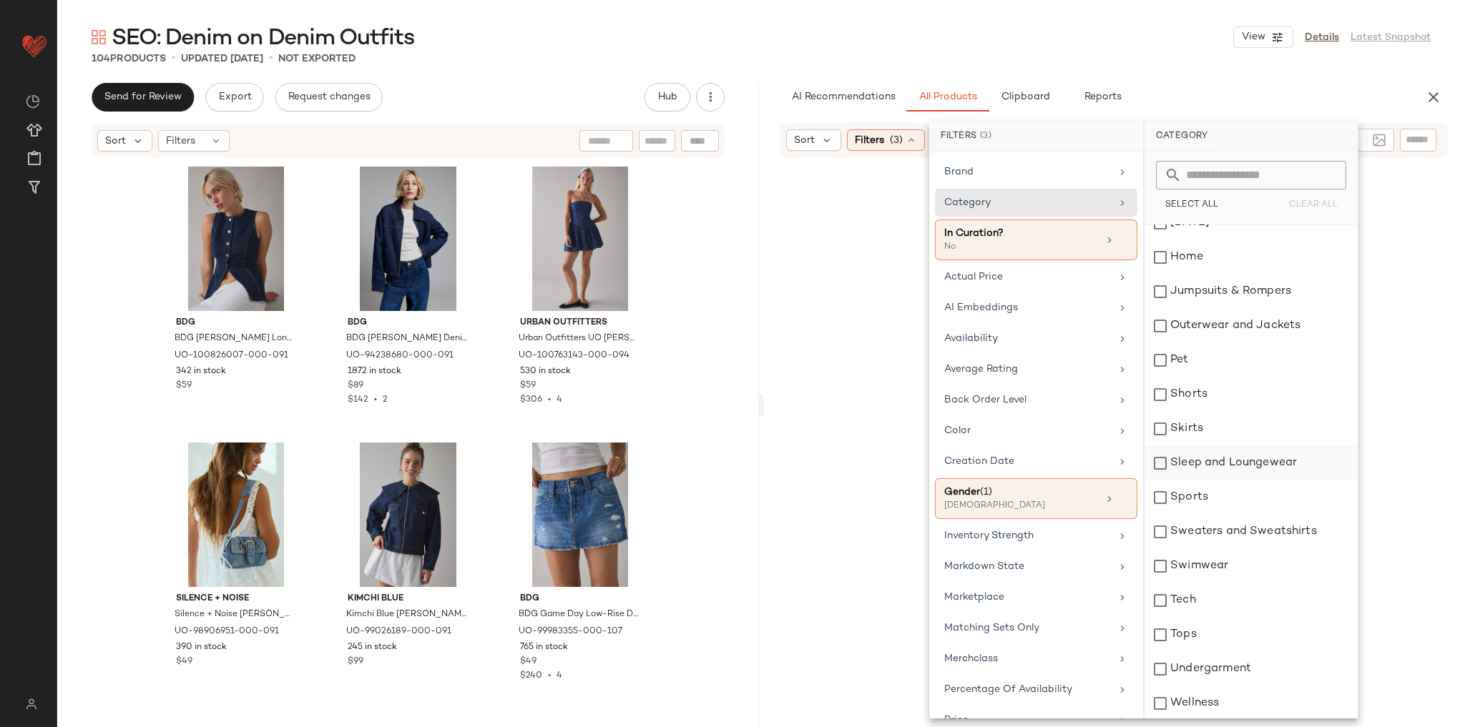
scroll to position [295, 0]
click at [1181, 634] on div "Tops" at bounding box center [1251, 634] width 213 height 34
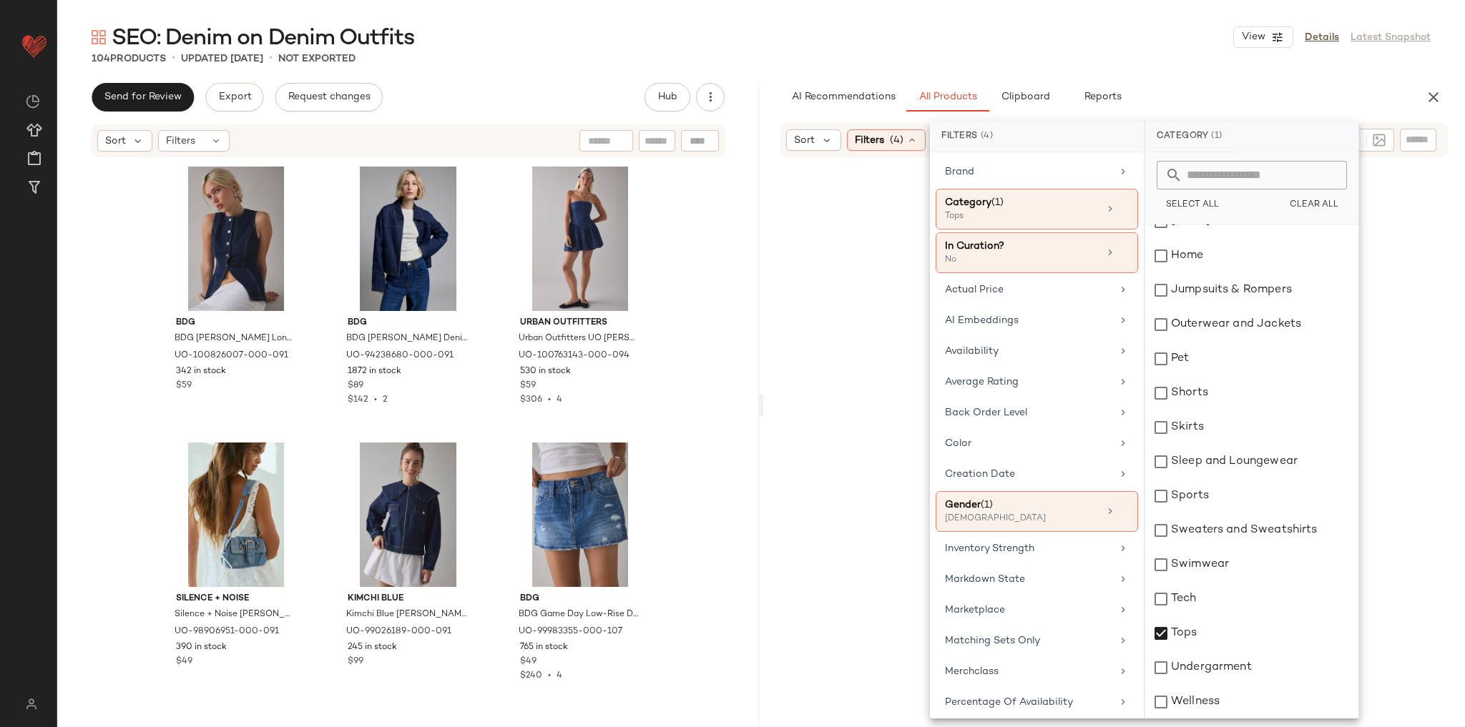
click at [1161, 94] on div "AI Recommendations All Products Clipboard Reports" at bounding box center [1091, 97] width 622 height 29
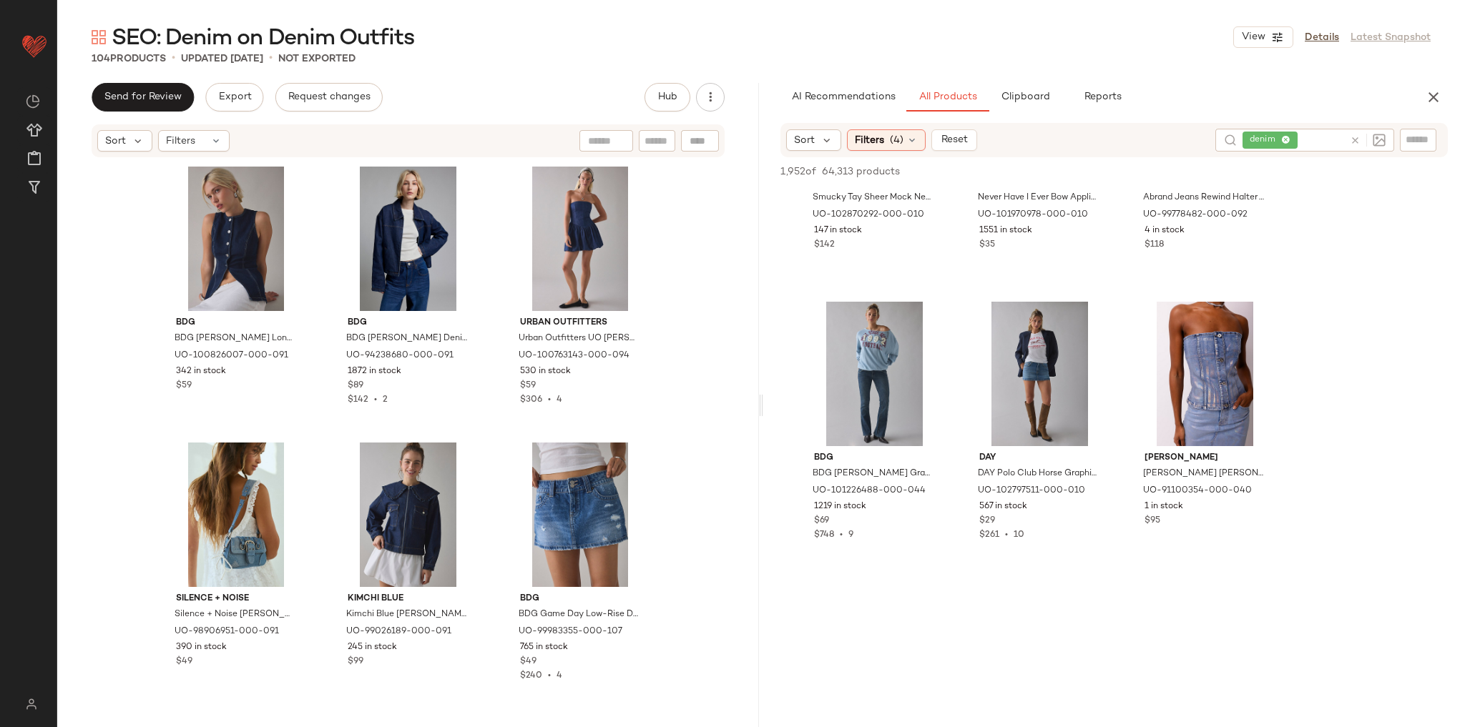
scroll to position [172, 0]
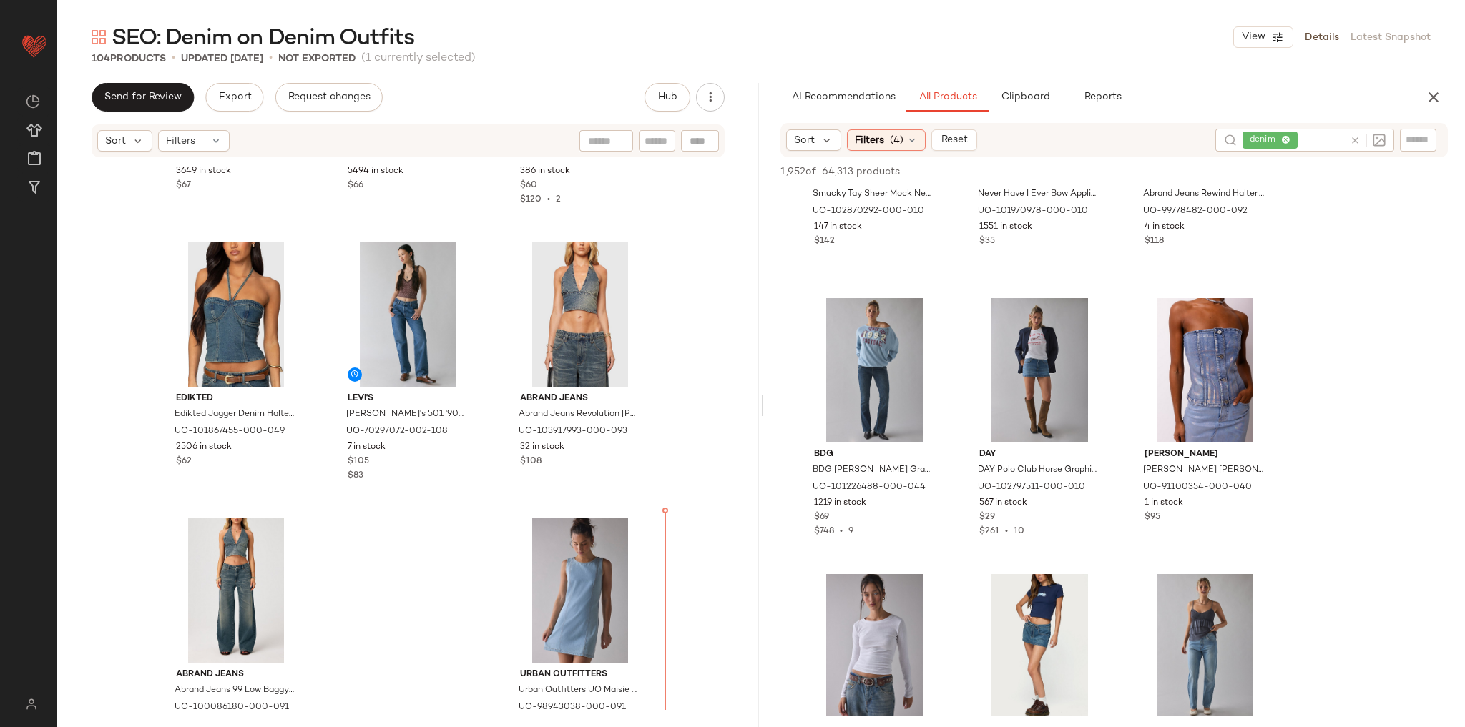
scroll to position [9116, 0]
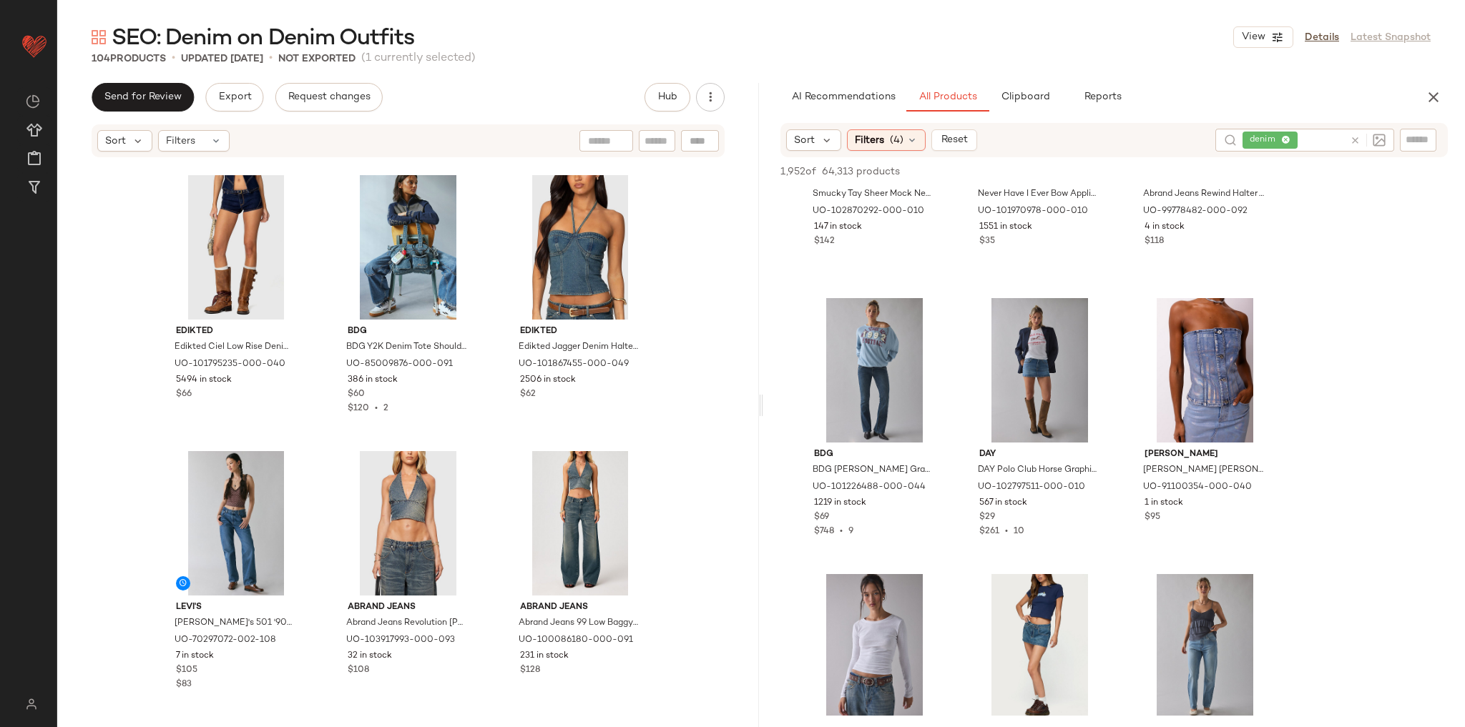
click at [710, 464] on div "Edikted Edikted Ciel Low Rise Denim Micro Shorts in Dark/Blue, Women's at Urban…" at bounding box center [408, 435] width 702 height 552
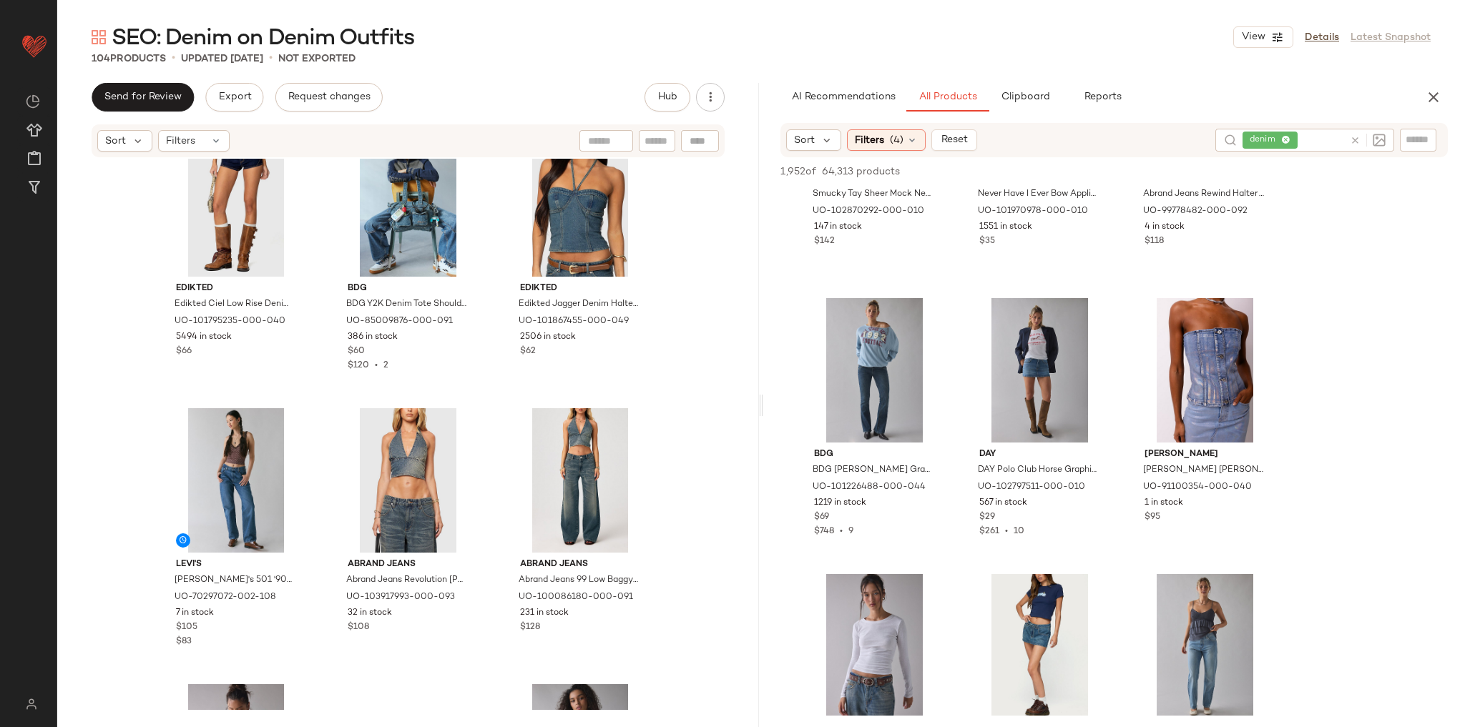
scroll to position [9116, 0]
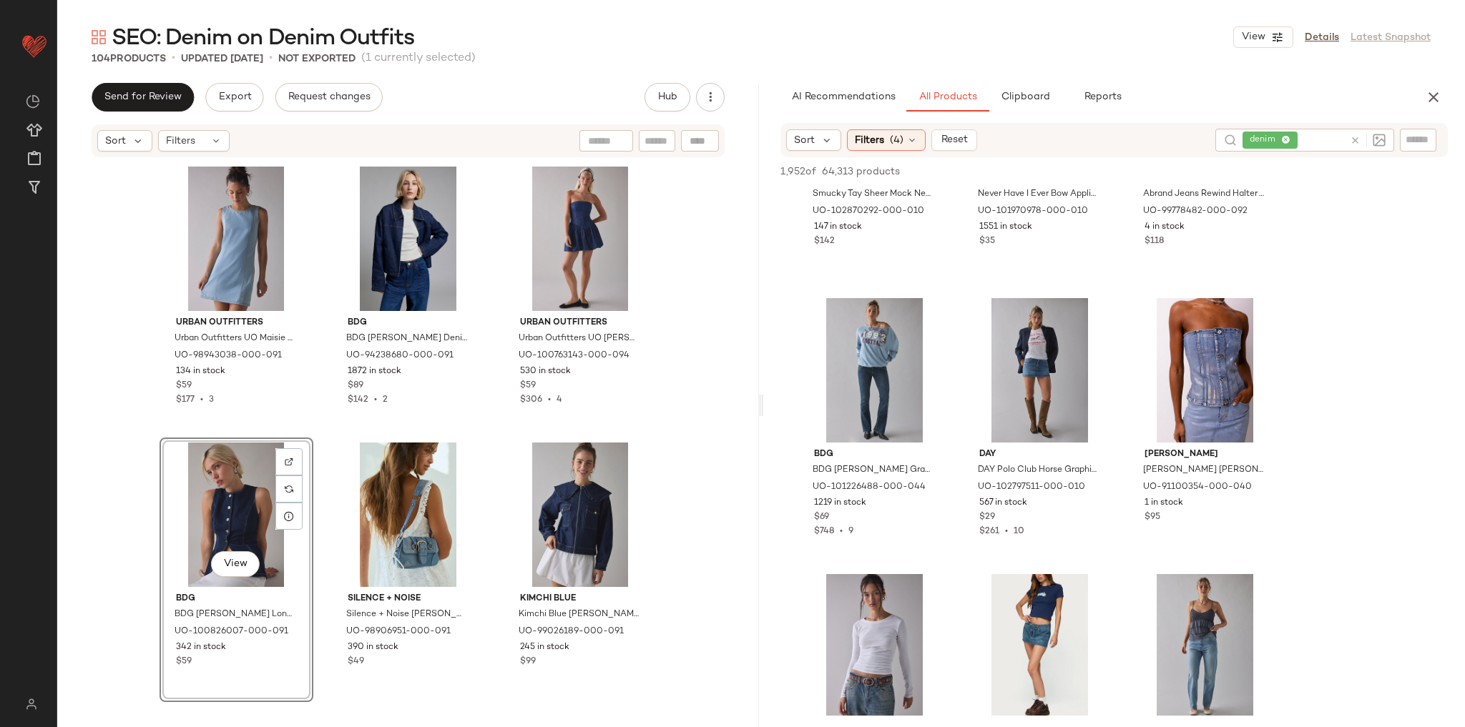
click at [679, 355] on div "Urban Outfitters Urban Outfitters UO Maisie High-Neck Denim Shift Mini Dress in…" at bounding box center [408, 435] width 702 height 552
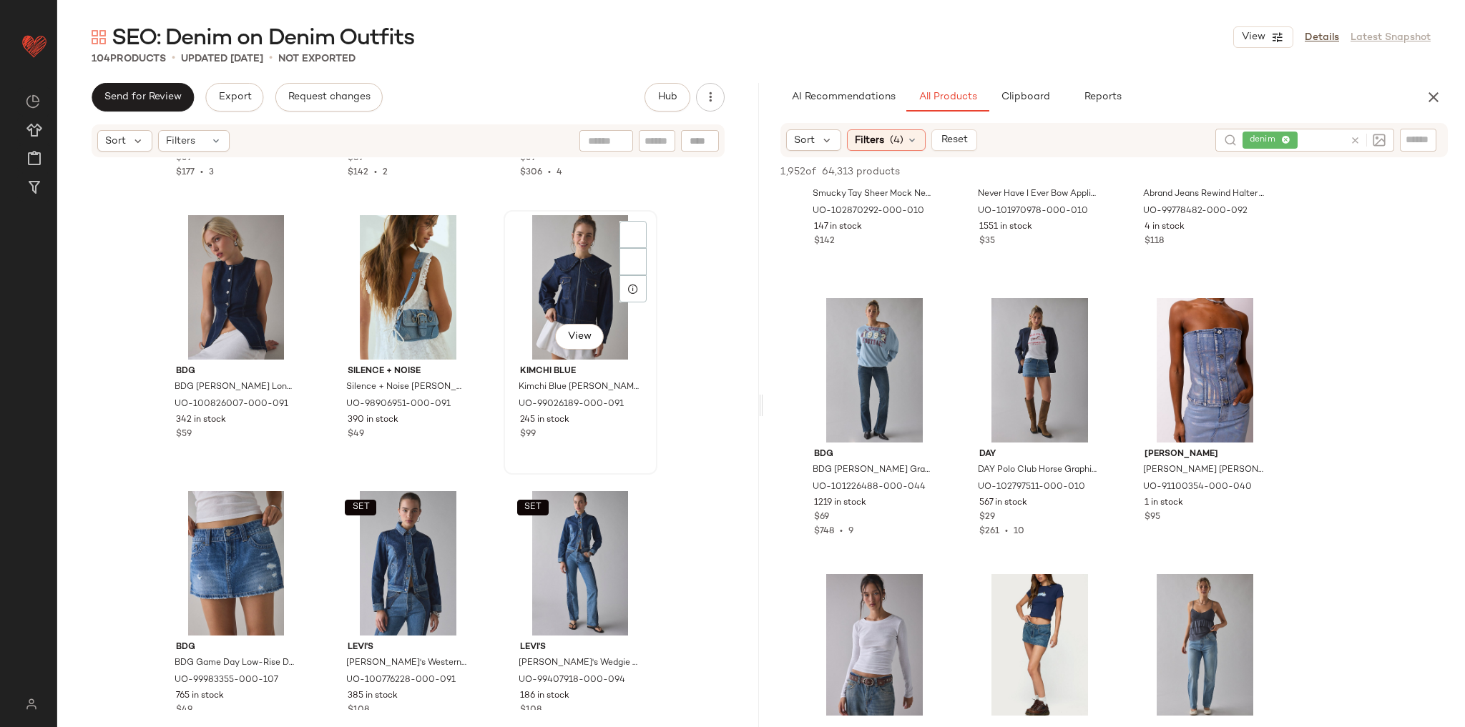
scroll to position [229, 0]
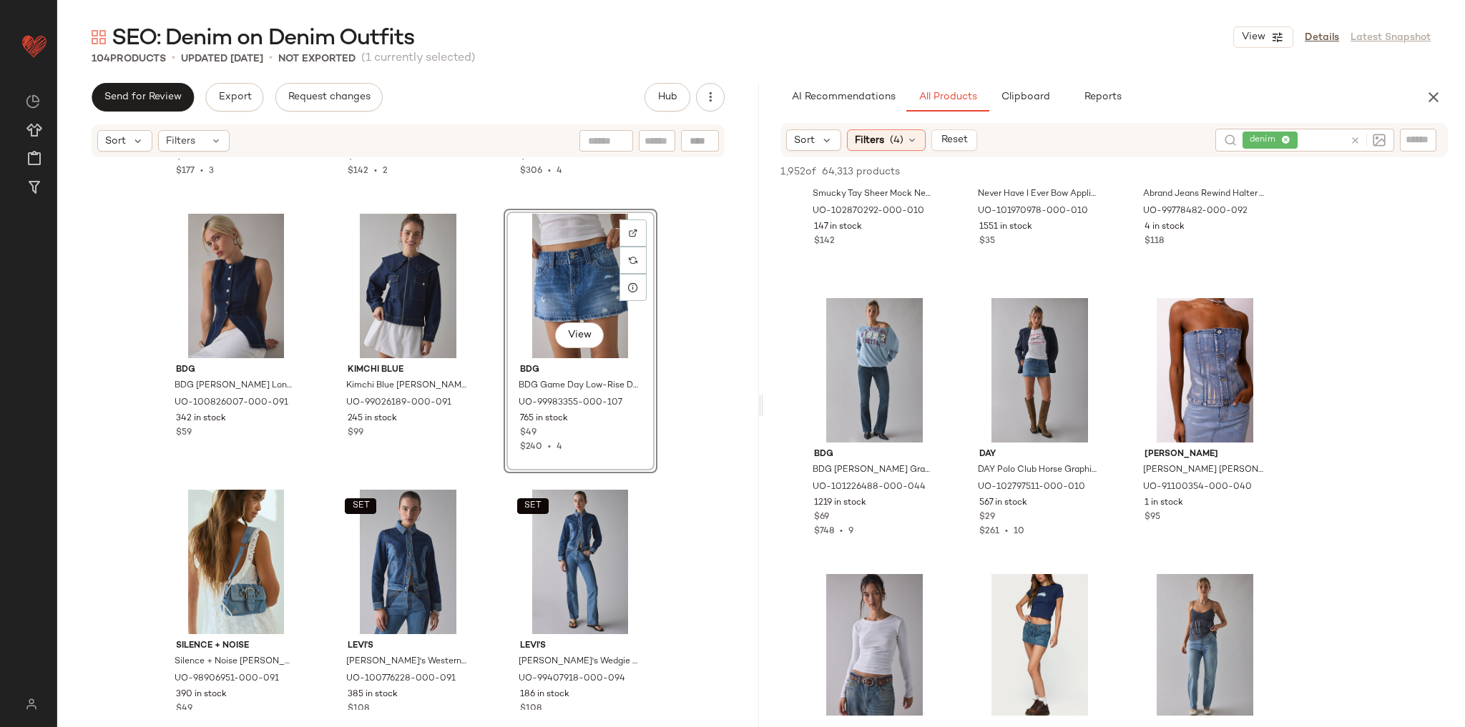
click at [687, 358] on div "Urban Outfitters Urban Outfitters UO Maisie High-Neck Denim Shift Mini Dress in…" at bounding box center [408, 435] width 702 height 552
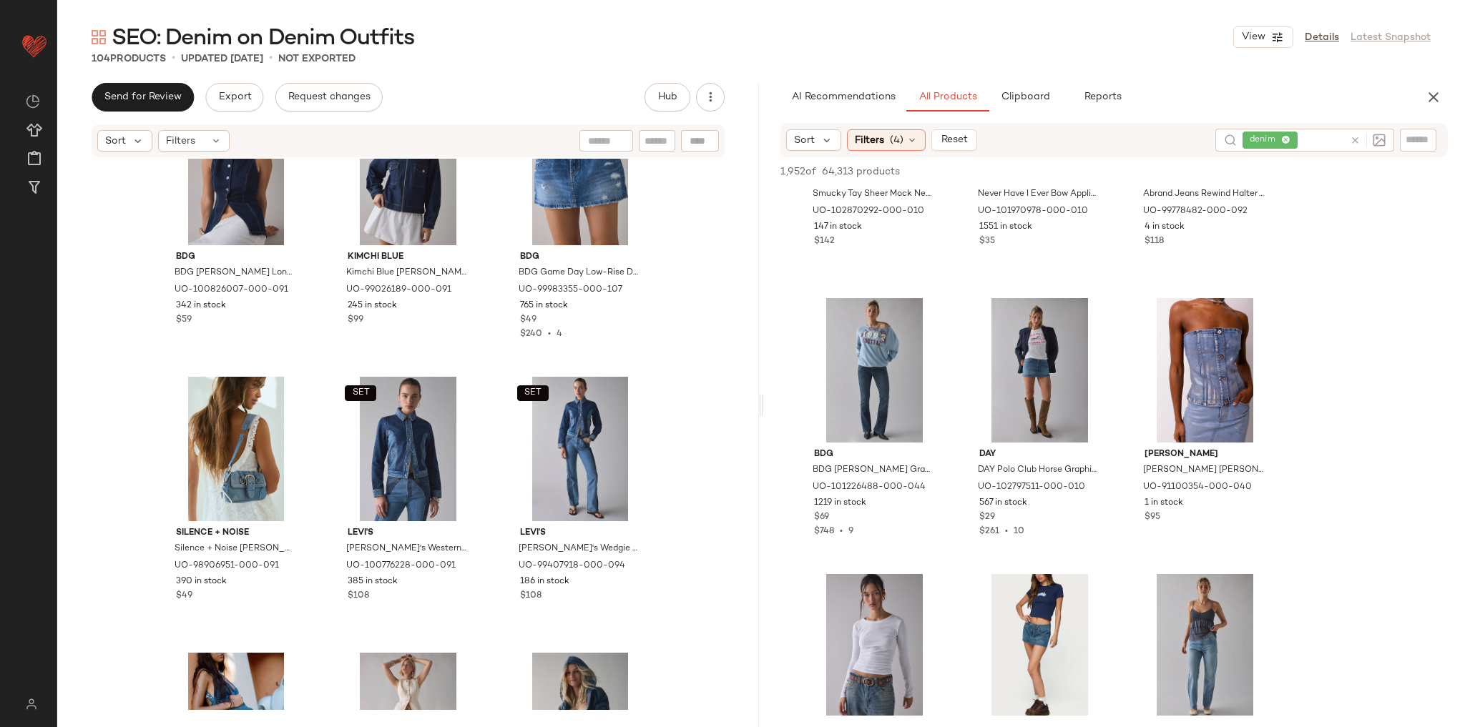
scroll to position [343, 0]
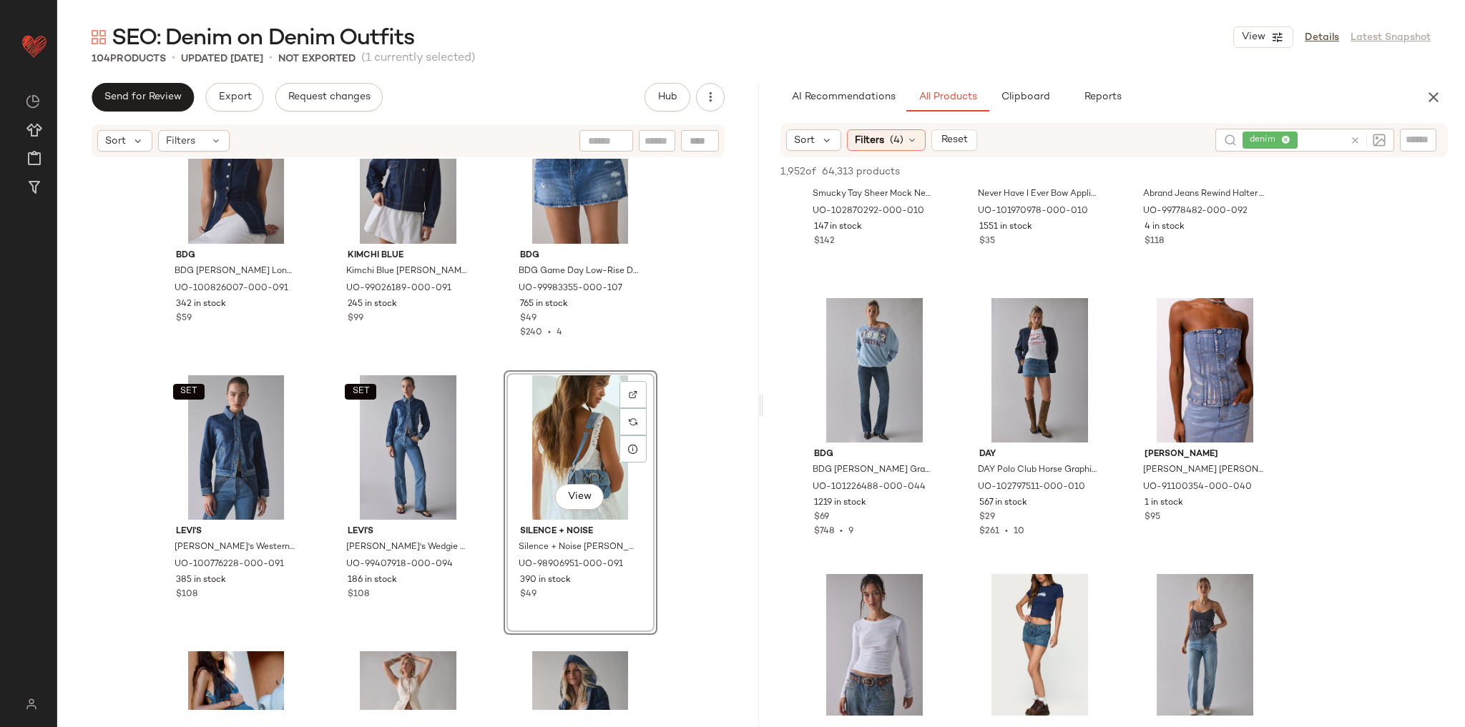
click at [685, 362] on div "Urban Outfitters Urban Outfitters UO Maisie High-Neck Denim Shift Mini Dress in…" at bounding box center [408, 435] width 702 height 552
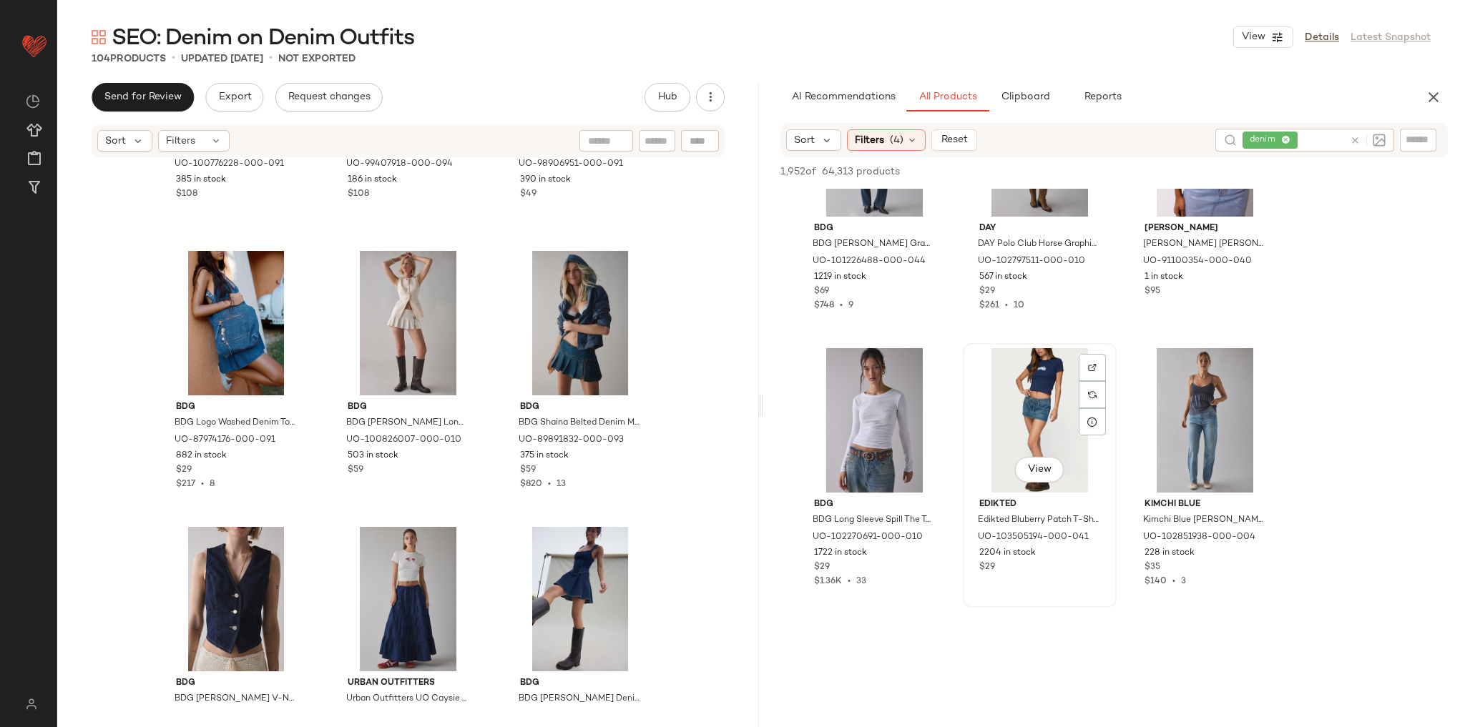
scroll to position [401, 0]
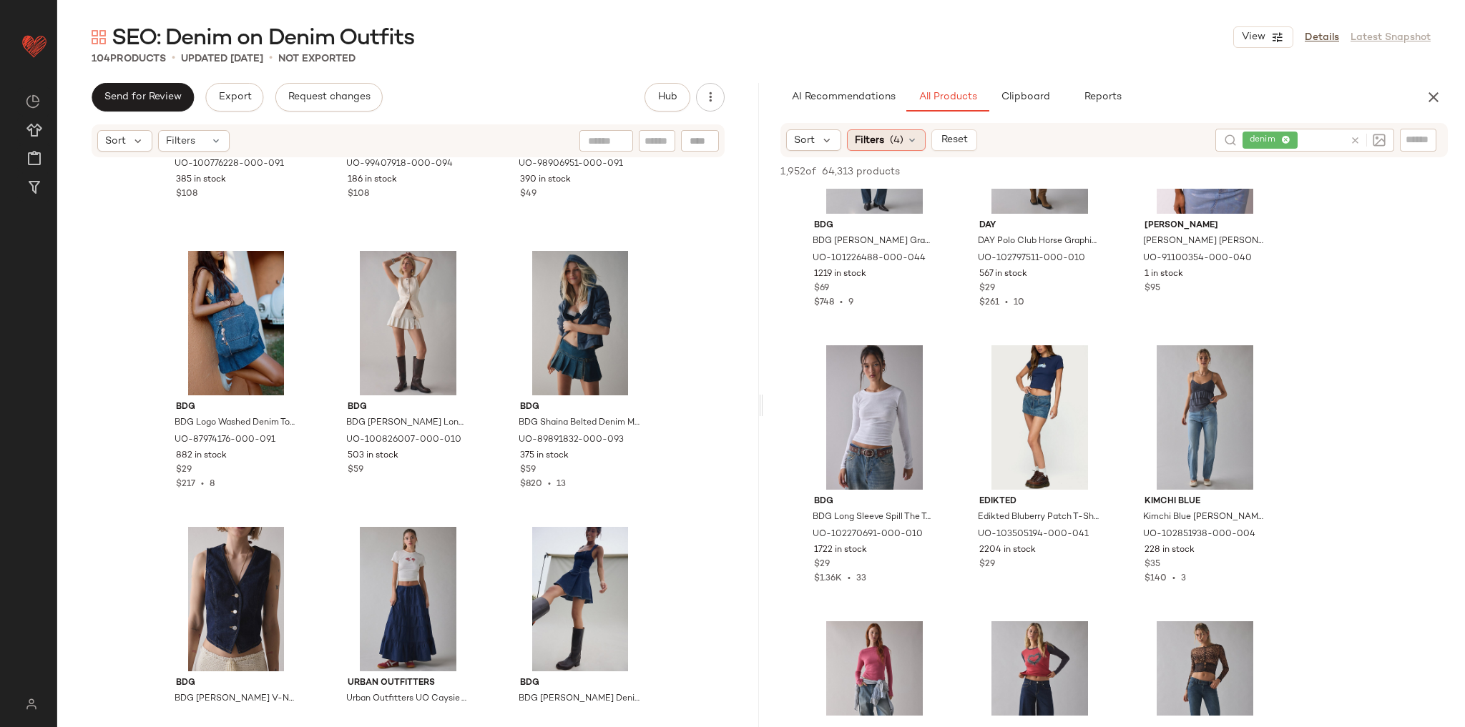
click at [887, 143] on div "Filters (4)" at bounding box center [886, 139] width 79 height 21
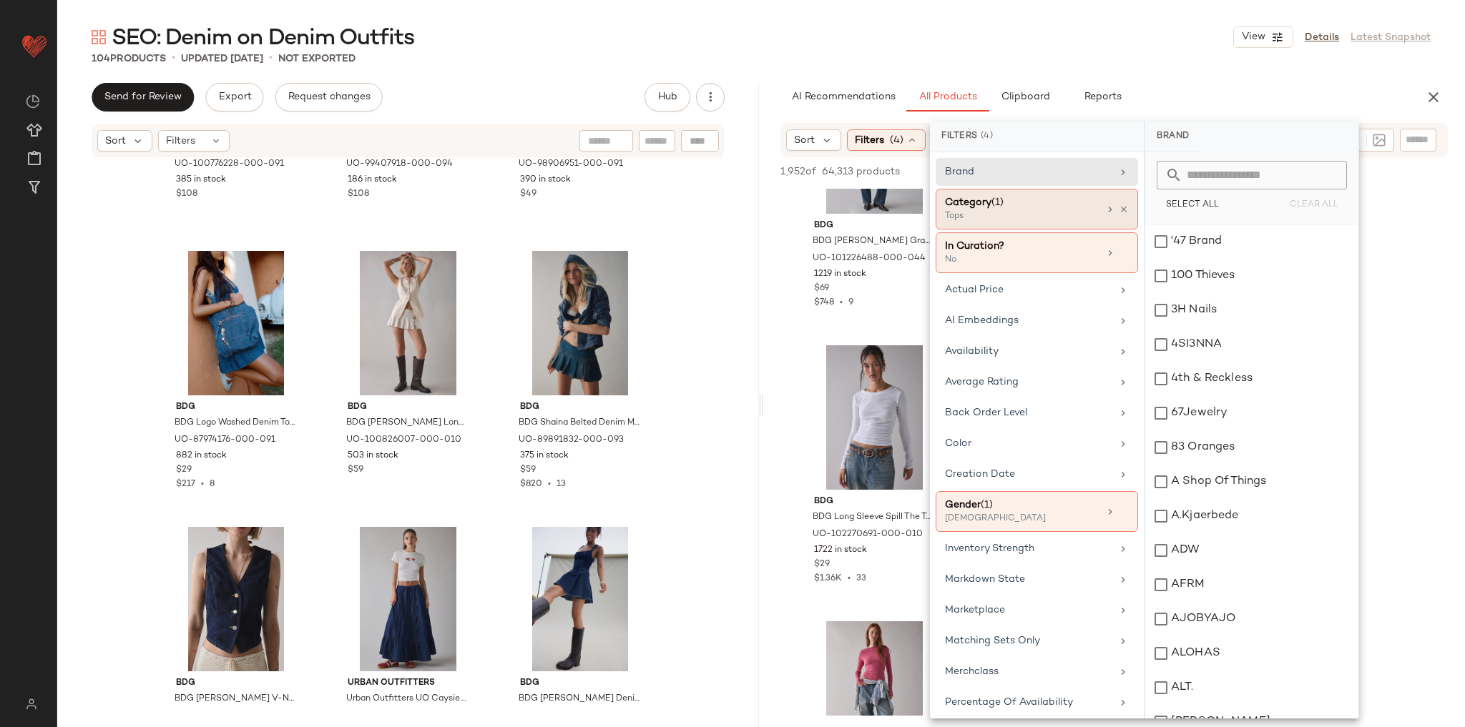
click at [1029, 208] on div "Category (1)" at bounding box center [1022, 202] width 154 height 15
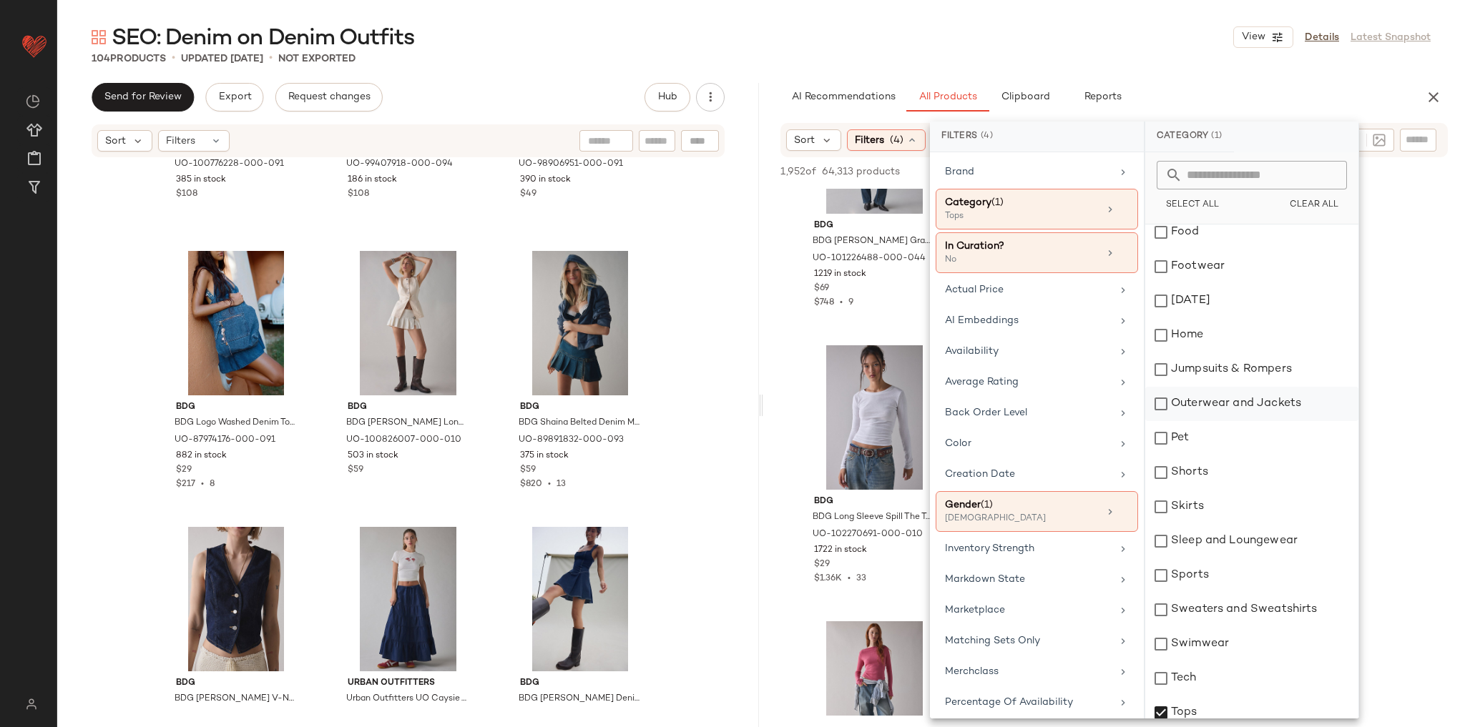
scroll to position [114, 0]
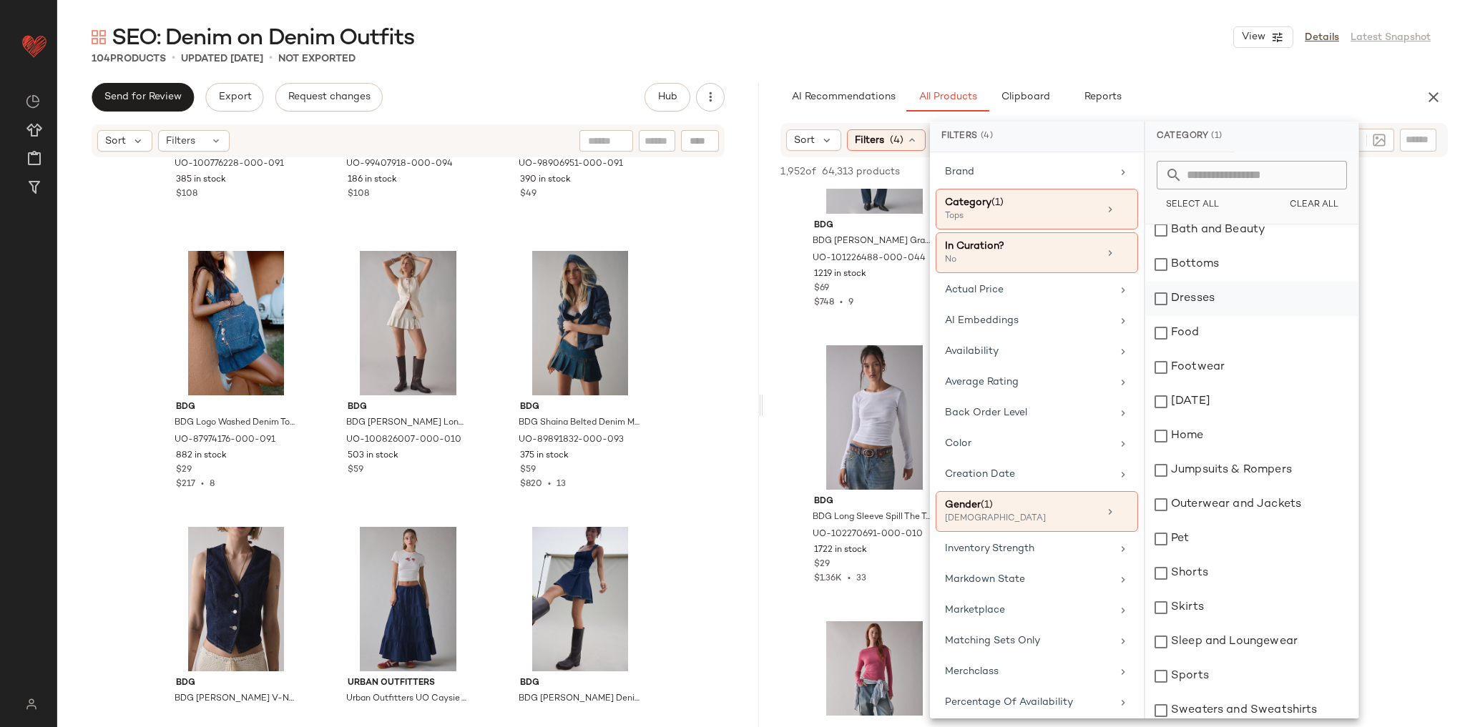
click at [1235, 300] on div "Dresses" at bounding box center [1251, 299] width 213 height 34
click at [1193, 94] on div "AI Recommendations All Products Clipboard Reports" at bounding box center [1091, 97] width 622 height 29
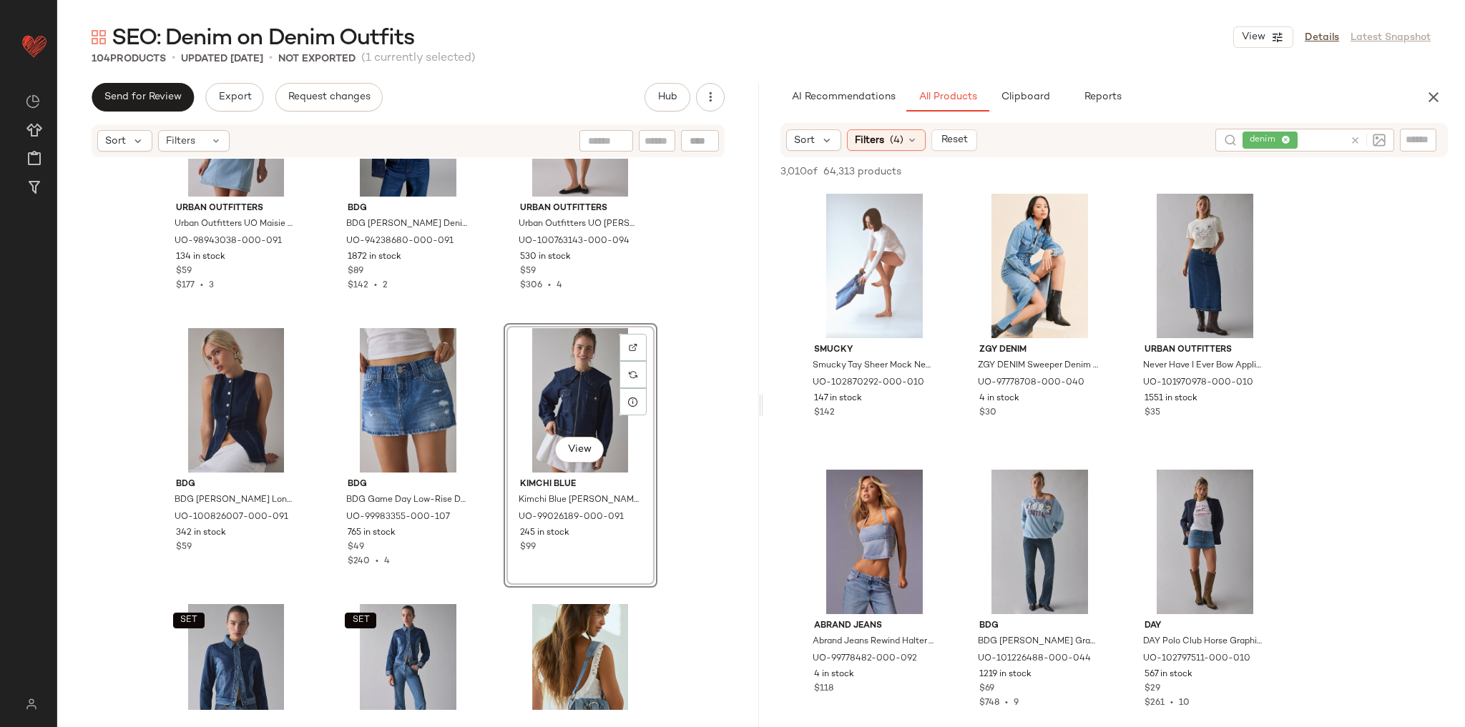
click at [692, 311] on div "Urban Outfitters Urban Outfitters UO Maisie High-Neck Denim Shift Mini Dress in…" at bounding box center [408, 435] width 702 height 552
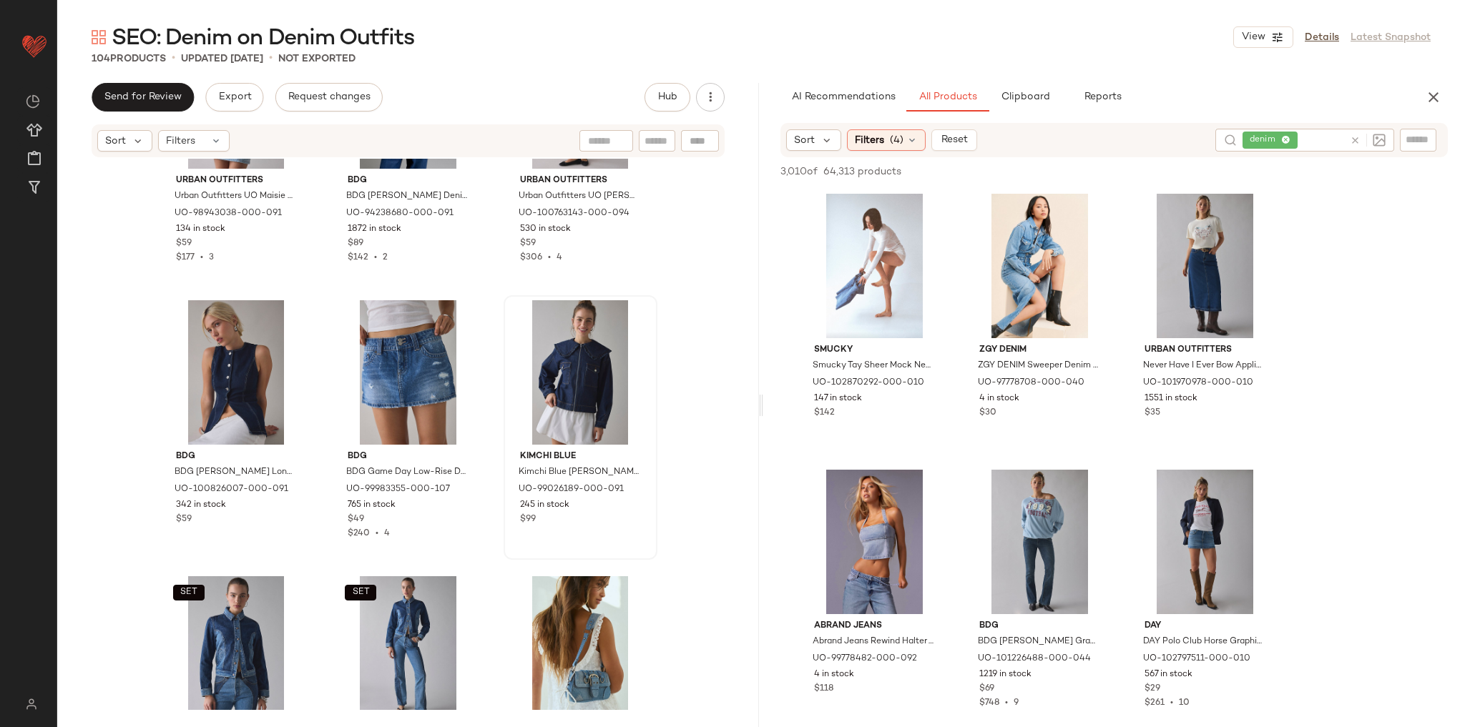
scroll to position [172, 0]
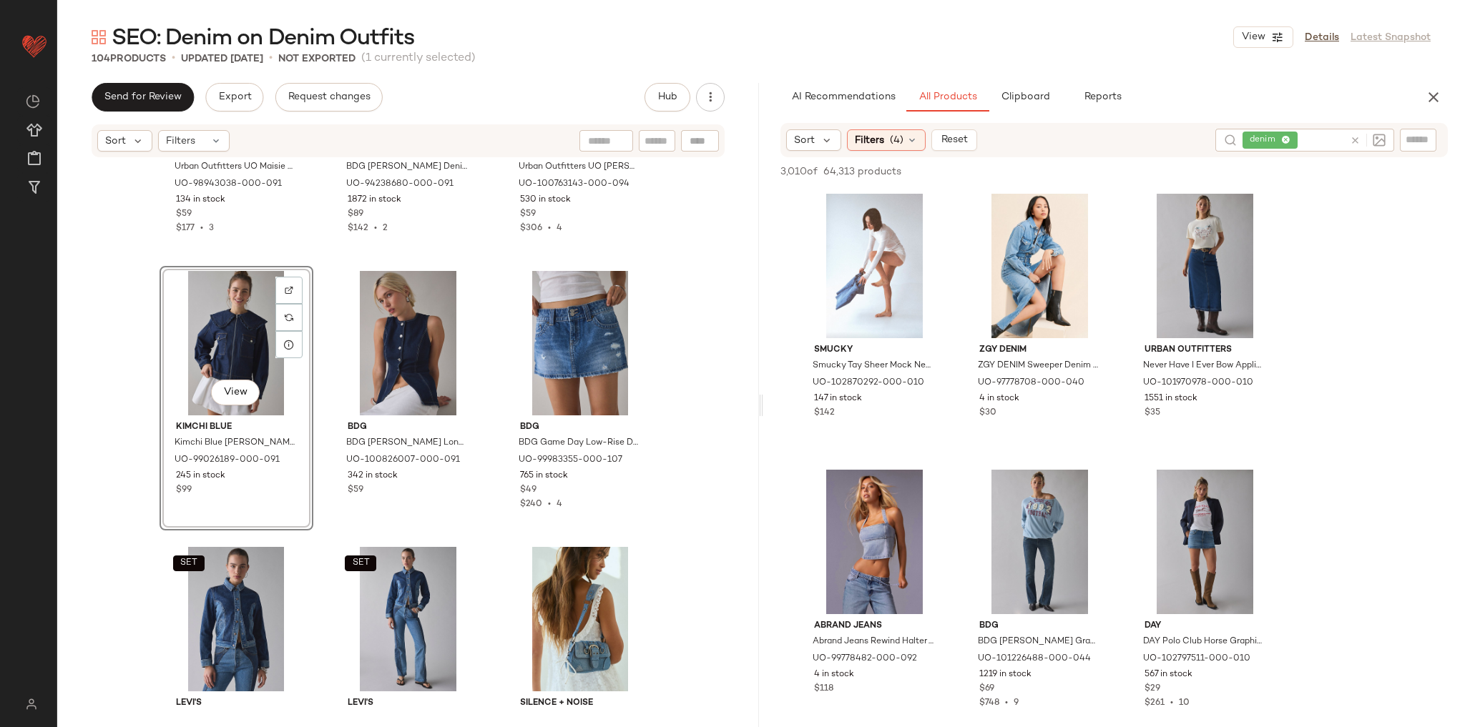
click at [672, 341] on div "Urban Outfitters Urban Outfitters UO Maisie High-Neck Denim Shift Mini Dress in…" at bounding box center [408, 435] width 702 height 552
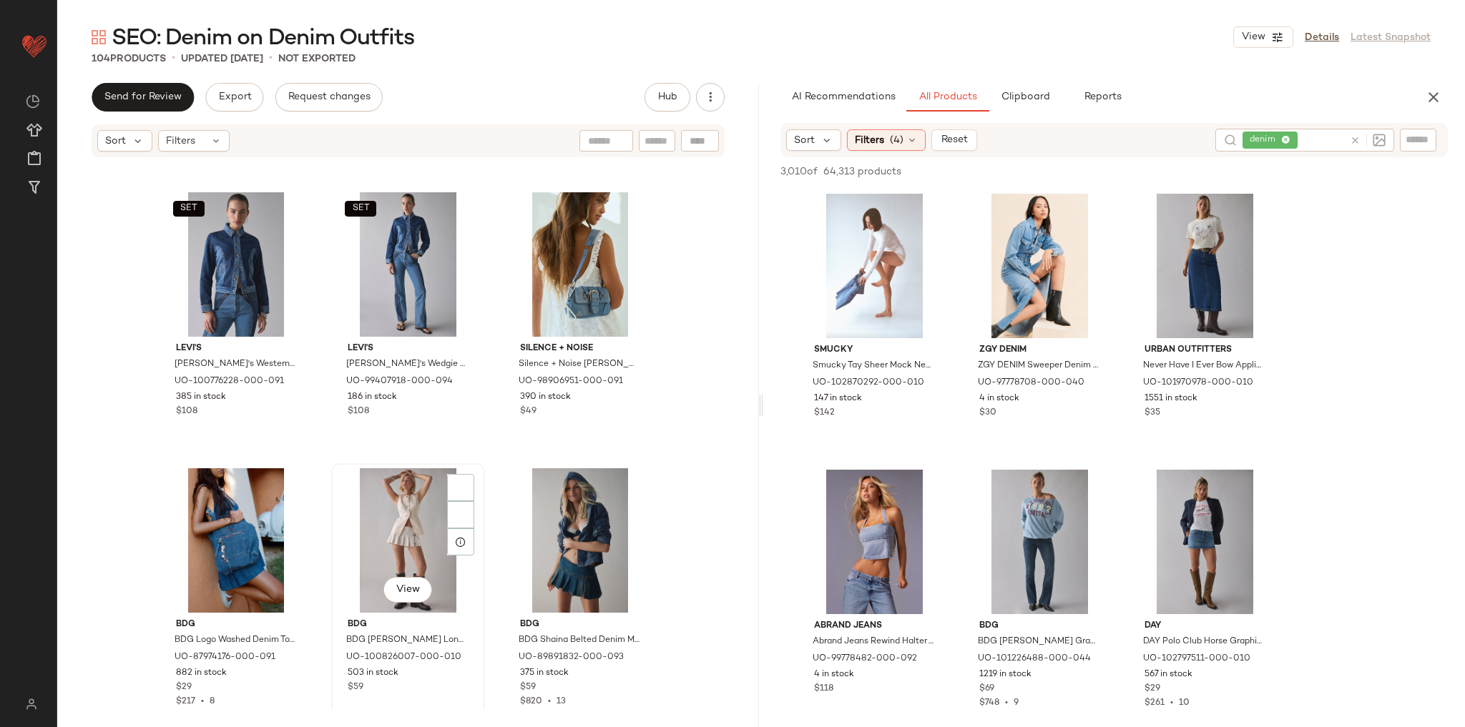
scroll to position [526, 0]
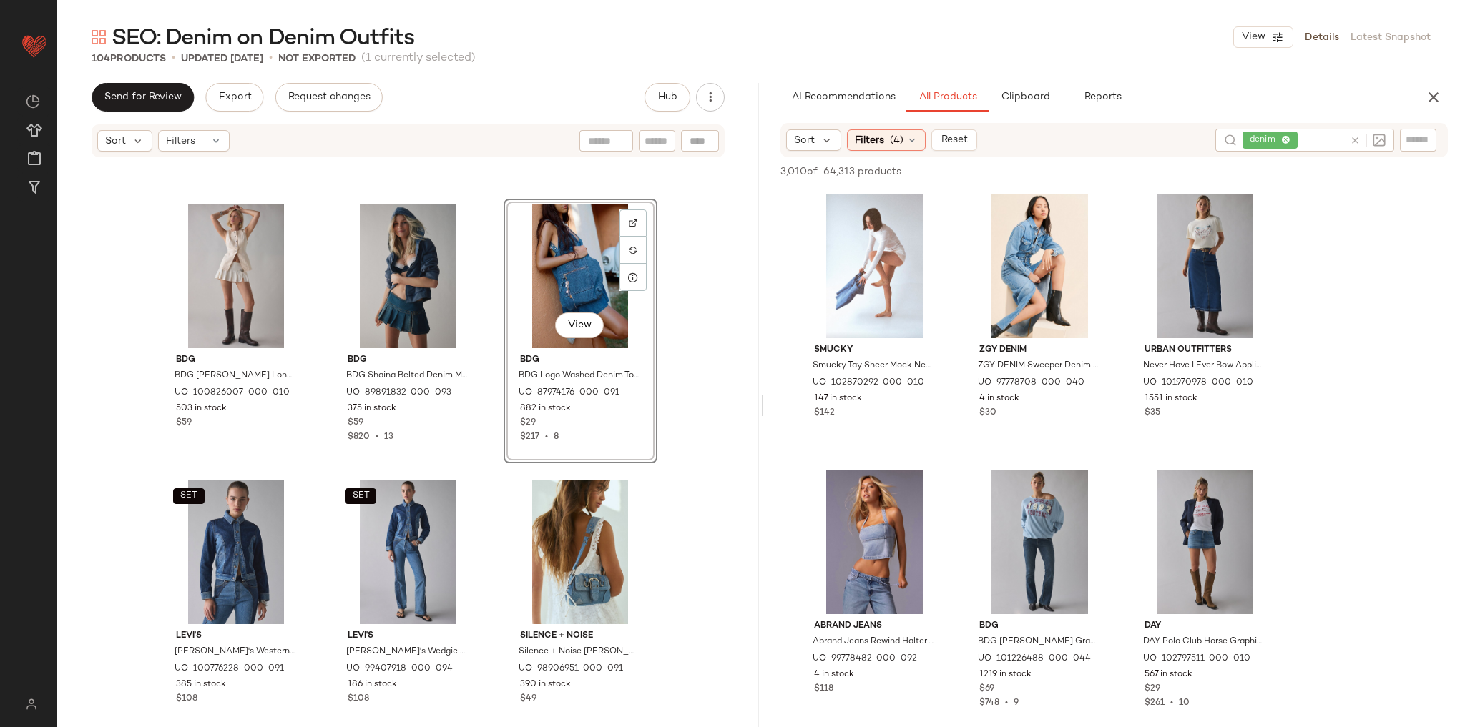
click at [690, 442] on div "BDG BDG Blanche Longline Denim Vest Top Jacket in Ecru, Women's at Urban Outfit…" at bounding box center [408, 435] width 702 height 552
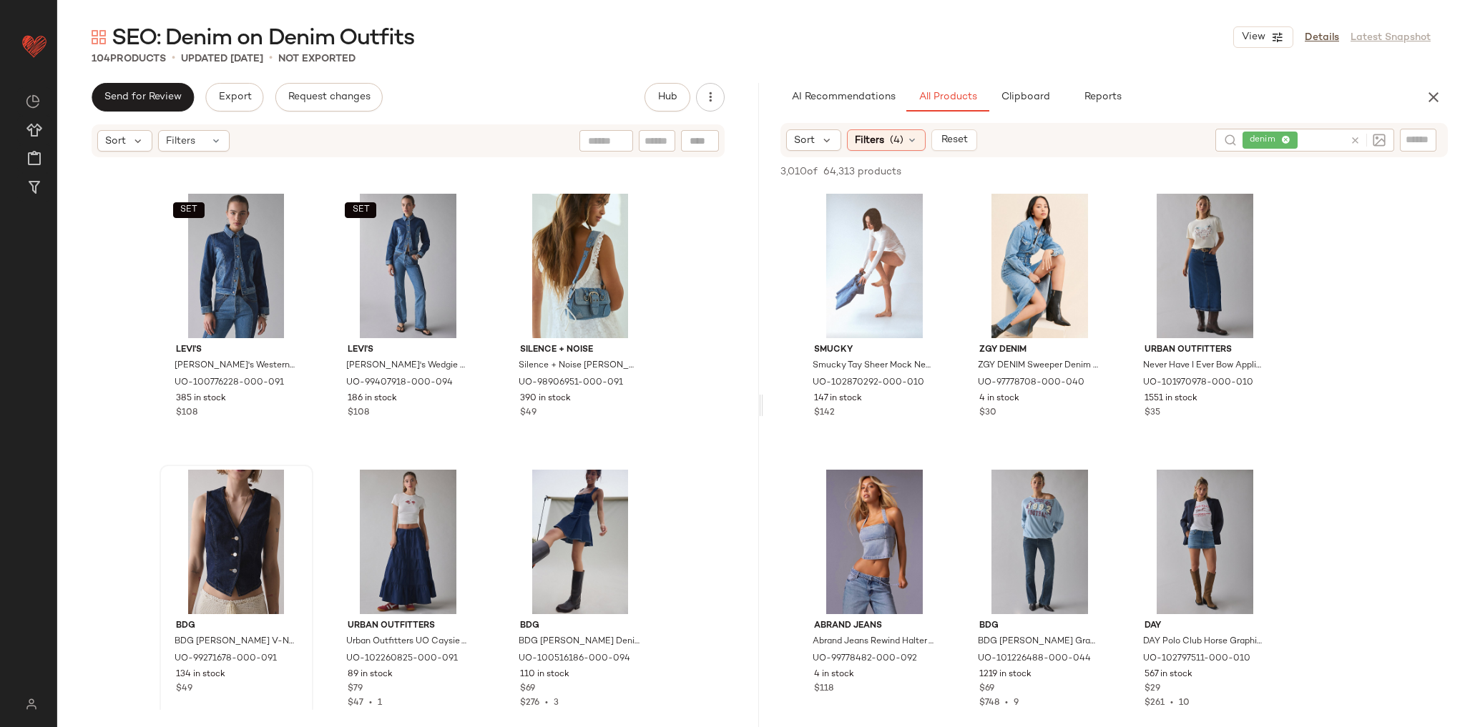
scroll to position [813, 0]
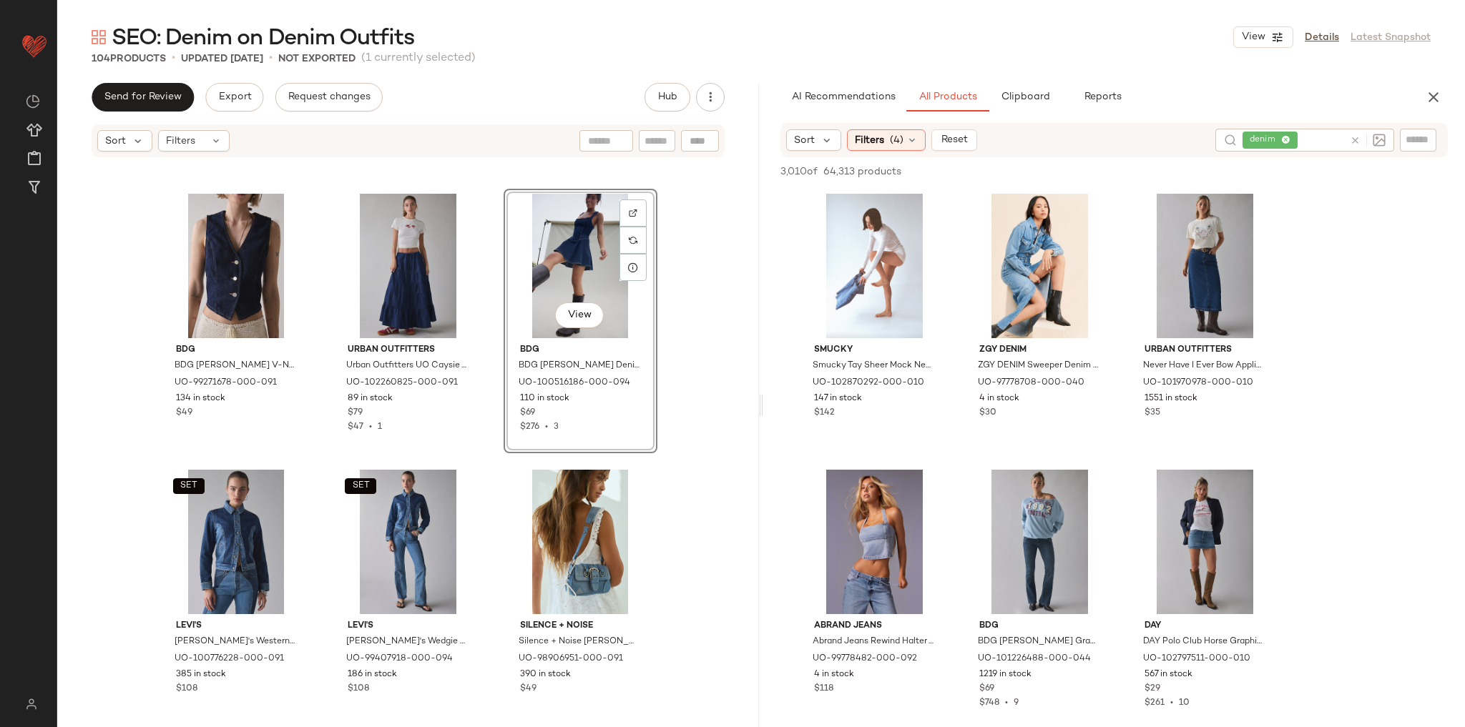
click at [700, 432] on div "BDG BDG Michelle V-Neck Denim Vest Top Jacket in Indigo, Women's at Urban Outfi…" at bounding box center [408, 435] width 702 height 552
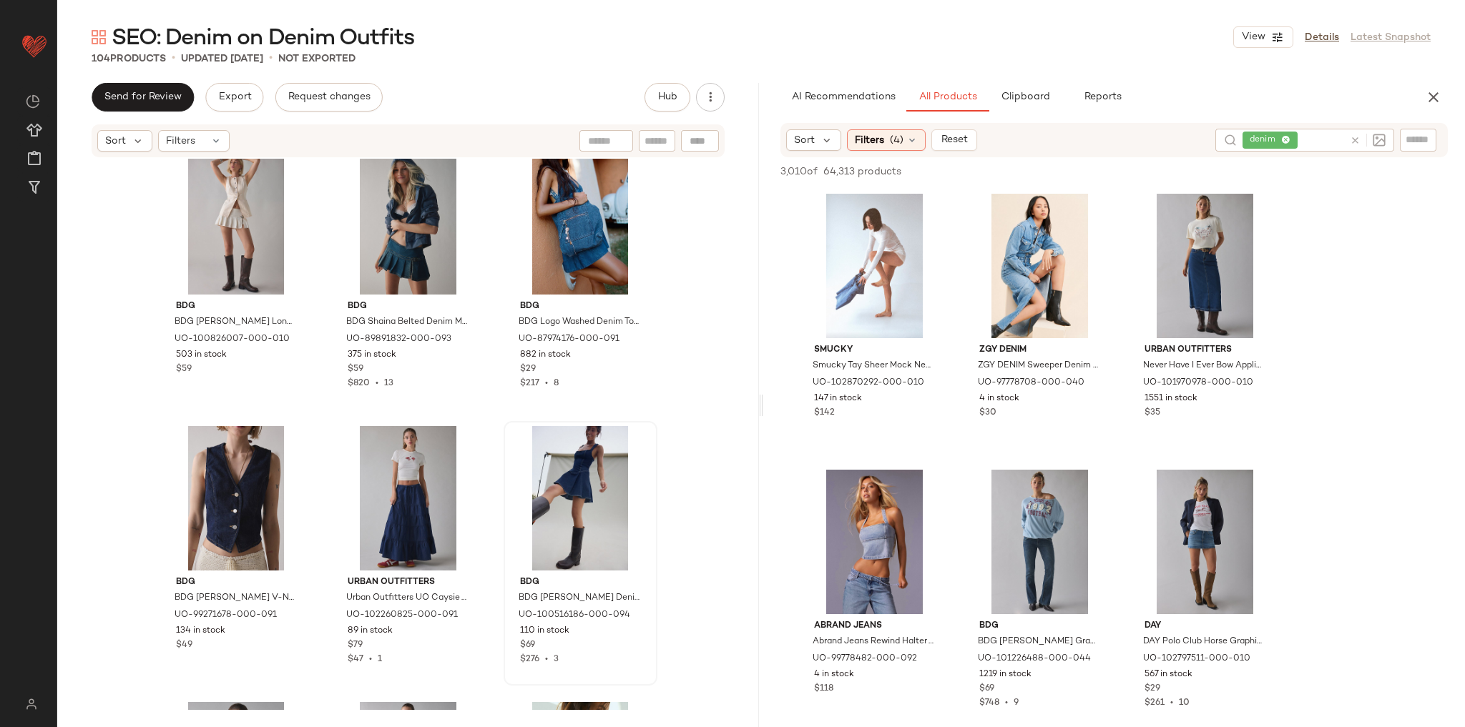
scroll to position [641, 0]
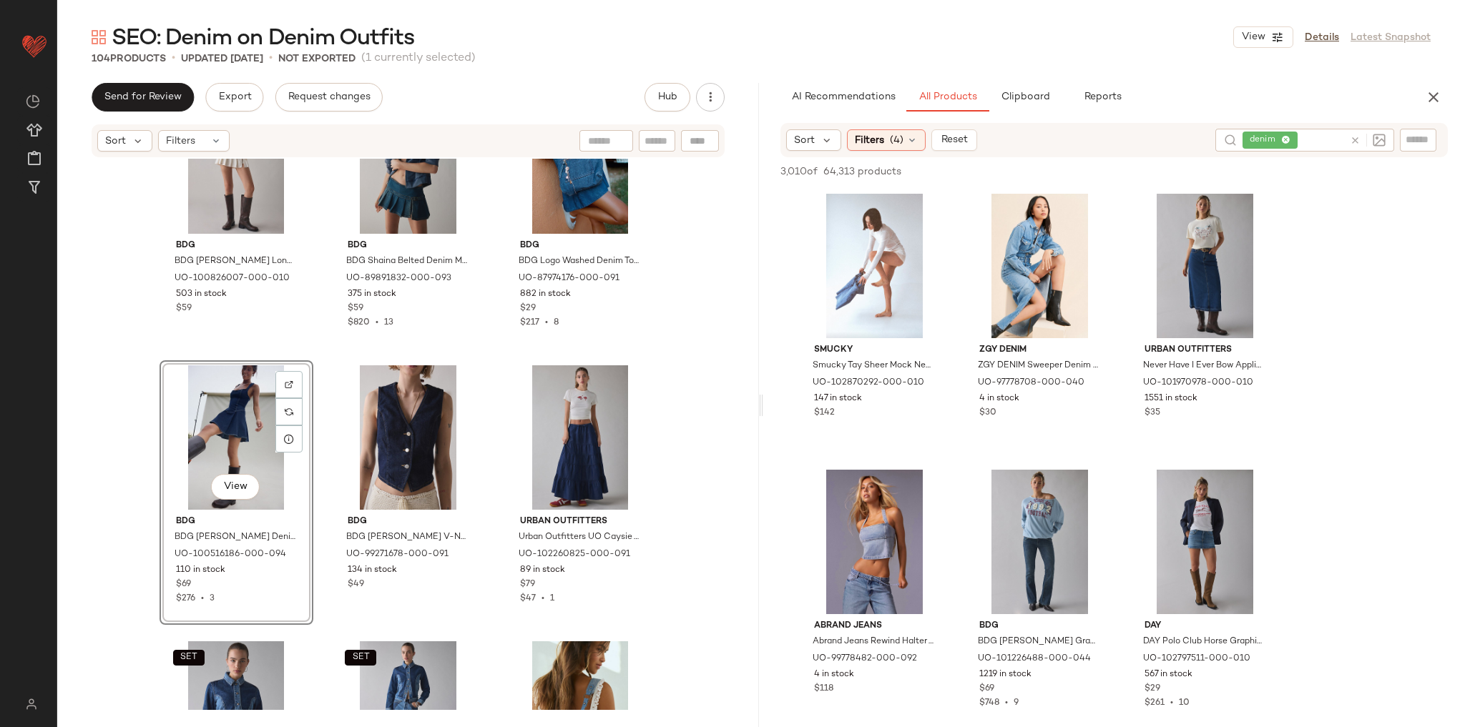
click at [692, 459] on div "BDG BDG Blanche Longline Denim Vest Top Jacket in Ecru, Women's at Urban Outfit…" at bounding box center [408, 435] width 702 height 552
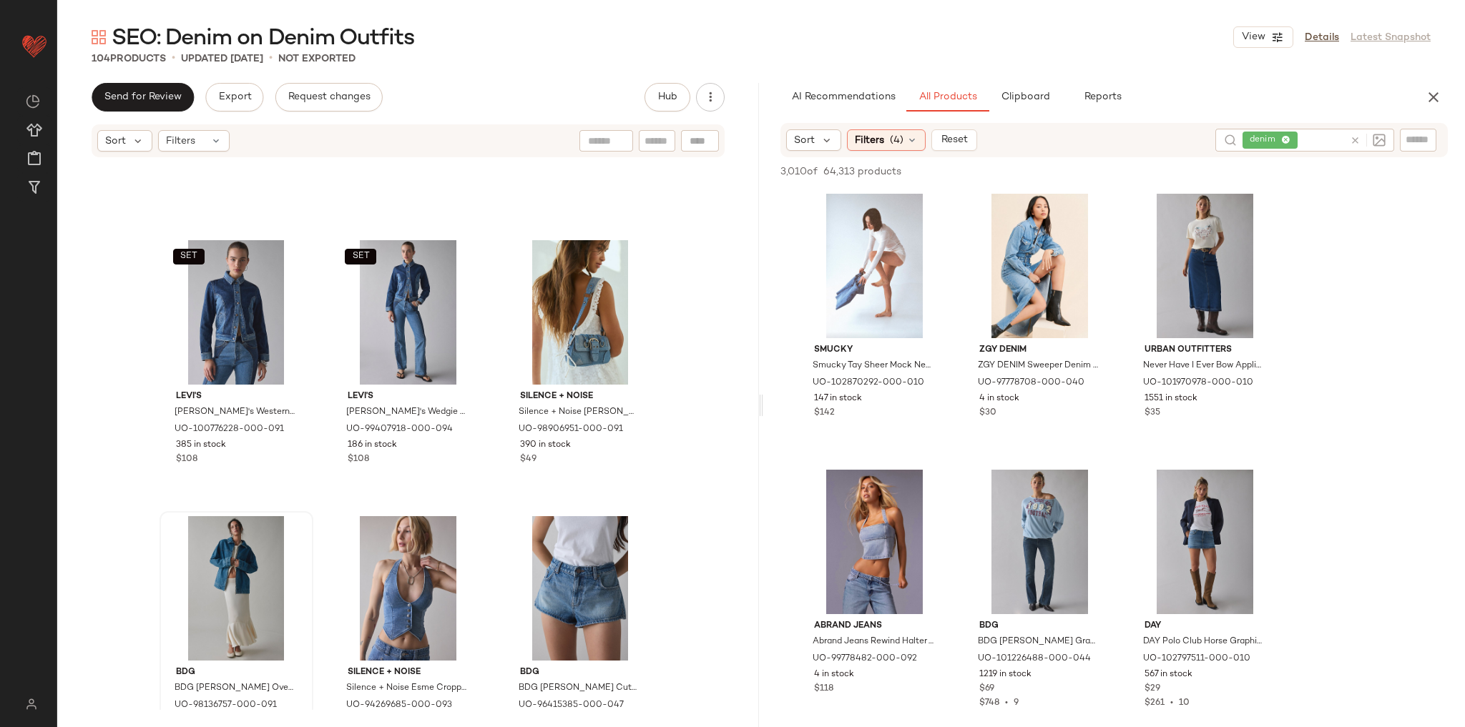
scroll to position [1042, 0]
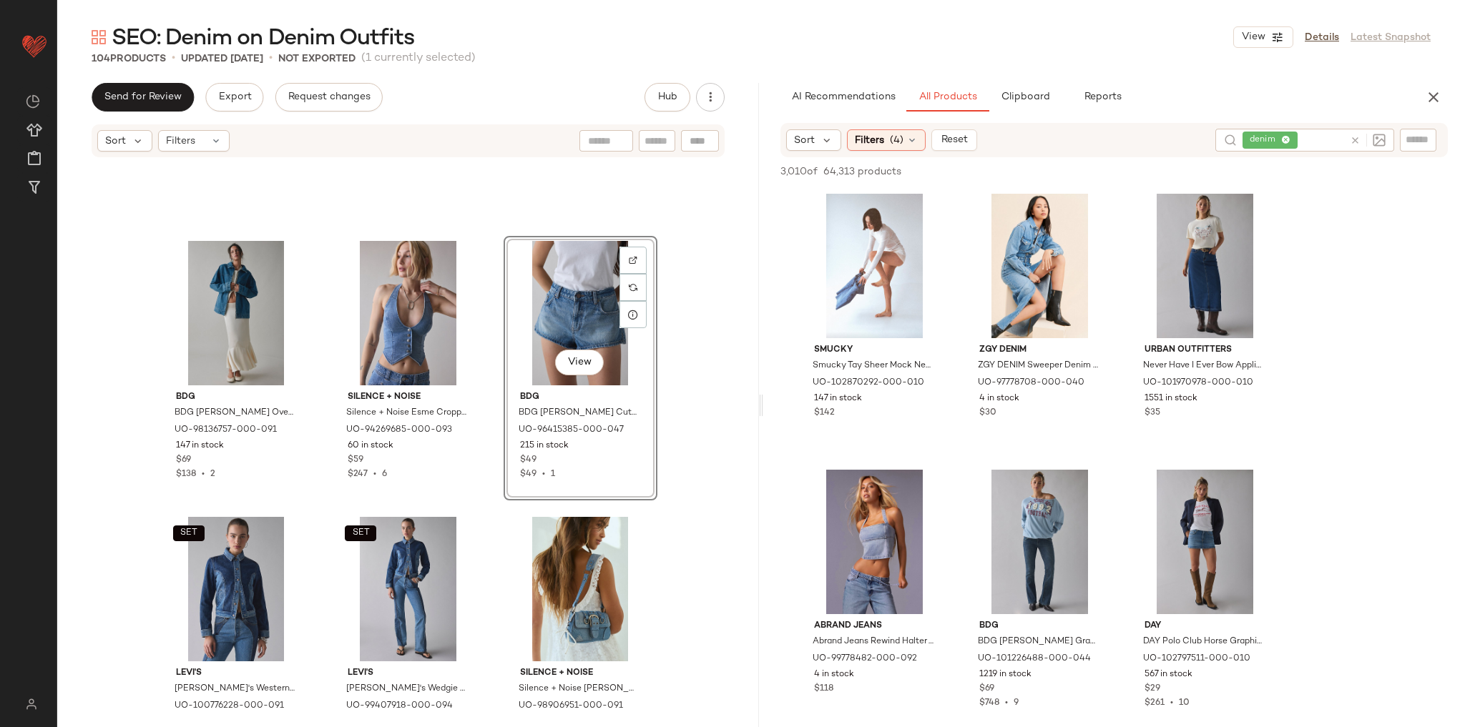
click at [681, 421] on div "BDG BDG Maya Oversized Denim Trucker Jacket in Indigo, Women's at Urban Outfitt…" at bounding box center [408, 435] width 702 height 552
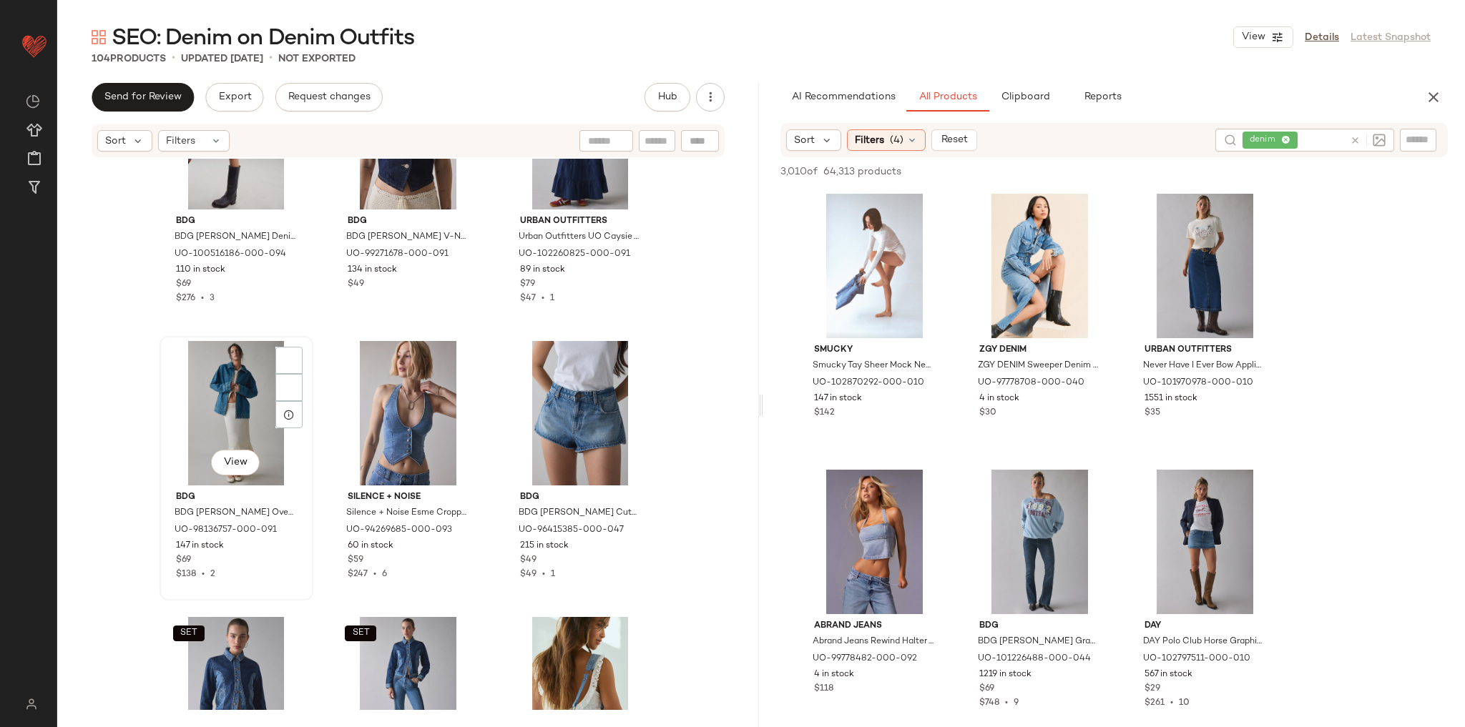
scroll to position [984, 0]
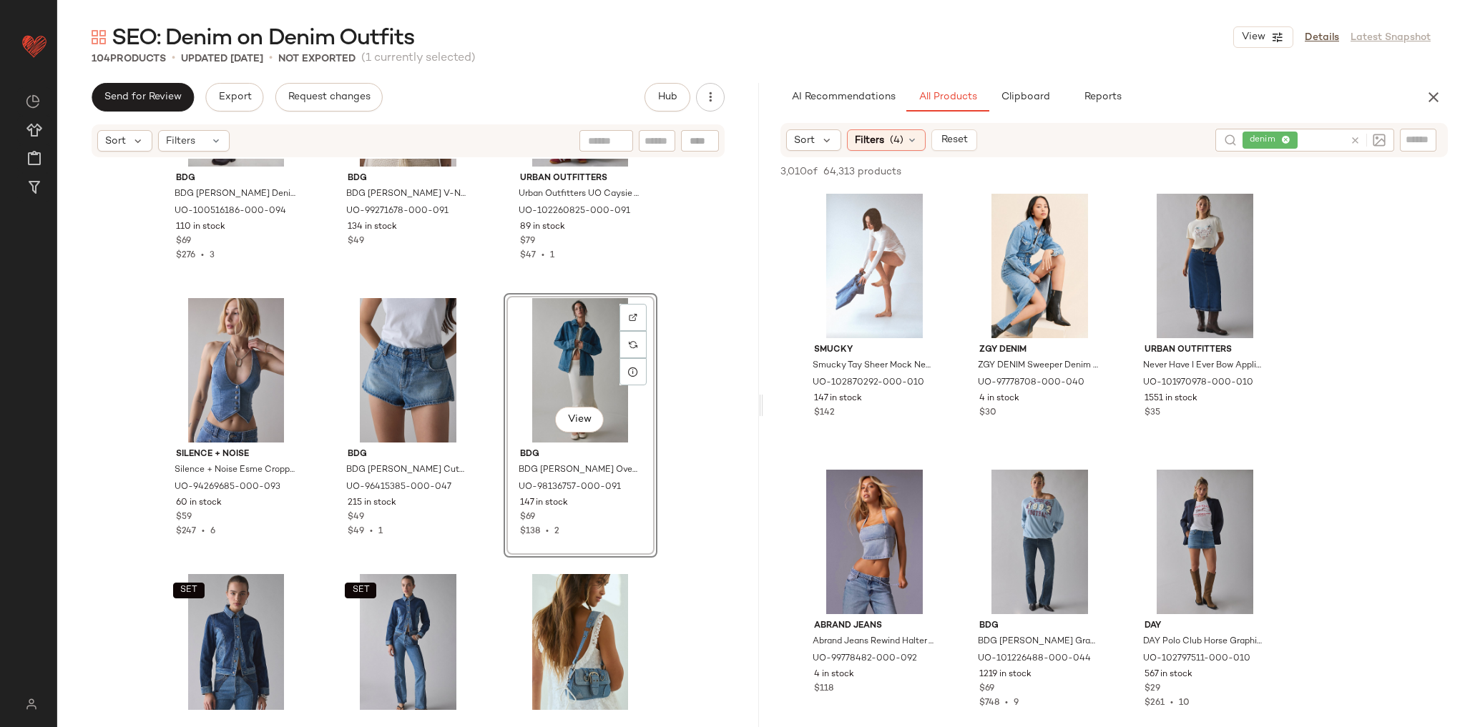
click at [682, 349] on div "BDG BDG Leah Denim Pleated Open-Back Drop Waist Mini Dress in Indigo, Women's a…" at bounding box center [408, 435] width 702 height 552
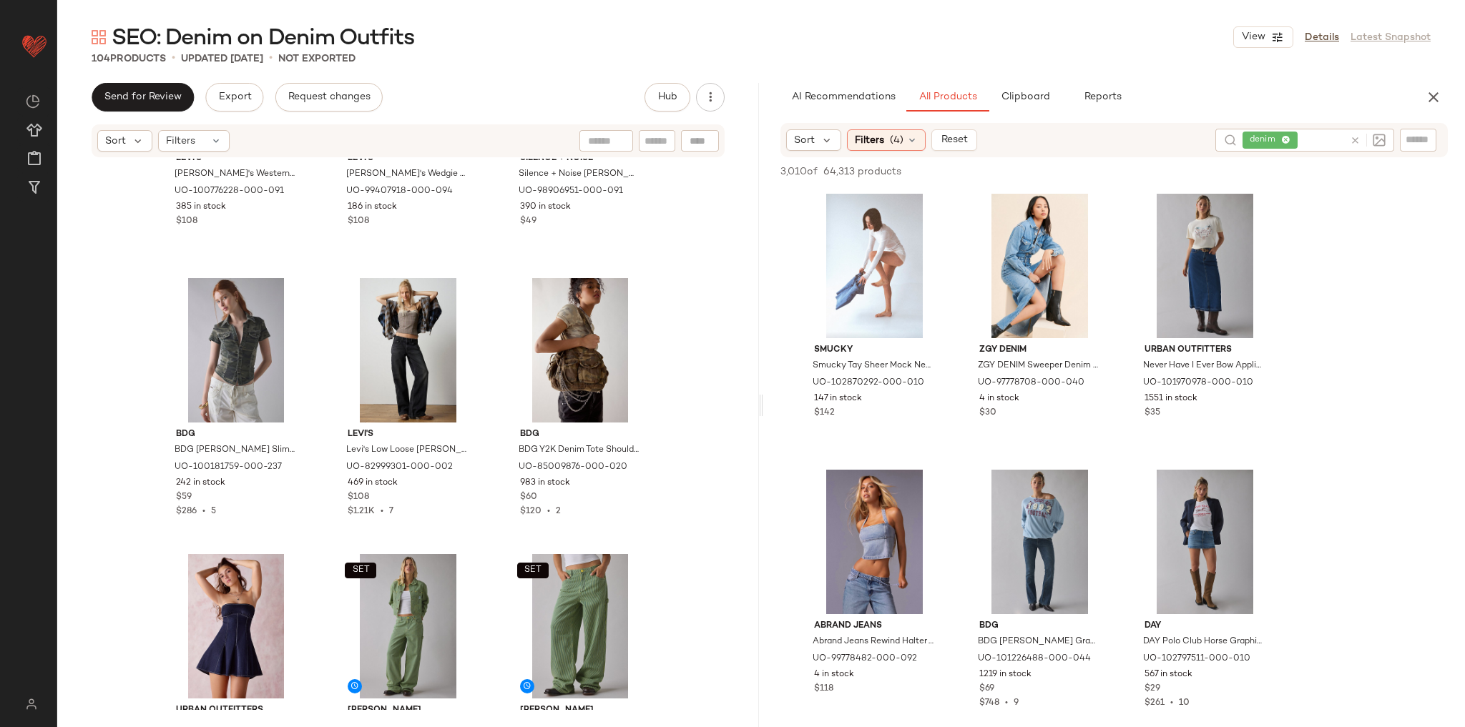
scroll to position [1499, 0]
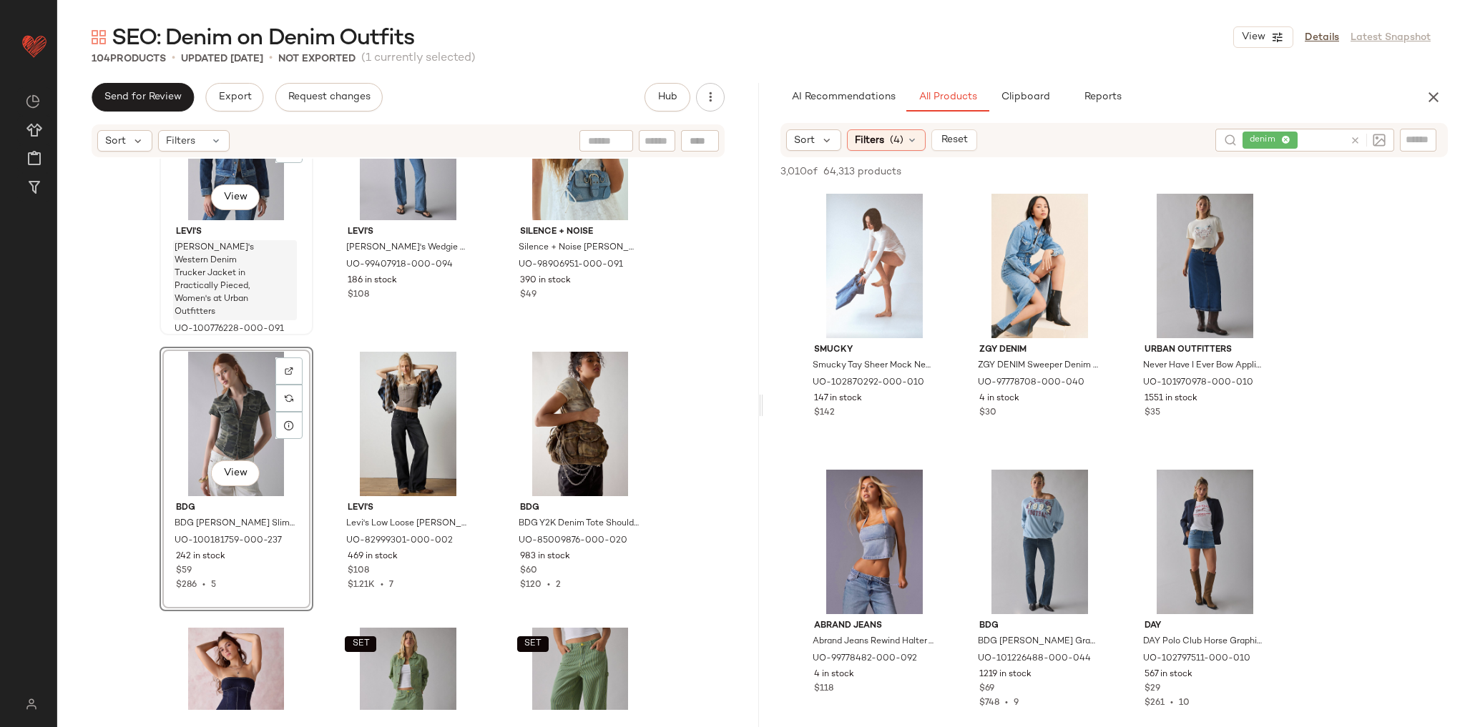
scroll to position [1469, 0]
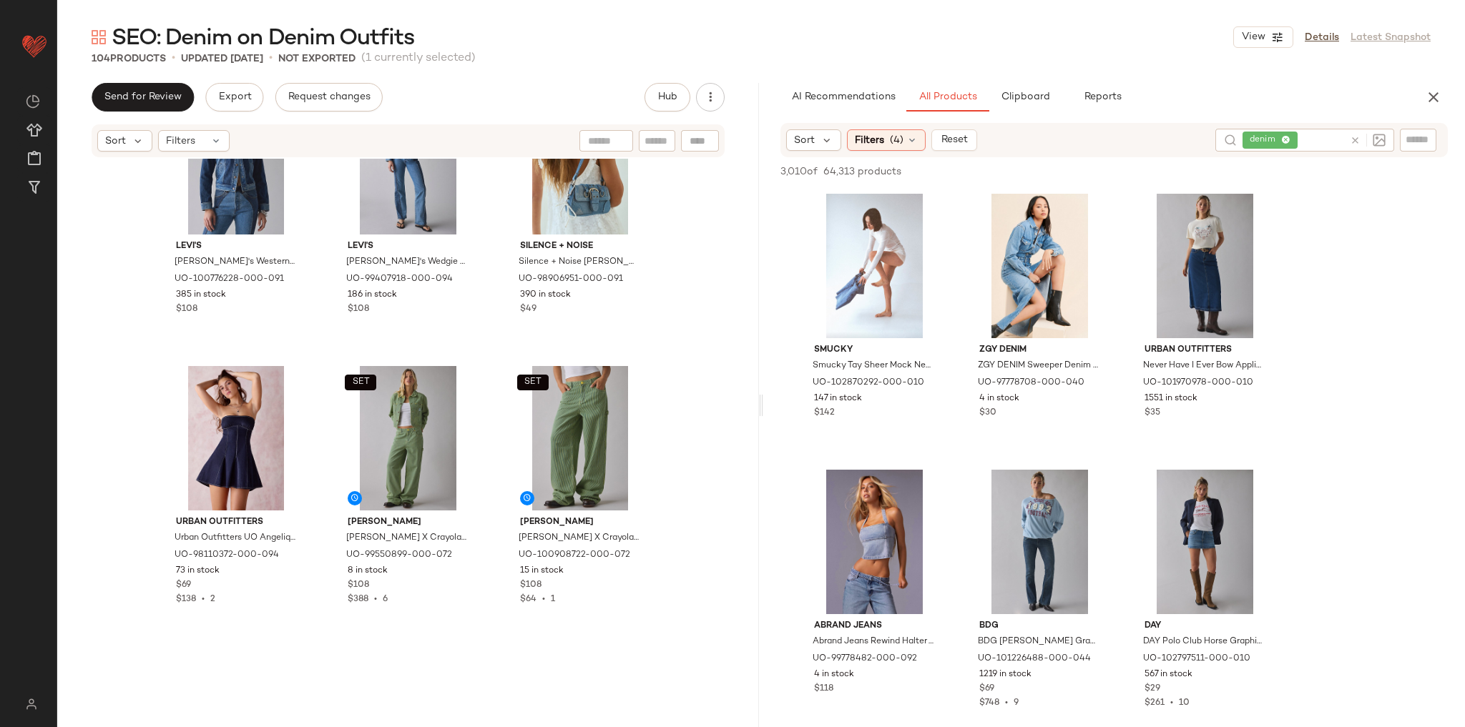
click at [683, 336] on div "SET Levi's Levi's Western Denim Trucker Jacket in Practically Pieced, Women's a…" at bounding box center [408, 435] width 702 height 552
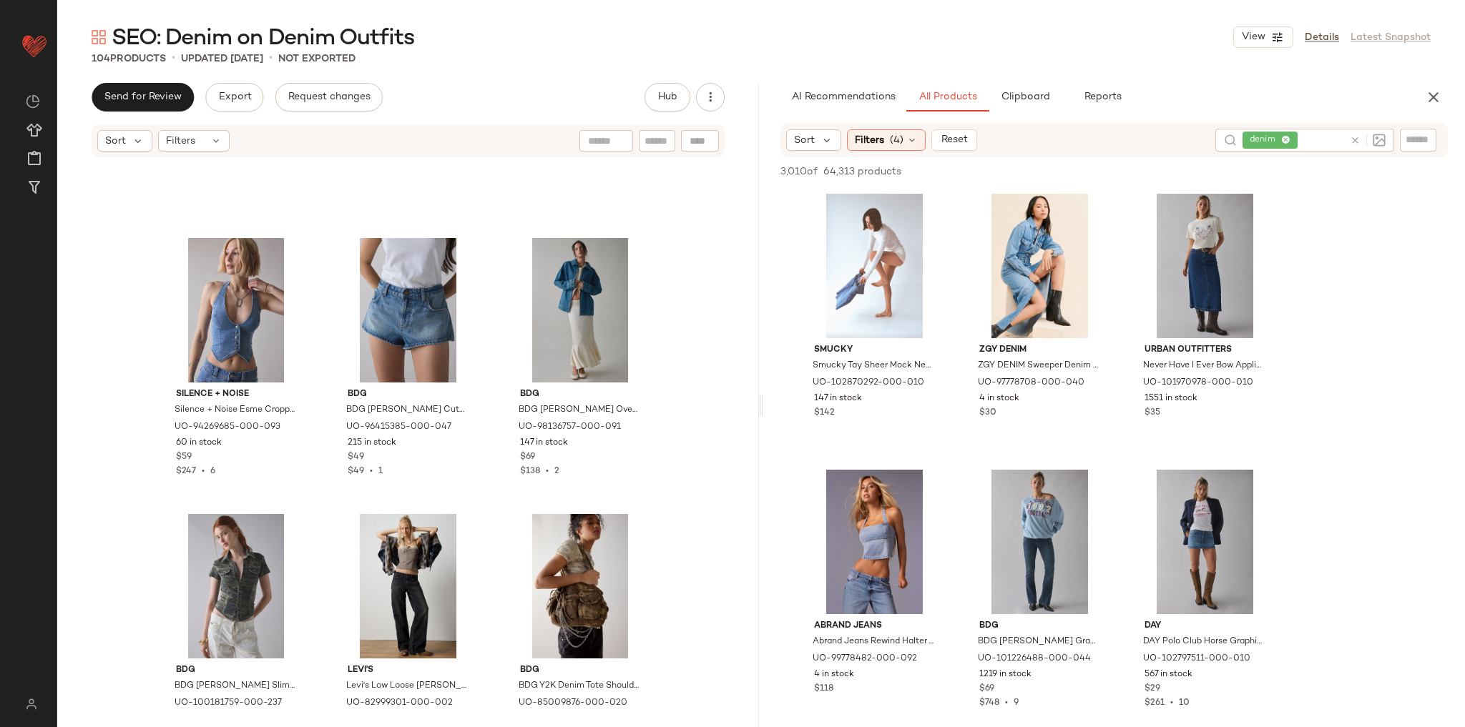
scroll to position [1001, 0]
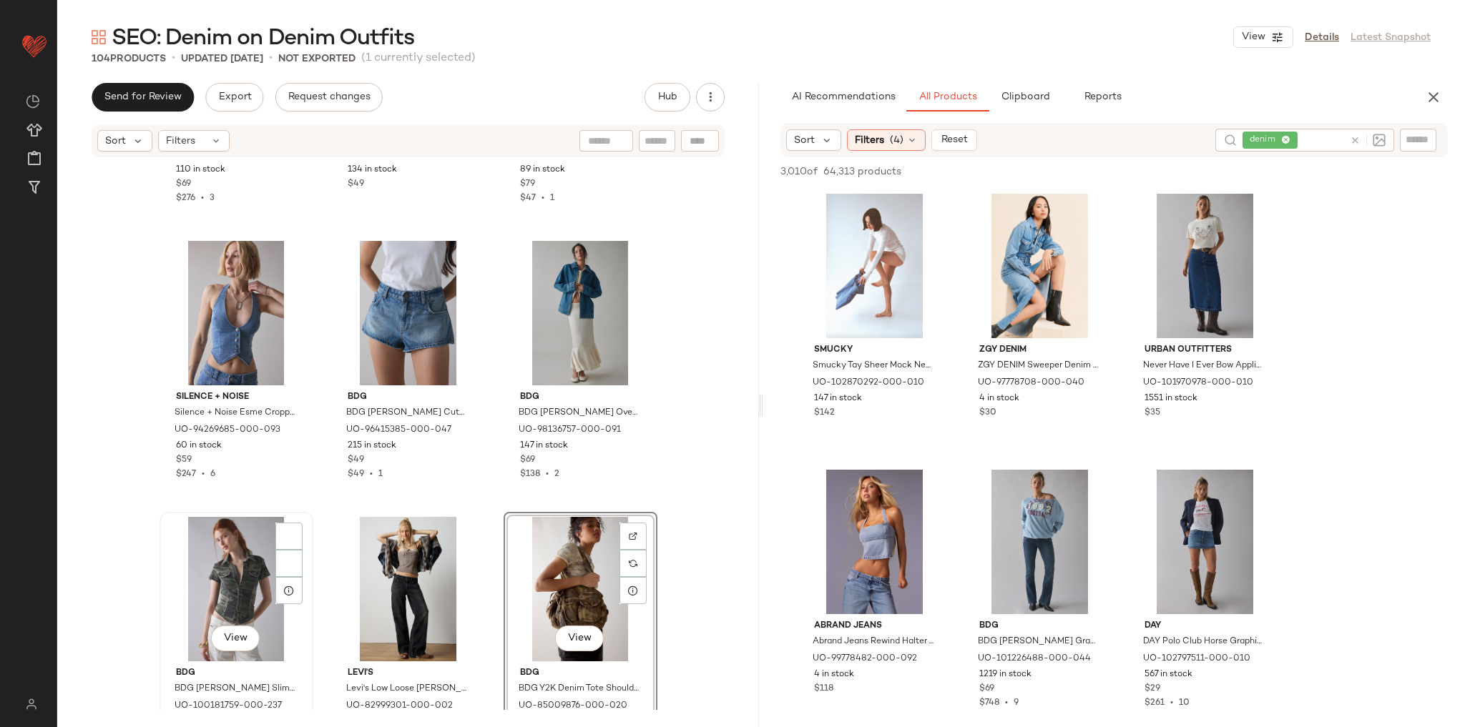
scroll to position [1047, 0]
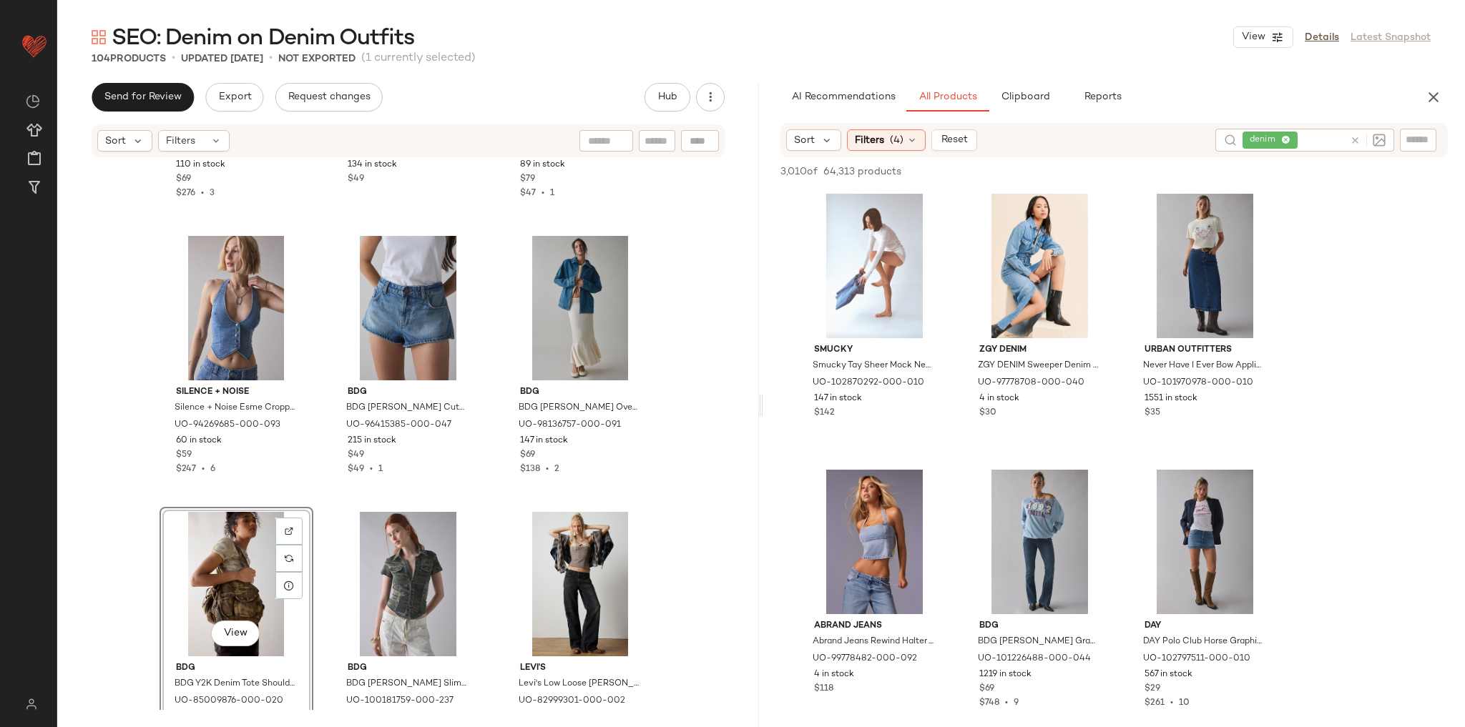
click at [684, 440] on div "BDG BDG Leah Denim Pleated Open-Back Drop Waist Mini Dress in Indigo, Women's a…" at bounding box center [408, 435] width 702 height 552
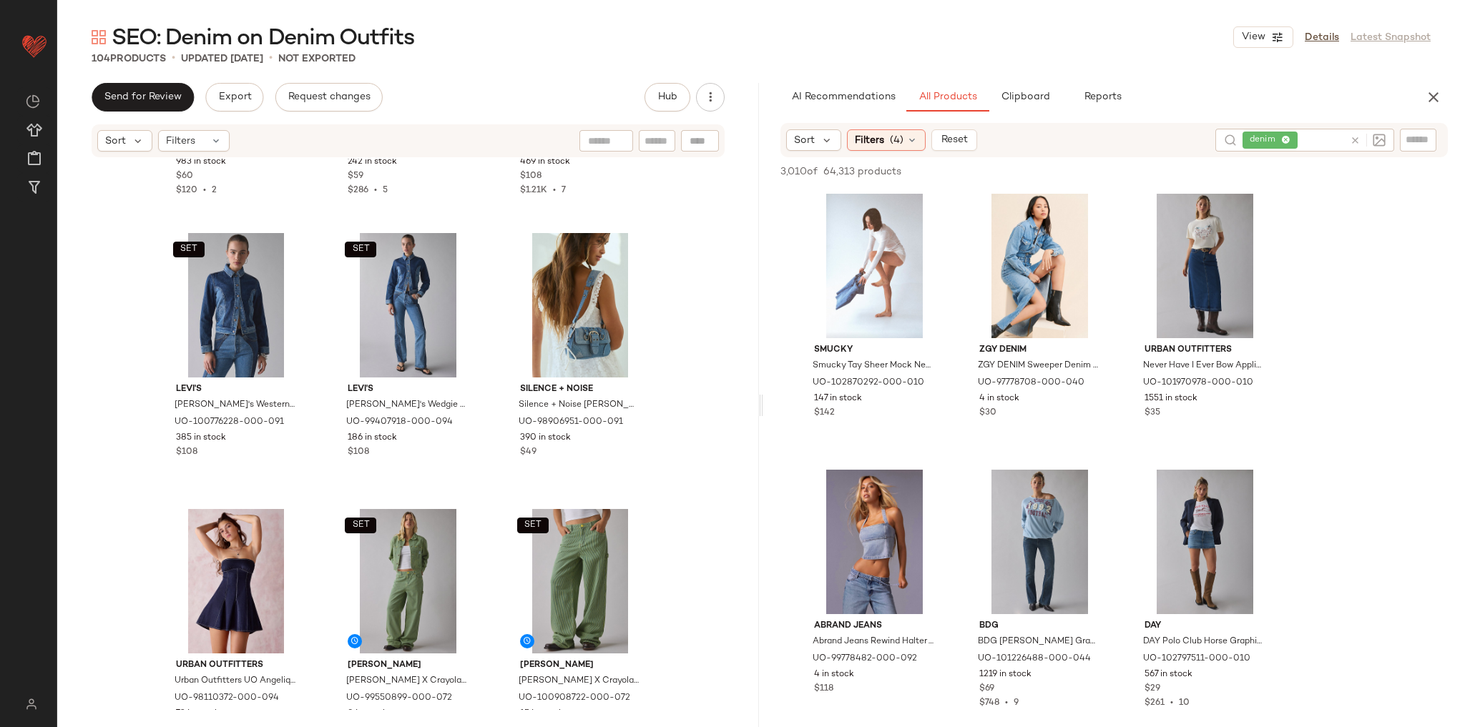
scroll to position [1733, 0]
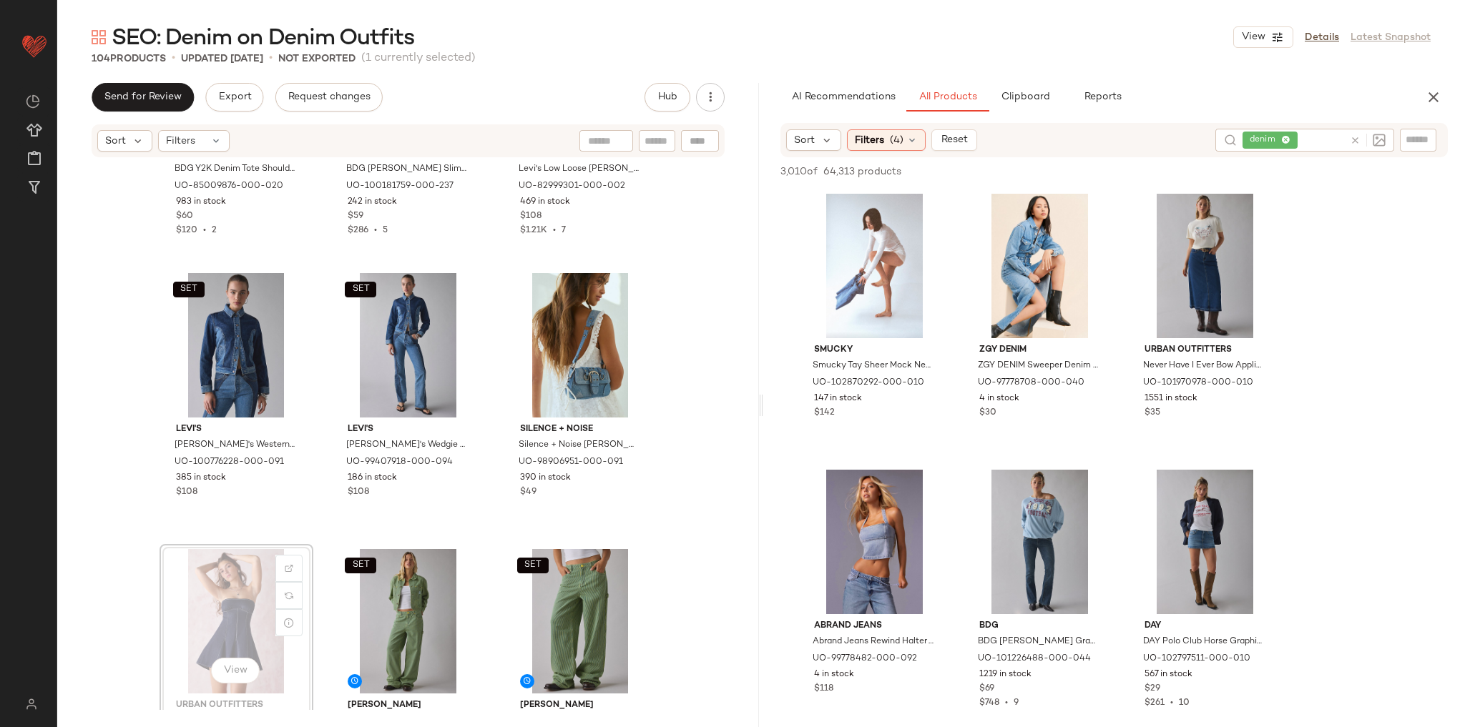
scroll to position [1562, 0]
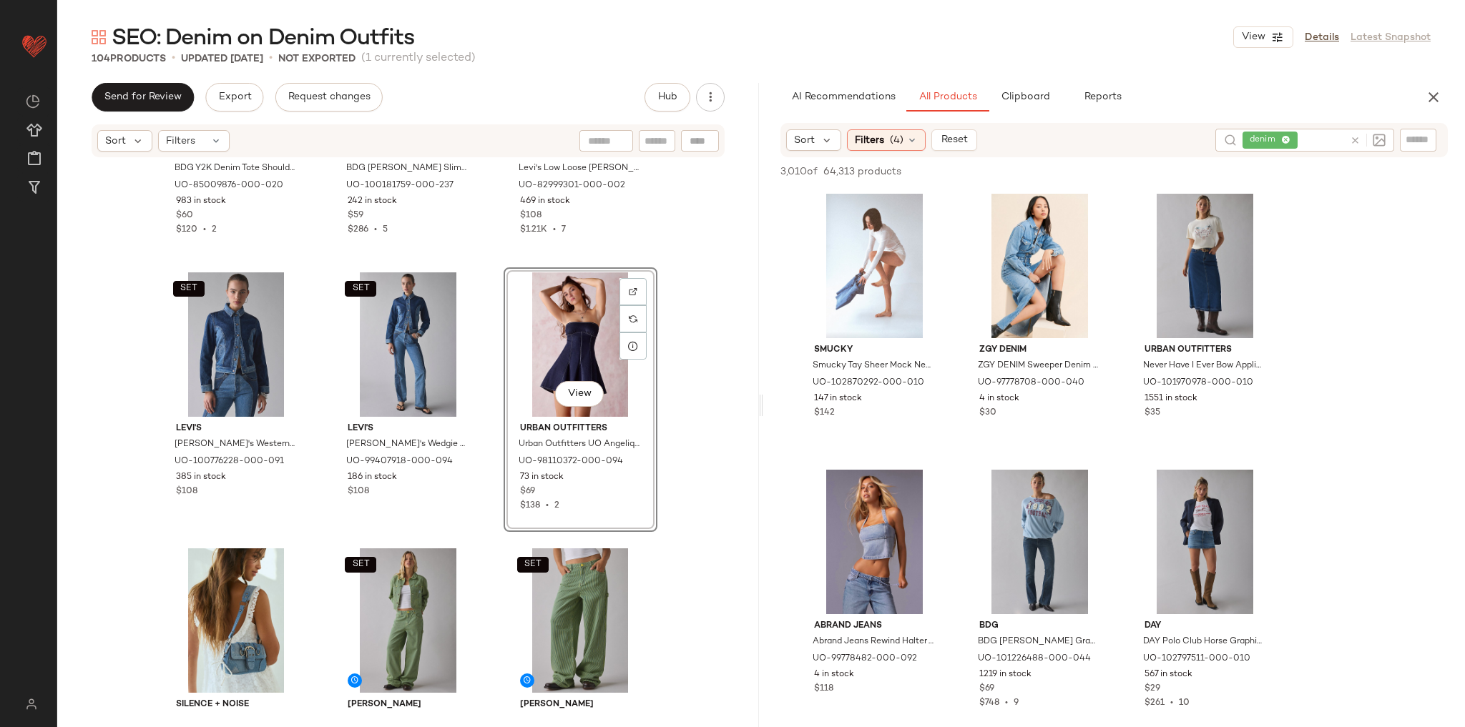
click at [680, 452] on div "BDG BDG Y2K Denim Tote Shoulder Bag in Camo, Women's at Urban Outfitters UO-850…" at bounding box center [408, 435] width 702 height 552
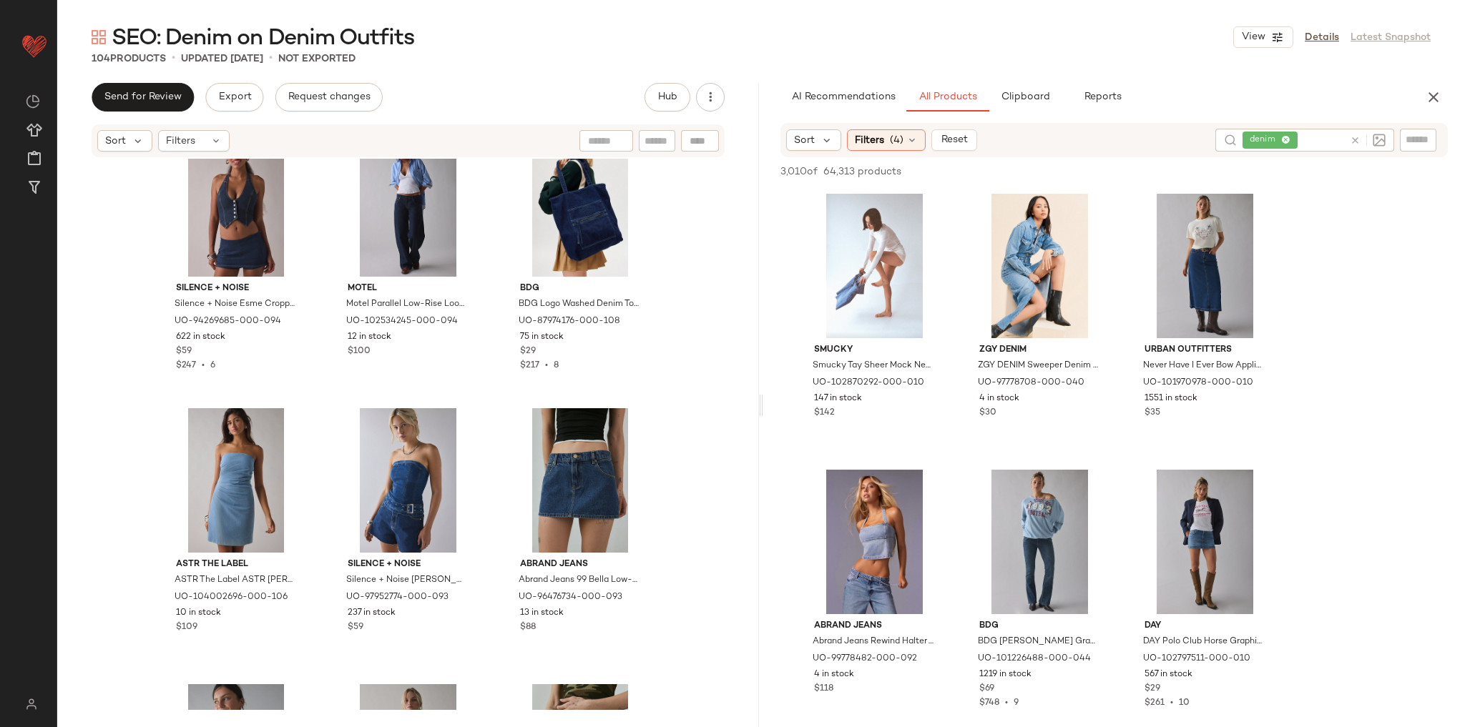
scroll to position [5597, 0]
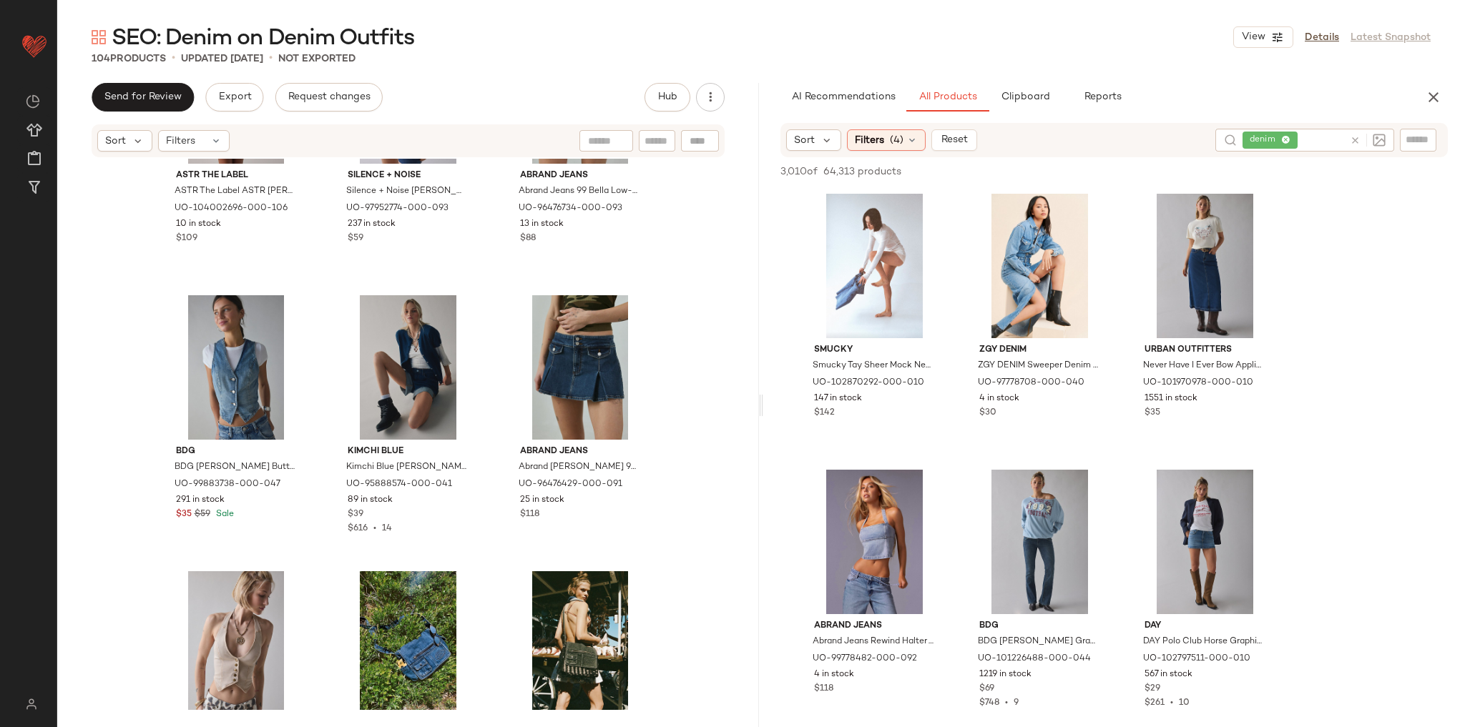
scroll to position [5912, 0]
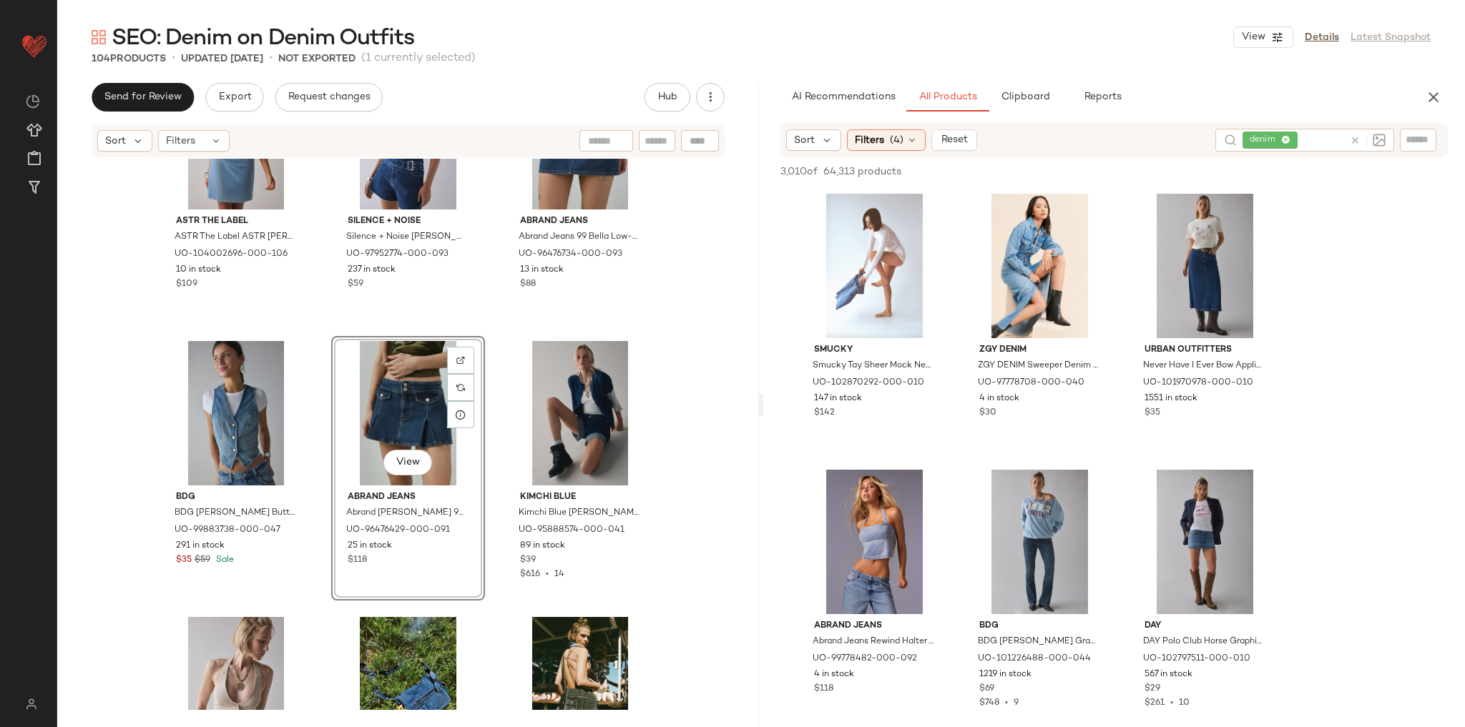
click at [675, 441] on div "ASTR The Label ASTR The Label ASTR [PERSON_NAME] Strapless Ruched Denim Mini Dr…" at bounding box center [408, 435] width 702 height 552
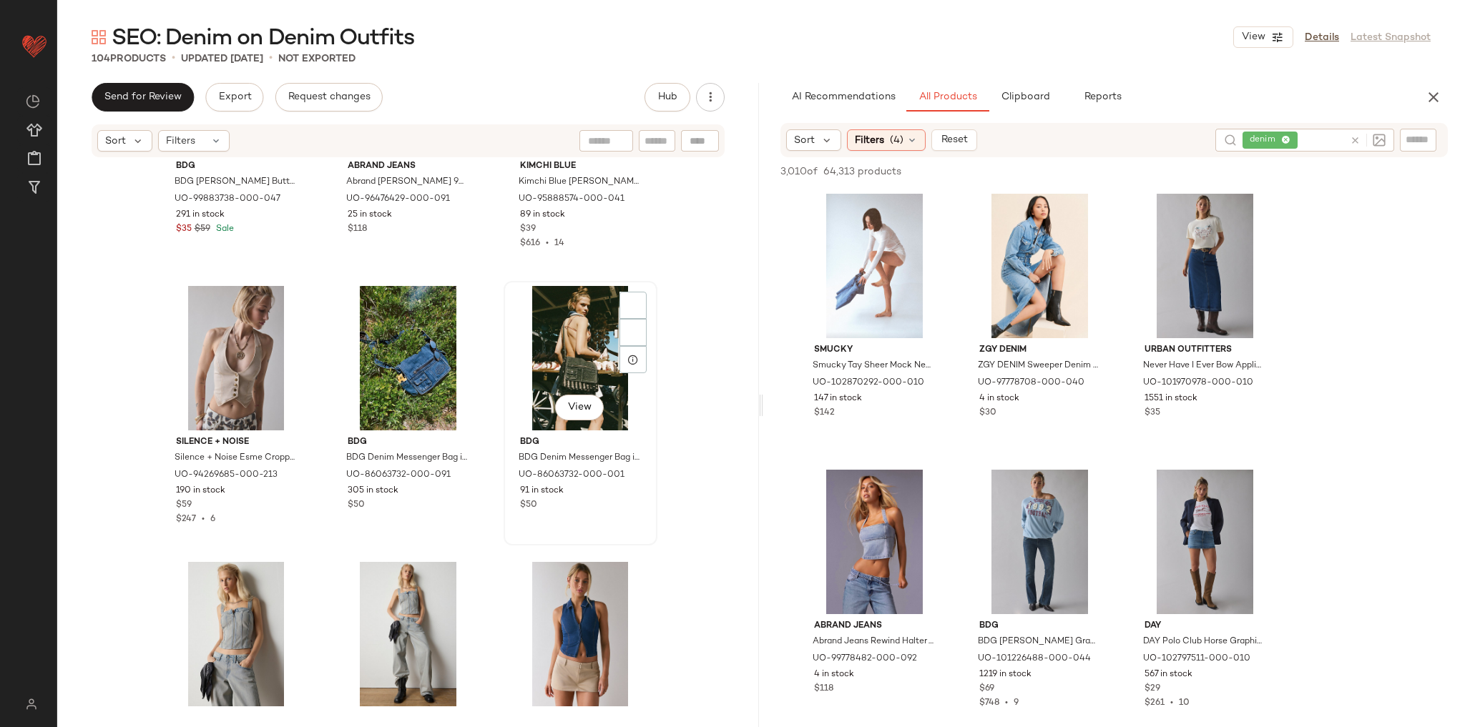
scroll to position [6255, 0]
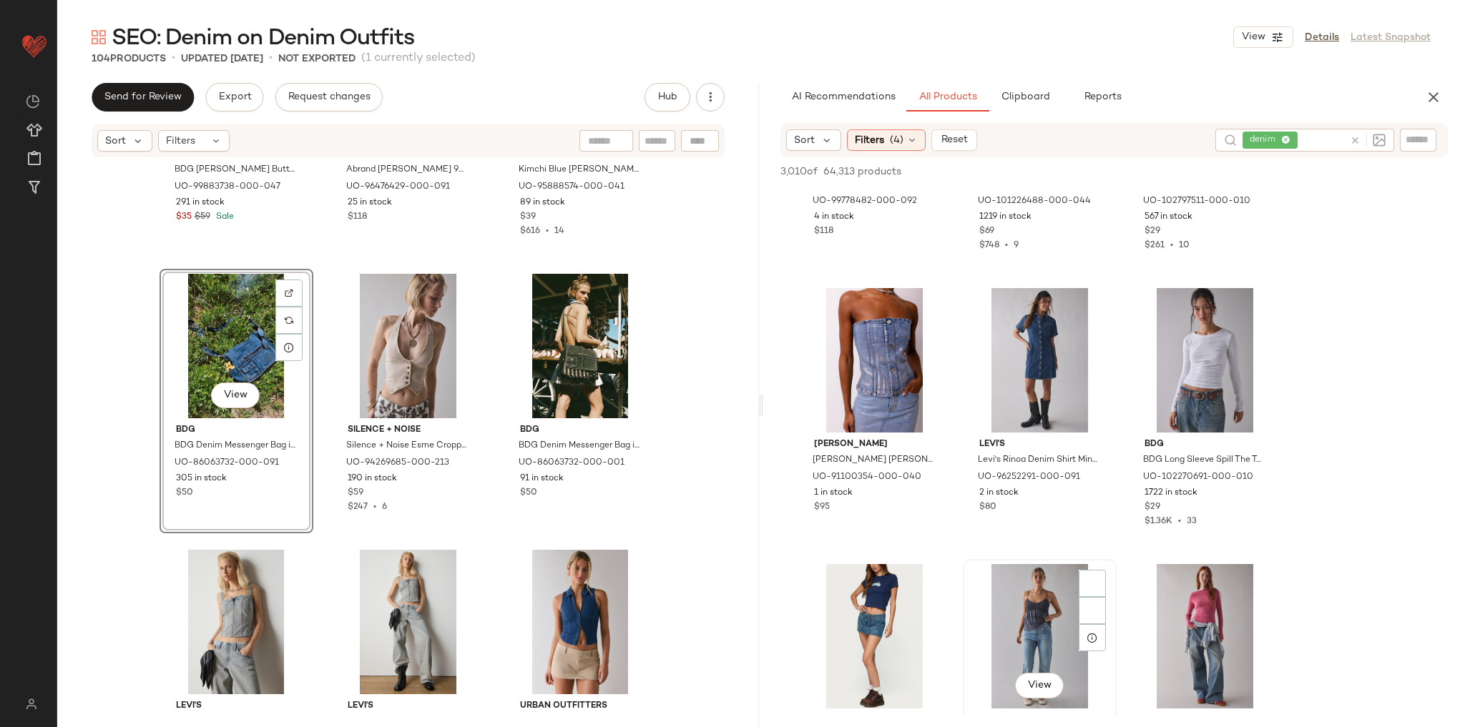
scroll to position [629, 0]
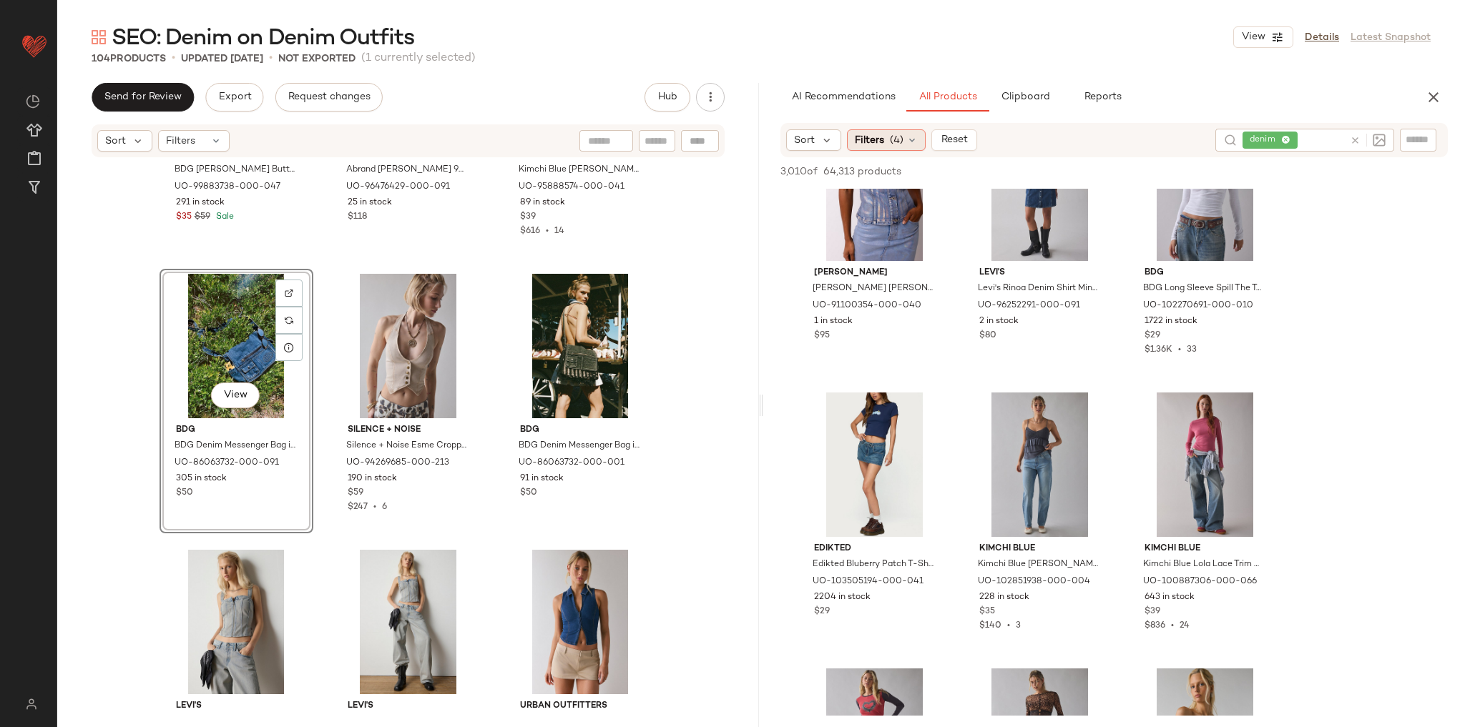
click at [883, 144] on span "Filters" at bounding box center [869, 140] width 29 height 15
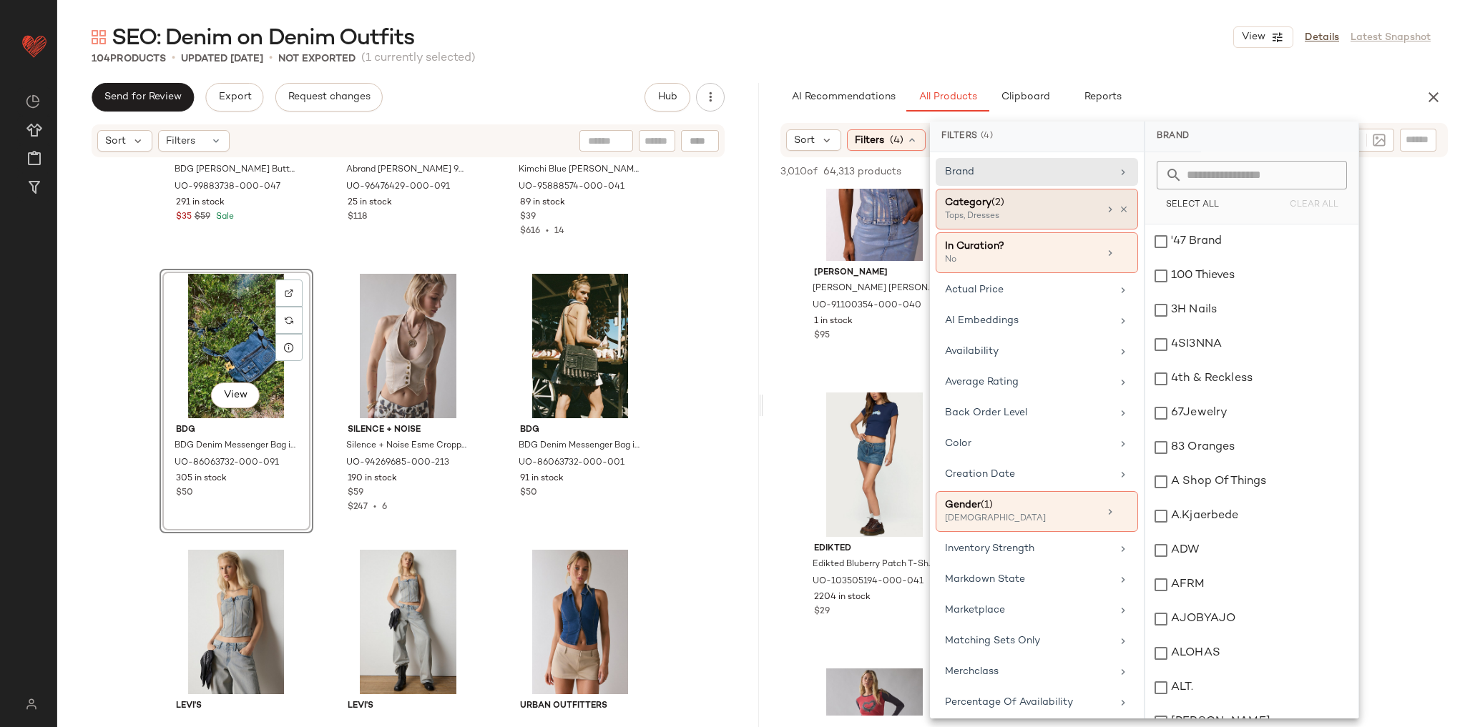
click at [1042, 217] on div "Tops, Dresses" at bounding box center [1016, 216] width 143 height 13
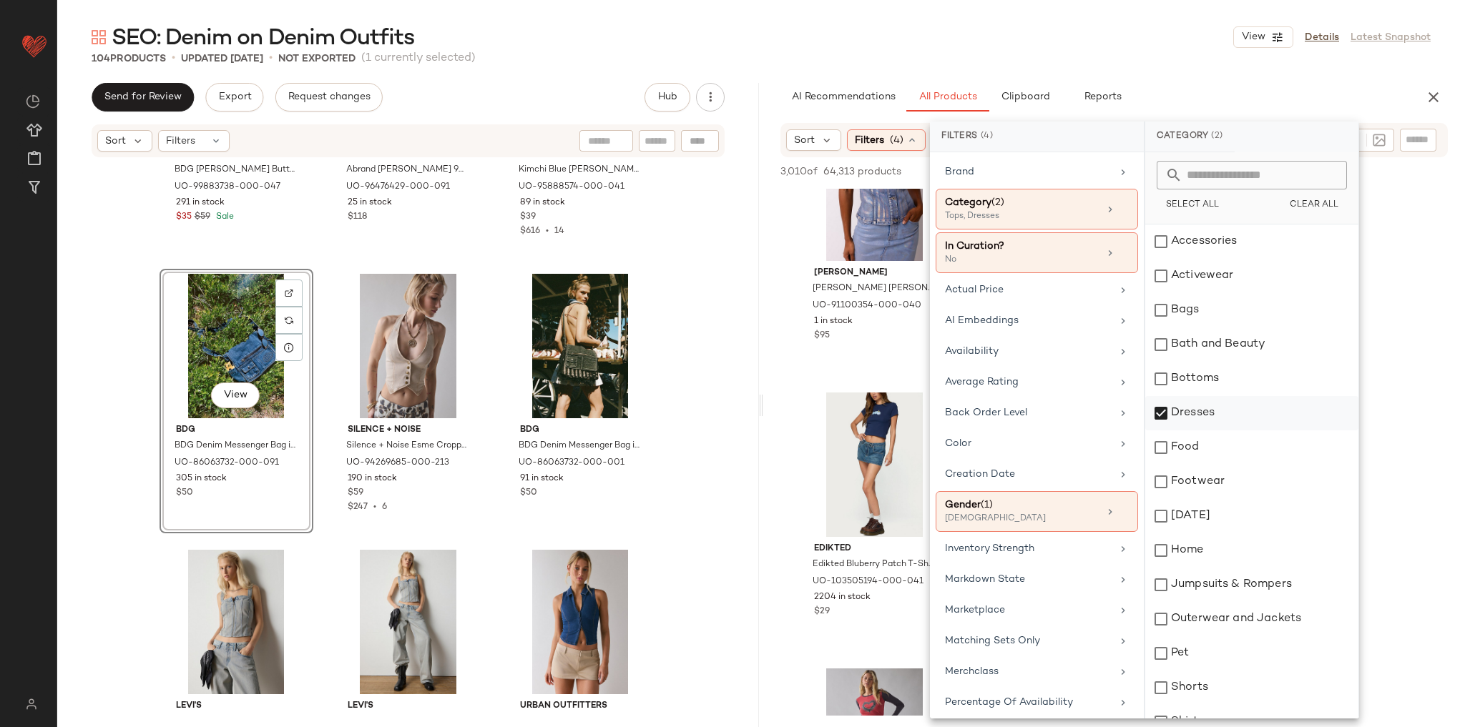
click at [1221, 411] on div "Dresses" at bounding box center [1251, 413] width 213 height 34
click at [1223, 377] on div "Bottoms" at bounding box center [1251, 379] width 213 height 34
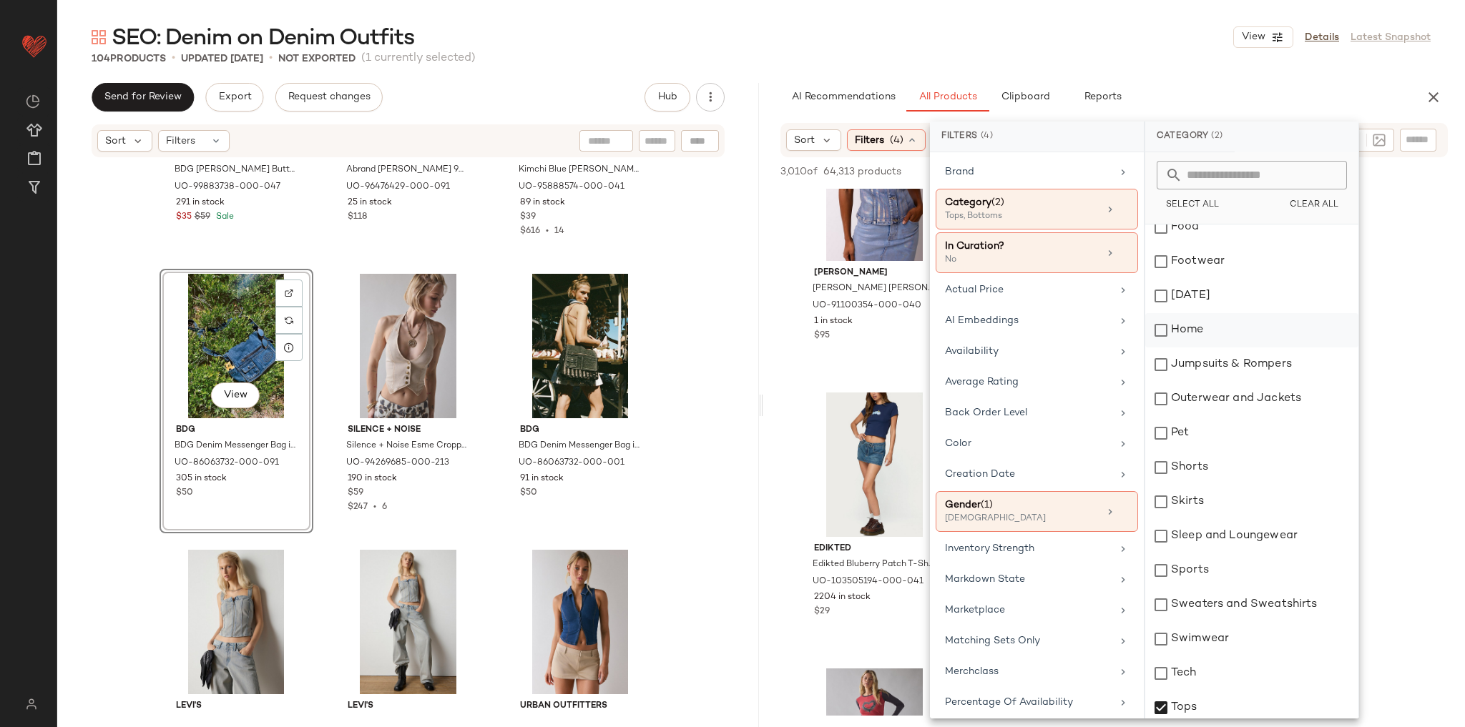
scroll to position [295, 0]
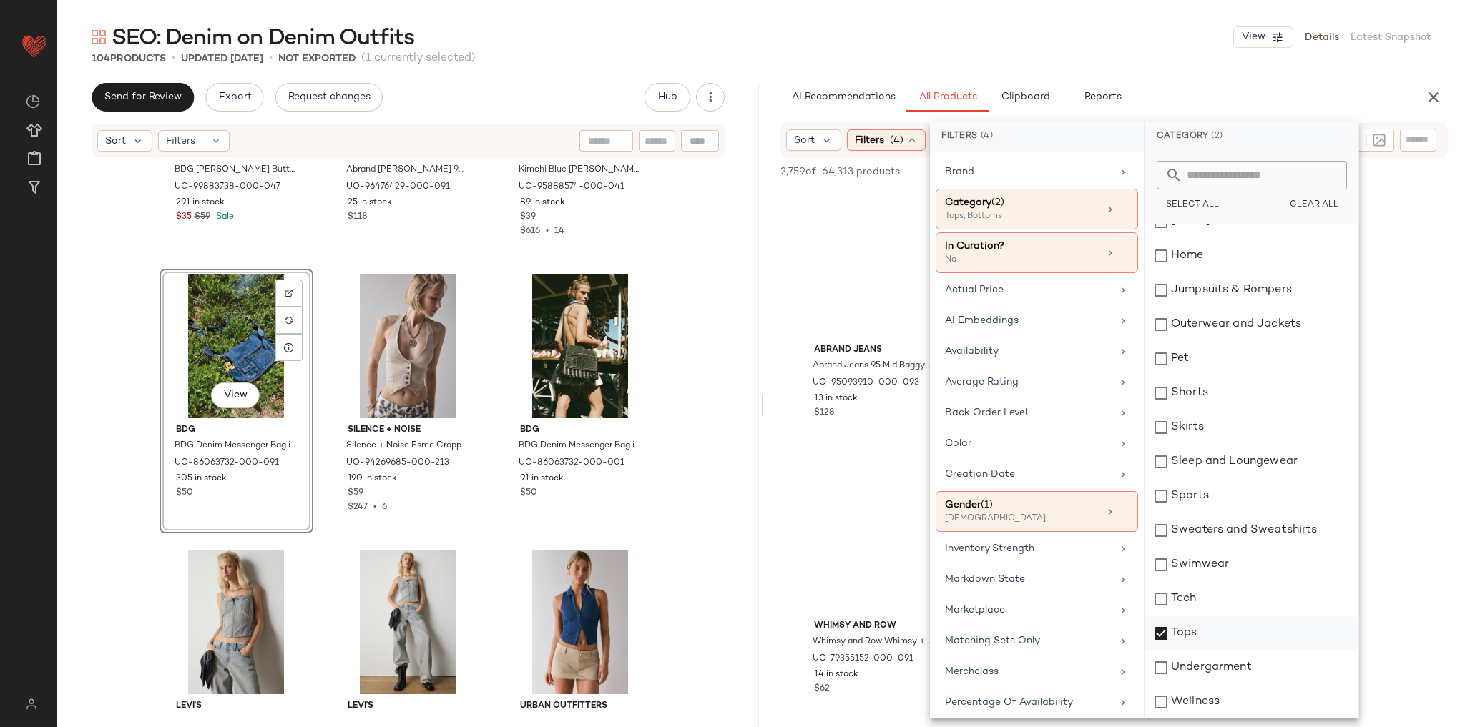
click at [1196, 622] on div "Tops" at bounding box center [1251, 634] width 213 height 34
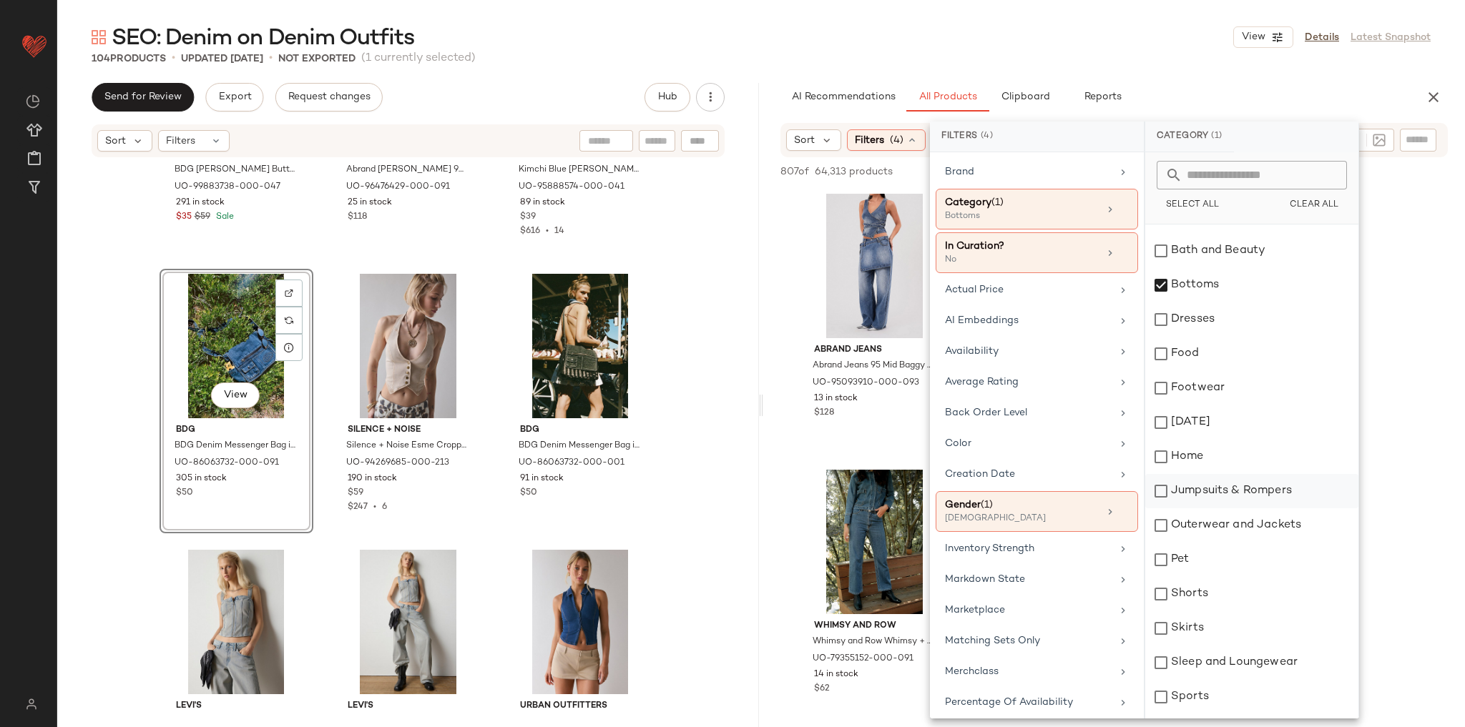
scroll to position [66, 0]
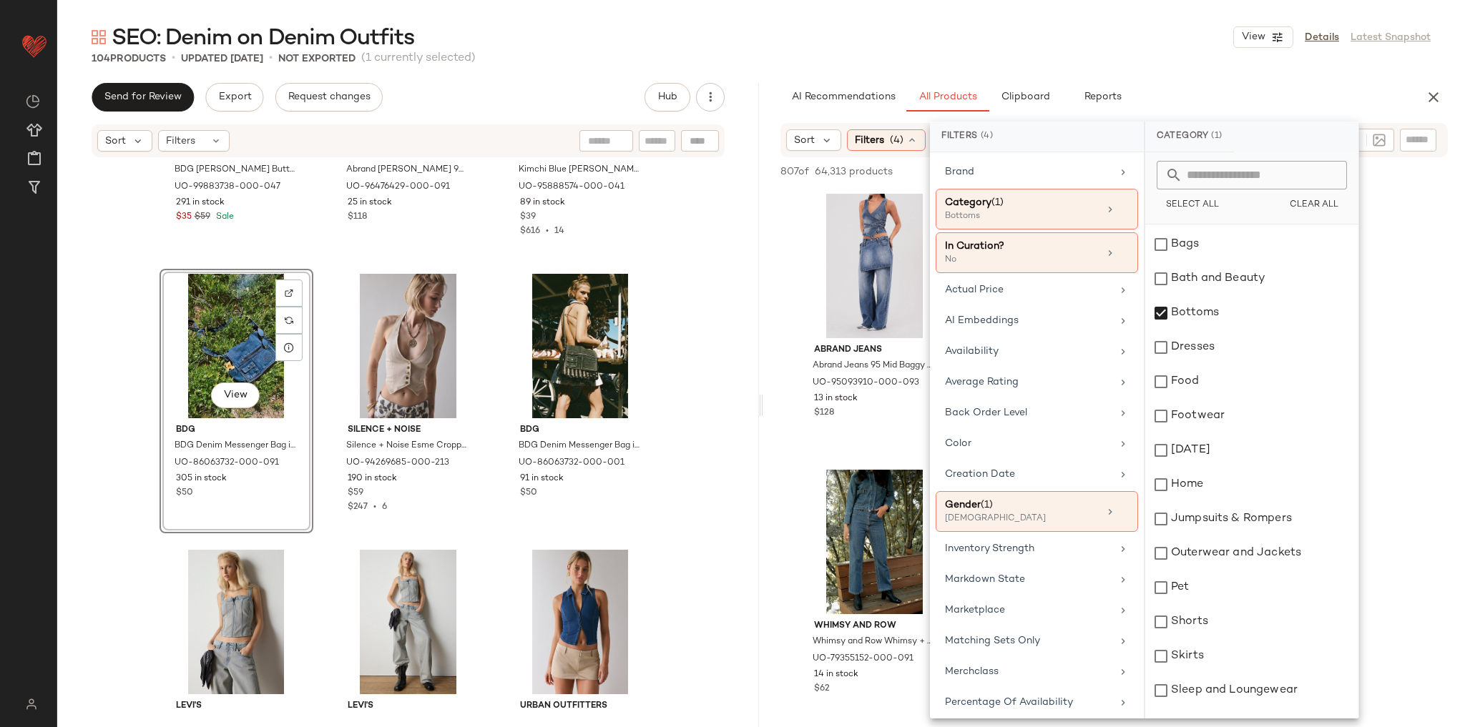
click at [1213, 72] on div "SEO: Denim on Denim Outfits View Details Latest Snapshot 104 Products • updated…" at bounding box center [761, 375] width 1408 height 705
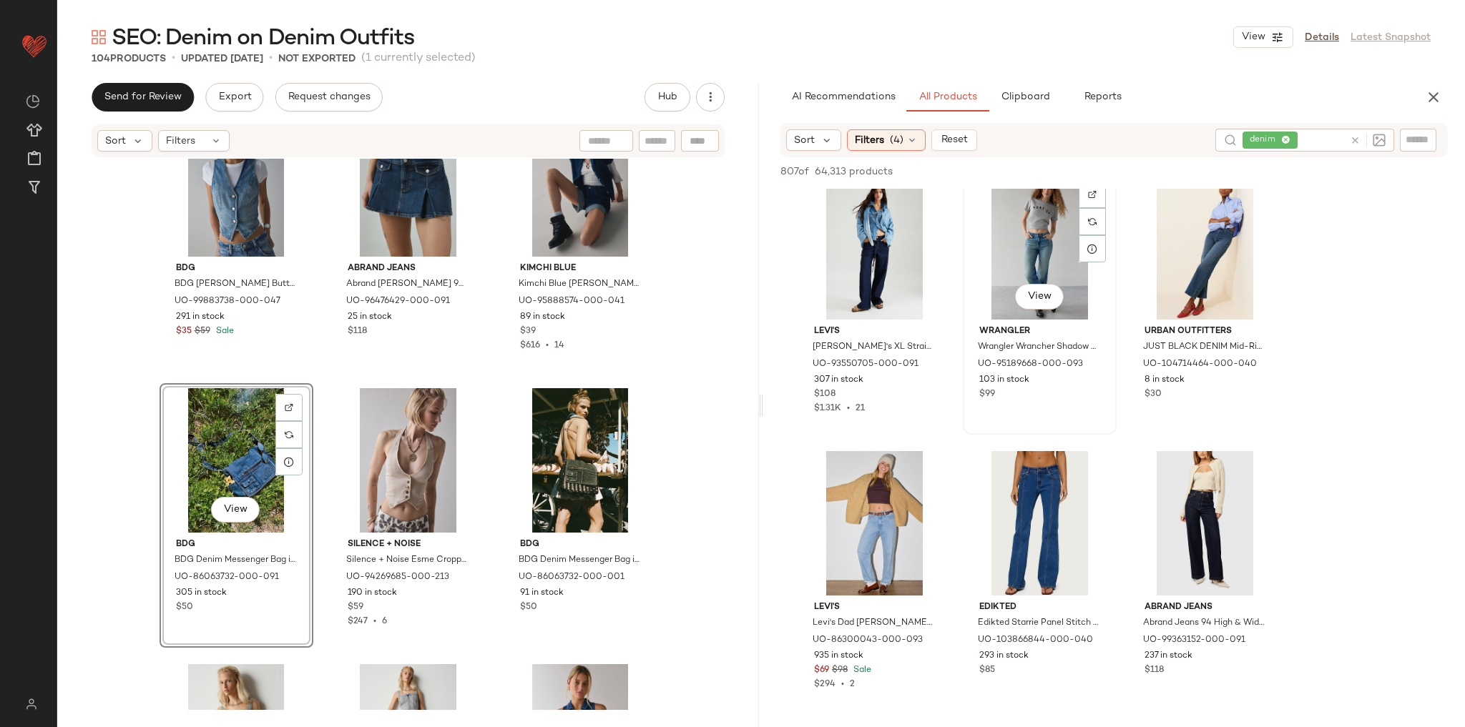
scroll to position [572, 0]
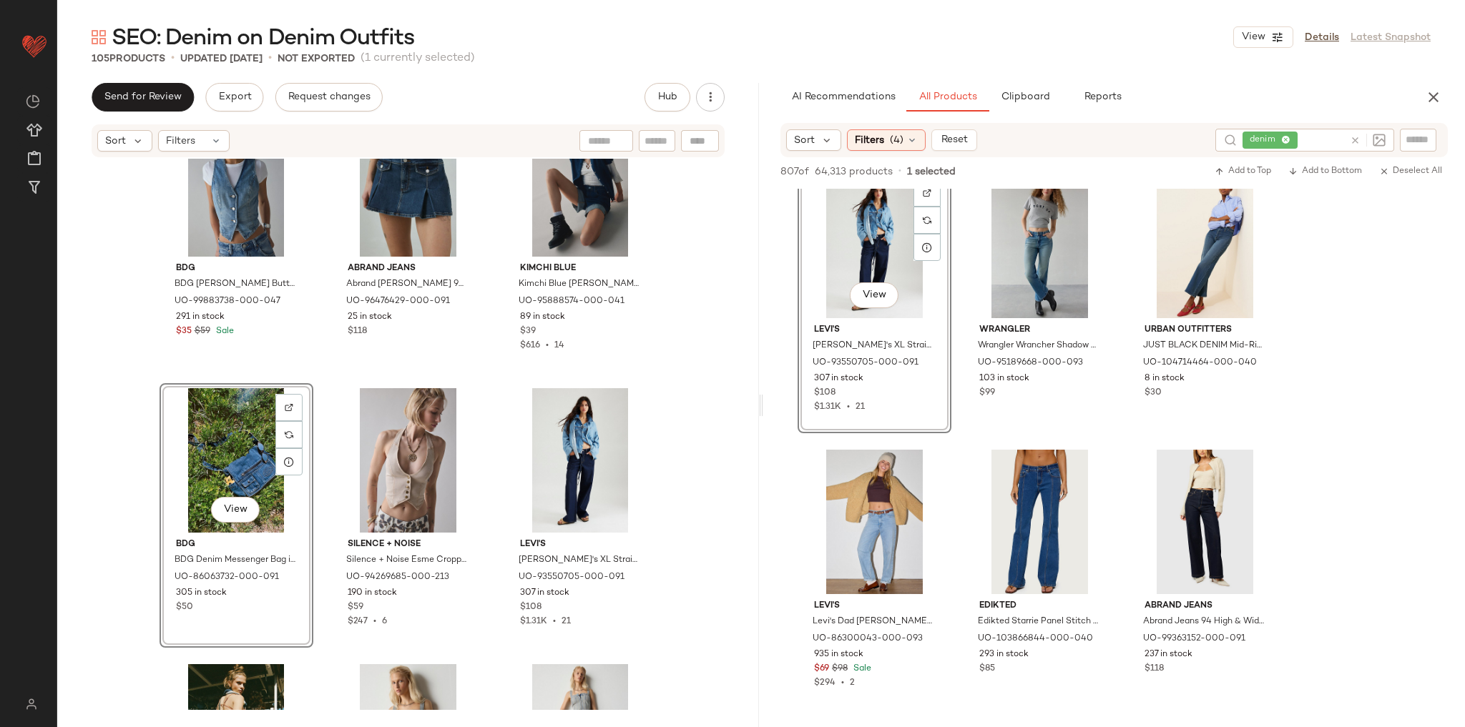
click at [658, 381] on div "ASTR The Label ASTR The Label ASTR [PERSON_NAME] Strapless Ruched Denim Mini Dr…" at bounding box center [408, 435] width 702 height 552
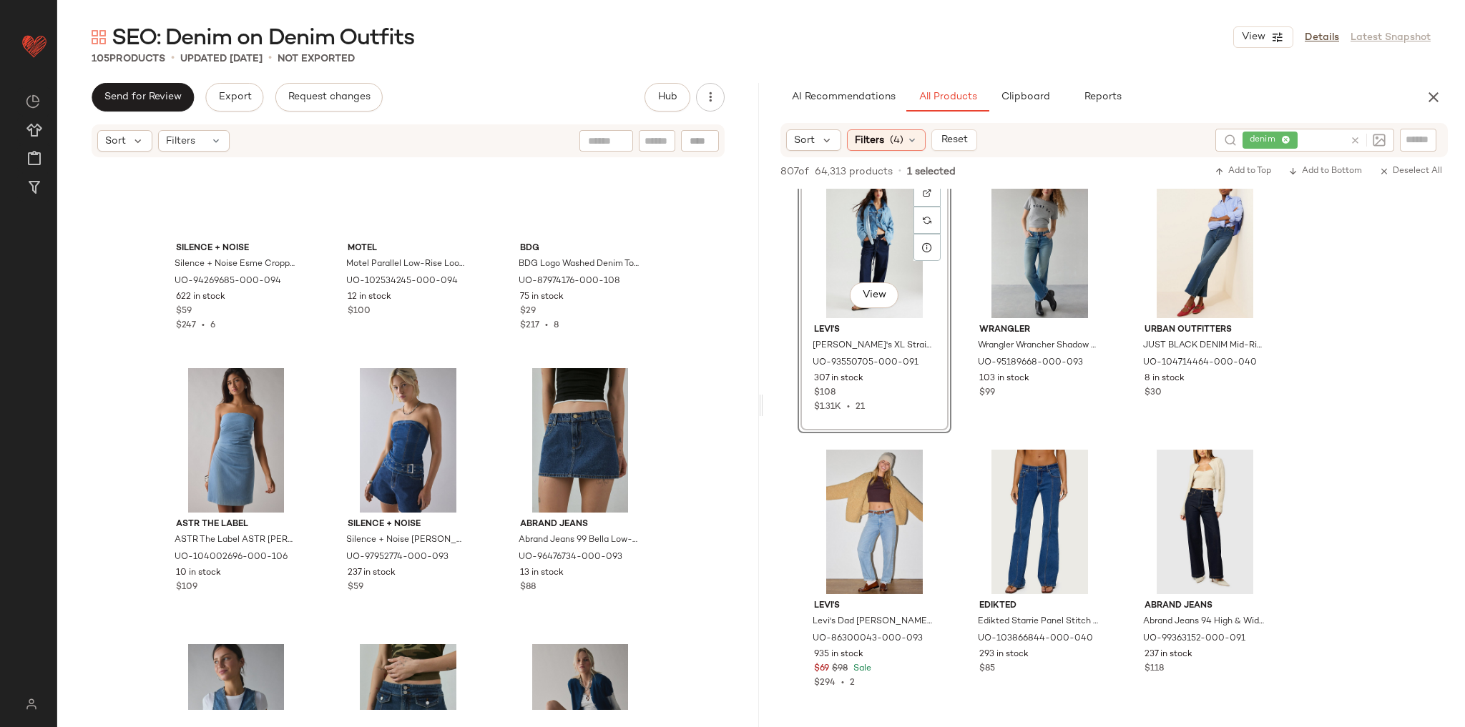
scroll to position [5568, 0]
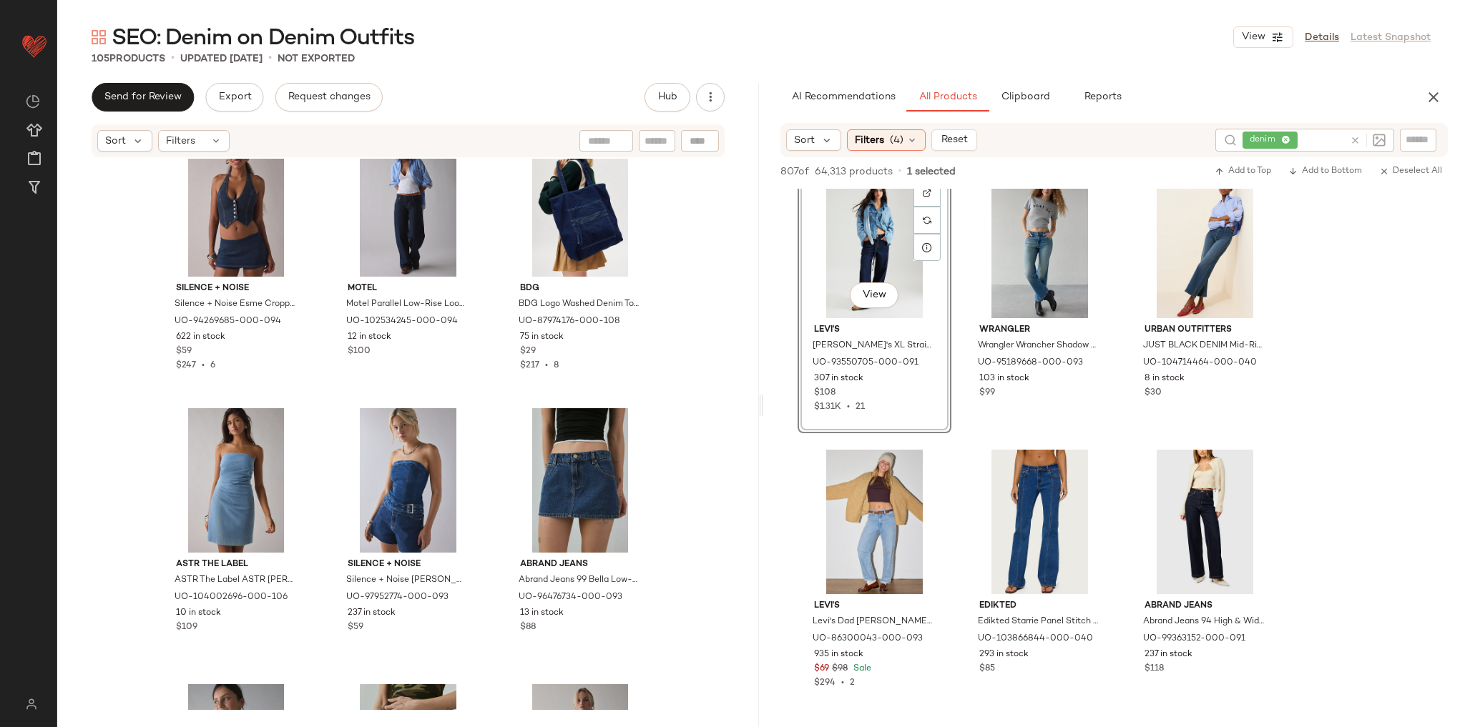
click at [680, 259] on div "Silence + Noise Silence + Noise Esme Cropped Denim Halter Vest Top Jacket in [P…" at bounding box center [408, 435] width 702 height 552
click at [690, 348] on div "Silence + Noise Silence + Noise Esme Cropped Denim Halter Vest Top Jacket in [P…" at bounding box center [408, 435] width 702 height 552
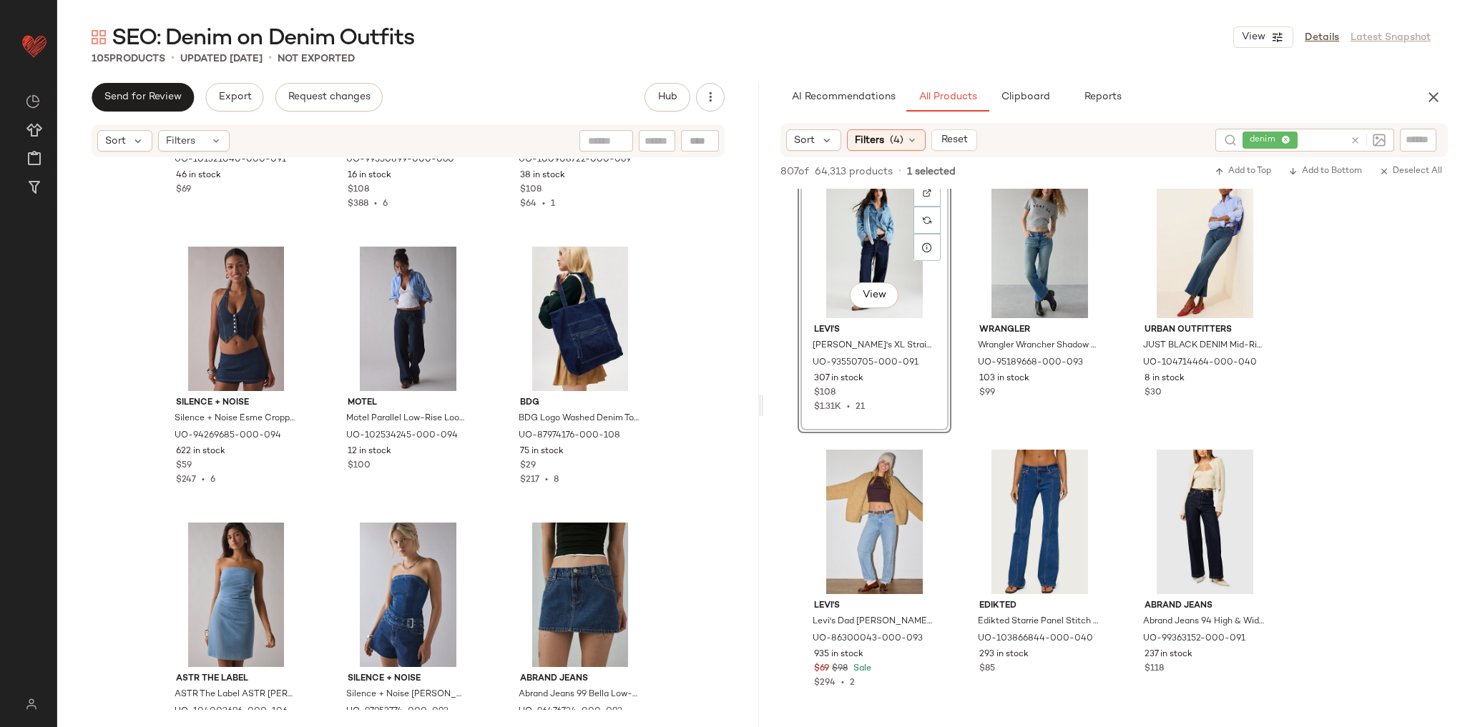
scroll to position [5683, 0]
